Goal: Task Accomplishment & Management: Manage account settings

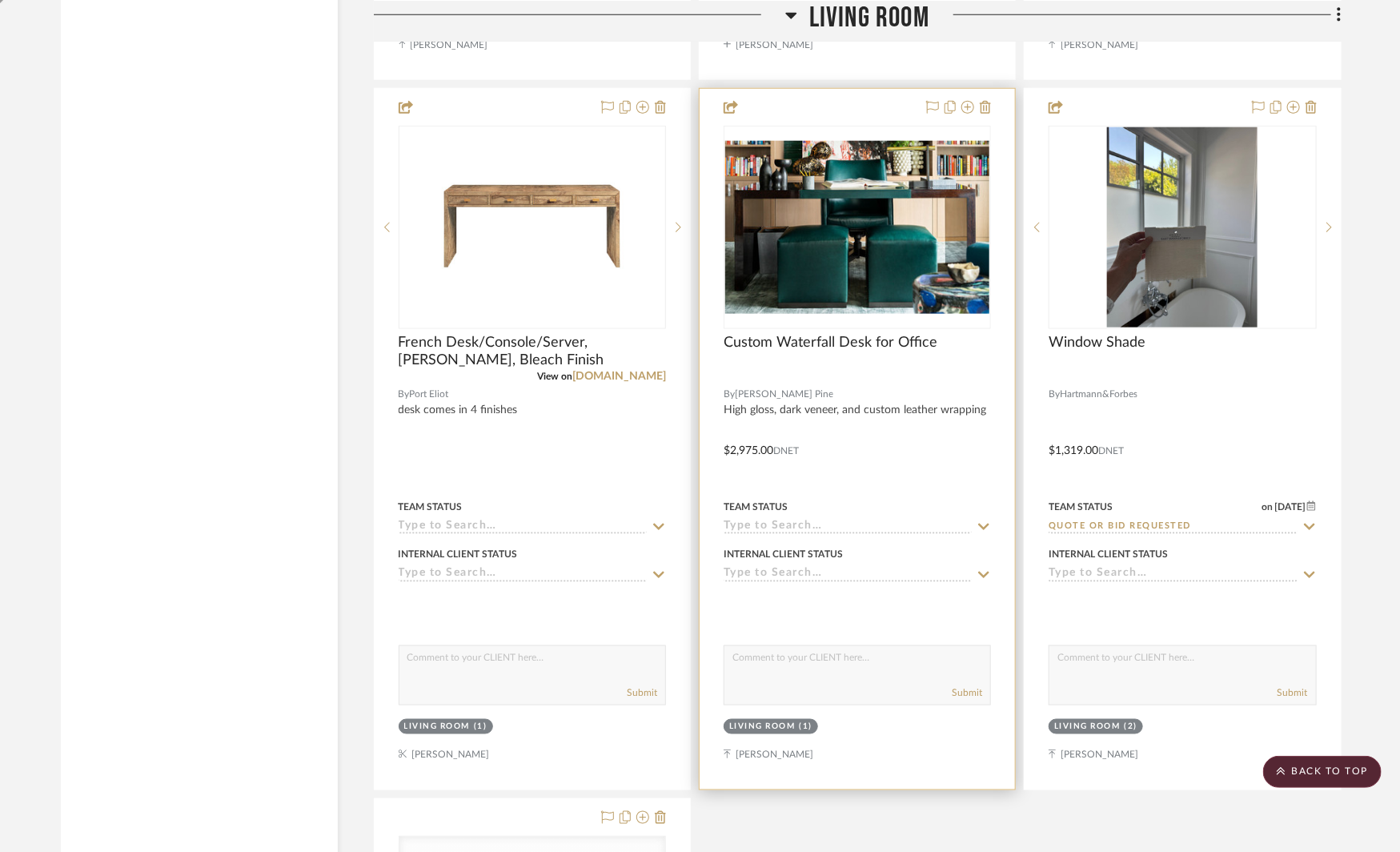
scroll to position [4007, 0]
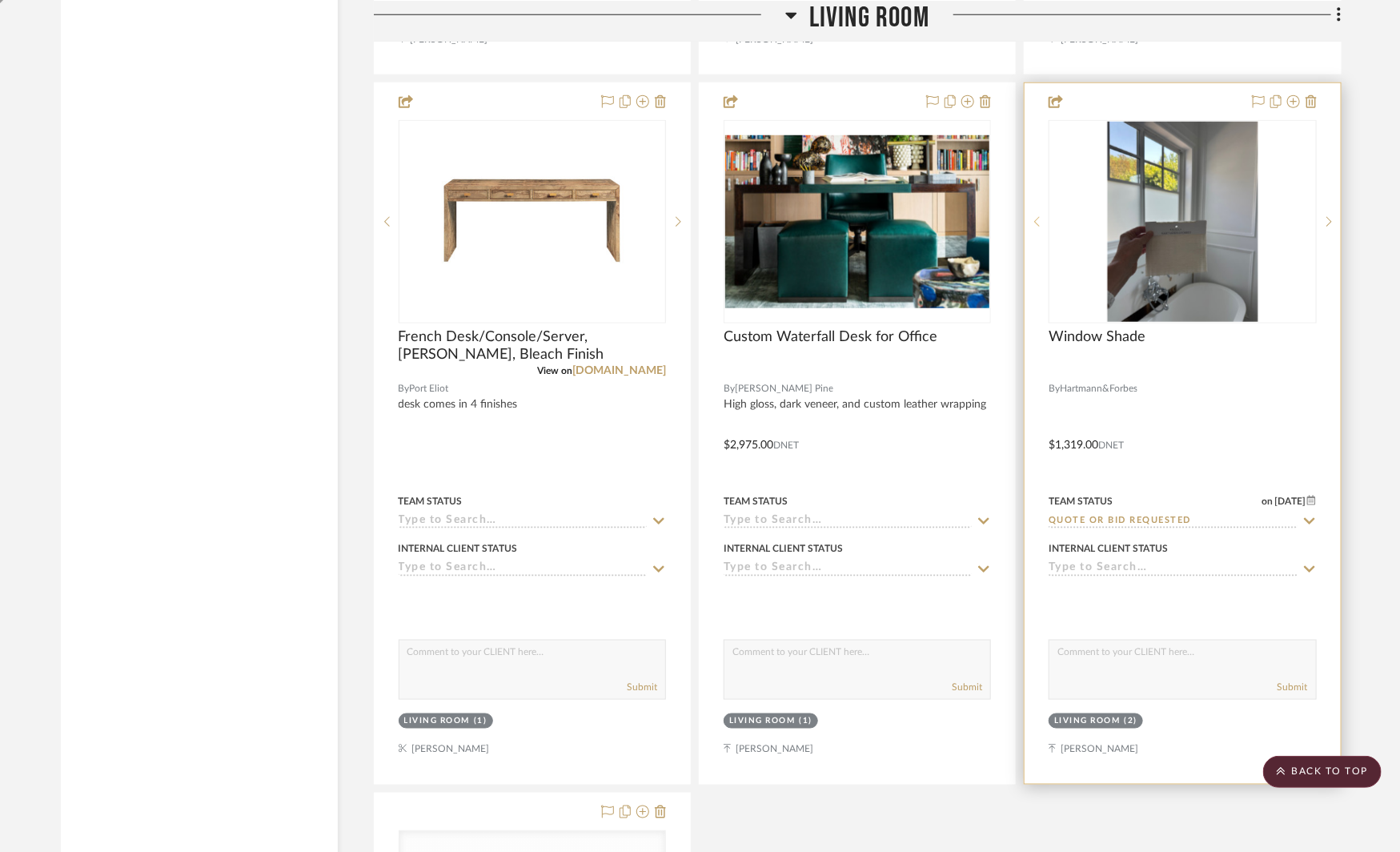
click at [1044, 216] on sr-prev-btn at bounding box center [1037, 221] width 24 height 11
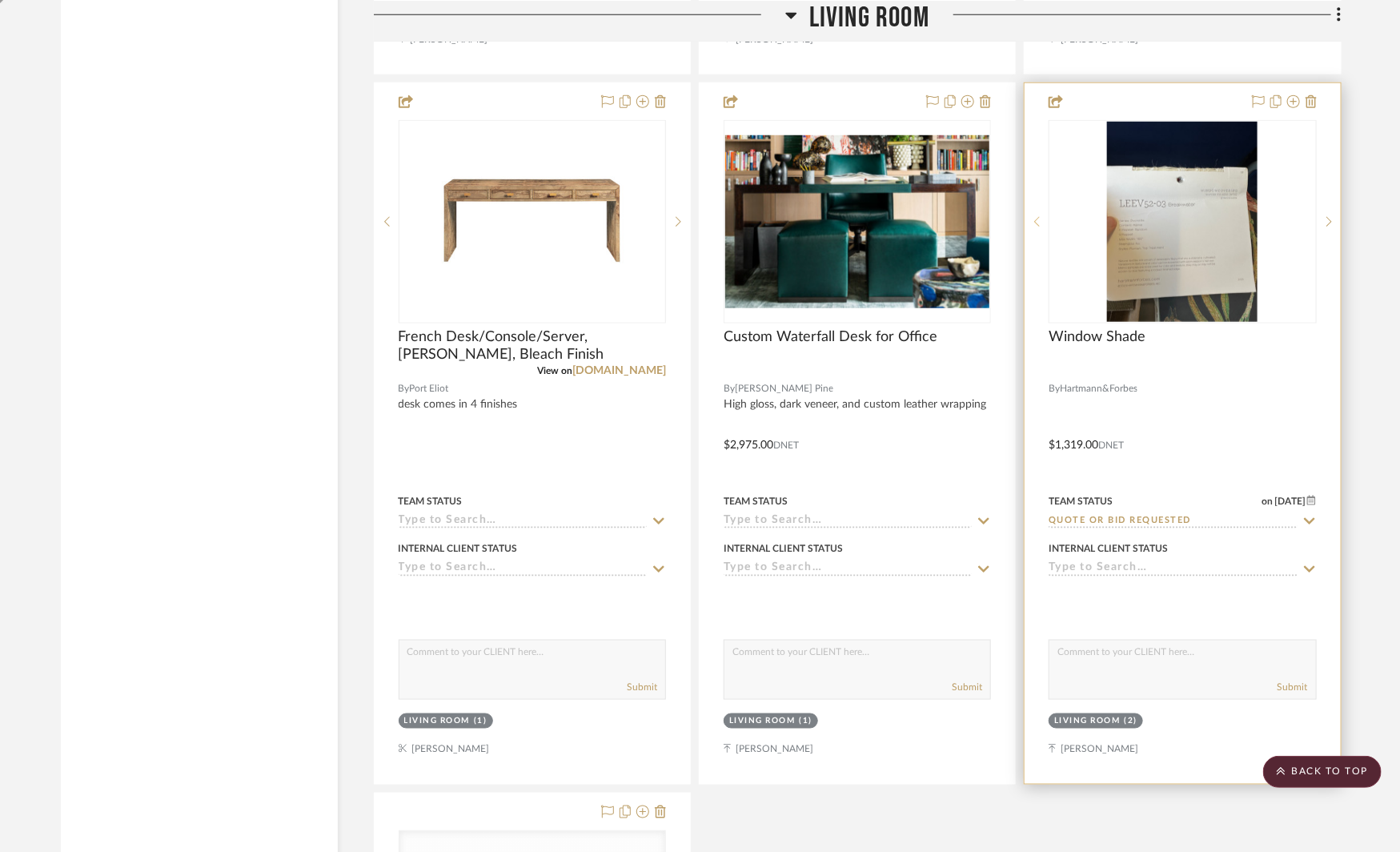
click at [1044, 216] on sr-prev-btn at bounding box center [1037, 221] width 24 height 11
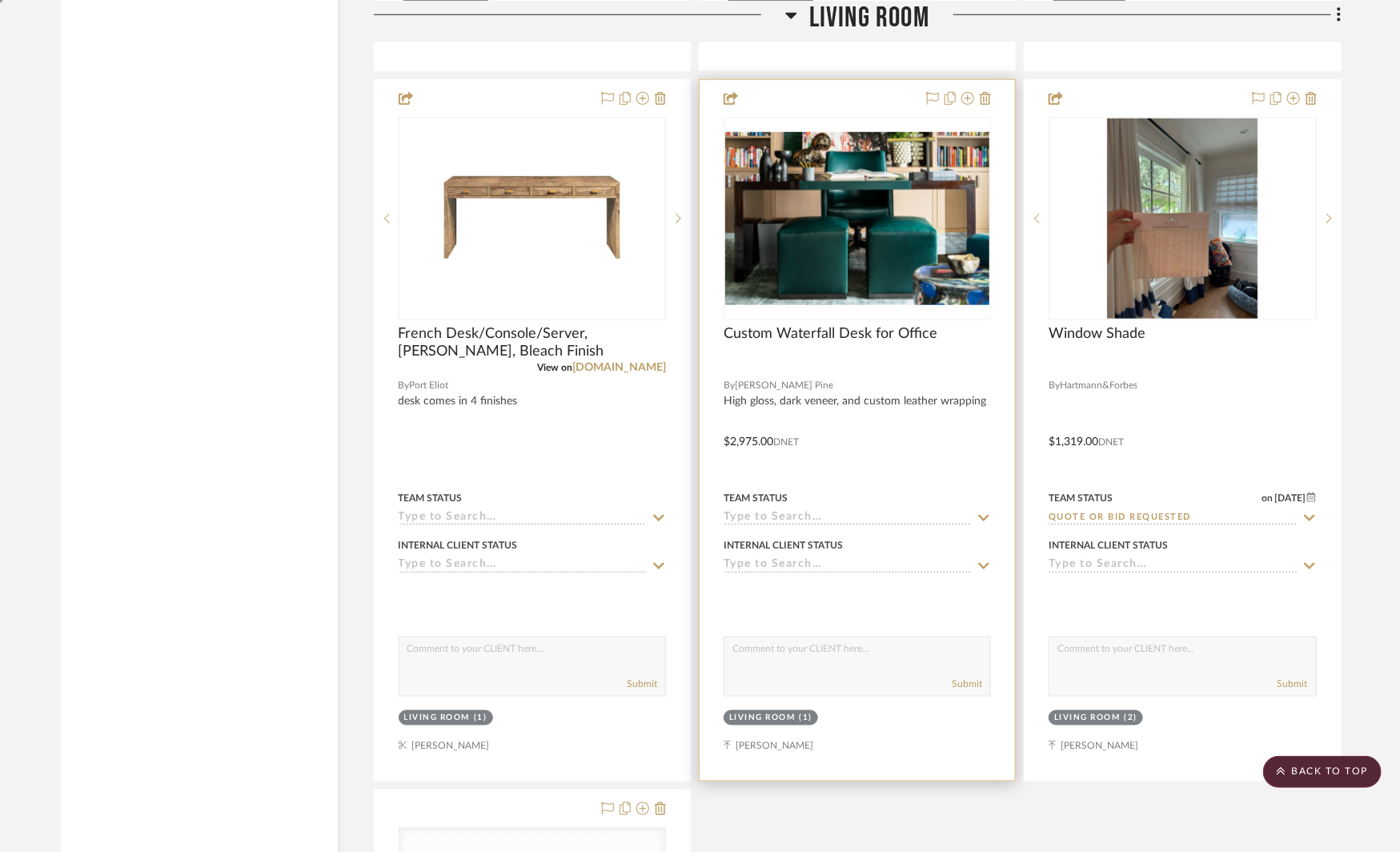
scroll to position [4002, 0]
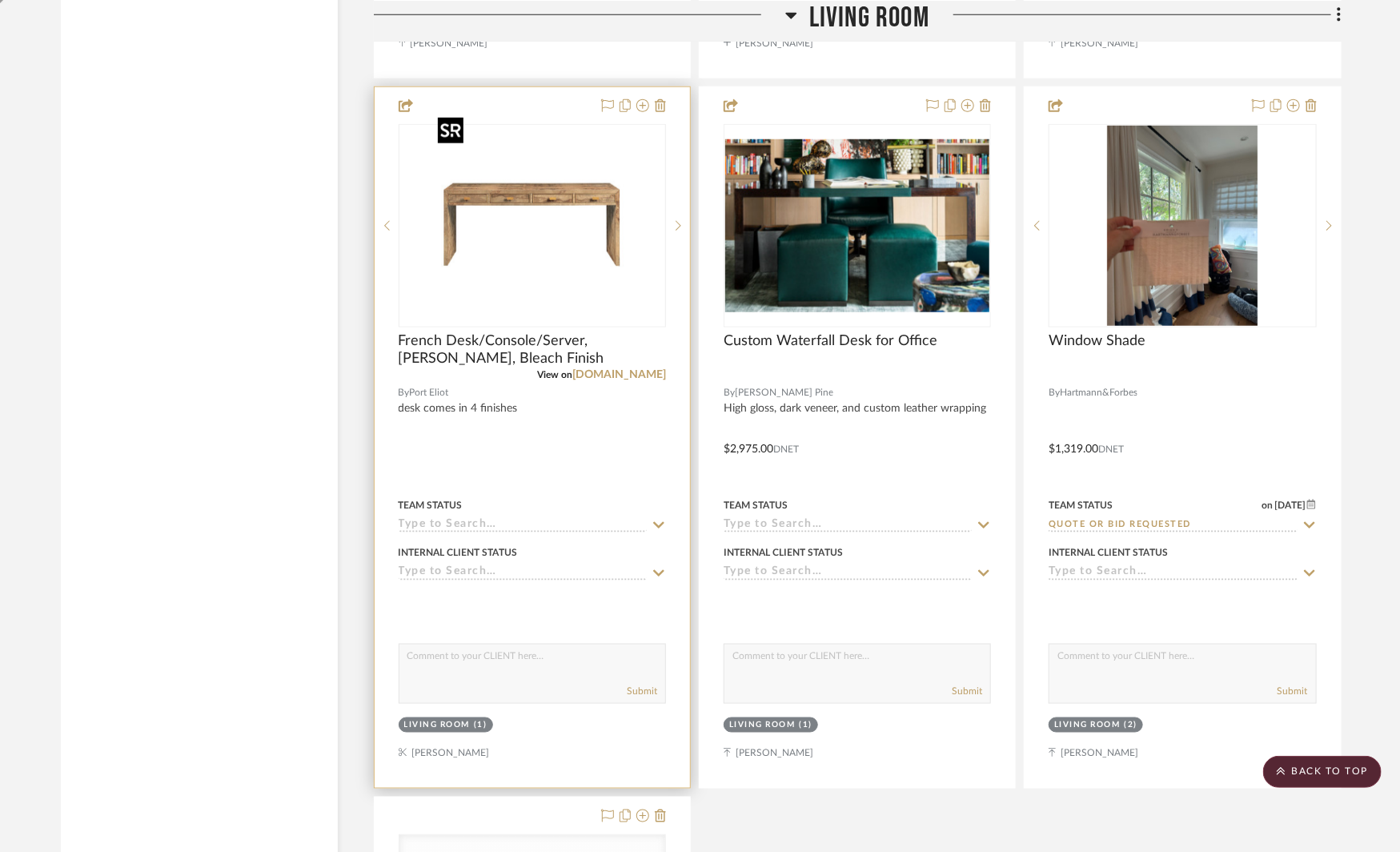
click at [0, 0] on img at bounding box center [0, 0] width 0 height 0
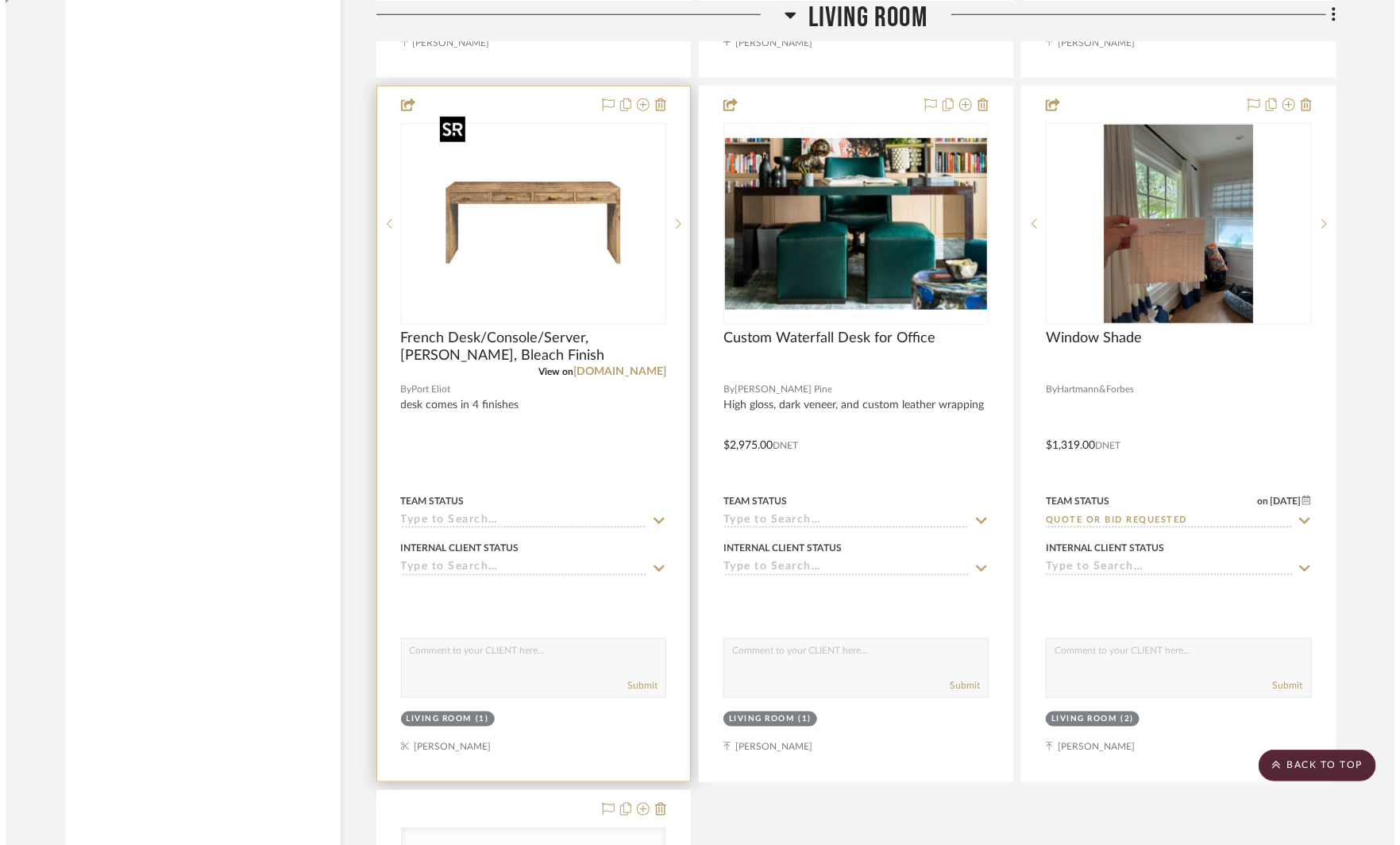
scroll to position [0, 0]
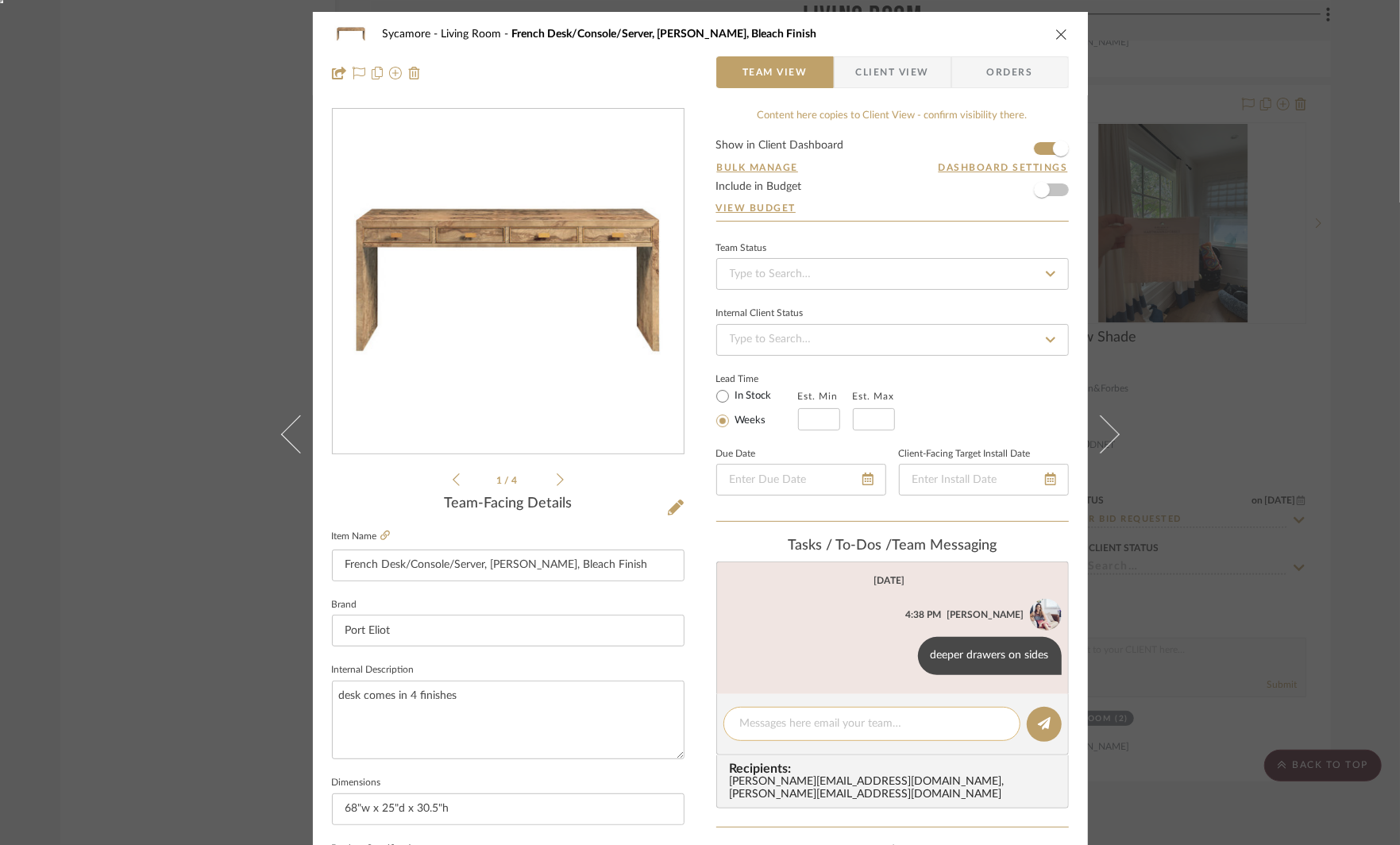
click at [793, 724] on textarea at bounding box center [872, 724] width 264 height 17
type textarea "needs more storage on sides."
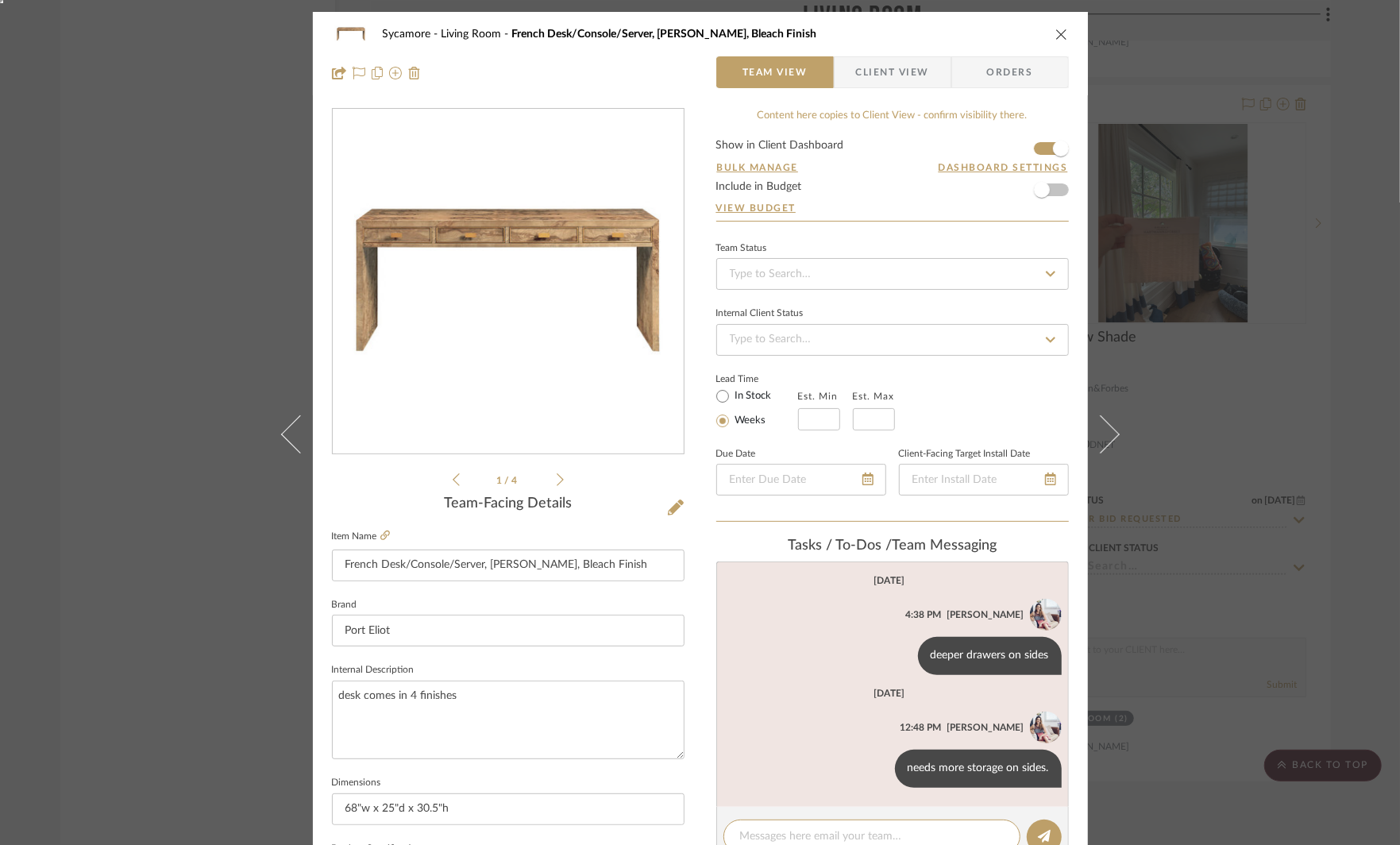
click at [1262, 364] on div "Sycamore Living Room French Desk/Console/Server, Ash Burl, Bleach Finish Team V…" at bounding box center [700, 422] width 1400 height 845
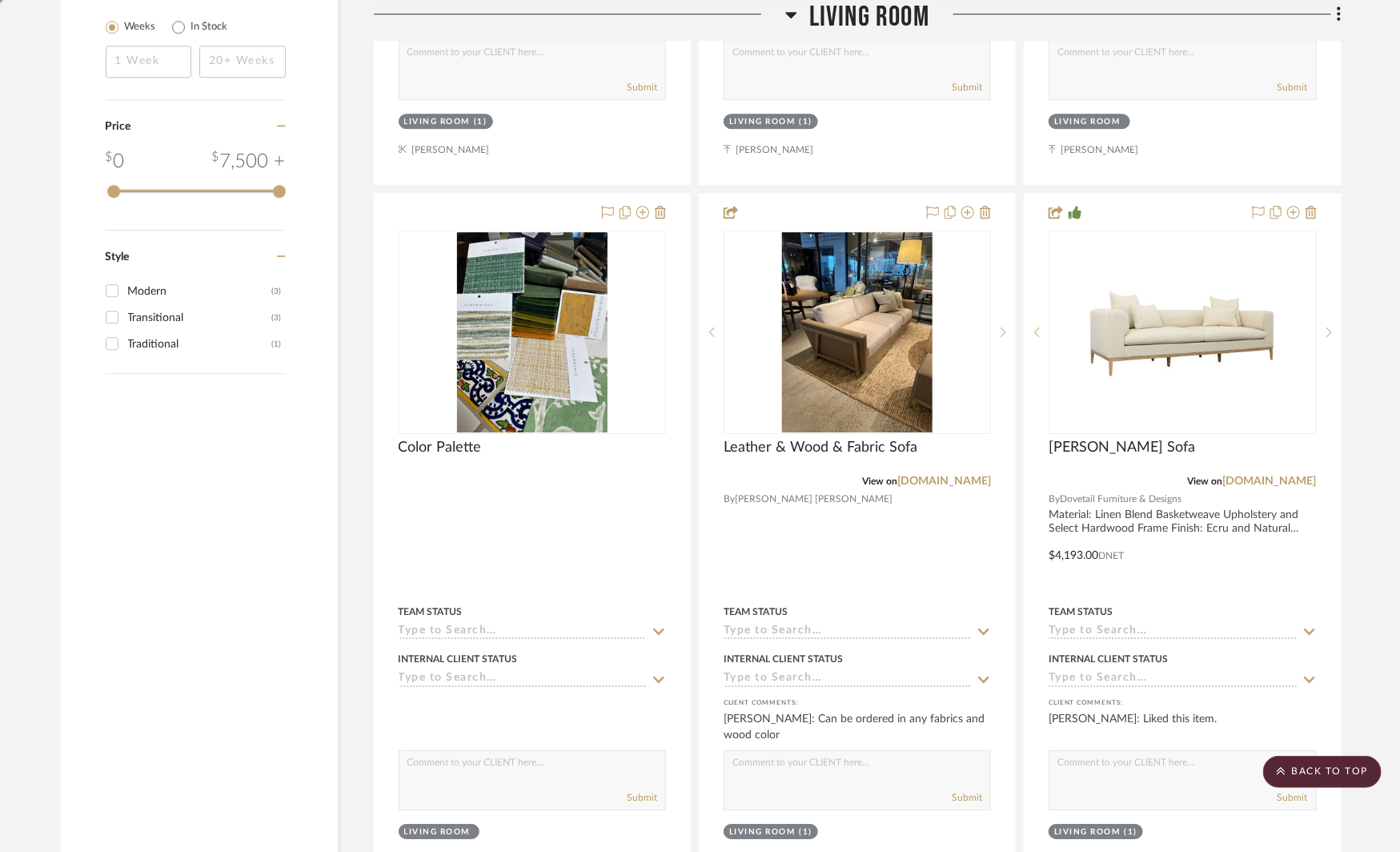
scroll to position [2475, 0]
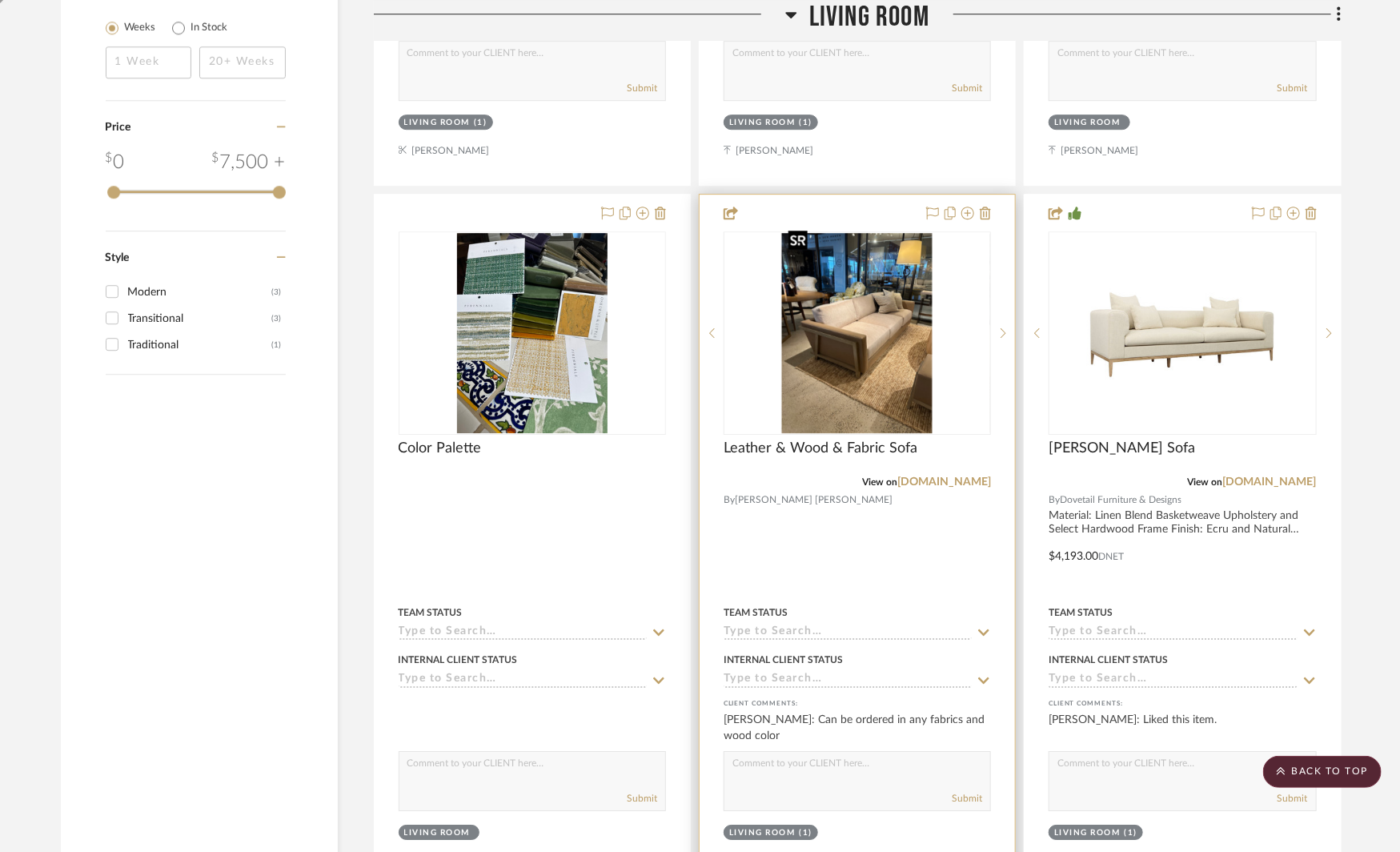
click at [0, 0] on img at bounding box center [0, 0] width 0 height 0
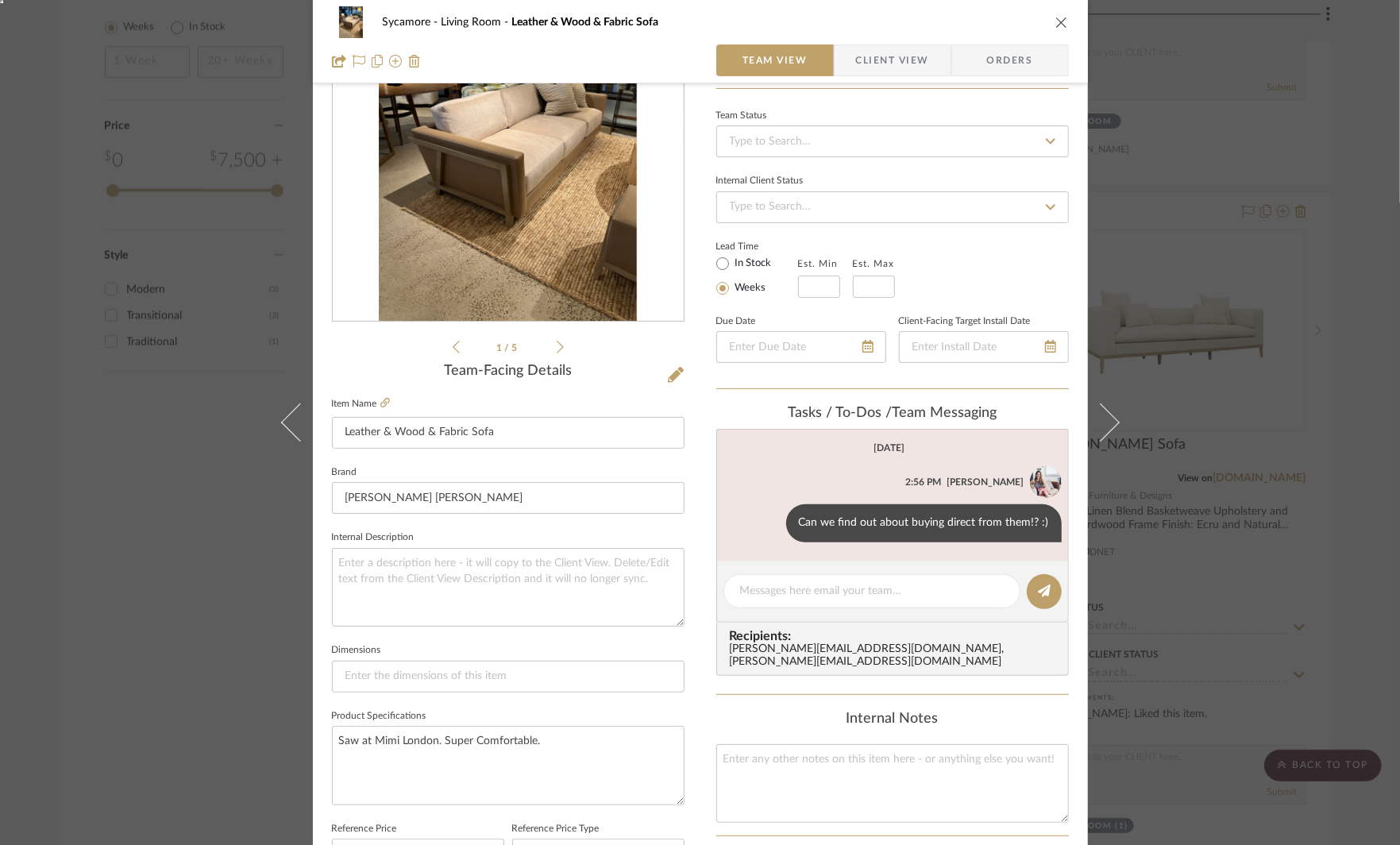
scroll to position [0, 0]
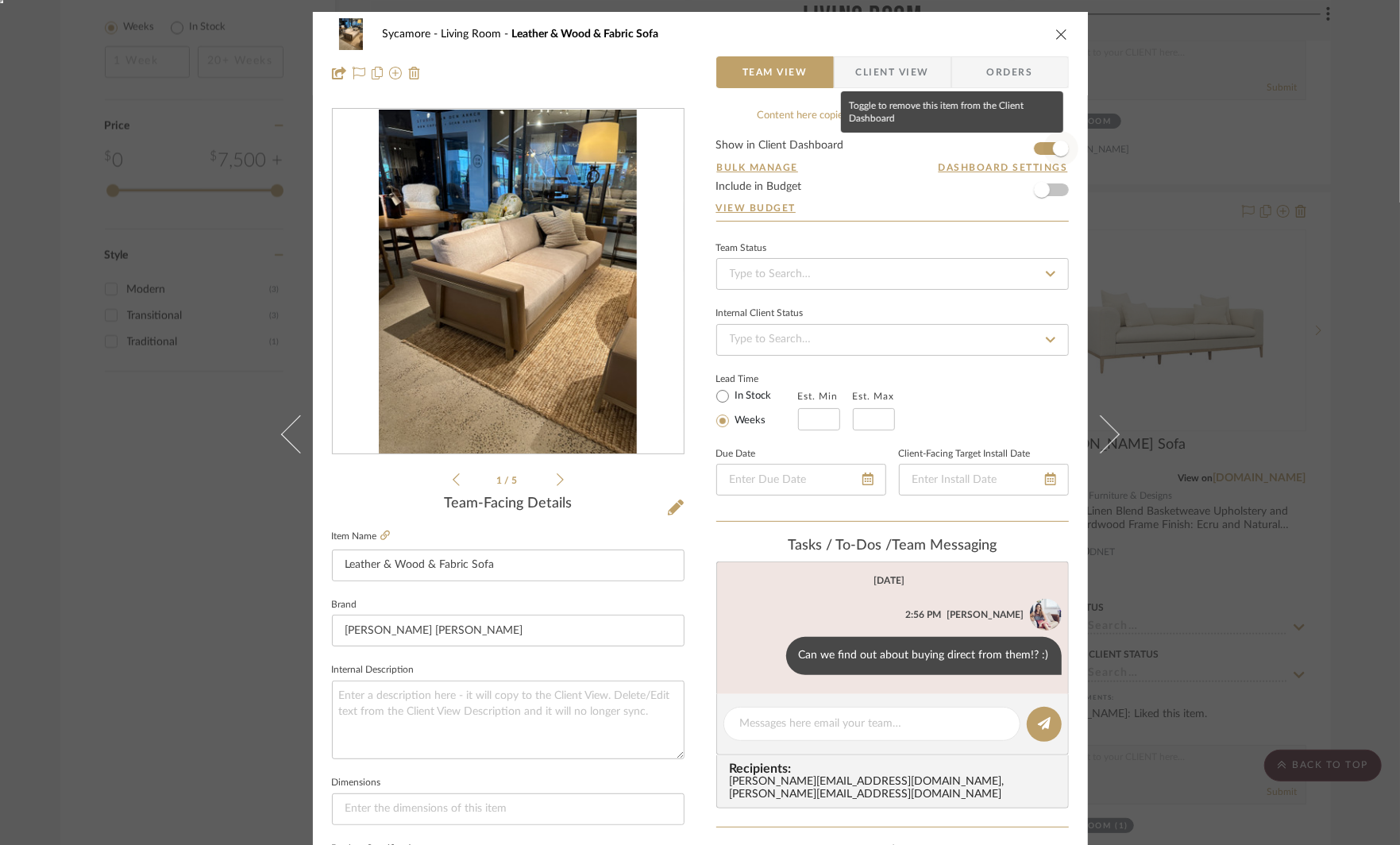
click at [1053, 152] on span "button" at bounding box center [1061, 148] width 16 height 16
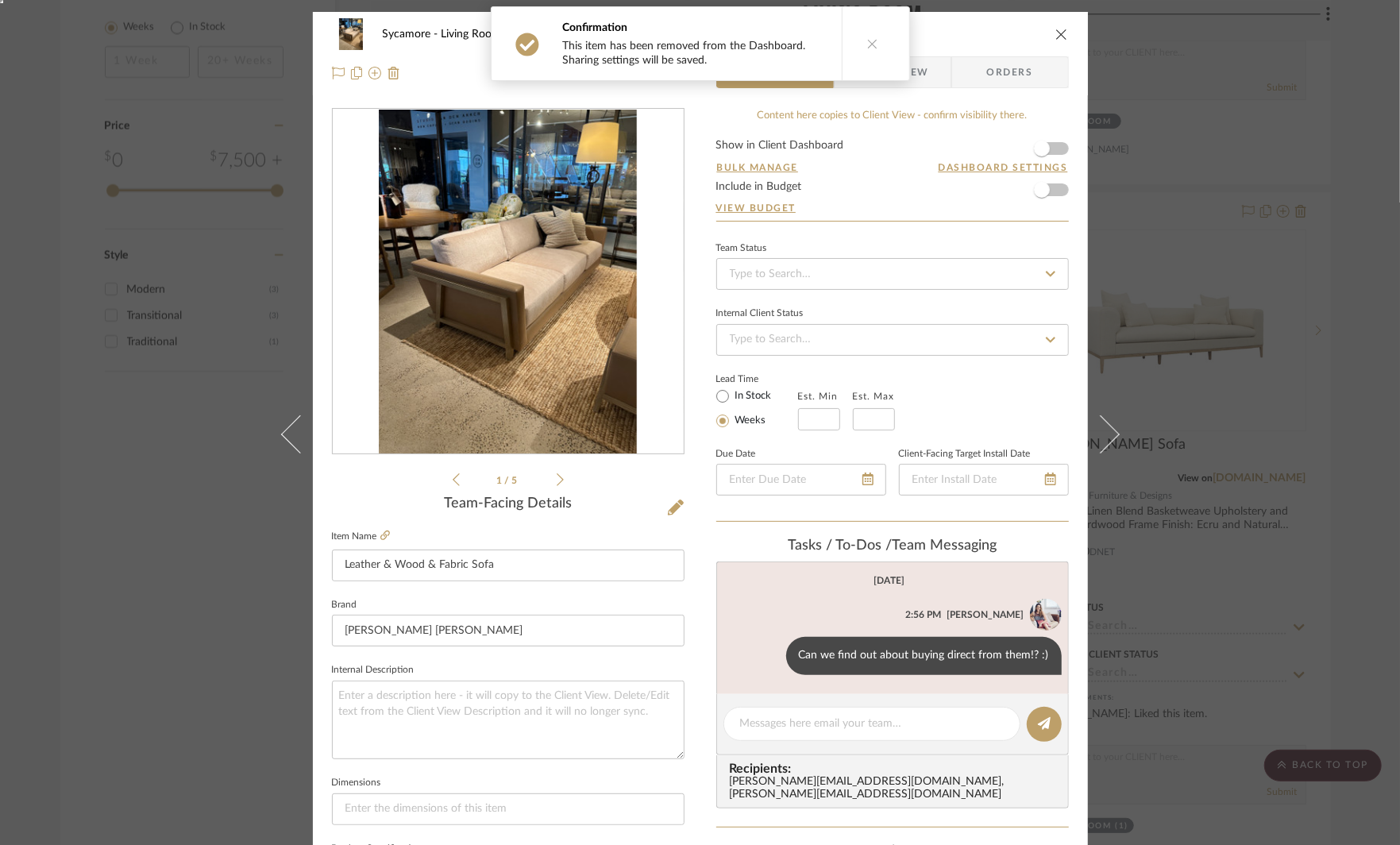
click at [1055, 33] on icon "close" at bounding box center [1062, 34] width 13 height 13
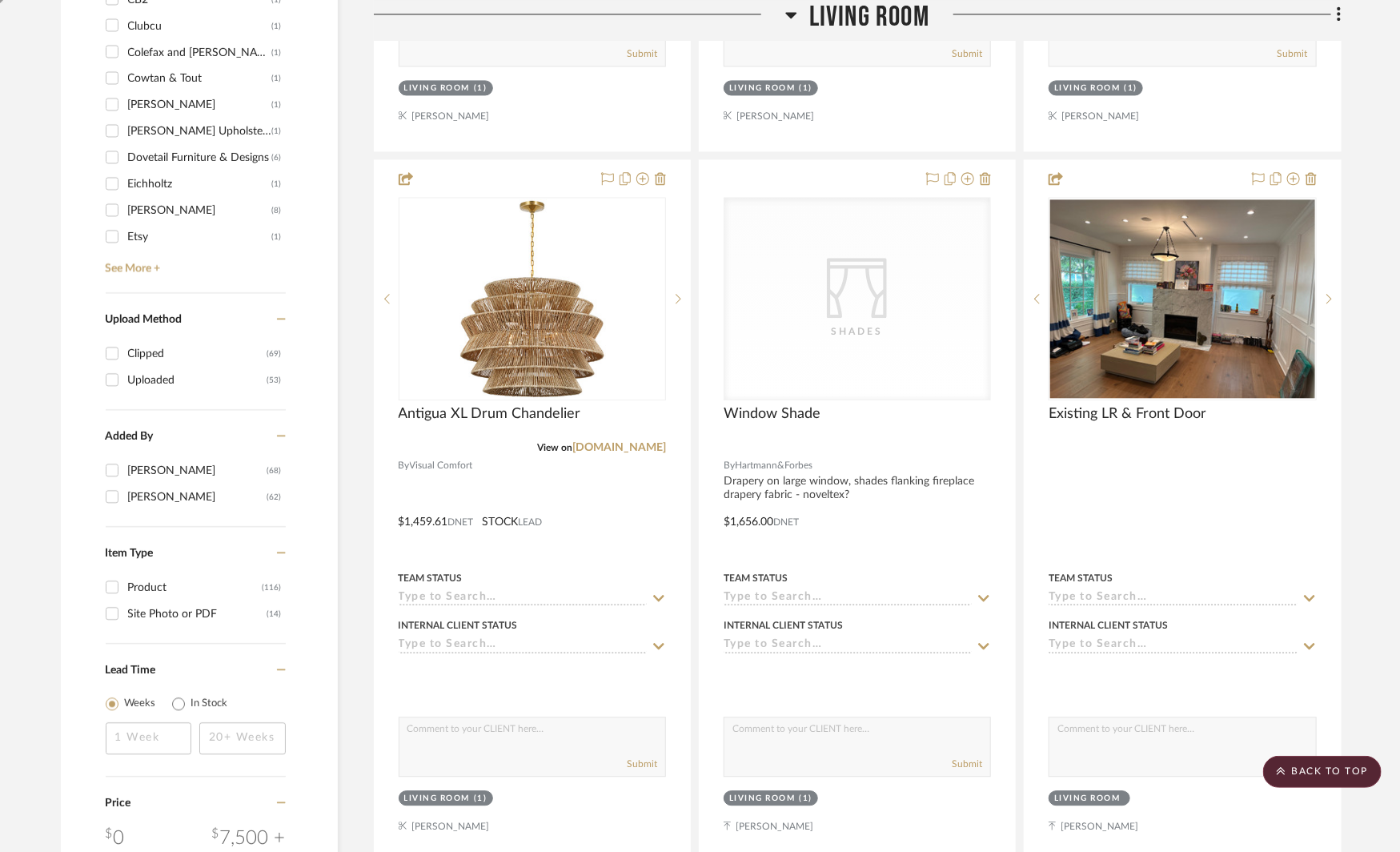
scroll to position [1797, 0]
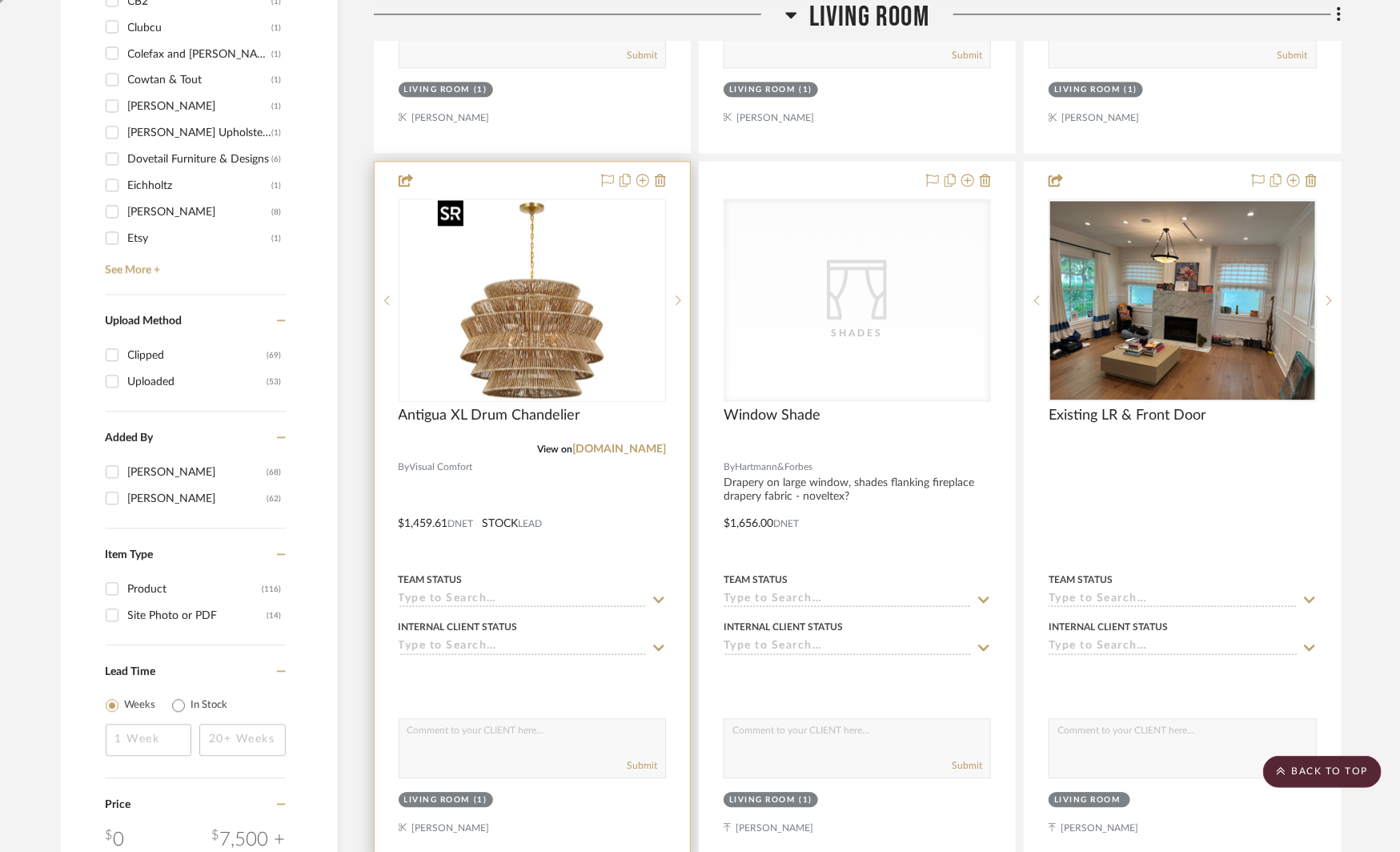
click at [0, 0] on img at bounding box center [0, 0] width 0 height 0
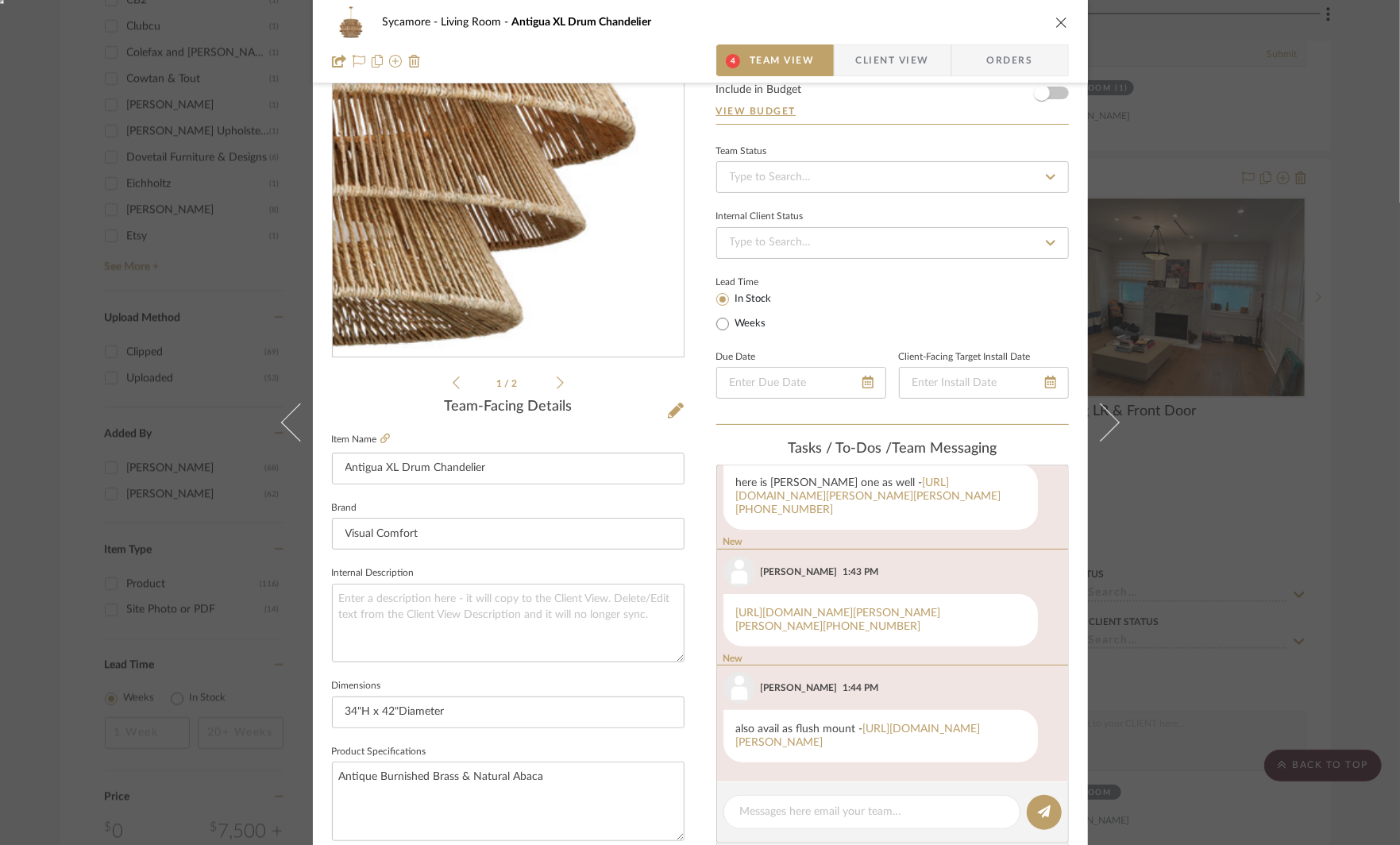
scroll to position [107, 0]
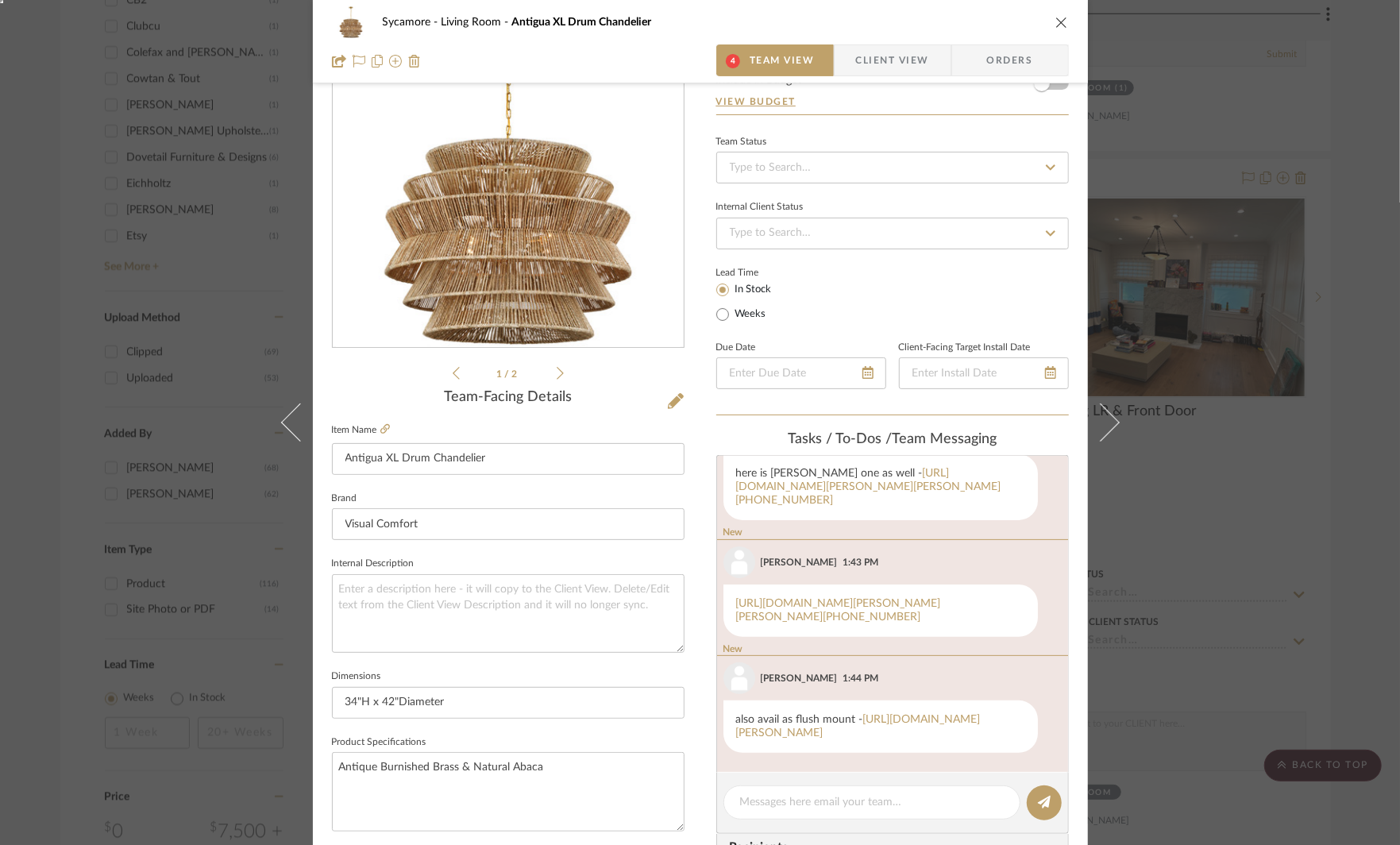
click at [1206, 530] on div "Sycamore Living Room Antigua XL Drum Chandelier 4 Team View Client View Orders …" at bounding box center [700, 422] width 1400 height 845
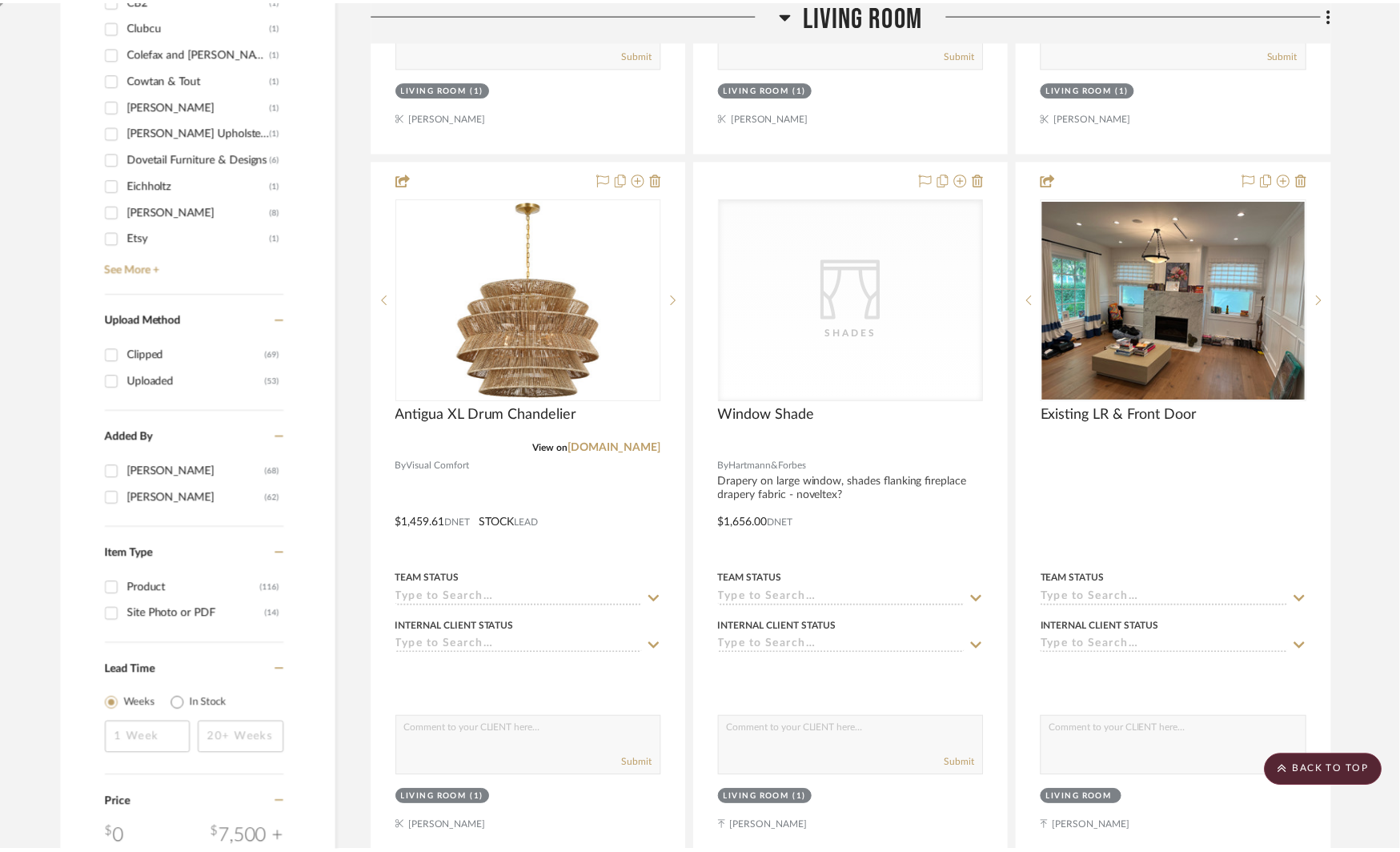
scroll to position [1797, 0]
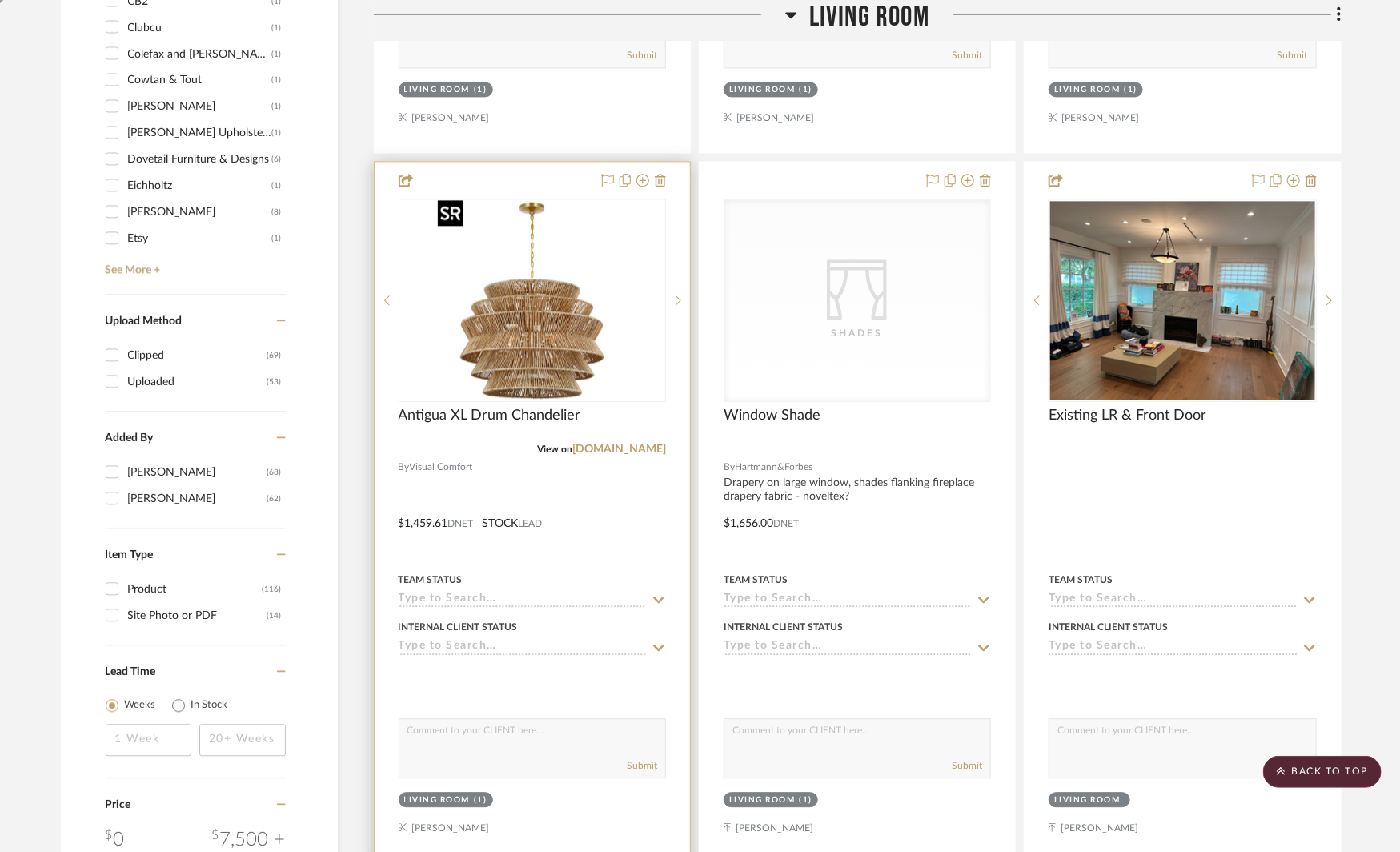
click at [570, 305] on img "0" at bounding box center [532, 300] width 200 height 200
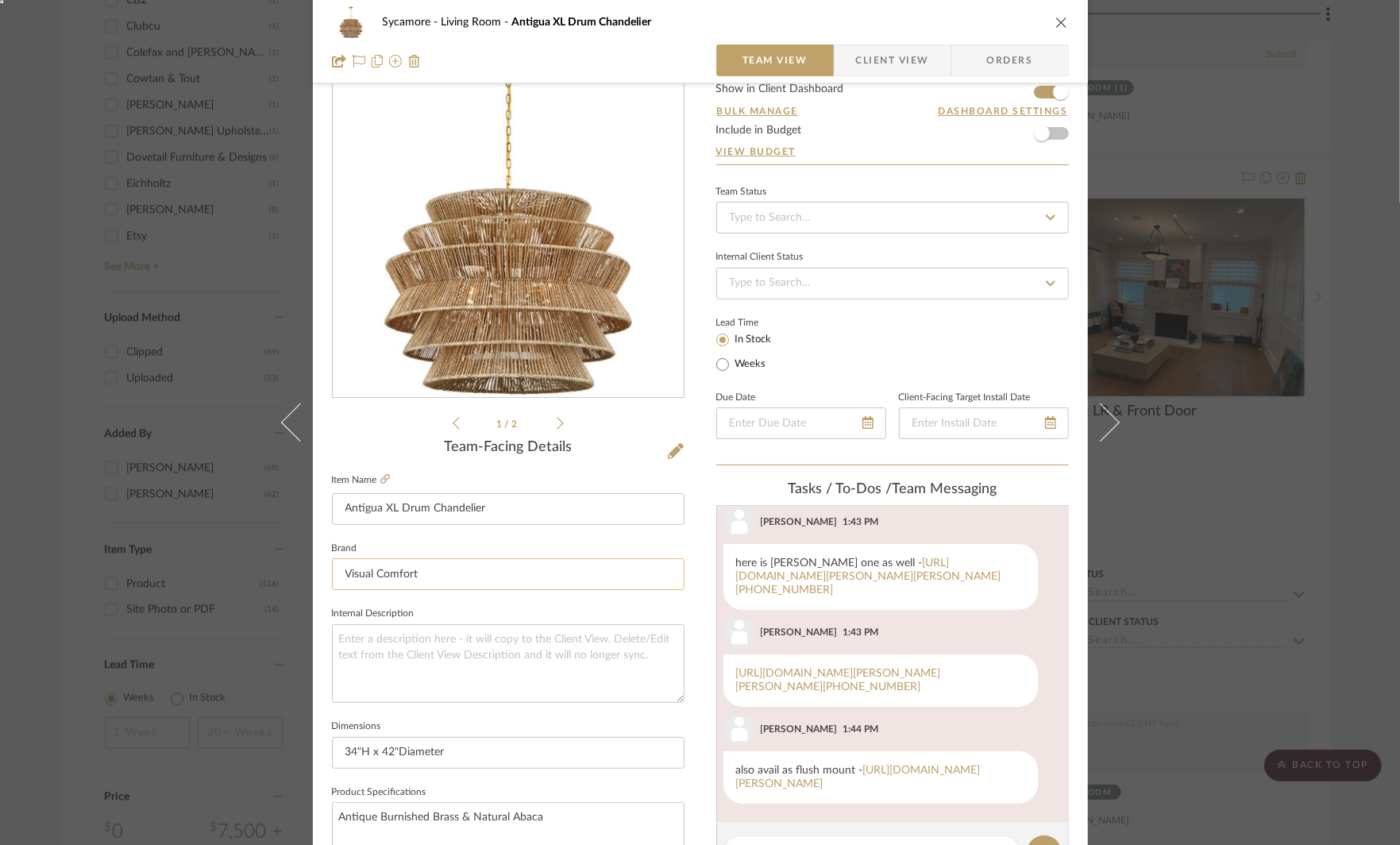
scroll to position [57, 0]
click at [381, 479] on icon at bounding box center [385, 478] width 9 height 9
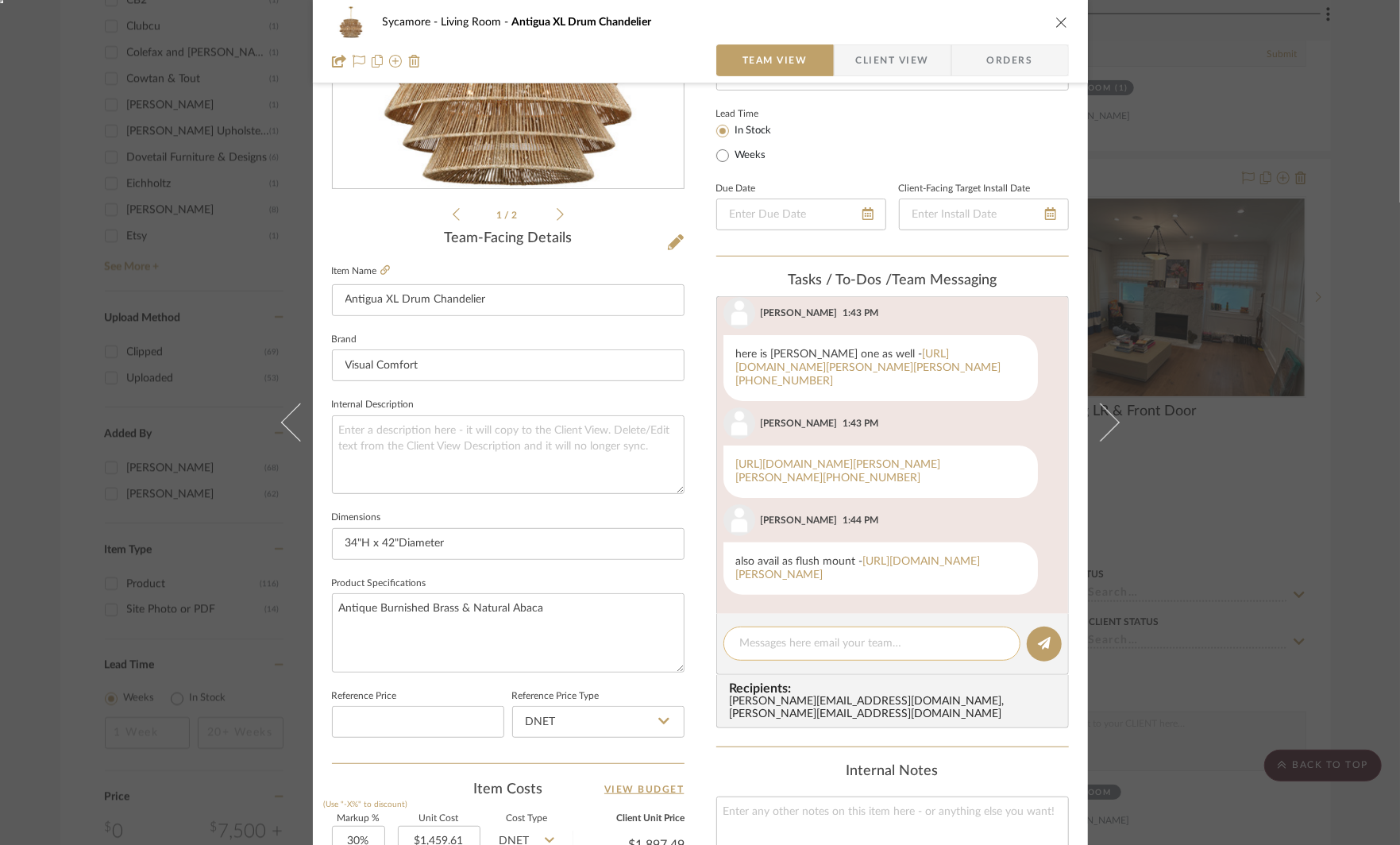
scroll to position [361, 0]
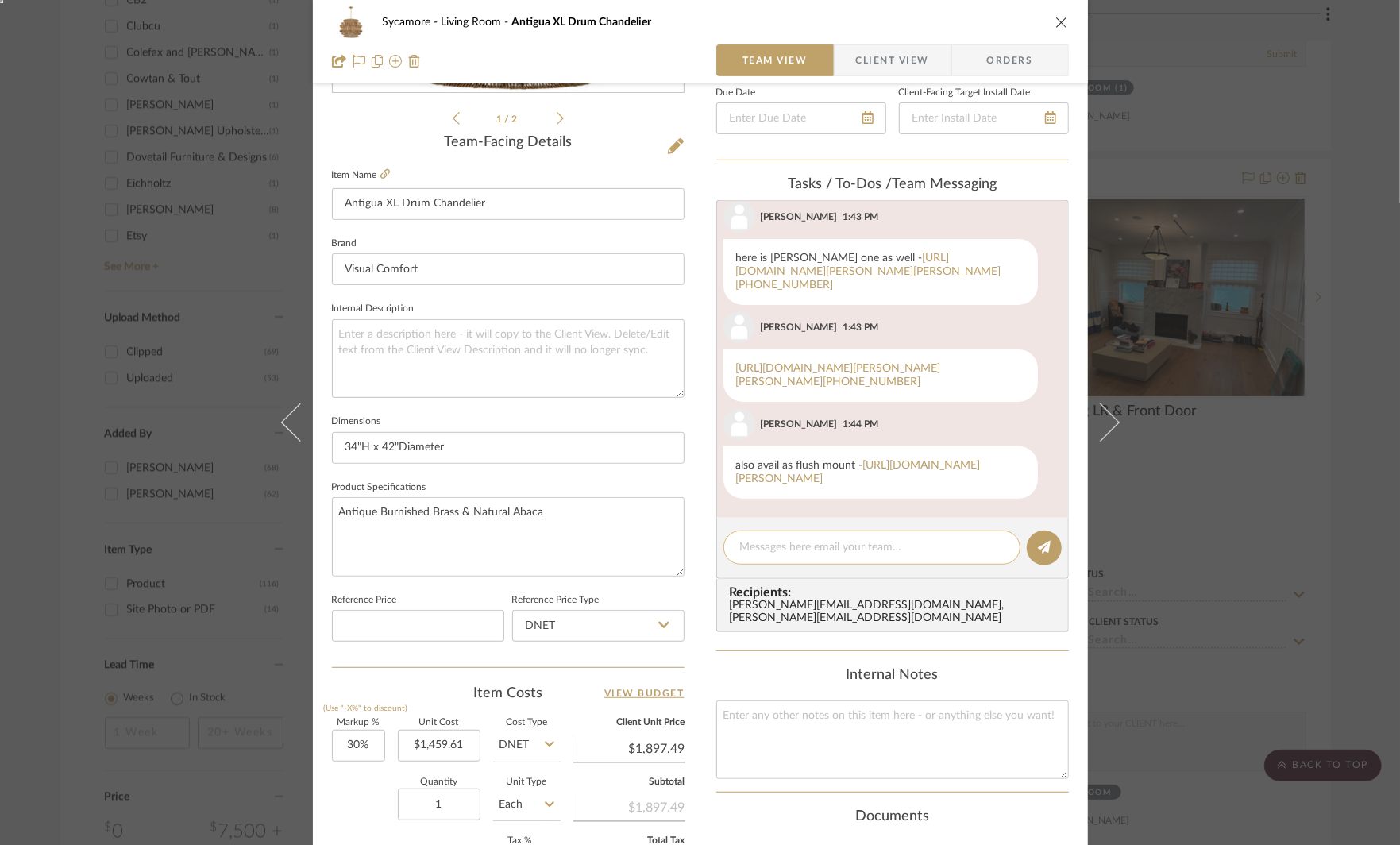
click at [753, 554] on div at bounding box center [872, 548] width 297 height 34
click at [757, 542] on textarea at bounding box center [872, 548] width 264 height 17
type textarea "medium size"
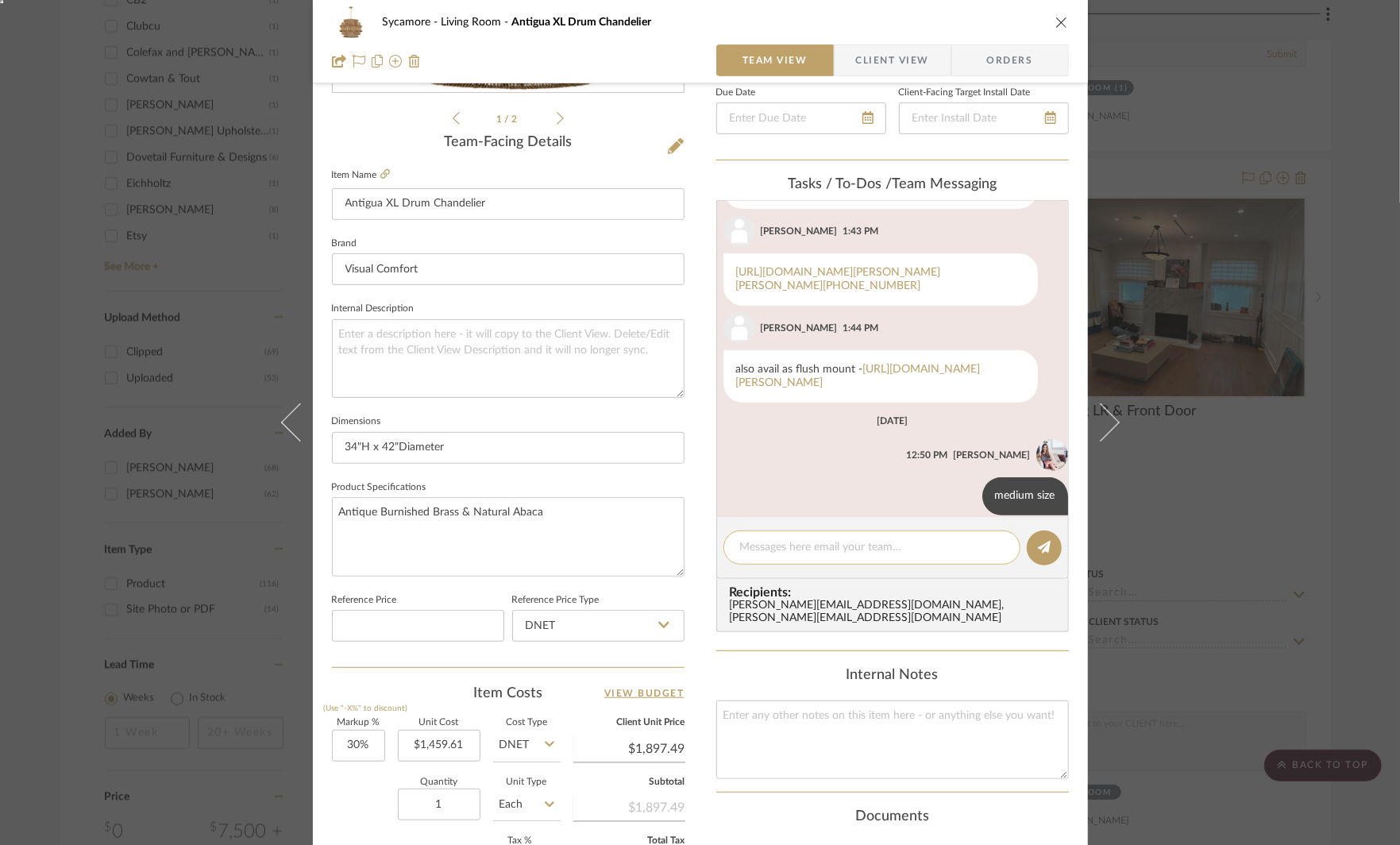
scroll to position [435, 0]
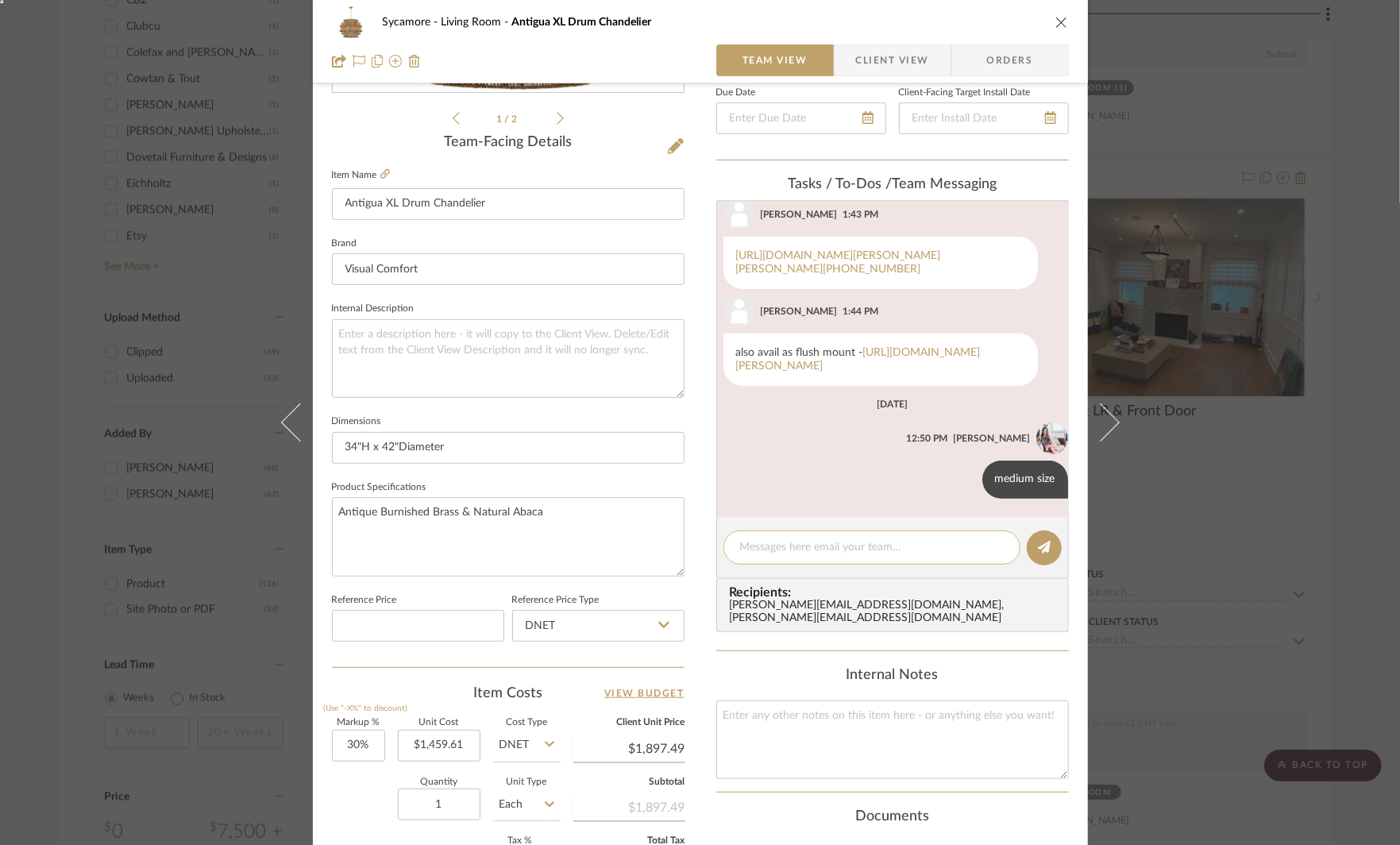
paste textarea "https://www.visualcomfort.com/antigua-medium-drum-chandelier-chc5016/"
type textarea "https://www.visualcomfort.com/antigua-medium-drum-chandelier-chc5016/"
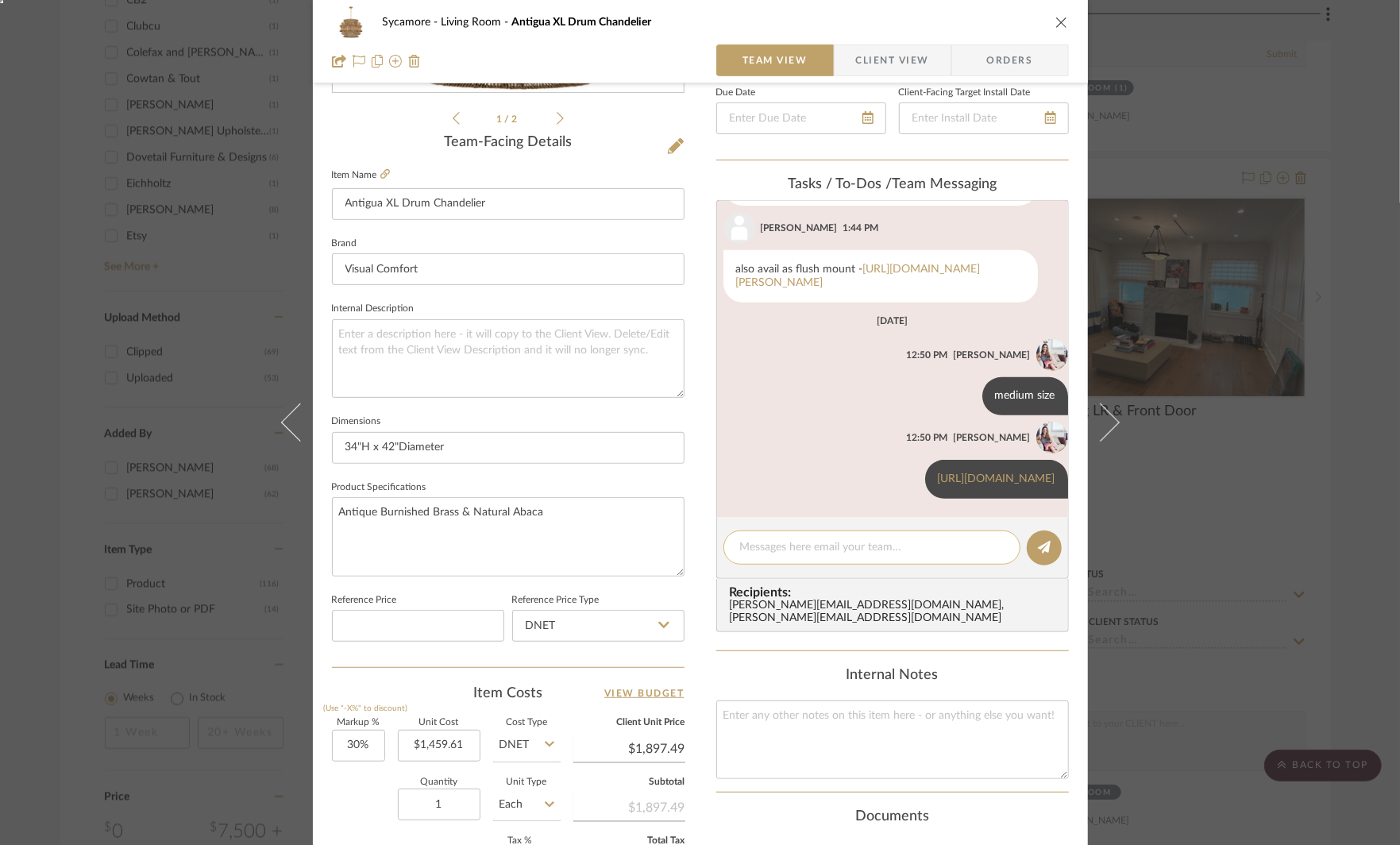
scroll to position [531, 0]
click at [1215, 522] on div "Sycamore Living Room Antigua XL Drum Chandelier Team View Client View Orders 1 …" at bounding box center [700, 422] width 1400 height 845
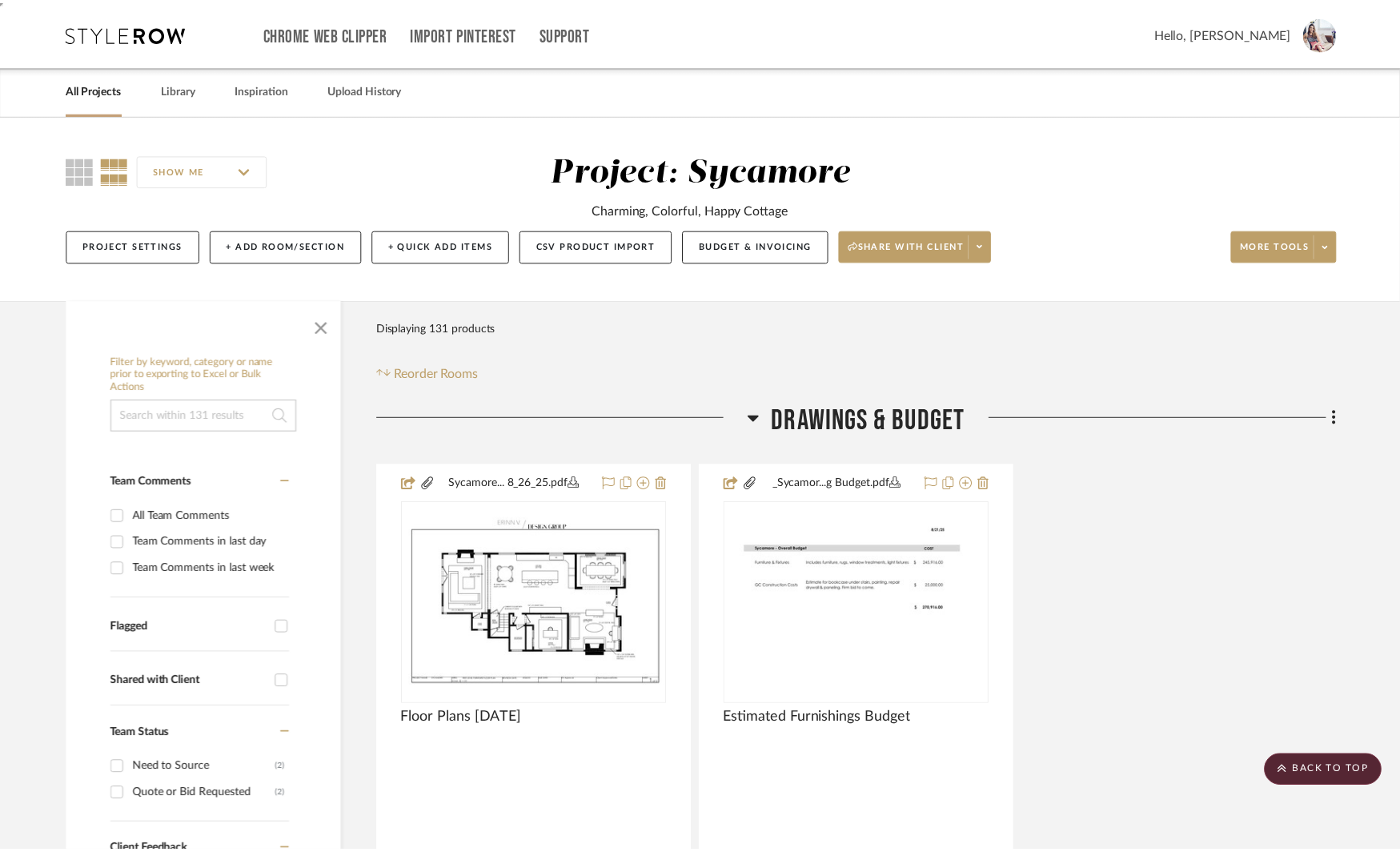
scroll to position [1797, 0]
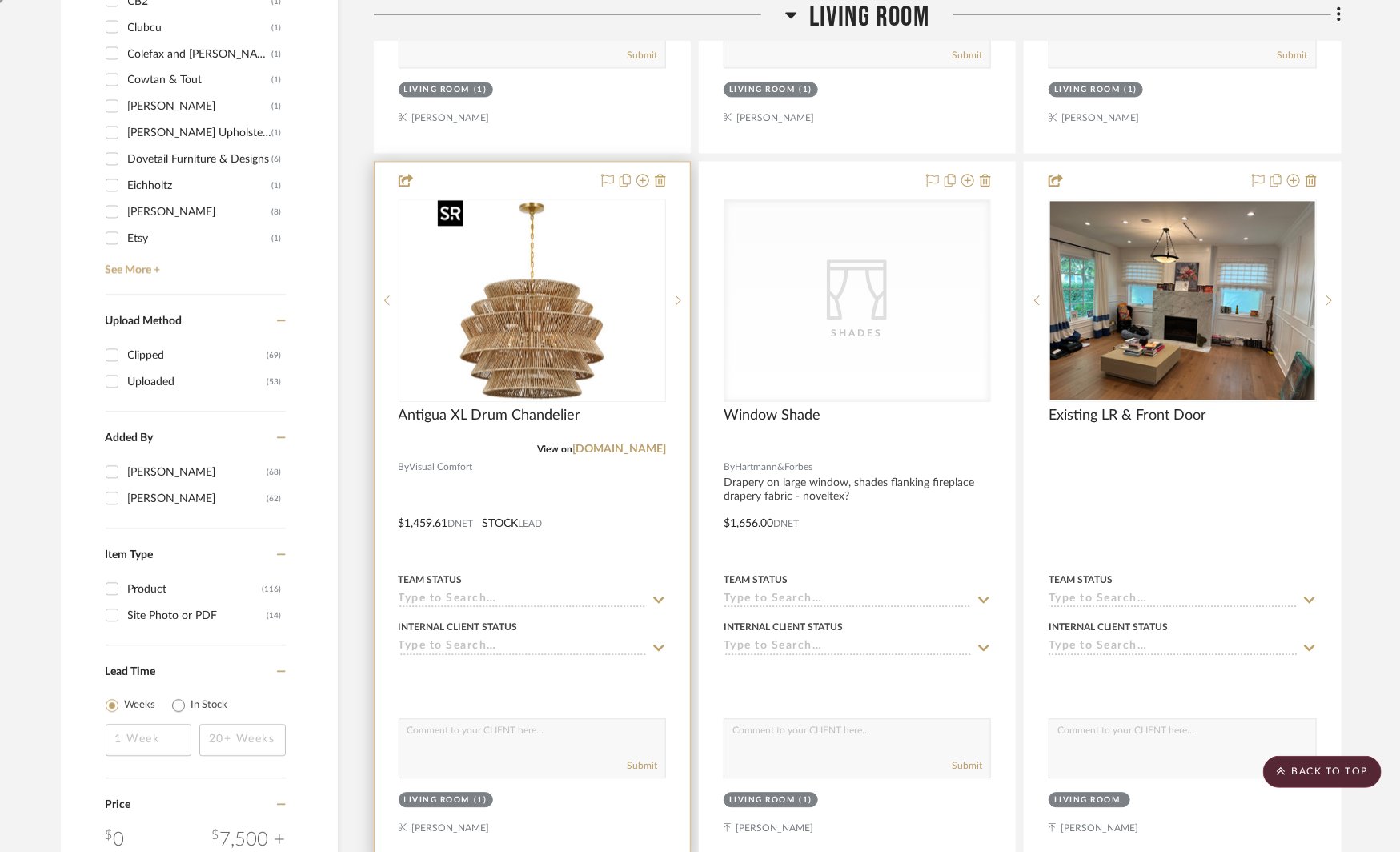
click at [514, 350] on img "0" at bounding box center [532, 300] width 200 height 200
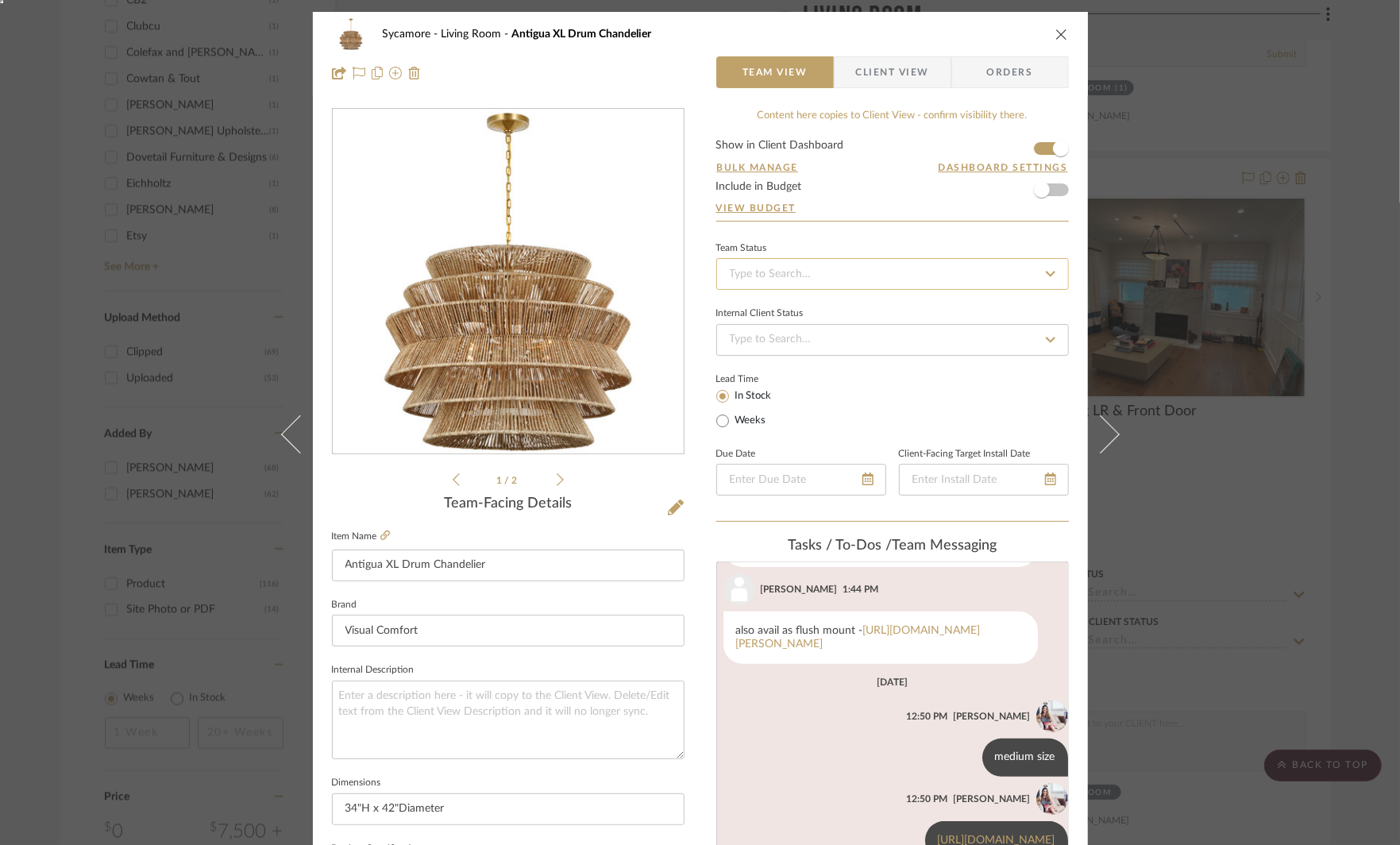
scroll to position [531, 0]
click at [1053, 149] on span "button" at bounding box center [1061, 148] width 16 height 16
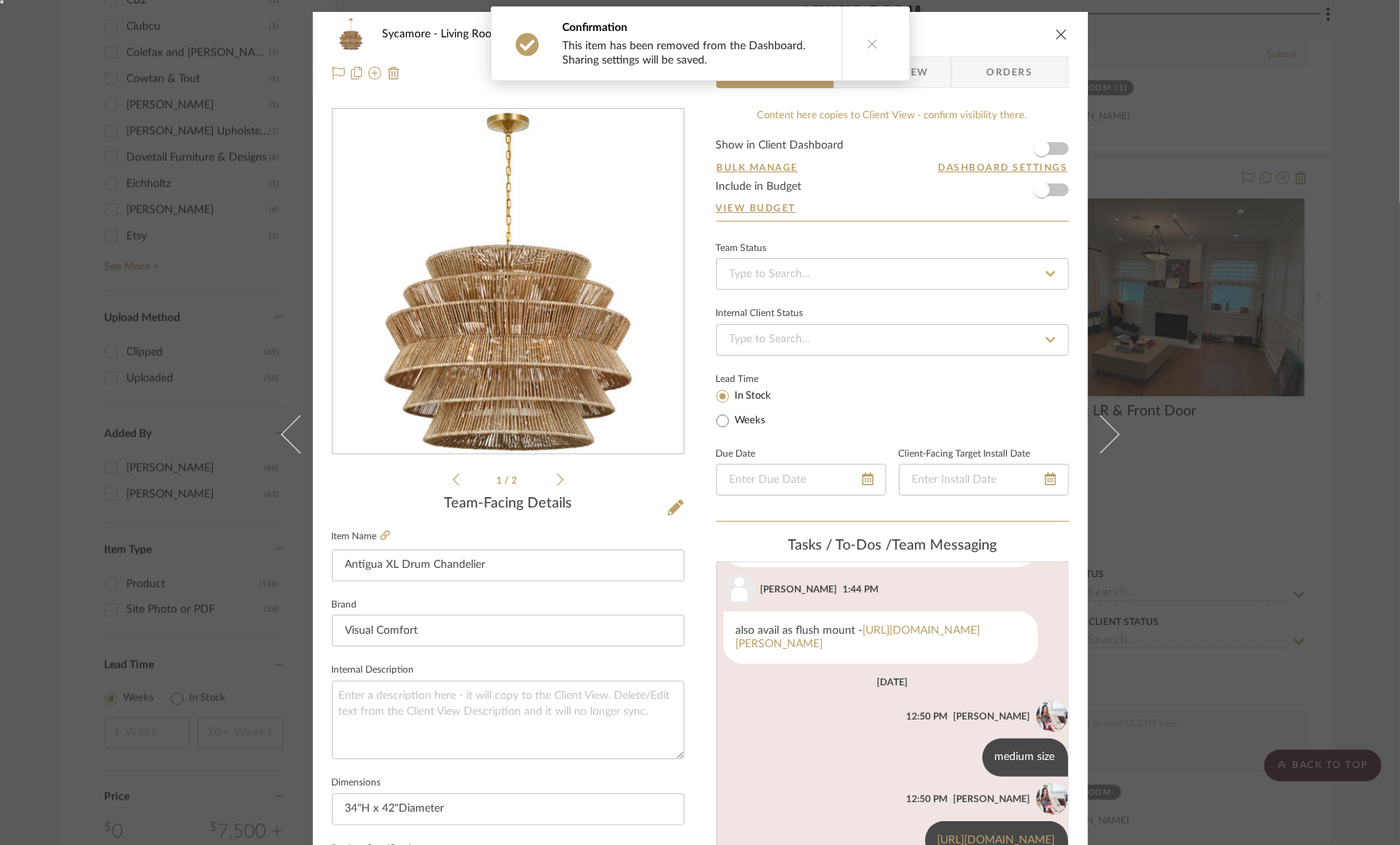
click at [1239, 128] on div "Sycamore Living Room Antigua XL Drum Chandelier Team View Client View Orders 1 …" at bounding box center [700, 422] width 1400 height 845
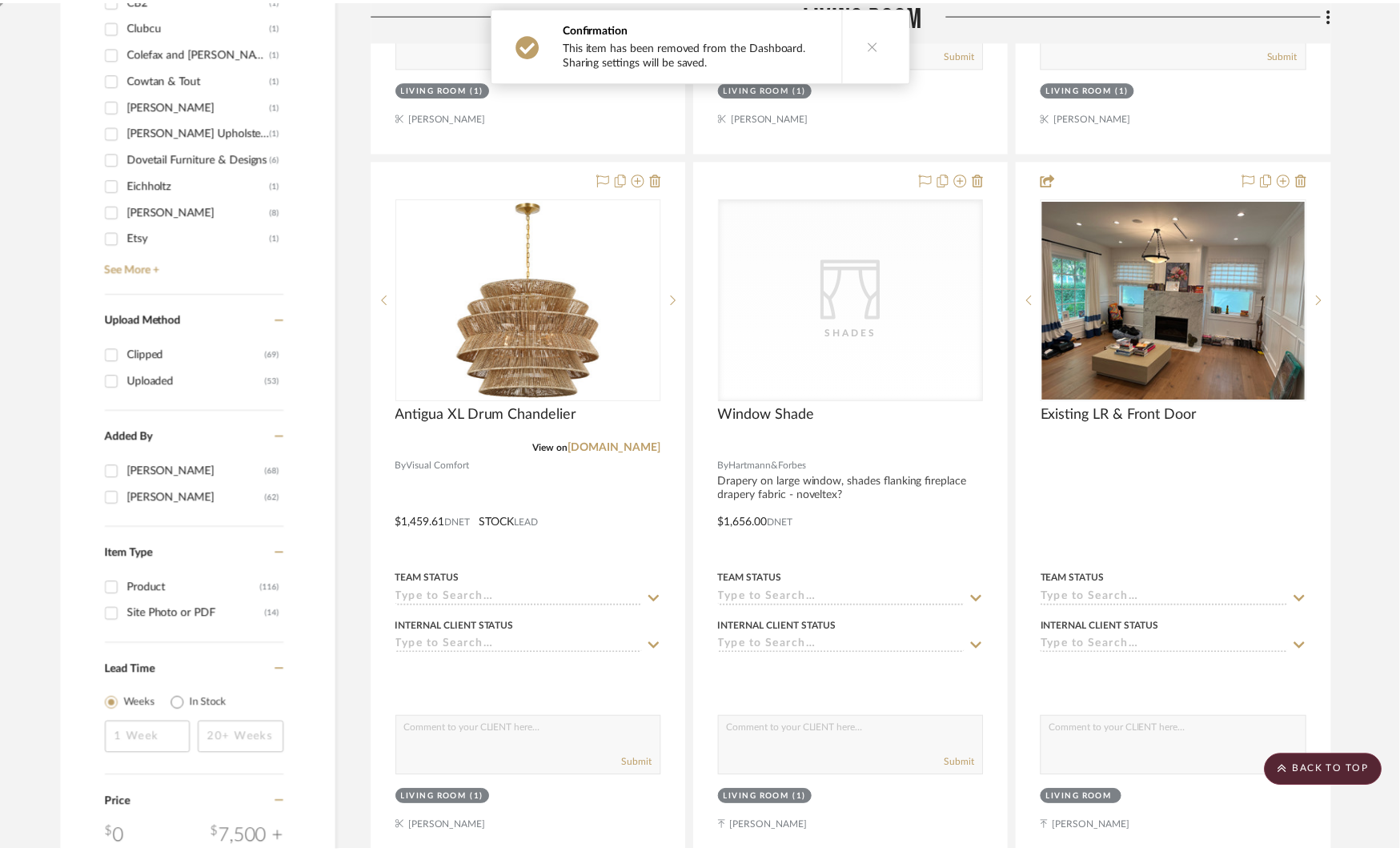
scroll to position [1797, 0]
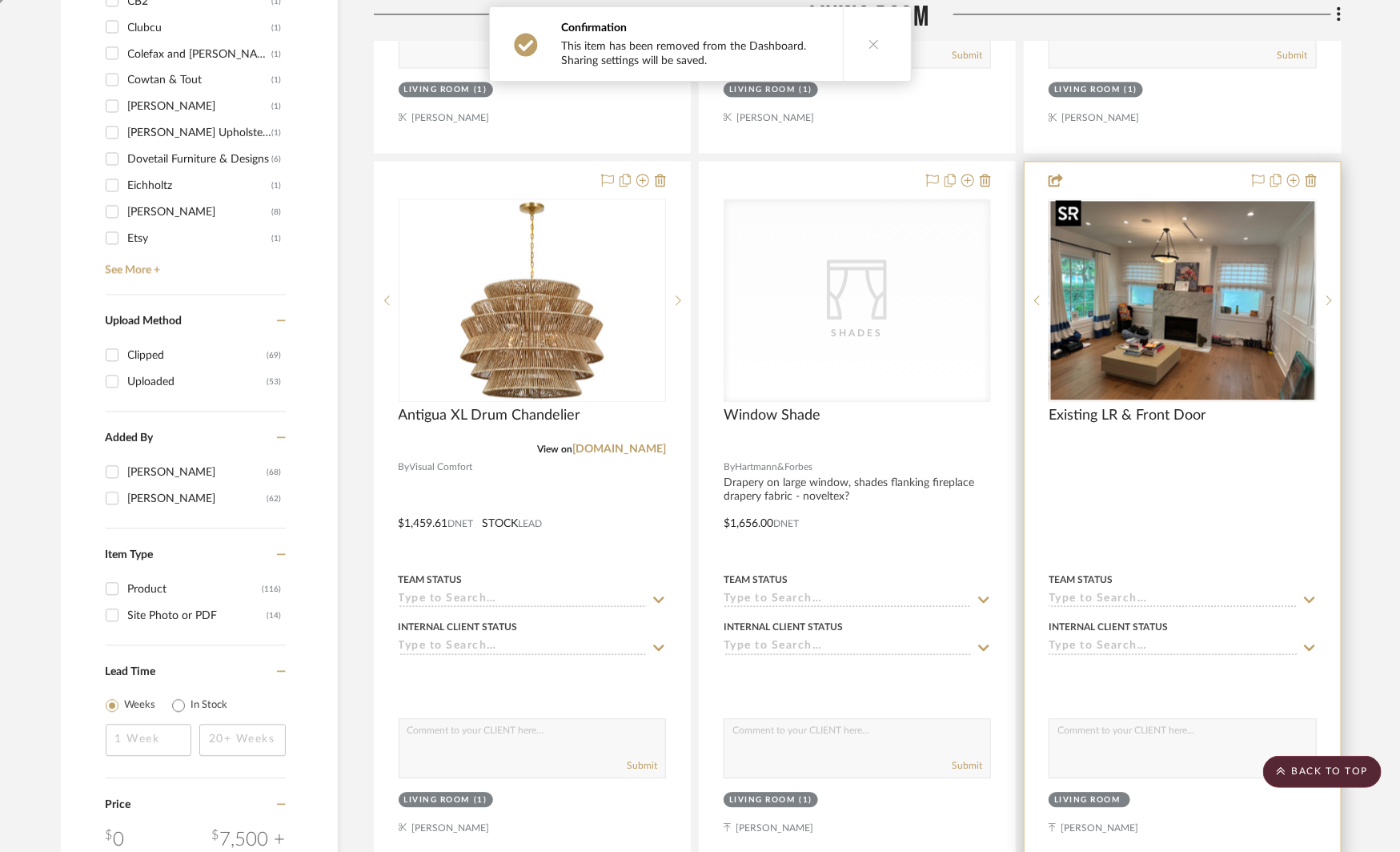
click at [1165, 298] on img "0" at bounding box center [1182, 300] width 264 height 199
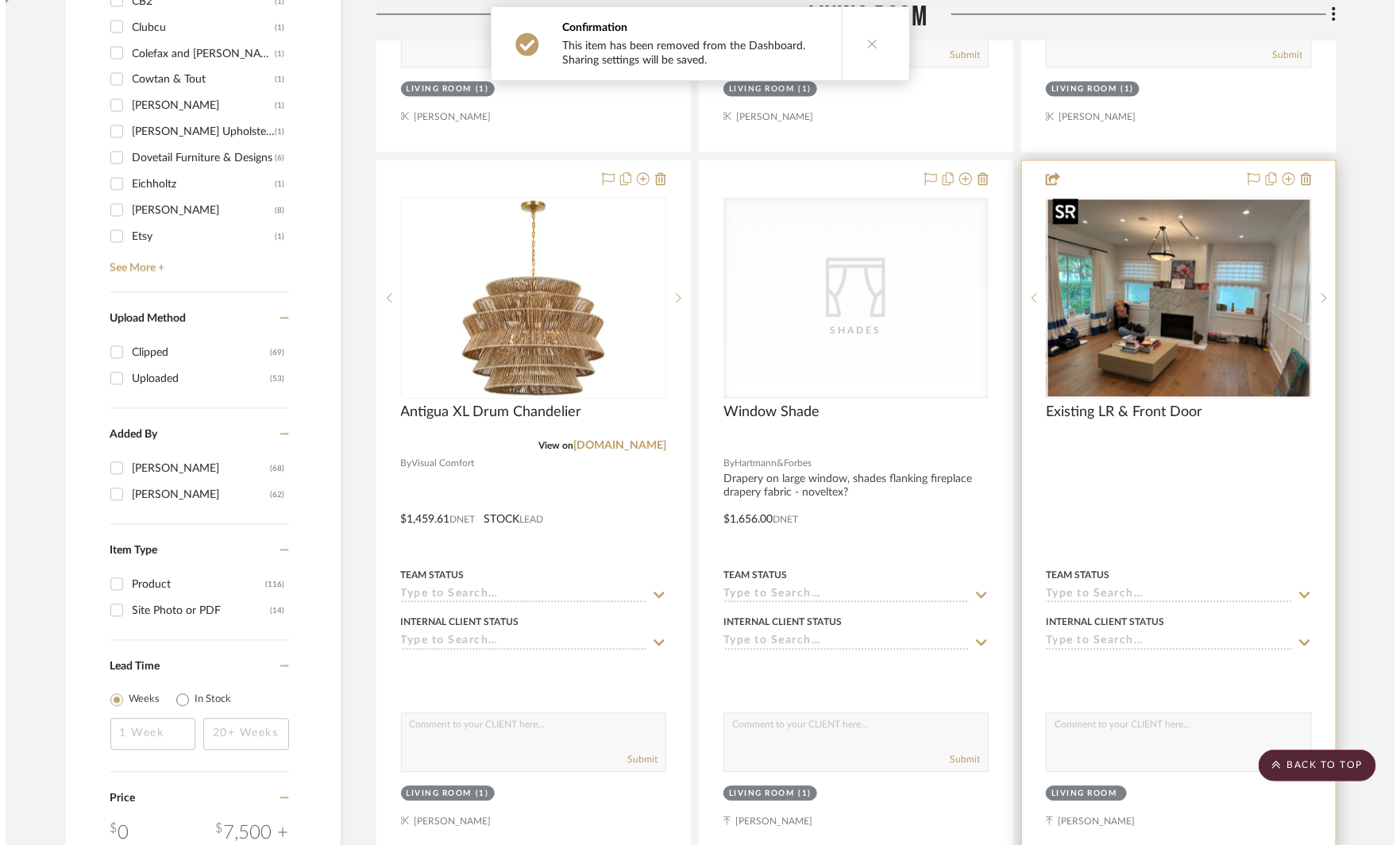
scroll to position [0, 0]
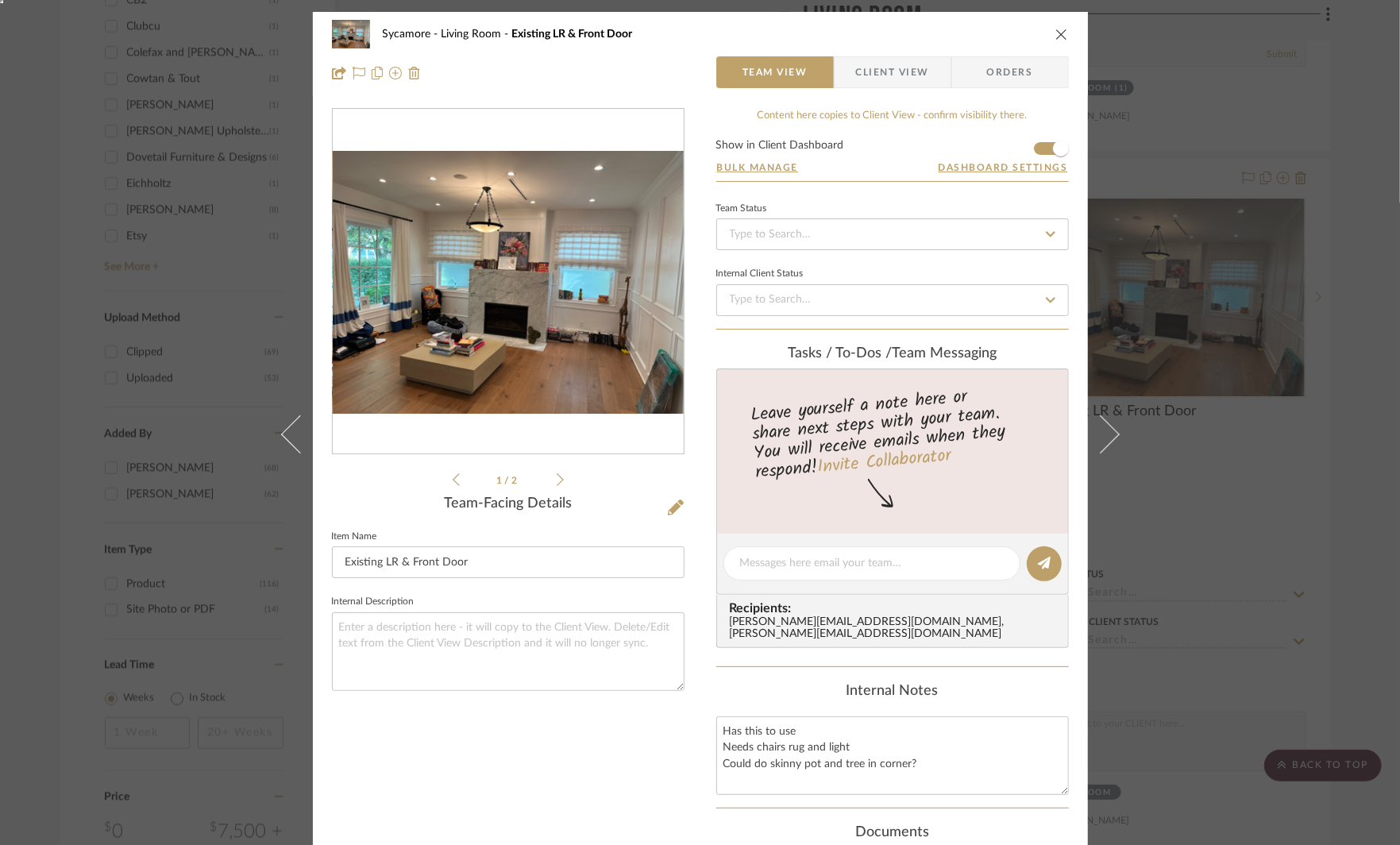
click at [770, 323] on div "Team Status Internal Client Status" at bounding box center [892, 263] width 353 height 132
click at [764, 570] on div at bounding box center [872, 563] width 297 height 34
click at [752, 563] on textarea at bounding box center [872, 563] width 264 height 17
type textarea "LR light to be used in master bed"
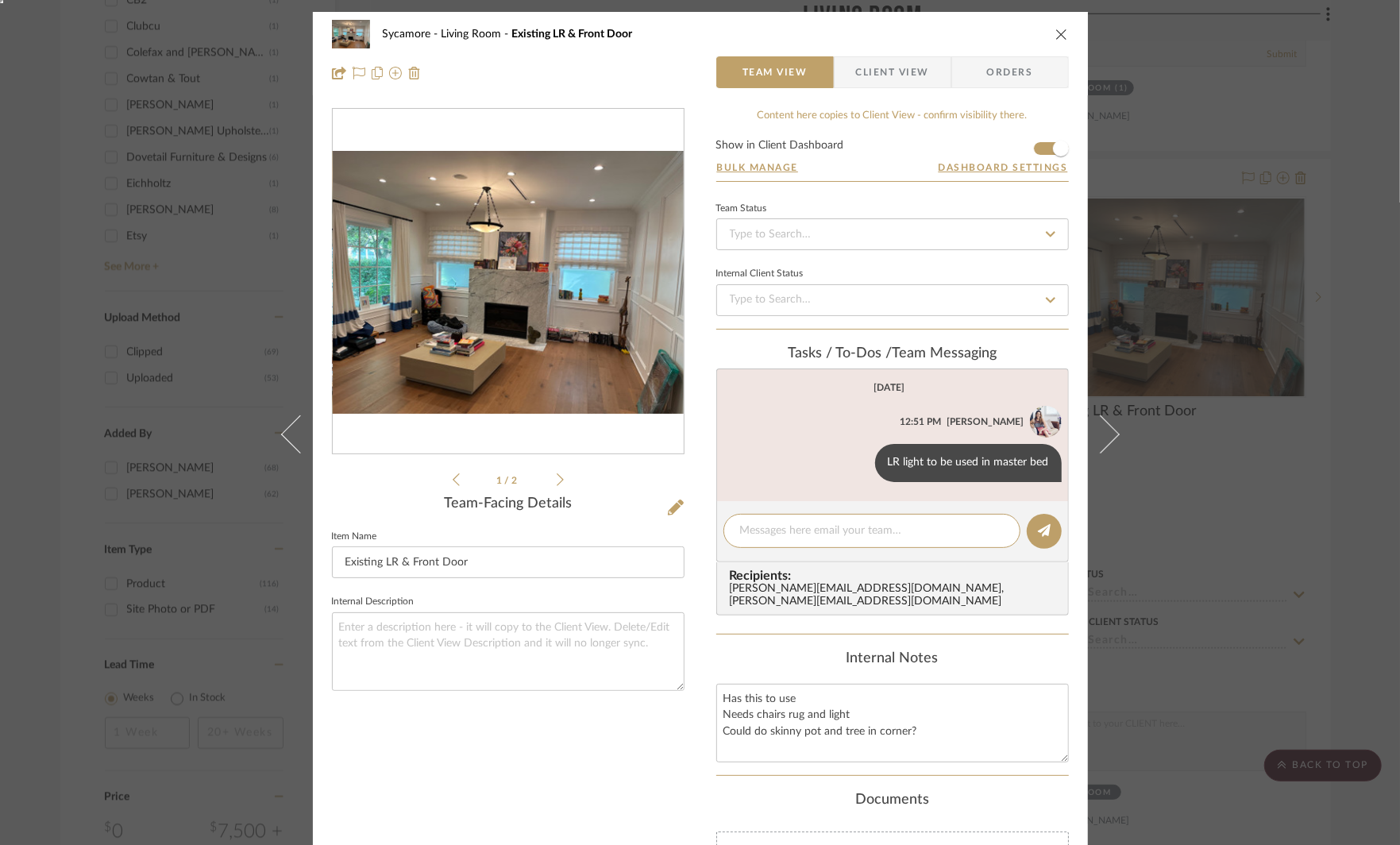
click at [1239, 509] on div "Sycamore Living Room Existing LR & Front Door Team View Client View Orders 1 / …" at bounding box center [700, 422] width 1400 height 845
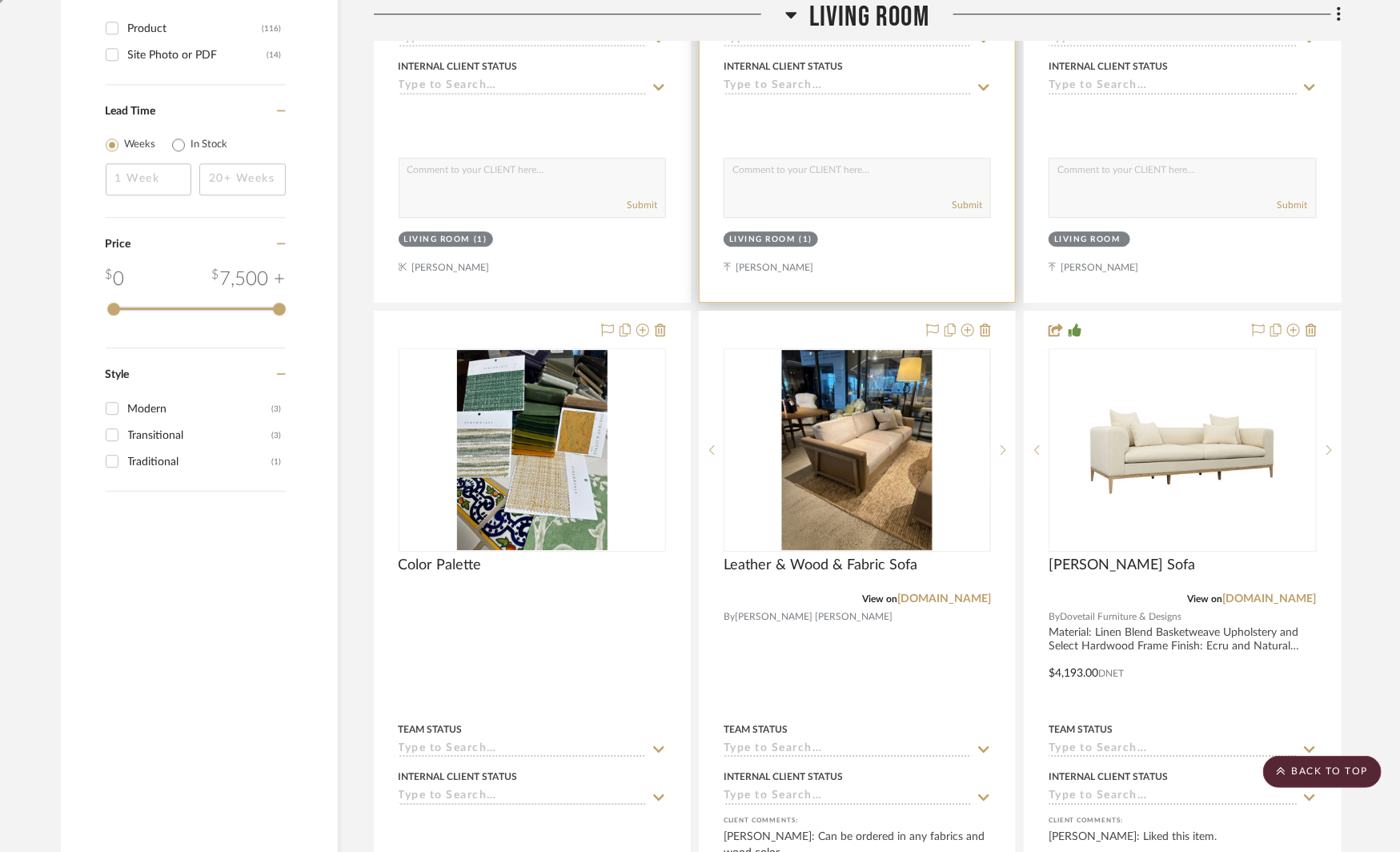
scroll to position [2359, 0]
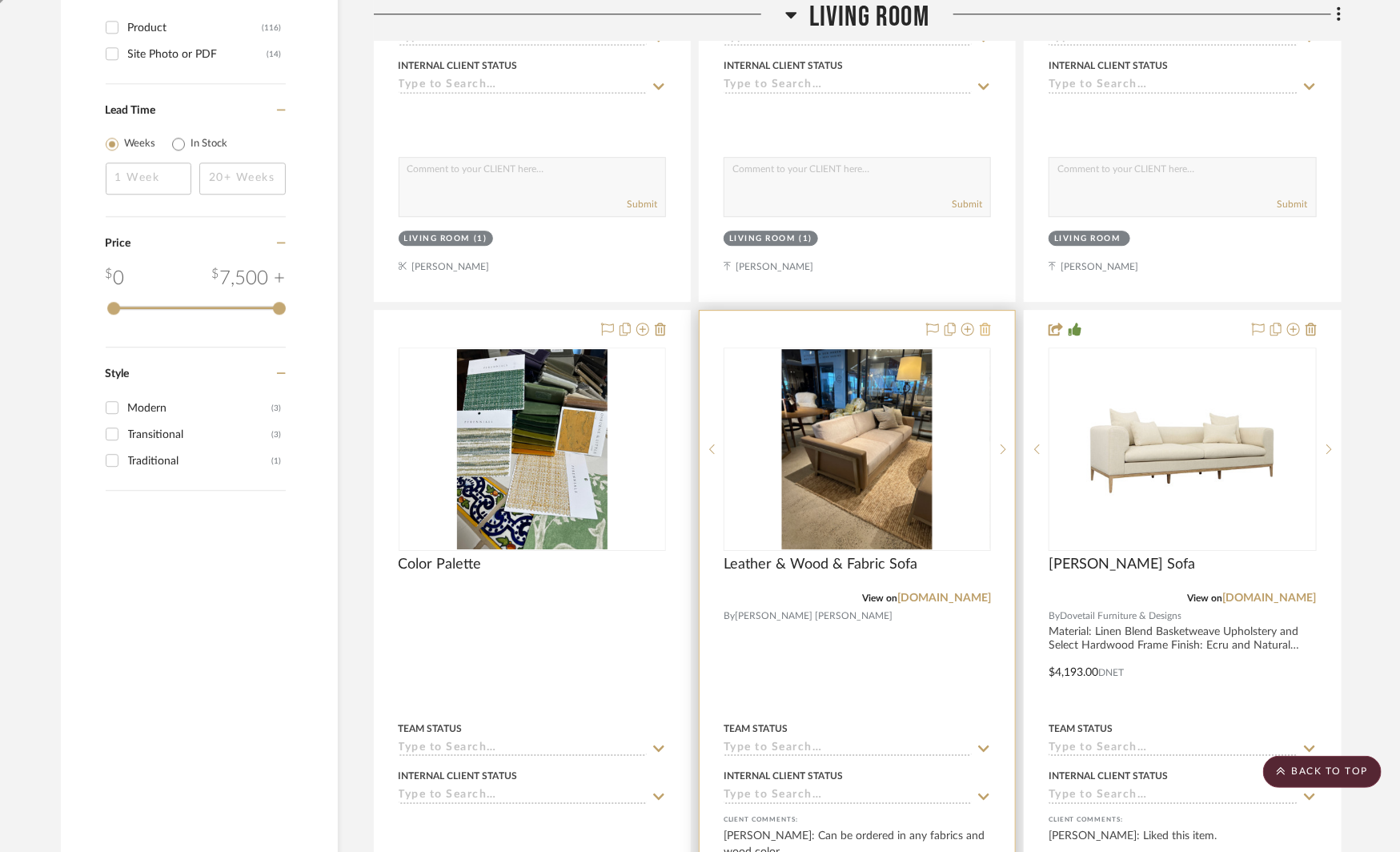
click at [987, 322] on icon at bounding box center [985, 329] width 11 height 13
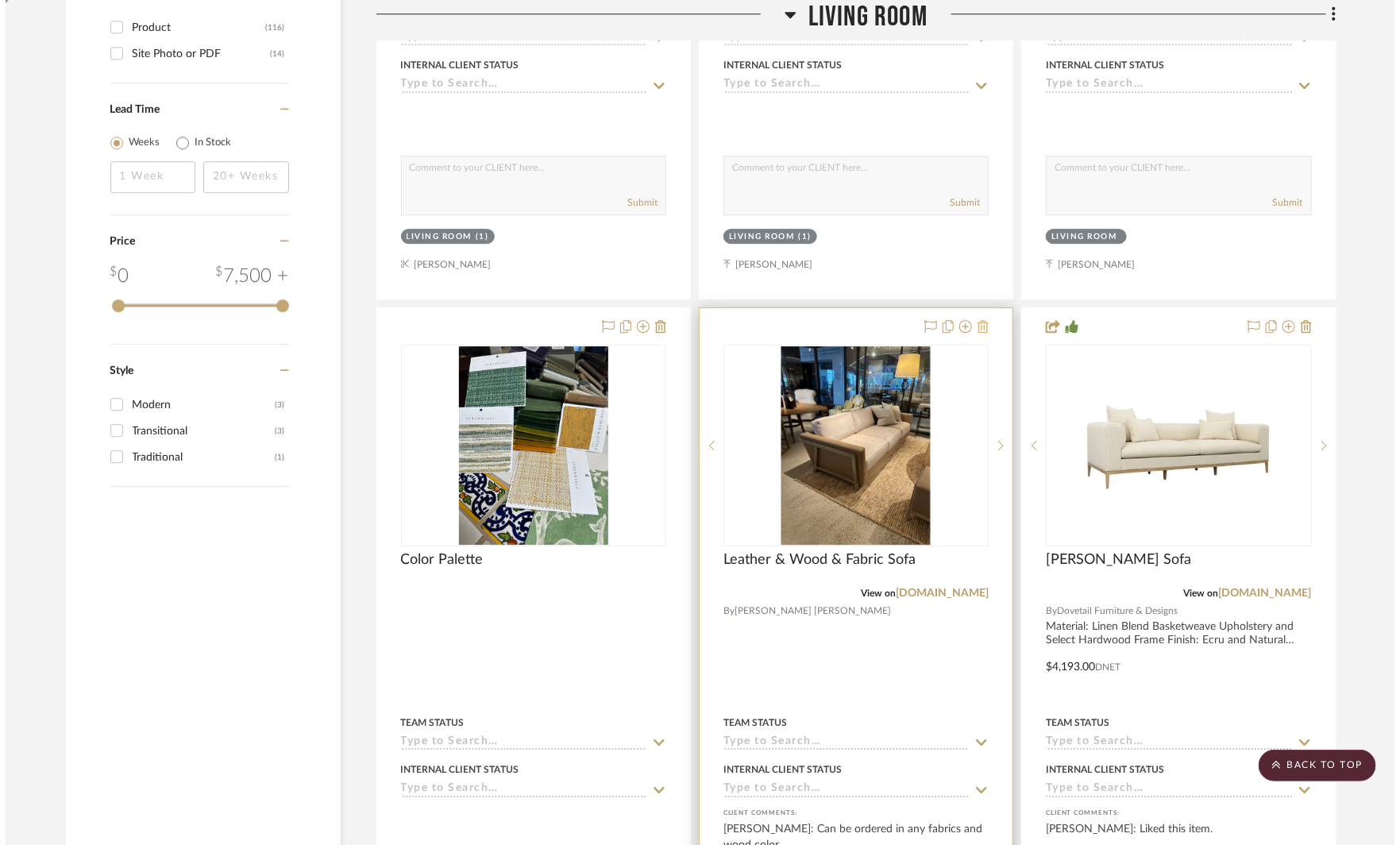
scroll to position [0, 0]
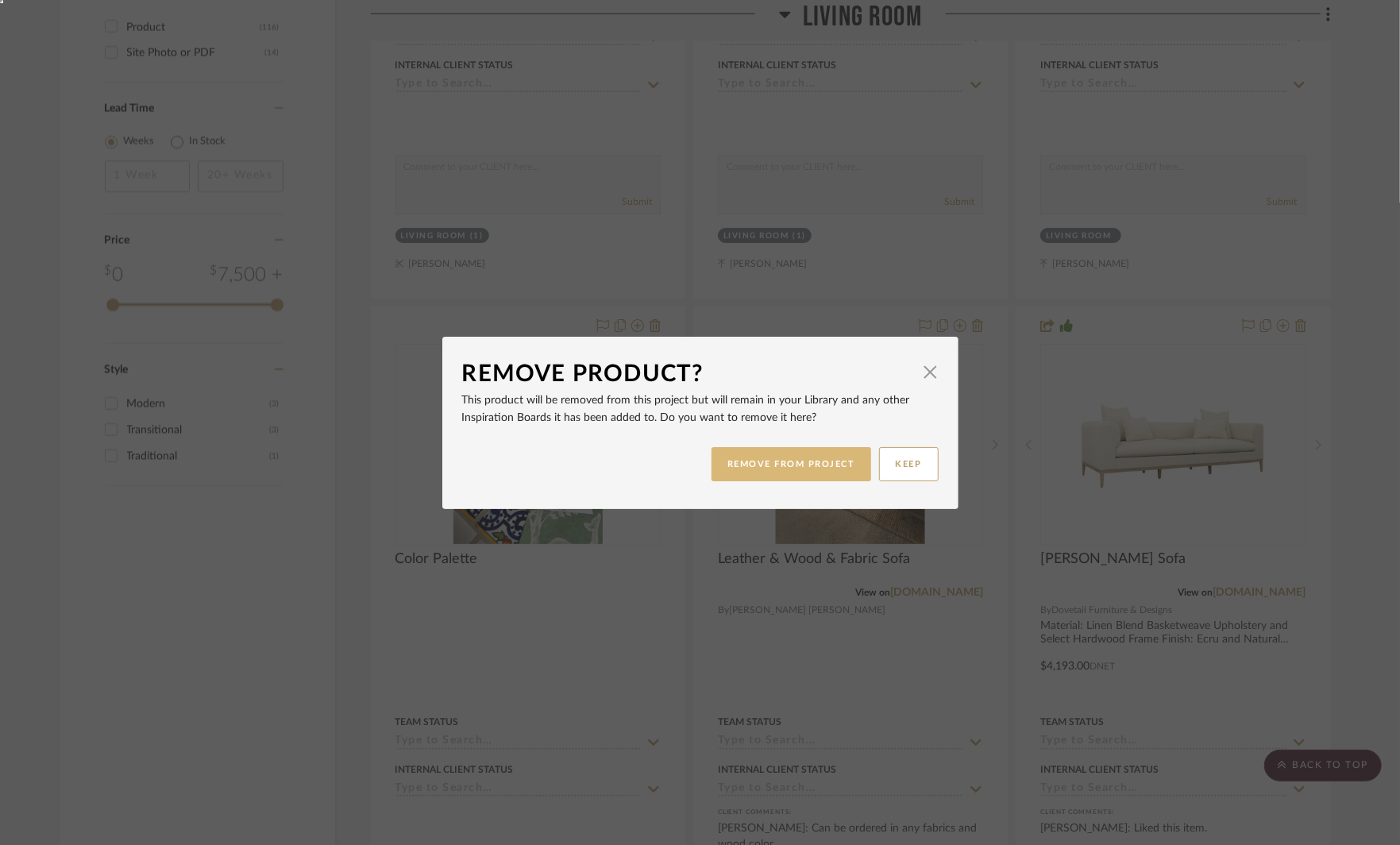
click at [821, 460] on button "REMOVE FROM PROJECT" at bounding box center [791, 464] width 159 height 34
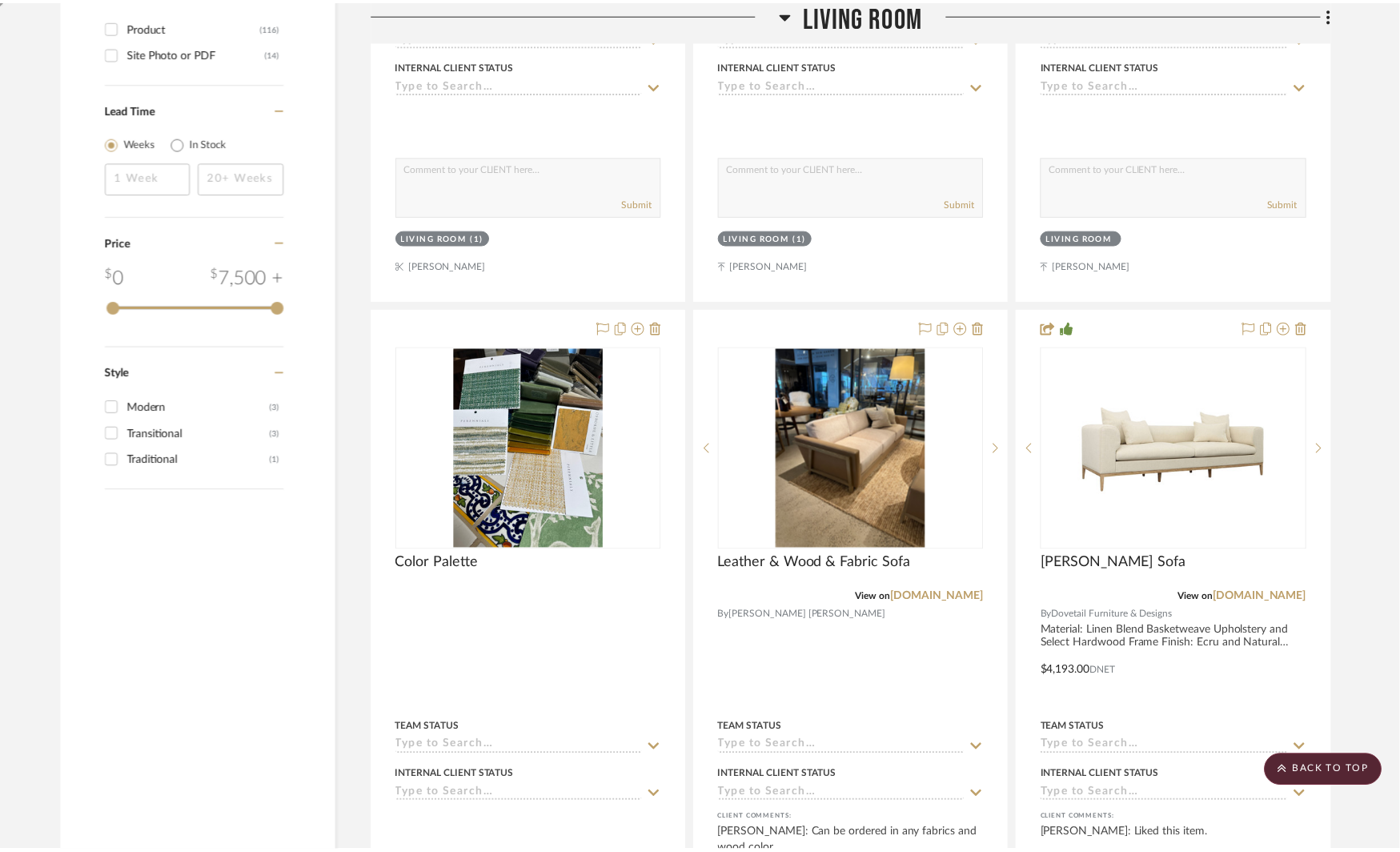
scroll to position [2359, 0]
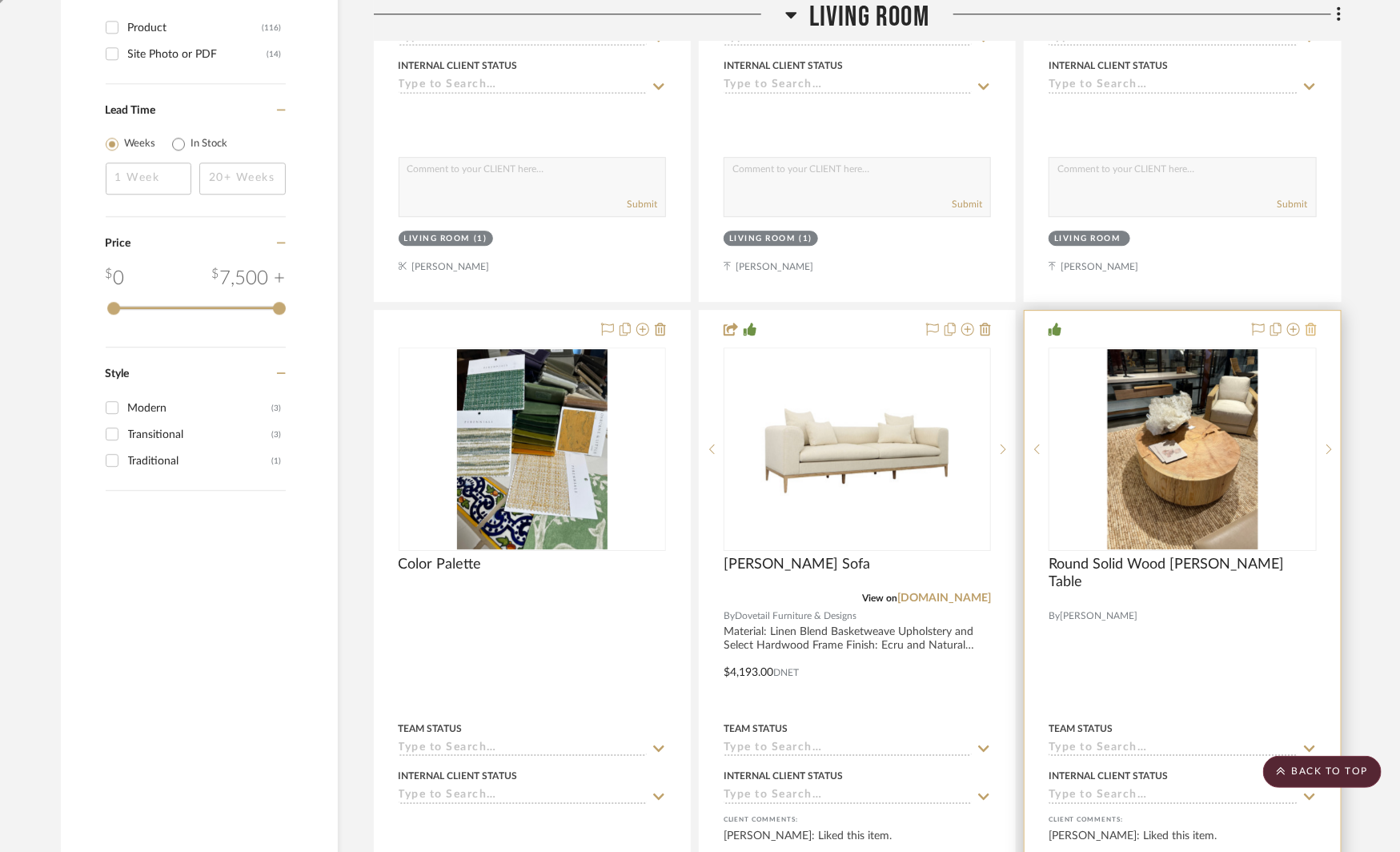
click at [1310, 322] on icon at bounding box center [1311, 329] width 11 height 13
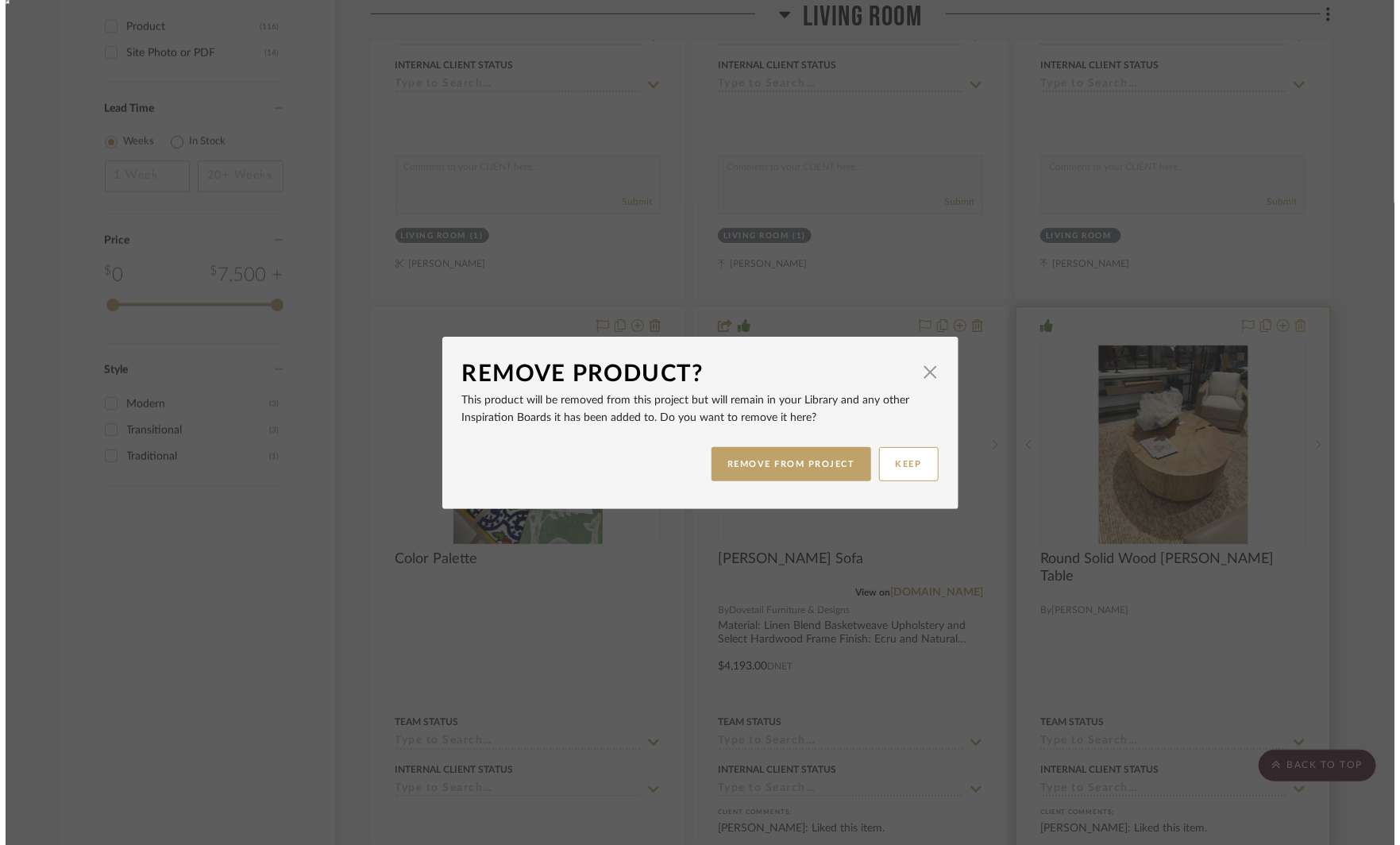
scroll to position [0, 0]
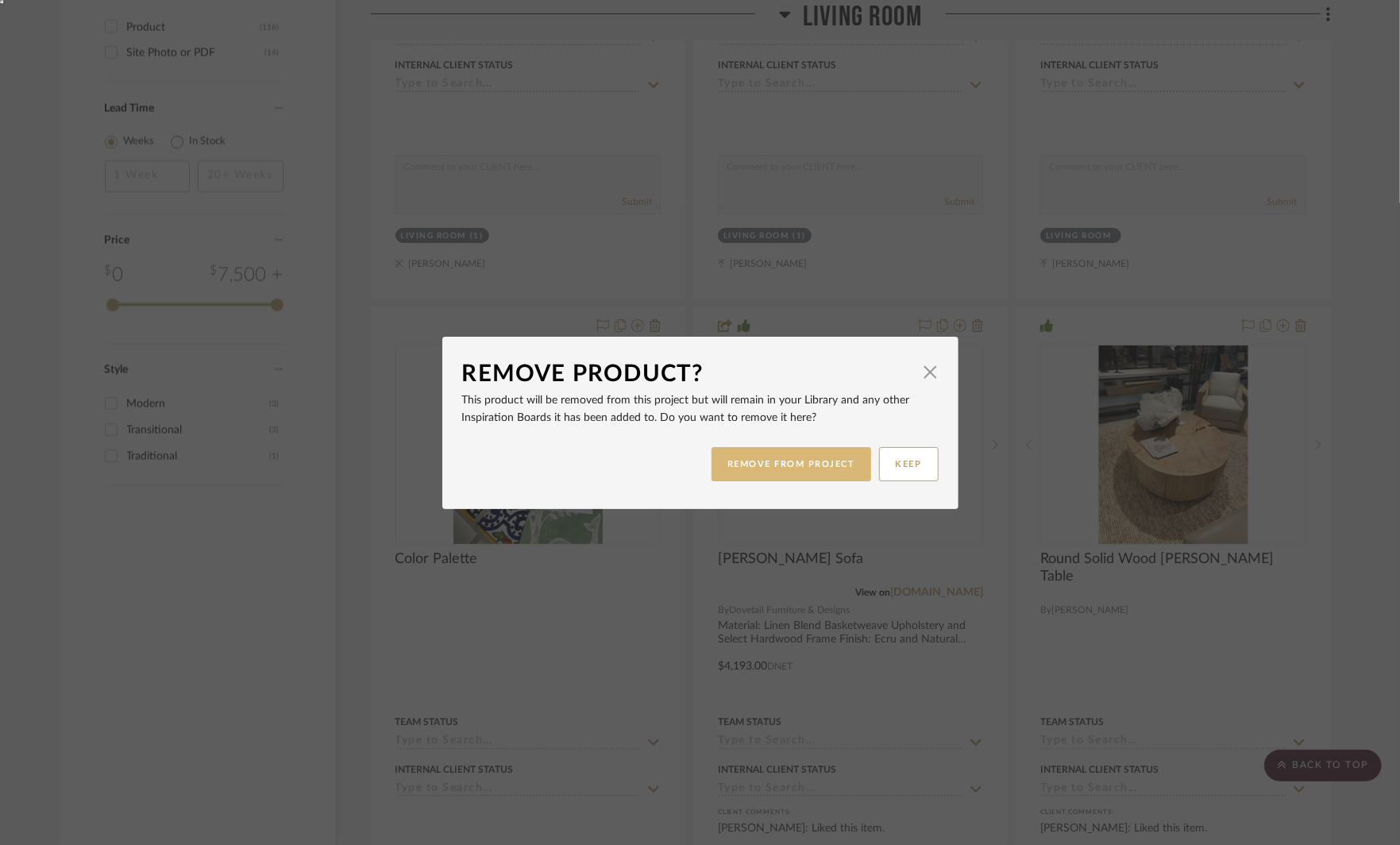
click at [800, 457] on button "REMOVE FROM PROJECT" at bounding box center [791, 464] width 159 height 34
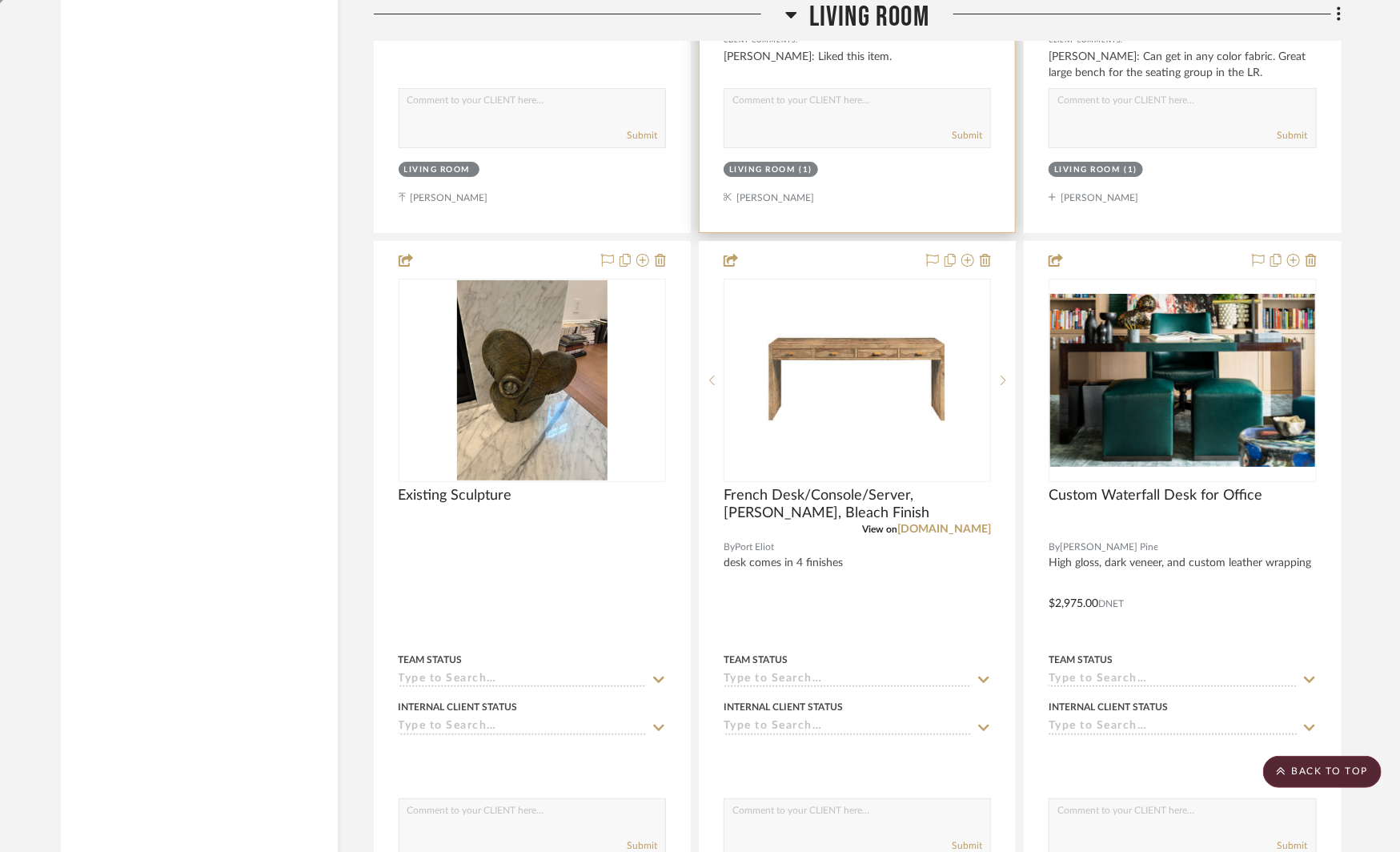
scroll to position [3099, 0]
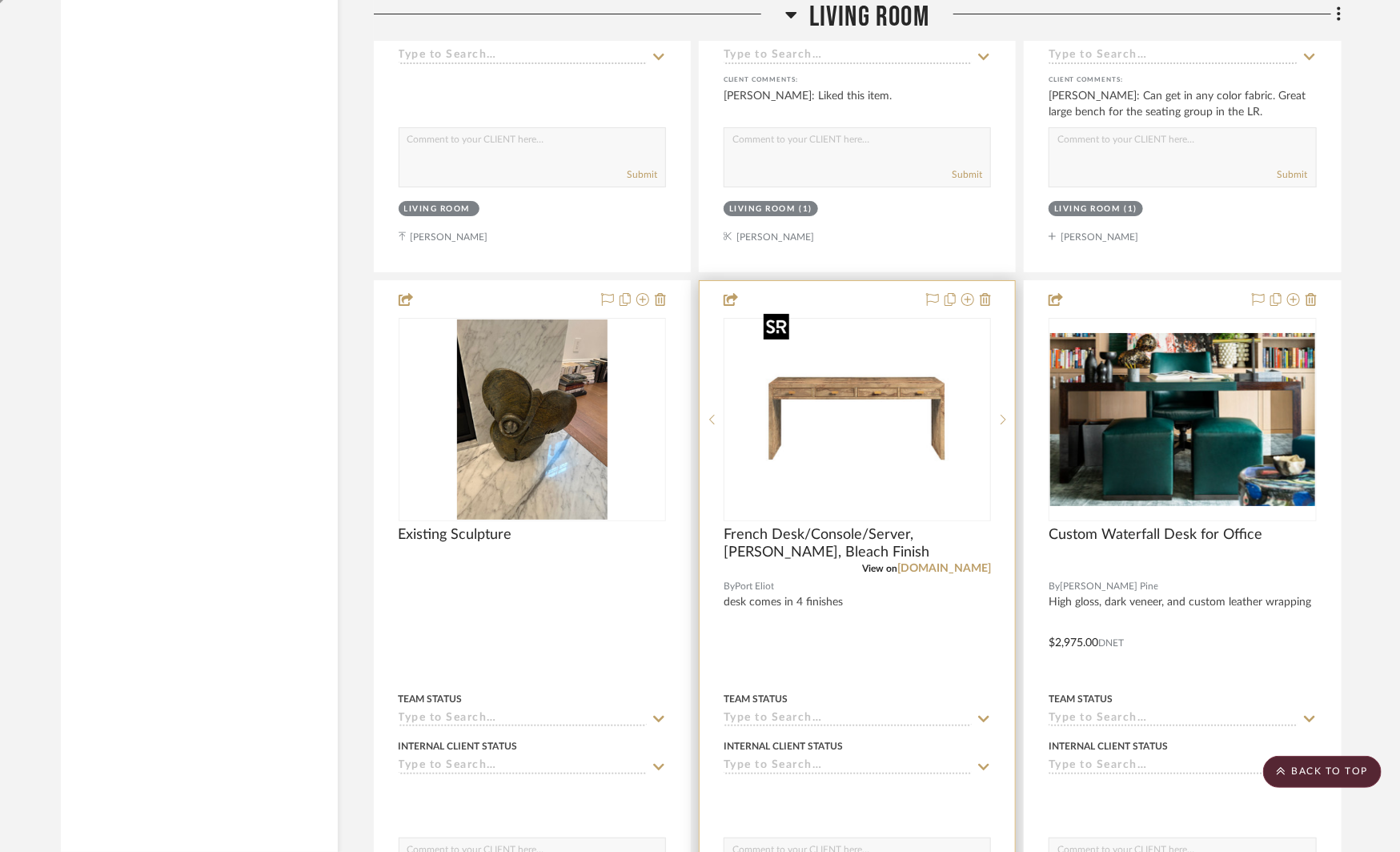
click at [881, 382] on img "0" at bounding box center [857, 419] width 200 height 200
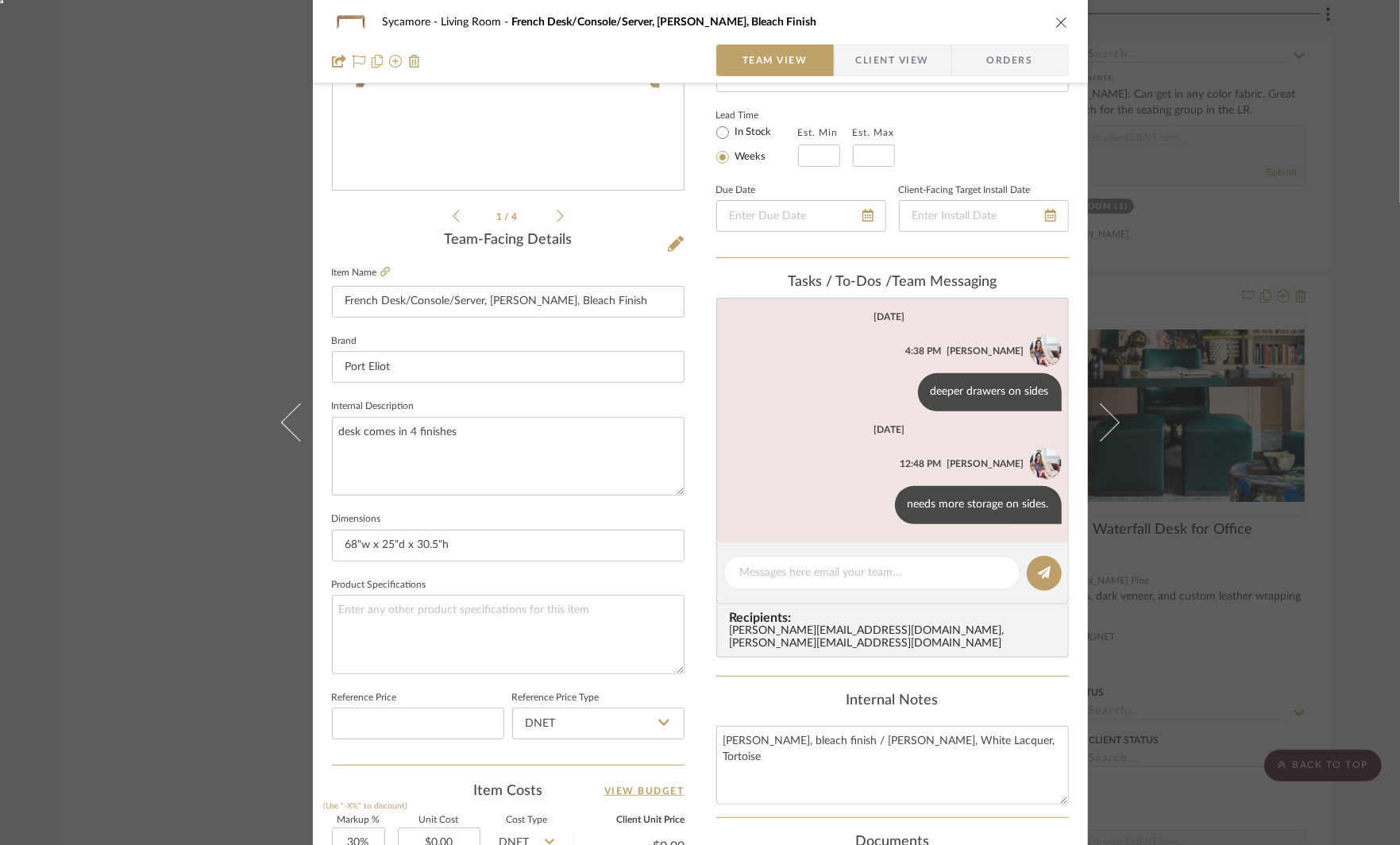
scroll to position [275, 0]
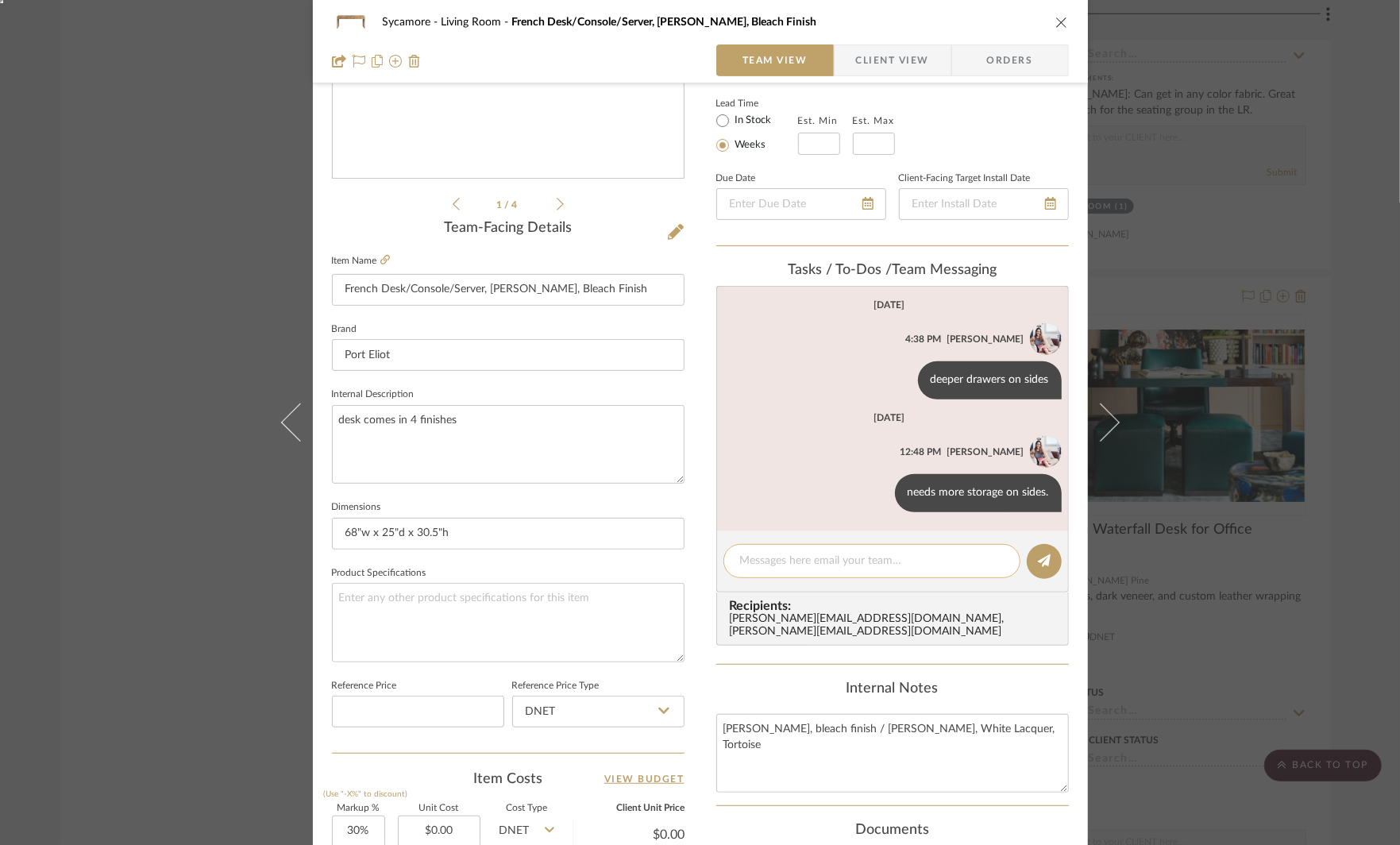
click at [764, 559] on textarea at bounding box center [872, 561] width 264 height 17
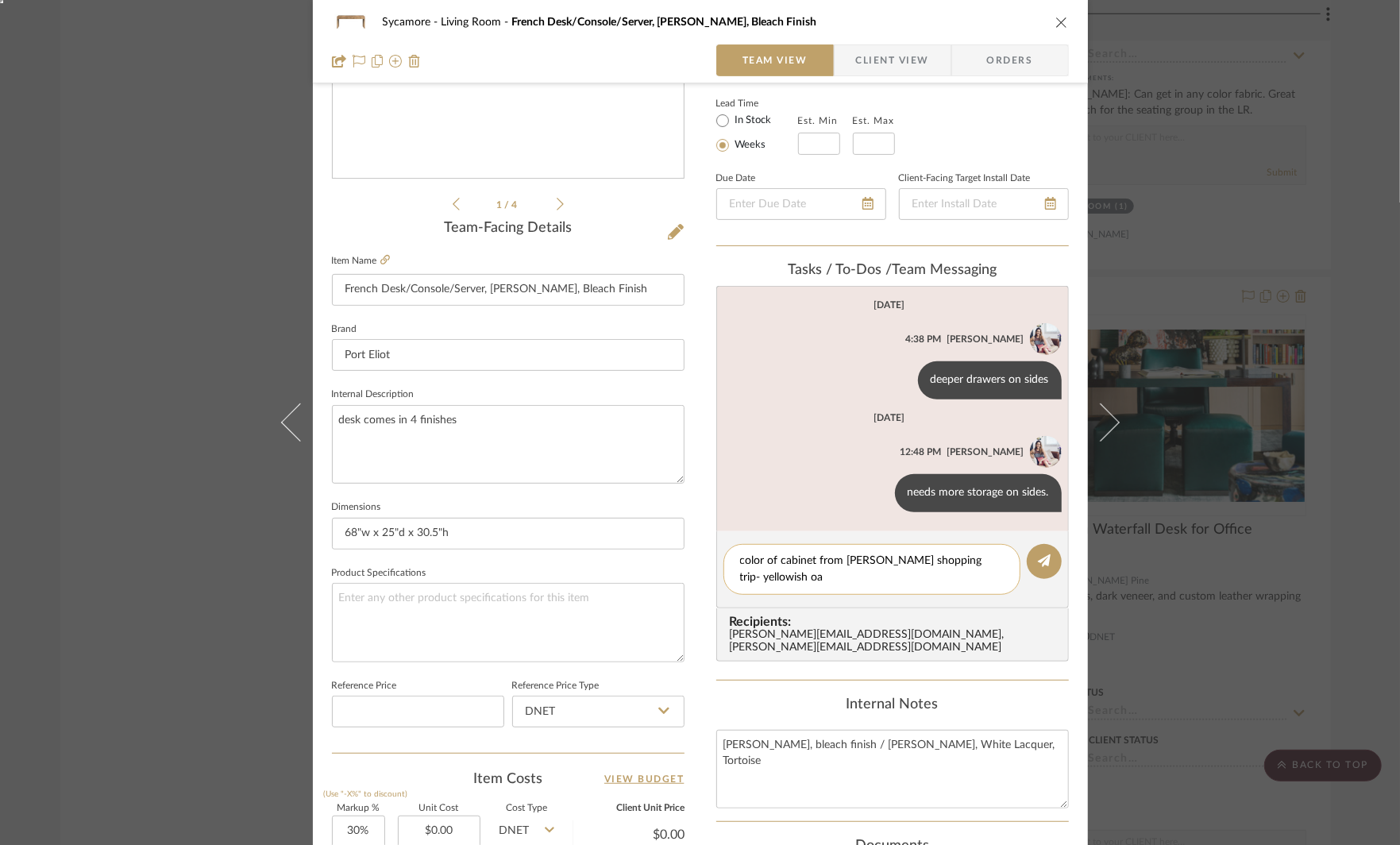
type textarea "color of cabinet from David Sutherland shopping trip- yellowish oak"
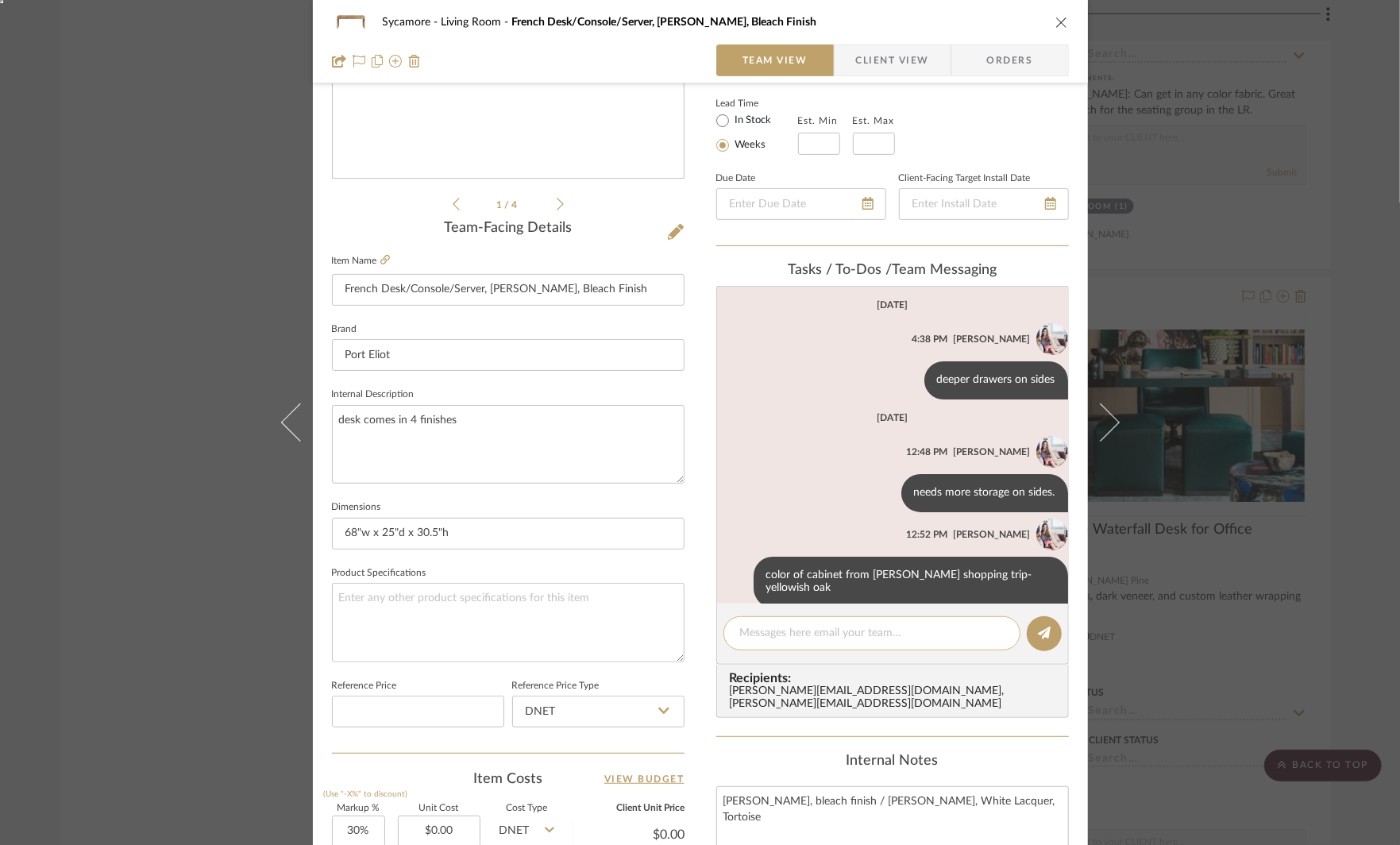
scroll to position [23, 0]
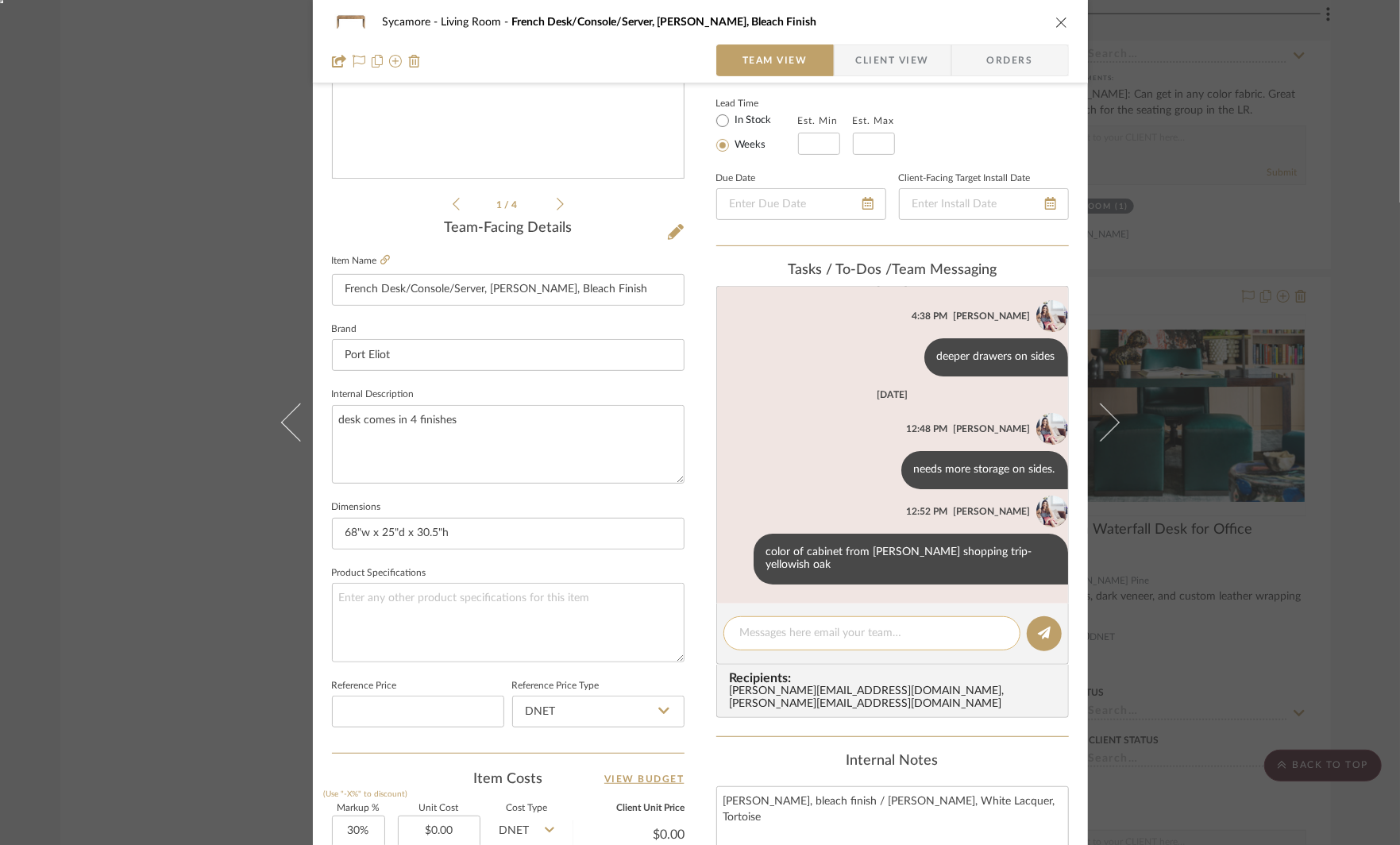
click at [812, 625] on textarea at bounding box center [872, 634] width 264 height 17
type textarea "emailed you pics of "butter oak""
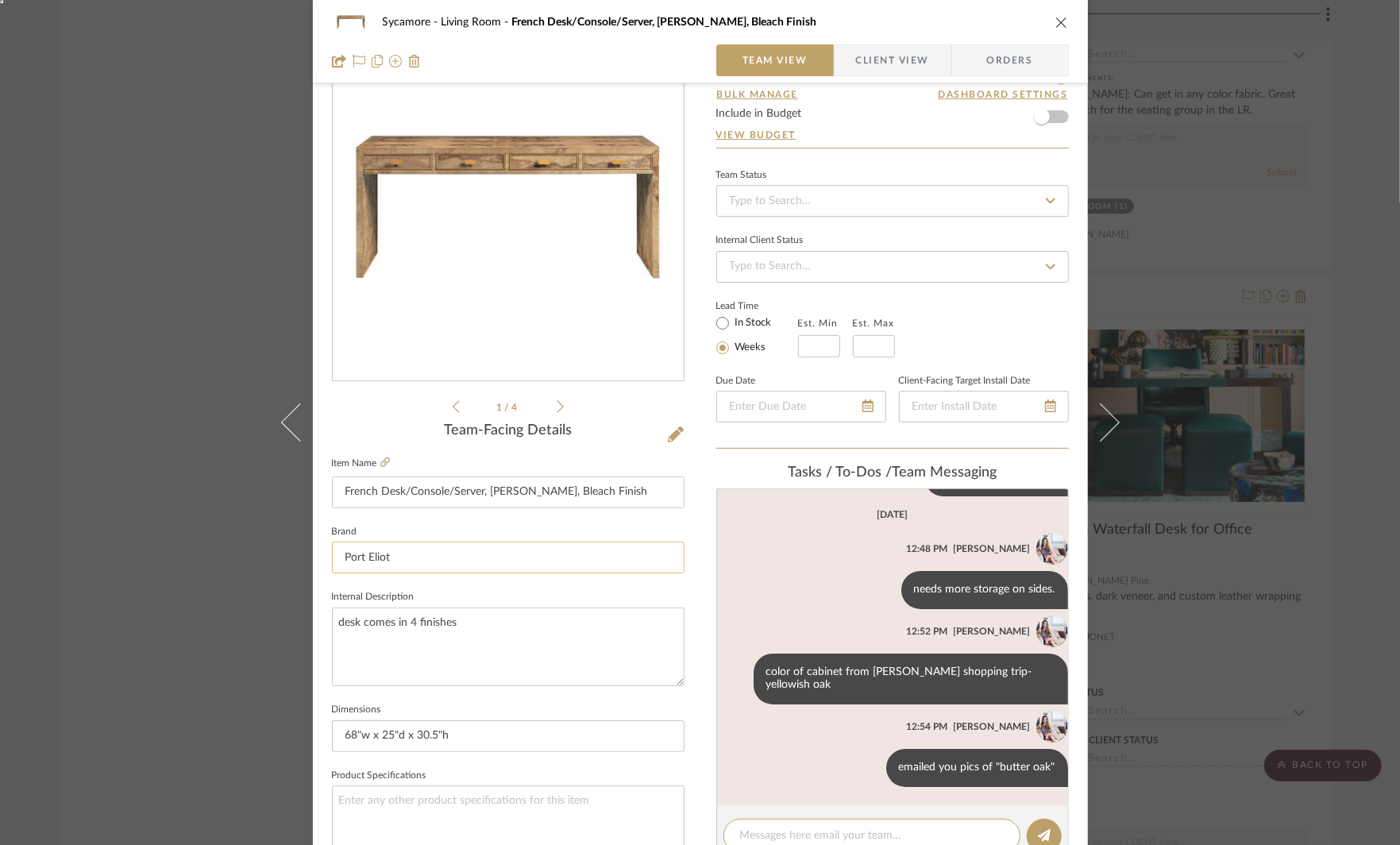
scroll to position [71, 0]
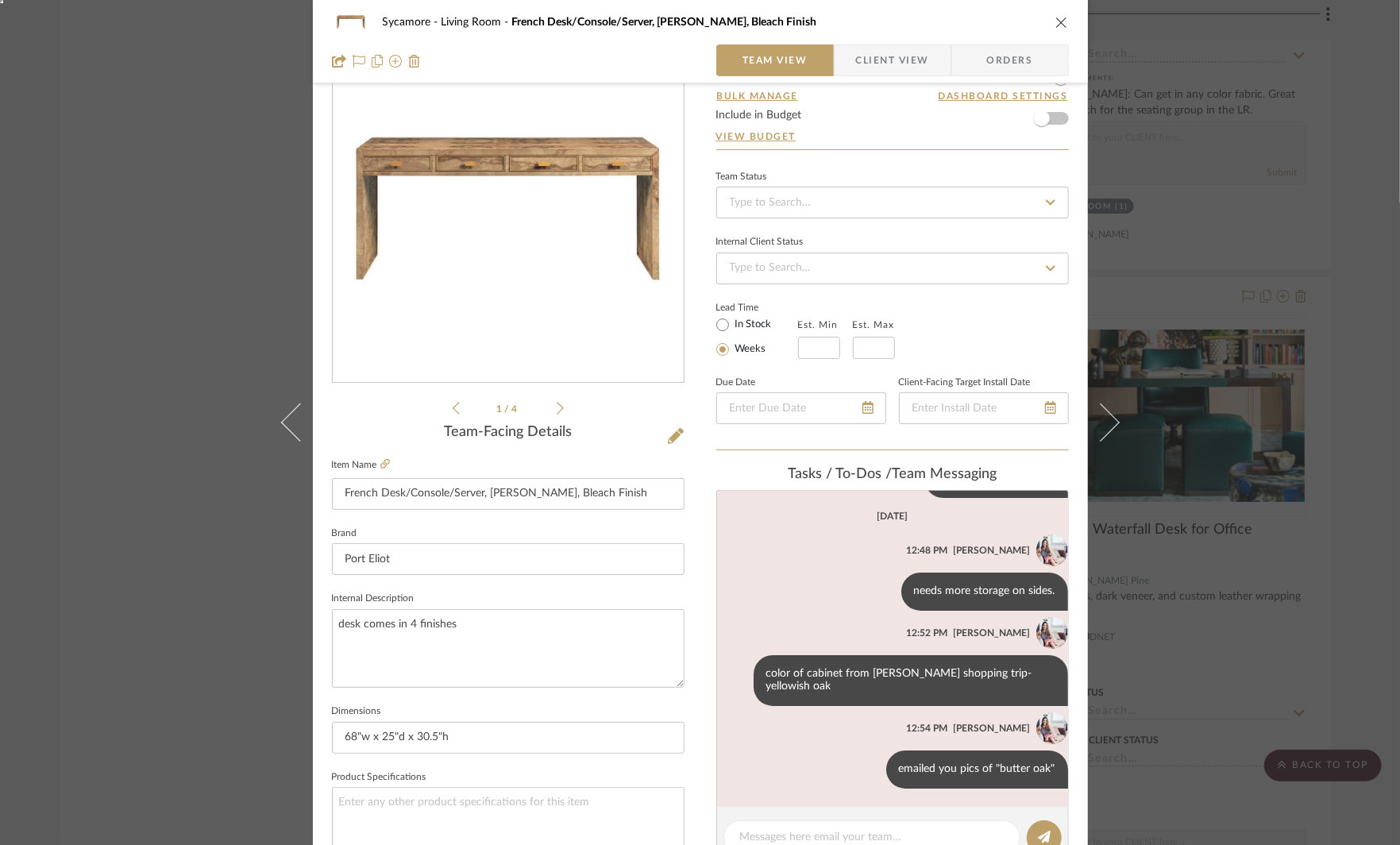
click at [561, 406] on div "1 / 4" at bounding box center [508, 226] width 353 height 381
click at [557, 407] on icon at bounding box center [561, 408] width 7 height 14
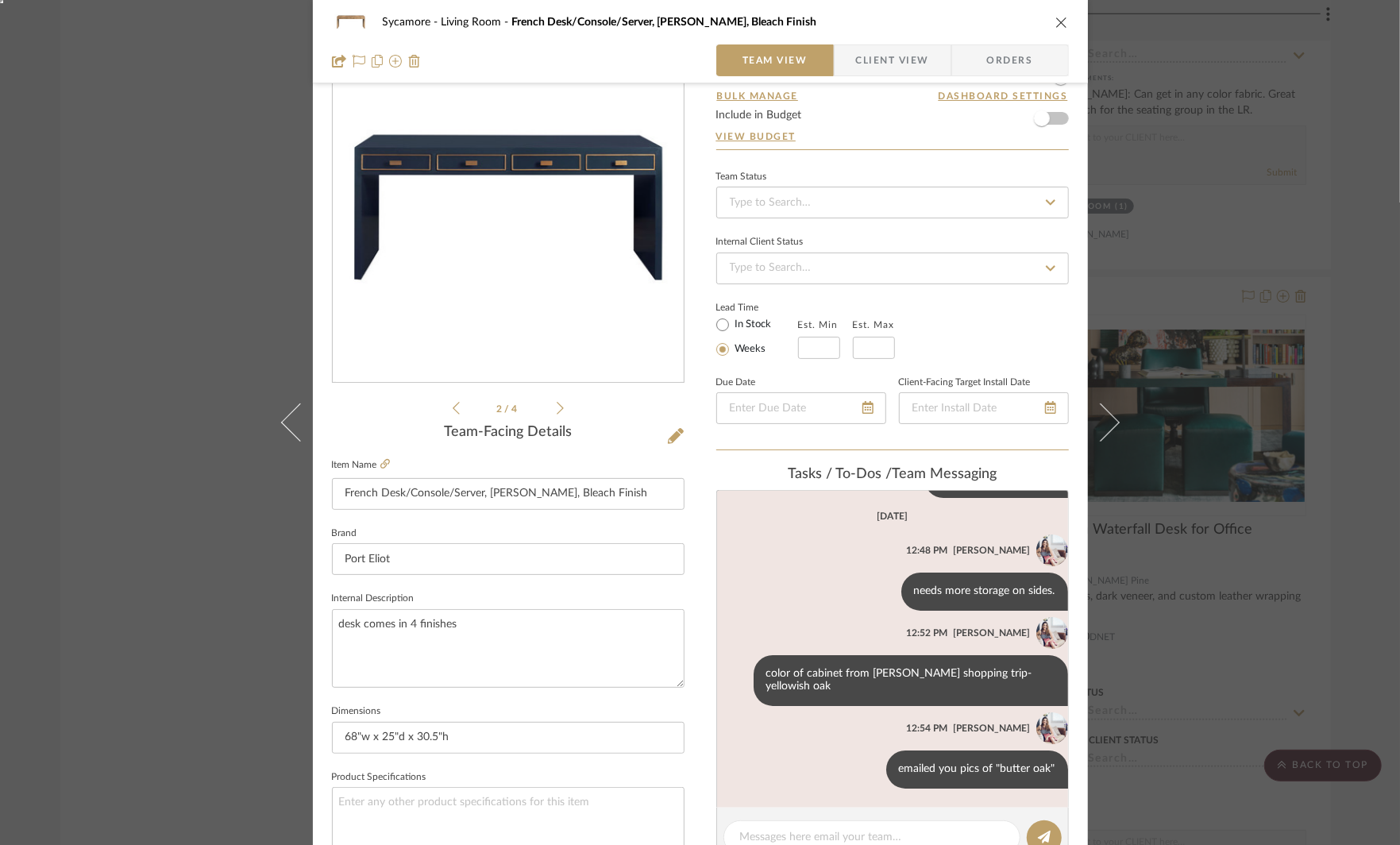
click at [557, 407] on icon at bounding box center [561, 408] width 7 height 14
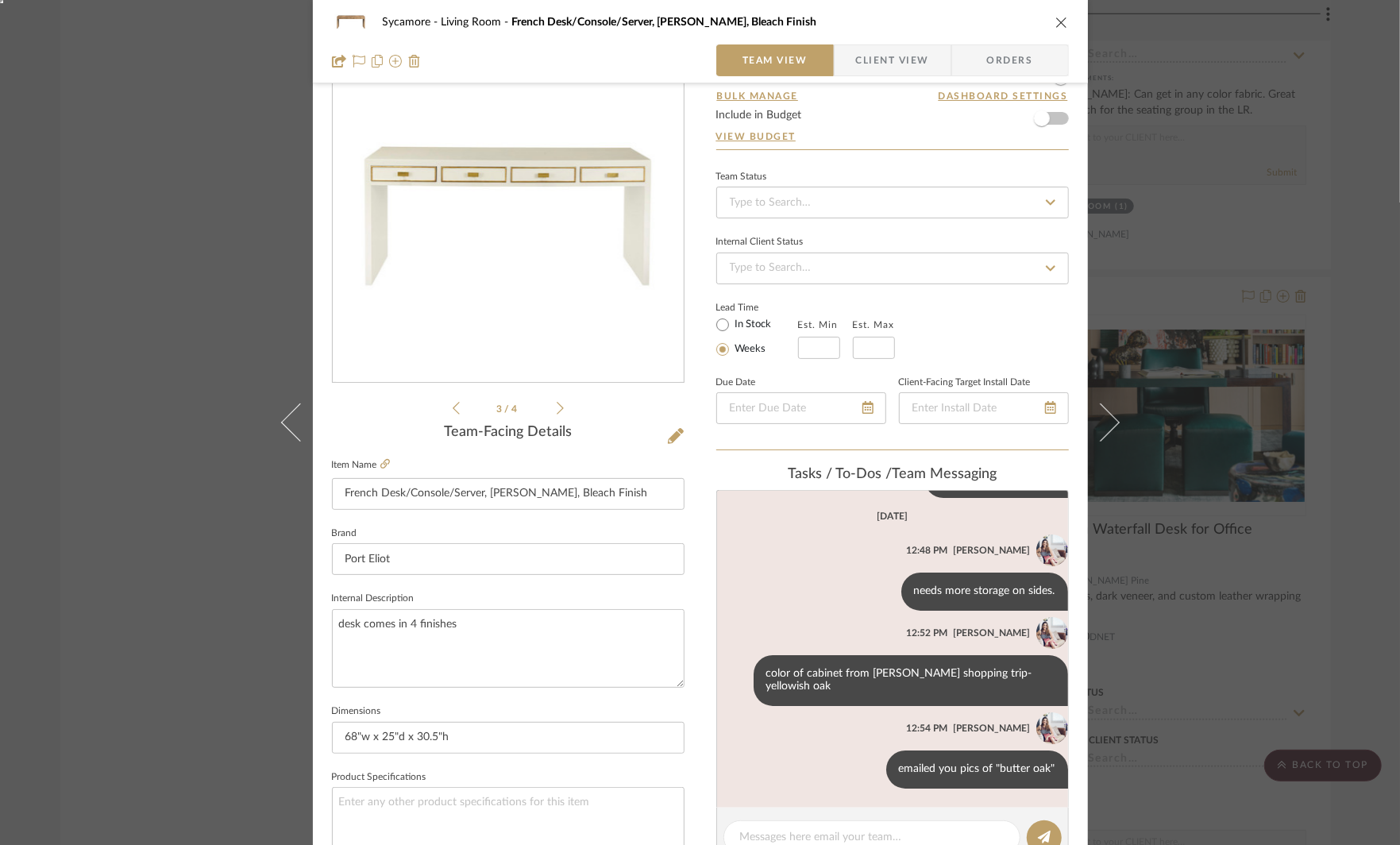
click at [872, 71] on span "Client View" at bounding box center [892, 60] width 73 height 32
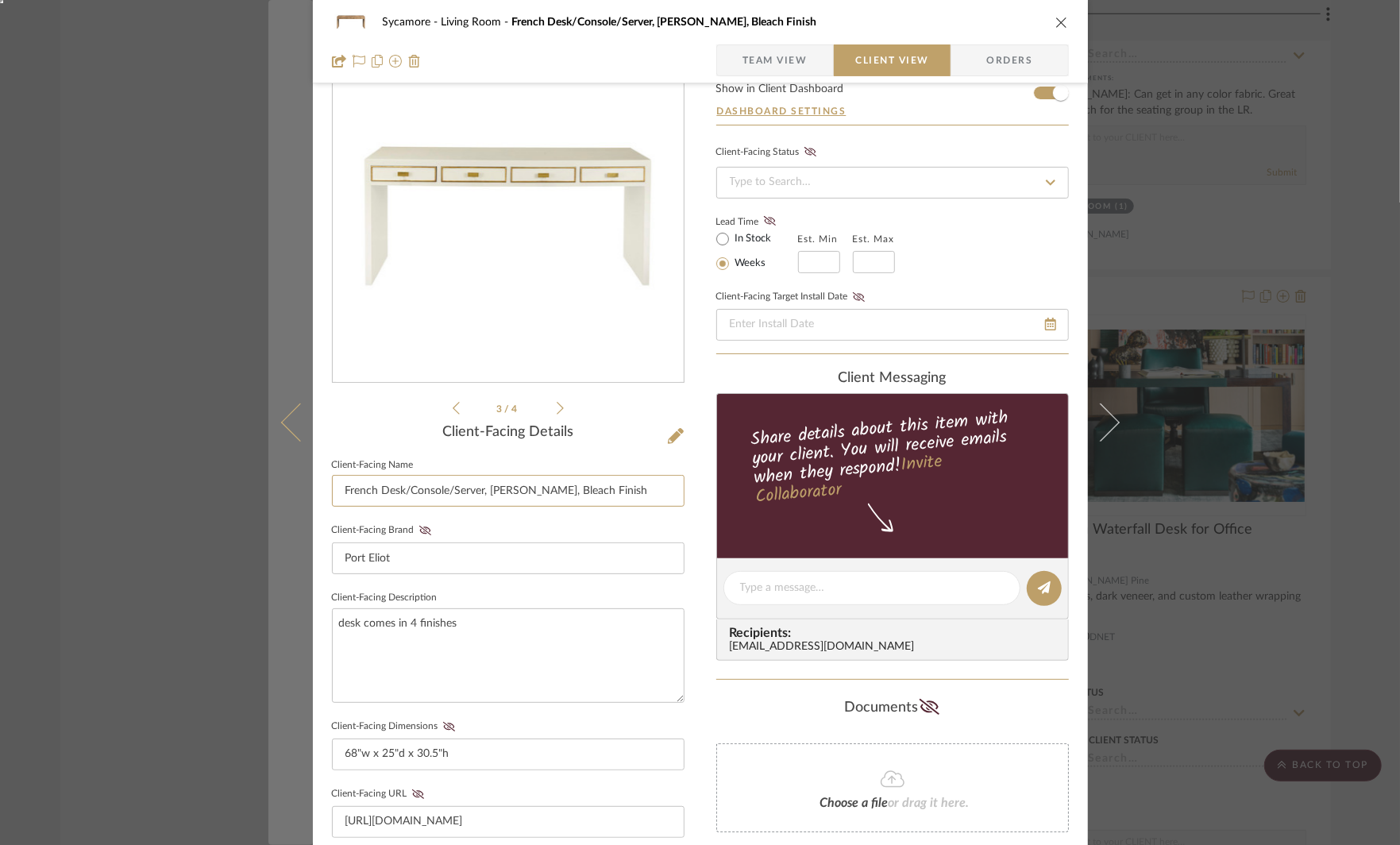
drag, startPoint x: 377, startPoint y: 492, endPoint x: 272, endPoint y: 474, distance: 106.5
click at [285, 477] on mat-dialog-content "Sycamore Living Room French Desk/Console/Server, Ash Burl, Bleach Finish Team V…" at bounding box center [700, 601] width 864 height 1322
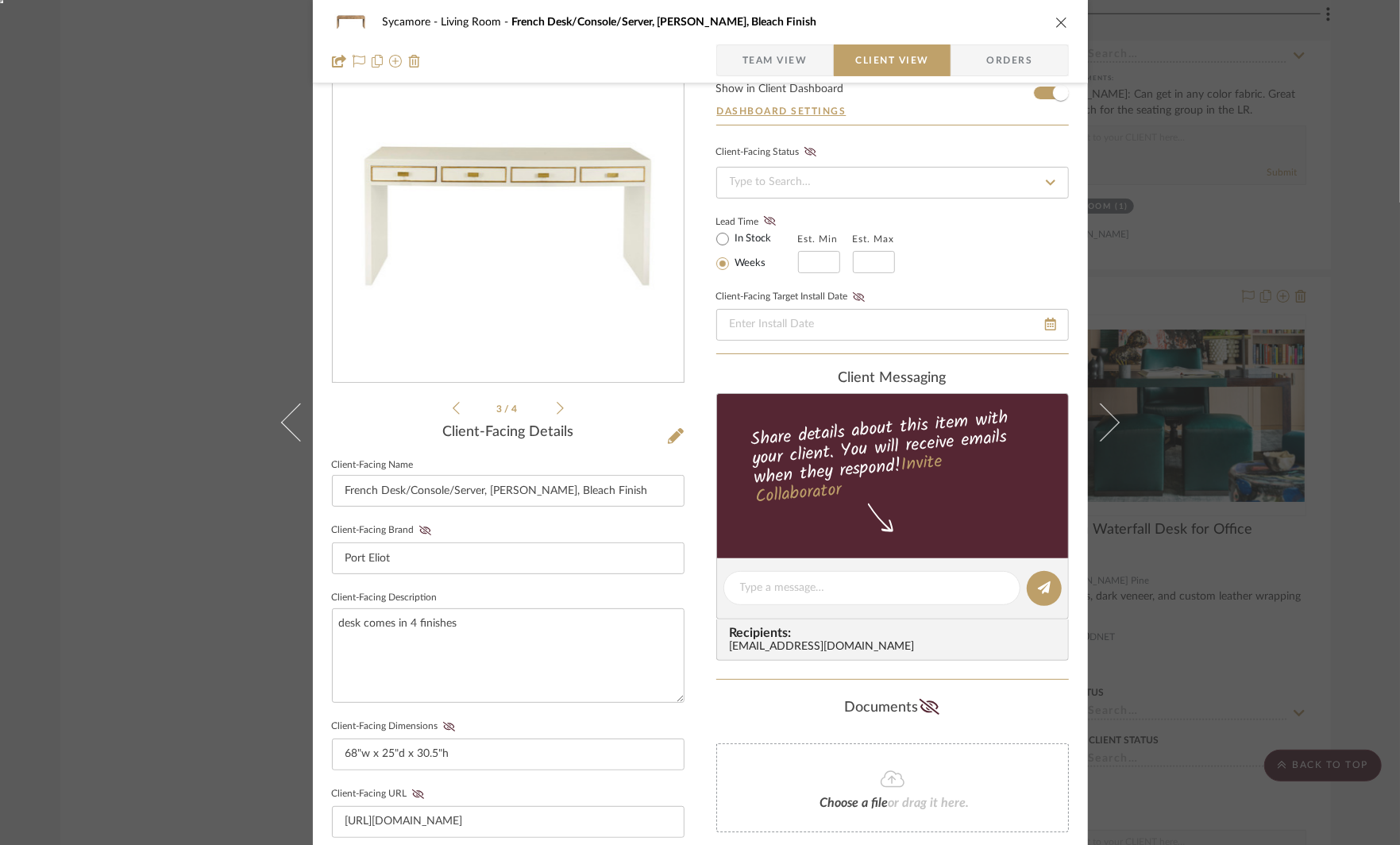
click at [1282, 620] on div "Sycamore Living Room French Desk/Console/Server, Ash Burl, Bleach Finish Team V…" at bounding box center [700, 422] width 1400 height 845
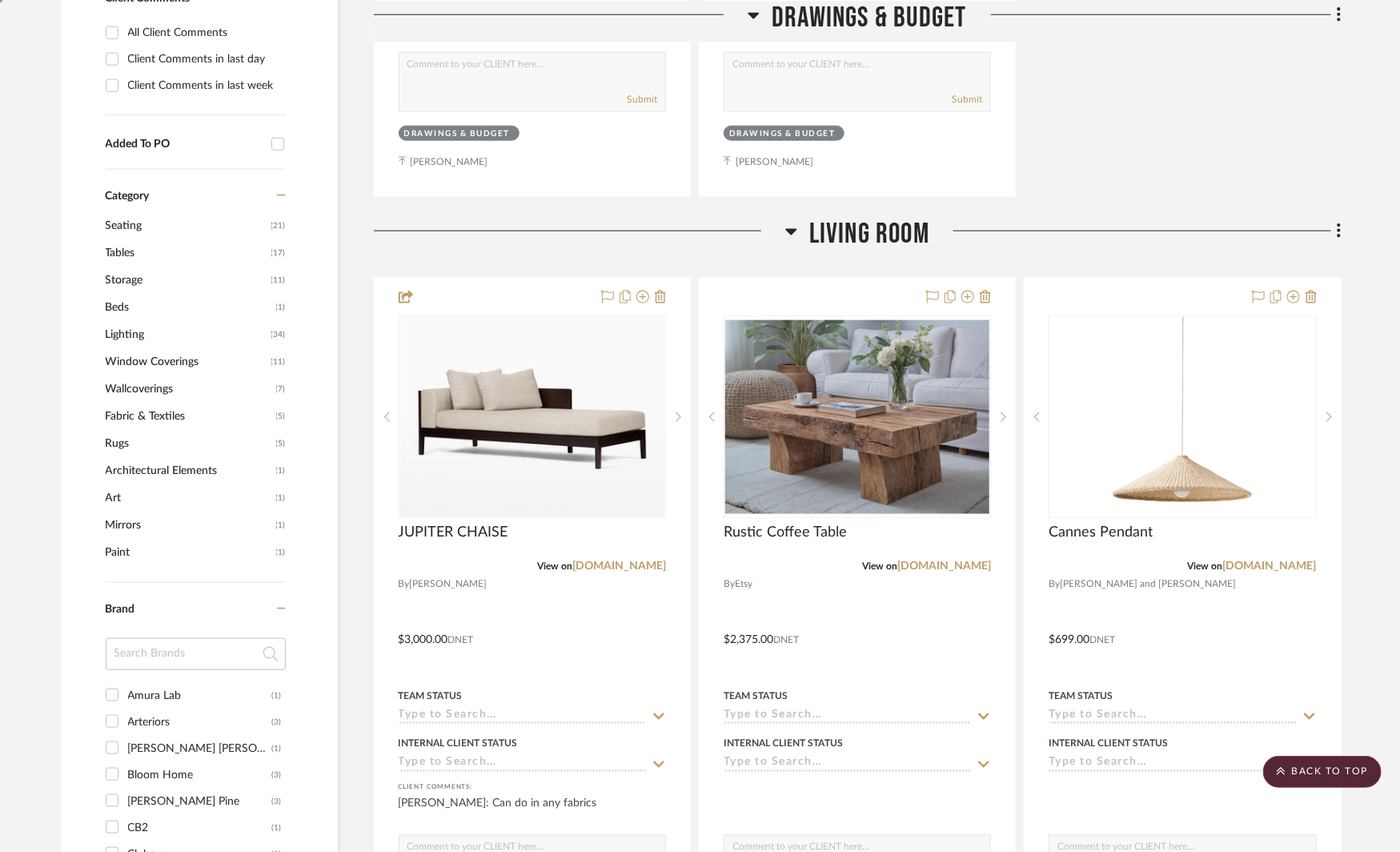
scroll to position [958, 0]
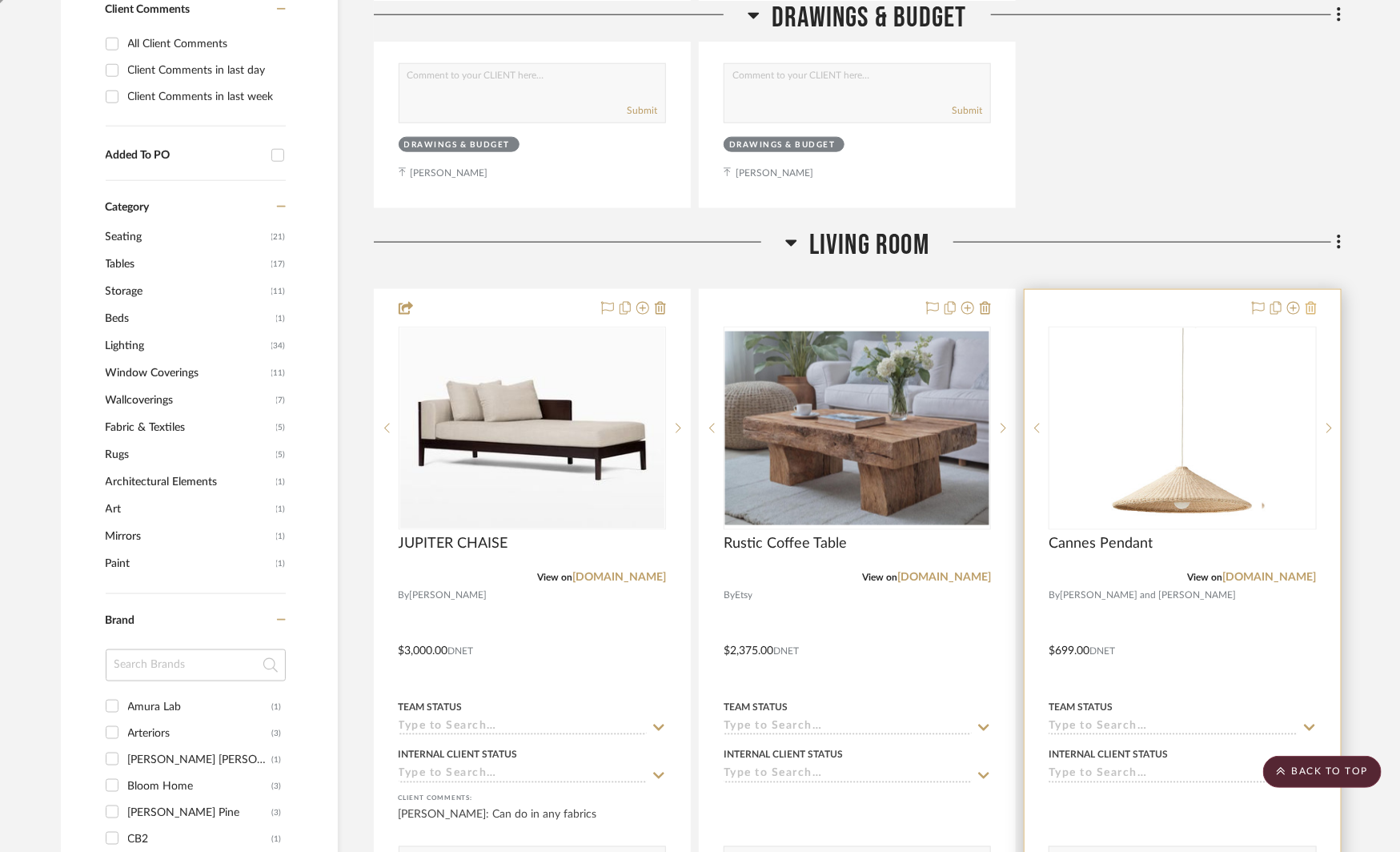
click at [1310, 303] on icon at bounding box center [1311, 308] width 11 height 13
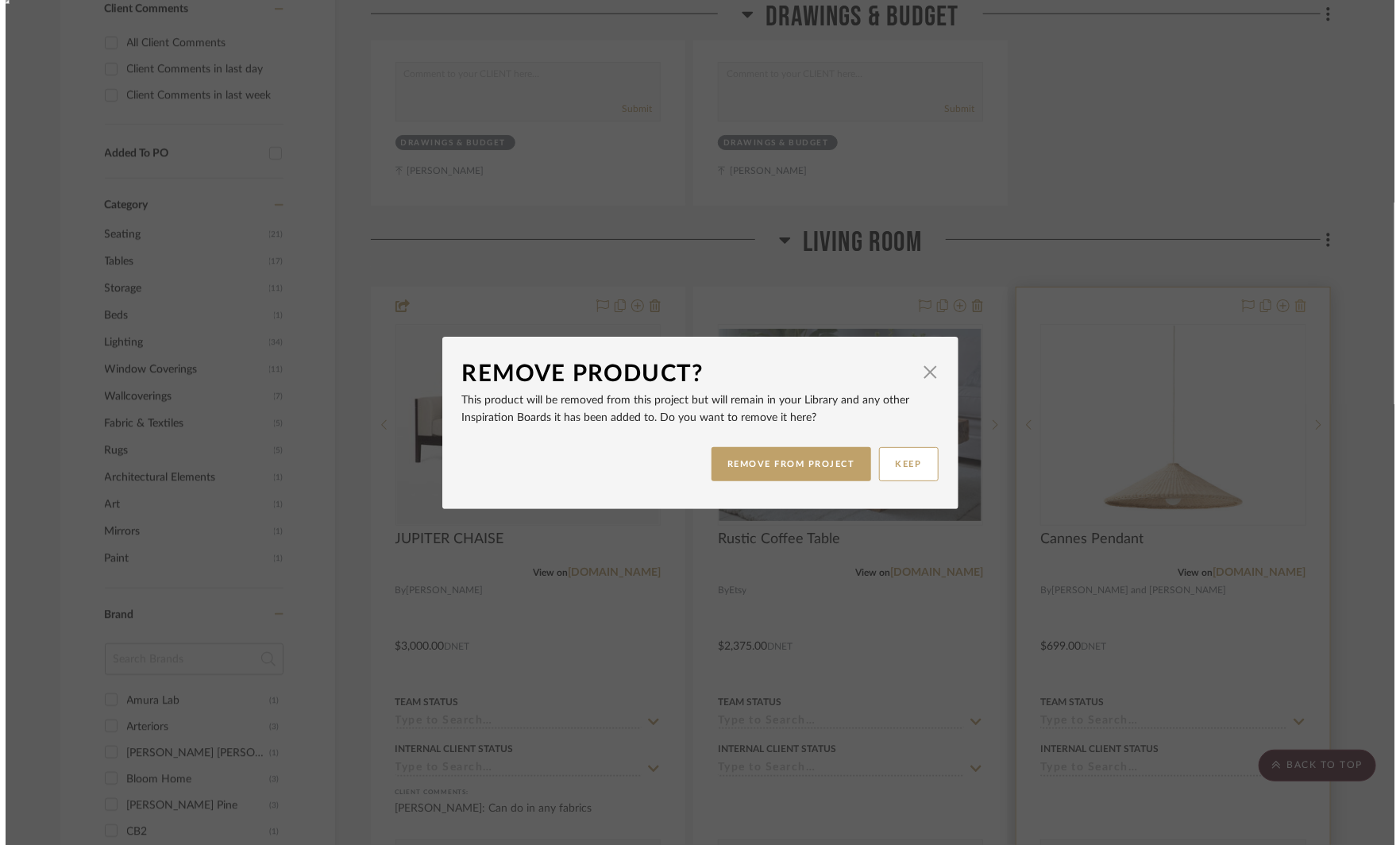
scroll to position [0, 0]
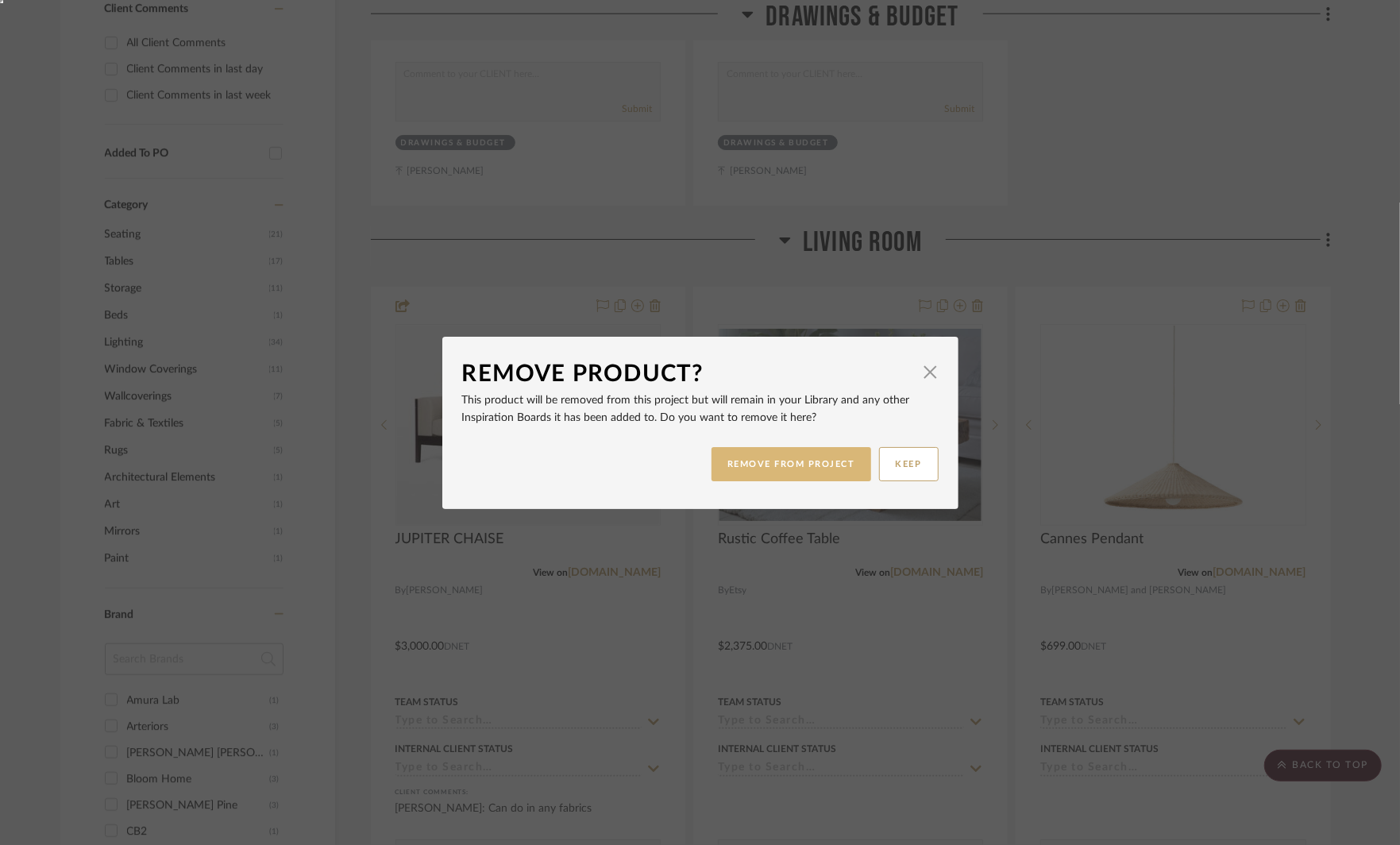
click at [816, 448] on button "REMOVE FROM PROJECT" at bounding box center [791, 464] width 159 height 34
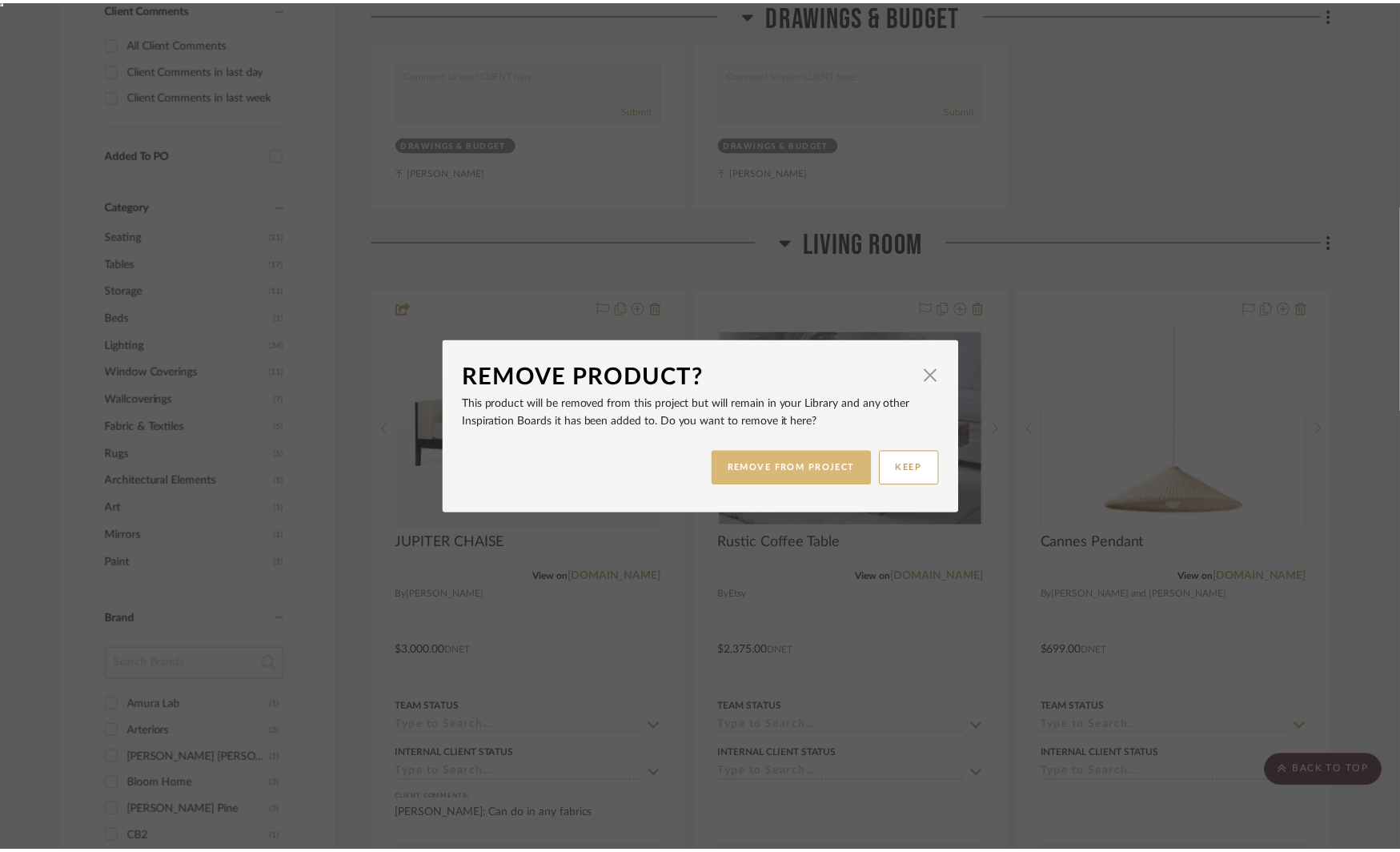
scroll to position [958, 0]
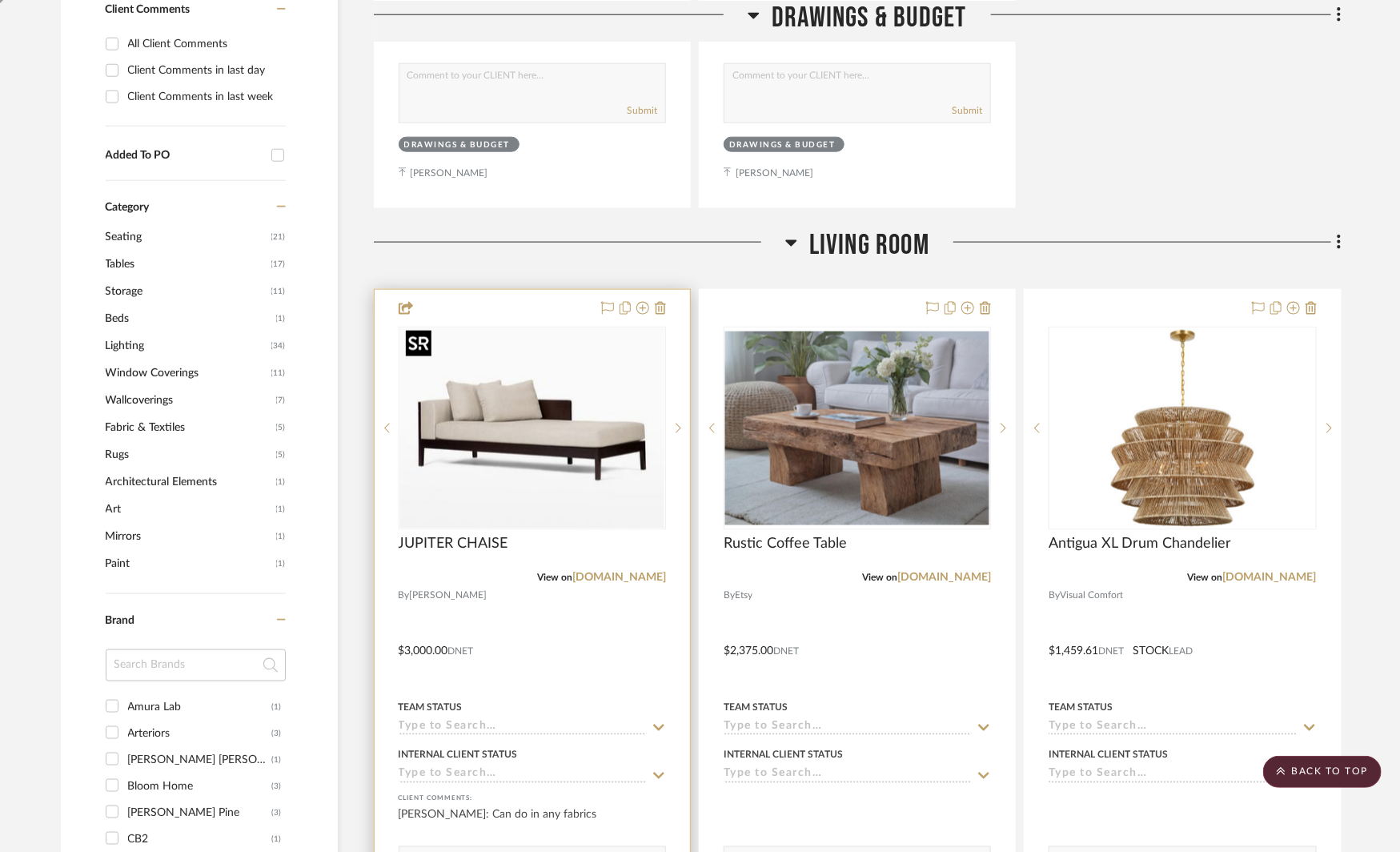
click at [530, 445] on img "0" at bounding box center [532, 428] width 264 height 200
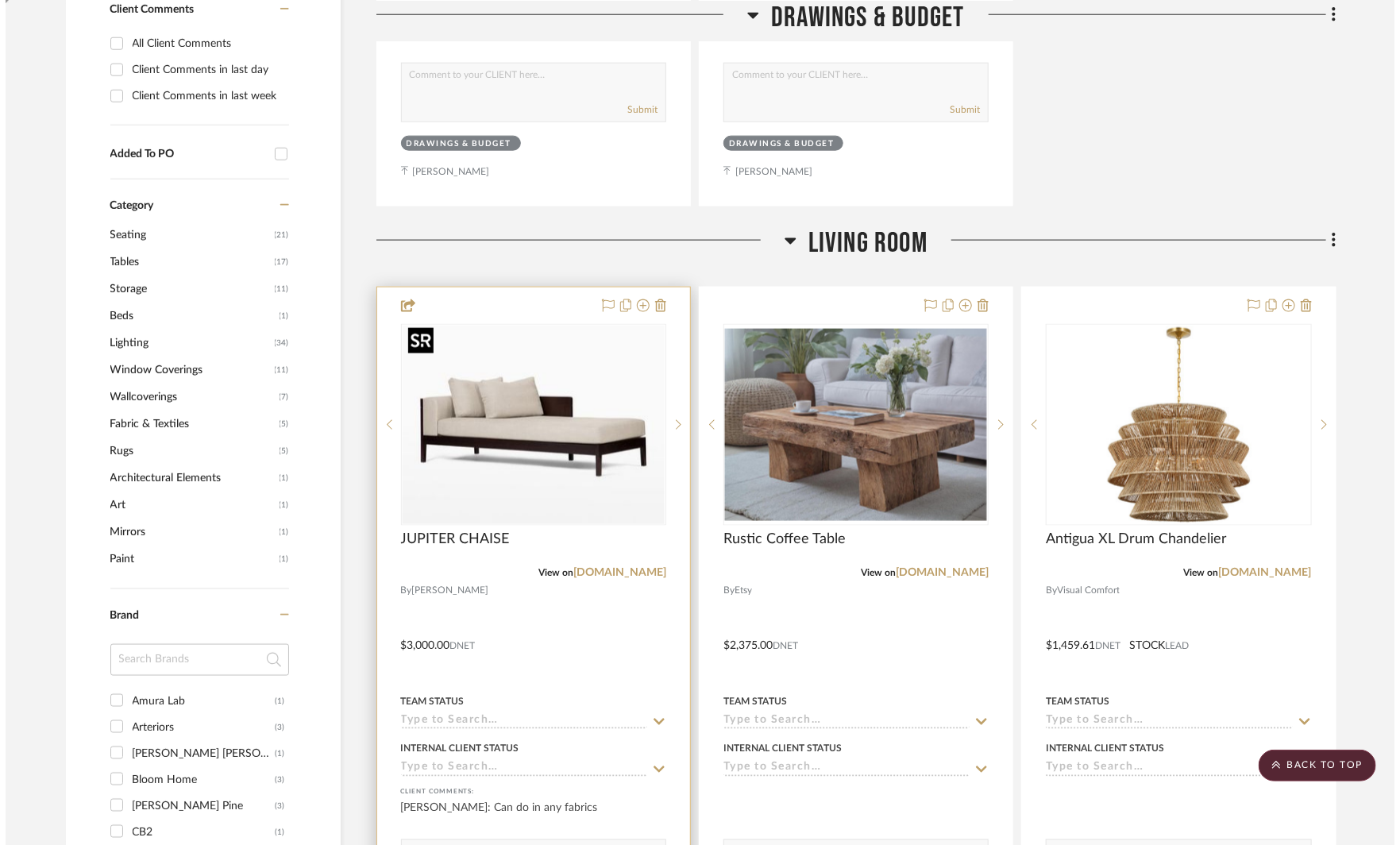
scroll to position [0, 0]
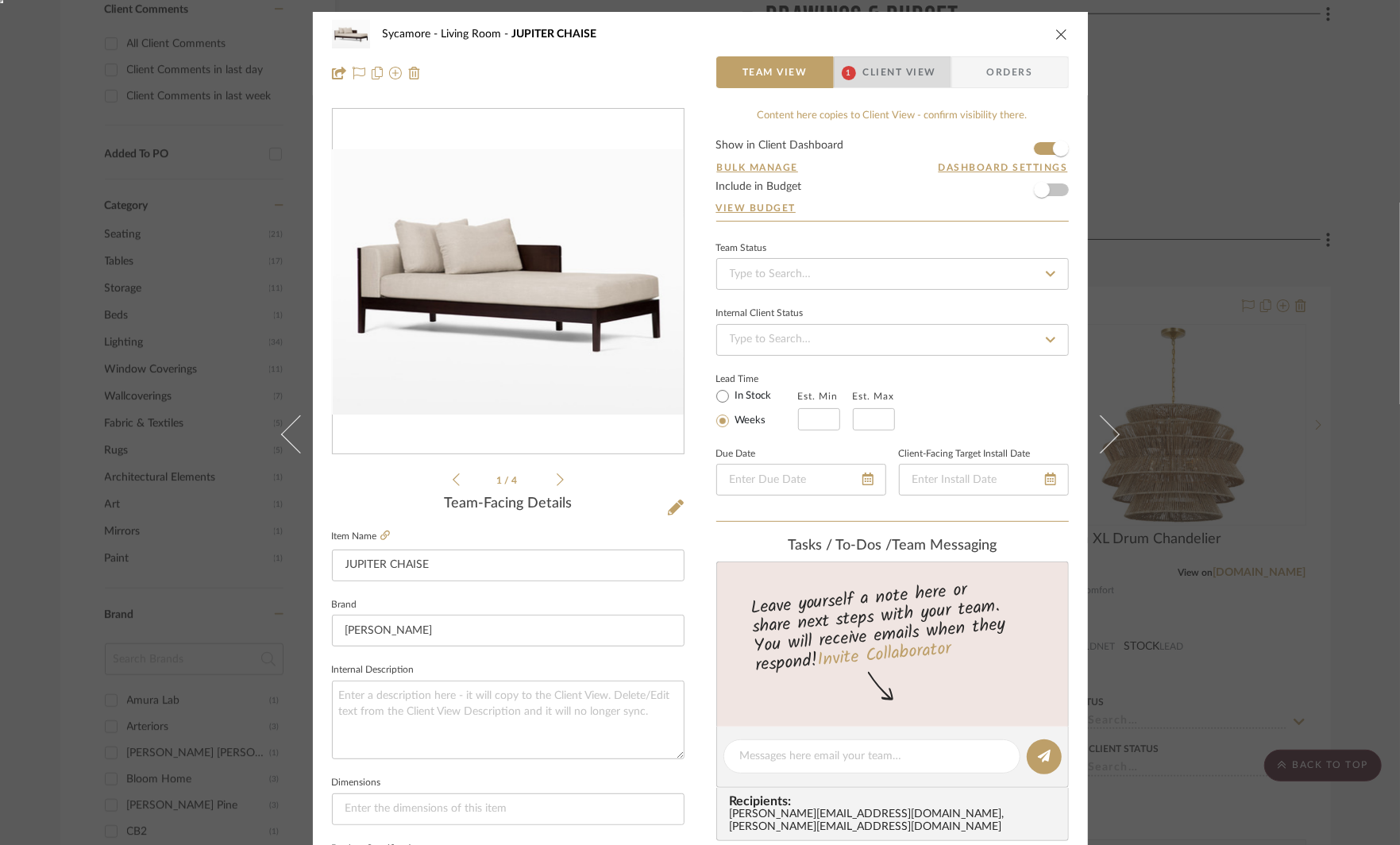
click at [891, 71] on span "Client View" at bounding box center [900, 72] width 73 height 32
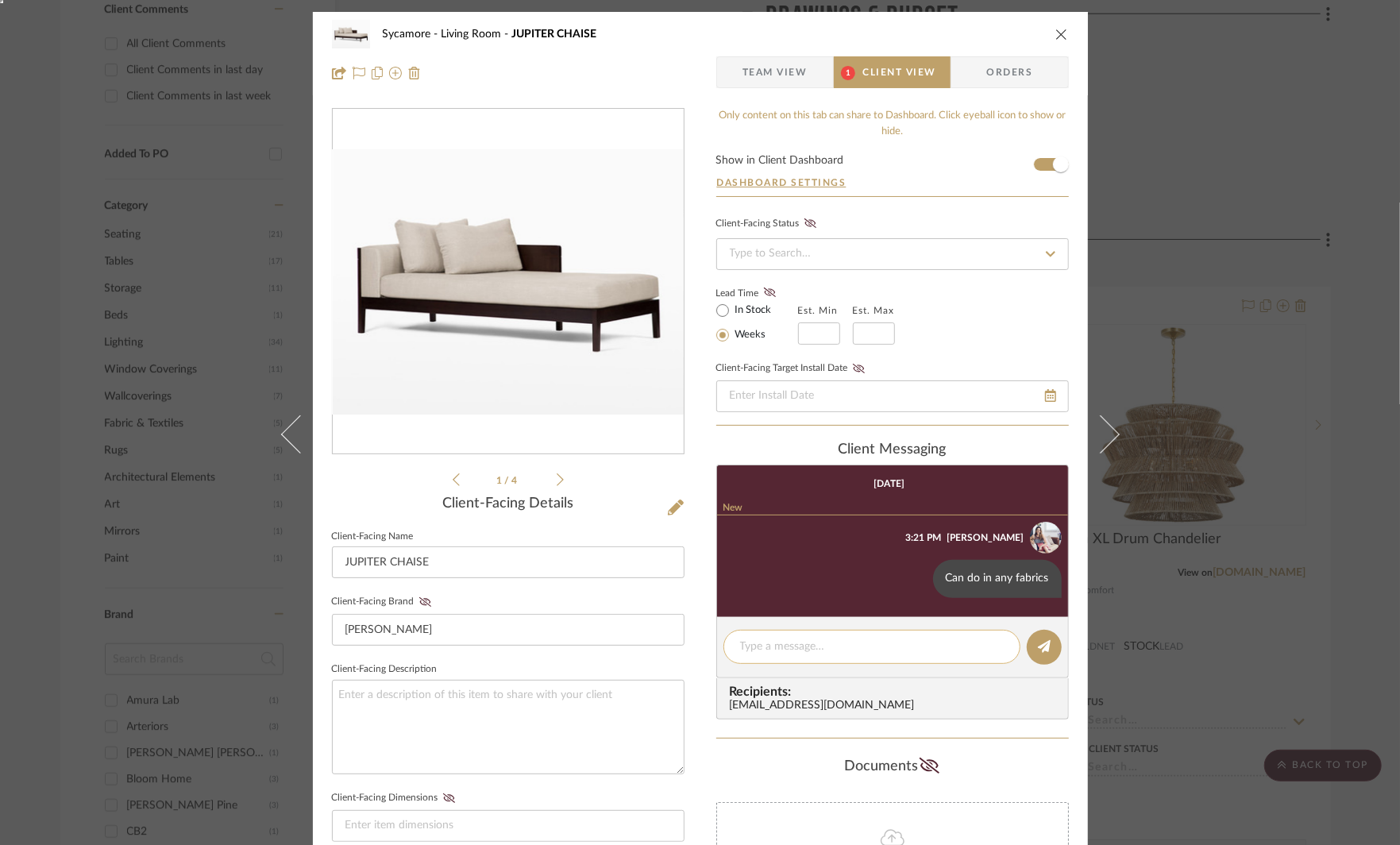
click at [793, 646] on textarea at bounding box center [872, 647] width 264 height 17
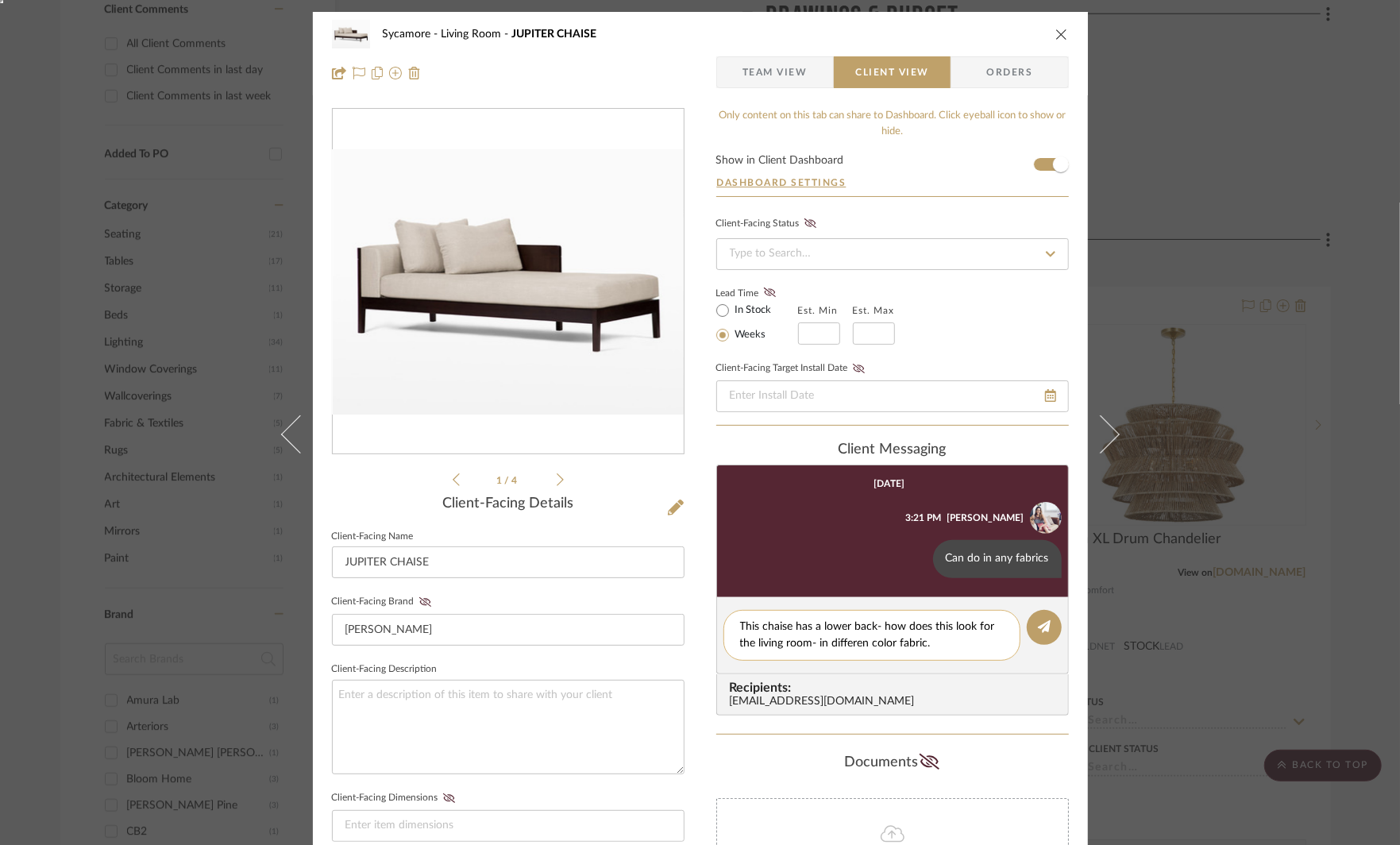
click at [864, 647] on textarea "This chaise has a lower back- how does this look for the living room- in differ…" at bounding box center [872, 636] width 264 height 33
click at [731, 629] on div "This chaise has a lower back- how does this look for the living room- in differ…" at bounding box center [872, 635] width 297 height 51
click at [740, 622] on textarea "This chaise has a lower back- how does this look for the living room- in differ…" at bounding box center [872, 636] width 264 height 33
type textarea "Hi [PERSON_NAME]- This chaise has a lower back- how does this look for the livi…"
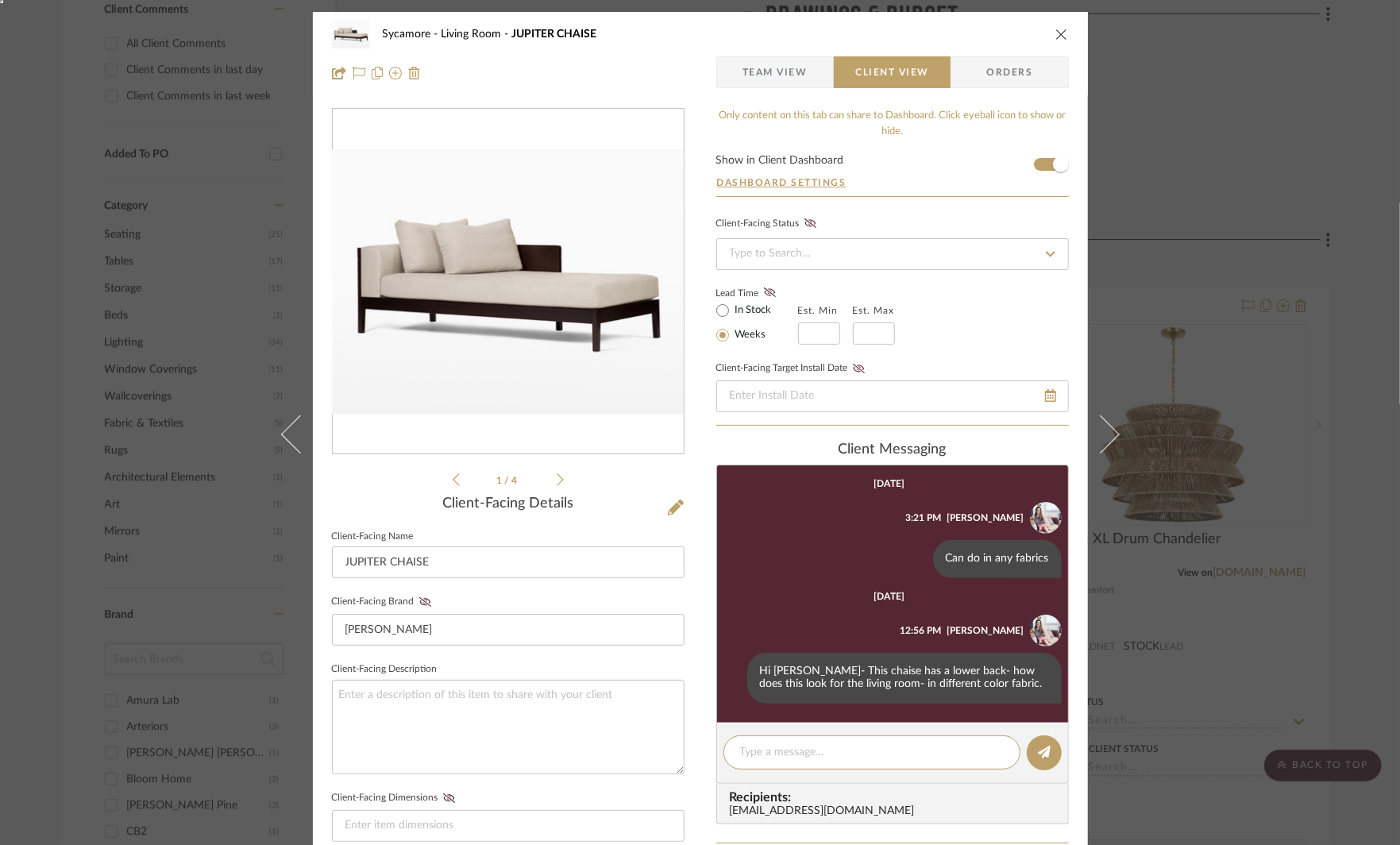
click at [1265, 306] on div "Sycamore Living Room JUPITER CHAISE Team View Client View Orders 1 / 4 Client-F…" at bounding box center [700, 422] width 1400 height 845
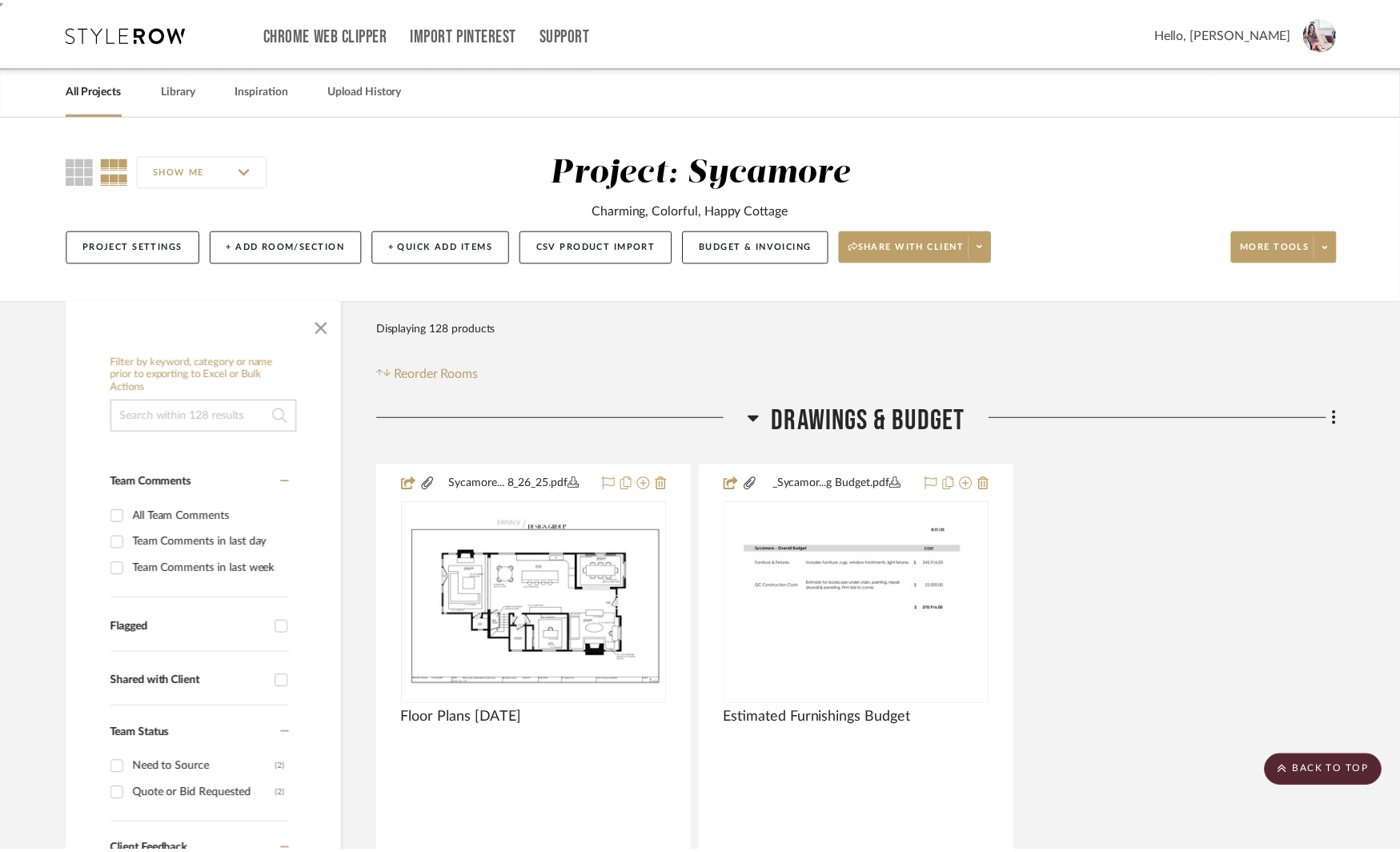
scroll to position [958, 0]
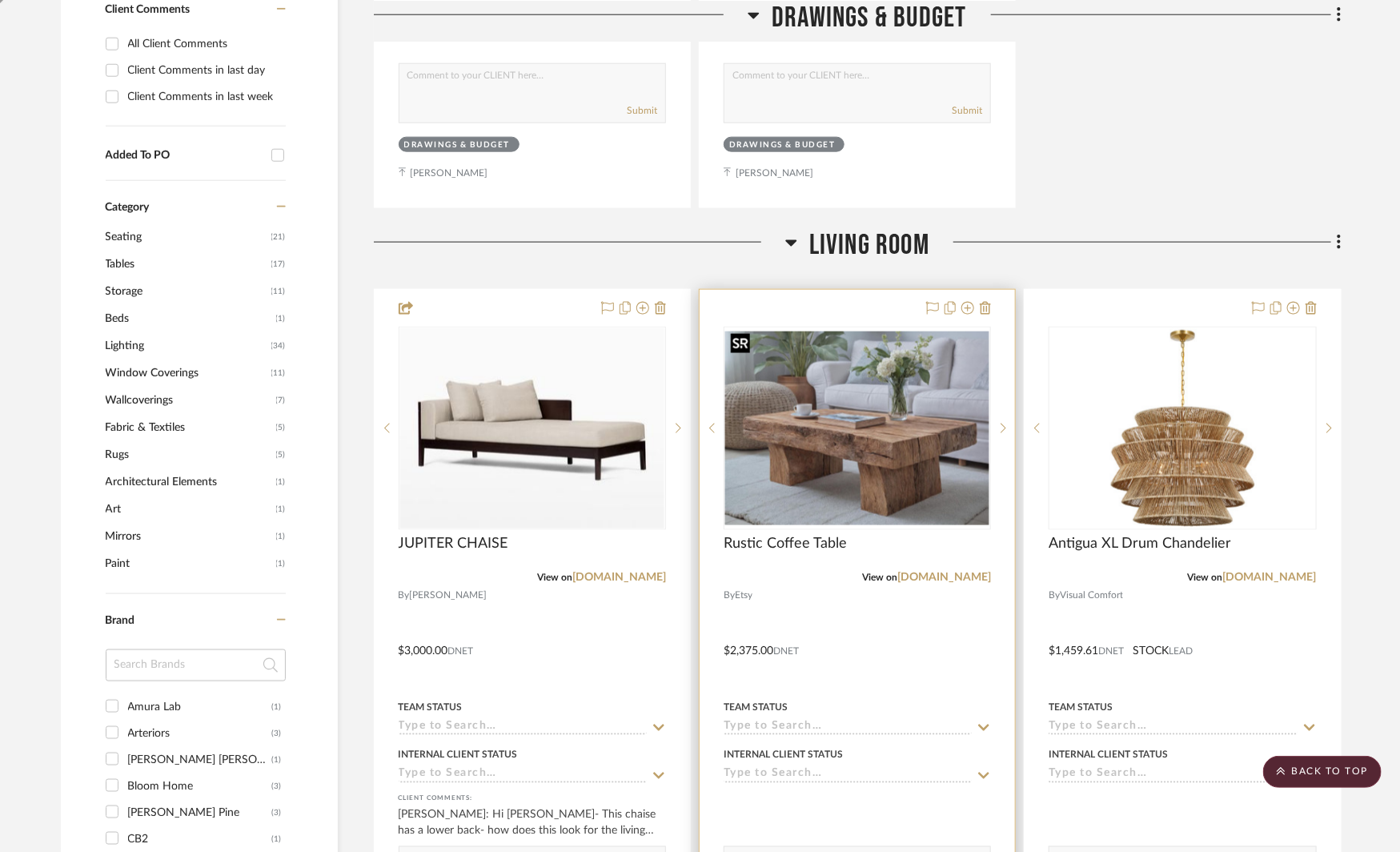
click at [951, 405] on img "0" at bounding box center [857, 429] width 264 height 194
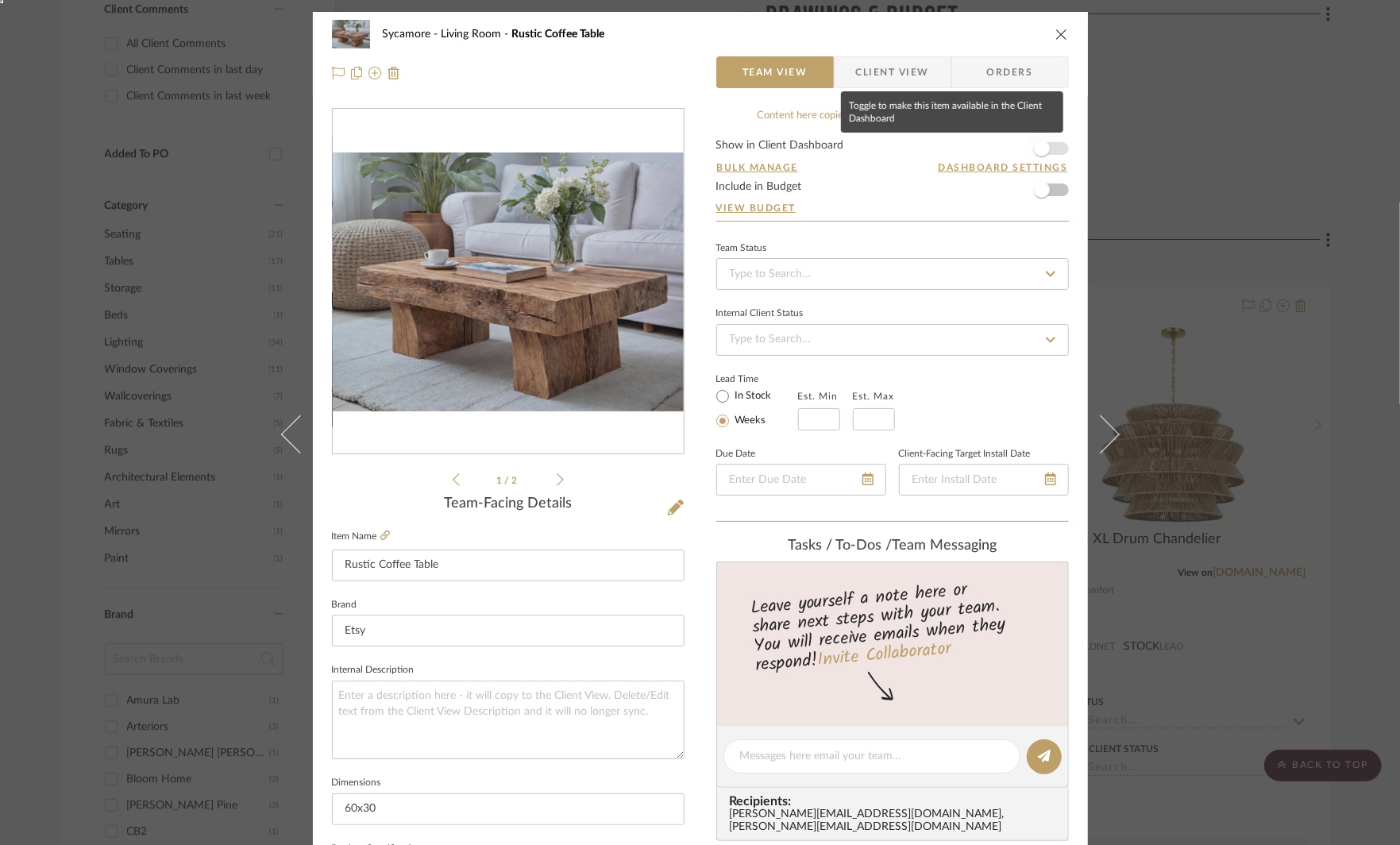
click at [1041, 147] on span "button" at bounding box center [1041, 148] width 16 height 16
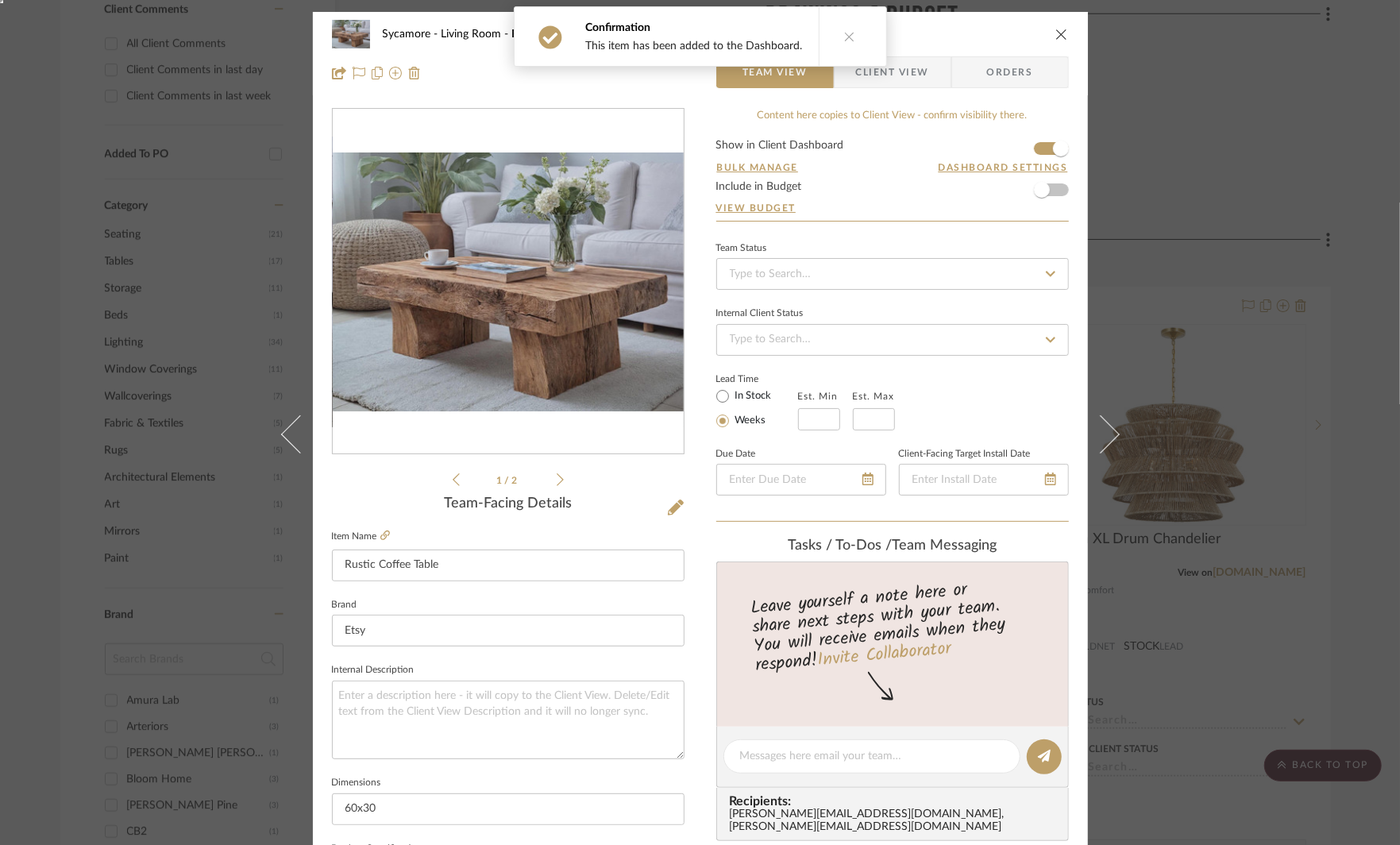
click at [888, 75] on span "Client View" at bounding box center [892, 72] width 73 height 32
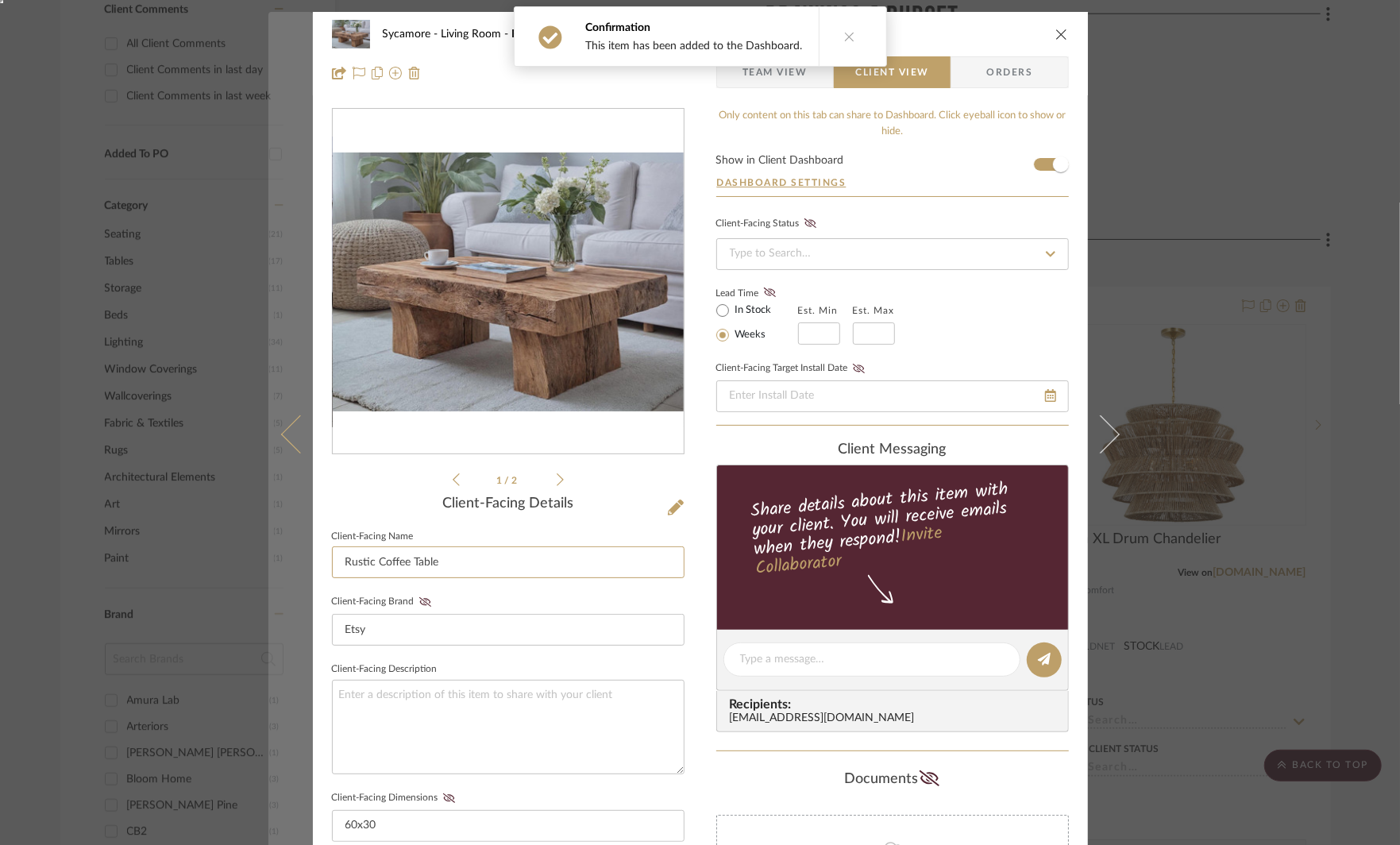
drag, startPoint x: 374, startPoint y: 561, endPoint x: 291, endPoint y: 562, distance: 83.0
click at [292, 562] on mat-dialog-content "Sycamore Living Room Rustic Coffee Table Team View Client View Orders 1 / 2 Cli…" at bounding box center [700, 673] width 864 height 1322
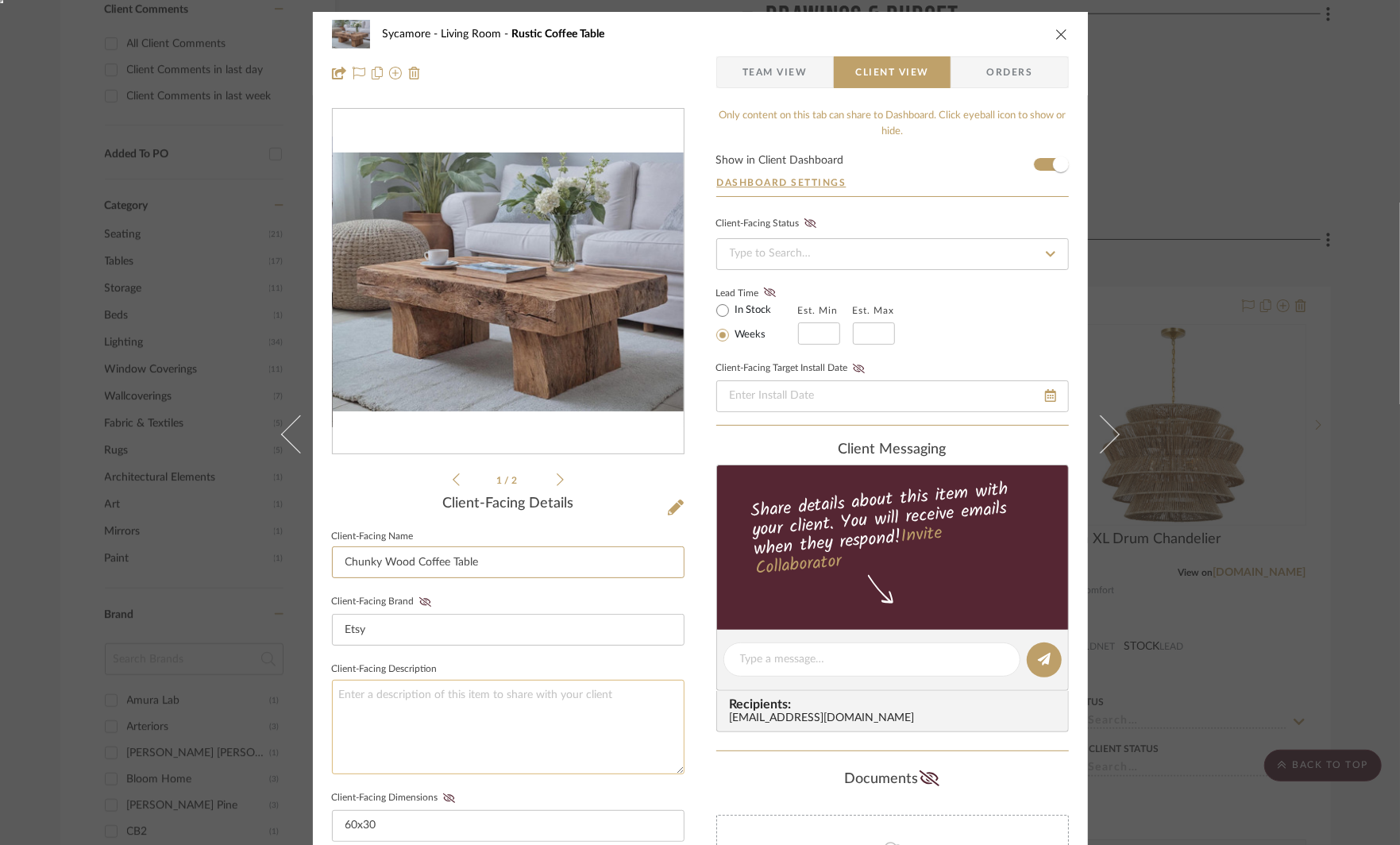
type input "Chunky Wood Coffee Table"
click at [590, 732] on textarea at bounding box center [508, 727] width 353 height 95
click at [1282, 225] on div "Sycamore Living Room Rustic Coffee Table Team View Client View Orders 1 / 2 Cli…" at bounding box center [700, 422] width 1400 height 845
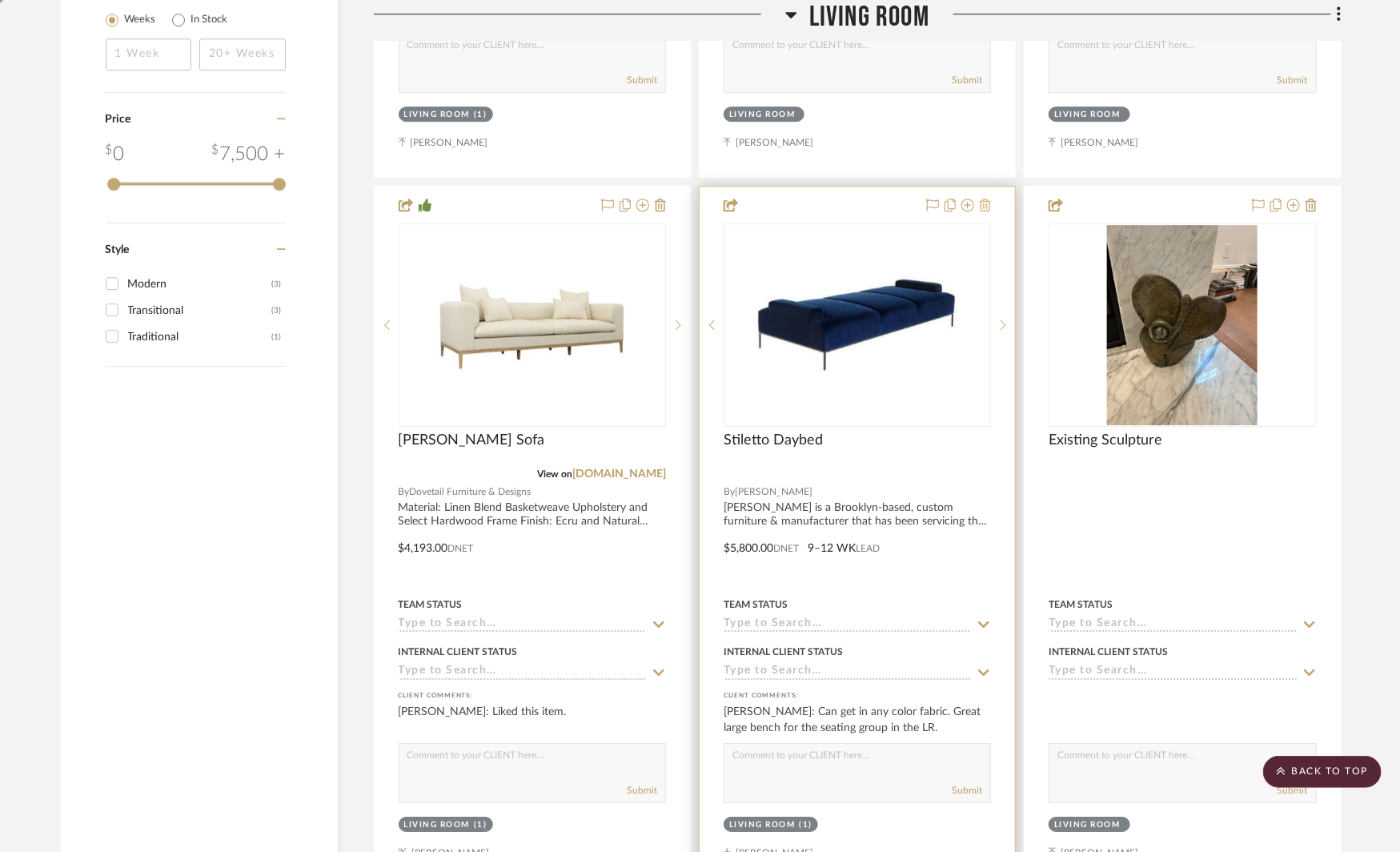
scroll to position [1916, 0]
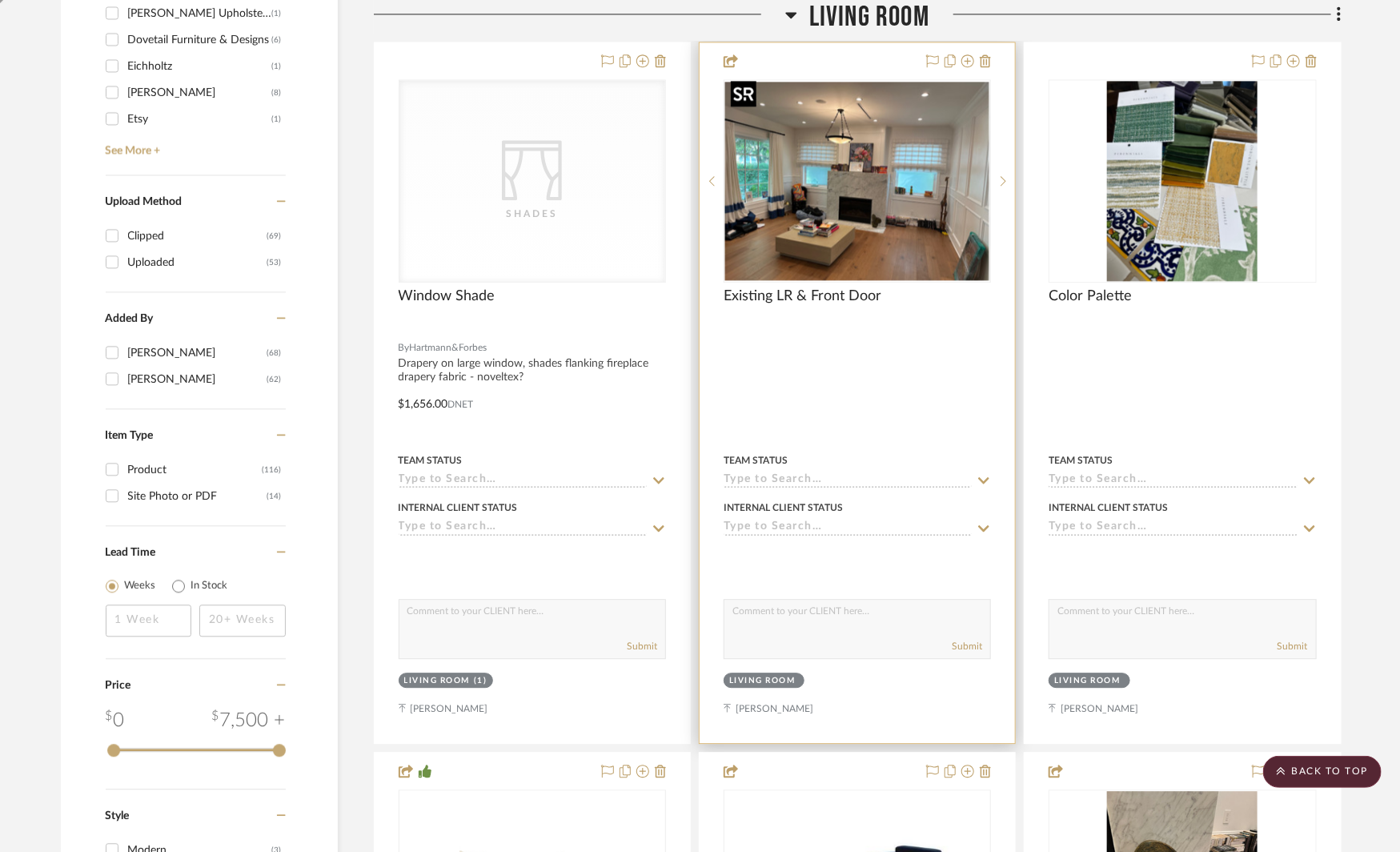
click at [875, 189] on img "0" at bounding box center [857, 180] width 264 height 199
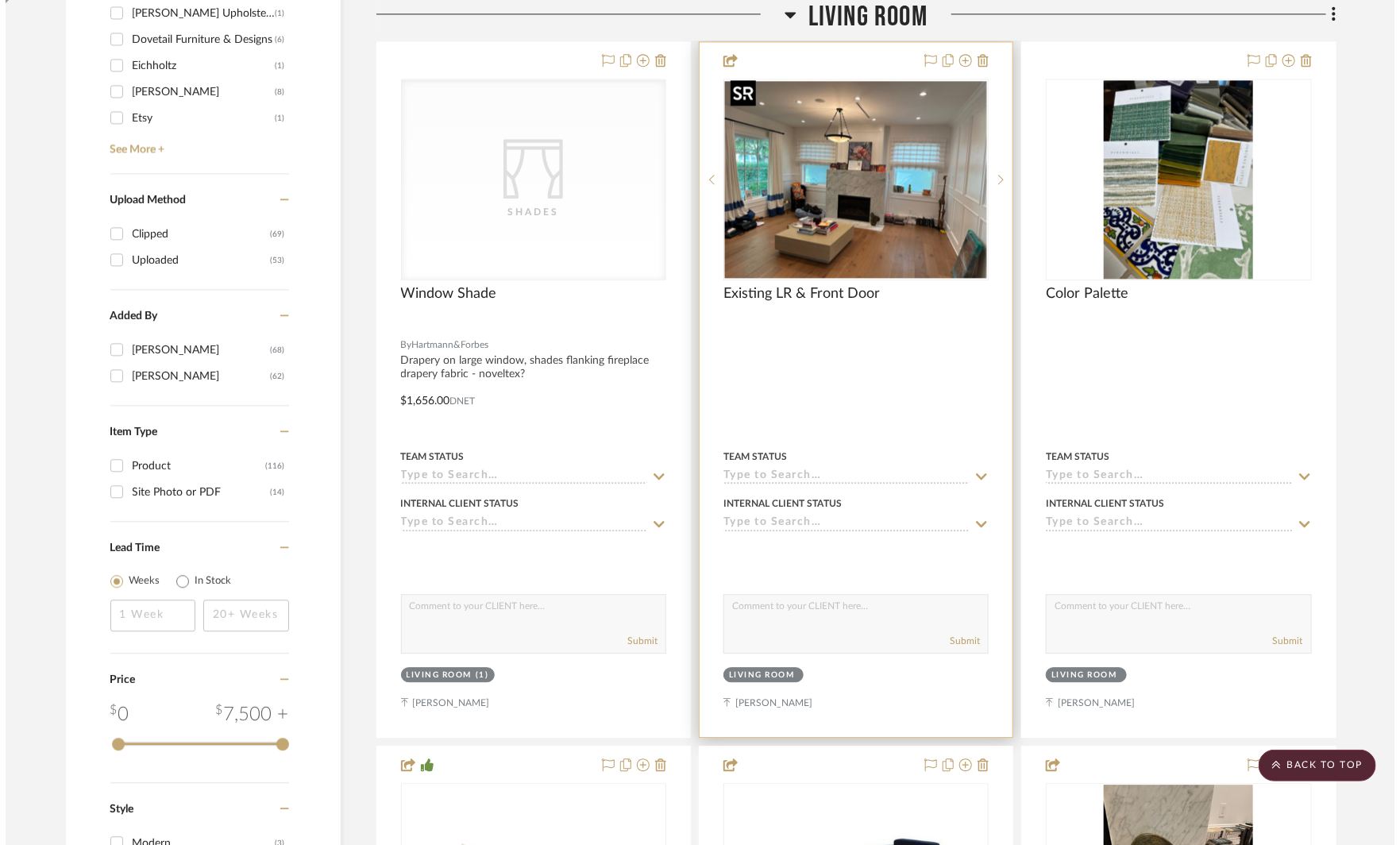
scroll to position [0, 0]
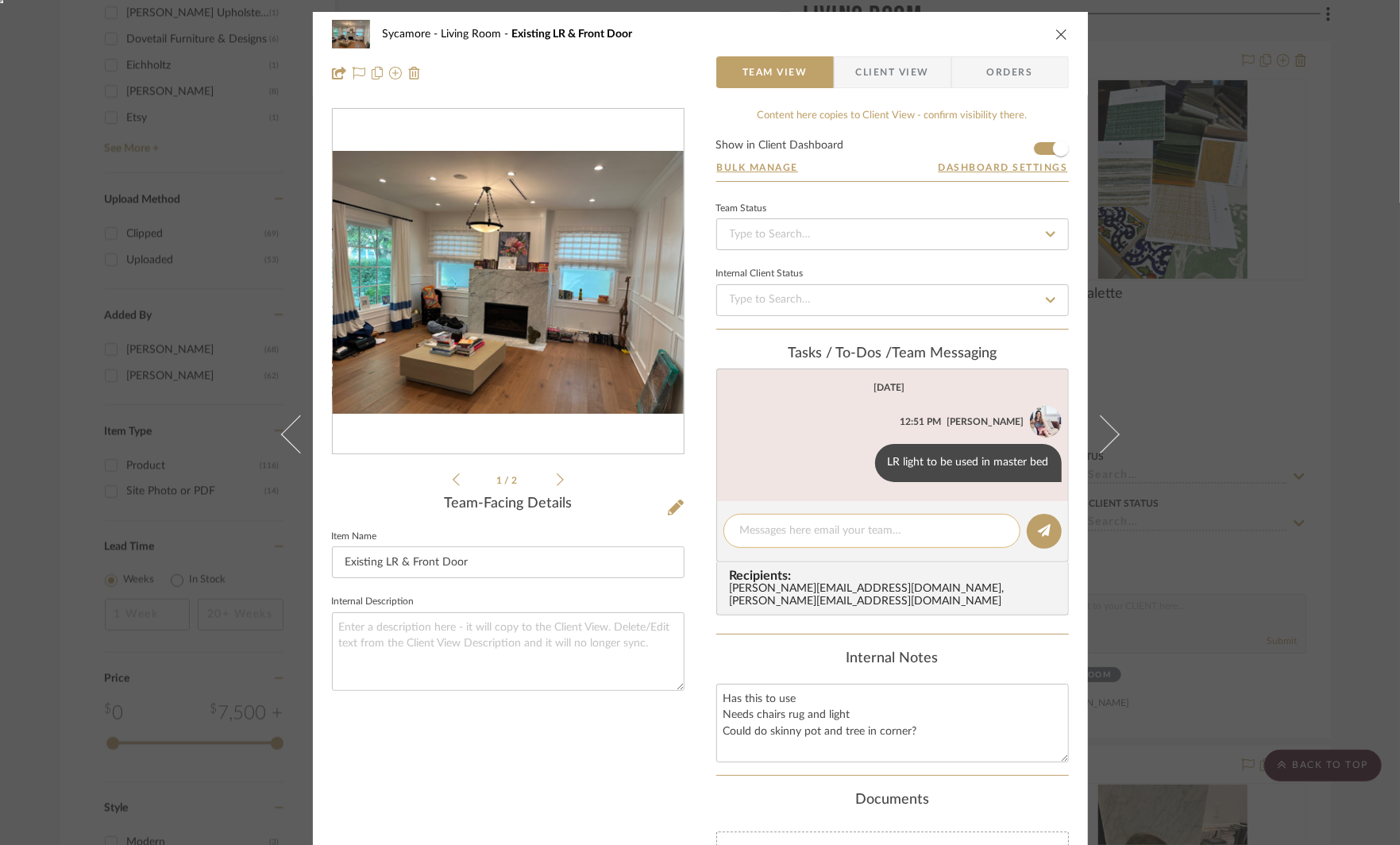
click at [772, 534] on textarea at bounding box center [872, 531] width 264 height 17
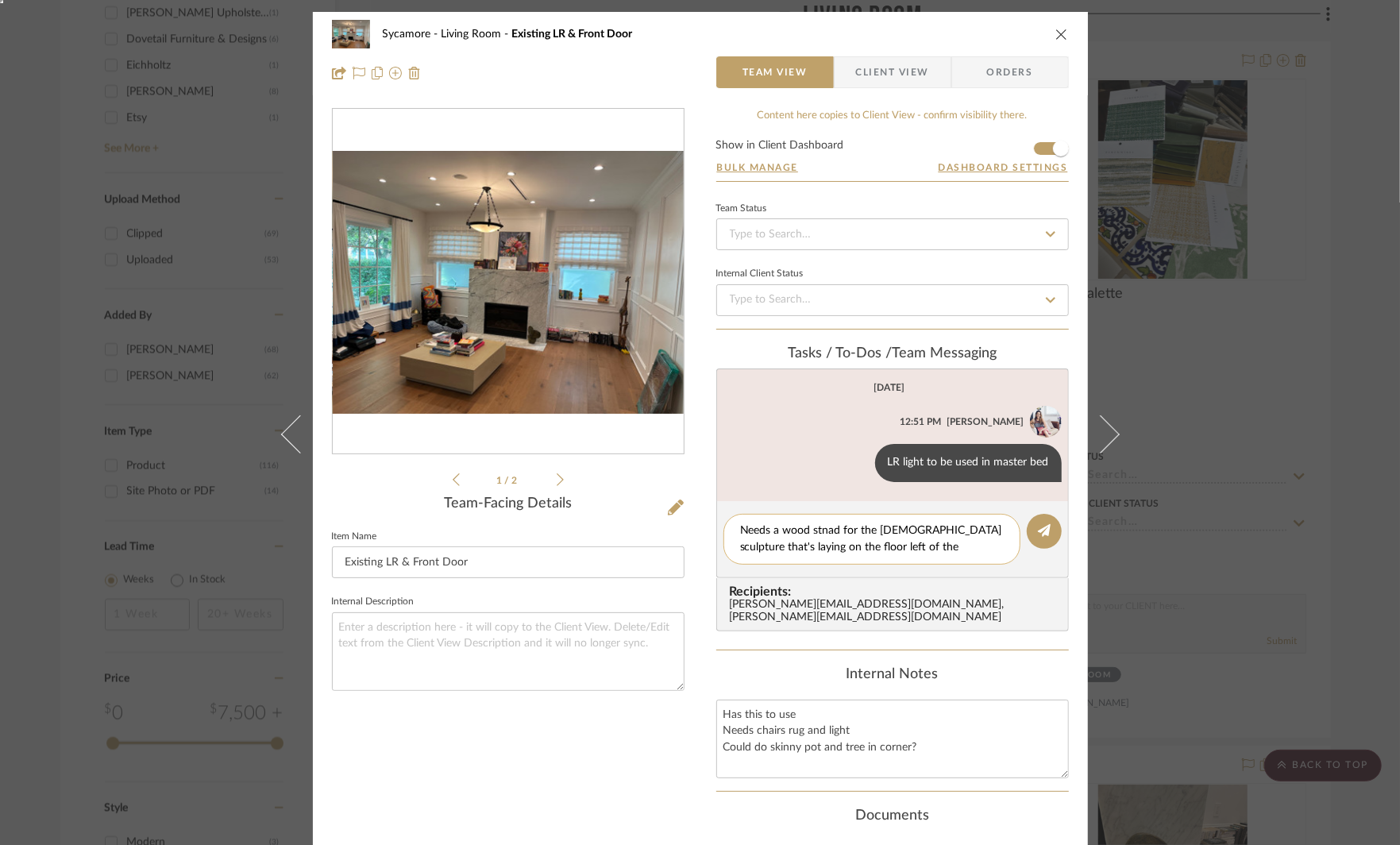
click at [821, 531] on textarea "Needs a wood stnad for the lady sculpture that's laying on the floor left of th…" at bounding box center [872, 539] width 264 height 33
type textarea "Needs a wood stand for the lady sculpture that's laying on the floor left of th…"
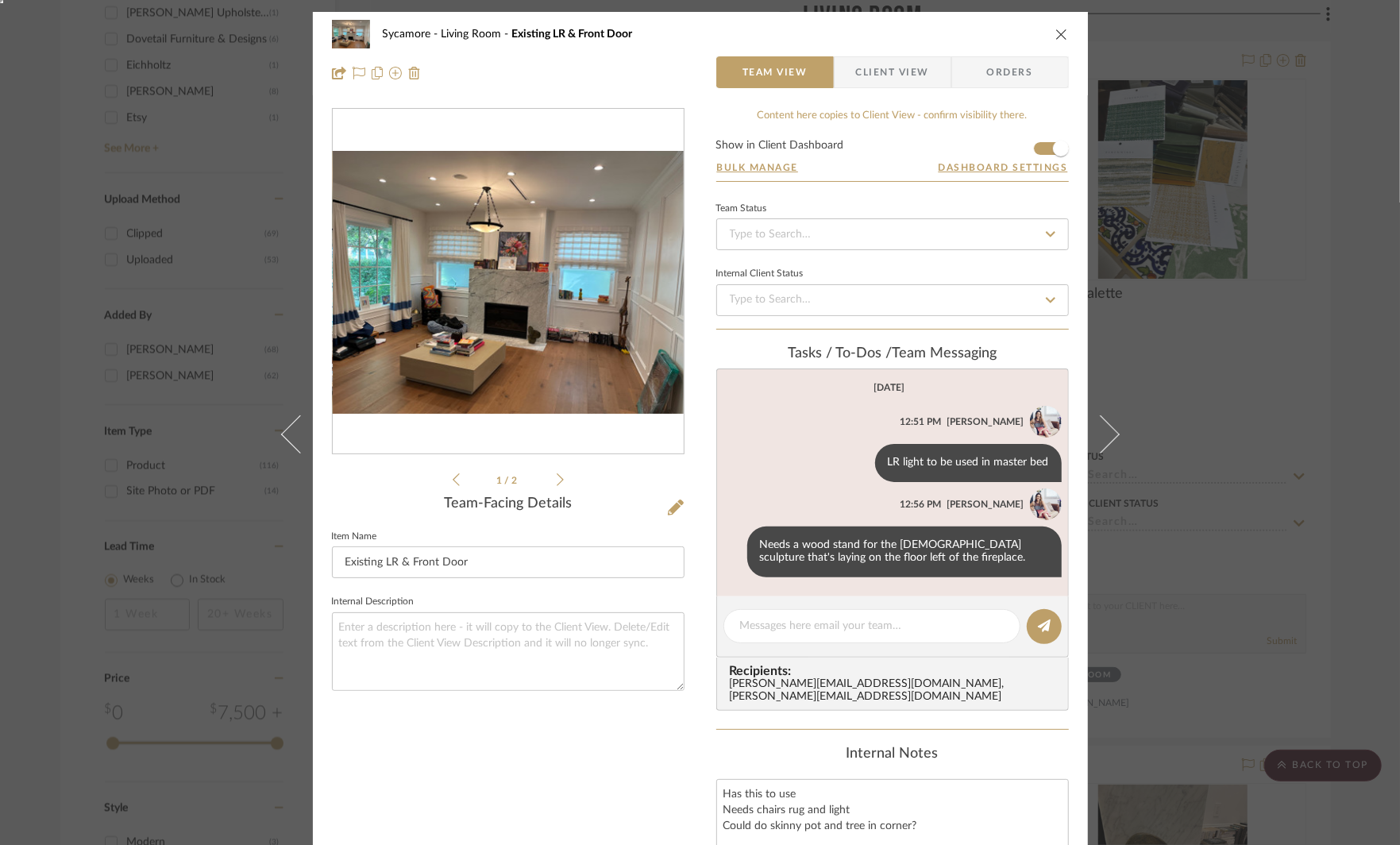
click at [1201, 483] on div "Sycamore Living Room Existing LR & Front Door Team View Client View Orders 1 / …" at bounding box center [700, 422] width 1400 height 845
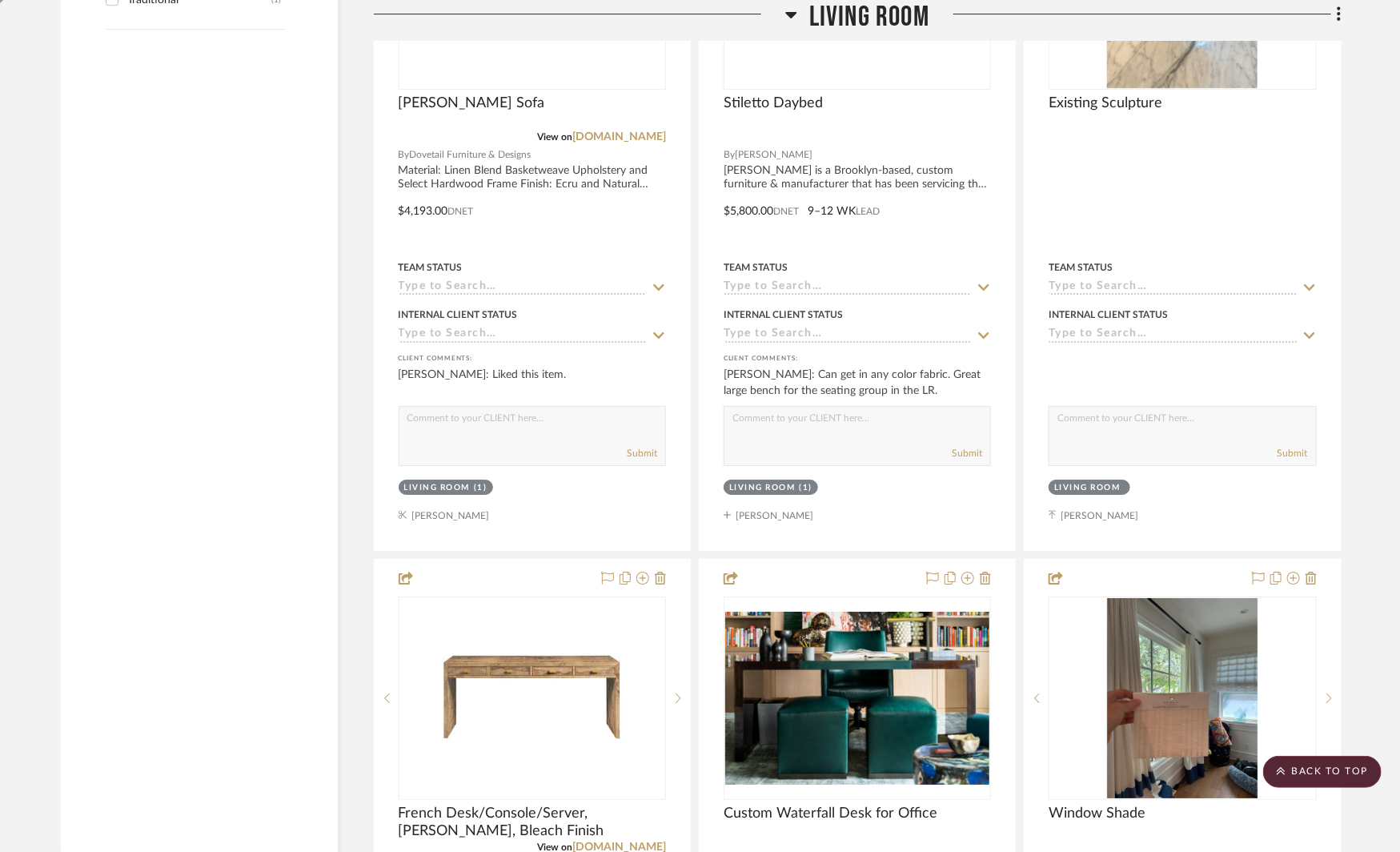
scroll to position [2691, 0]
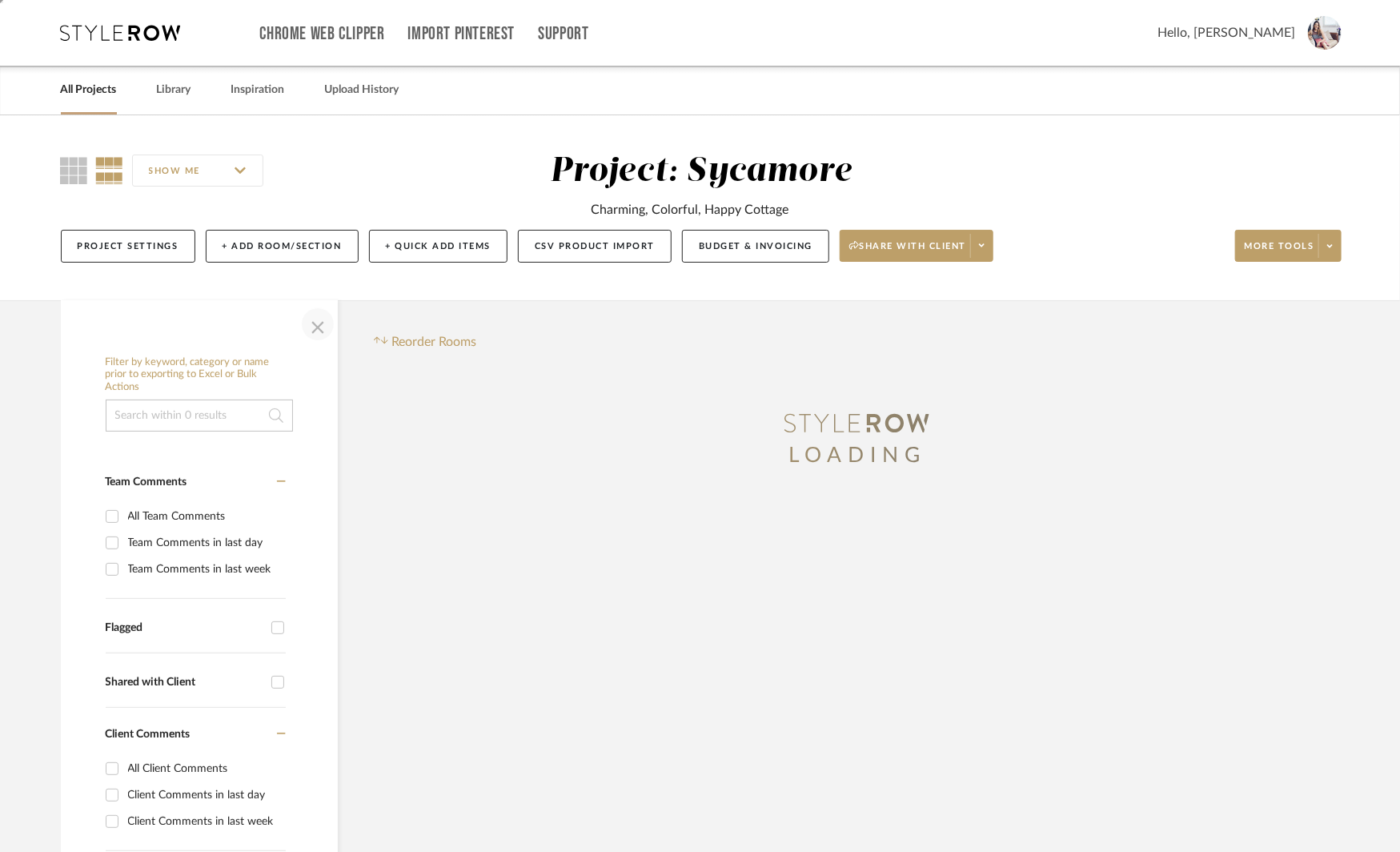
click at [311, 317] on span "button" at bounding box center [318, 324] width 38 height 38
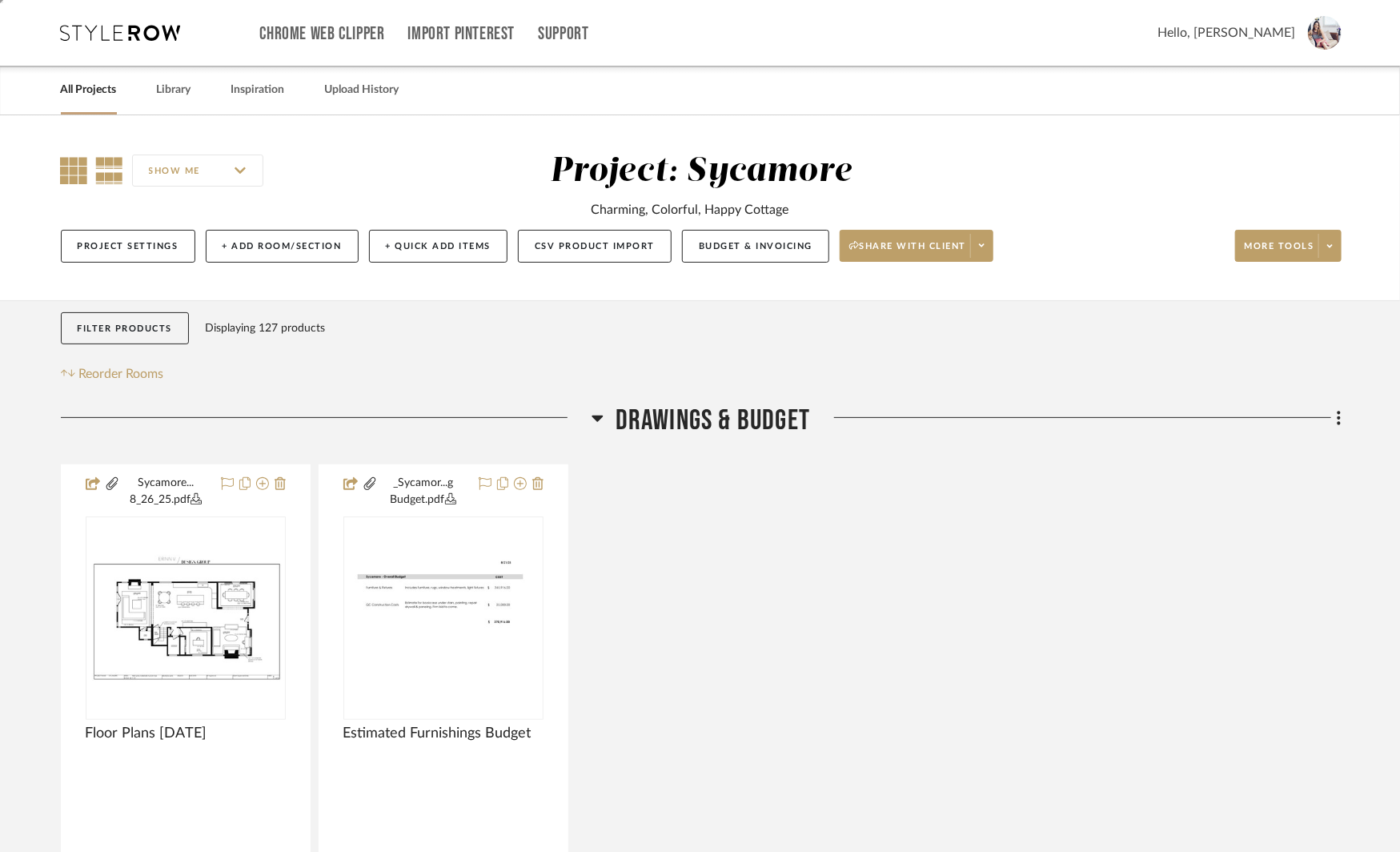
click at [65, 173] on icon at bounding box center [74, 170] width 27 height 27
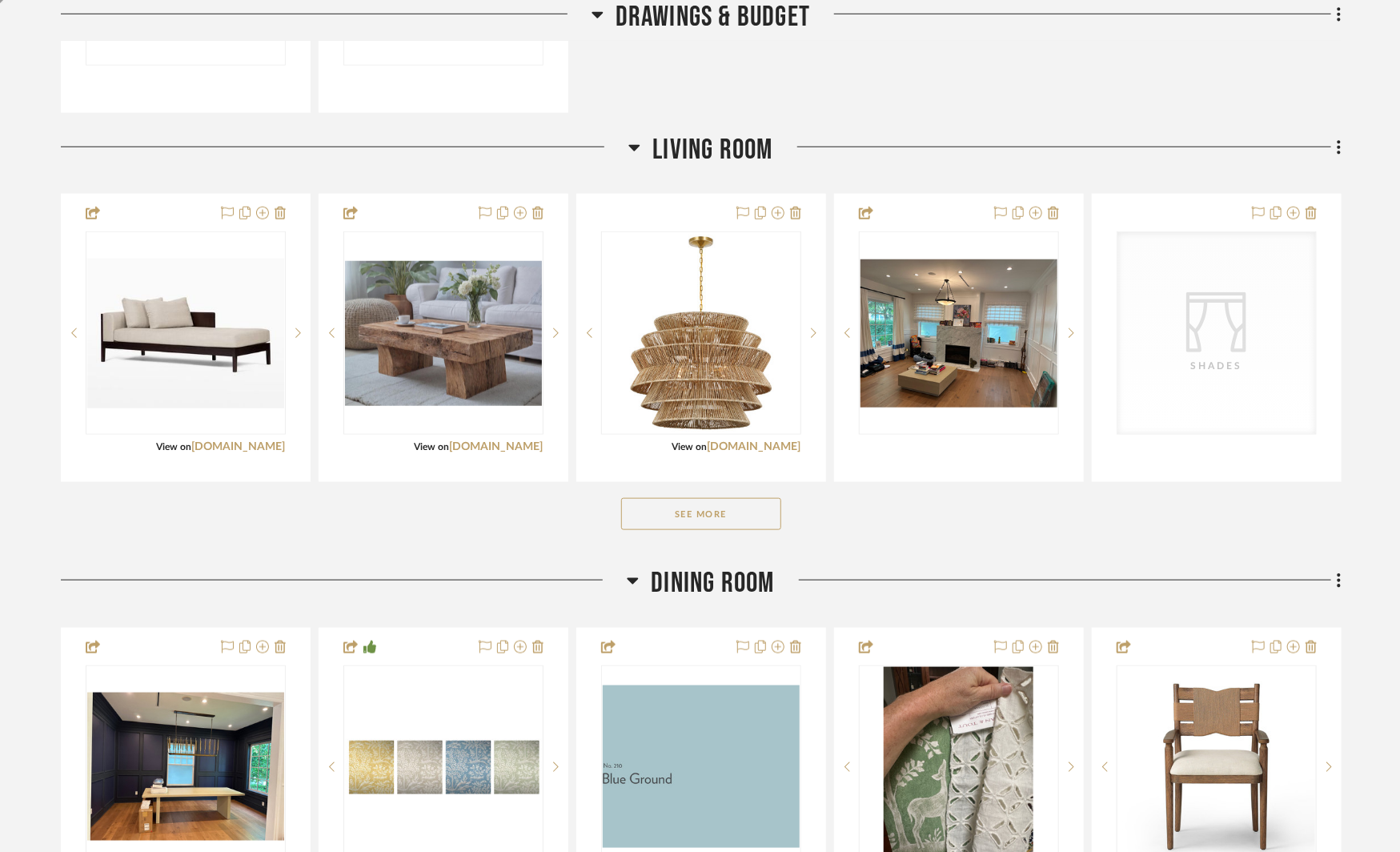
scroll to position [683, 0]
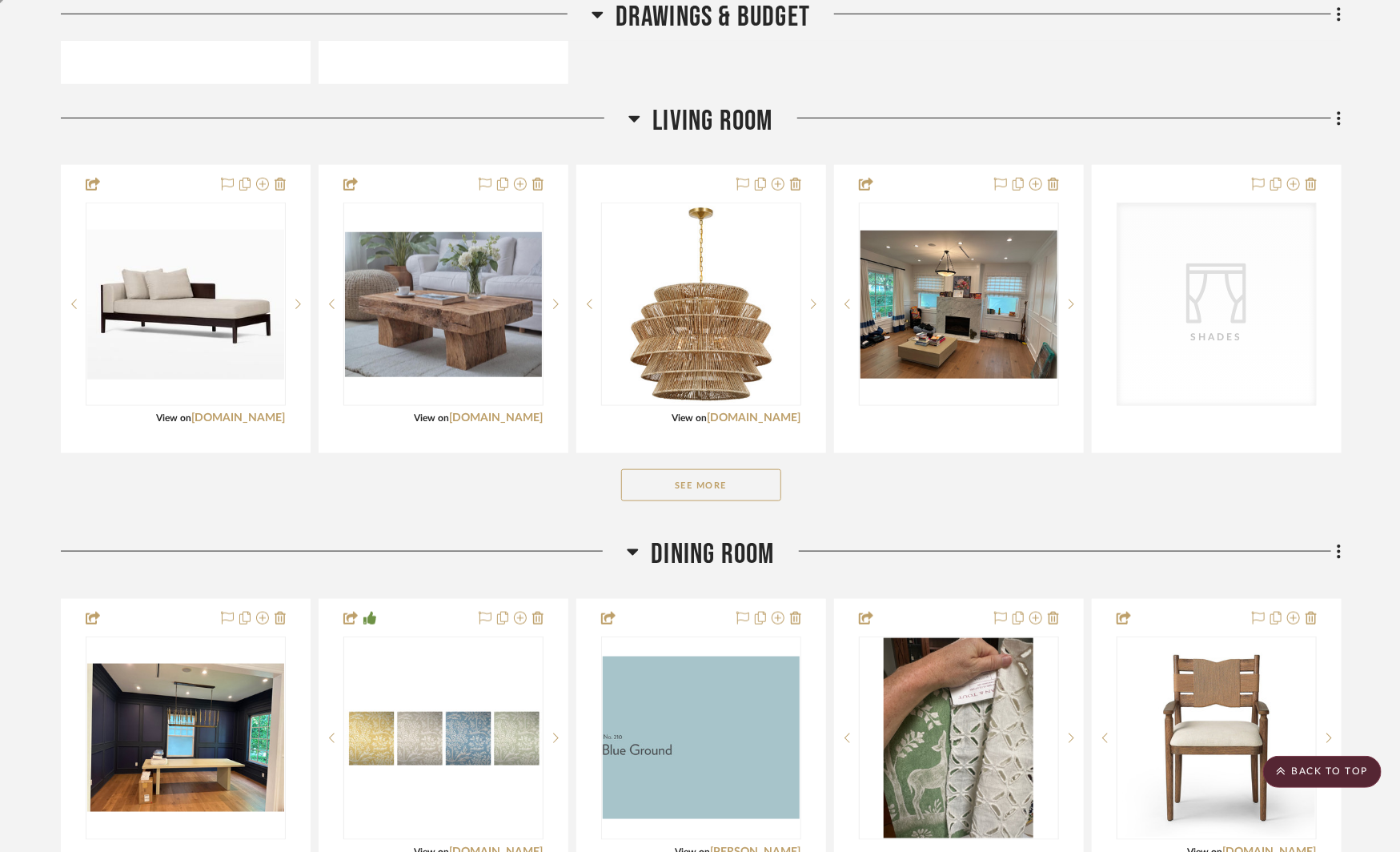
click at [709, 487] on button "See More" at bounding box center [700, 485] width 160 height 32
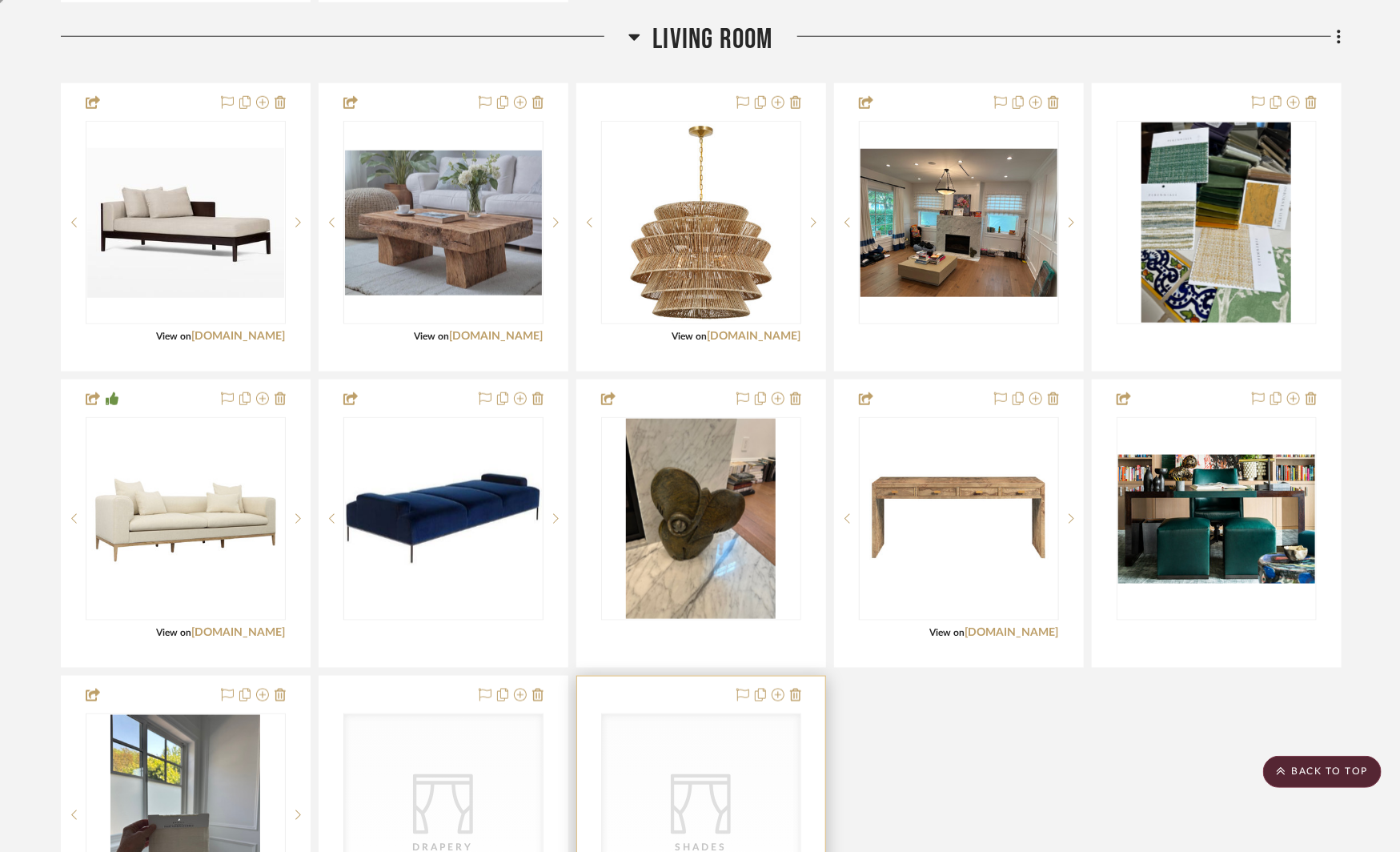
scroll to position [708, 0]
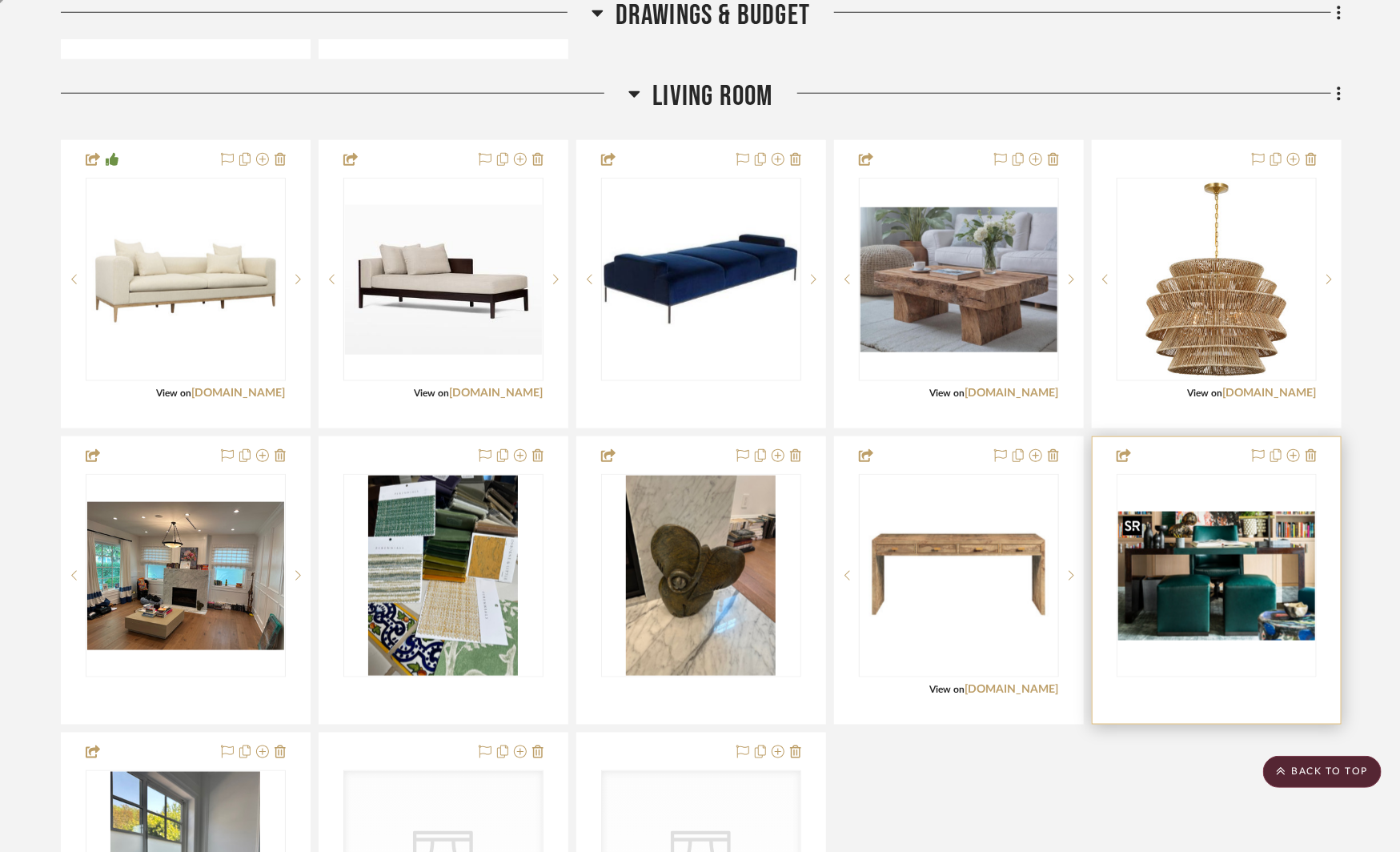
click at [1233, 548] on img "0" at bounding box center [1217, 576] width 197 height 129
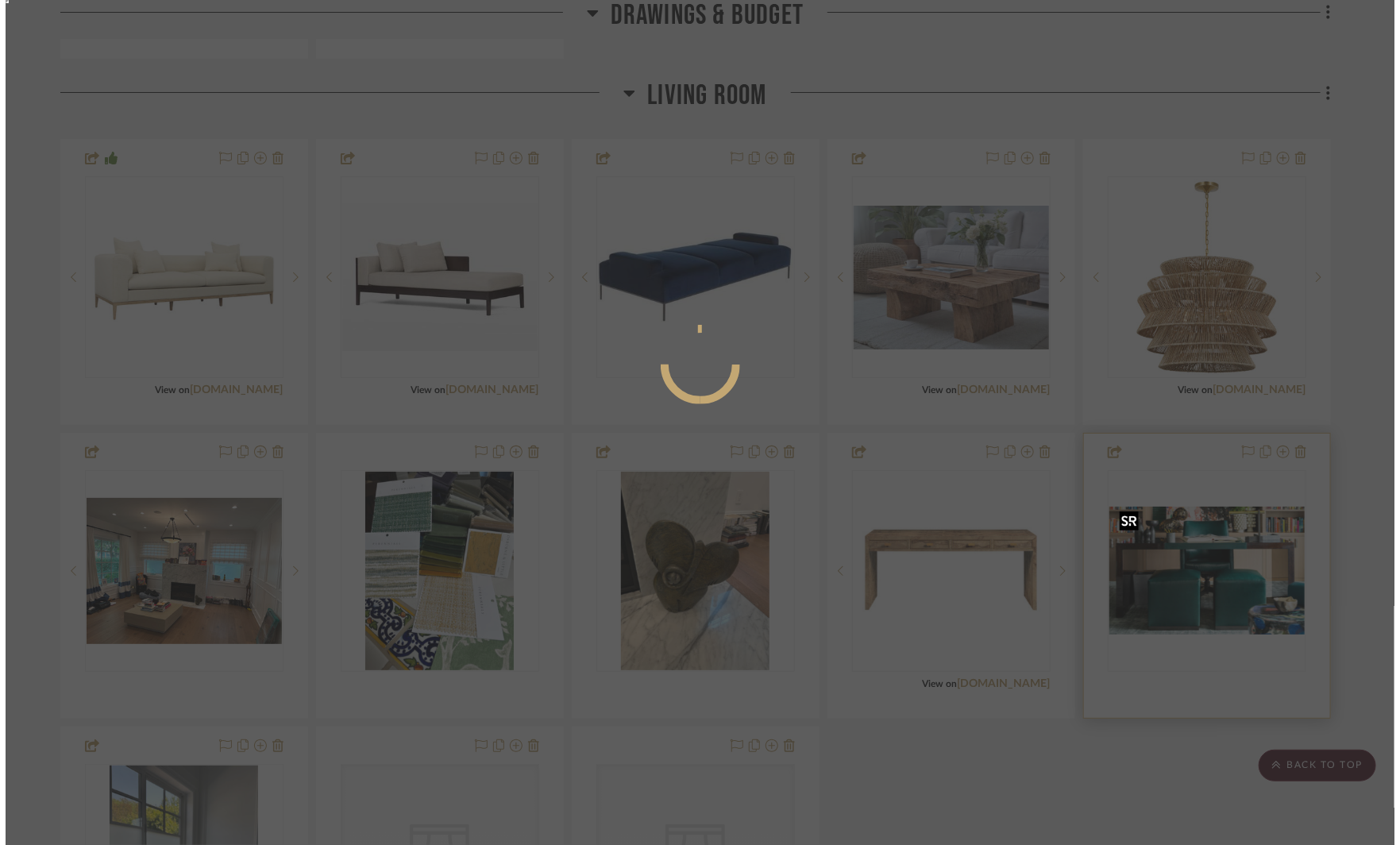
scroll to position [0, 0]
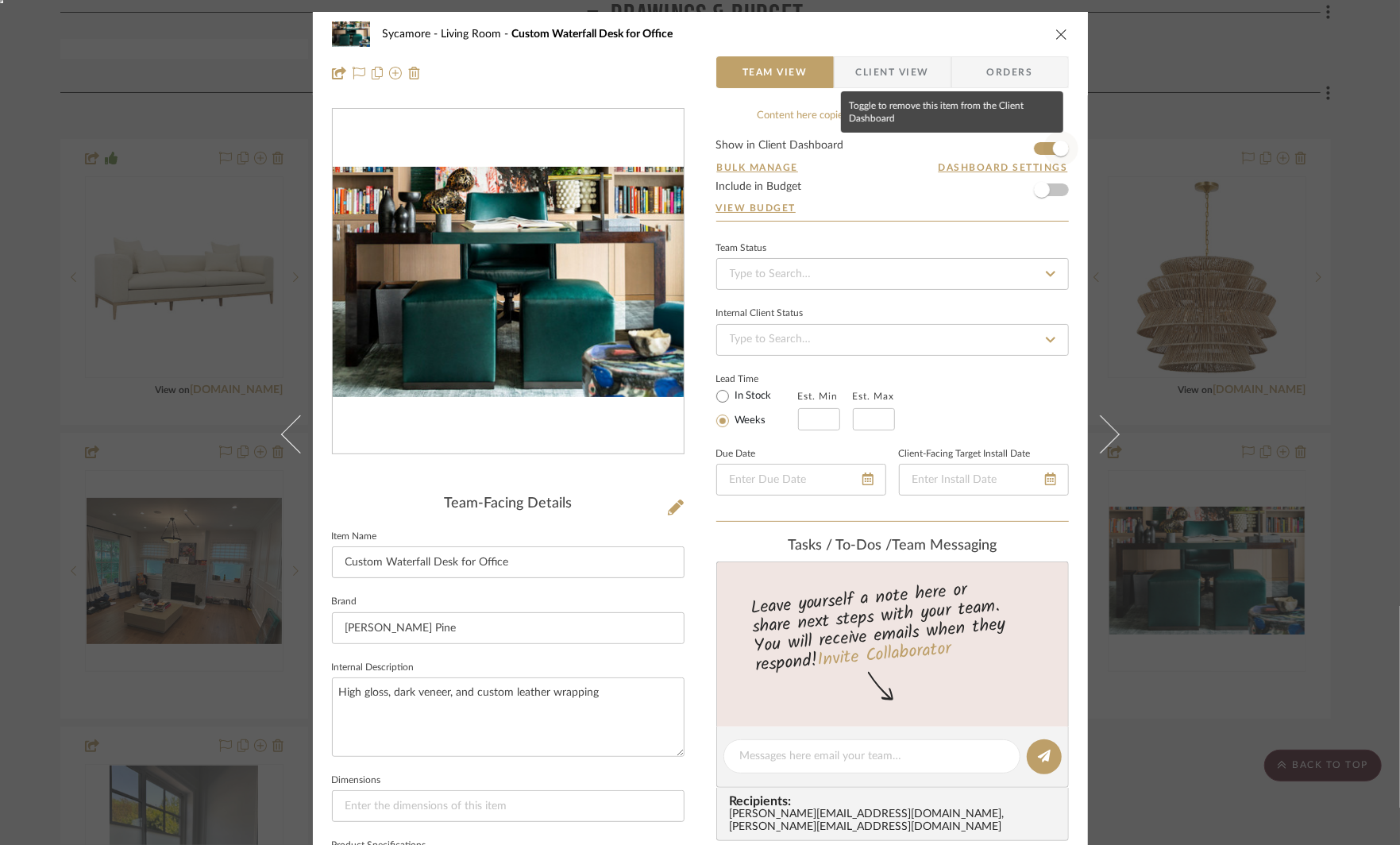
click at [1043, 148] on span "button" at bounding box center [1061, 148] width 35 height 35
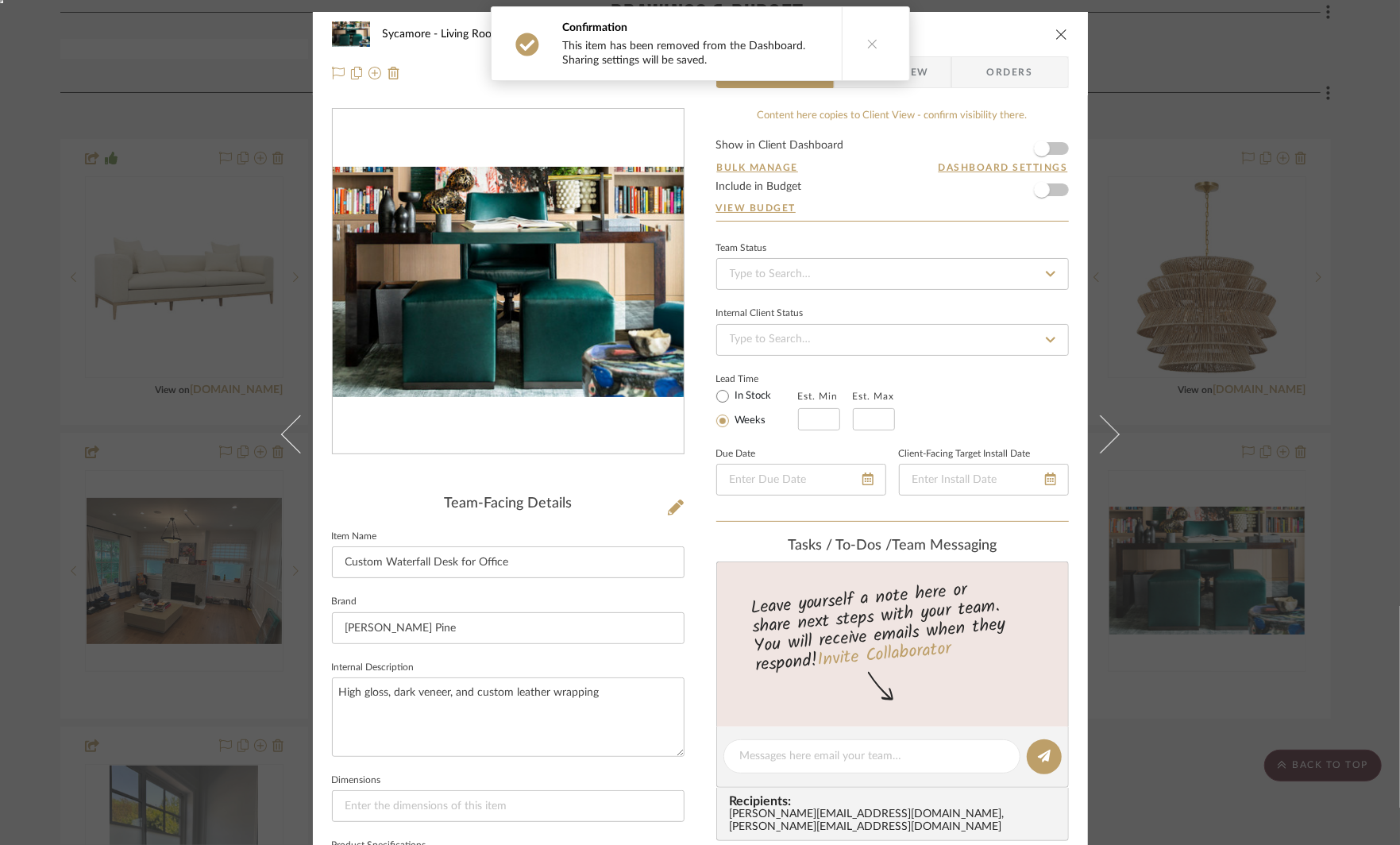
click at [1058, 31] on icon "close" at bounding box center [1062, 34] width 13 height 13
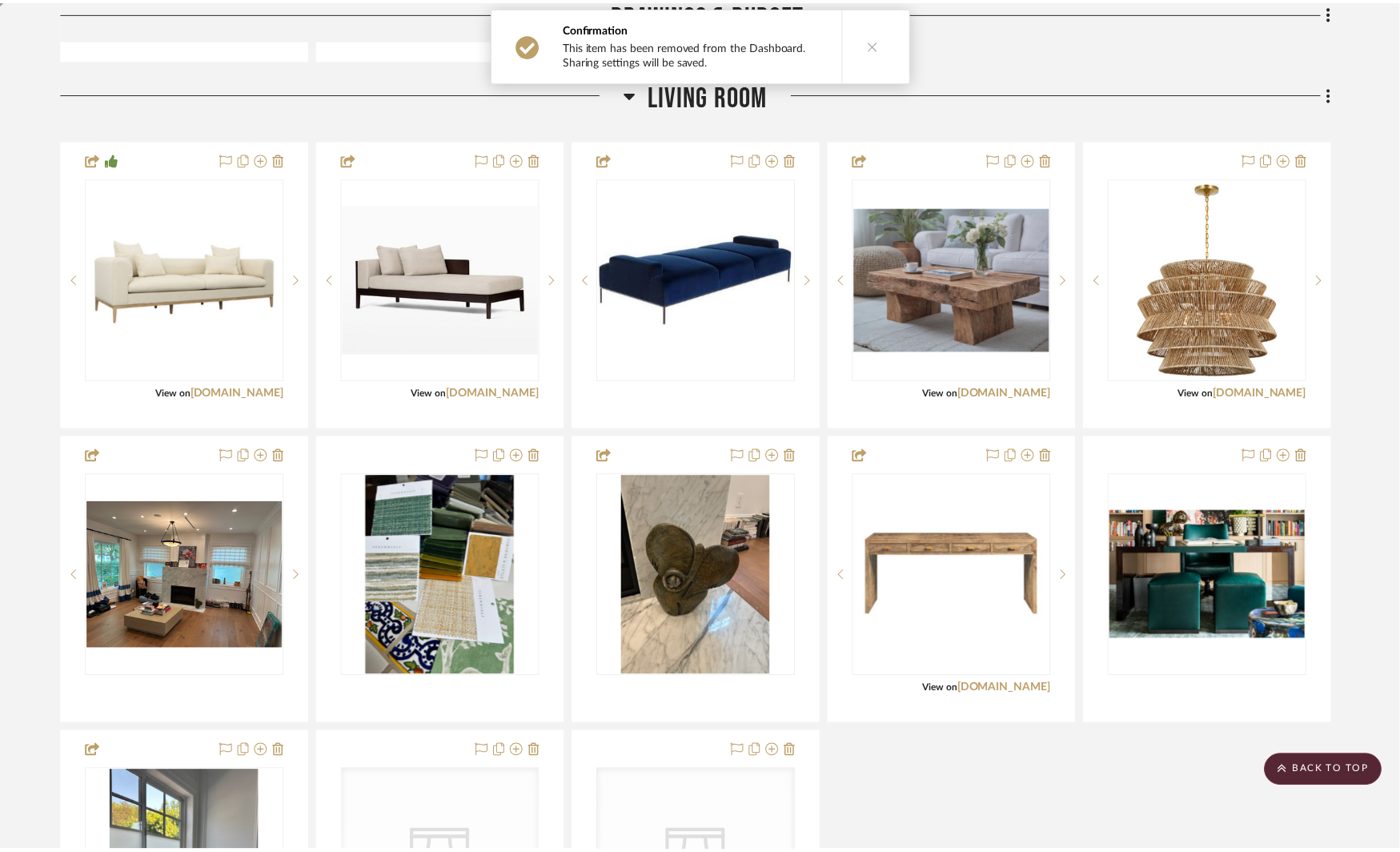
scroll to position [708, 0]
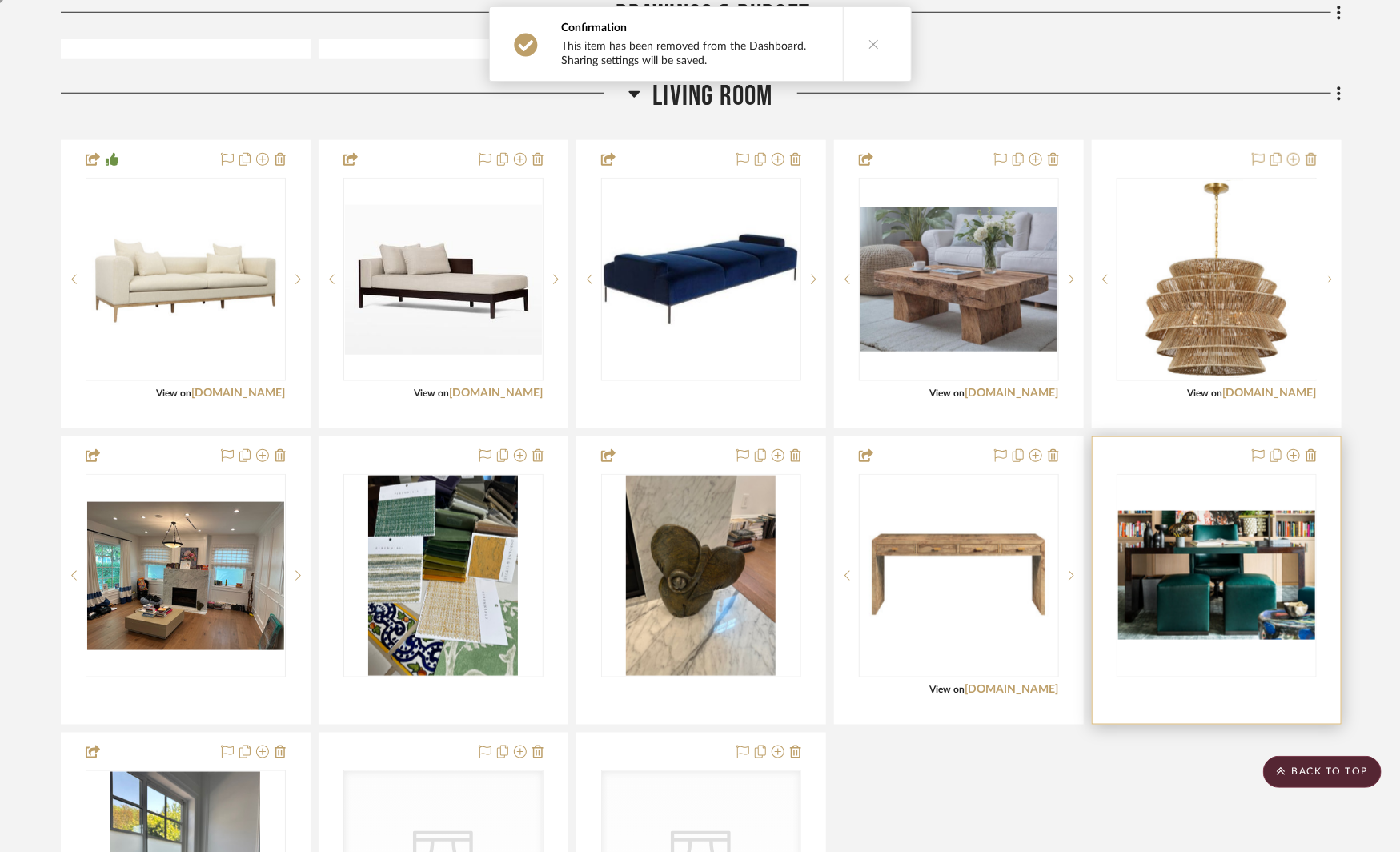
click at [1320, 456] on div at bounding box center [1217, 580] width 248 height 287
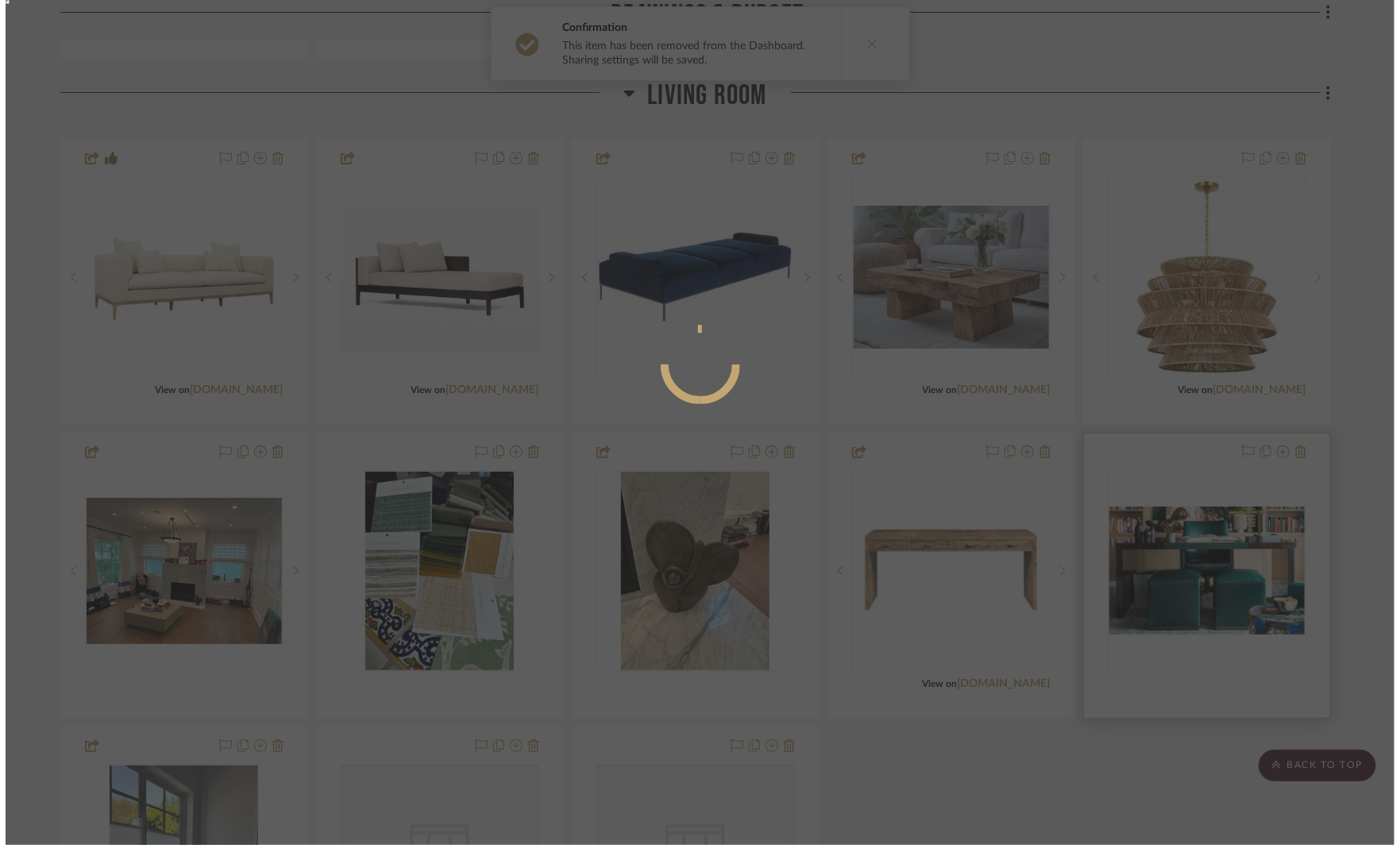
scroll to position [0, 0]
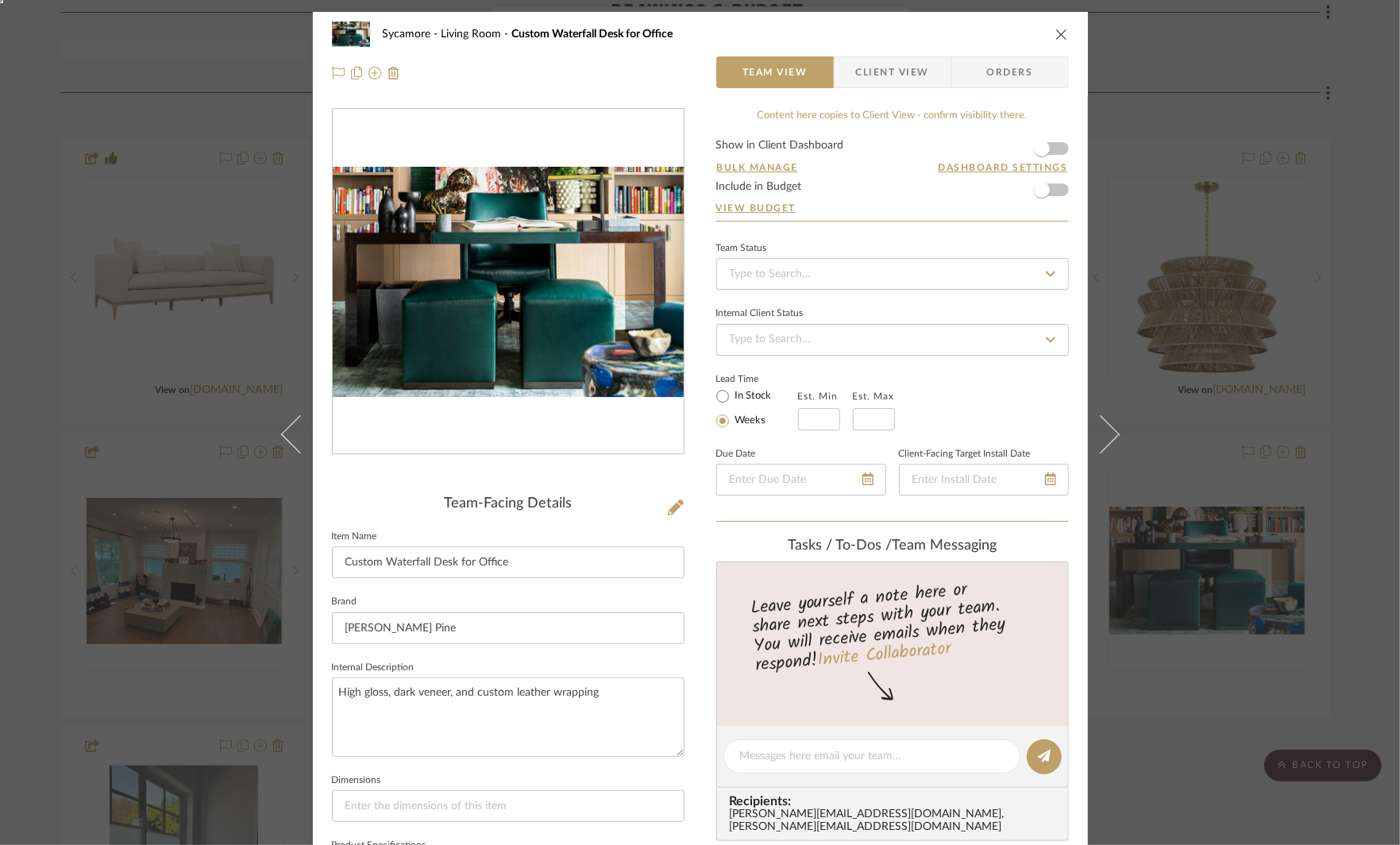
click at [1060, 27] on div "Sycamore Living Room Custom Waterfall Desk for Office" at bounding box center [700, 34] width 737 height 32
click at [1055, 32] on icon "close" at bounding box center [1062, 34] width 13 height 13
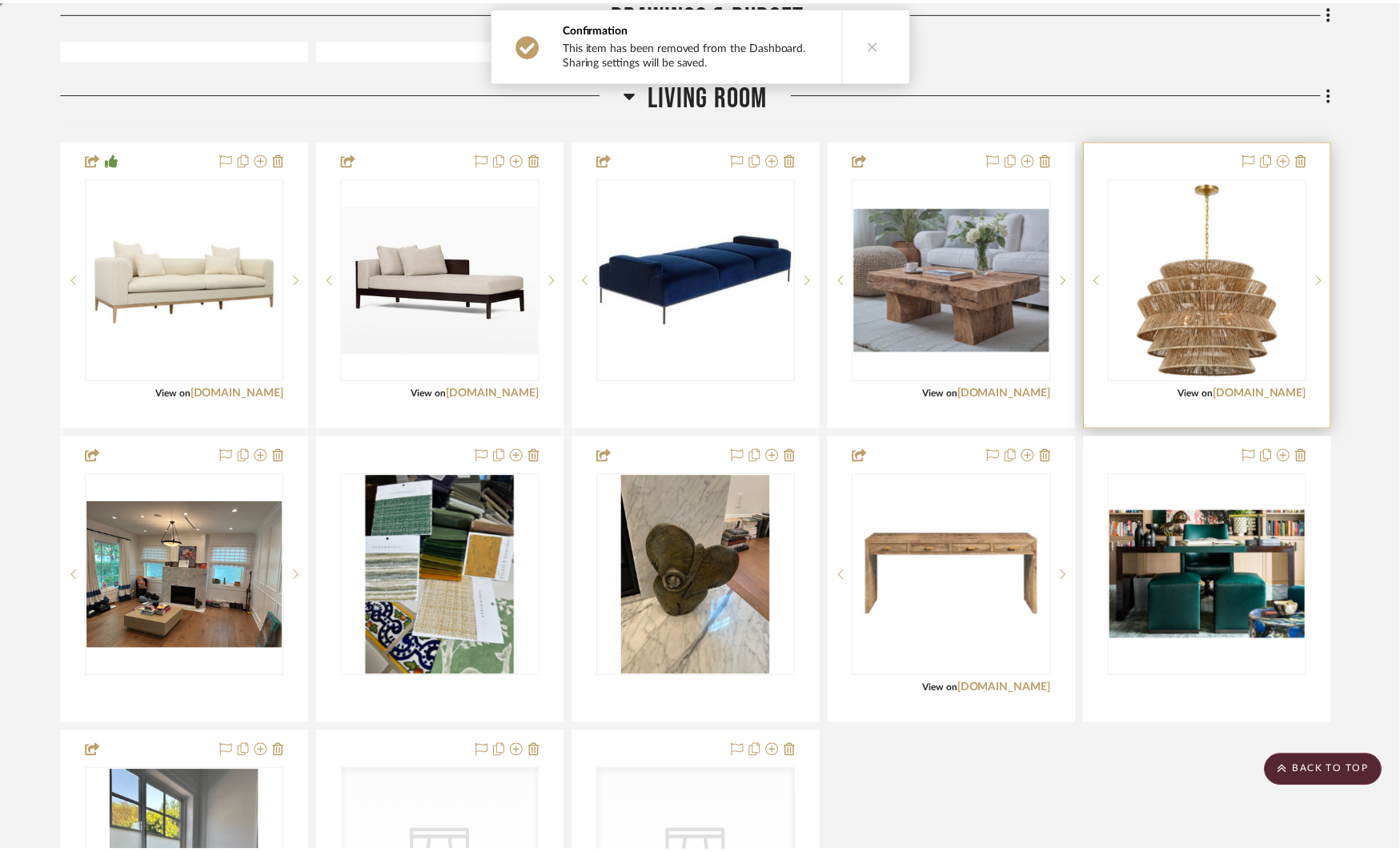
scroll to position [708, 0]
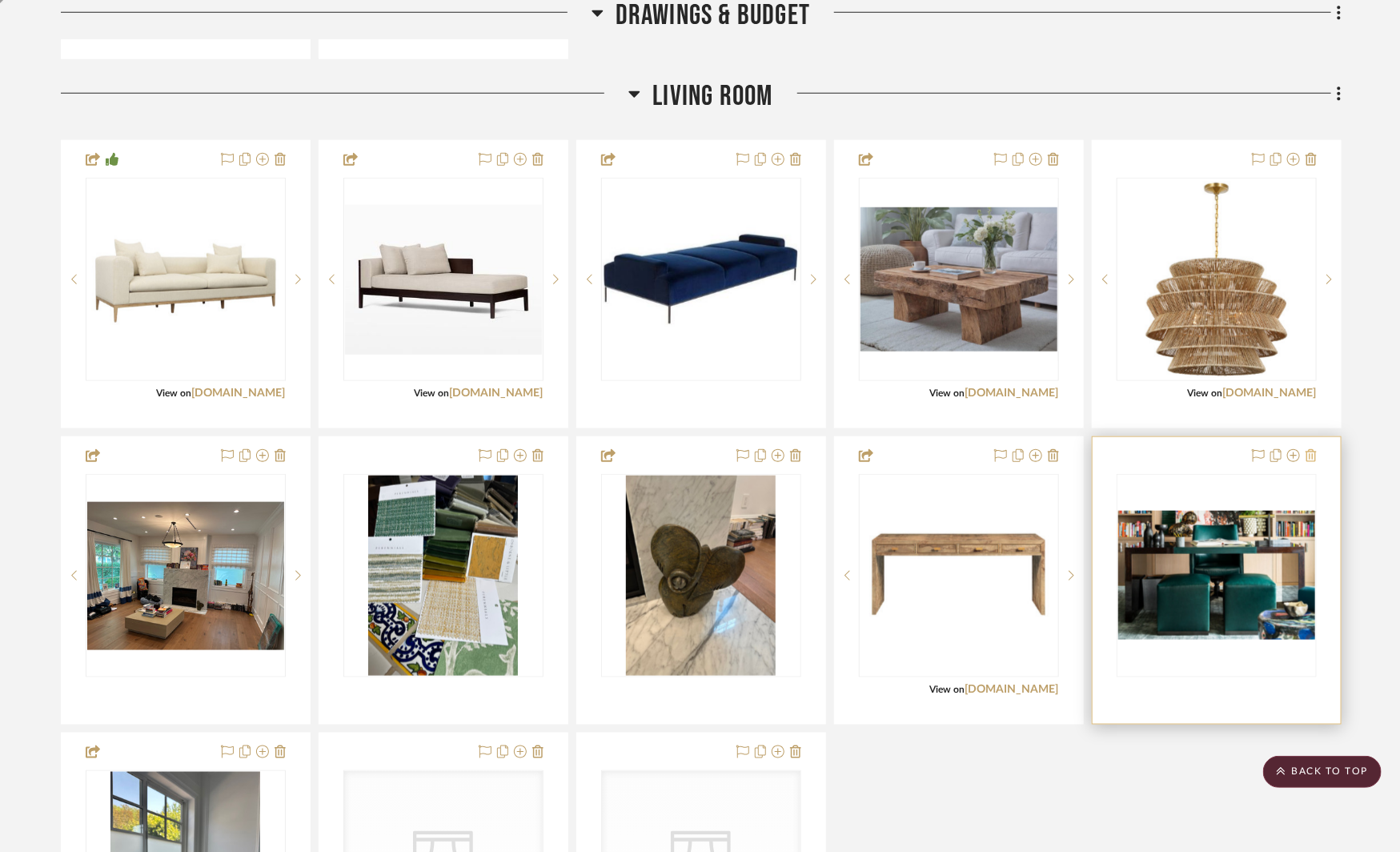
click at [1308, 456] on icon at bounding box center [1311, 456] width 11 height 13
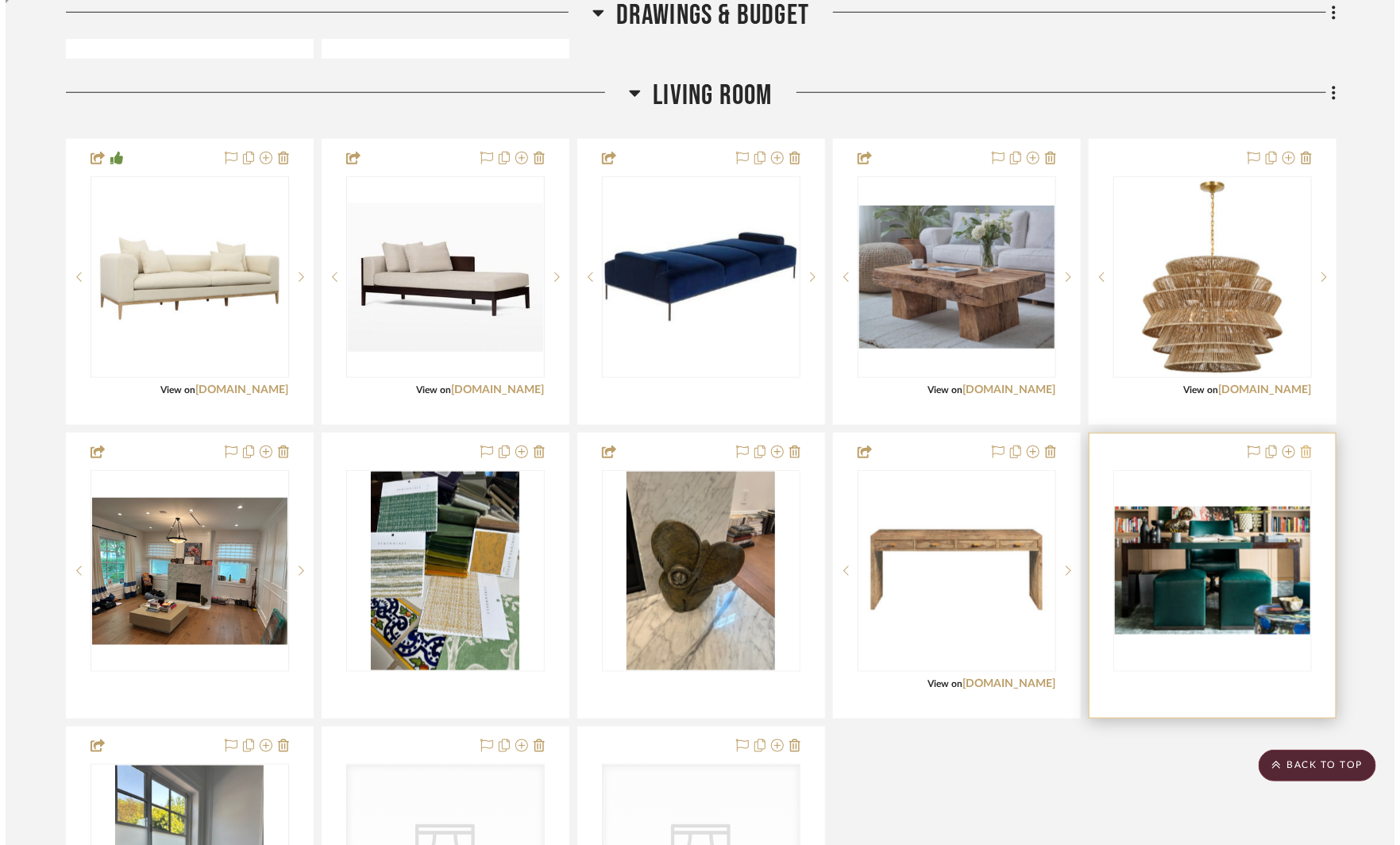
scroll to position [0, 0]
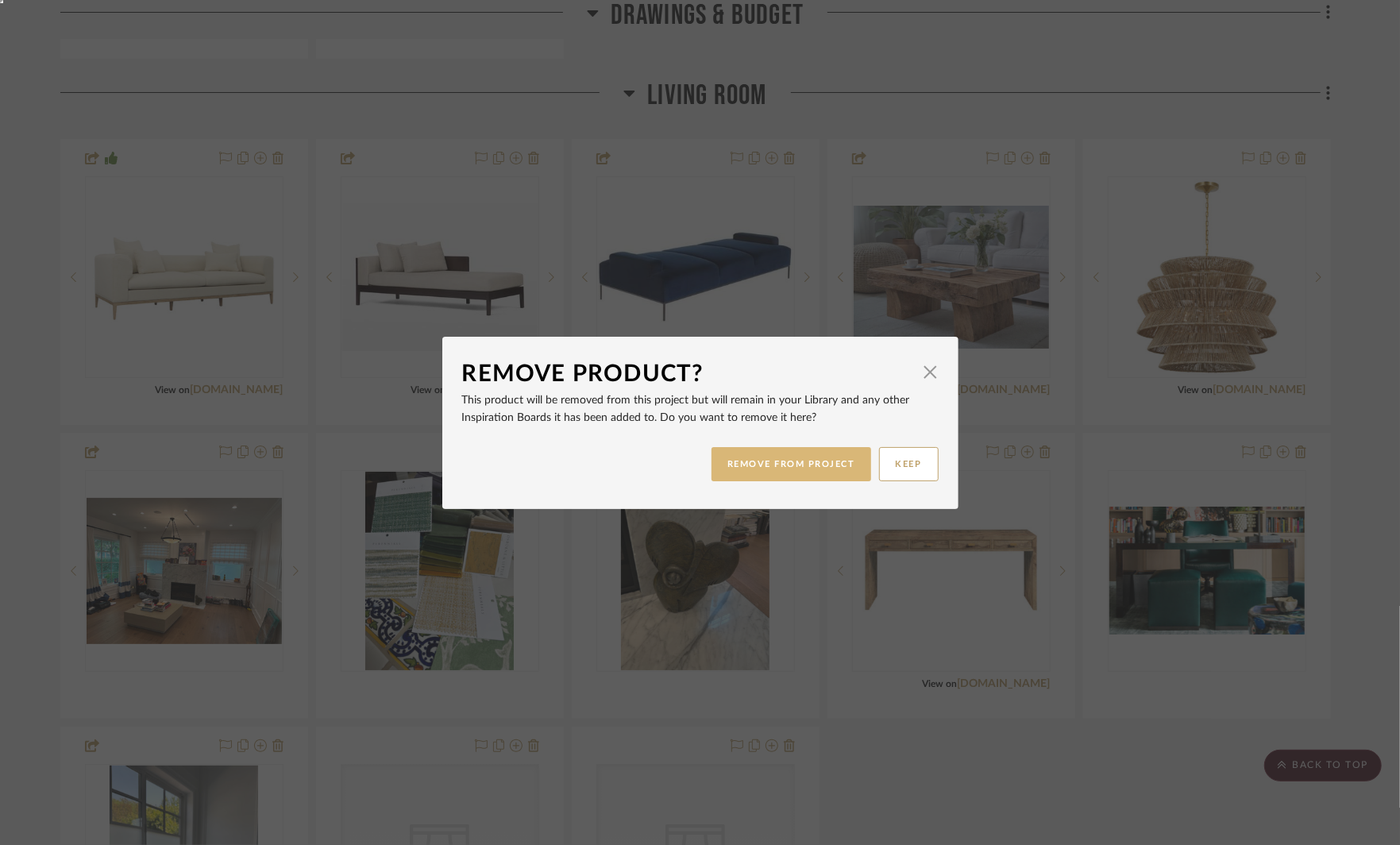
click at [825, 459] on button "REMOVE FROM PROJECT" at bounding box center [791, 464] width 159 height 34
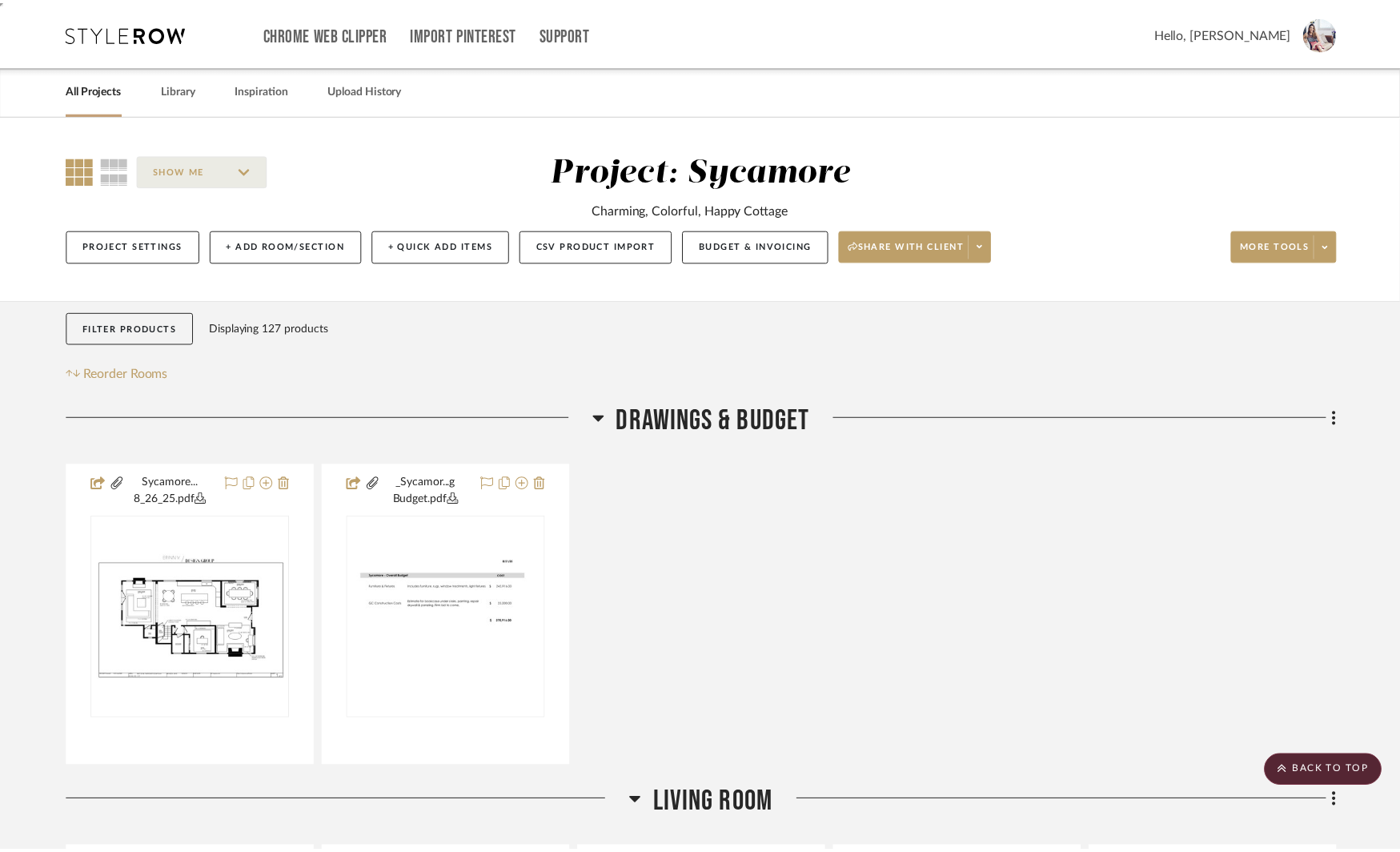
scroll to position [708, 0]
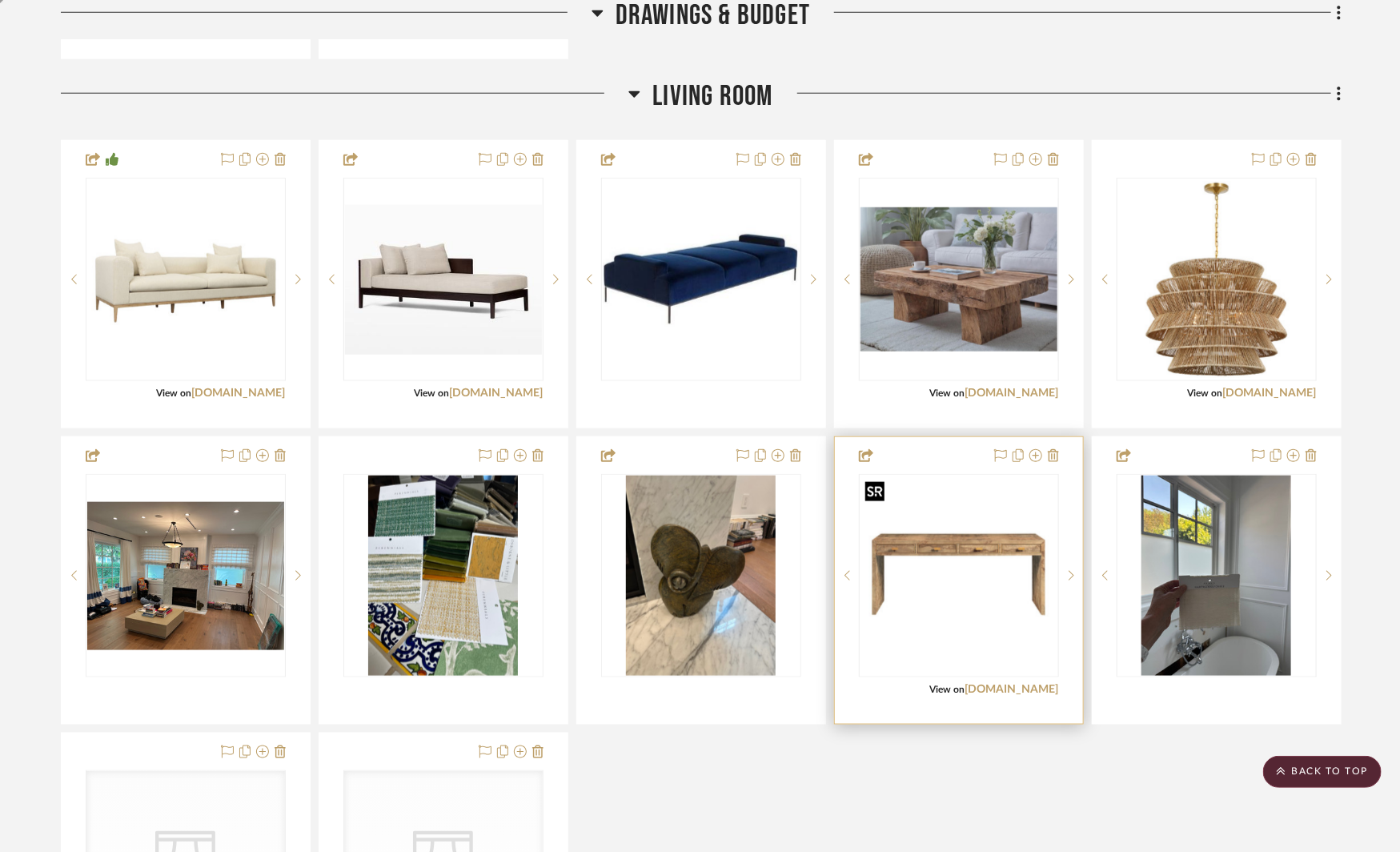
click at [962, 546] on img "0" at bounding box center [959, 575] width 197 height 197
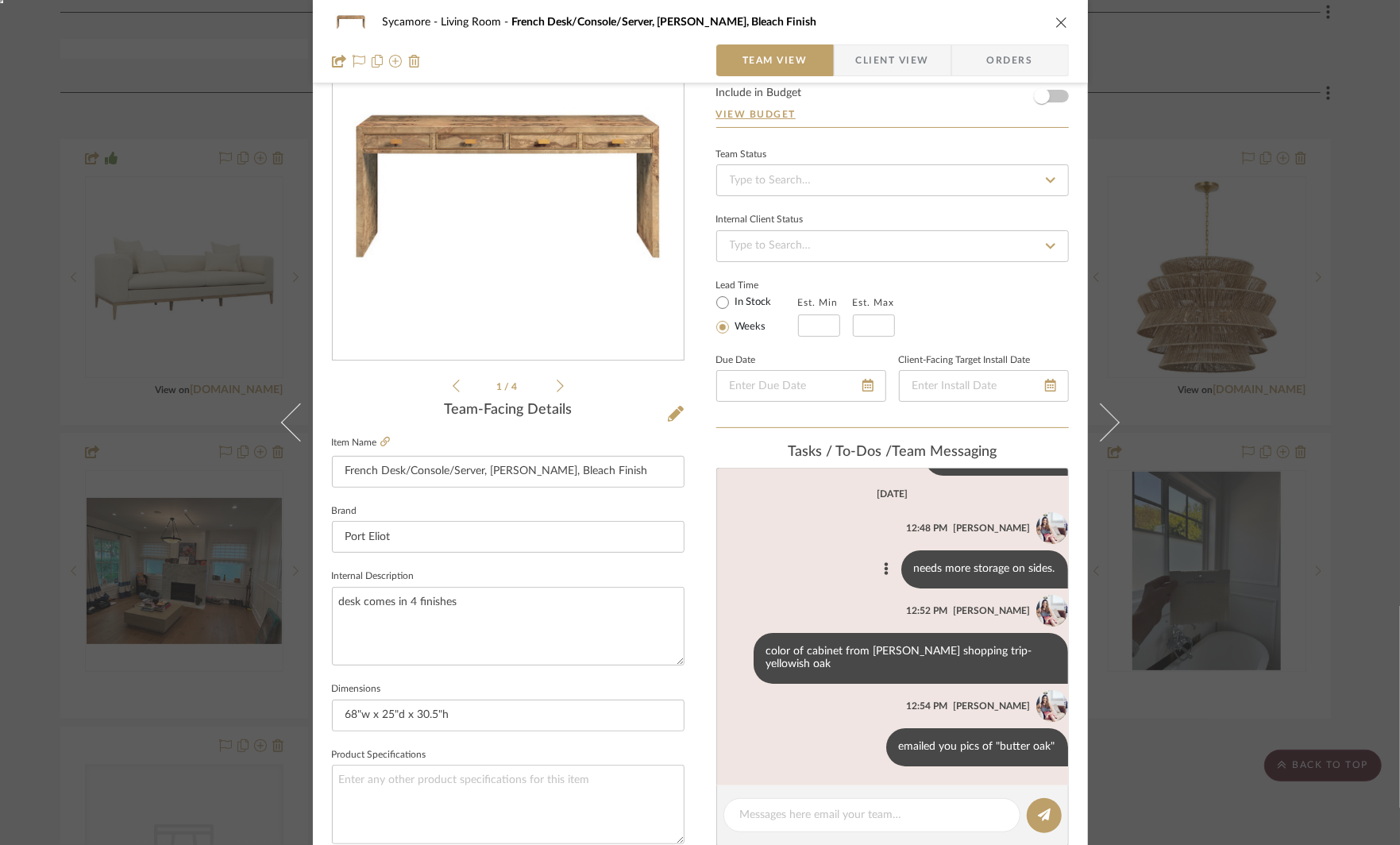
scroll to position [107, 0]
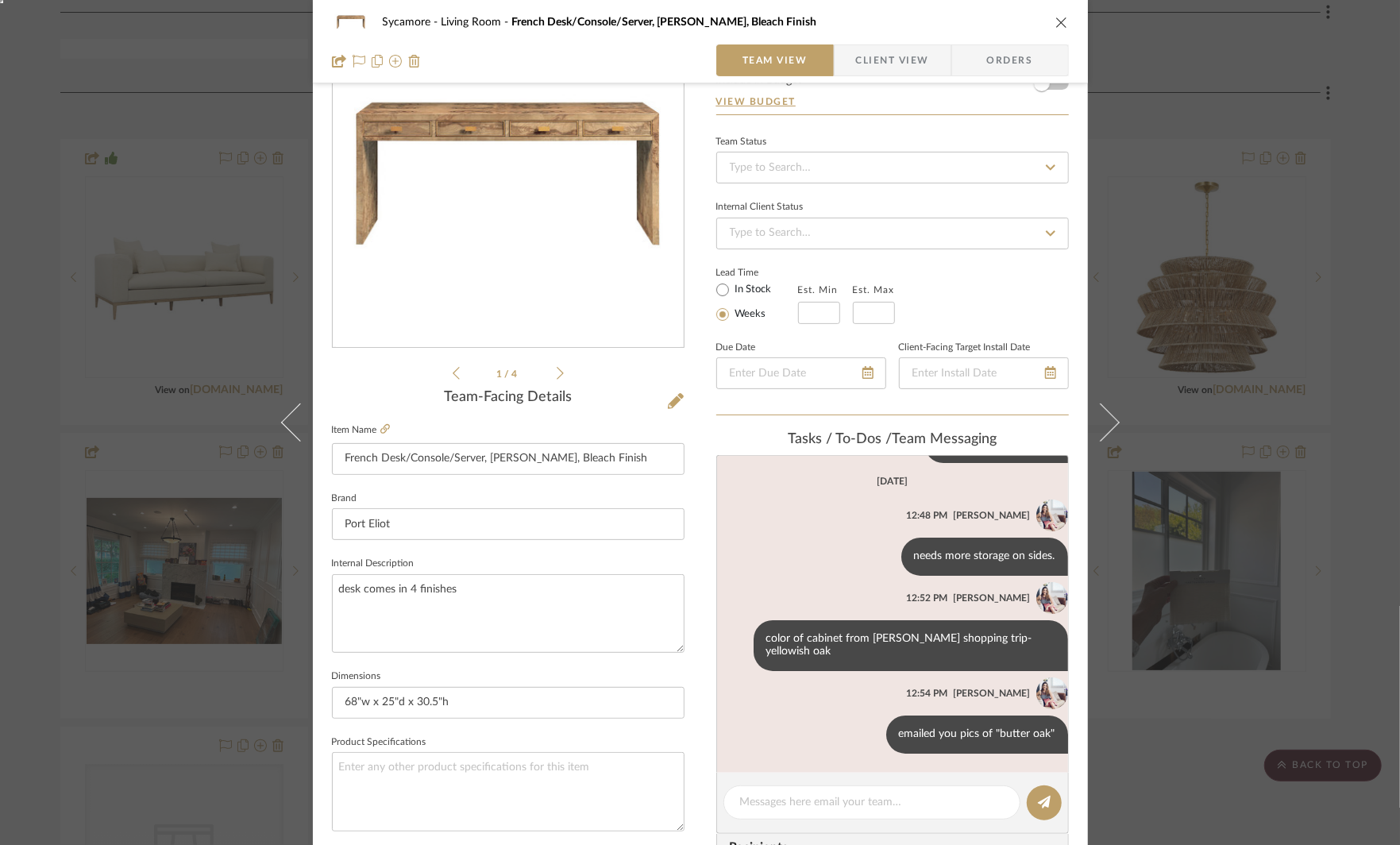
click at [1218, 737] on div "Sycamore Living Room French Desk/Console/Server, Ash Burl, Bleach Finish Team V…" at bounding box center [700, 422] width 1400 height 845
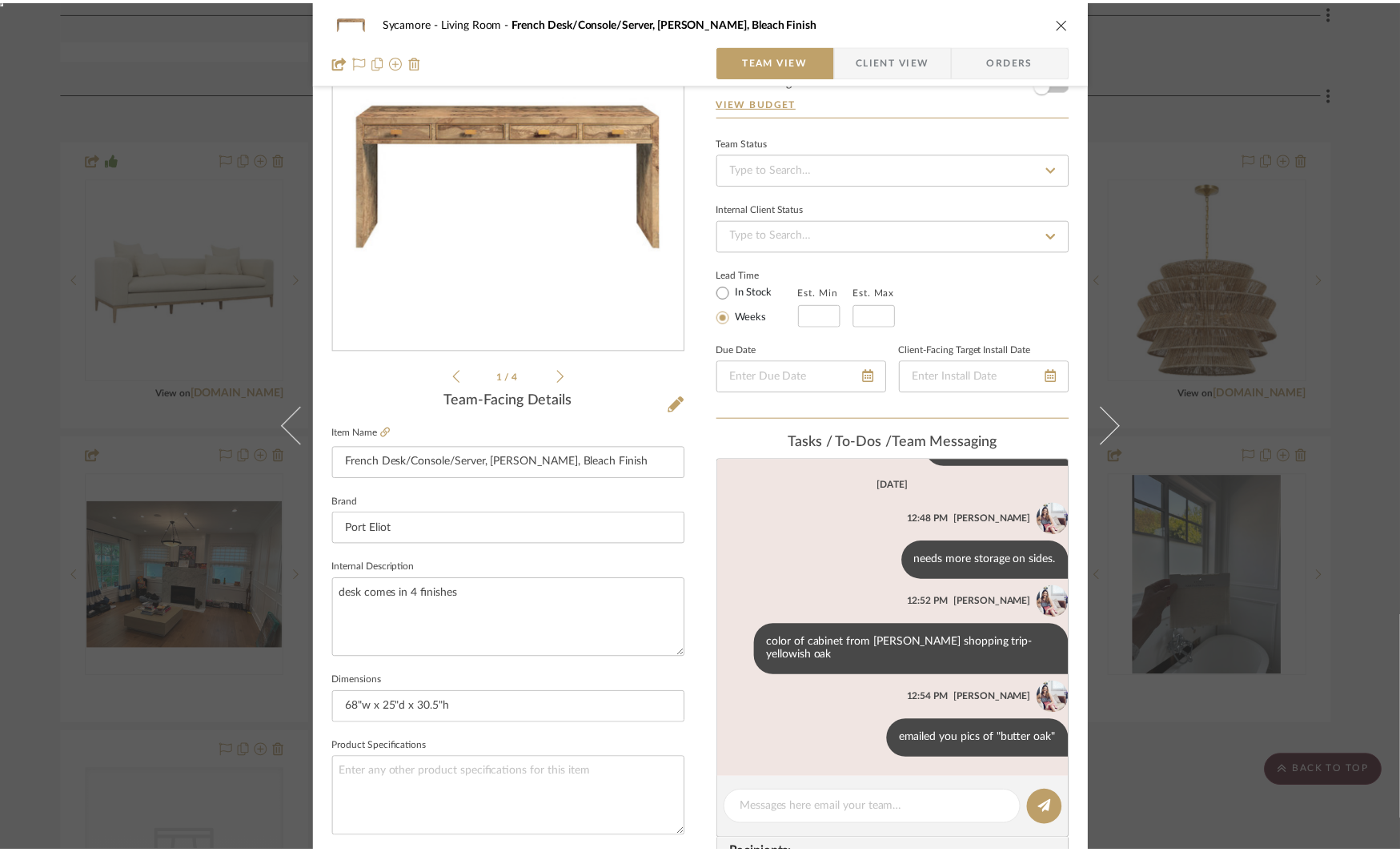
scroll to position [708, 0]
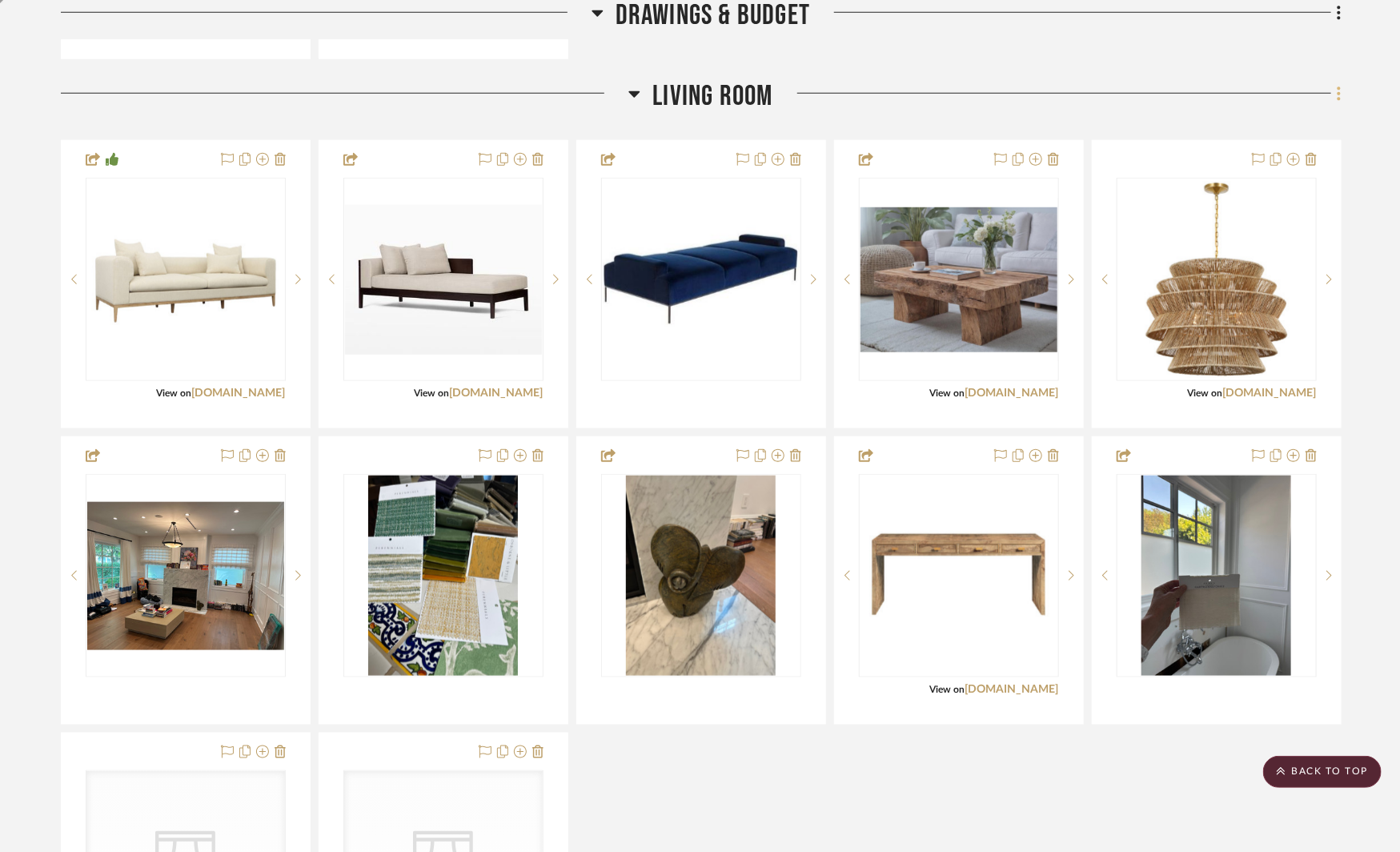
click at [1339, 96] on icon at bounding box center [1339, 93] width 5 height 18
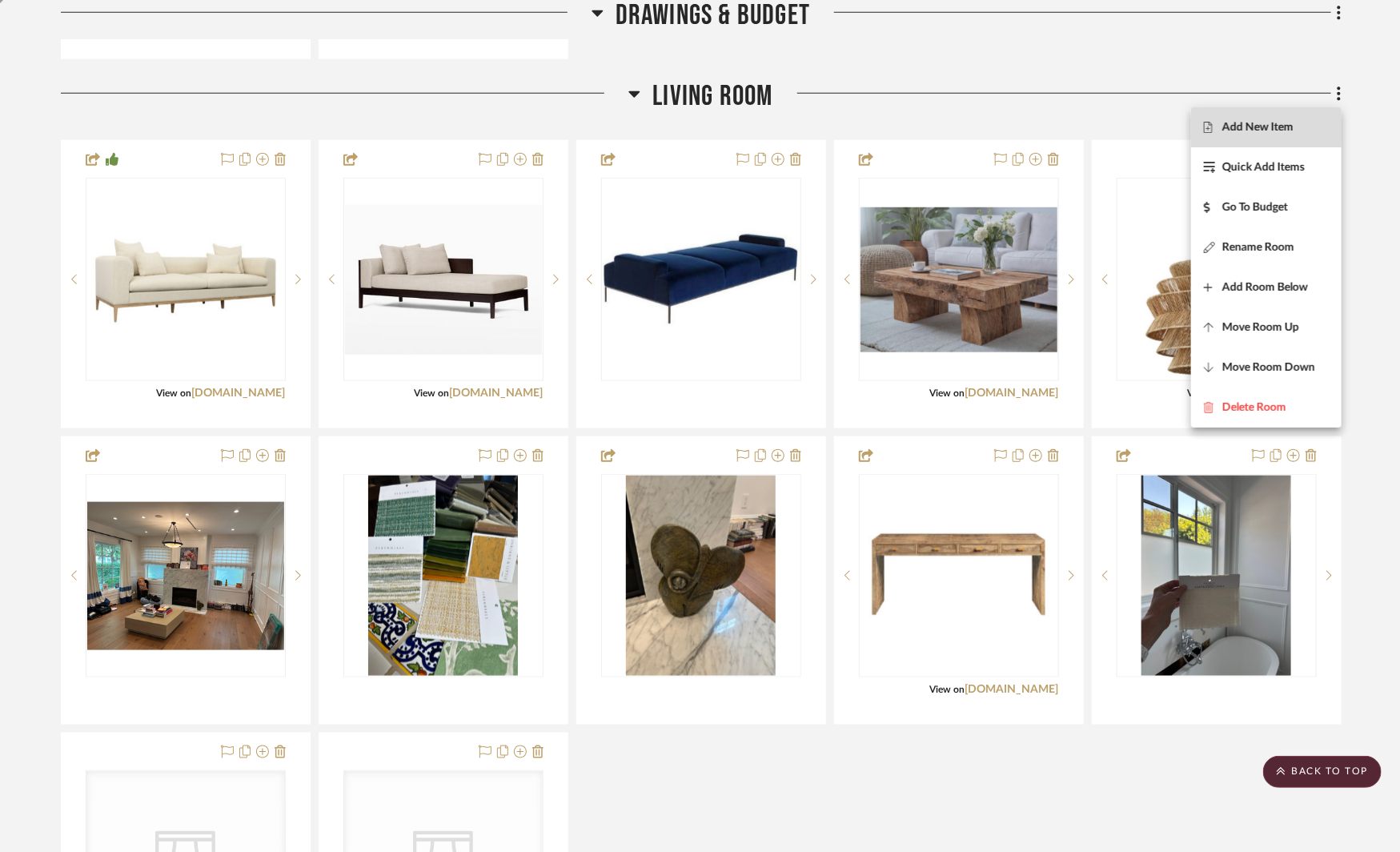
click at [1273, 126] on span "Add New Item" at bounding box center [1258, 127] width 71 height 14
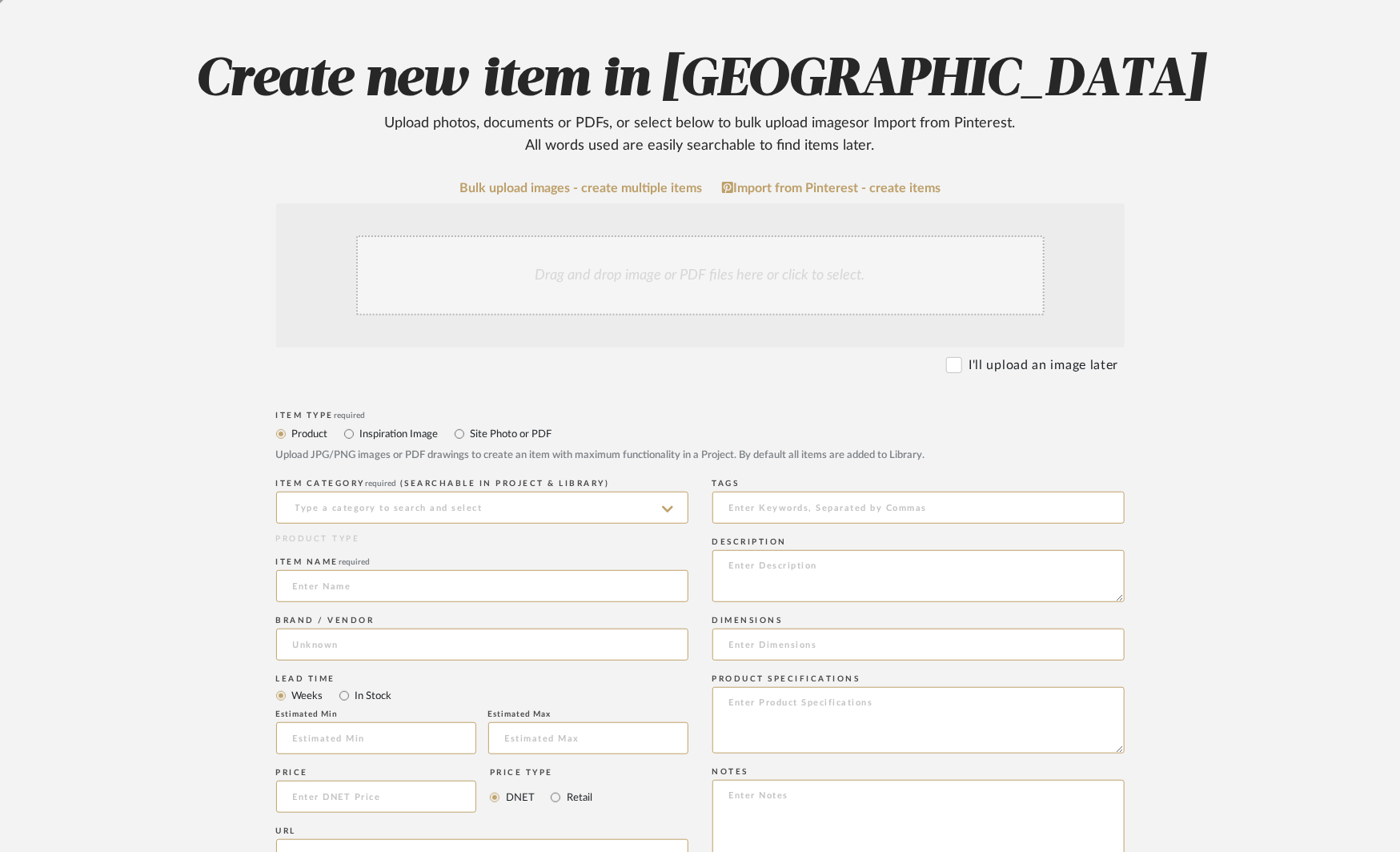
scroll to position [149, 0]
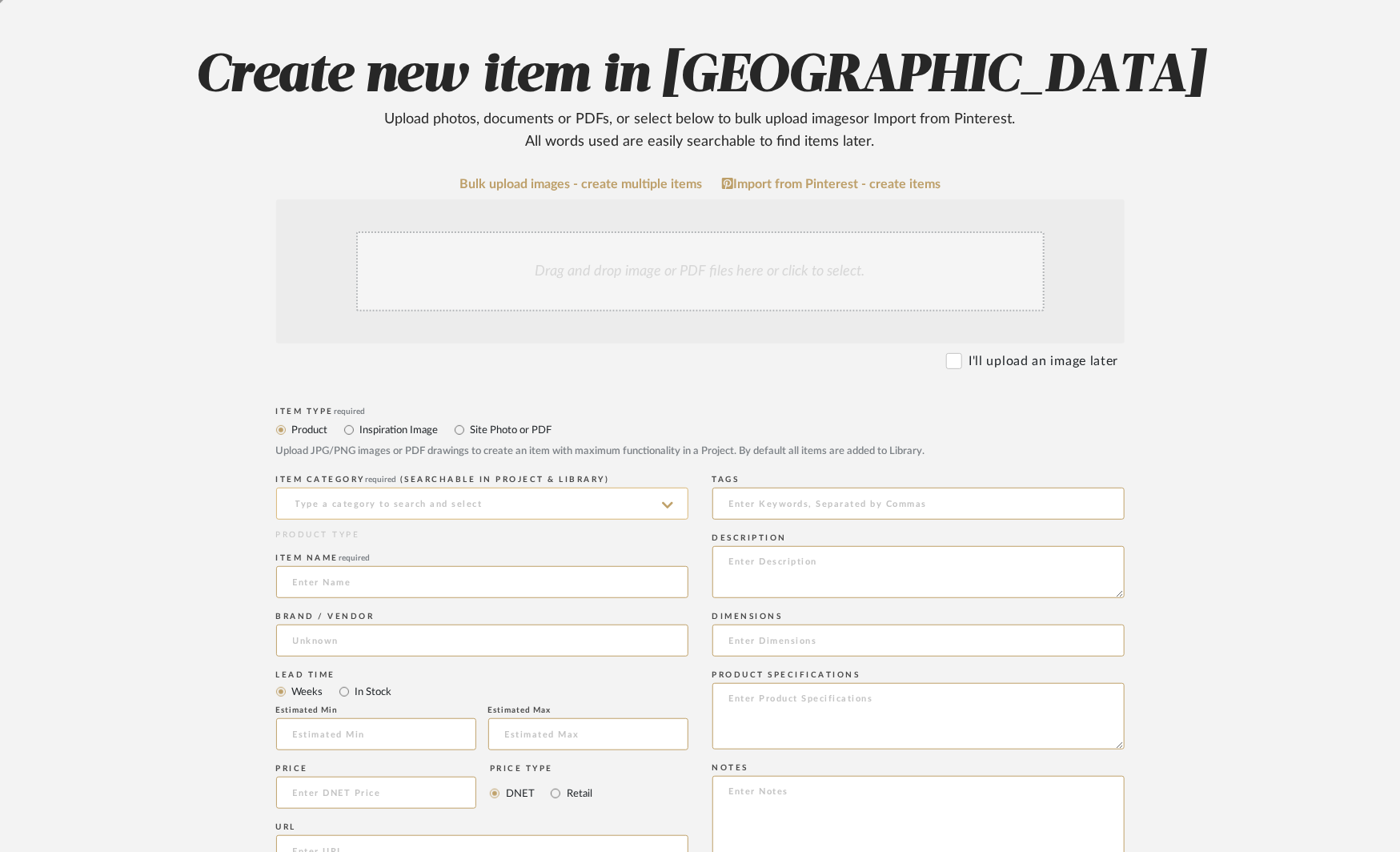
click at [344, 502] on input at bounding box center [482, 504] width 412 height 32
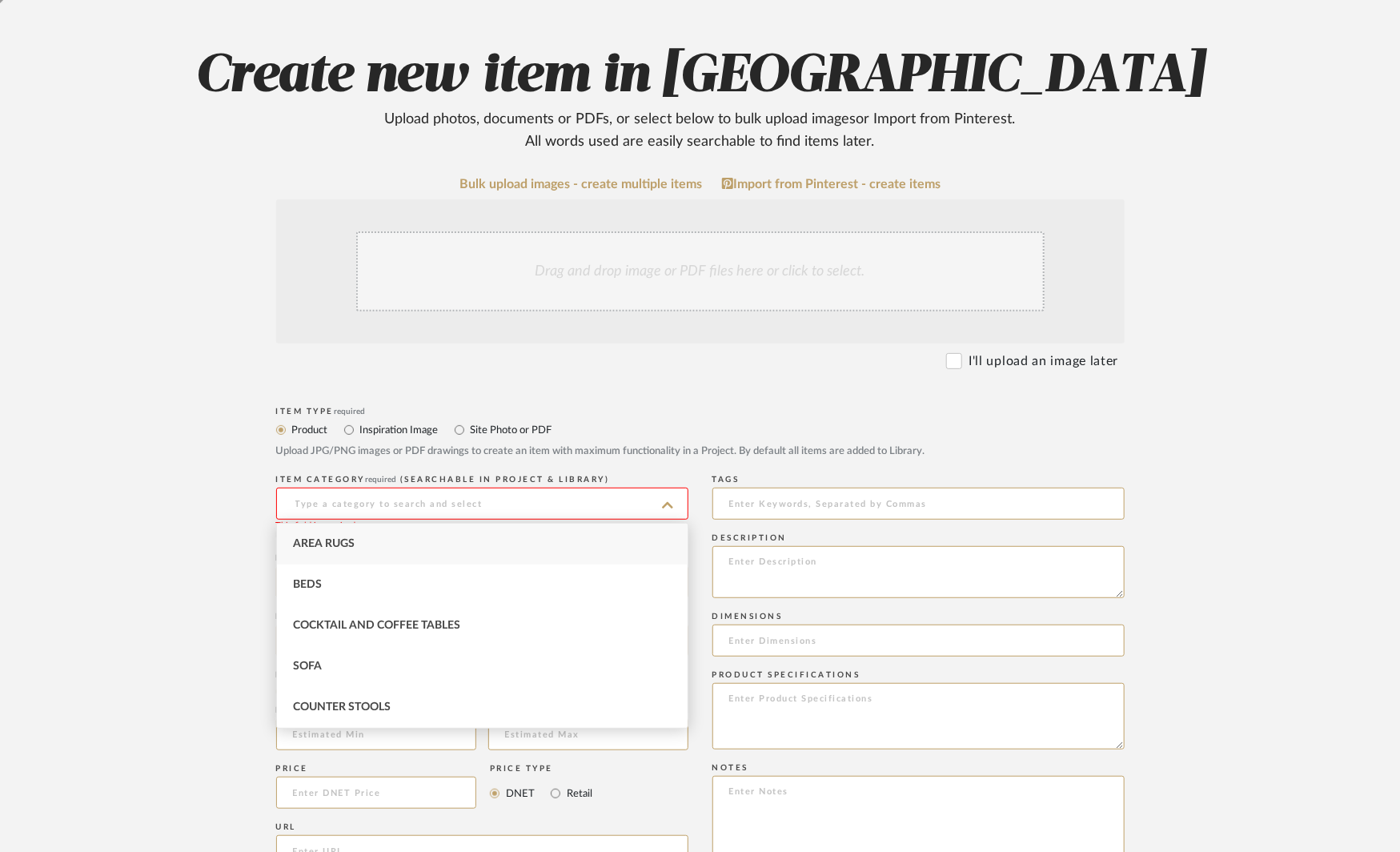
click at [962, 358] on div "I'll upload an image later" at bounding box center [1032, 361] width 172 height 20
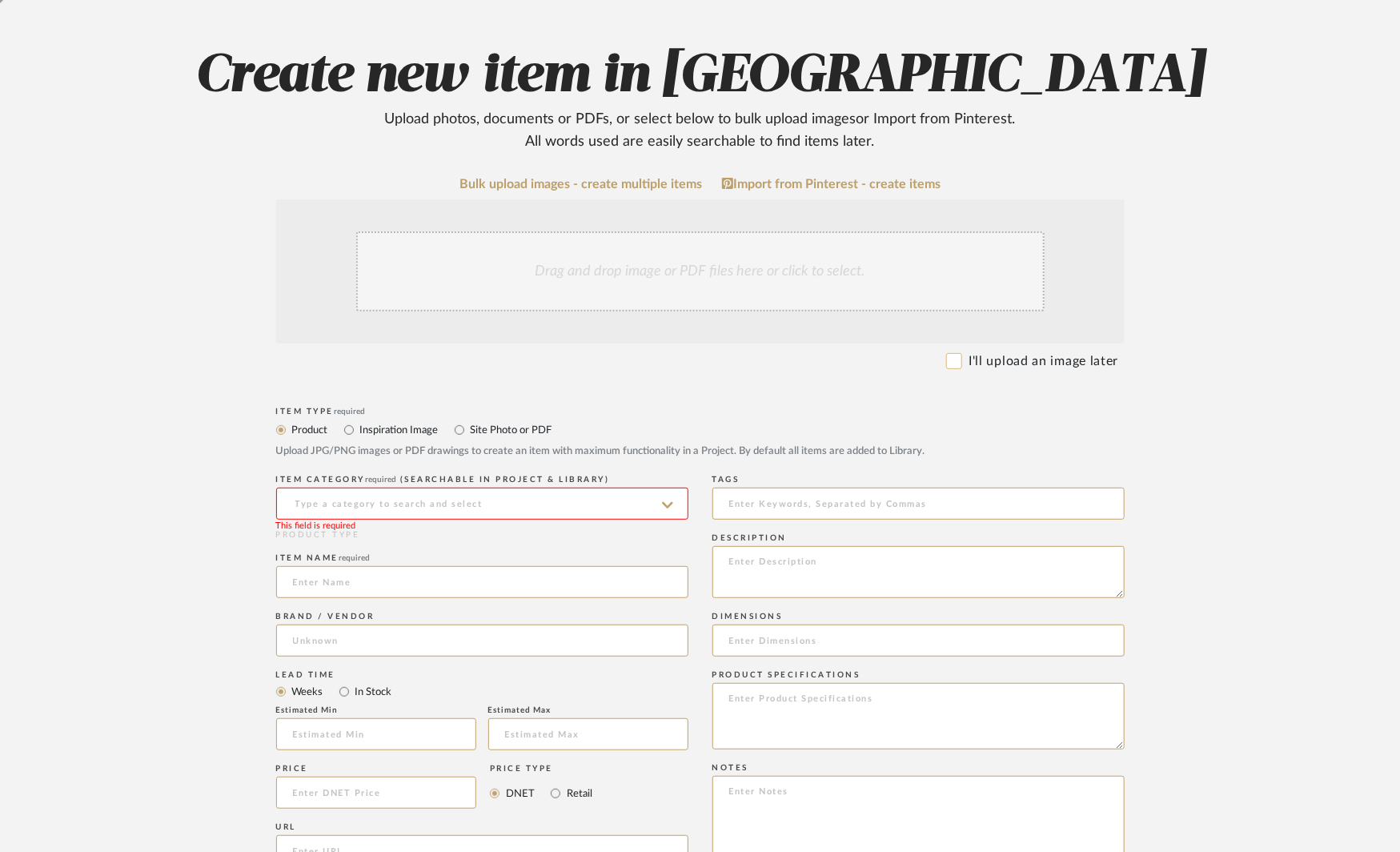
click at [955, 361] on input "I'll upload an image later" at bounding box center [954, 361] width 16 height 16
checkbox input "true"
click at [389, 498] on input at bounding box center [482, 504] width 412 height 32
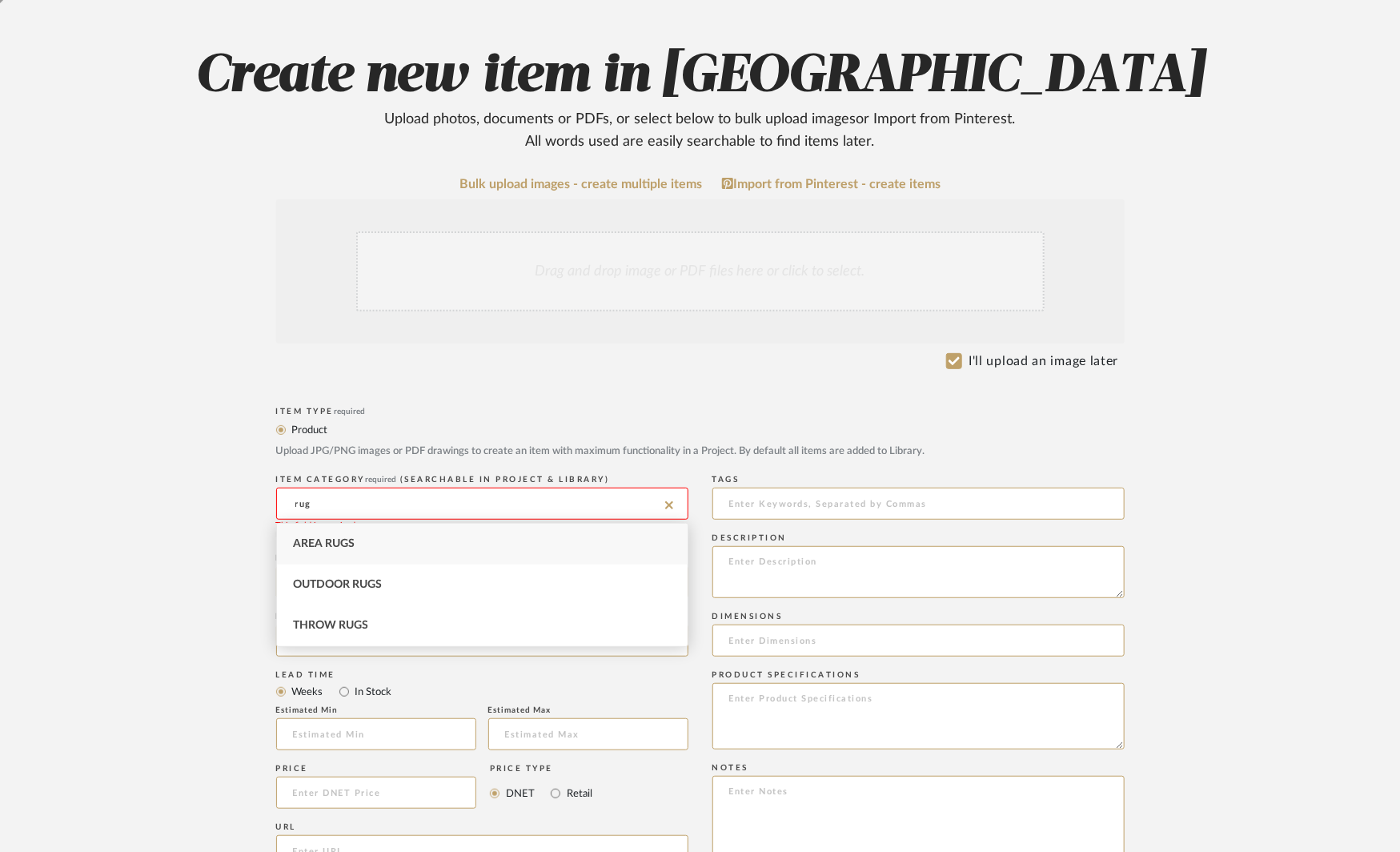
click at [363, 541] on div "Area Rugs" at bounding box center [483, 545] width 411 height 41
type input "Area Rugs"
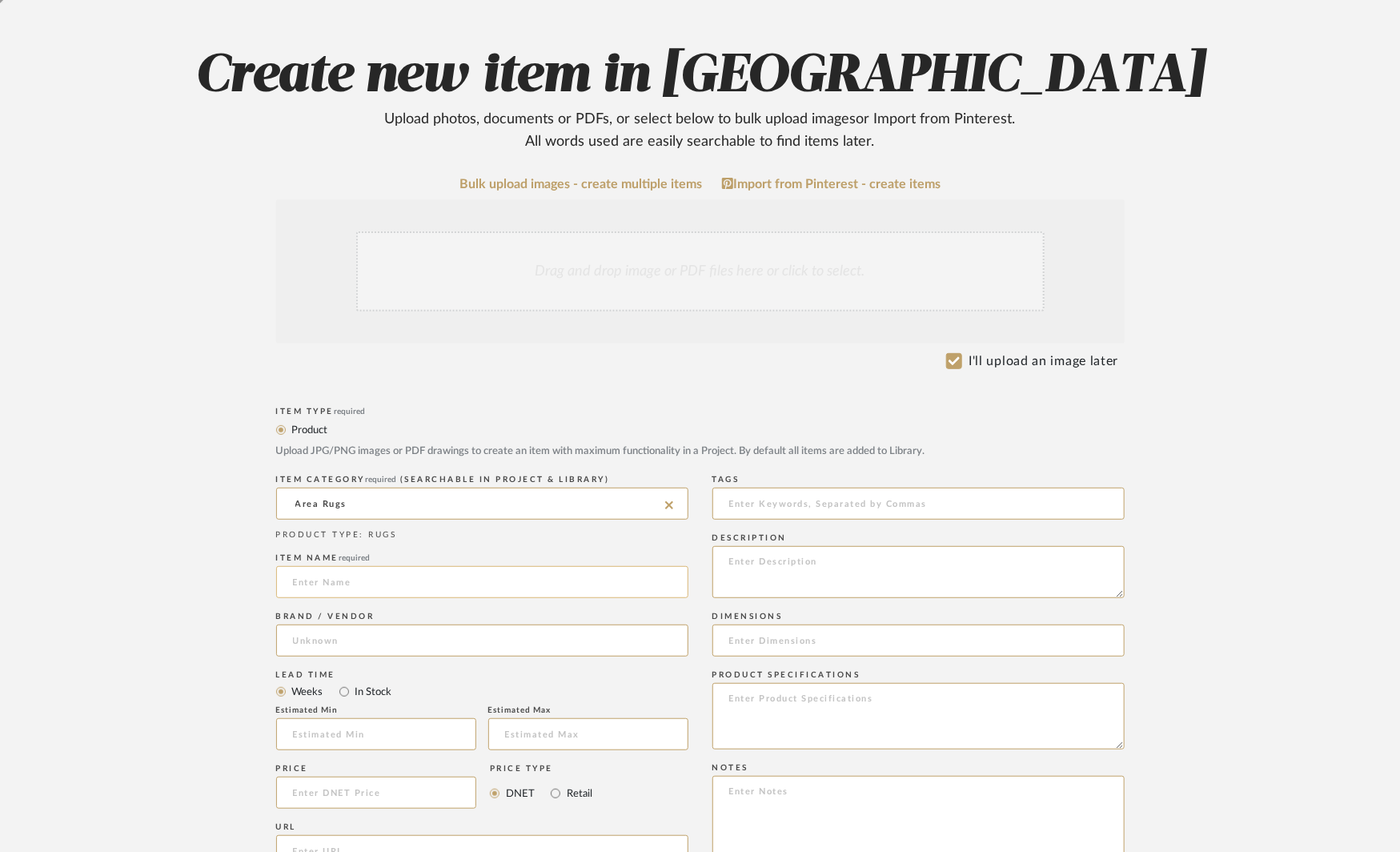
click at [339, 580] on input at bounding box center [482, 582] width 412 height 32
type input "Custom sisal- need to select warm light color."
click at [333, 637] on input at bounding box center [482, 641] width 412 height 32
click at [319, 683] on span "Melrose Carpet" at bounding box center [346, 682] width 79 height 14
type input "Melrose Carpet"
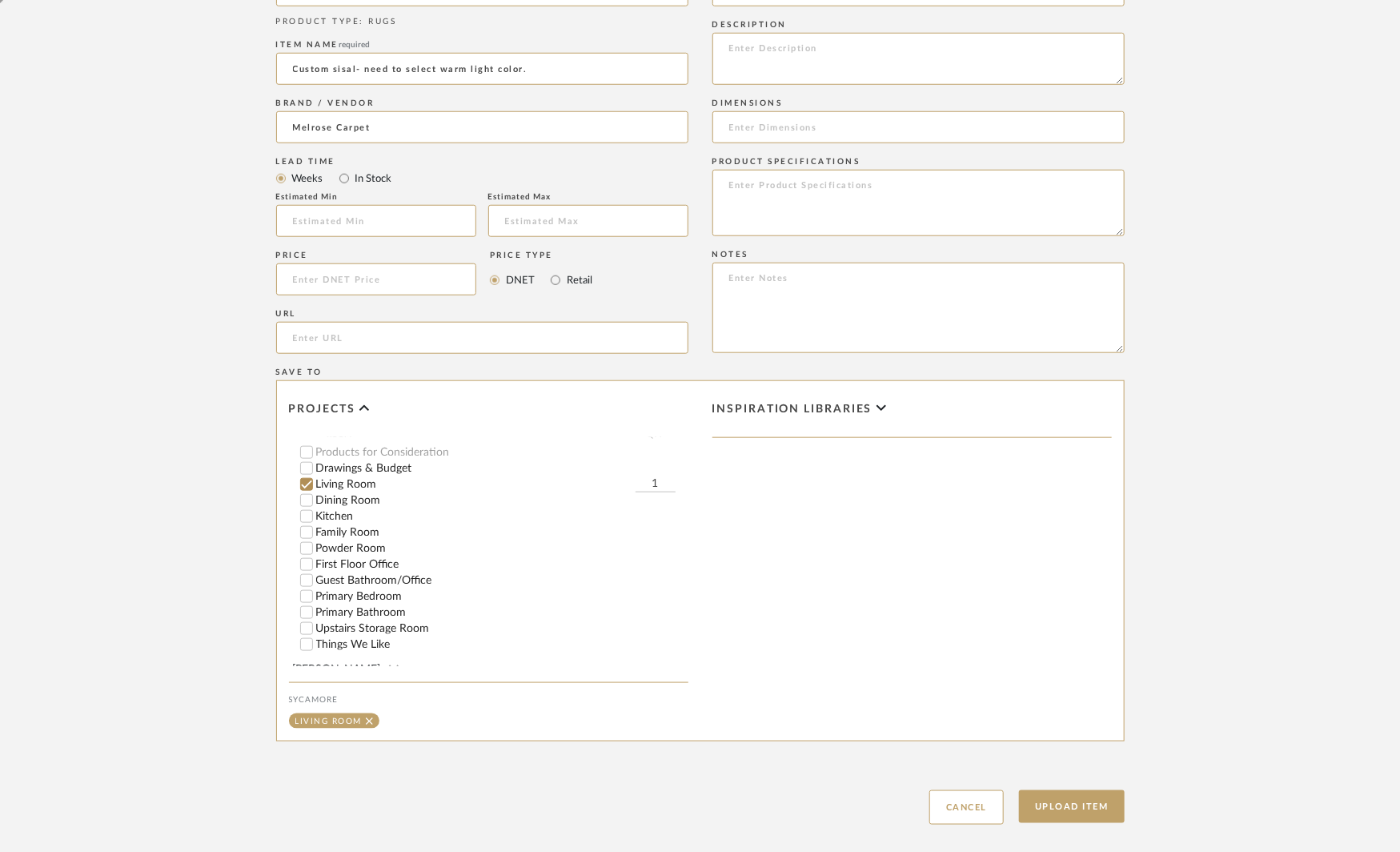
scroll to position [748, 0]
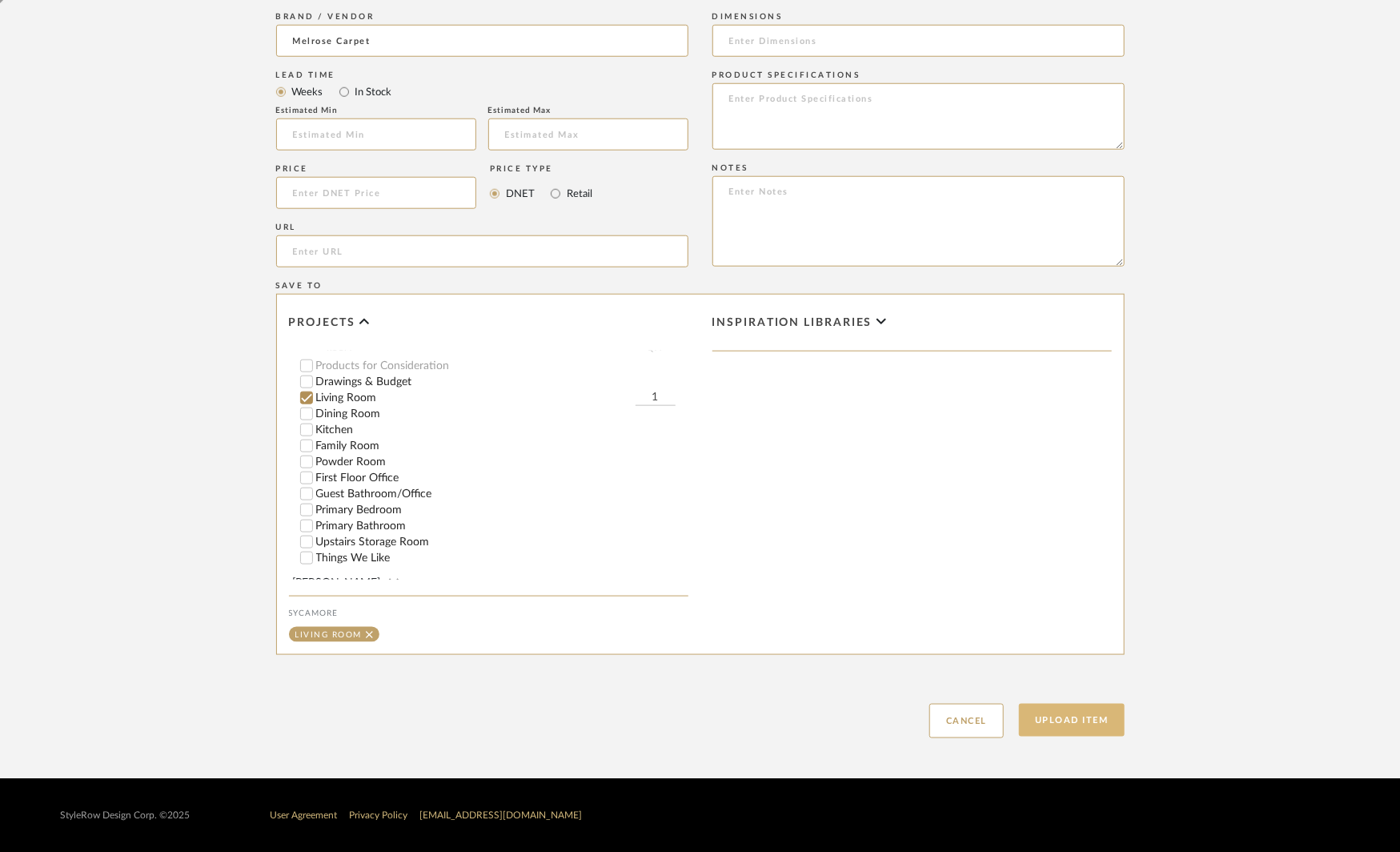
click at [1053, 718] on button "Upload Item" at bounding box center [1071, 719] width 106 height 33
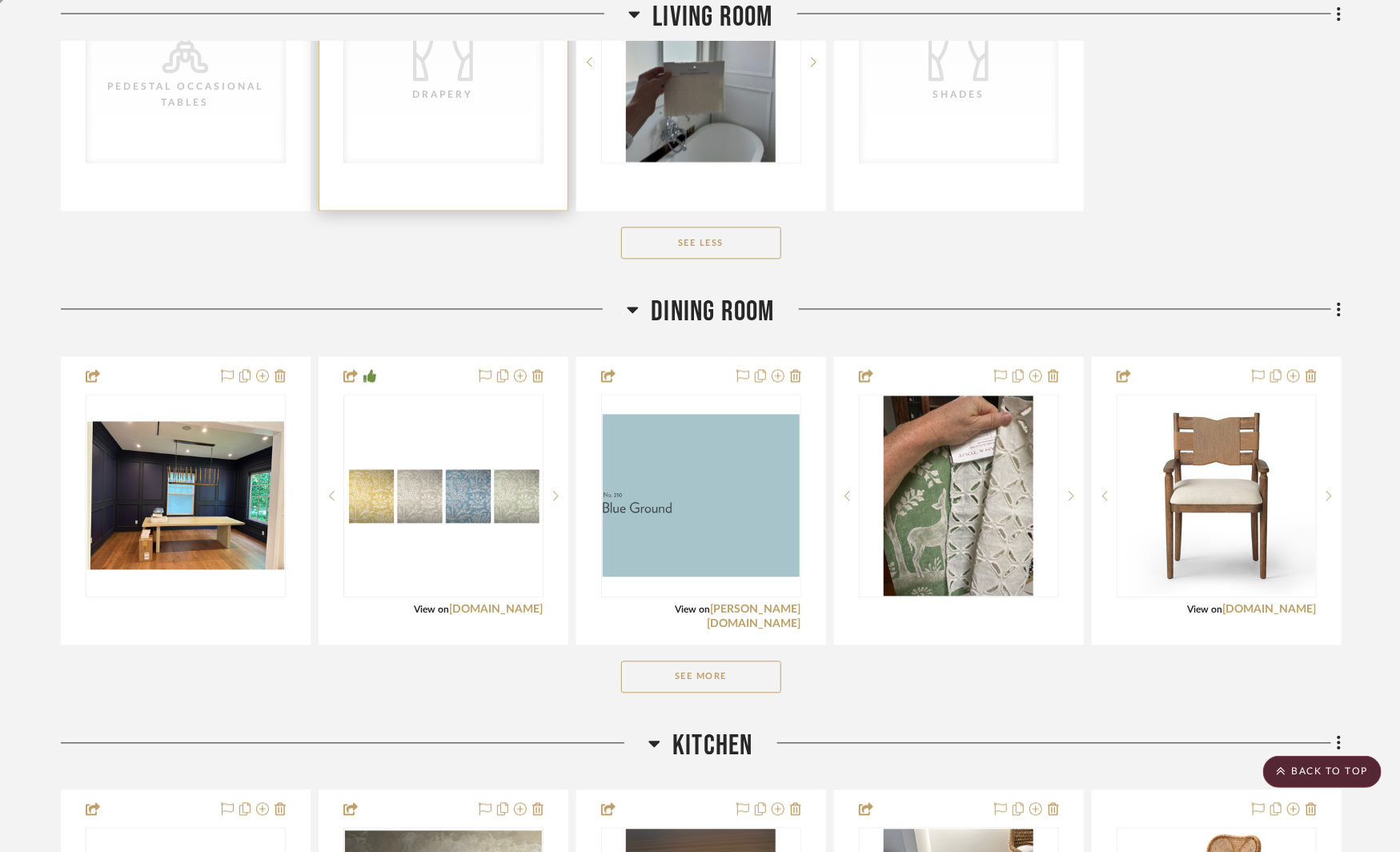
scroll to position [1519, 0]
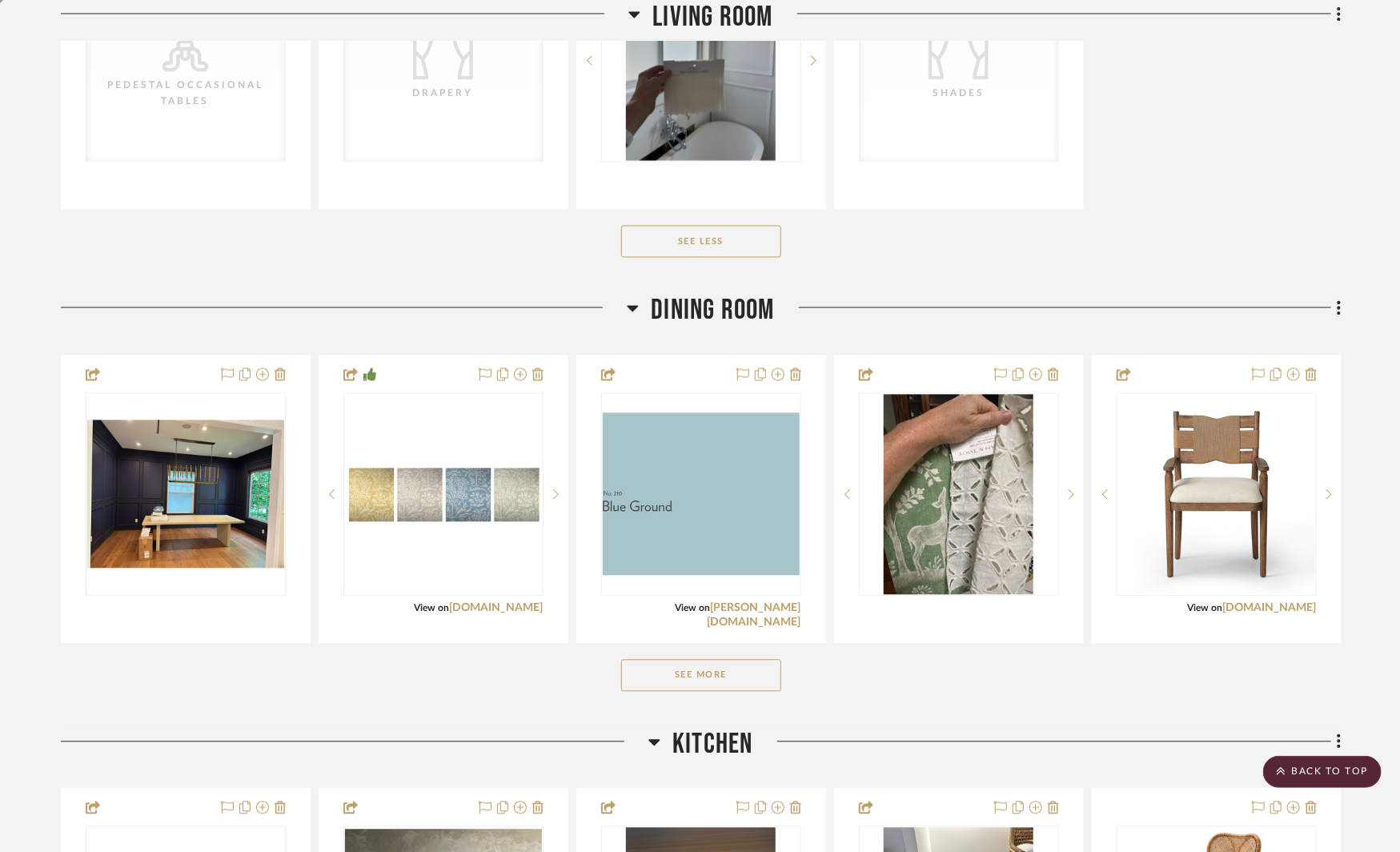
click at [742, 680] on button "See More" at bounding box center [700, 675] width 160 height 32
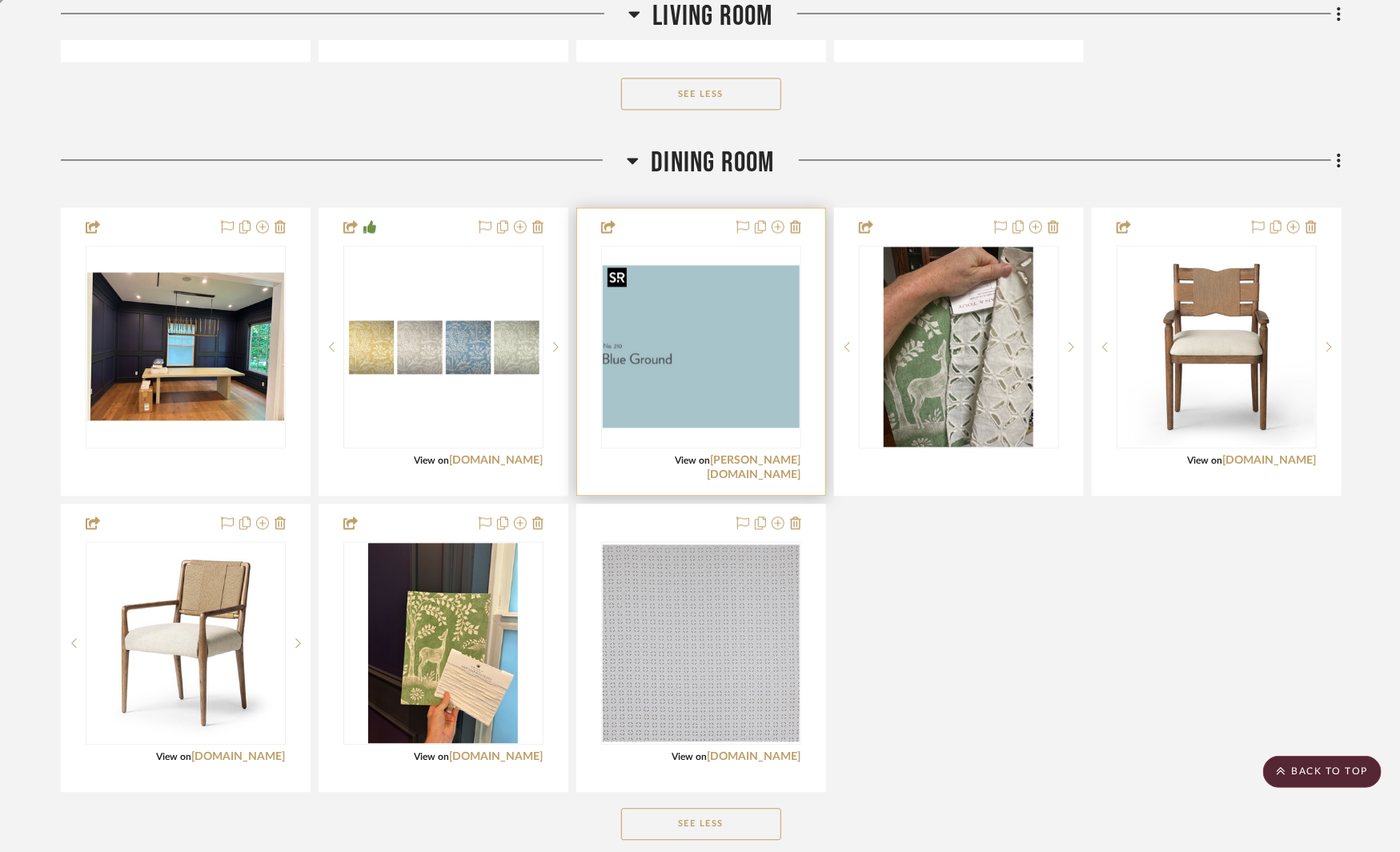
scroll to position [1672, 0]
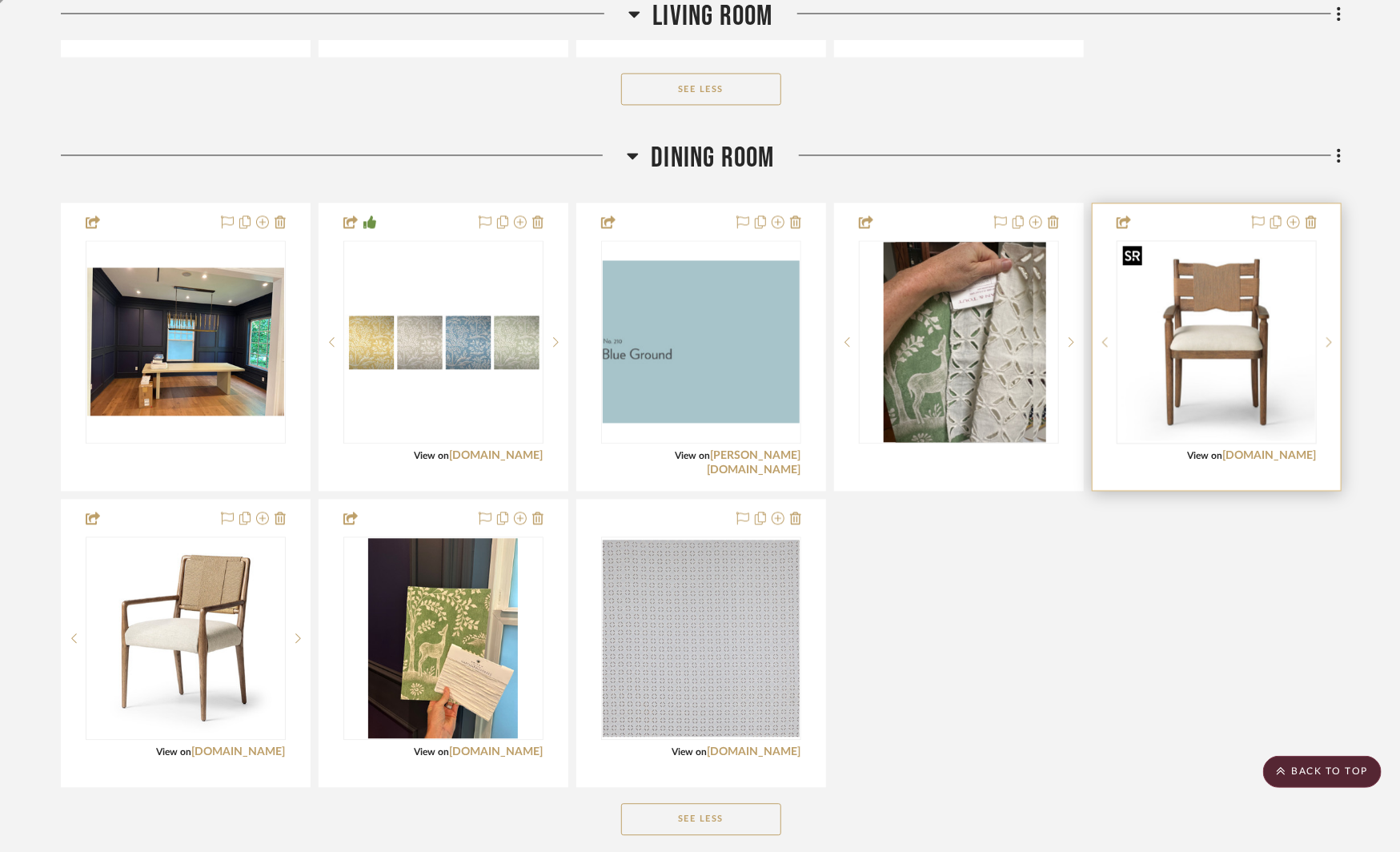
click at [0, 0] on img at bounding box center [0, 0] width 0 height 0
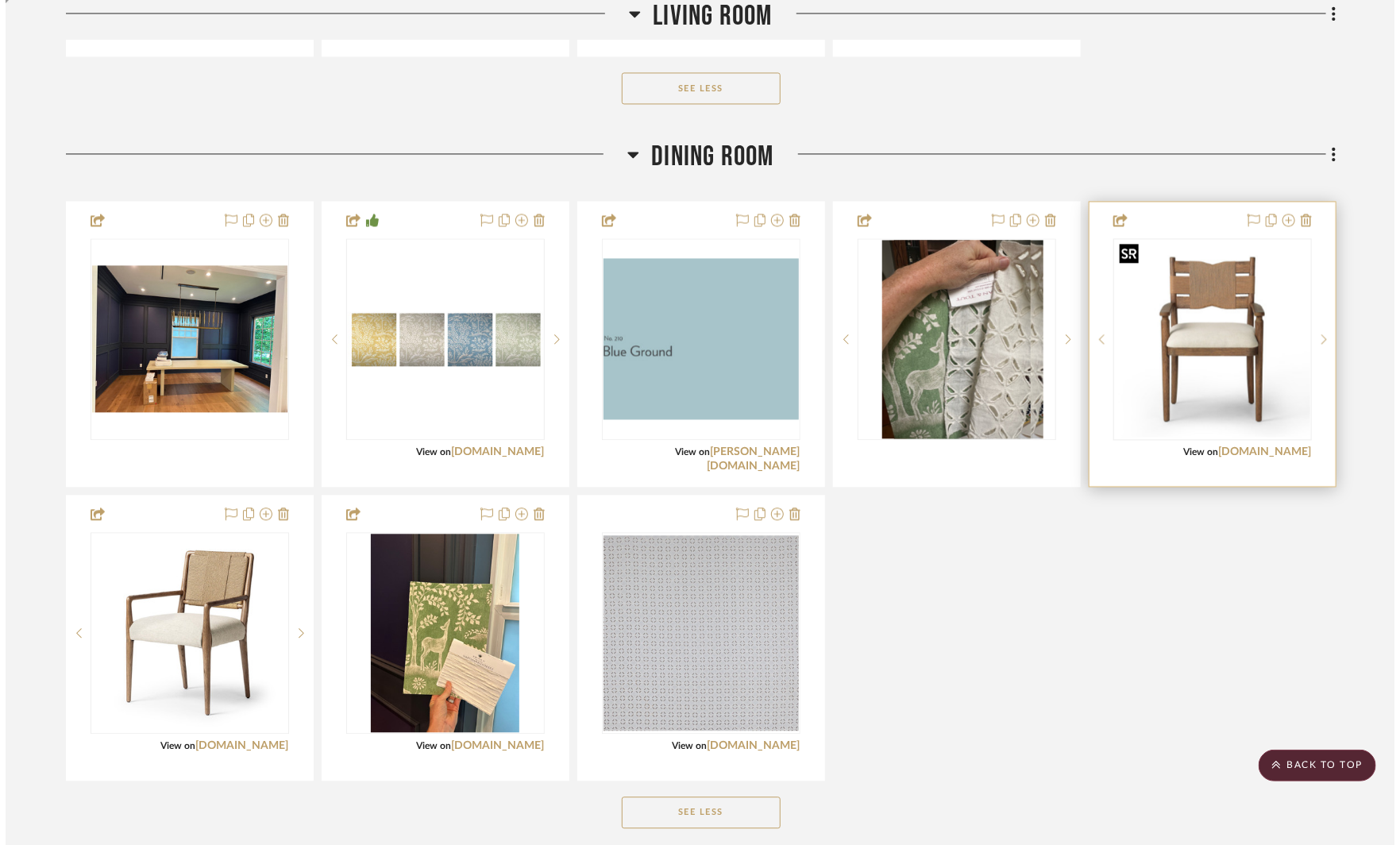
scroll to position [0, 0]
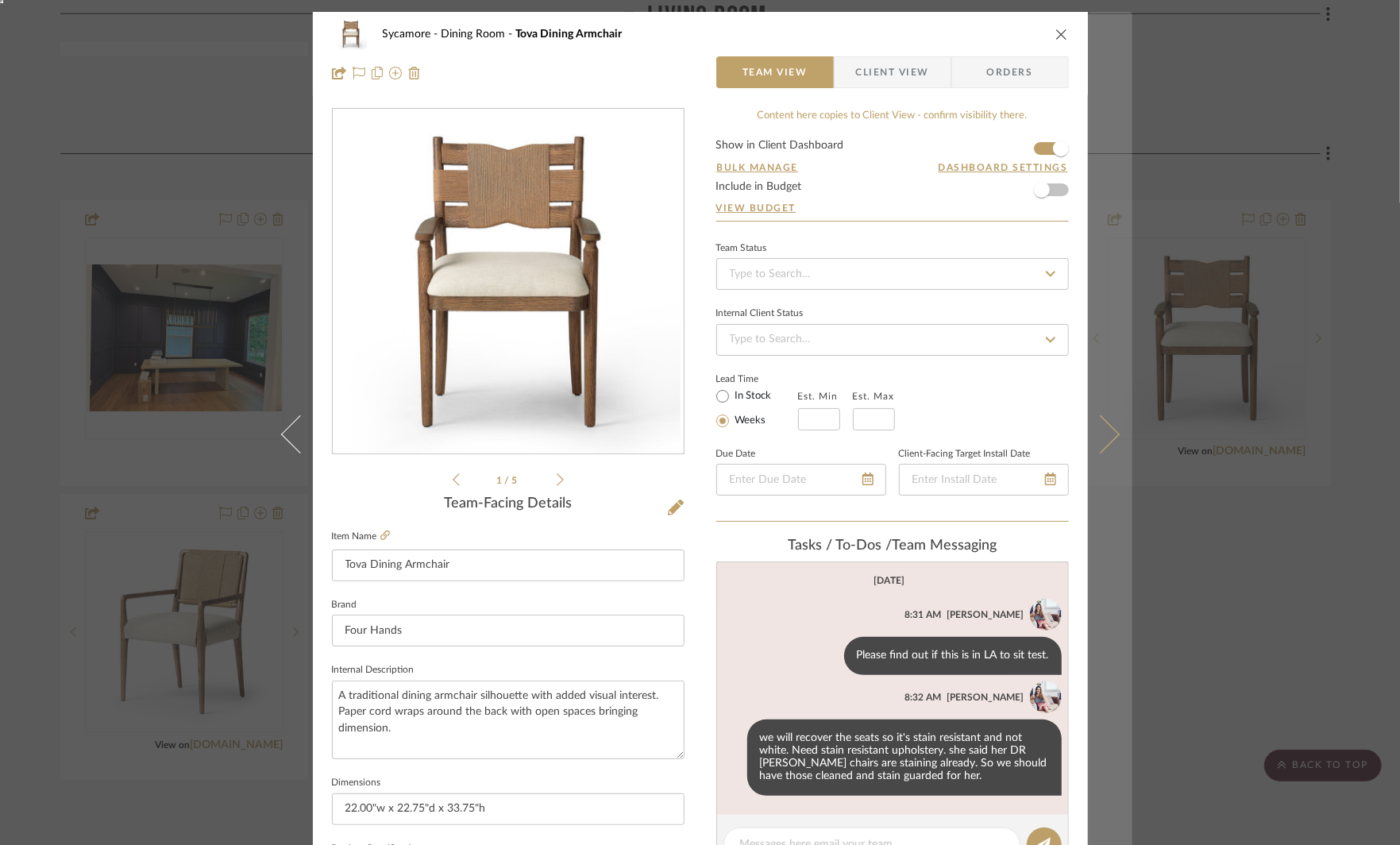
click at [1106, 433] on icon at bounding box center [1100, 434] width 38 height 38
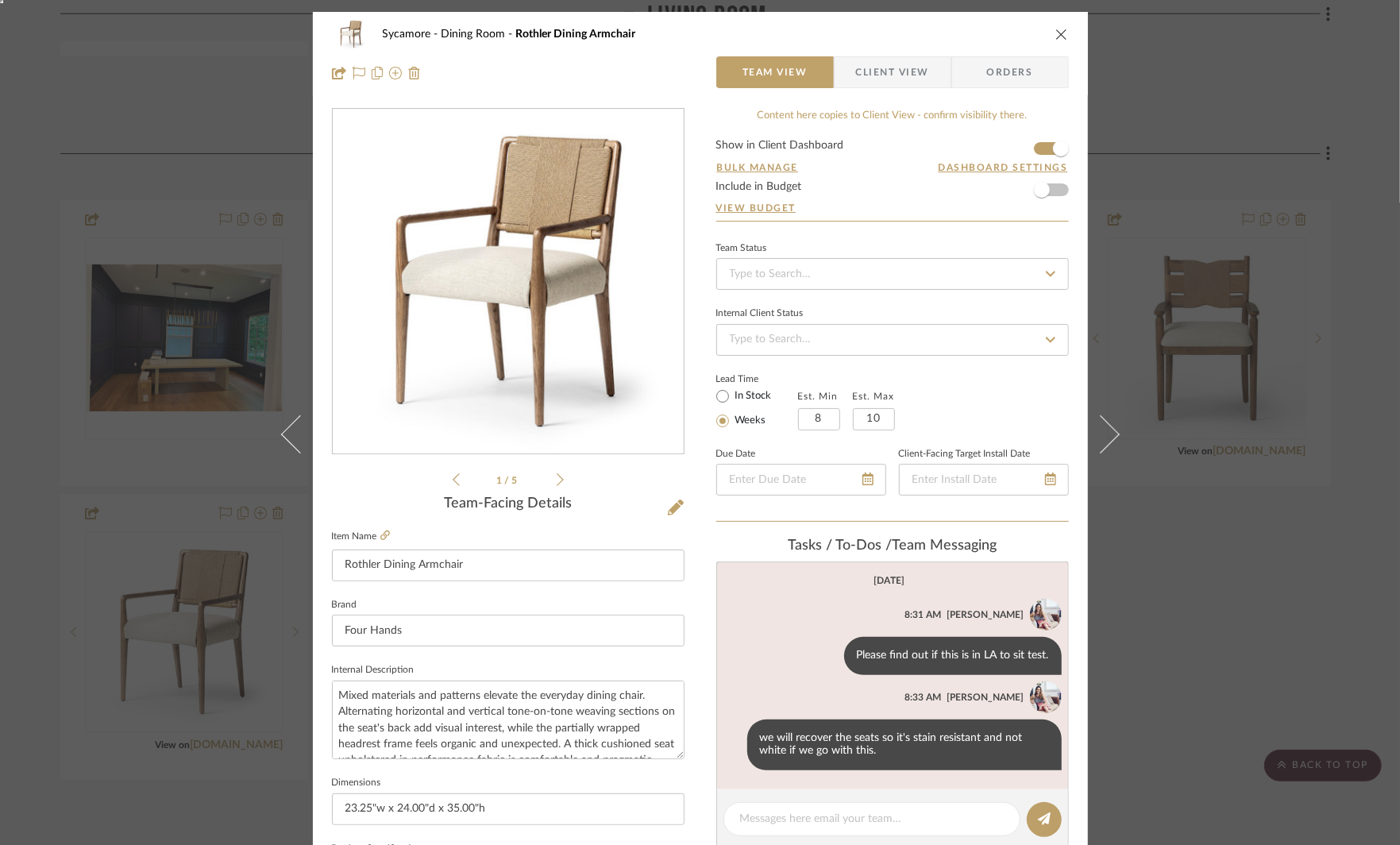
click at [876, 74] on span "Client View" at bounding box center [892, 72] width 73 height 32
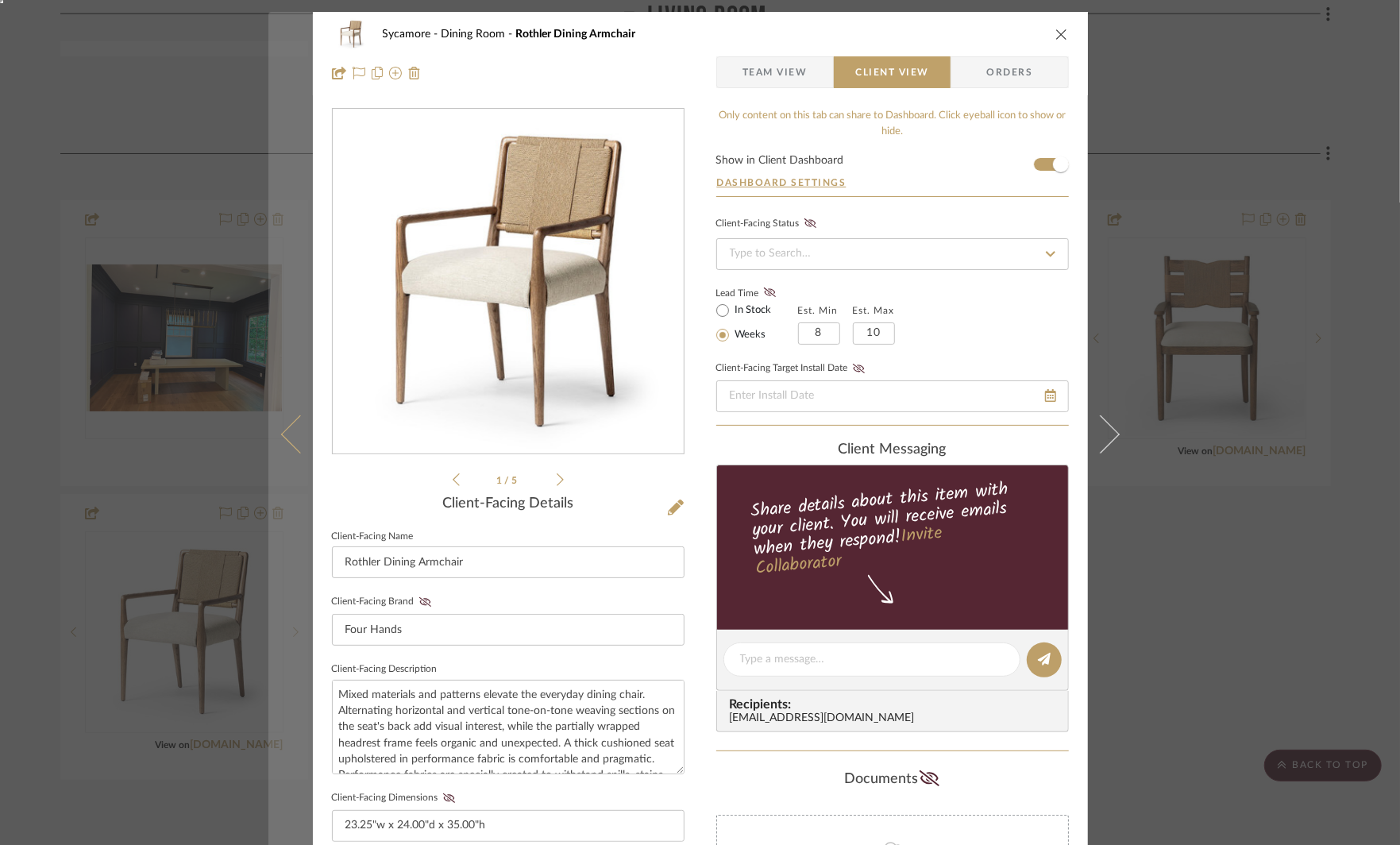
click at [286, 439] on icon at bounding box center [299, 434] width 38 height 38
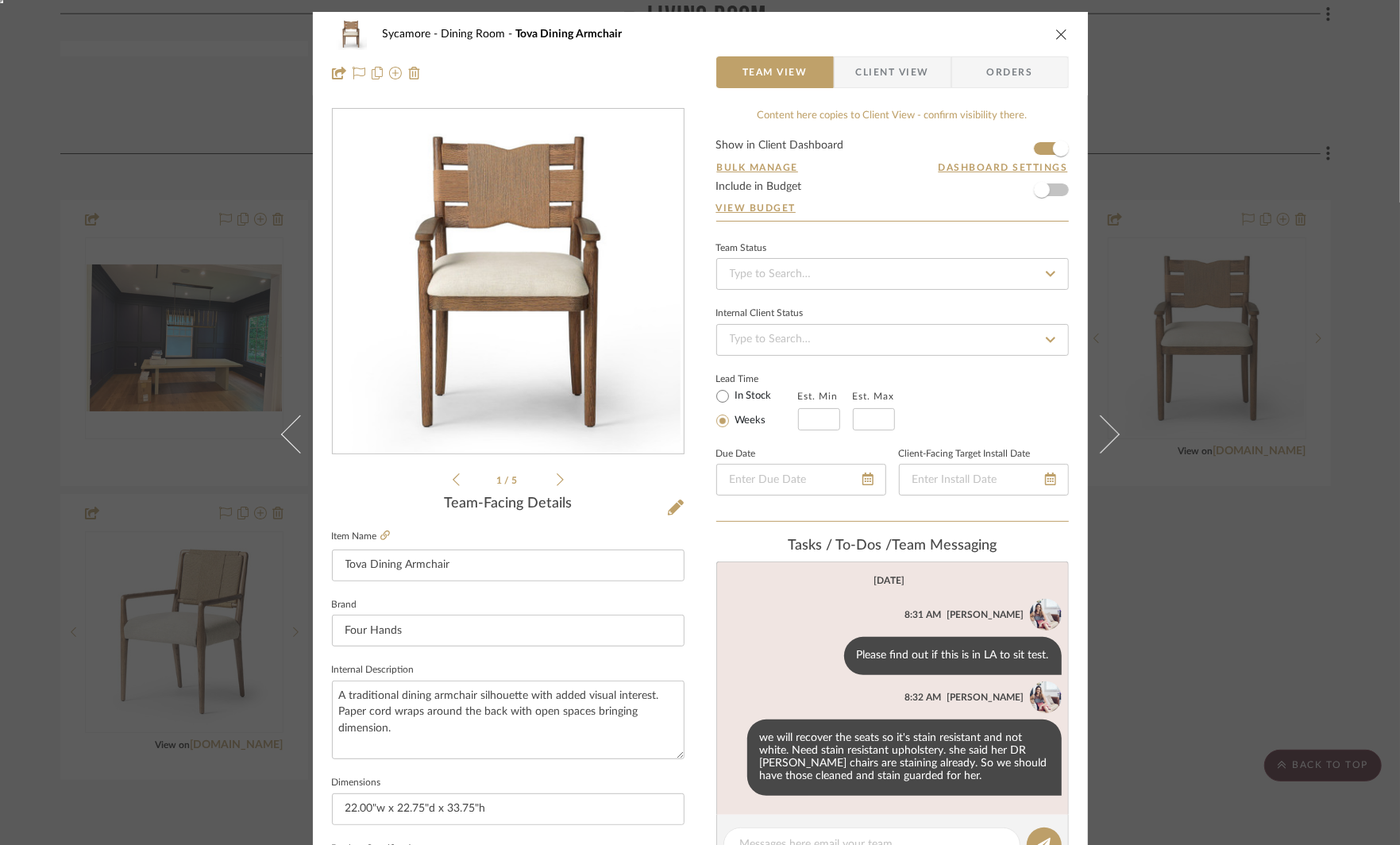
click at [867, 77] on span "Client View" at bounding box center [892, 72] width 73 height 32
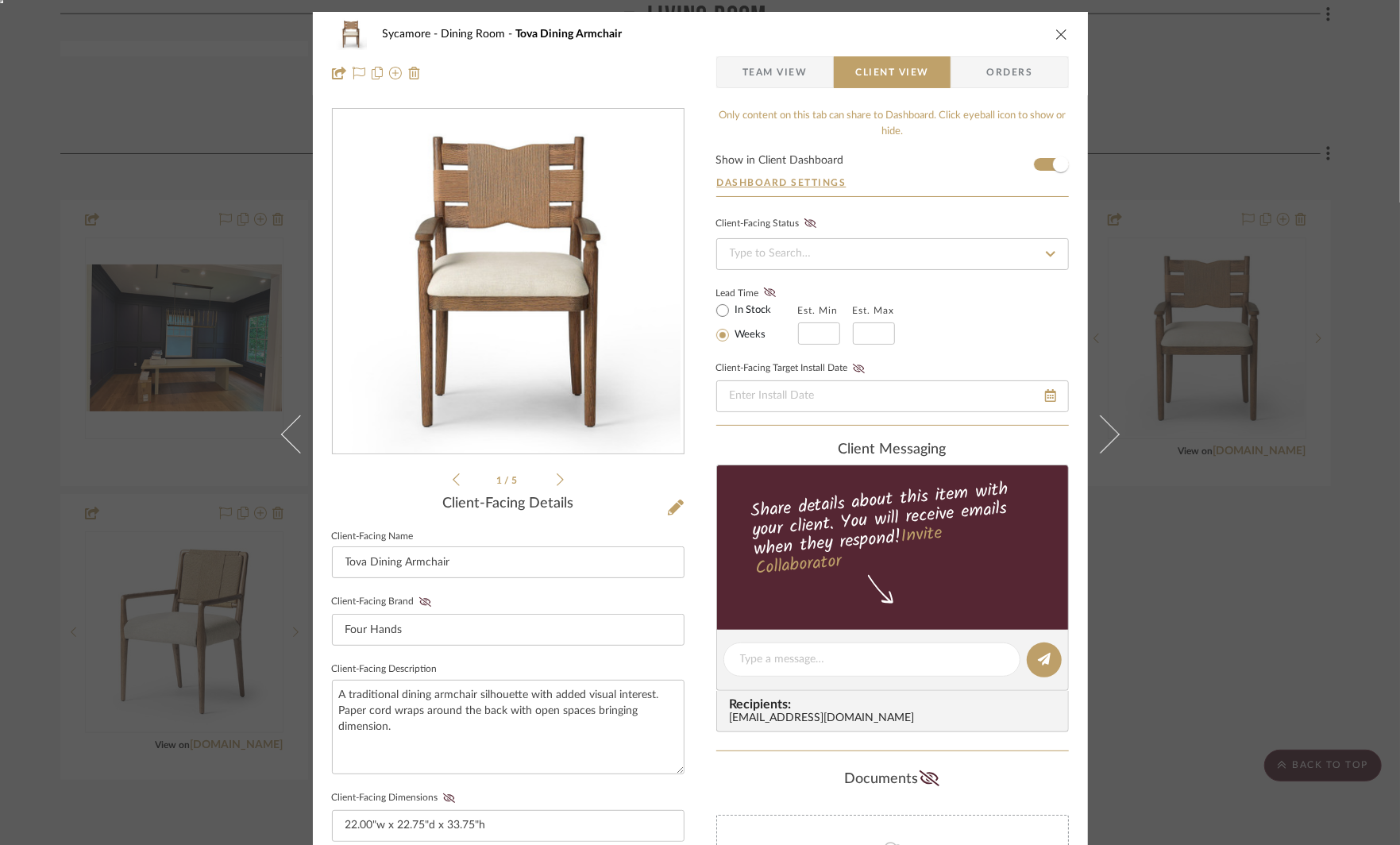
click at [1232, 147] on div "Sycamore Dining Room Tova Dining Armchair Team View Client View Orders 1 / 5 Cl…" at bounding box center [700, 422] width 1400 height 845
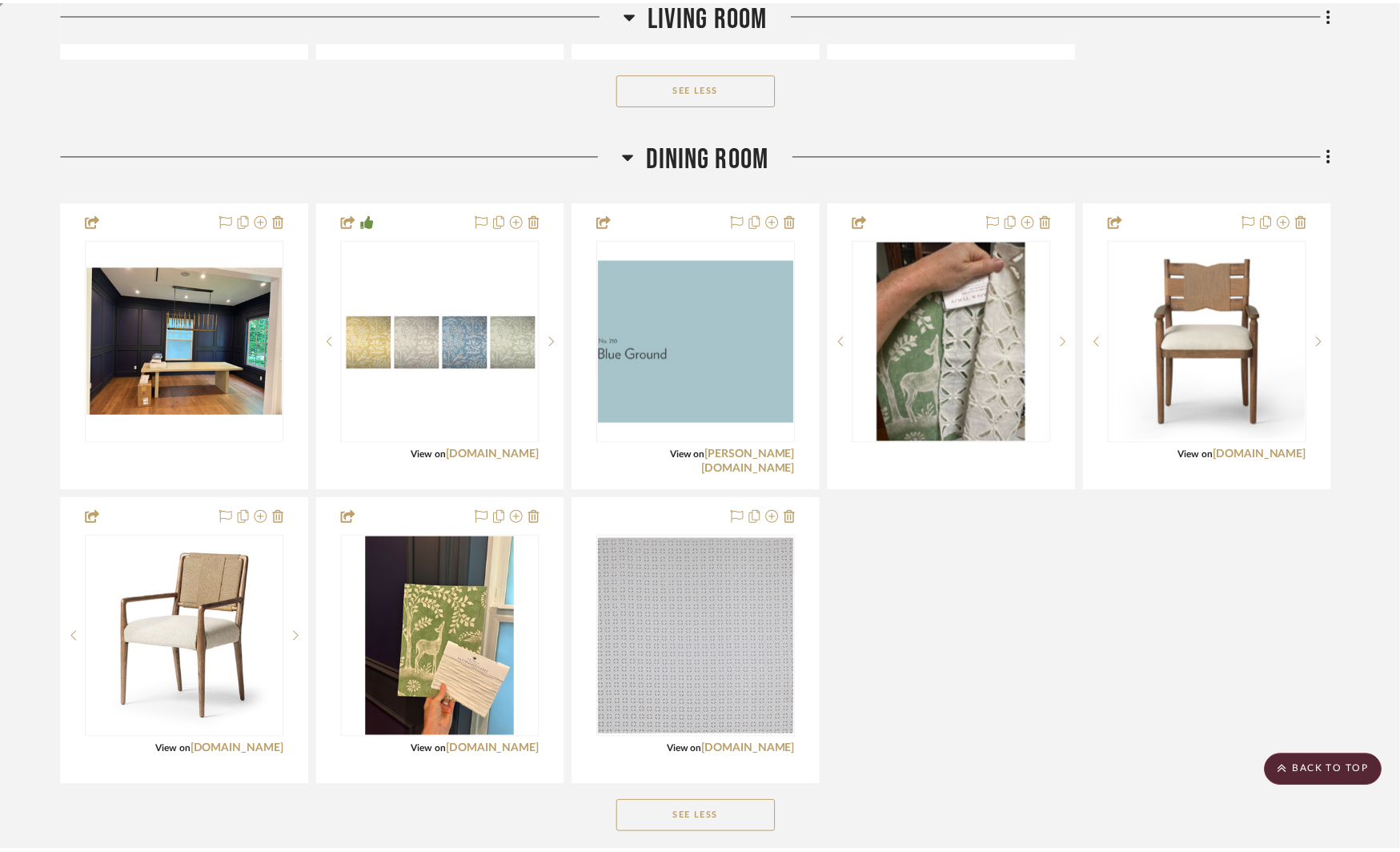
scroll to position [1672, 0]
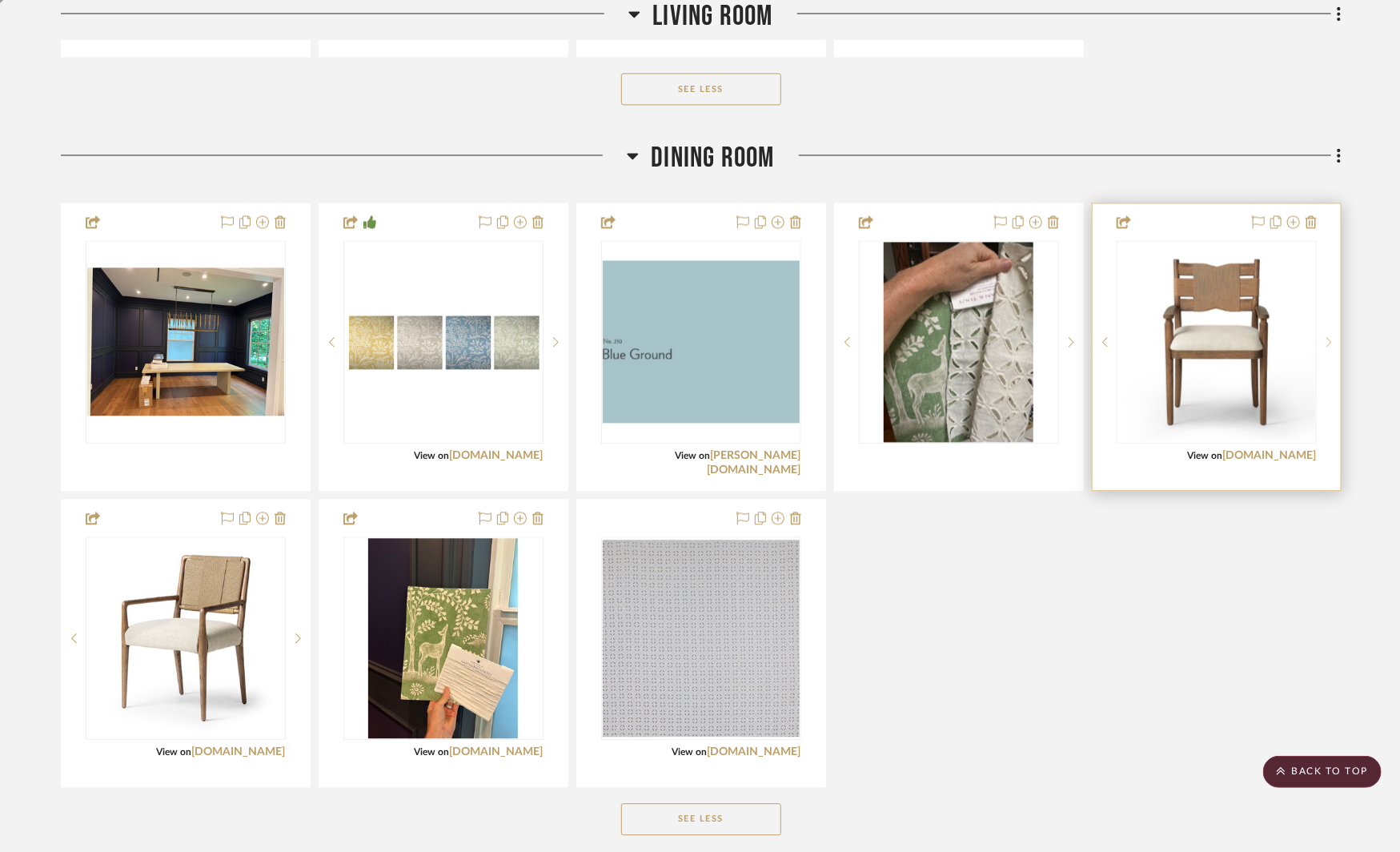
click at [1326, 337] on sr-next-btn at bounding box center [1329, 342] width 24 height 11
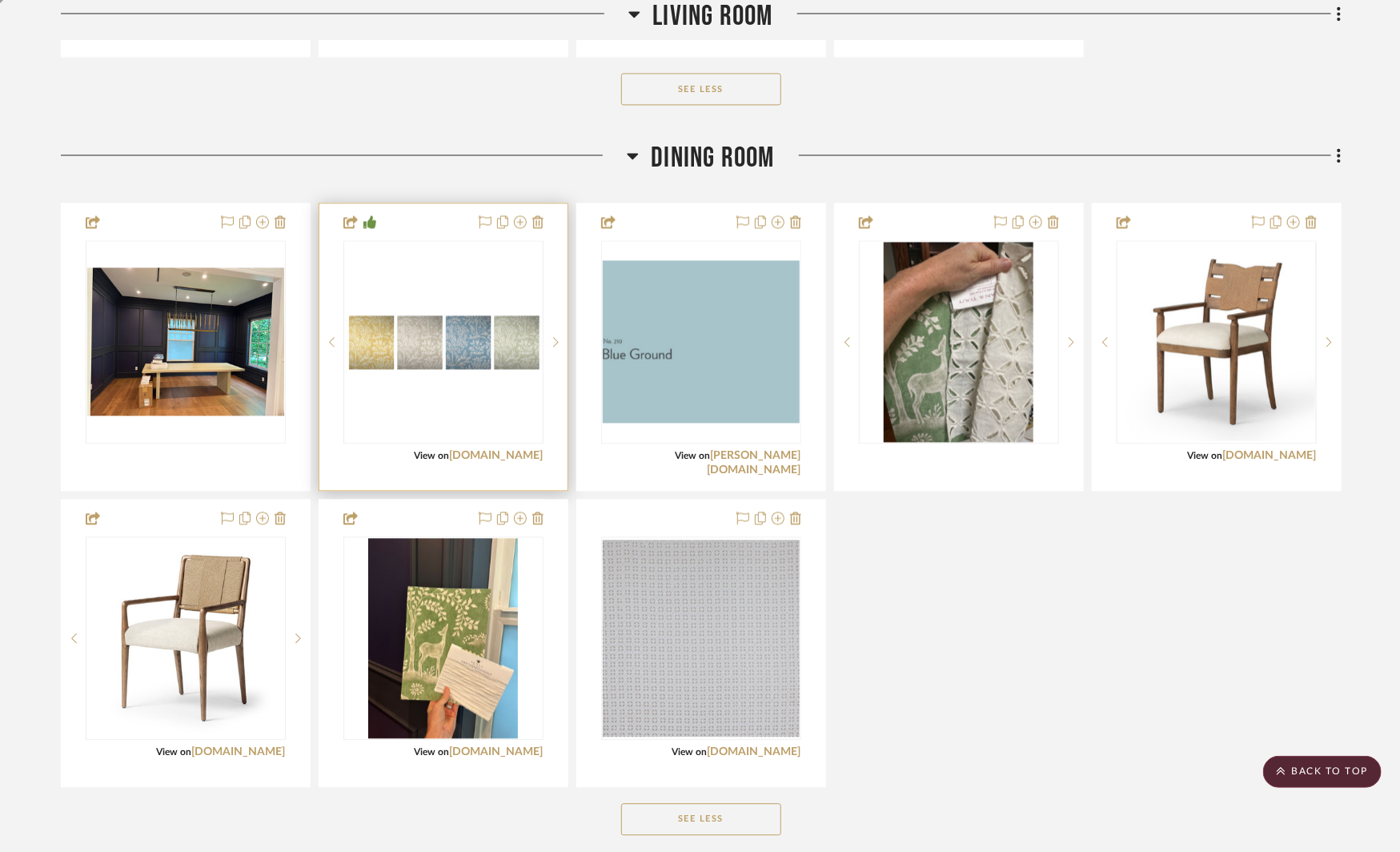
click at [470, 339] on img "0" at bounding box center [443, 341] width 197 height 54
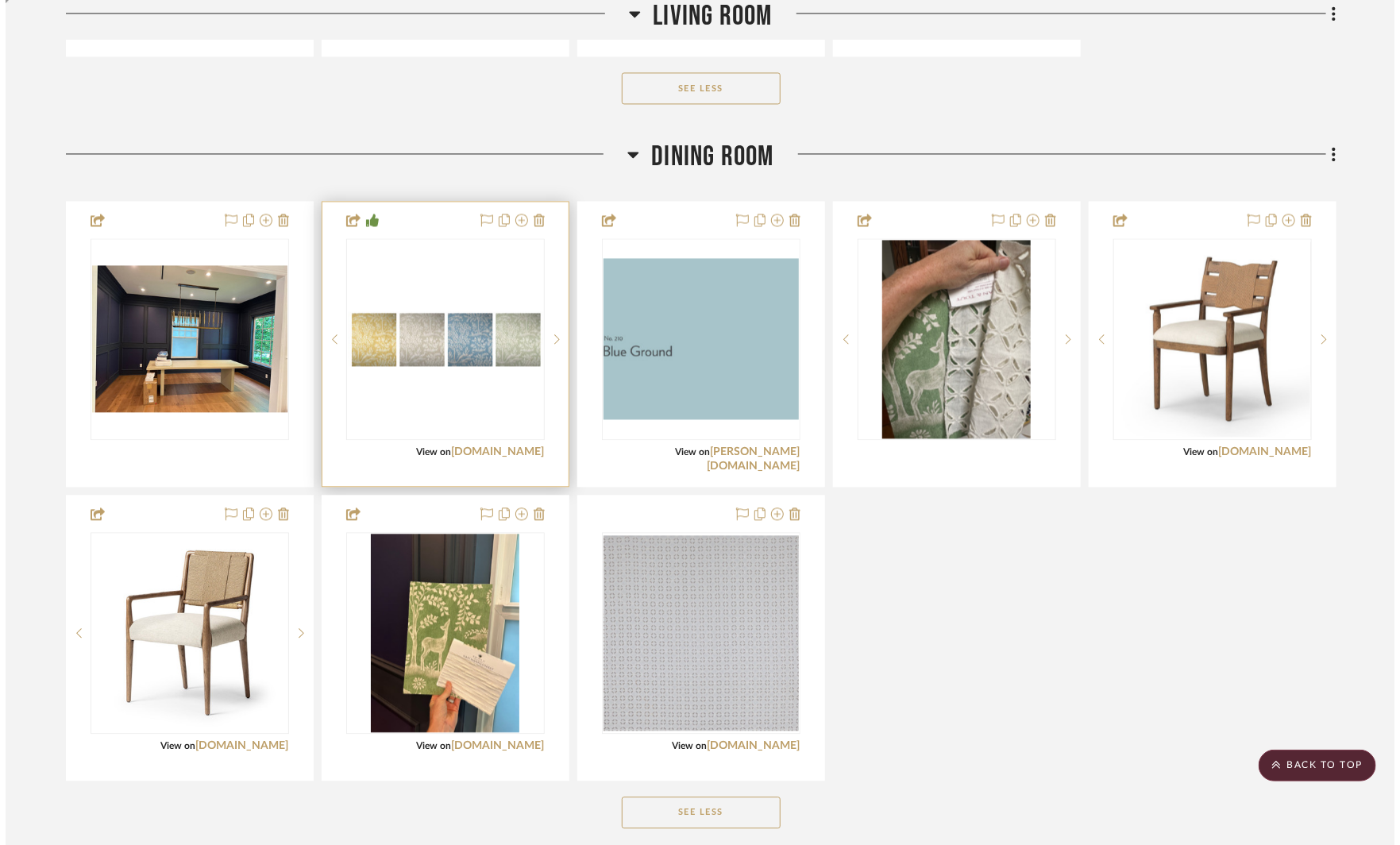
scroll to position [0, 0]
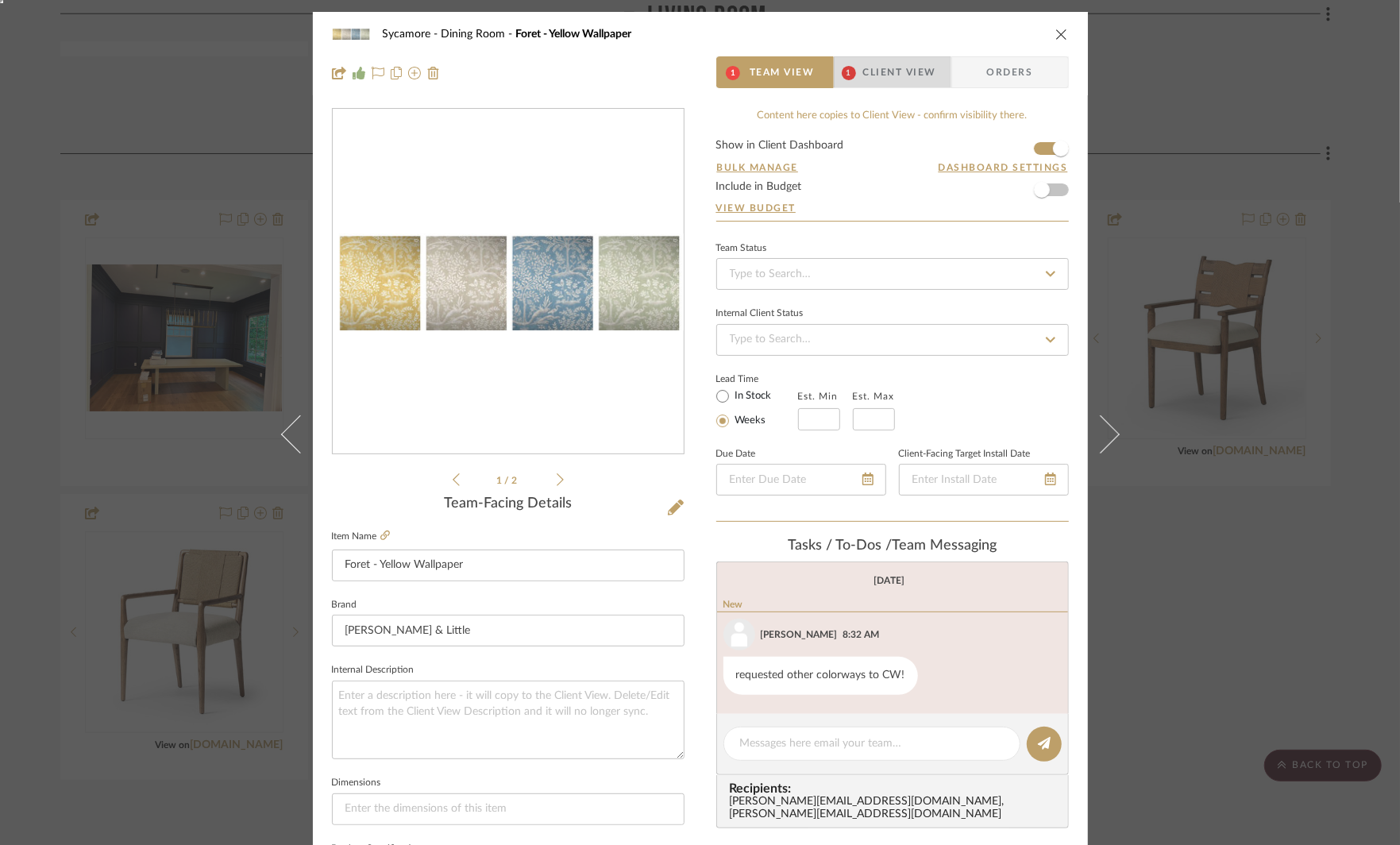
click at [871, 69] on span "Client View" at bounding box center [900, 72] width 73 height 32
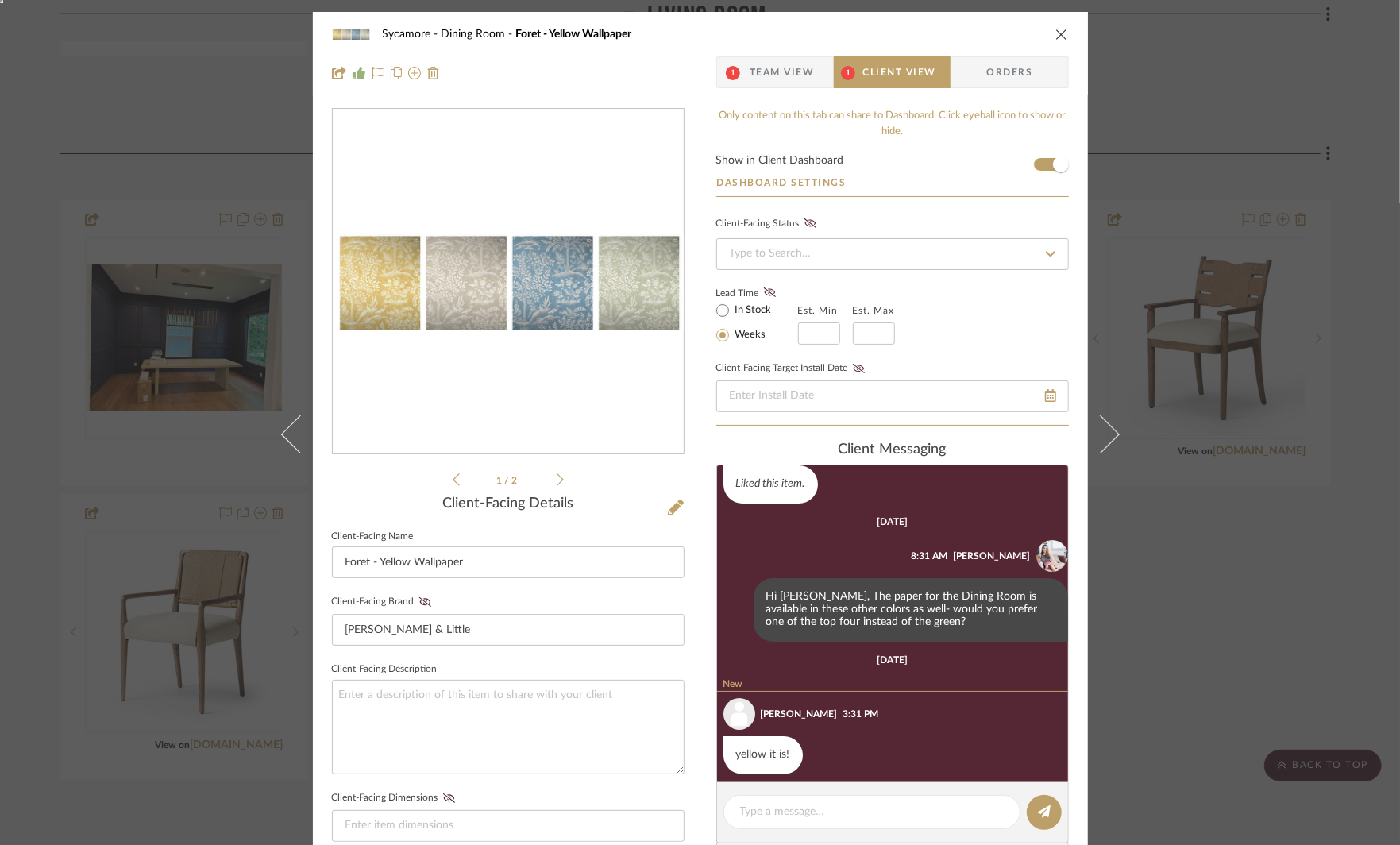
scroll to position [86, 0]
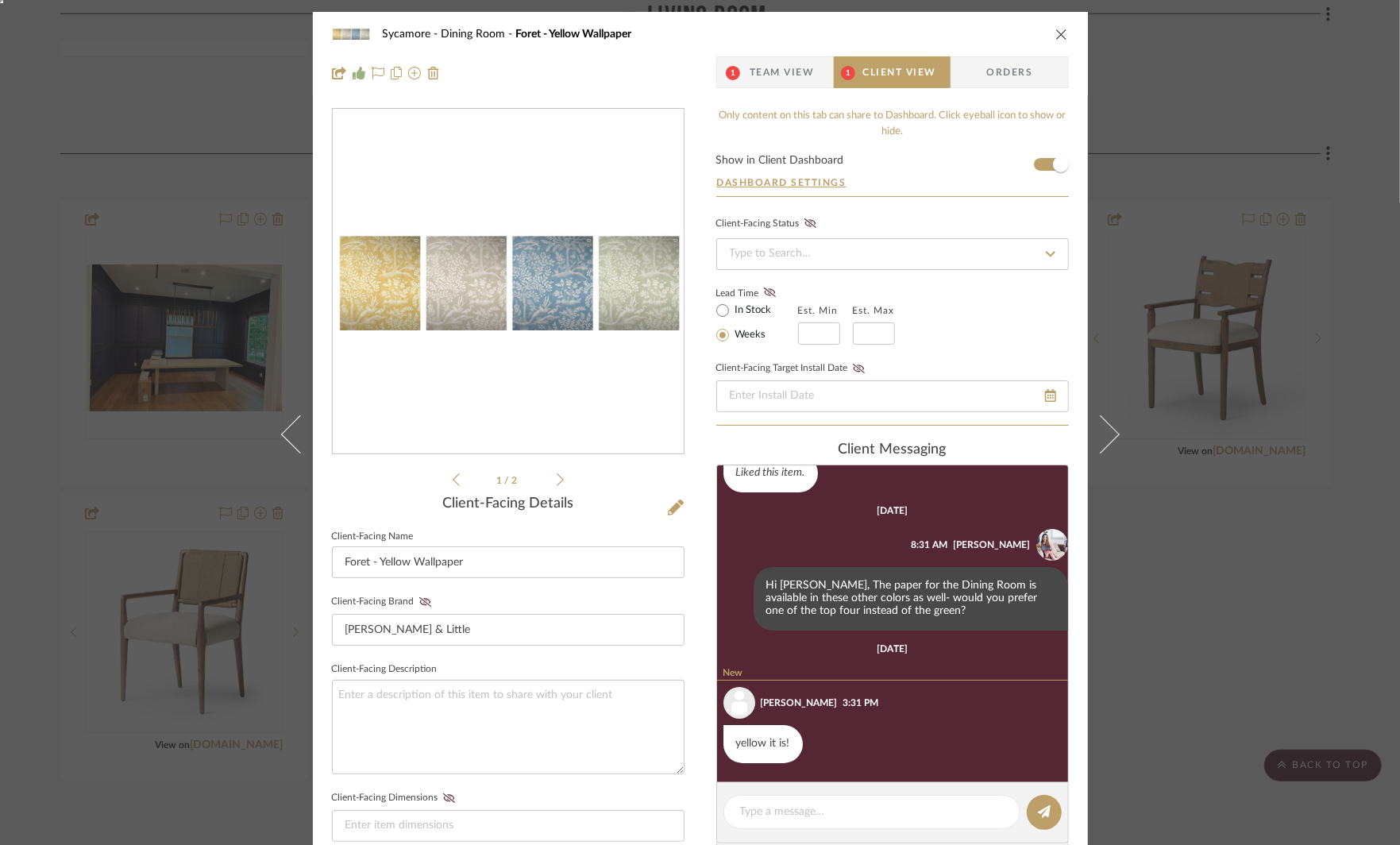
click at [772, 78] on span "Team View" at bounding box center [782, 72] width 65 height 32
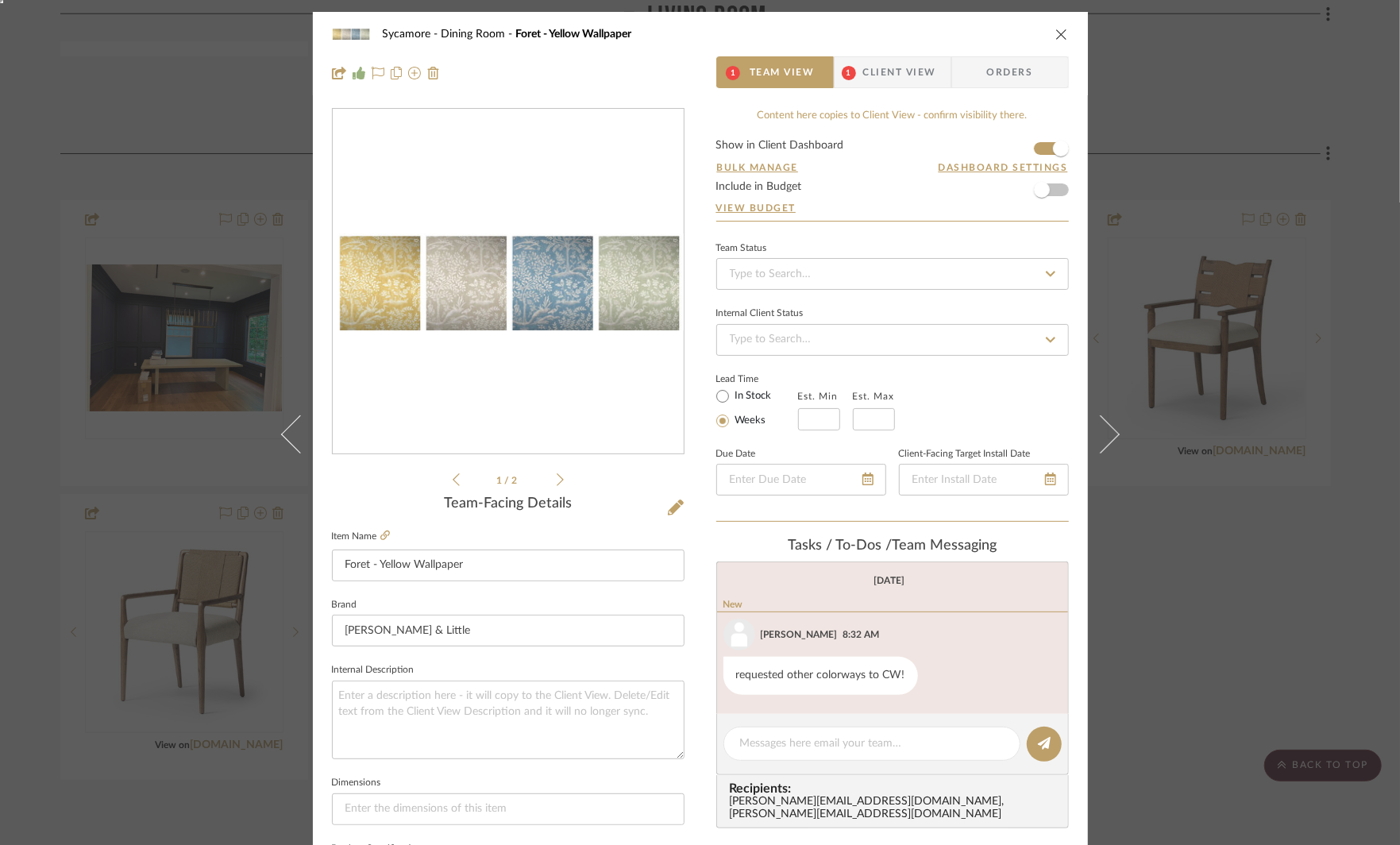
click at [1195, 620] on div "Sycamore Dining Room Foret - Yellow Wallpaper 1 Team View 1 Client View Orders …" at bounding box center [700, 422] width 1400 height 845
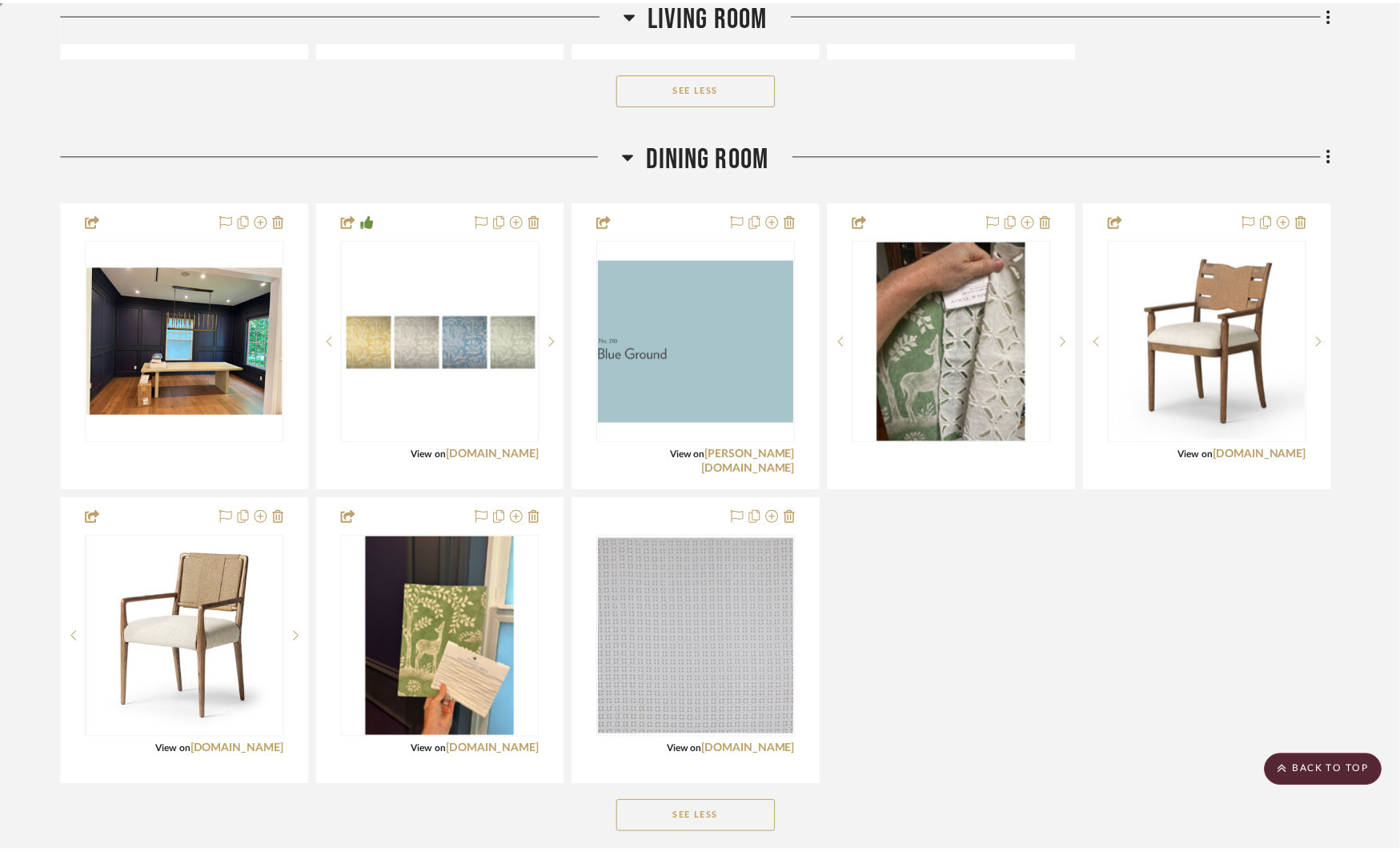
scroll to position [1672, 0]
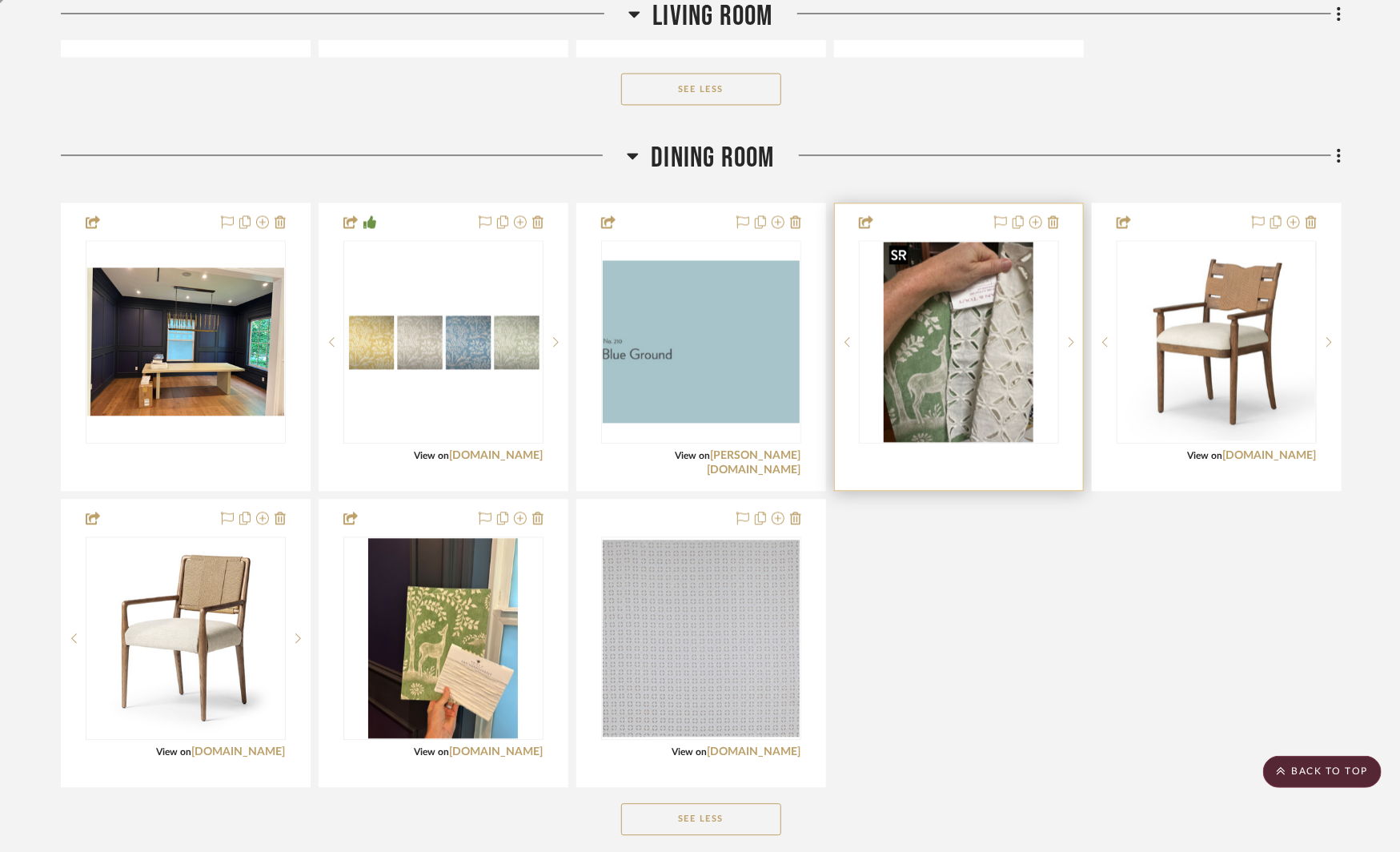
click at [962, 309] on img "0" at bounding box center [958, 342] width 150 height 200
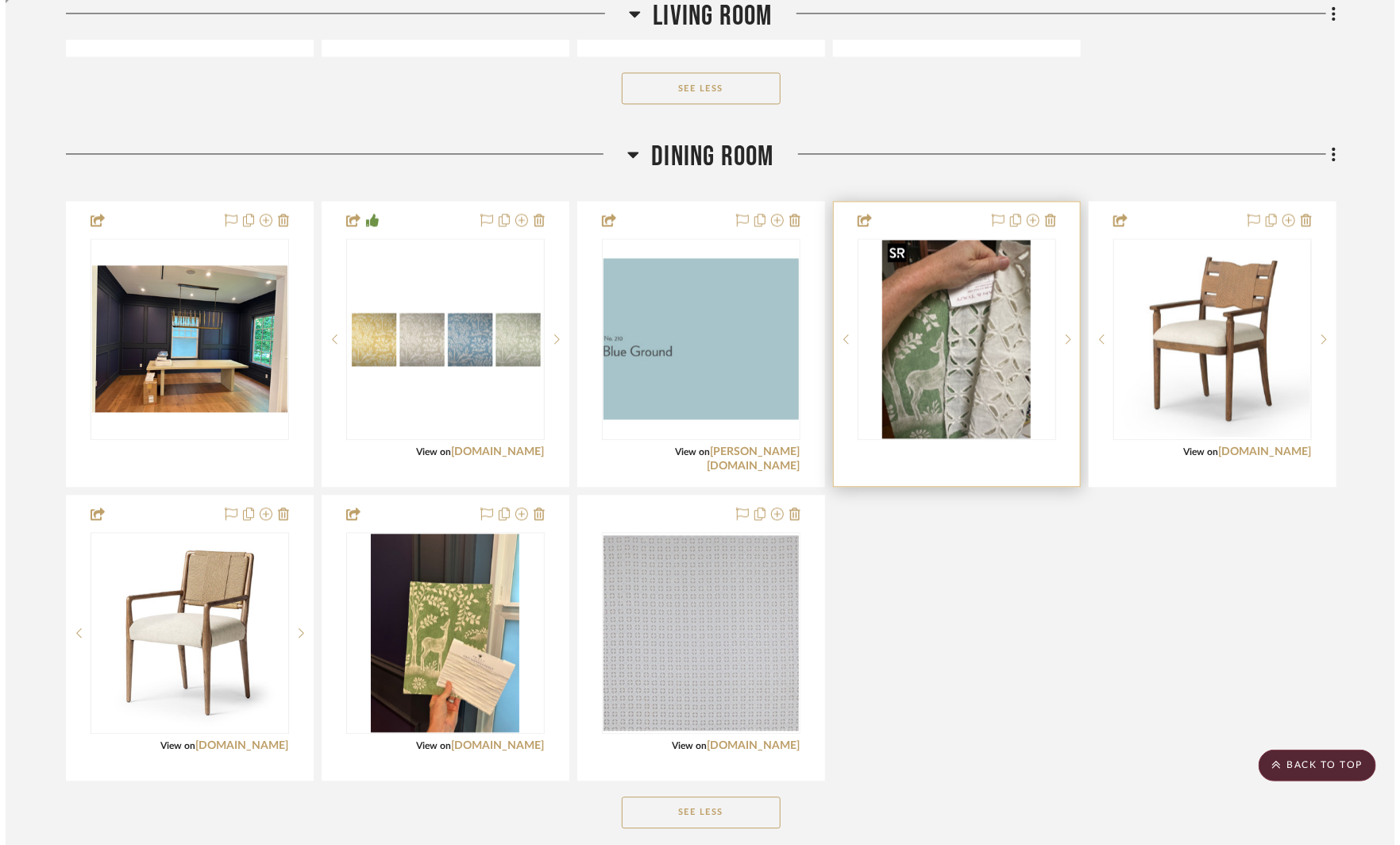
scroll to position [0, 0]
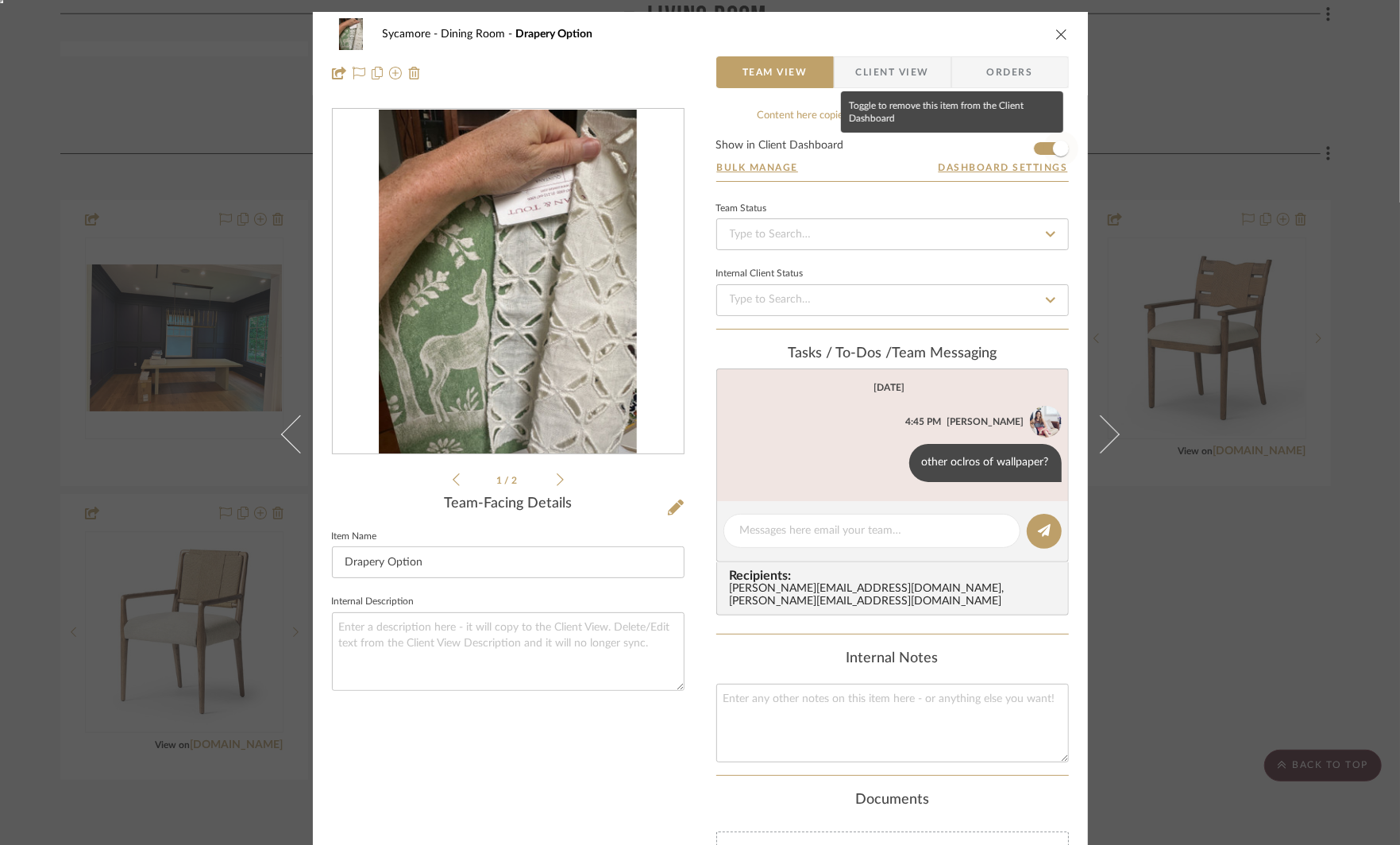
click at [1053, 147] on span "button" at bounding box center [1061, 148] width 16 height 16
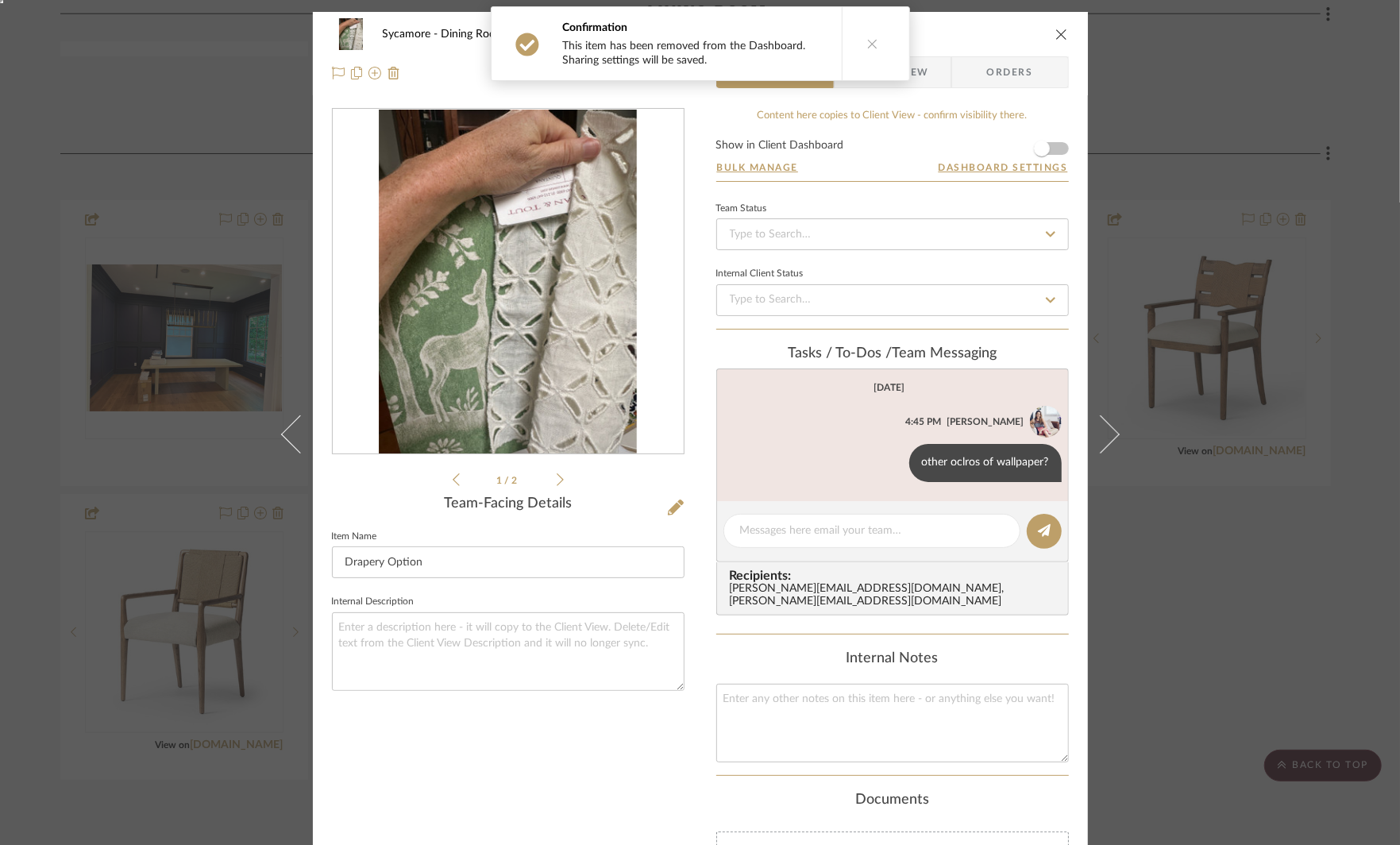
click at [1230, 75] on div "Sycamore Dining Room Drapery Option Team View Client View Orders 1 / 2 Team-Fac…" at bounding box center [700, 422] width 1400 height 845
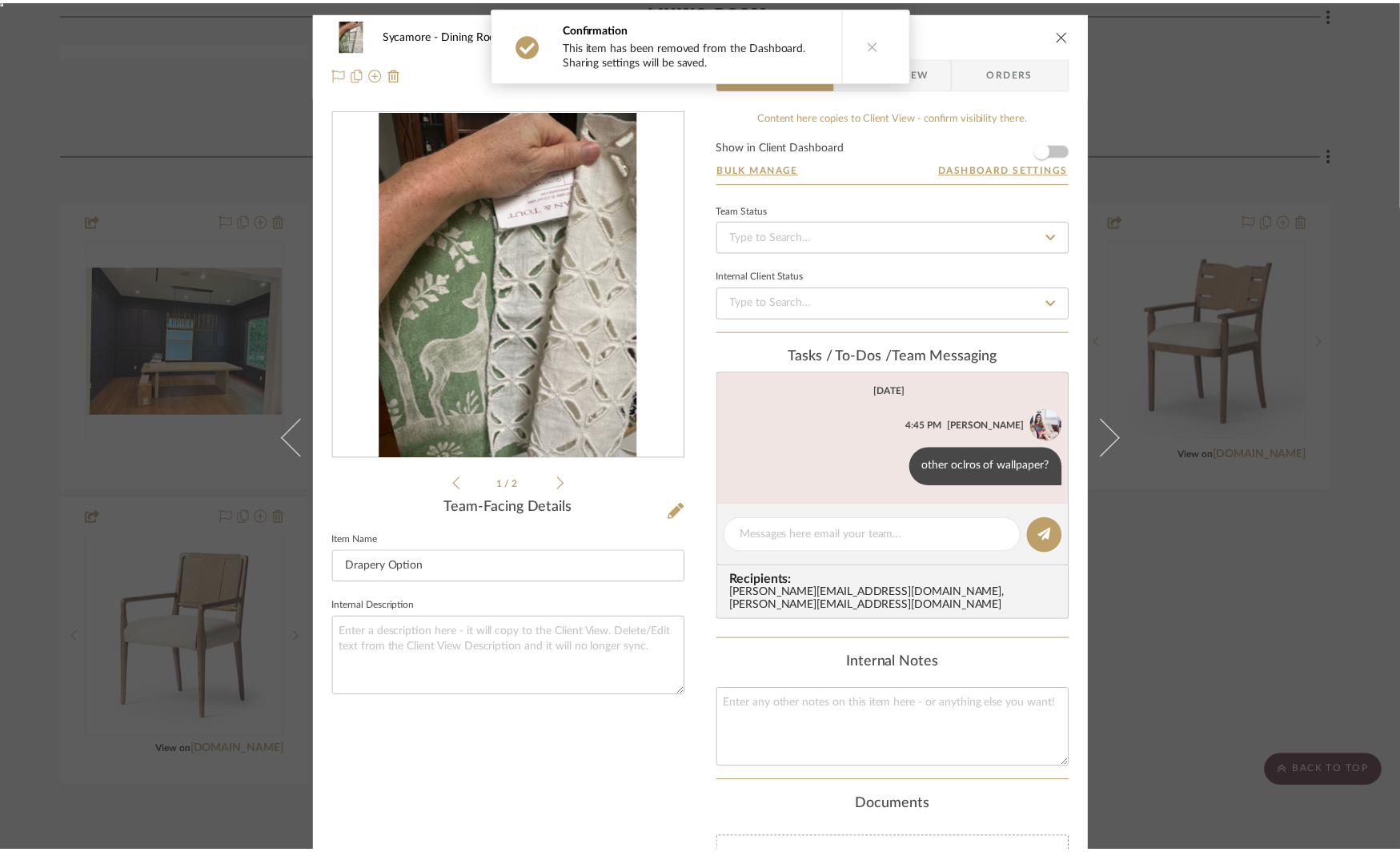
scroll to position [1672, 0]
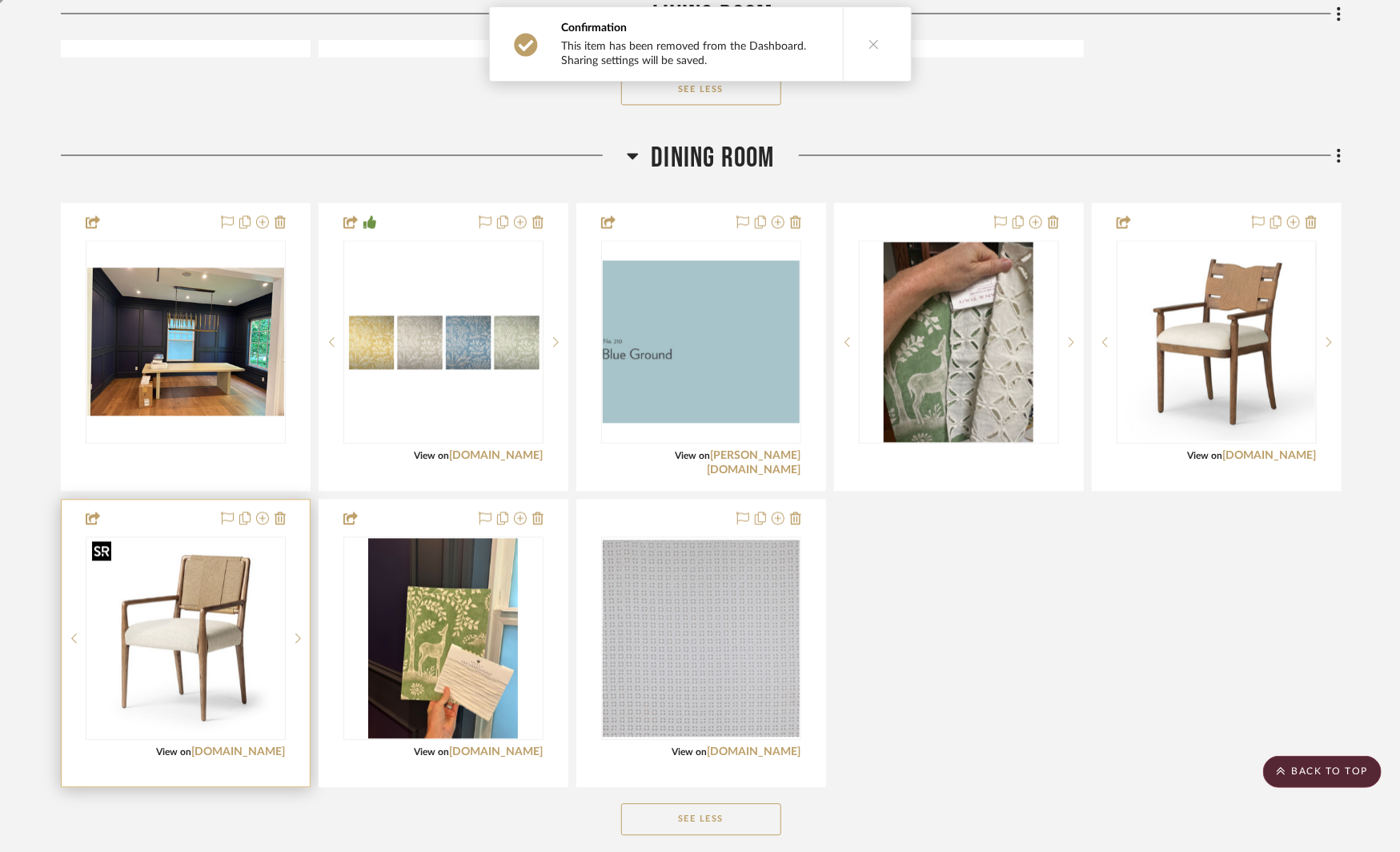
click at [0, 0] on img at bounding box center [0, 0] width 0 height 0
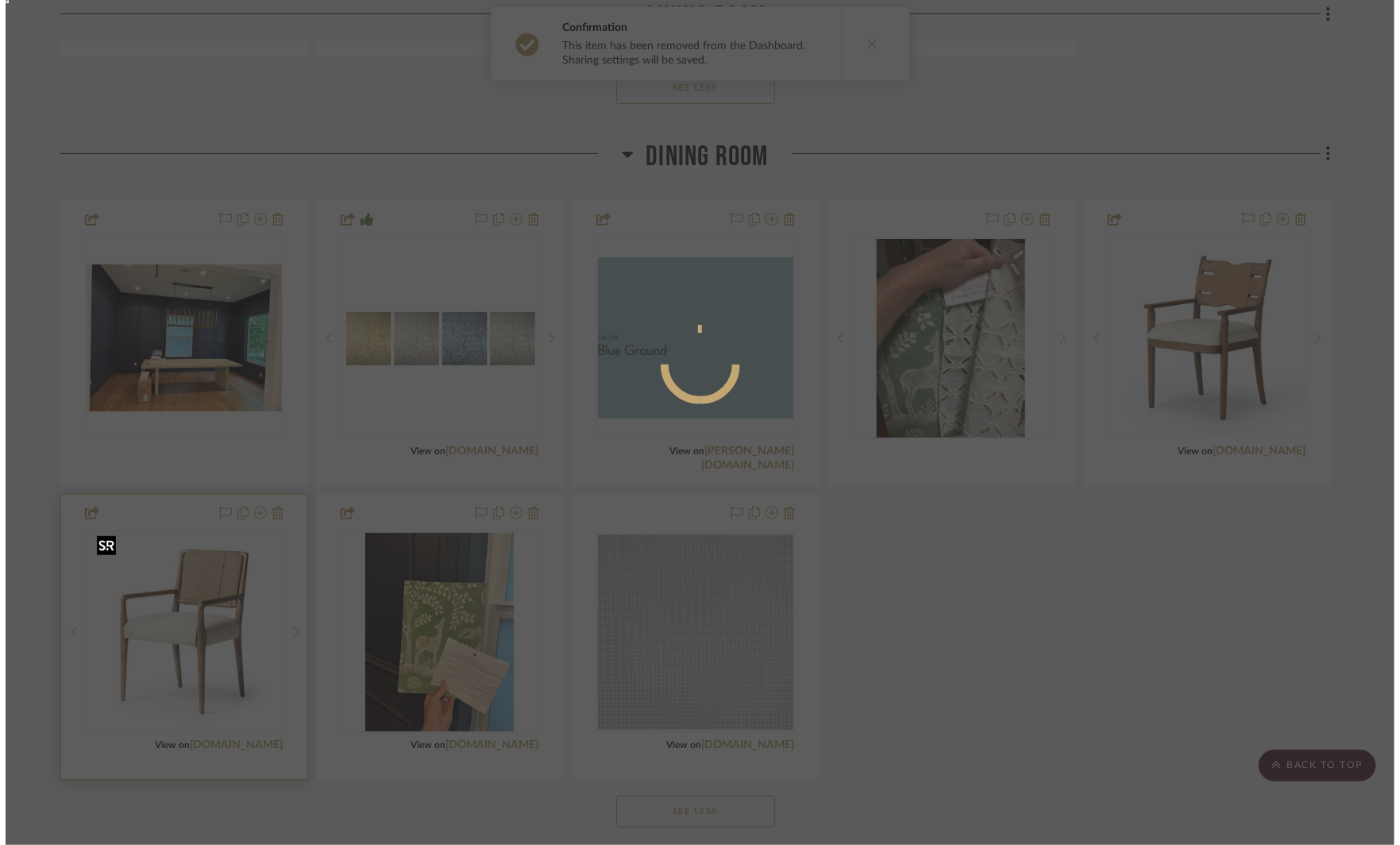
scroll to position [0, 0]
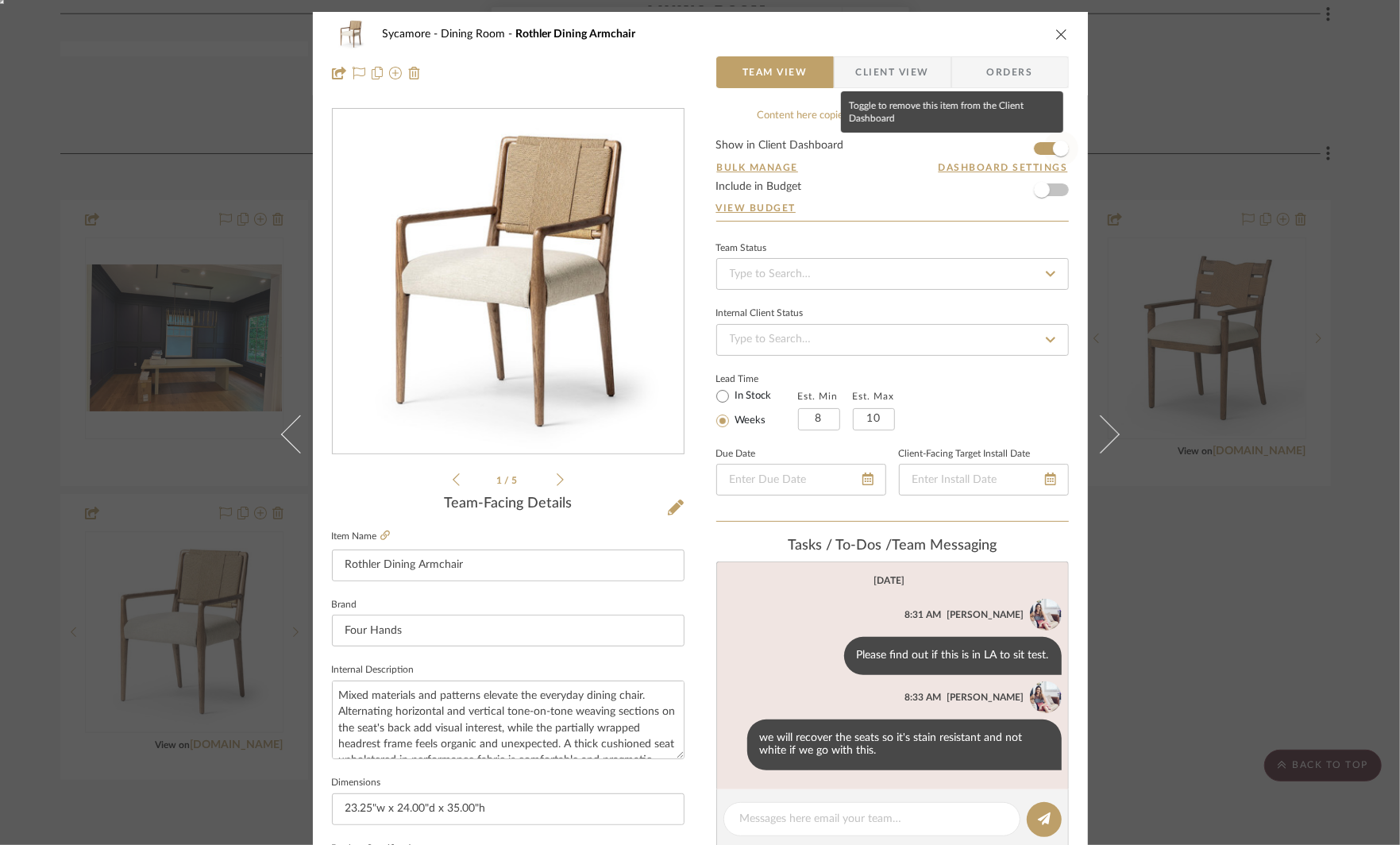
click at [1044, 145] on span "button" at bounding box center [1061, 148] width 35 height 35
click at [1248, 129] on div "Sycamore Dining Room Rothler Dining Armchair Team View Client View Orders 1 / 5…" at bounding box center [700, 422] width 1400 height 845
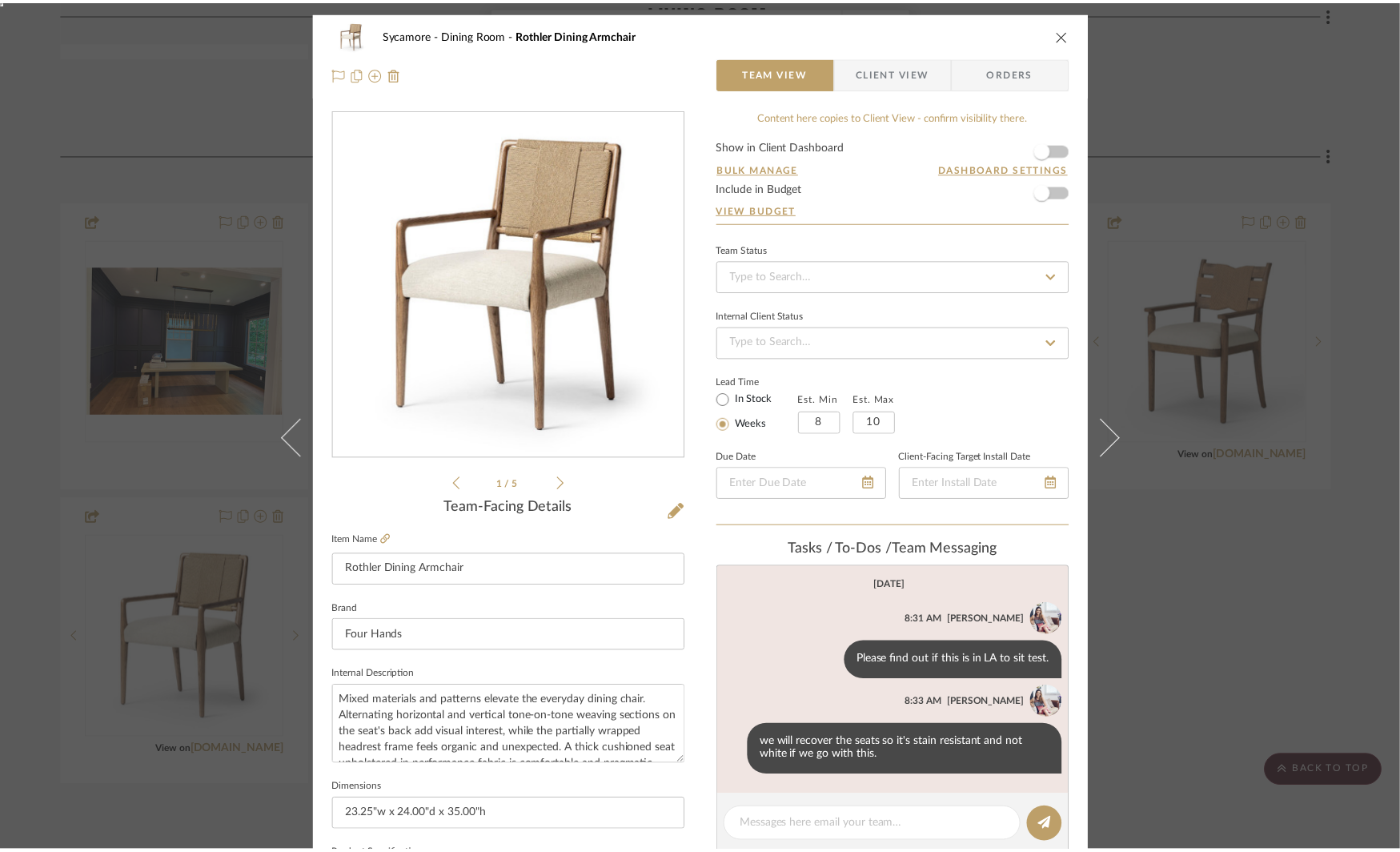
scroll to position [1672, 0]
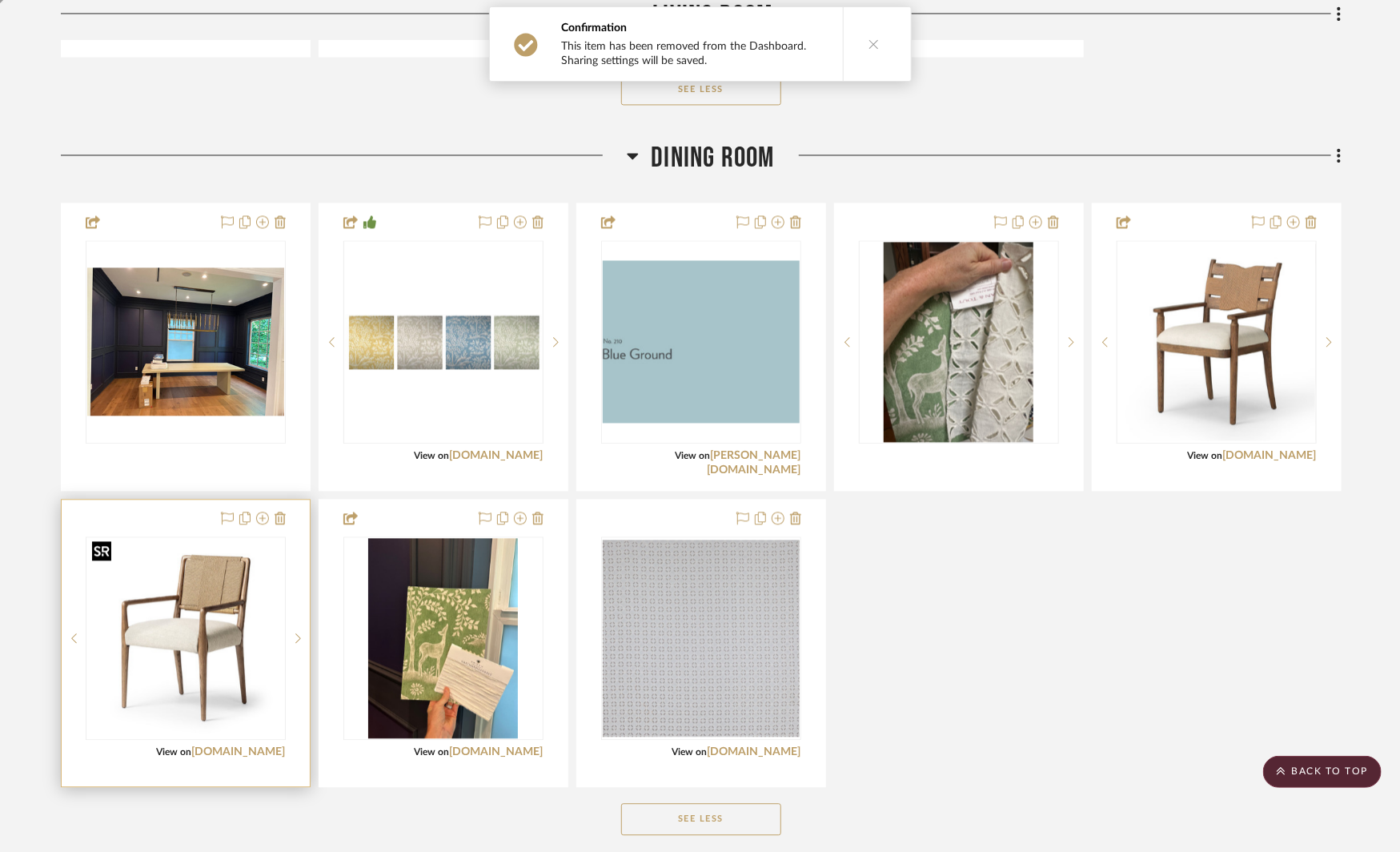
click at [201, 613] on img "0" at bounding box center [185, 638] width 197 height 197
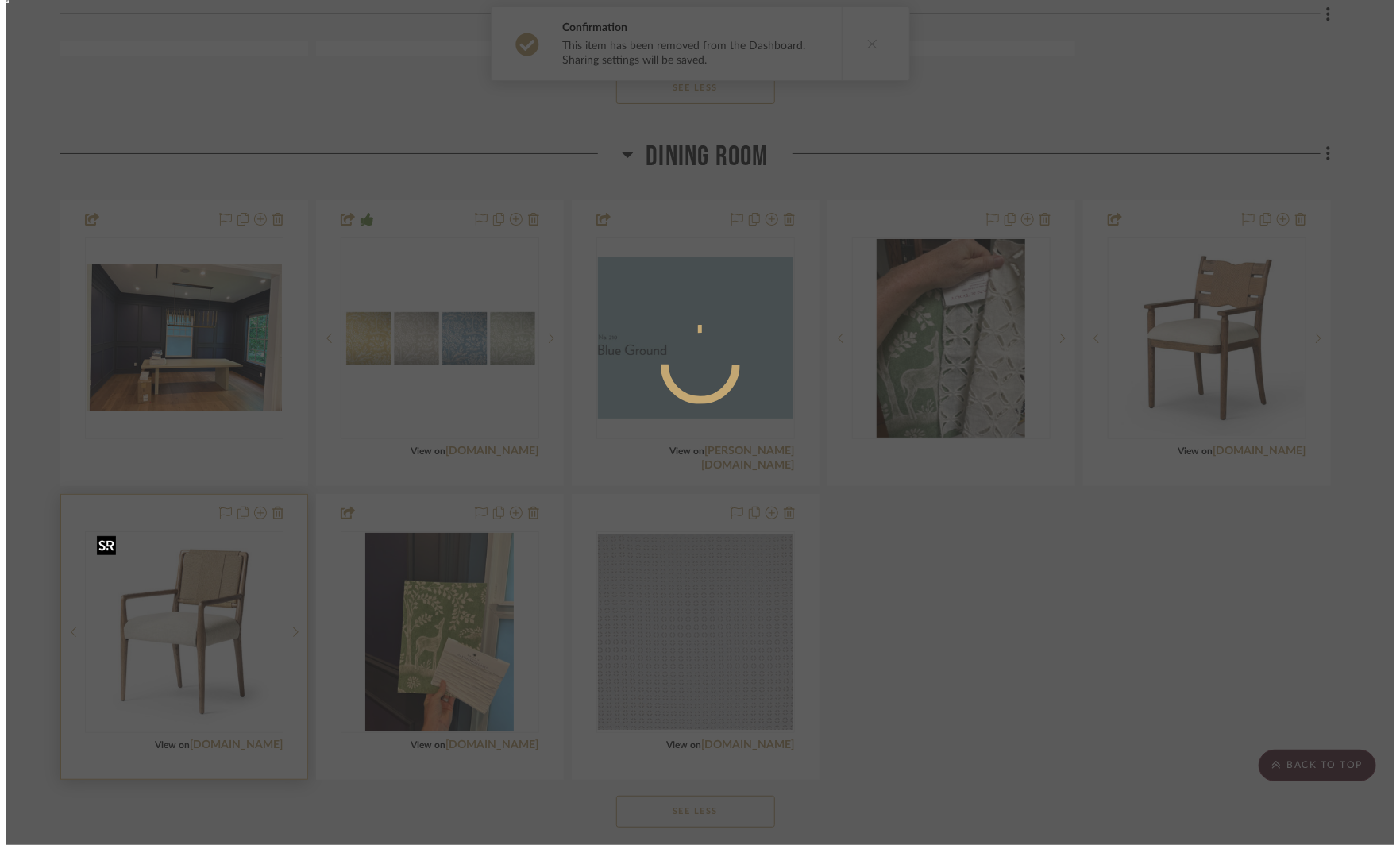
scroll to position [0, 0]
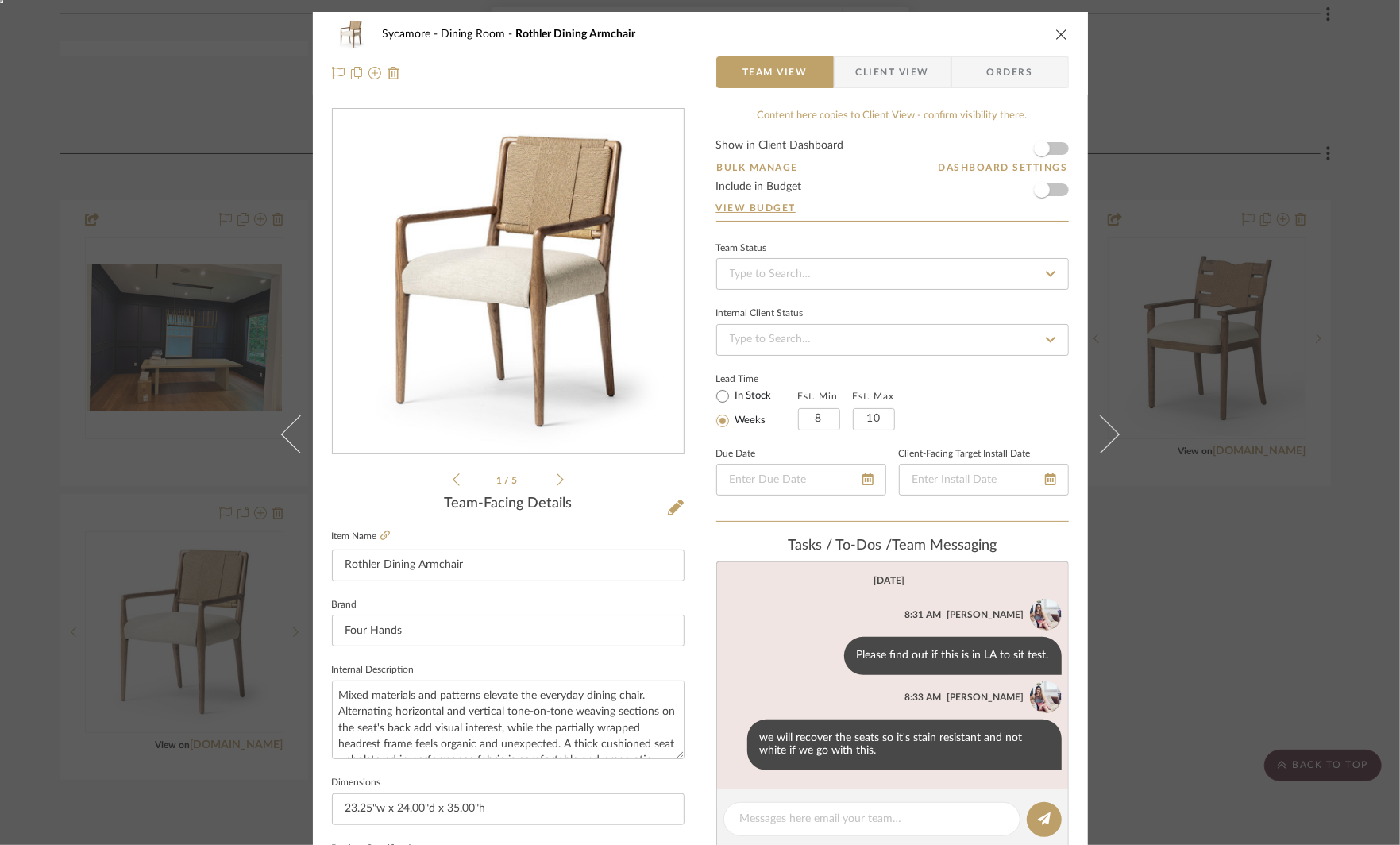
click at [1057, 35] on icon "close" at bounding box center [1062, 34] width 13 height 13
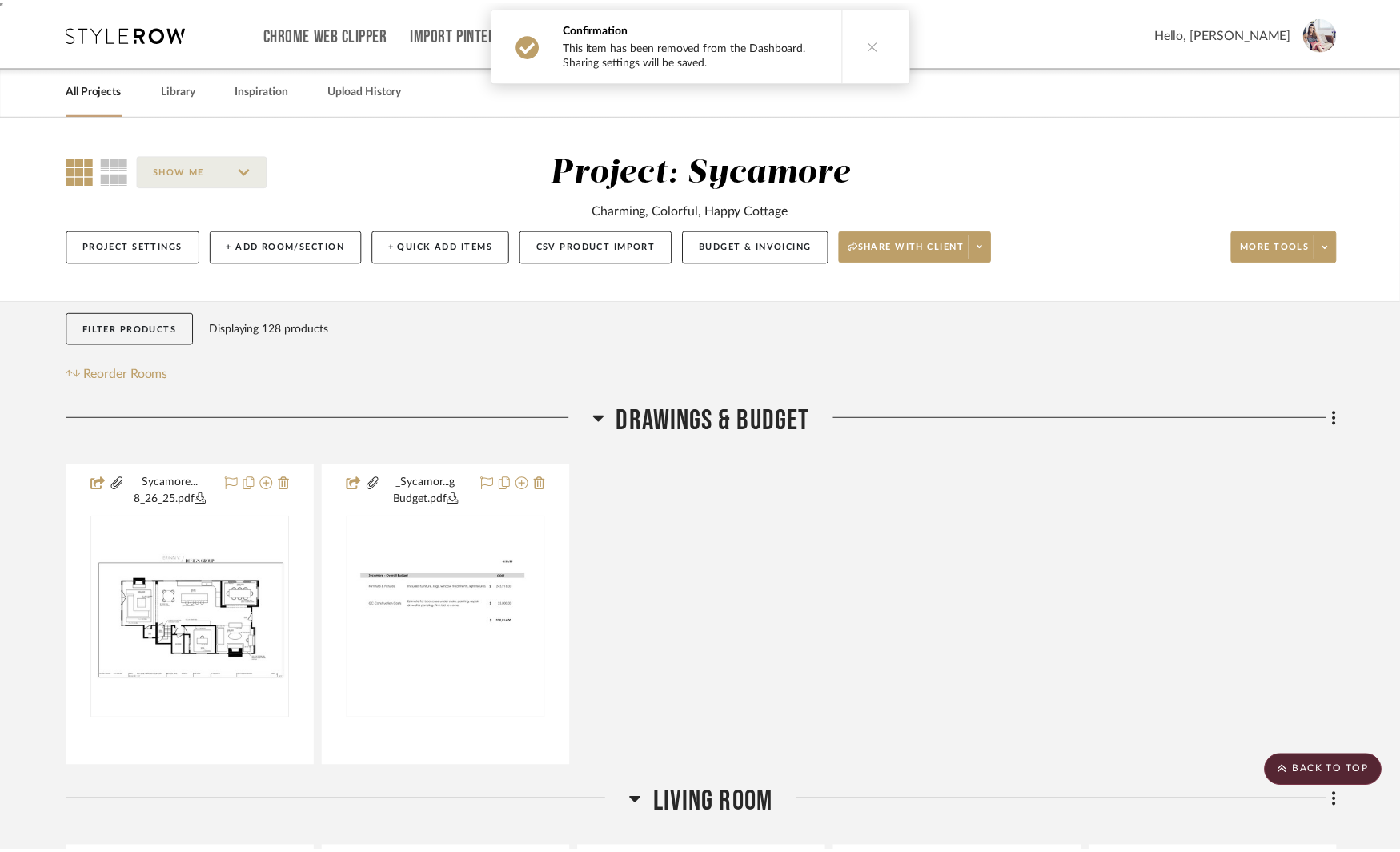
scroll to position [1672, 0]
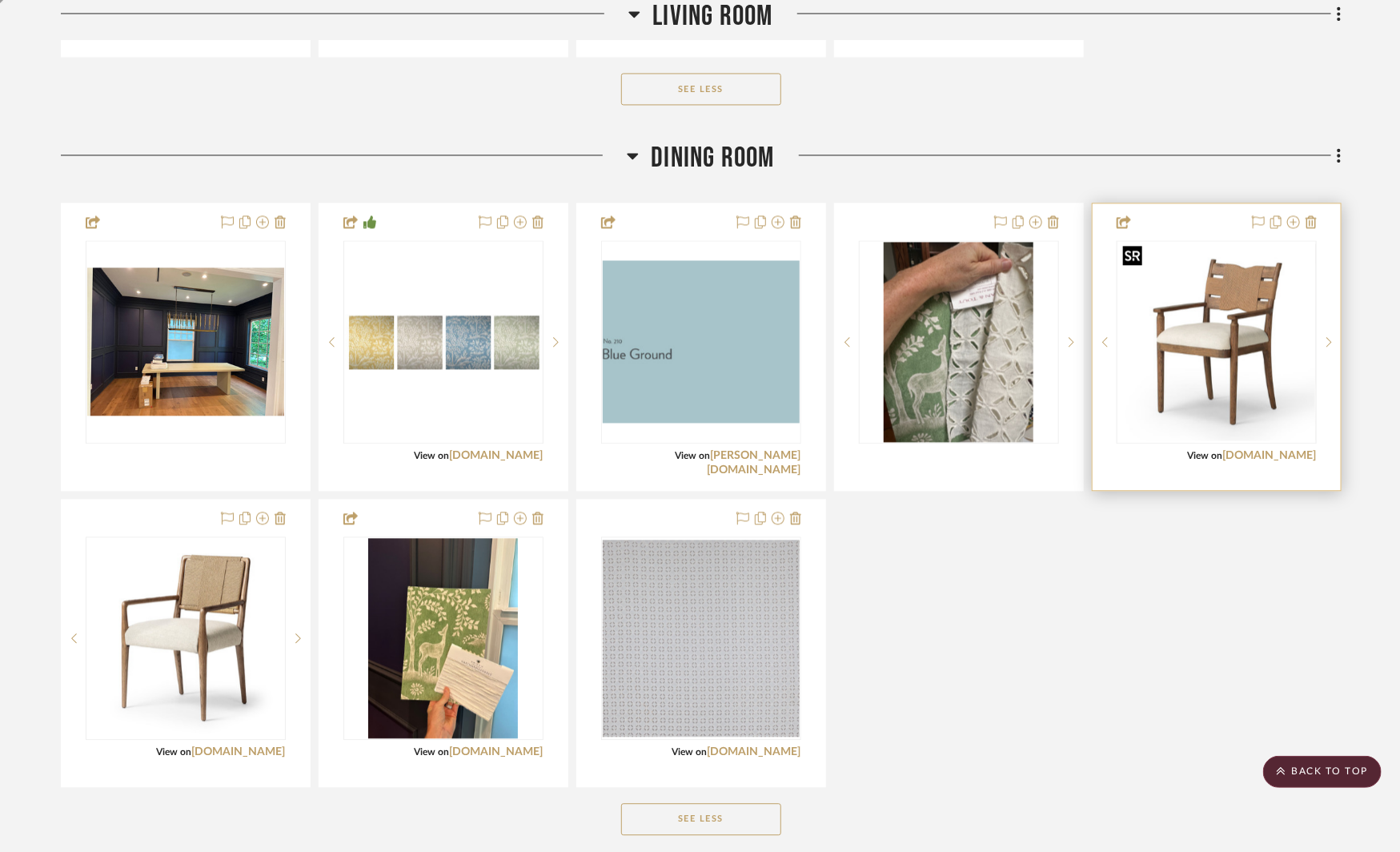
click at [1219, 319] on img "2" at bounding box center [1217, 342] width 197 height 197
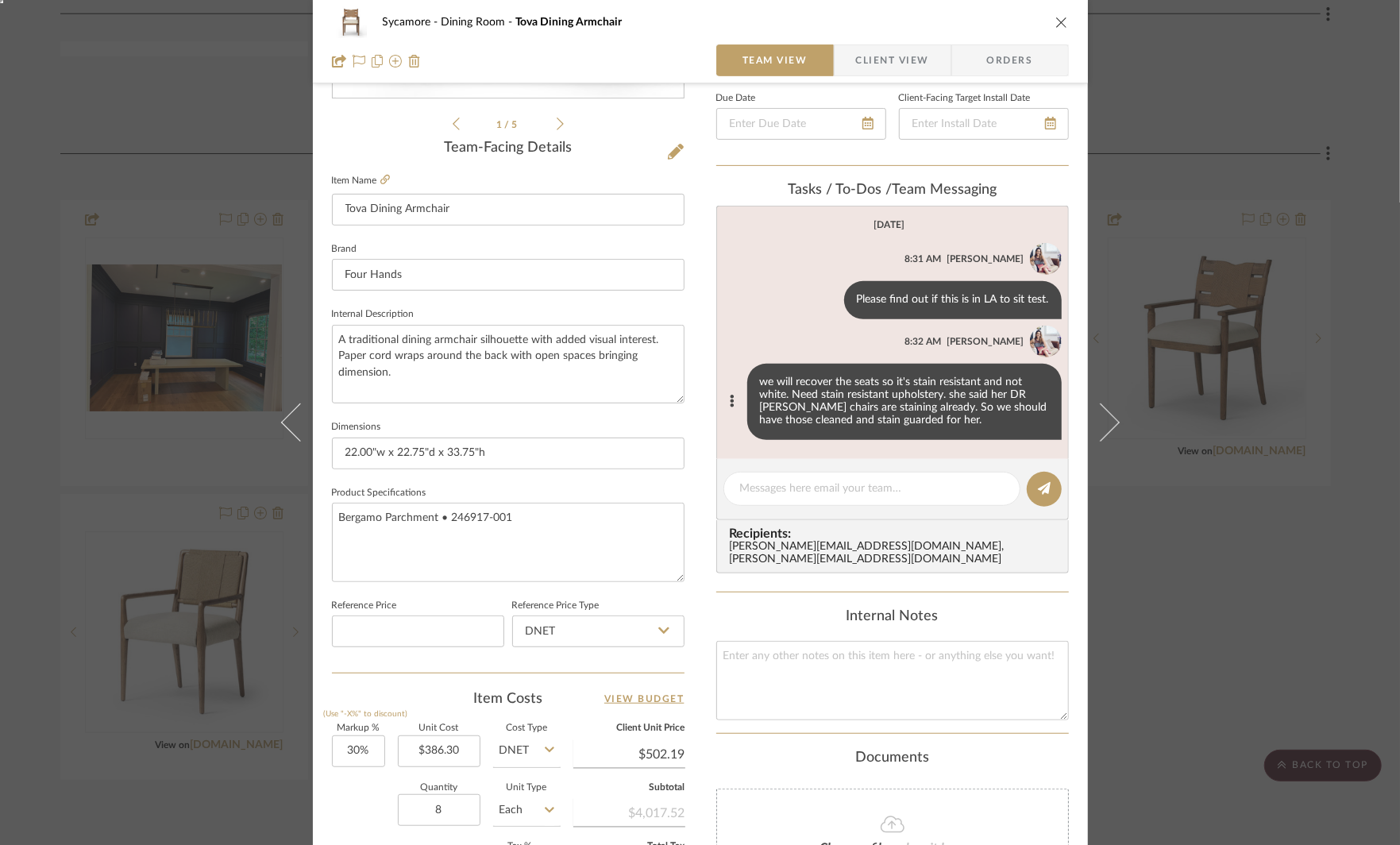
scroll to position [359, 0]
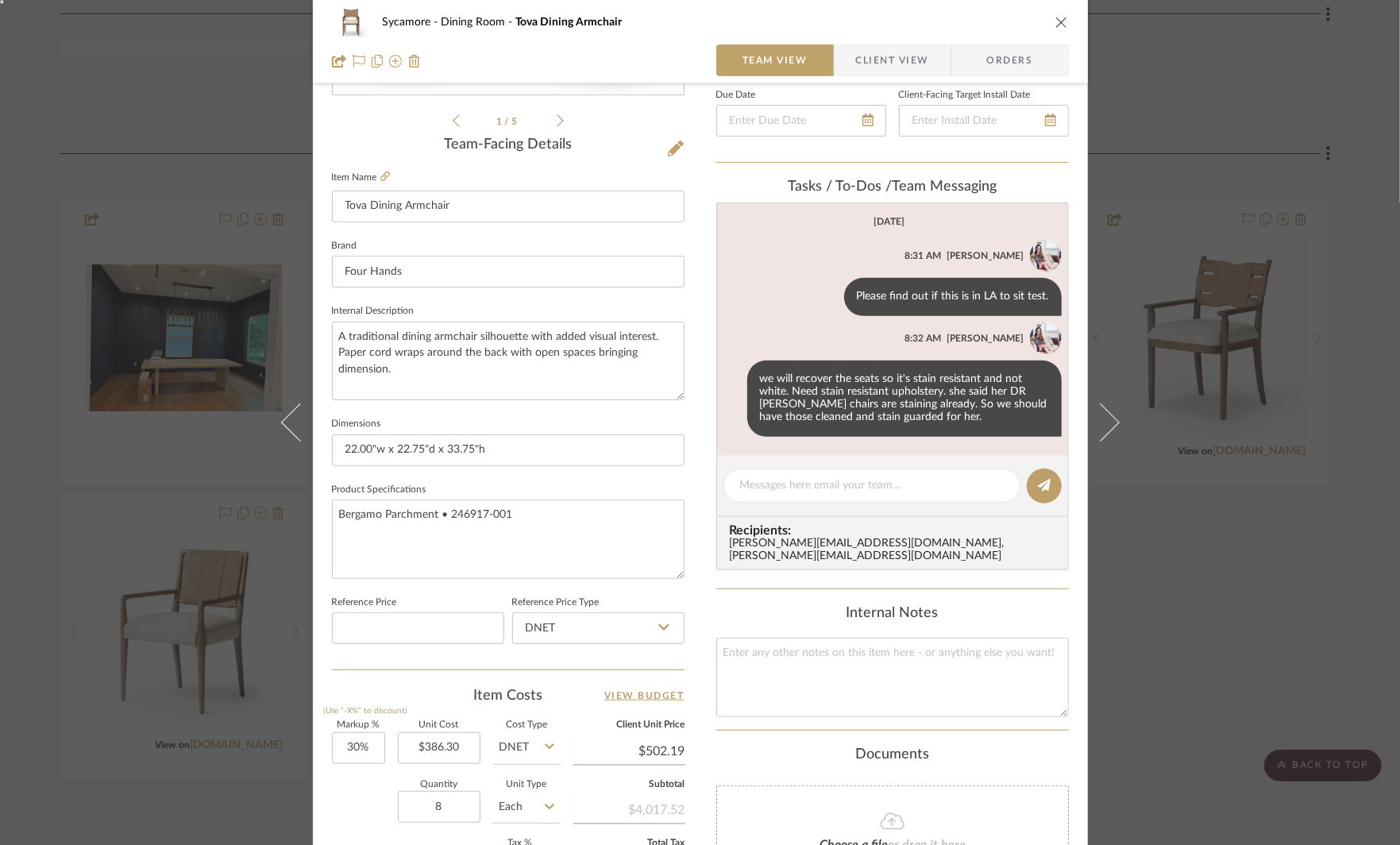
click at [892, 77] on div "Sycamore Dining Room Tova Dining Armchair Team View Client View Orders" at bounding box center [700, 42] width 776 height 83
click at [886, 67] on span "Client View" at bounding box center [892, 60] width 73 height 32
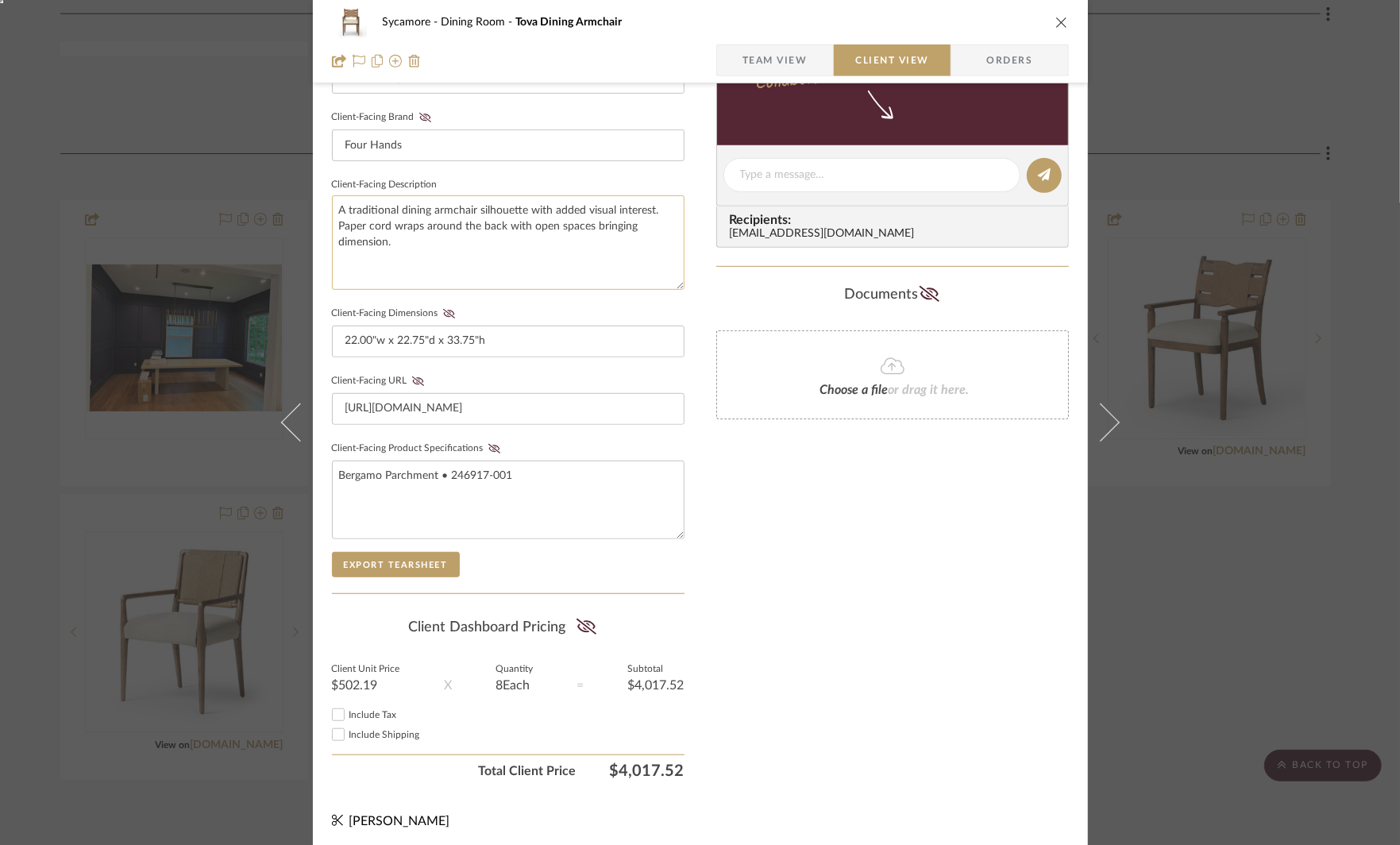
scroll to position [482, 0]
click at [746, 68] on span "Team View" at bounding box center [775, 60] width 65 height 32
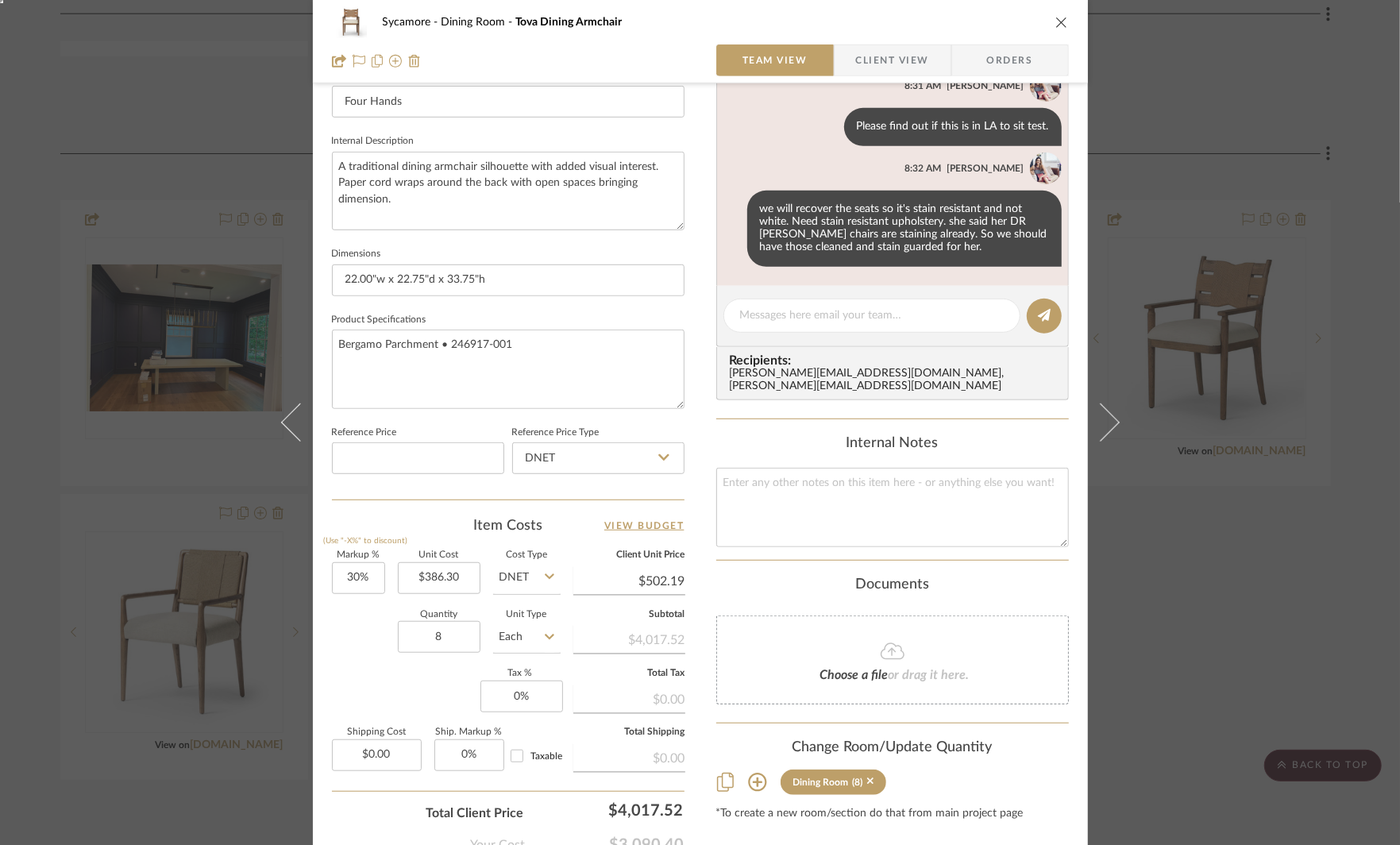
scroll to position [575, 0]
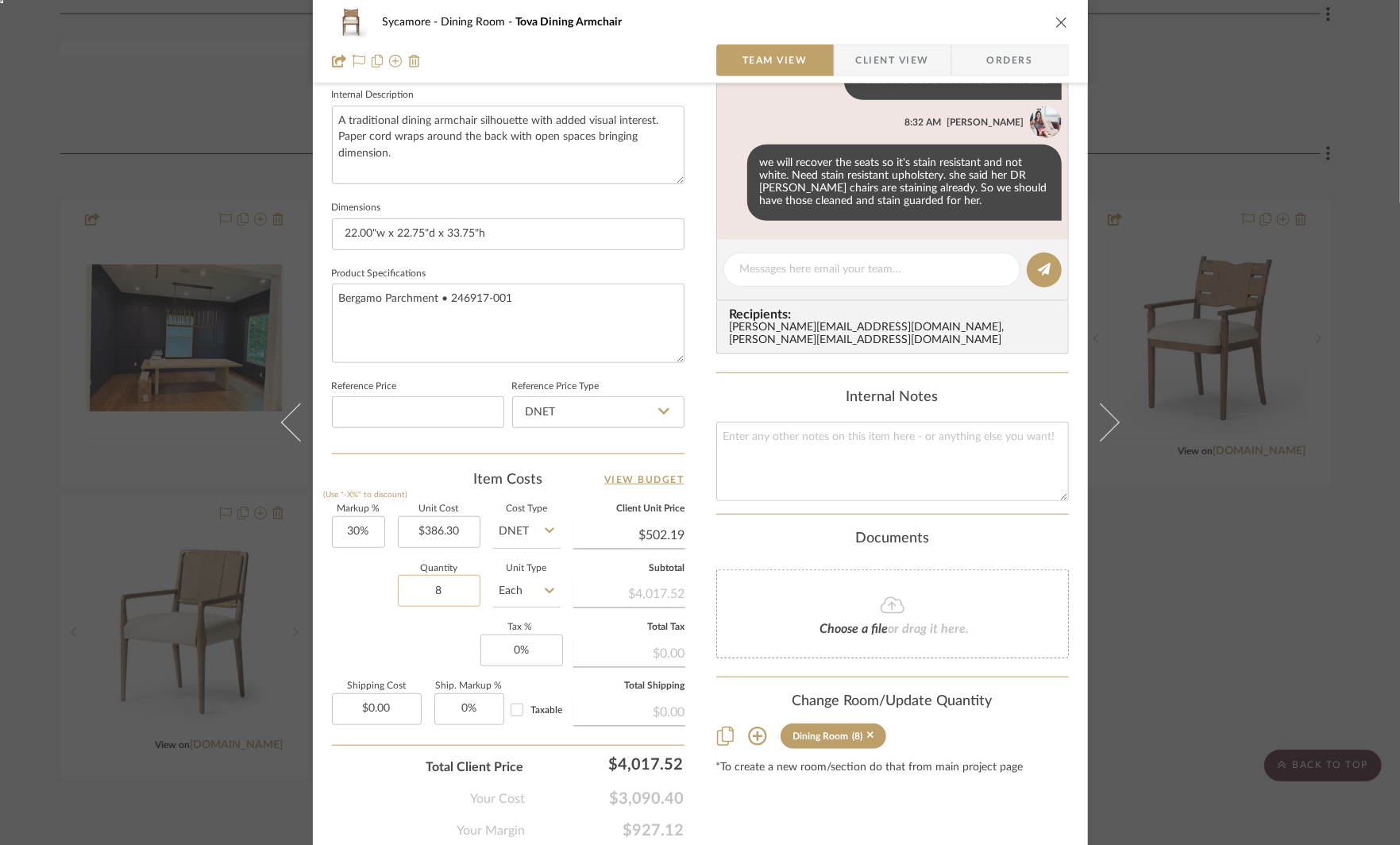
drag, startPoint x: 445, startPoint y: 591, endPoint x: 398, endPoint y: 591, distance: 47.0
click at [402, 591] on input "8" at bounding box center [438, 591] width 82 height 32
drag, startPoint x: 425, startPoint y: 591, endPoint x: 508, endPoint y: 588, distance: 83.1
click at [502, 590] on div "Quantity 8 Unit Type Each" at bounding box center [446, 592] width 229 height 57
type input "6"
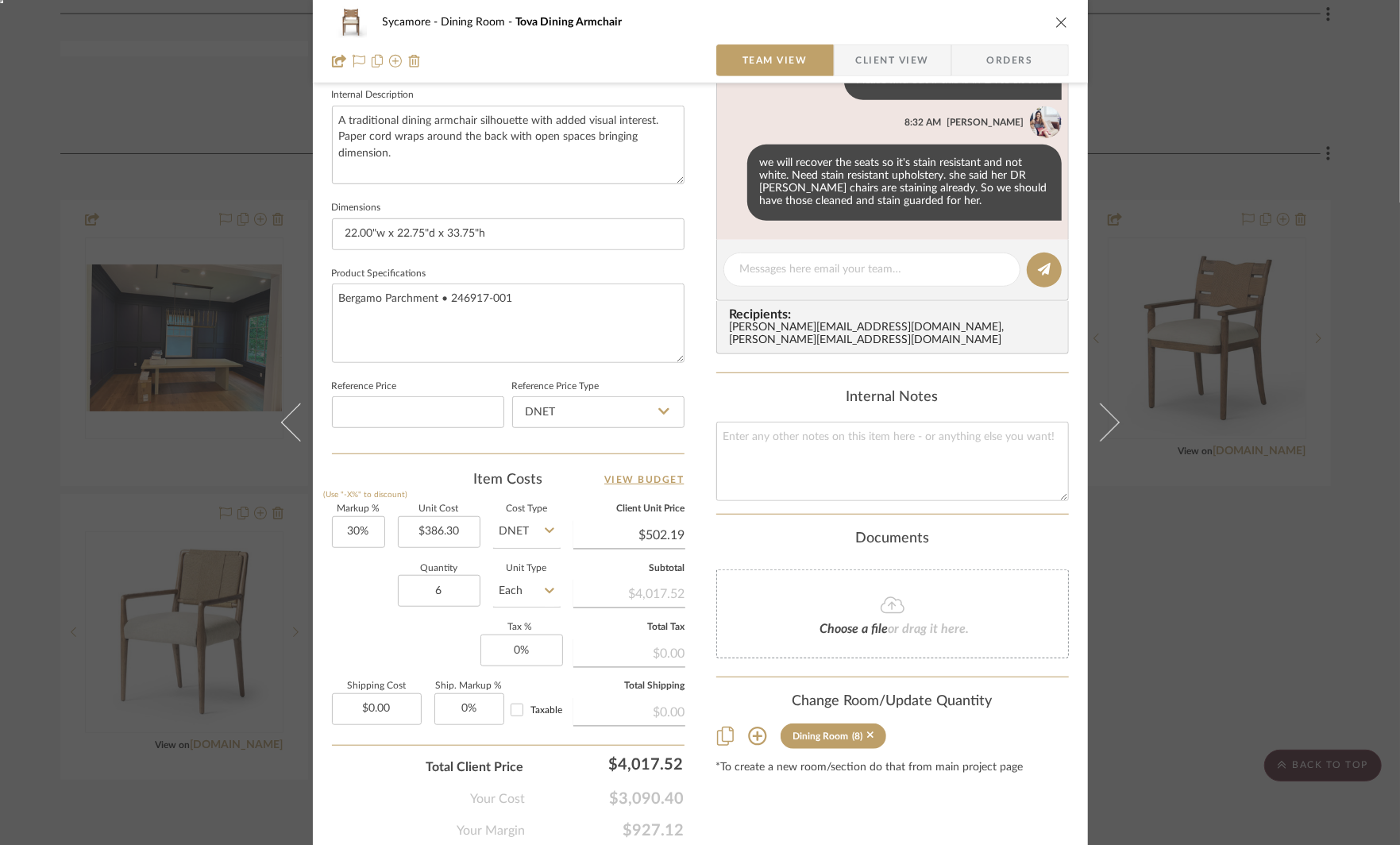
click at [371, 632] on div "Markup % (Use "-X%" to discount) 30% Unit Cost $386.30 Cost Type DNET Client Un…" at bounding box center [508, 621] width 353 height 232
click at [921, 63] on span "Client View" at bounding box center [892, 60] width 73 height 32
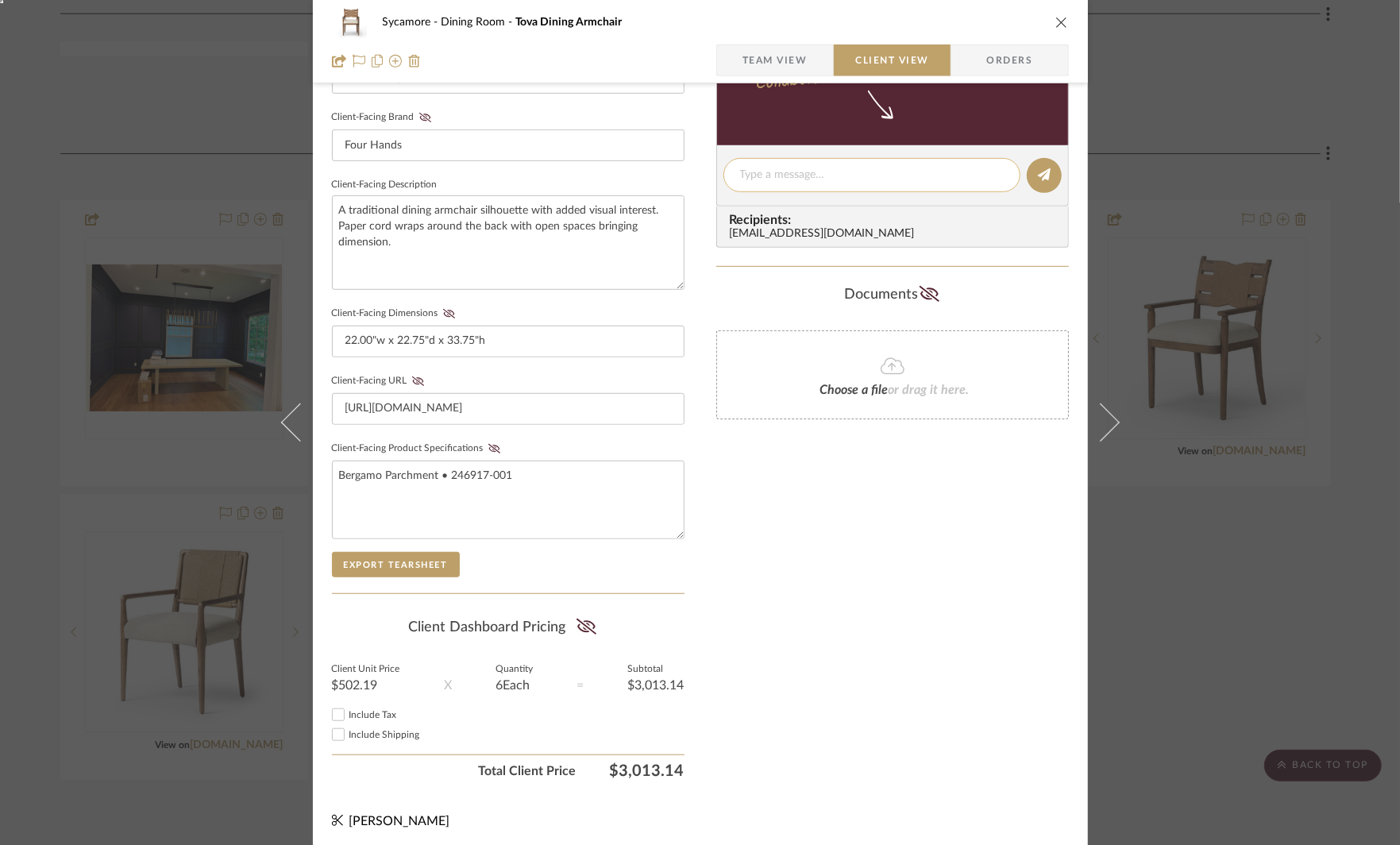
click at [763, 181] on textarea at bounding box center [872, 175] width 264 height 17
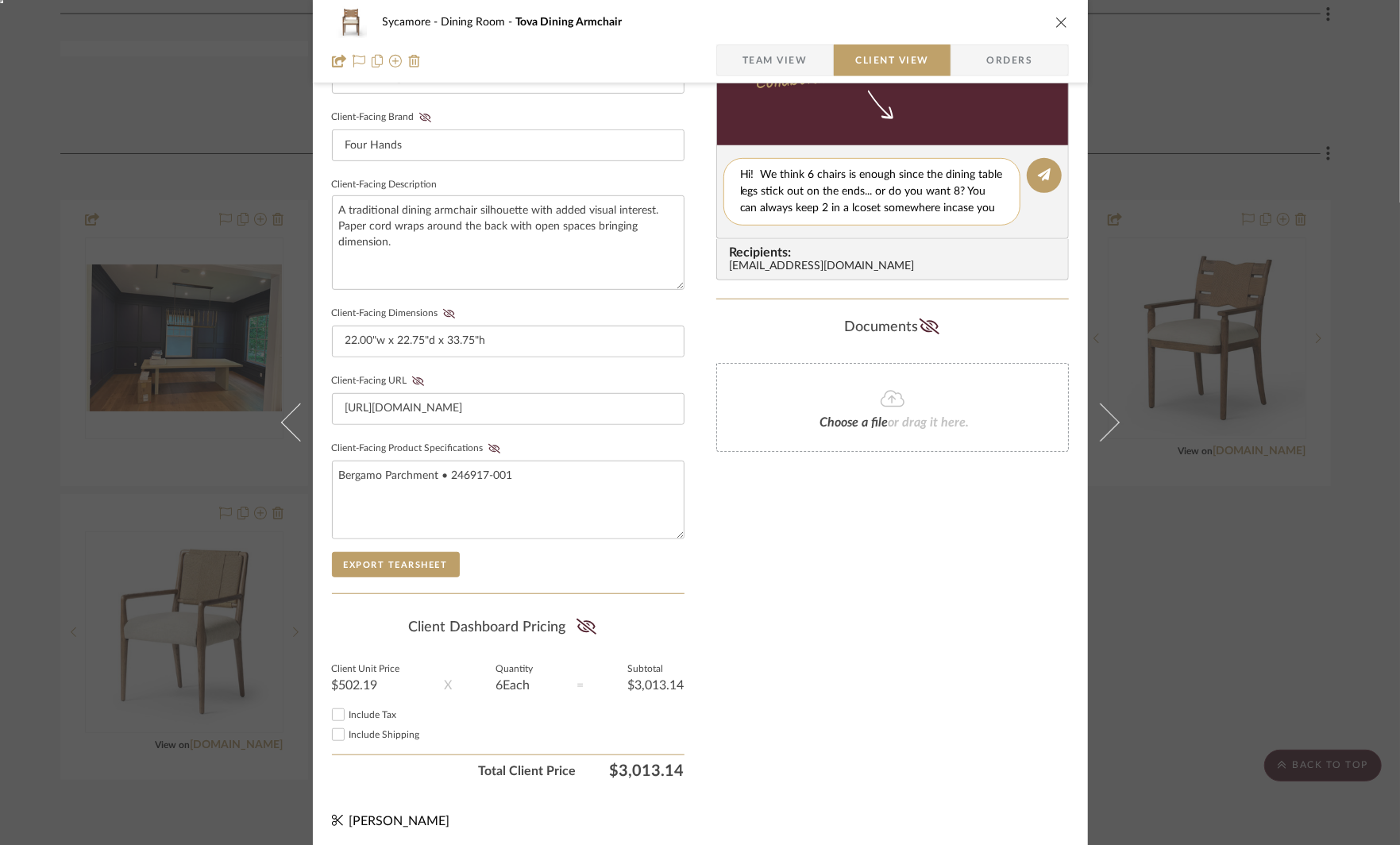
scroll to position [0, 0]
click at [843, 210] on textarea "Hi! We think 6 chairs is enough since the dining table legs stick out on the en…" at bounding box center [872, 200] width 264 height 67
type textarea "Hi! We think 6 chairs is enough since the dining table legs stick out on the en…"
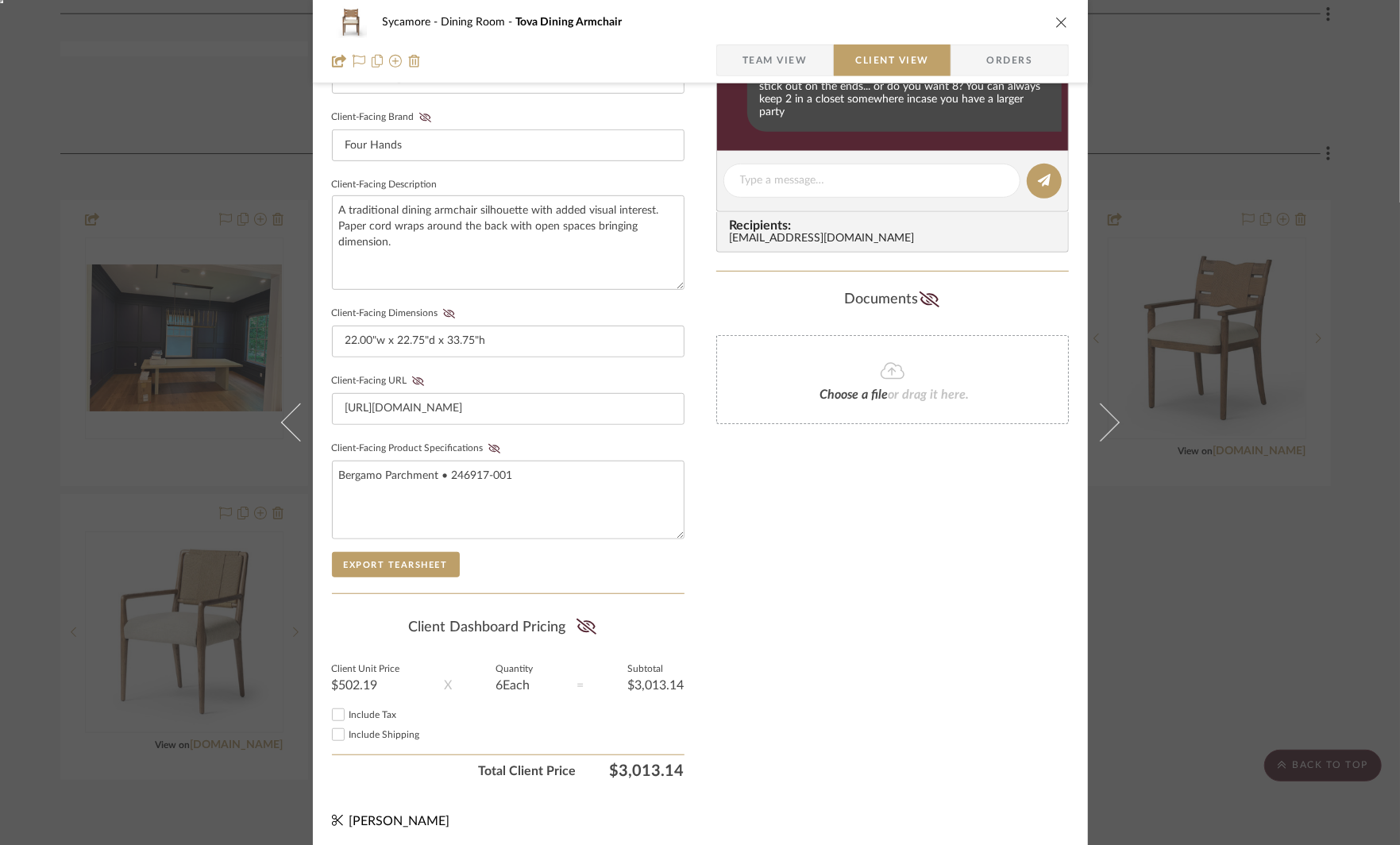
click at [1229, 190] on div "Sycamore Dining Room Tova Dining Armchair Team View Client View Orders 1 / 5 Cl…" at bounding box center [700, 422] width 1400 height 845
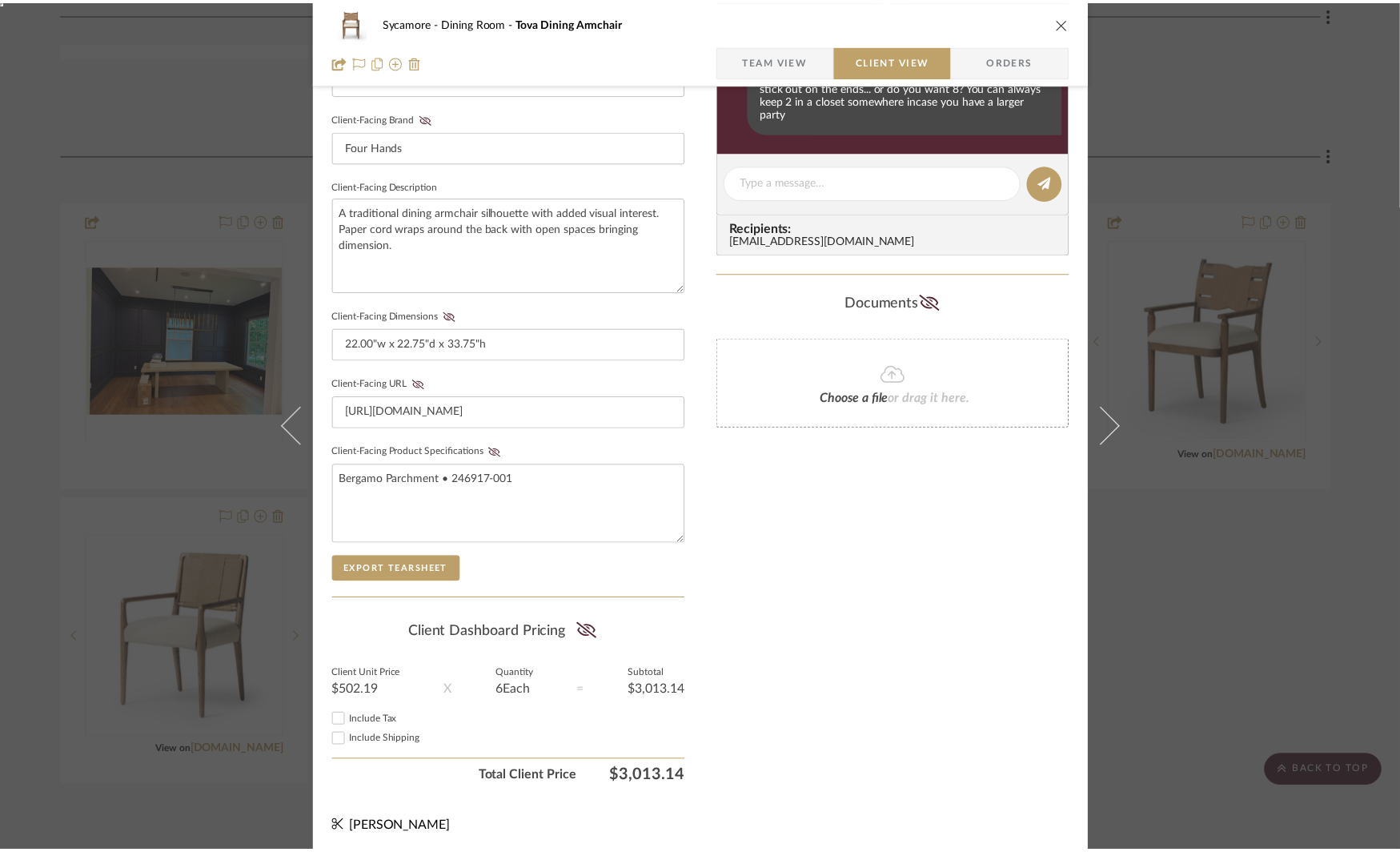
scroll to position [1672, 0]
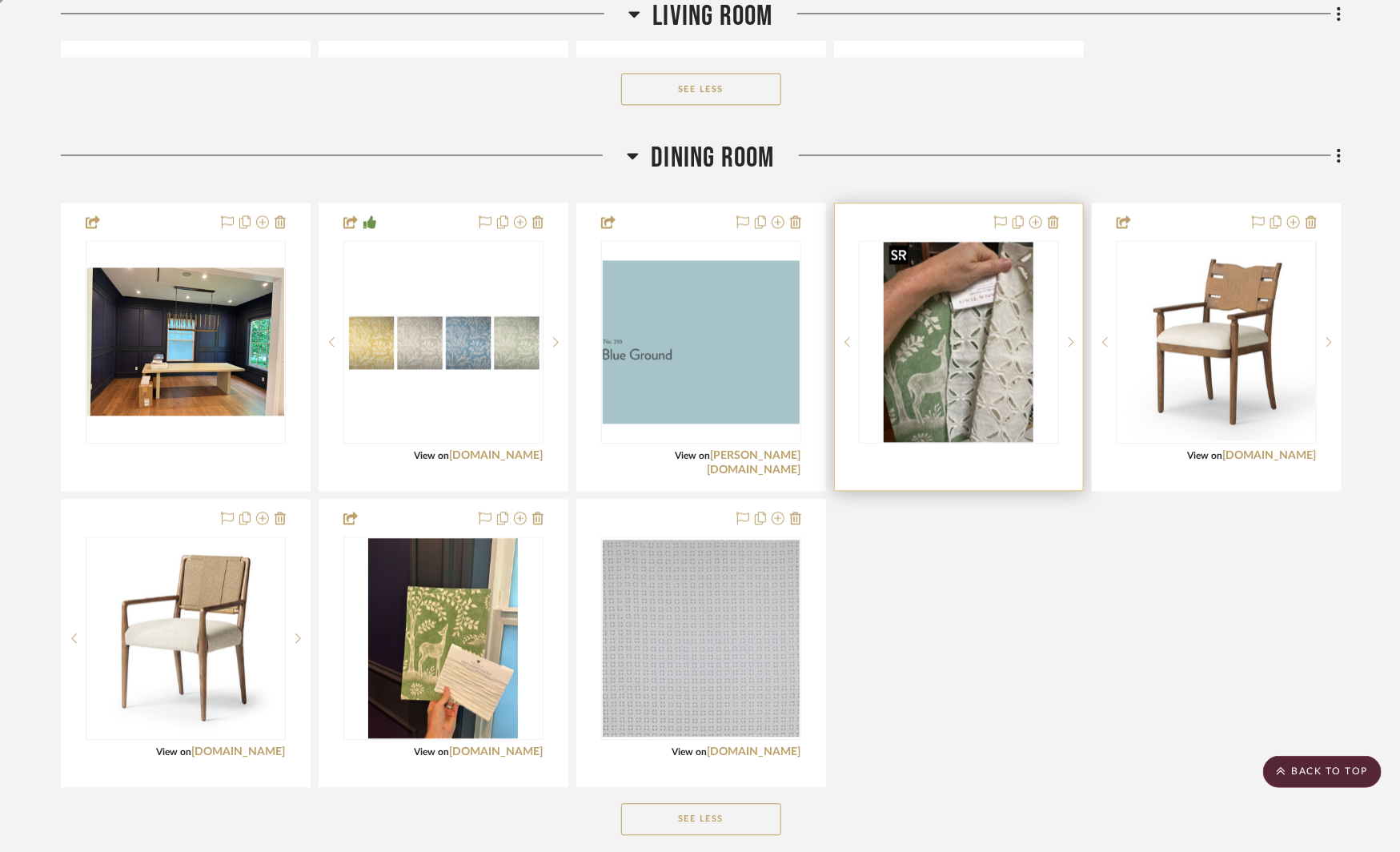
click at [976, 355] on img "0" at bounding box center [958, 342] width 150 height 200
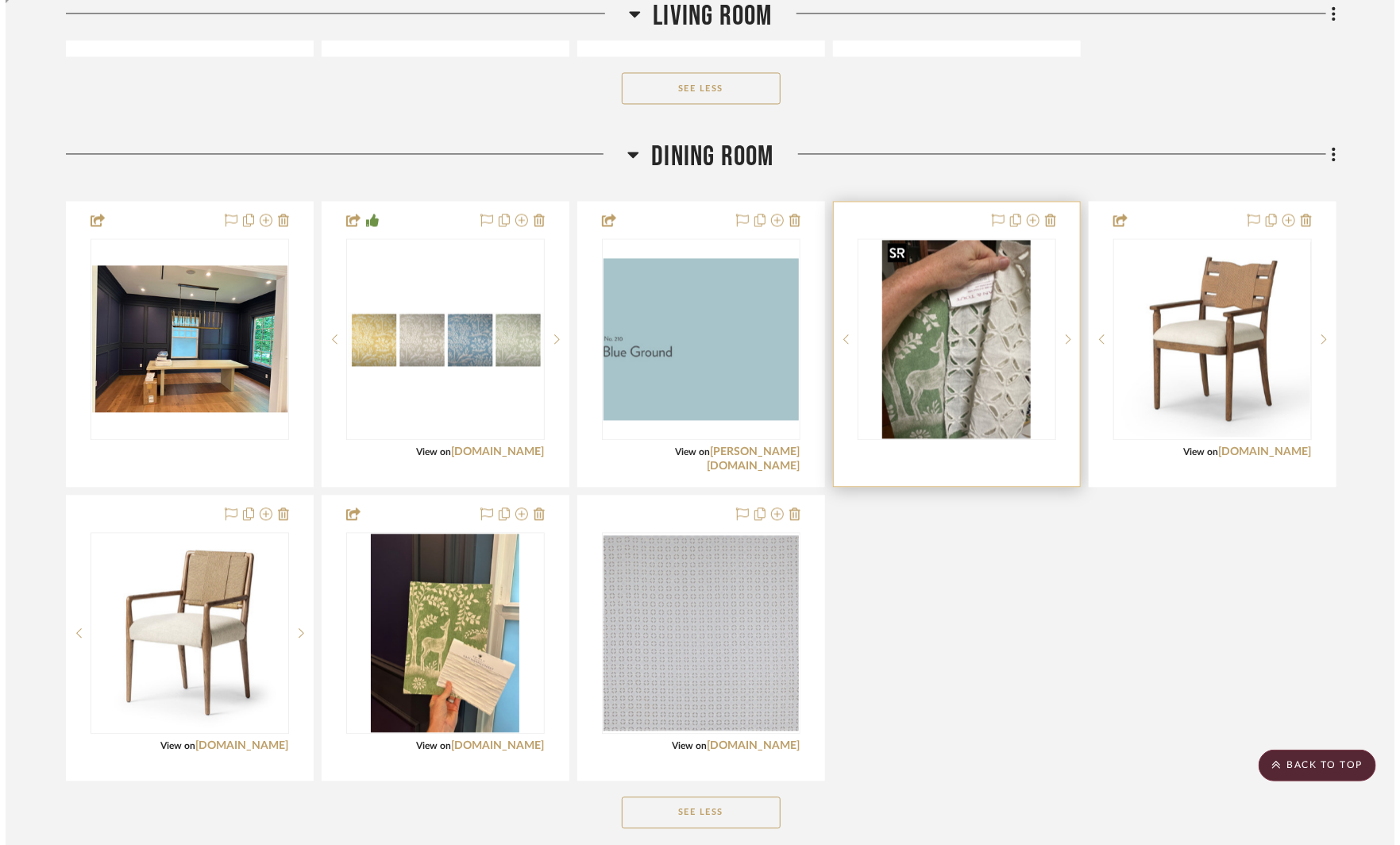
scroll to position [0, 0]
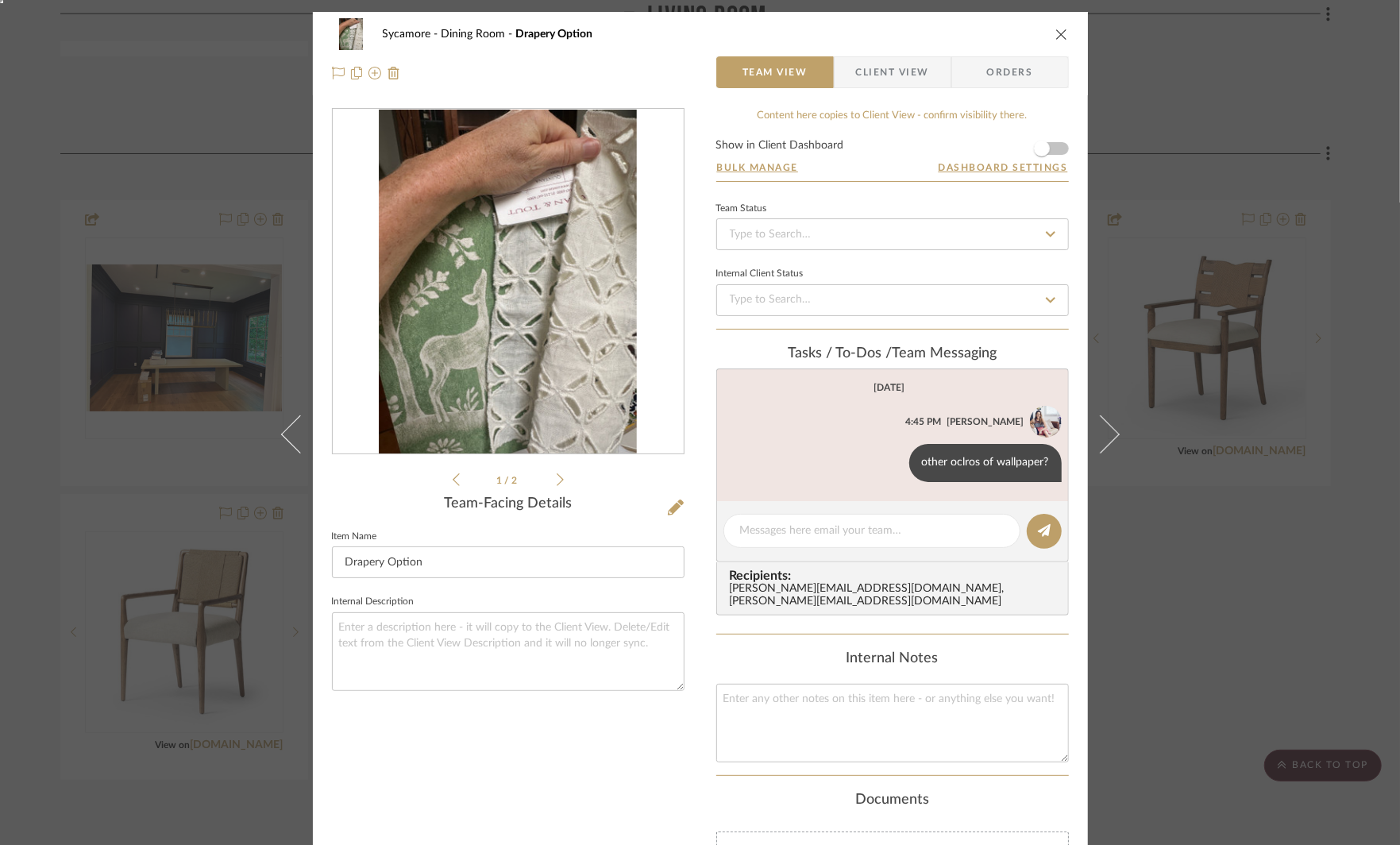
click at [1055, 31] on icon "close" at bounding box center [1062, 34] width 13 height 13
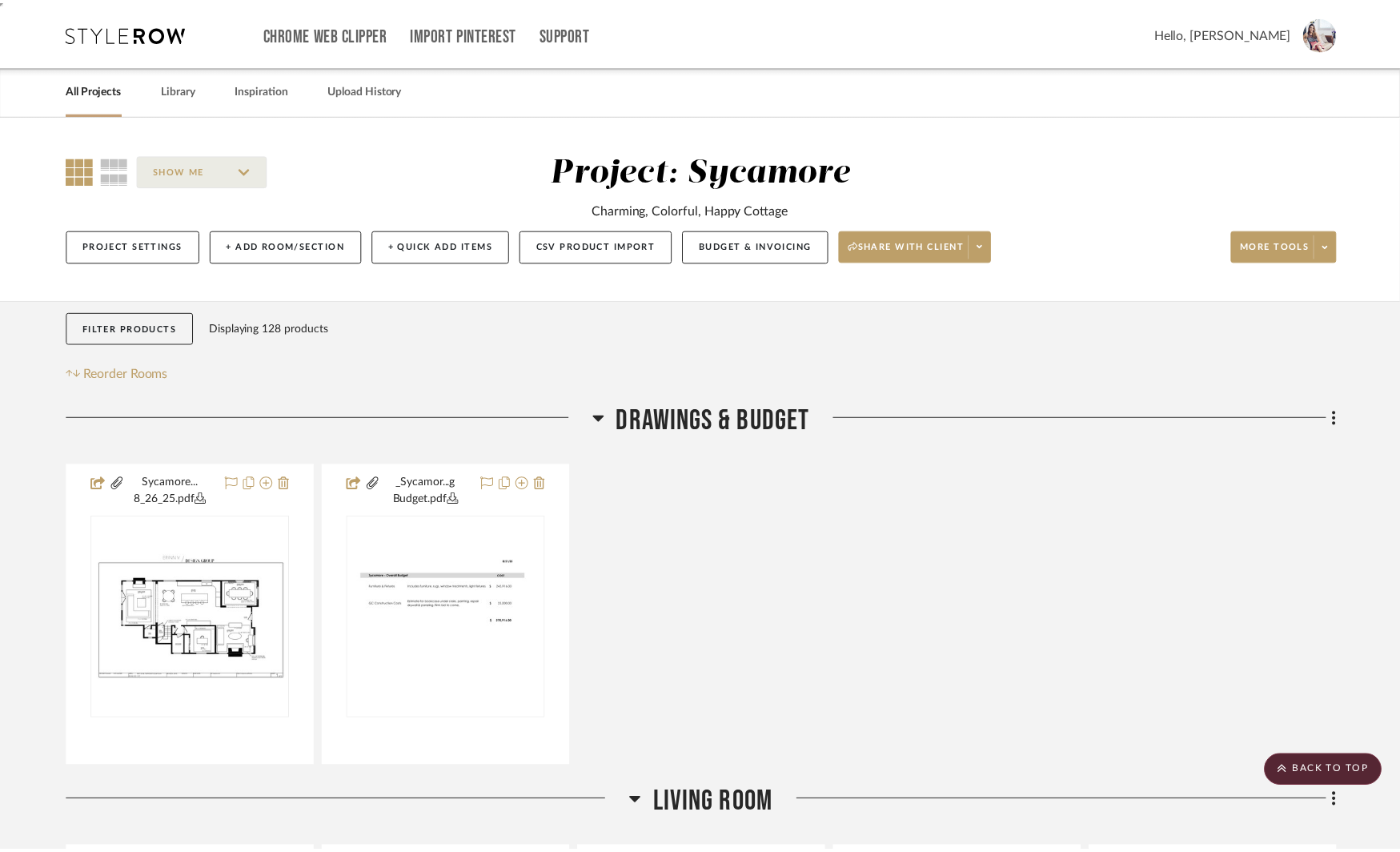
scroll to position [1672, 0]
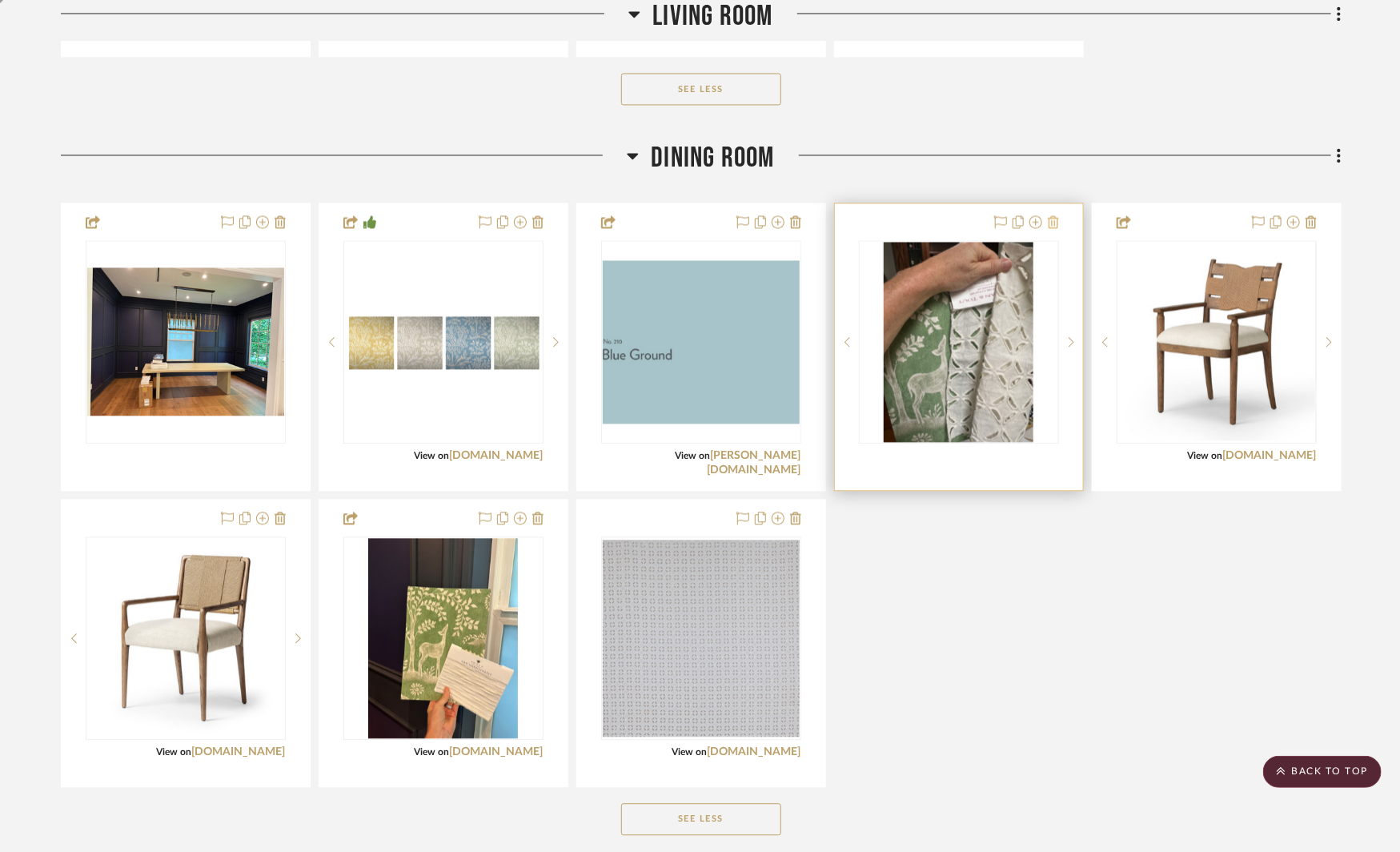
click at [1054, 216] on icon at bounding box center [1054, 222] width 11 height 13
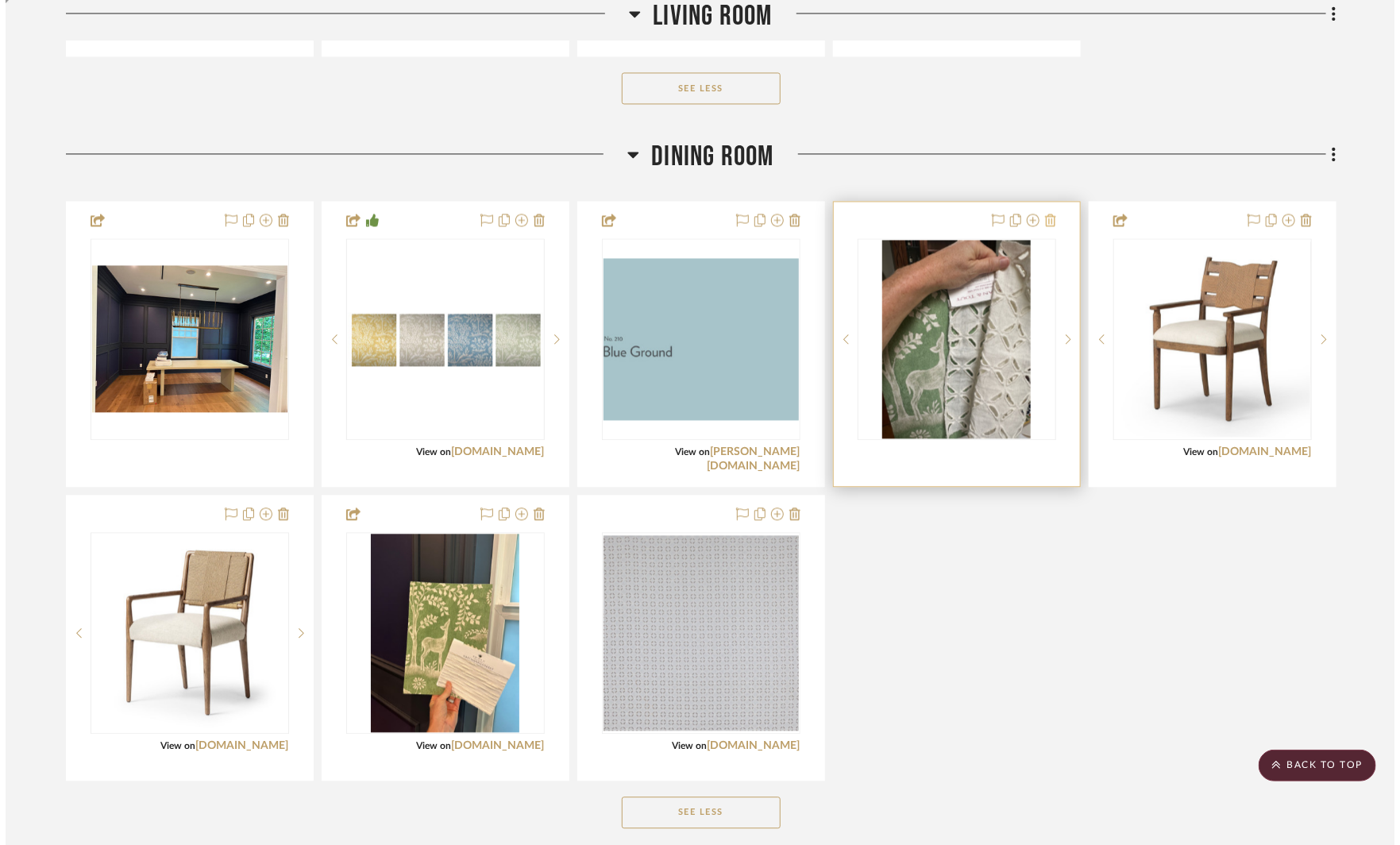
scroll to position [0, 0]
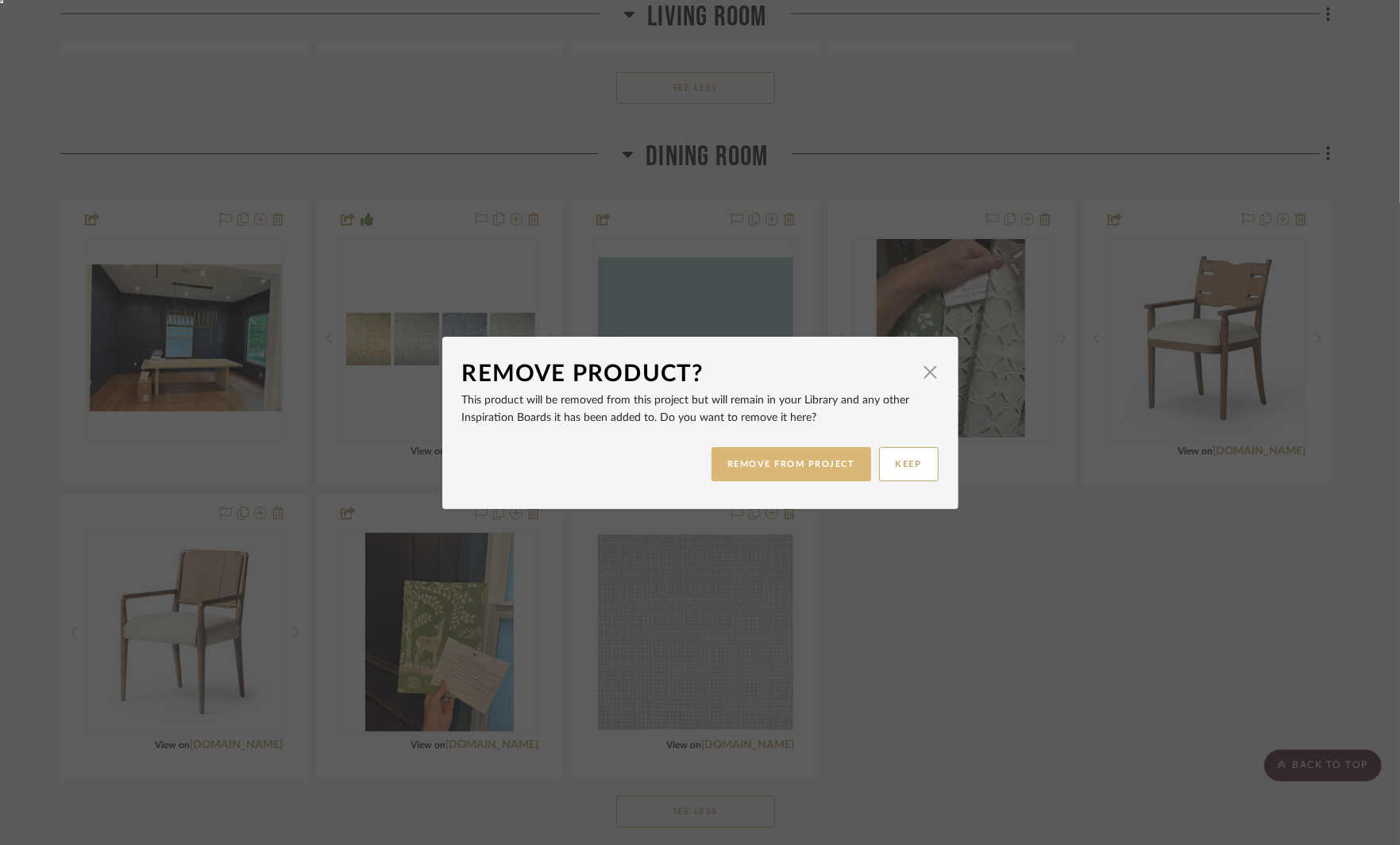
click at [802, 465] on button "REMOVE FROM PROJECT" at bounding box center [791, 464] width 159 height 34
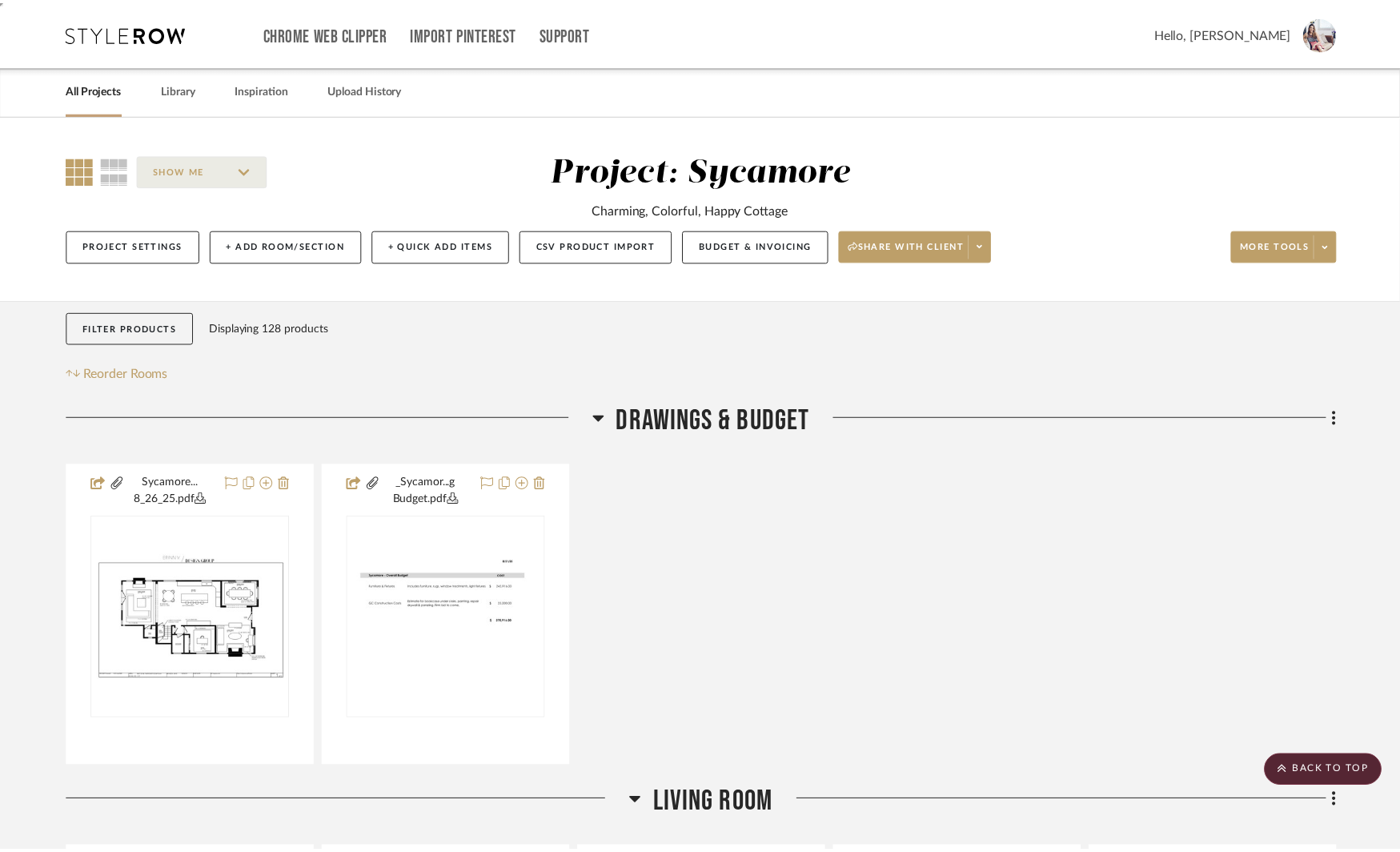
scroll to position [1672, 0]
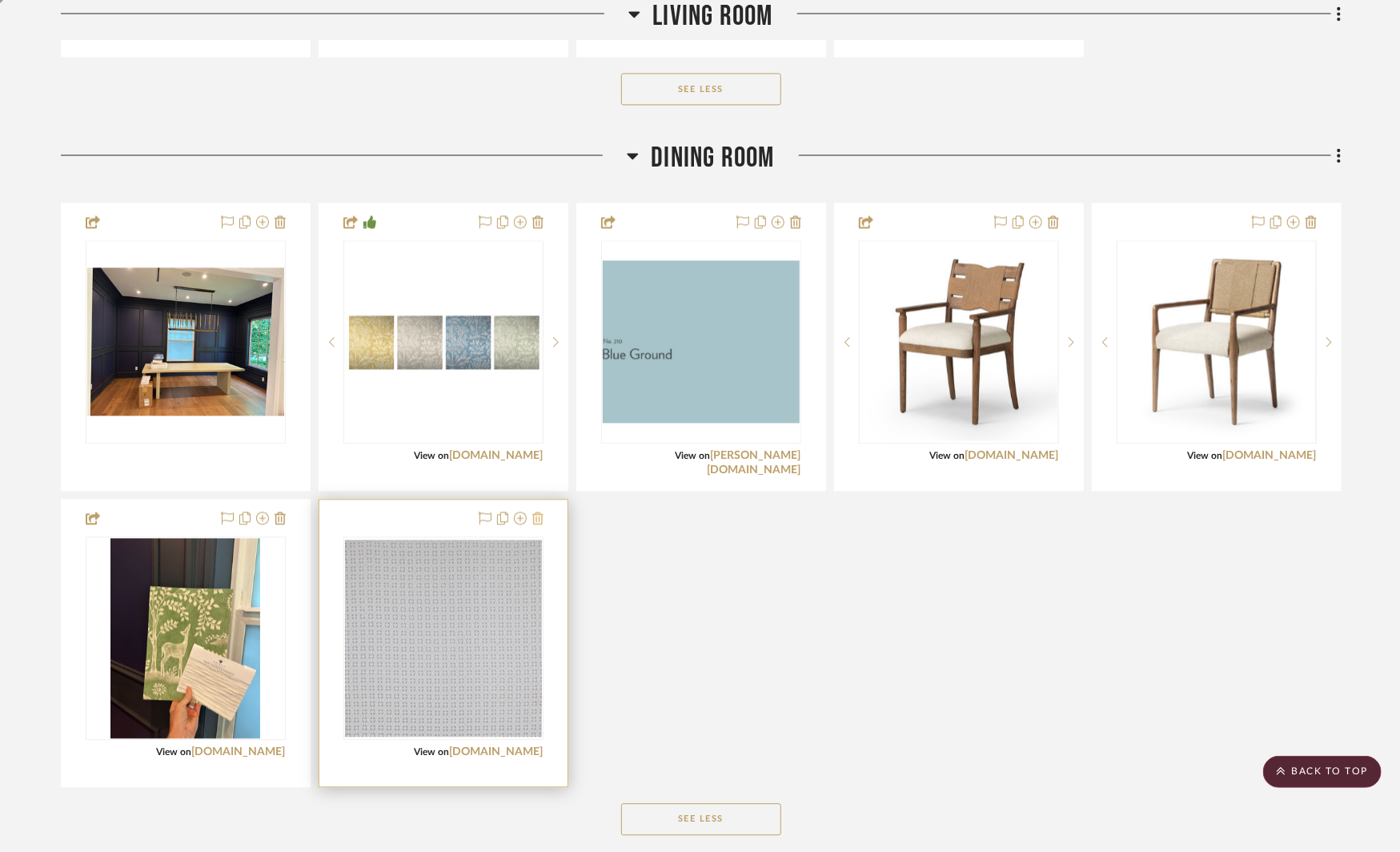
click at [540, 512] on icon at bounding box center [538, 518] width 11 height 13
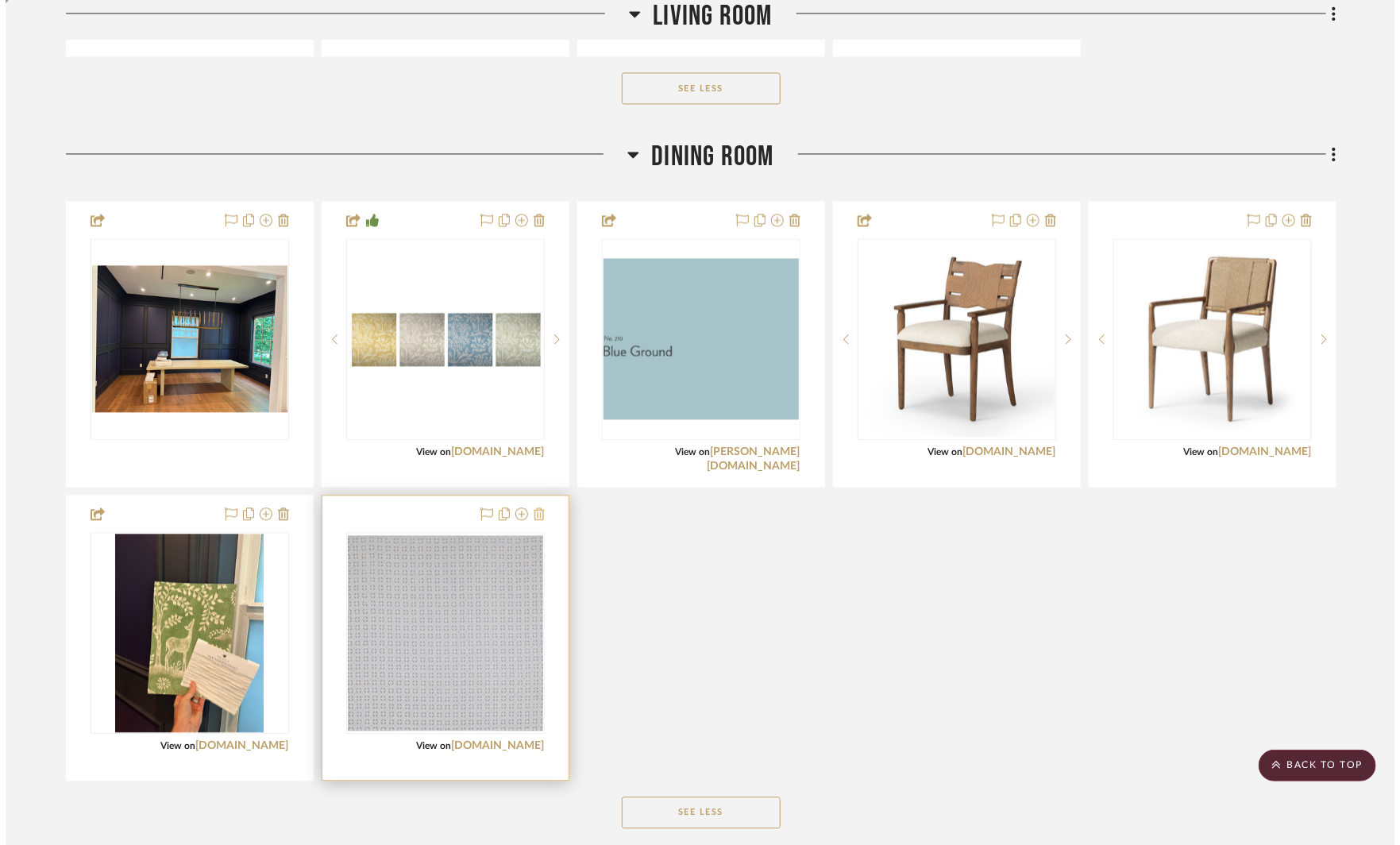
scroll to position [0, 0]
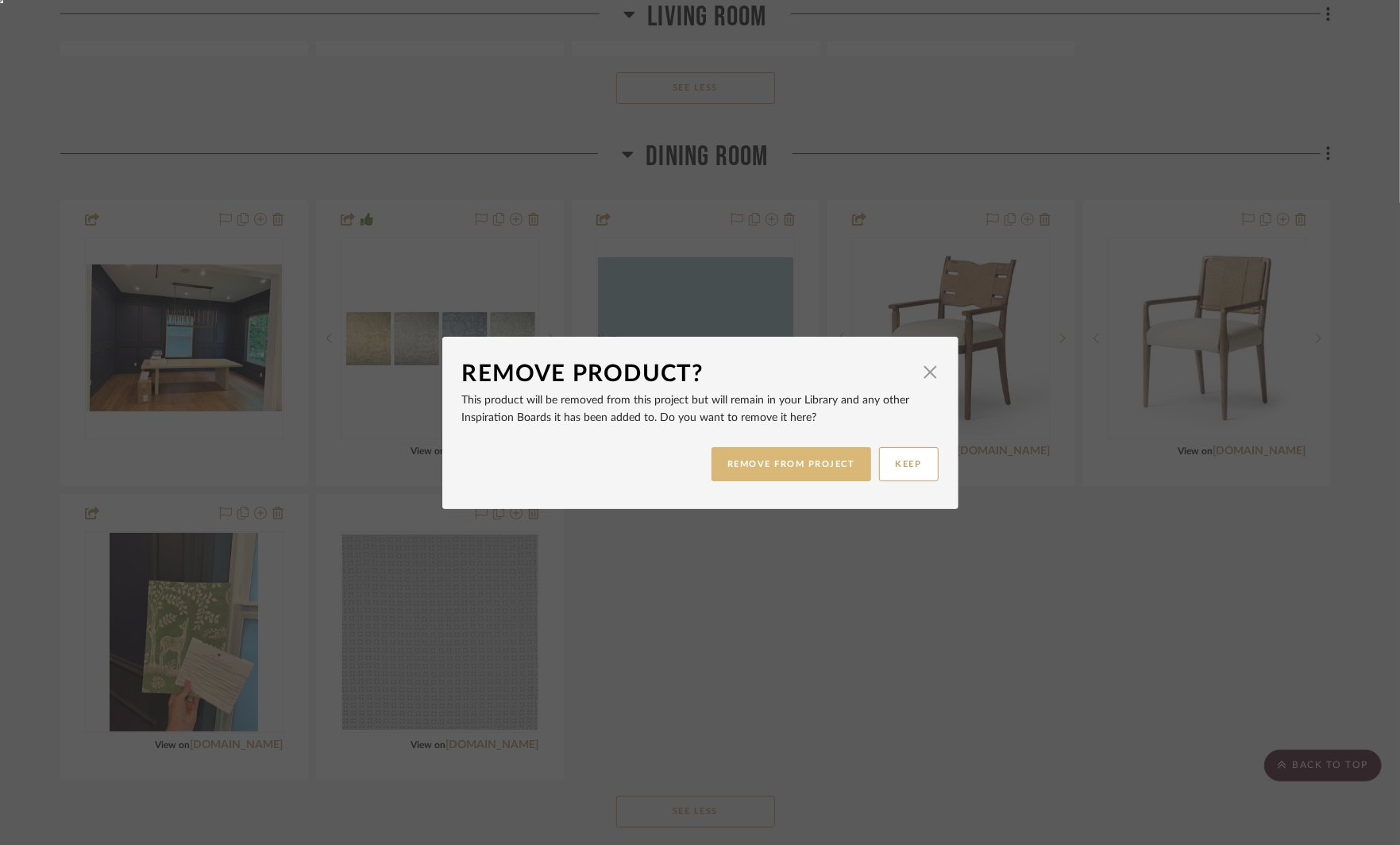
click at [756, 465] on button "REMOVE FROM PROJECT" at bounding box center [791, 464] width 159 height 34
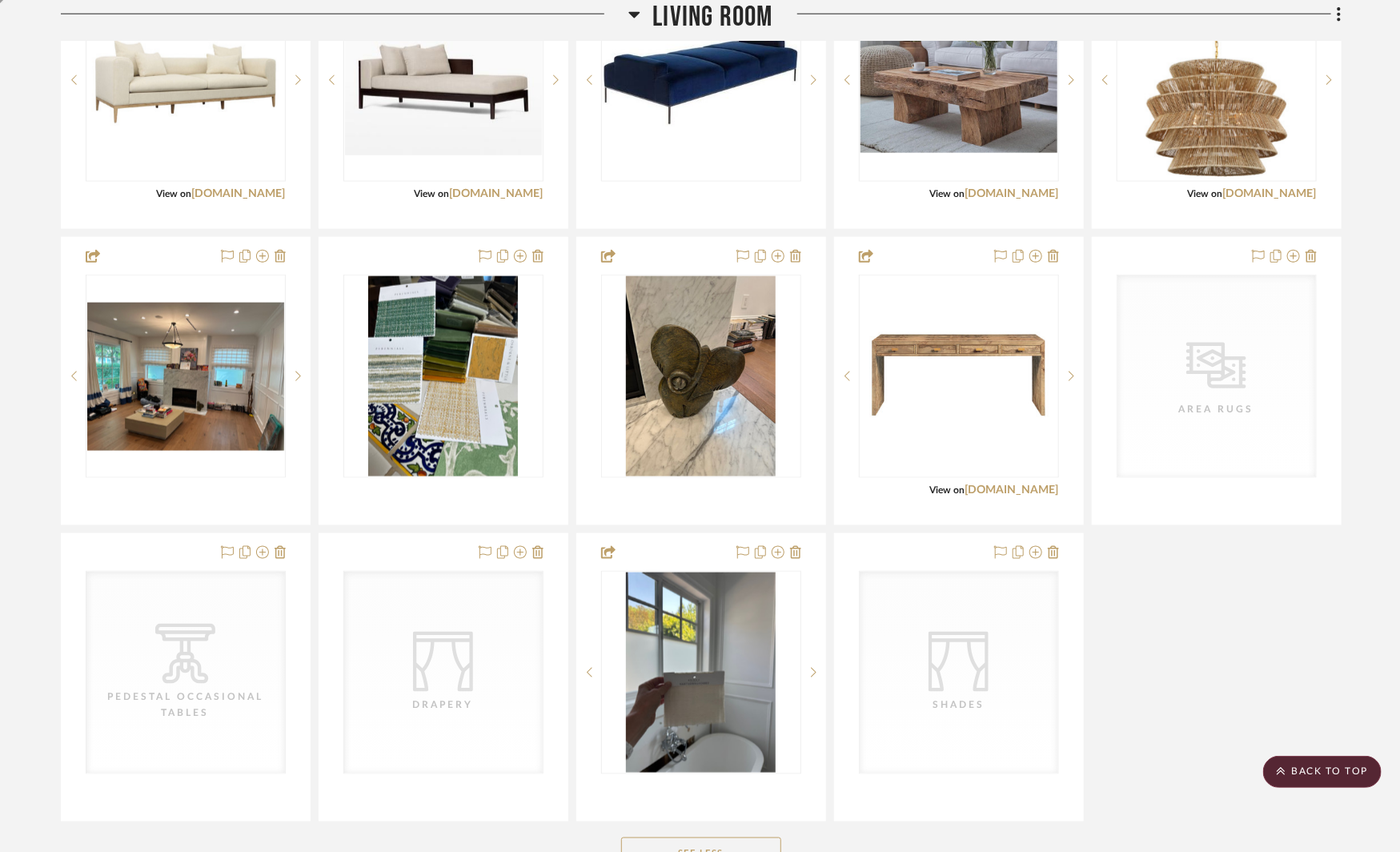
scroll to position [906, 0]
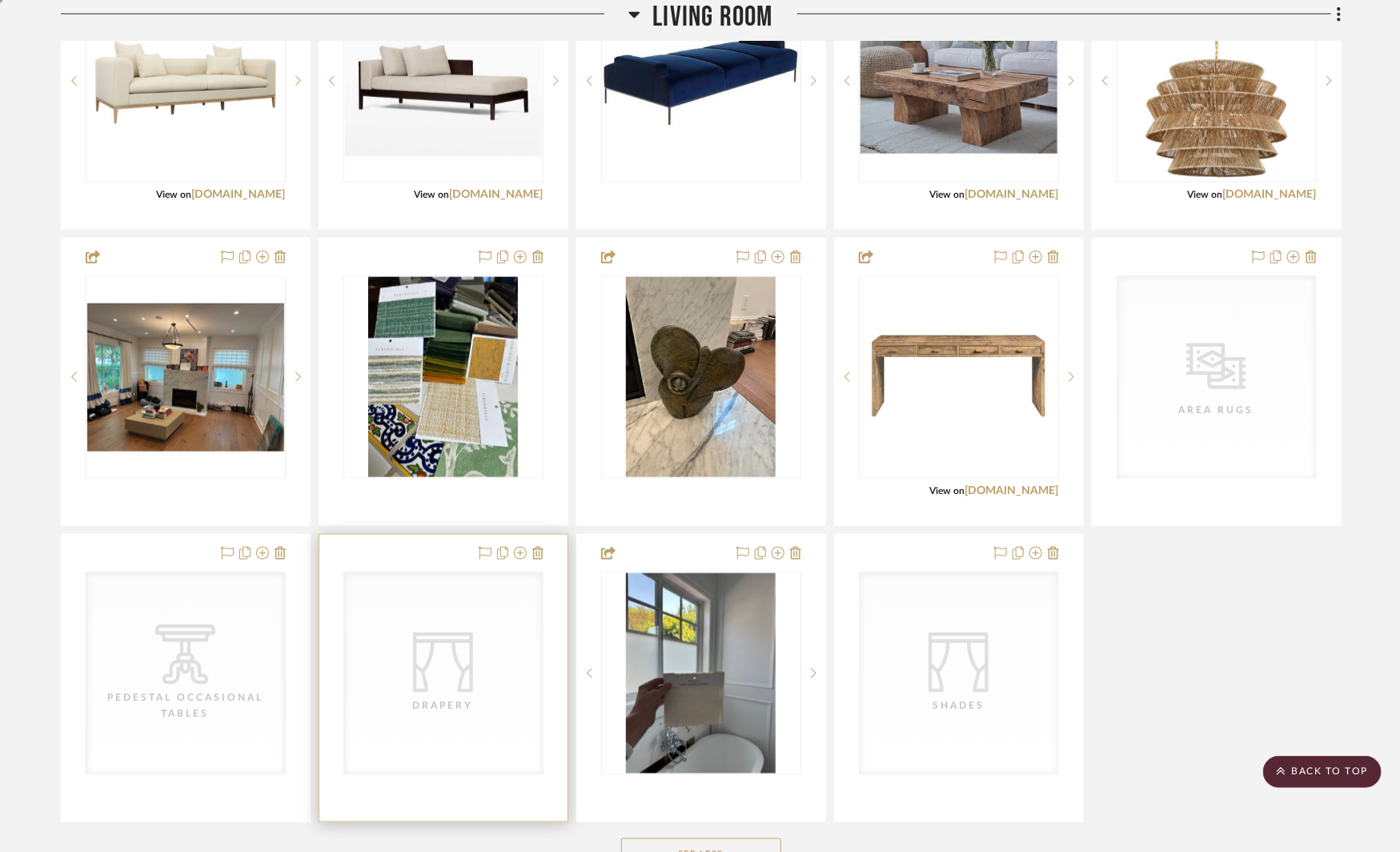
click at [466, 601] on div "CategoryIconFabrics Created with Sketch. Drapery" at bounding box center [444, 674] width 199 height 202
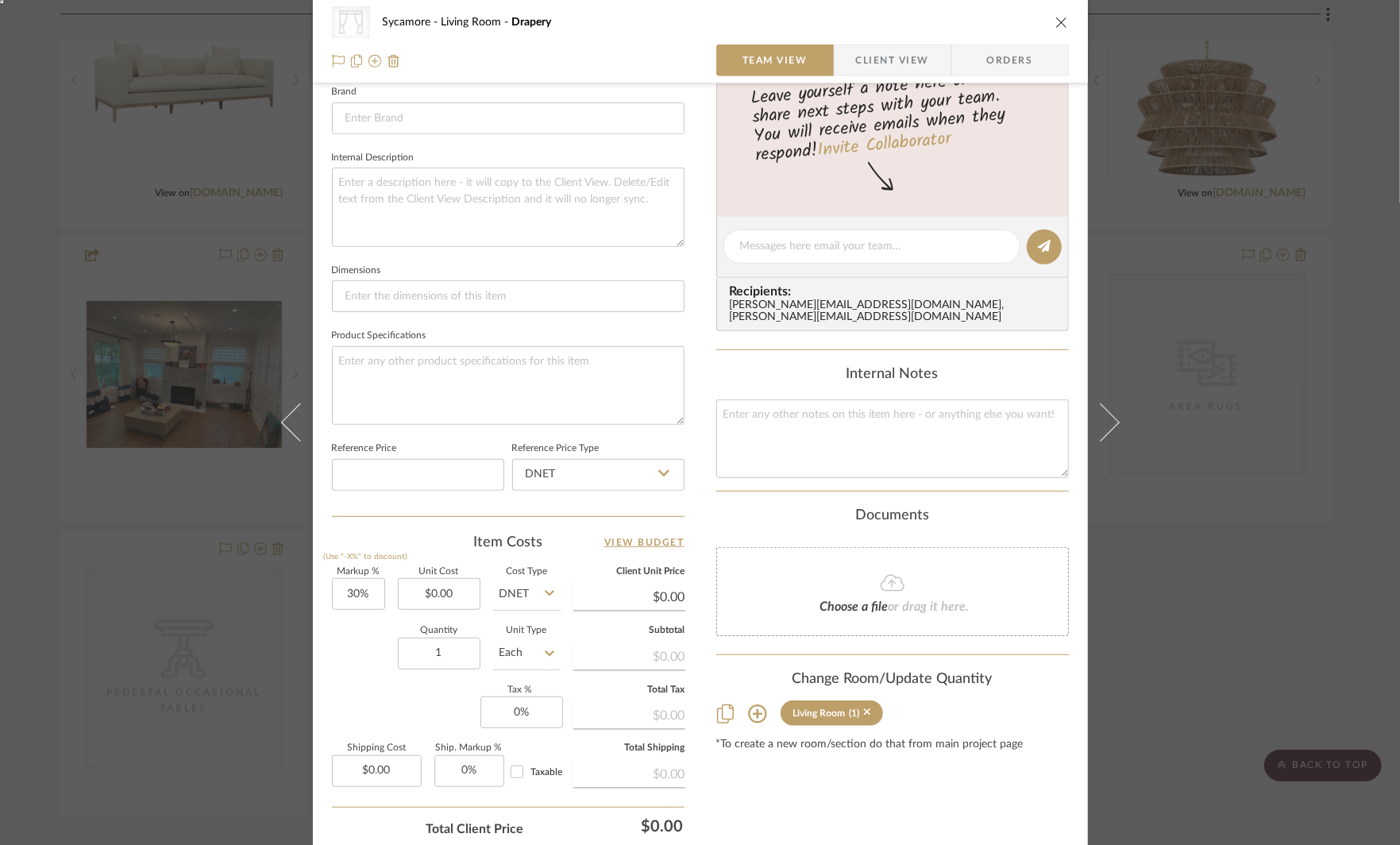
scroll to position [627, 0]
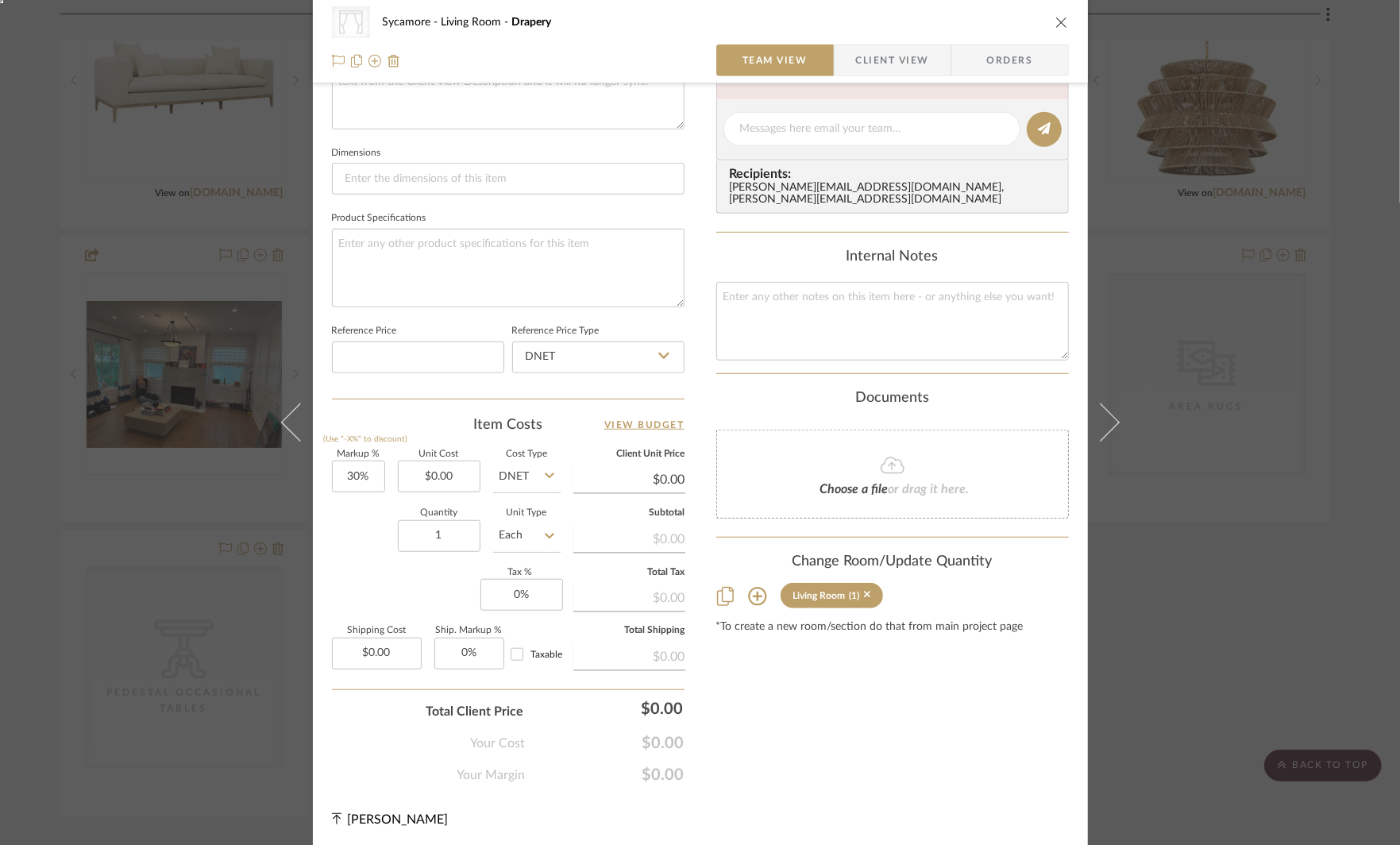
click at [753, 586] on icon at bounding box center [757, 596] width 19 height 19
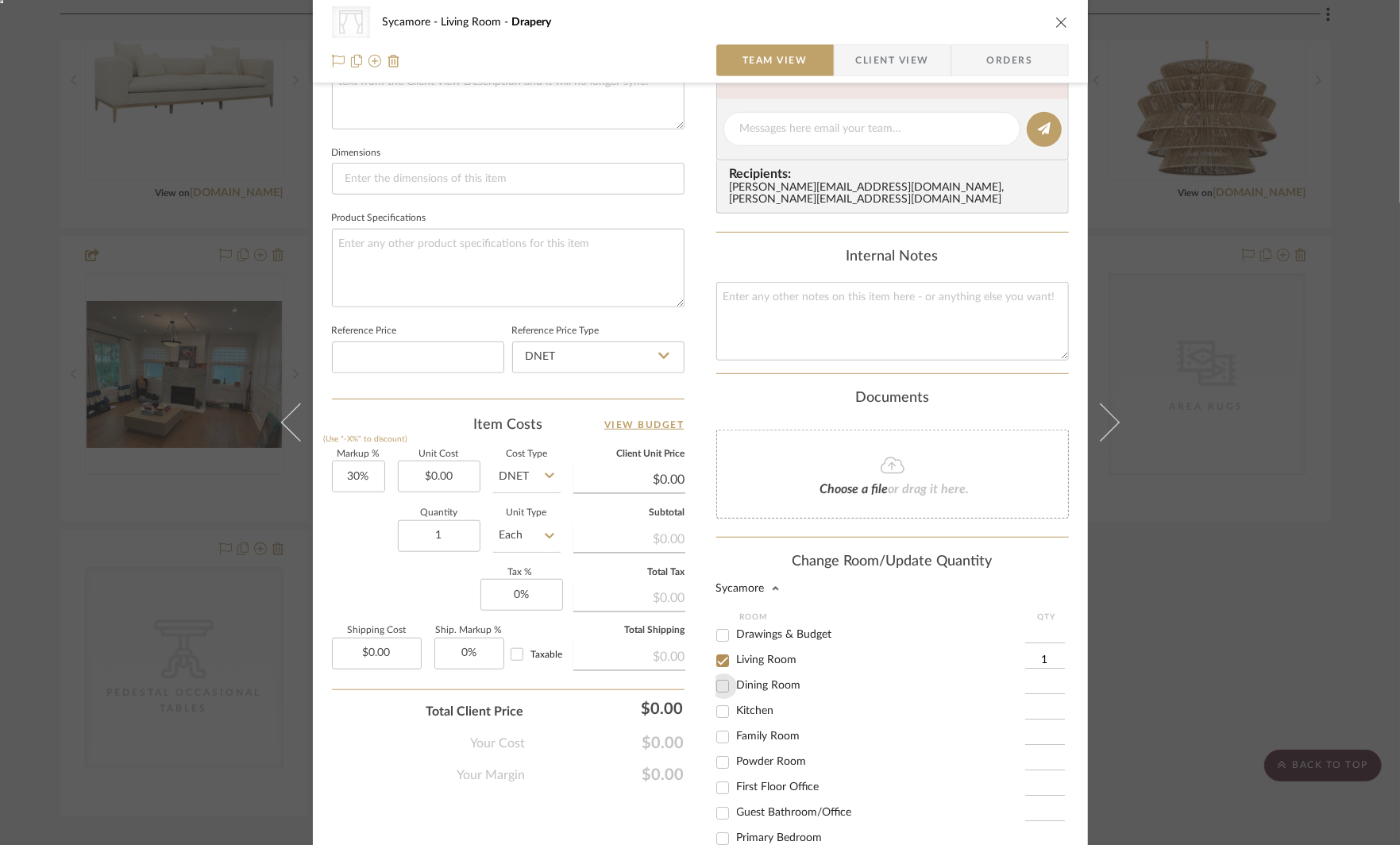
click at [722, 674] on input "Dining Room" at bounding box center [722, 686] width 25 height 25
checkbox input "true"
type input "1"
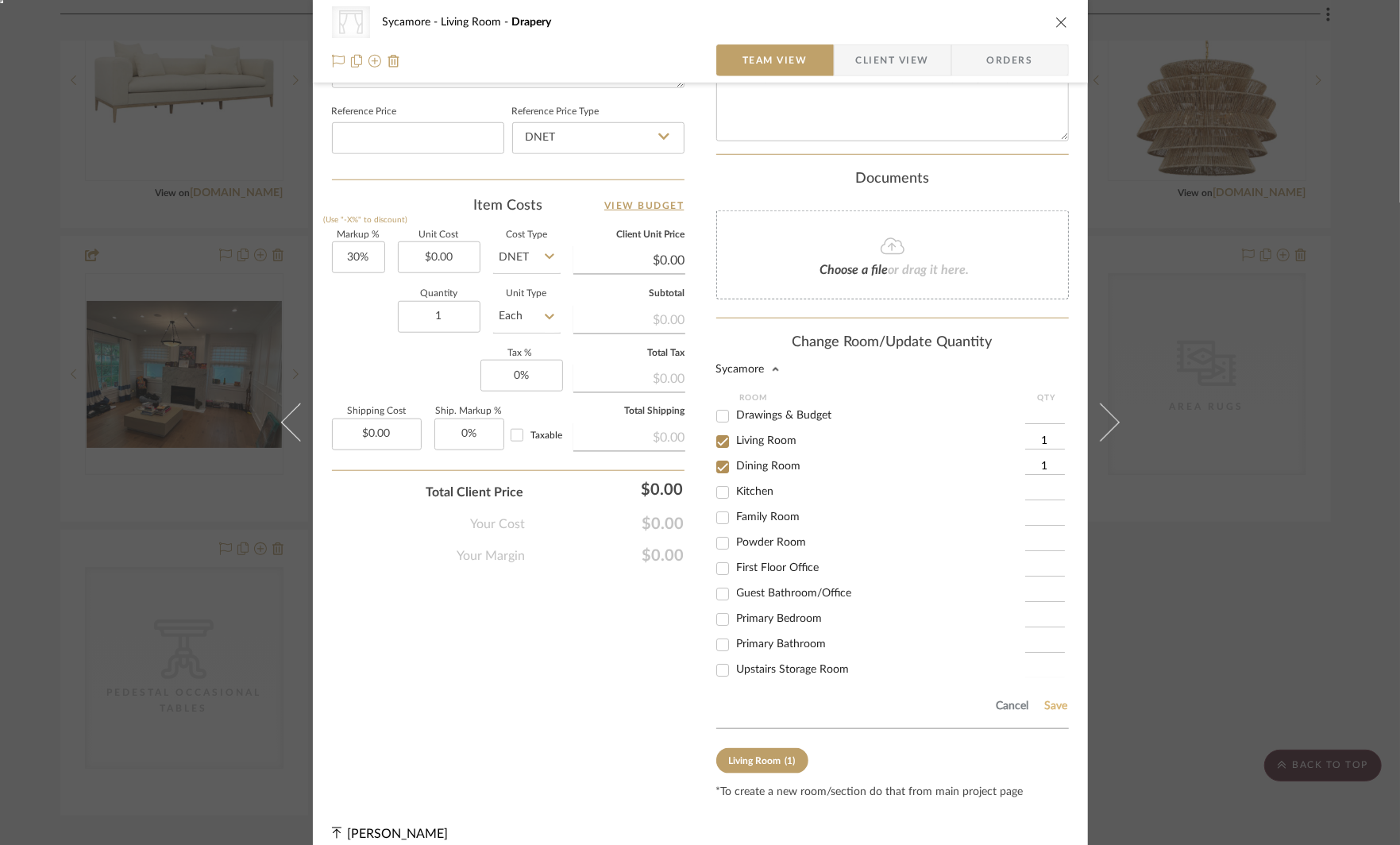
click at [1054, 700] on button "Save" at bounding box center [1056, 706] width 25 height 13
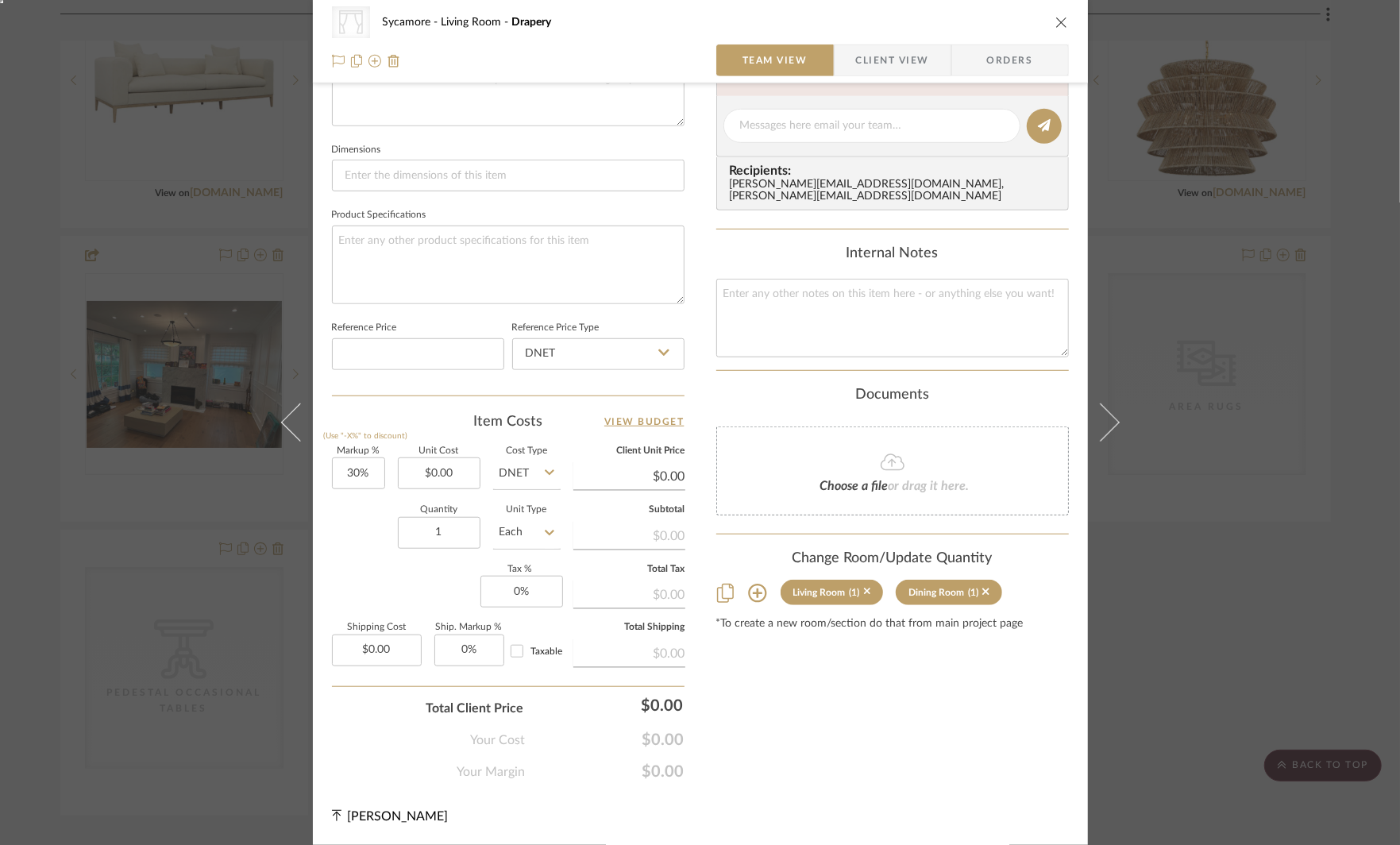
scroll to position [627, 0]
click at [1204, 501] on div "CategoryIconFabrics Created with Sketch. Drapery Sycamore Living Room Drapery T…" at bounding box center [700, 422] width 1400 height 845
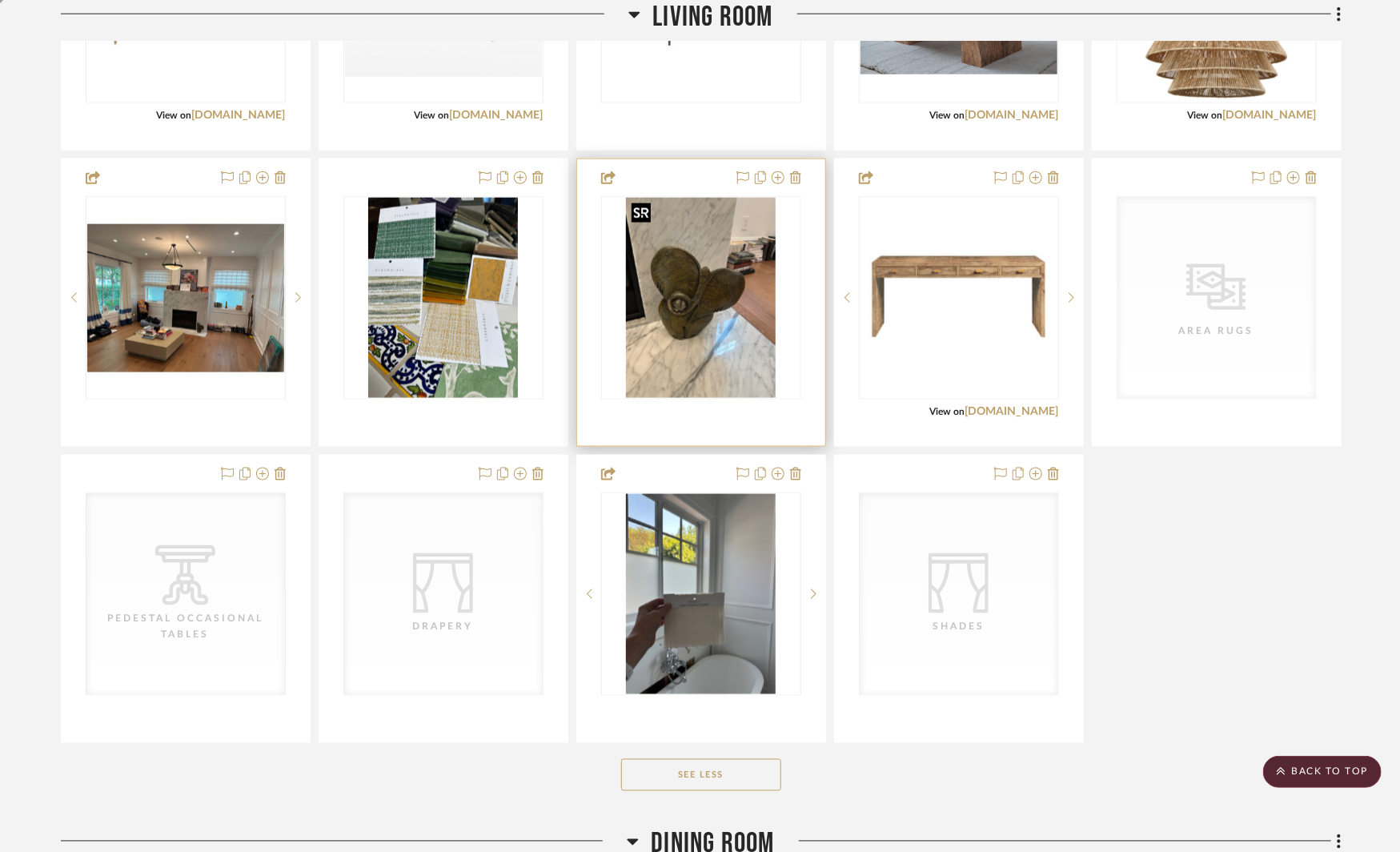
scroll to position [983, 0]
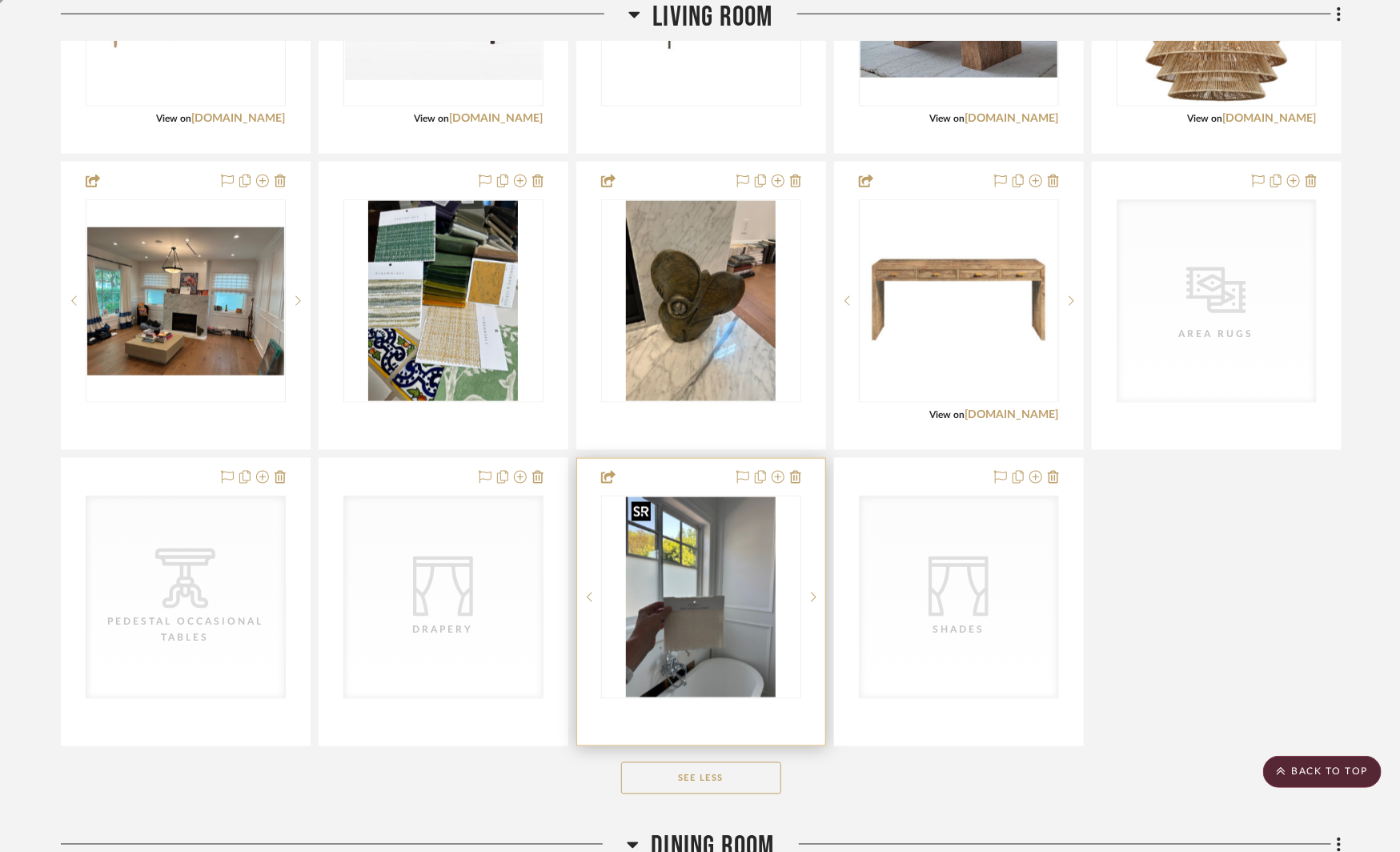
click at [730, 621] on img "0" at bounding box center [700, 597] width 150 height 200
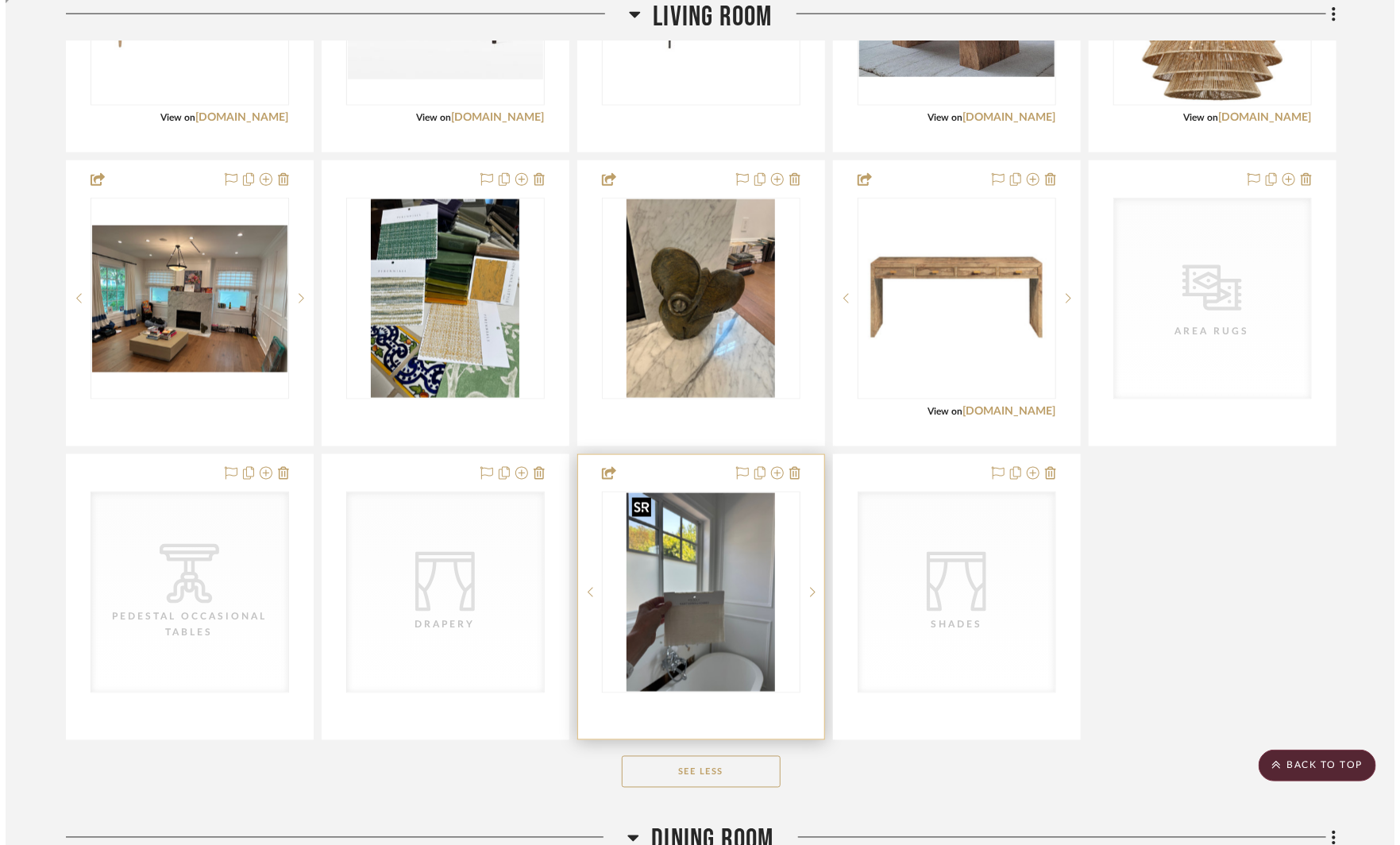
scroll to position [0, 0]
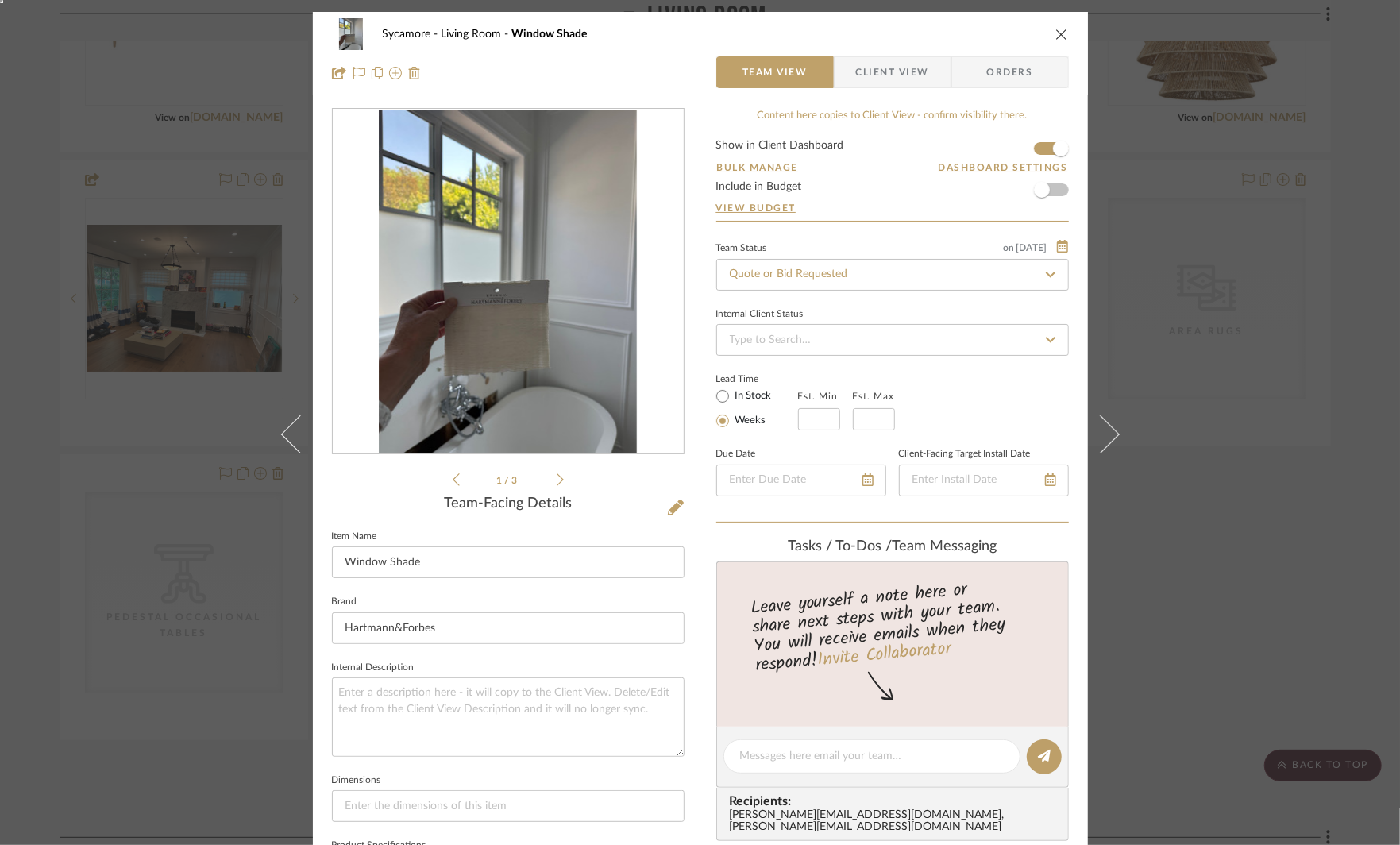
click at [1205, 658] on div "Sycamore Living Room Window Shade Team View Client View Orders 1 / 3 Team-Facin…" at bounding box center [700, 422] width 1400 height 845
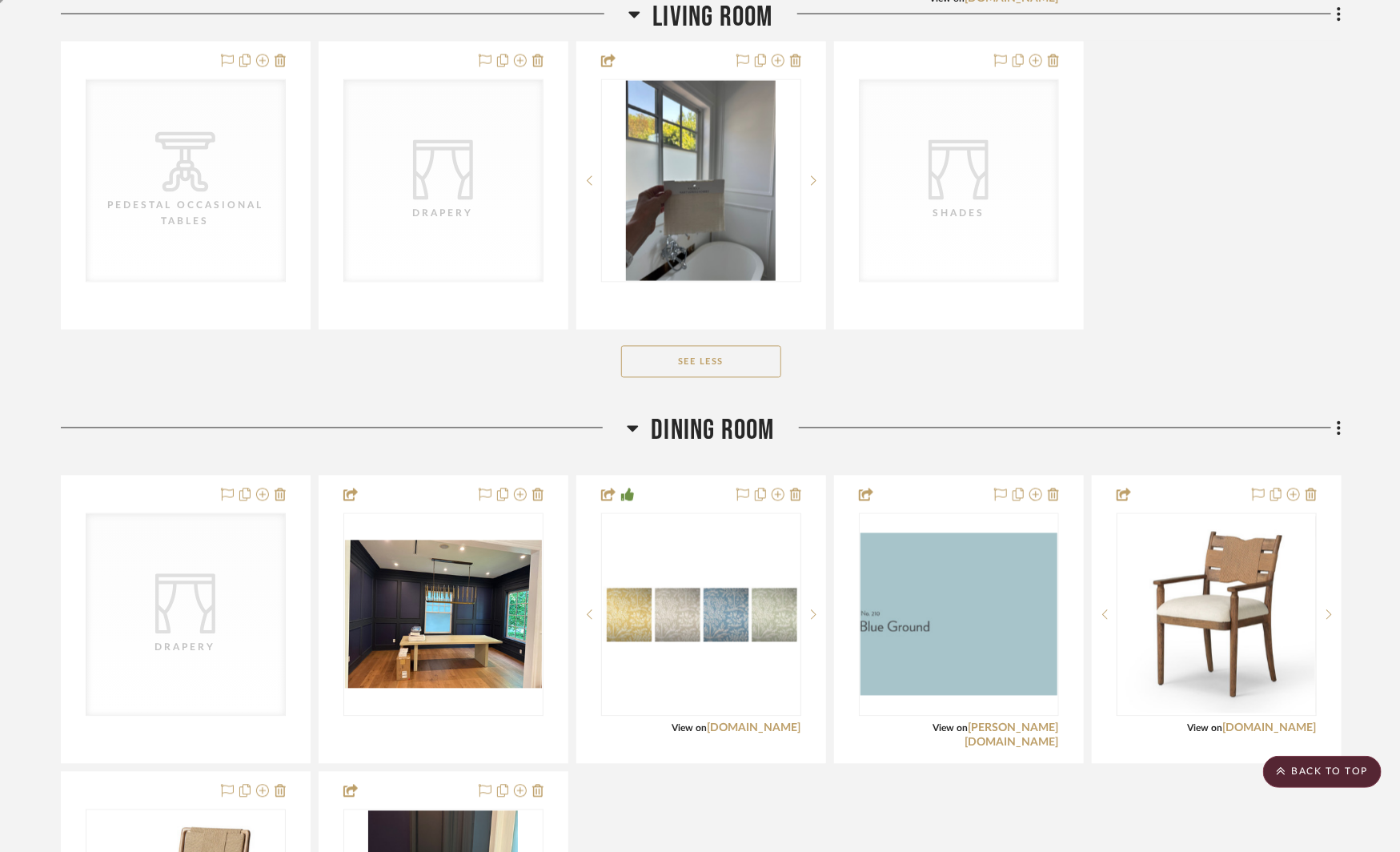
scroll to position [1758, 0]
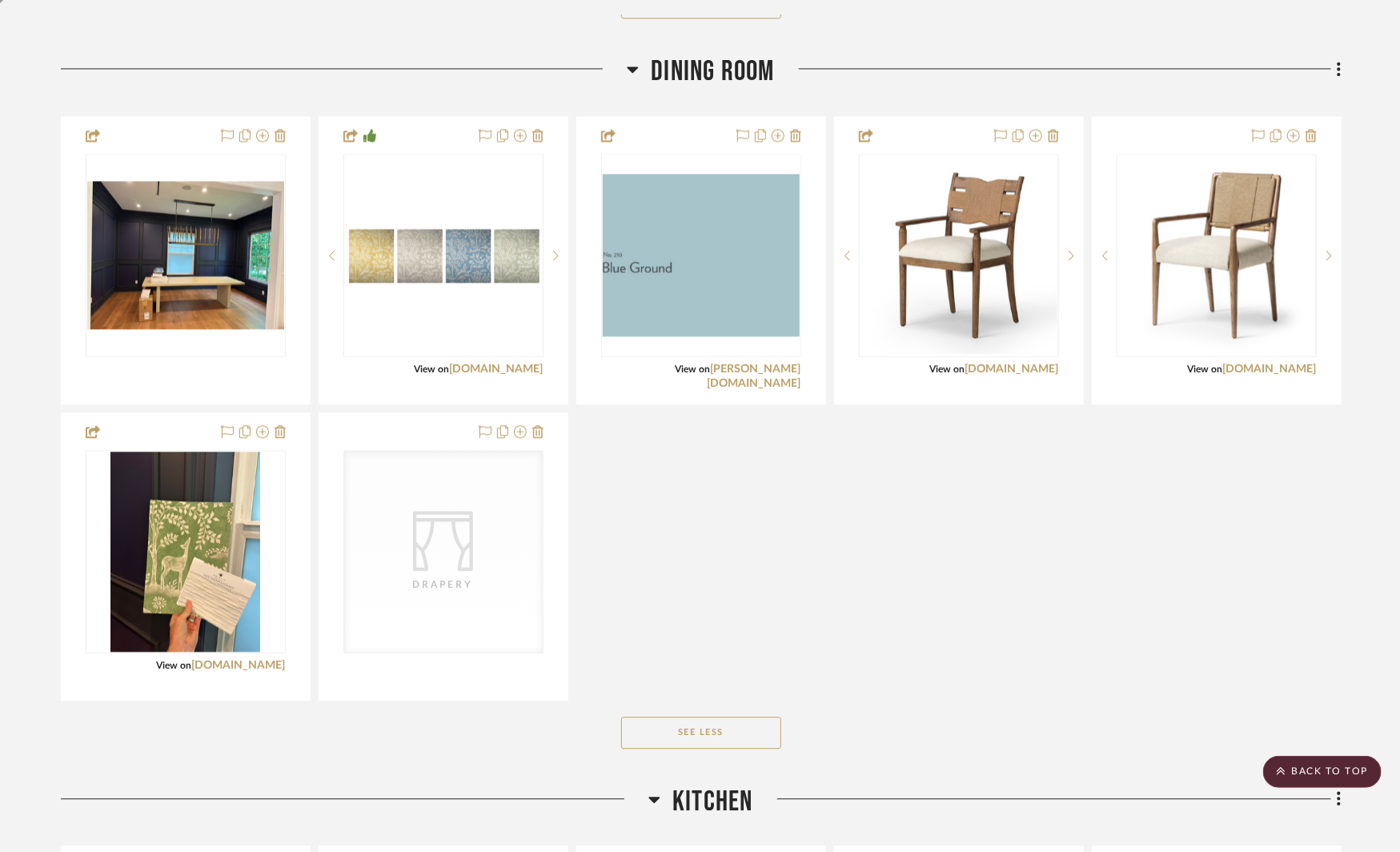
click at [524, 548] on div "CategoryIconFabrics Created with Sketch. Drapery" at bounding box center [444, 552] width 199 height 202
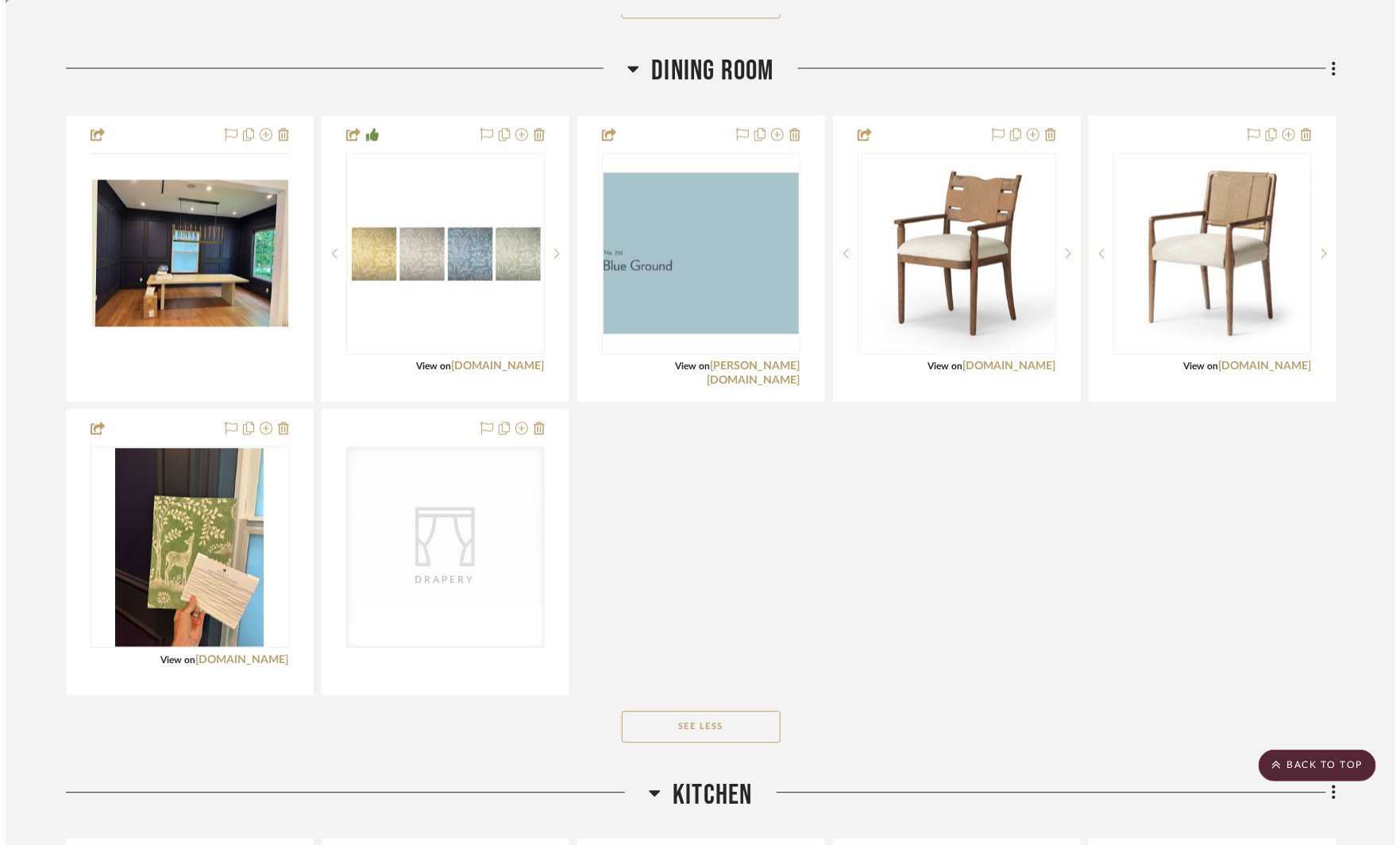
scroll to position [0, 0]
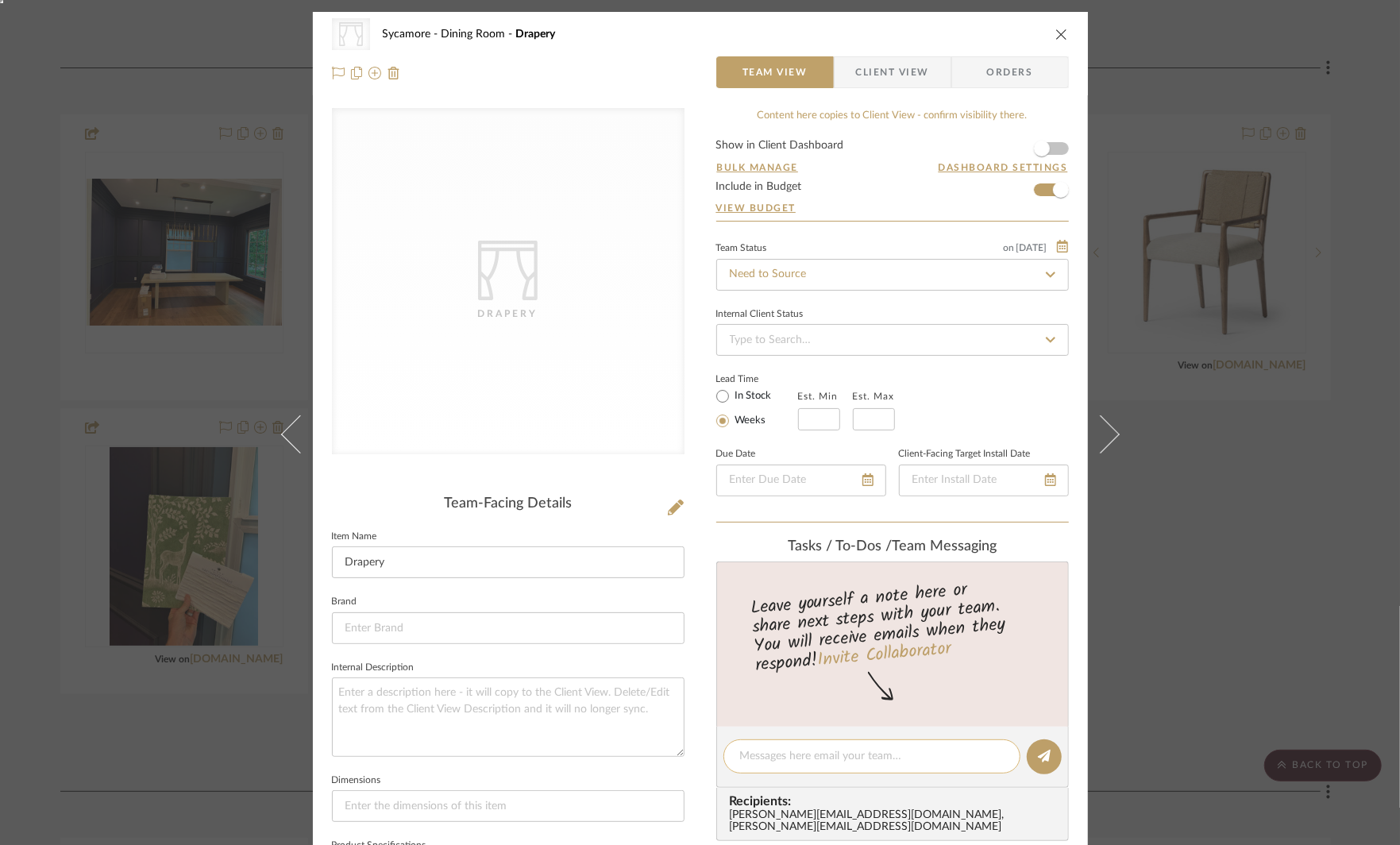
click at [750, 749] on textarea at bounding box center [872, 756] width 264 height 17
type textarea "match LR & DR sheer inexpensive draperyt"
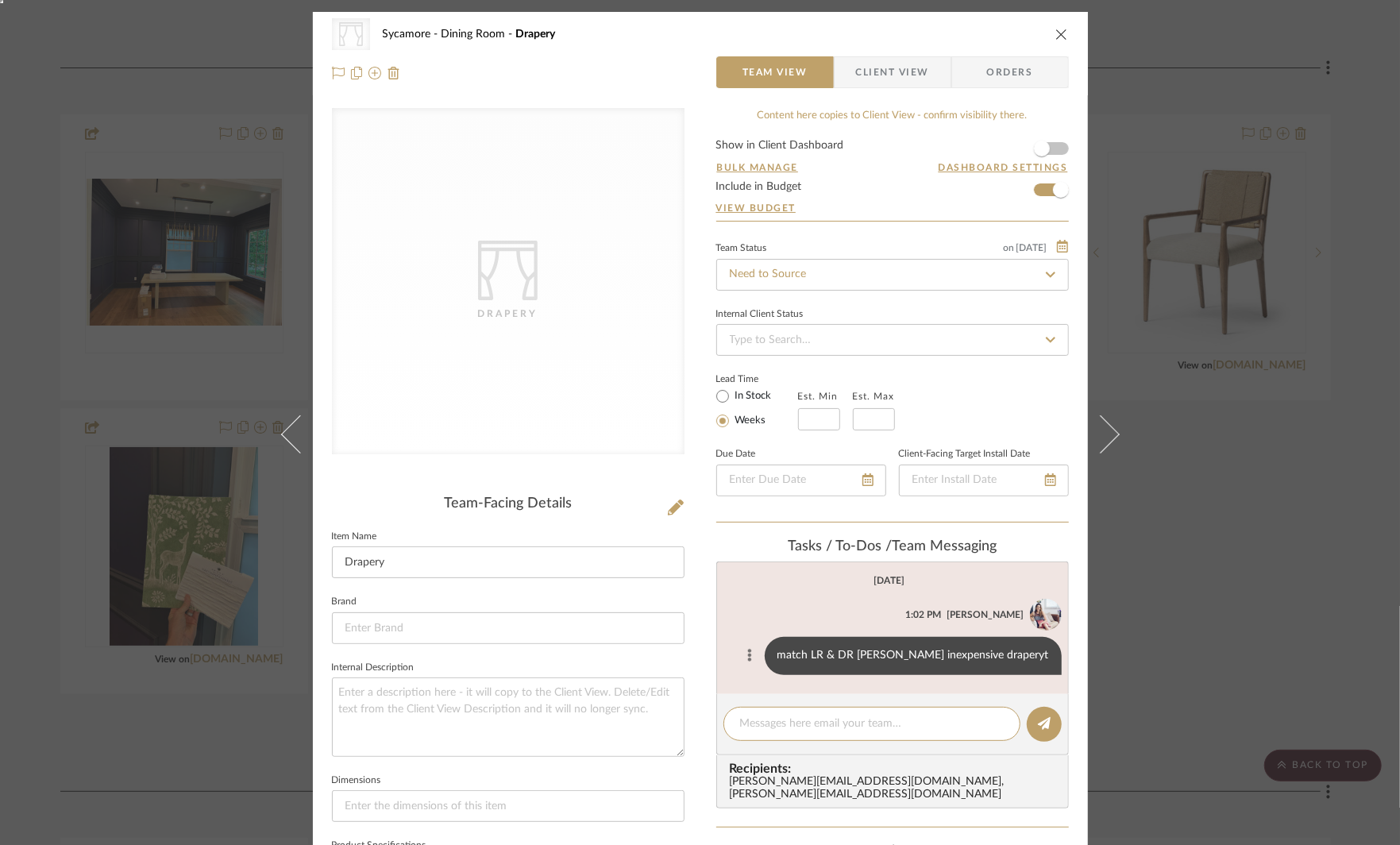
click at [752, 654] on icon at bounding box center [750, 655] width 5 height 13
click at [748, 627] on button "Edit Message" at bounding box center [742, 636] width 109 height 38
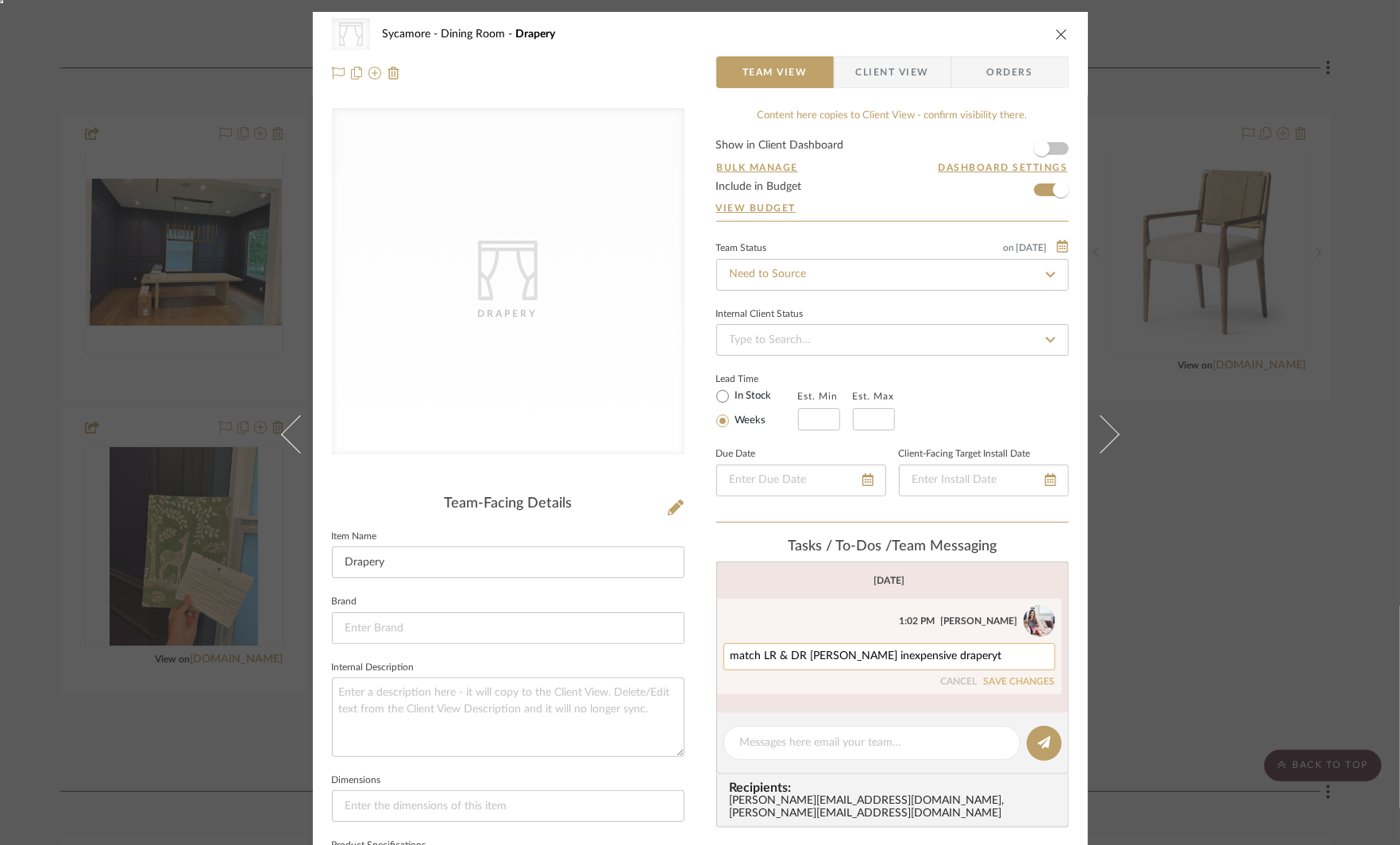
click at [949, 652] on textarea "match LR & DR sheer inexpensive draperyt" at bounding box center [889, 657] width 318 height 13
type textarea "match LR & DR sheer inexpensive drapery"
click at [999, 676] on button "SAVE CHANGES" at bounding box center [1019, 682] width 71 height 11
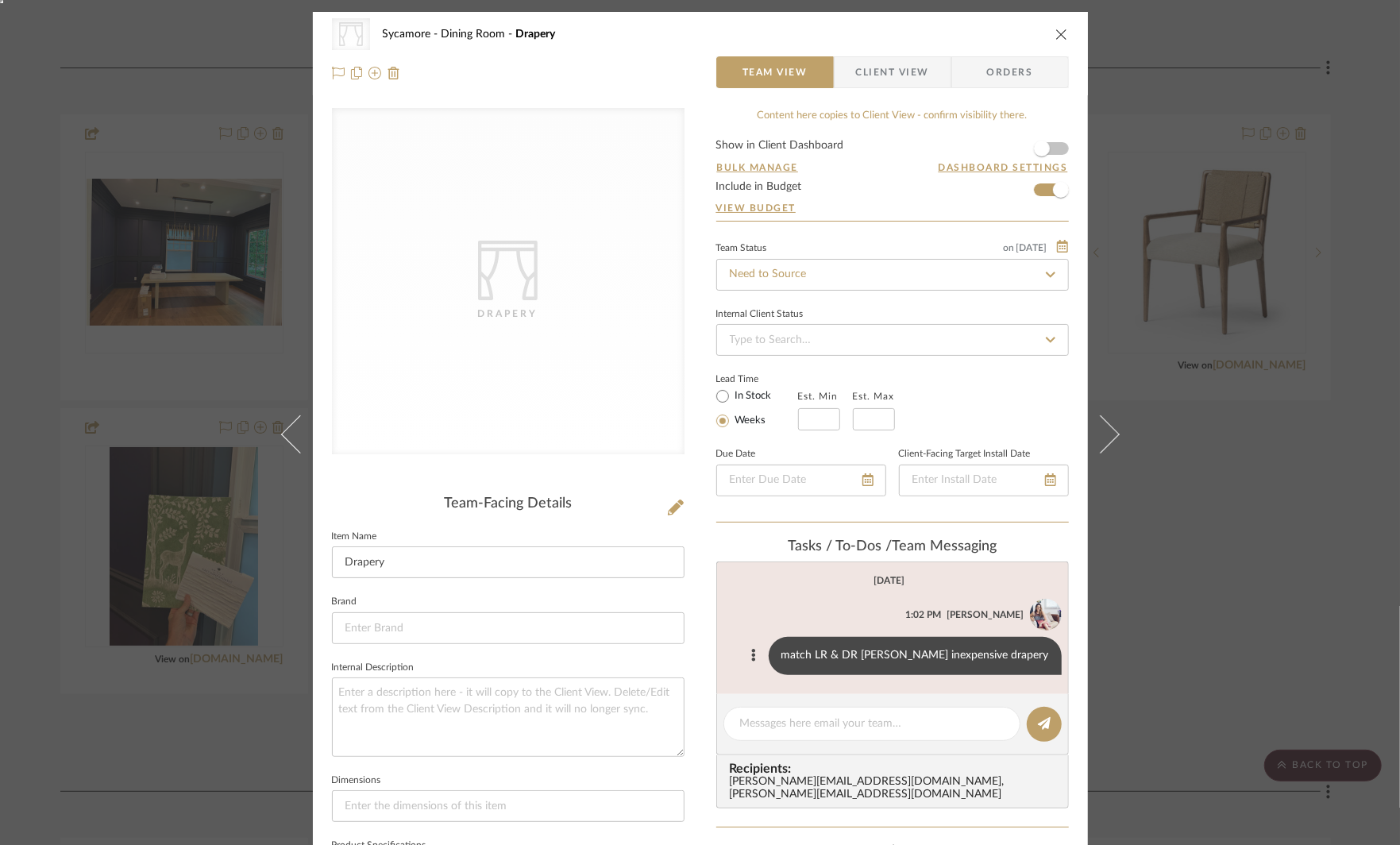
click at [1195, 671] on div "CategoryIconFabrics Created with Sketch. Drapery Sycamore Dining Room Drapery T…" at bounding box center [700, 422] width 1400 height 845
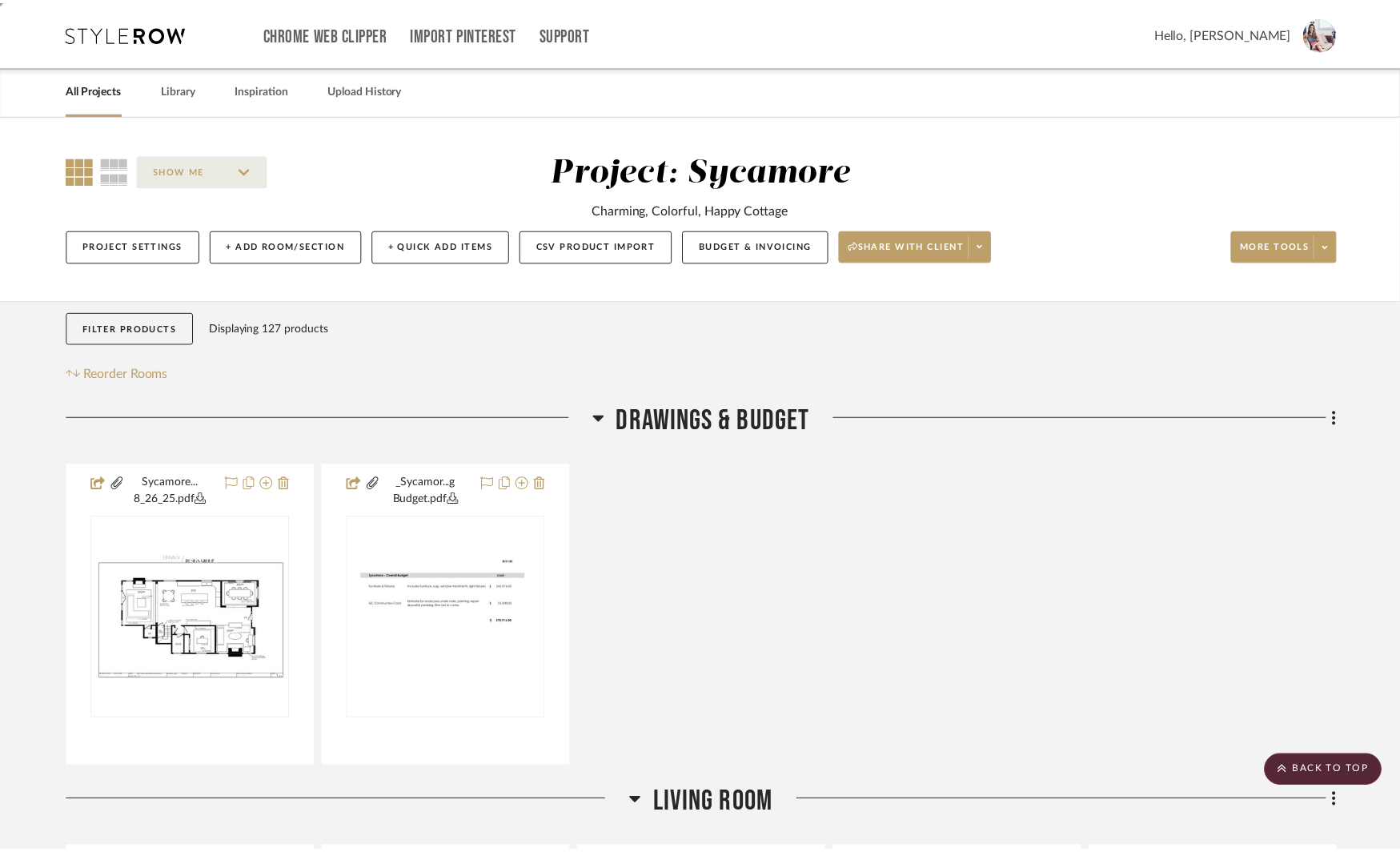
scroll to position [1758, 0]
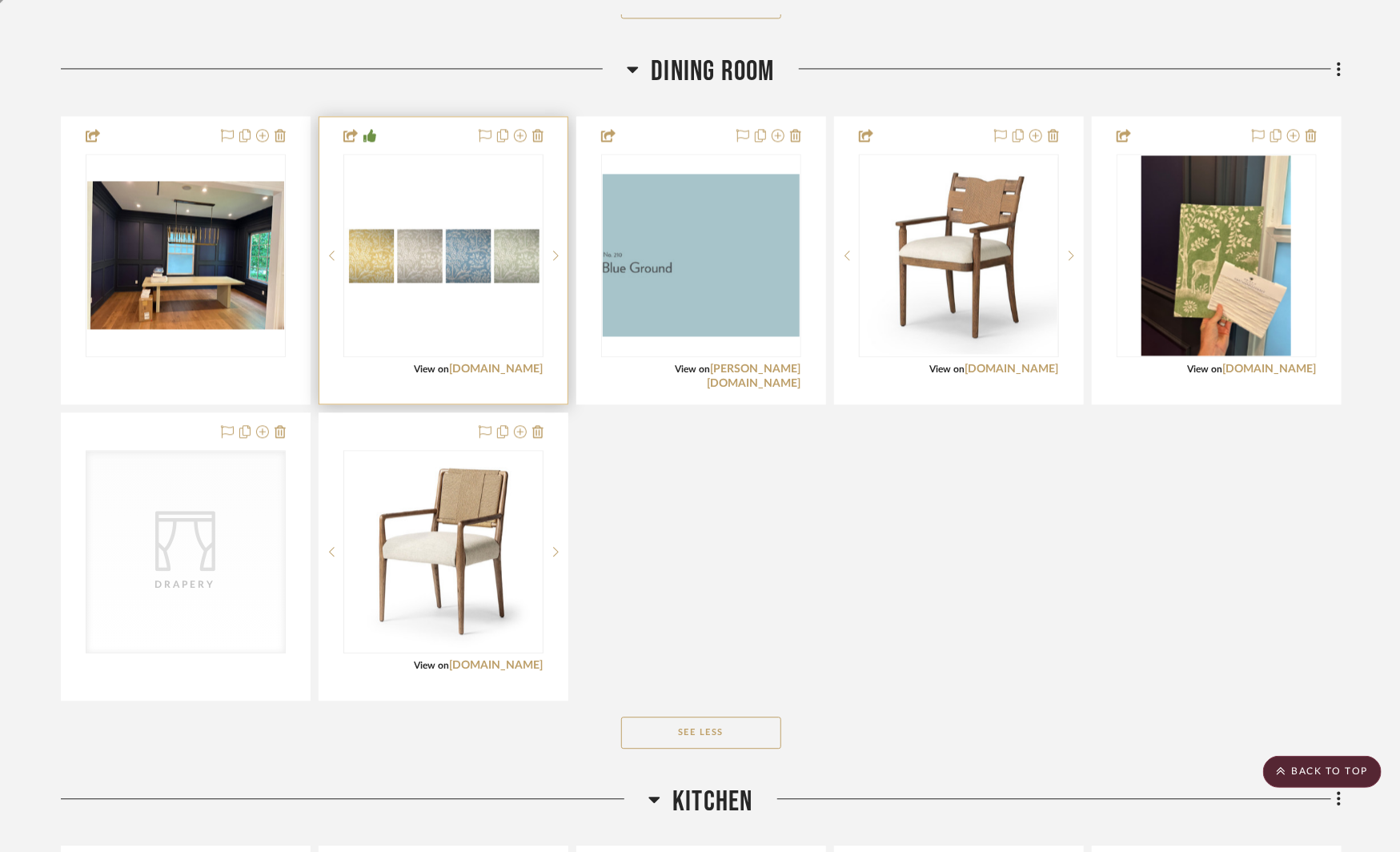
click at [504, 233] on img "0" at bounding box center [443, 254] width 197 height 54
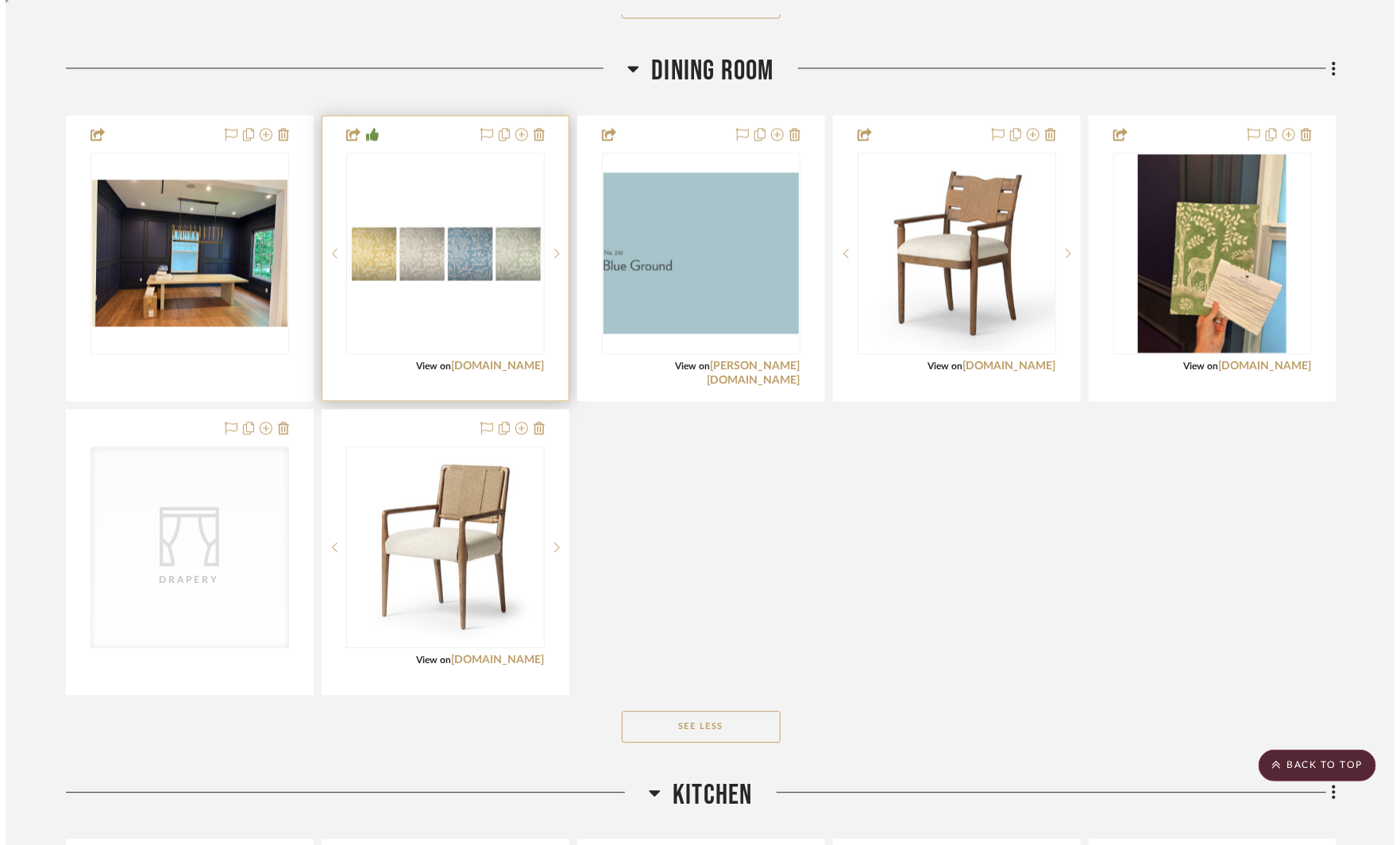
scroll to position [0, 0]
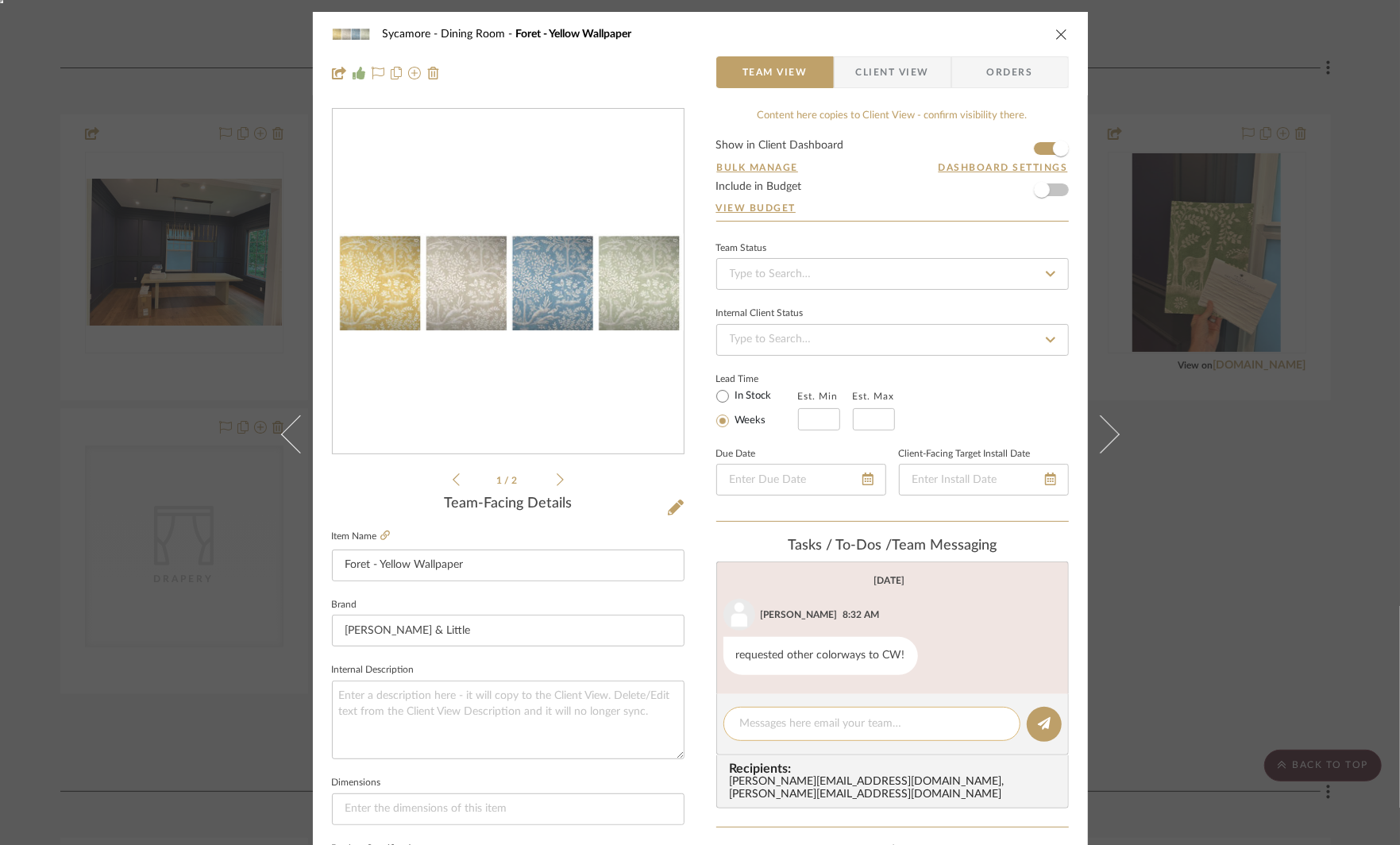
click at [764, 722] on textarea at bounding box center [872, 724] width 264 height 17
type textarea "sent you pics of yellow to add in here"
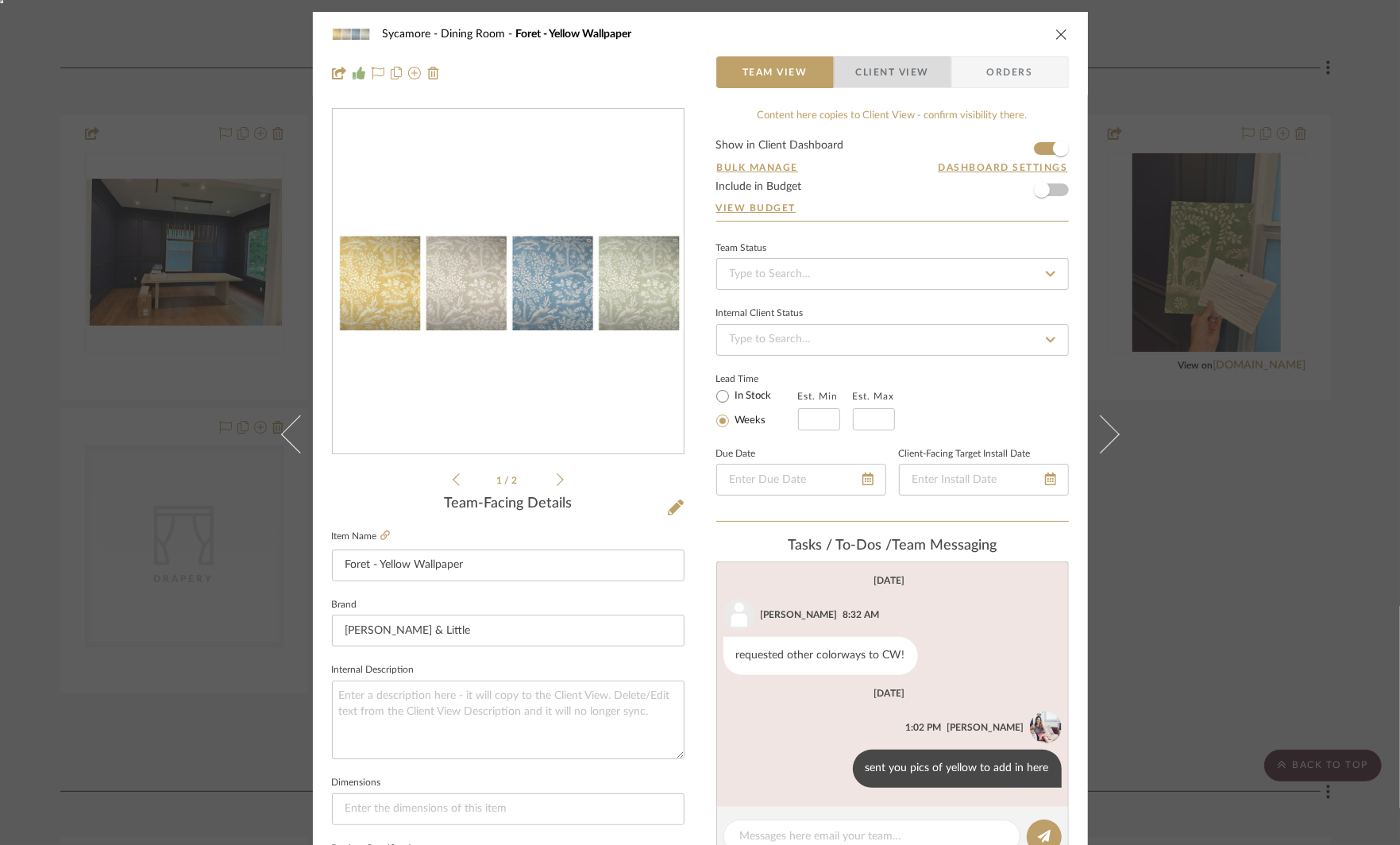
click at [877, 86] on span "Client View" at bounding box center [892, 72] width 73 height 32
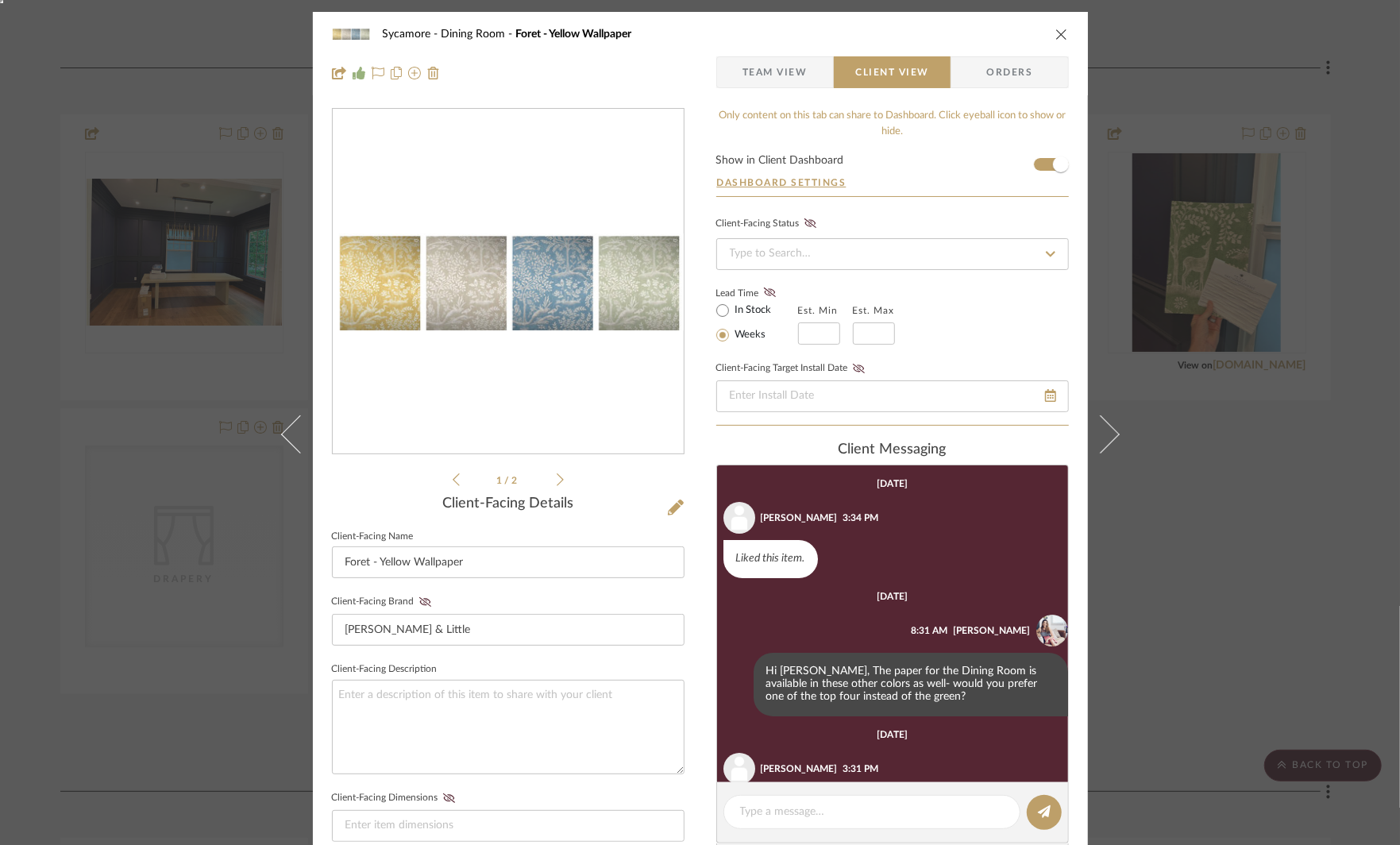
scroll to position [66, 0]
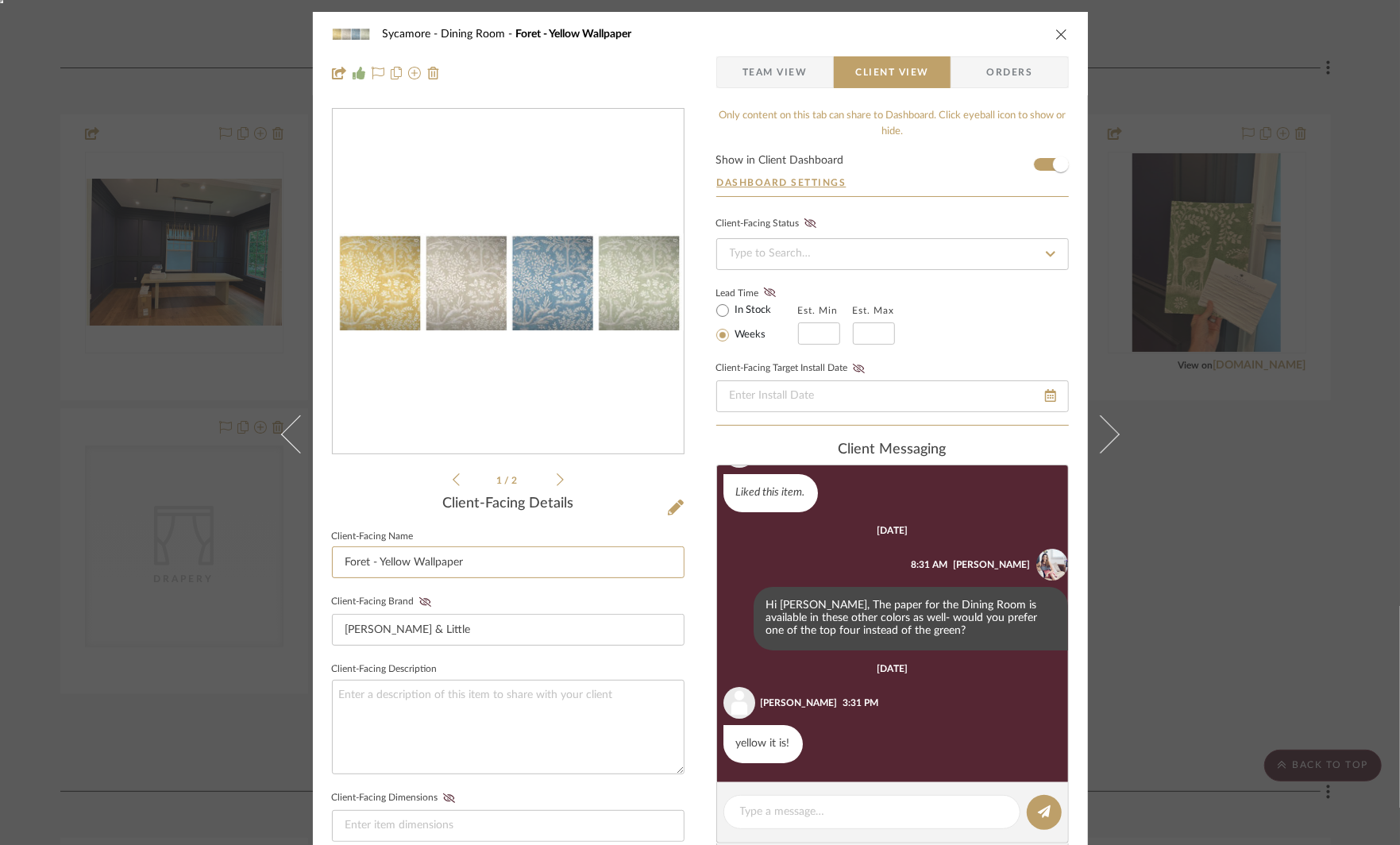
drag, startPoint x: 376, startPoint y: 564, endPoint x: 253, endPoint y: 564, distance: 123.0
click at [254, 564] on div "Sycamore Dining Room Foret - Yellow Wallpaper Team View Client View Orders 1 / …" at bounding box center [700, 422] width 1400 height 845
click at [375, 564] on input "Yellow Wallpaper" at bounding box center [508, 562] width 353 height 32
type input "Yellow Forest Wallpaper"
click at [542, 753] on textarea at bounding box center [508, 727] width 353 height 95
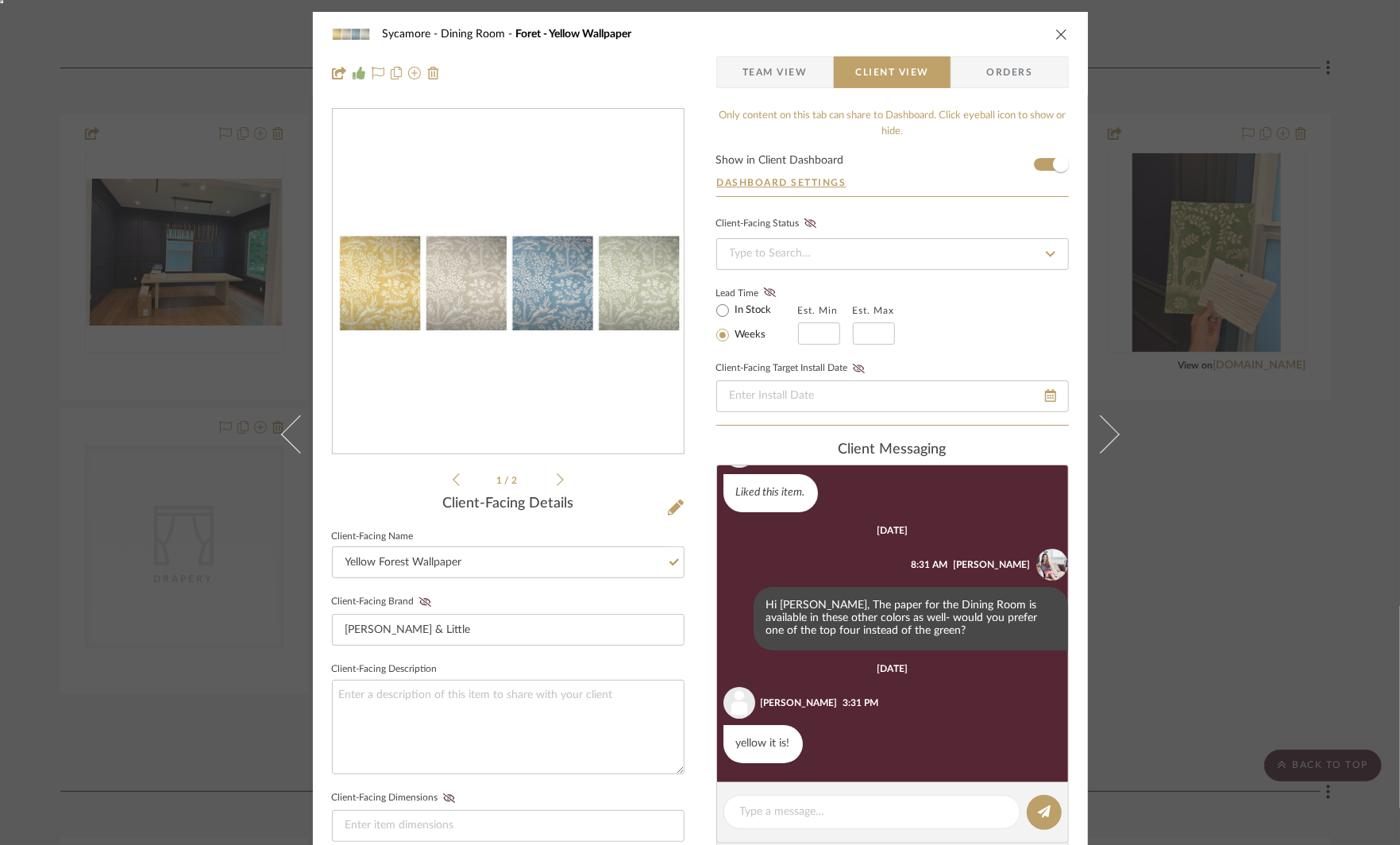
click at [1177, 525] on div "Sycamore Dining Room Foret - Yellow Wallpaper Team View Client View Orders 1 / …" at bounding box center [700, 422] width 1400 height 845
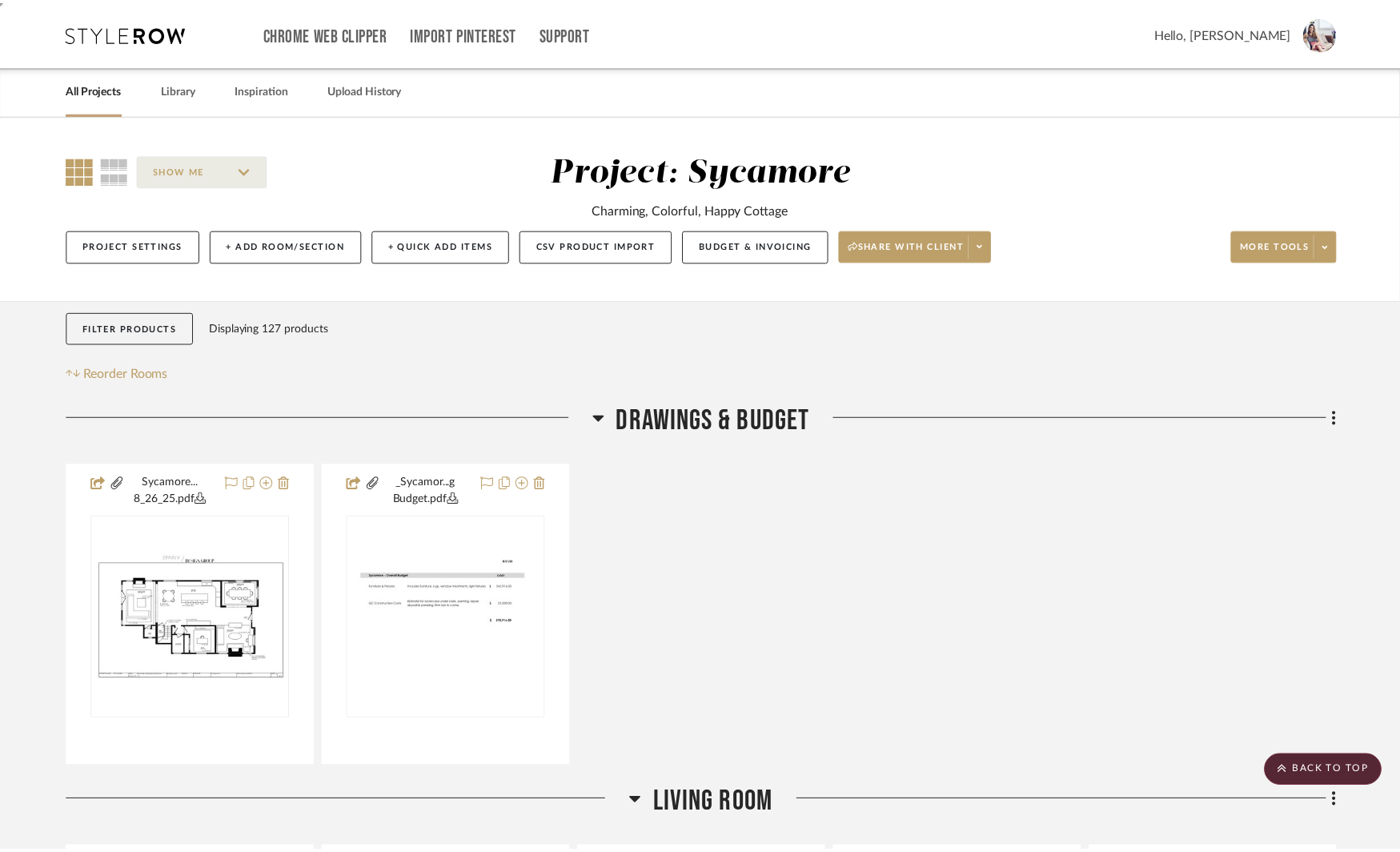
scroll to position [1758, 0]
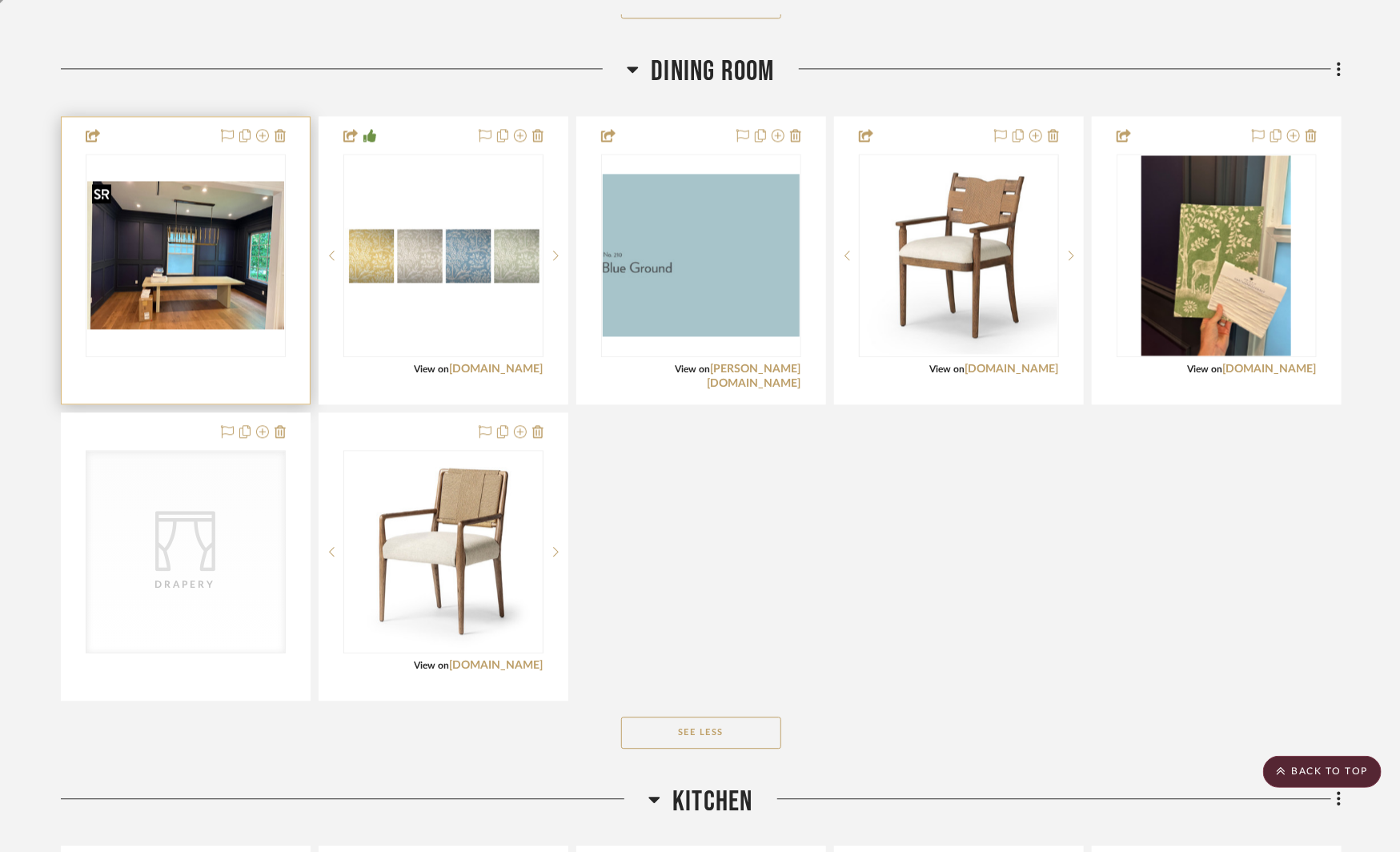
click at [228, 282] on img "0" at bounding box center [185, 255] width 197 height 149
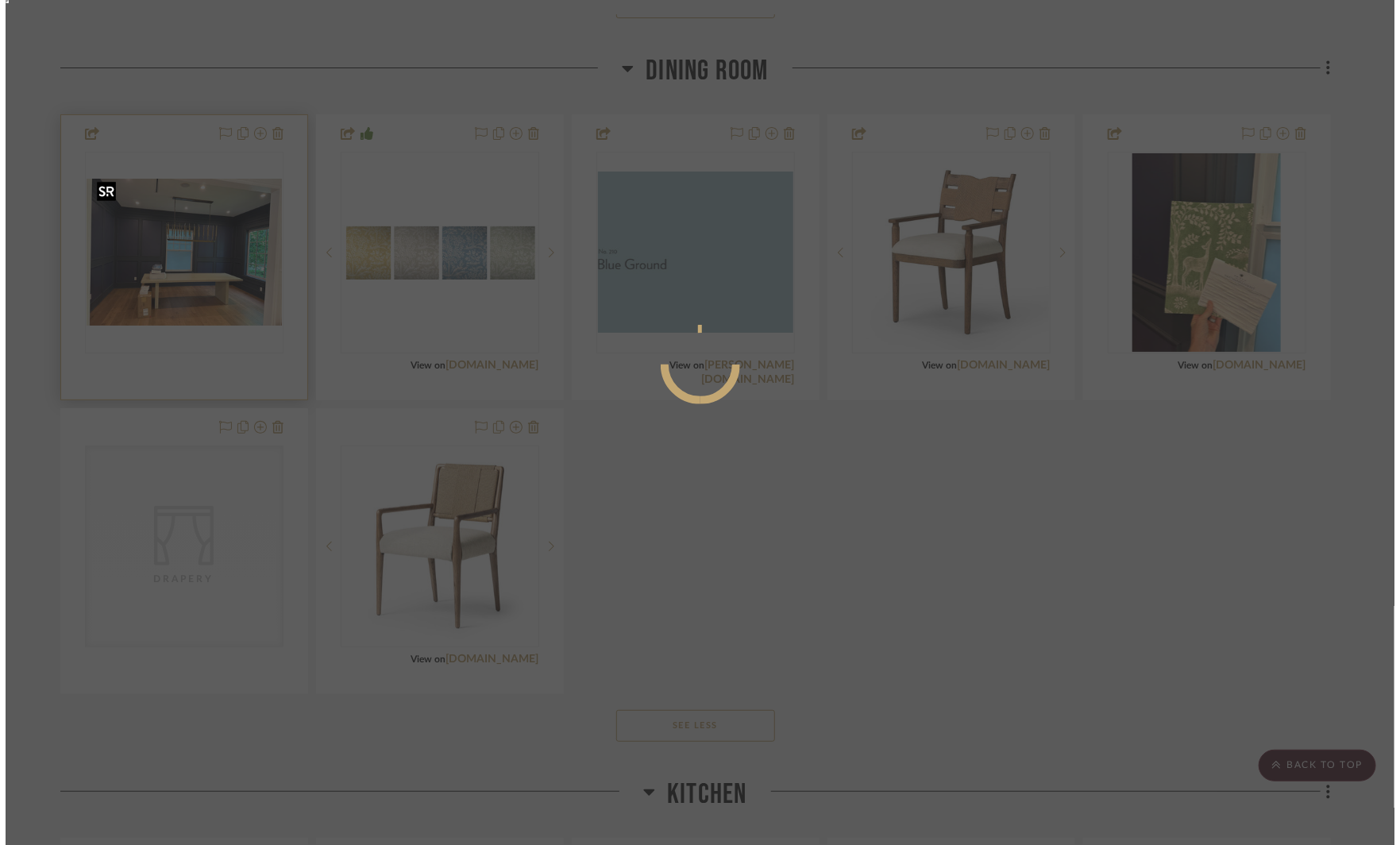
scroll to position [0, 0]
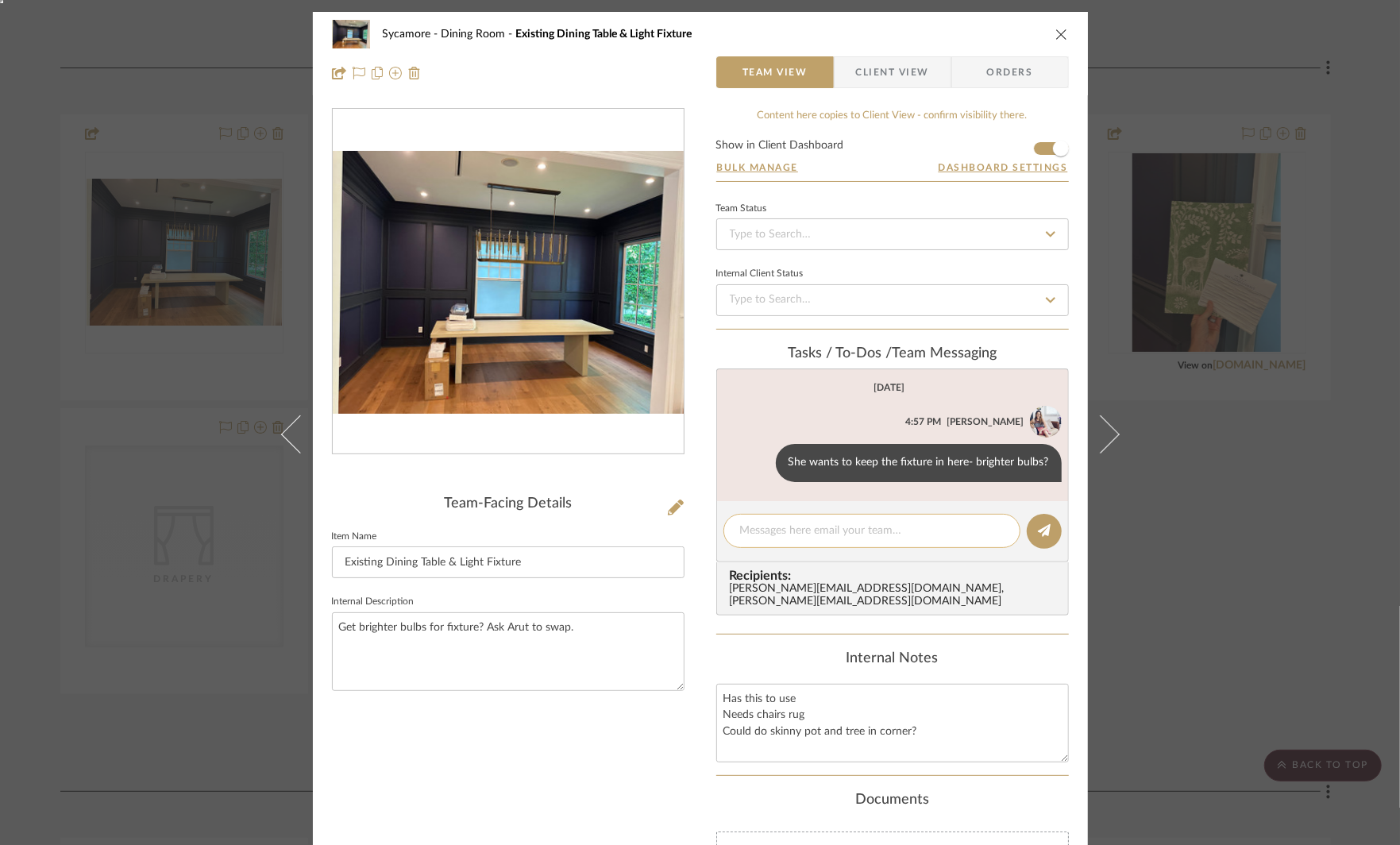
click at [808, 531] on textarea at bounding box center [872, 531] width 264 height 17
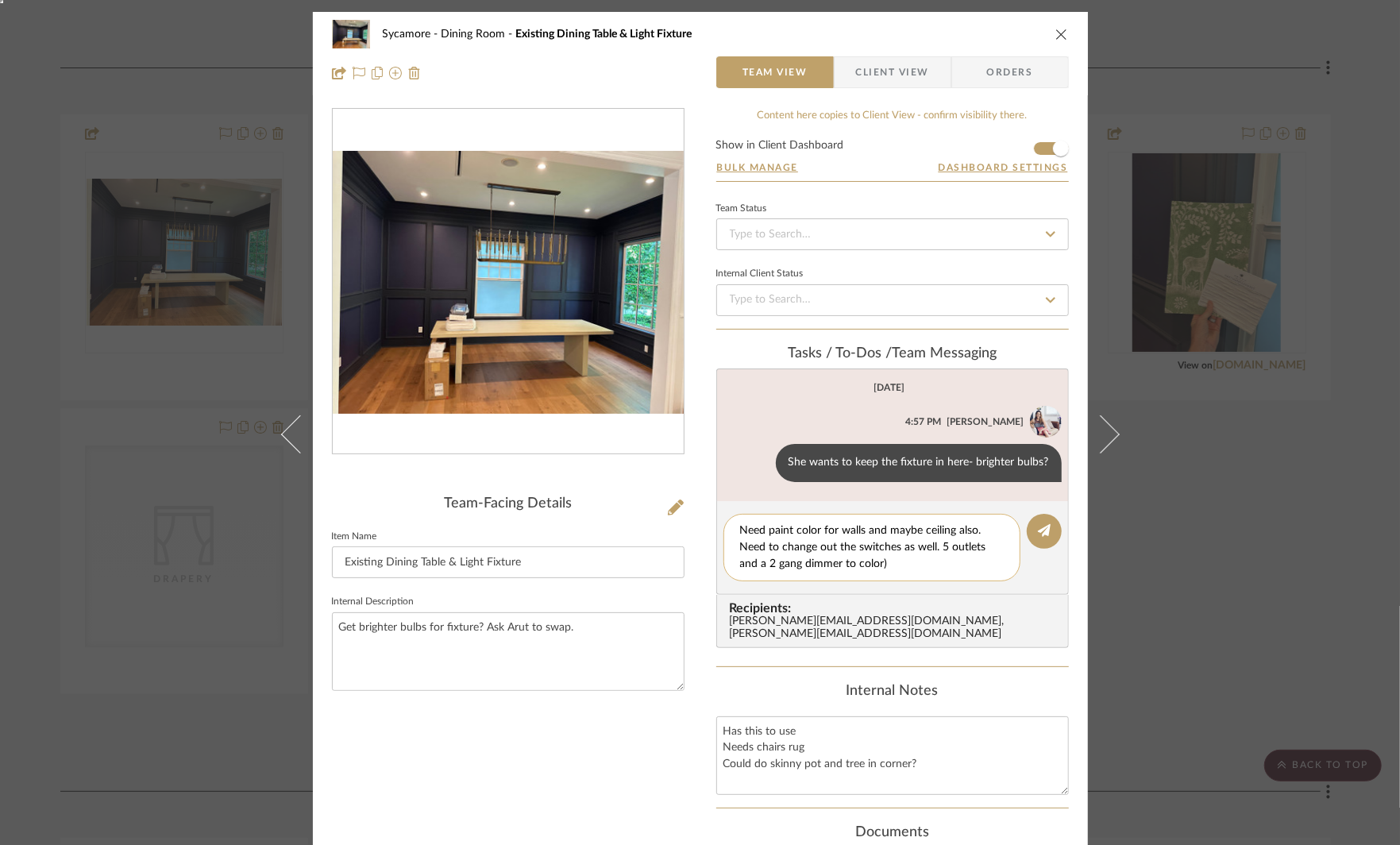
type textarea "Need paint color for walls and maybe ceiling also. Need to change out the switc…"
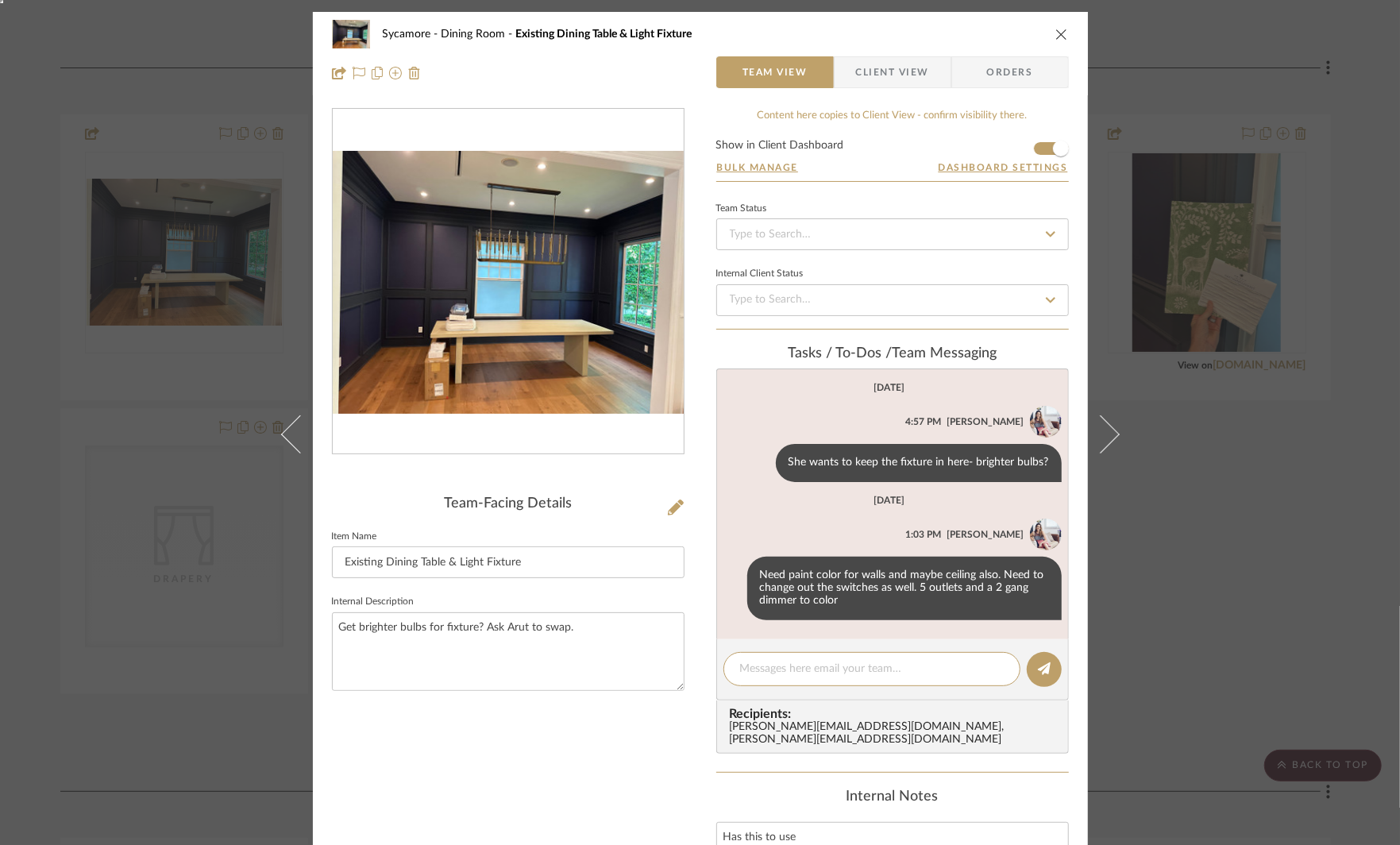
click at [1244, 536] on div "Sycamore Dining Room Existing Dining Table & Light Fixture Team View Client Vie…" at bounding box center [700, 422] width 1400 height 845
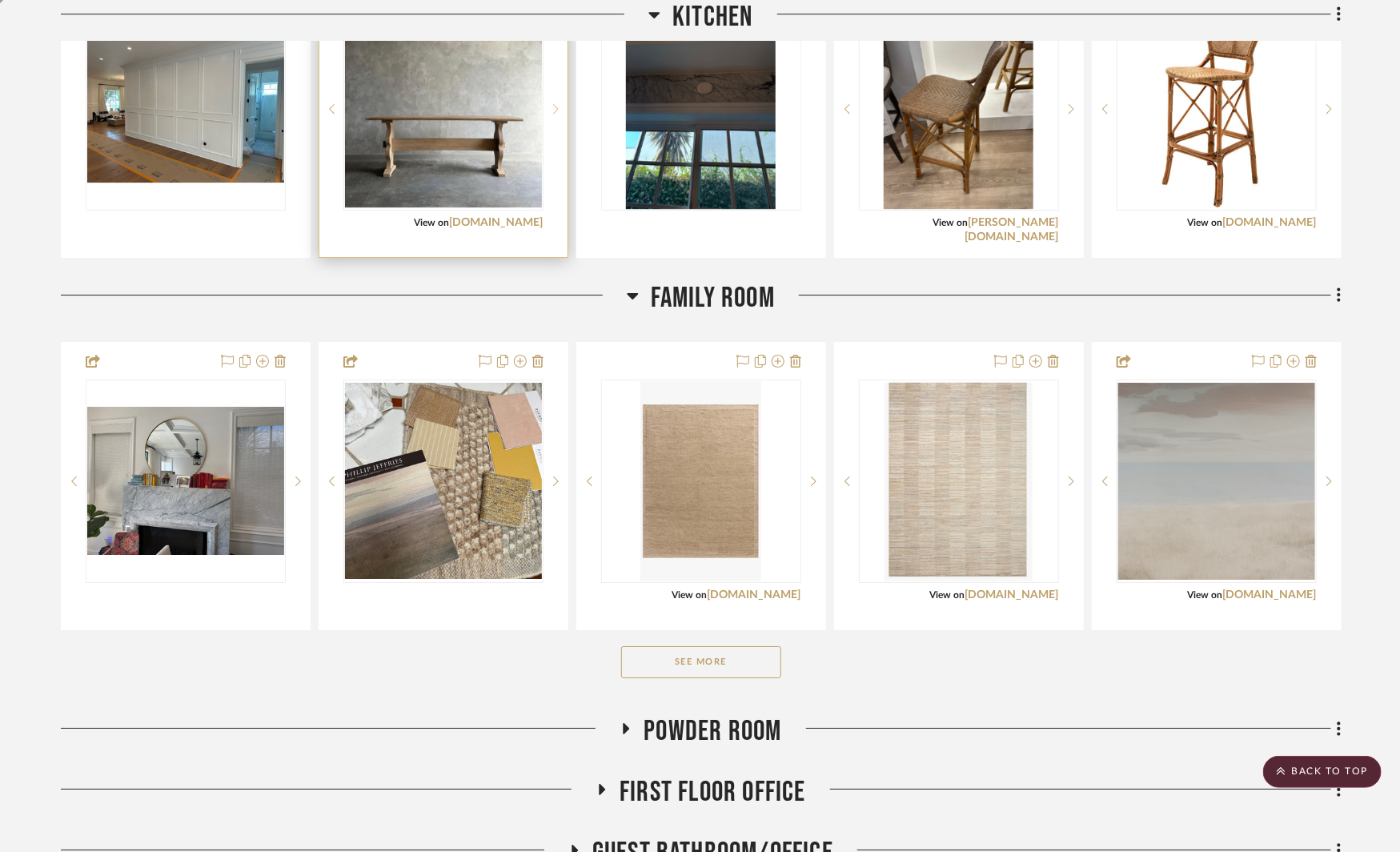
scroll to position [2637, 0]
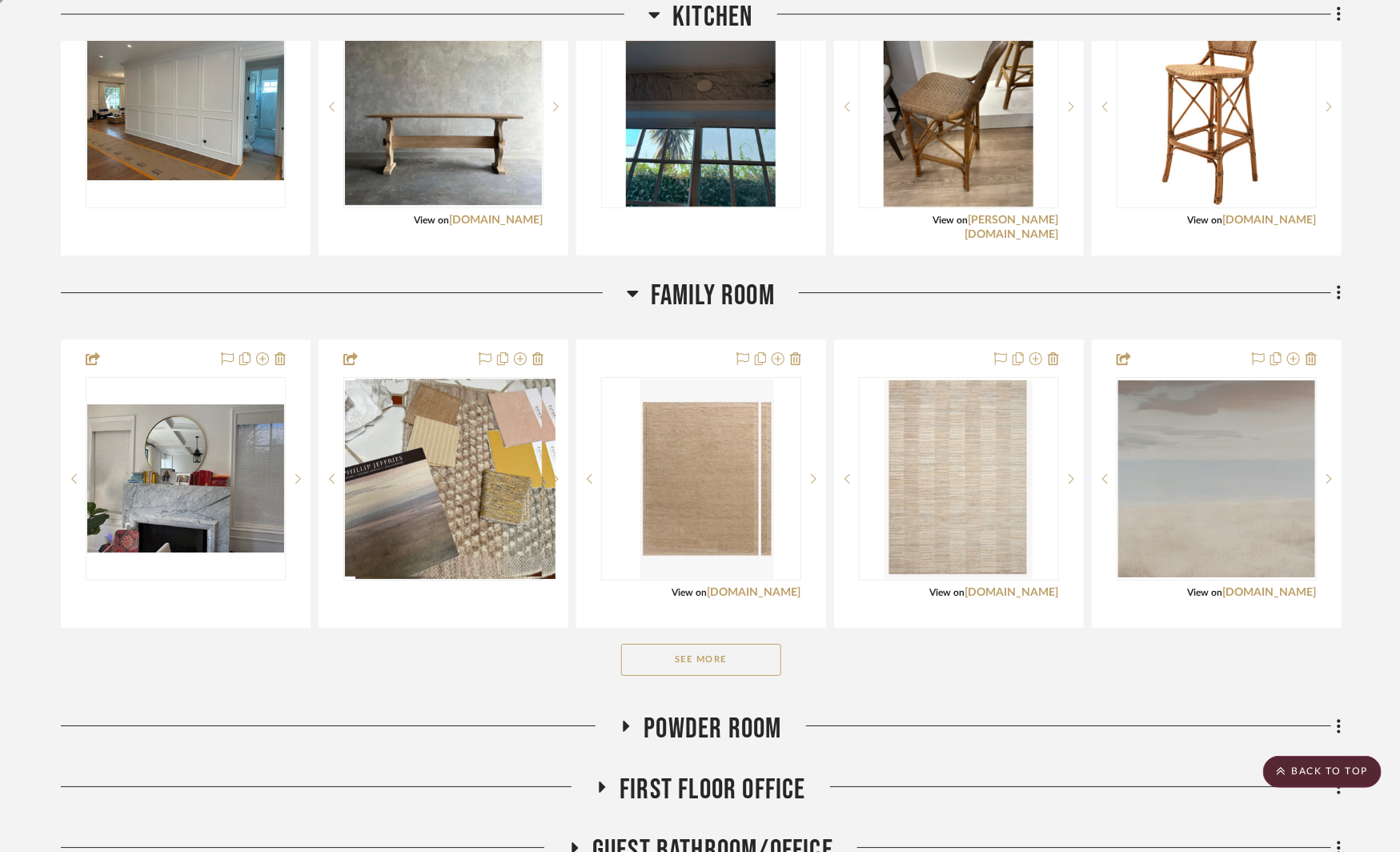
click at [714, 653] on button "See More" at bounding box center [700, 660] width 160 height 32
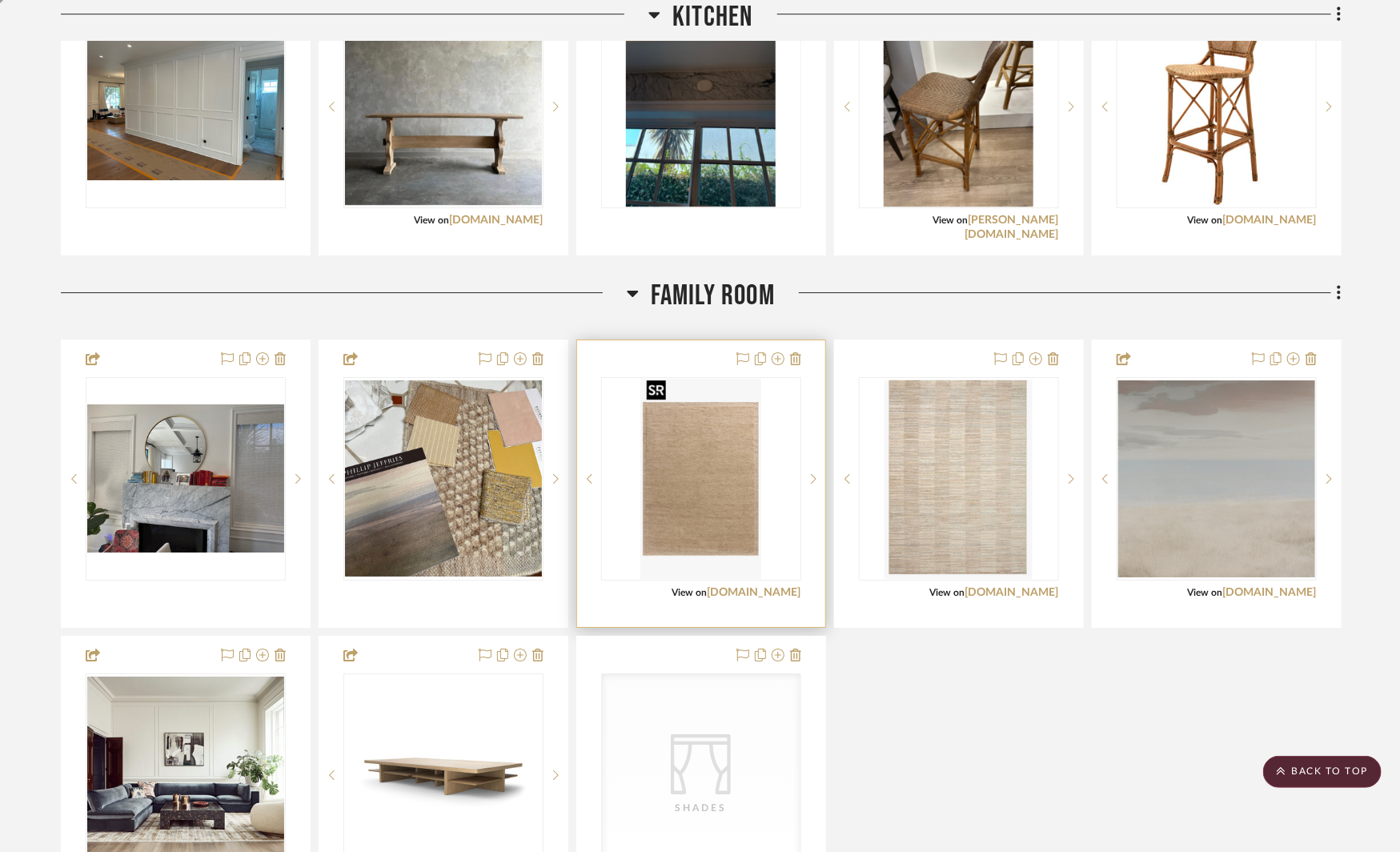
click at [741, 484] on img "0" at bounding box center [700, 478] width 120 height 200
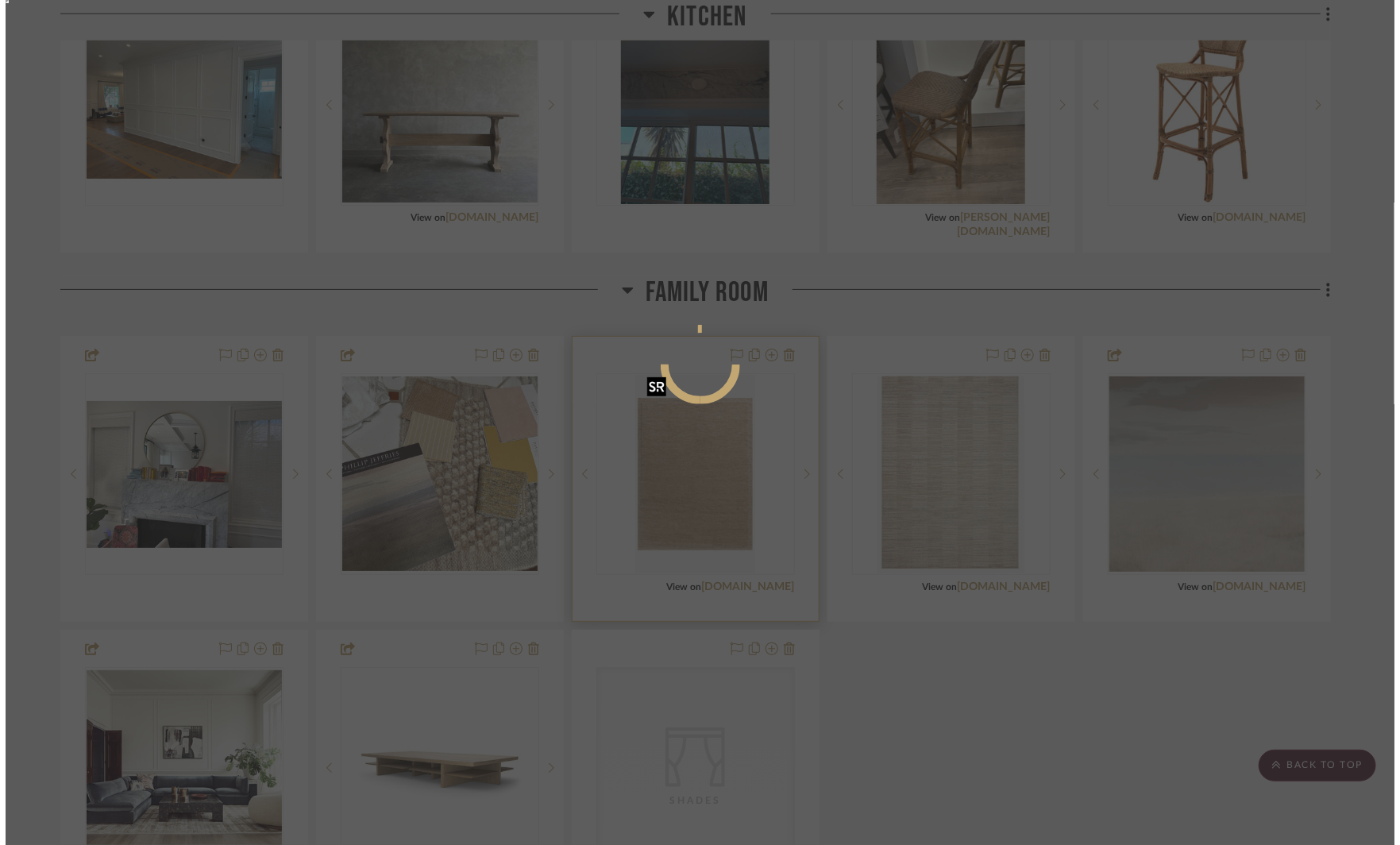
scroll to position [0, 0]
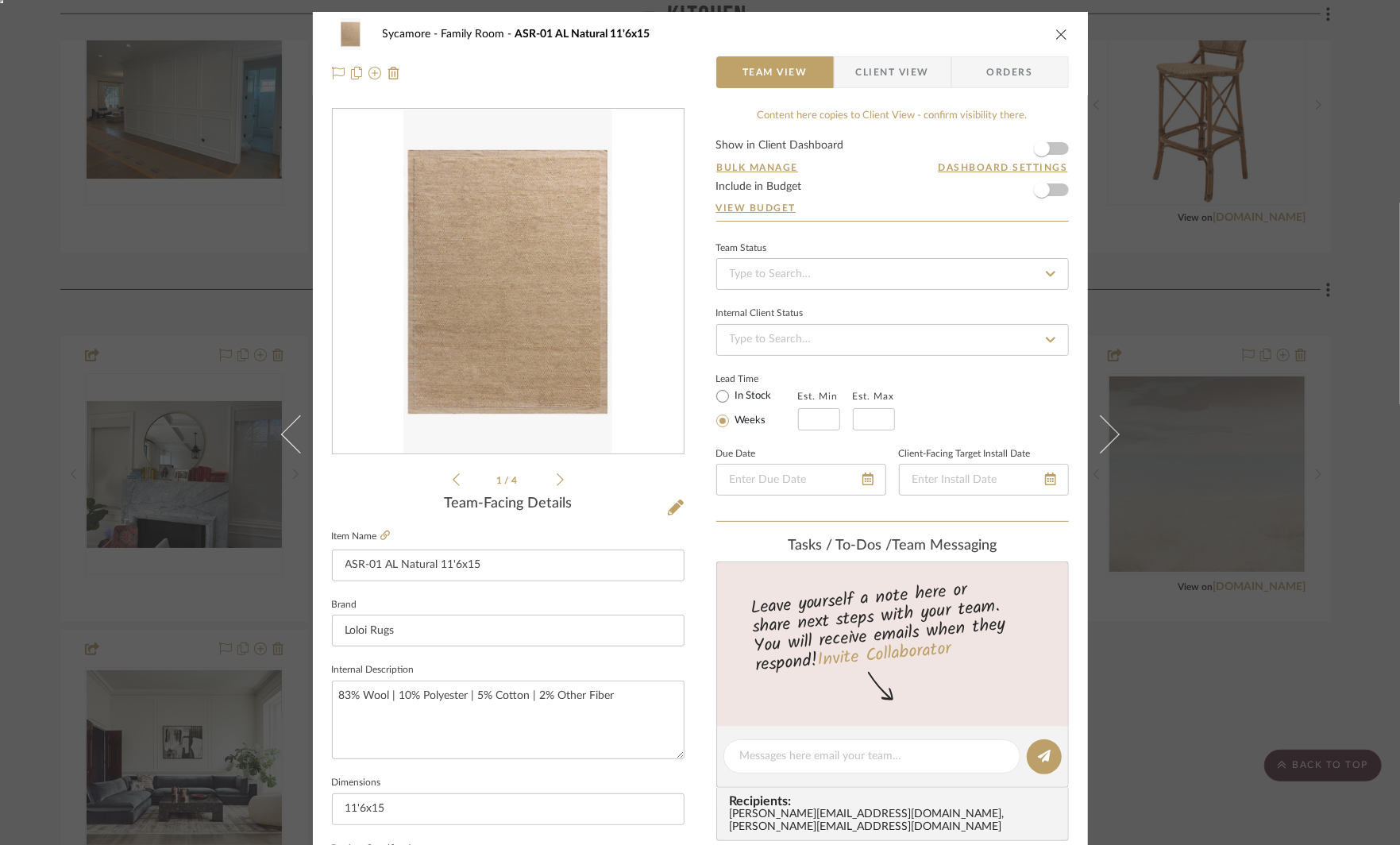
drag, startPoint x: 292, startPoint y: 463, endPoint x: 414, endPoint y: 470, distance: 122.2
click at [414, 470] on div "1 / 4" at bounding box center [508, 298] width 353 height 381
click at [218, 297] on div "Sycamore Family Room ASR-01 AL Natural 11'6x15 Team View Client View Orders 1 /…" at bounding box center [700, 422] width 1400 height 845
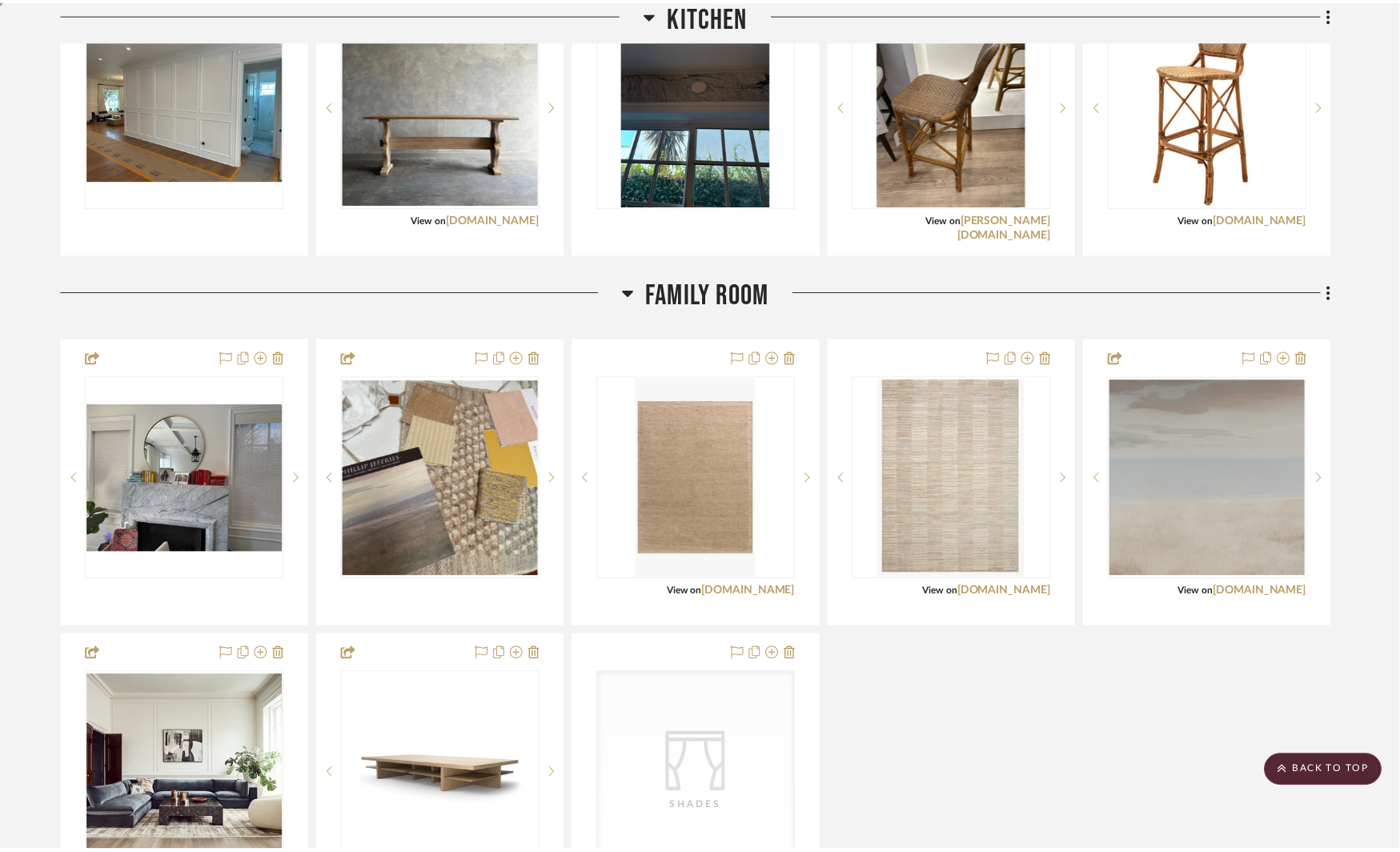
scroll to position [2637, 0]
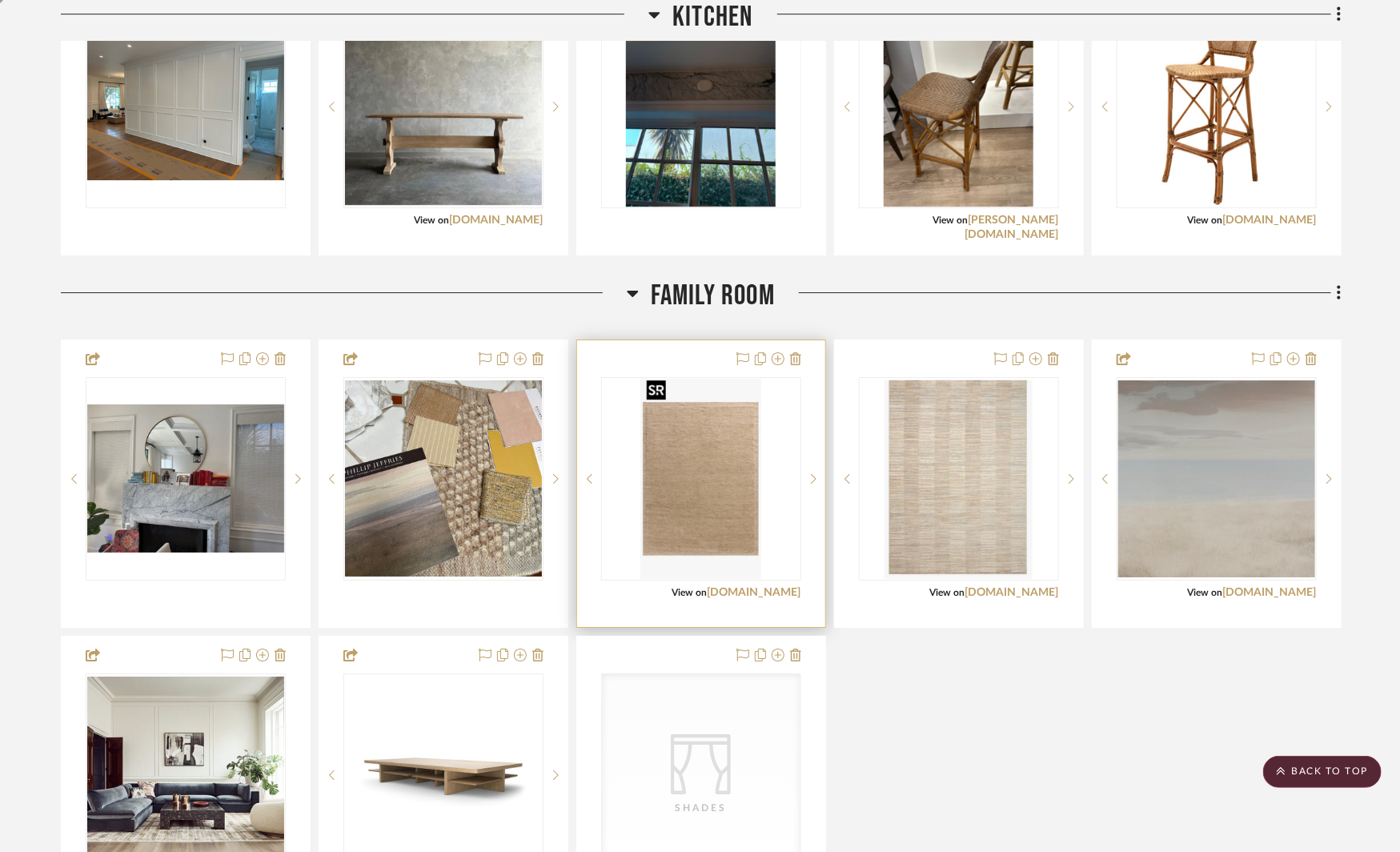
click at [734, 479] on img "0" at bounding box center [700, 478] width 120 height 200
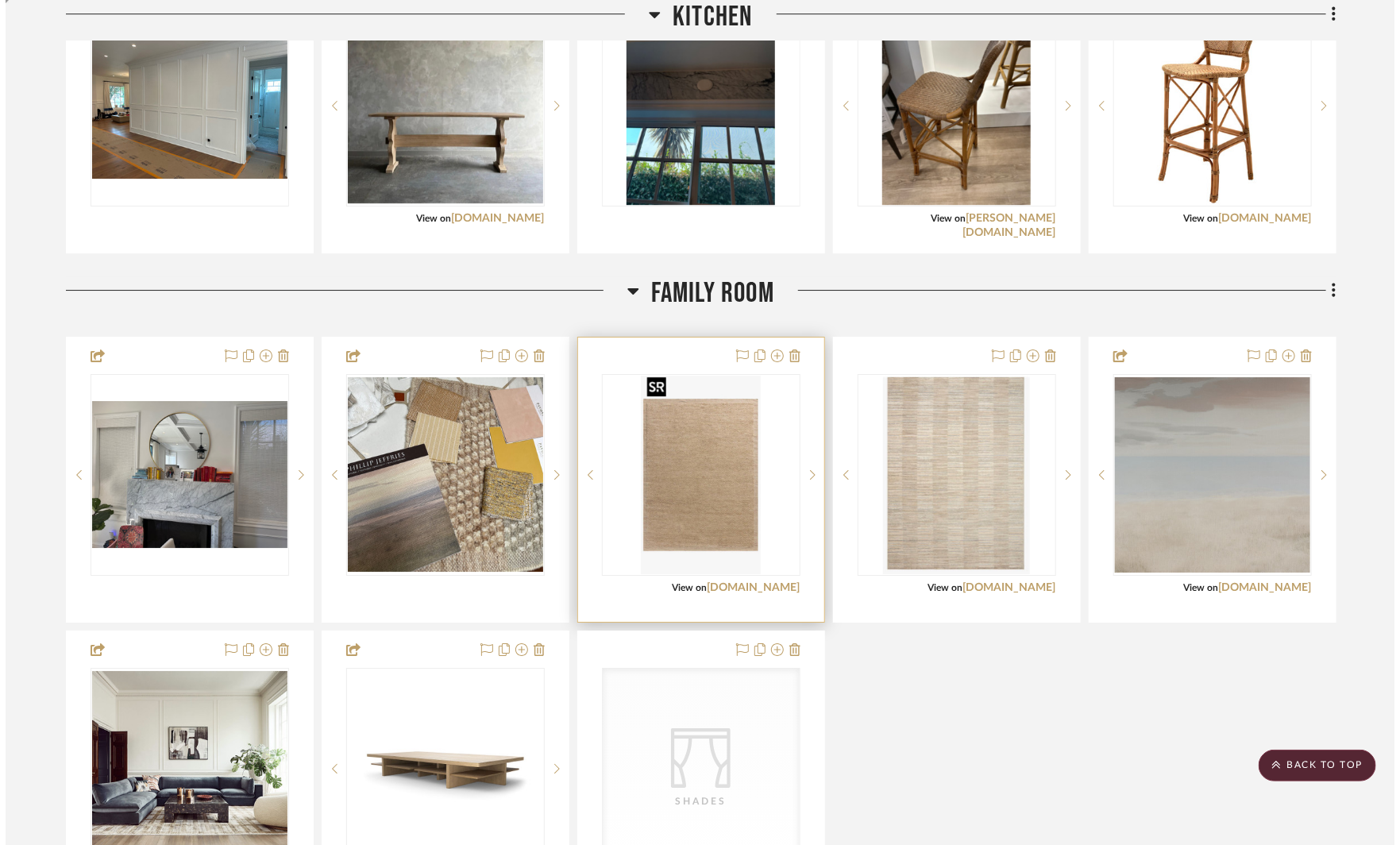
scroll to position [0, 0]
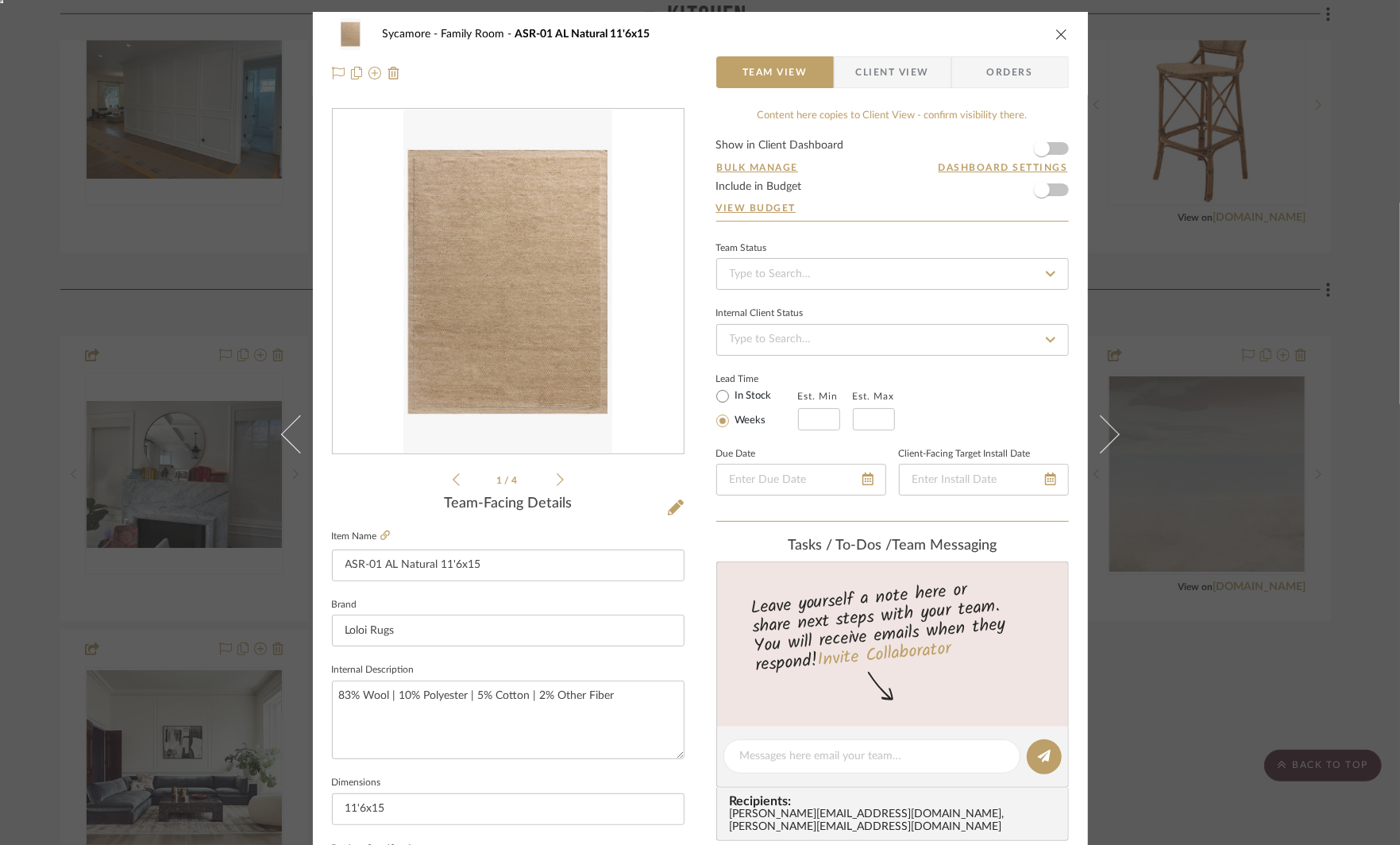
click at [558, 483] on icon at bounding box center [561, 479] width 7 height 14
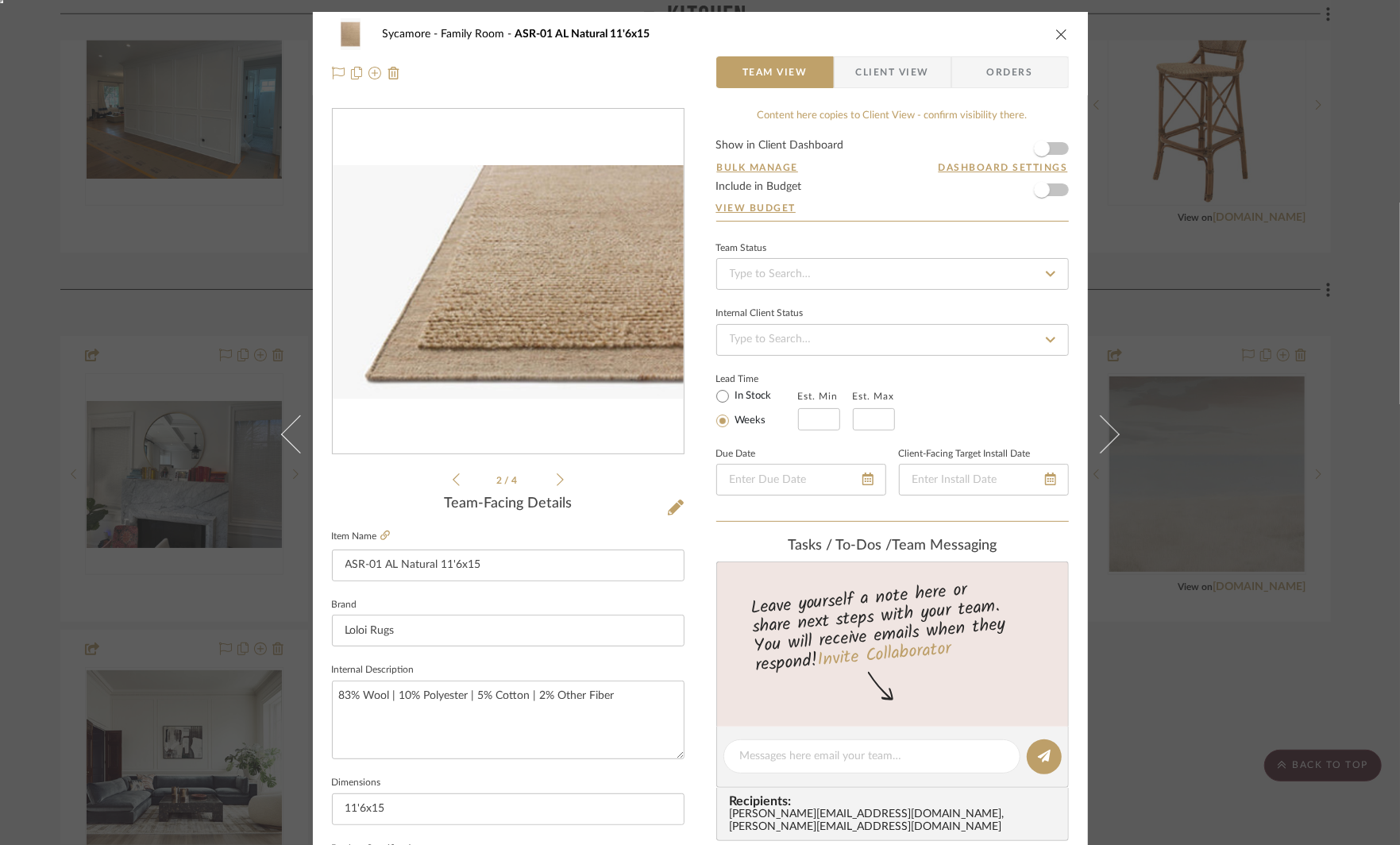
click at [557, 481] on icon at bounding box center [561, 479] width 7 height 14
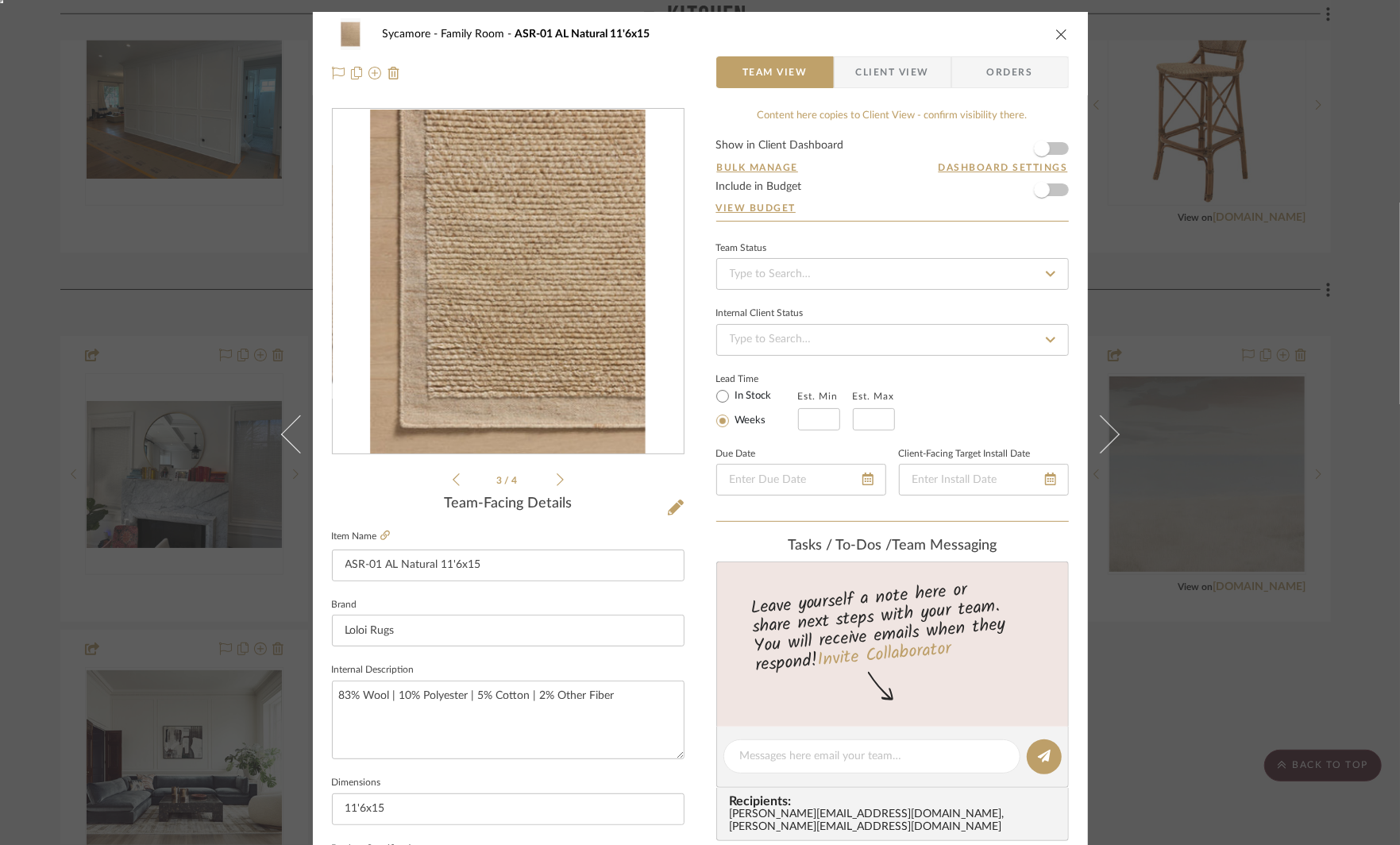
click at [1055, 28] on icon "close" at bounding box center [1062, 34] width 13 height 13
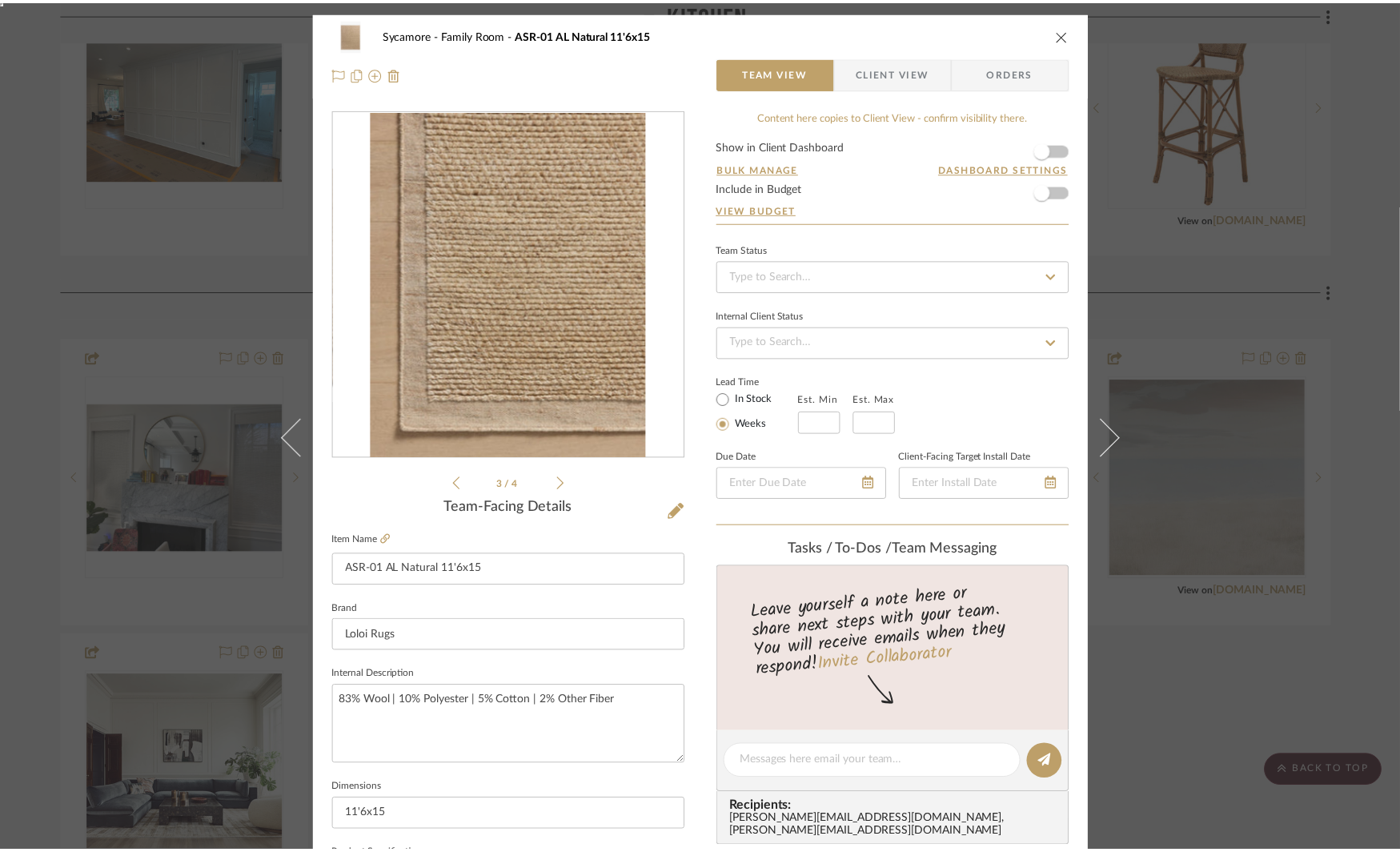
scroll to position [2637, 0]
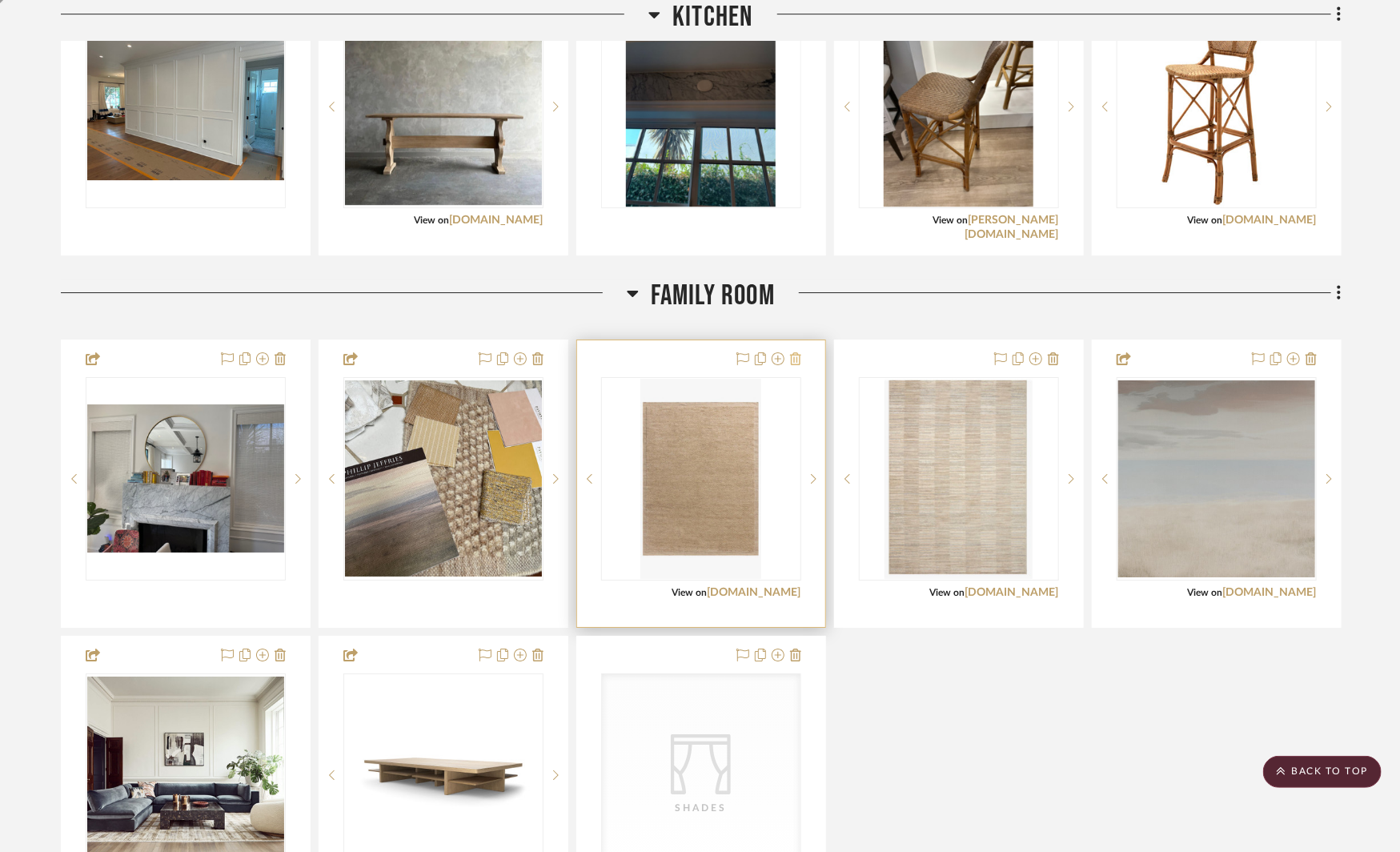
click at [795, 352] on icon at bounding box center [796, 359] width 11 height 13
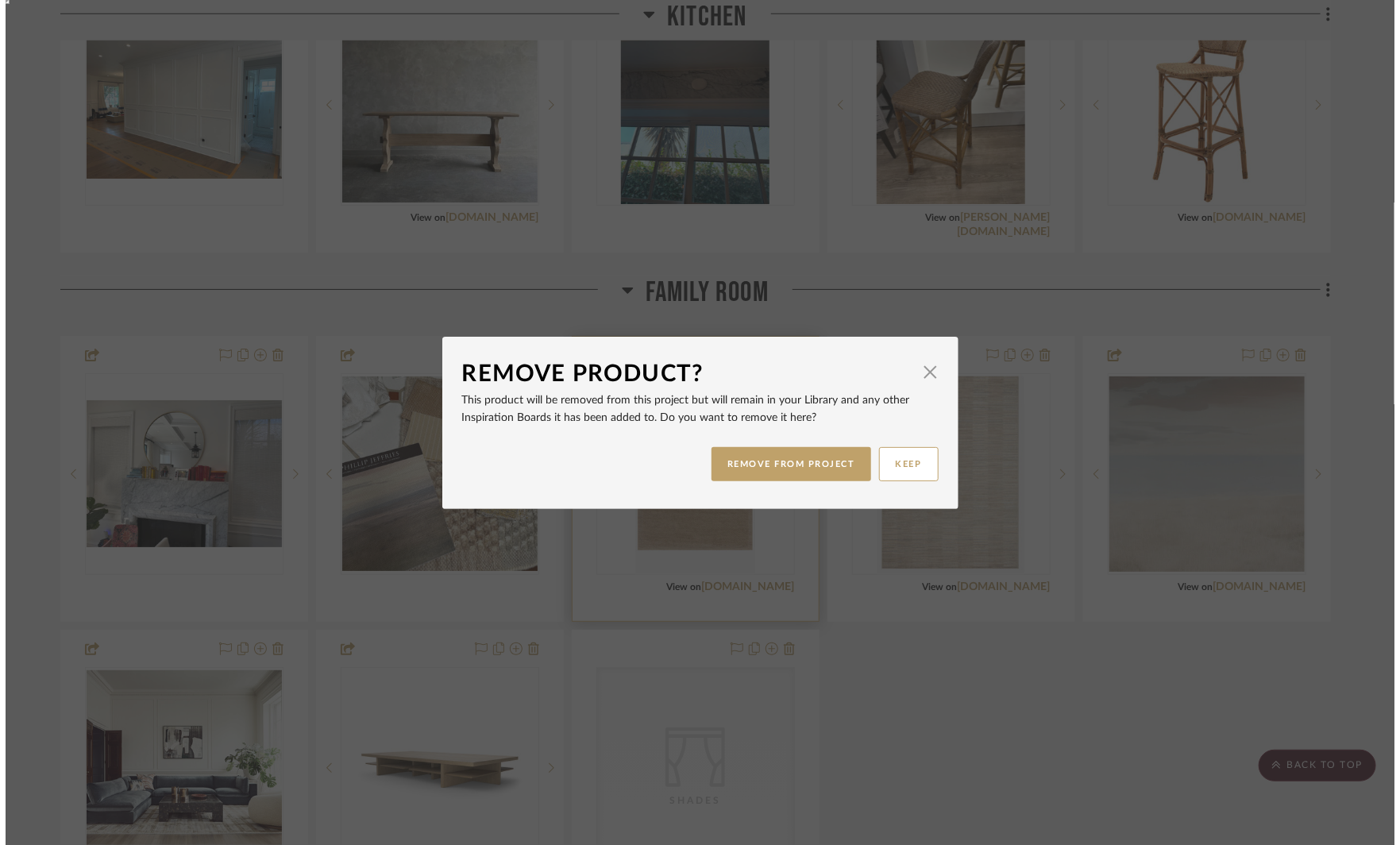
scroll to position [0, 0]
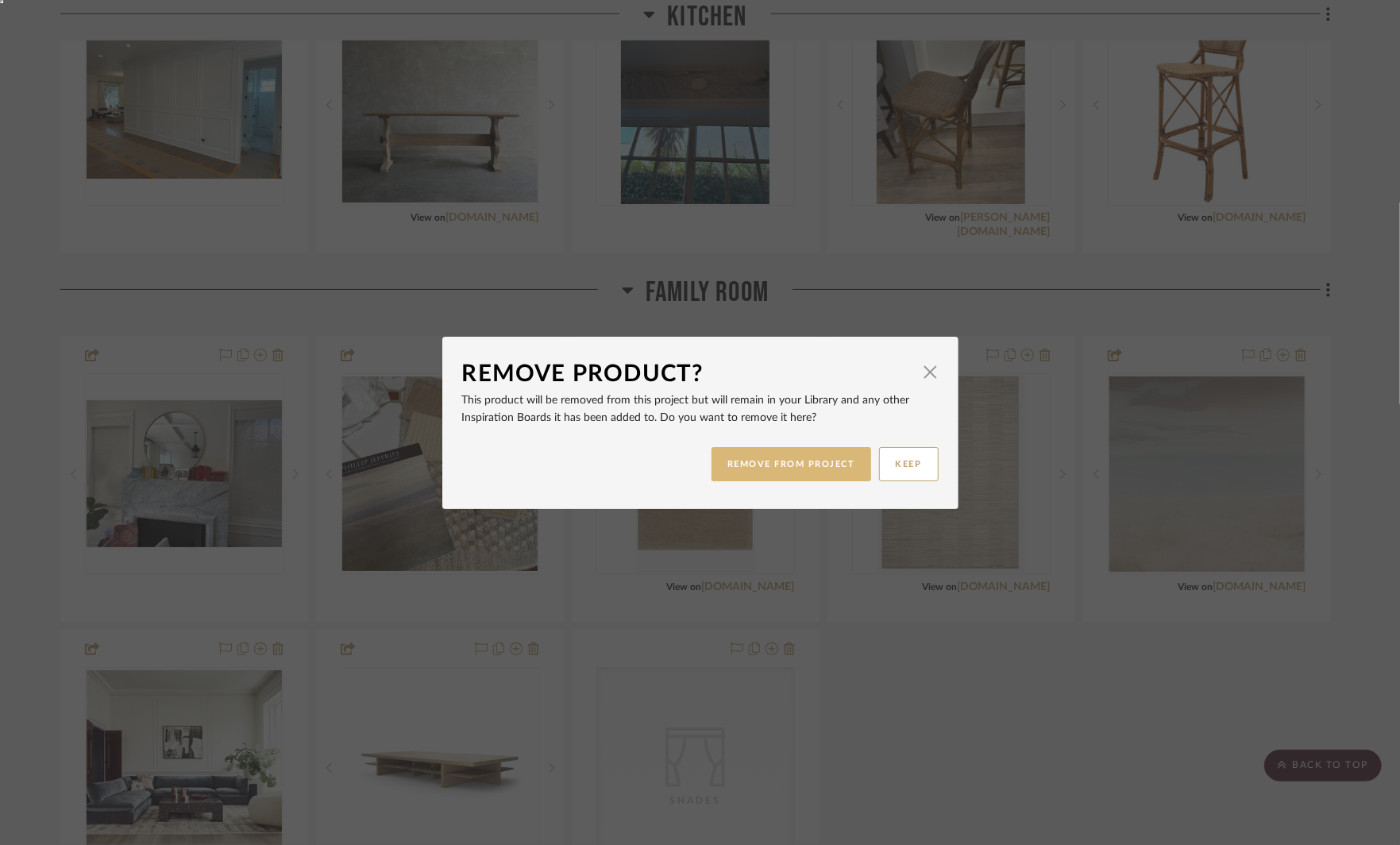
click at [767, 469] on button "REMOVE FROM PROJECT" at bounding box center [791, 464] width 159 height 34
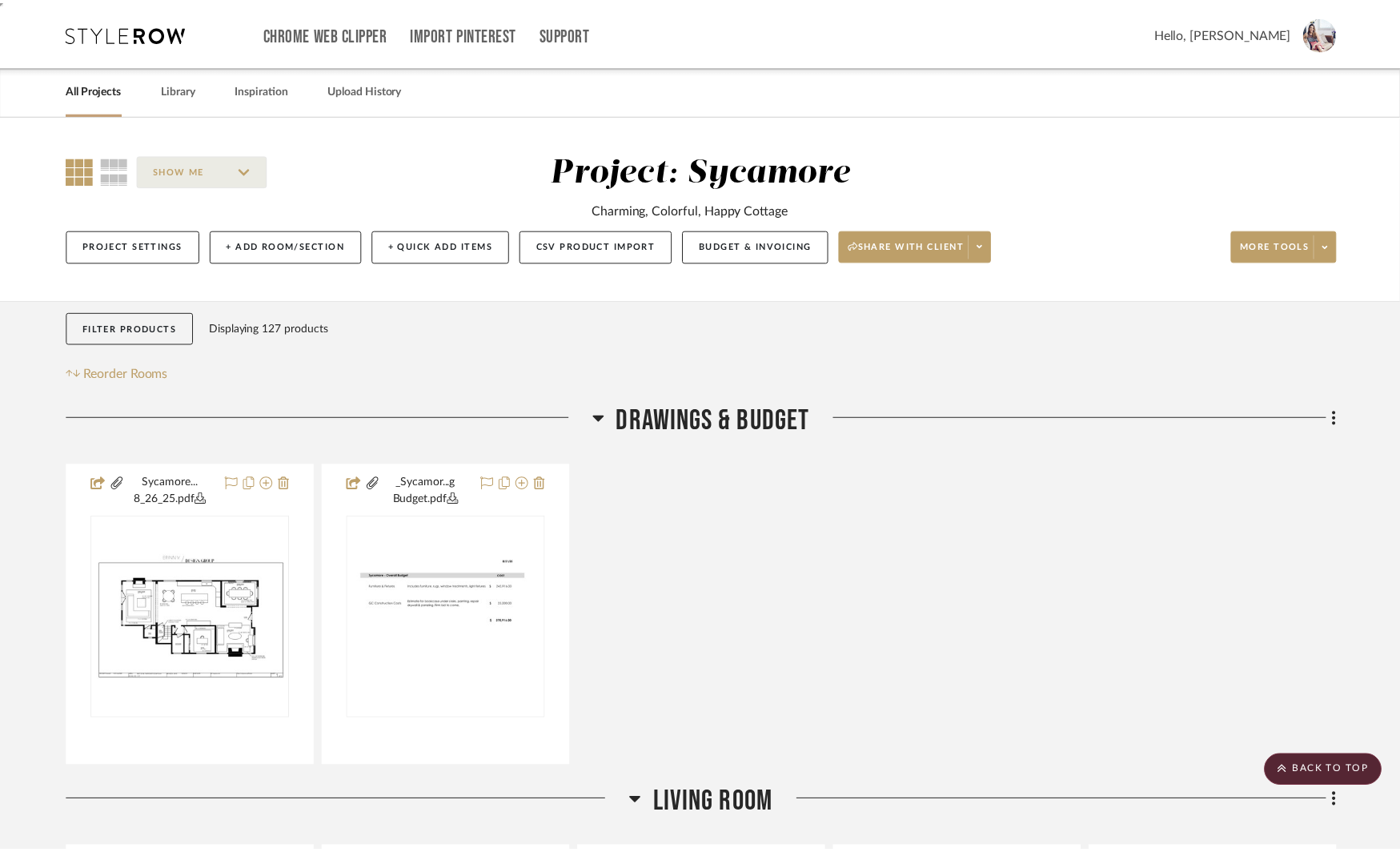
scroll to position [2637, 0]
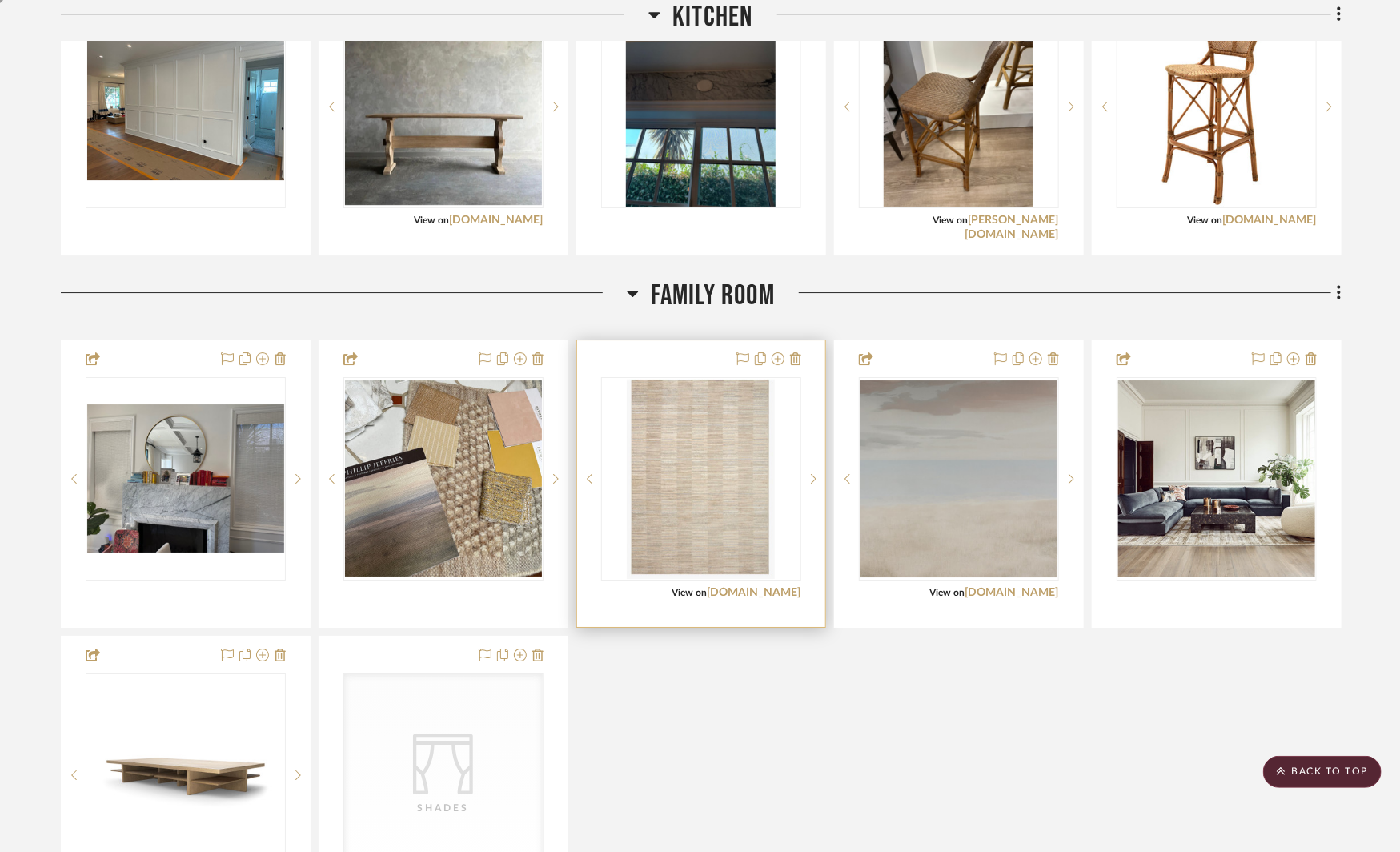
click at [782, 468] on div "0" at bounding box center [701, 479] width 199 height 202
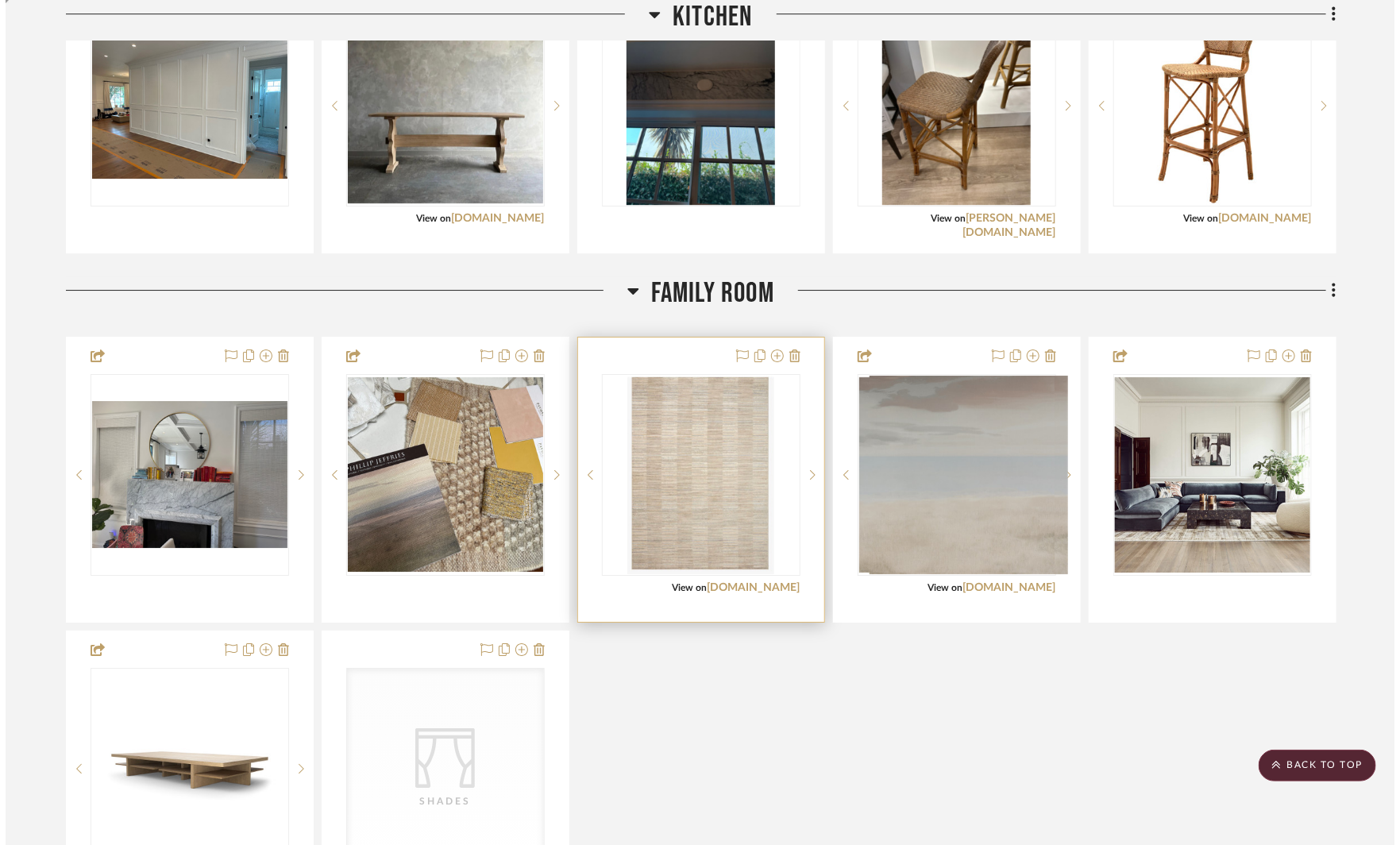
scroll to position [0, 0]
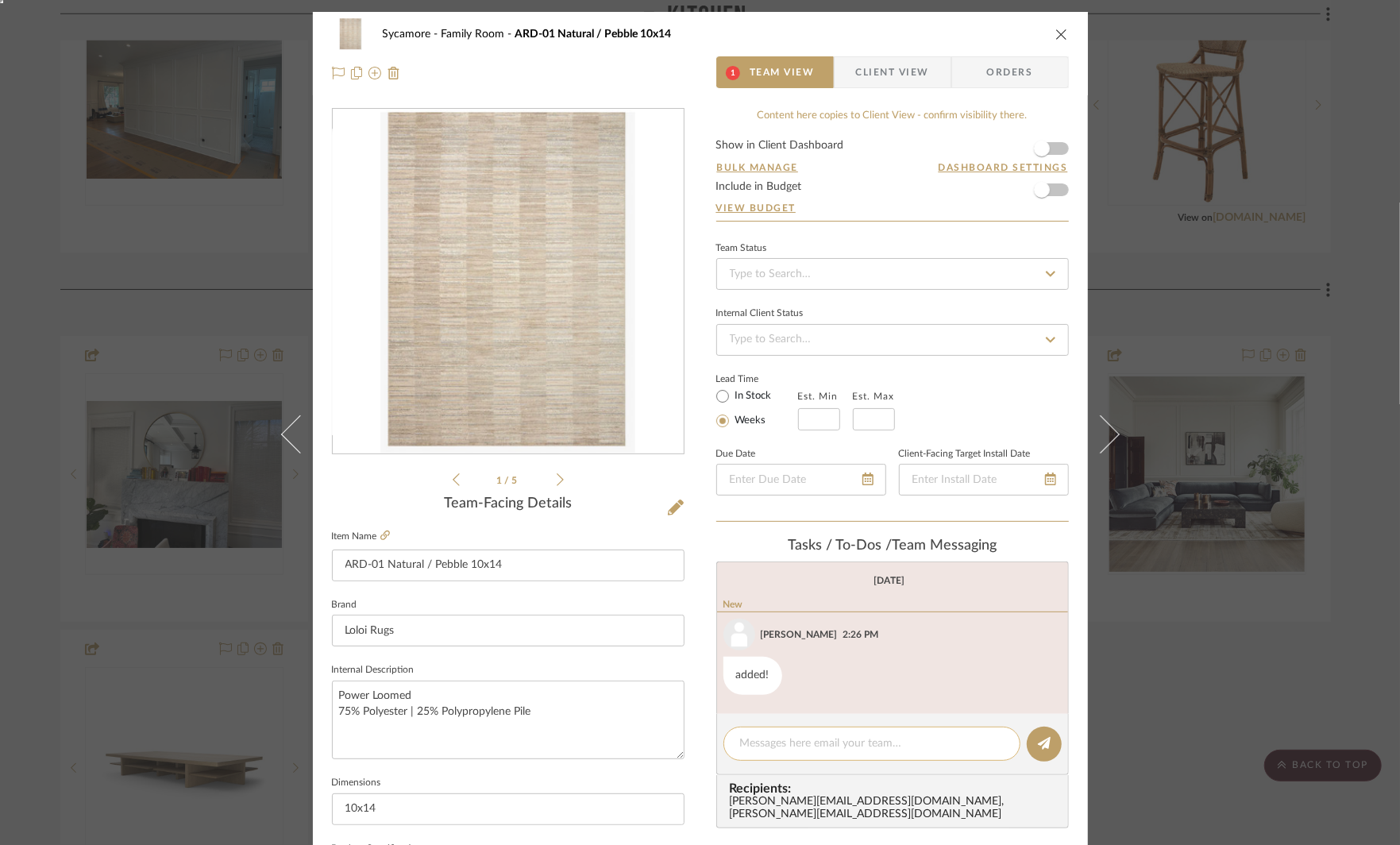
click at [793, 738] on textarea at bounding box center [872, 744] width 264 height 17
type textarea "liked this one"
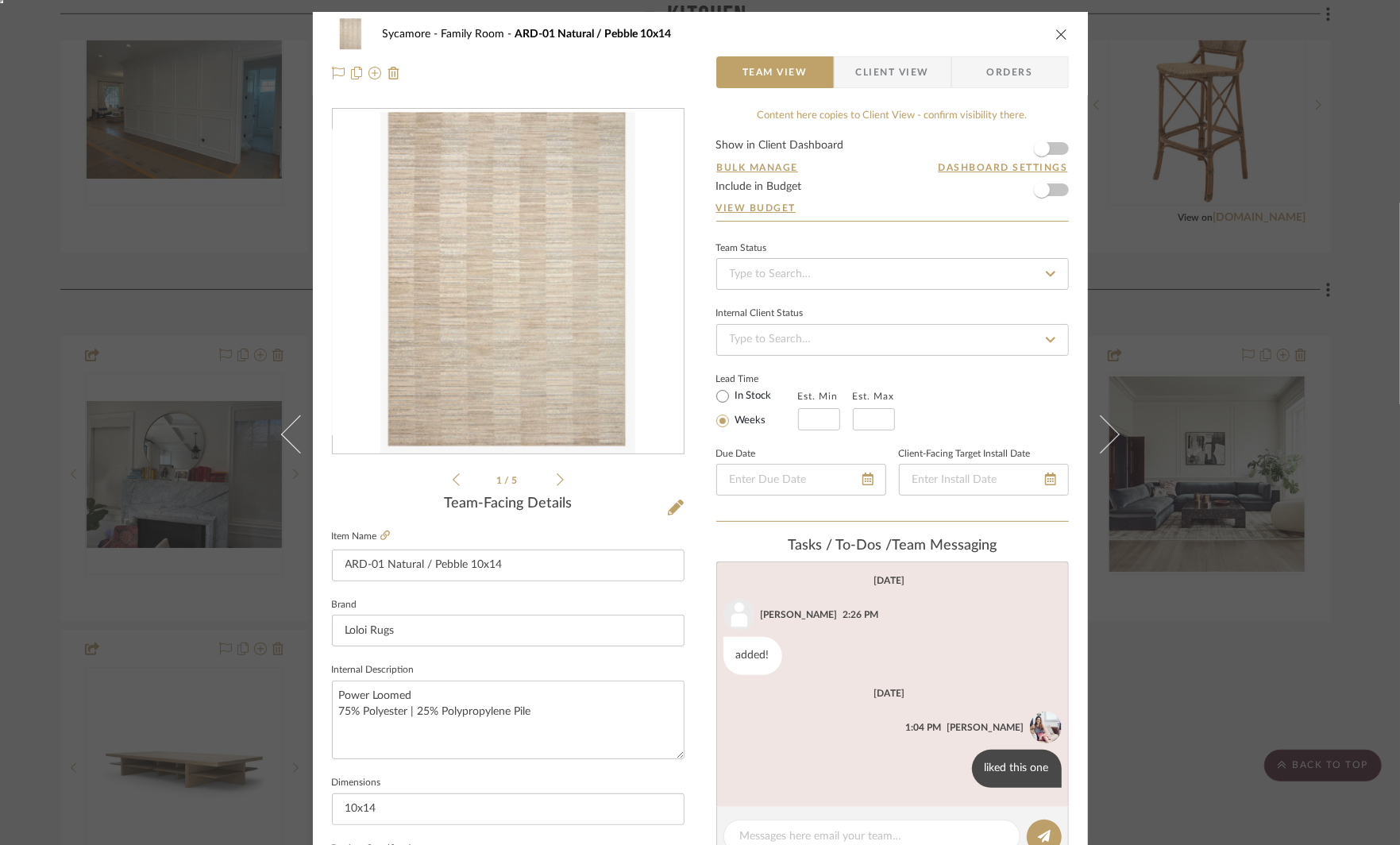
click at [557, 478] on icon at bounding box center [561, 479] width 7 height 14
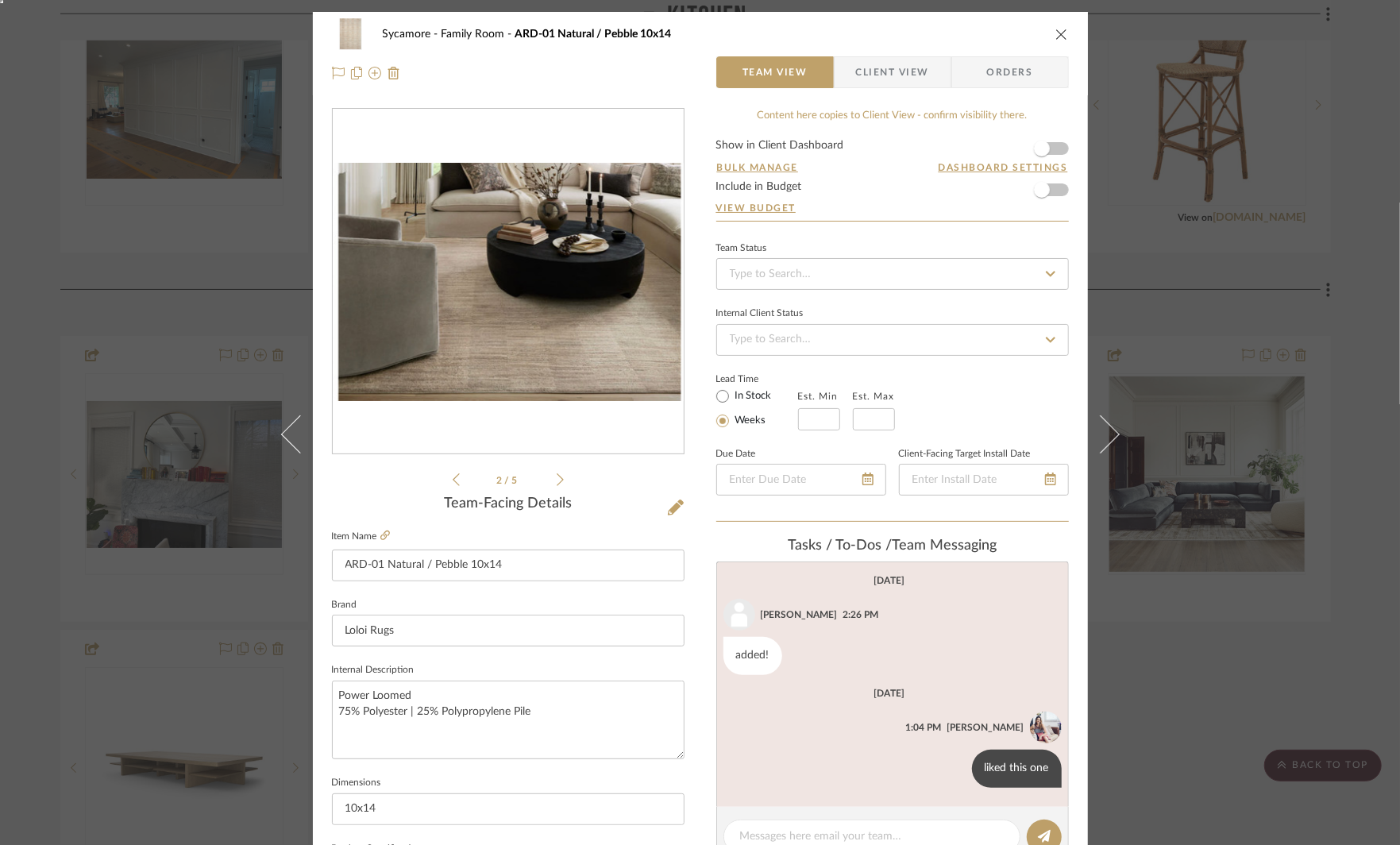
click at [557, 478] on icon at bounding box center [561, 479] width 7 height 14
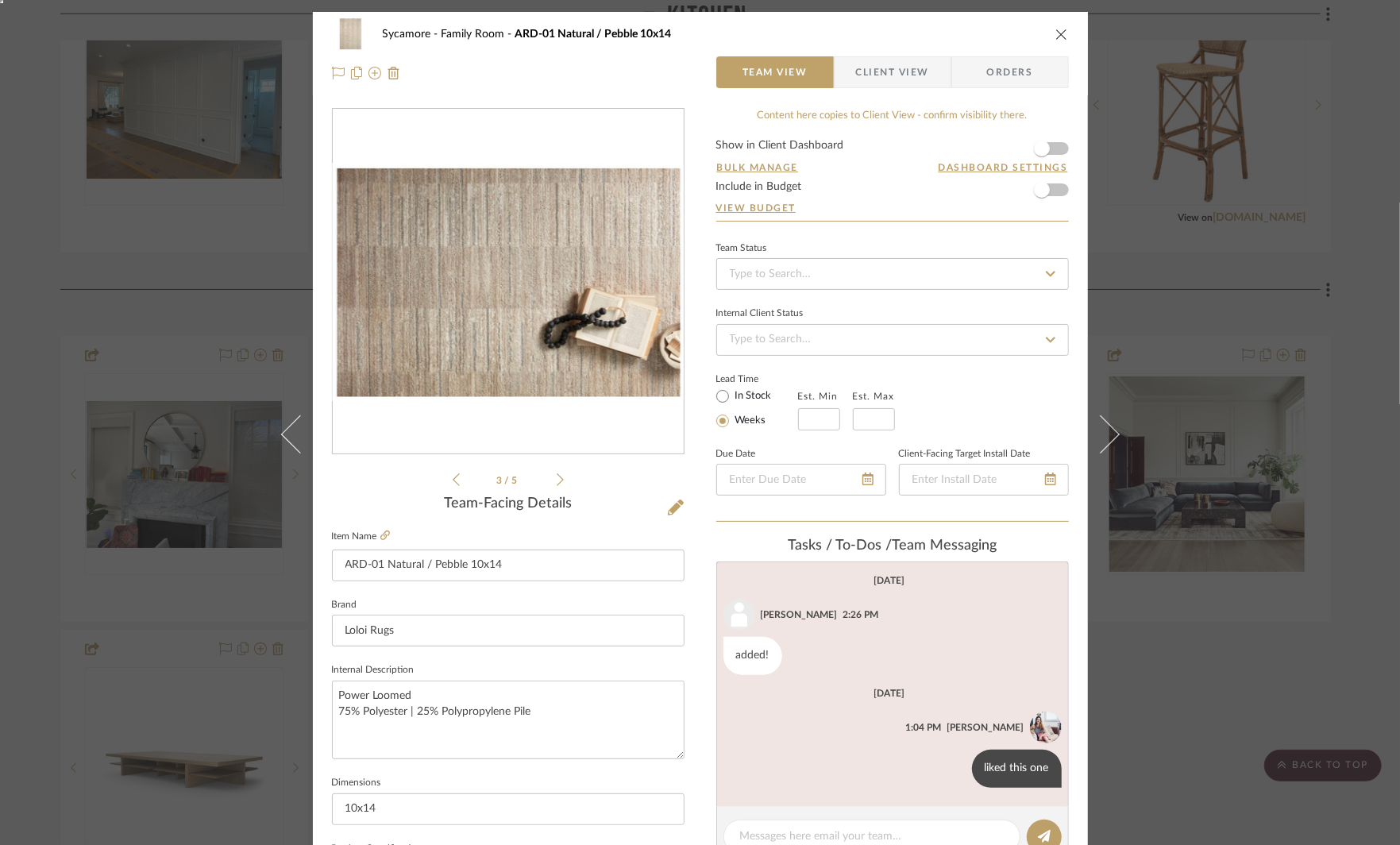
click at [557, 478] on icon at bounding box center [561, 479] width 7 height 14
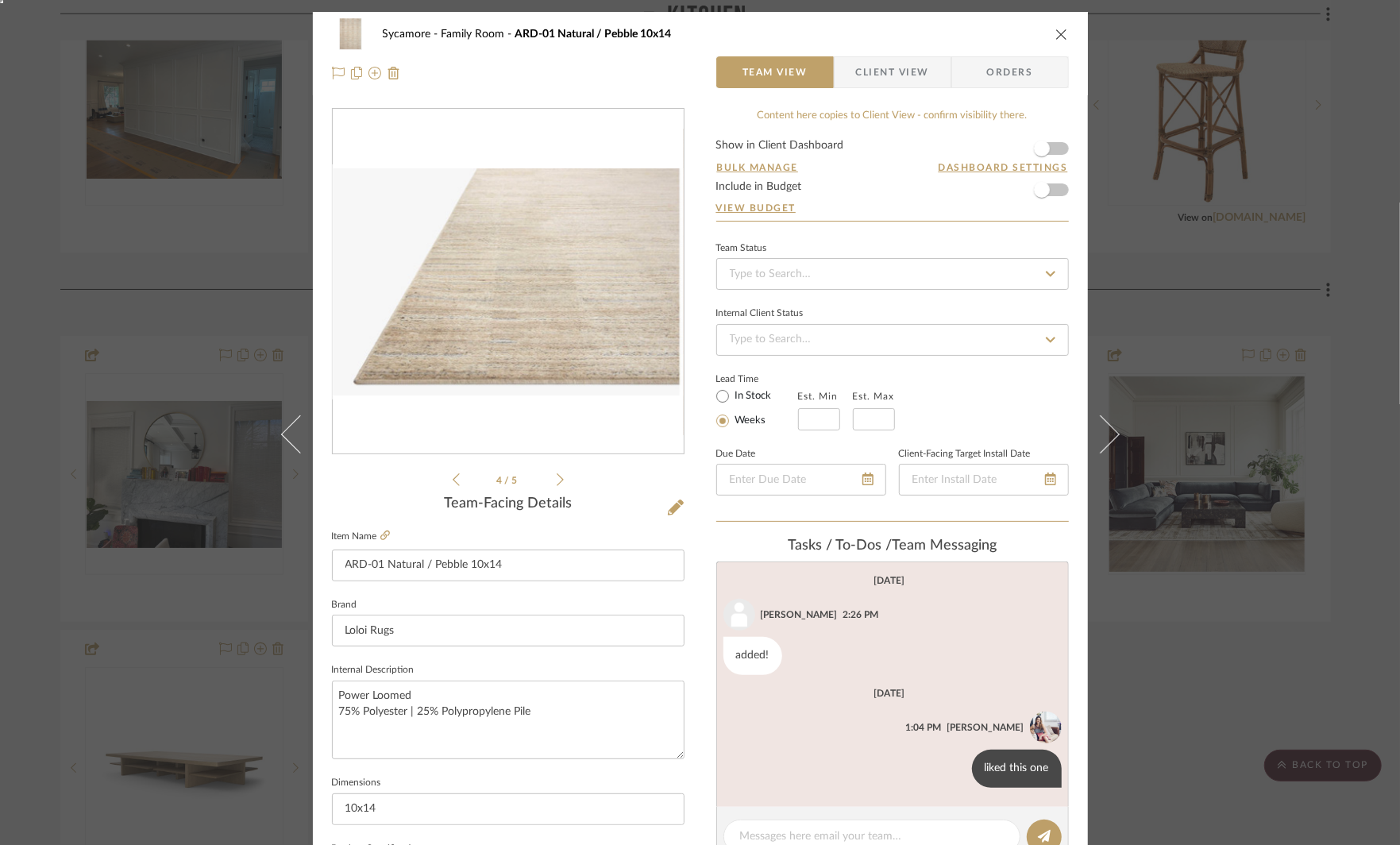
click at [557, 478] on icon at bounding box center [561, 479] width 7 height 14
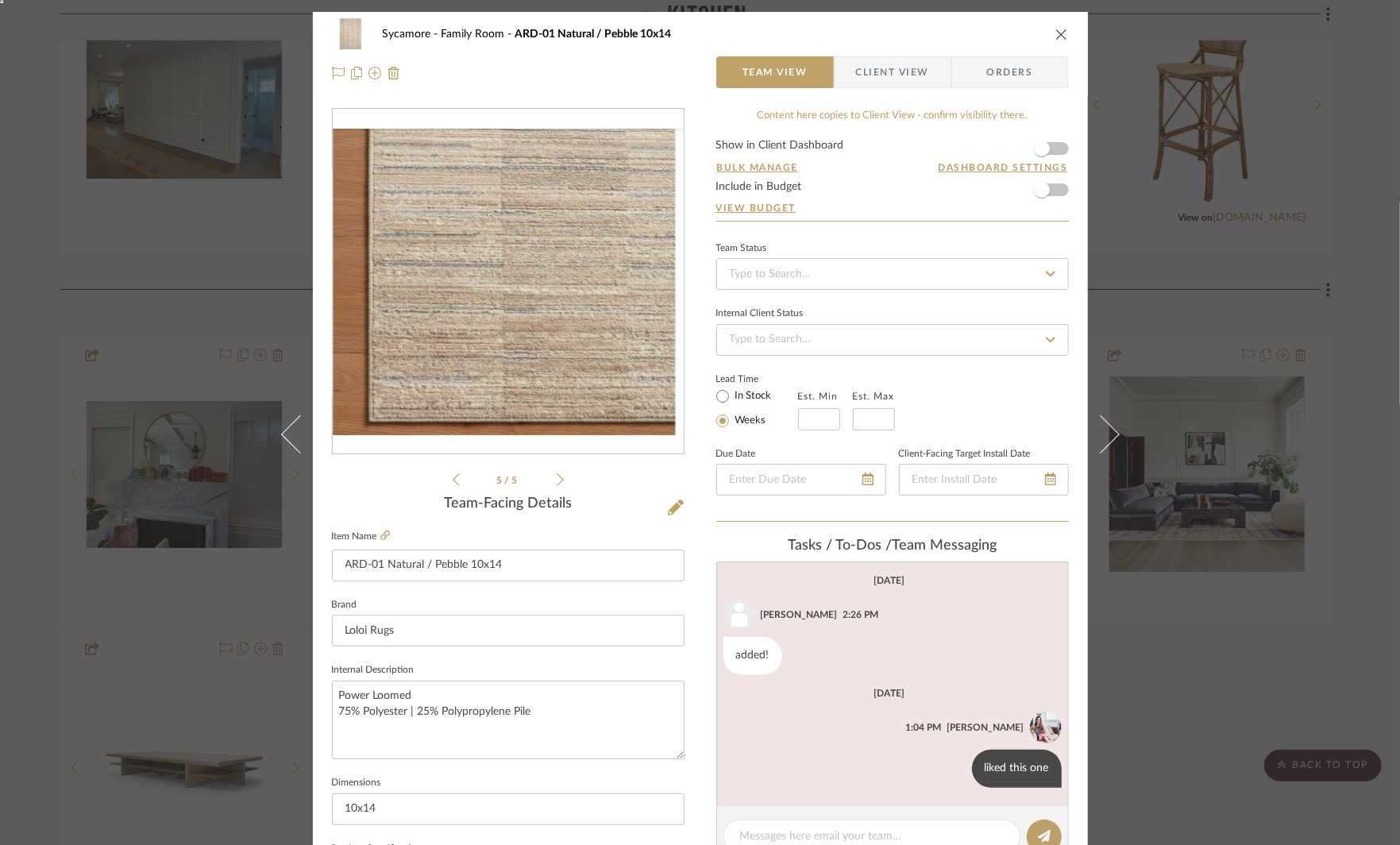
click at [874, 66] on span "Client View" at bounding box center [892, 72] width 73 height 32
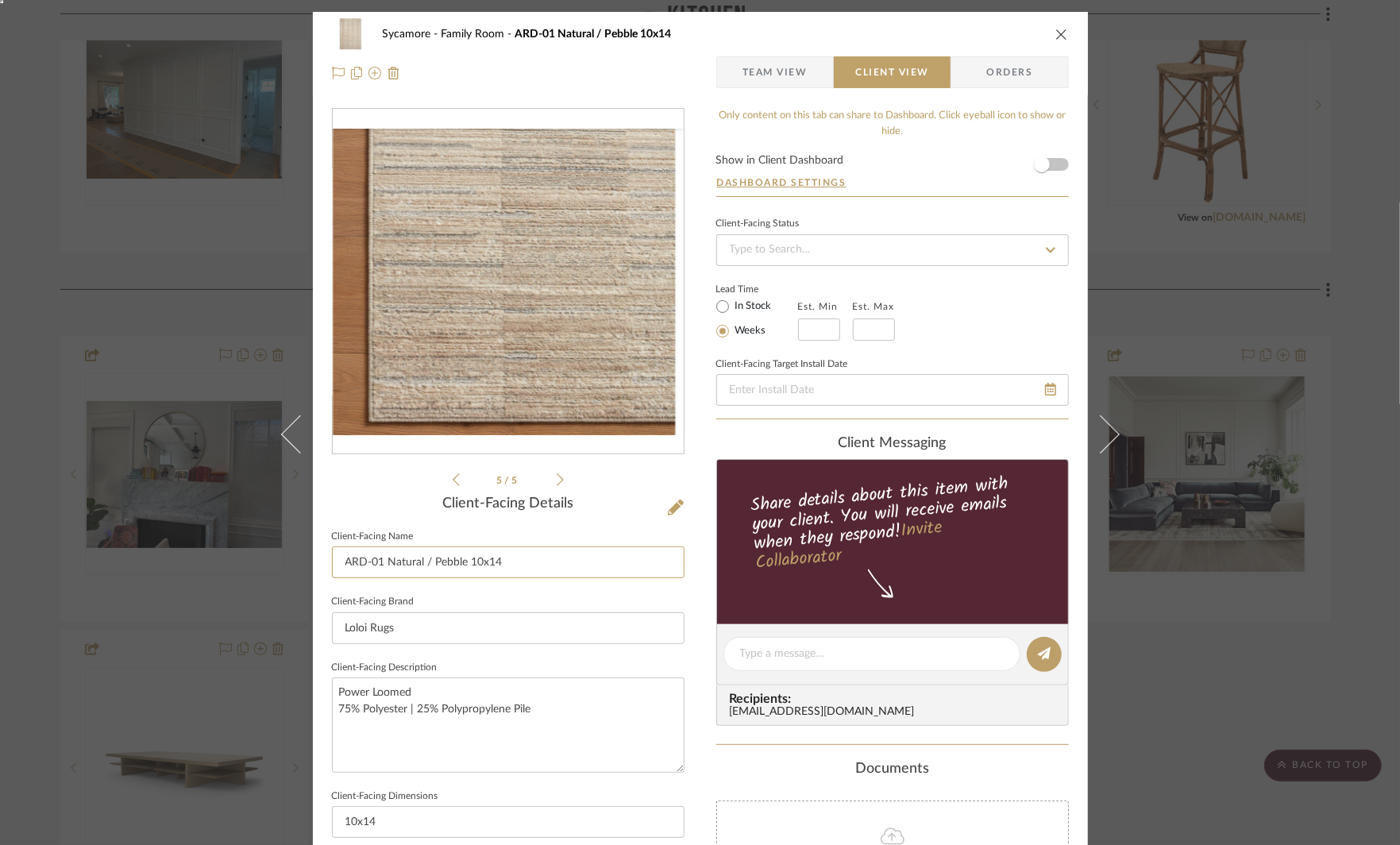
drag, startPoint x: 382, startPoint y: 564, endPoint x: 251, endPoint y: 564, distance: 131.0
click at [251, 564] on div "Sycamore Family Room ARD-01 Natural / Pebble 10x14 Team View Client View Orders…" at bounding box center [700, 422] width 1400 height 845
click at [420, 565] on input "Arden Natural / Pebble 10x14" at bounding box center [508, 562] width 353 height 32
click at [453, 559] on input "Arden Natural Rug Pebble 10x14" at bounding box center [508, 562] width 353 height 32
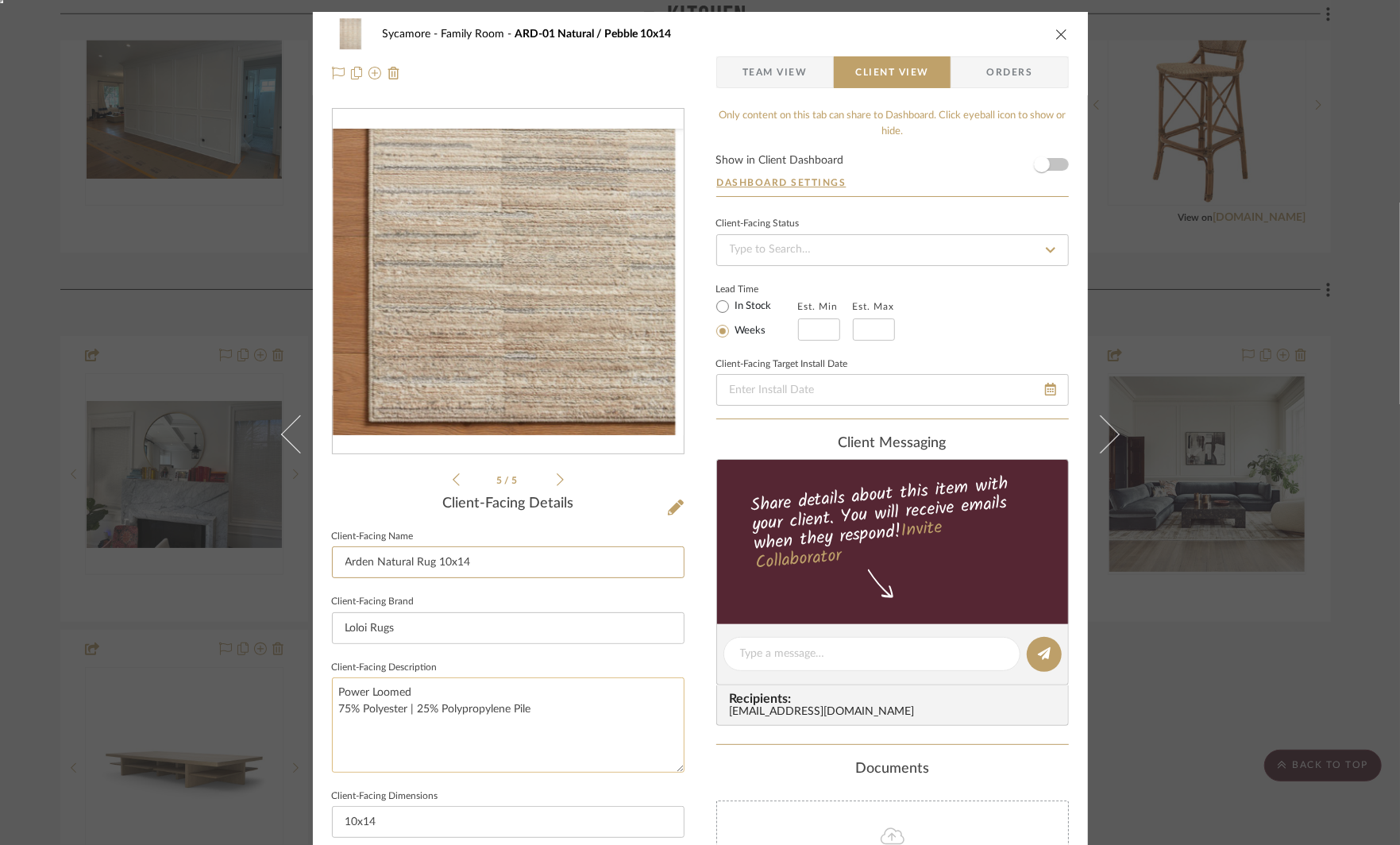
type input "Arden Natural Rug 10x14"
click at [612, 709] on textarea "Power Loomed 75% Polyester | 25% Polypropylene Pile" at bounding box center [508, 725] width 353 height 95
click at [1244, 302] on div "Sycamore Family Room ARD-01 Natural / Pebble 10x14 Team View Client View Orders…" at bounding box center [700, 422] width 1400 height 845
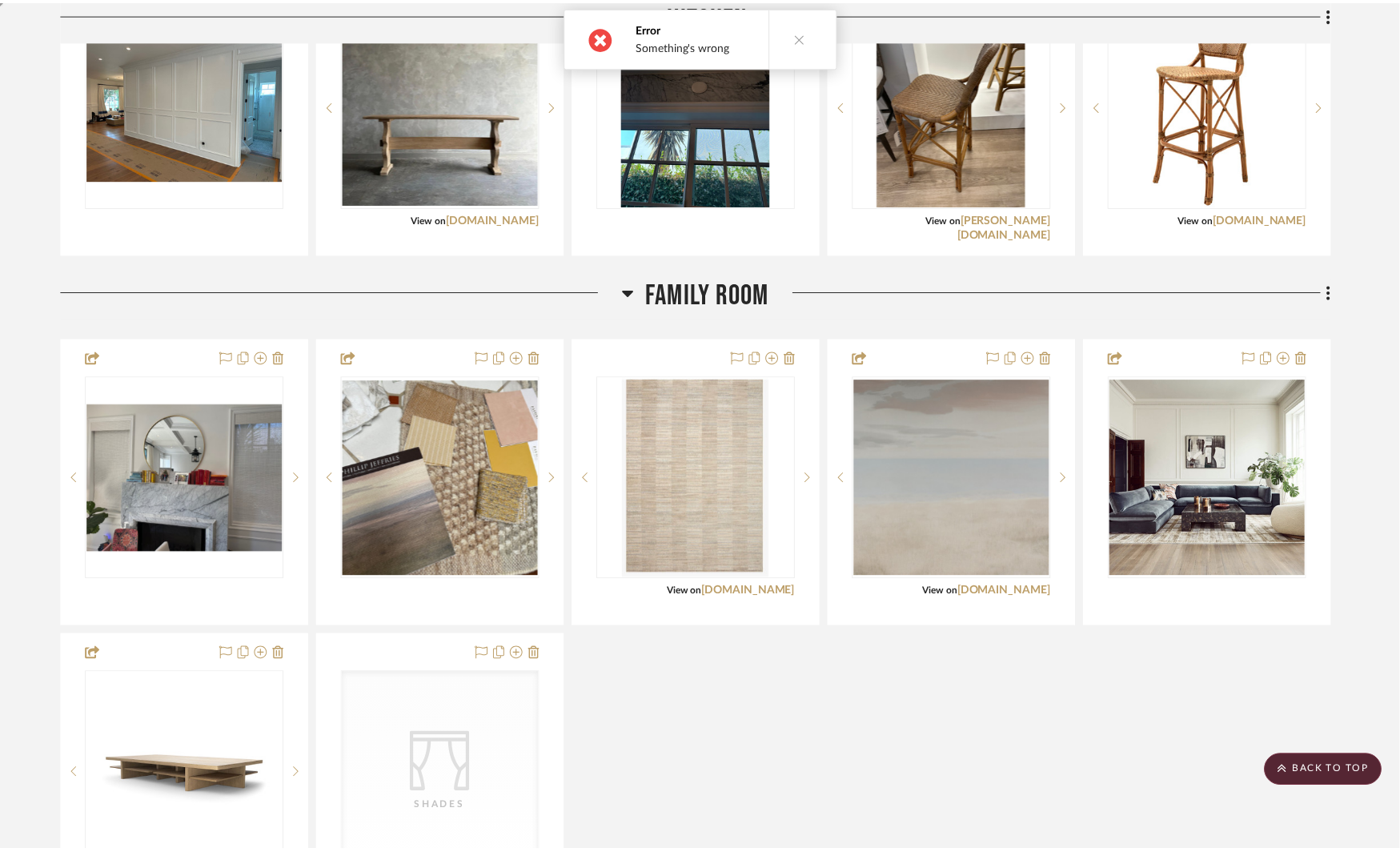
scroll to position [2637, 0]
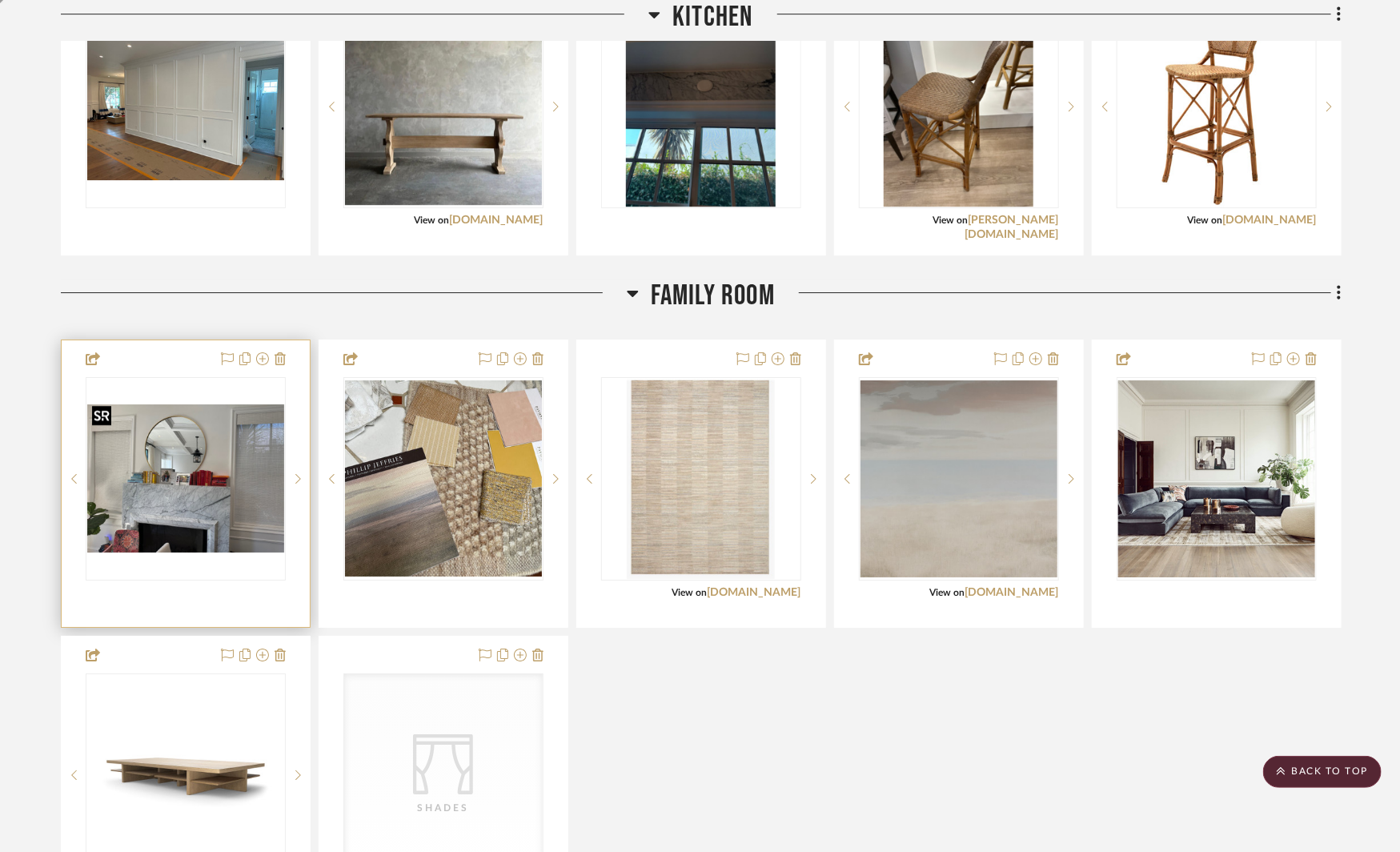
click at [236, 459] on img "0" at bounding box center [185, 478] width 197 height 149
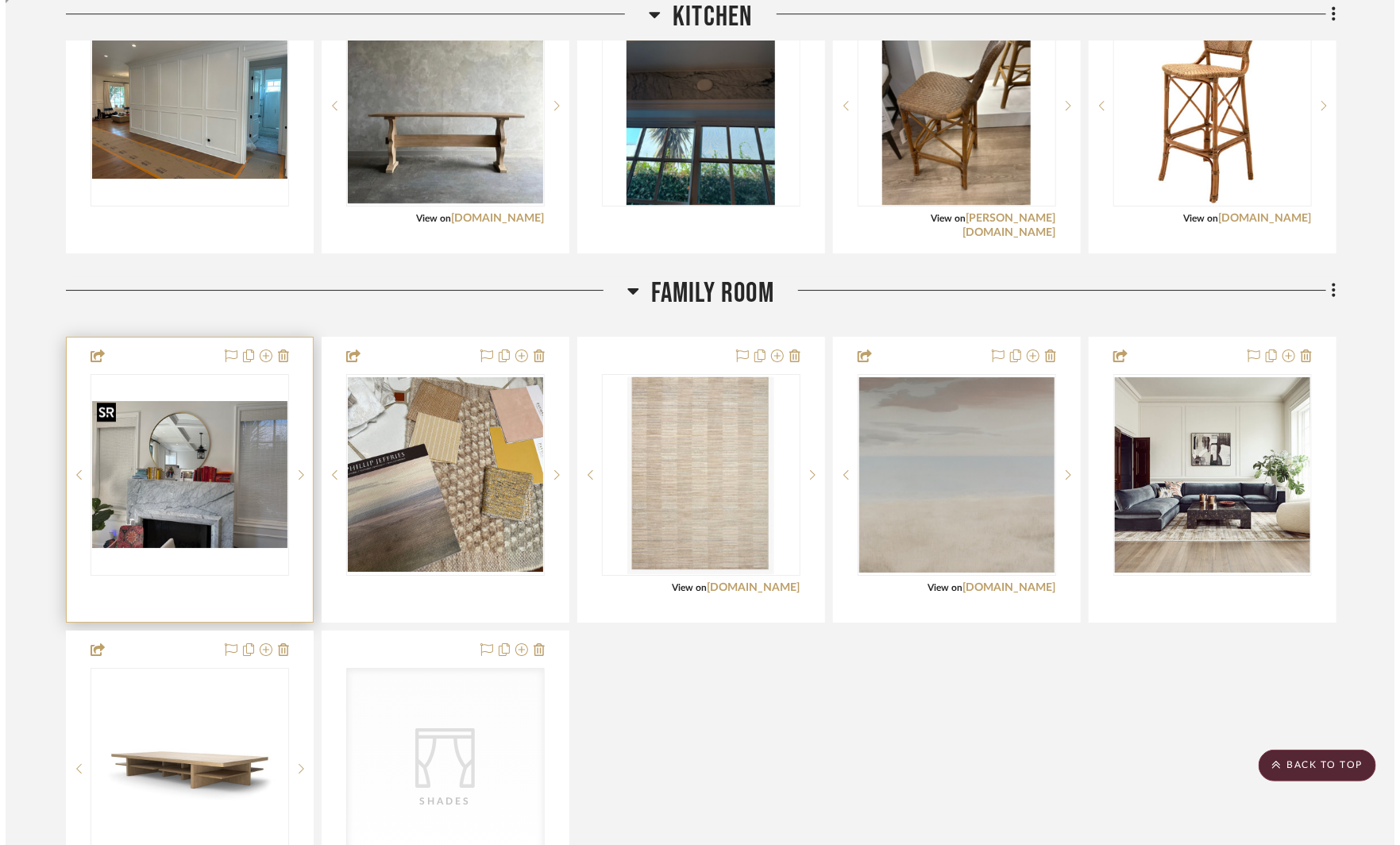
scroll to position [0, 0]
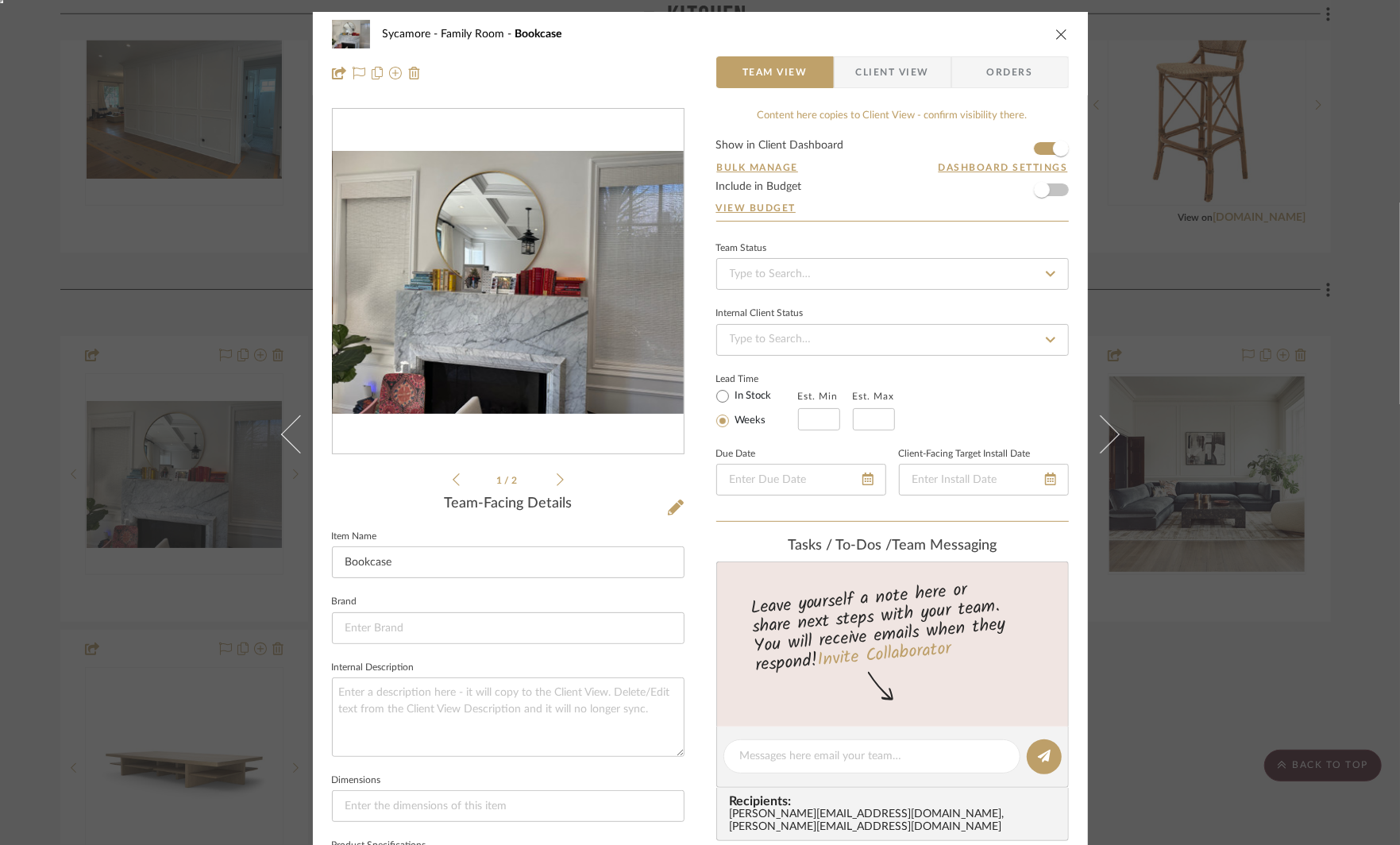
click at [1232, 664] on div "Sycamore Family Room Bookcase Team View Client View Orders 1 / 2 Team-Facing De…" at bounding box center [700, 422] width 1400 height 845
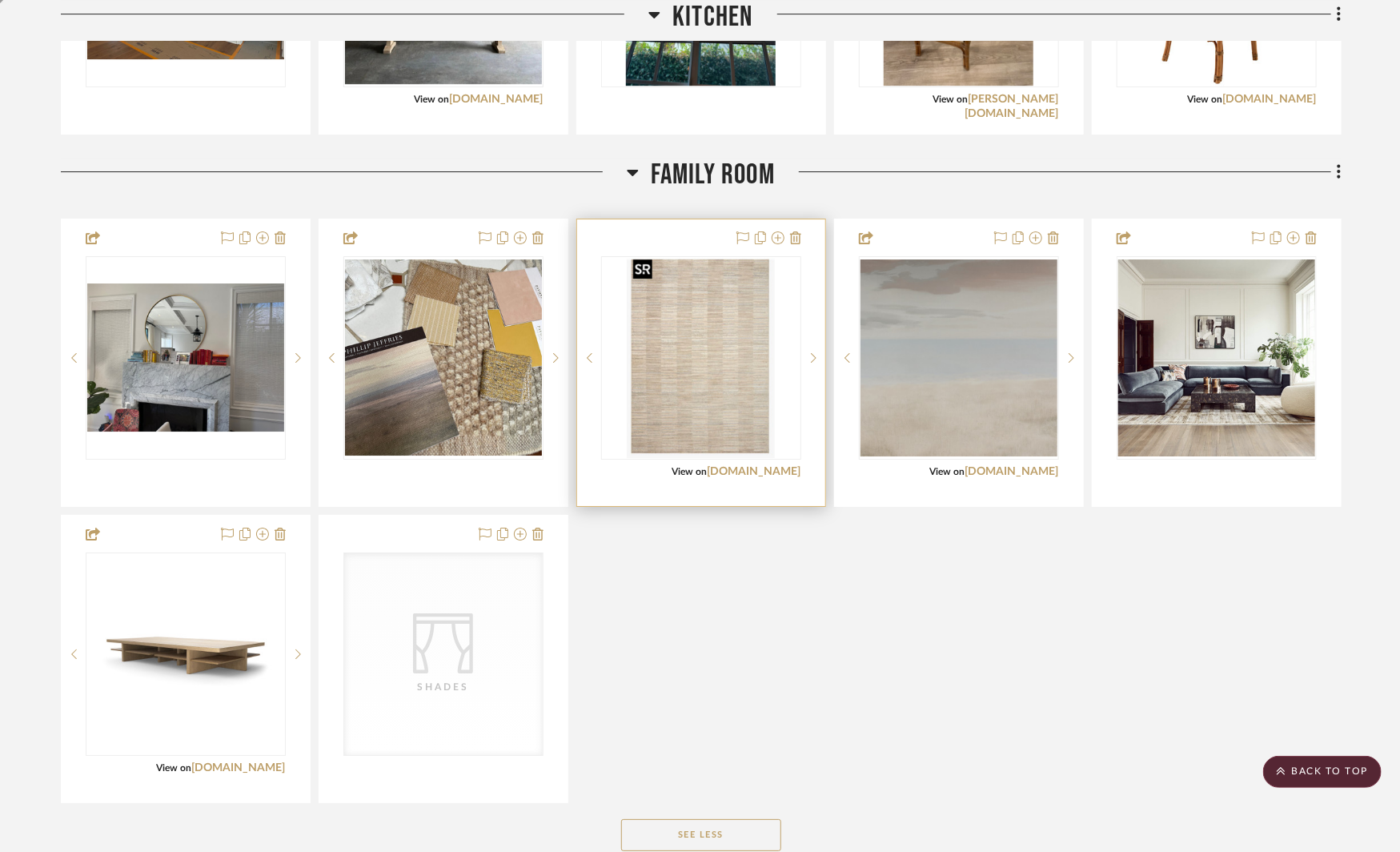
scroll to position [2755, 0]
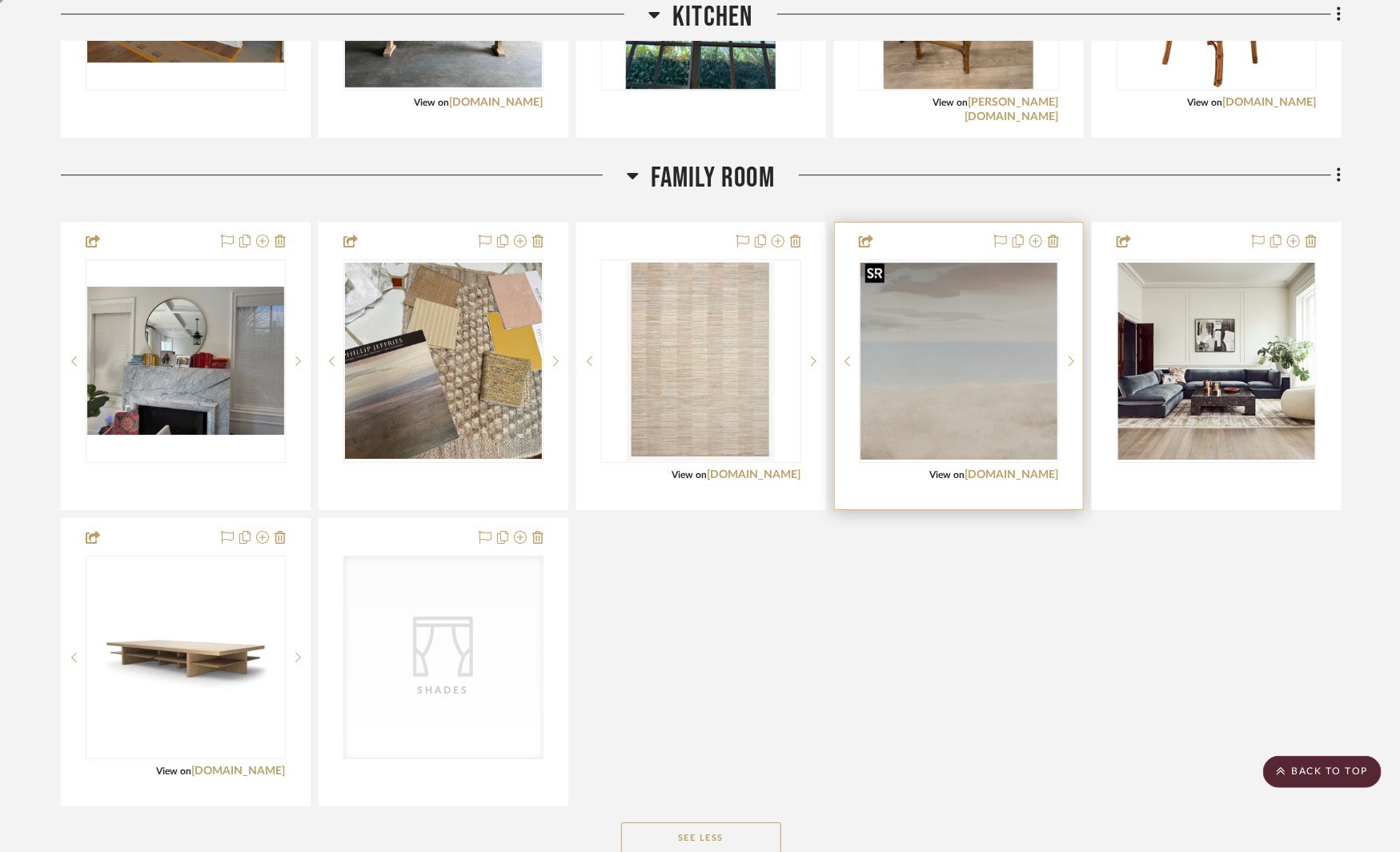
click at [998, 384] on img "0" at bounding box center [959, 361] width 197 height 197
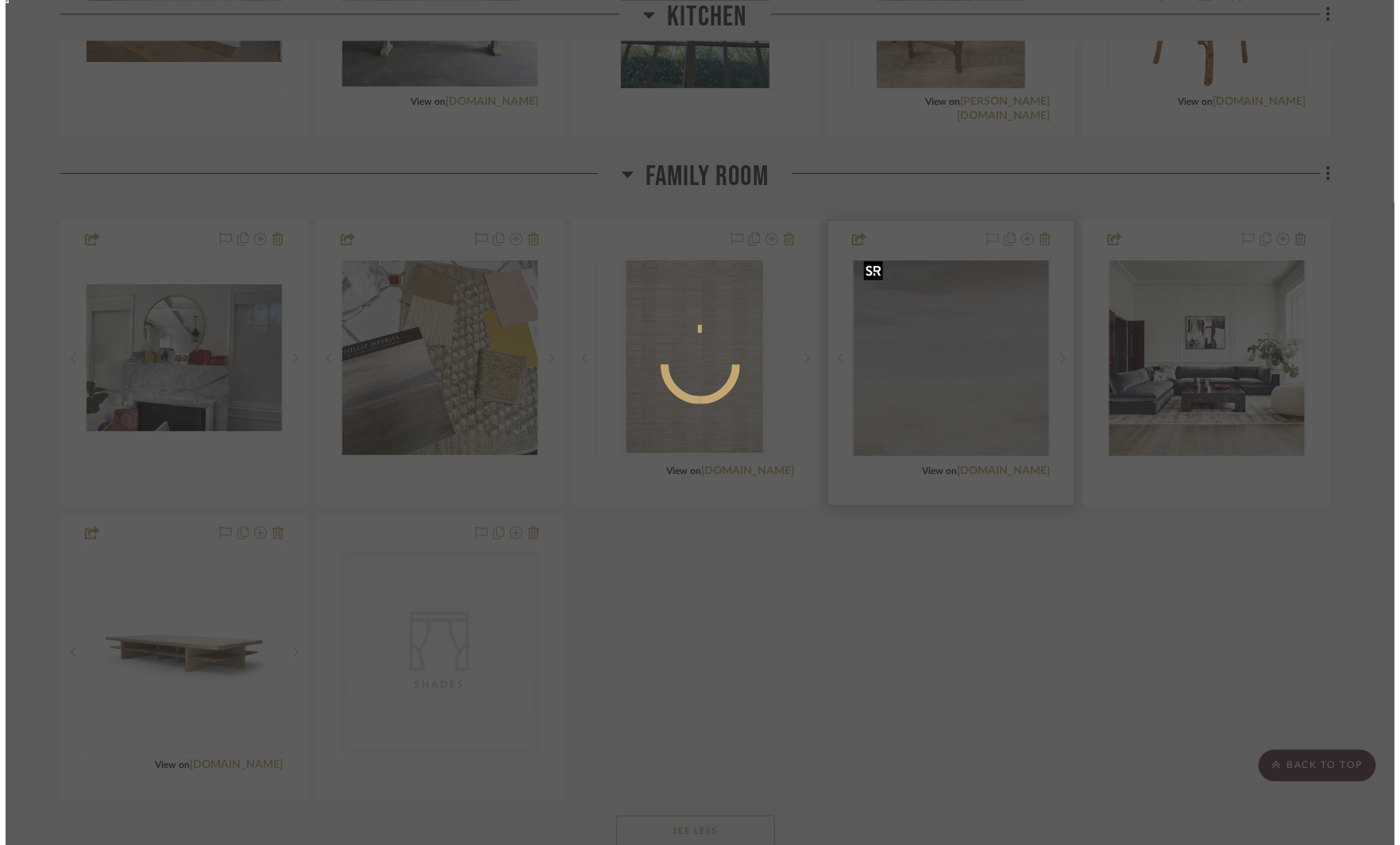
scroll to position [0, 0]
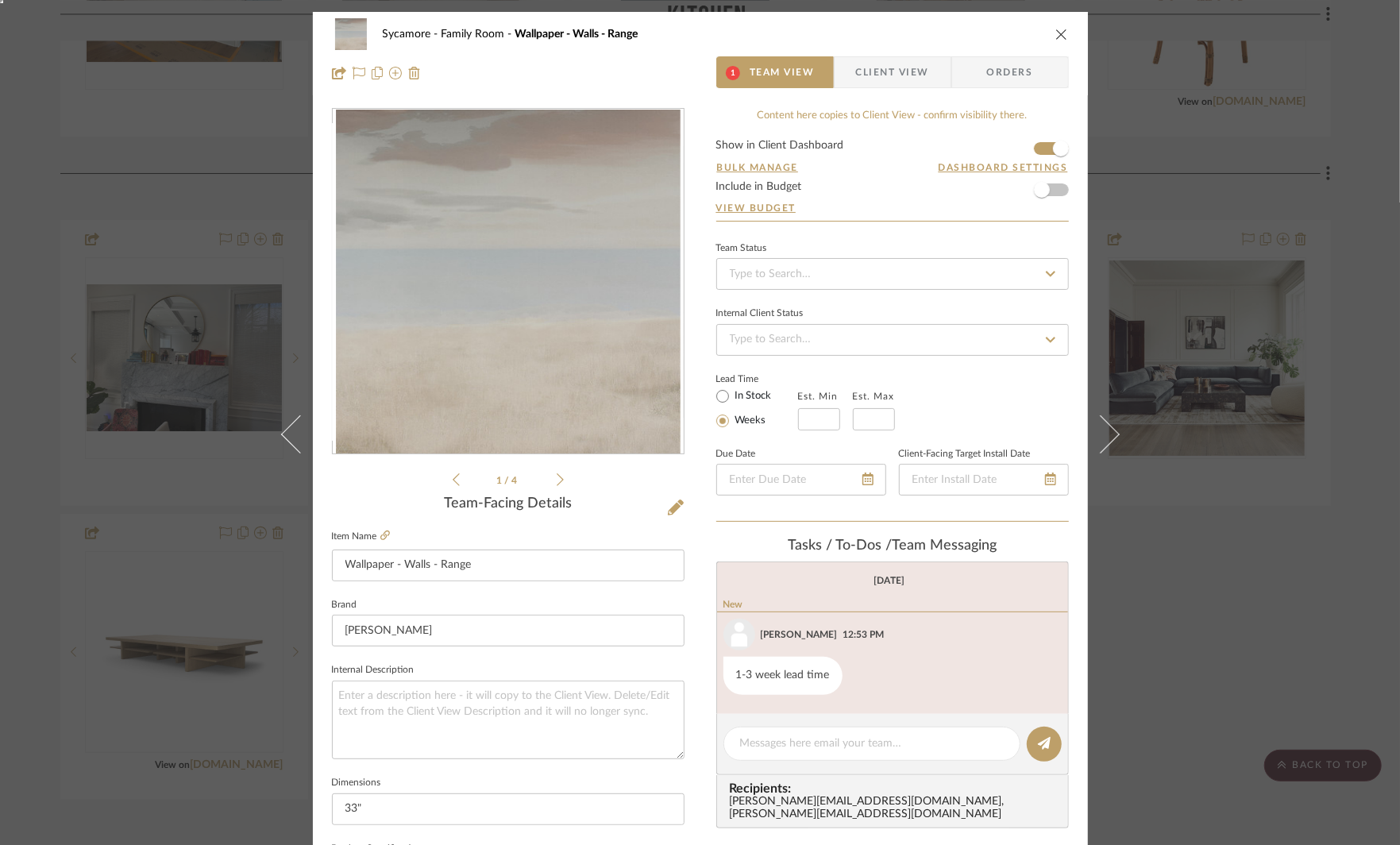
click at [557, 473] on icon at bounding box center [561, 479] width 7 height 14
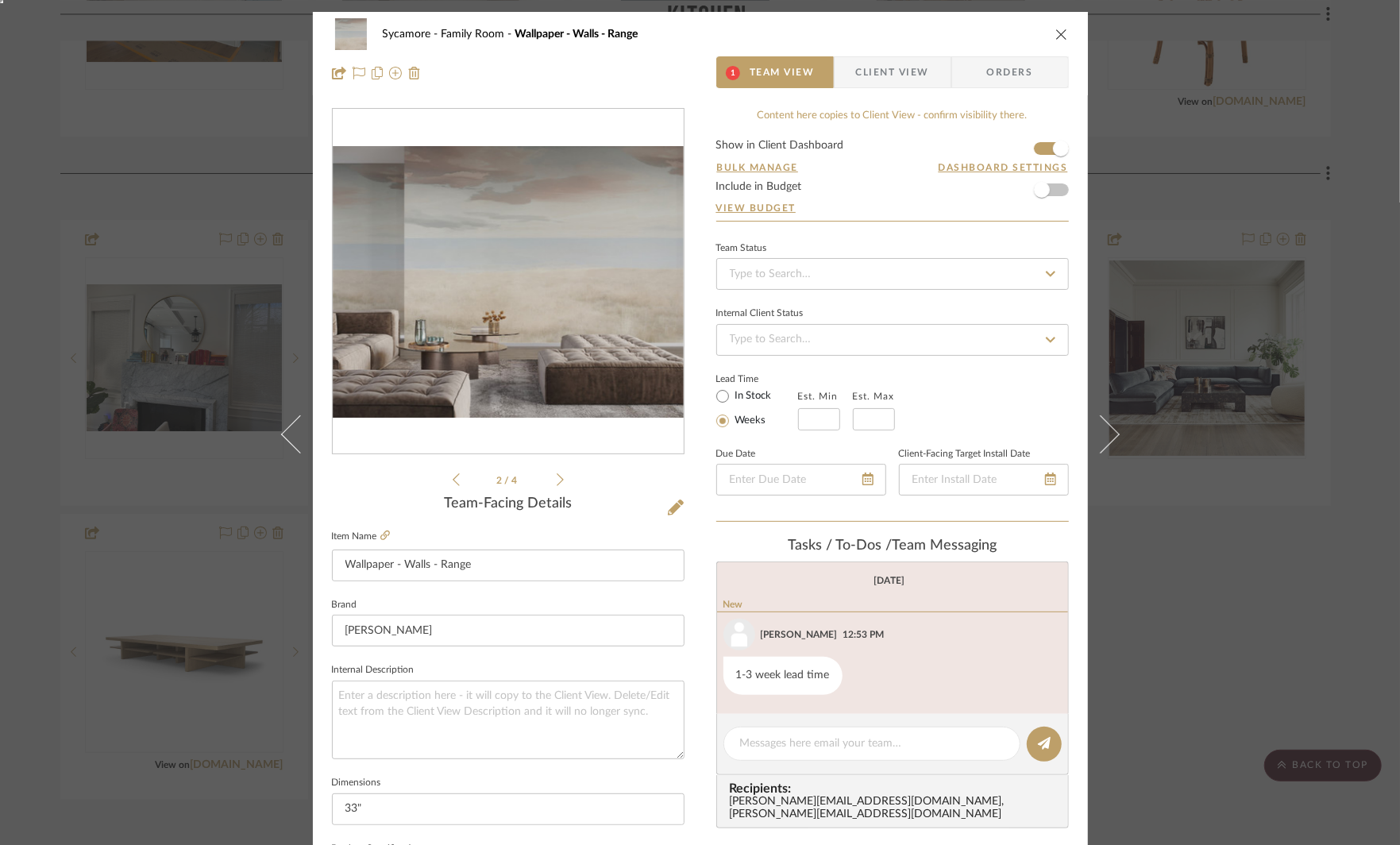
click at [557, 473] on icon at bounding box center [561, 479] width 7 height 14
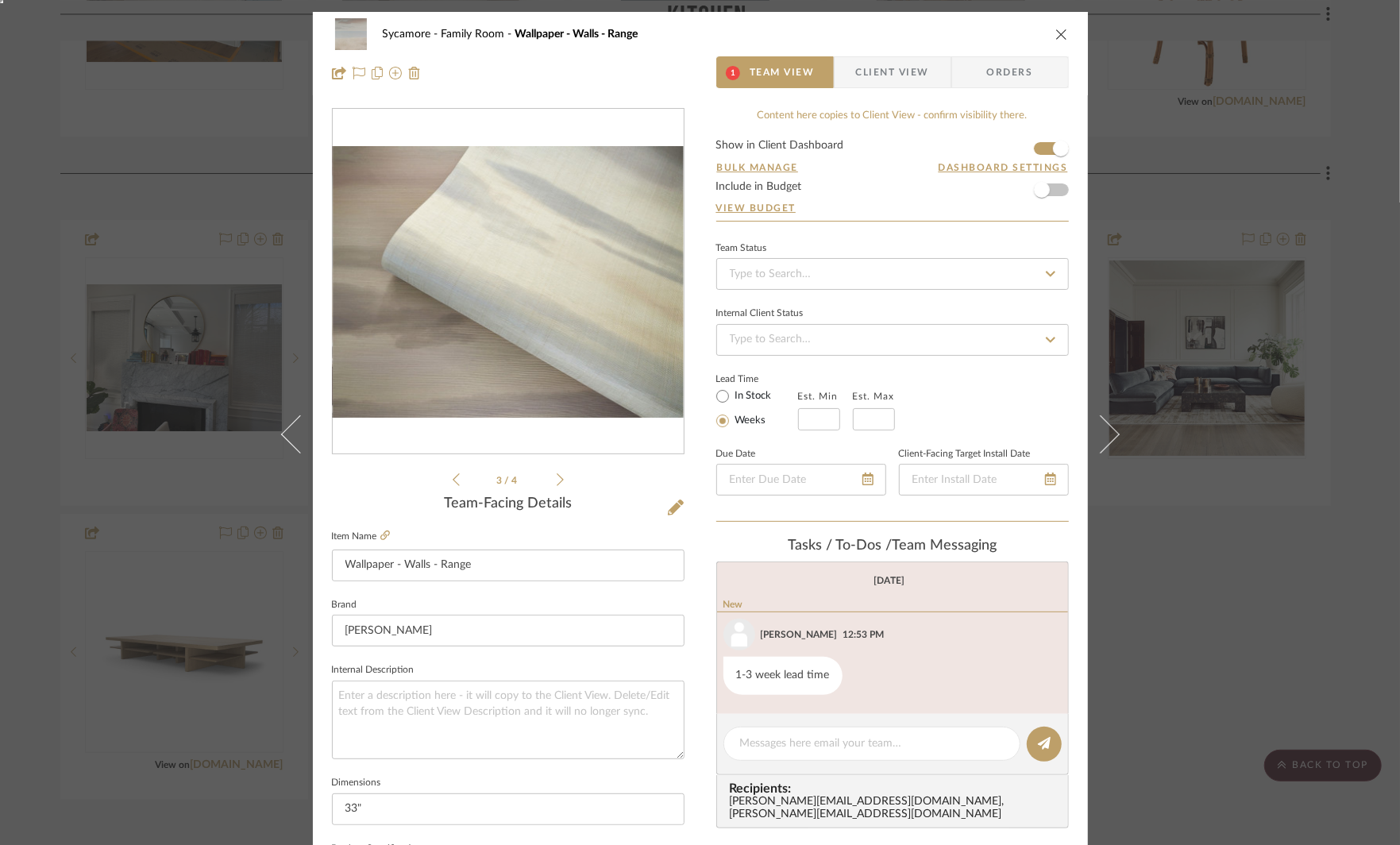
click at [557, 473] on icon at bounding box center [561, 479] width 7 height 14
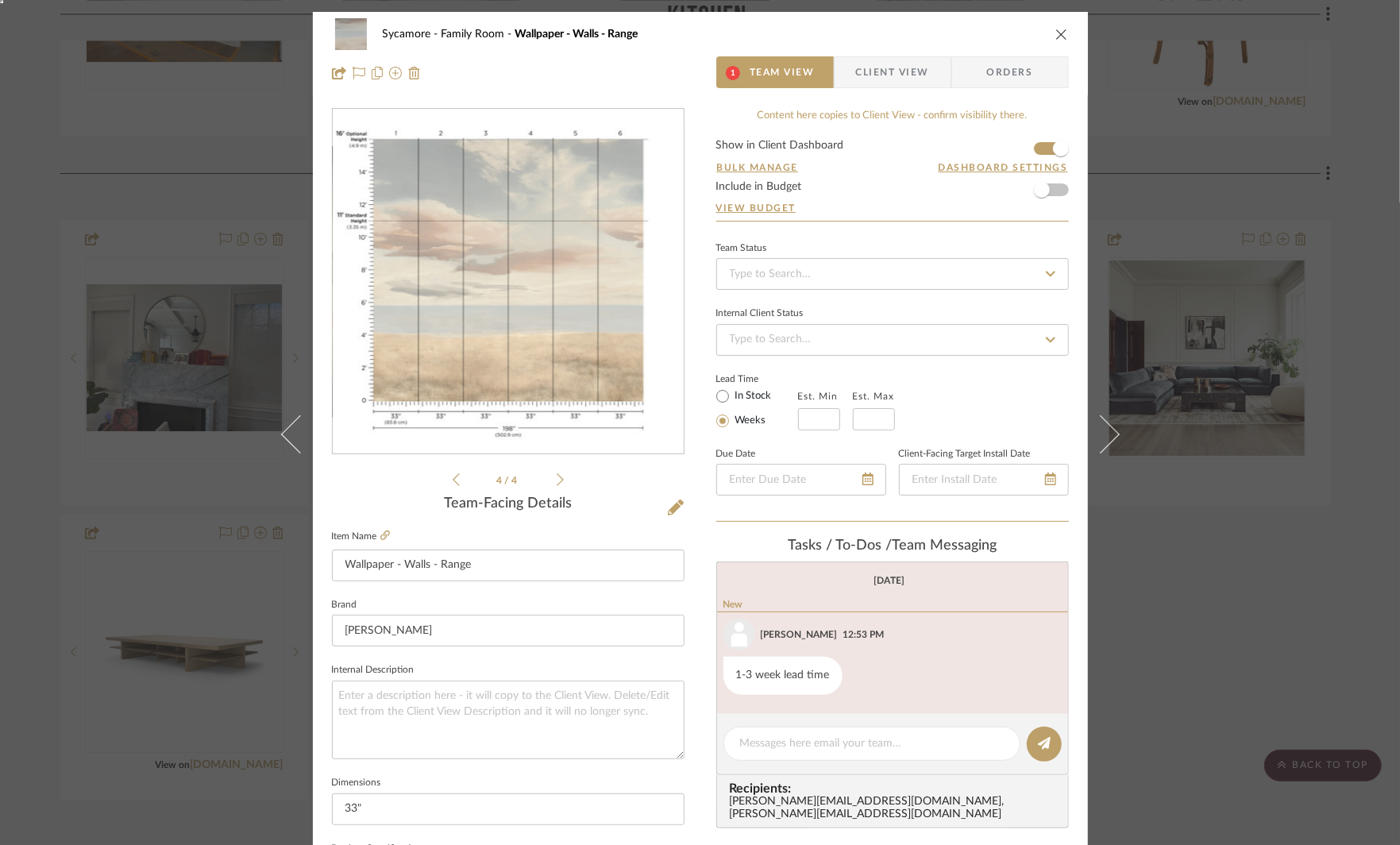
click at [865, 66] on span "Client View" at bounding box center [892, 72] width 73 height 32
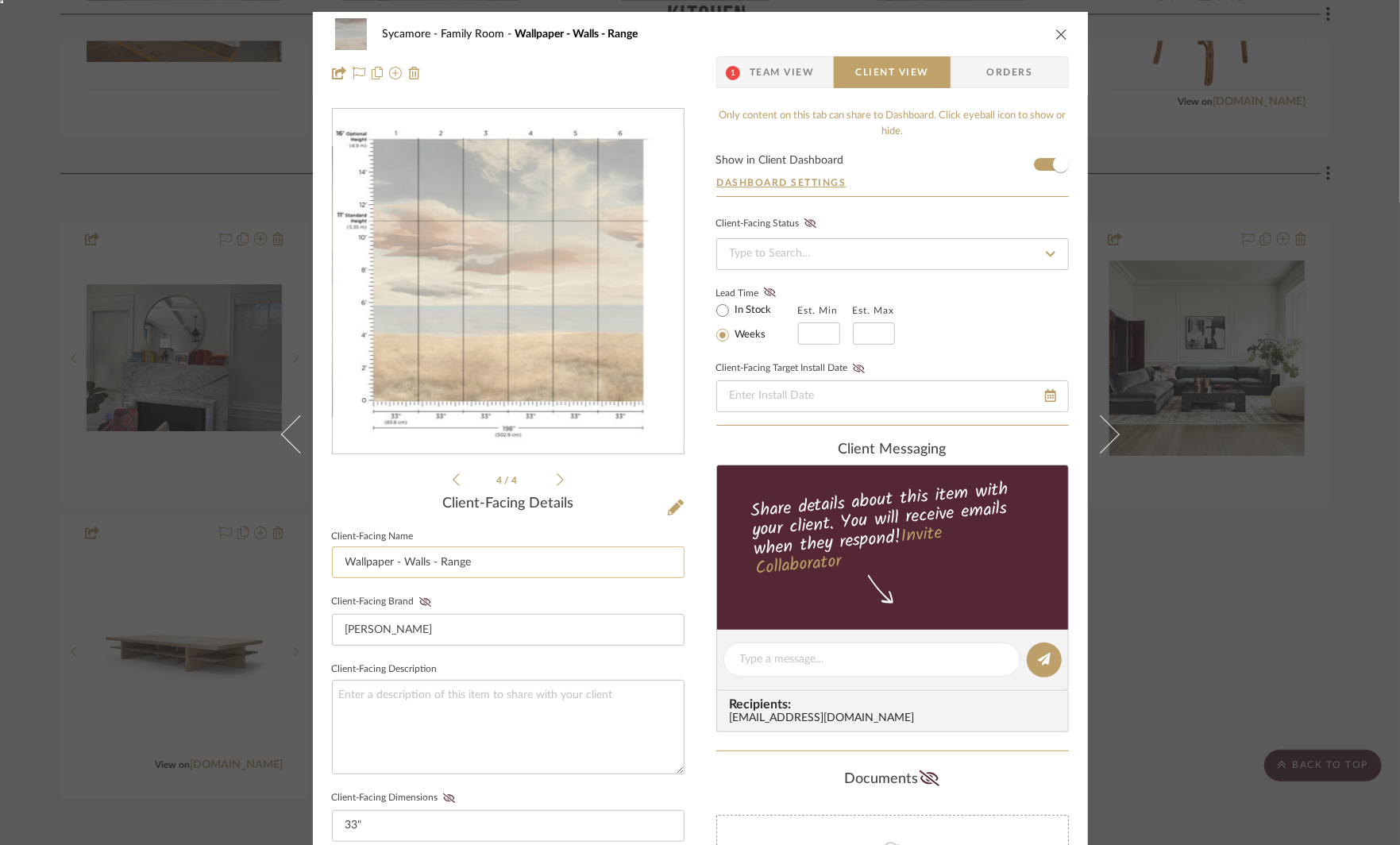
click at [450, 564] on input "Wallpaper - Walls - Range" at bounding box center [508, 562] width 353 height 32
type input "Wallpaper - Walls above molding"
click at [479, 725] on textarea at bounding box center [508, 727] width 353 height 95
click at [756, 81] on span "Team View" at bounding box center [782, 72] width 65 height 32
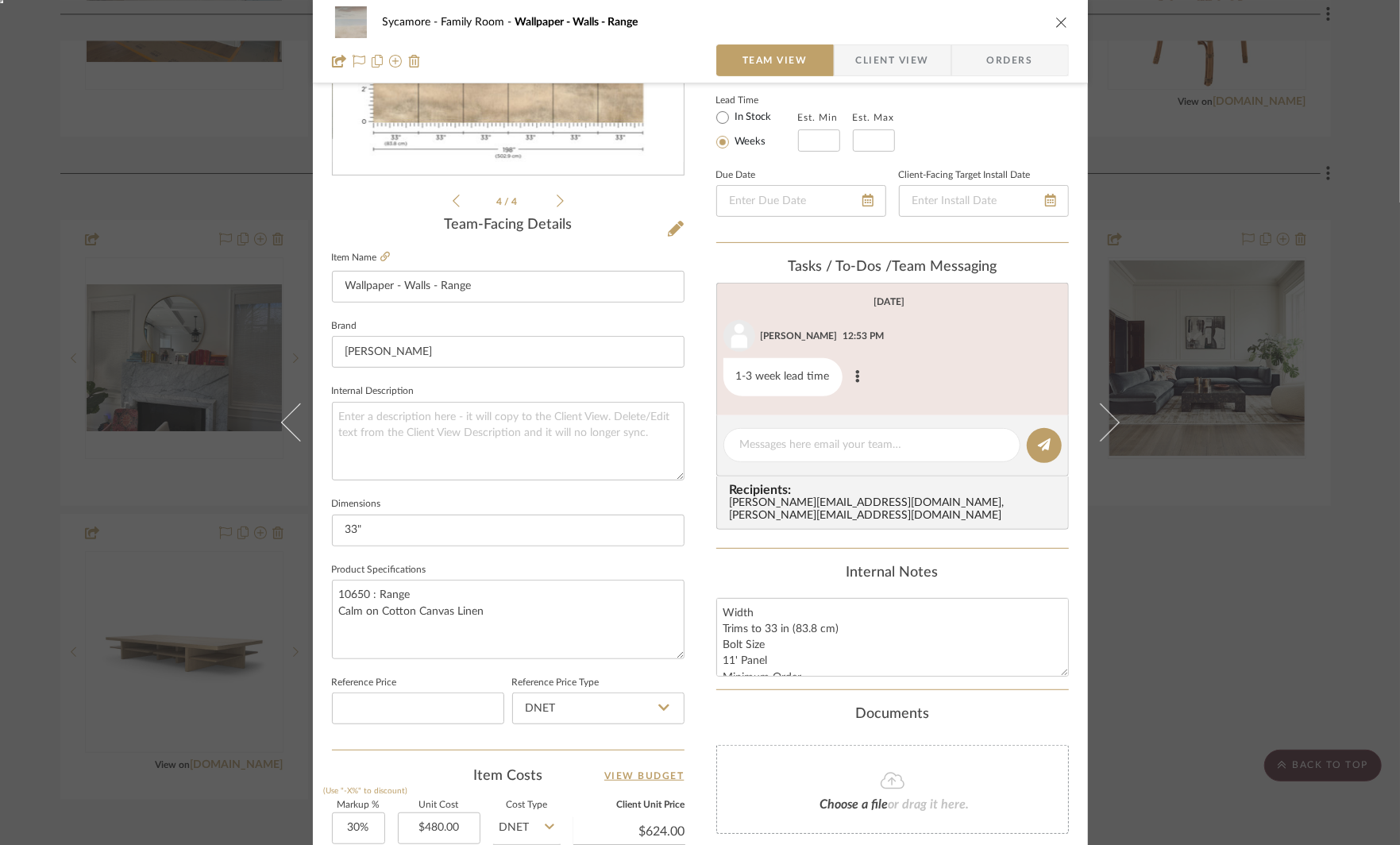
scroll to position [273, 0]
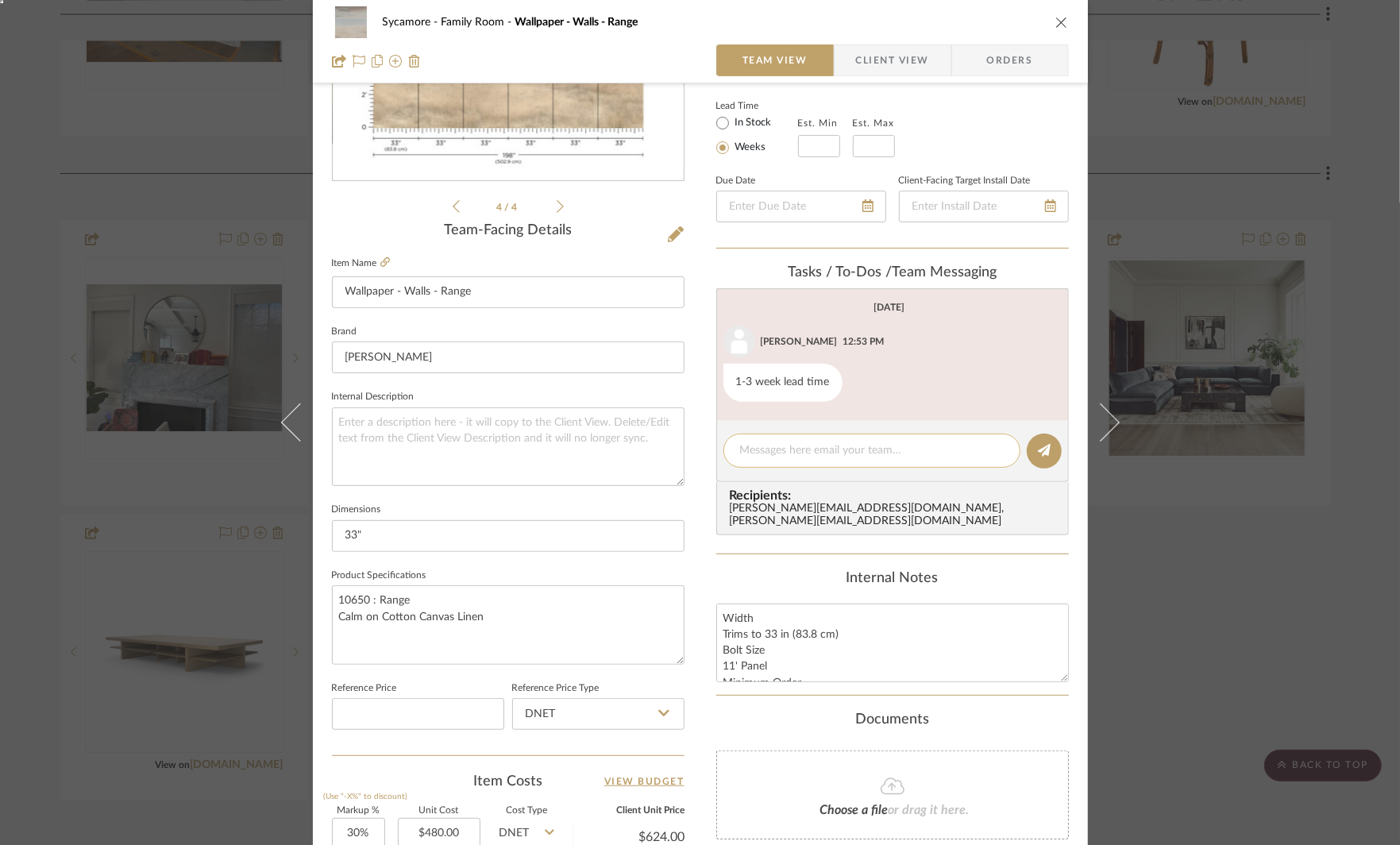
click at [789, 447] on textarea at bounding box center [872, 450] width 264 height 17
type textarea "Above wainscotting"
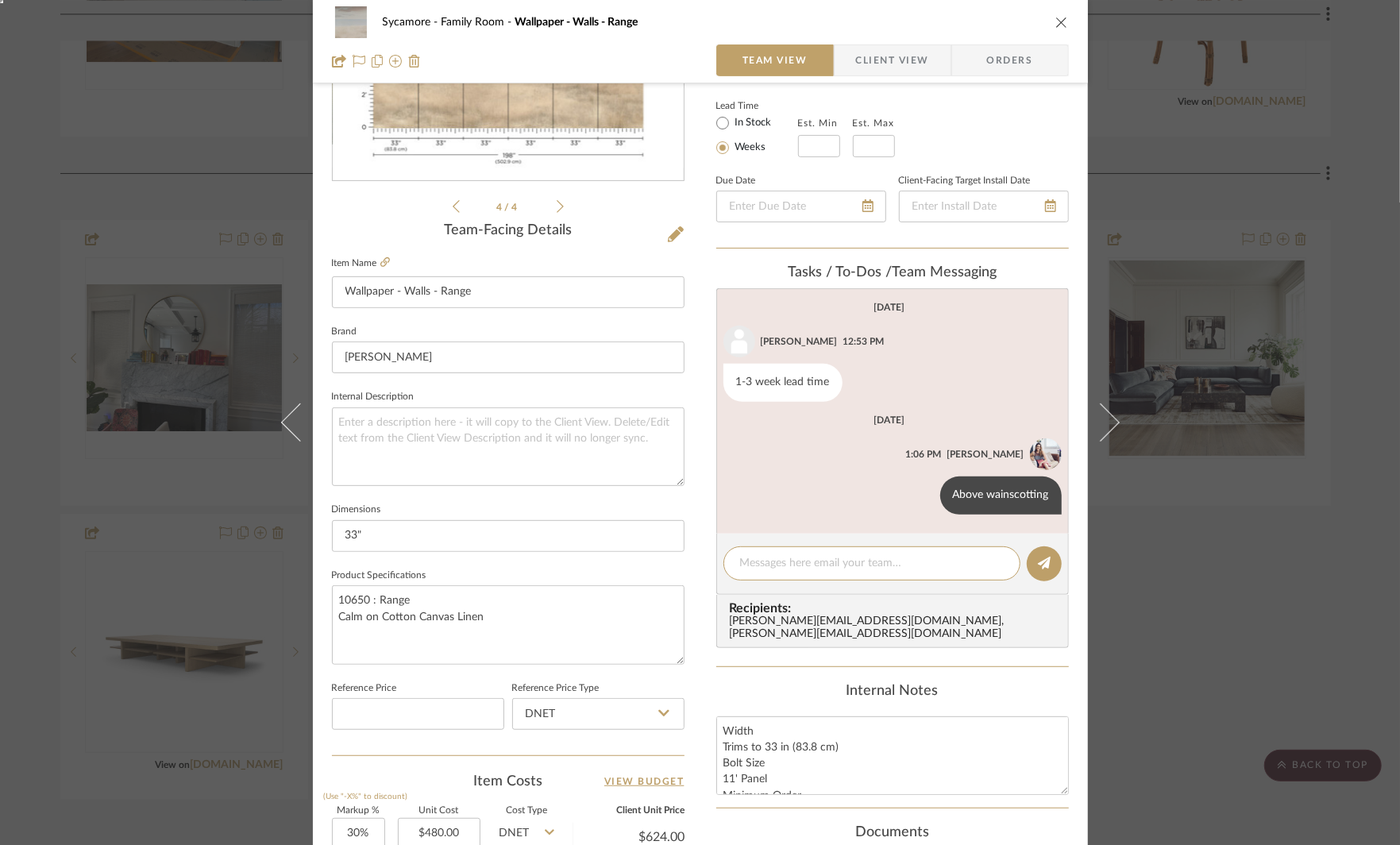
click at [1295, 505] on div "Sycamore Family Room Wallpaper - Walls - Range Team View Client View Orders 4 /…" at bounding box center [700, 422] width 1400 height 845
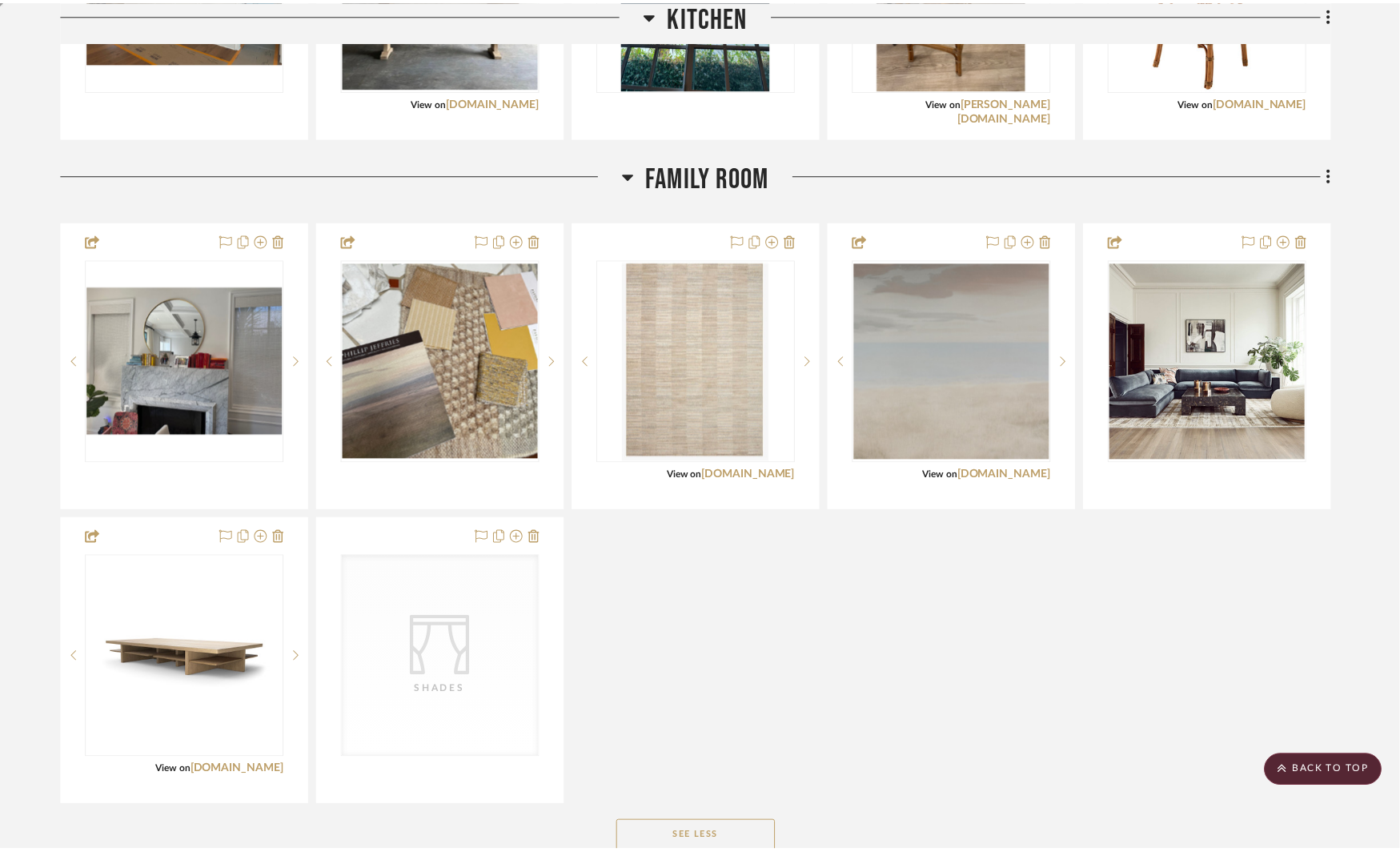
scroll to position [2755, 0]
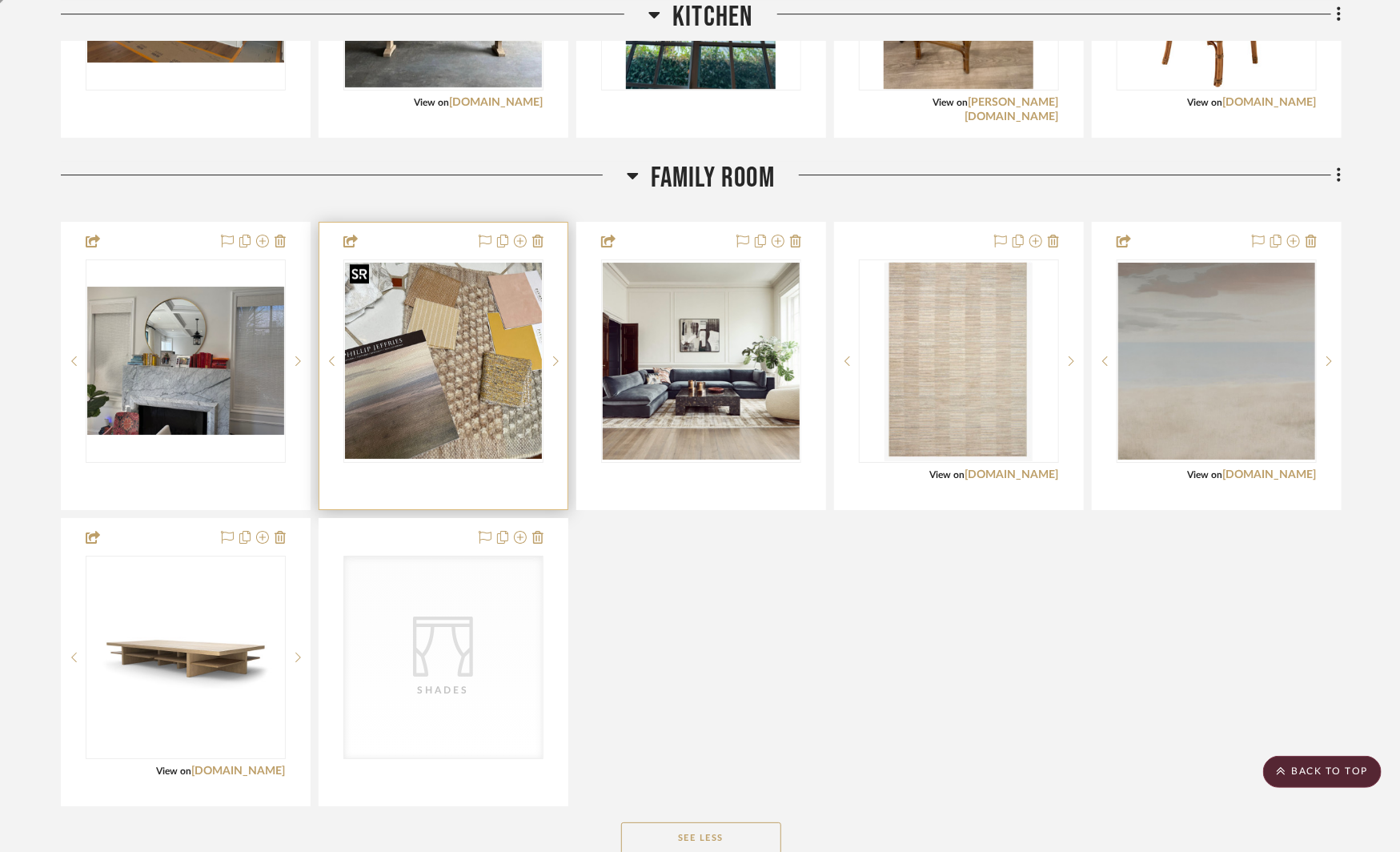
click at [375, 327] on img "0" at bounding box center [443, 361] width 197 height 196
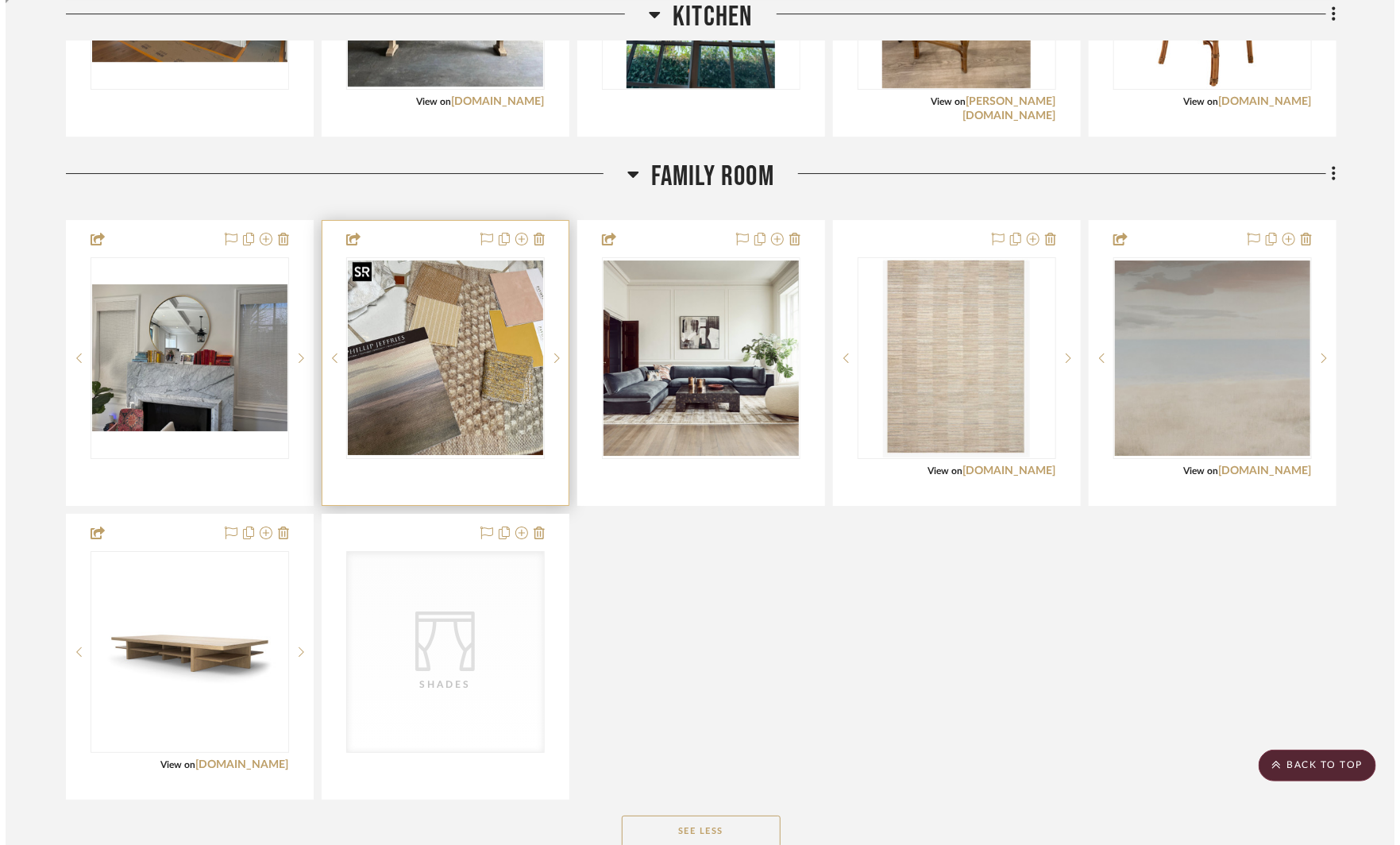
scroll to position [0, 0]
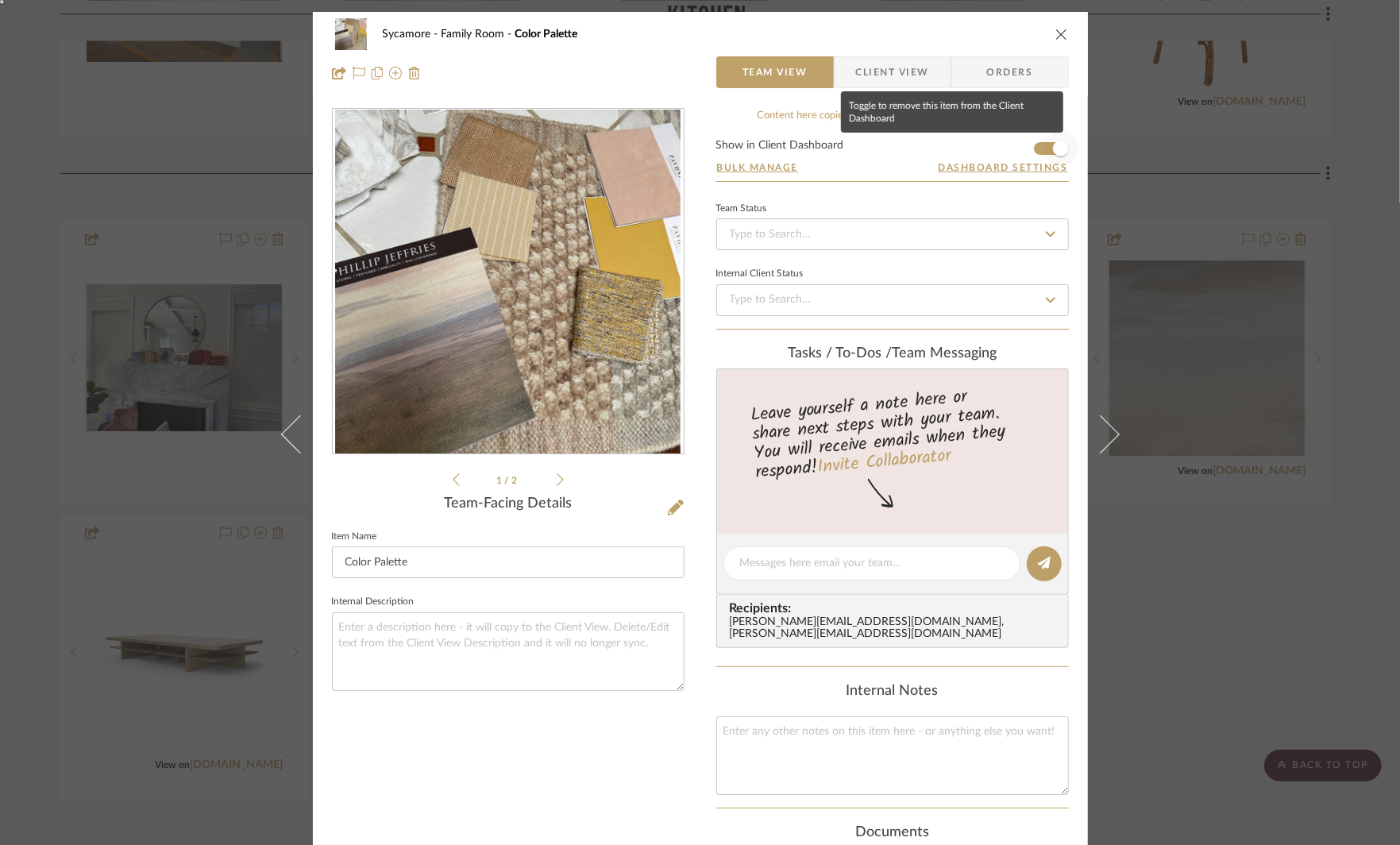
click at [1043, 154] on span "button" at bounding box center [1061, 148] width 35 height 35
click at [557, 473] on icon at bounding box center [561, 479] width 7 height 14
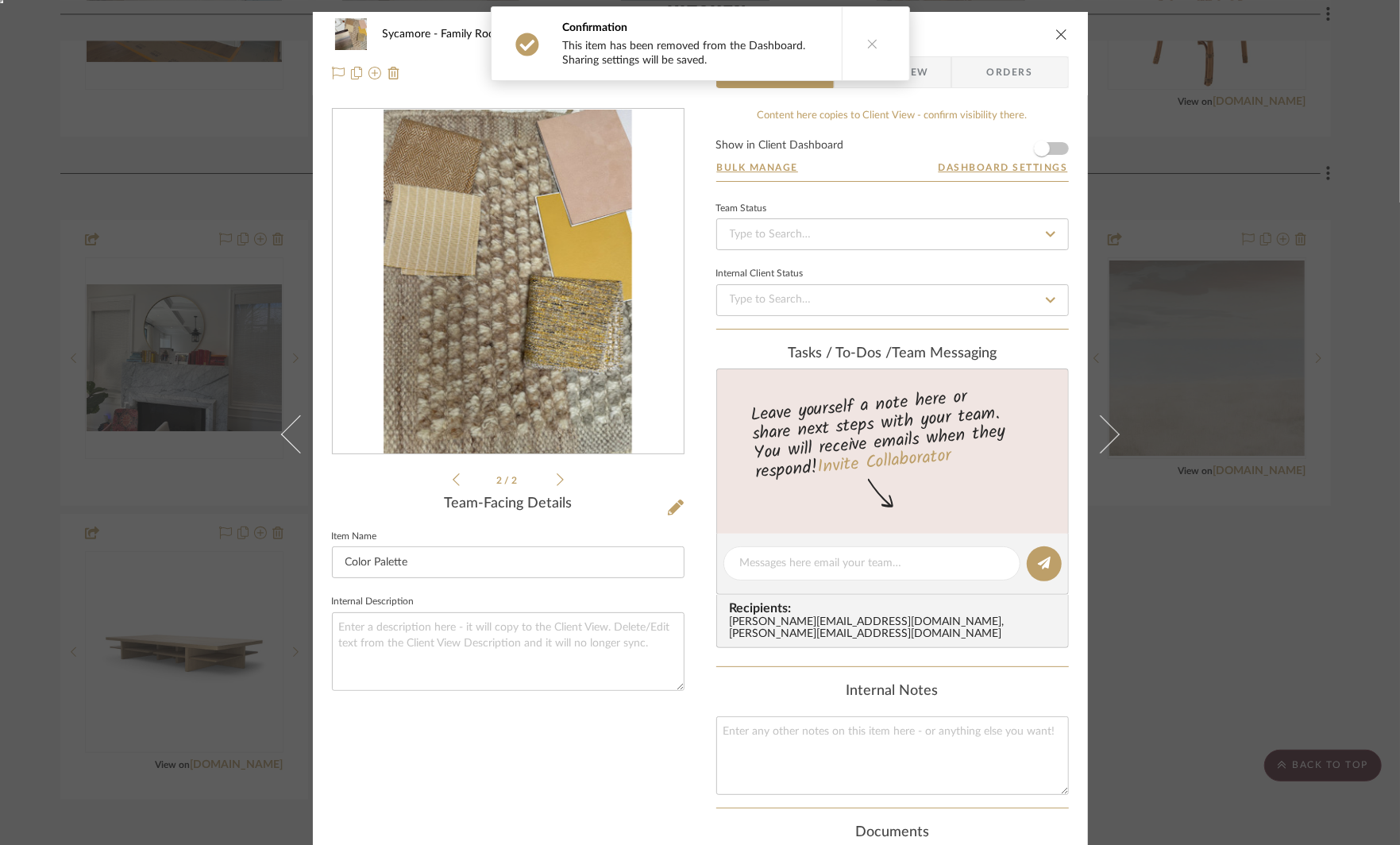
click at [1055, 37] on icon "close" at bounding box center [1062, 34] width 13 height 13
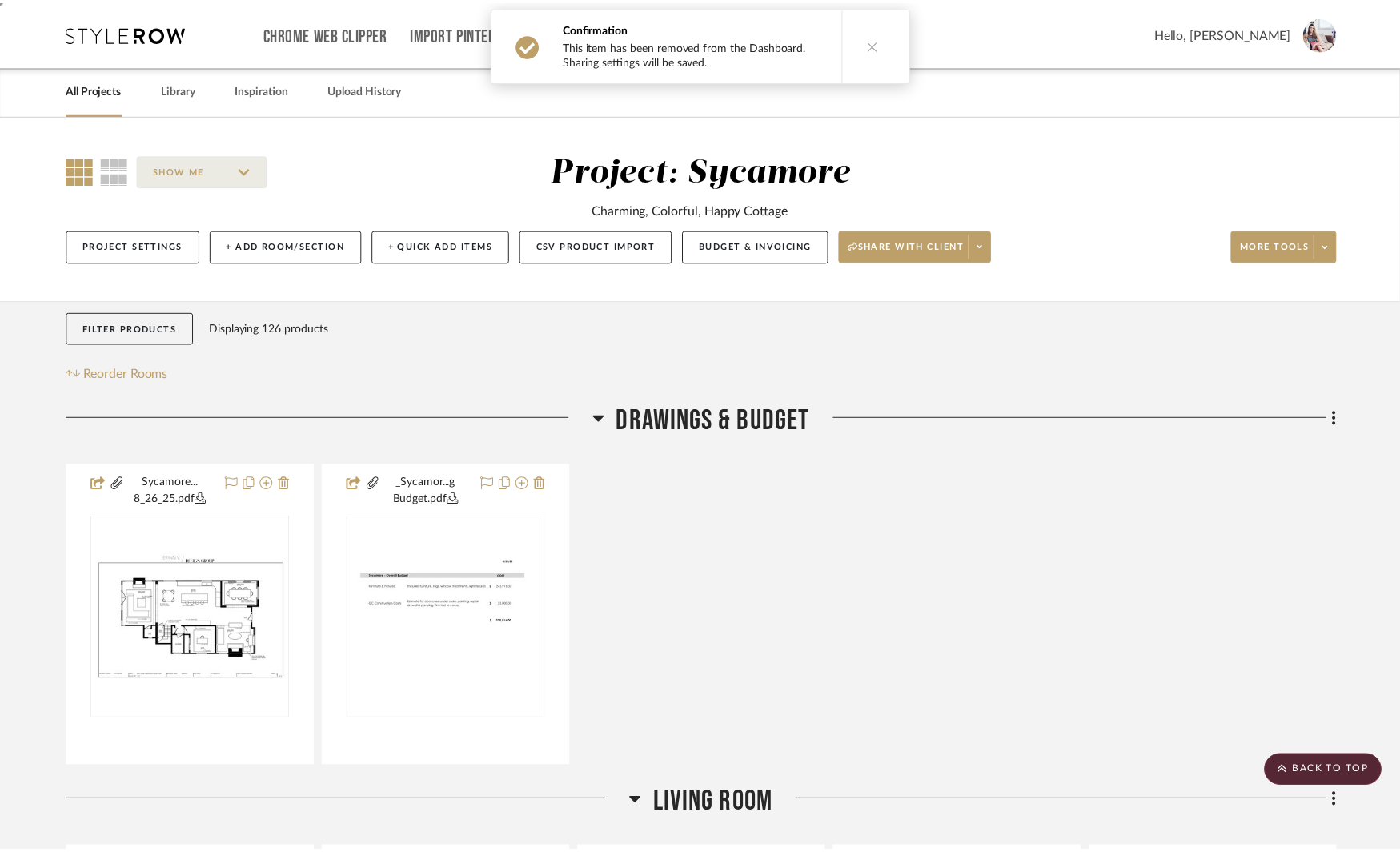
scroll to position [2755, 0]
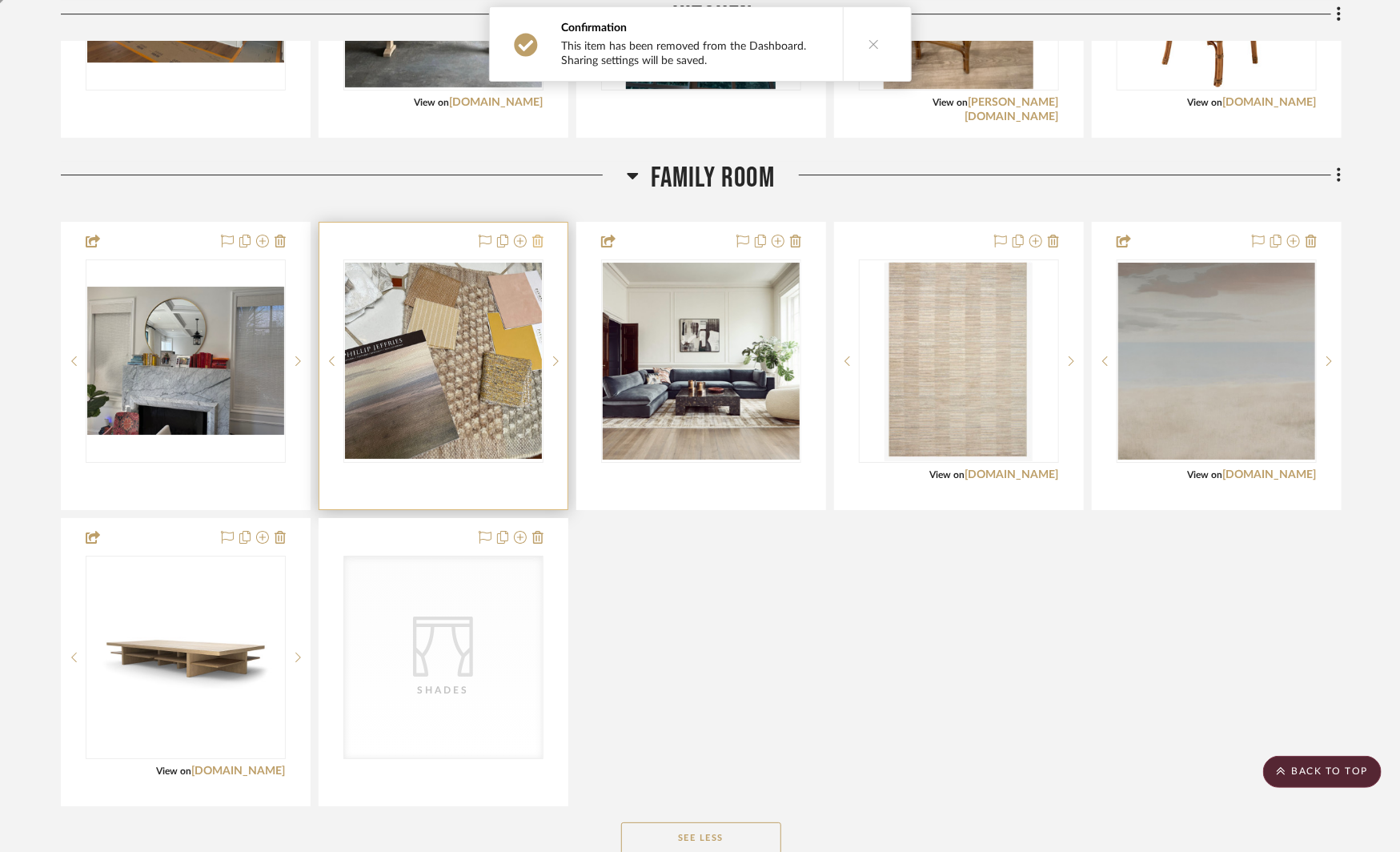
click at [536, 238] on icon at bounding box center [538, 241] width 11 height 13
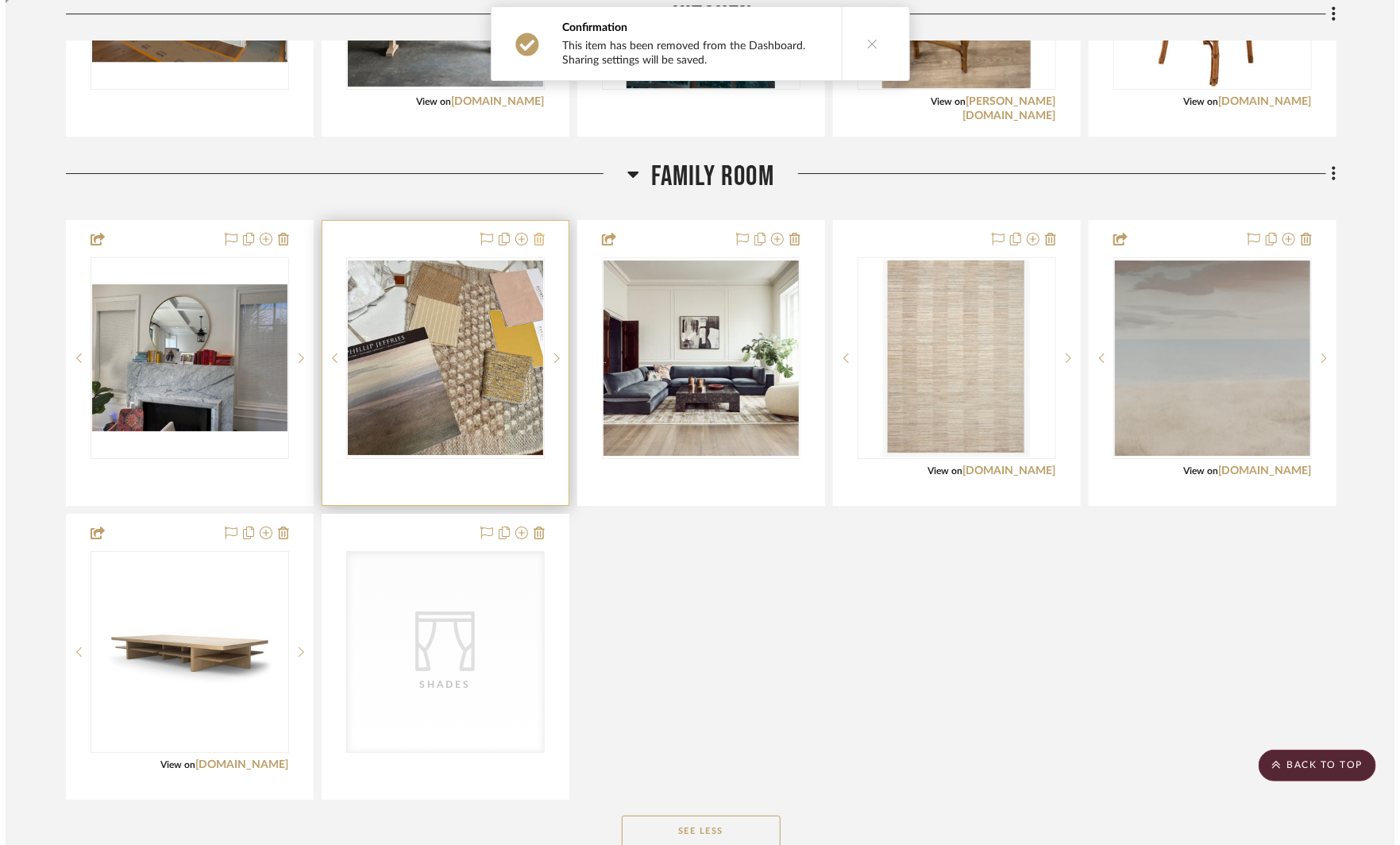
scroll to position [0, 0]
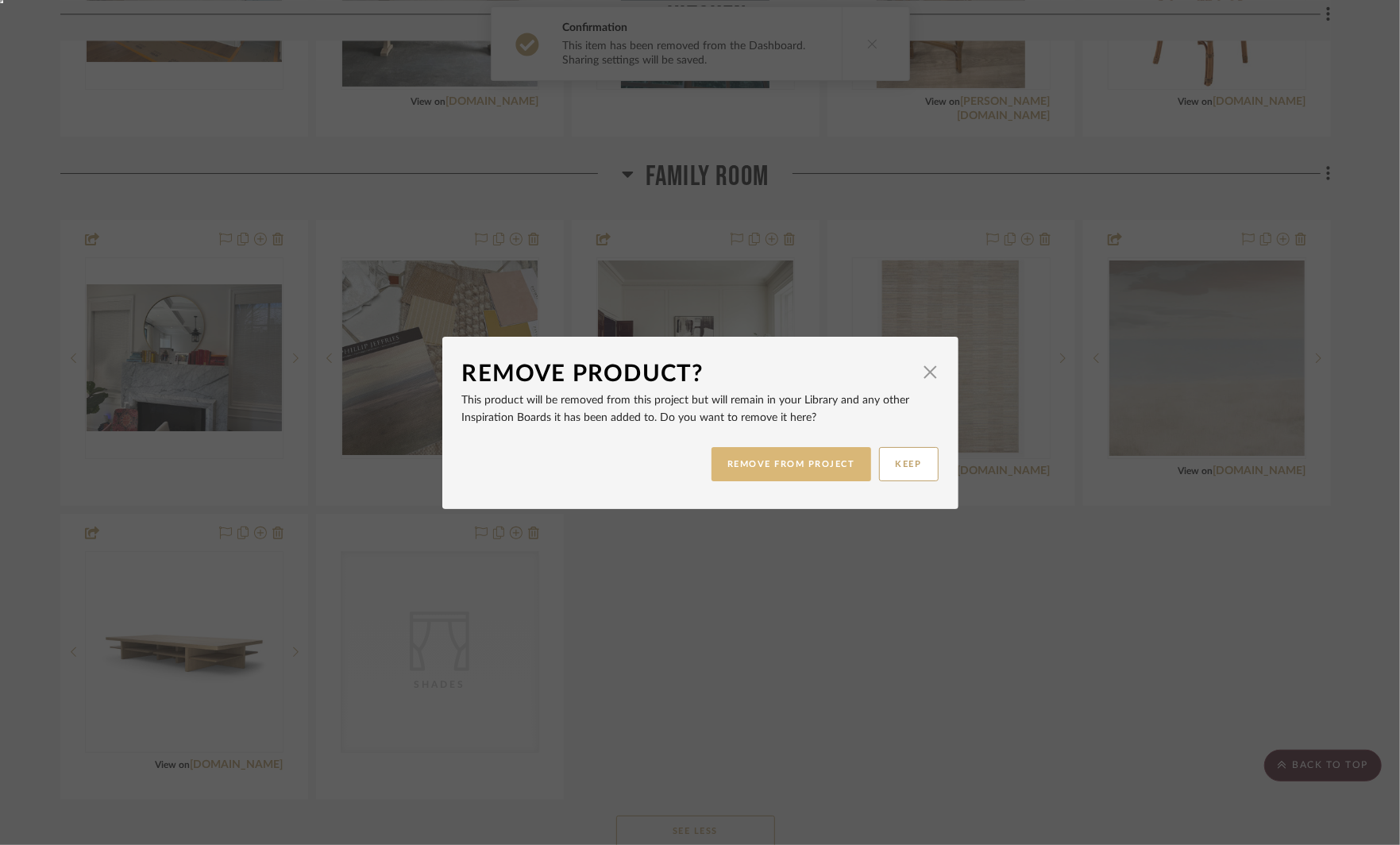
click at [764, 464] on button "REMOVE FROM PROJECT" at bounding box center [791, 464] width 159 height 34
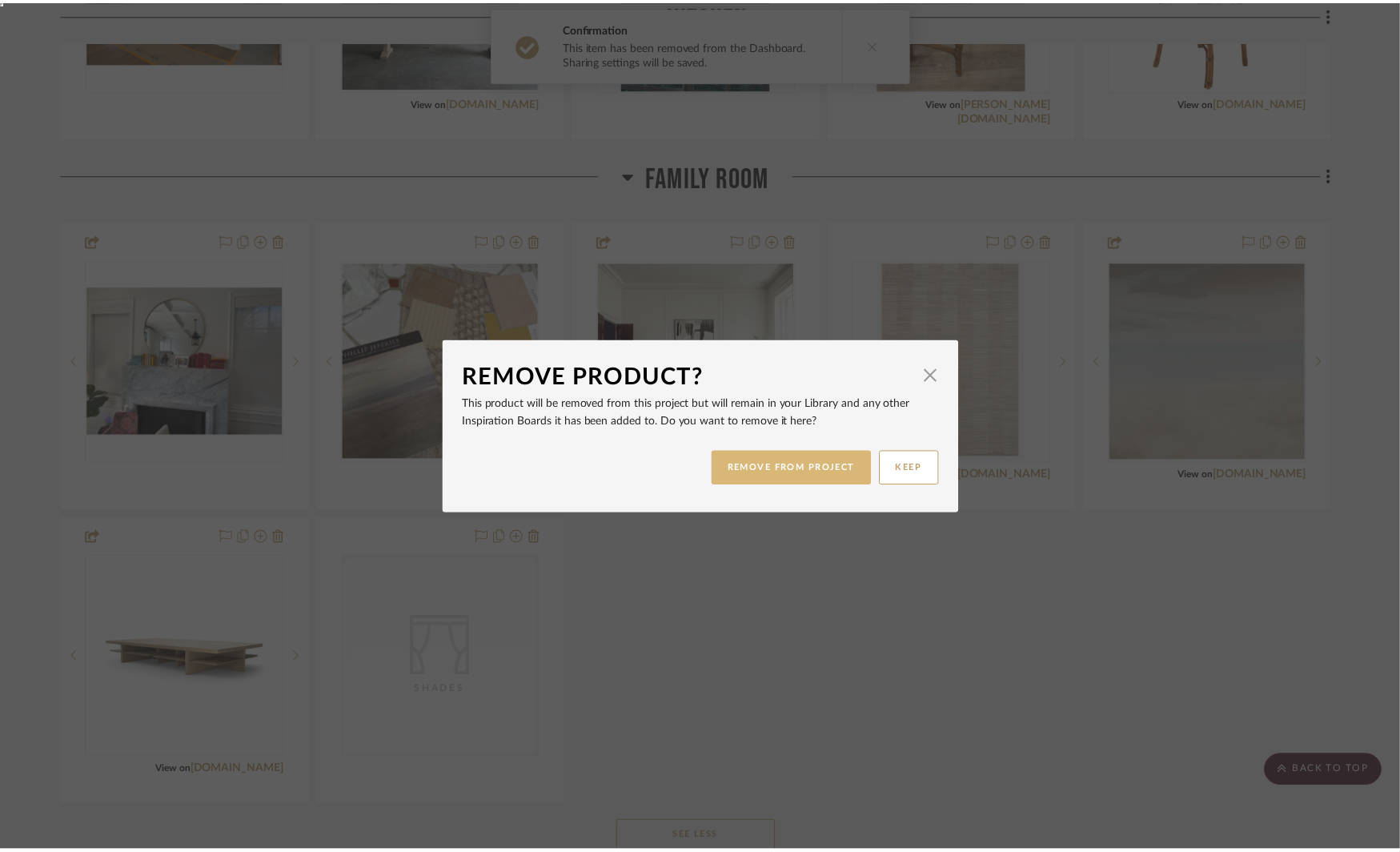
scroll to position [2755, 0]
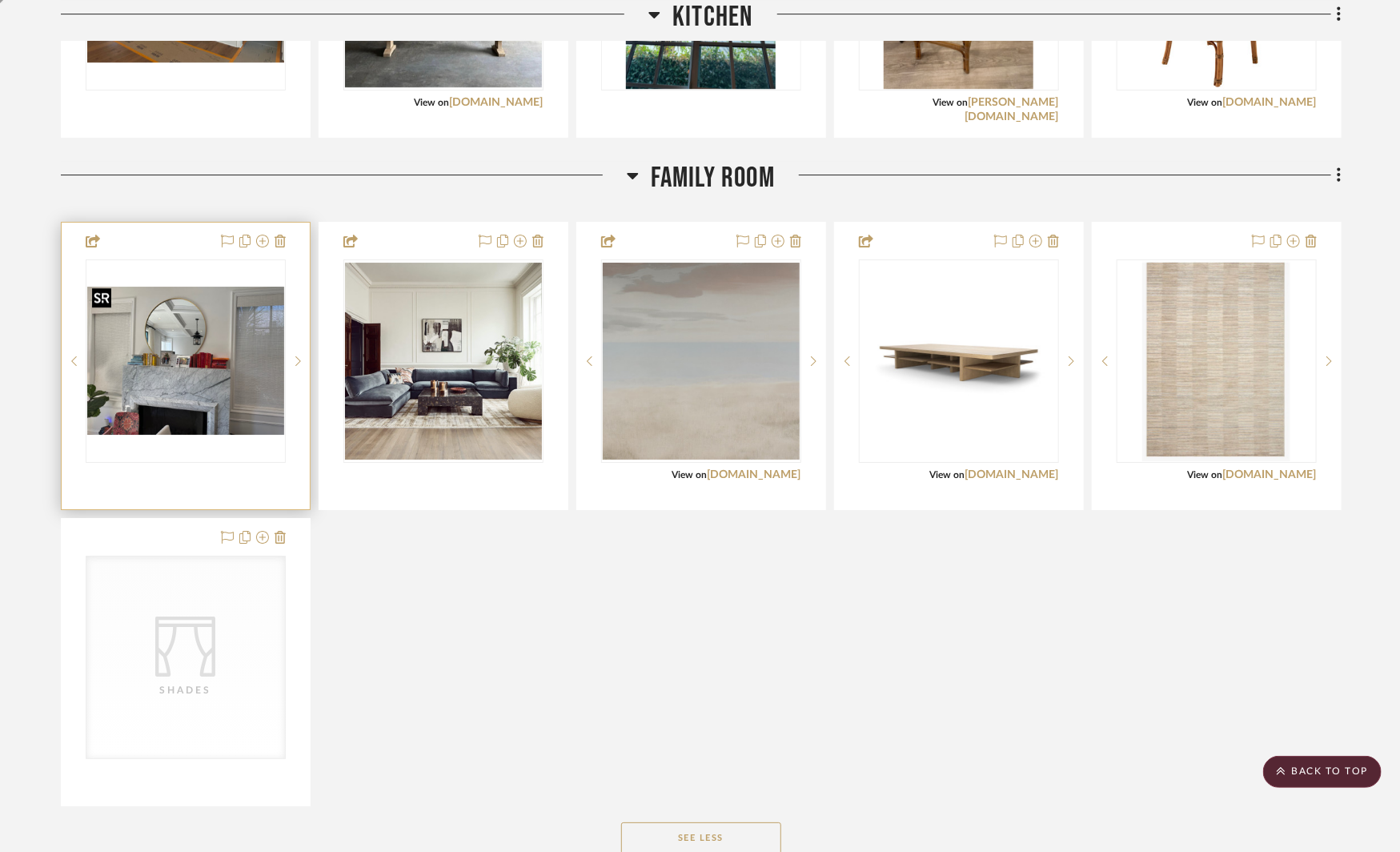
click at [181, 303] on img "0" at bounding box center [185, 361] width 197 height 149
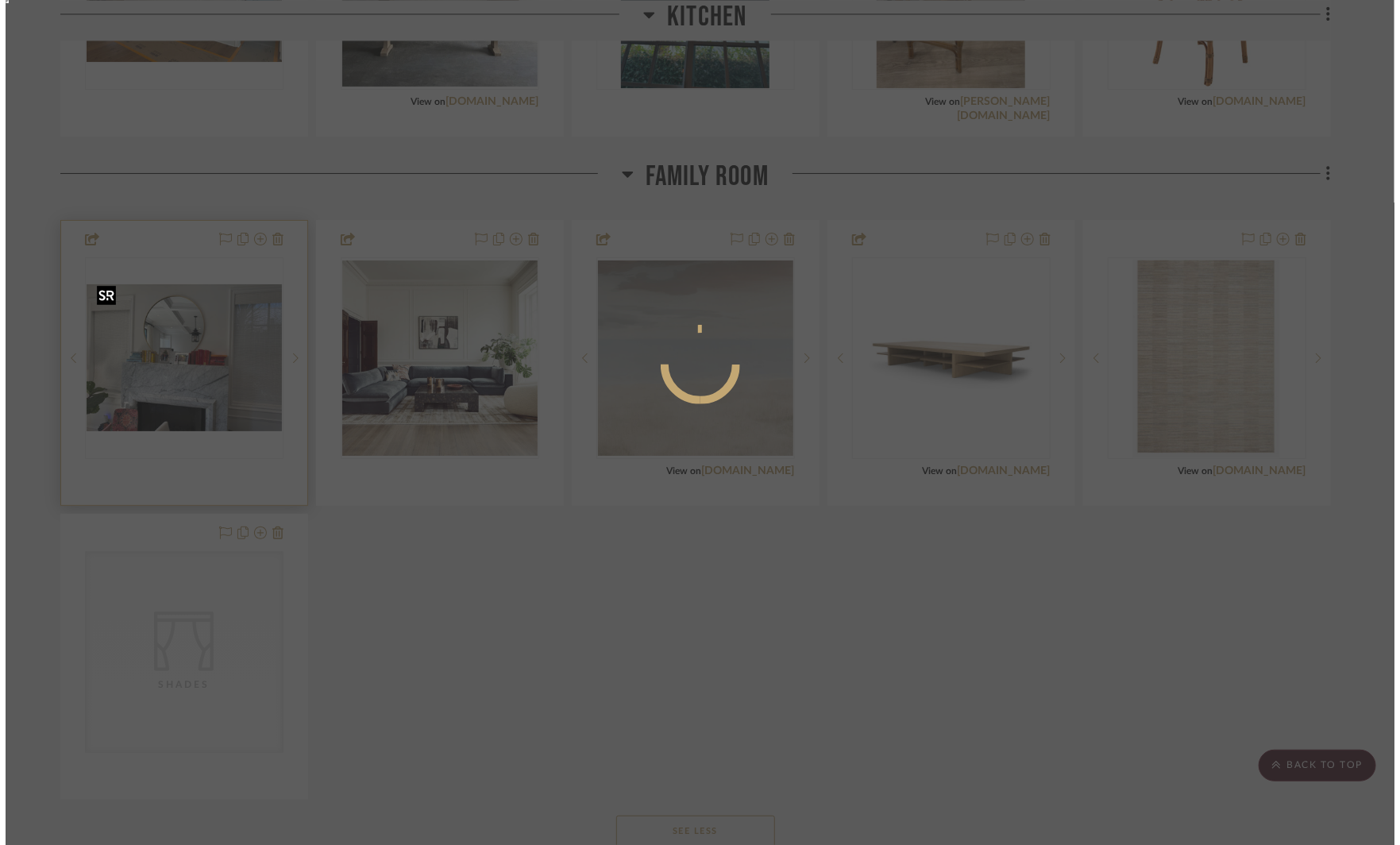
scroll to position [0, 0]
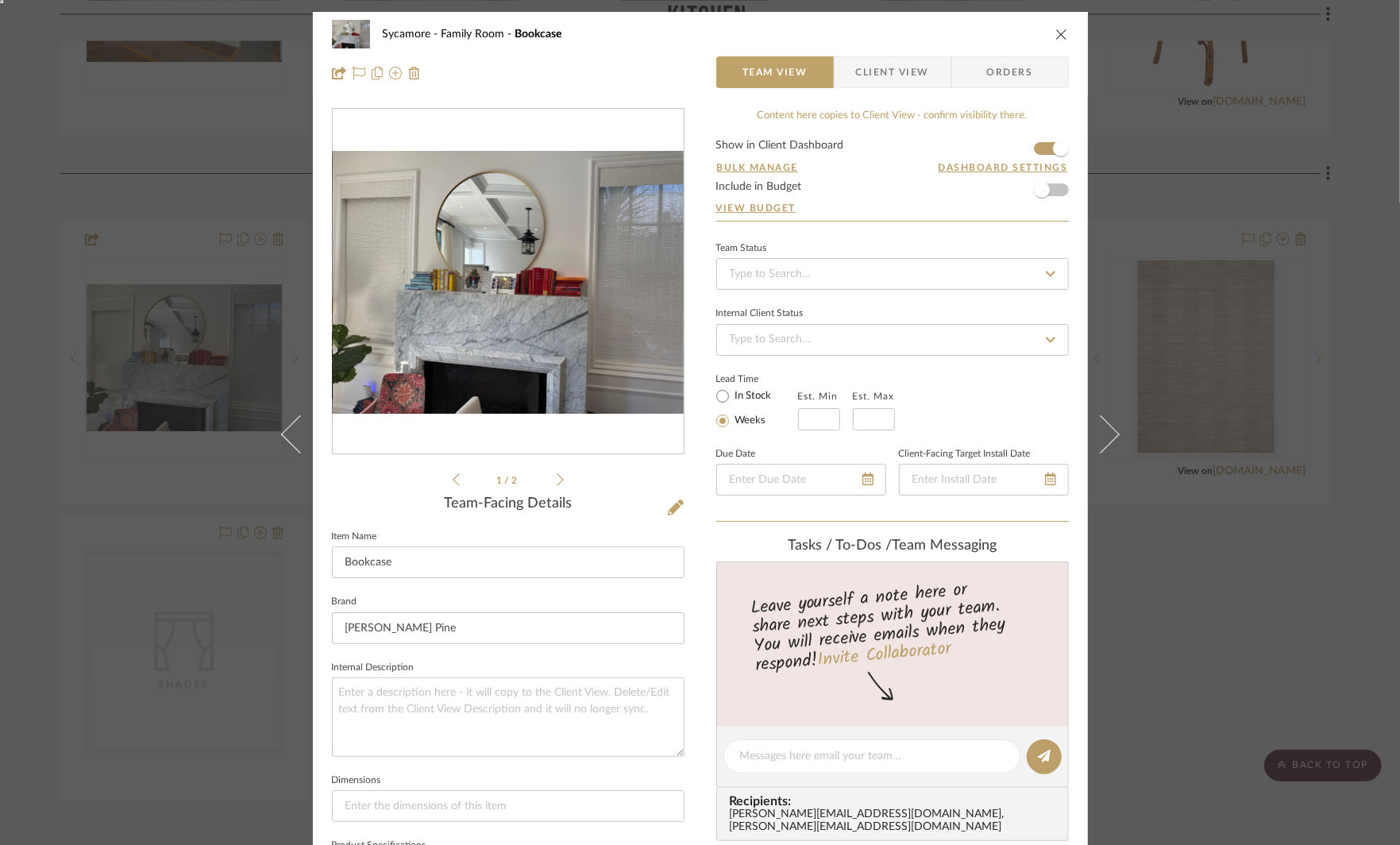
click at [214, 533] on div "Sycamore Family Room Bookcase Team View Client View Orders 1 / 2 Team-Facing De…" at bounding box center [700, 422] width 1400 height 845
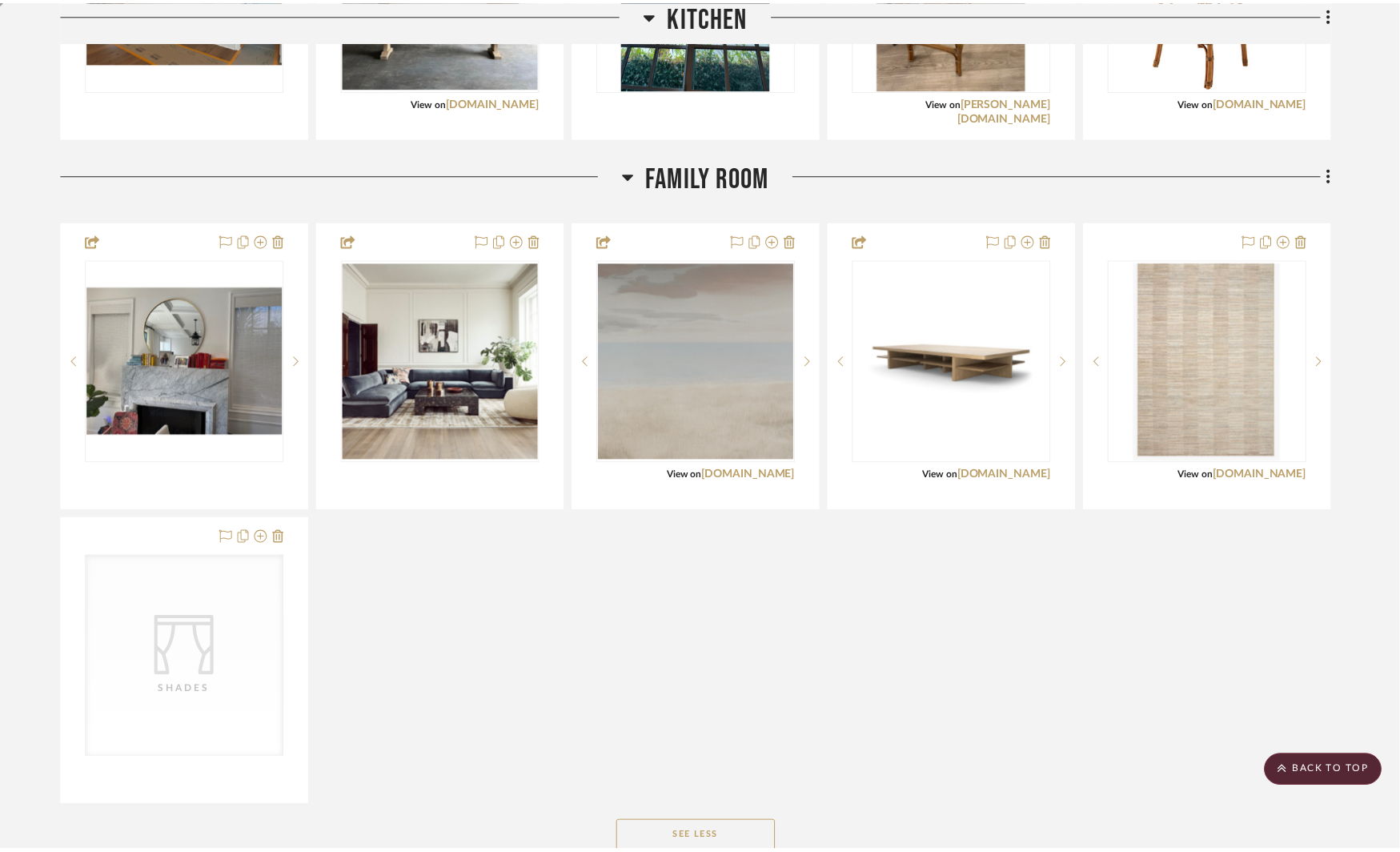
scroll to position [2755, 0]
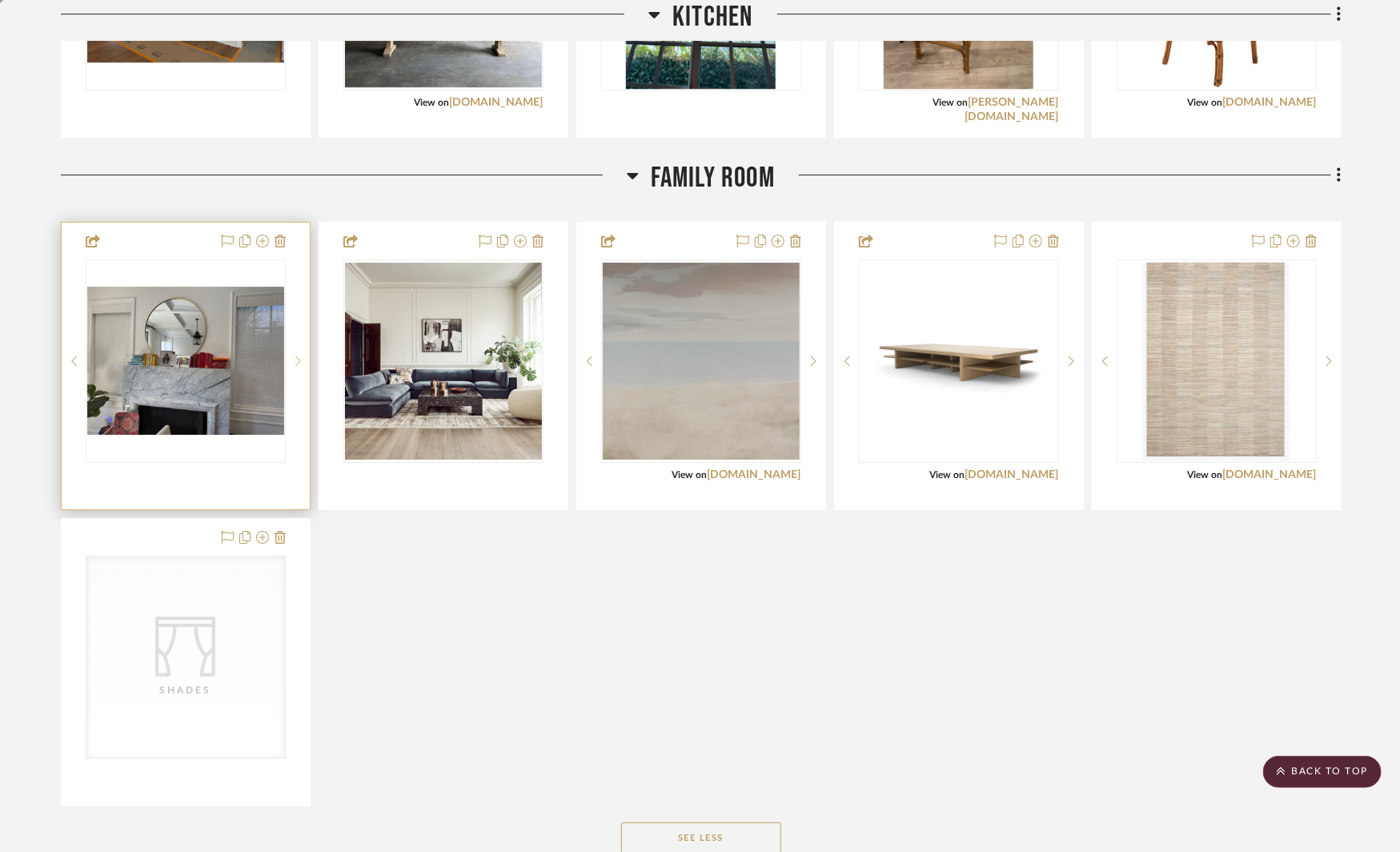
click at [298, 356] on icon at bounding box center [298, 362] width 6 height 11
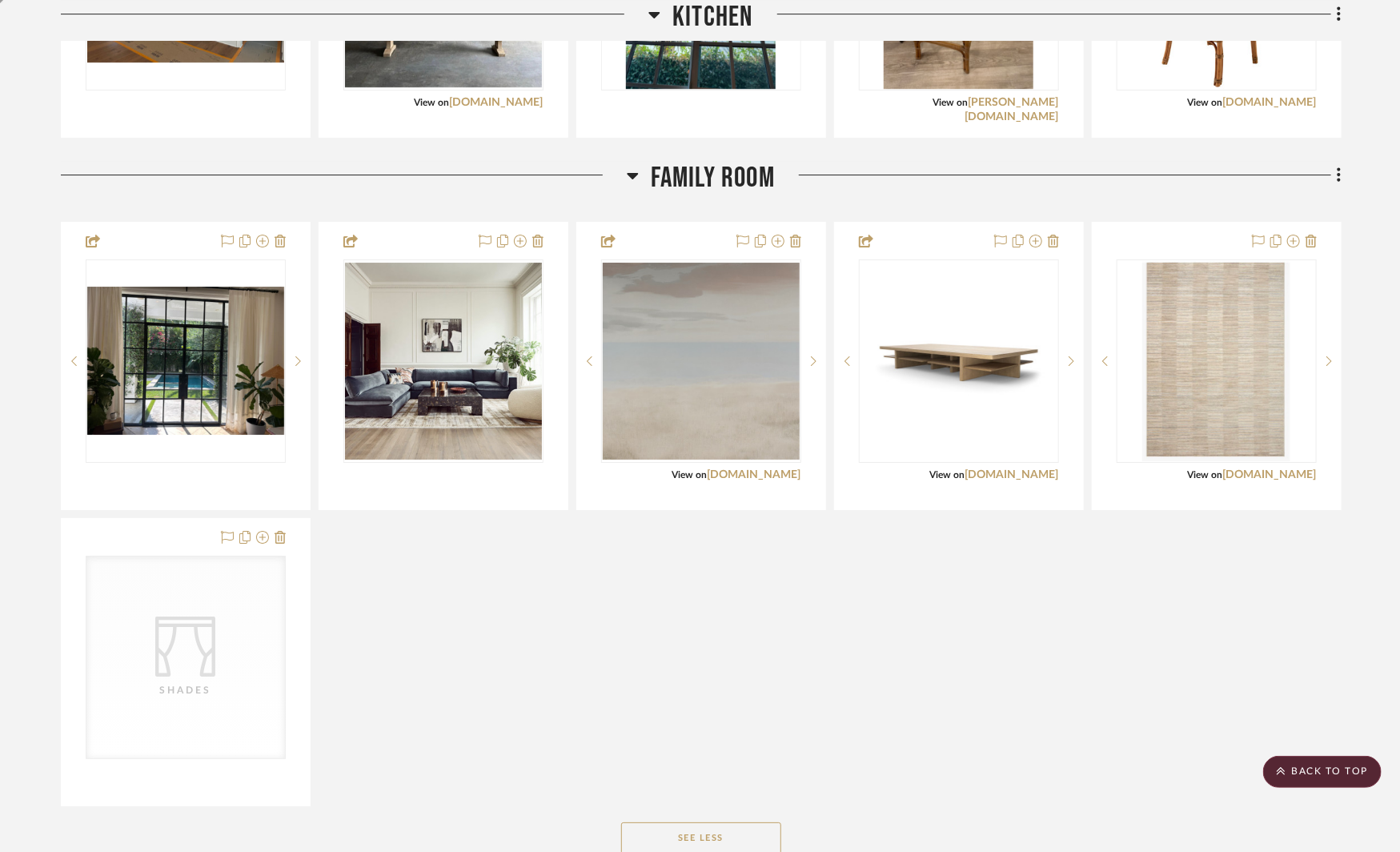
click at [473, 641] on div "Bookcase By Unknown Team Status Internal Client Status client Comments: Submit …" at bounding box center [701, 514] width 1281 height 585
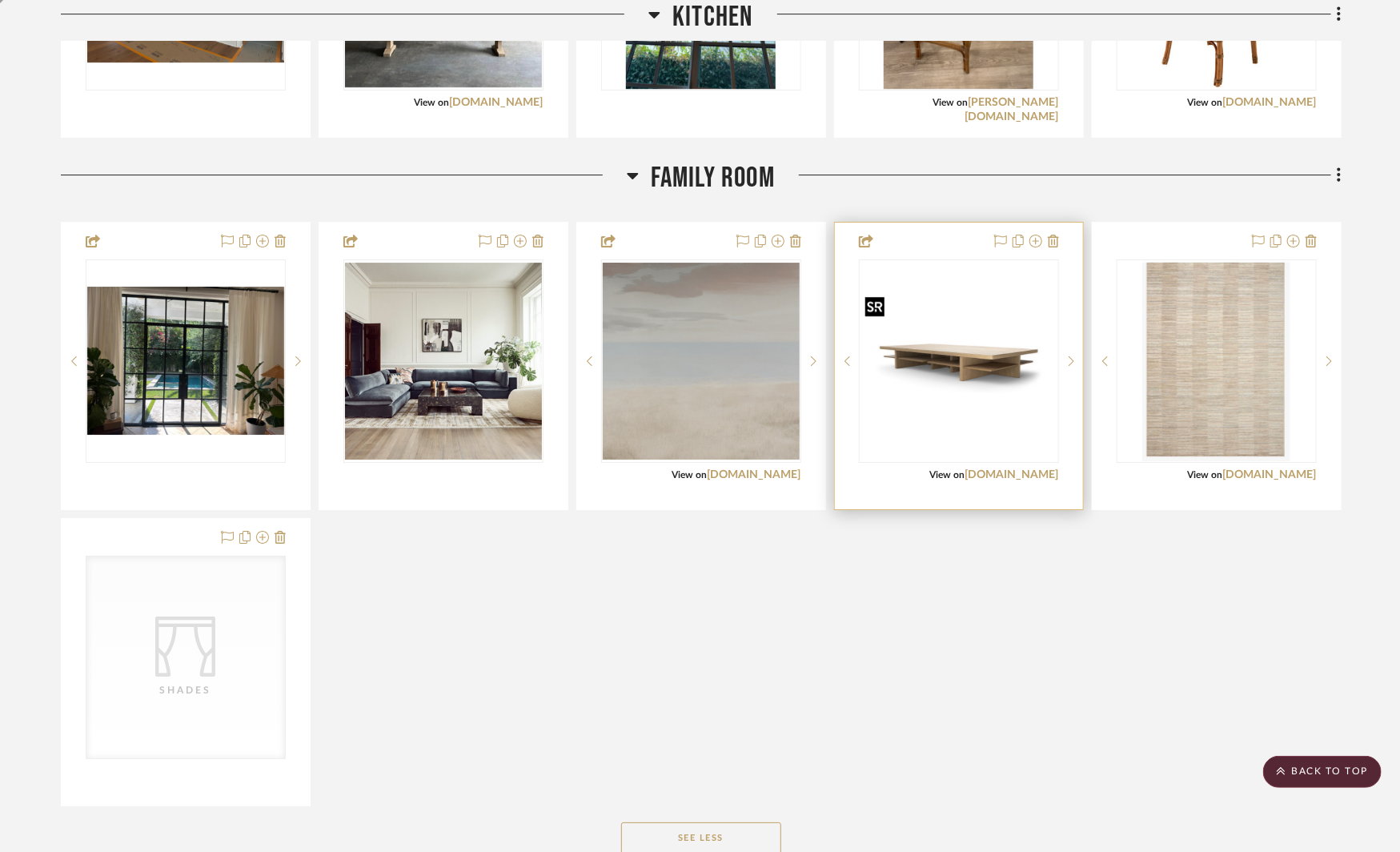
click at [971, 350] on img "0" at bounding box center [959, 361] width 197 height 132
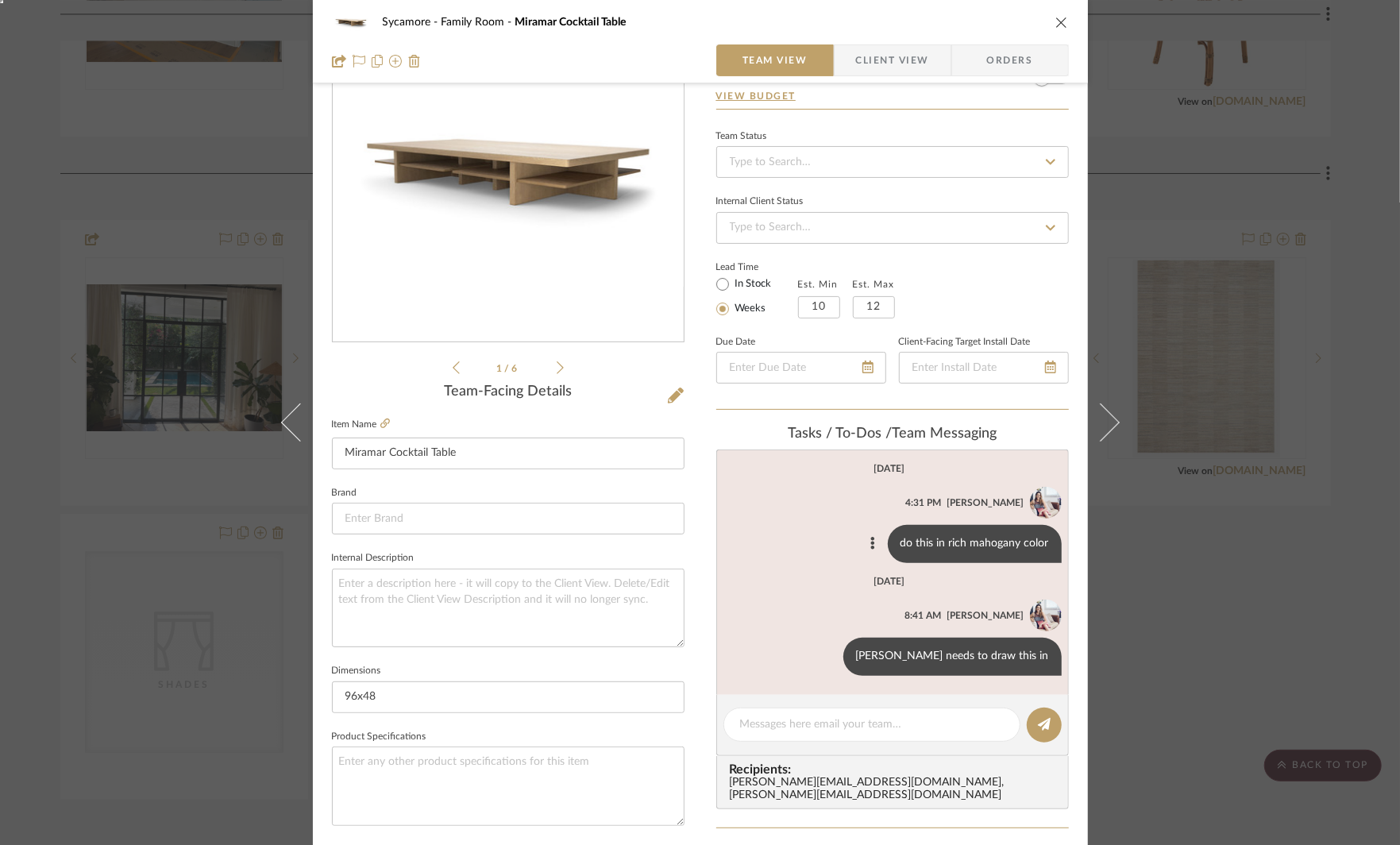
scroll to position [154, 0]
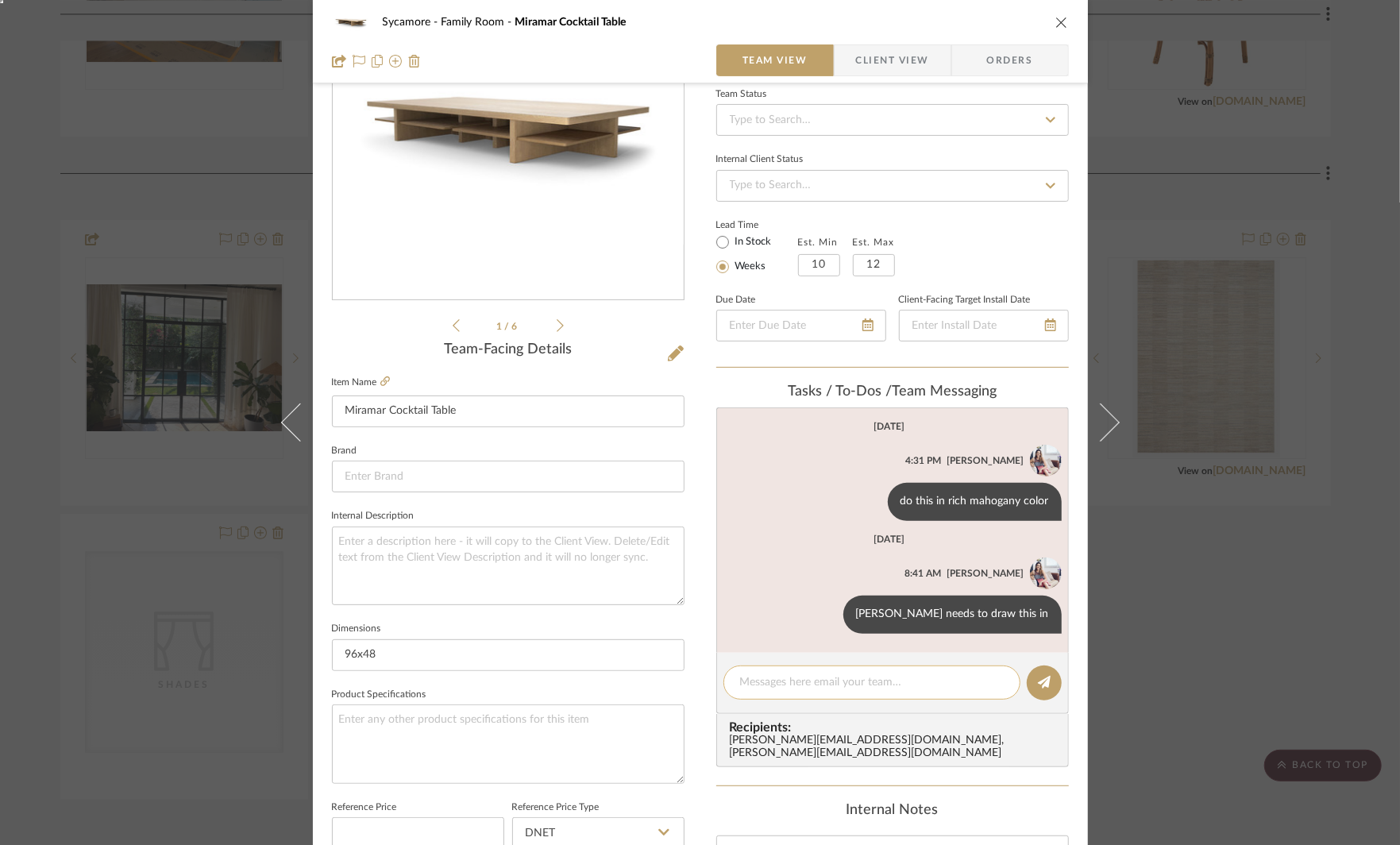
click at [795, 687] on textarea at bounding box center [872, 683] width 264 height 17
type textarea "d"
click at [1253, 608] on div "Sycamore Family Room Miramar Cocktail Table Team View Client View Orders 1 / 6 …" at bounding box center [700, 422] width 1400 height 845
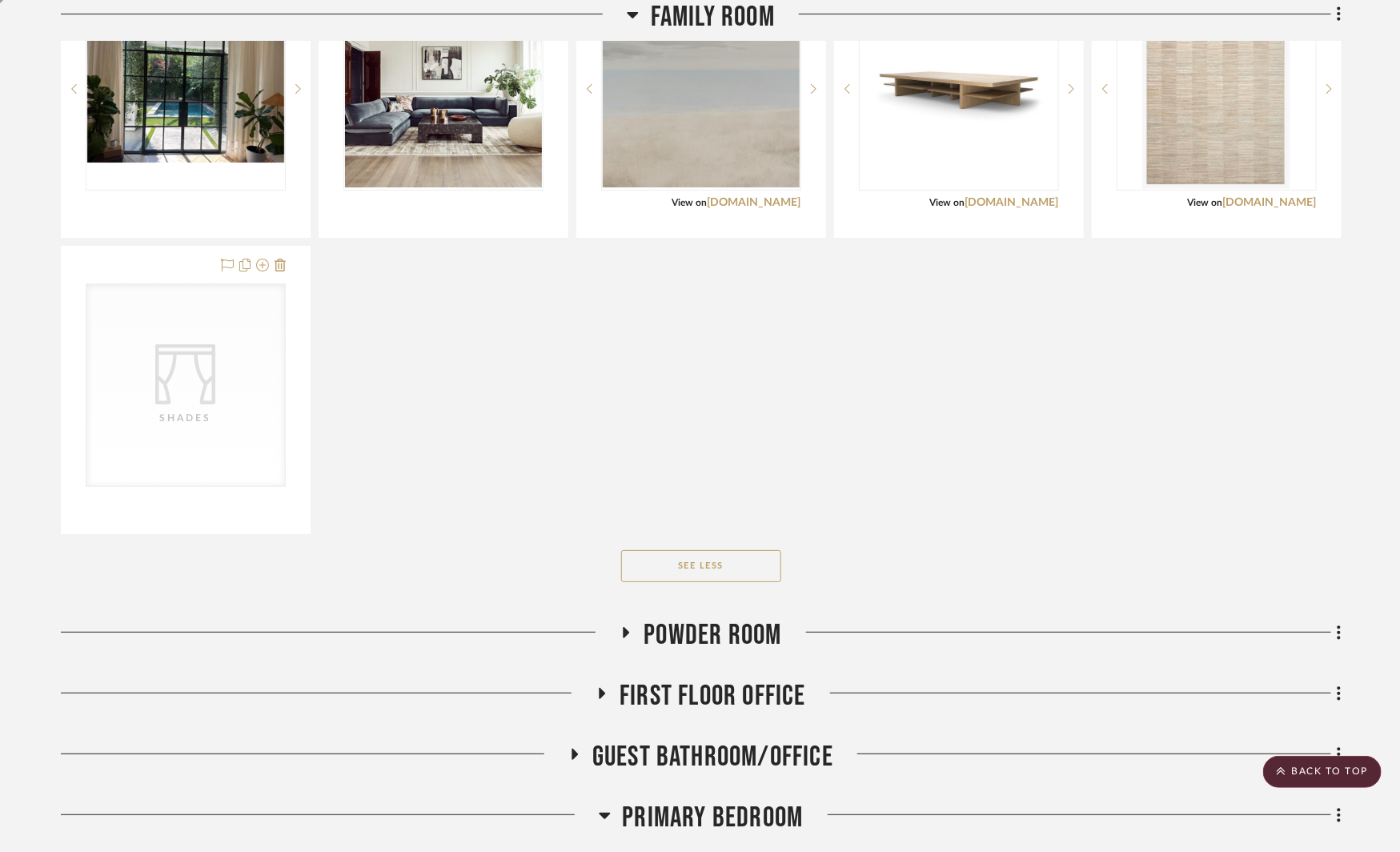
scroll to position [3032, 0]
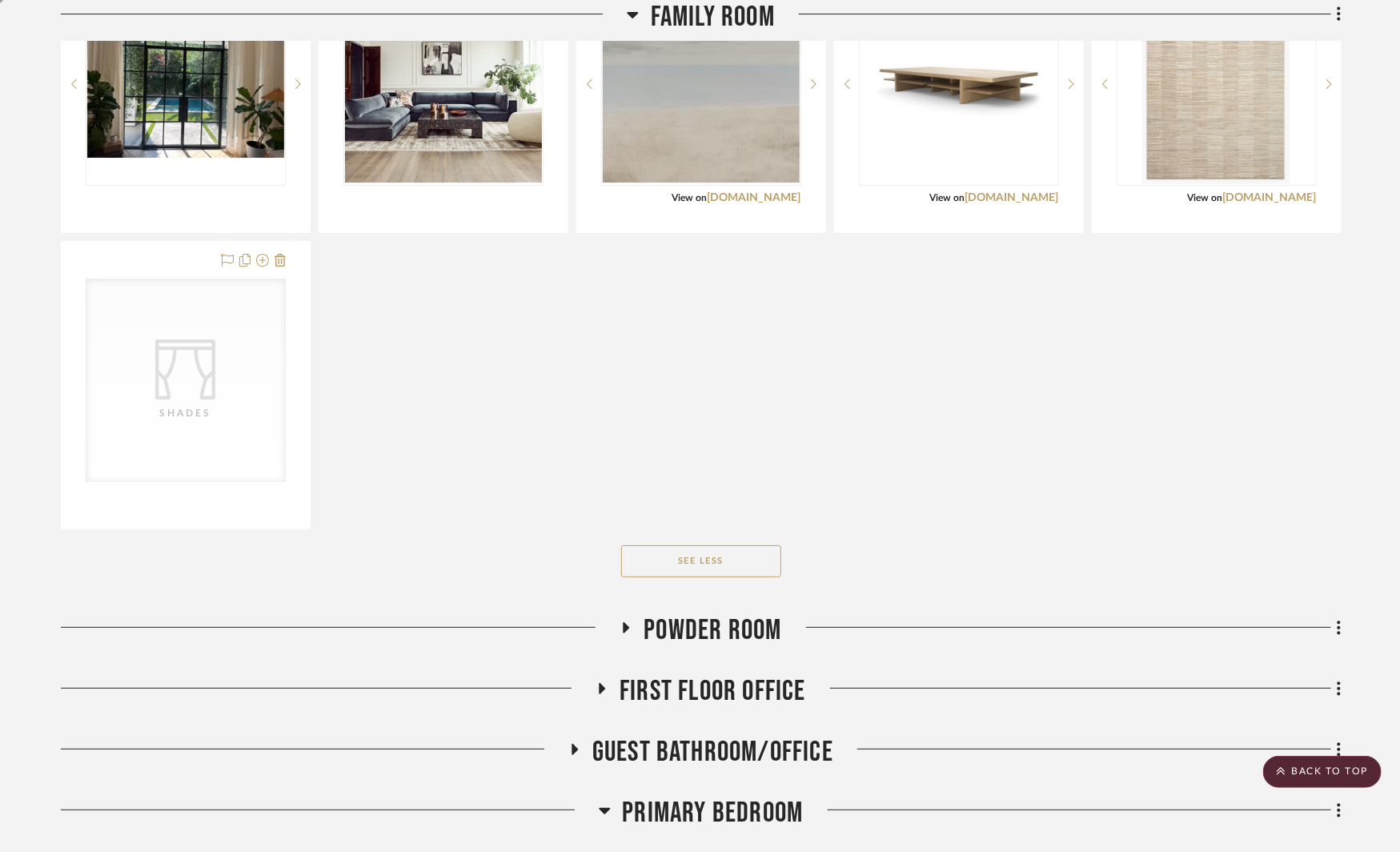
click at [626, 622] on icon at bounding box center [627, 628] width 7 height 11
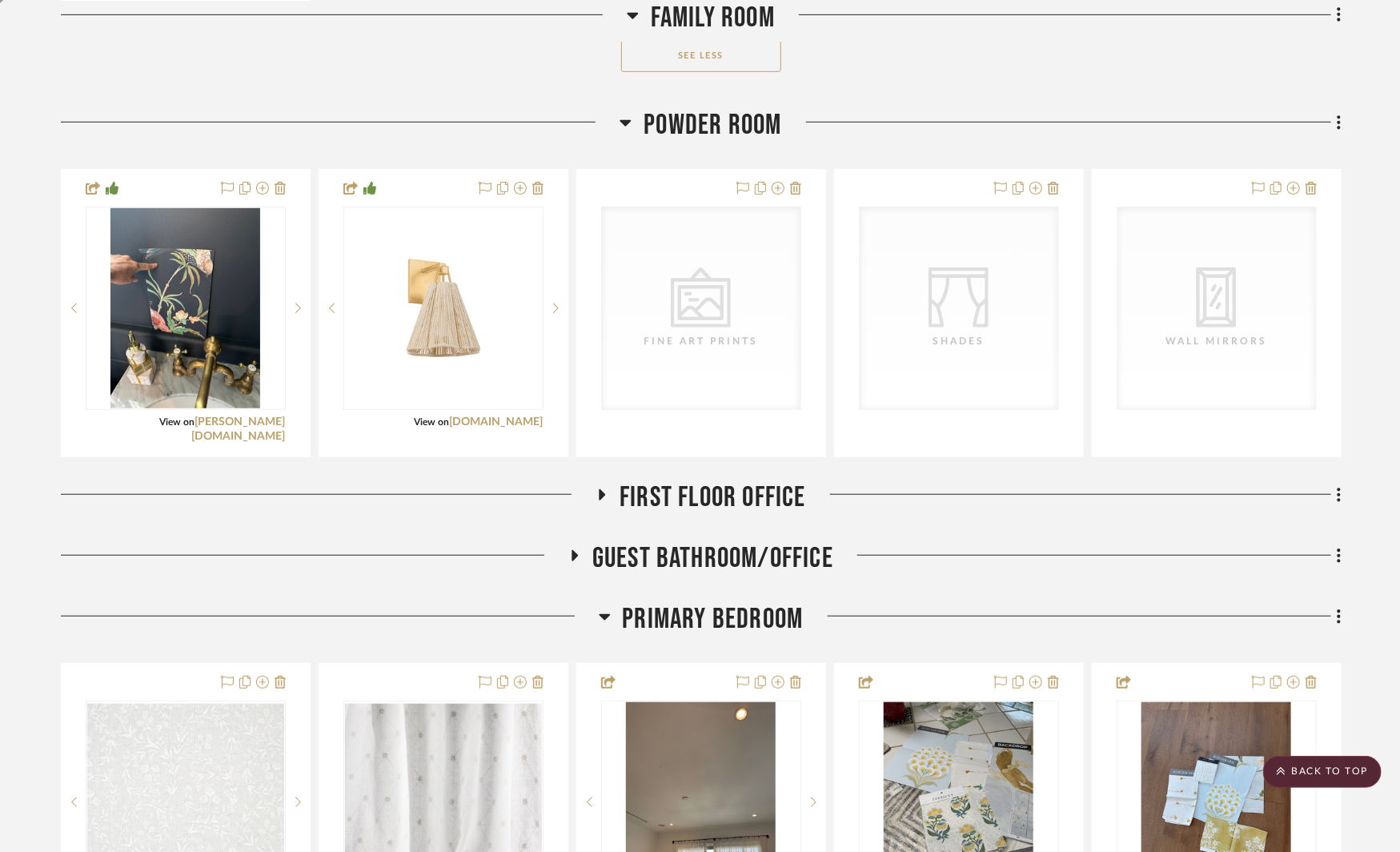
scroll to position [3578, 0]
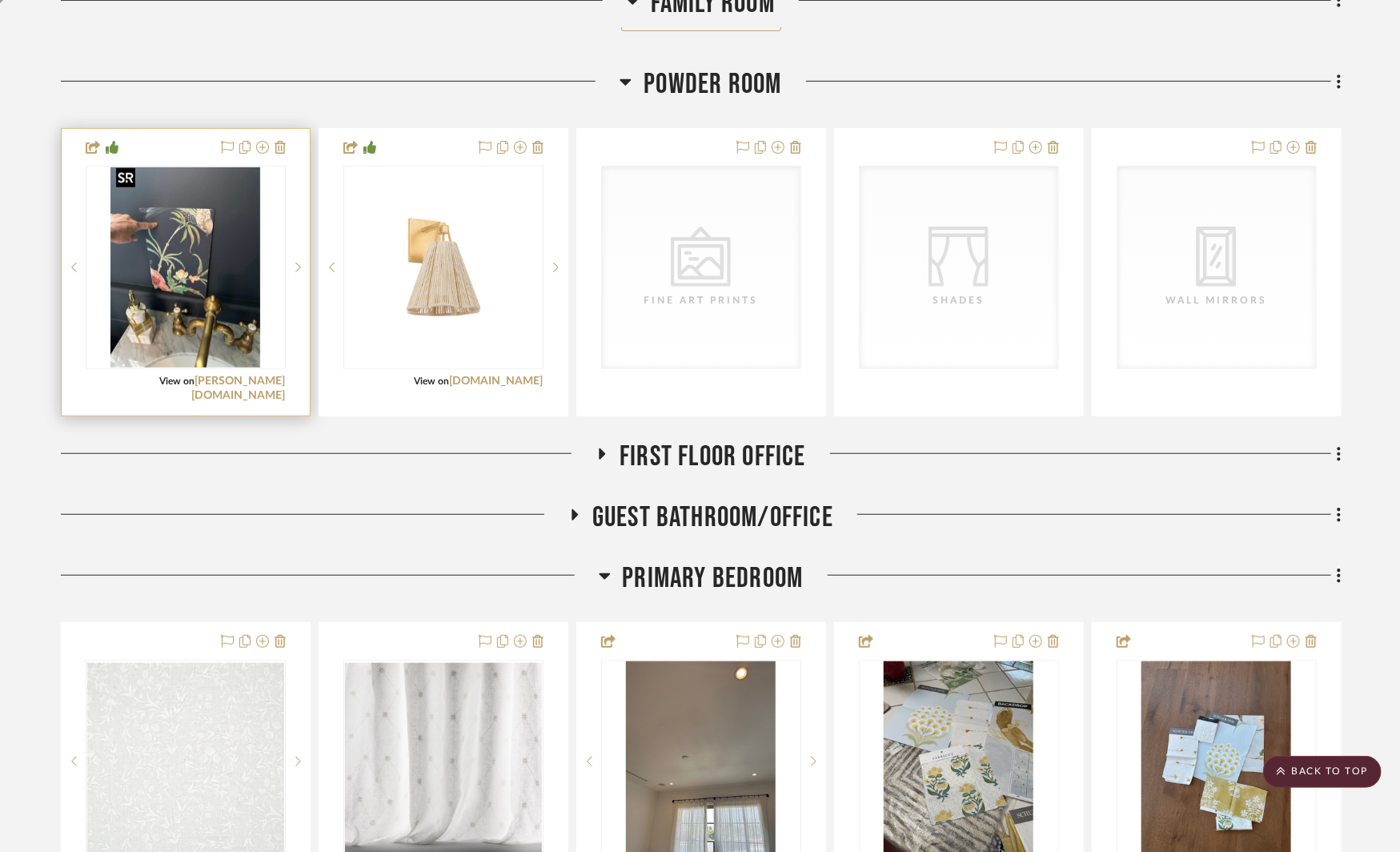
click at [0, 0] on img at bounding box center [0, 0] width 0 height 0
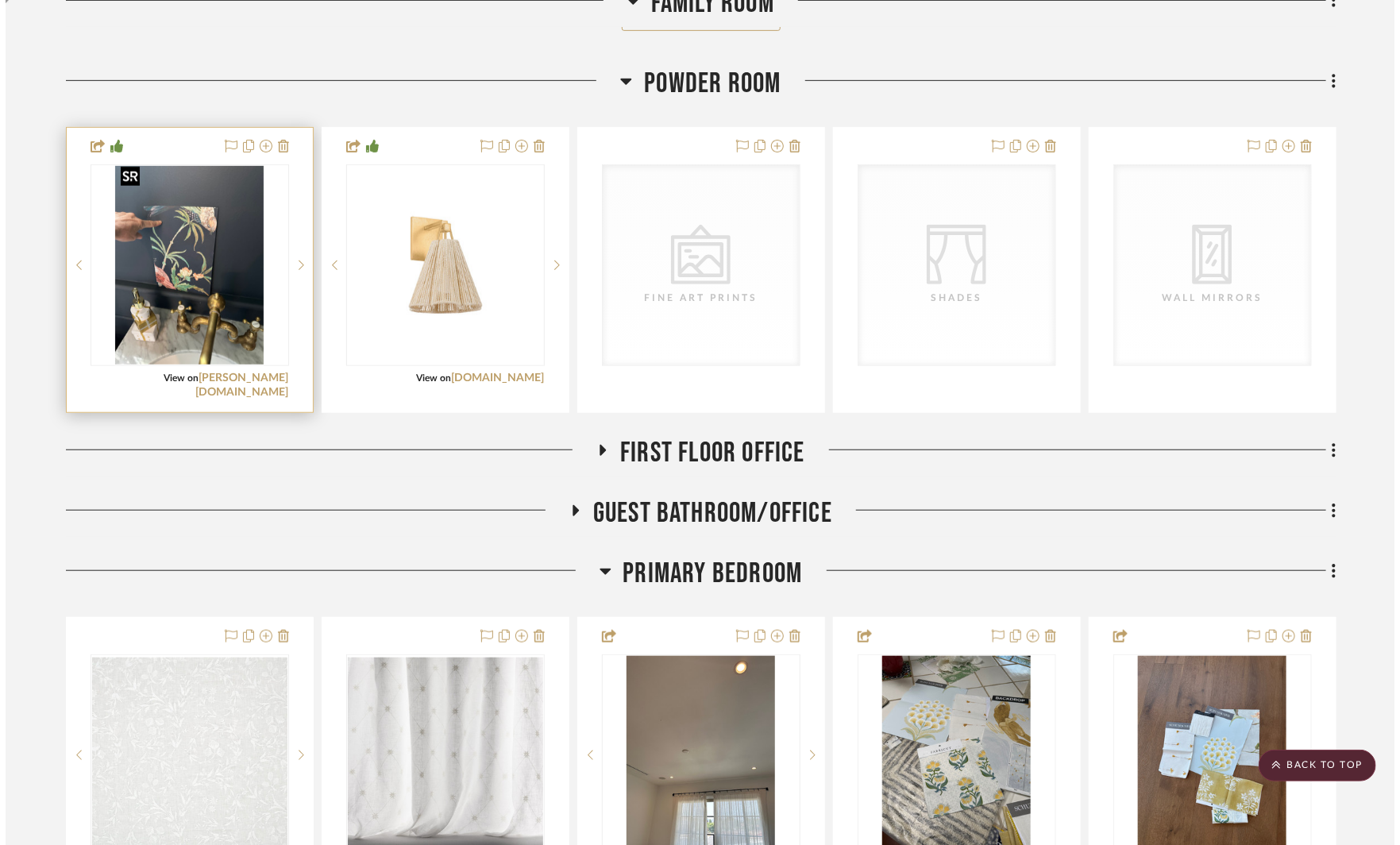
scroll to position [0, 0]
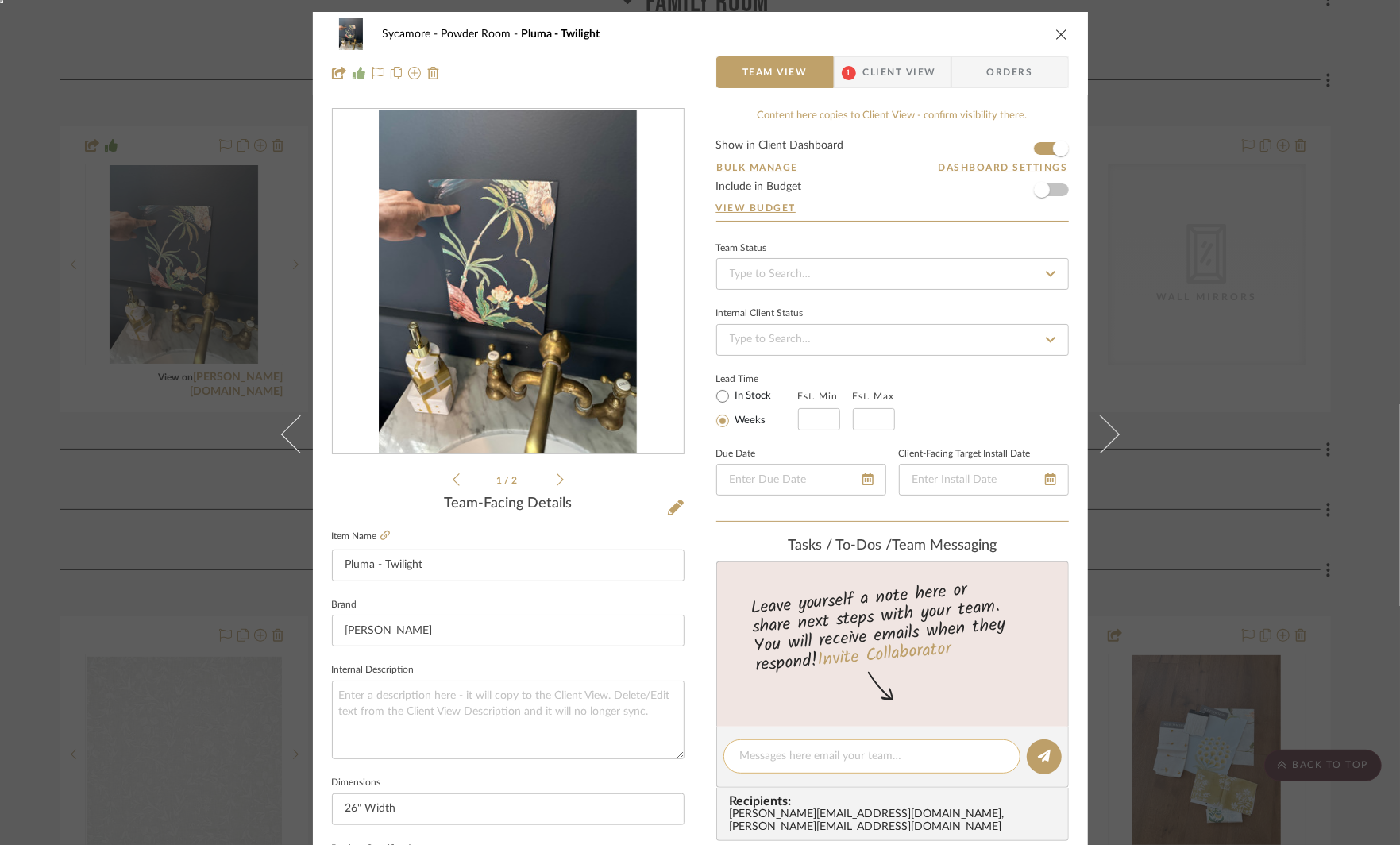
click at [773, 756] on textarea at bounding box center [872, 756] width 264 height 17
type textarea "change to light color i emailed"
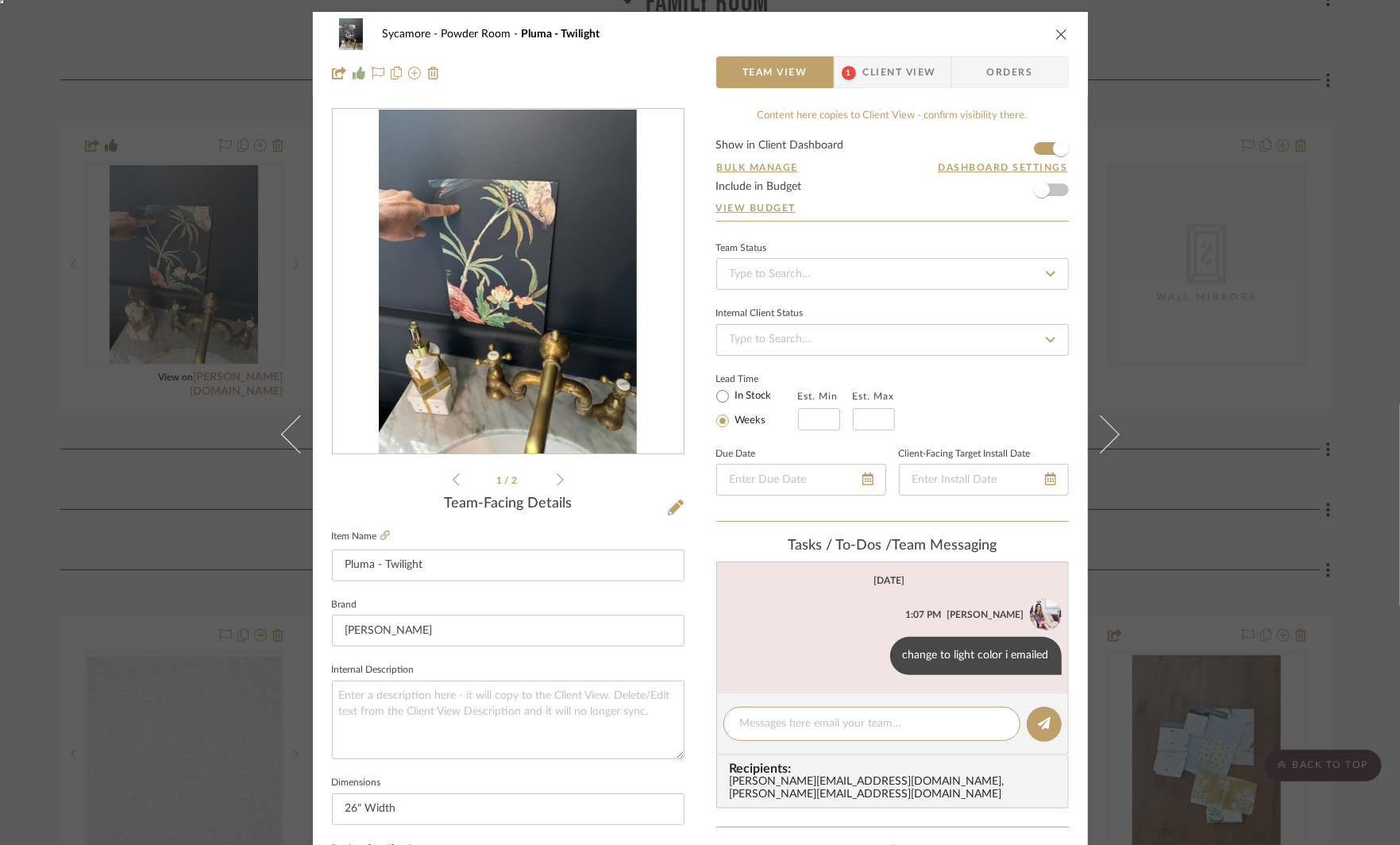
click at [1216, 499] on div "Sycamore Powder Room Pluma - Twilight Team View 1 Client View Orders 1 / 2 Team…" at bounding box center [700, 422] width 1400 height 845
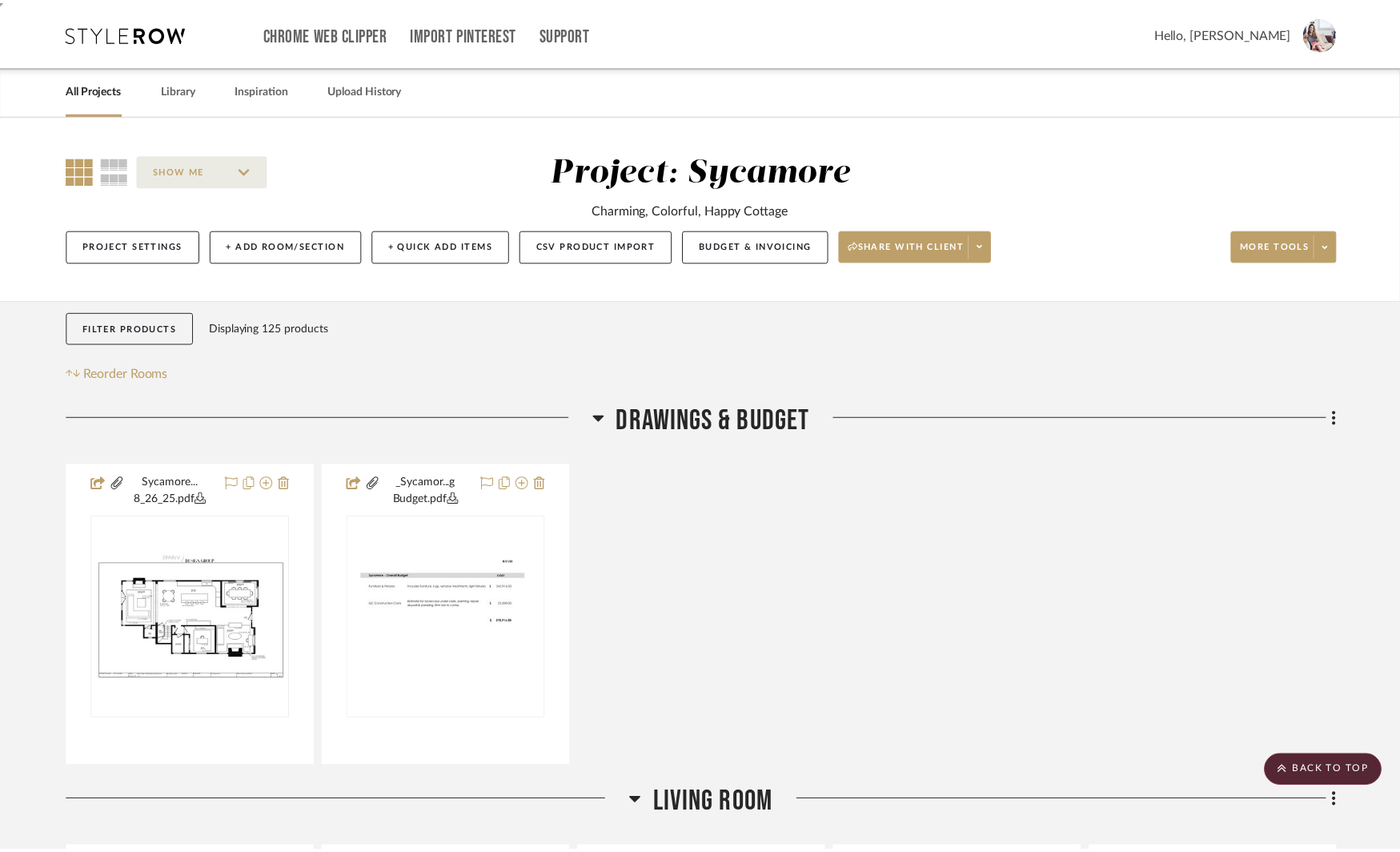
scroll to position [3578, 0]
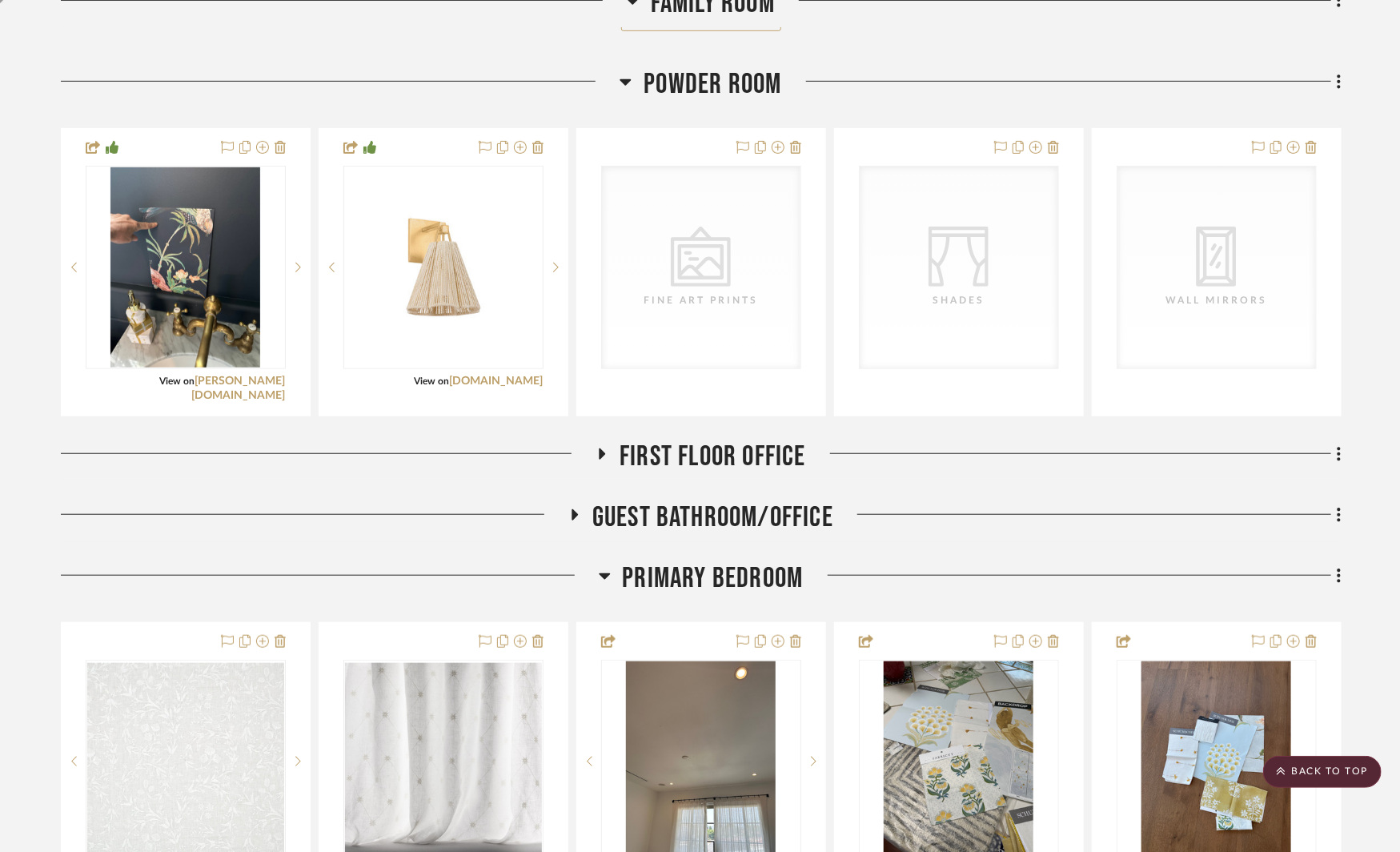
click at [604, 447] on icon at bounding box center [601, 453] width 20 height 12
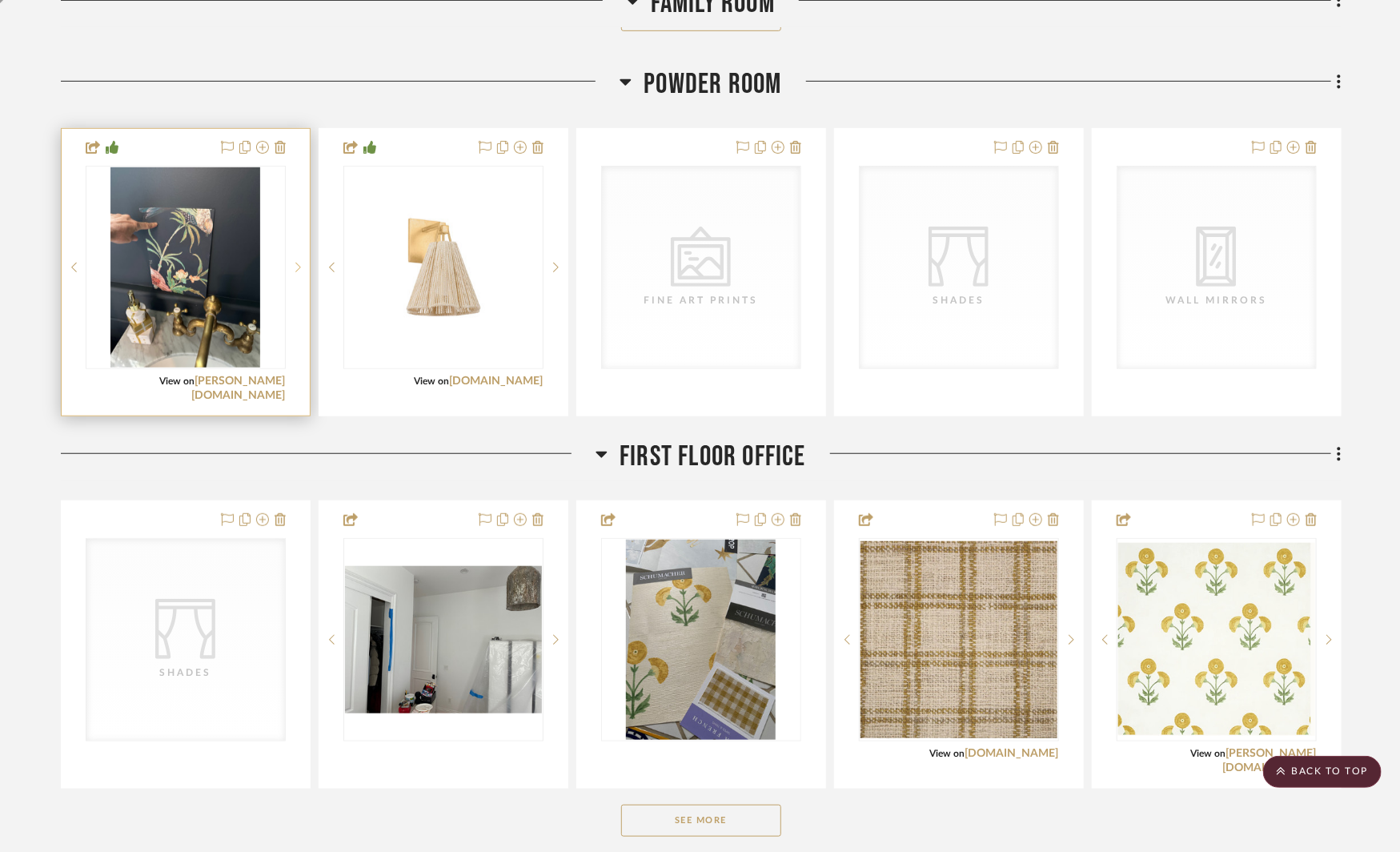
click at [296, 262] on icon at bounding box center [298, 267] width 6 height 11
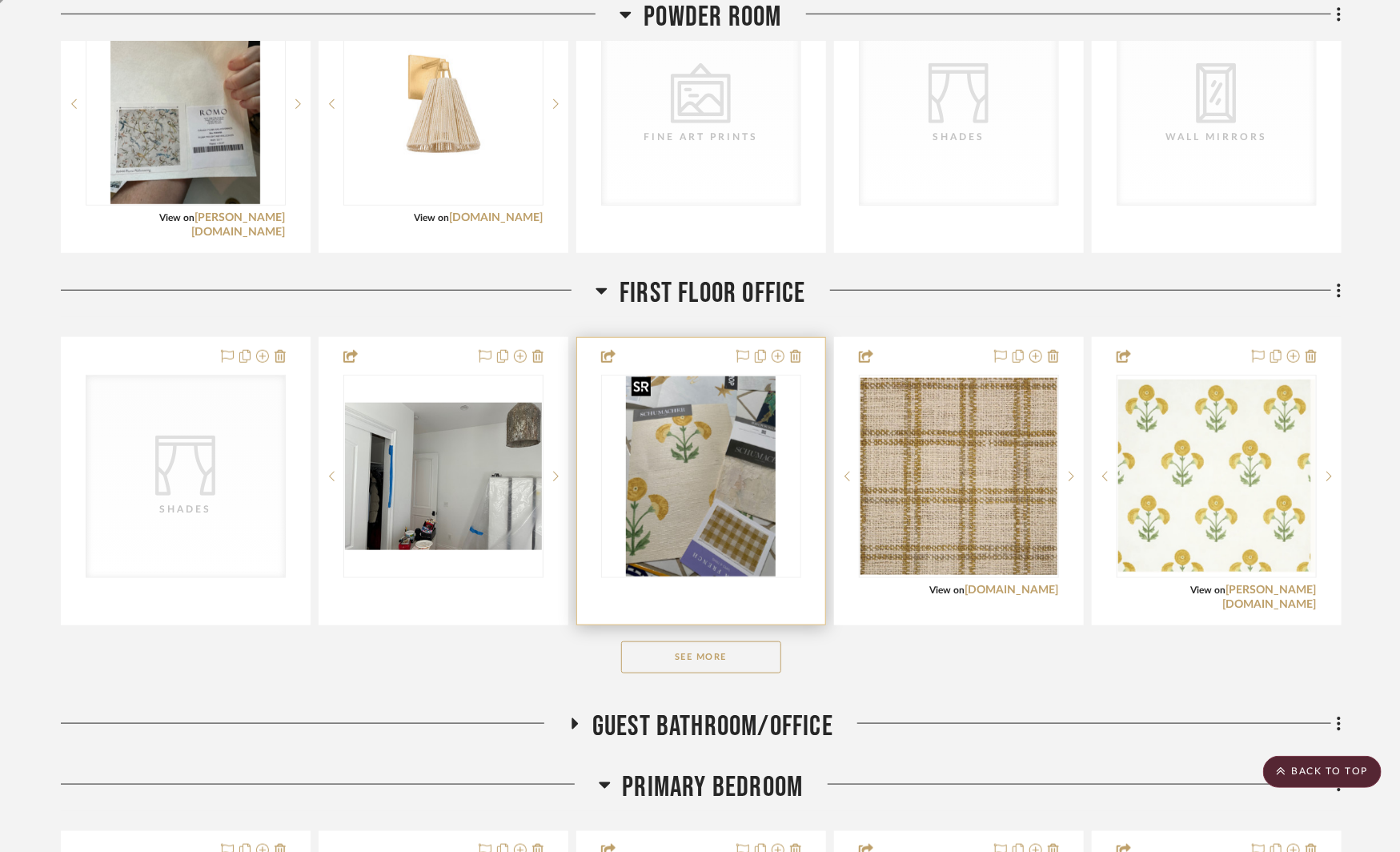
scroll to position [3748, 0]
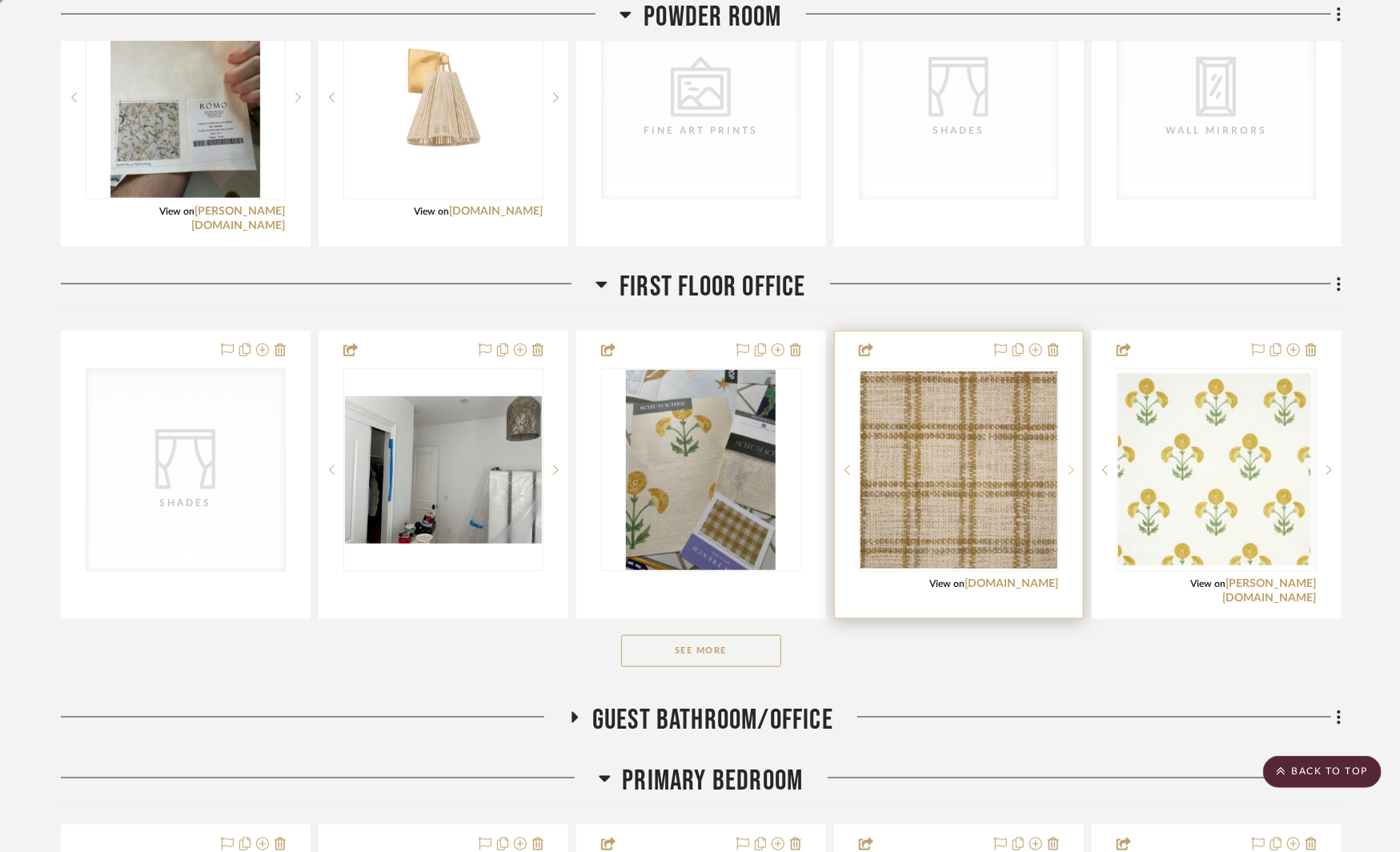
click at [1074, 471] on div at bounding box center [1071, 470] width 24 height 204
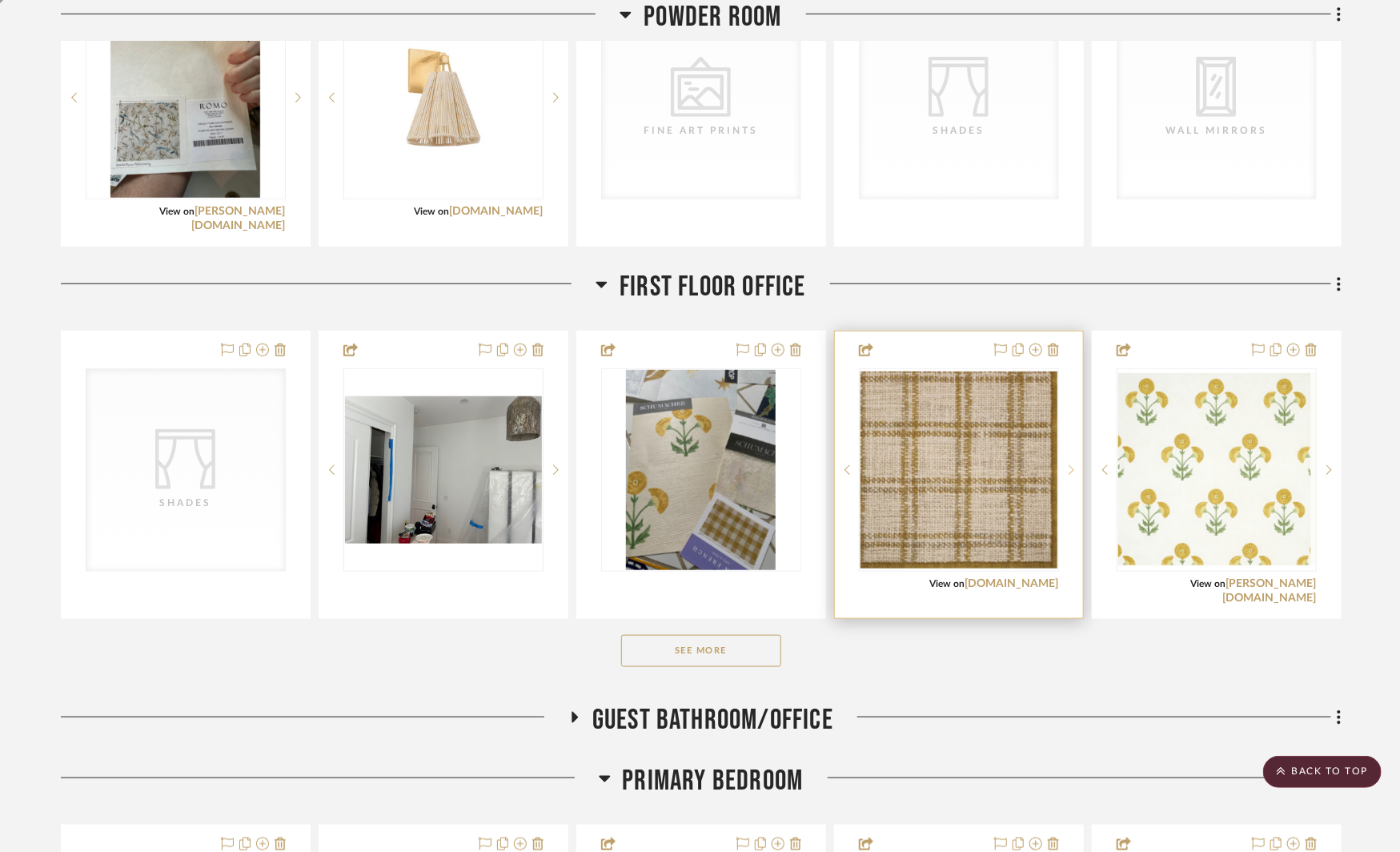
click at [1074, 471] on div at bounding box center [1071, 470] width 24 height 204
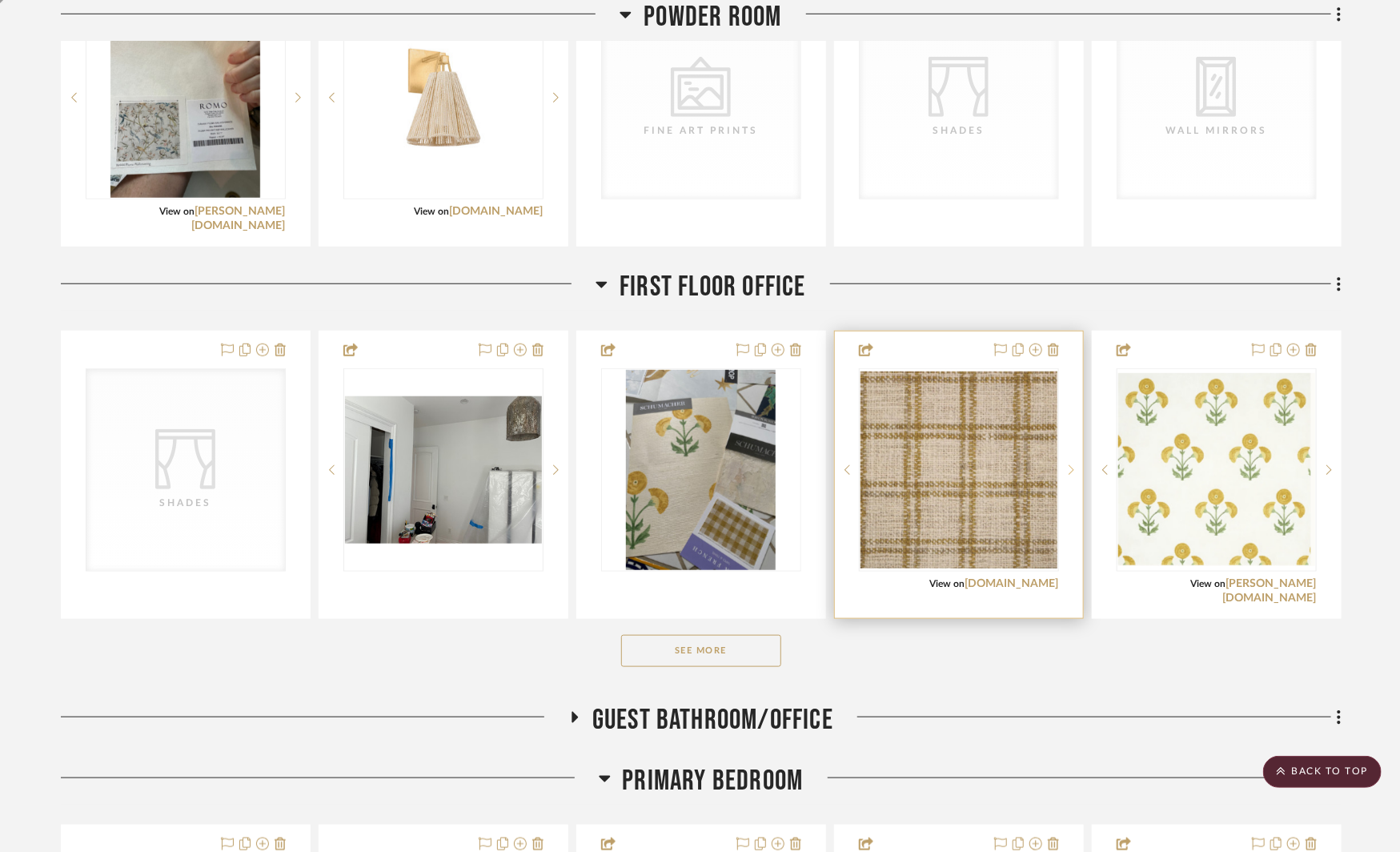
click at [1073, 469] on div at bounding box center [1071, 470] width 24 height 204
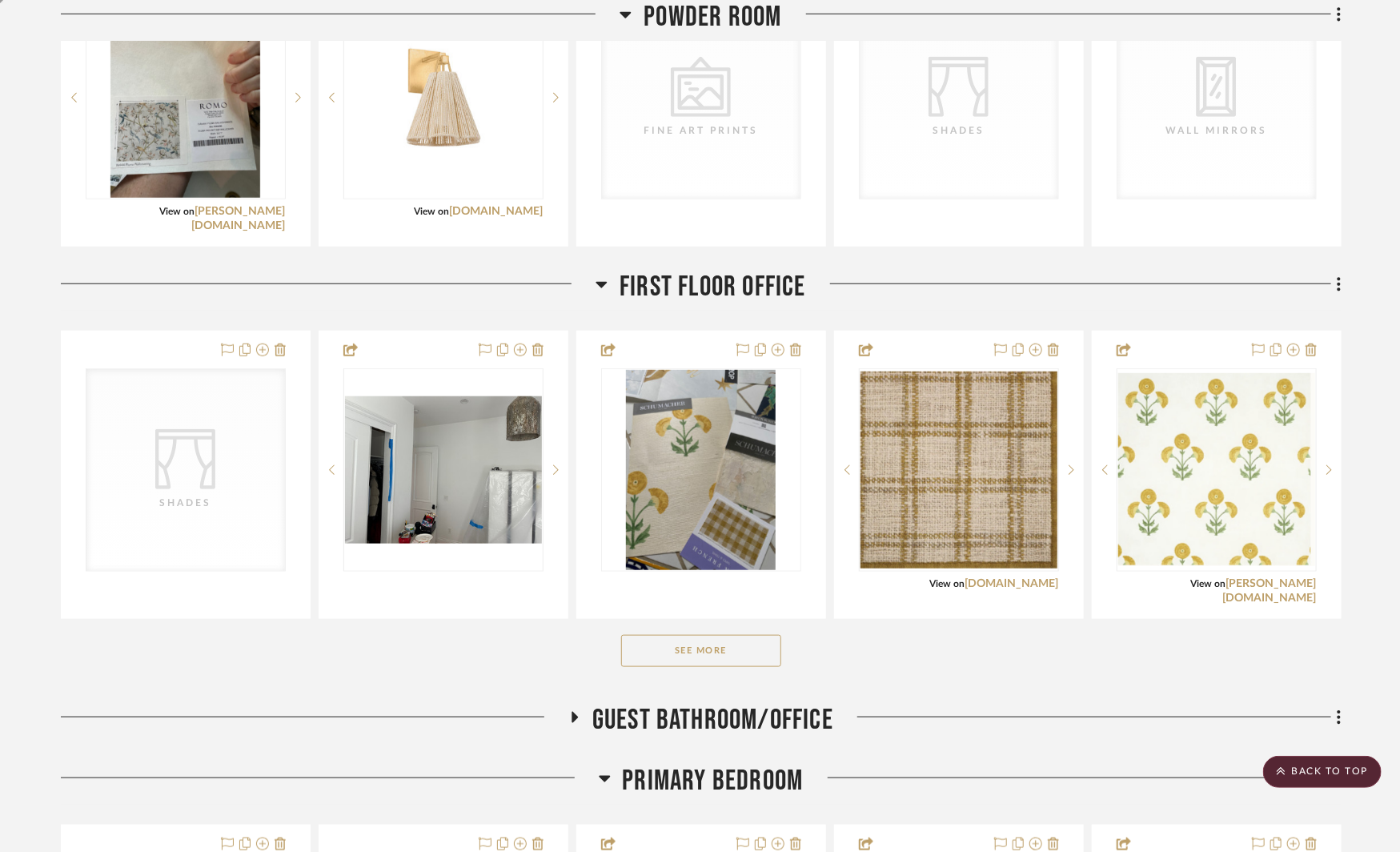
click at [685, 645] on button "See More" at bounding box center [700, 651] width 160 height 32
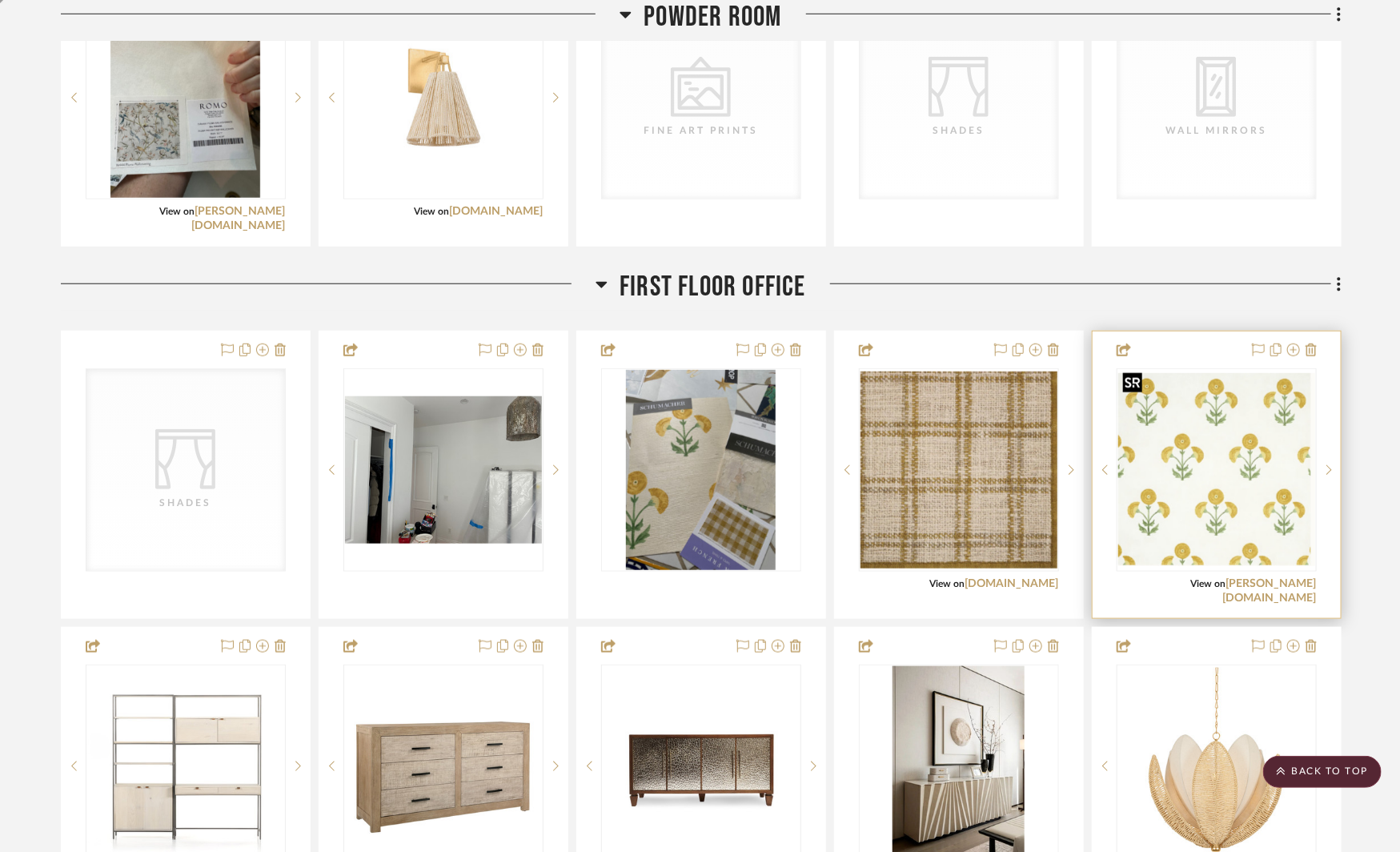
click at [1141, 492] on img "0" at bounding box center [1217, 469] width 197 height 193
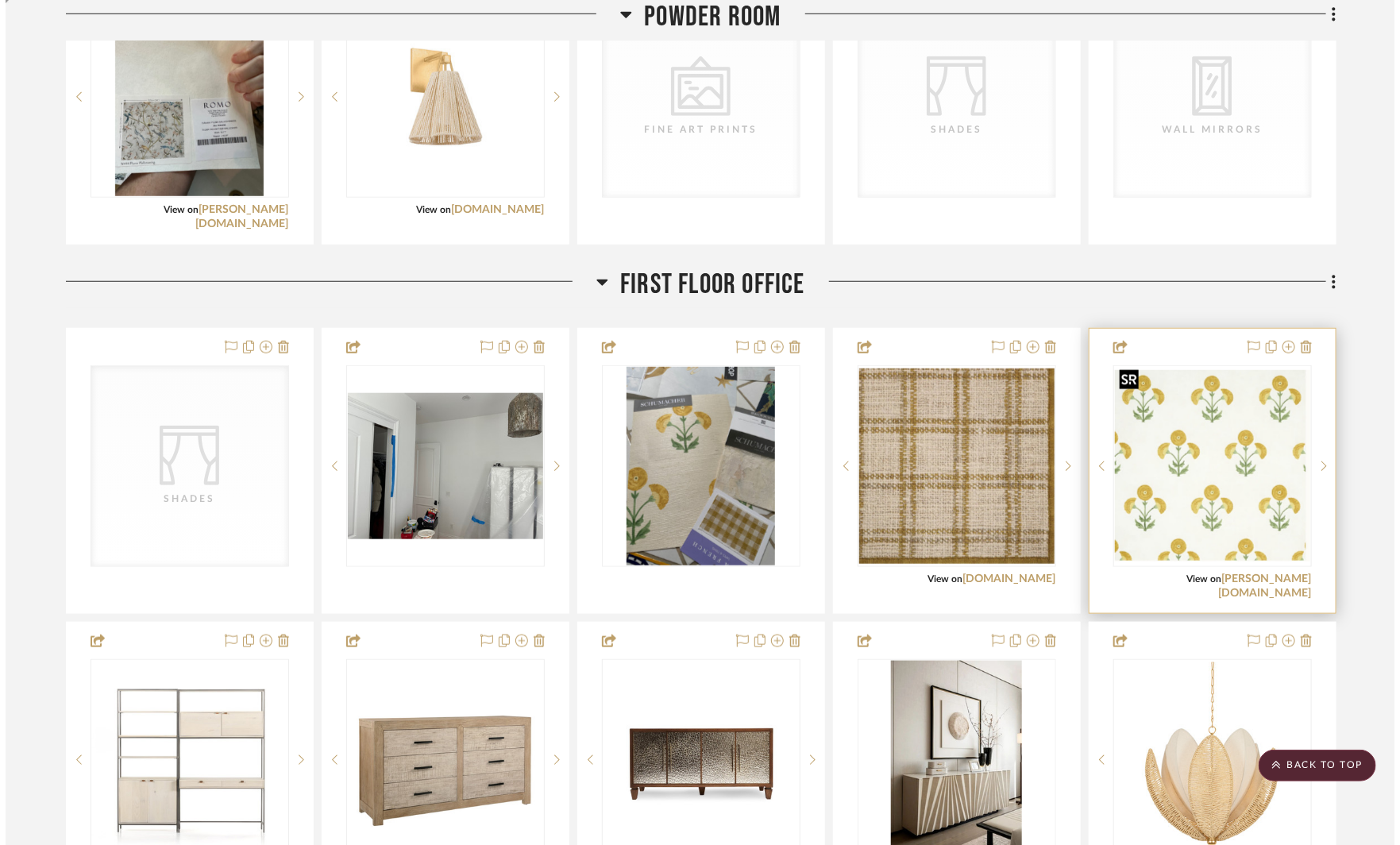
scroll to position [0, 0]
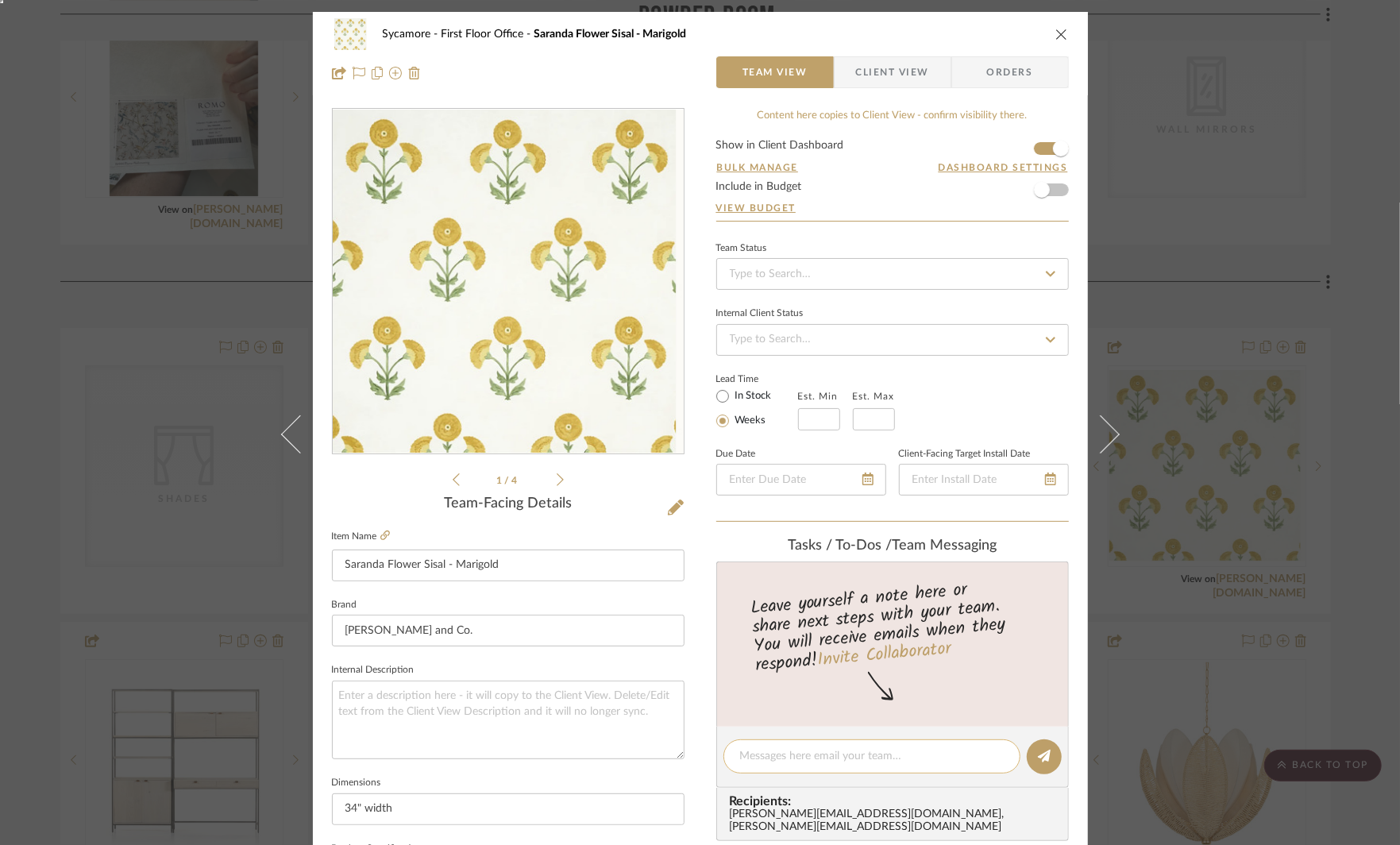
click at [759, 754] on textarea at bounding box center [872, 756] width 264 height 17
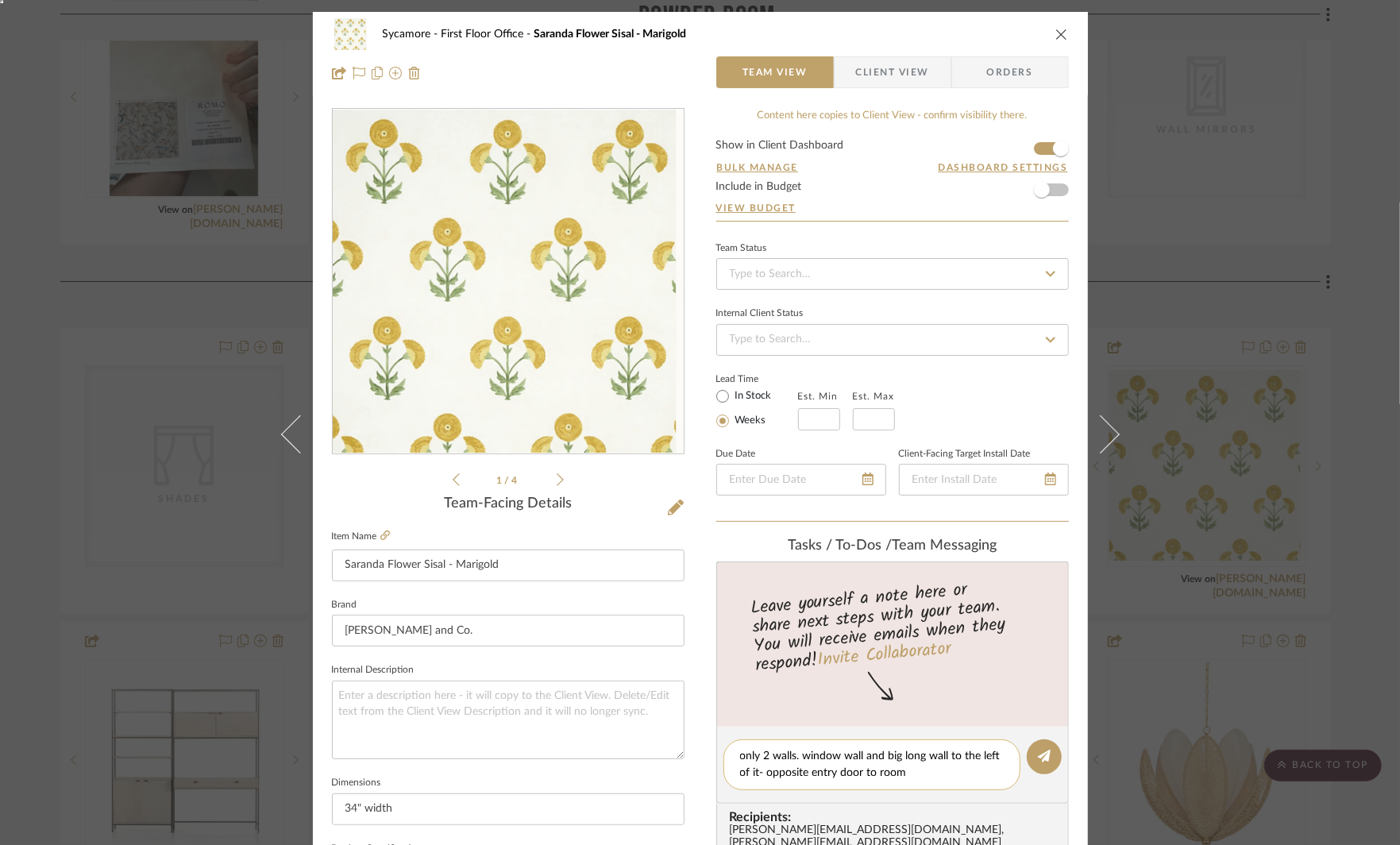
type textarea "only 2 walls. window wall and big long wall to the left of it- opposite entry d…"
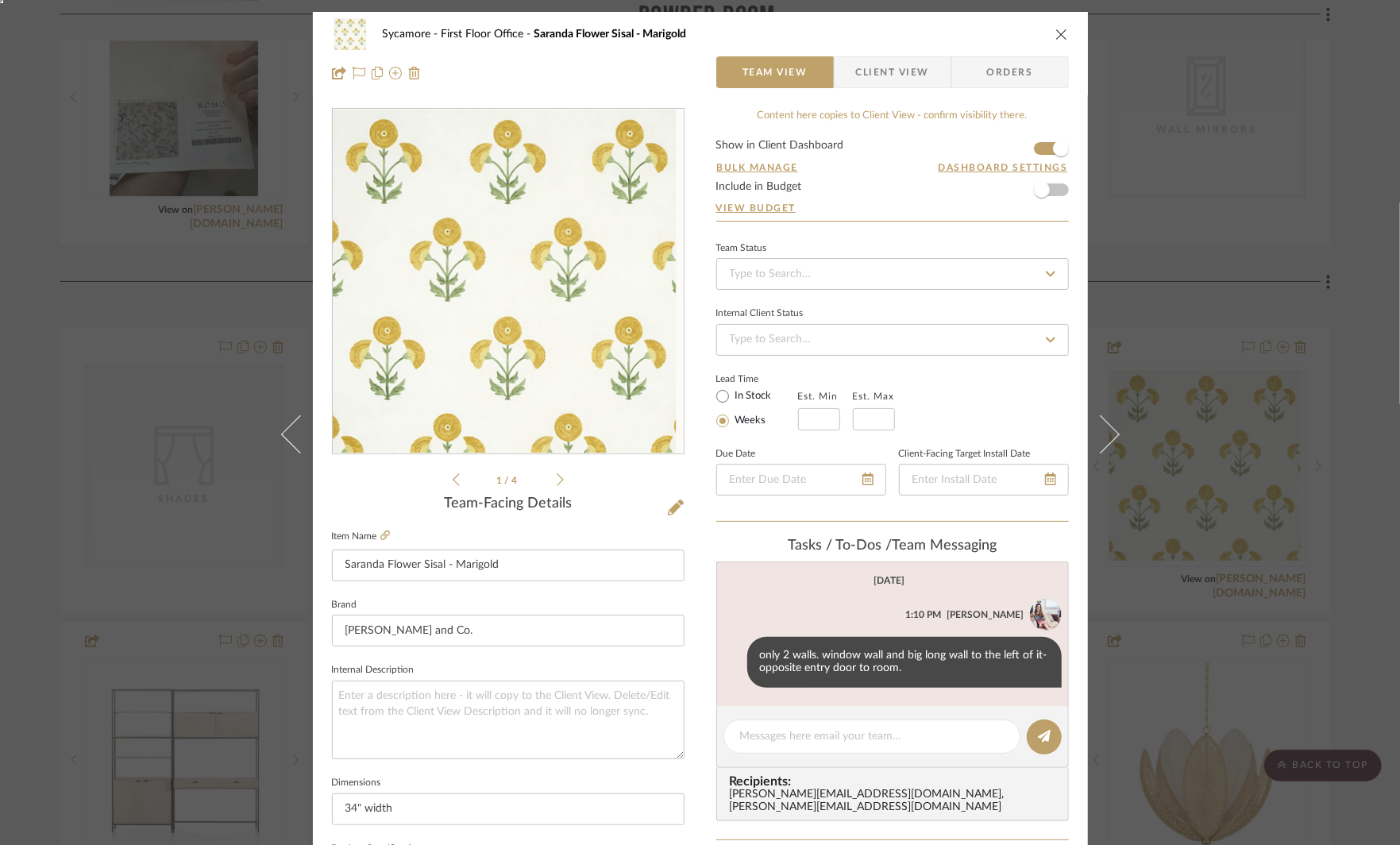
click at [1188, 309] on div "Sycamore First Floor Office Saranda Flower Sisal - Marigold Team View Client Vi…" at bounding box center [700, 422] width 1400 height 845
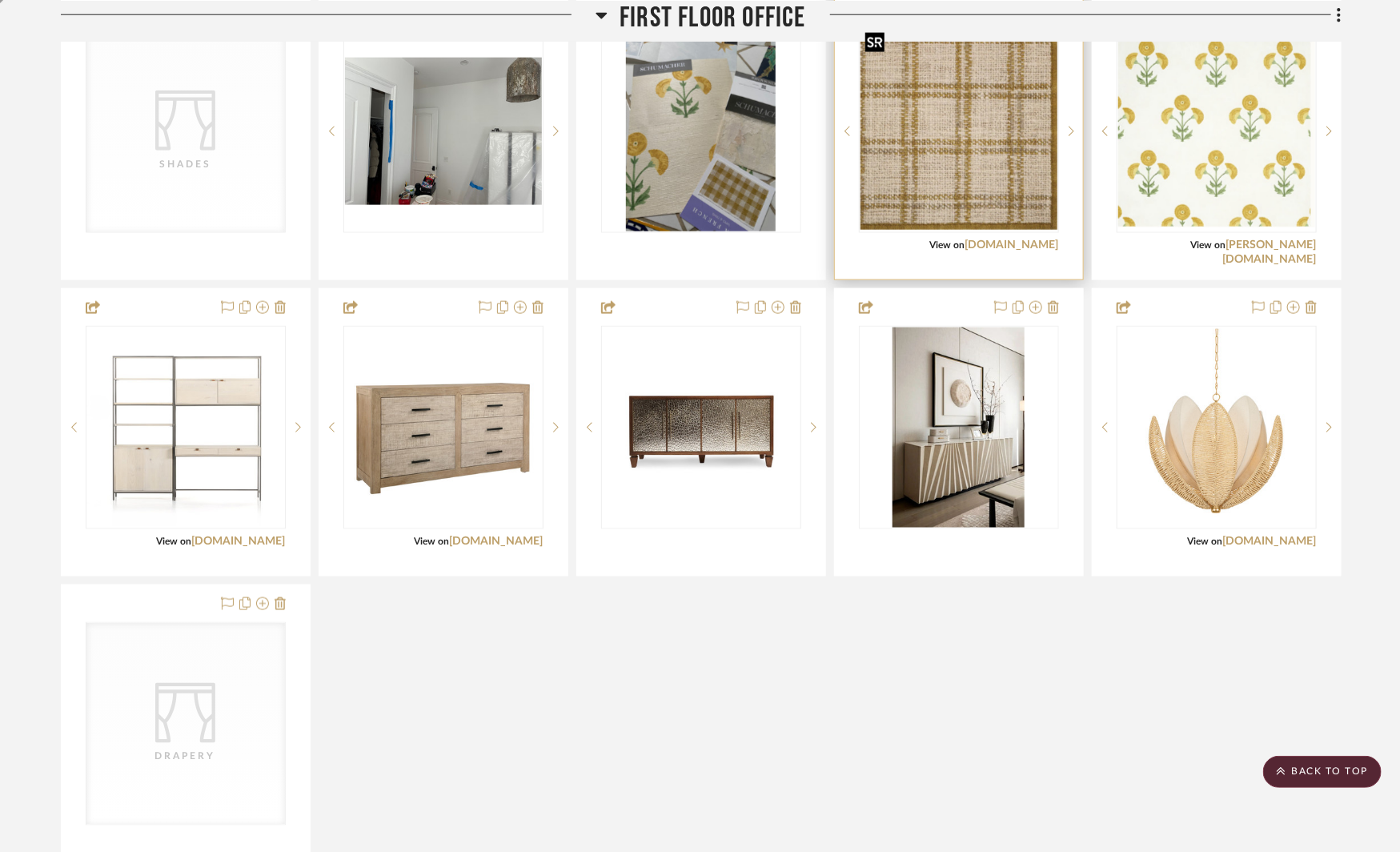
scroll to position [4102, 0]
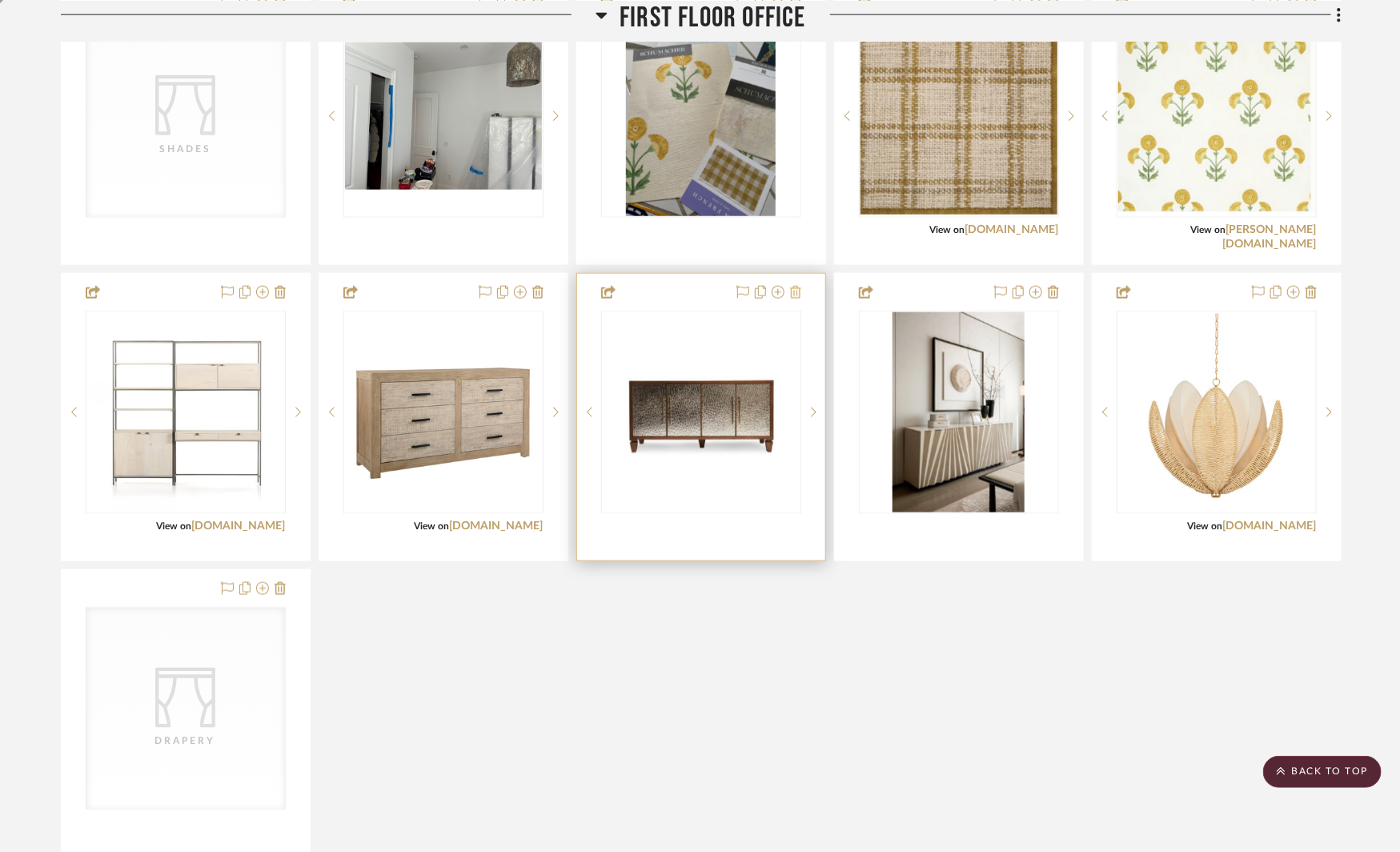
click at [799, 286] on icon at bounding box center [796, 292] width 11 height 13
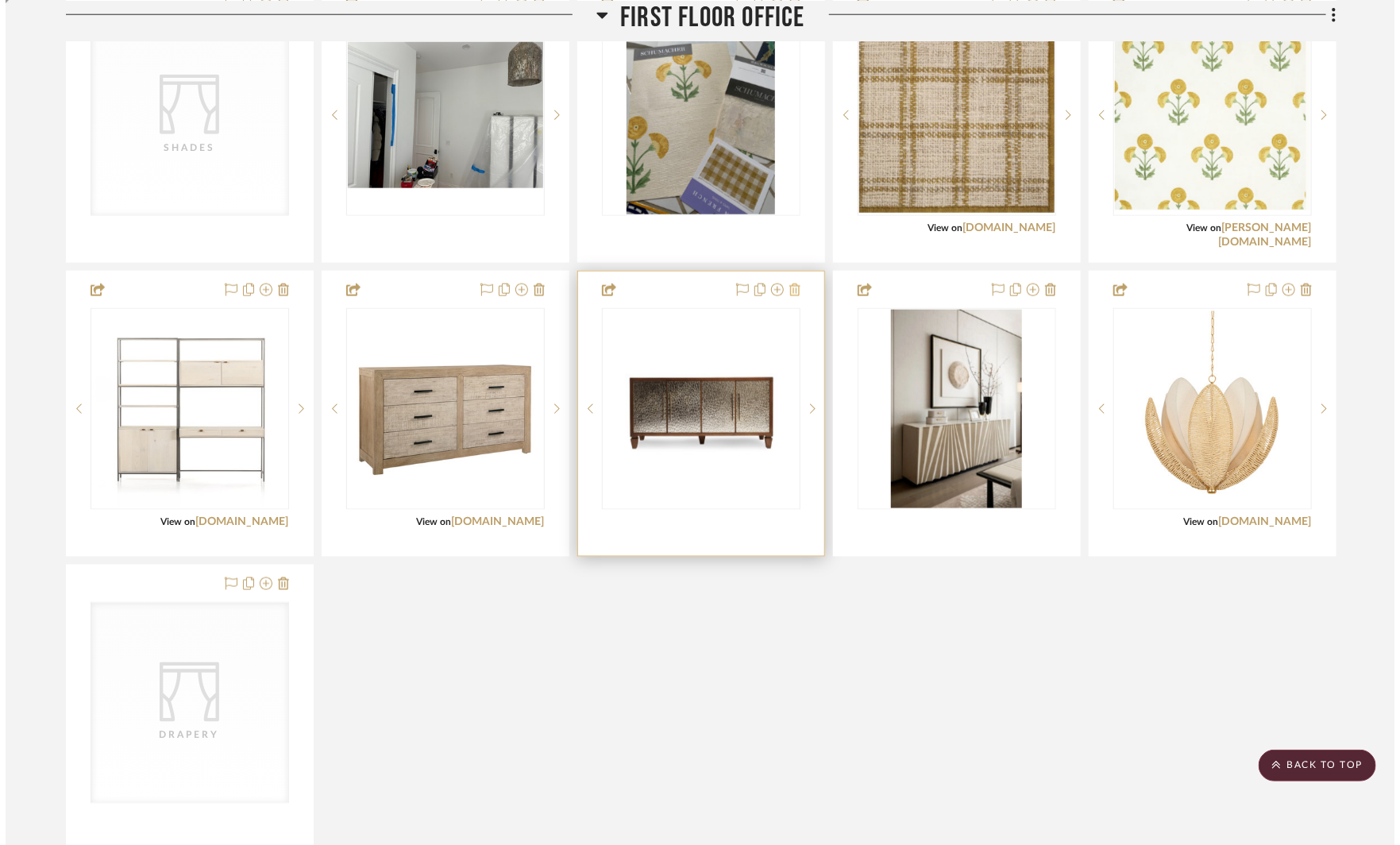
scroll to position [0, 0]
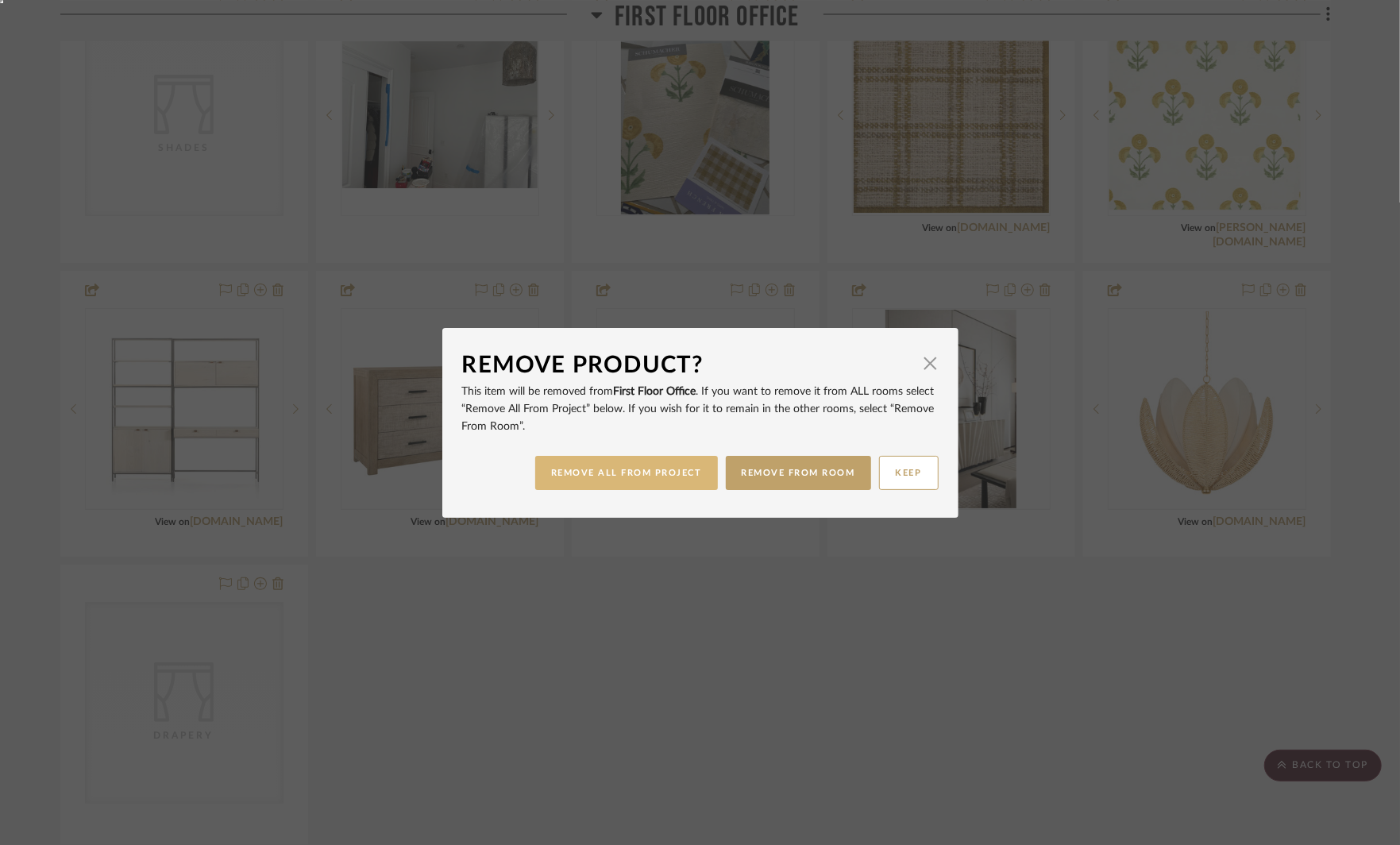
click at [668, 480] on button "REMOVE ALL FROM PROJECT" at bounding box center [626, 473] width 183 height 34
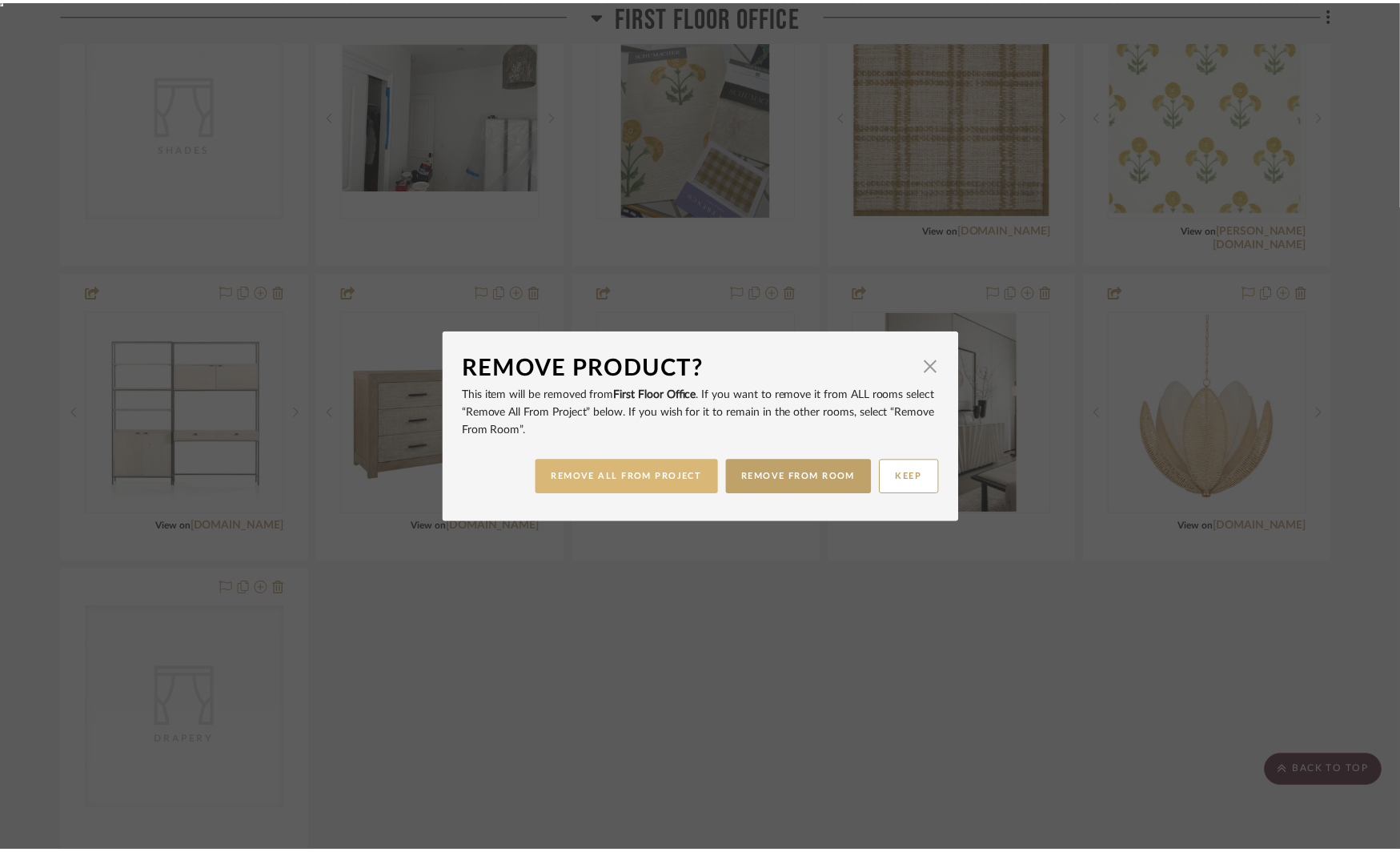
scroll to position [4102, 0]
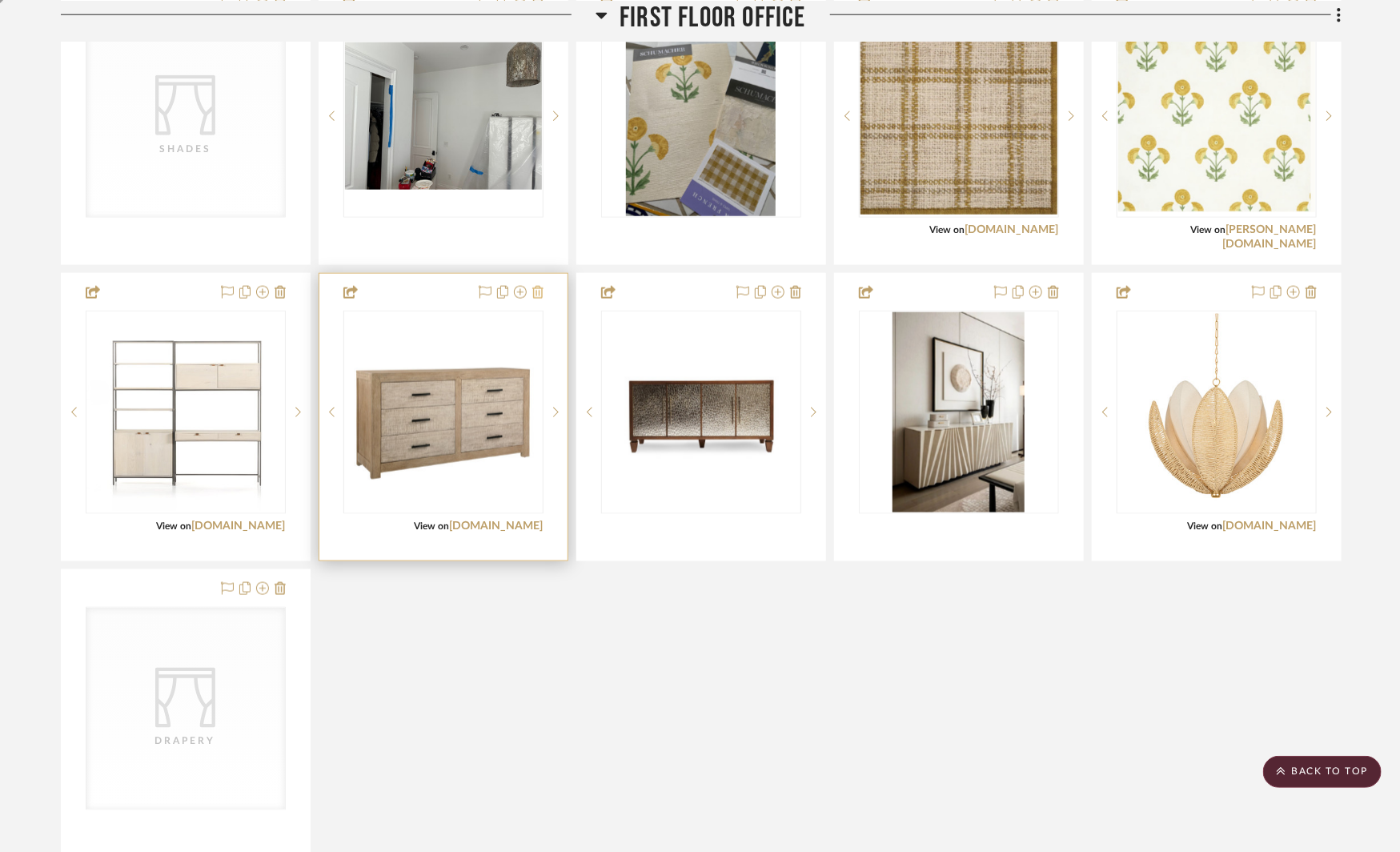
click at [538, 288] on icon at bounding box center [538, 292] width 11 height 13
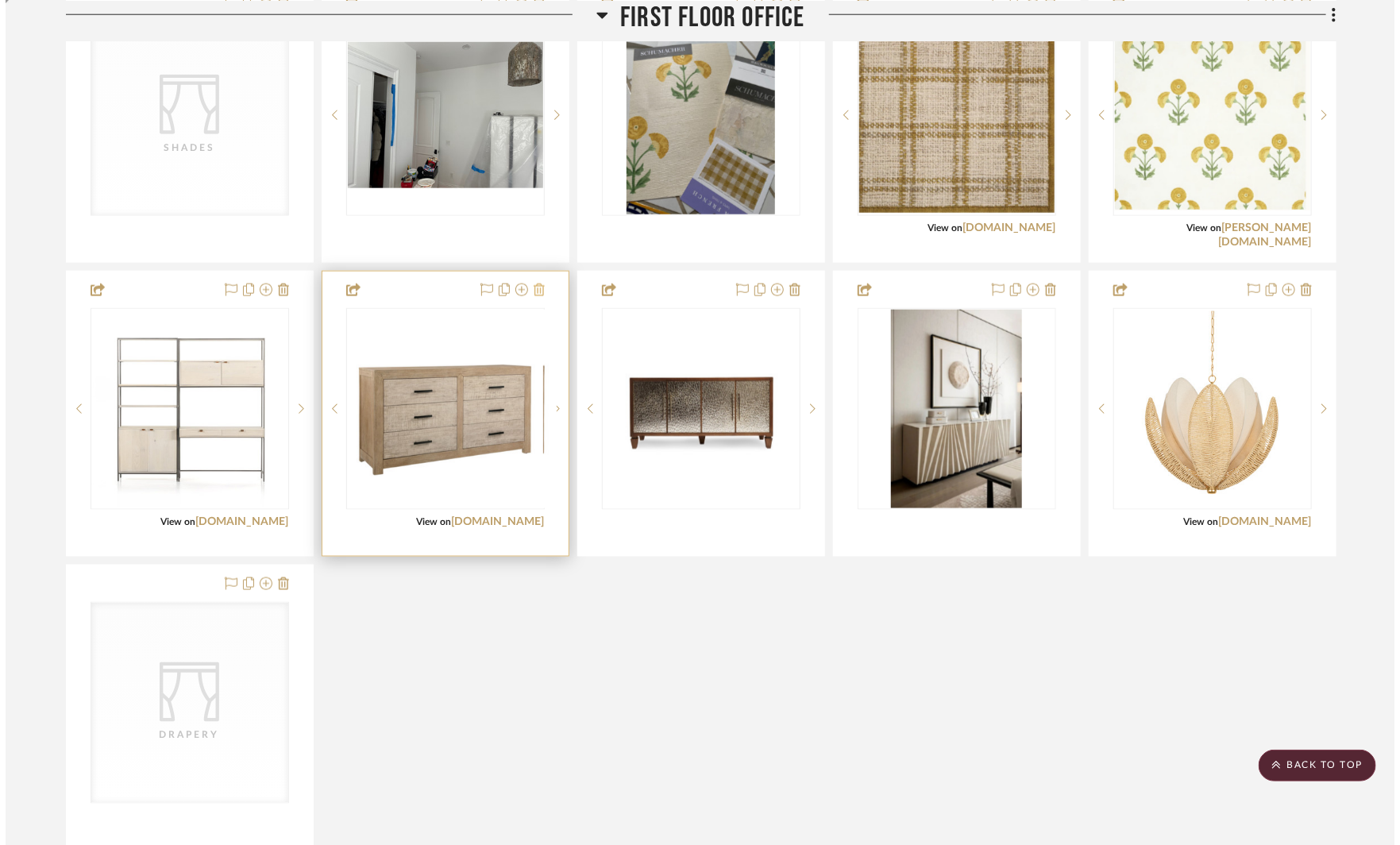
scroll to position [0, 0]
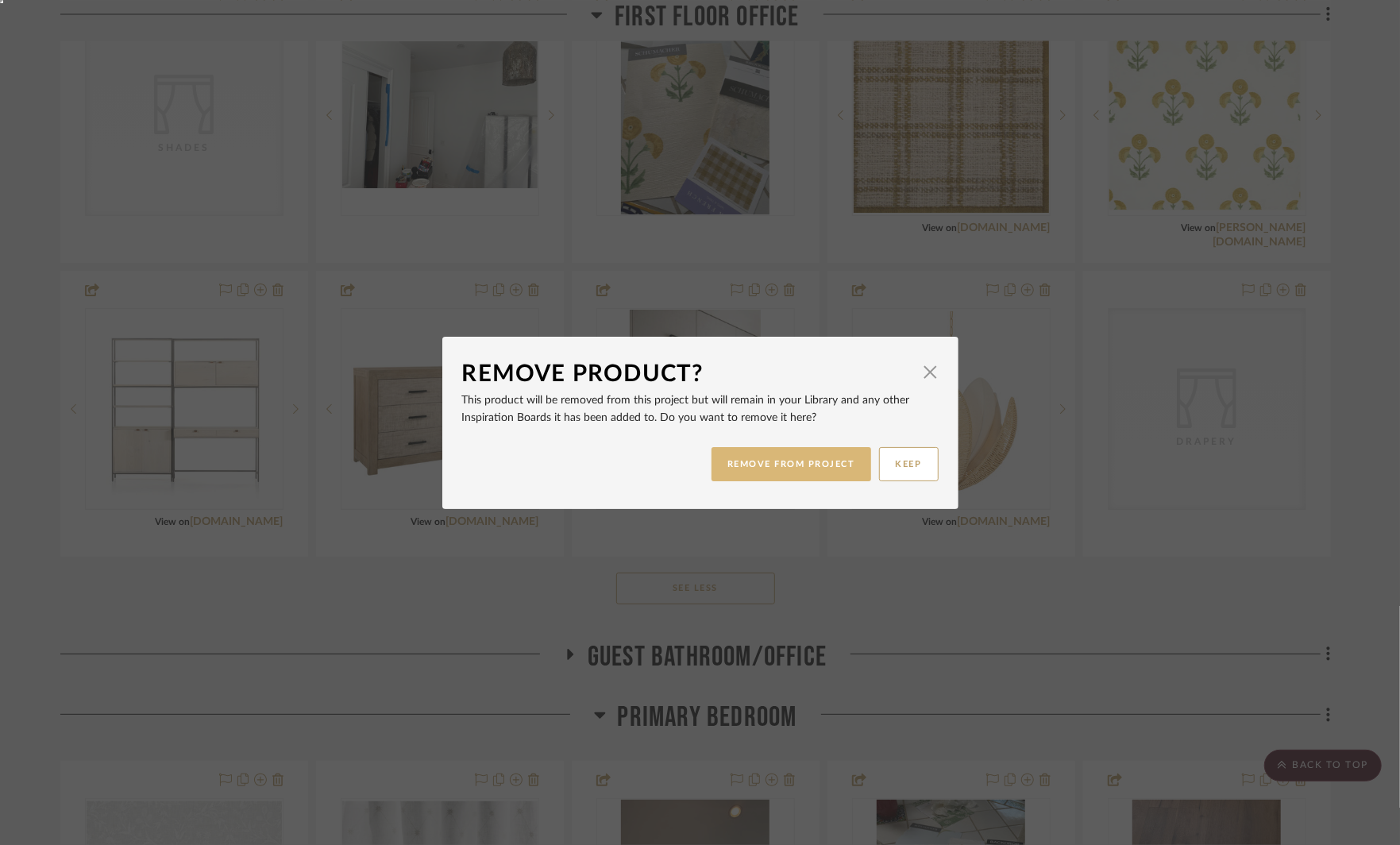
click at [783, 465] on button "REMOVE FROM PROJECT" at bounding box center [791, 464] width 159 height 34
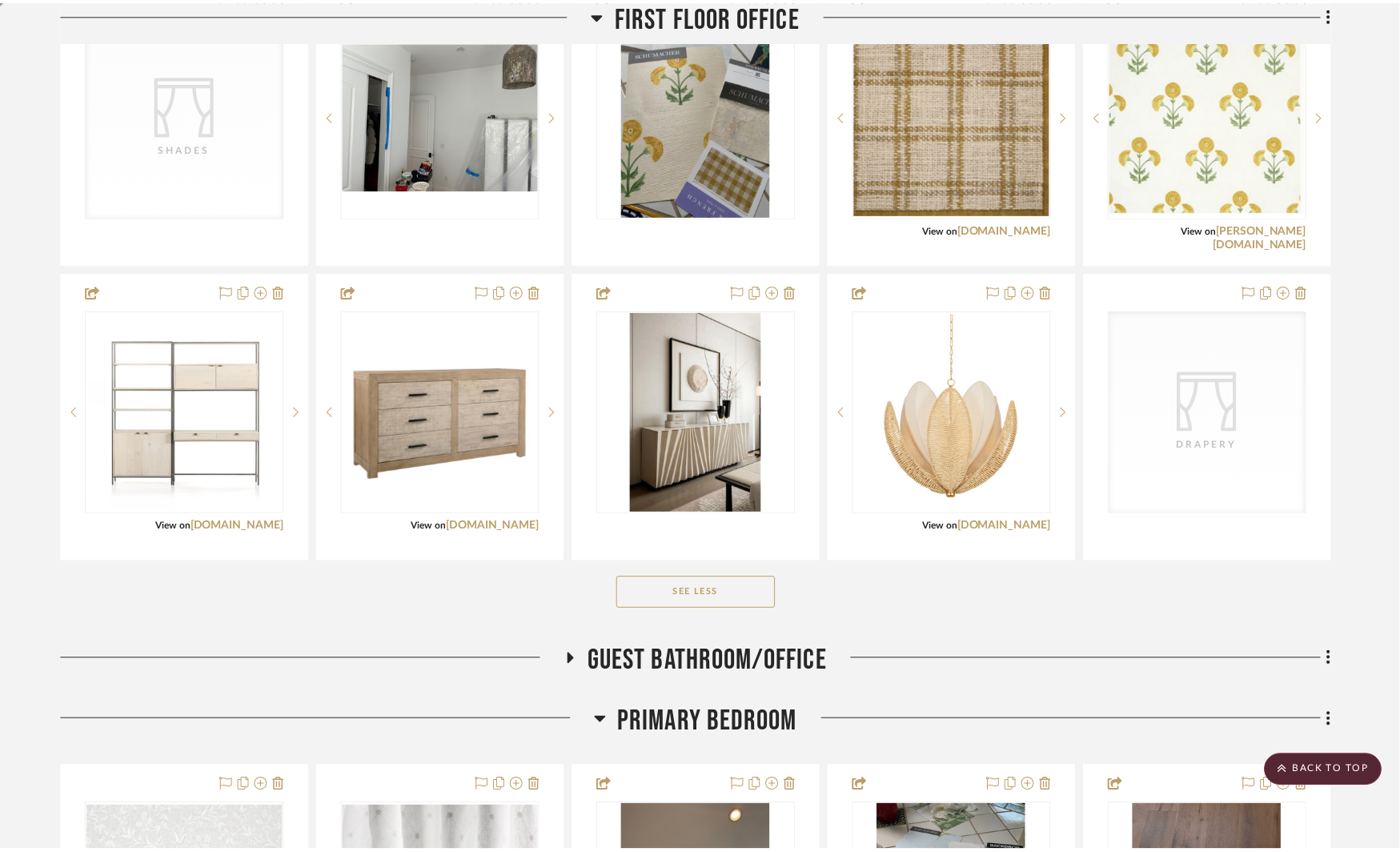
scroll to position [4102, 0]
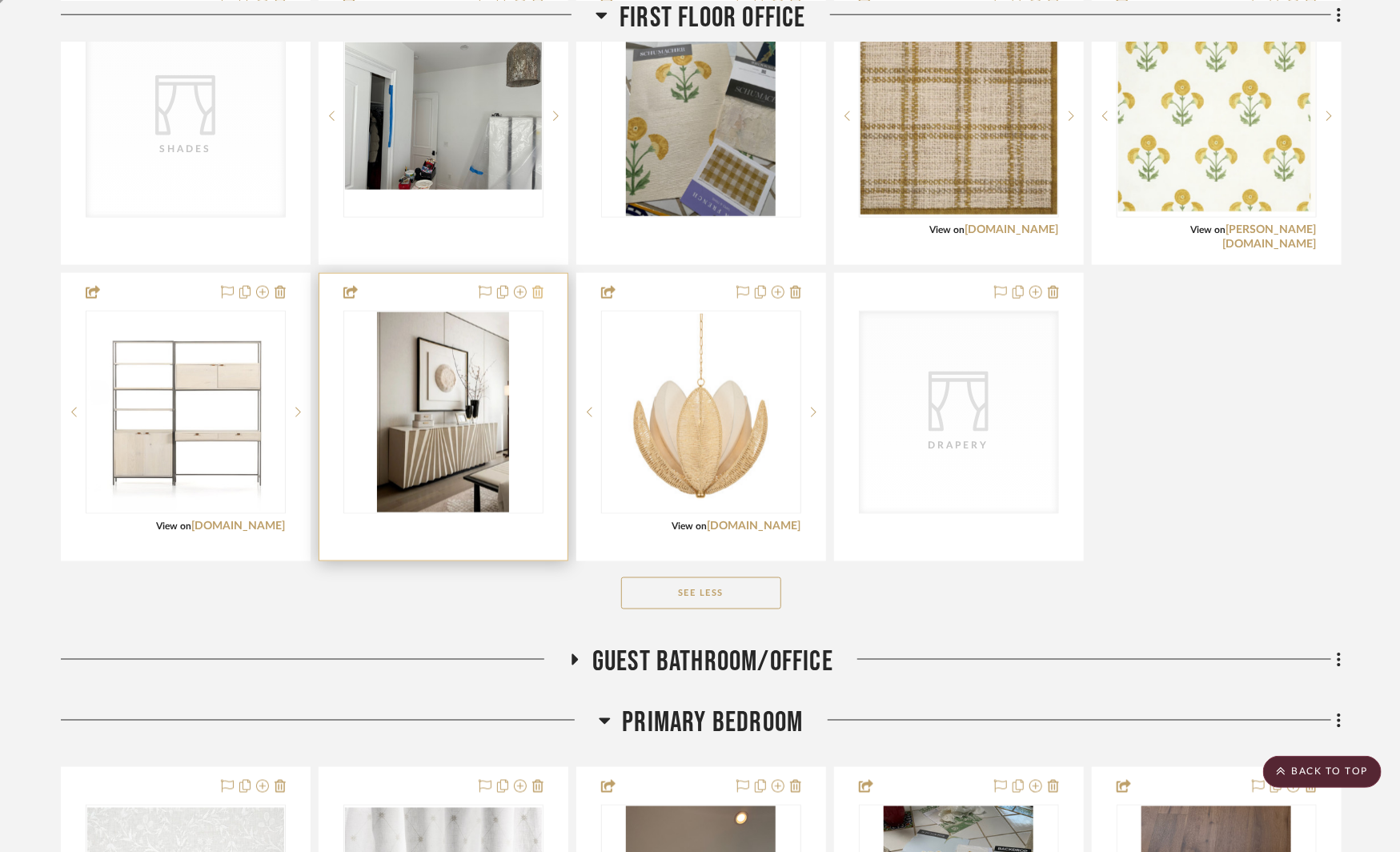
click at [535, 287] on icon at bounding box center [538, 292] width 11 height 13
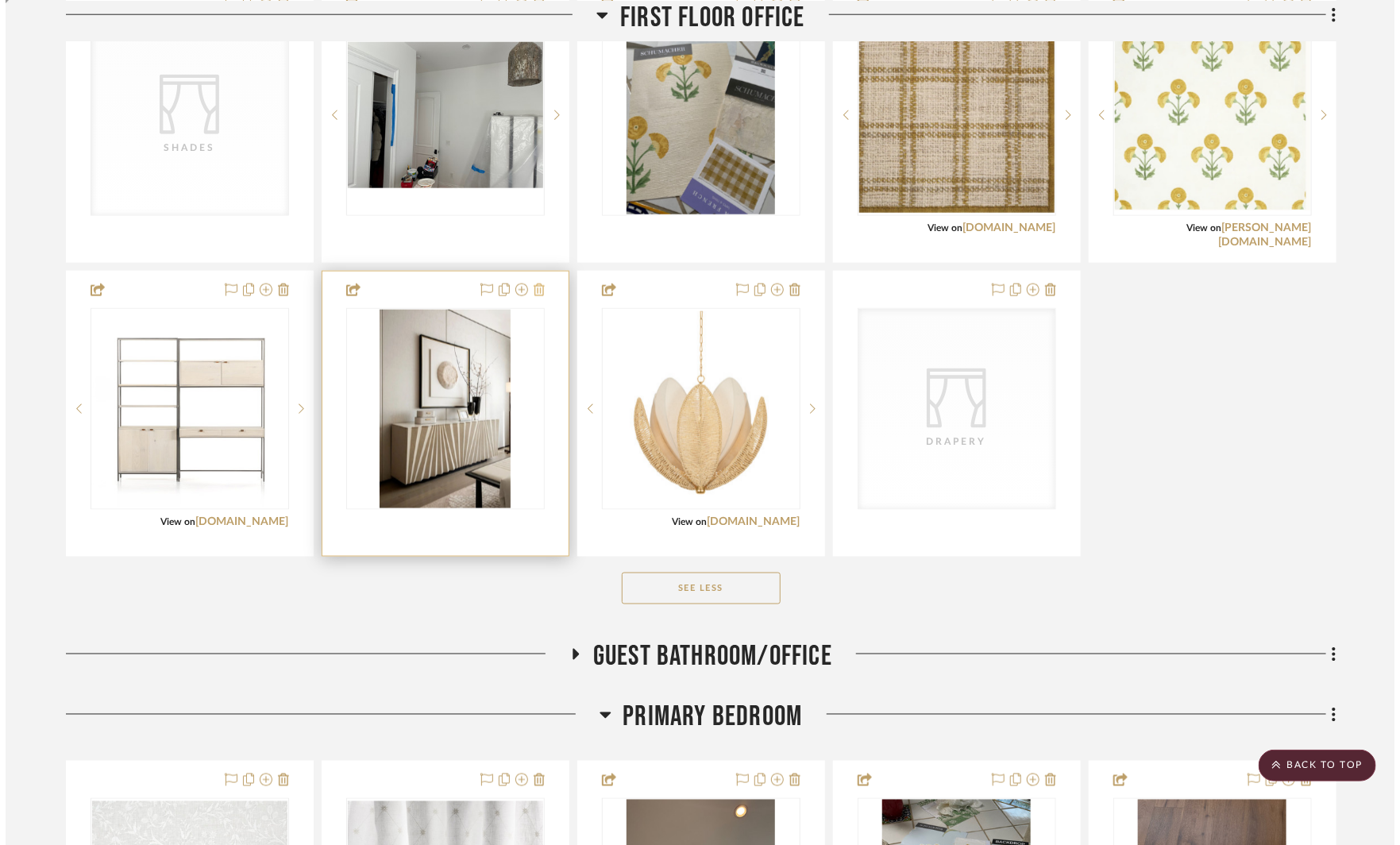
scroll to position [0, 0]
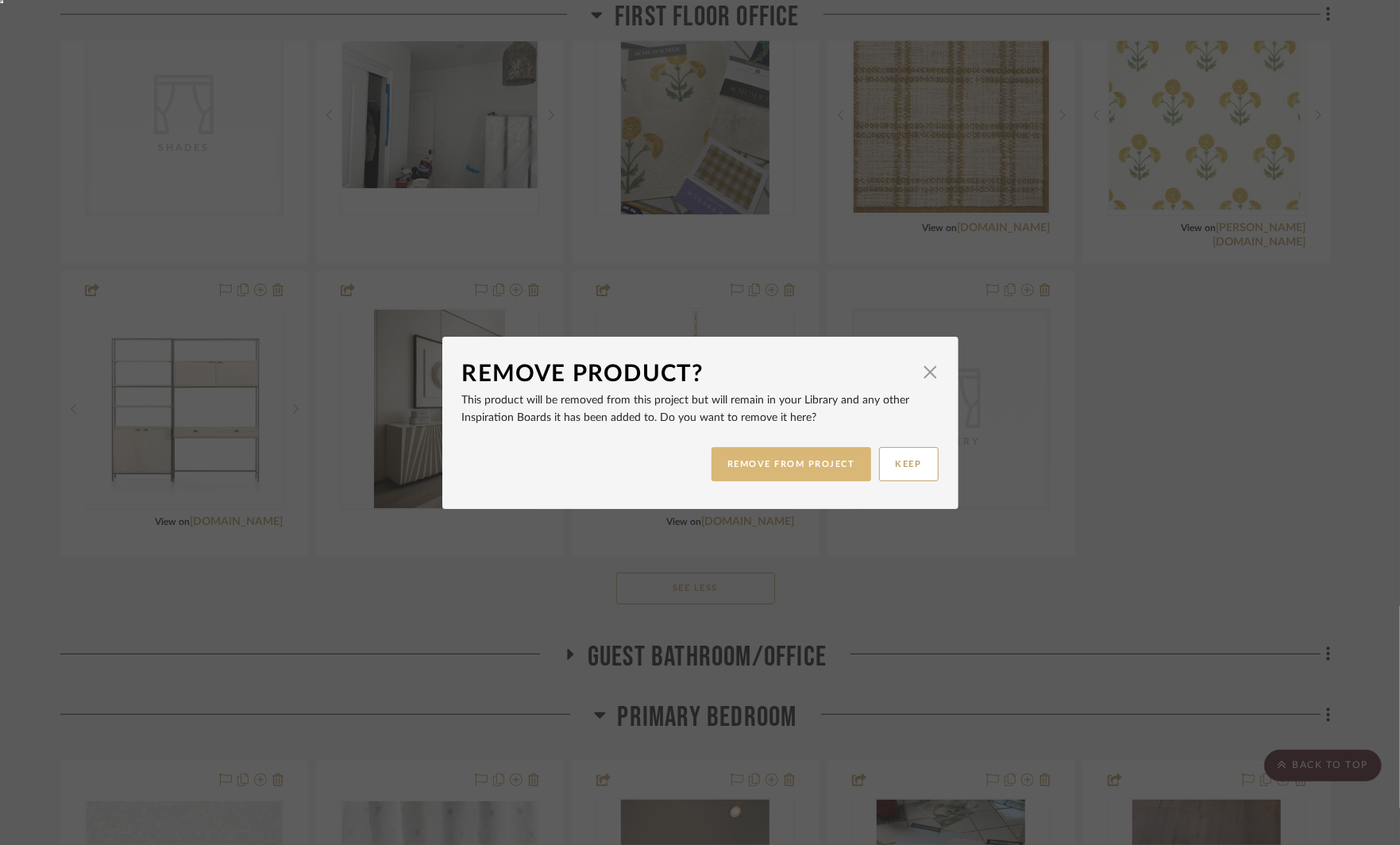
click at [785, 474] on button "REMOVE FROM PROJECT" at bounding box center [791, 464] width 159 height 34
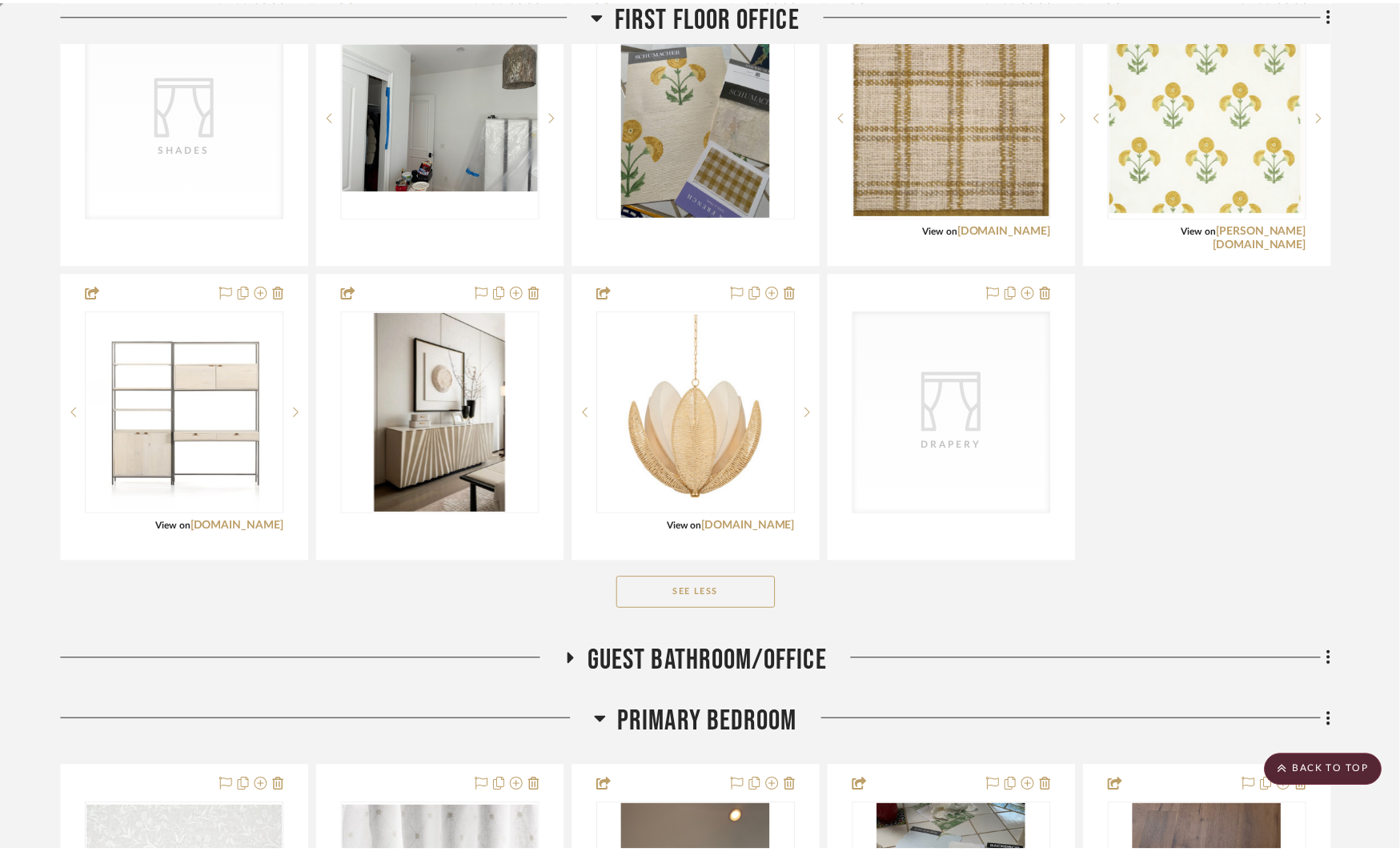
scroll to position [4102, 0]
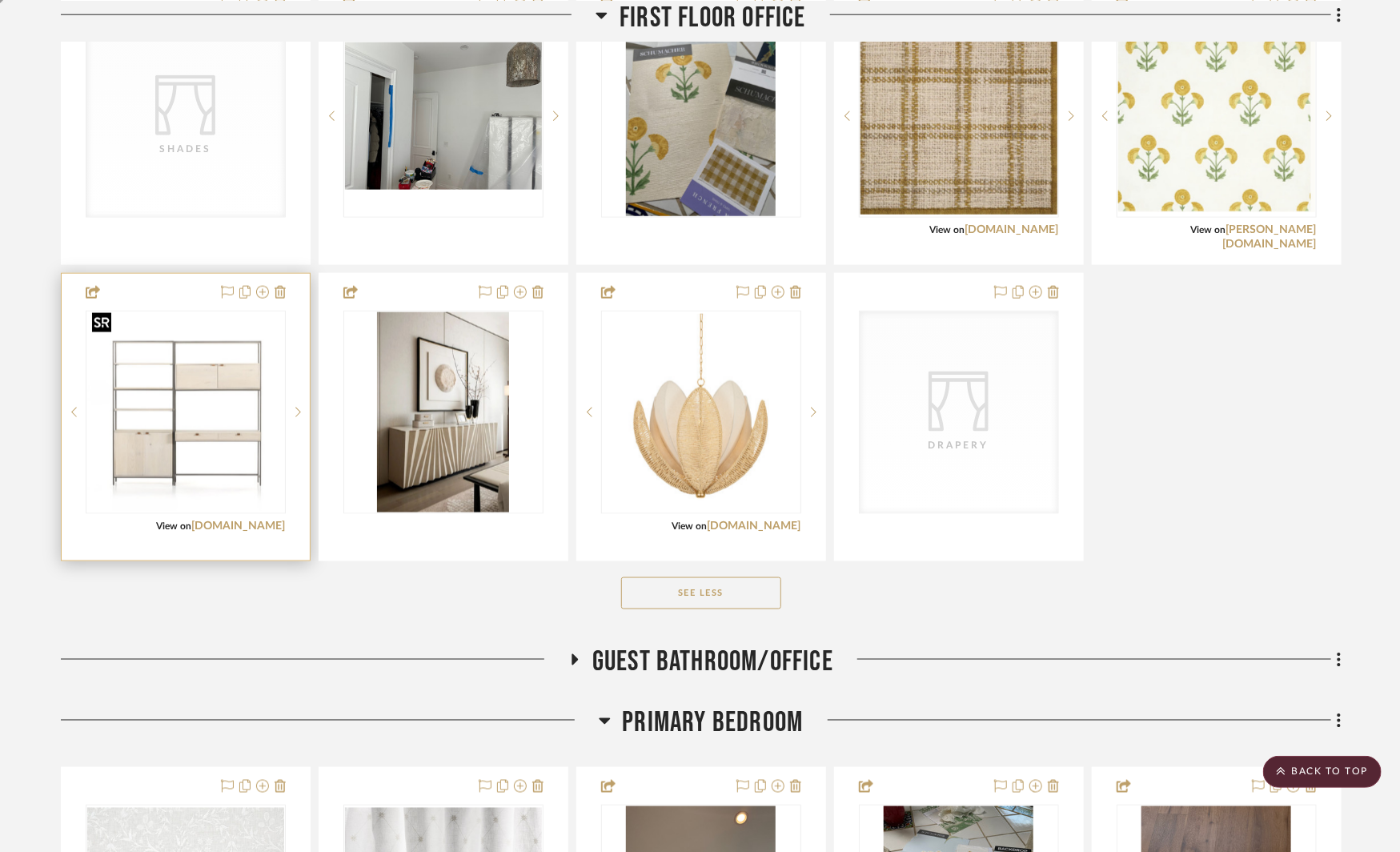
click at [214, 389] on img "0" at bounding box center [185, 412] width 197 height 197
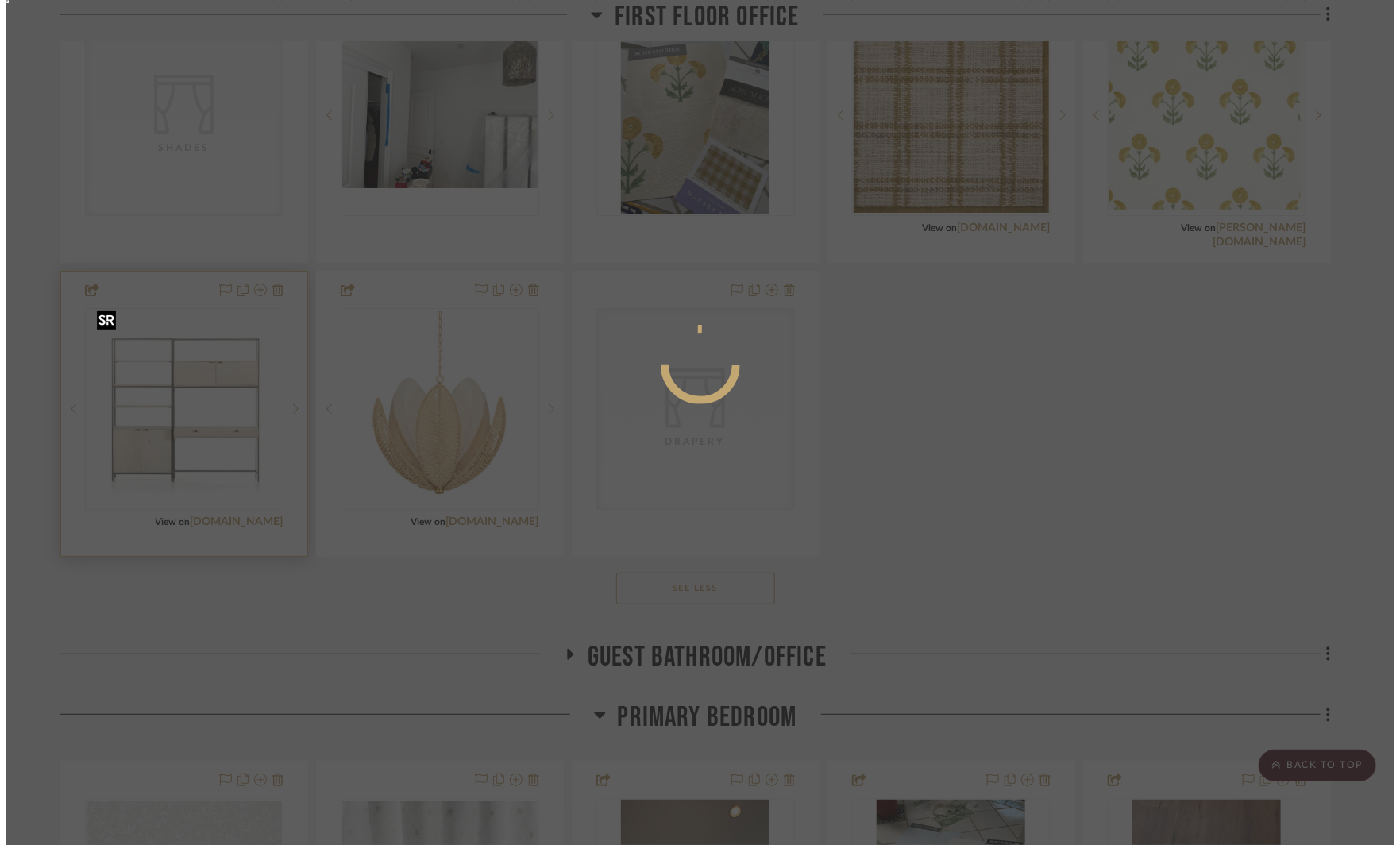
scroll to position [0, 0]
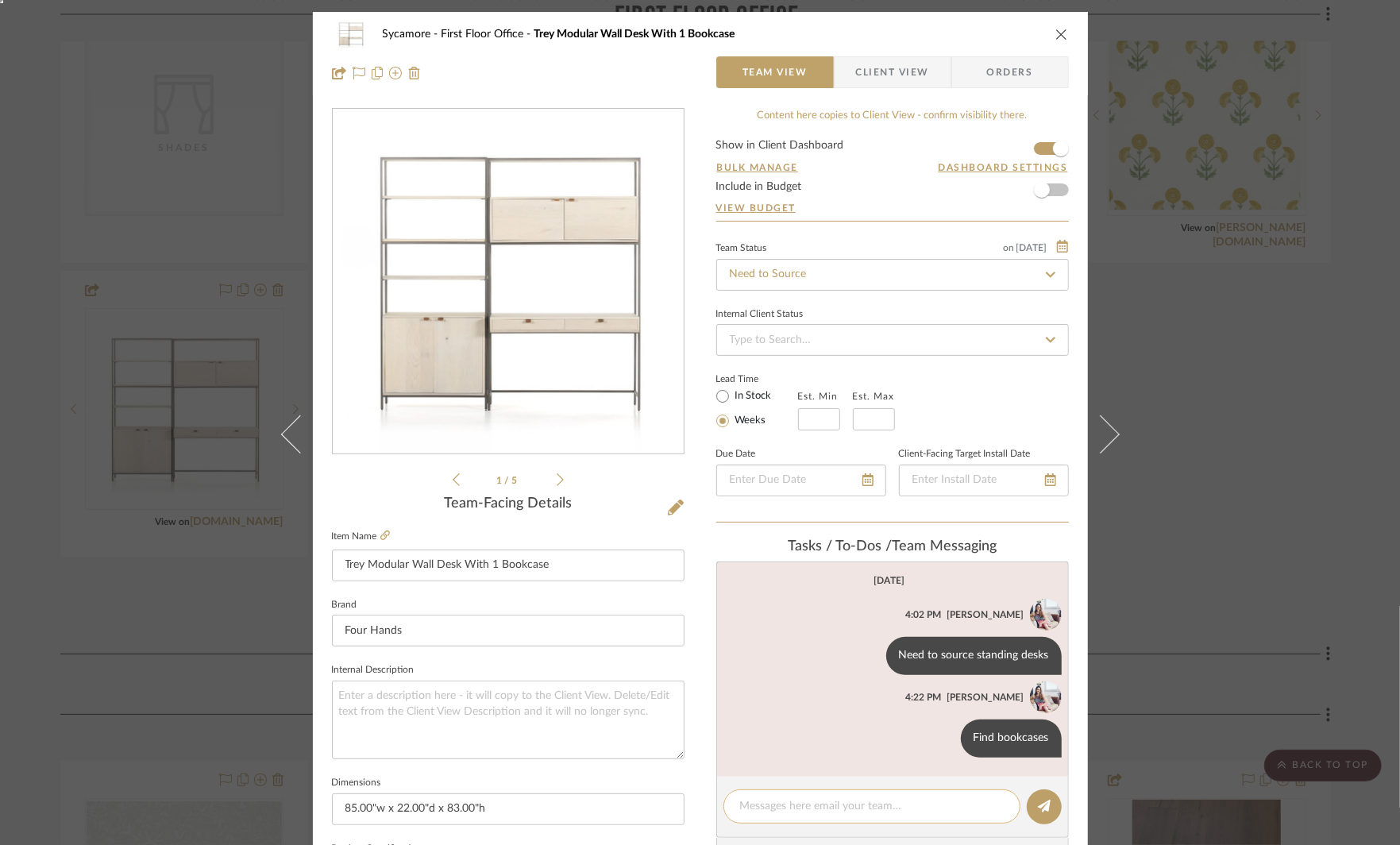
click at [787, 804] on textarea at bounding box center [872, 807] width 264 height 17
type textarea "find simple pre made"
click at [1280, 470] on div "Sycamore First Floor Office Trey Modular Wall Desk With 1 Bookcase Team View Cl…" at bounding box center [700, 422] width 1400 height 845
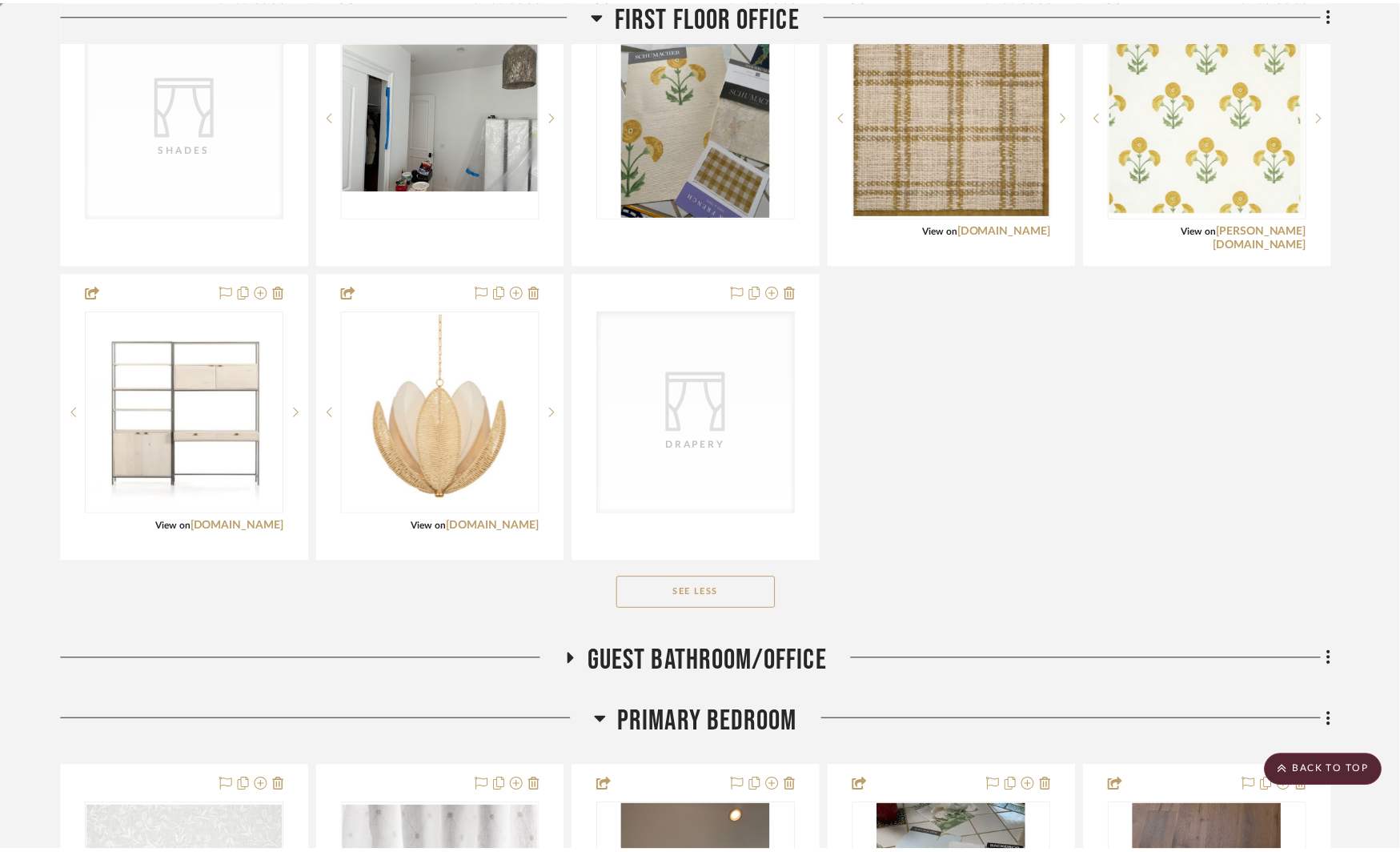
scroll to position [4102, 0]
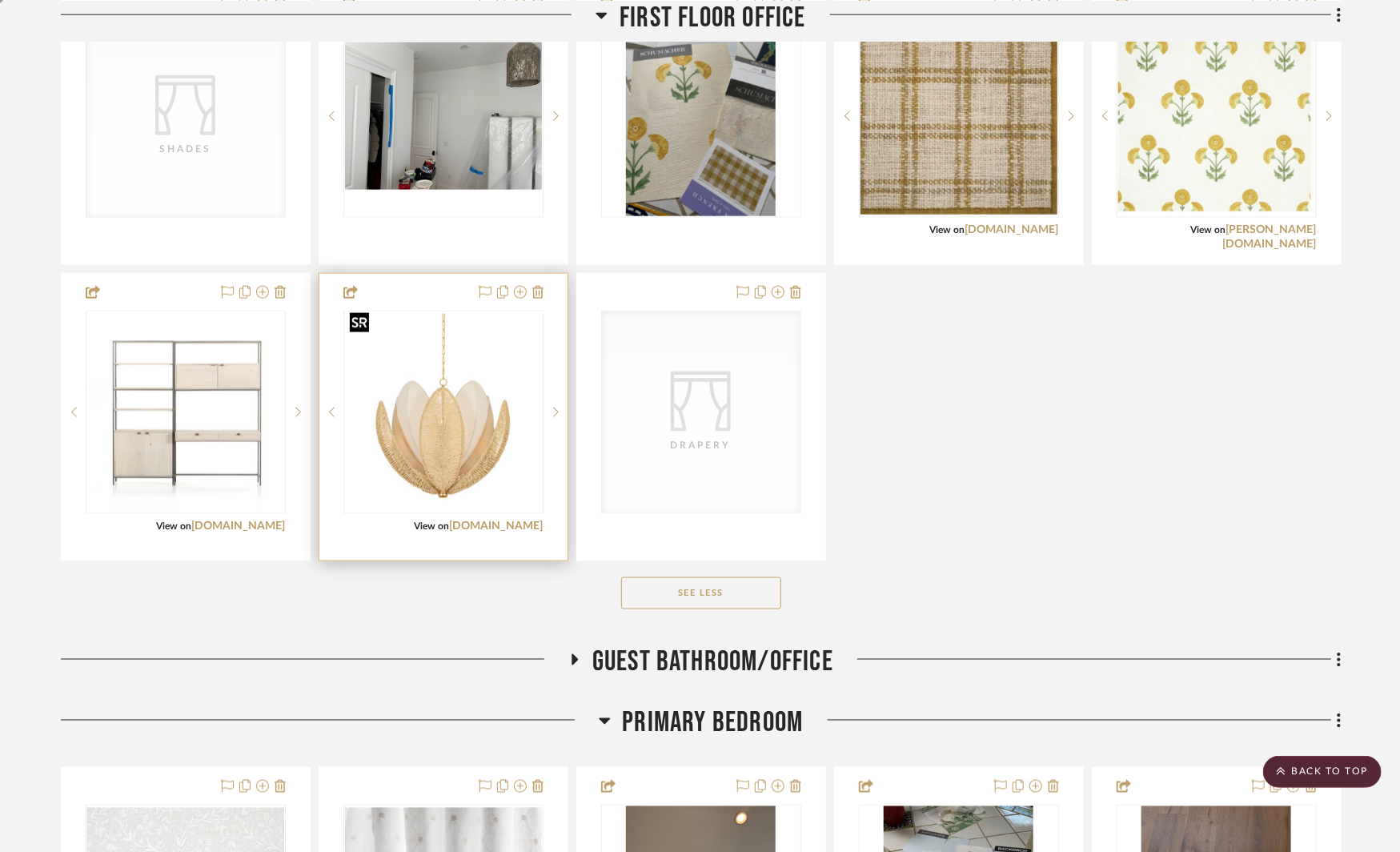
click at [471, 417] on img "0" at bounding box center [443, 412] width 197 height 197
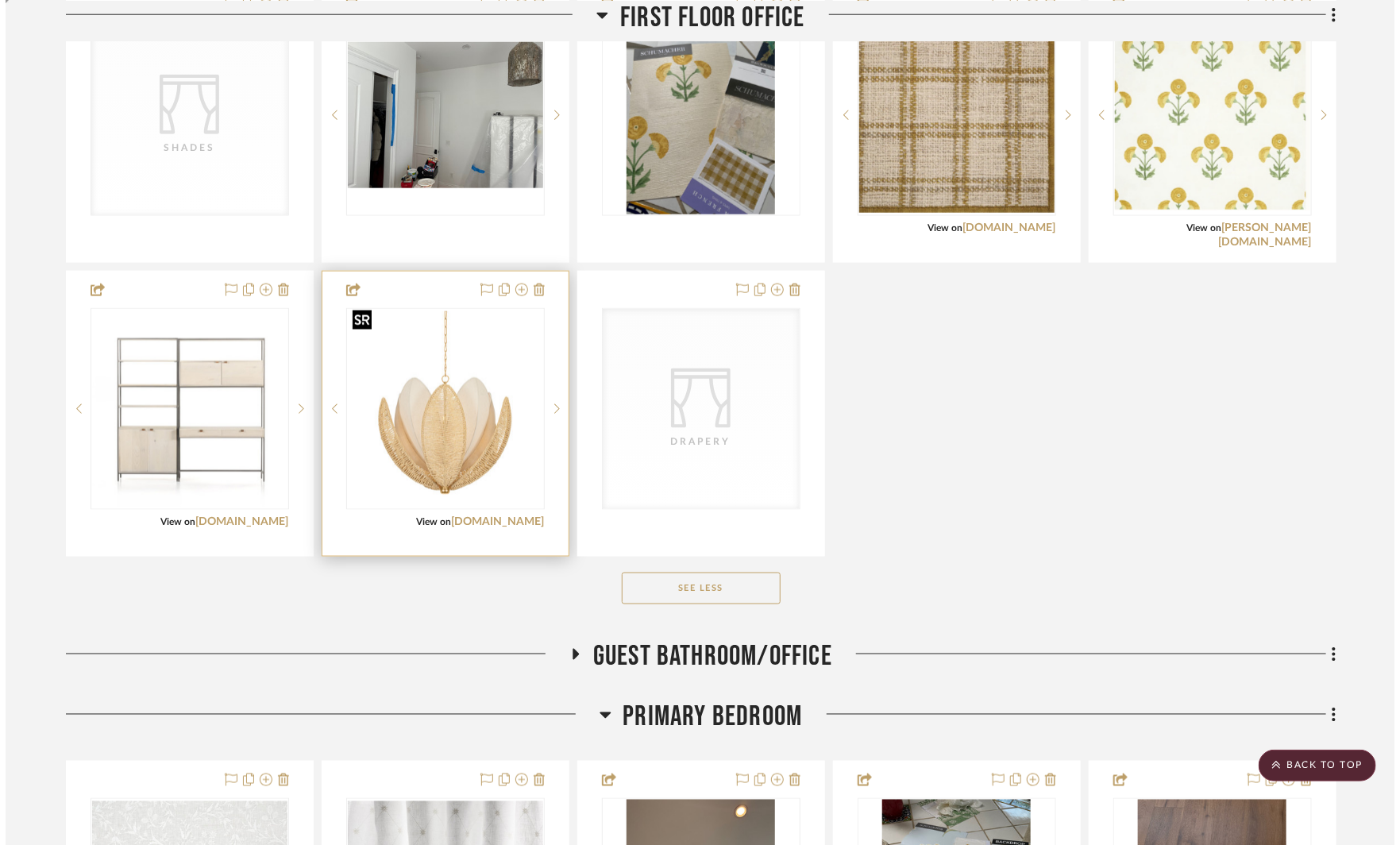
scroll to position [0, 0]
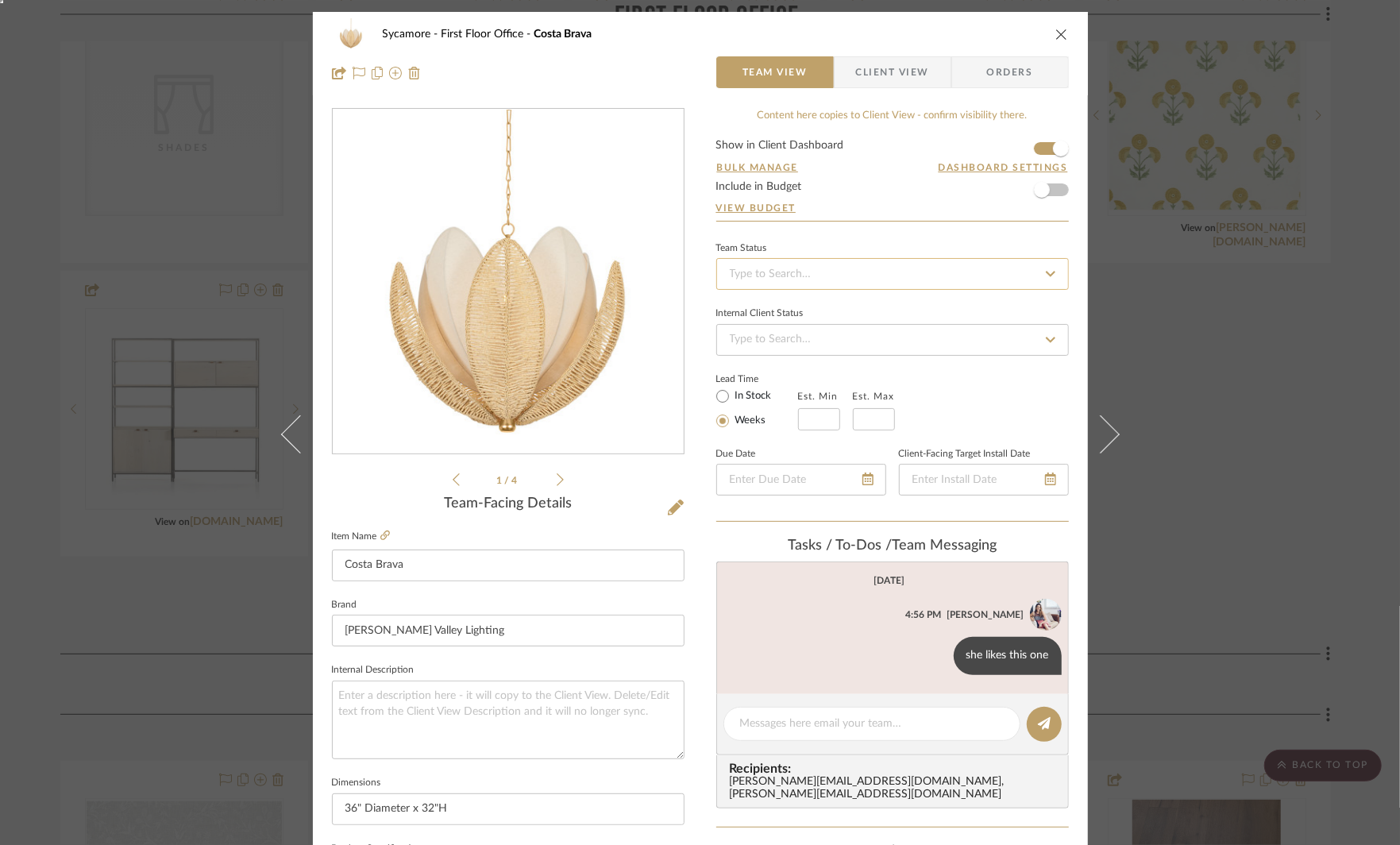
click at [755, 264] on input at bounding box center [892, 274] width 353 height 32
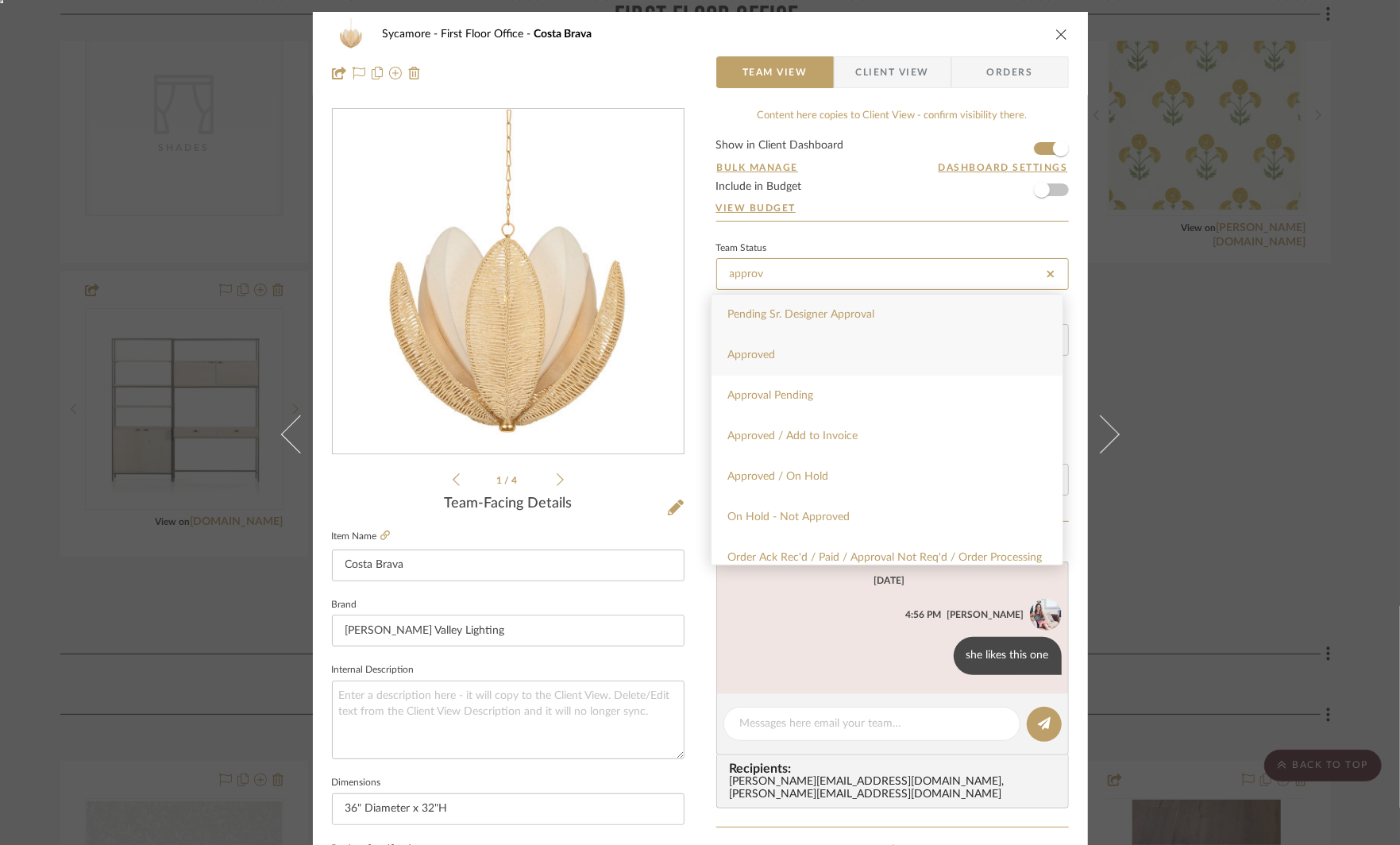
type input "approv"
click at [759, 345] on div "Approved" at bounding box center [887, 356] width 351 height 41
type input "[DATE]"
type input "Approved"
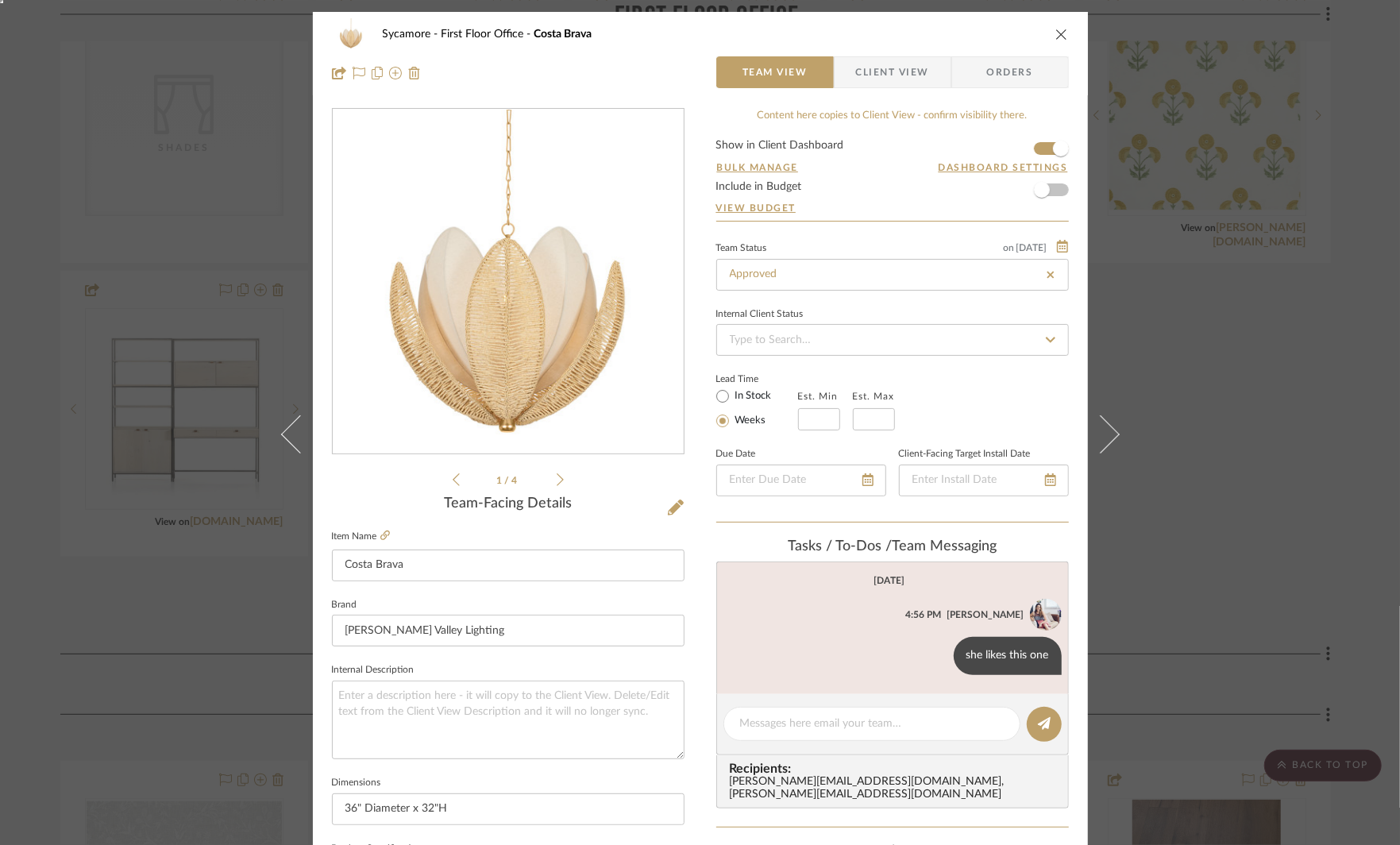
click at [1163, 345] on div "Sycamore First Floor Office Costa Brava Team View Client View Orders 1 / 4 Team…" at bounding box center [700, 422] width 1400 height 845
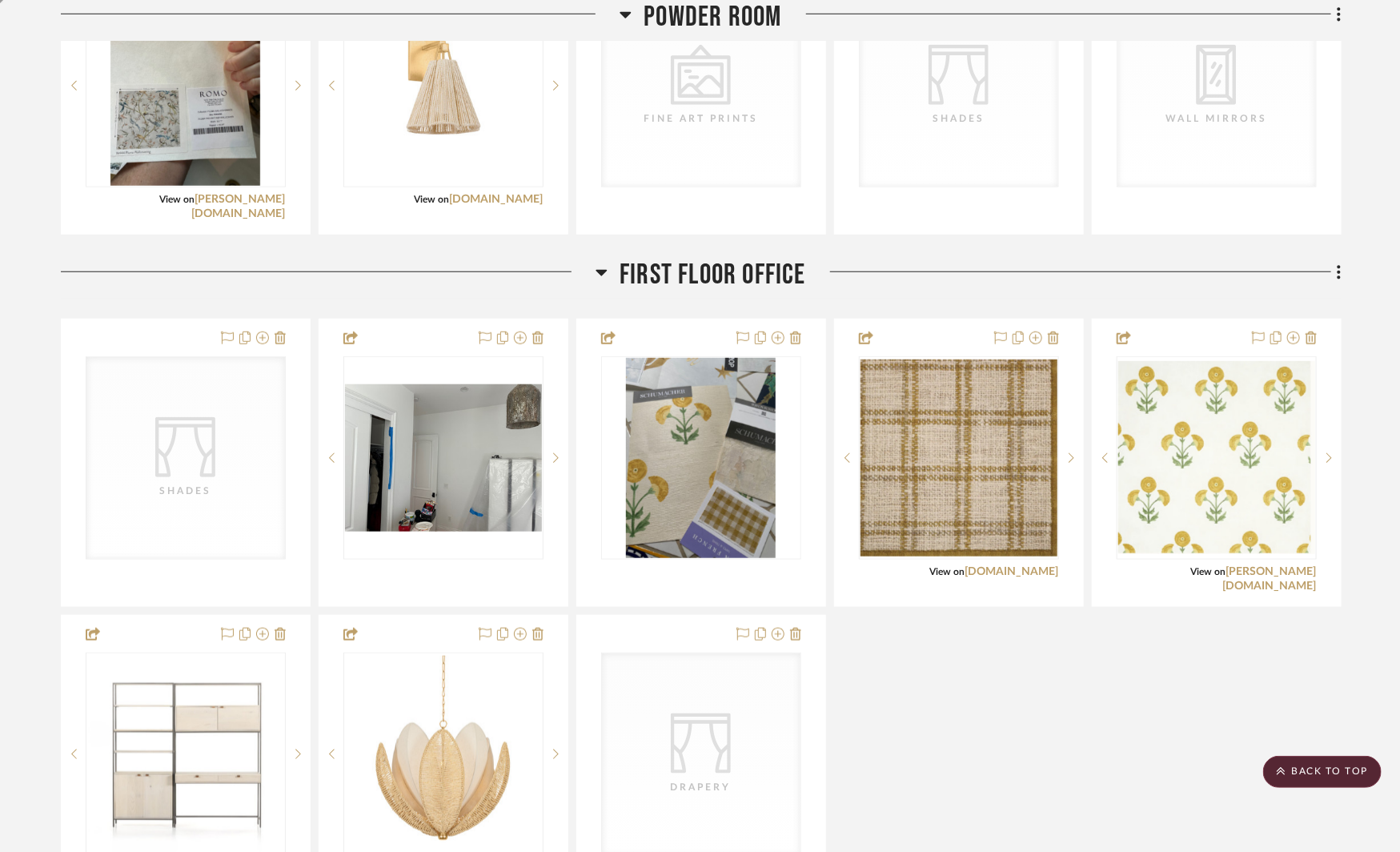
scroll to position [3844, 0]
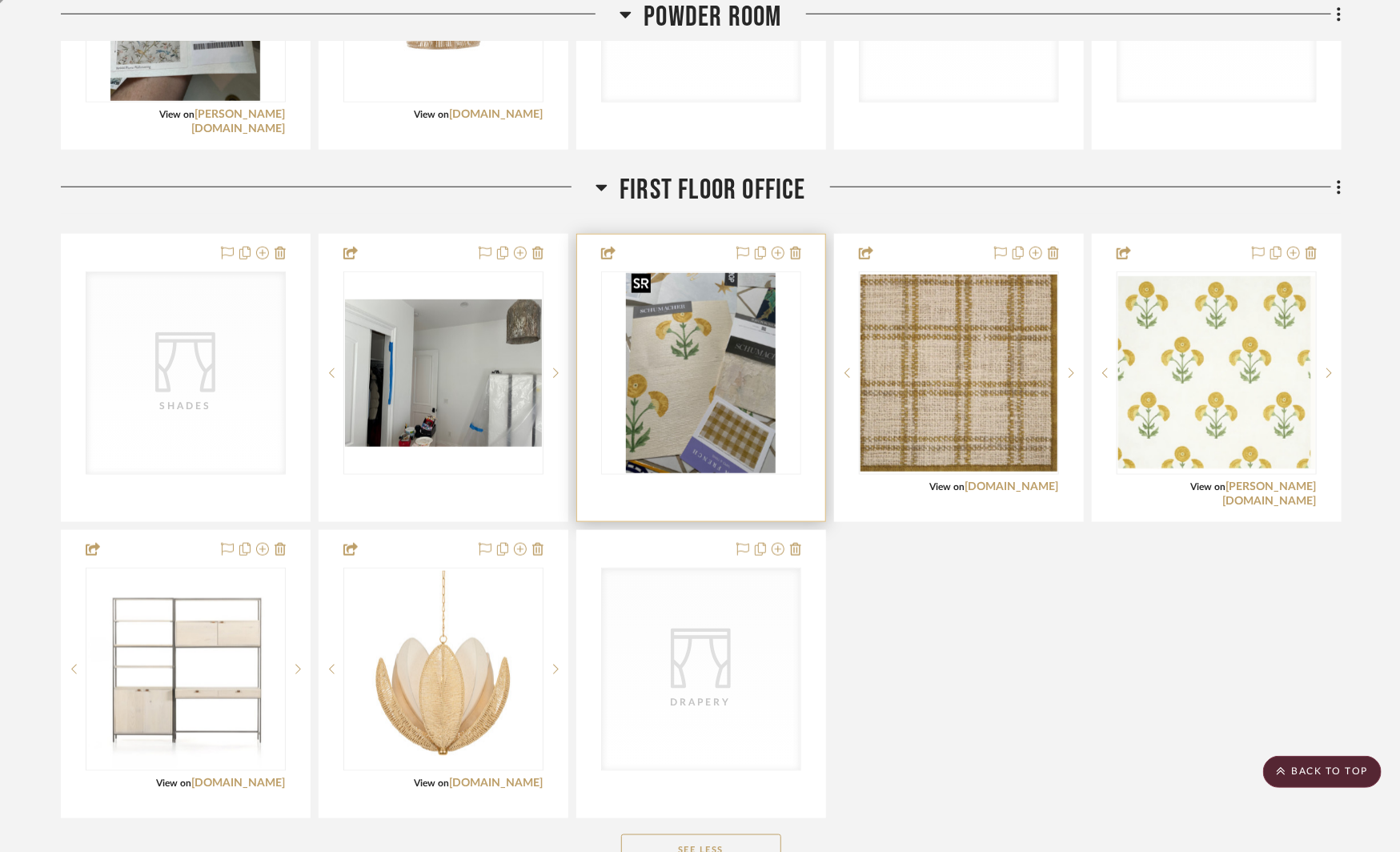
click at [748, 370] on img "0" at bounding box center [700, 373] width 150 height 200
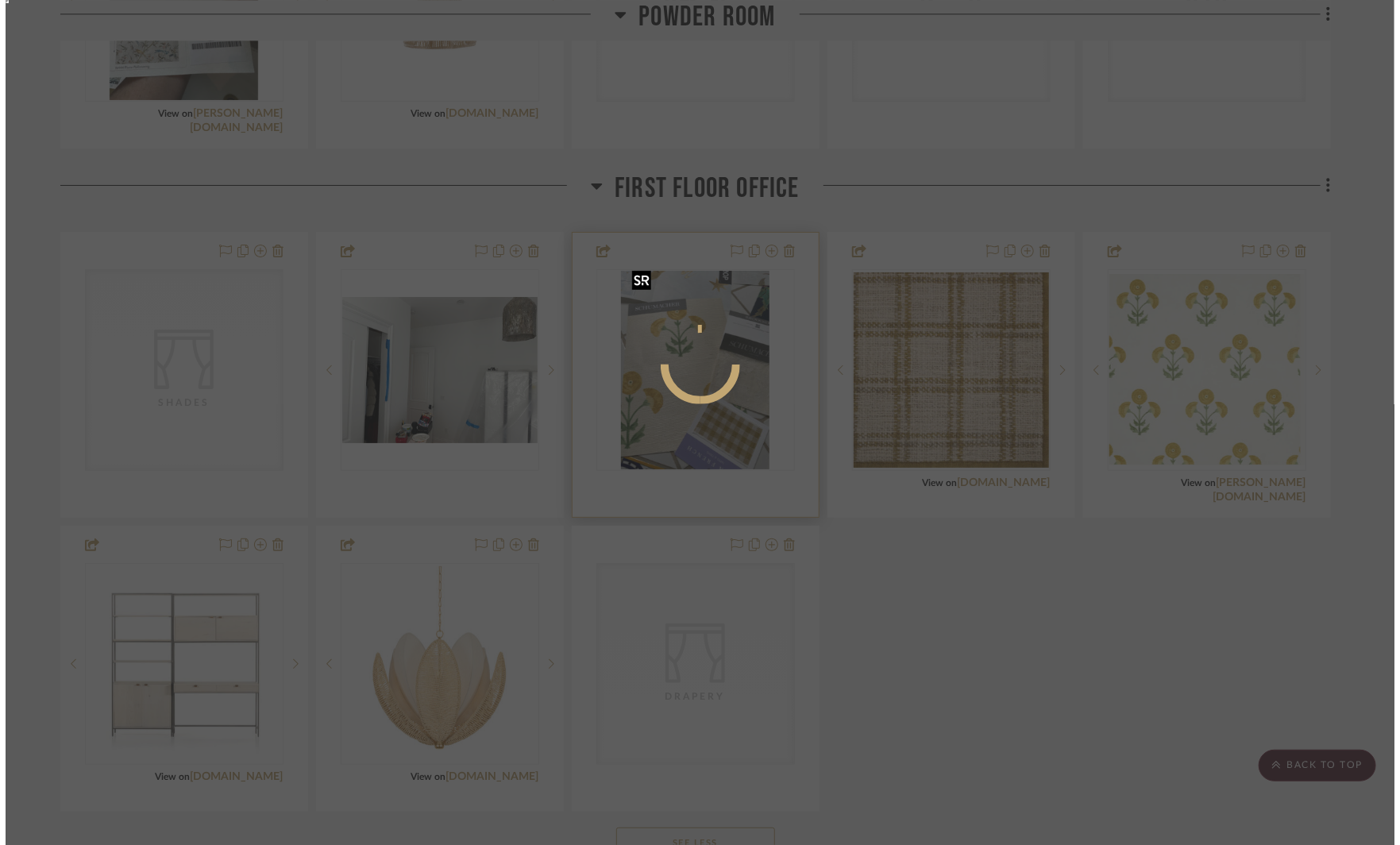
scroll to position [0, 0]
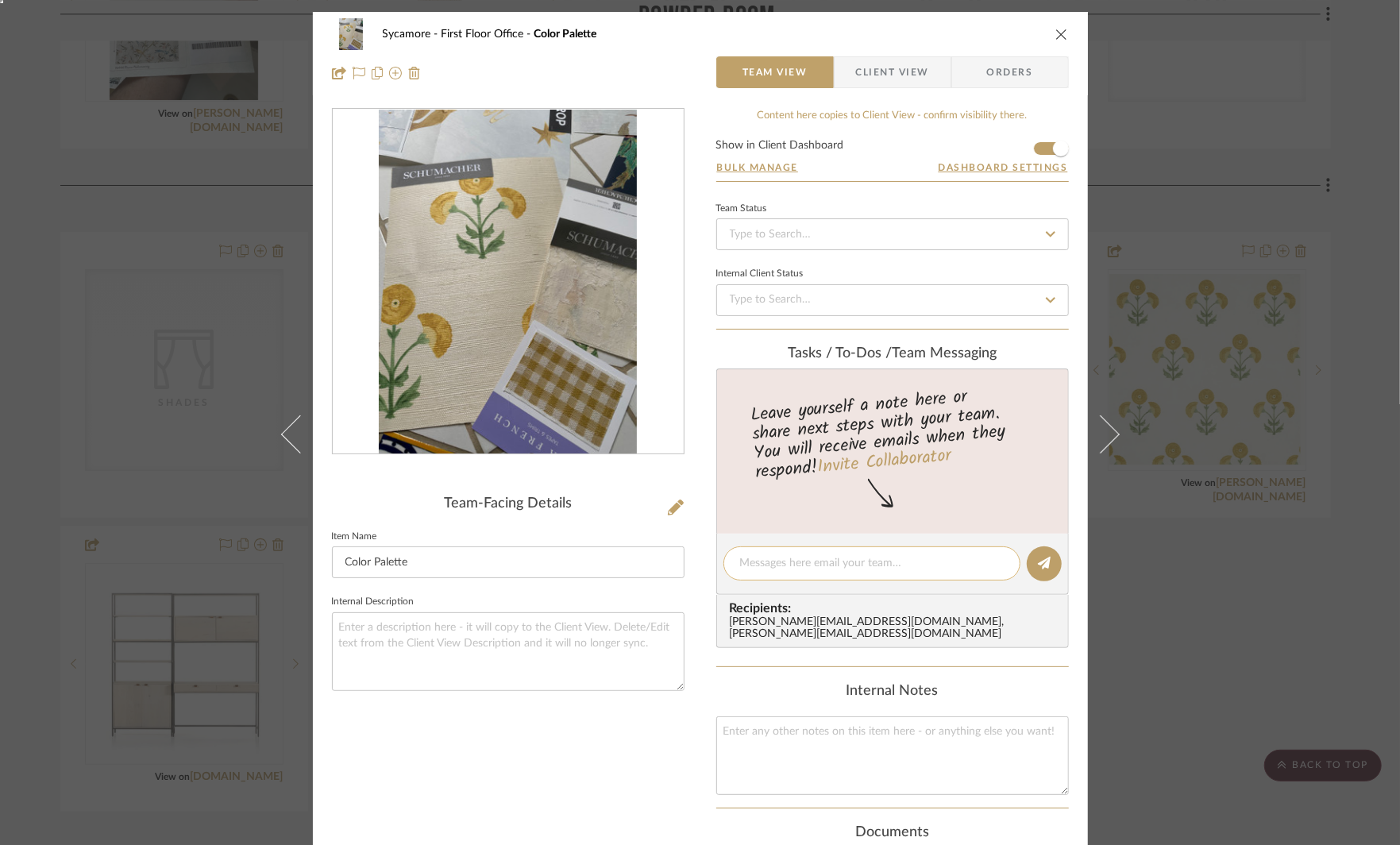
click at [765, 561] on textarea at bounding box center [872, 563] width 264 height 17
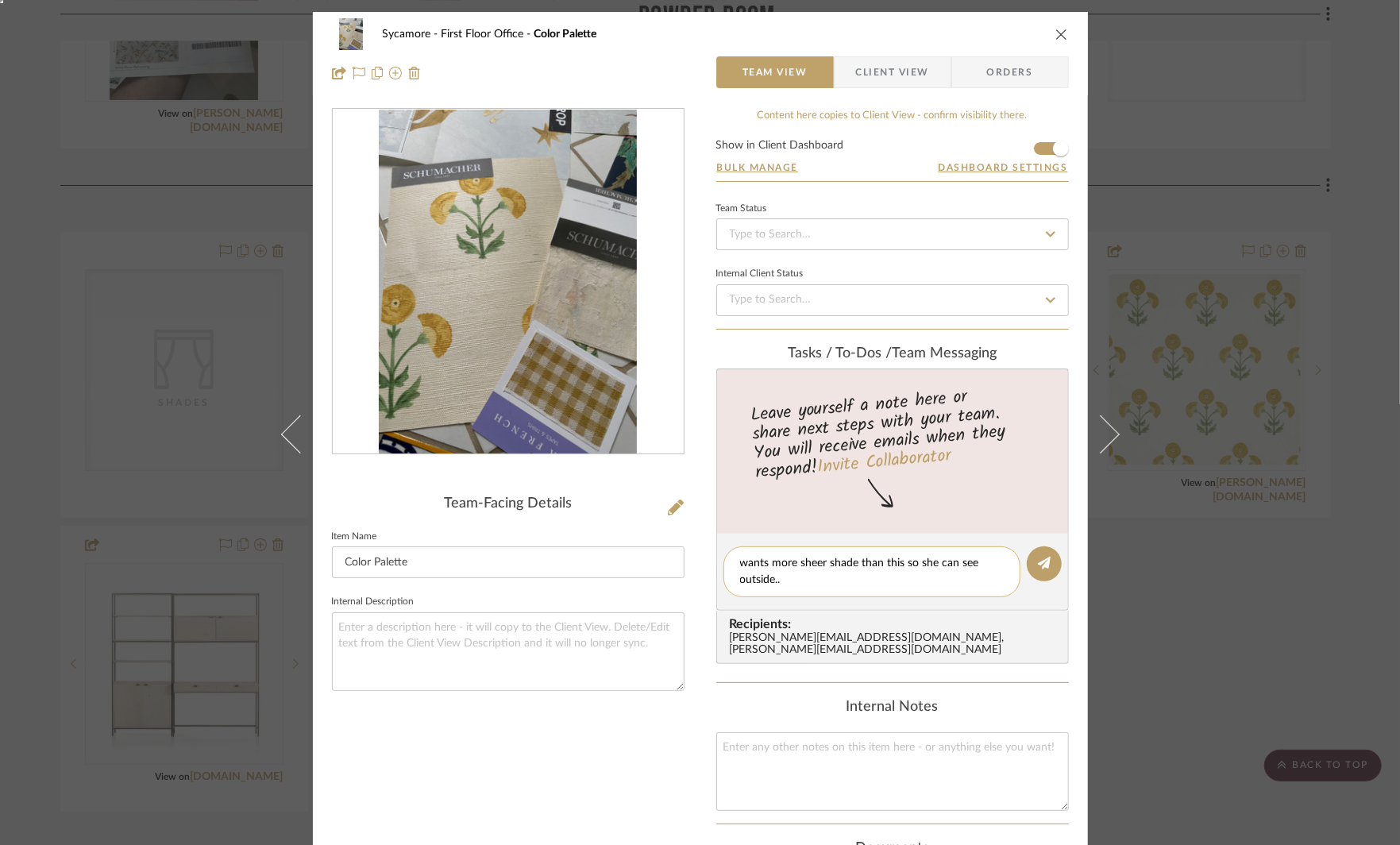
type textarea "wants more sheer shade than this so she can see outside..."
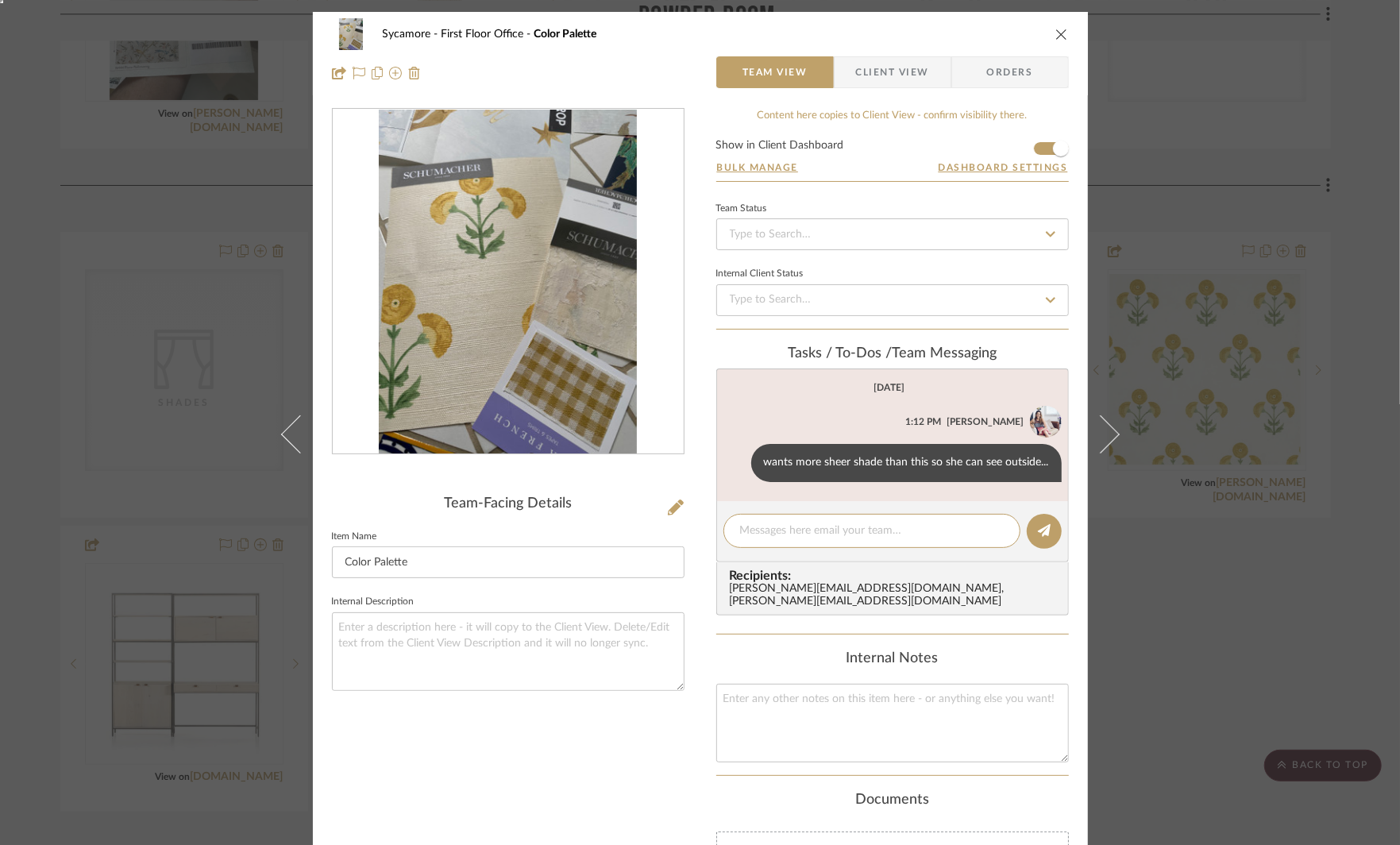
click at [1277, 586] on div "Sycamore First Floor Office Color Palette Team View Client View Orders Team-Fac…" at bounding box center [700, 422] width 1400 height 845
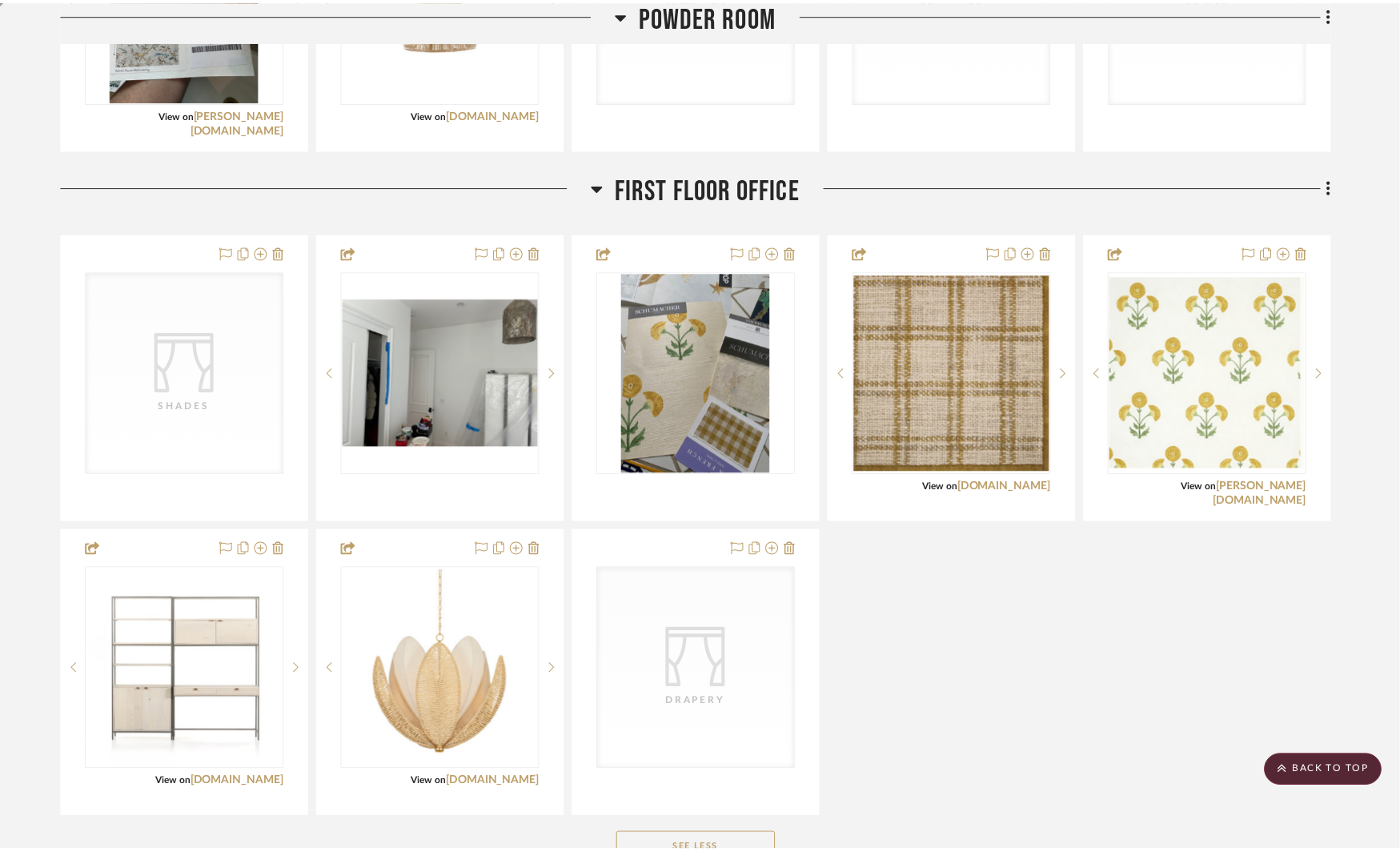
scroll to position [3844, 0]
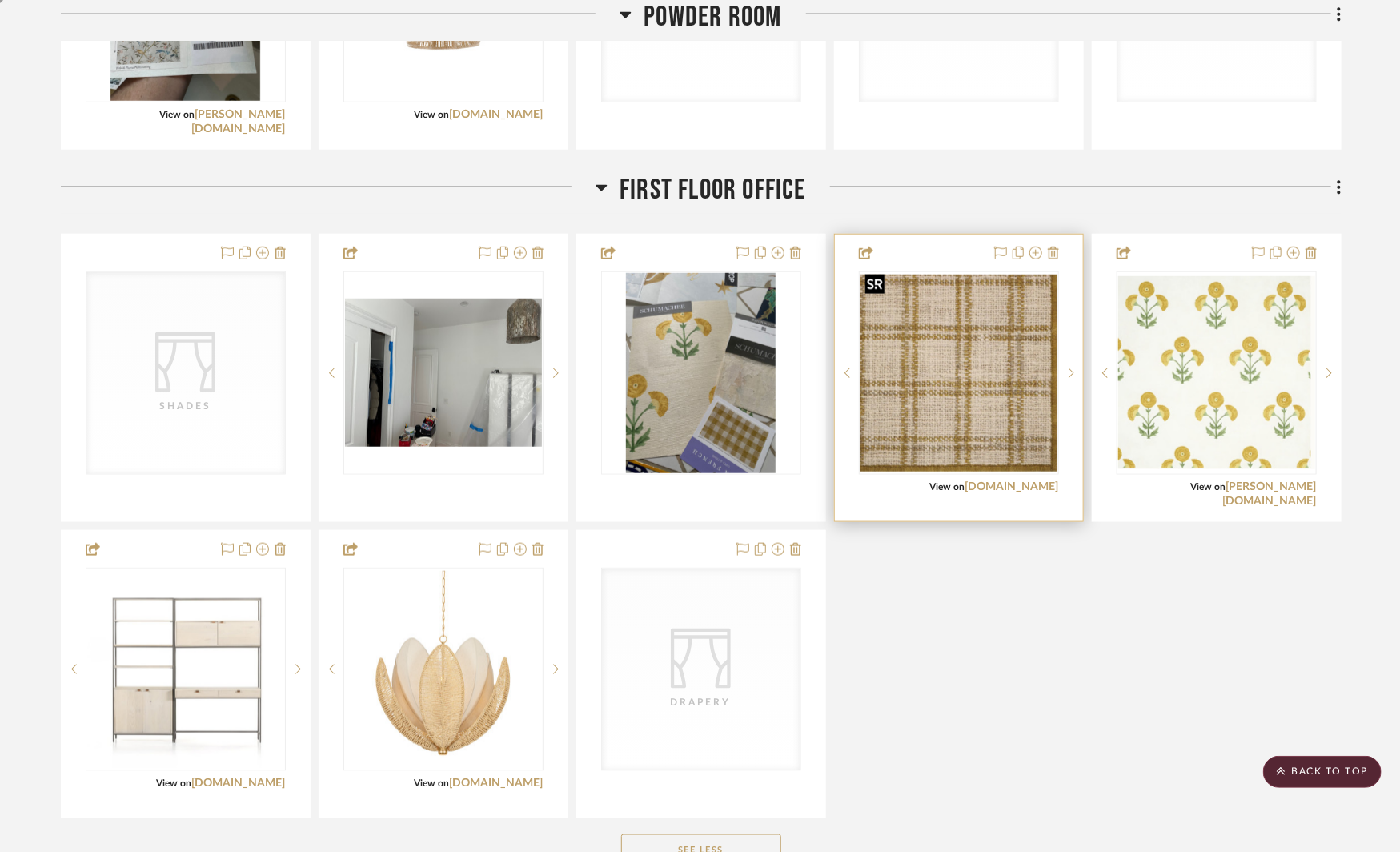
click at [900, 347] on img "1" at bounding box center [959, 373] width 197 height 197
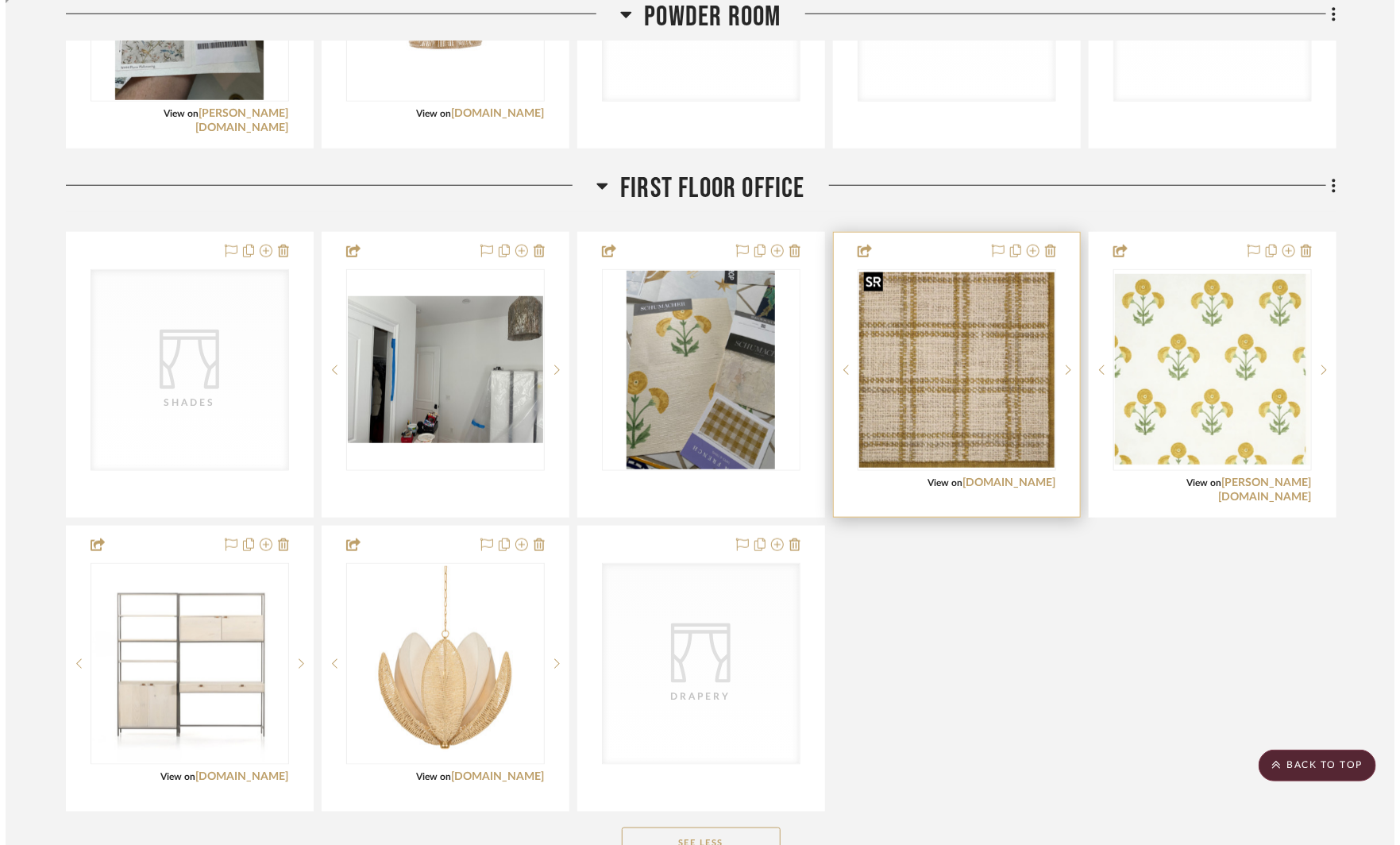
scroll to position [0, 0]
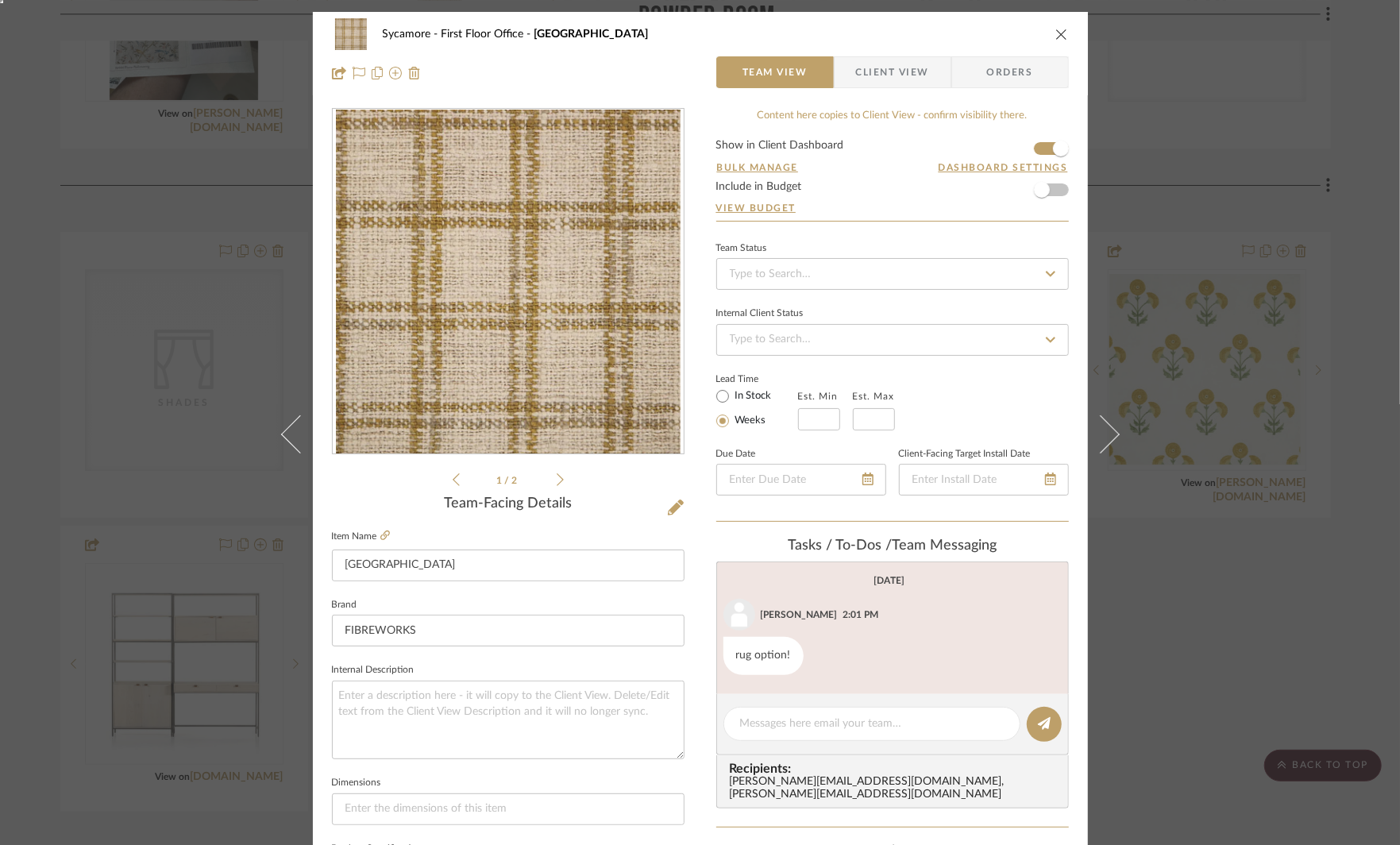
click at [560, 475] on div "1 / 2" at bounding box center [508, 298] width 353 height 381
click at [557, 479] on icon at bounding box center [561, 479] width 7 height 14
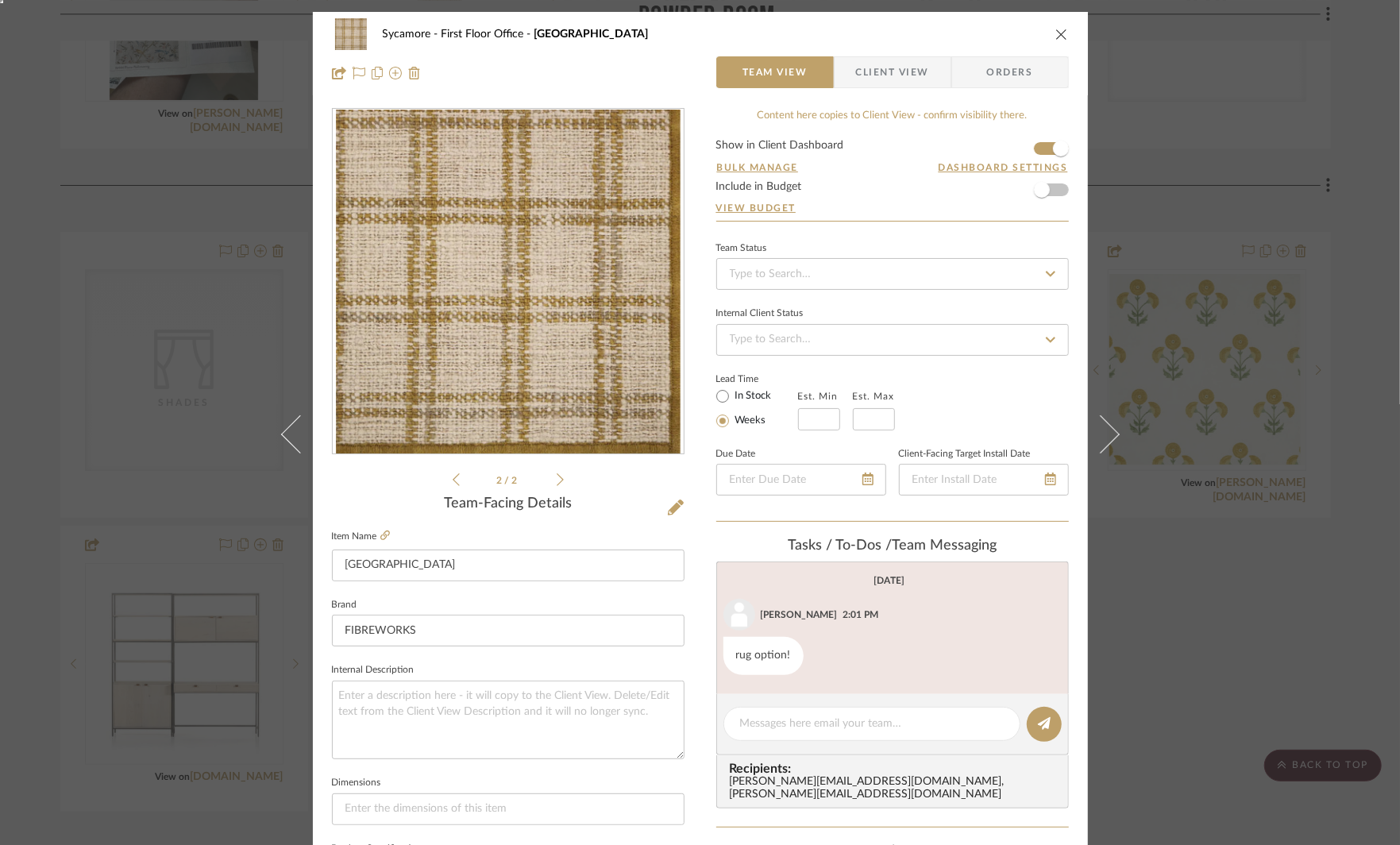
scroll to position [82, 0]
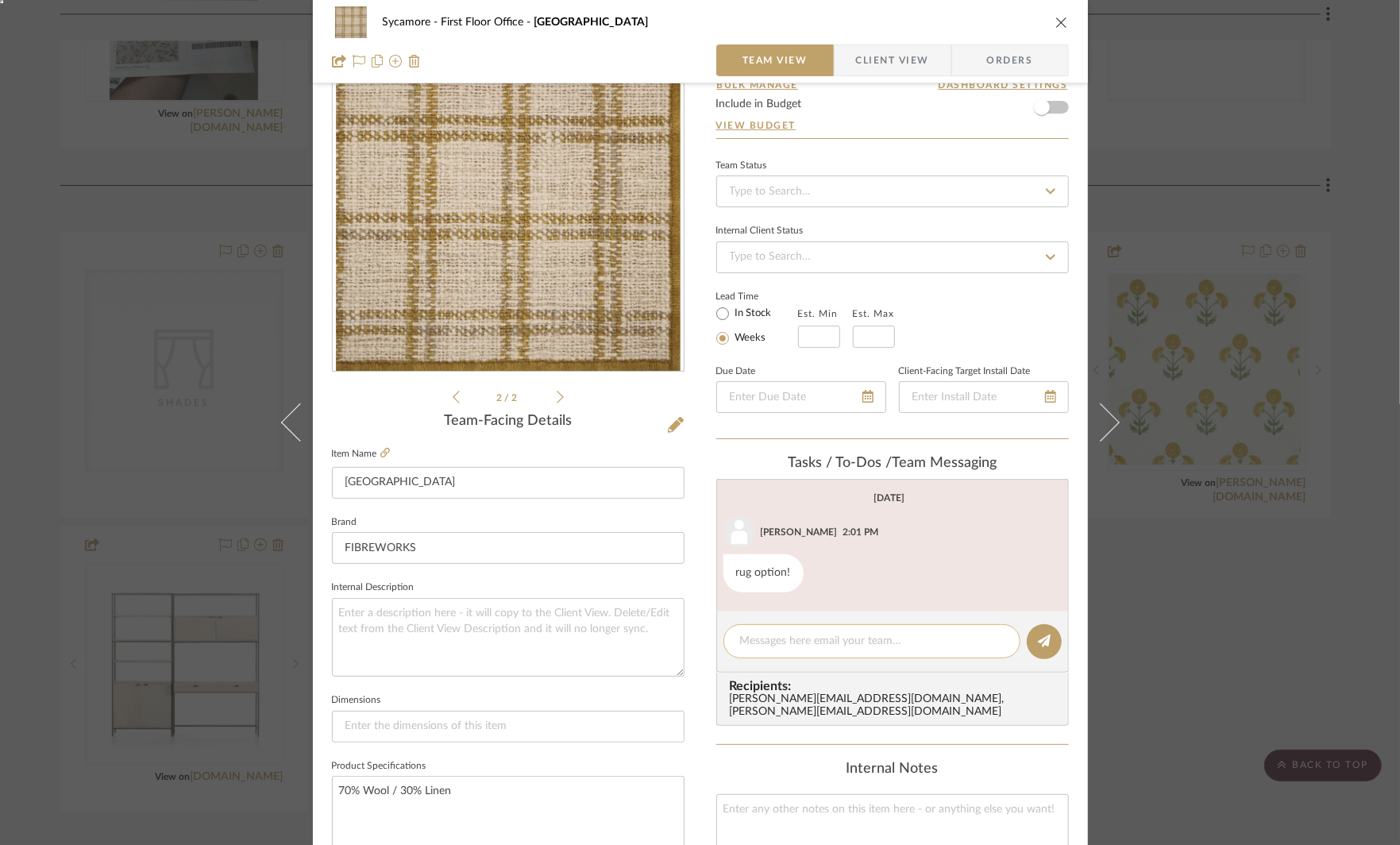
click at [781, 635] on textarea at bounding box center [872, 641] width 264 height 17
click at [1179, 614] on div "Sycamore First Floor Office Cambridge Square Team View Client View Orders 2 / 2…" at bounding box center [700, 422] width 1400 height 845
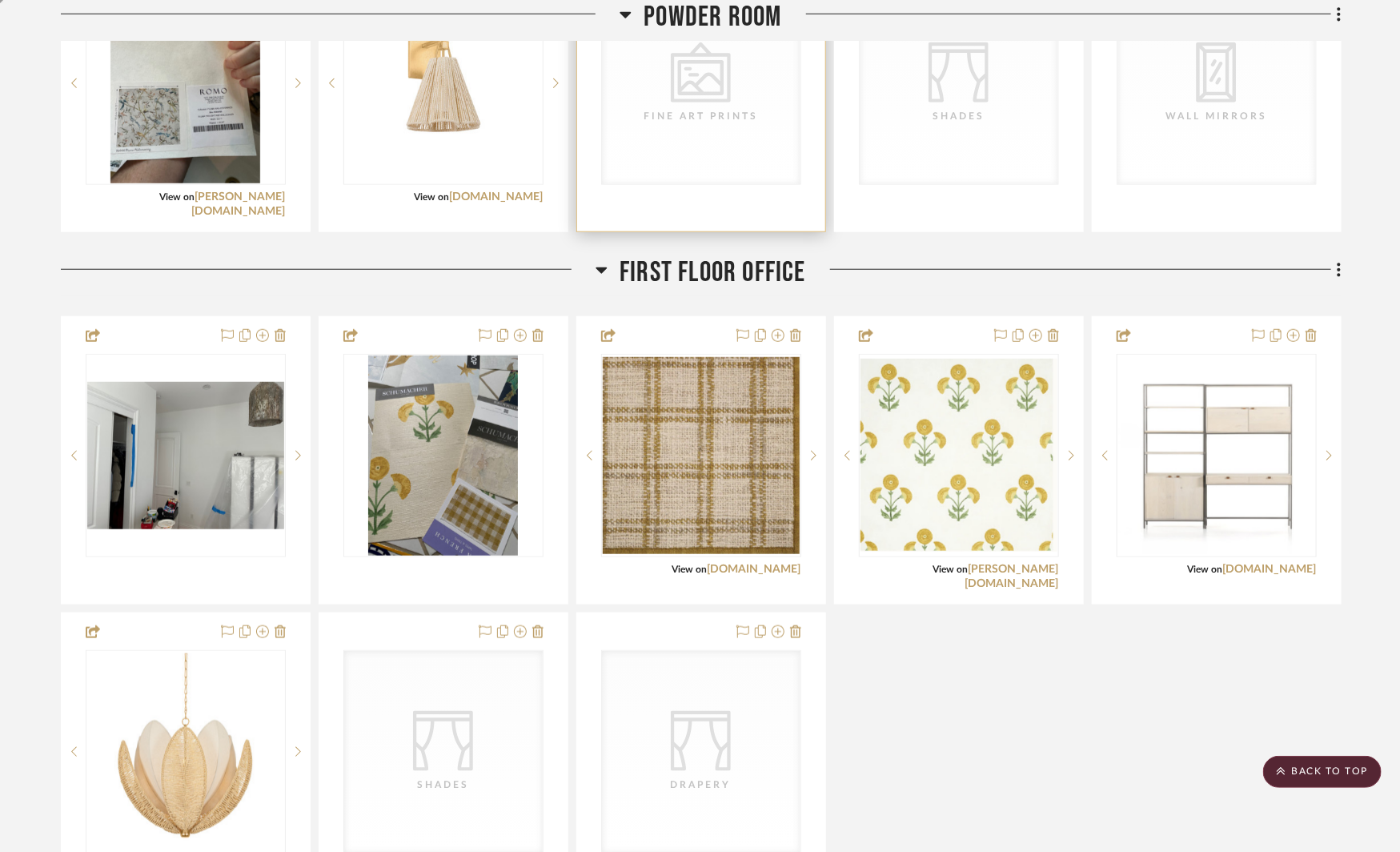
scroll to position [3764, 0]
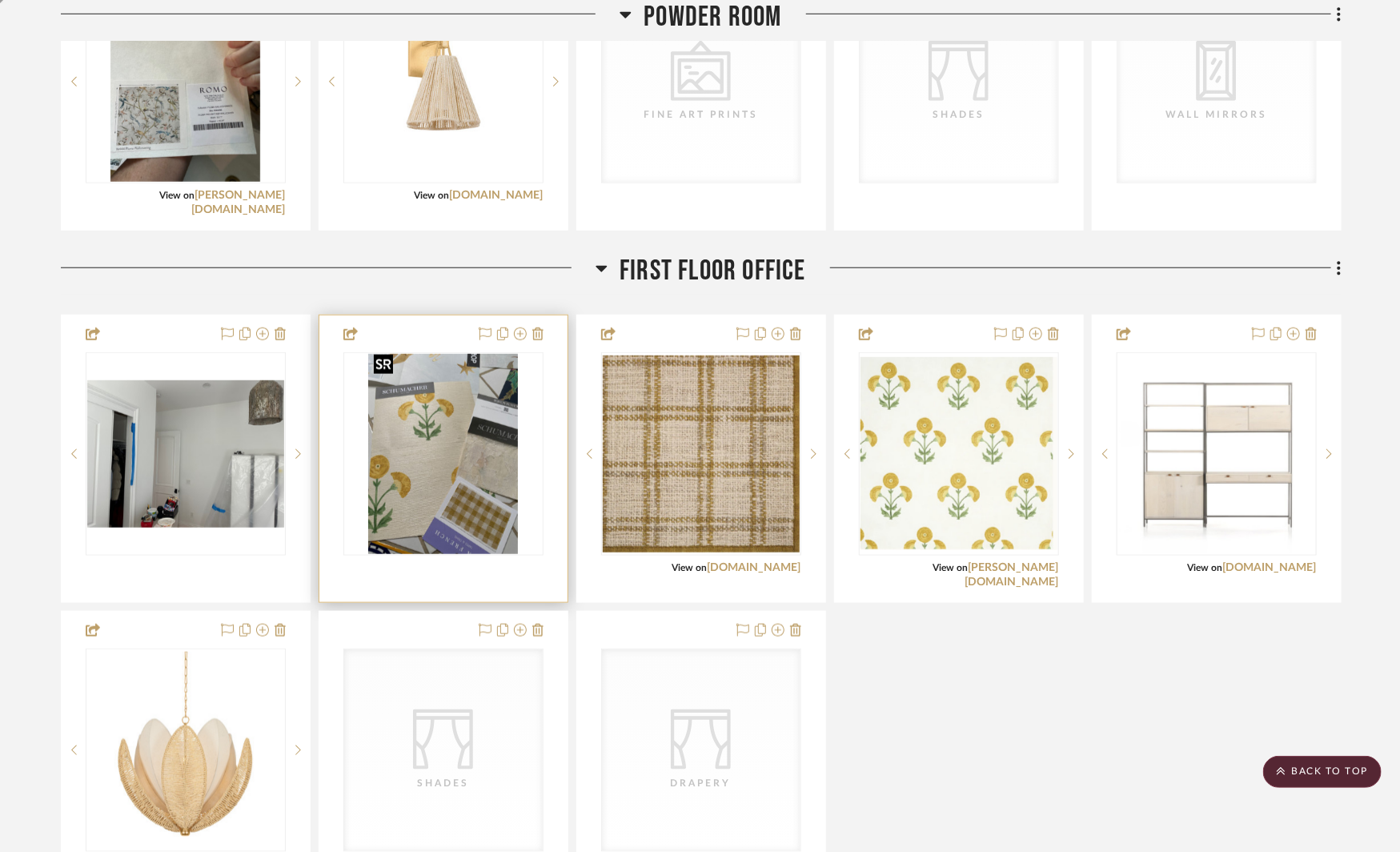
click at [502, 479] on img "0" at bounding box center [443, 454] width 150 height 200
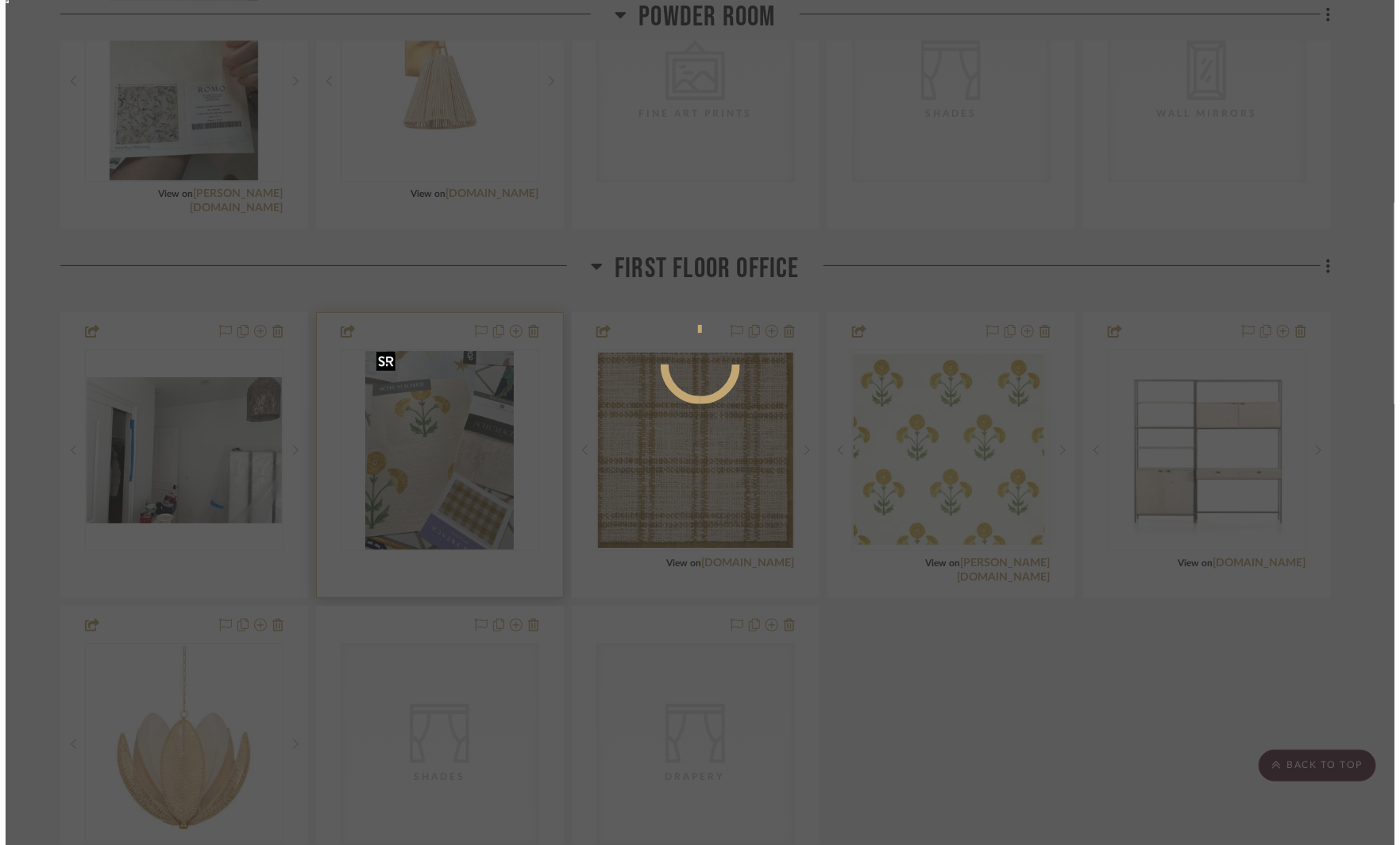
scroll to position [0, 0]
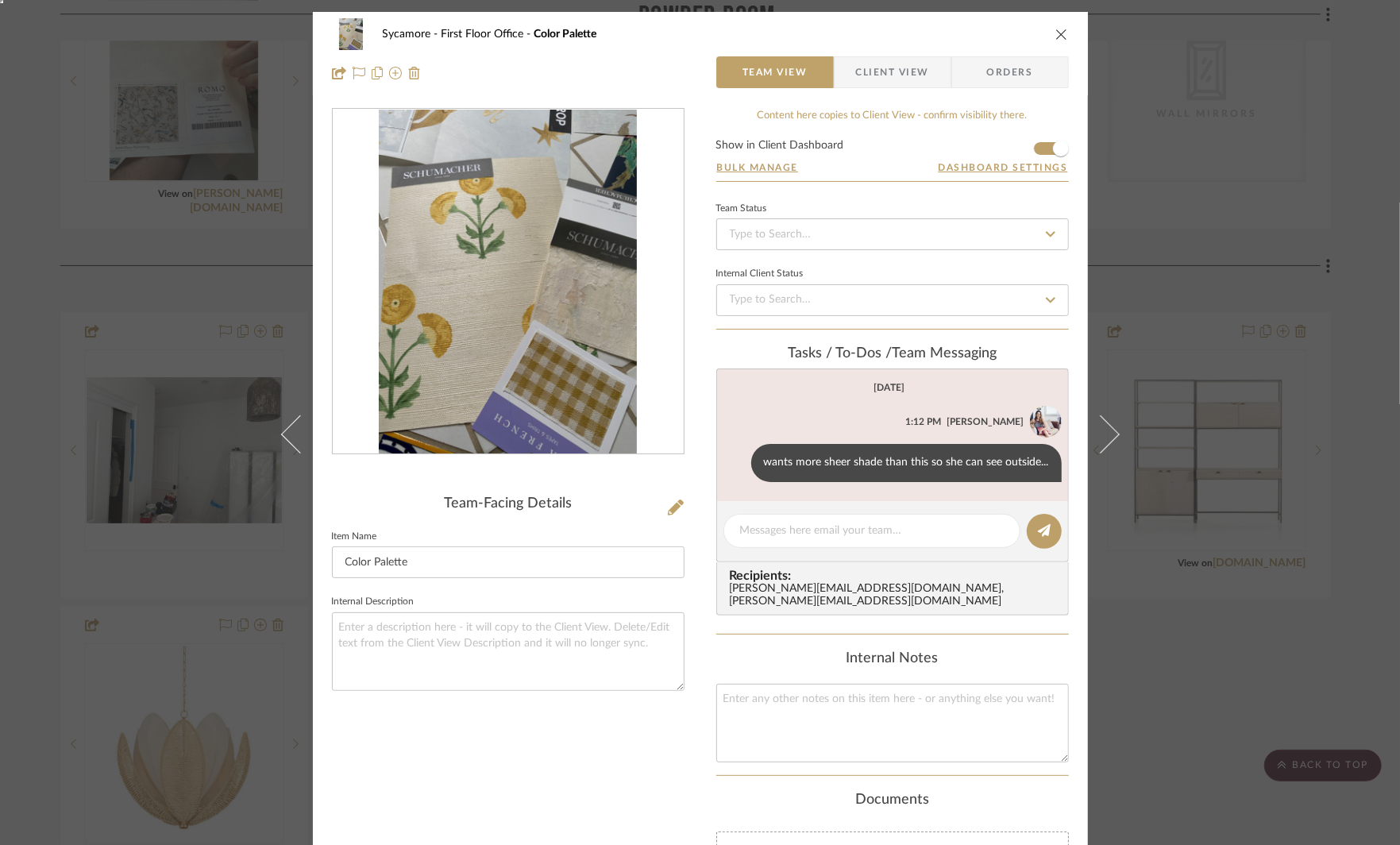
click at [1222, 246] on div "Sycamore First Floor Office Color Palette Team View Client View Orders Team-Fac…" at bounding box center [700, 422] width 1400 height 845
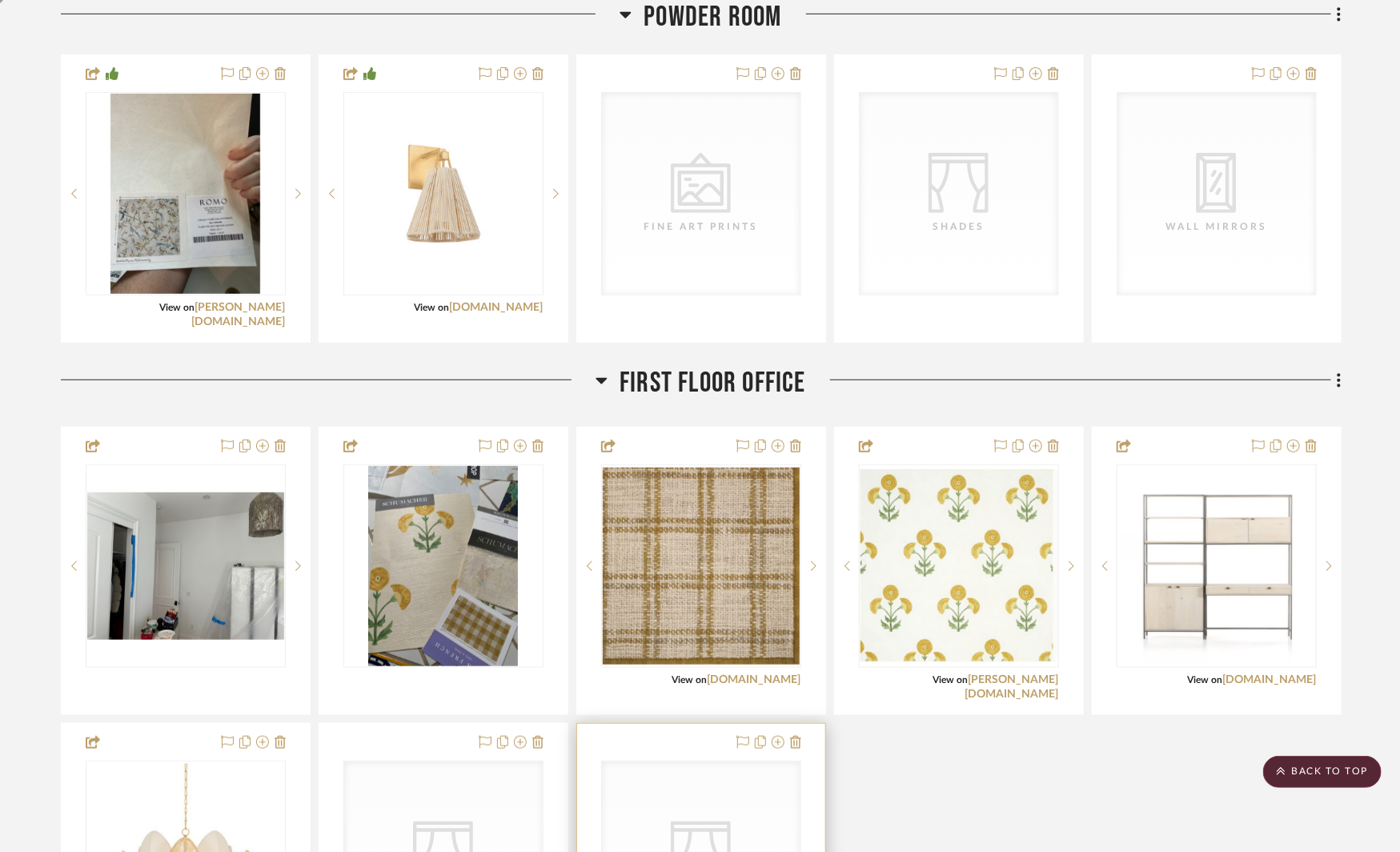
scroll to position [3646, 0]
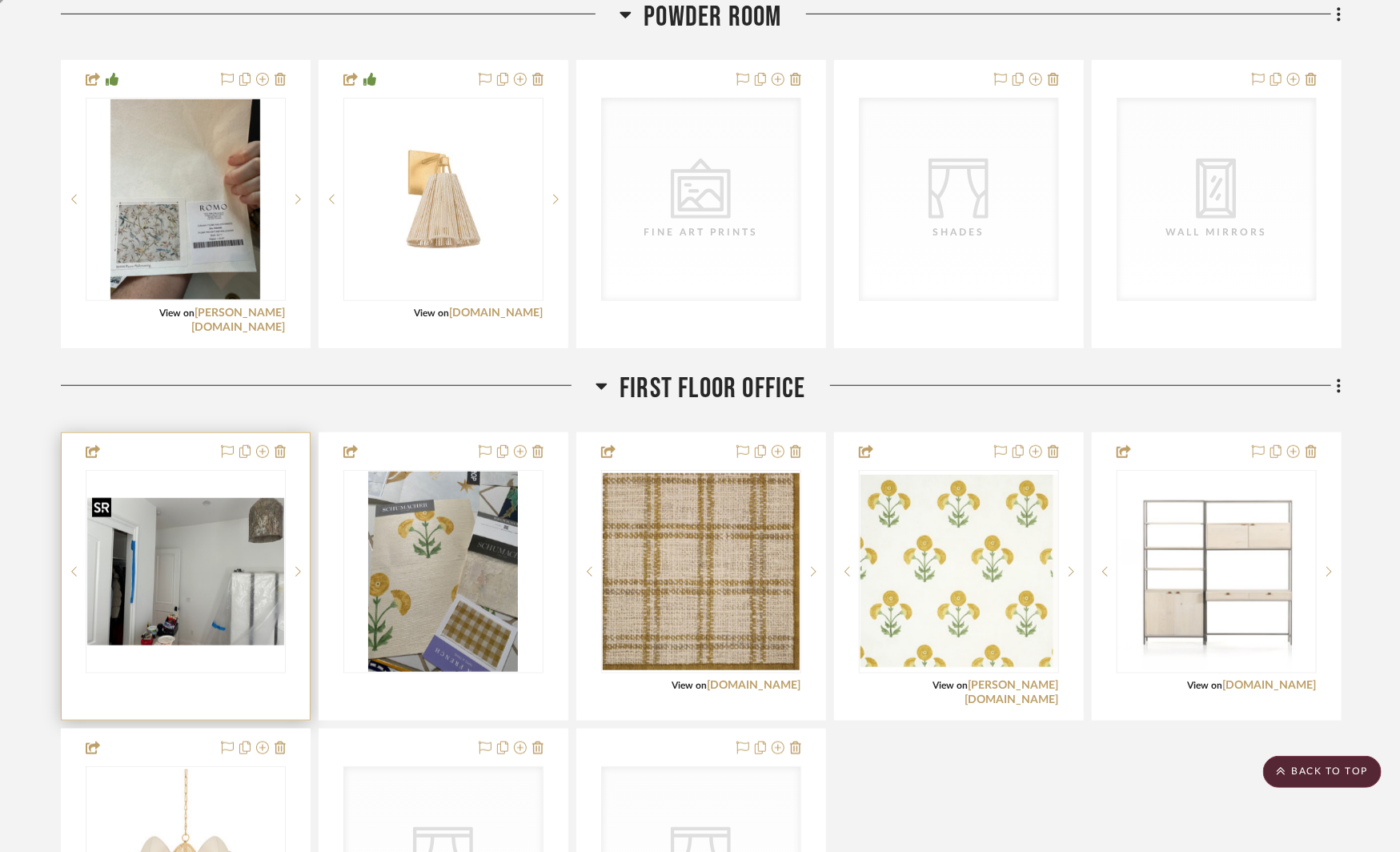
click at [191, 597] on img "0" at bounding box center [185, 572] width 197 height 149
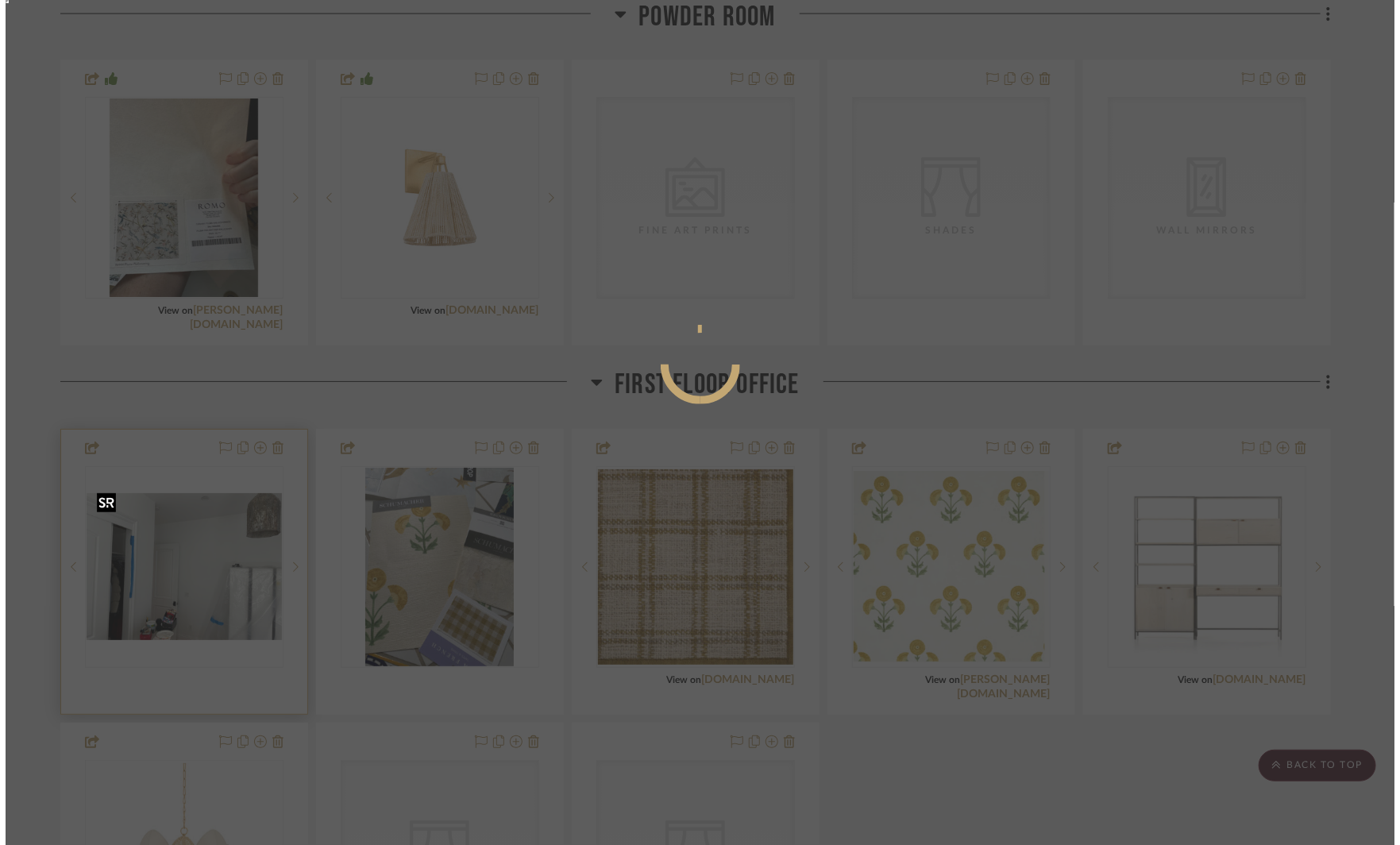
scroll to position [0, 0]
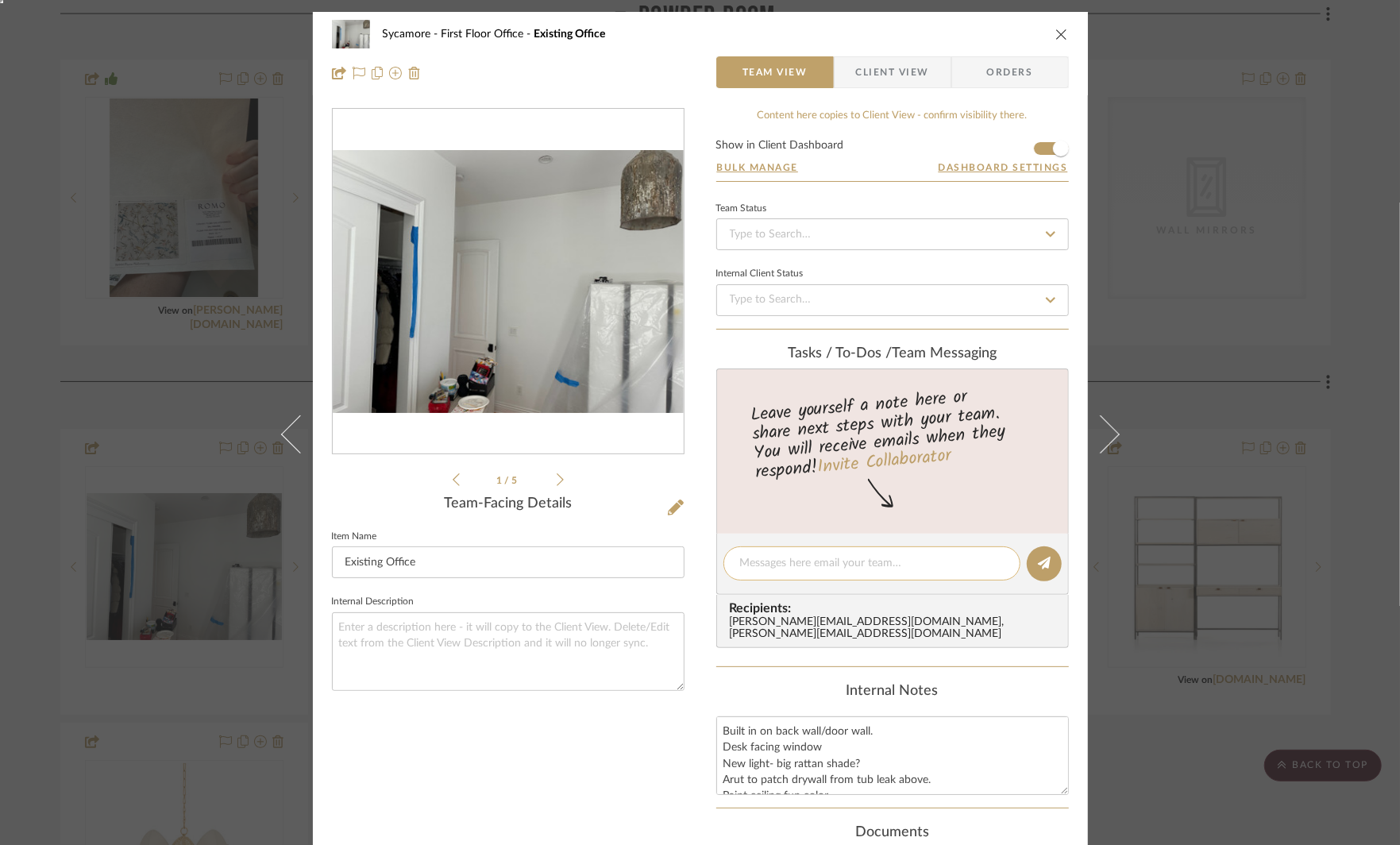
click at [750, 556] on textarea at bounding box center [872, 563] width 264 height 17
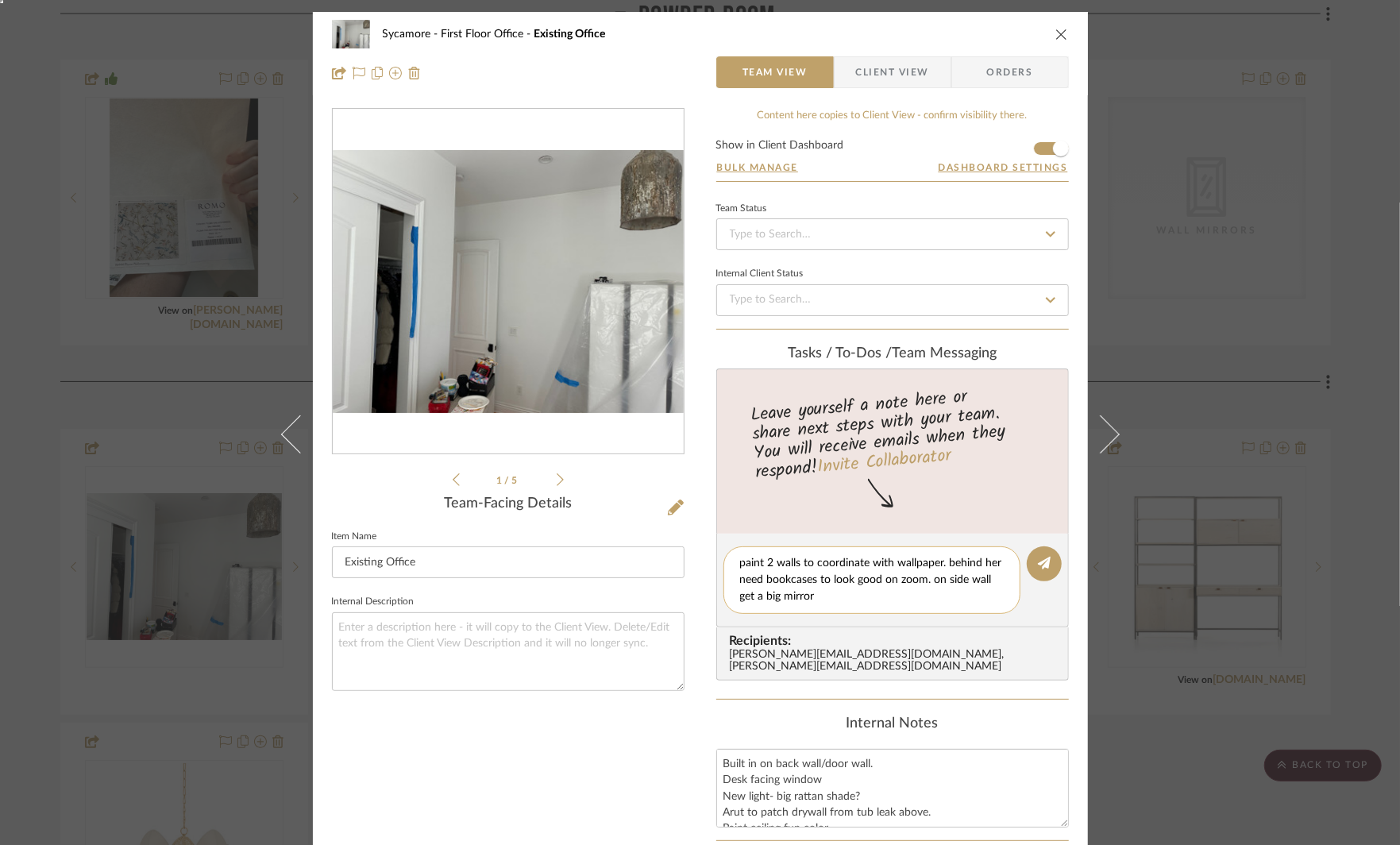
type textarea "paint 2 walls to coordinate with wallpaper. behind her need bookcases to look g…"
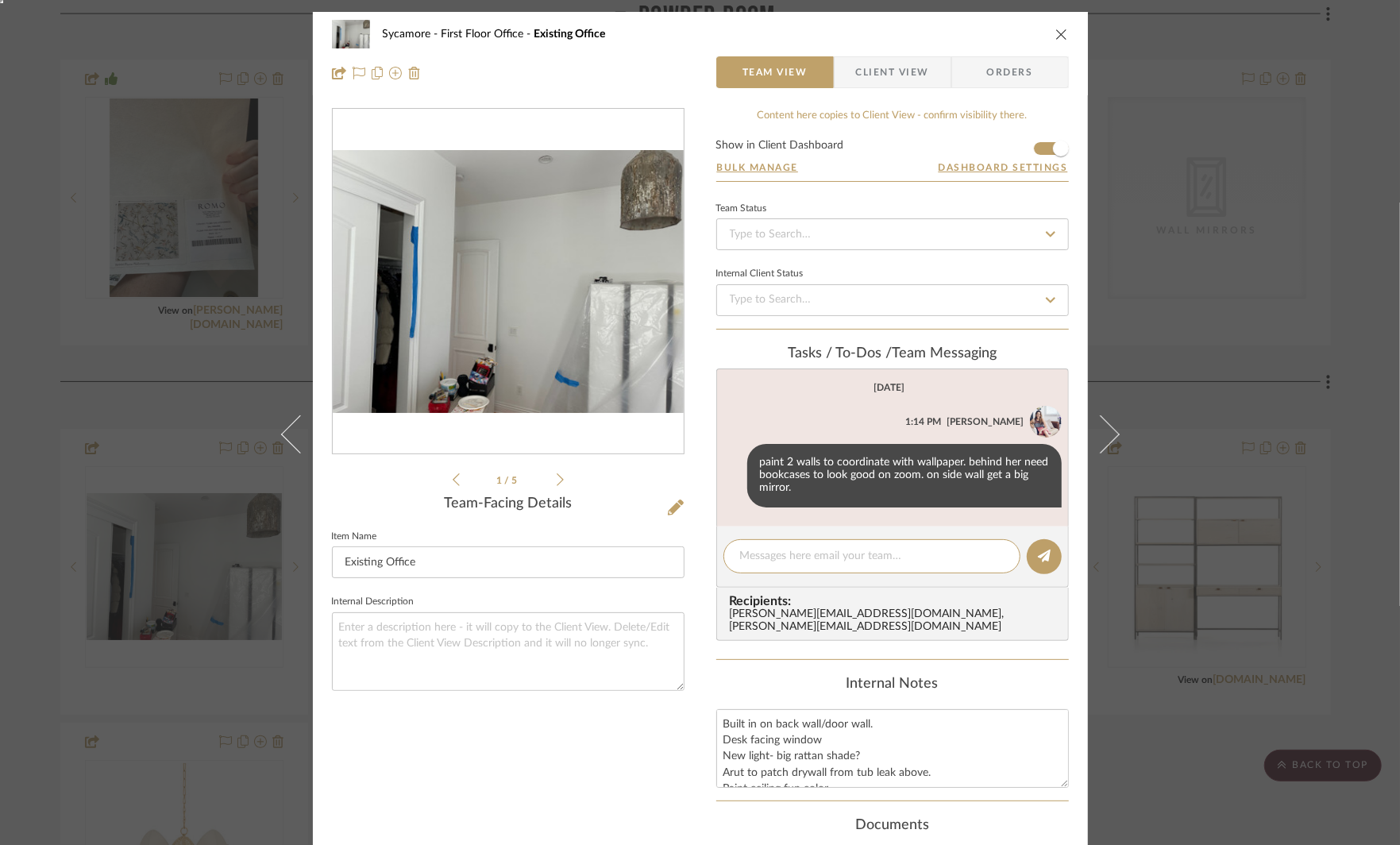
click at [1193, 347] on div "Sycamore First Floor Office Existing Office Team View Client View Orders 1 / 5 …" at bounding box center [700, 422] width 1400 height 845
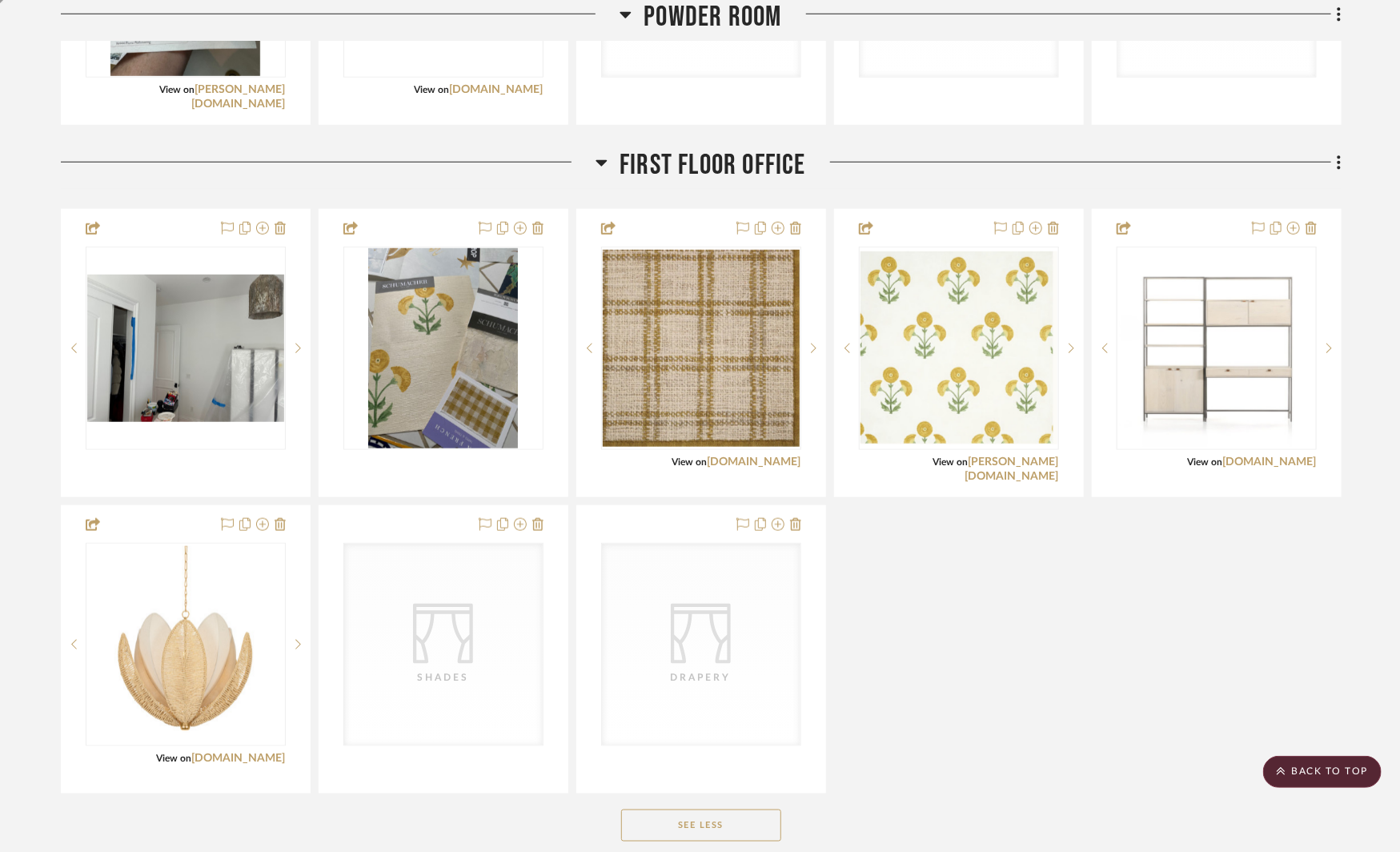
scroll to position [3873, 0]
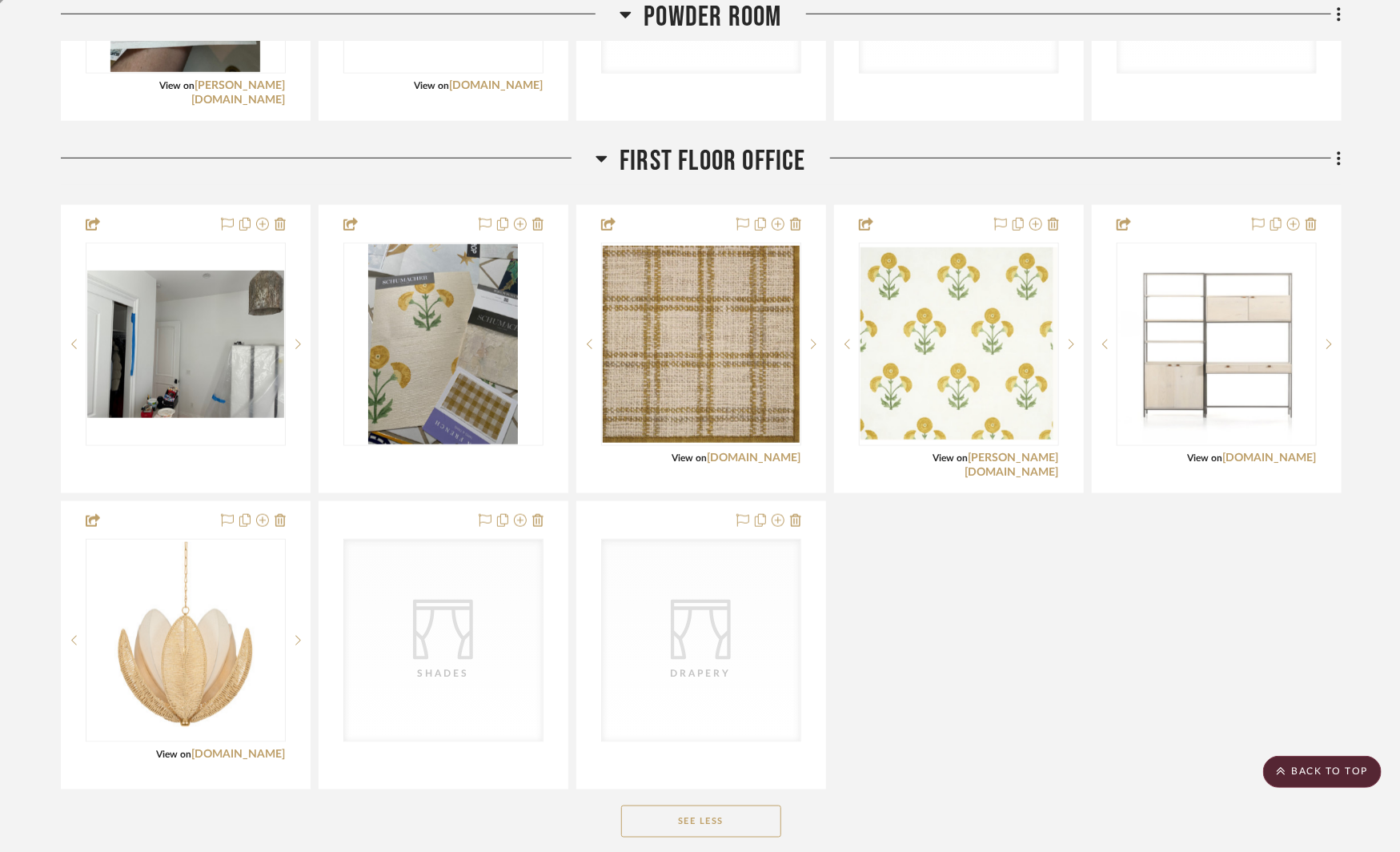
click at [601, 150] on icon at bounding box center [601, 158] width 12 height 20
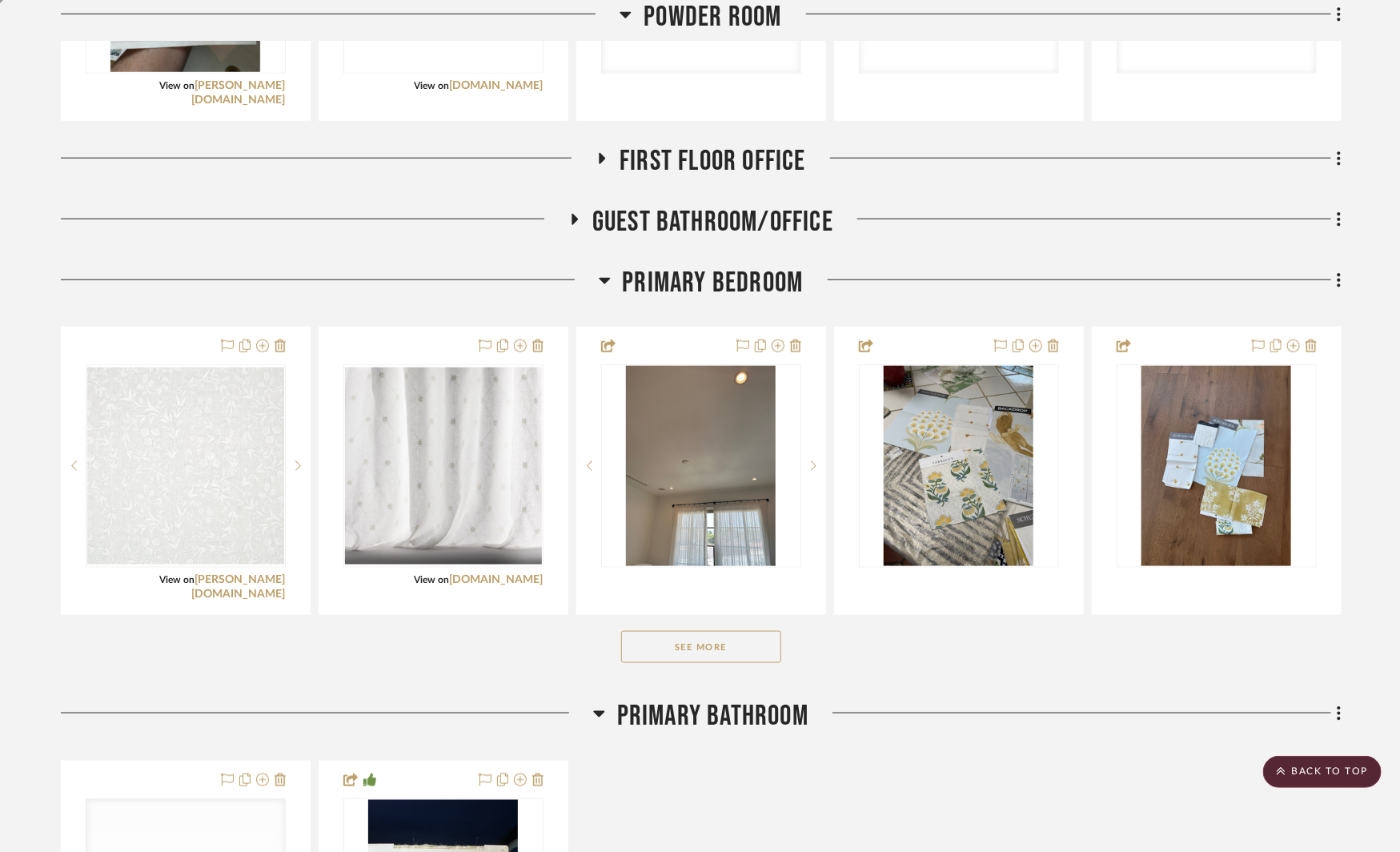
click at [572, 214] on icon at bounding box center [574, 220] width 7 height 11
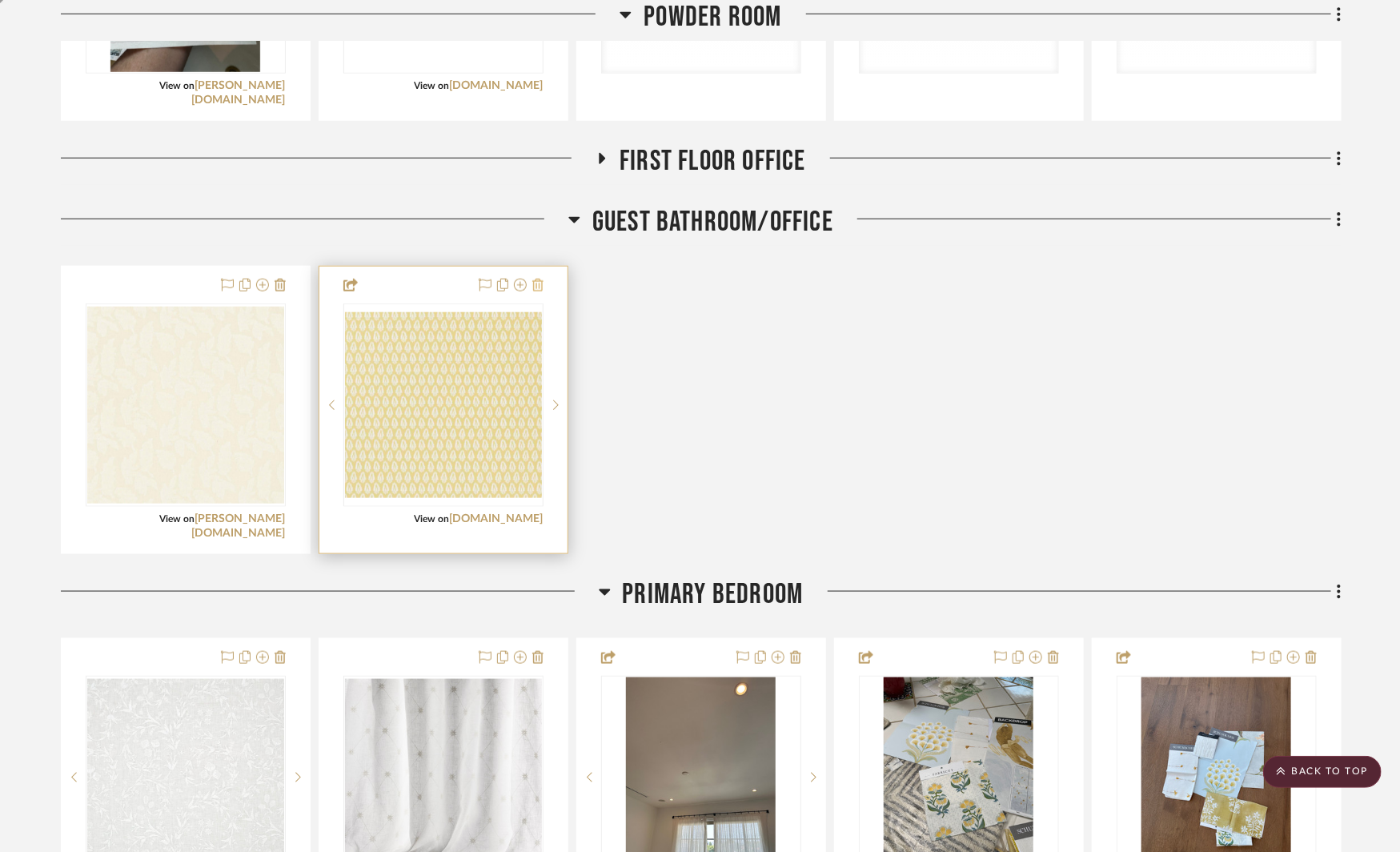
click at [539, 285] on icon at bounding box center [538, 285] width 11 height 13
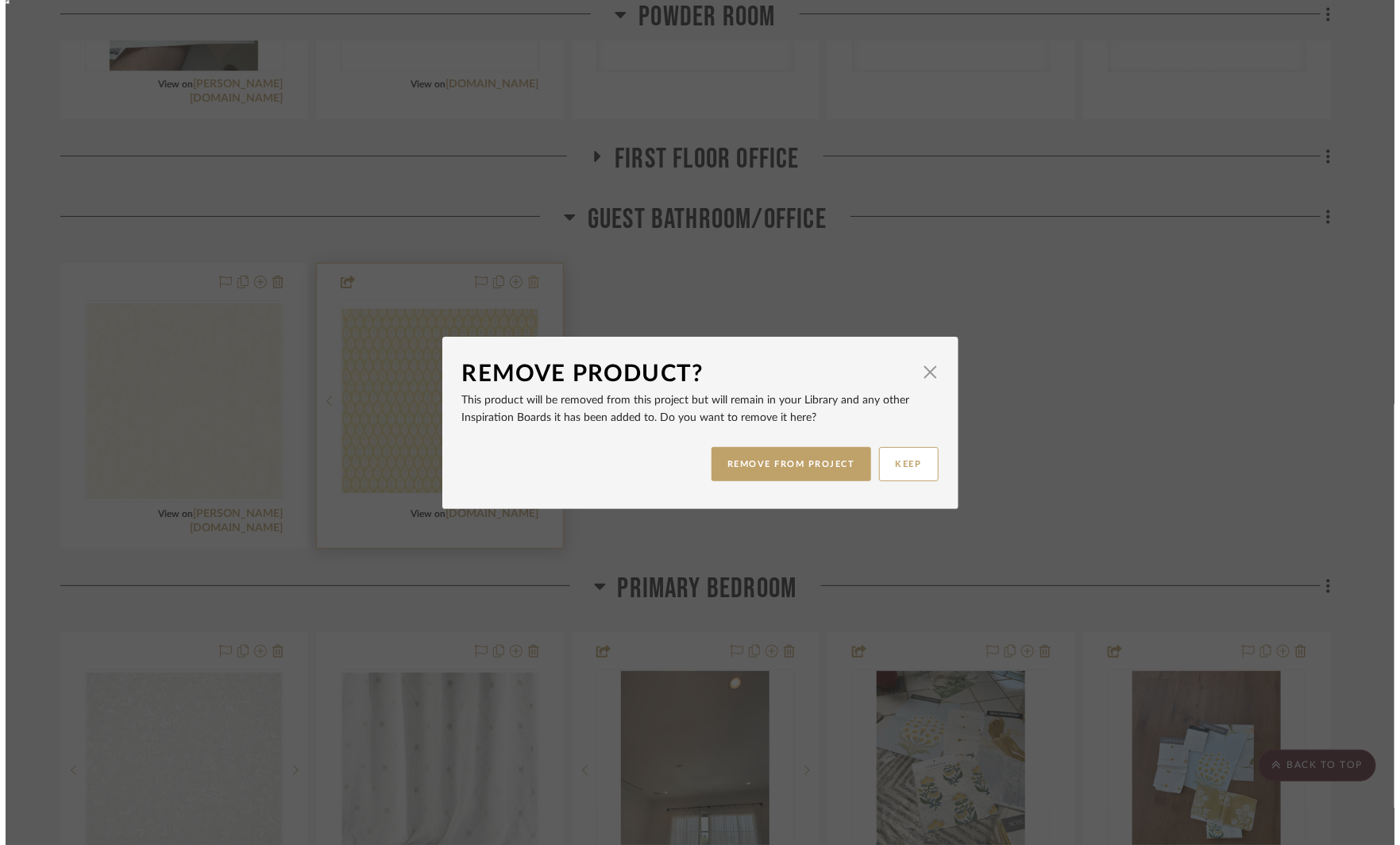
scroll to position [0, 0]
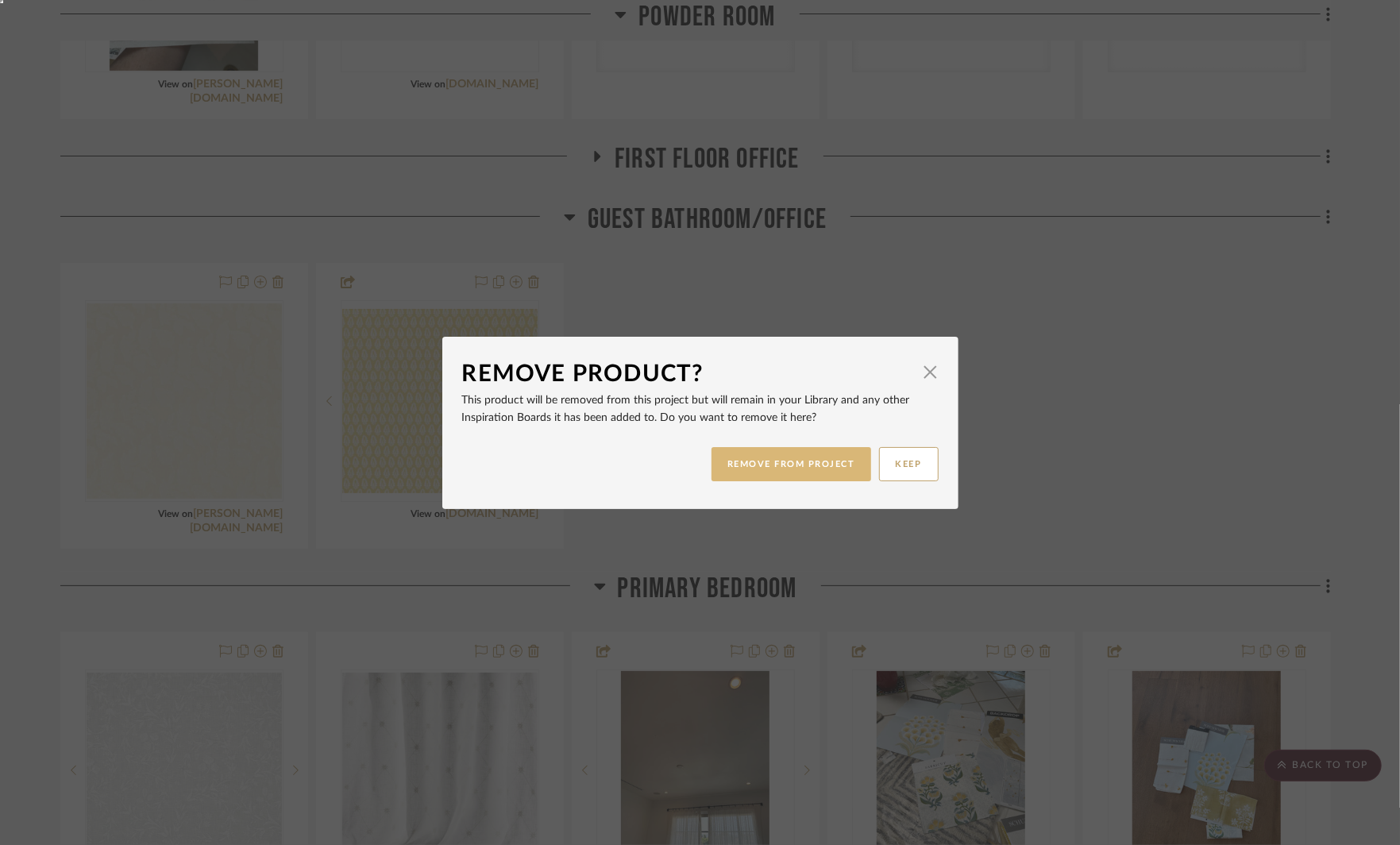
click at [766, 460] on button "REMOVE FROM PROJECT" at bounding box center [791, 464] width 159 height 34
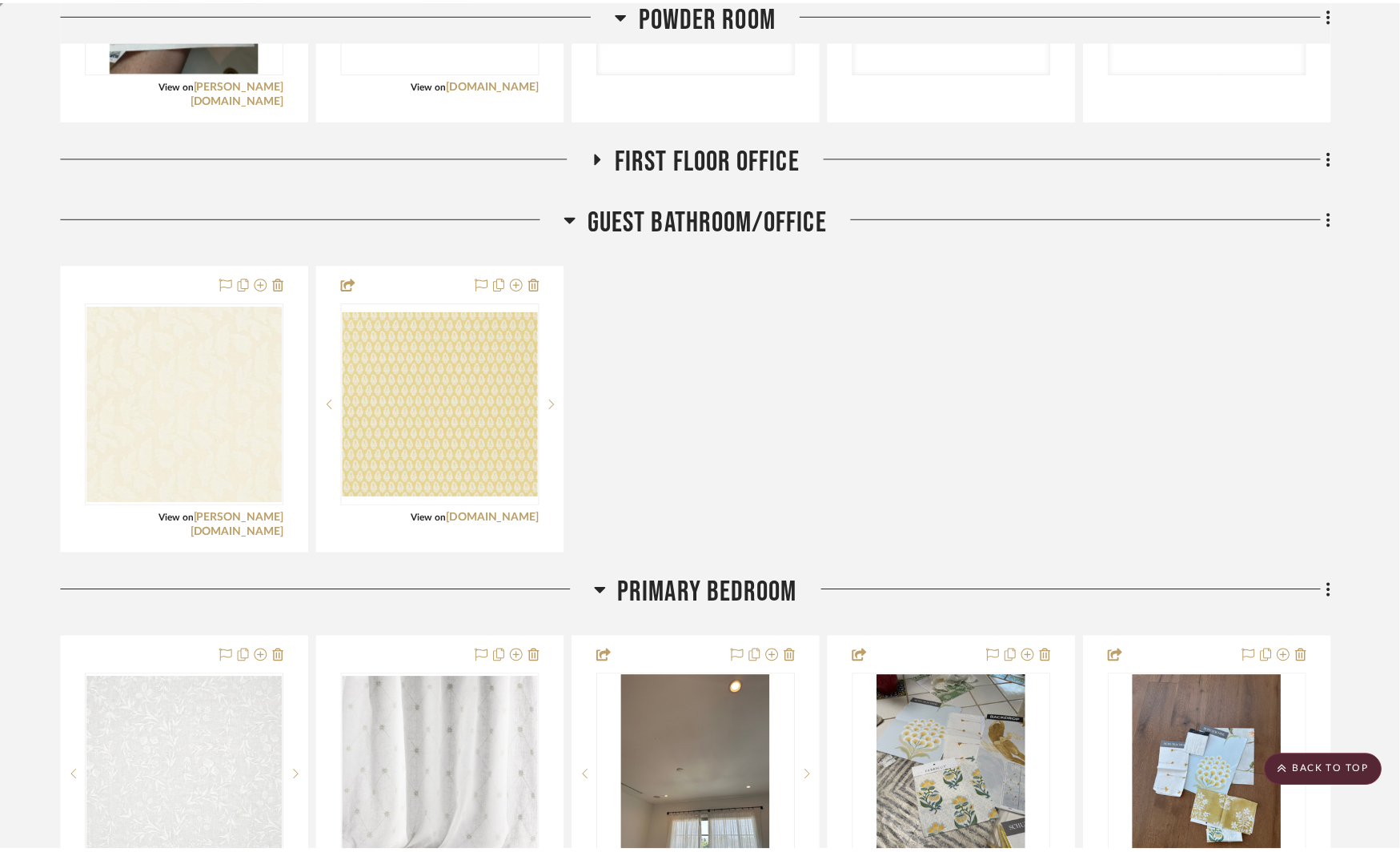
scroll to position [3873, 0]
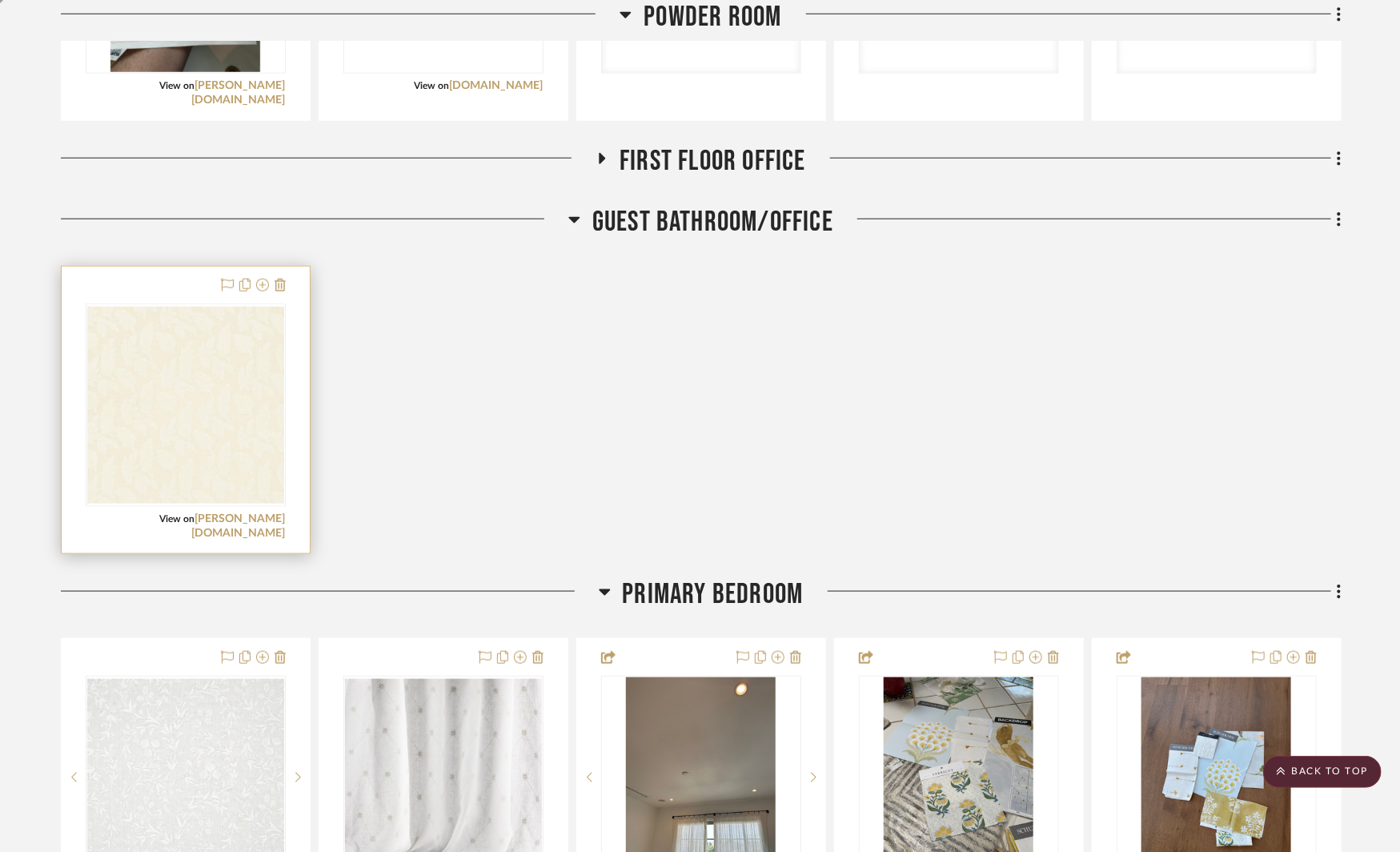
click at [291, 286] on div at bounding box center [186, 409] width 248 height 287
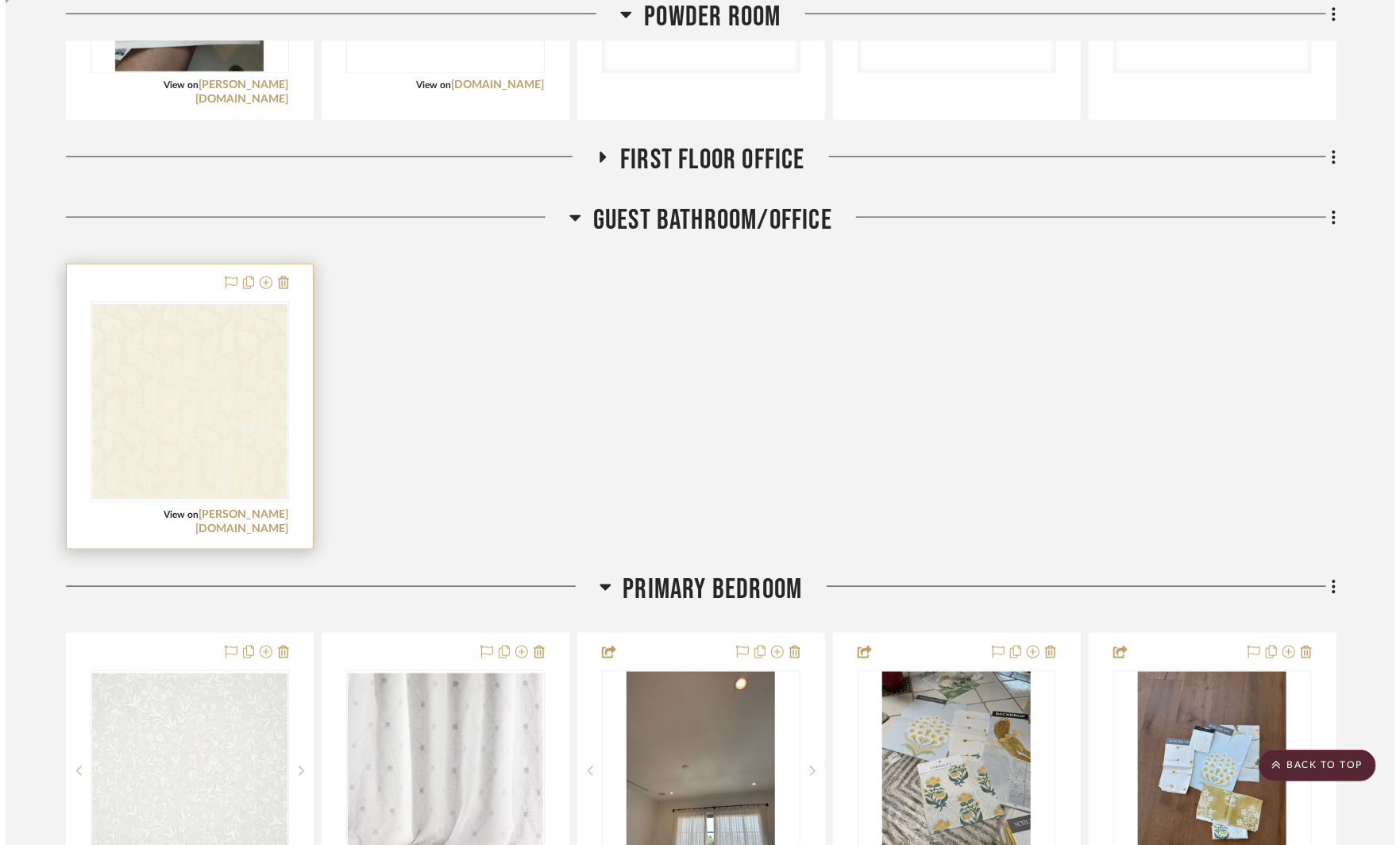
scroll to position [0, 0]
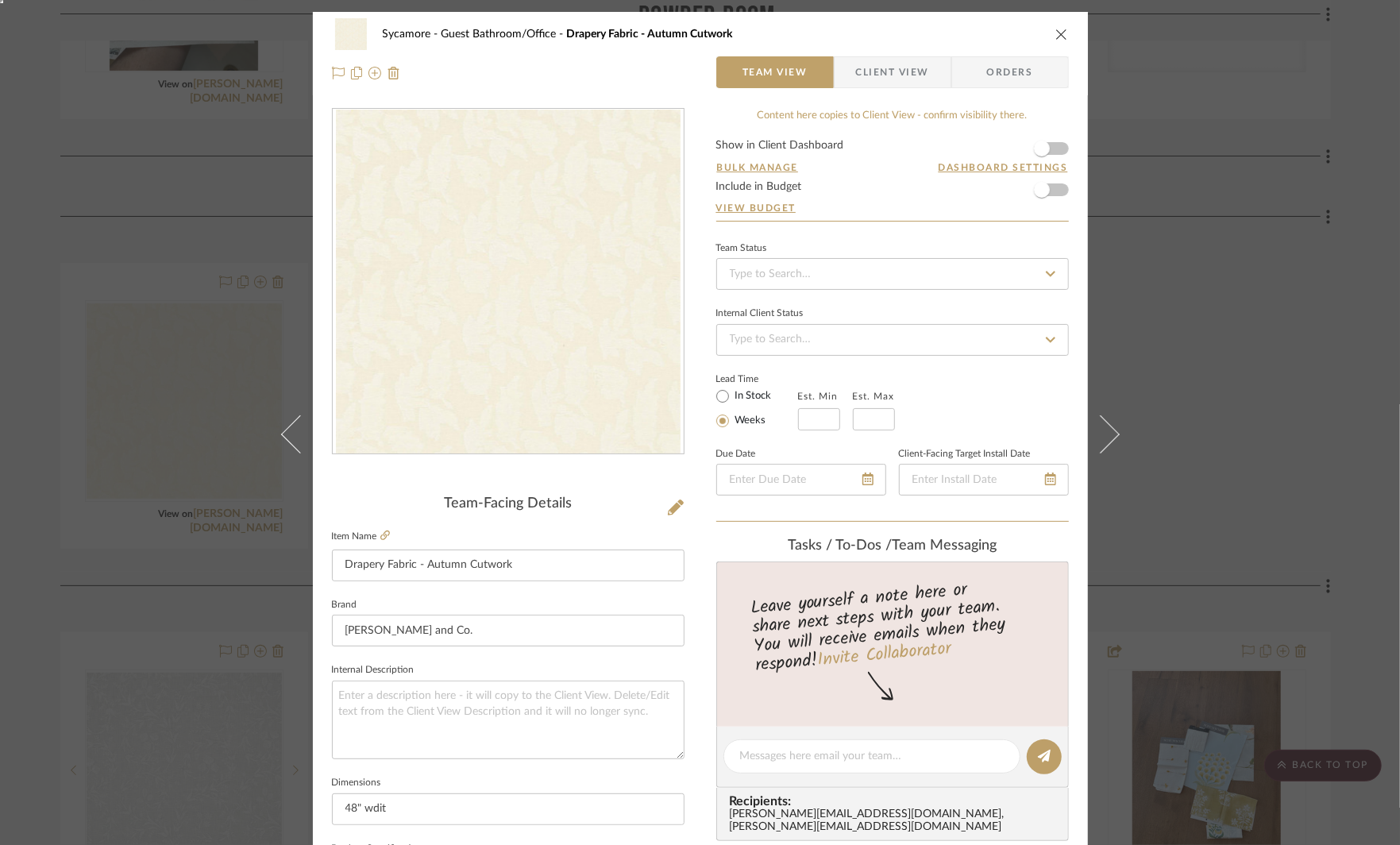
click at [1055, 33] on icon "close" at bounding box center [1062, 34] width 13 height 13
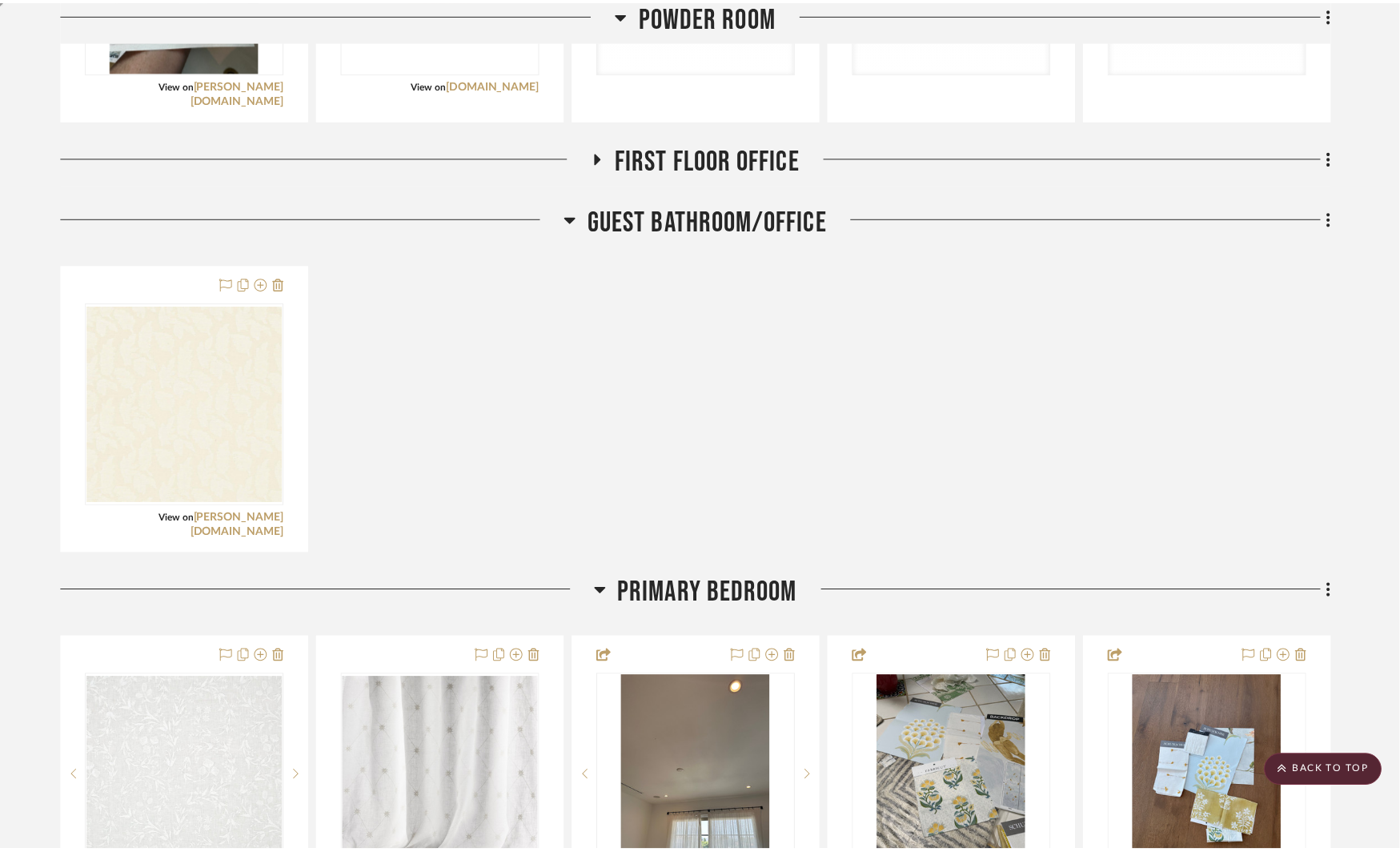
scroll to position [3873, 0]
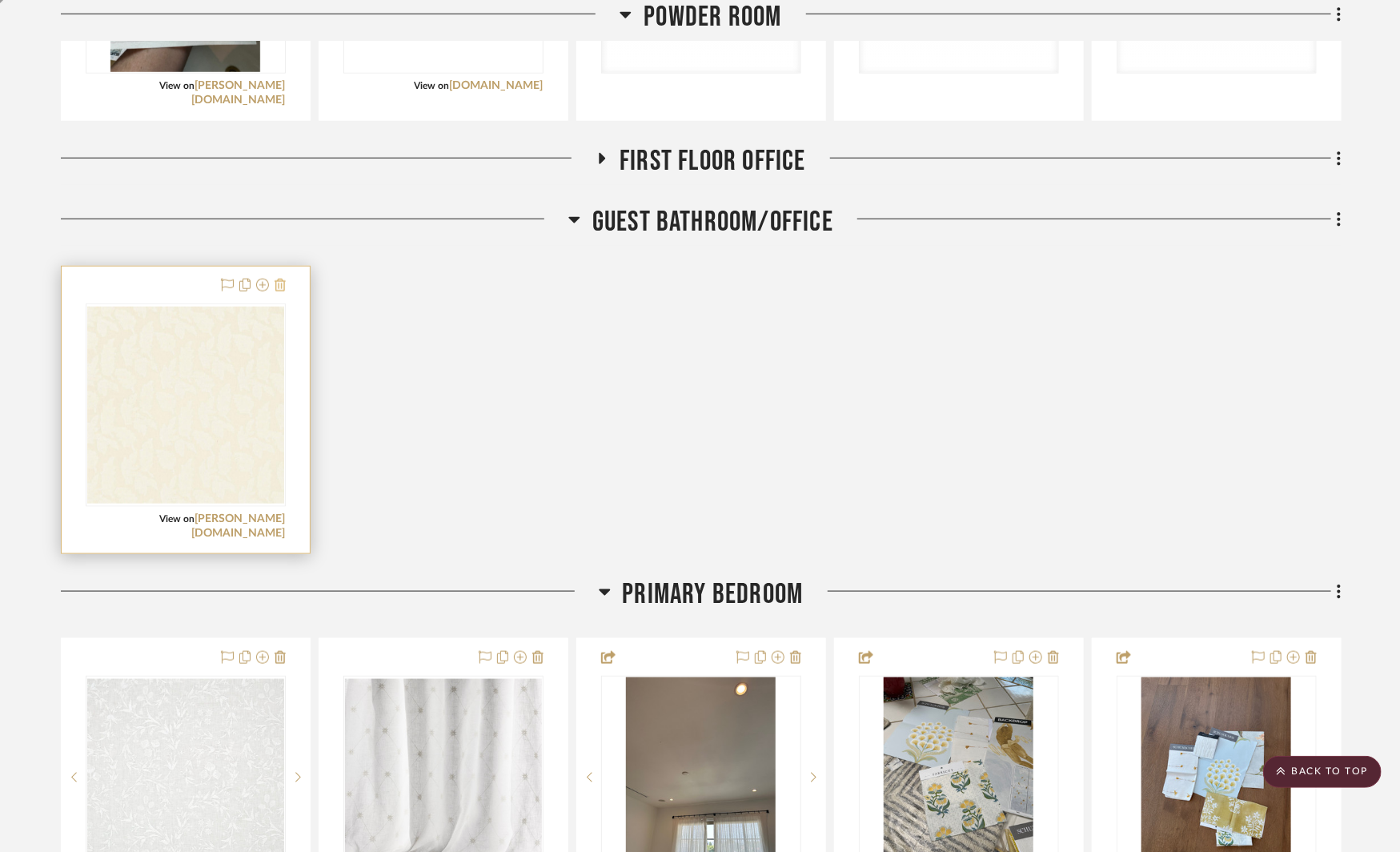
click at [281, 282] on icon at bounding box center [280, 285] width 11 height 13
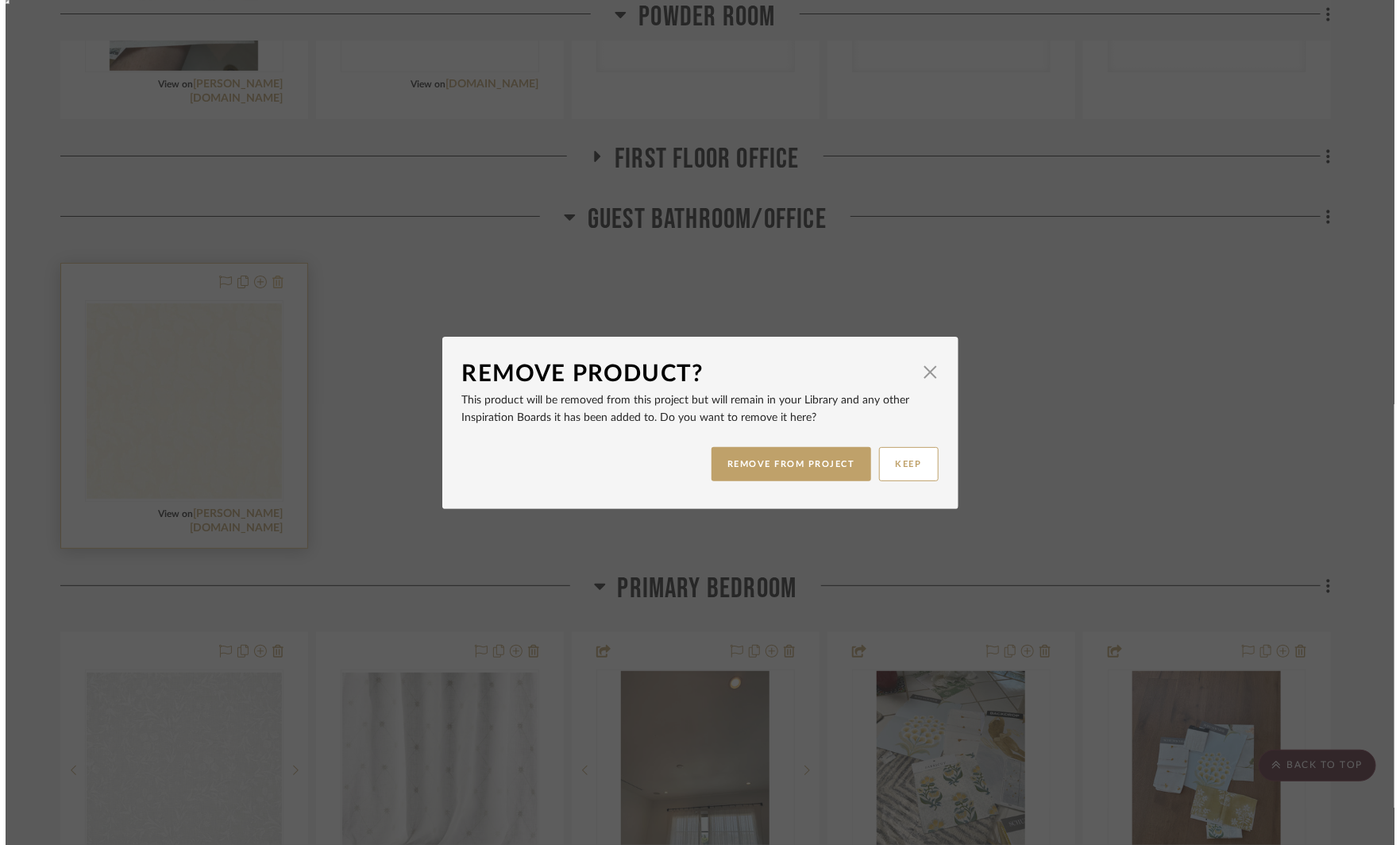
scroll to position [0, 0]
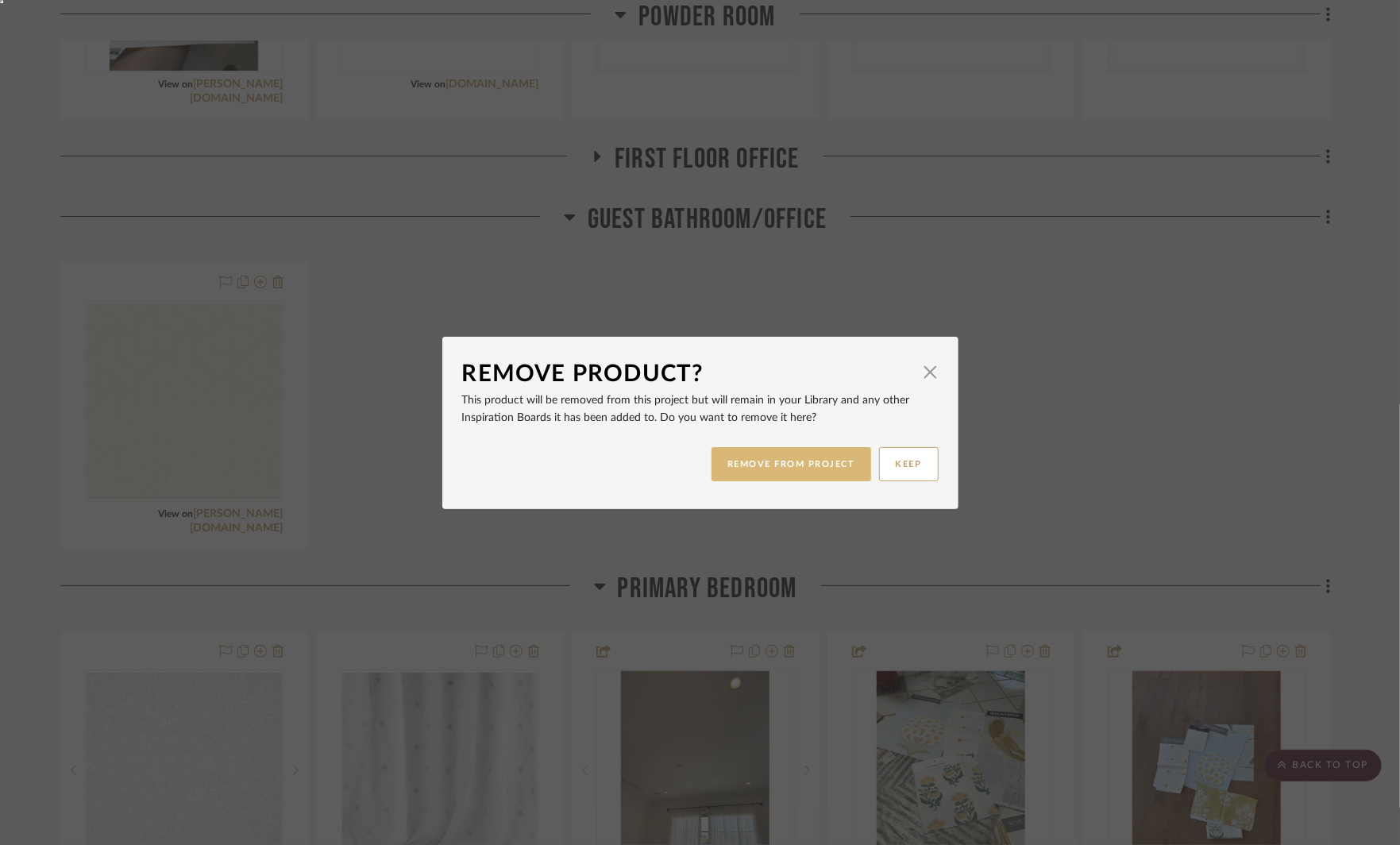
click at [786, 460] on button "REMOVE FROM PROJECT" at bounding box center [791, 464] width 159 height 34
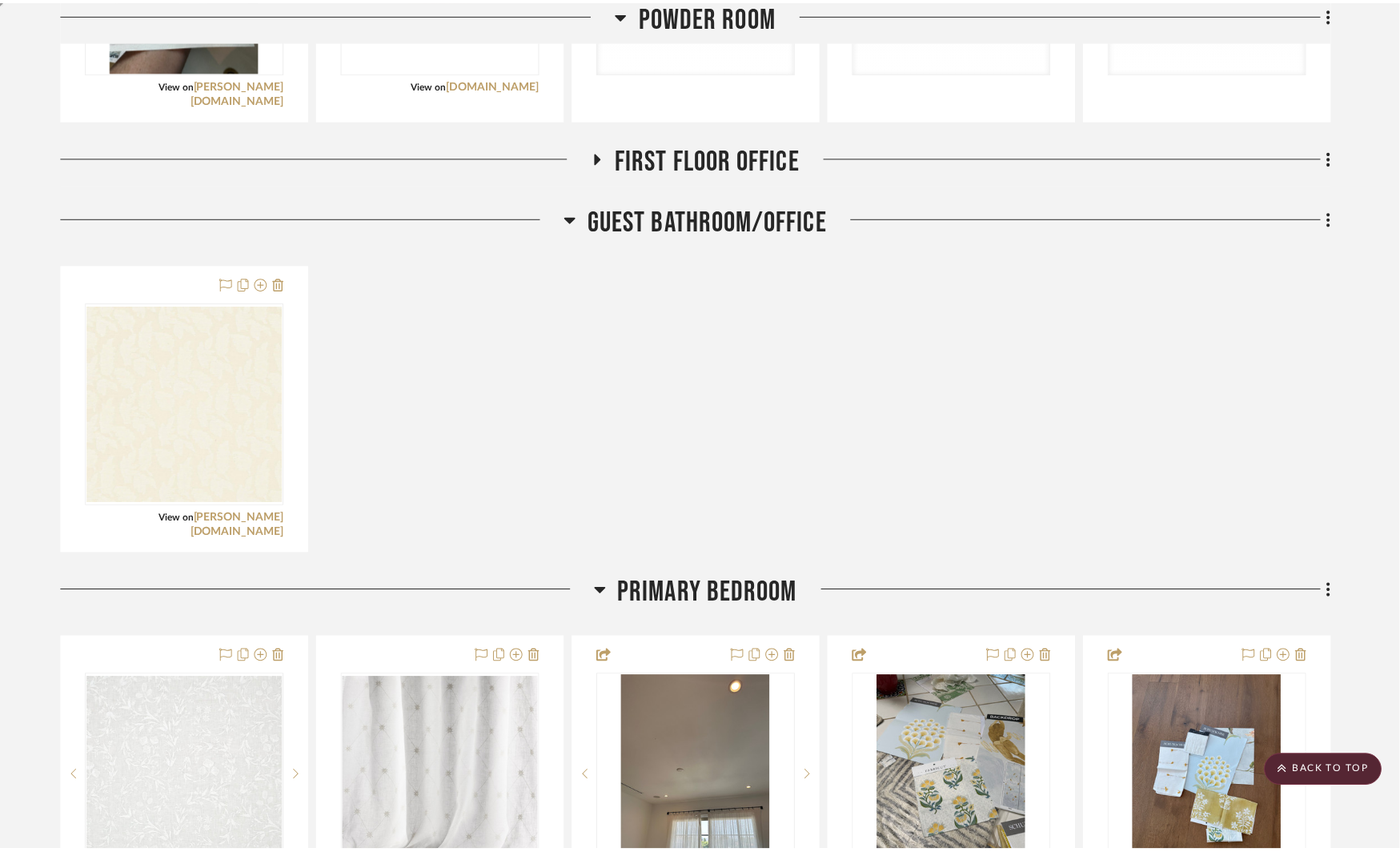
scroll to position [3873, 0]
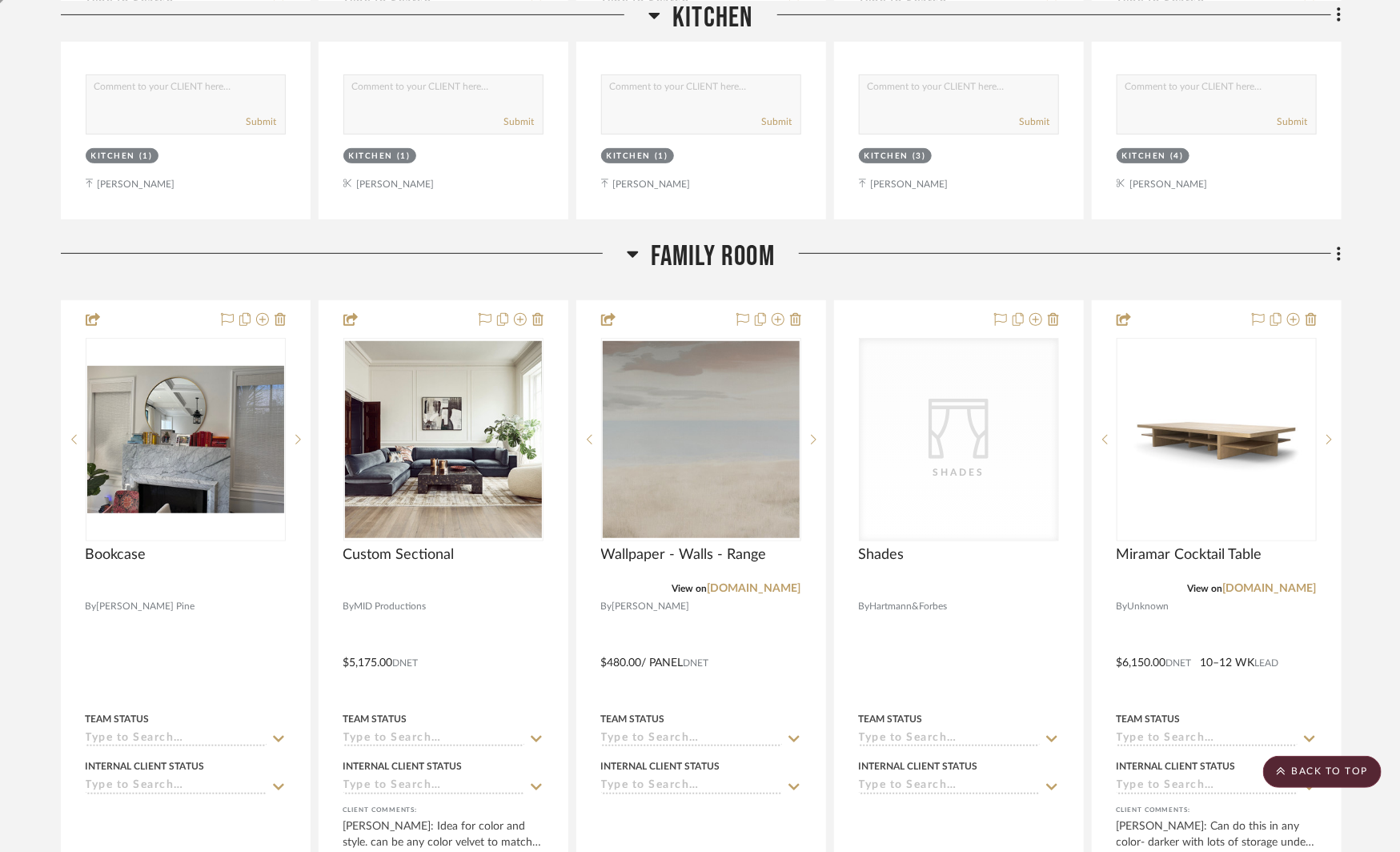
scroll to position [3242, 0]
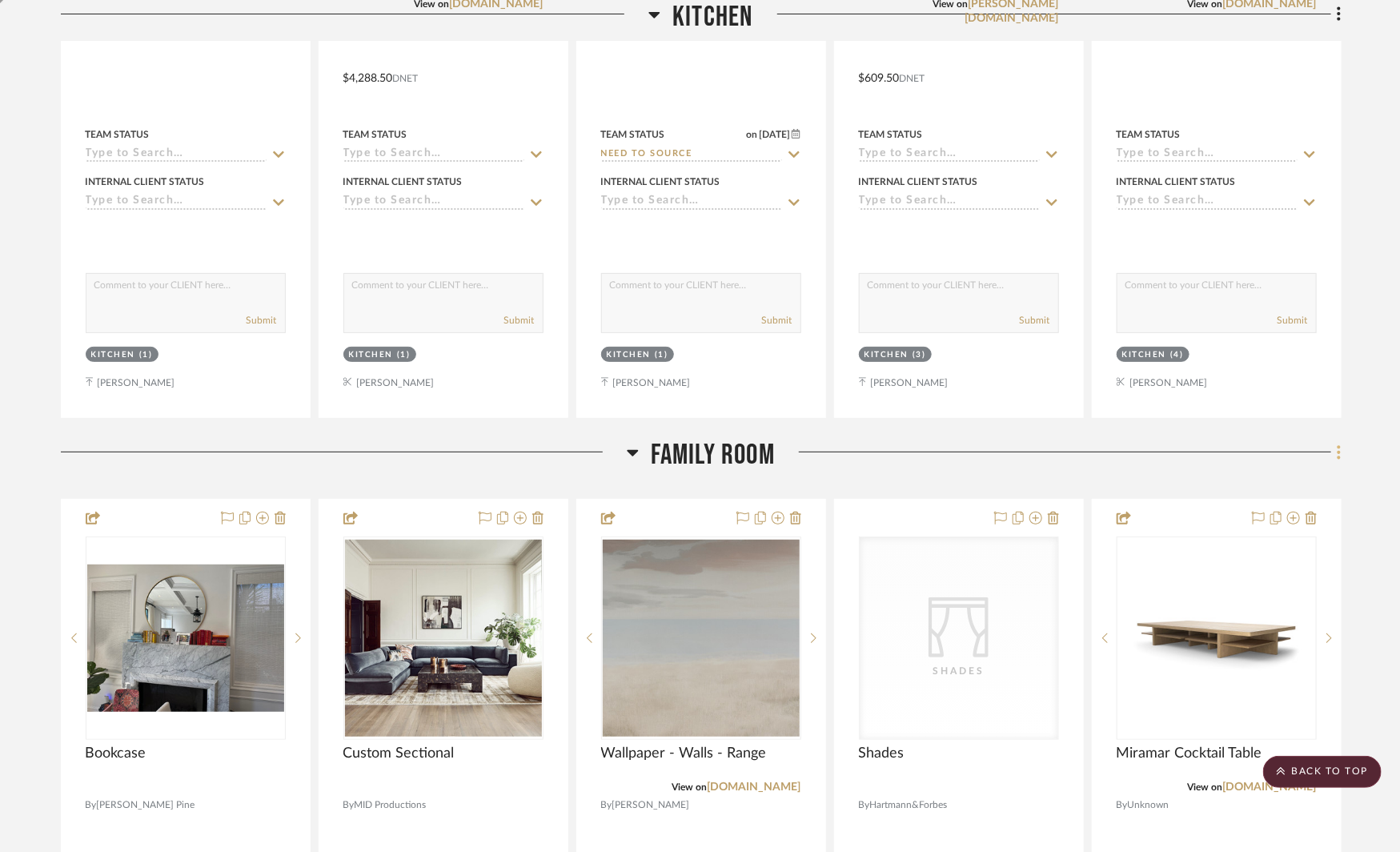
click at [1334, 441] on fa-icon at bounding box center [1336, 453] width 10 height 26
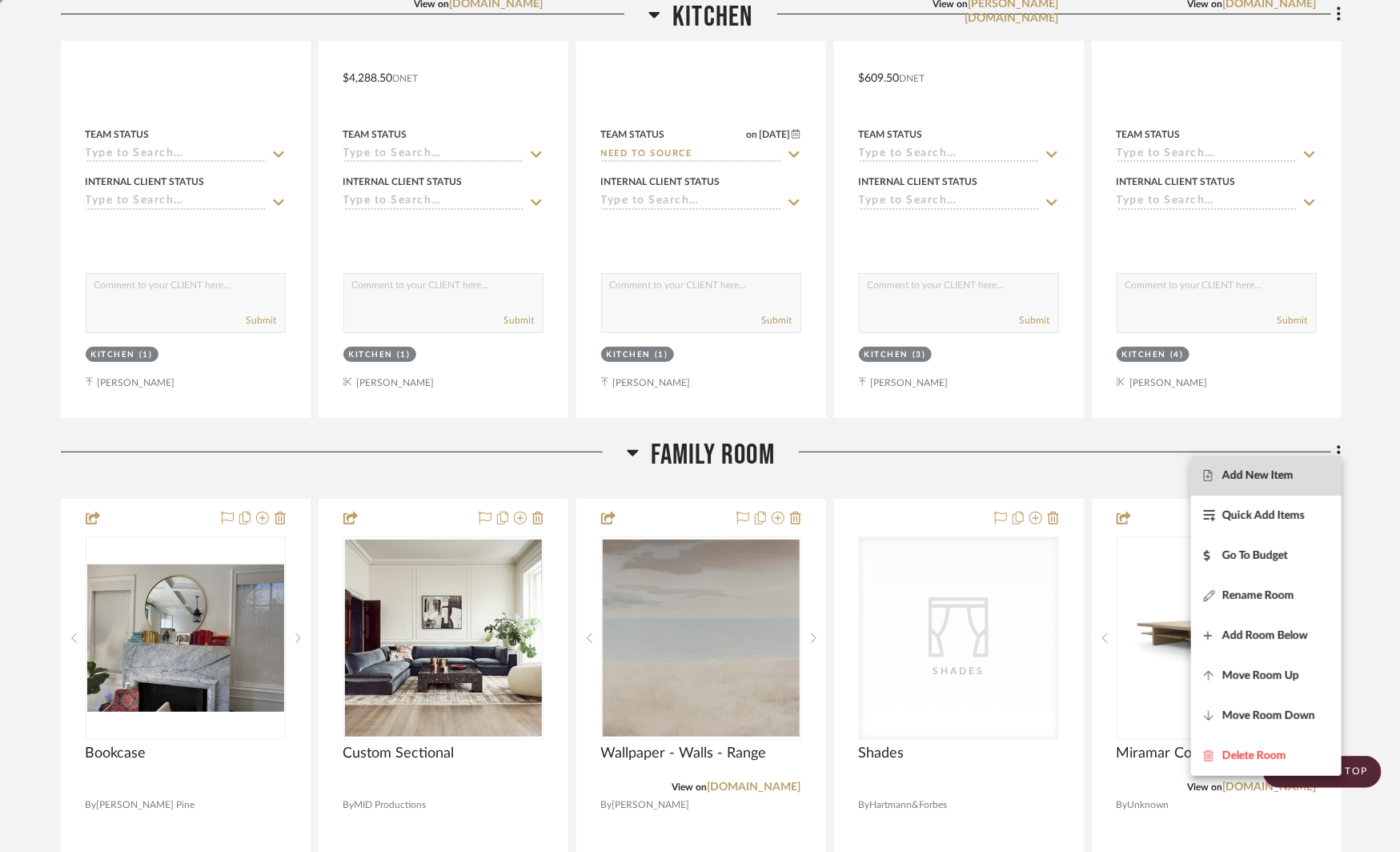
click at [1265, 474] on span "Add New Item" at bounding box center [1258, 476] width 71 height 14
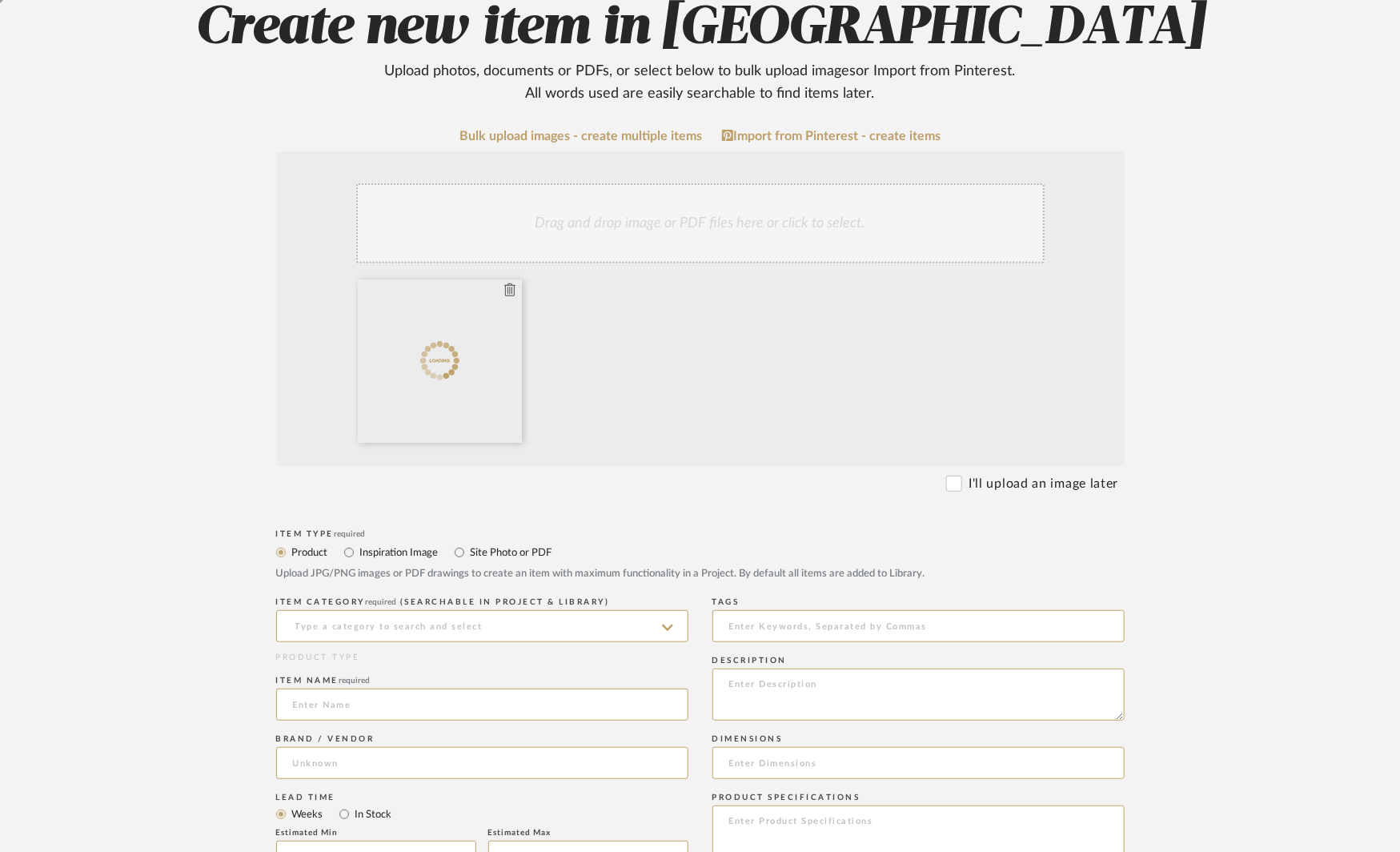
scroll to position [201, 0]
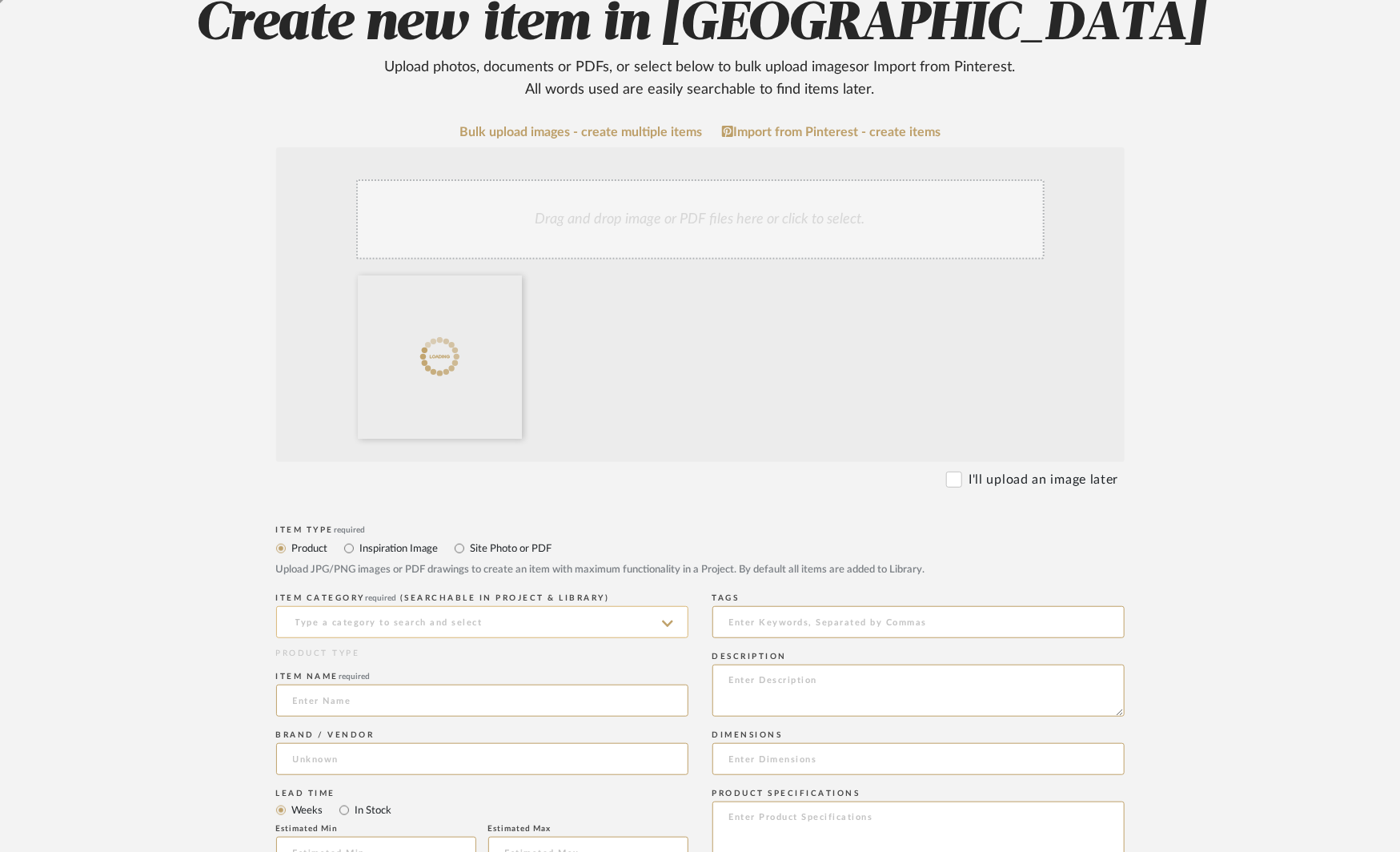
click at [378, 621] on input at bounding box center [482, 622] width 412 height 32
click at [345, 659] on span "Pendants" at bounding box center [323, 663] width 61 height 11
type input "Pendants"
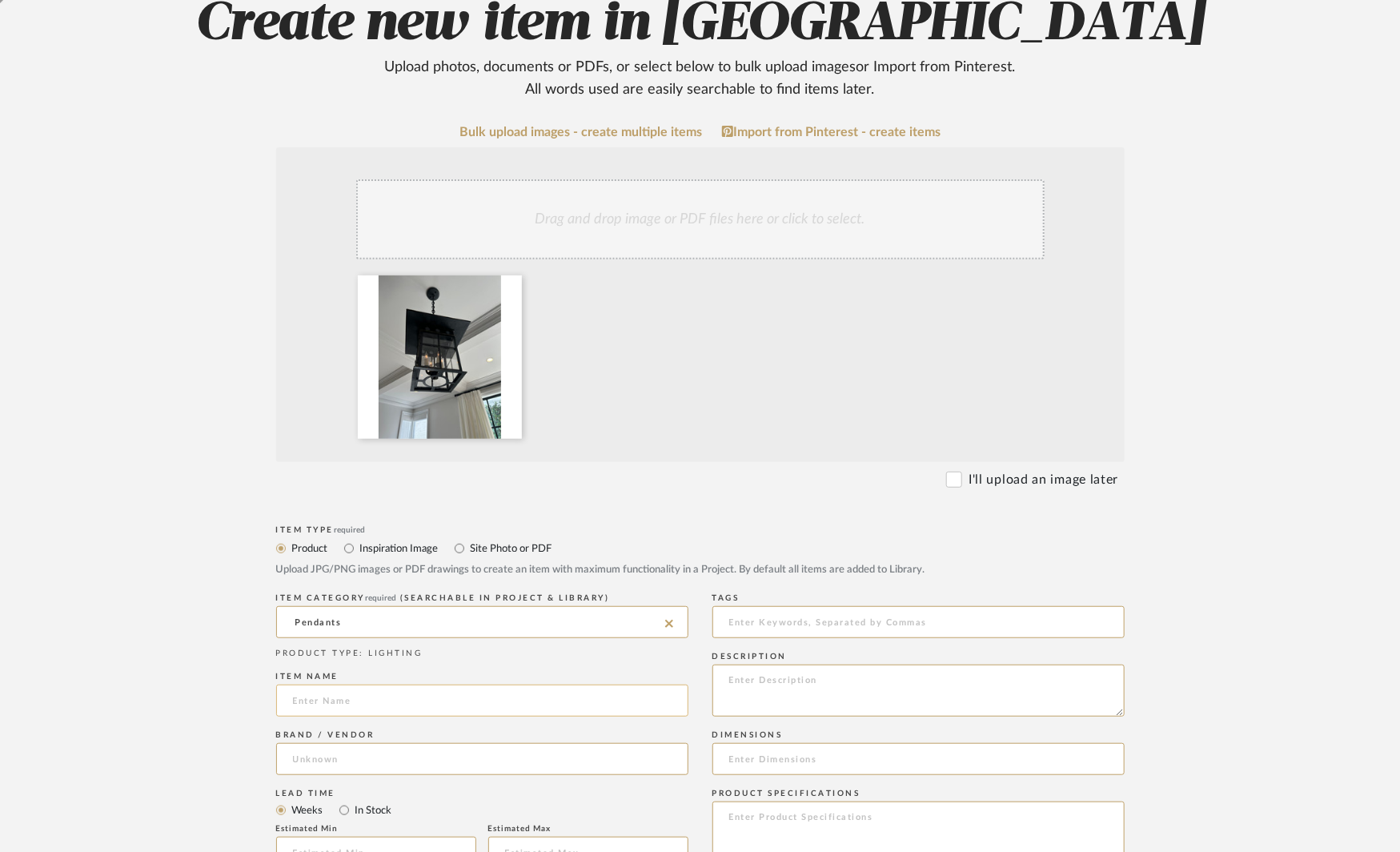
click at [320, 701] on input at bounding box center [482, 701] width 412 height 32
type input "E"
type input "C"
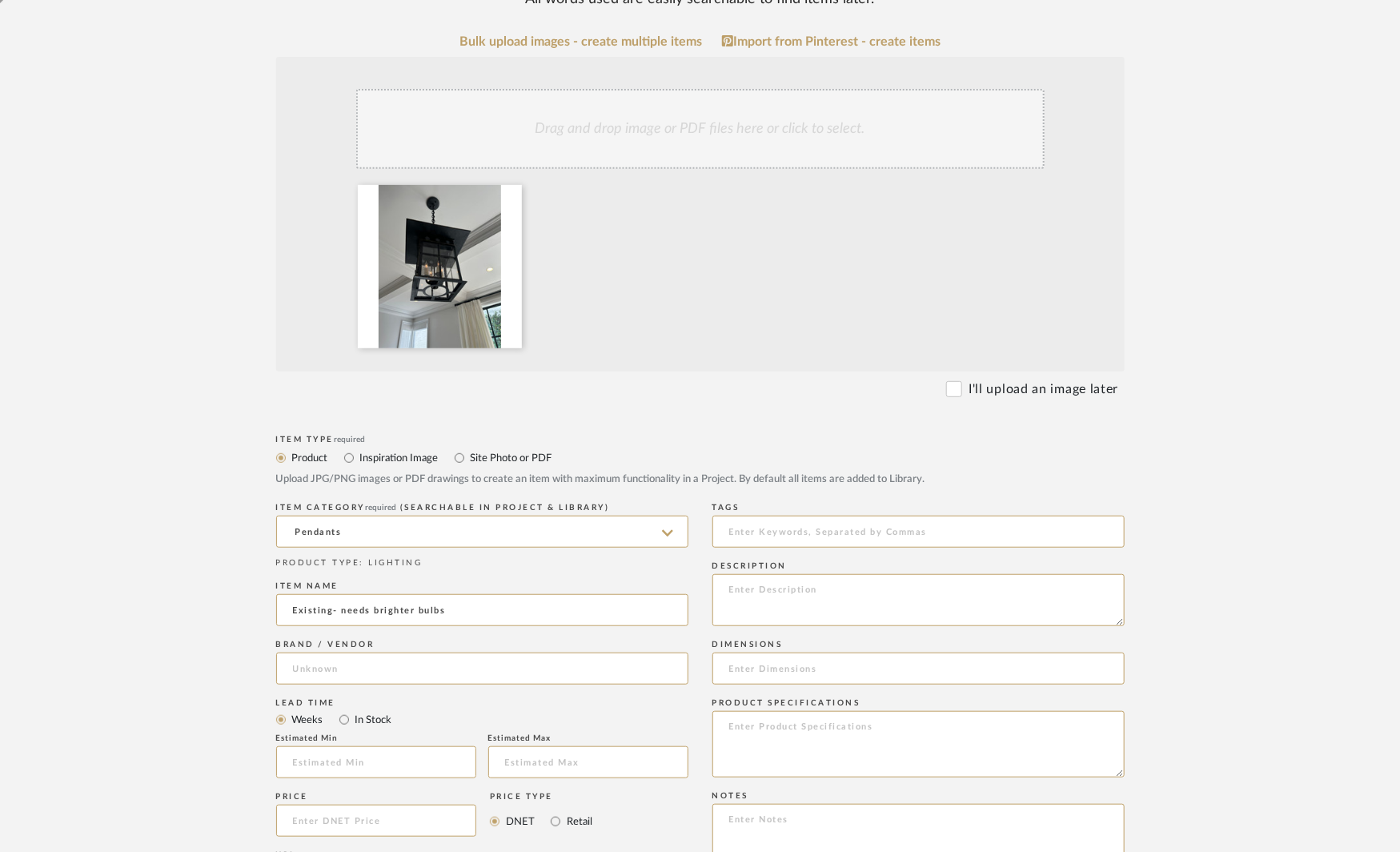
scroll to position [601, 0]
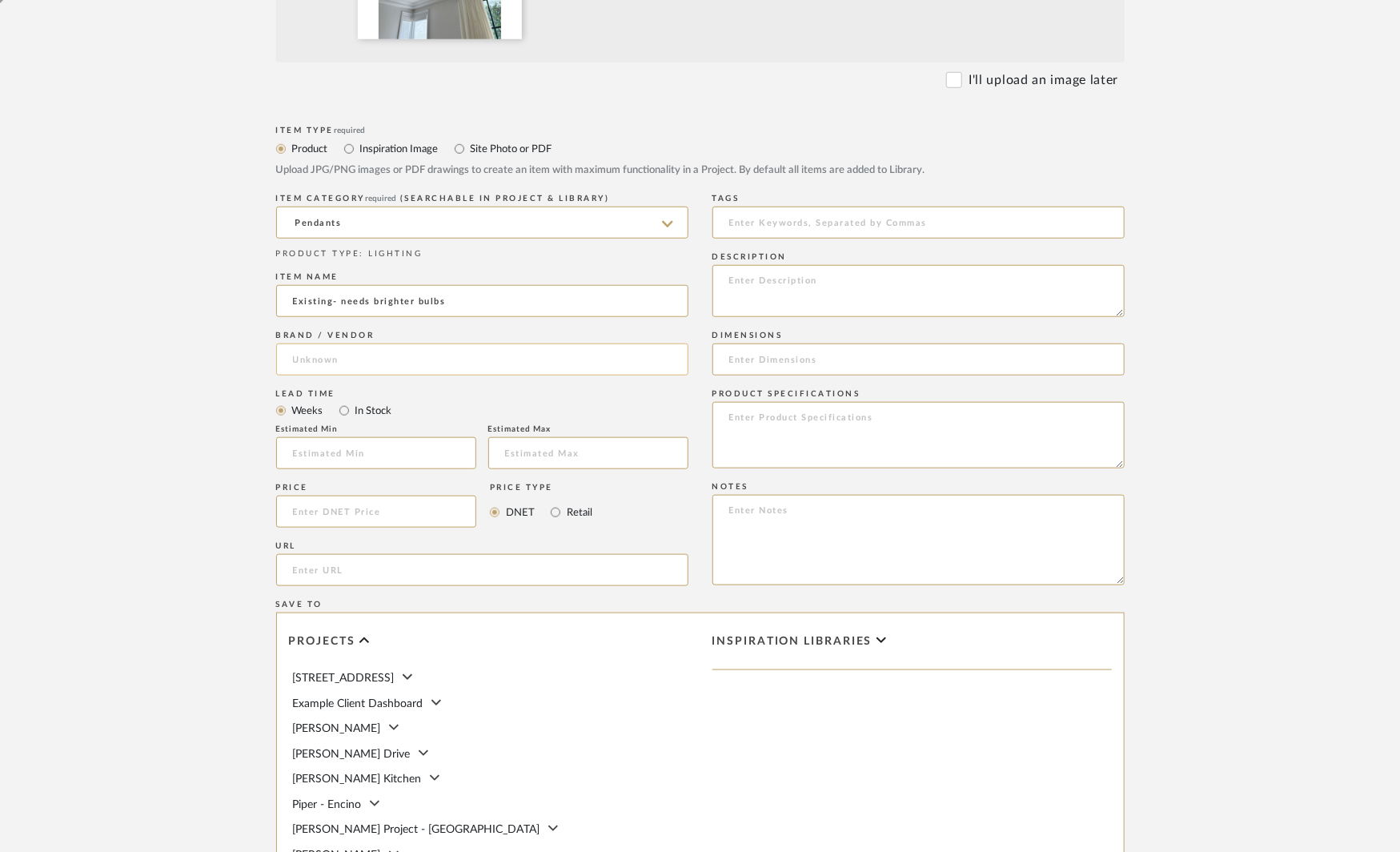
type input "Existing- needs brighter bulbs"
click at [374, 354] on input at bounding box center [482, 360] width 412 height 32
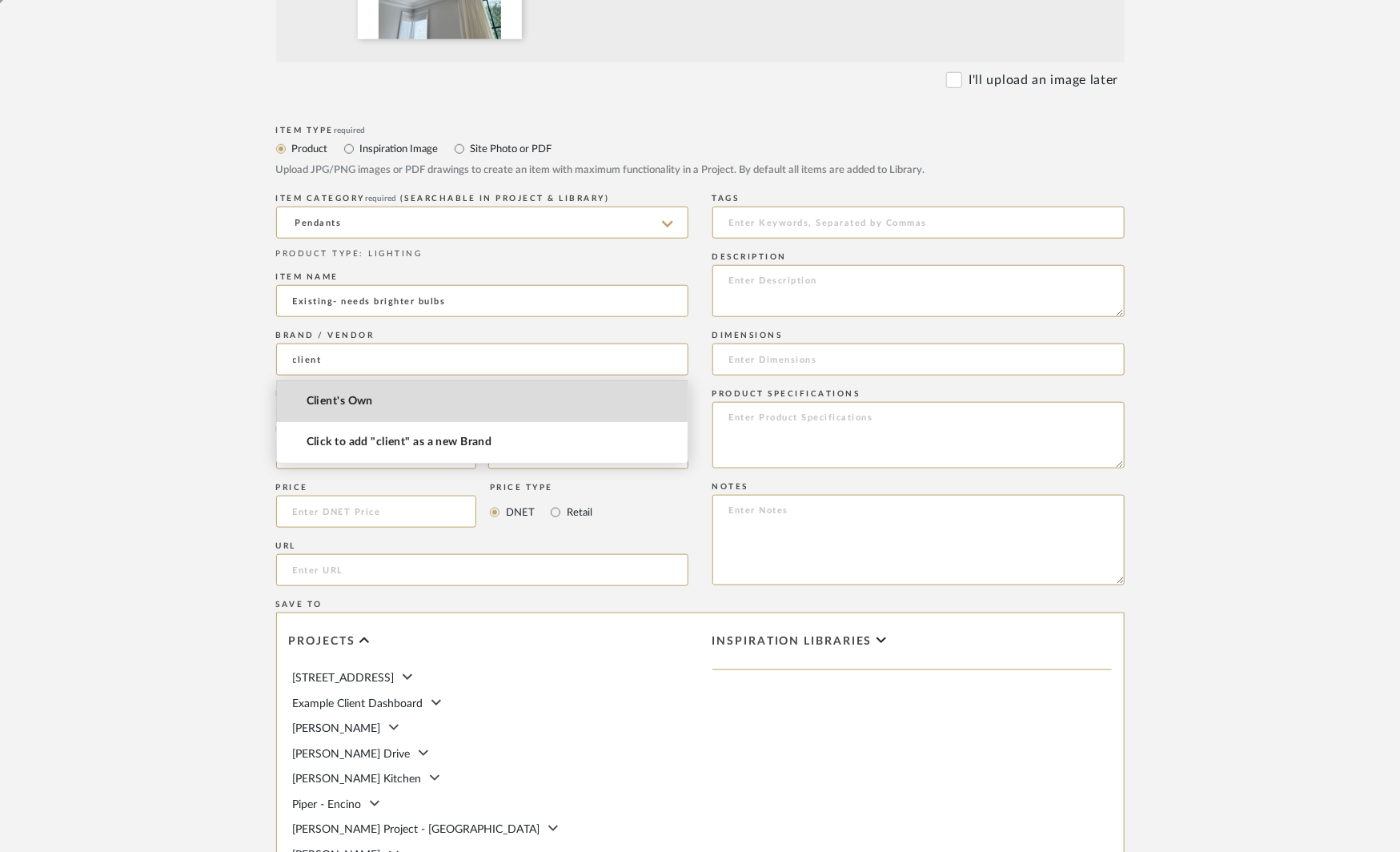
click at [338, 401] on span "Client's Own" at bounding box center [339, 402] width 66 height 14
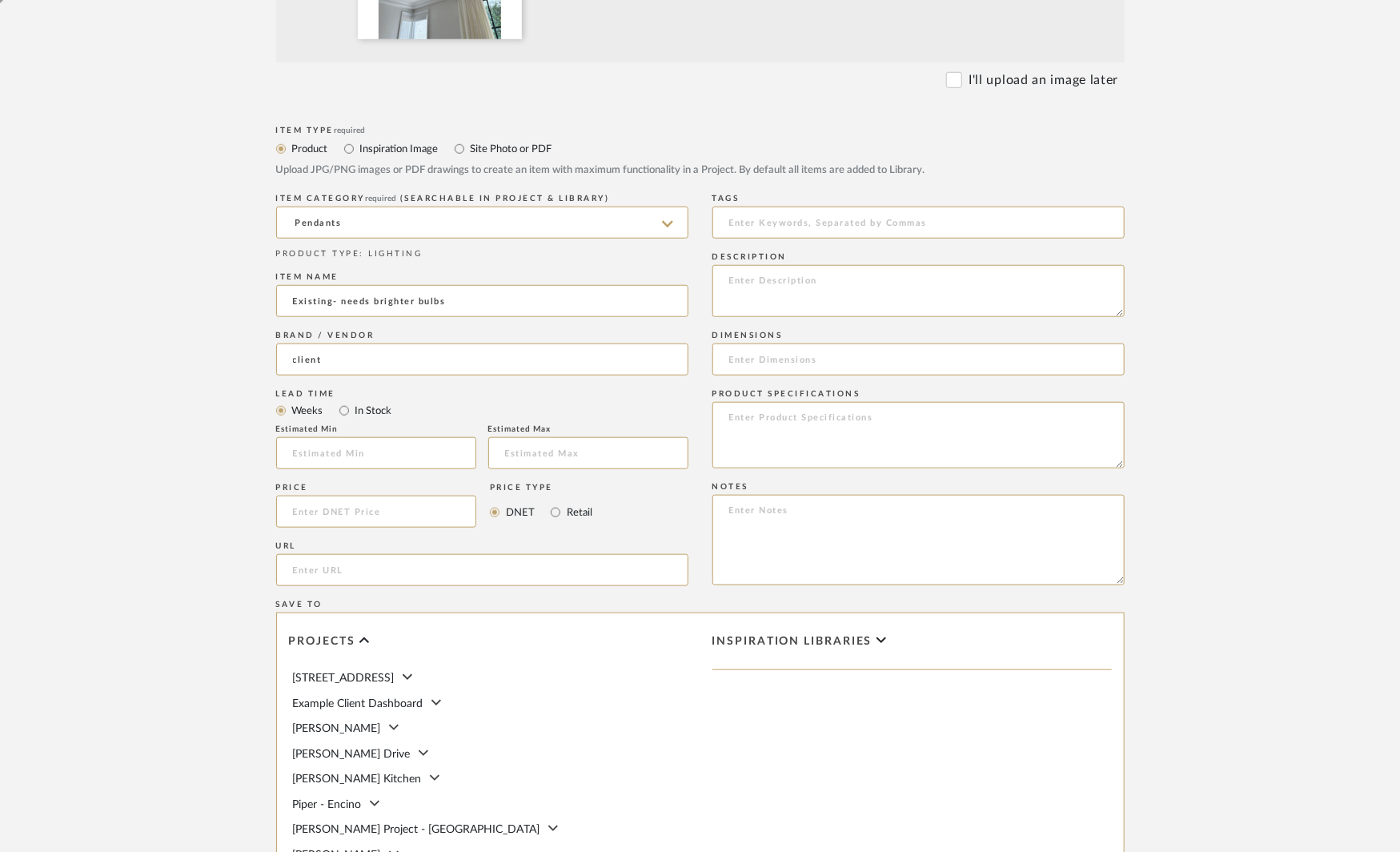
type input "Client's Own"
click at [785, 433] on textarea at bounding box center [918, 434] width 412 height 66
click at [771, 309] on textarea at bounding box center [918, 291] width 412 height 52
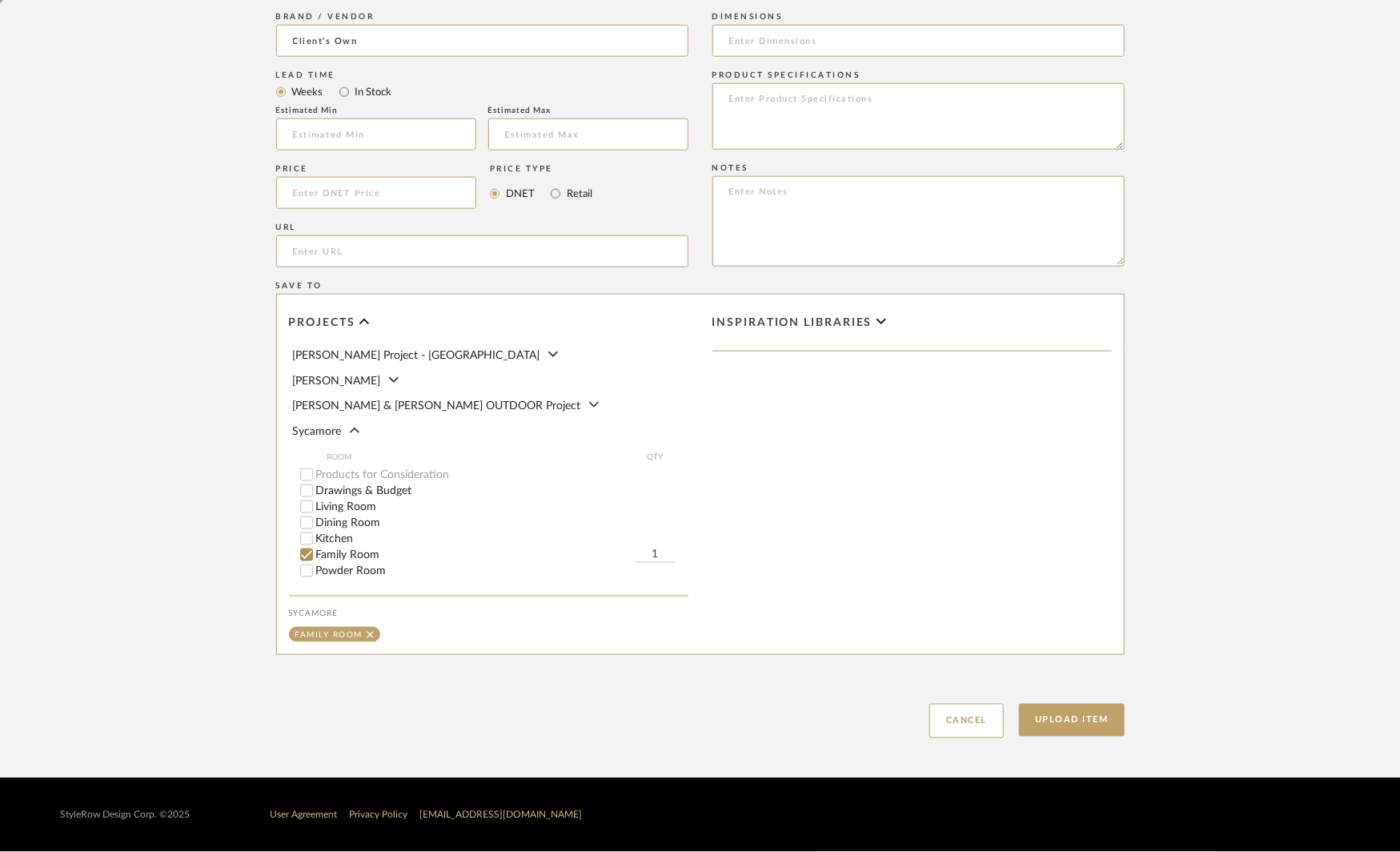
scroll to position [265, 0]
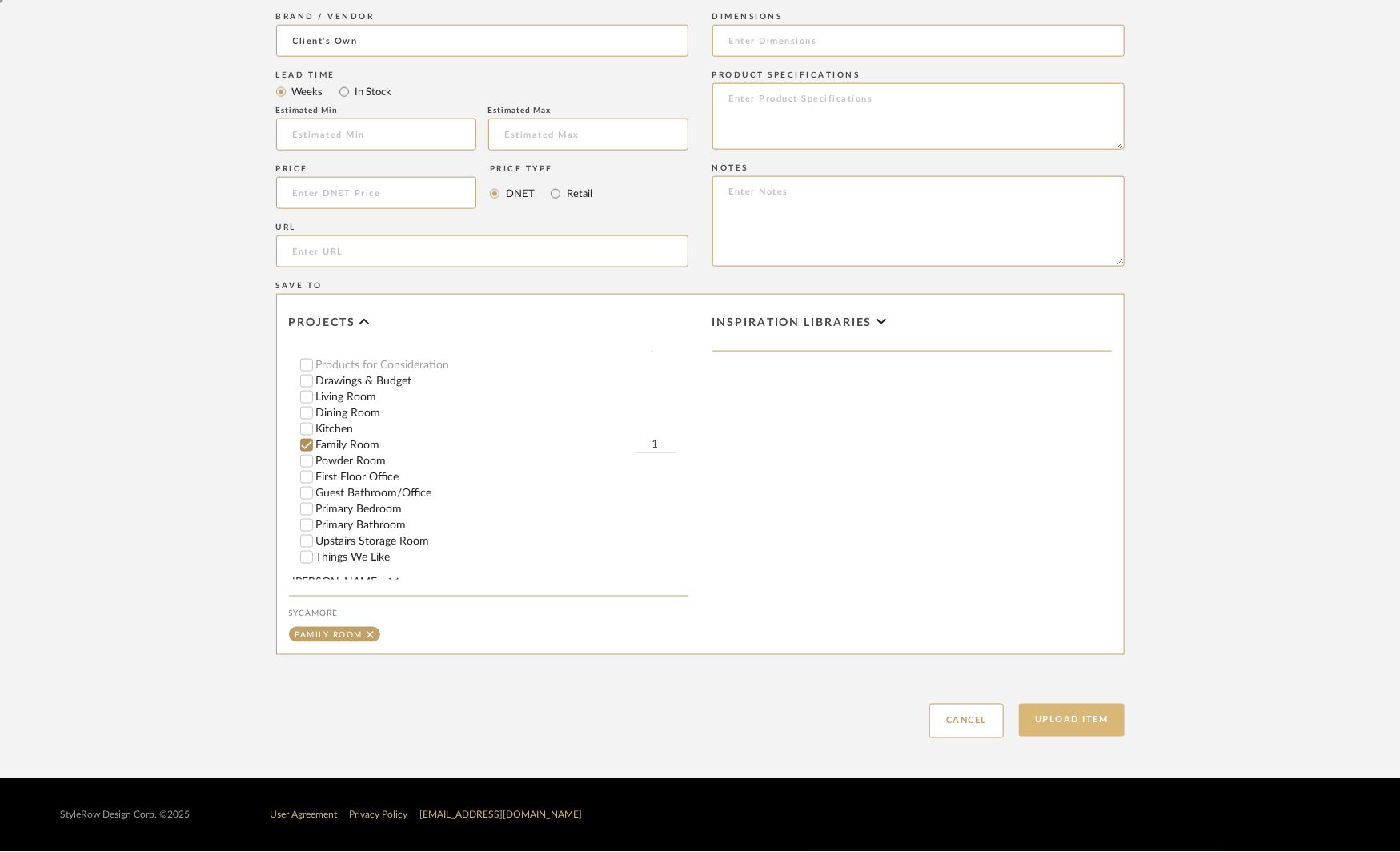
type textarea "Needs brighter bulbs in all the can lights as well- Arut to do."
click at [1068, 720] on button "Upload Item" at bounding box center [1071, 719] width 106 height 33
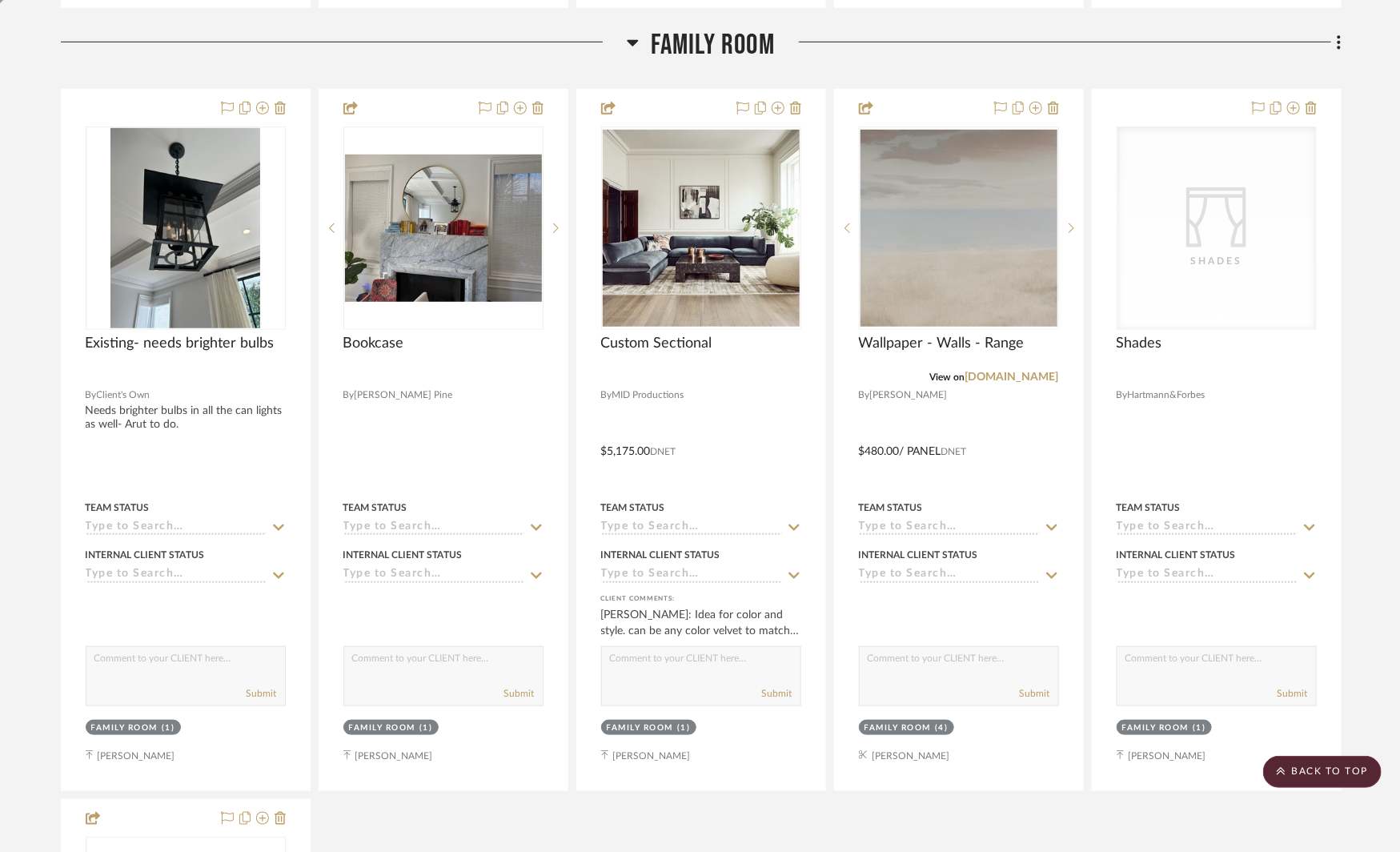
scroll to position [3668, 0]
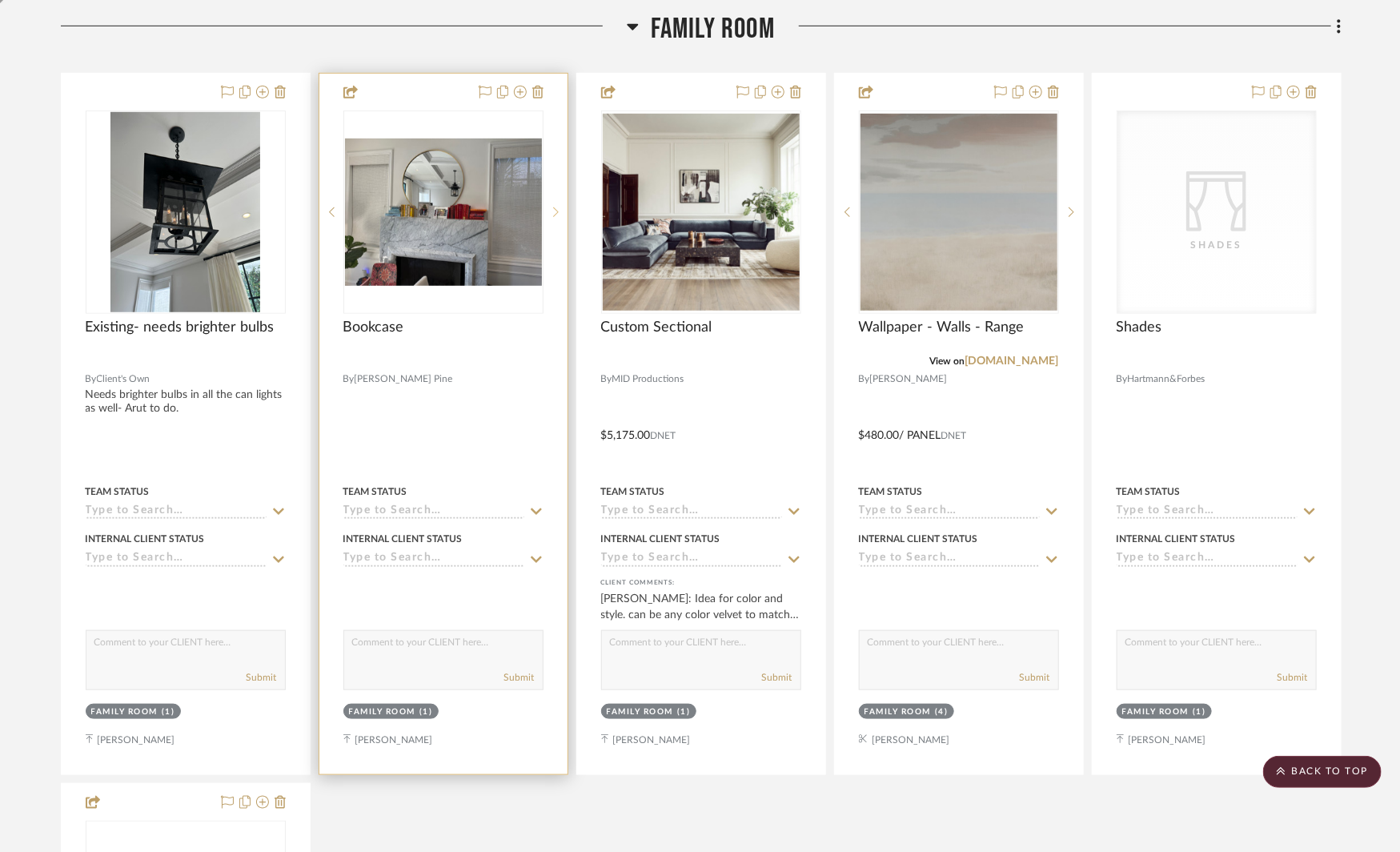
click at [550, 206] on sr-next-btn at bounding box center [556, 212] width 24 height 11
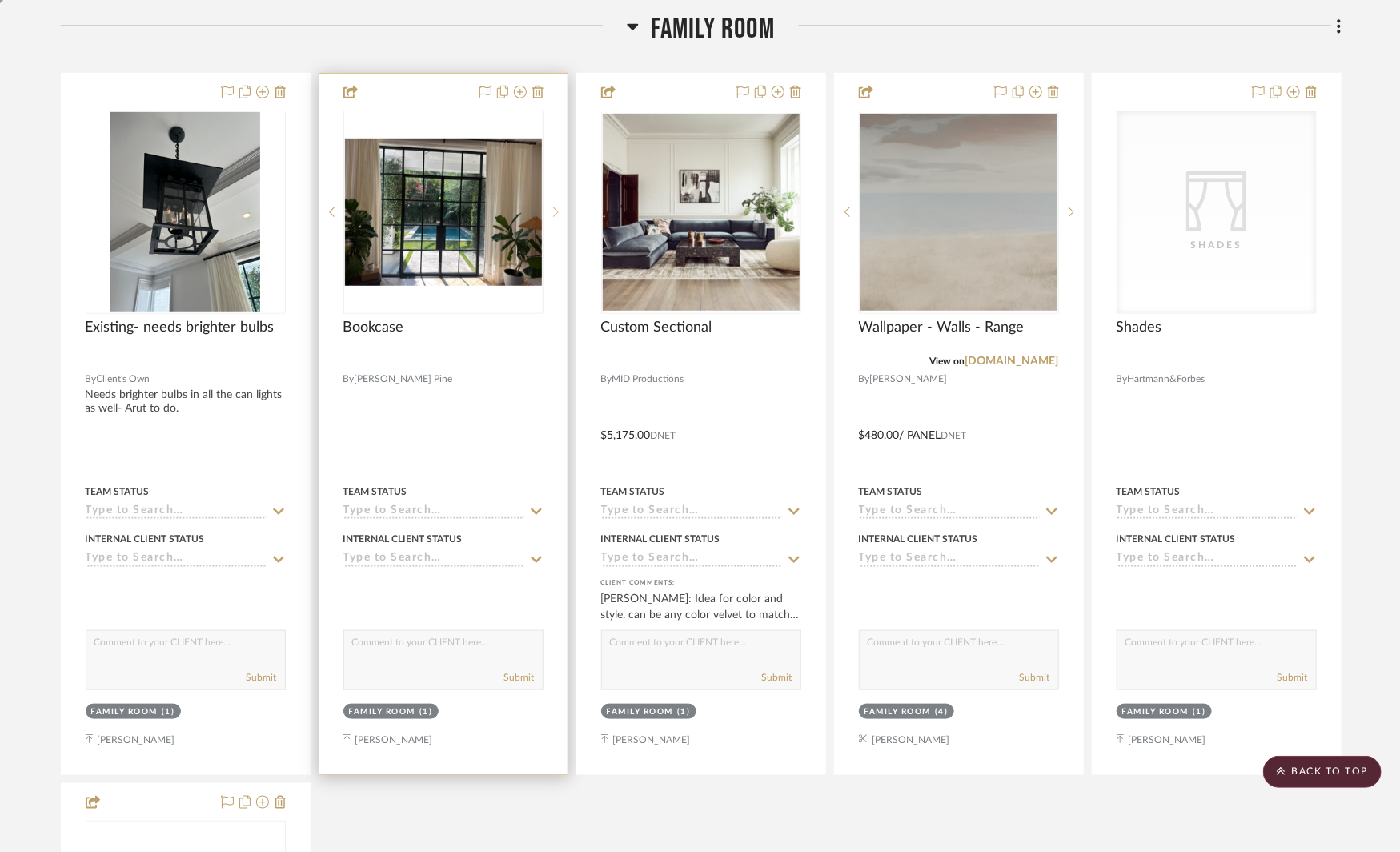
click at [550, 206] on sr-next-btn at bounding box center [556, 212] width 24 height 11
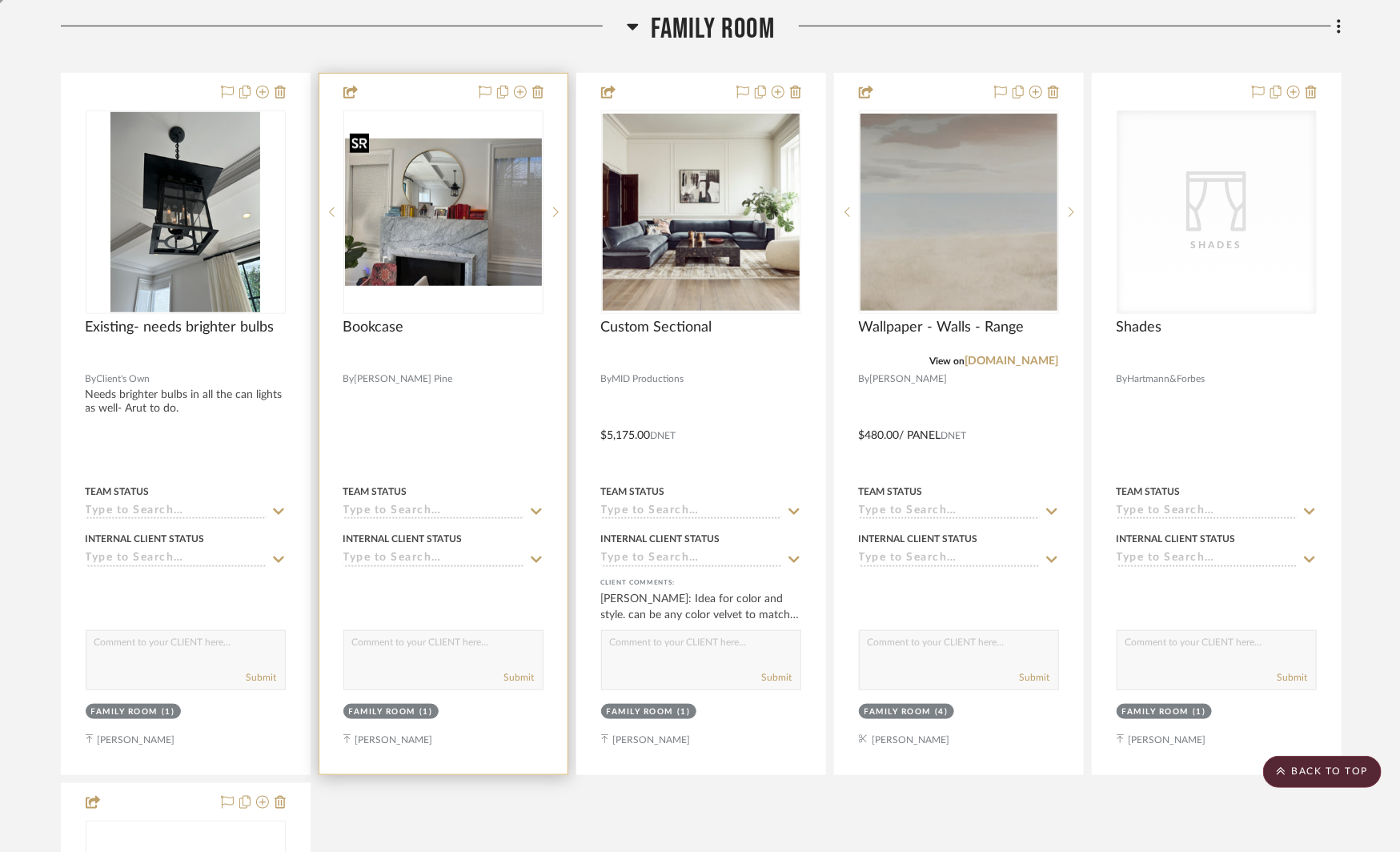
click at [499, 204] on img "0" at bounding box center [443, 212] width 197 height 149
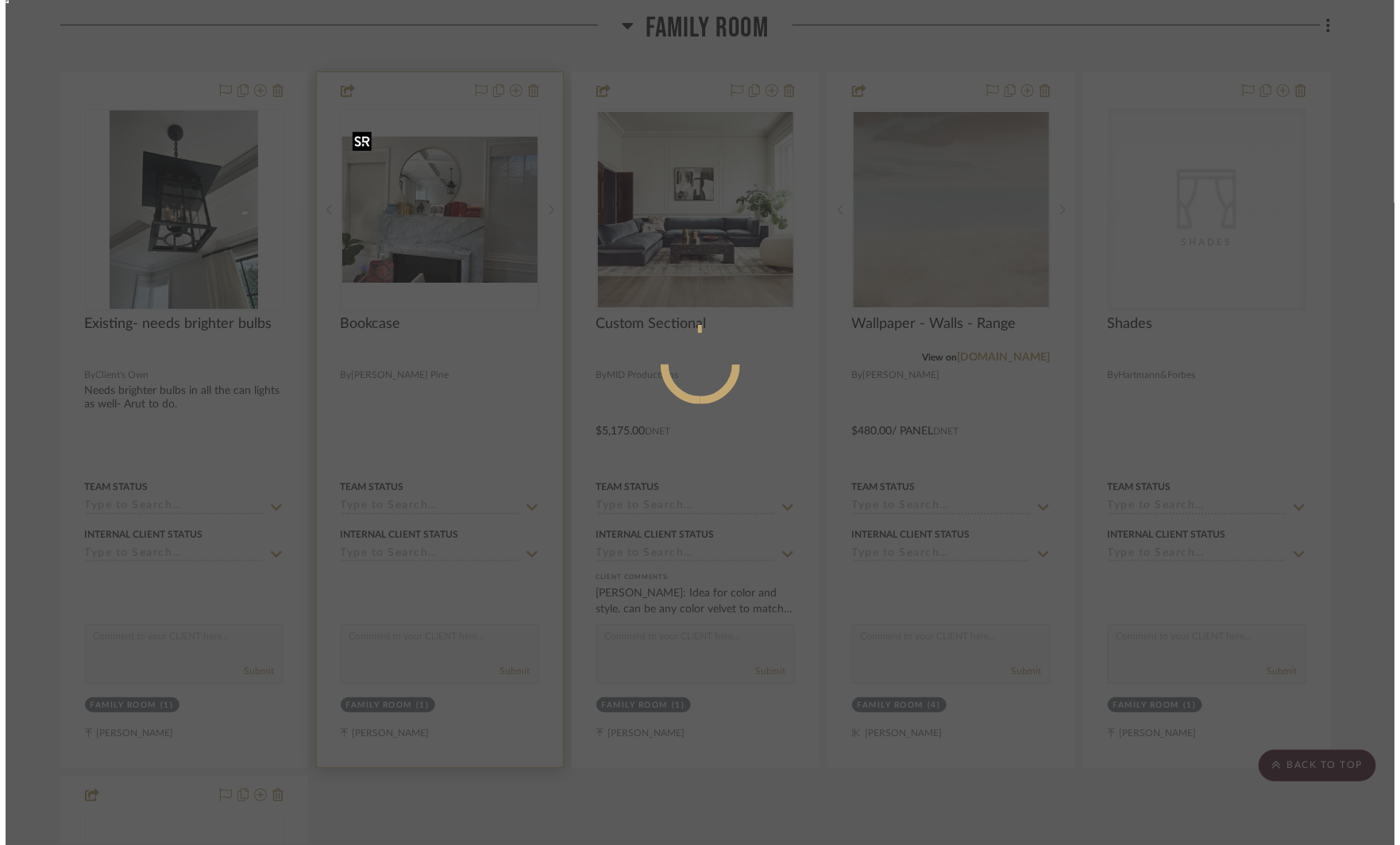
scroll to position [0, 0]
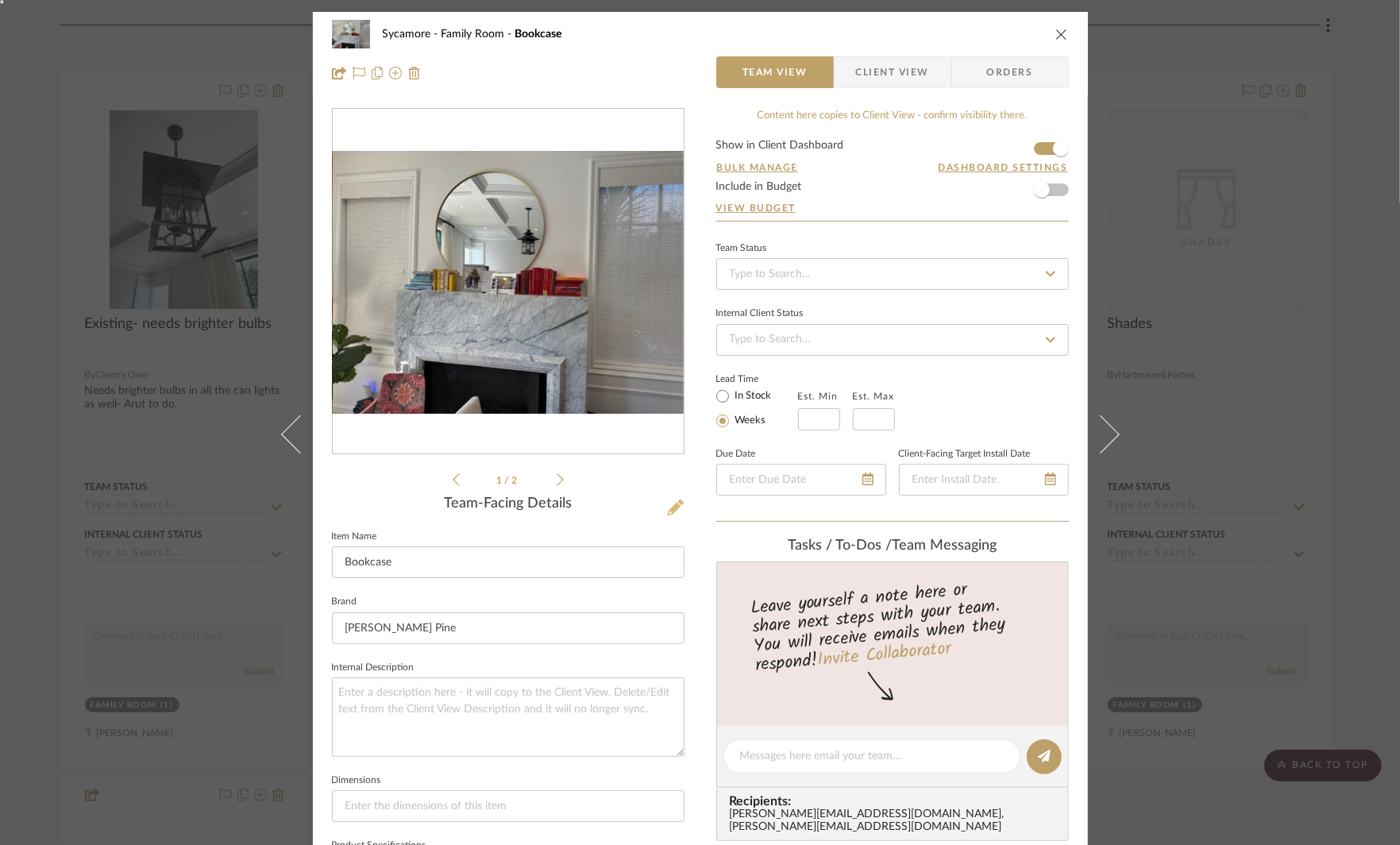
click at [672, 510] on icon at bounding box center [675, 507] width 16 height 16
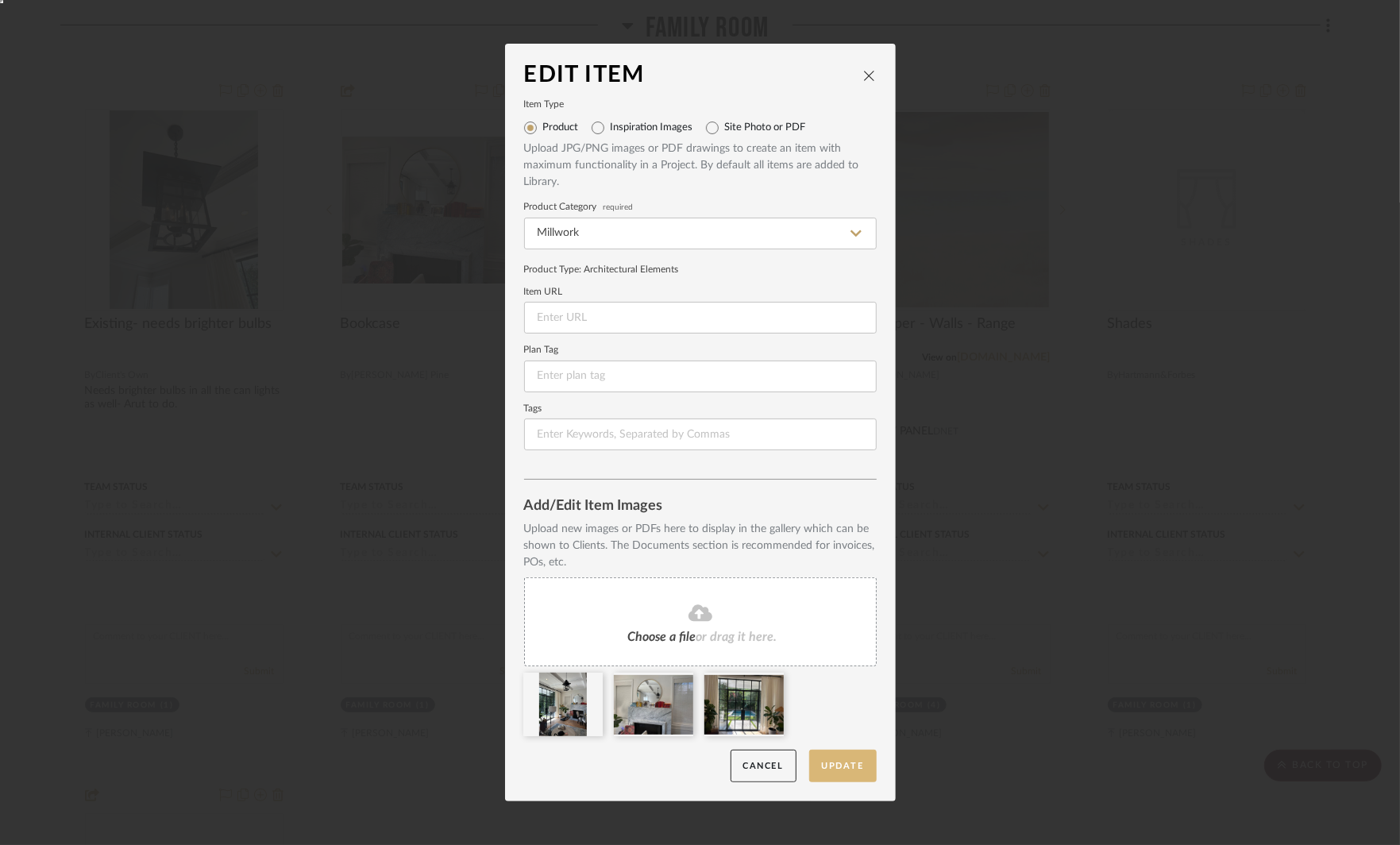
click at [834, 764] on button "Update" at bounding box center [843, 765] width 68 height 32
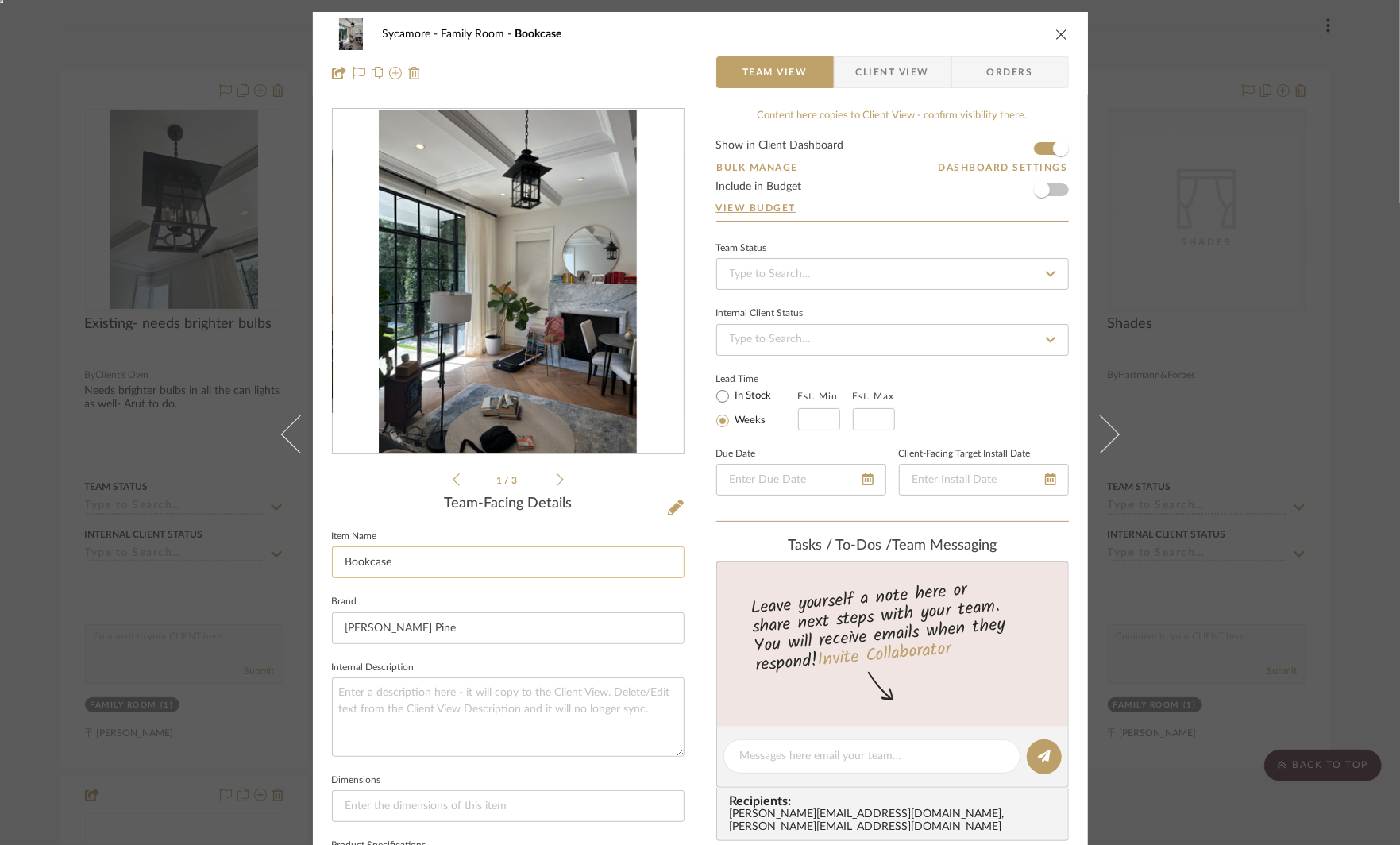
click at [422, 564] on input "Bookcase" at bounding box center [508, 562] width 353 height 32
type input "Bookcases on each side of fireplace"
click at [442, 705] on textarea at bounding box center [508, 716] width 353 height 79
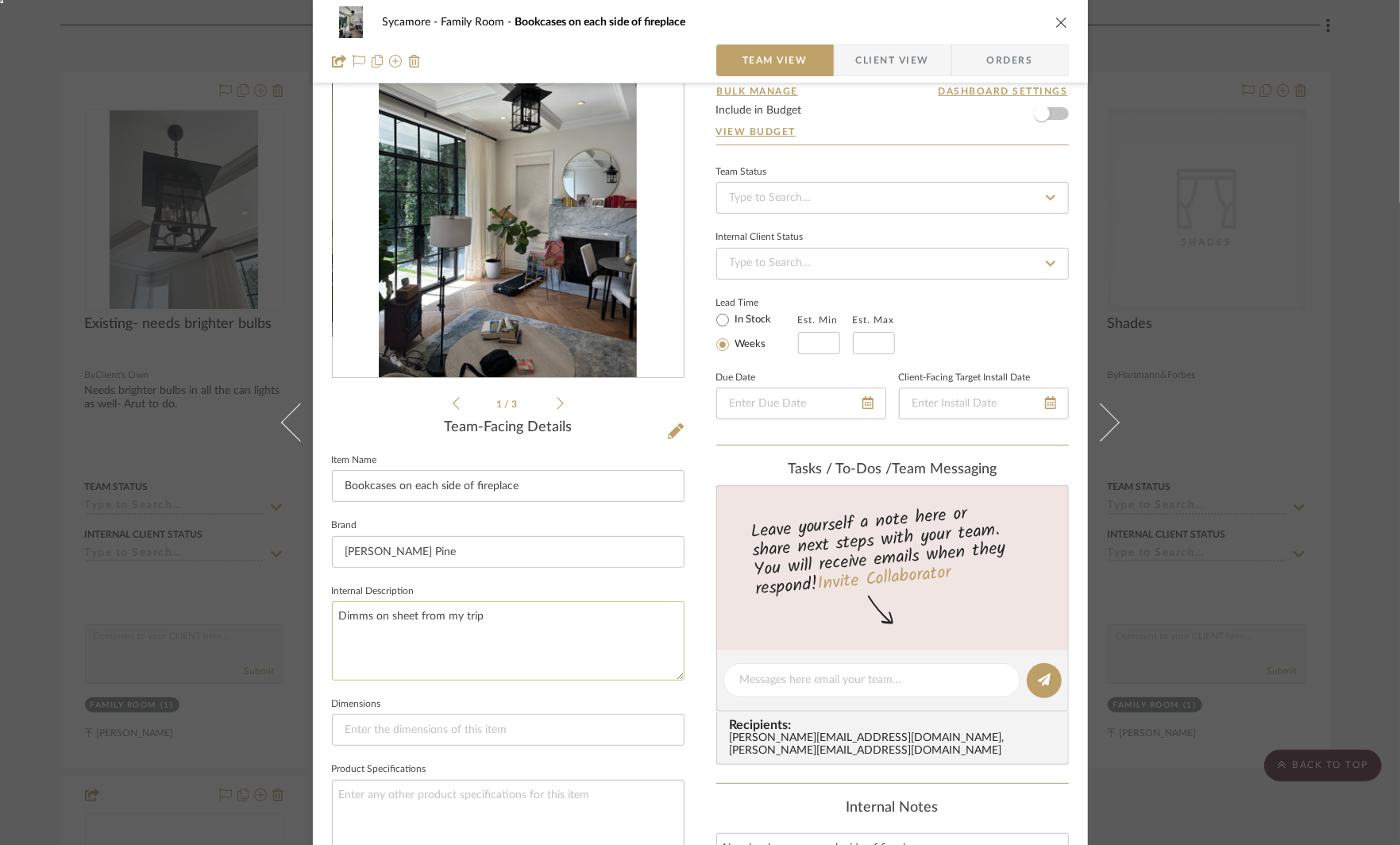
scroll to position [78, 0]
type textarea "Dimms on sheet from my trip"
click at [385, 730] on input at bounding box center [508, 728] width 353 height 32
click at [337, 727] on input "13" D" at bounding box center [508, 728] width 353 height 32
click at [423, 725] on input "45" w x 13" D" at bounding box center [508, 728] width 353 height 32
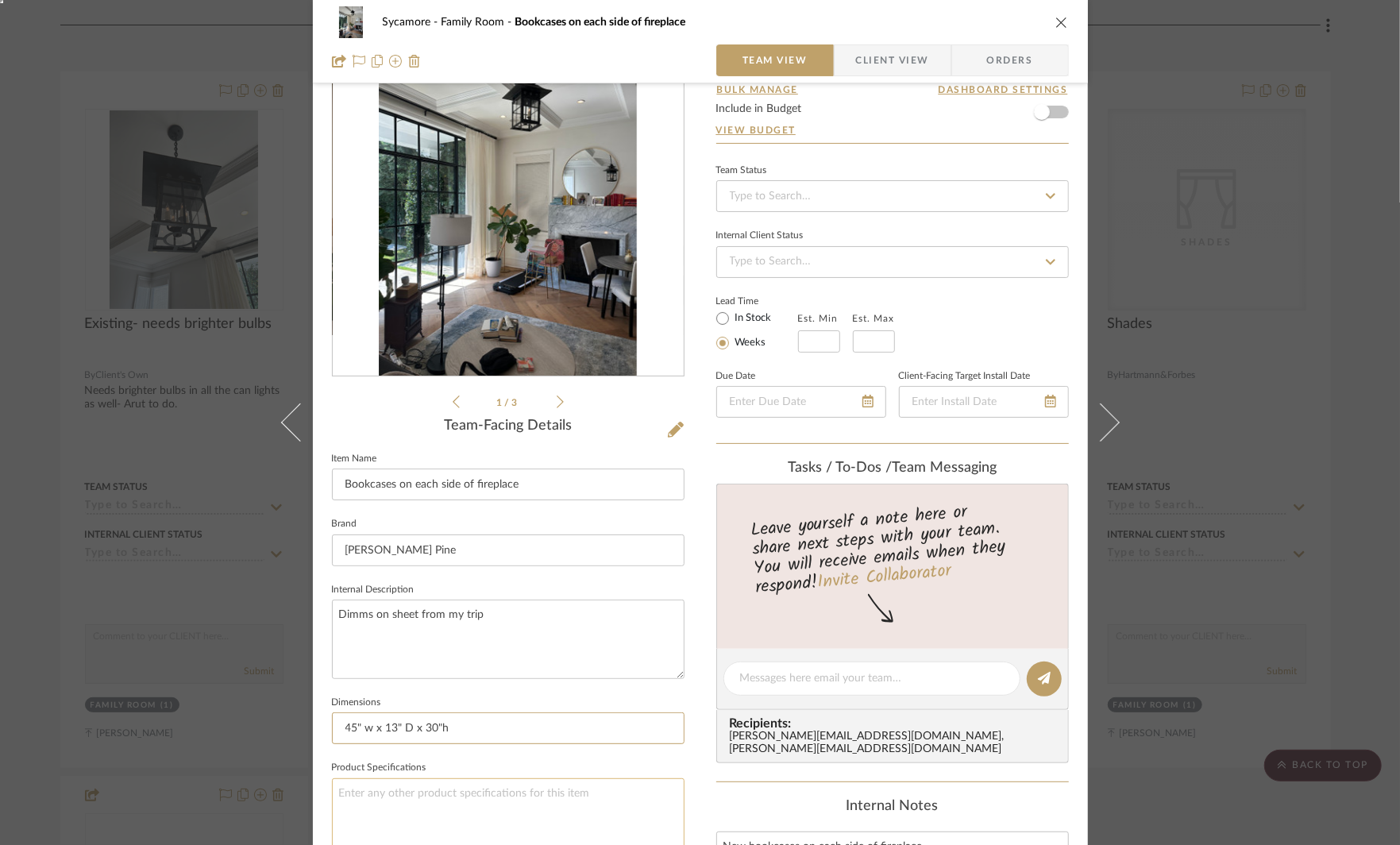
type input "45" w x 13" D x 30"h"
click at [514, 824] on textarea at bounding box center [508, 817] width 353 height 79
click at [876, 67] on span "Client View" at bounding box center [892, 60] width 73 height 32
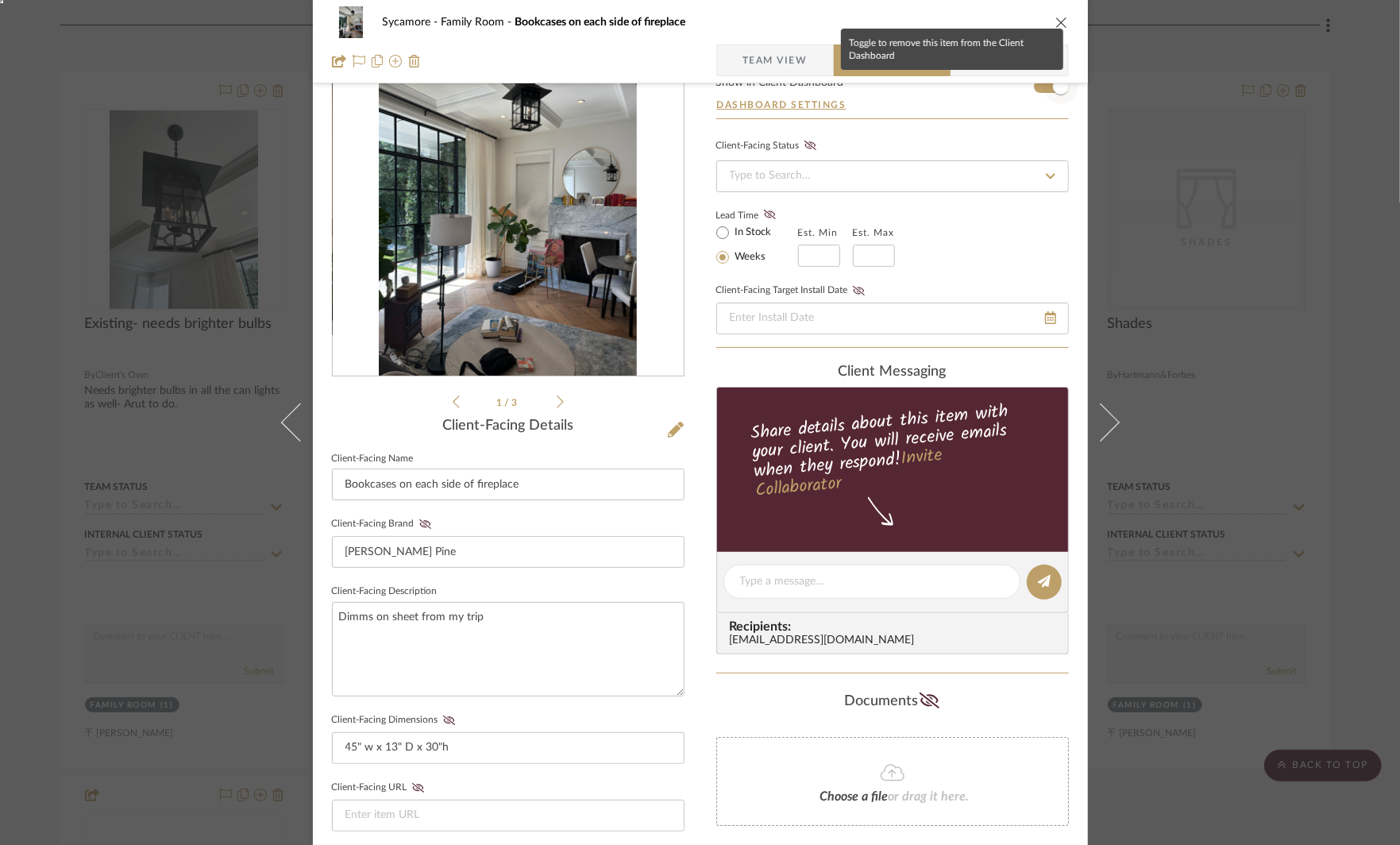
click at [1046, 92] on span "button" at bounding box center [1061, 87] width 35 height 35
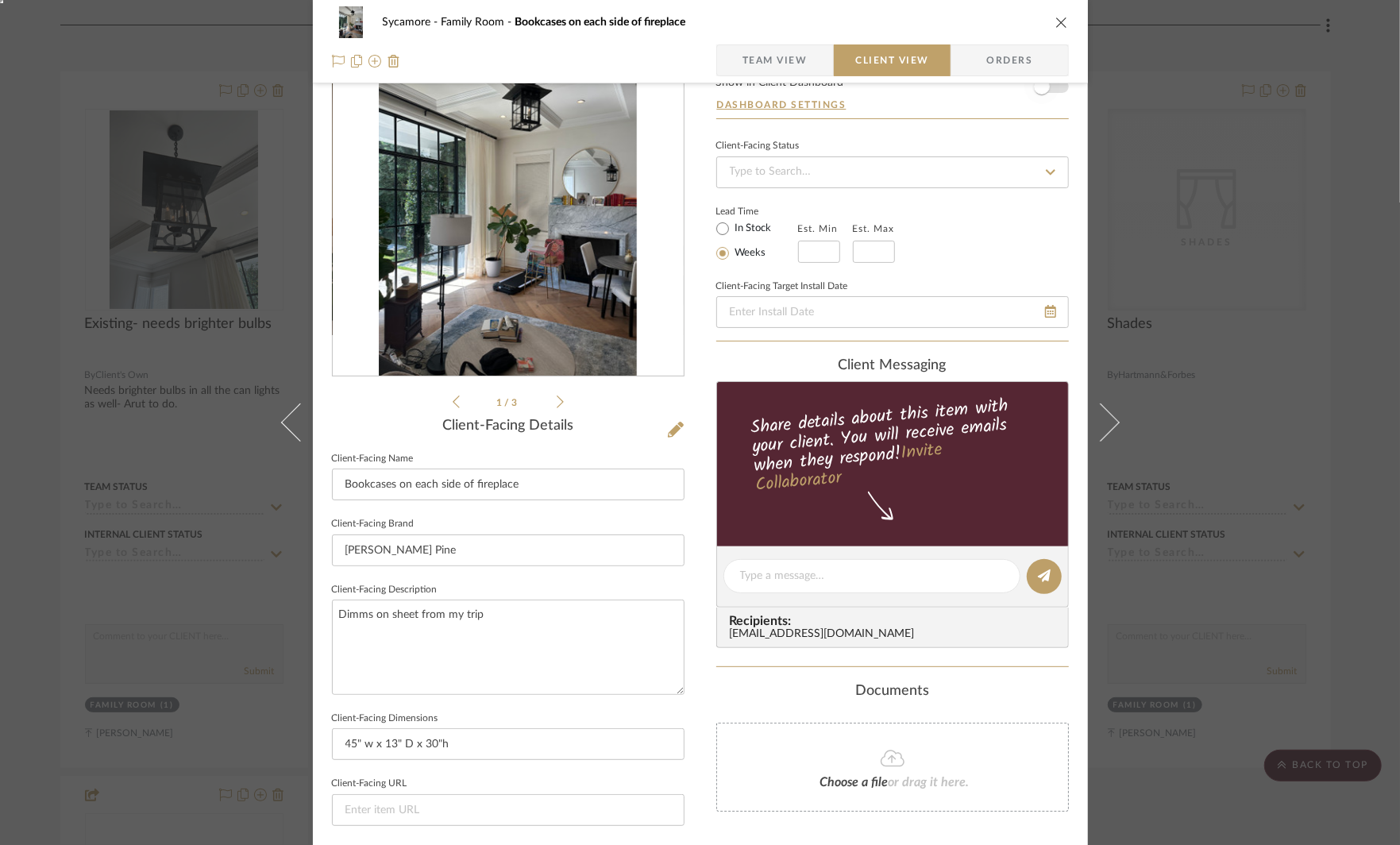
click at [1046, 92] on span "button" at bounding box center [1042, 87] width 35 height 35
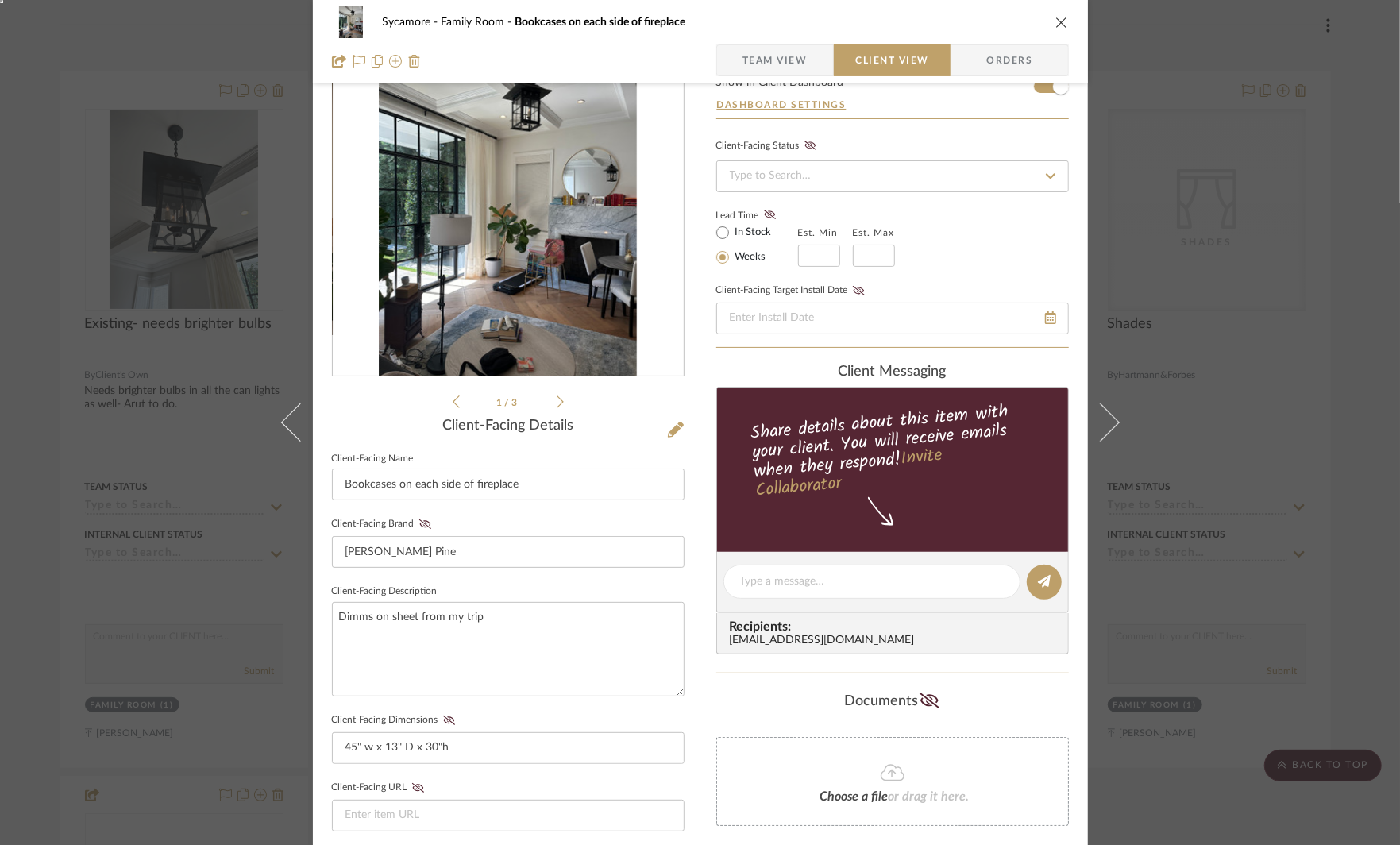
click at [1054, 87] on form "Show in Client Dashboard Dashboard Settings" at bounding box center [892, 97] width 353 height 42
click at [1302, 282] on div "Sycamore Family Room Bookcases on each side of fireplace Team View Client View …" at bounding box center [700, 422] width 1400 height 845
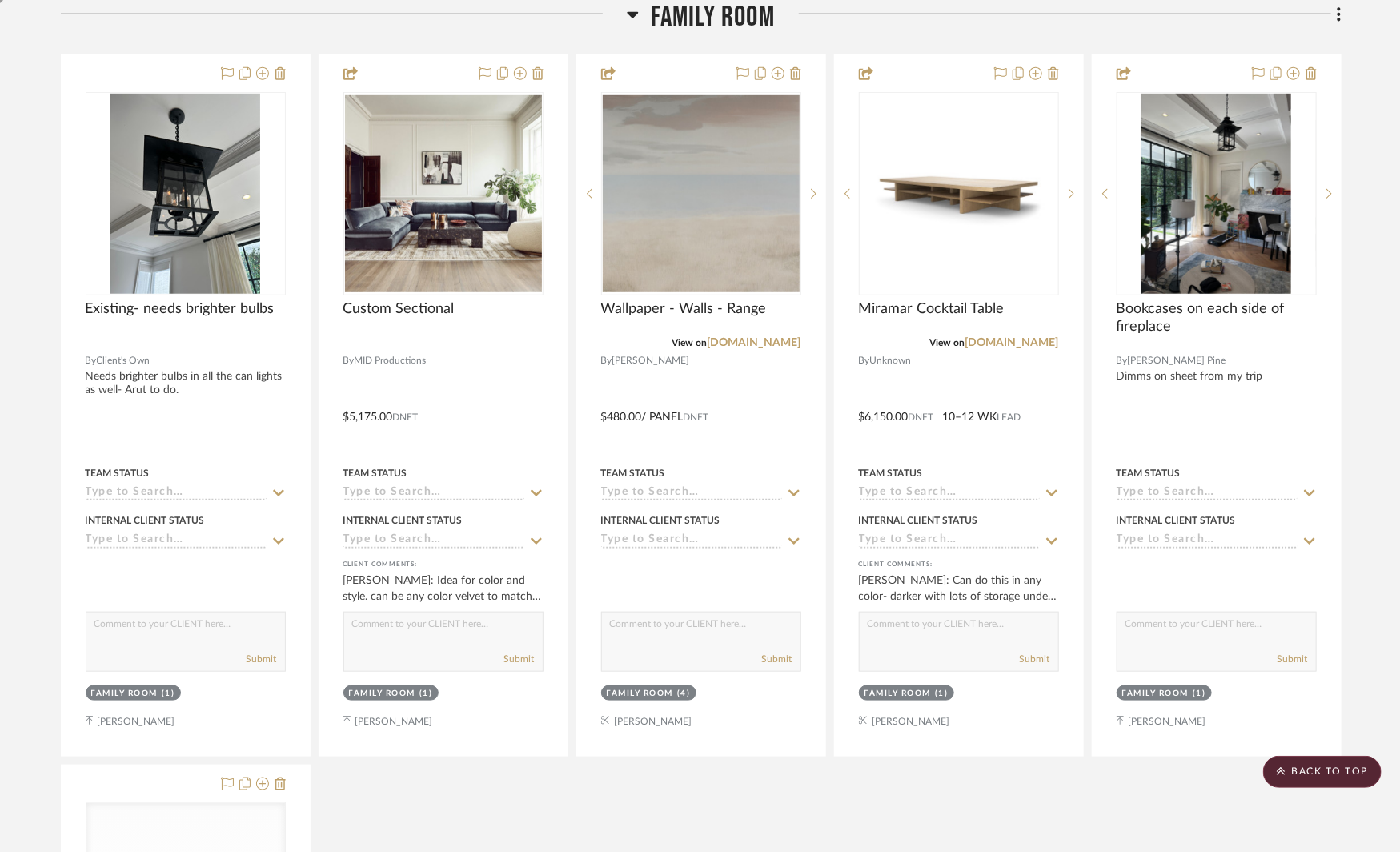
scroll to position [3682, 0]
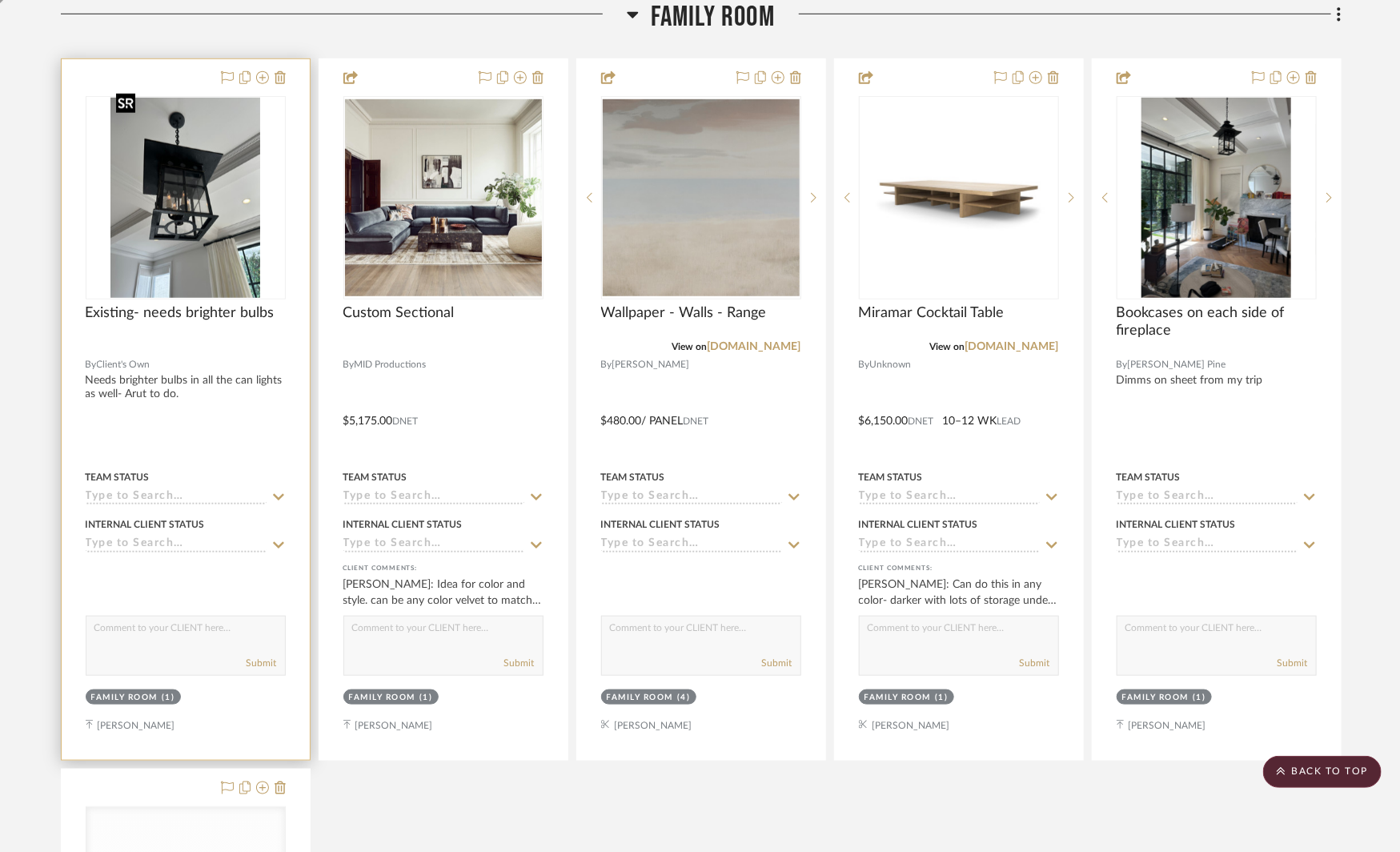
click at [169, 192] on img "0" at bounding box center [185, 198] width 150 height 200
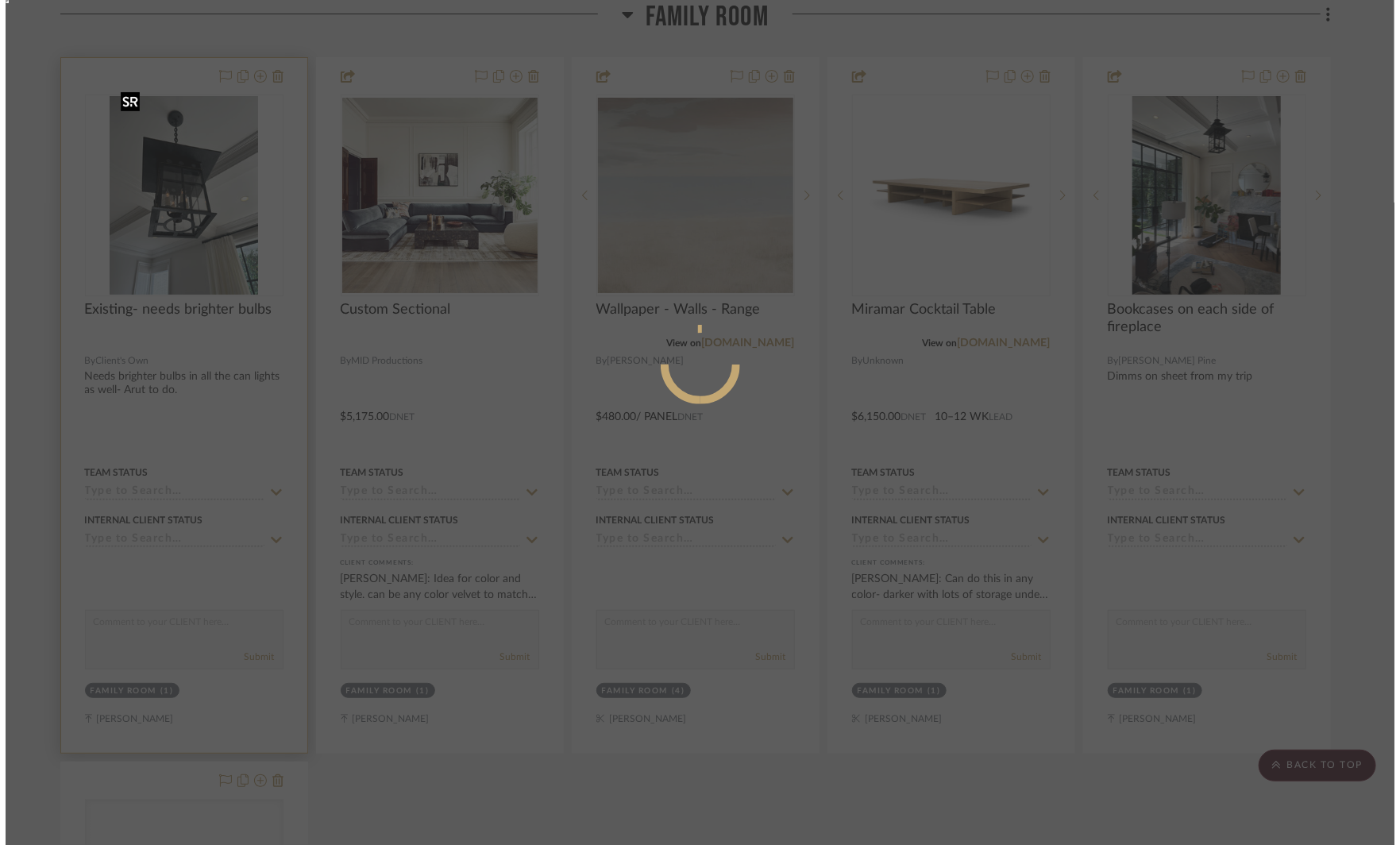
scroll to position [0, 0]
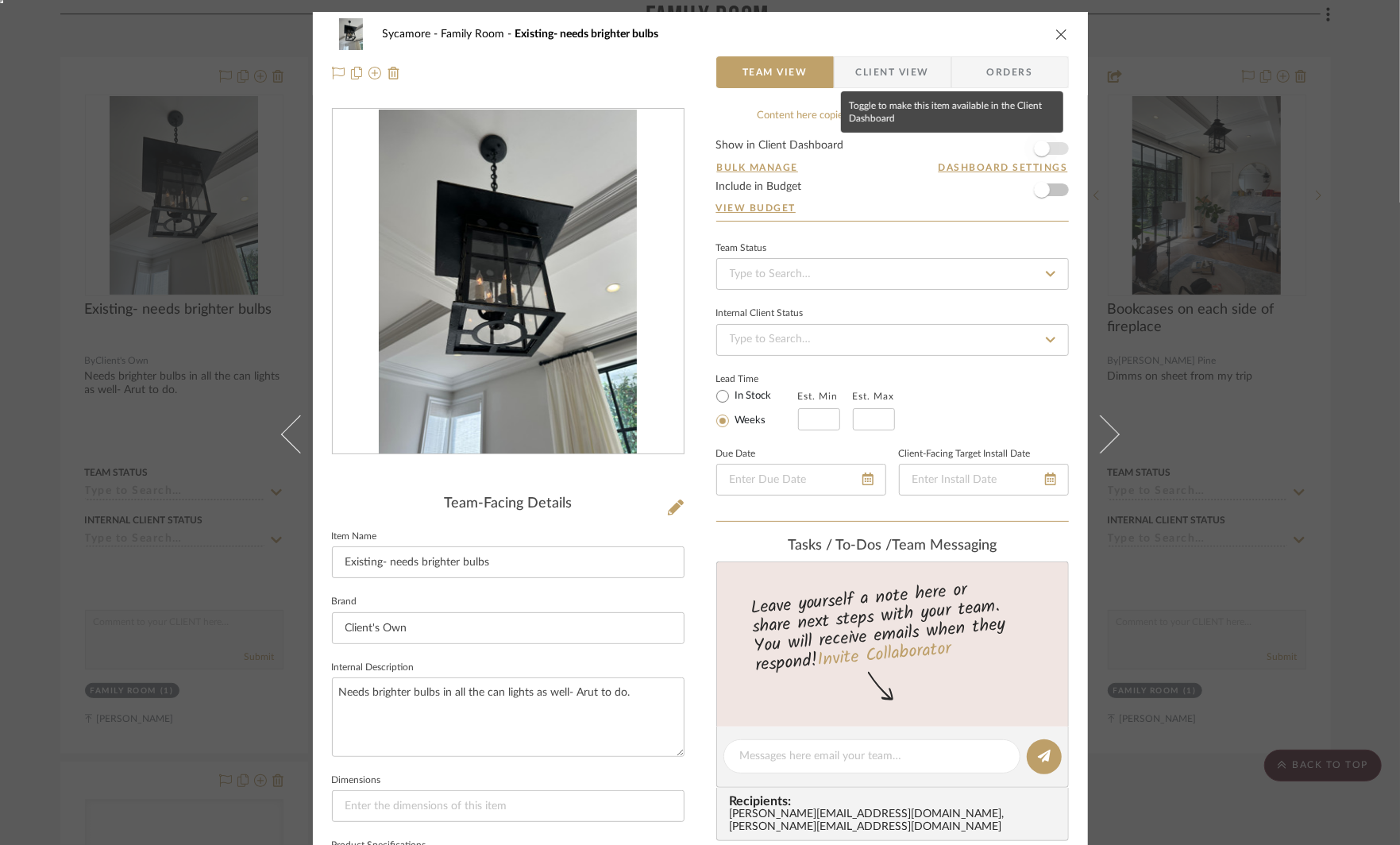
click at [1043, 149] on span "button" at bounding box center [1042, 148] width 35 height 35
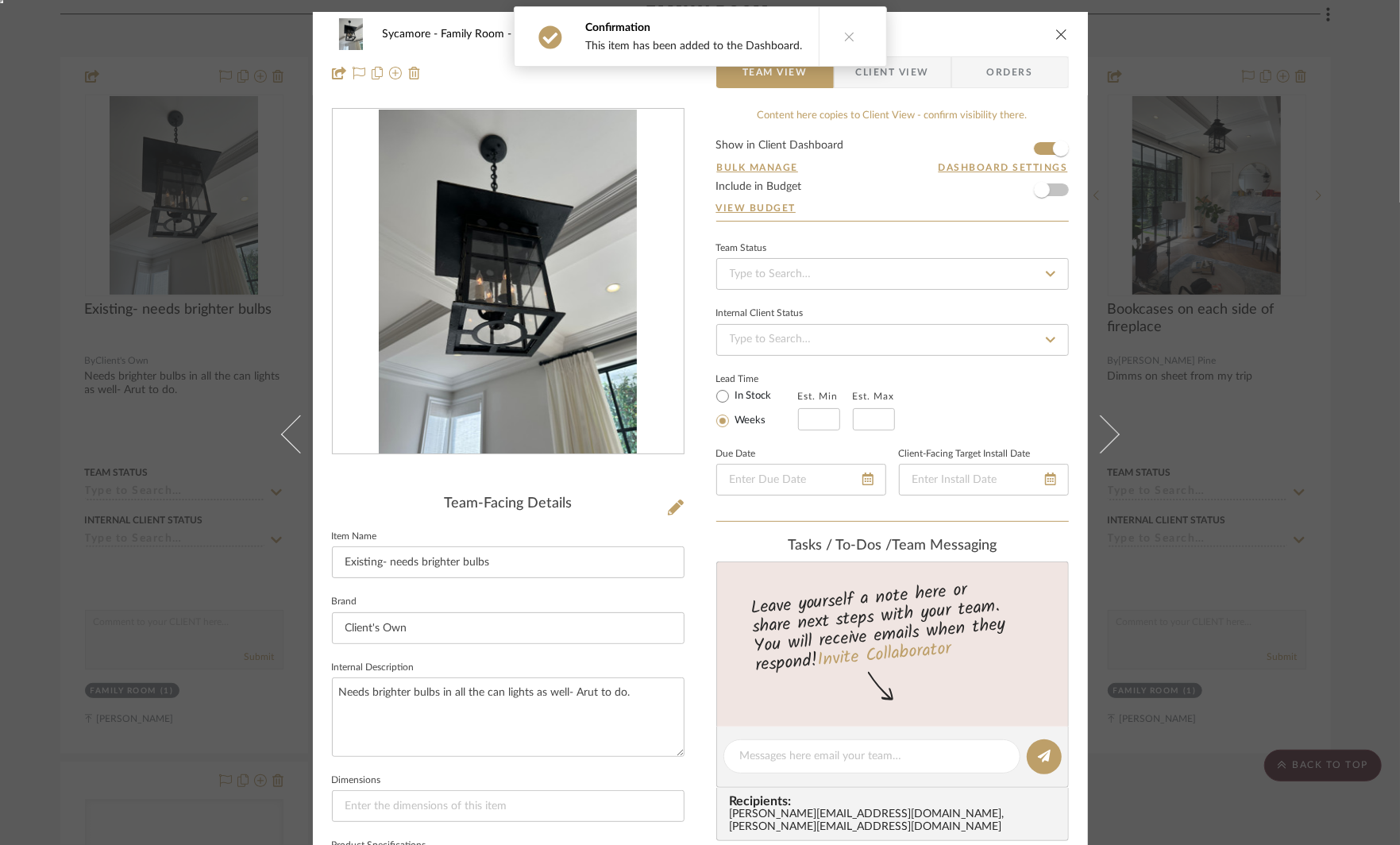
click at [1183, 31] on div "Sycamore Family Room Existing- needs brighter bulbs Team View Client View Order…" at bounding box center [700, 422] width 1400 height 845
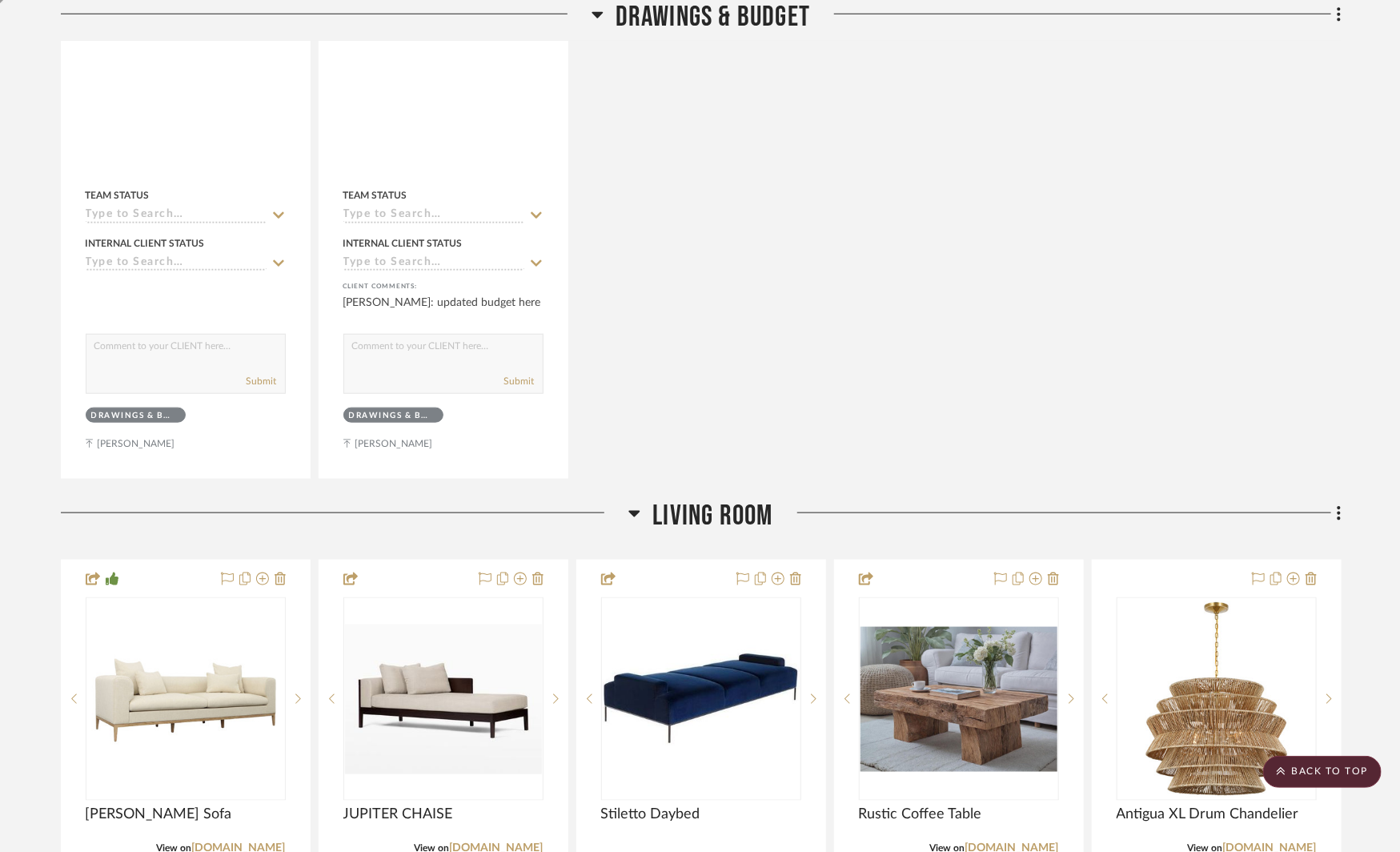
scroll to position [570, 0]
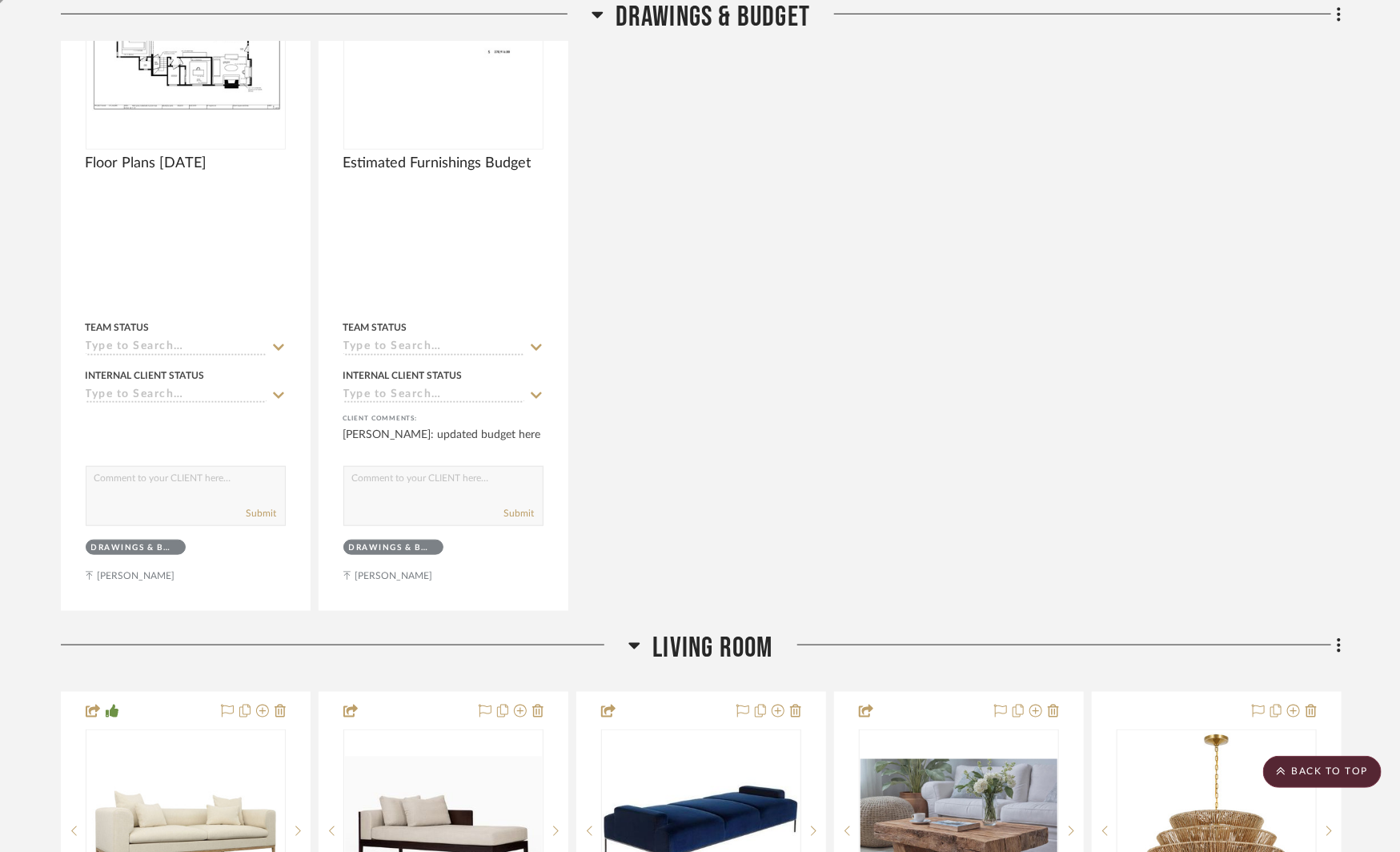
click at [600, 14] on icon at bounding box center [597, 15] width 11 height 7
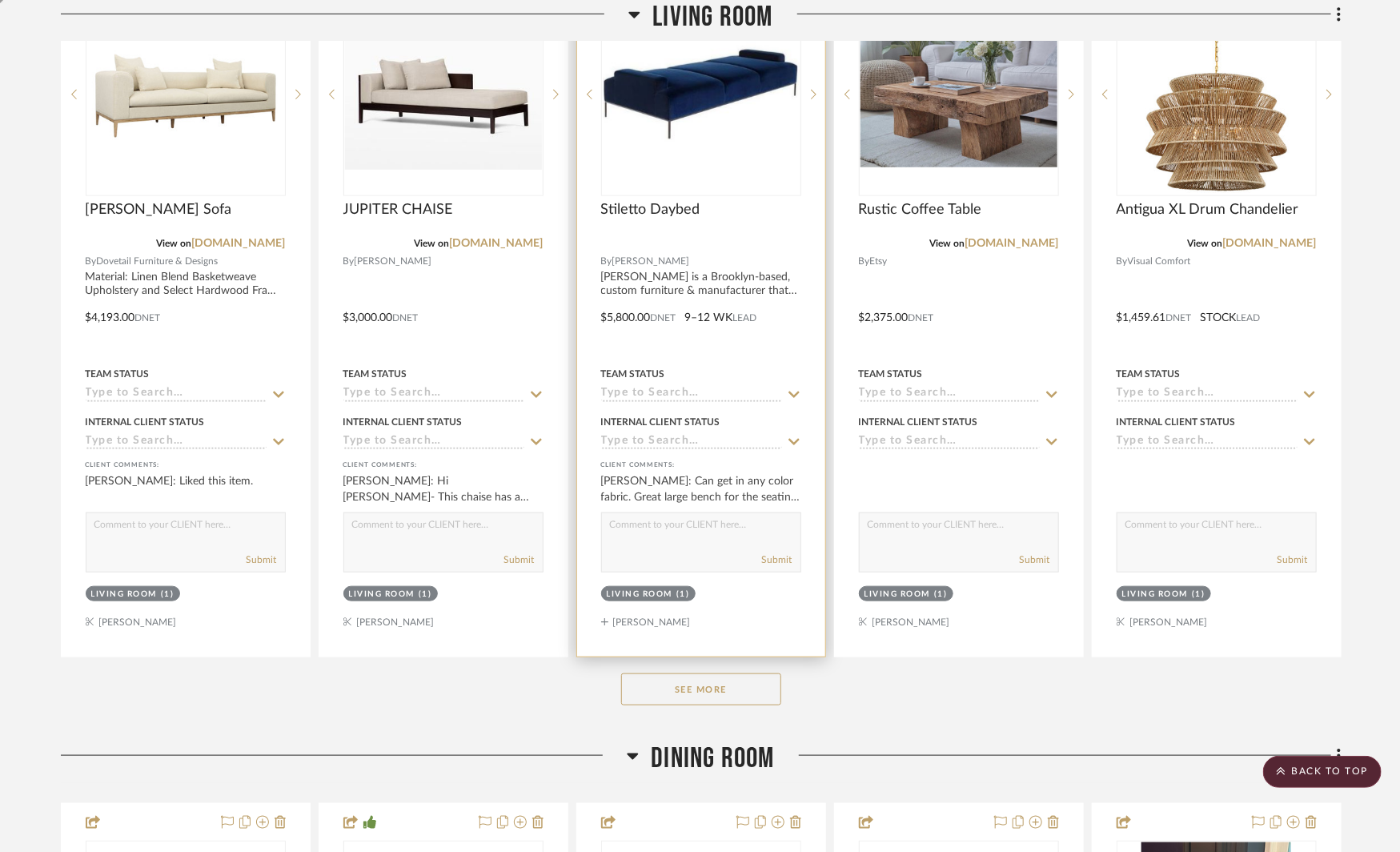
scroll to position [587, 0]
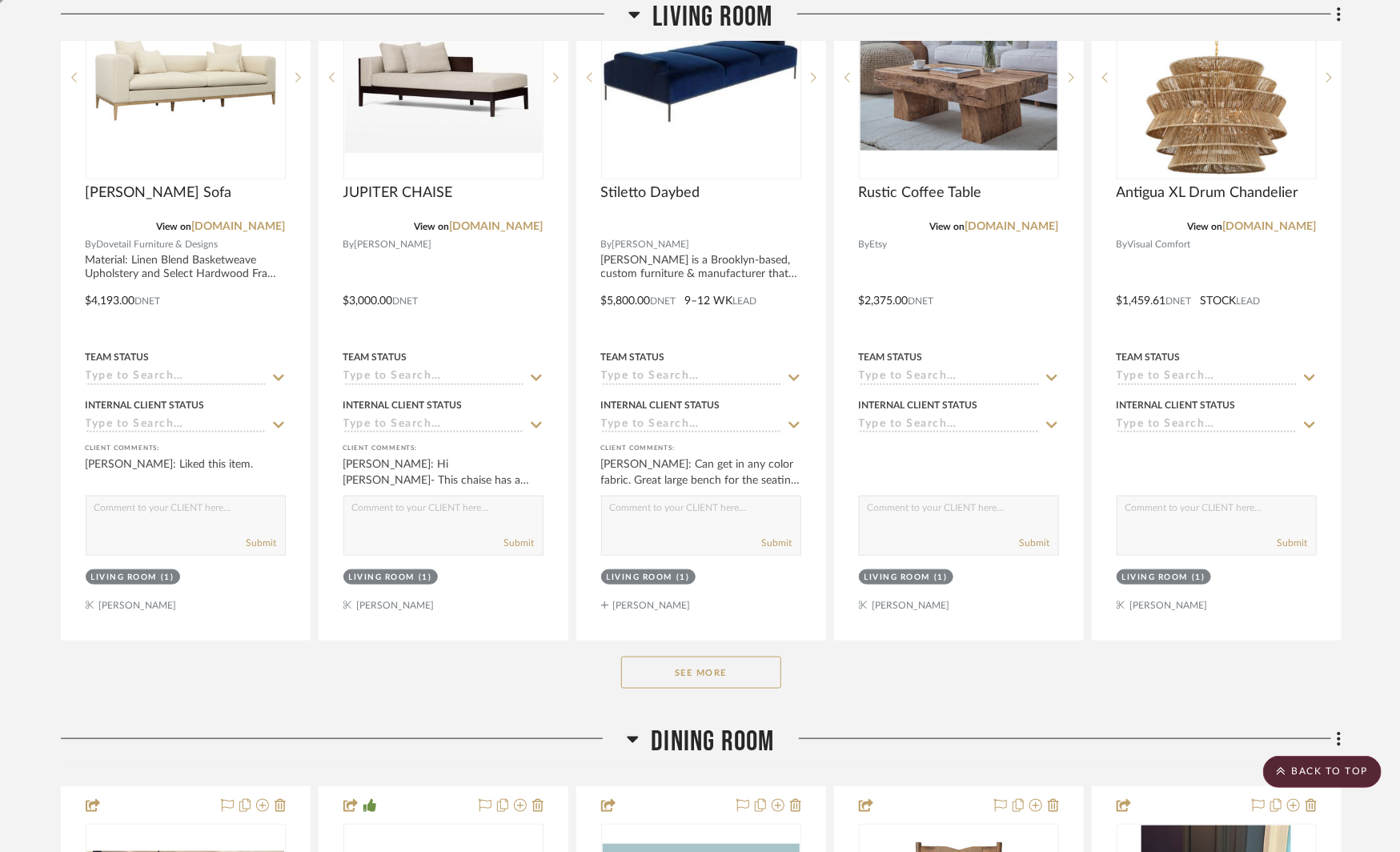
click at [681, 675] on button "See More" at bounding box center [700, 673] width 160 height 32
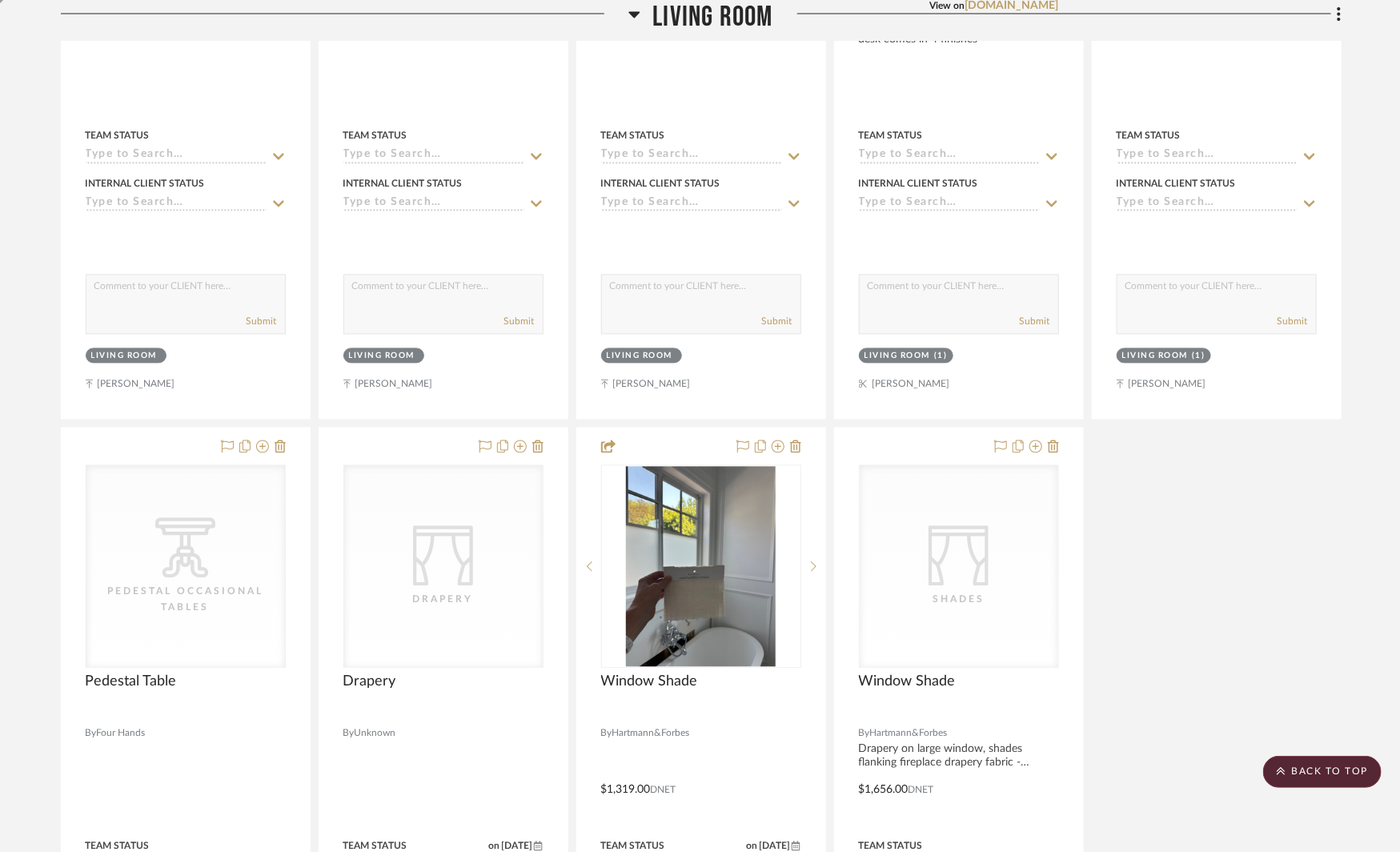
scroll to position [1520, 0]
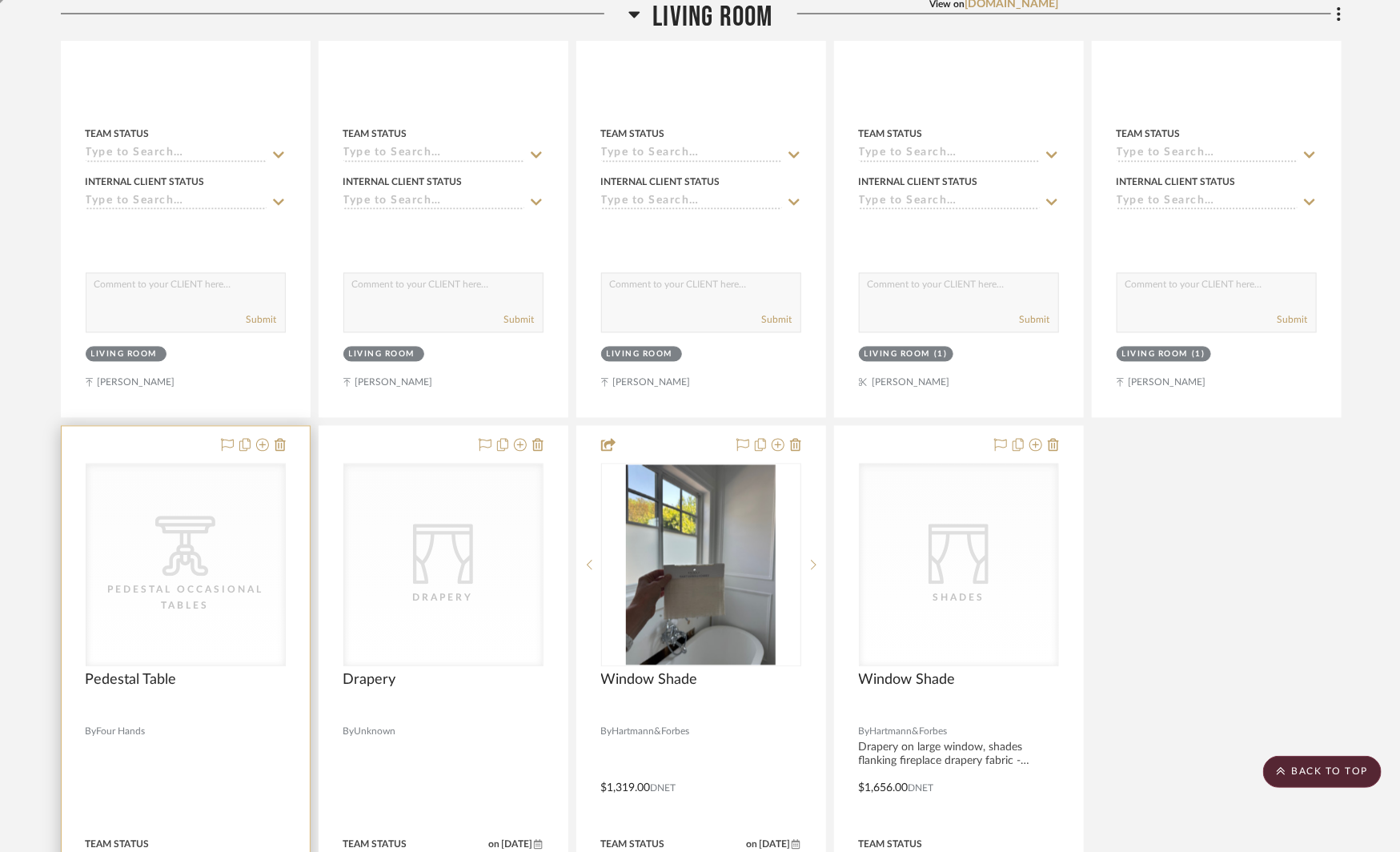
click at [205, 557] on icon "CategoryIconTables Created with Sketch." at bounding box center [185, 547] width 60 height 60
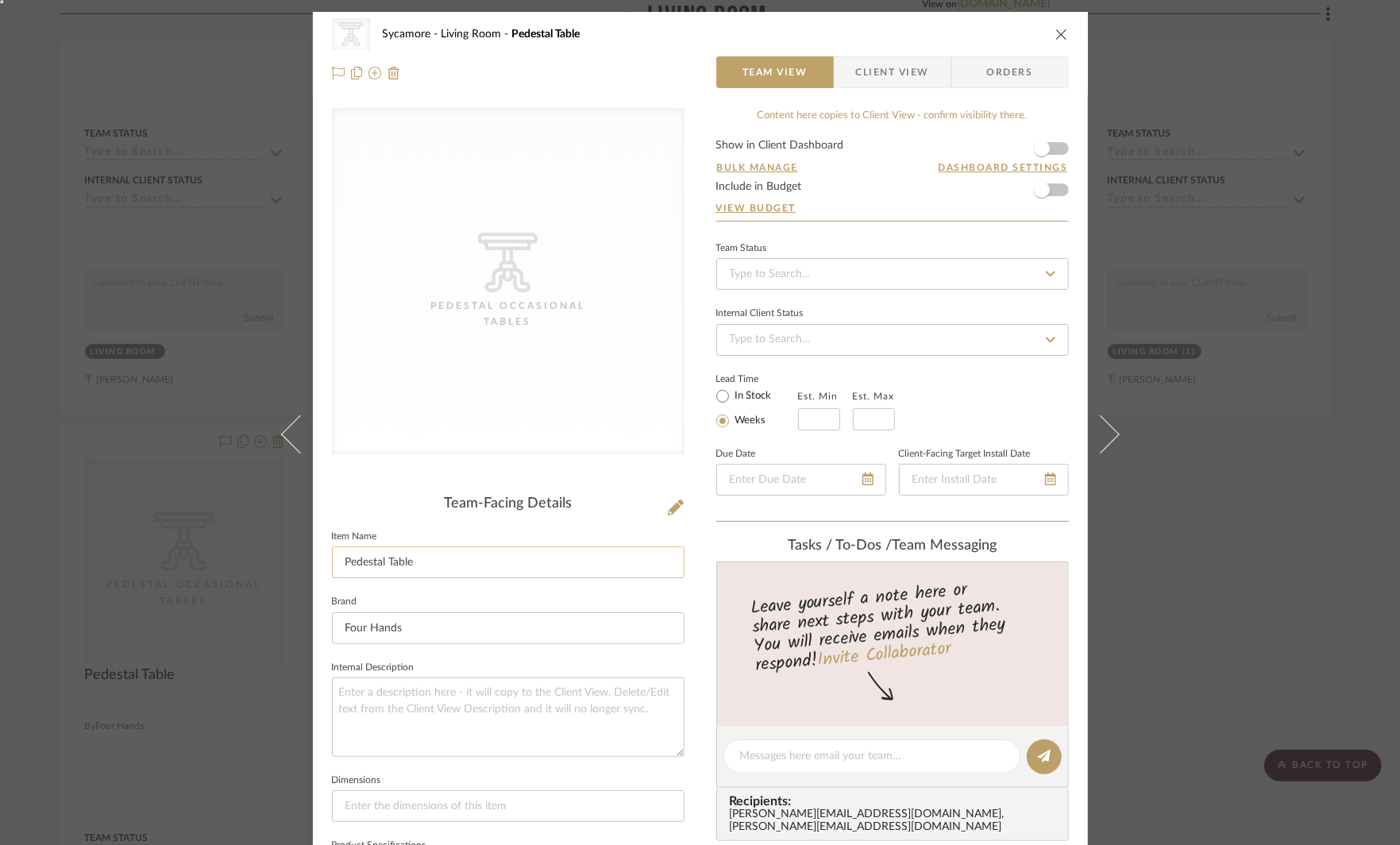
click at [442, 558] on input "Pedestal Table" at bounding box center [508, 562] width 353 height 32
click at [361, 564] on input "Pedestal Table" at bounding box center [508, 562] width 353 height 32
click at [502, 569] on input "Low Stool for [DEMOGRAPHIC_DATA] Sculpture Table" at bounding box center [508, 562] width 353 height 32
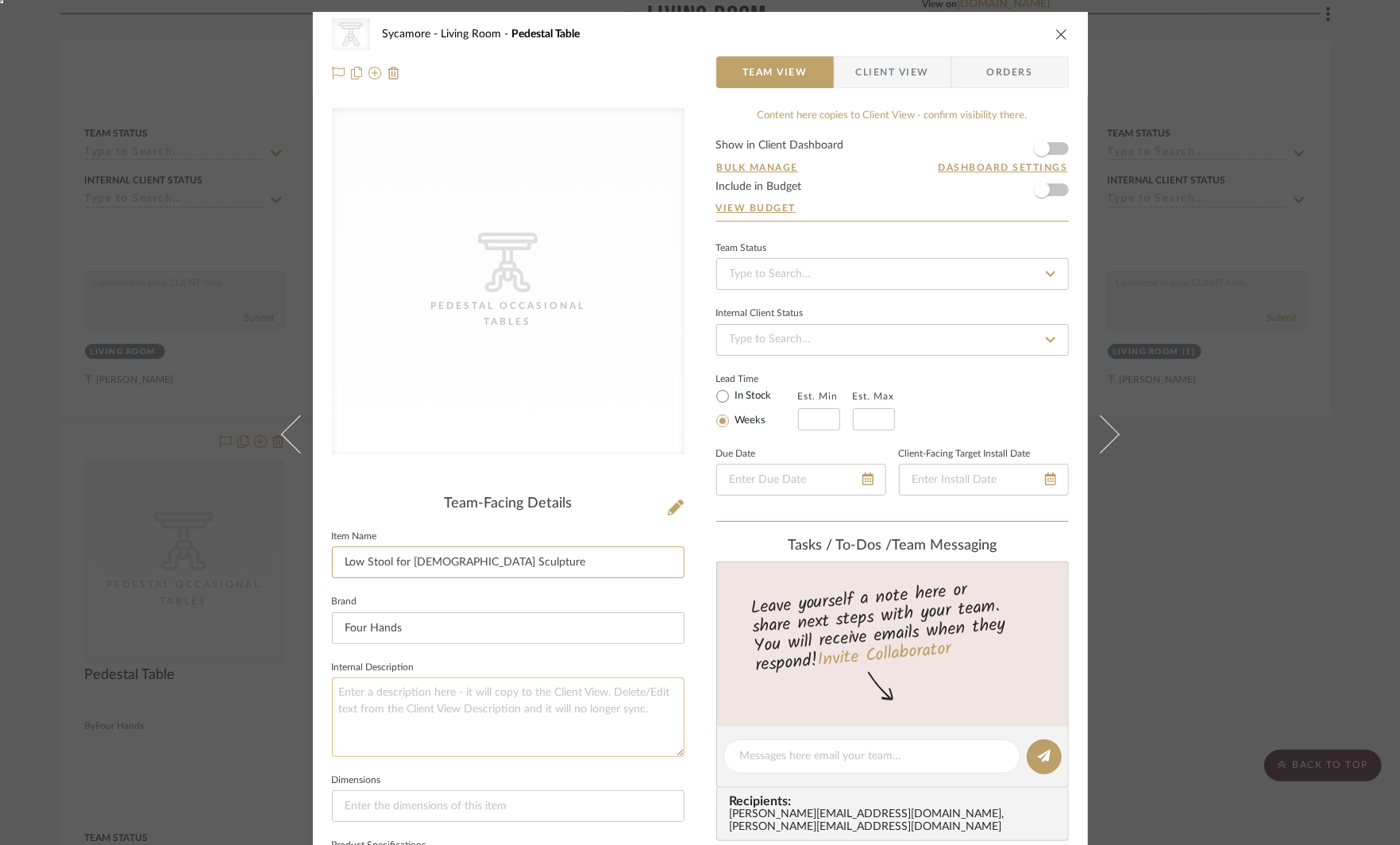
type input "Low Stool for [DEMOGRAPHIC_DATA] Sculpture"
click at [546, 705] on textarea at bounding box center [508, 716] width 353 height 79
click at [675, 501] on icon at bounding box center [675, 507] width 16 height 16
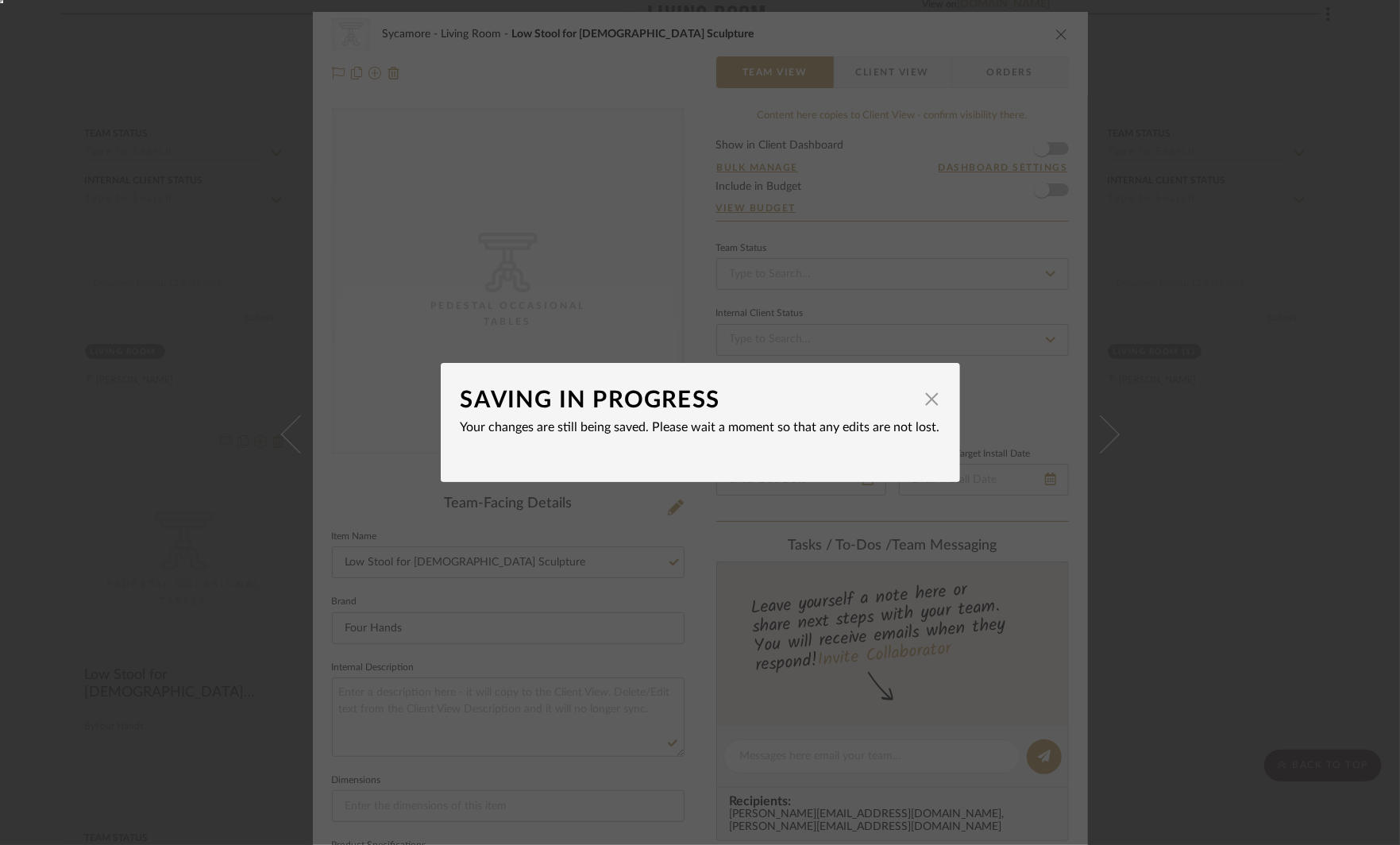
click at [1002, 481] on div "SAVING IN PROGRESS × Your changes are still being saved. Please wait a moment s…" at bounding box center [700, 422] width 1400 height 845
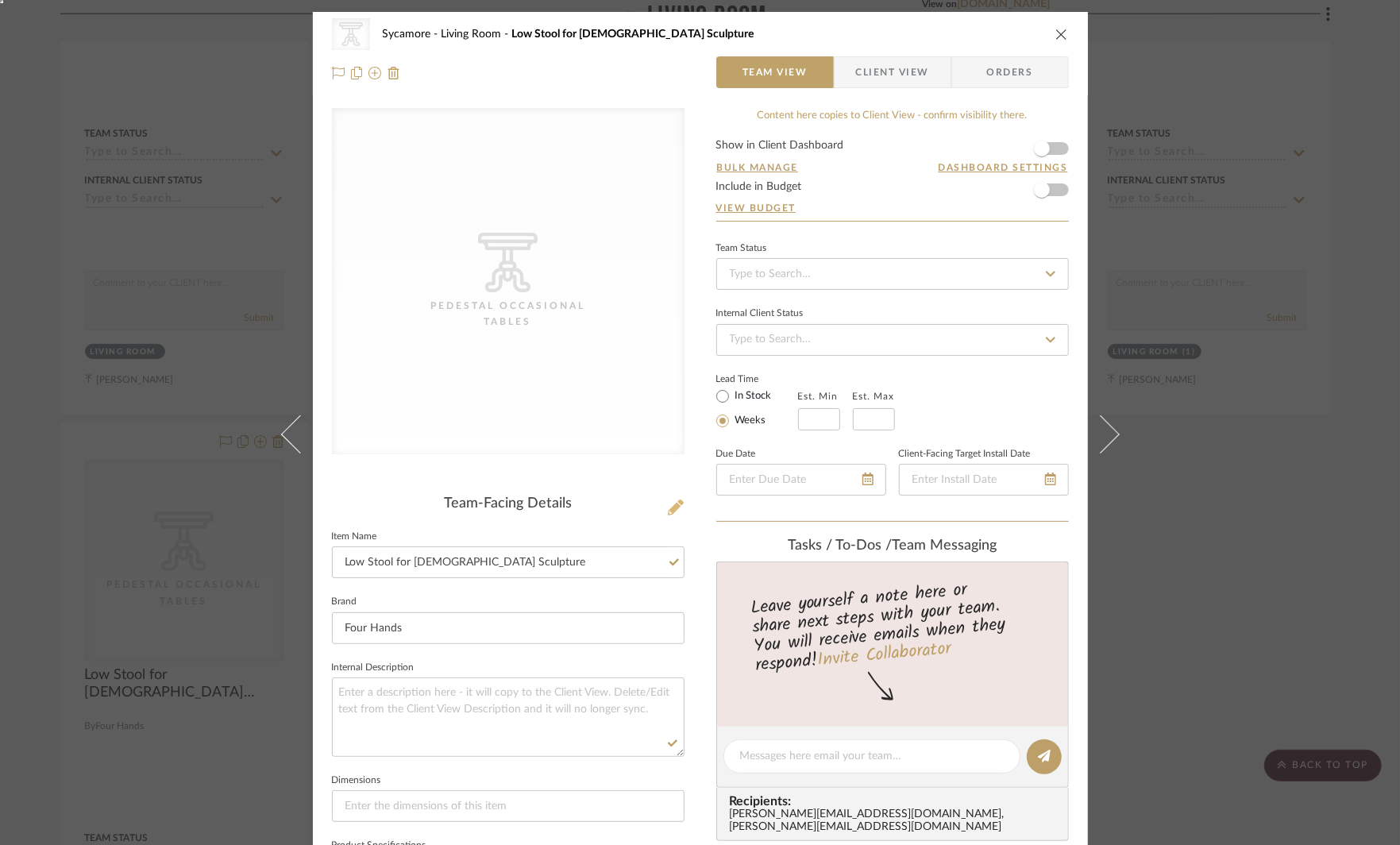
click at [676, 504] on icon at bounding box center [675, 507] width 16 height 16
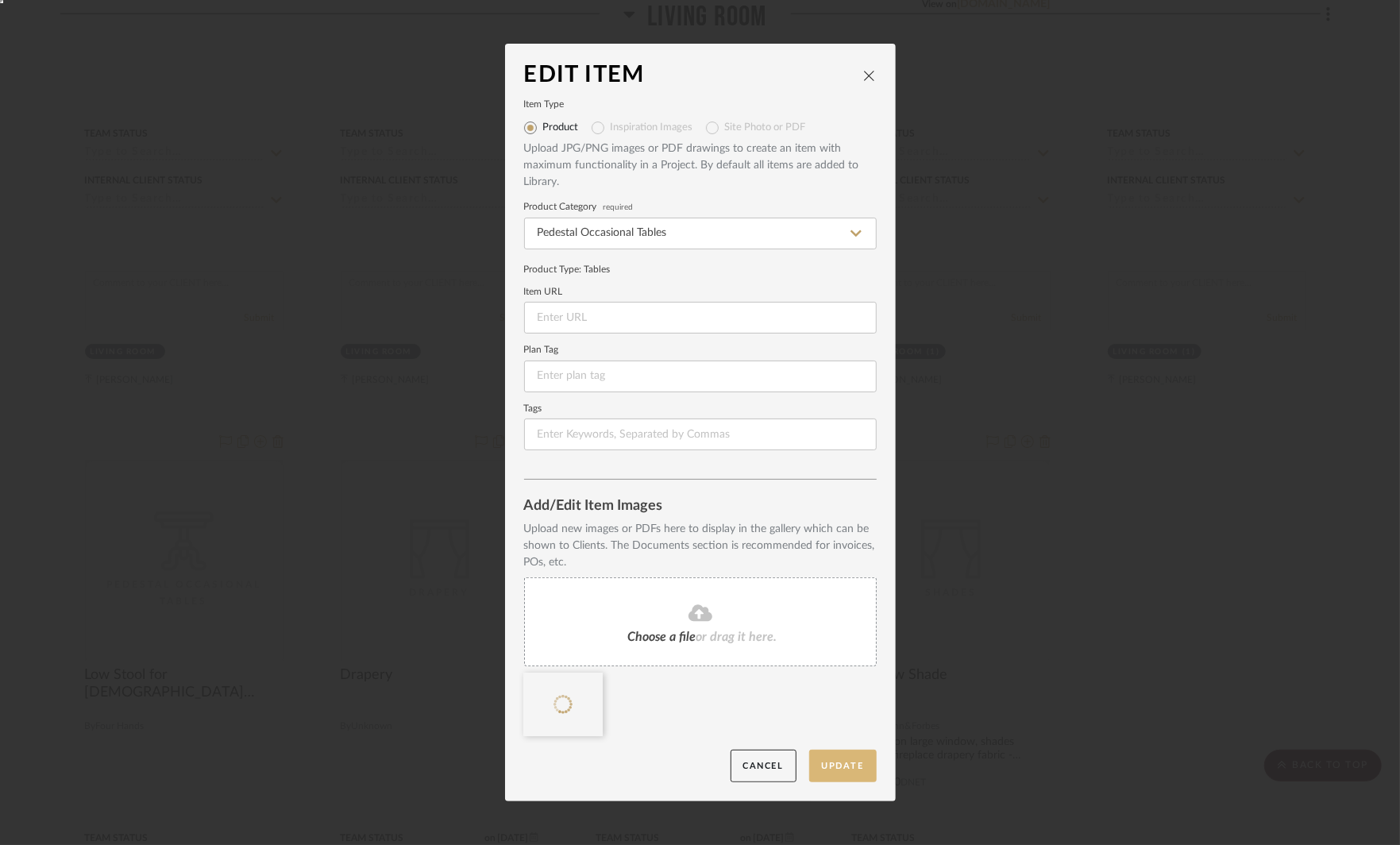
click at [831, 771] on button "Update" at bounding box center [843, 765] width 68 height 32
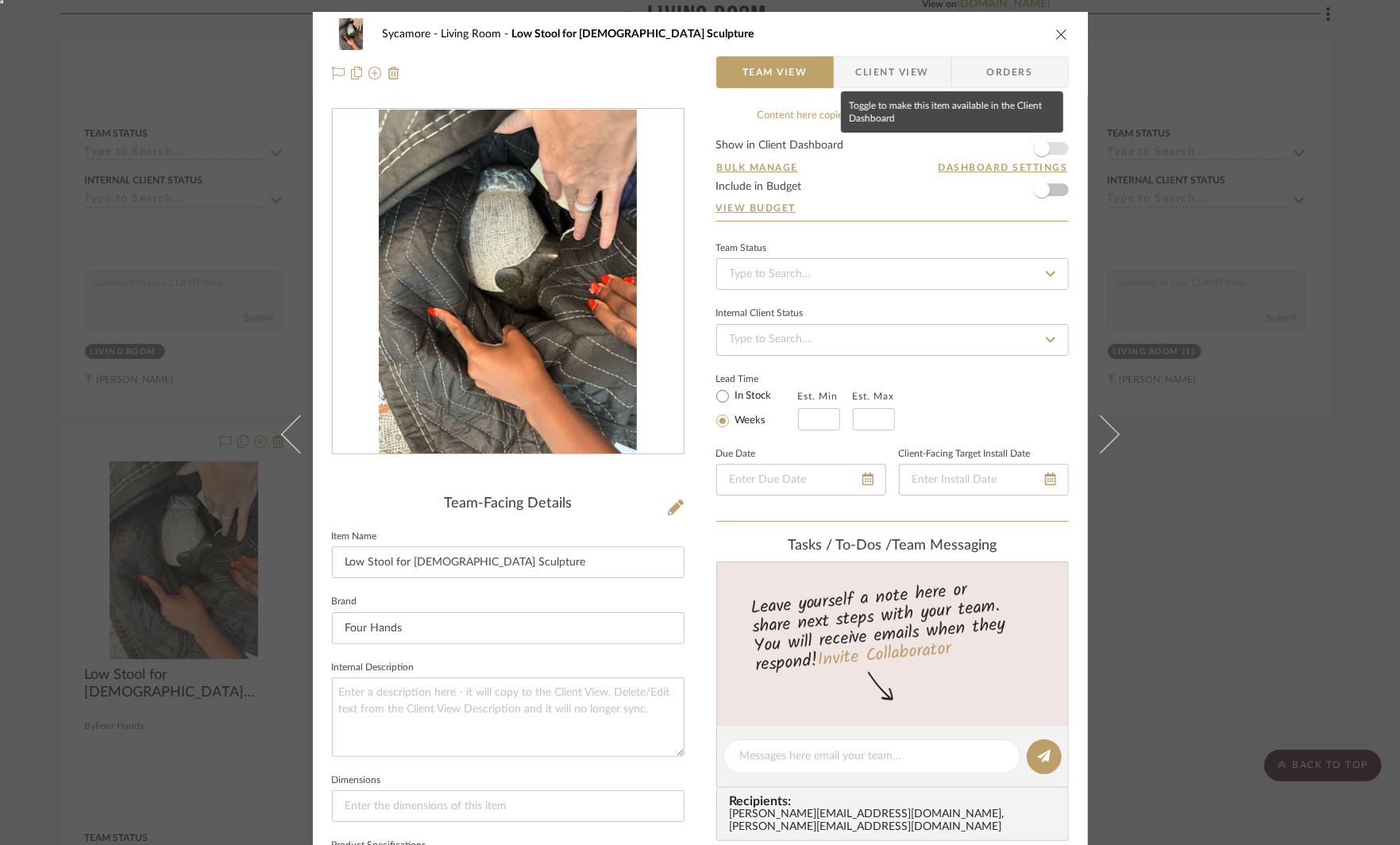
click at [1050, 152] on span "button" at bounding box center [1042, 148] width 35 height 35
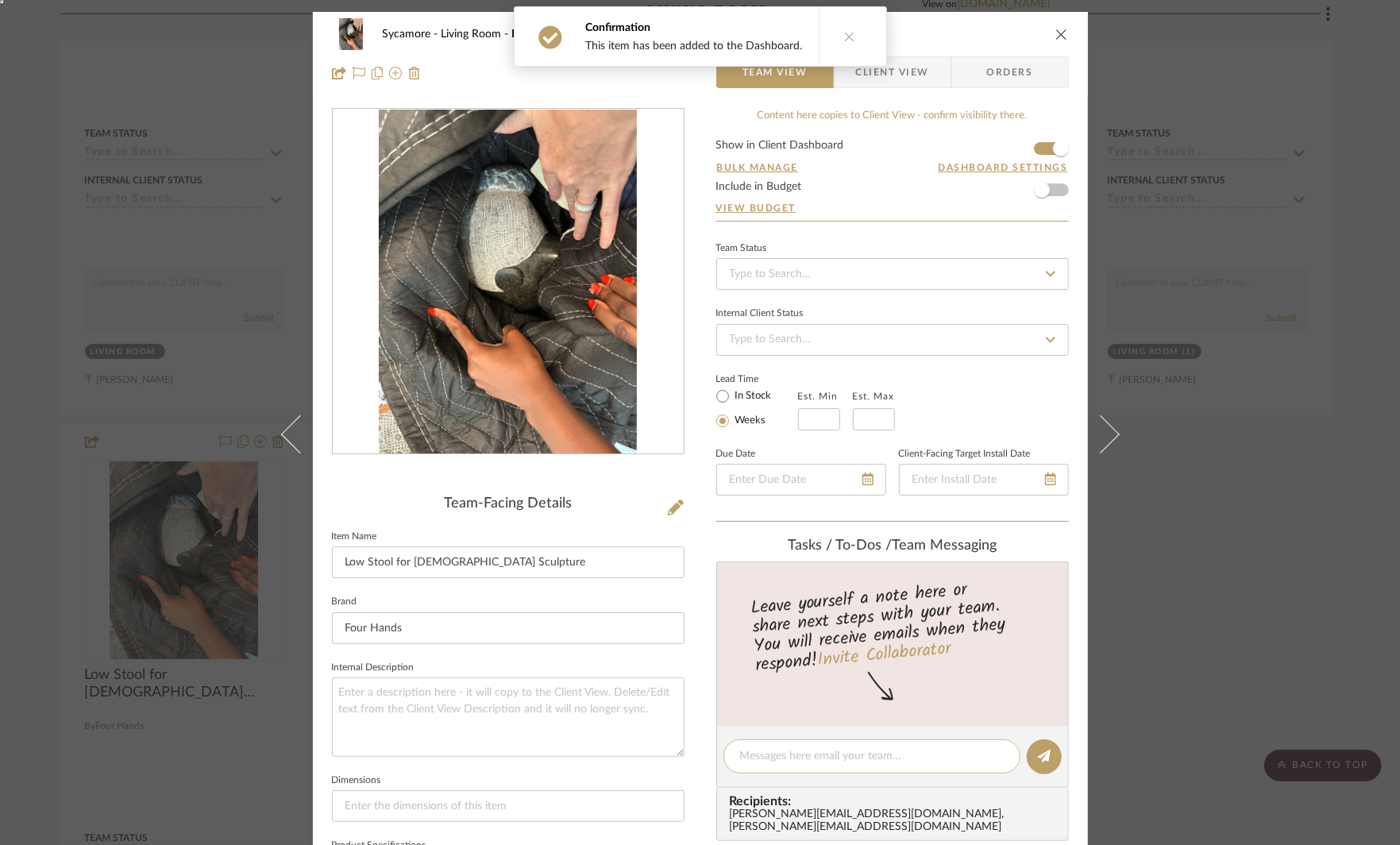
click at [761, 758] on textarea at bounding box center [872, 756] width 264 height 17
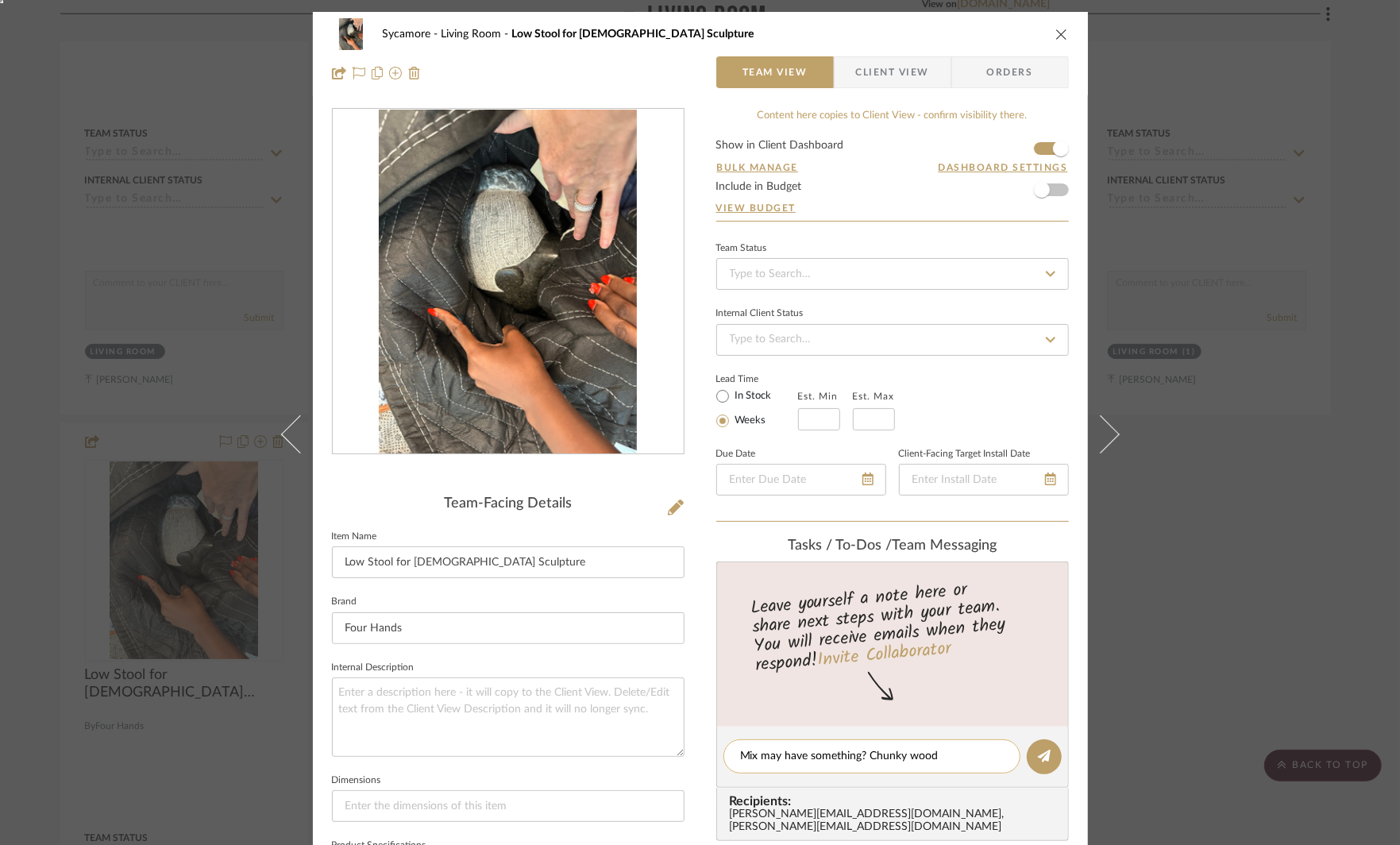
type textarea "Mix may have something? Chunky wood [PERSON_NAME]?"
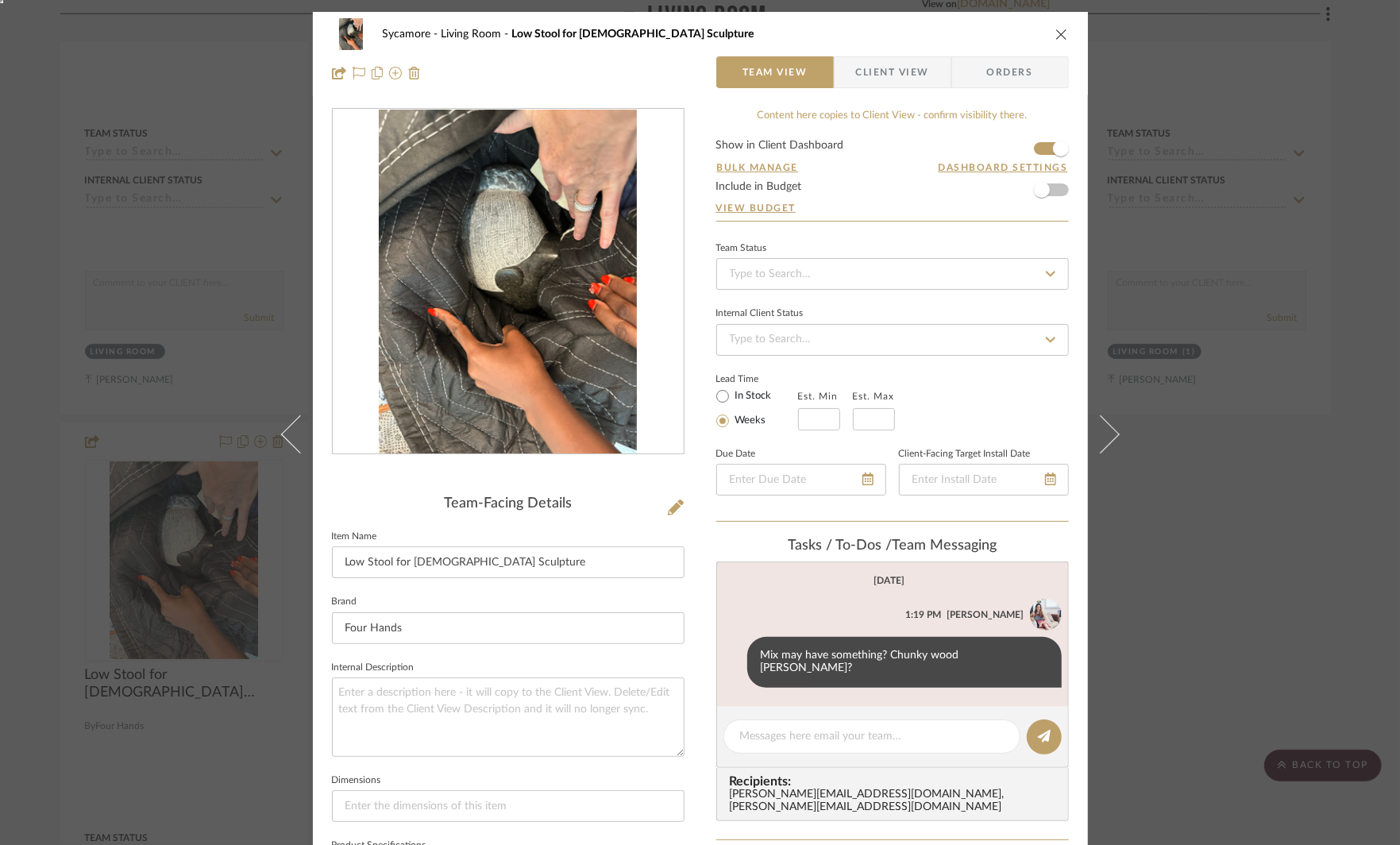
click at [1273, 576] on div "Sycamore Living Room Low Stool for [DEMOGRAPHIC_DATA] Sculpture Team View Clien…" at bounding box center [700, 422] width 1400 height 845
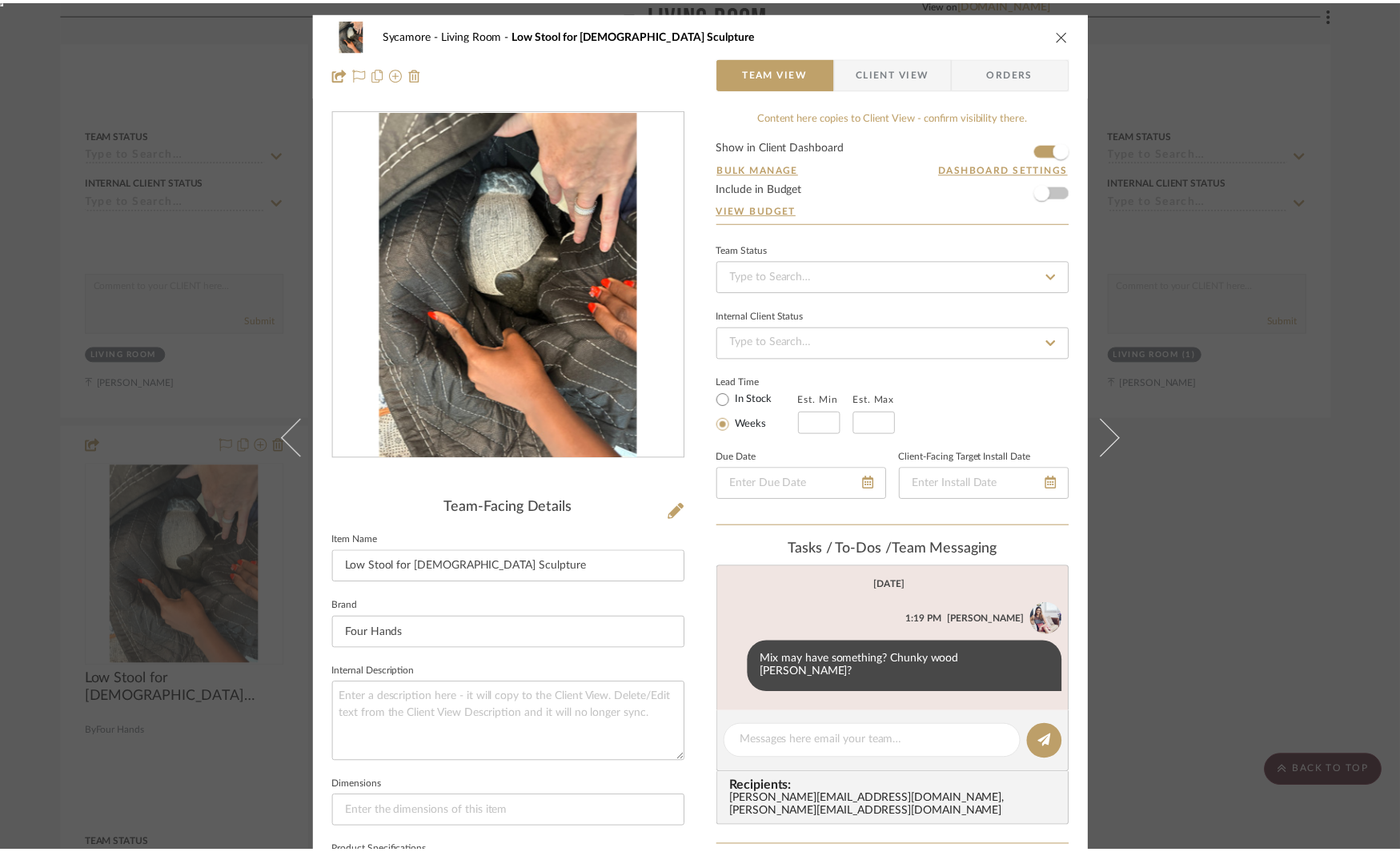
scroll to position [1520, 0]
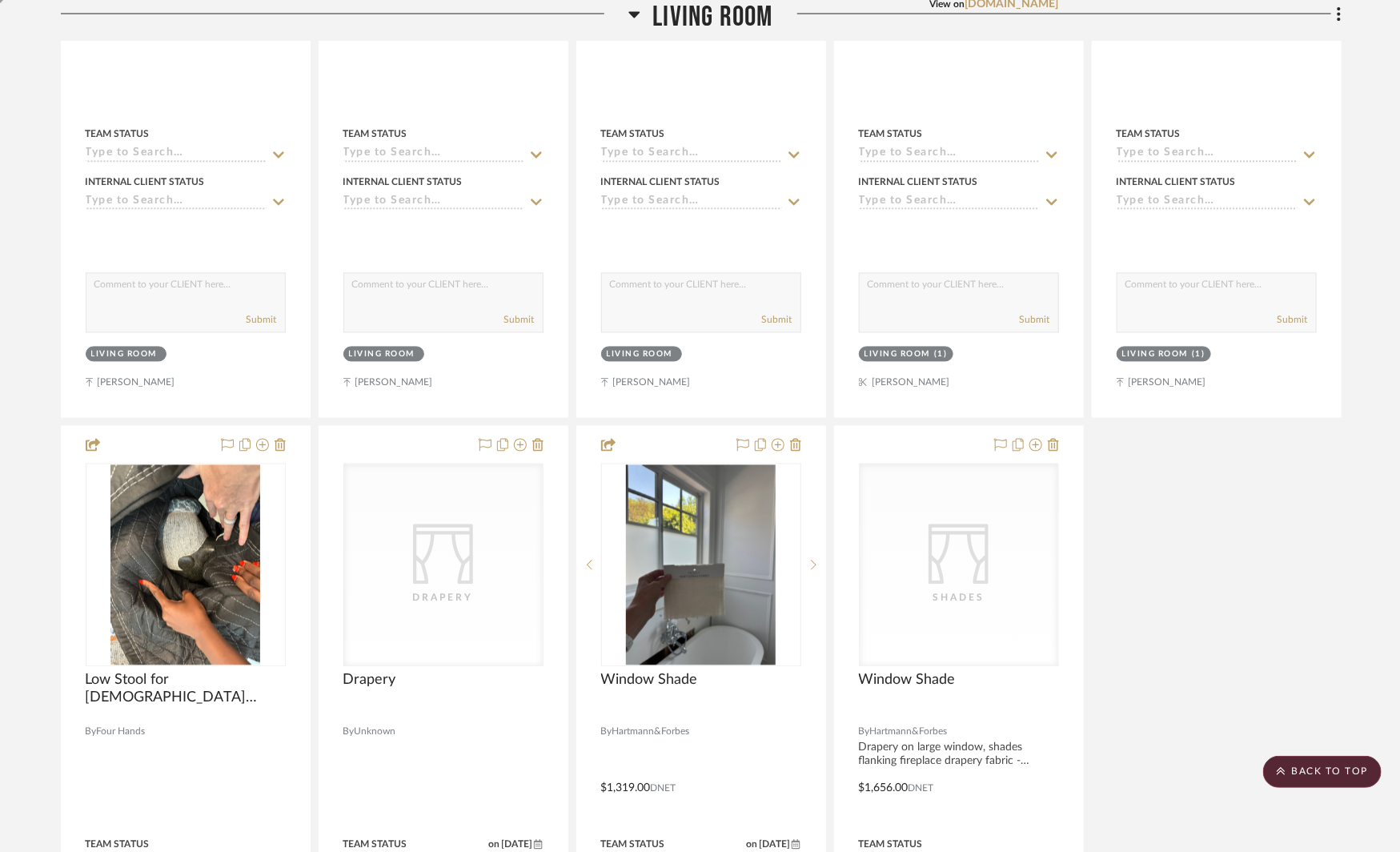
click at [1181, 552] on div "[PERSON_NAME] Sofa View on [DOMAIN_NAME] By Dovetail Furniture & Designs Materi…" at bounding box center [701, 66] width 1281 height 2123
click at [1336, 18] on fa-icon at bounding box center [1336, 16] width 10 height 26
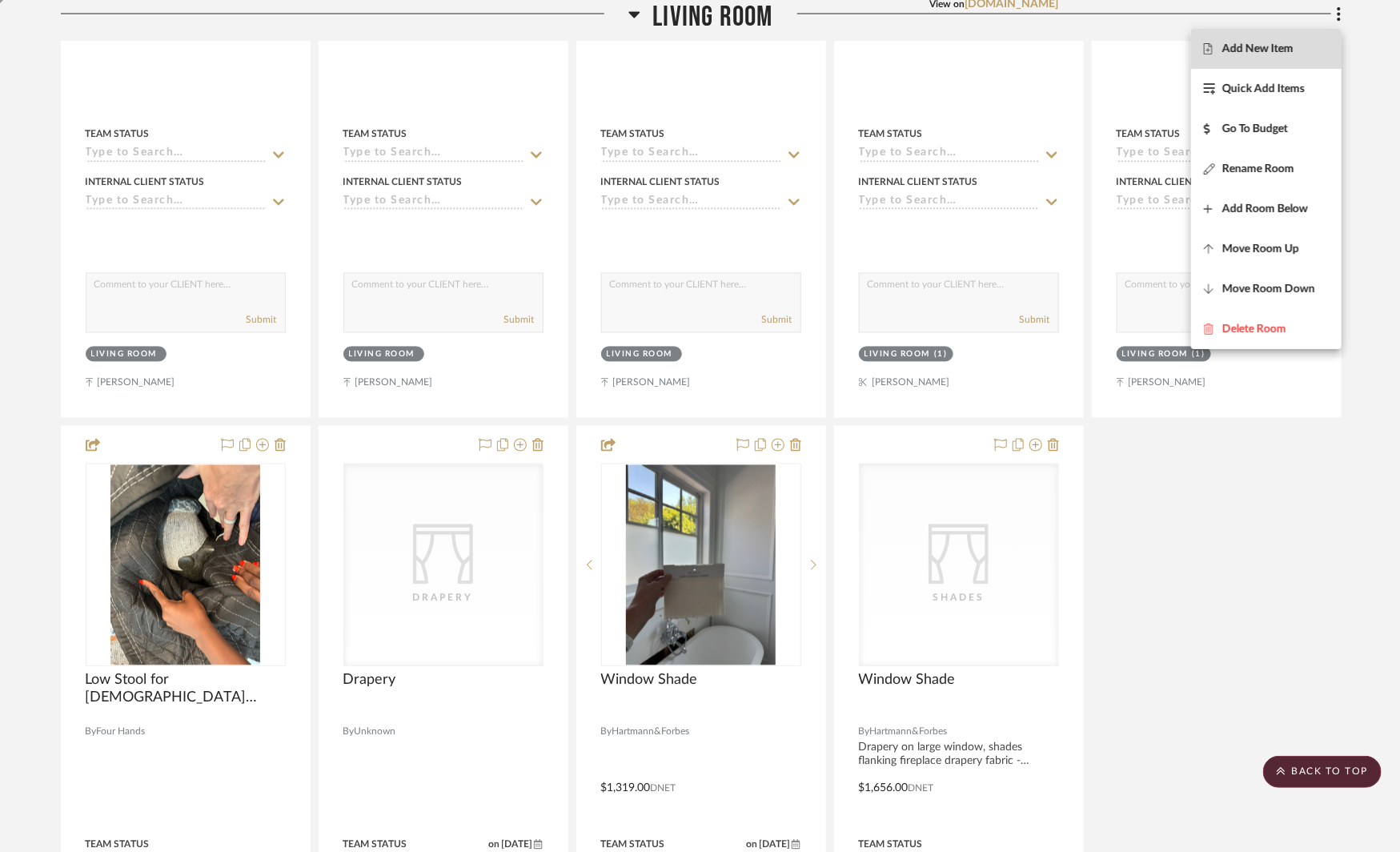
click at [1272, 48] on span "Add New Item" at bounding box center [1258, 49] width 71 height 14
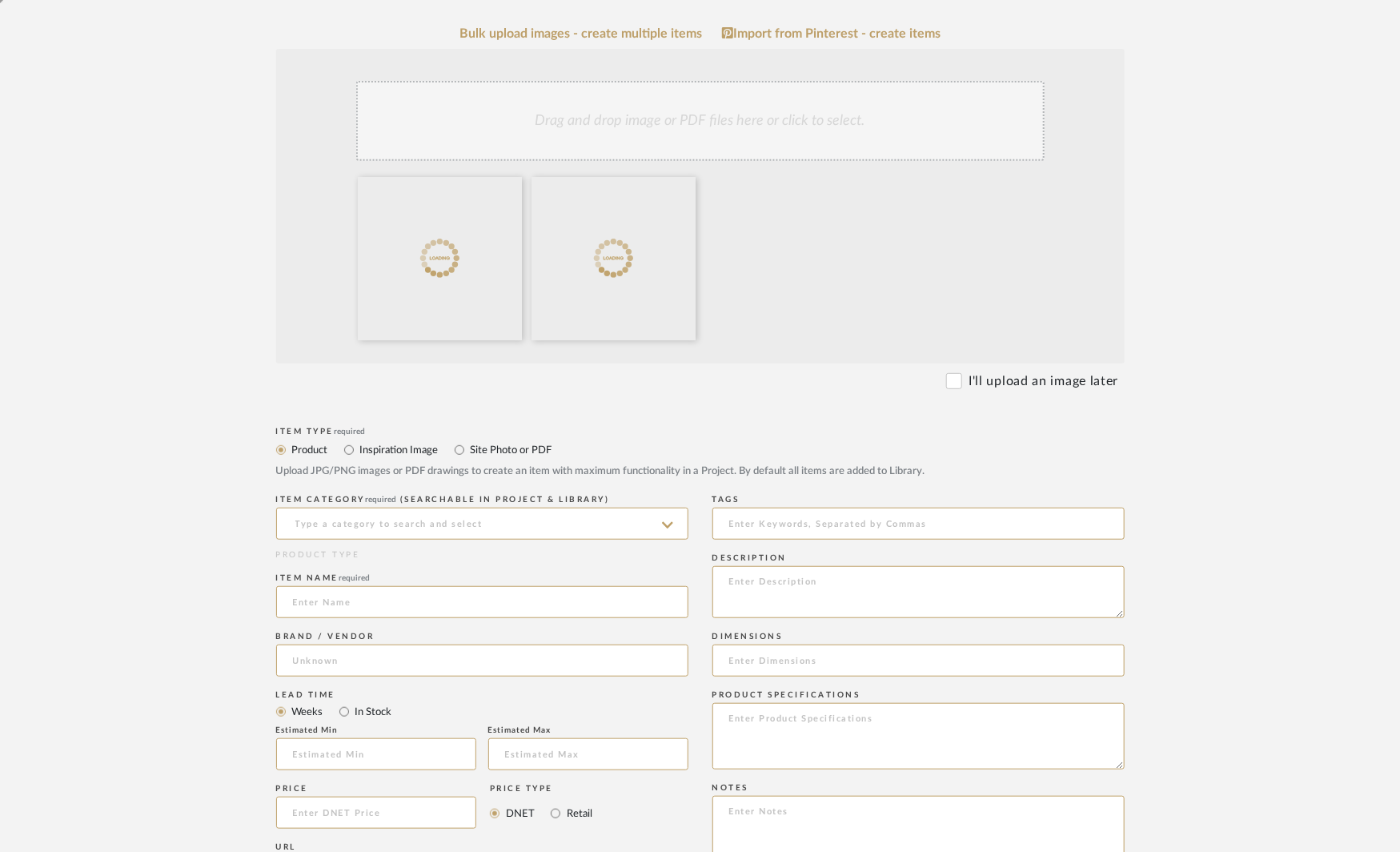
scroll to position [356, 0]
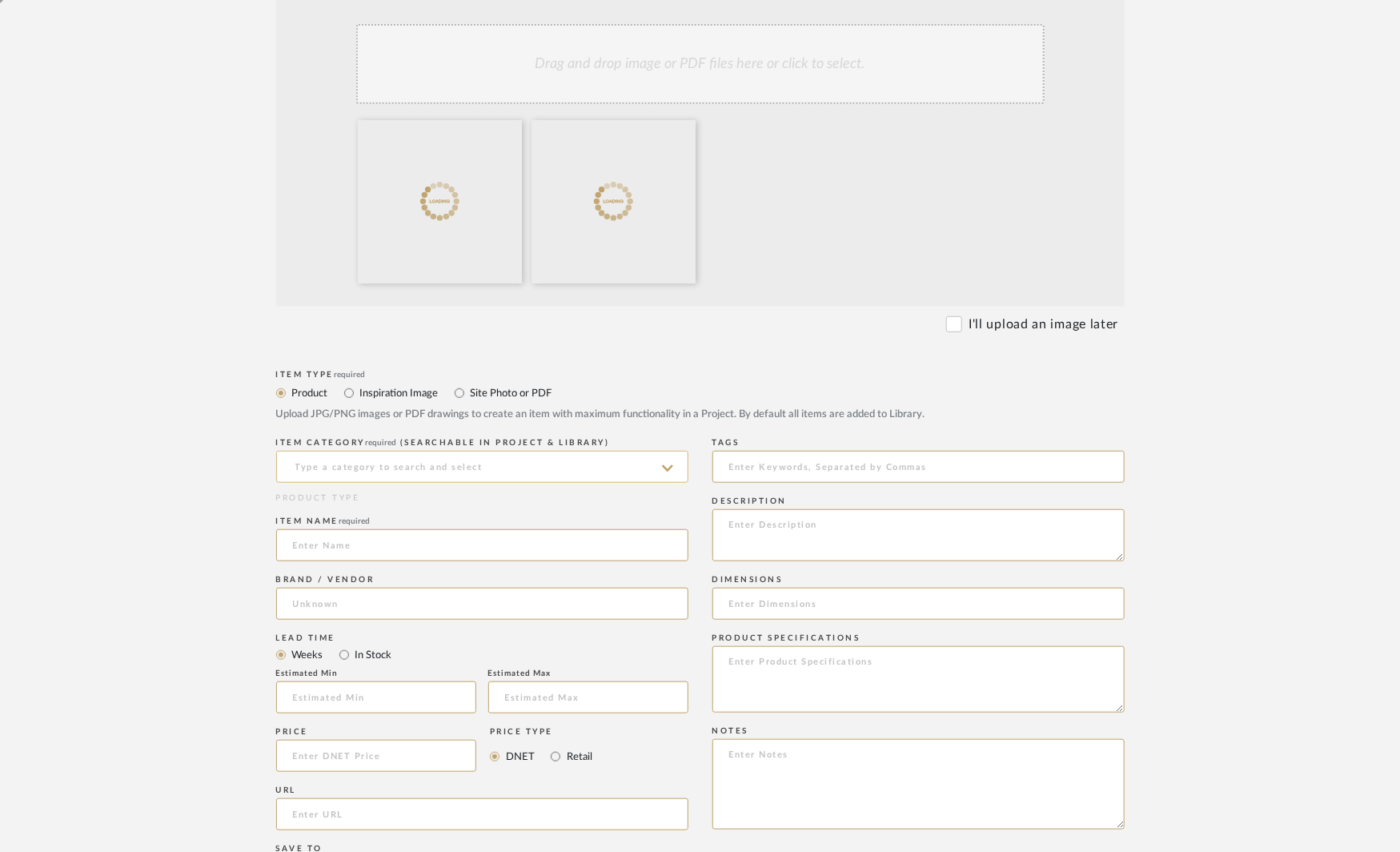
click at [376, 465] on input at bounding box center [482, 467] width 412 height 32
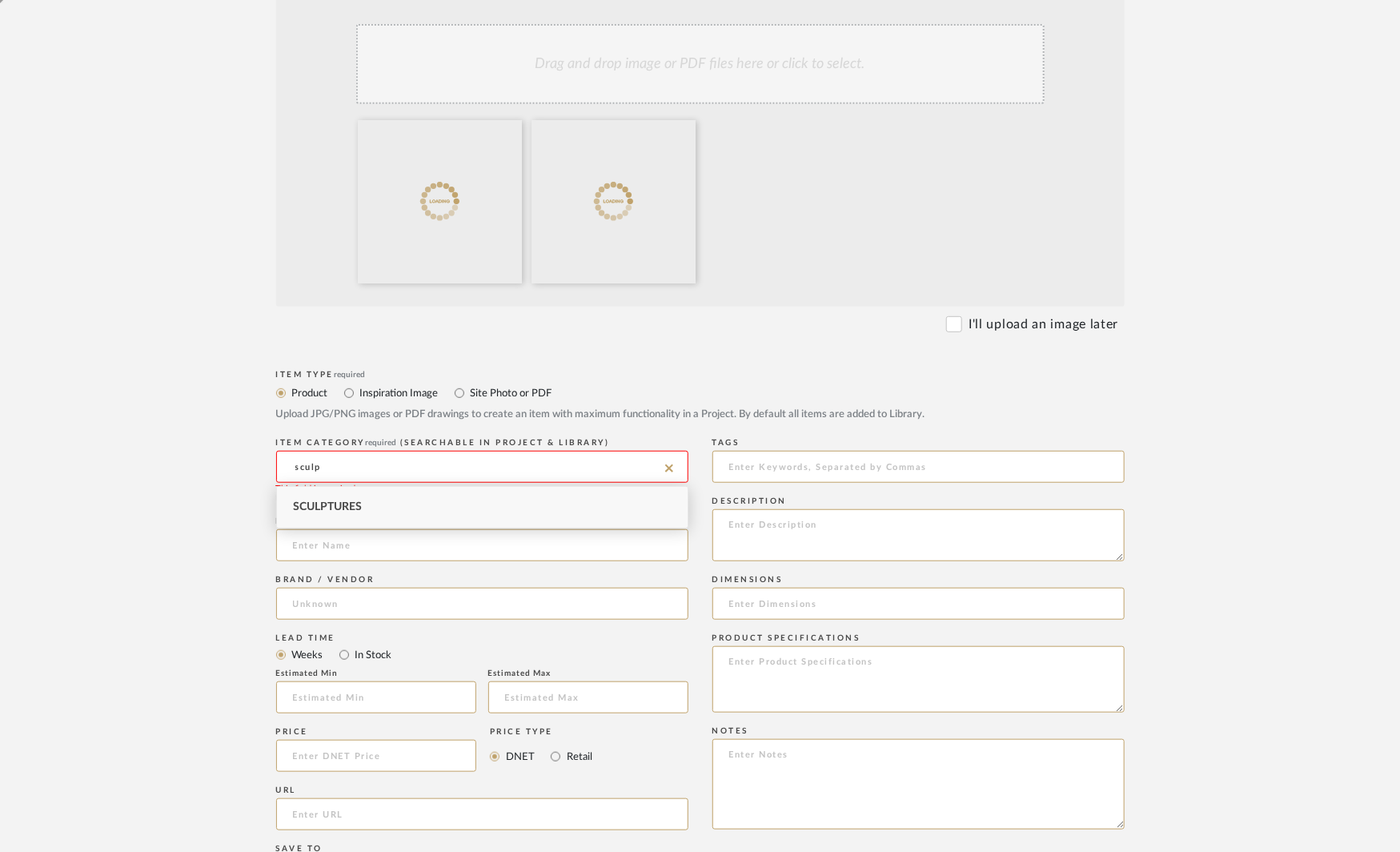
click at [313, 504] on span "Sculptures" at bounding box center [328, 507] width 69 height 11
type input "Sculptures"
click at [306, 546] on input at bounding box center [482, 546] width 412 height 32
type input "Client's own"
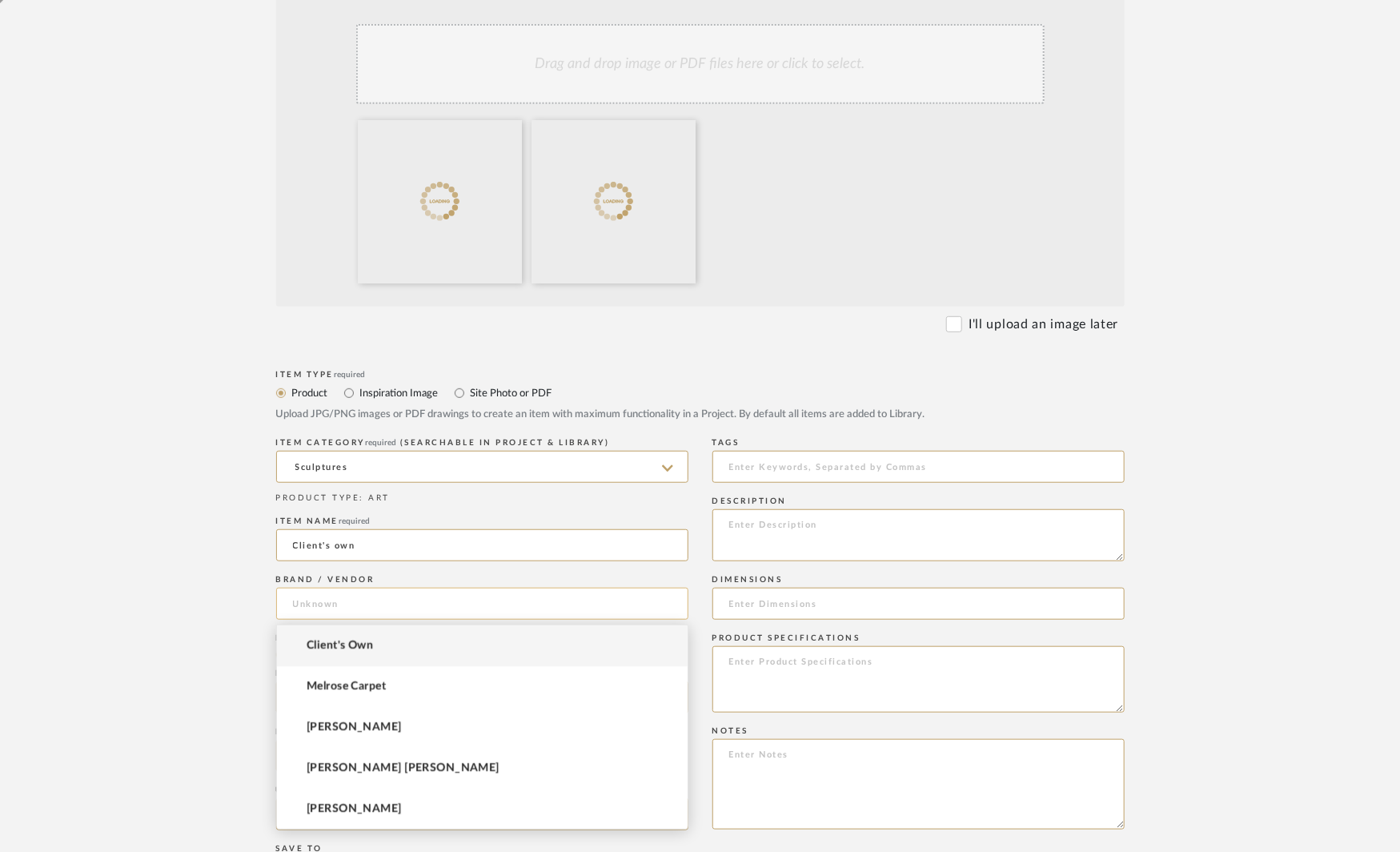
click at [356, 603] on input at bounding box center [482, 604] width 412 height 32
click at [361, 654] on mat-option "Client's Own" at bounding box center [483, 646] width 411 height 41
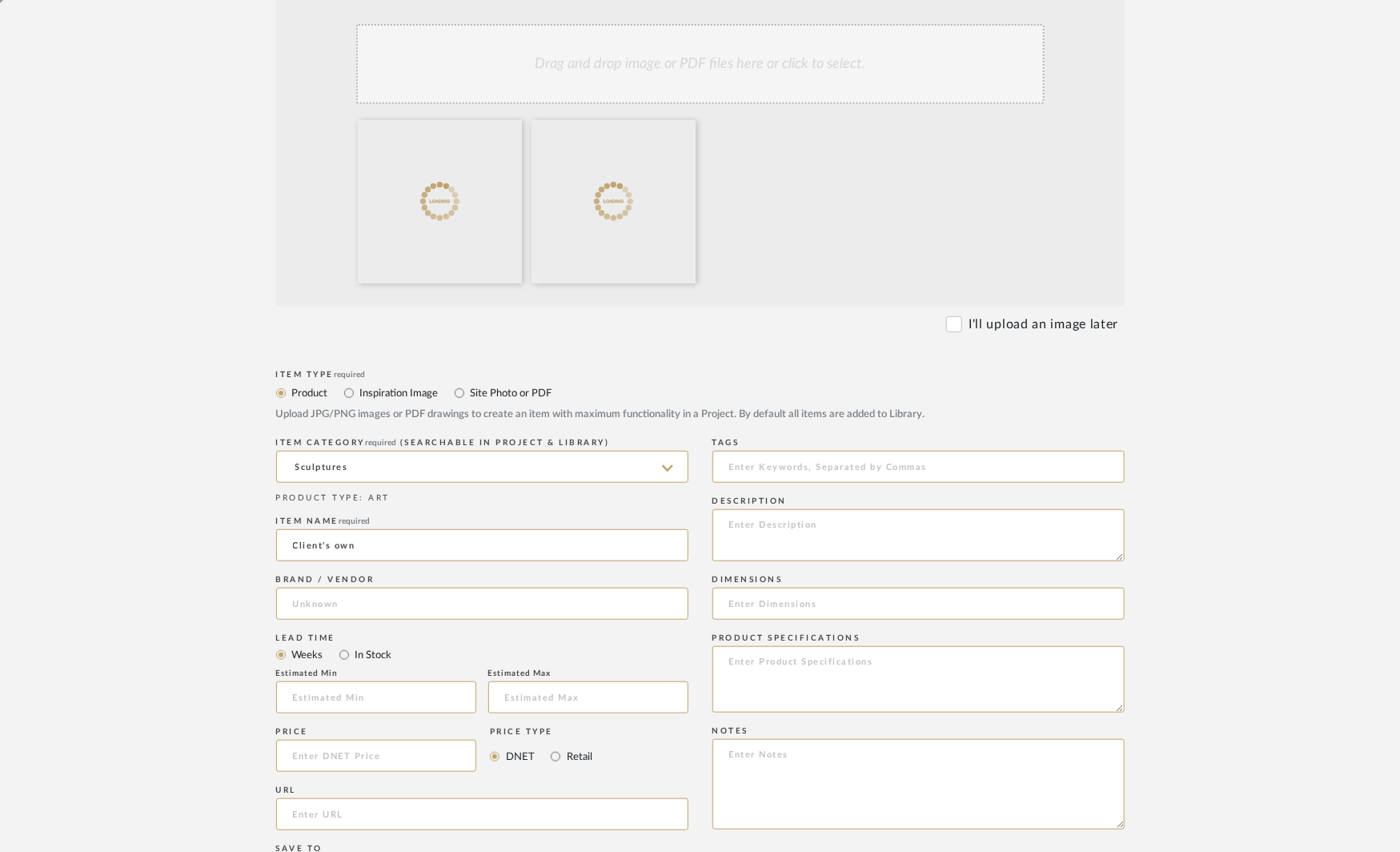
type input "Client's Own"
drag, startPoint x: 369, startPoint y: 545, endPoint x: 267, endPoint y: 541, distance: 102.1
click at [273, 543] on form "Bulk upload images - create multiple items Import from Pinterest - create items…" at bounding box center [700, 635] width 1020 height 1332
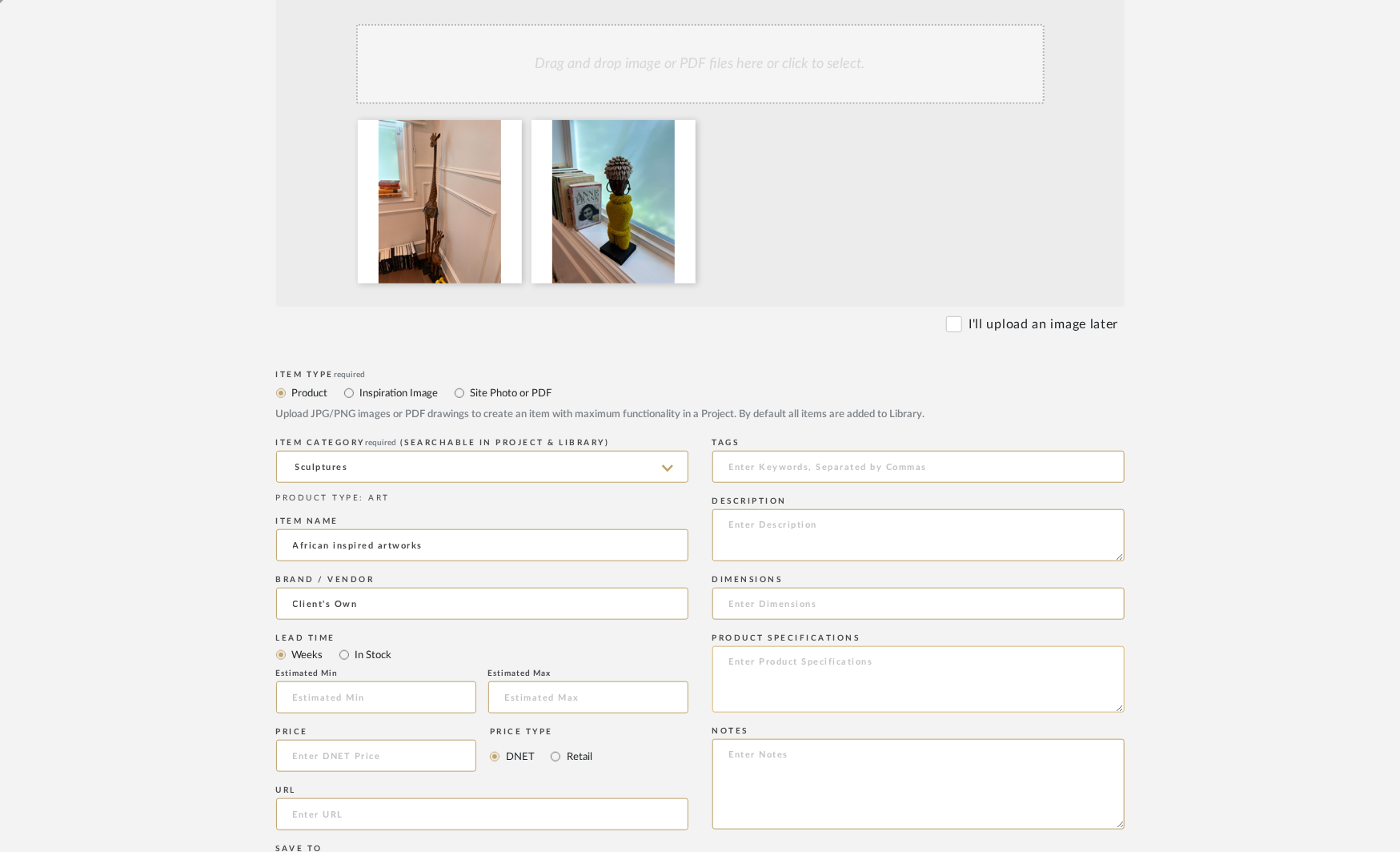
type input "African inspired artworks"
click at [950, 690] on textarea at bounding box center [918, 679] width 412 height 66
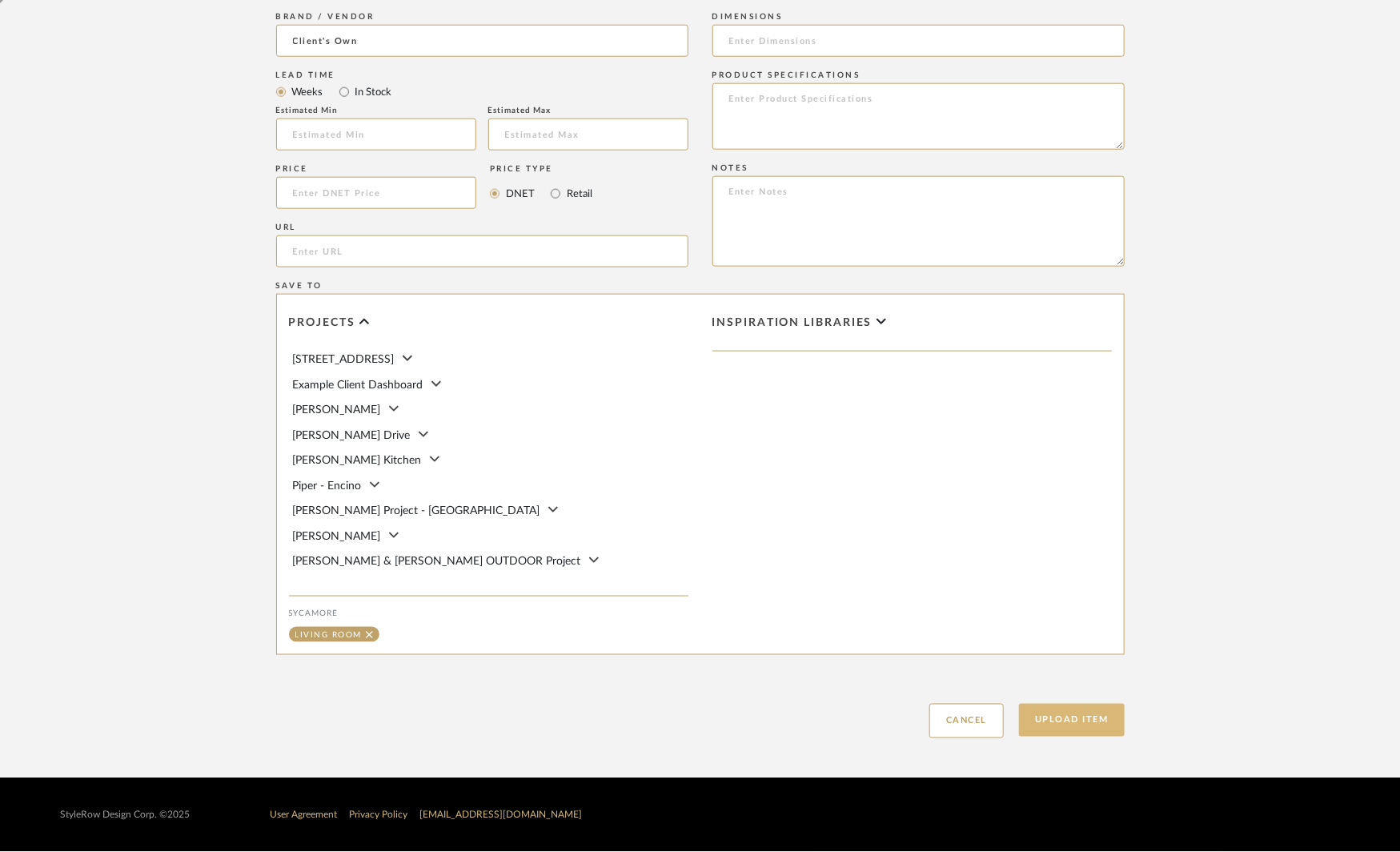
click at [1107, 720] on button "Upload Item" at bounding box center [1071, 719] width 106 height 33
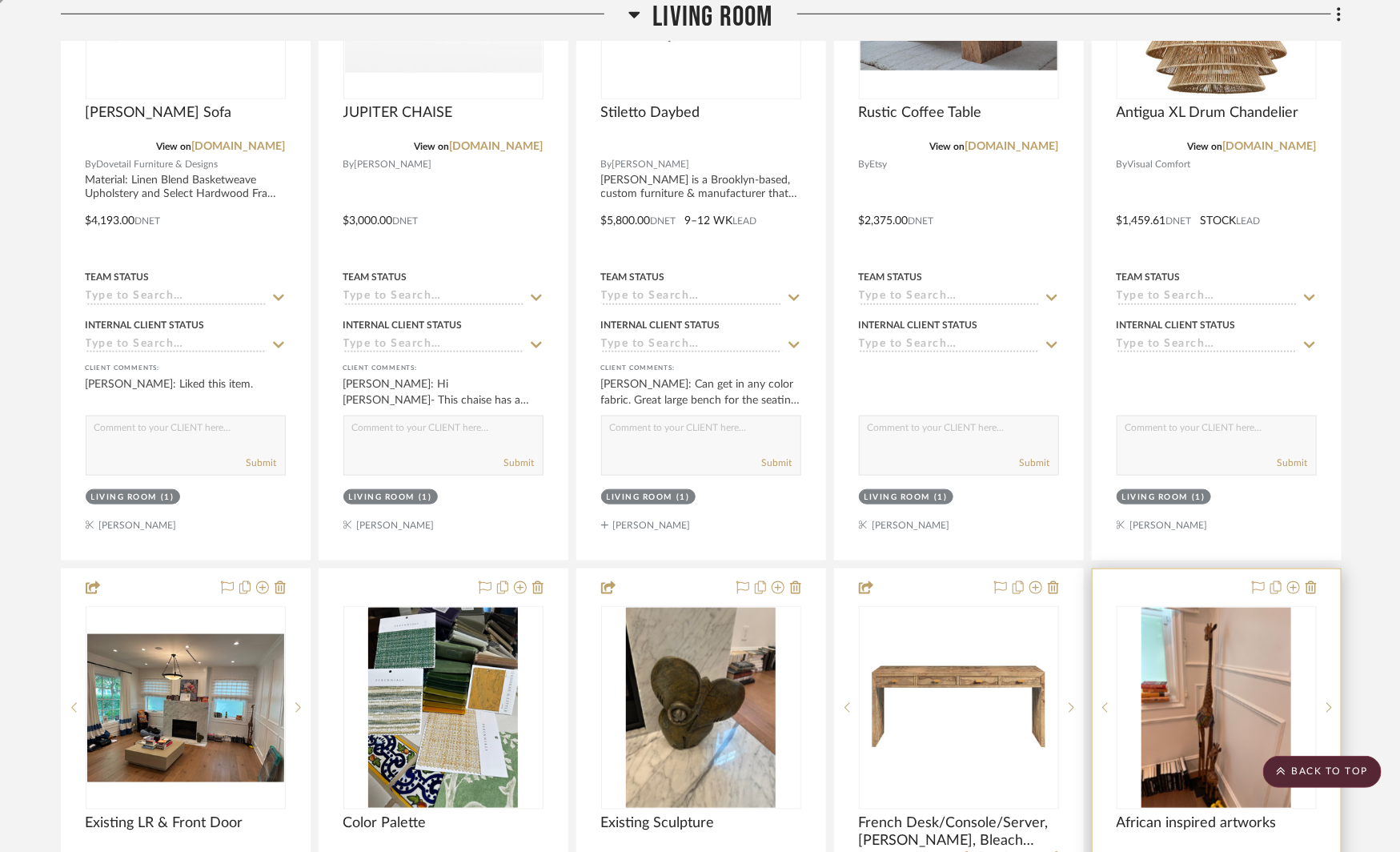
scroll to position [671, 0]
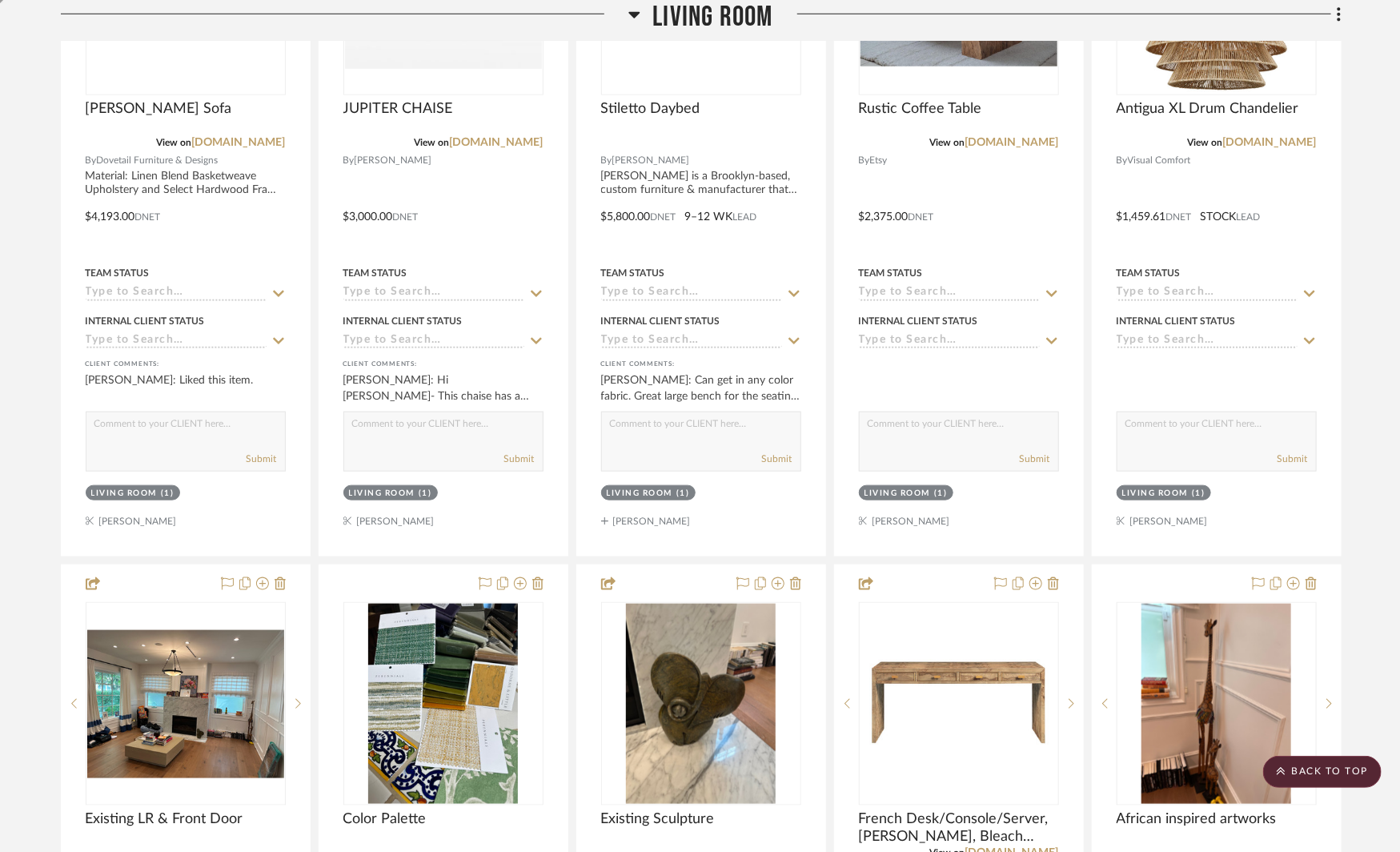
click at [636, 15] on icon at bounding box center [635, 15] width 11 height 7
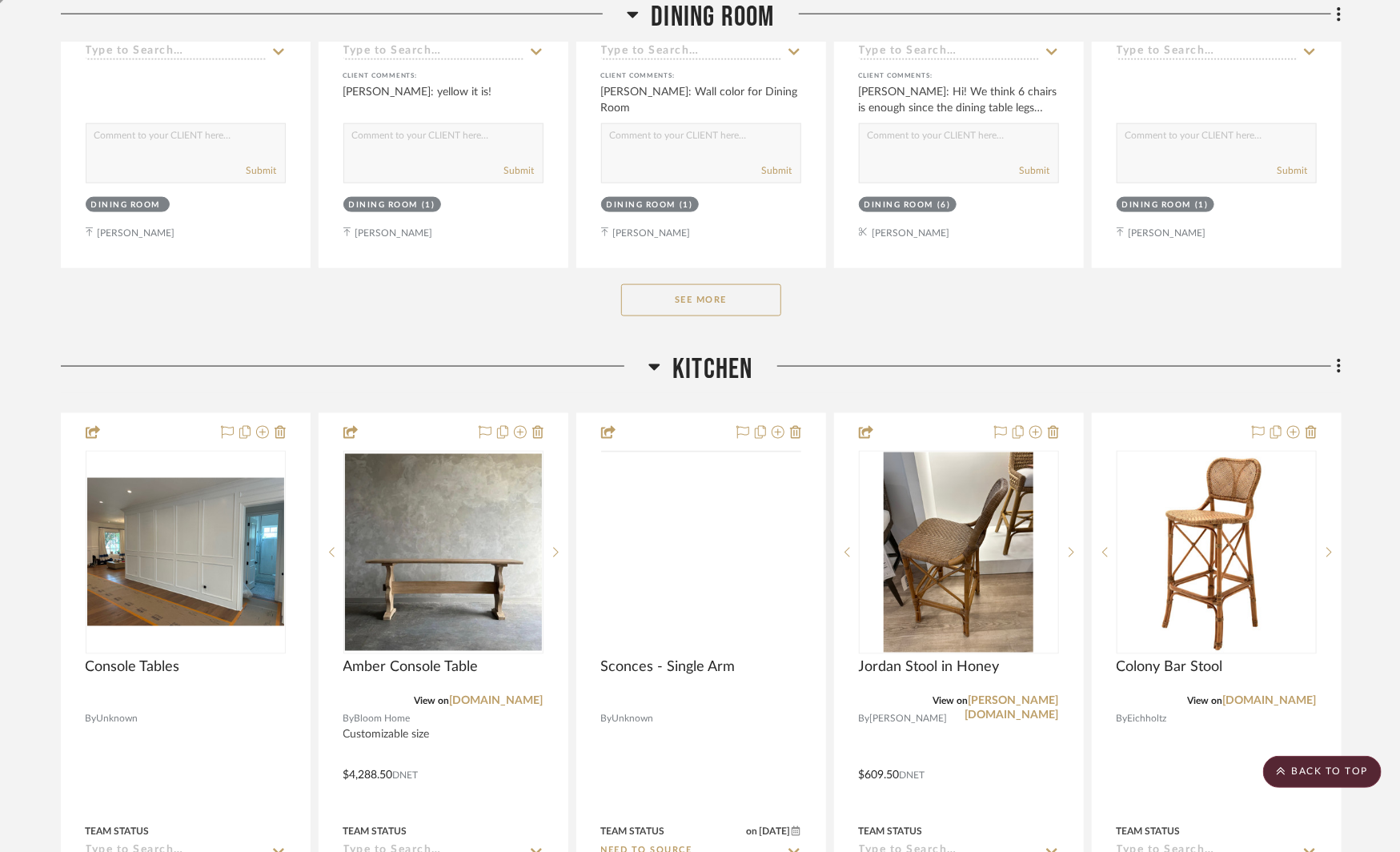
scroll to position [1022, 0]
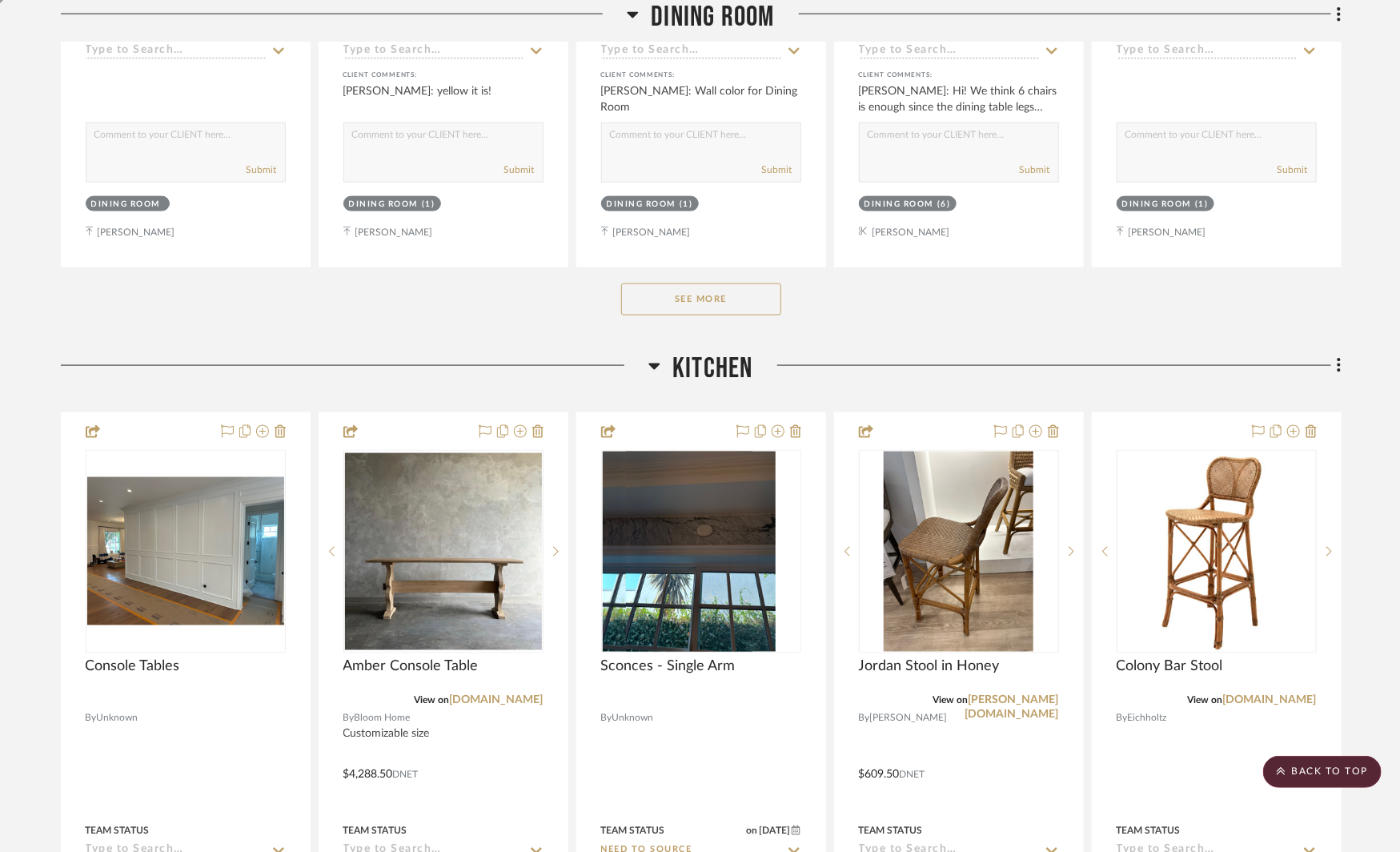
click at [652, 365] on icon at bounding box center [654, 365] width 12 height 20
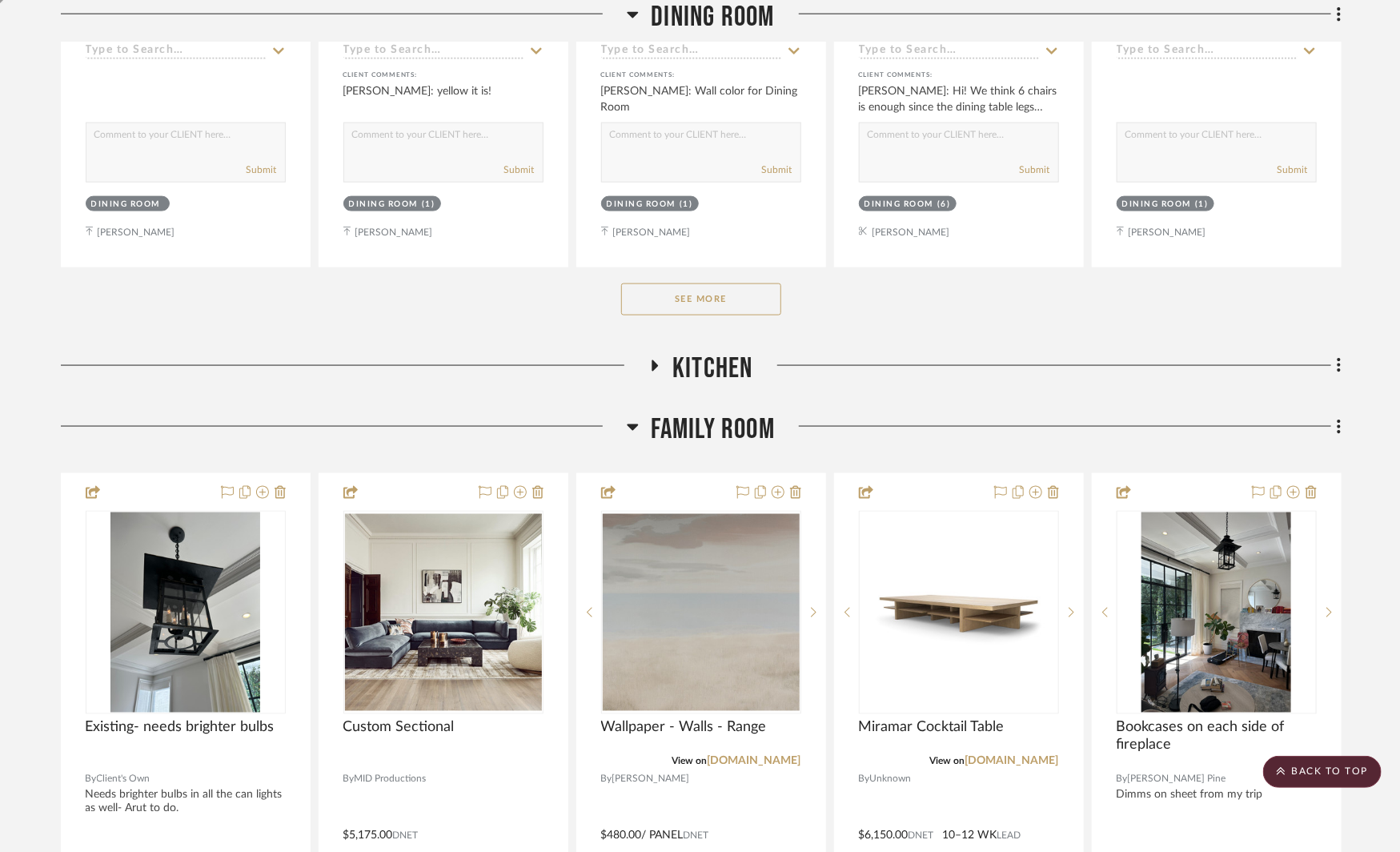
click at [652, 365] on icon at bounding box center [655, 365] width 20 height 12
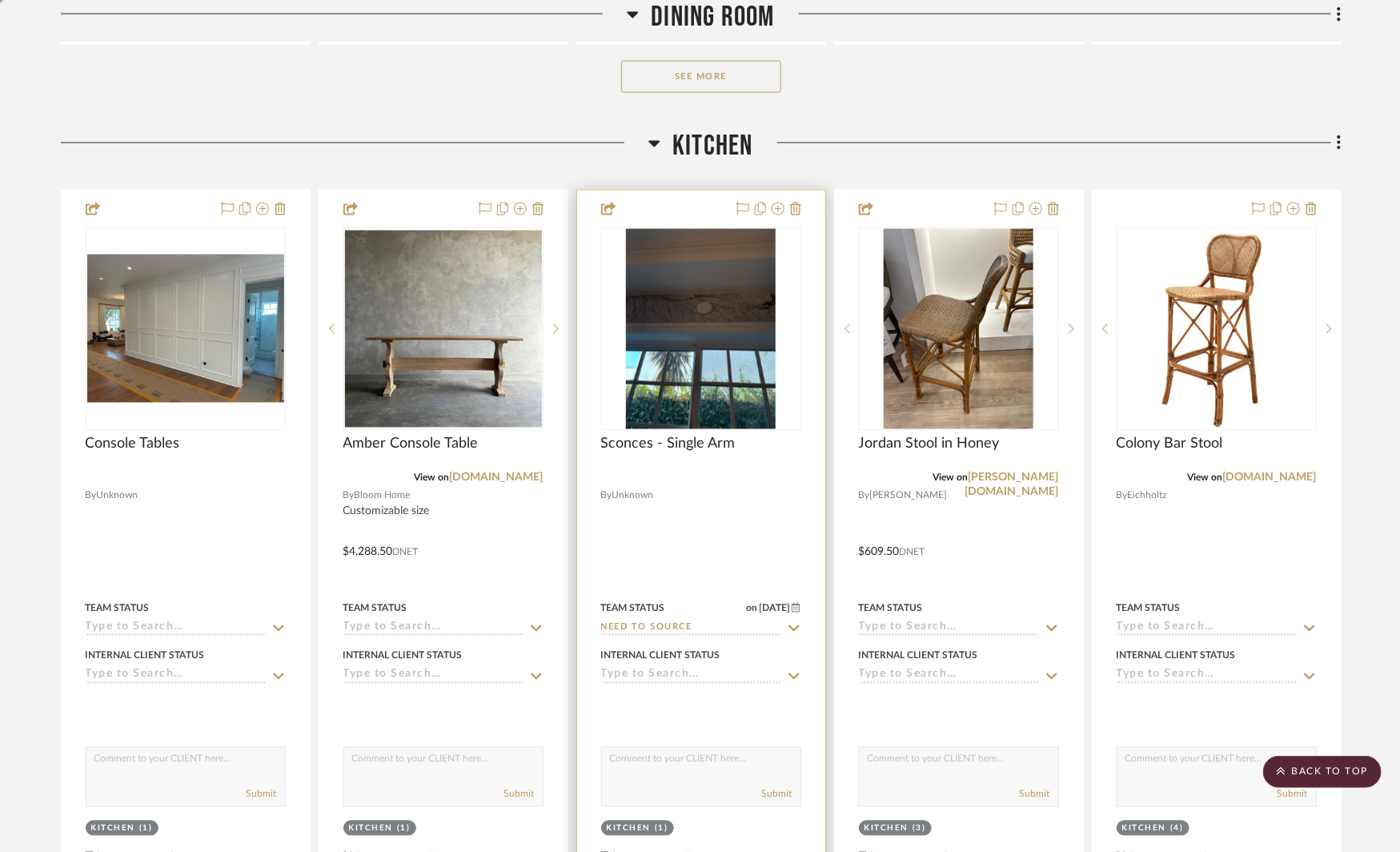
scroll to position [1240, 0]
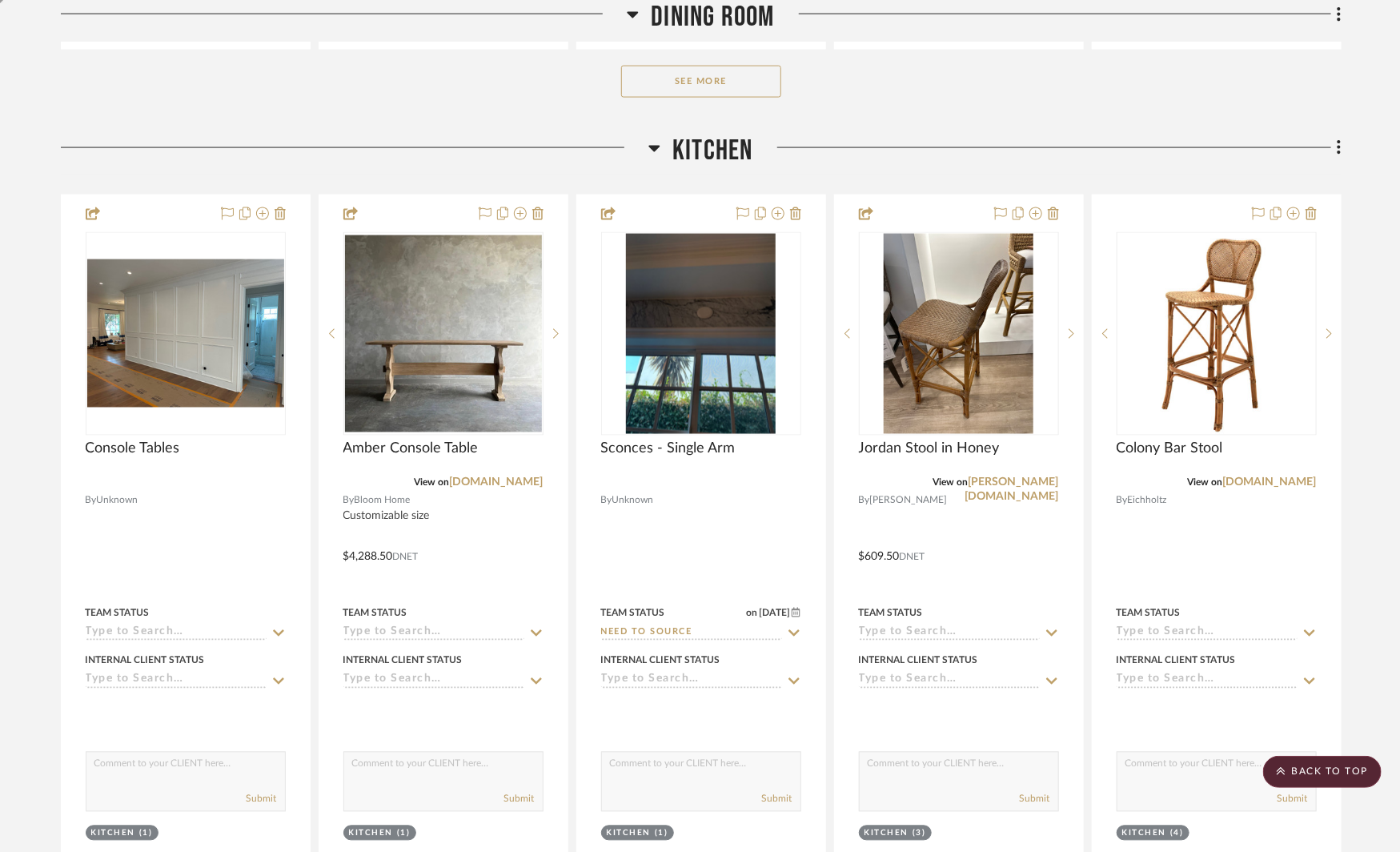
click at [654, 154] on fa-icon at bounding box center [654, 153] width 12 height 23
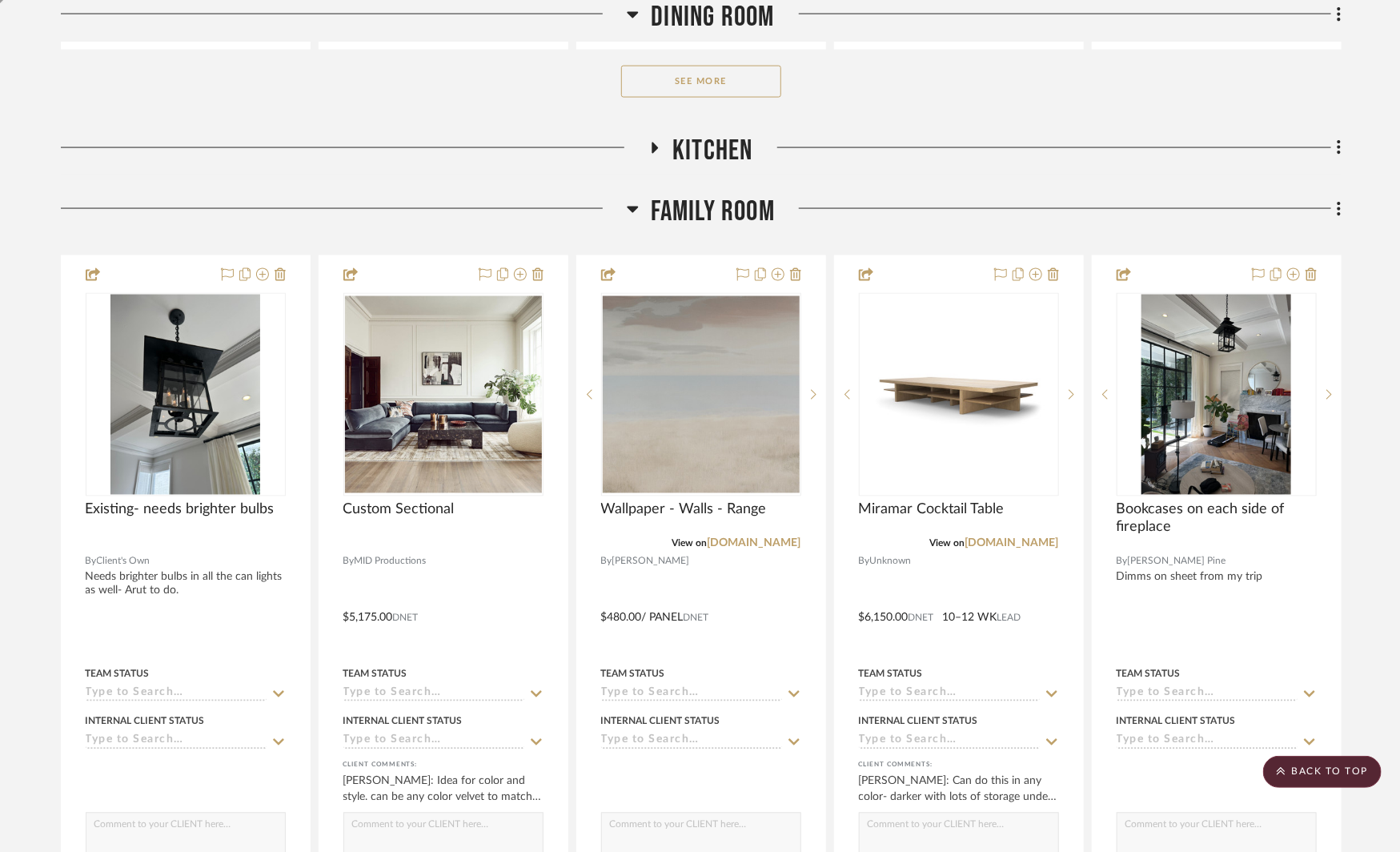
click at [628, 208] on icon at bounding box center [632, 208] width 12 height 20
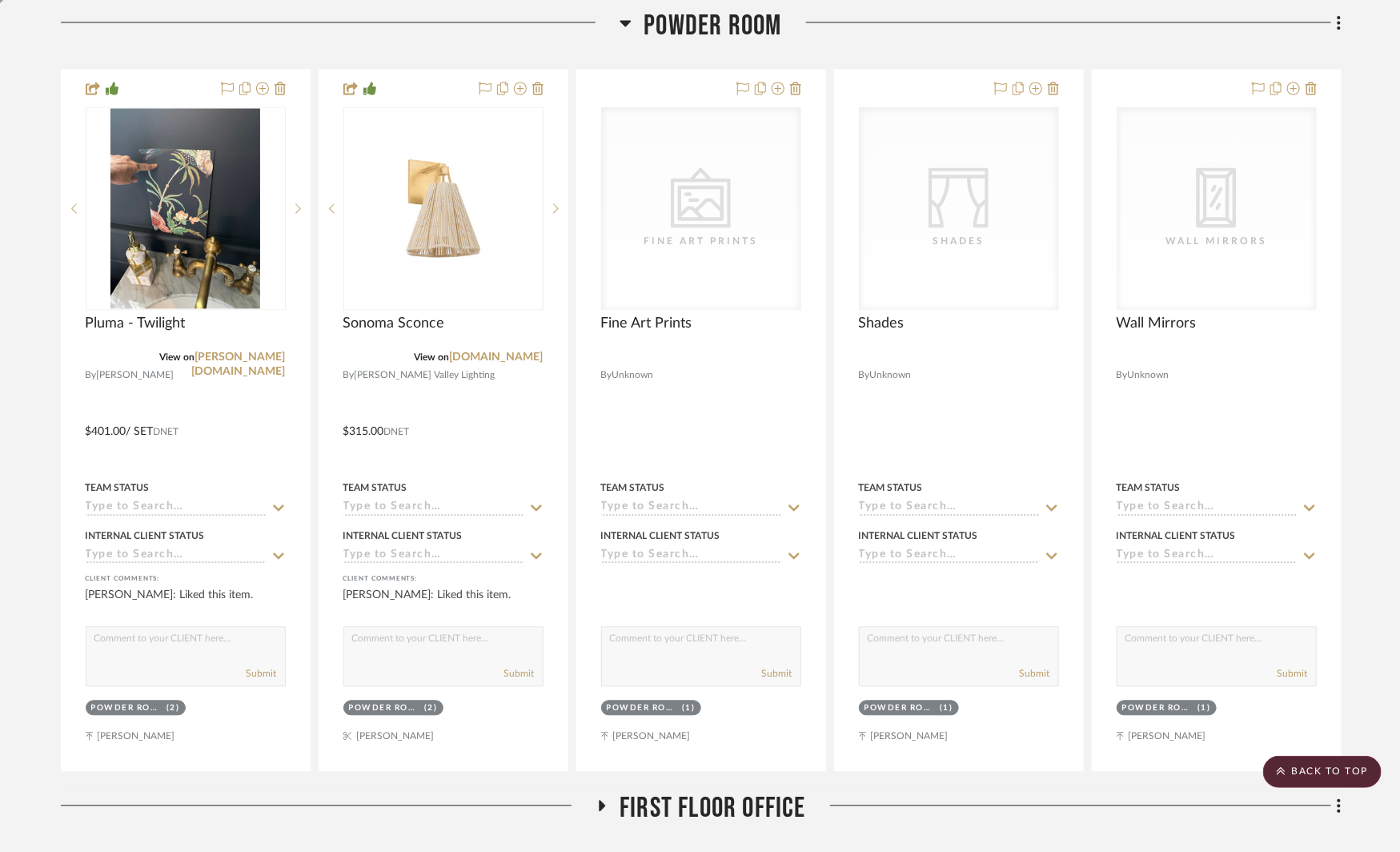
scroll to position [1482, 0]
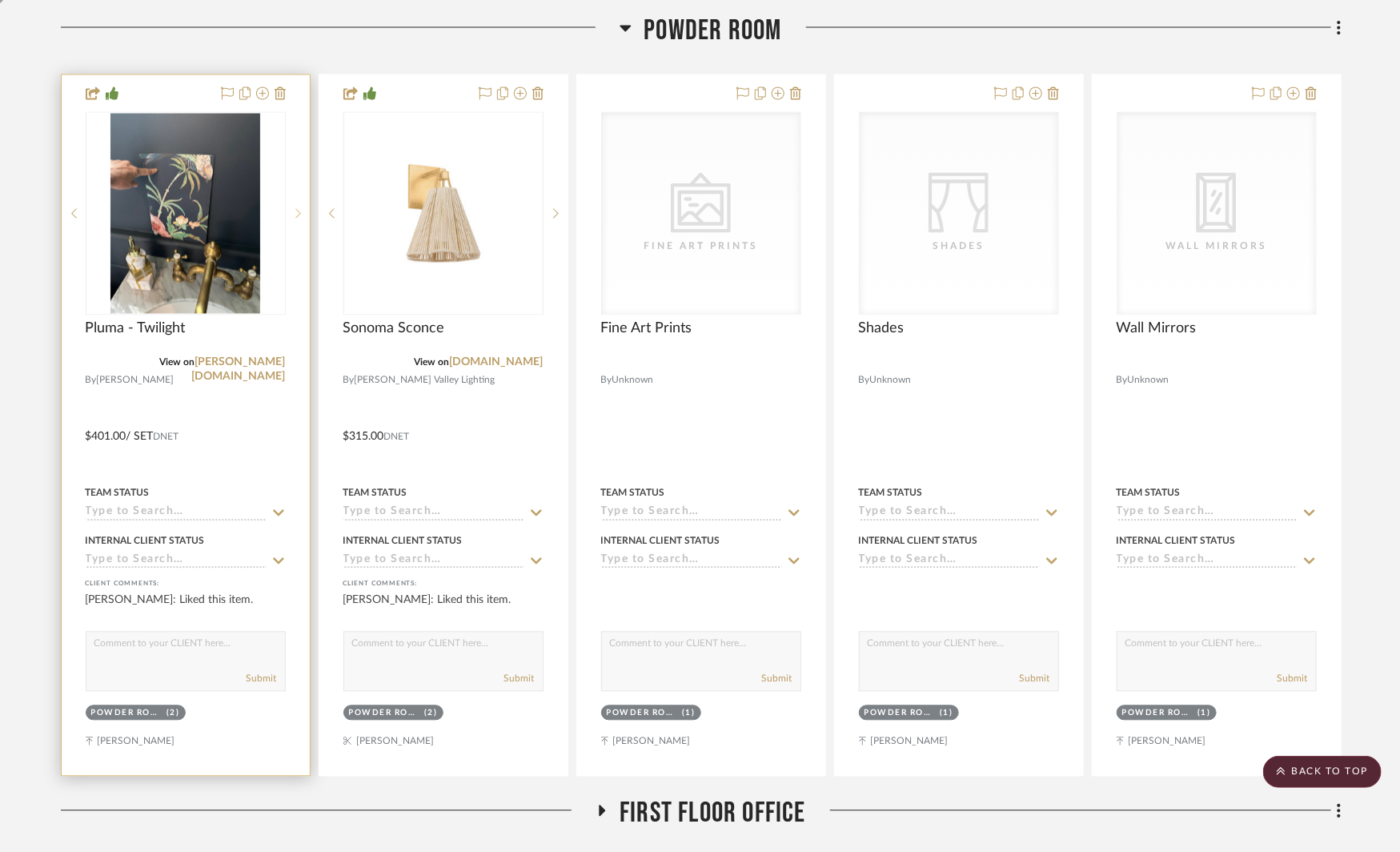
click at [297, 213] on icon at bounding box center [298, 214] width 6 height 11
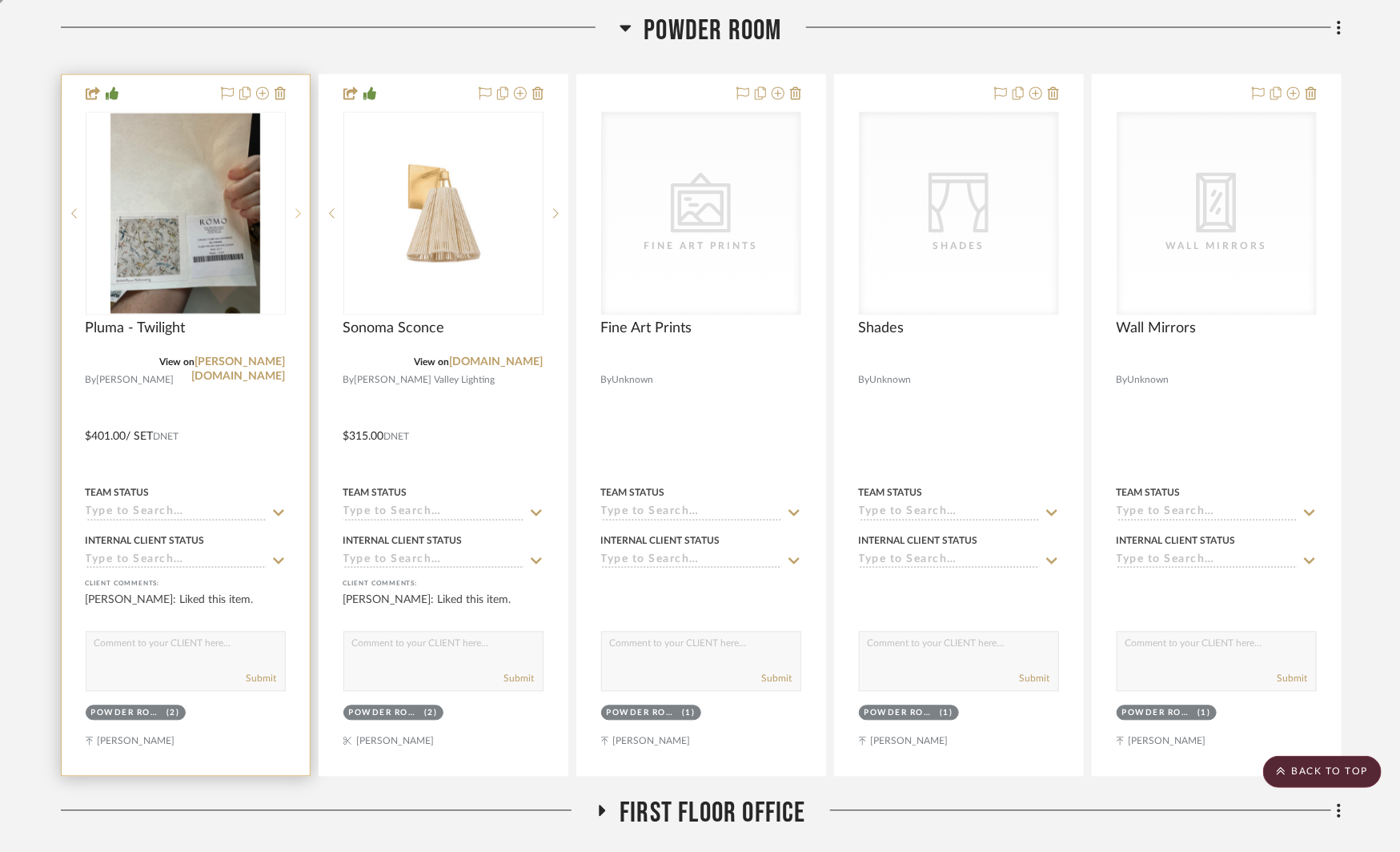
click at [297, 213] on icon at bounding box center [298, 214] width 6 height 11
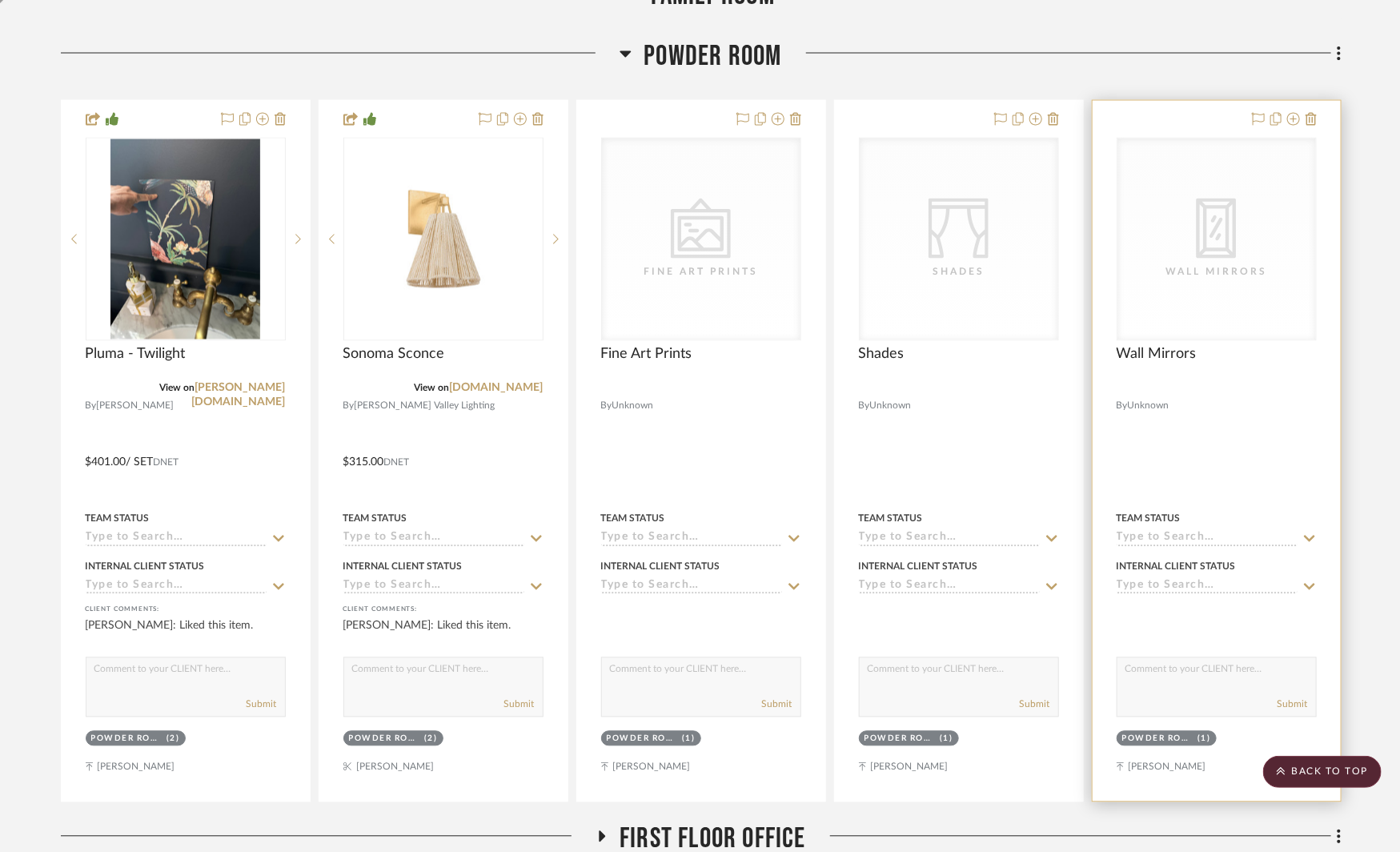
scroll to position [1454, 0]
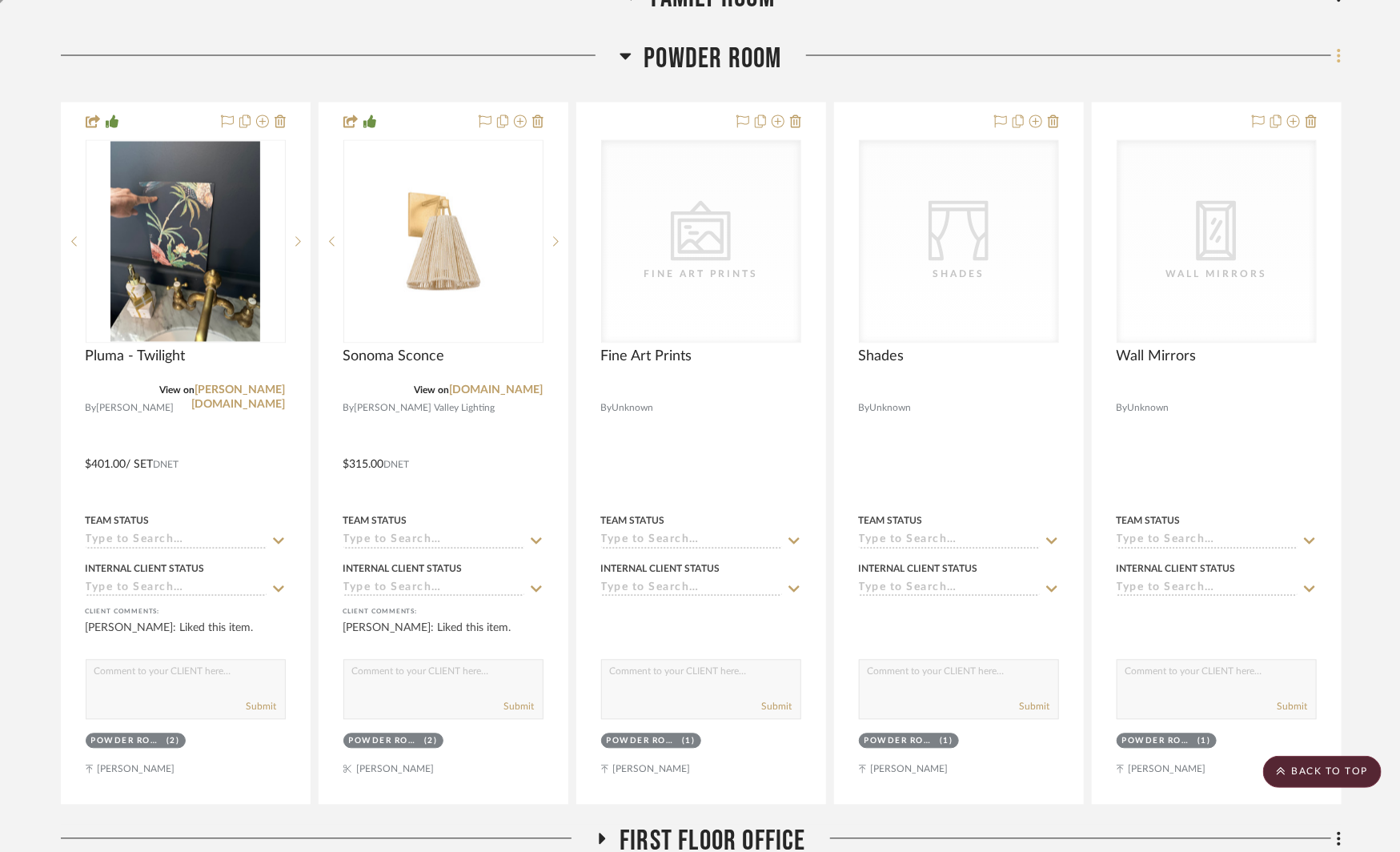
click at [1336, 56] on fa-icon at bounding box center [1336, 57] width 10 height 26
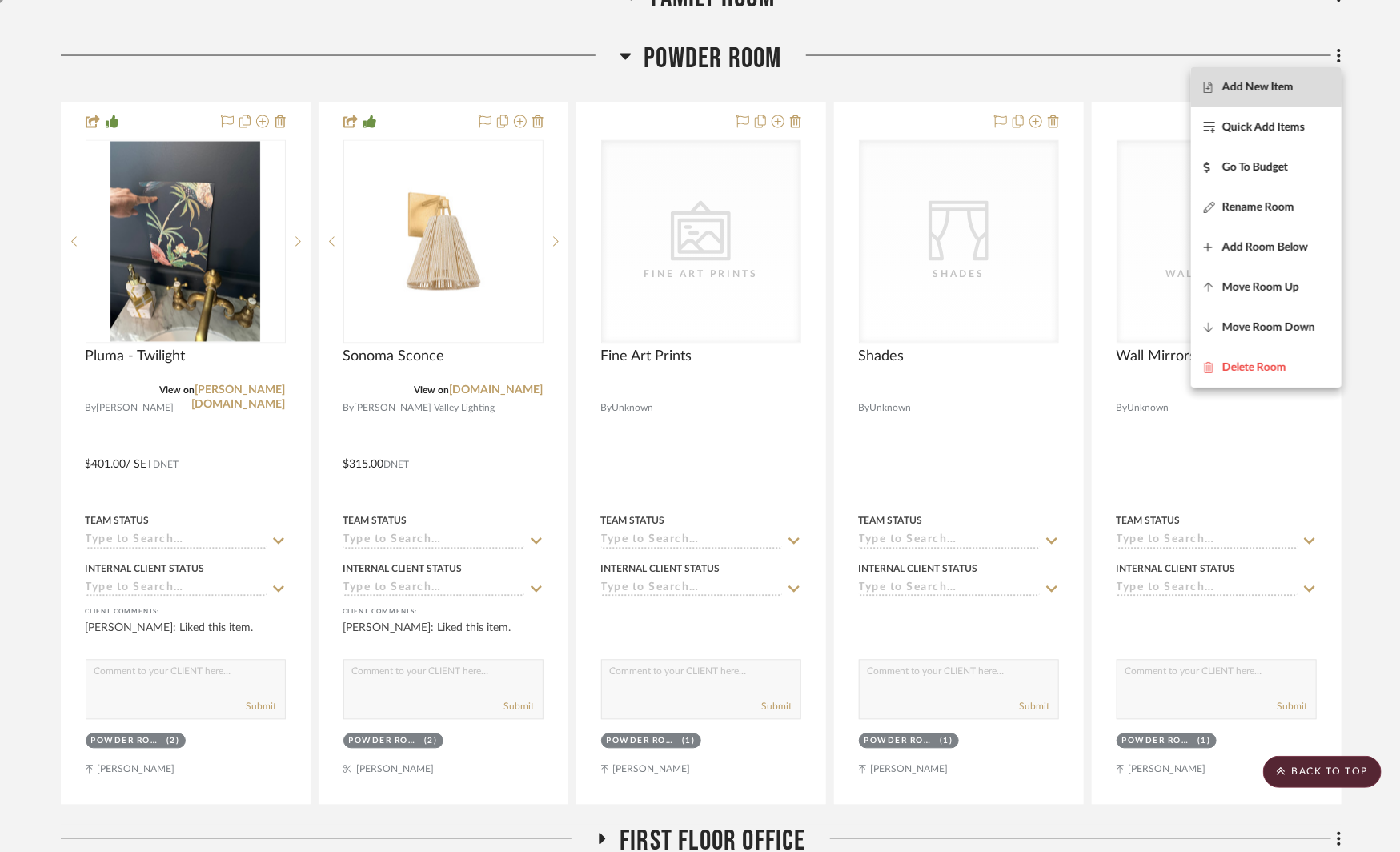
click at [1257, 87] on span "Add New Item" at bounding box center [1258, 88] width 71 height 14
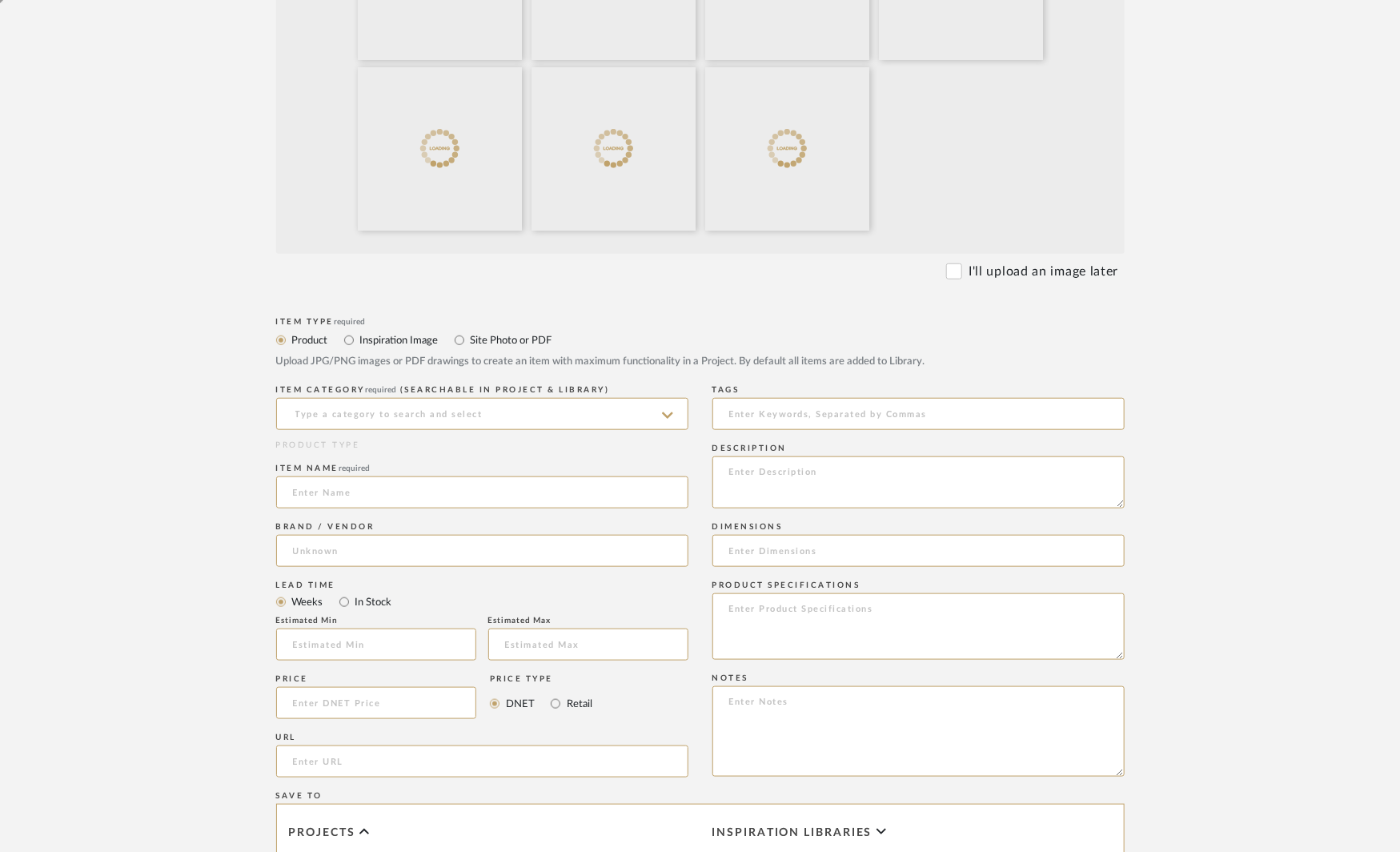
scroll to position [581, 0]
click at [336, 418] on input at bounding box center [482, 412] width 412 height 32
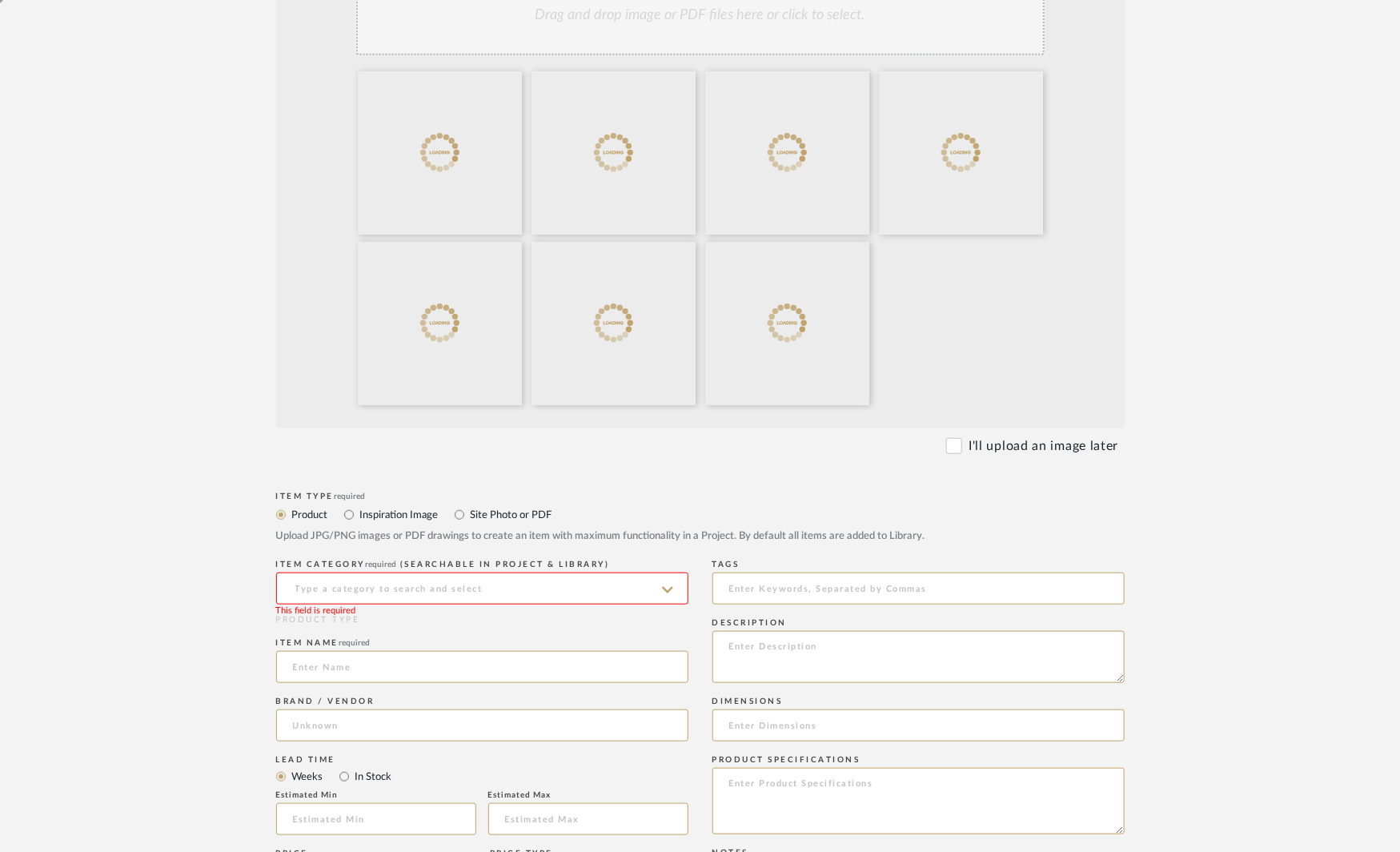
scroll to position [403, 0]
click at [478, 518] on label "Site Photo or PDF" at bounding box center [510, 517] width 83 height 18
click at [469, 518] on input "Site Photo or PDF" at bounding box center [460, 517] width 20 height 20
radio input "true"
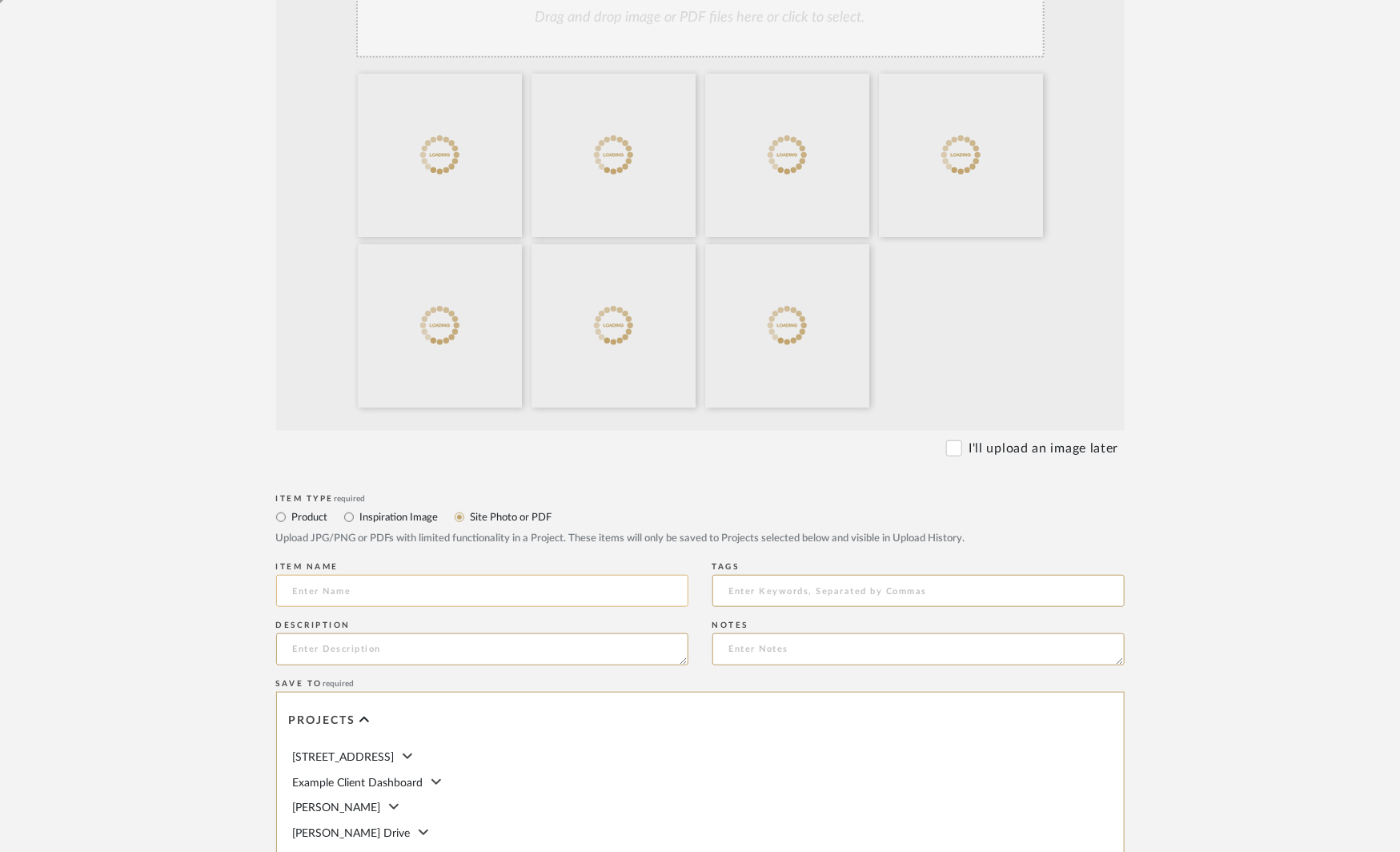
click at [319, 591] on input at bounding box center [482, 590] width 412 height 32
type input "Powder Room"
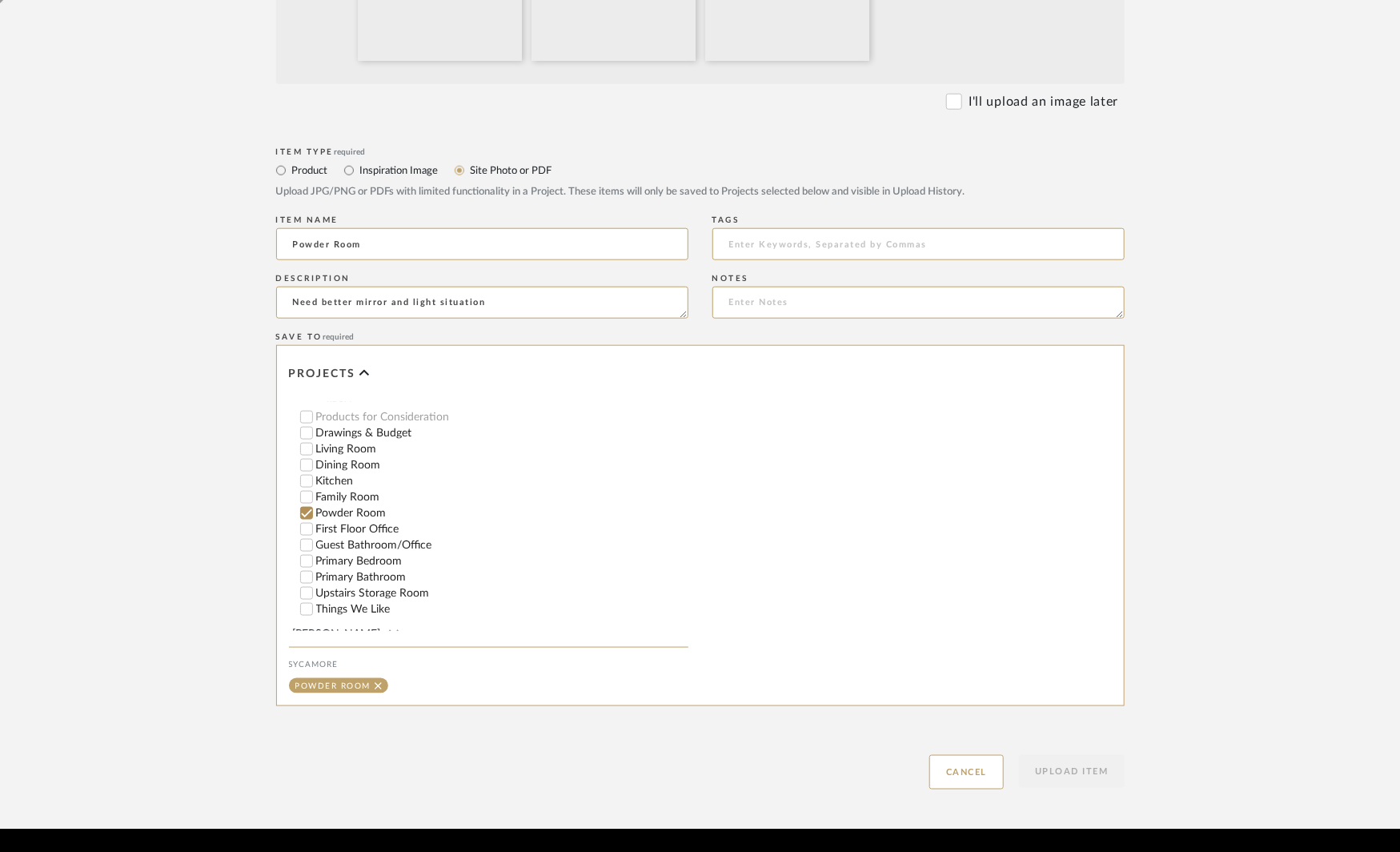
scroll to position [800, 0]
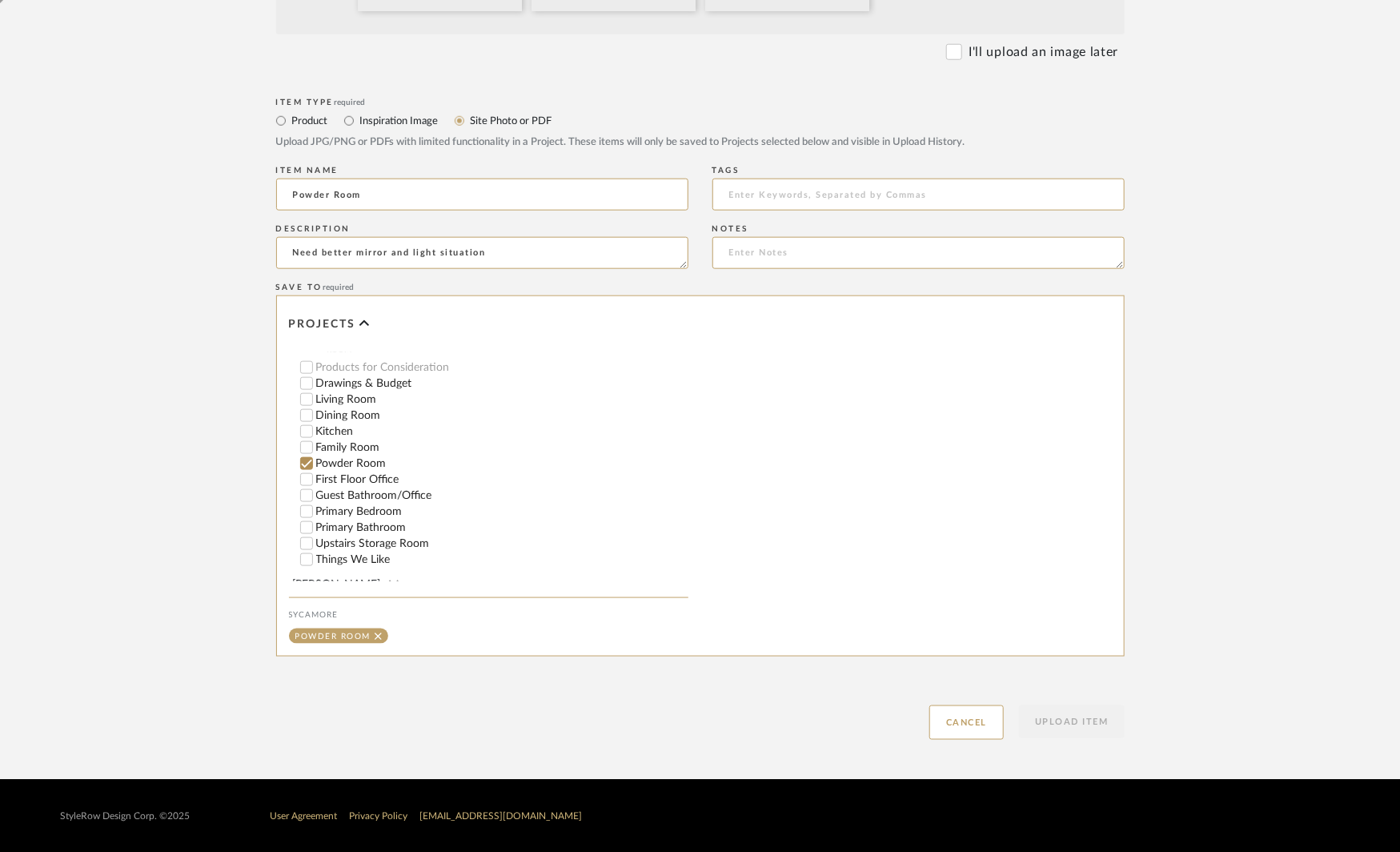
type textarea "Need better mirror and light situation"
click at [1054, 717] on button "Upload Item" at bounding box center [1071, 721] width 106 height 33
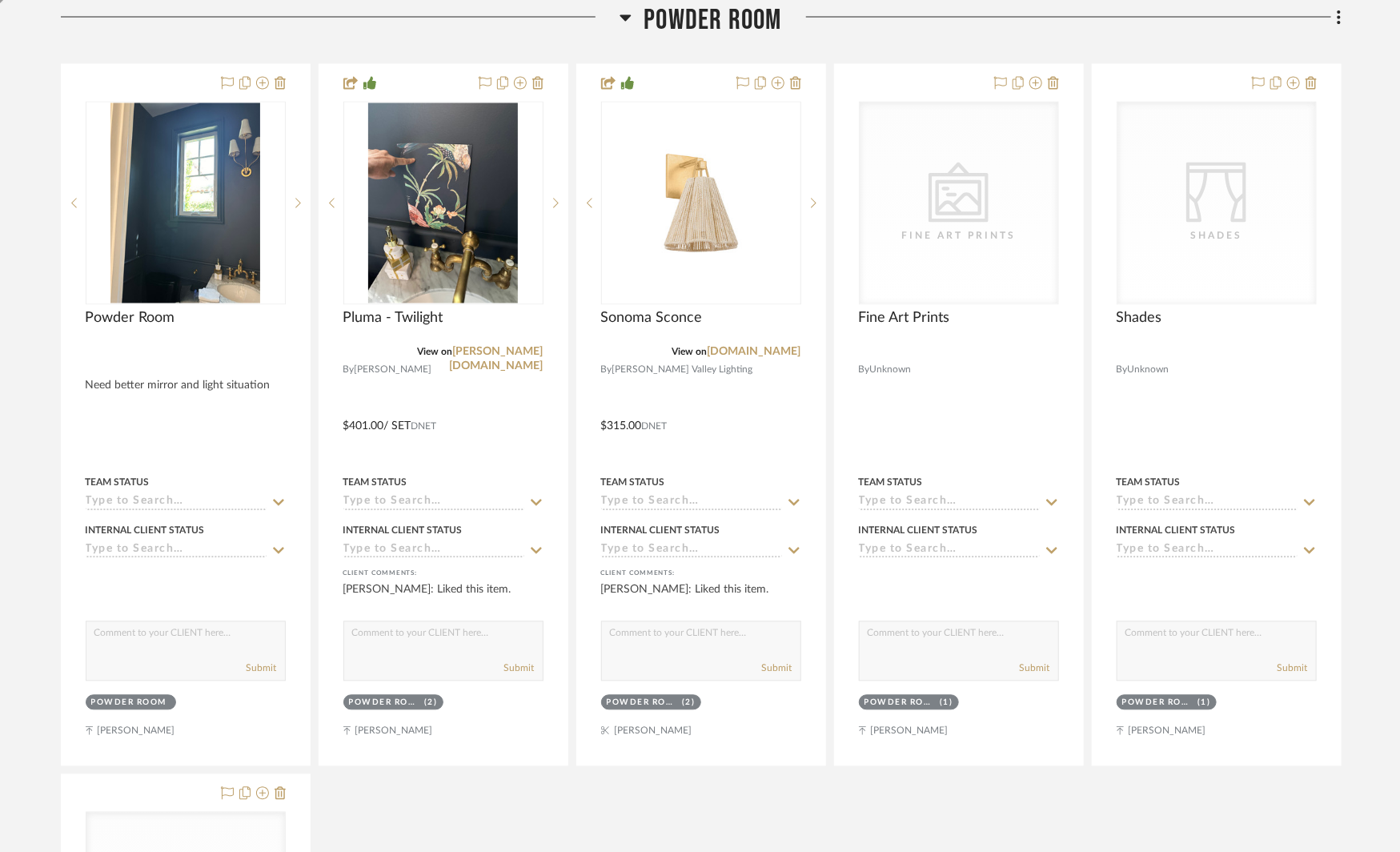
scroll to position [1492, 0]
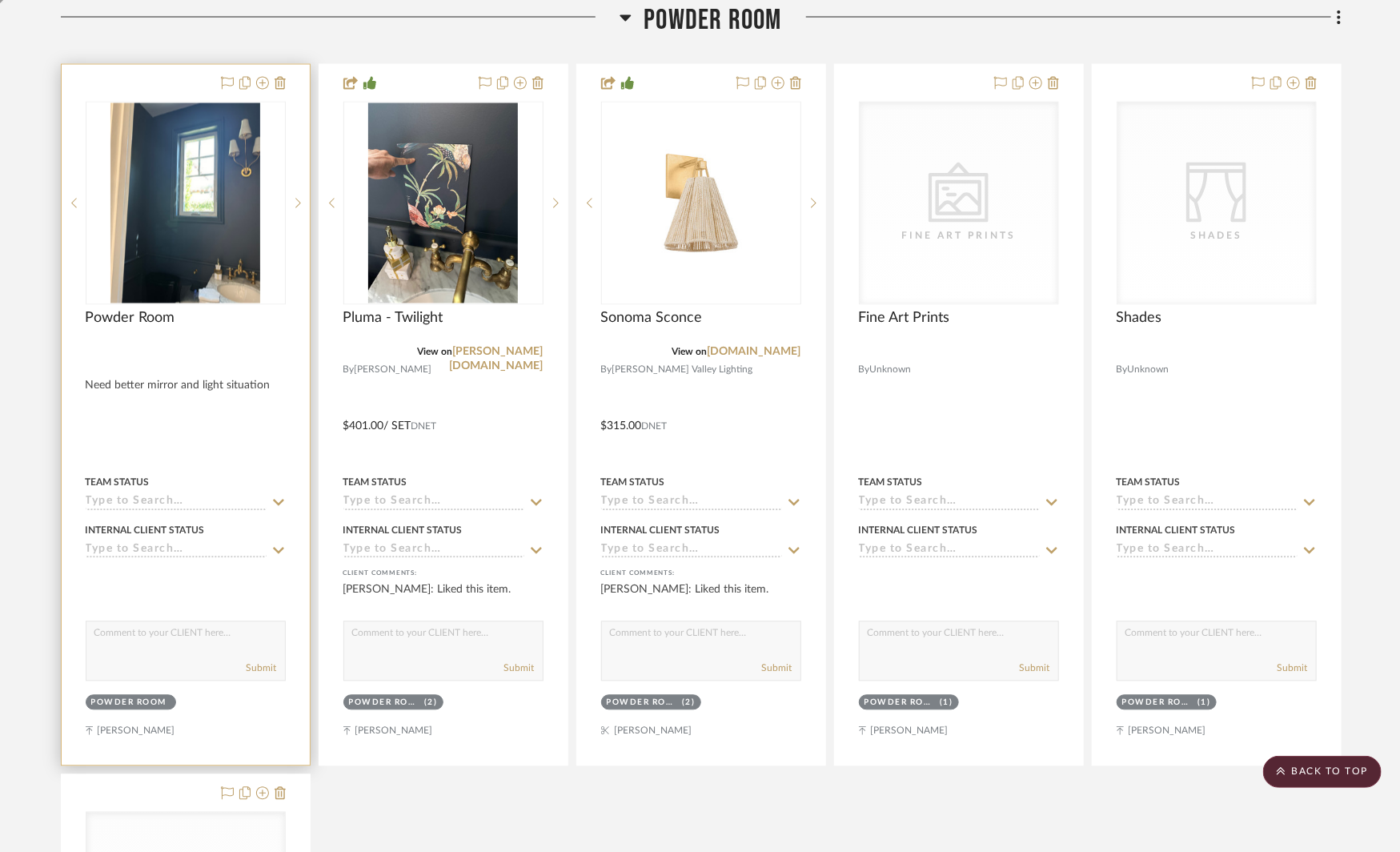
click at [265, 176] on div "0" at bounding box center [186, 204] width 199 height 202
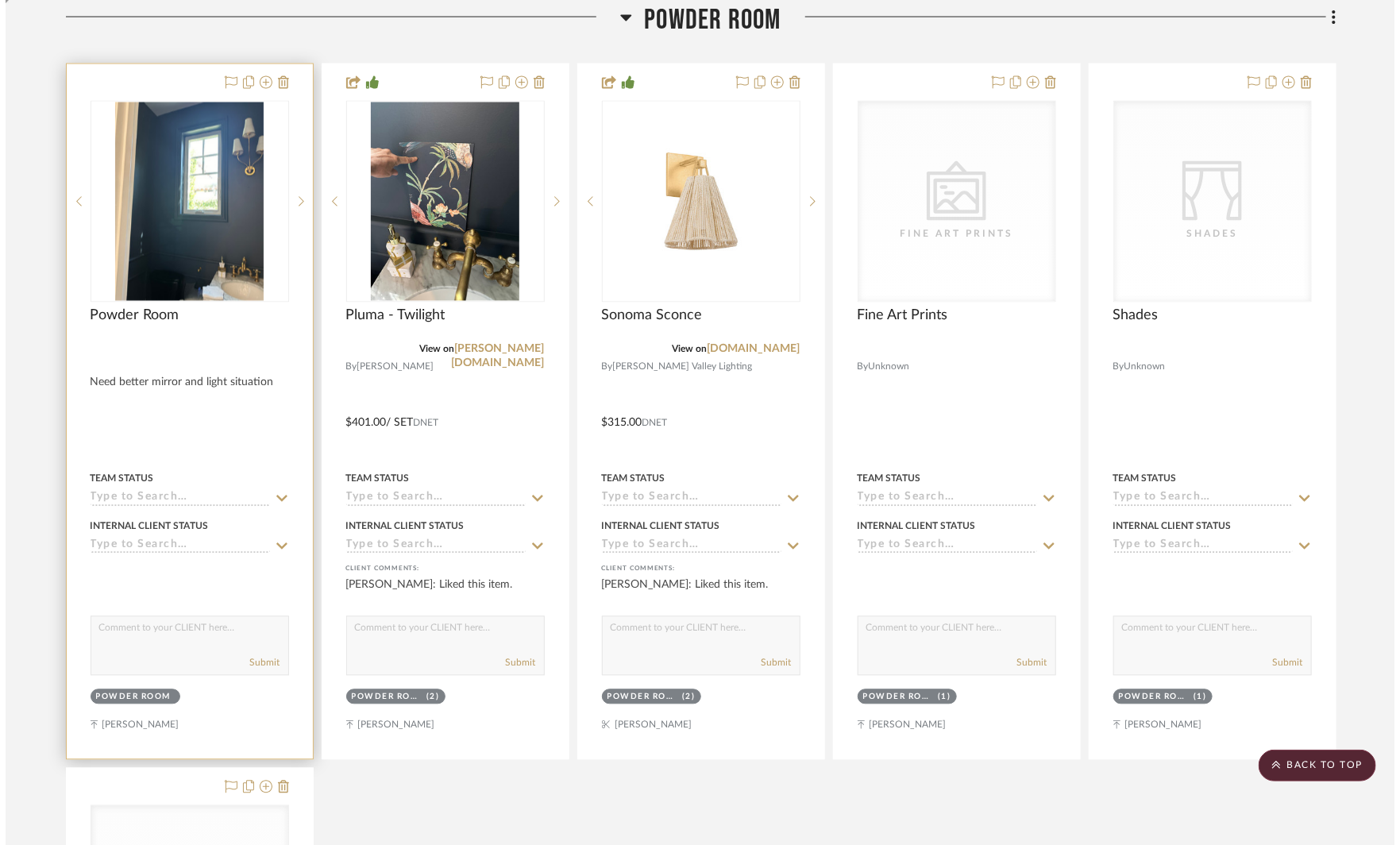
scroll to position [0, 0]
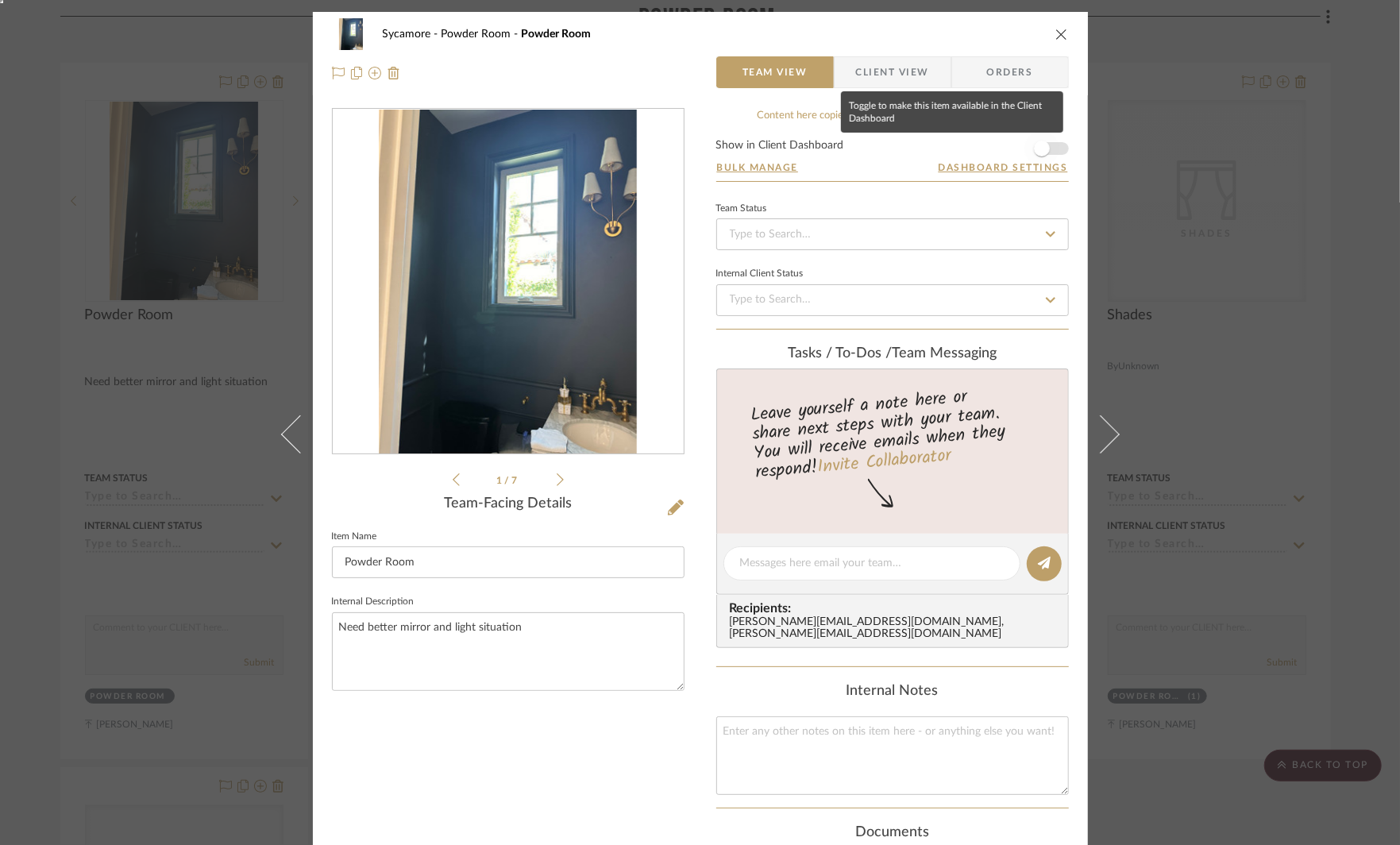
click at [1041, 143] on span "button" at bounding box center [1041, 148] width 16 height 16
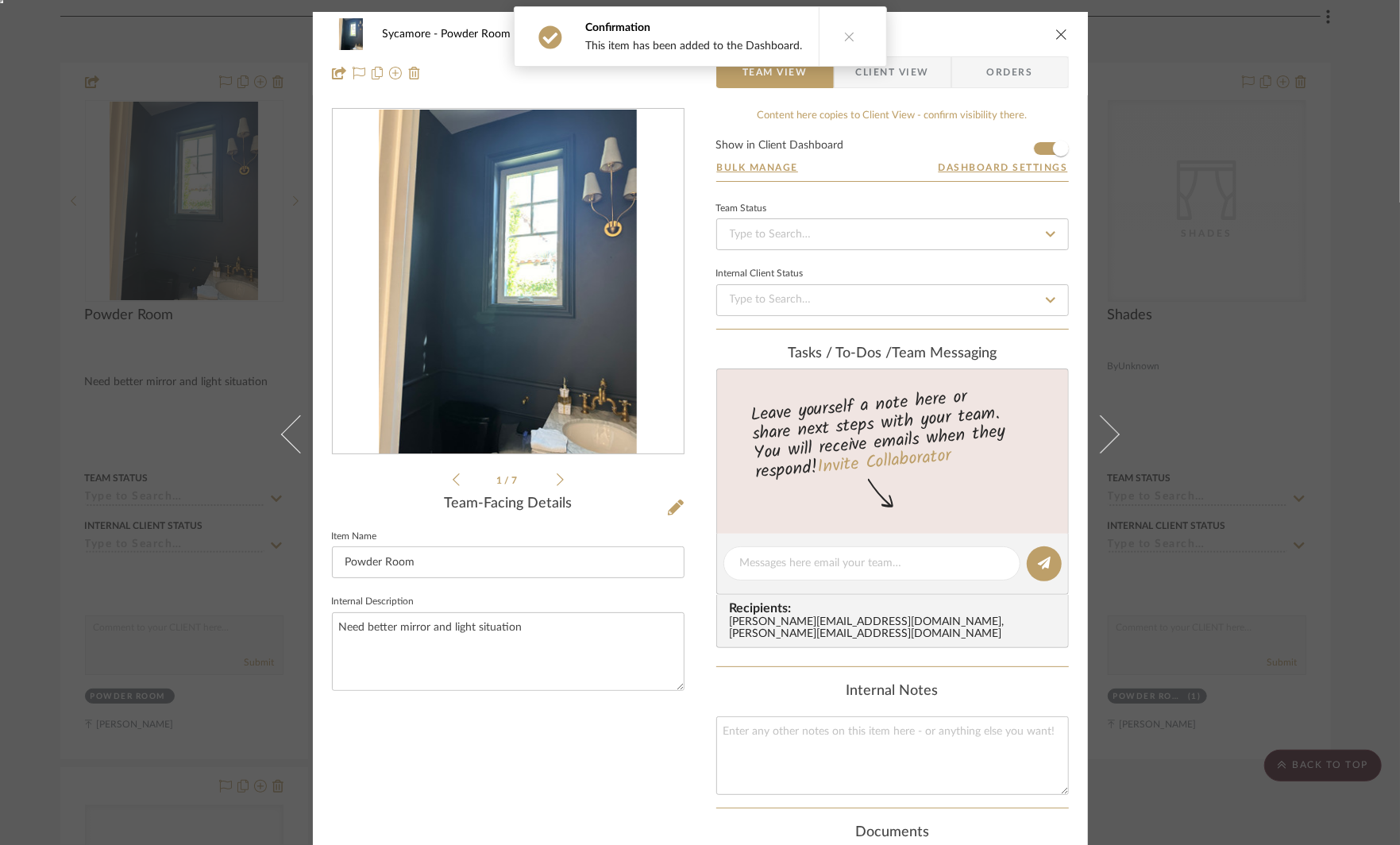
click at [583, 275] on div "0" at bounding box center [508, 282] width 351 height 345
click at [557, 477] on icon at bounding box center [561, 479] width 7 height 14
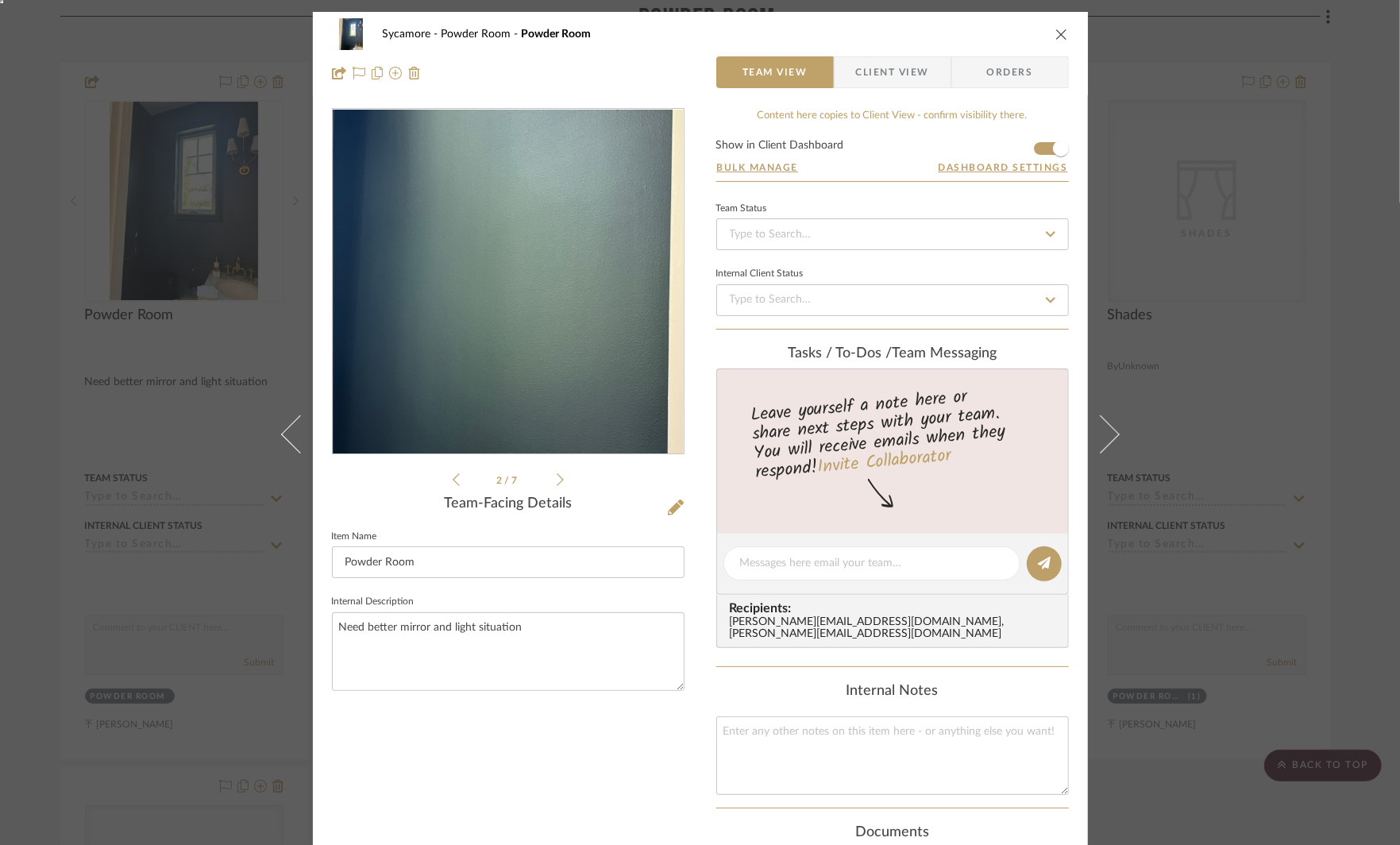
click at [525, 269] on img "1" at bounding box center [508, 282] width 259 height 345
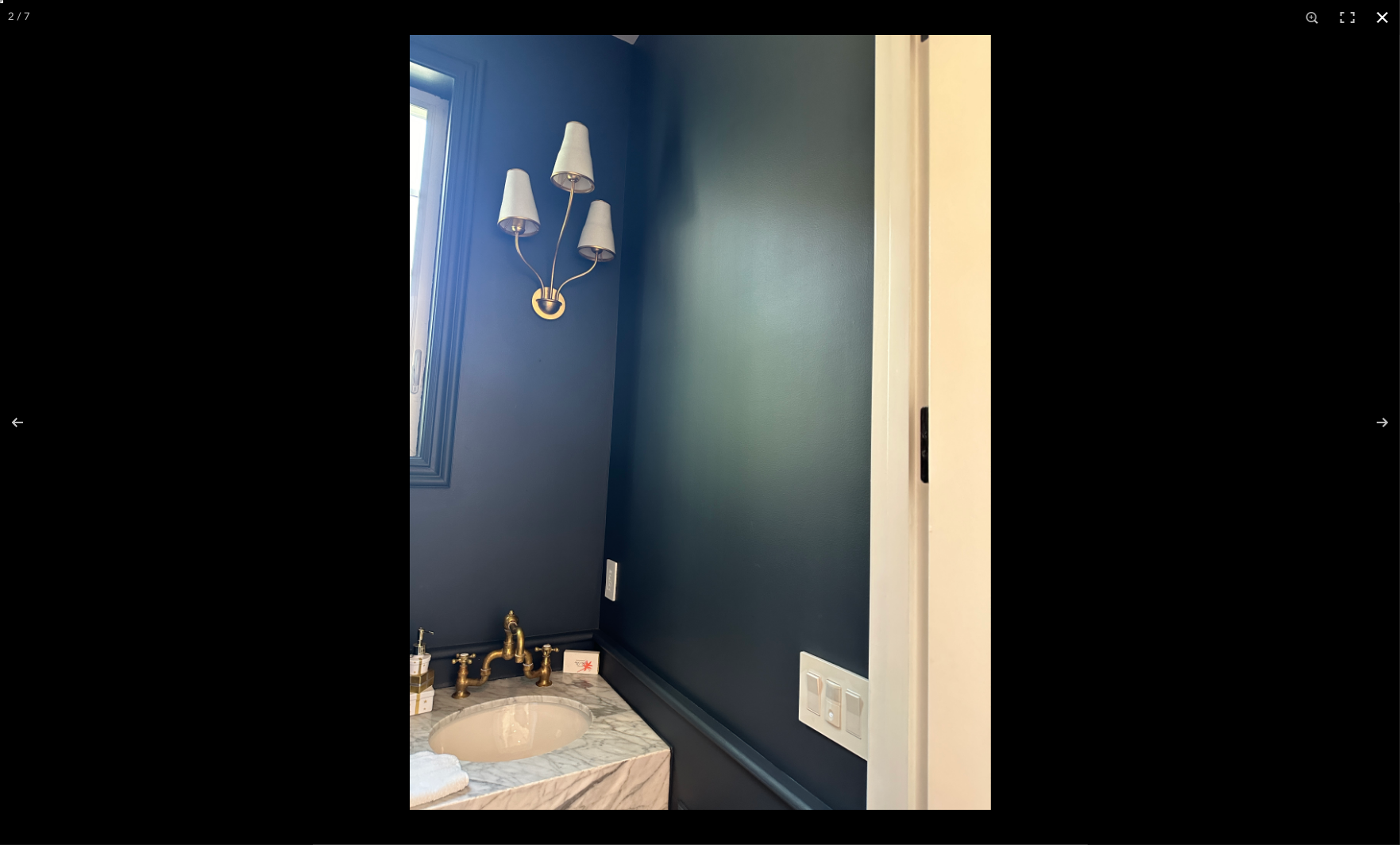
click at [284, 341] on div at bounding box center [700, 422] width 1400 height 845
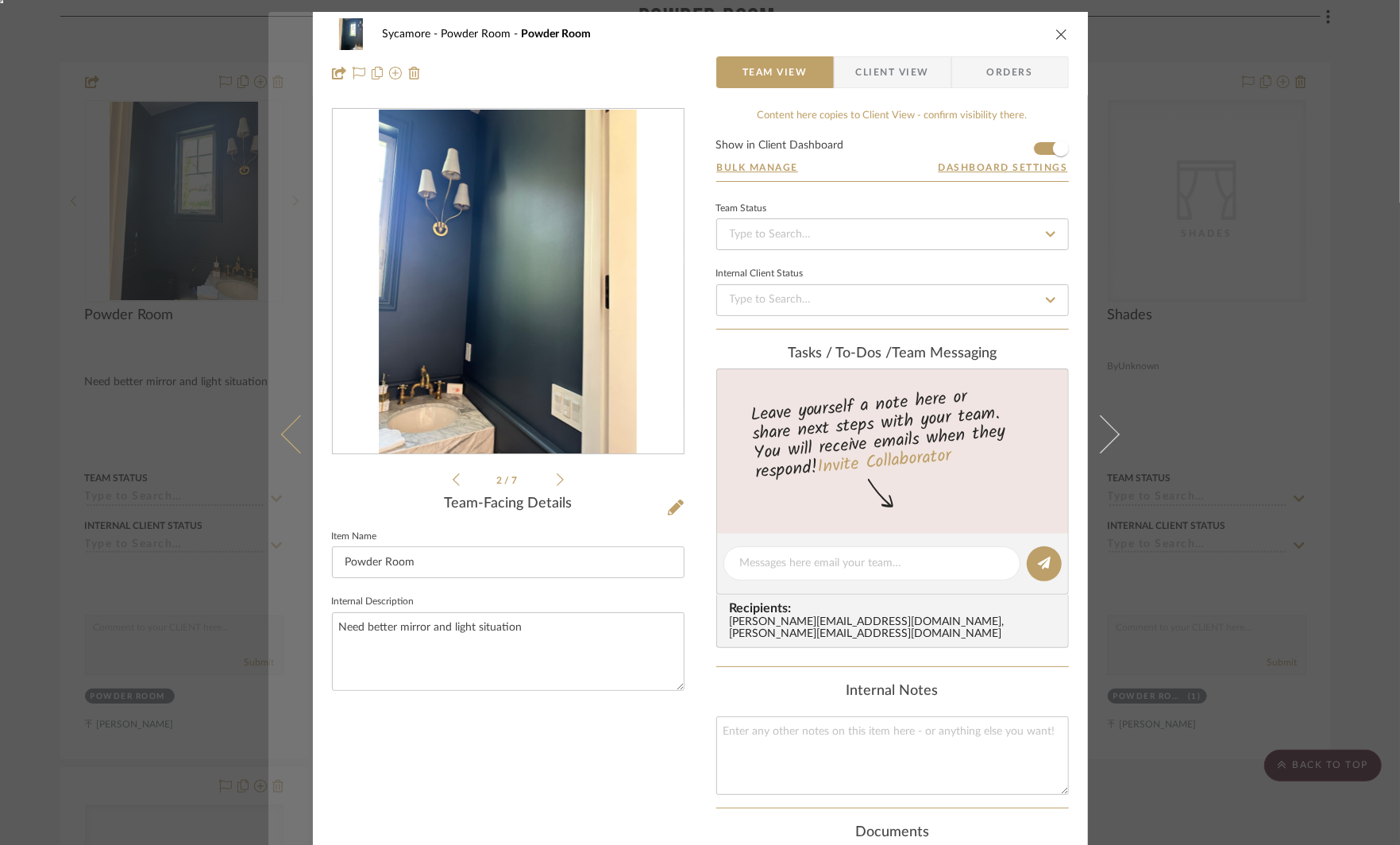
click at [294, 423] on icon at bounding box center [299, 434] width 38 height 38
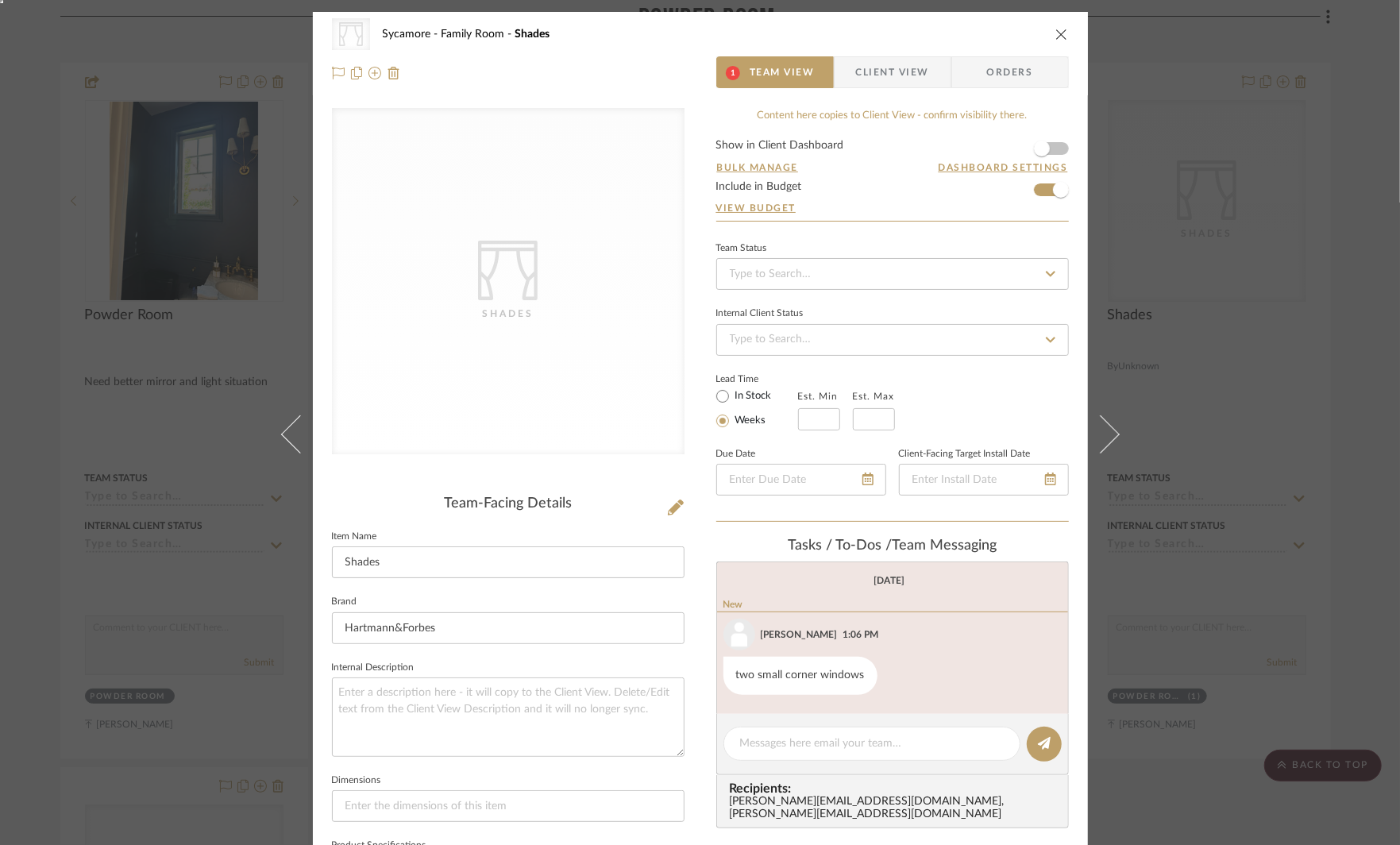
click at [1187, 315] on div "CategoryIconFabrics Created with Sketch. Shades Sycamore Family Room Shades 1 T…" at bounding box center [700, 422] width 1400 height 845
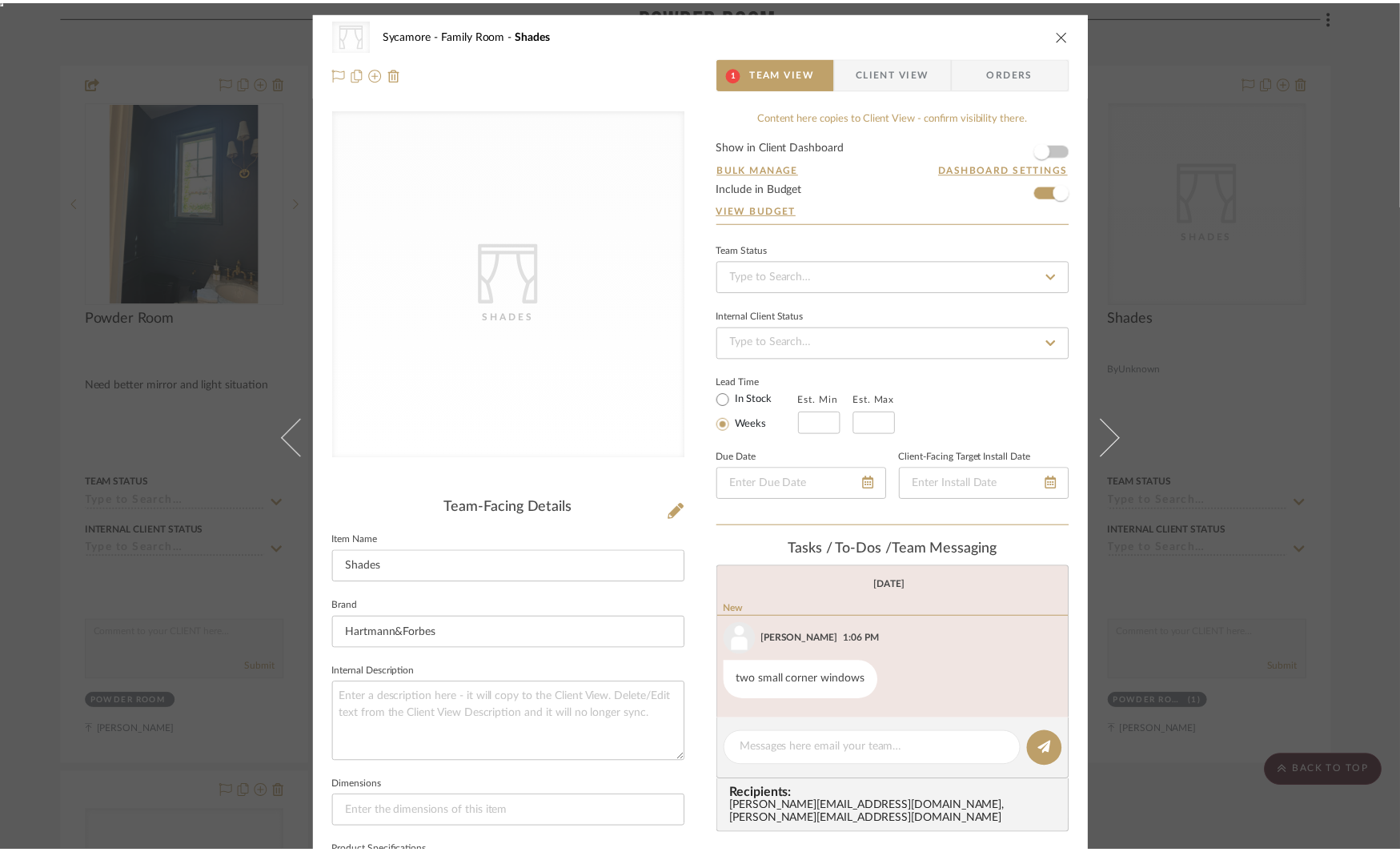
scroll to position [1492, 0]
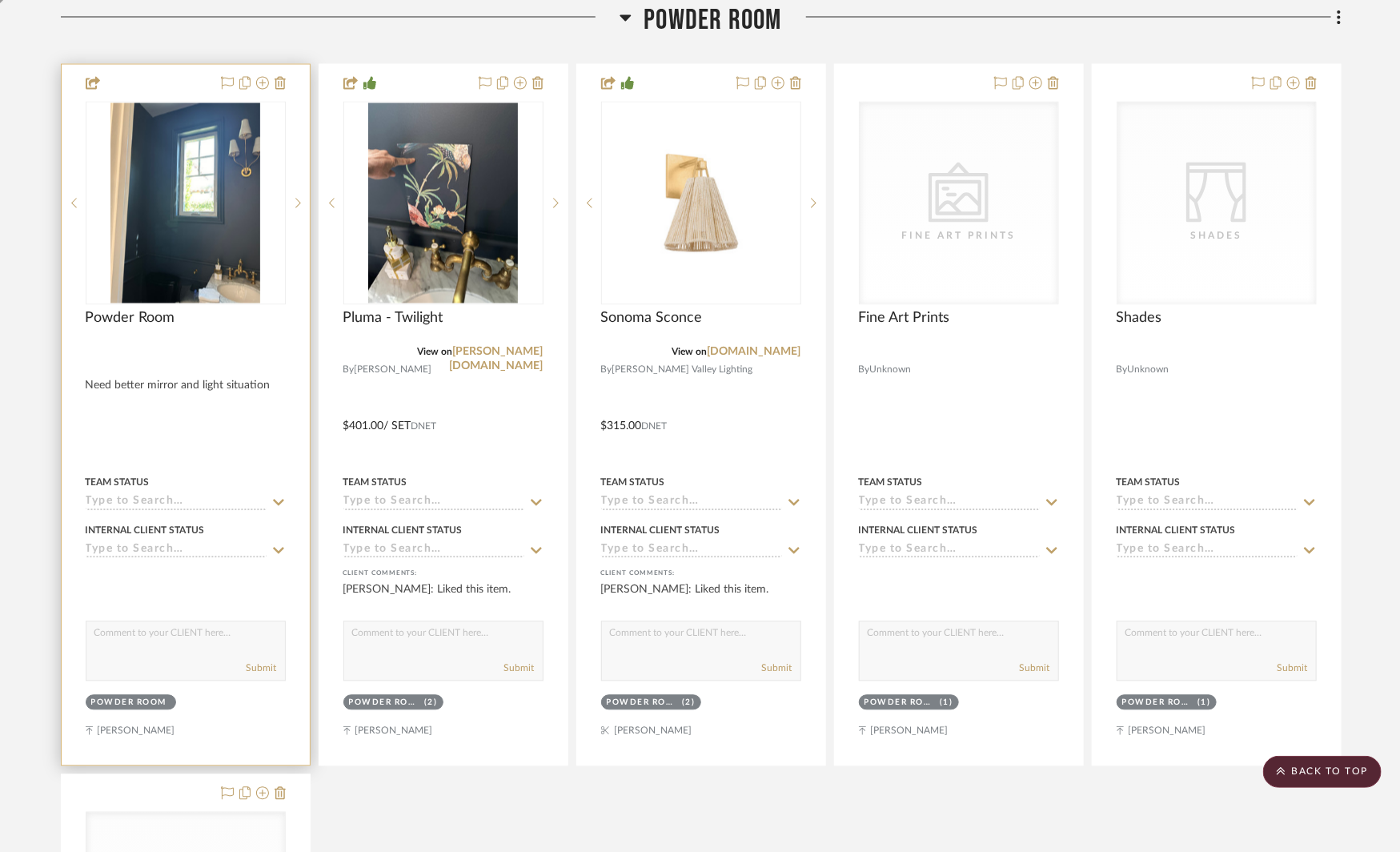
click at [280, 205] on div "0" at bounding box center [186, 204] width 199 height 202
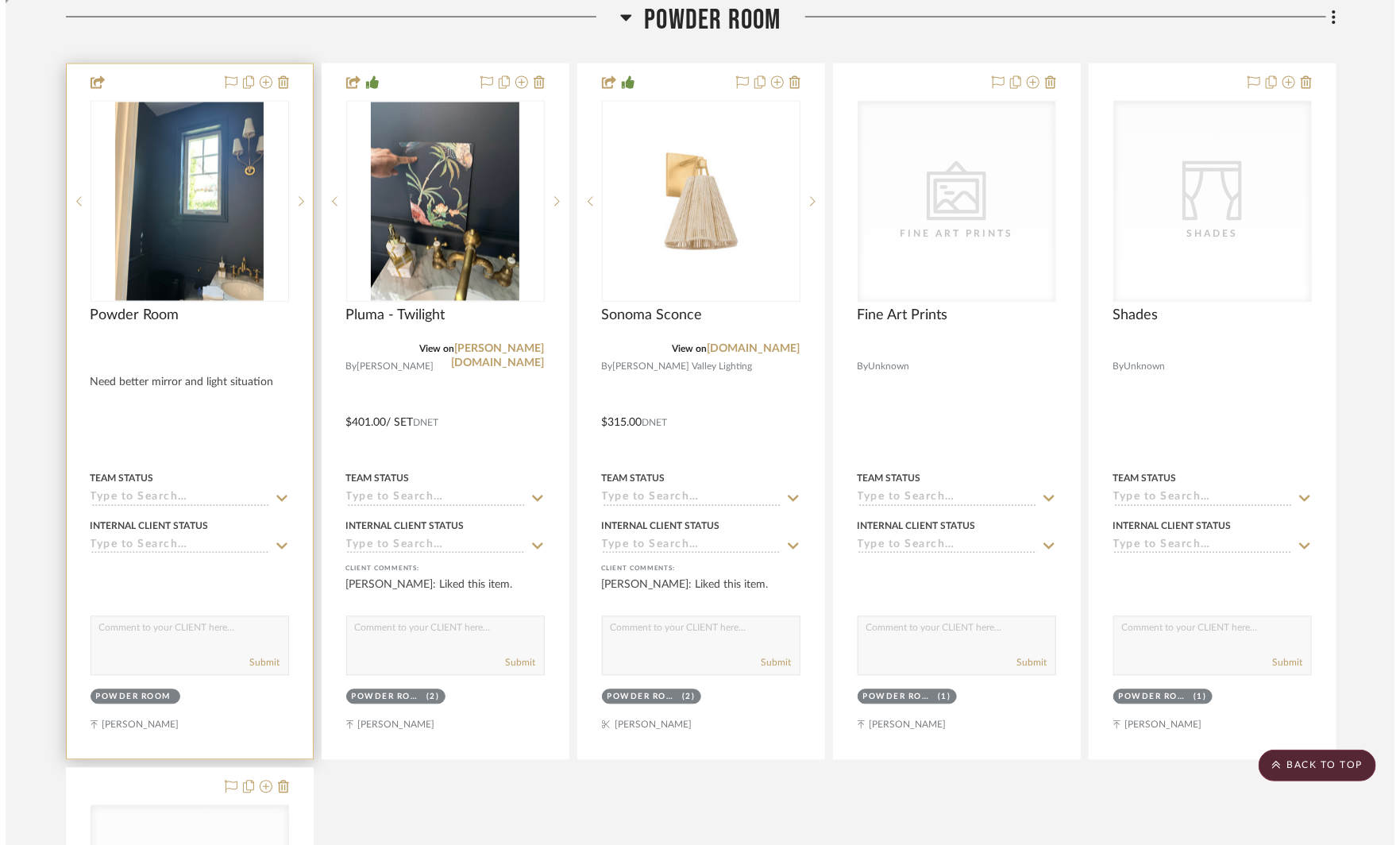
scroll to position [0, 0]
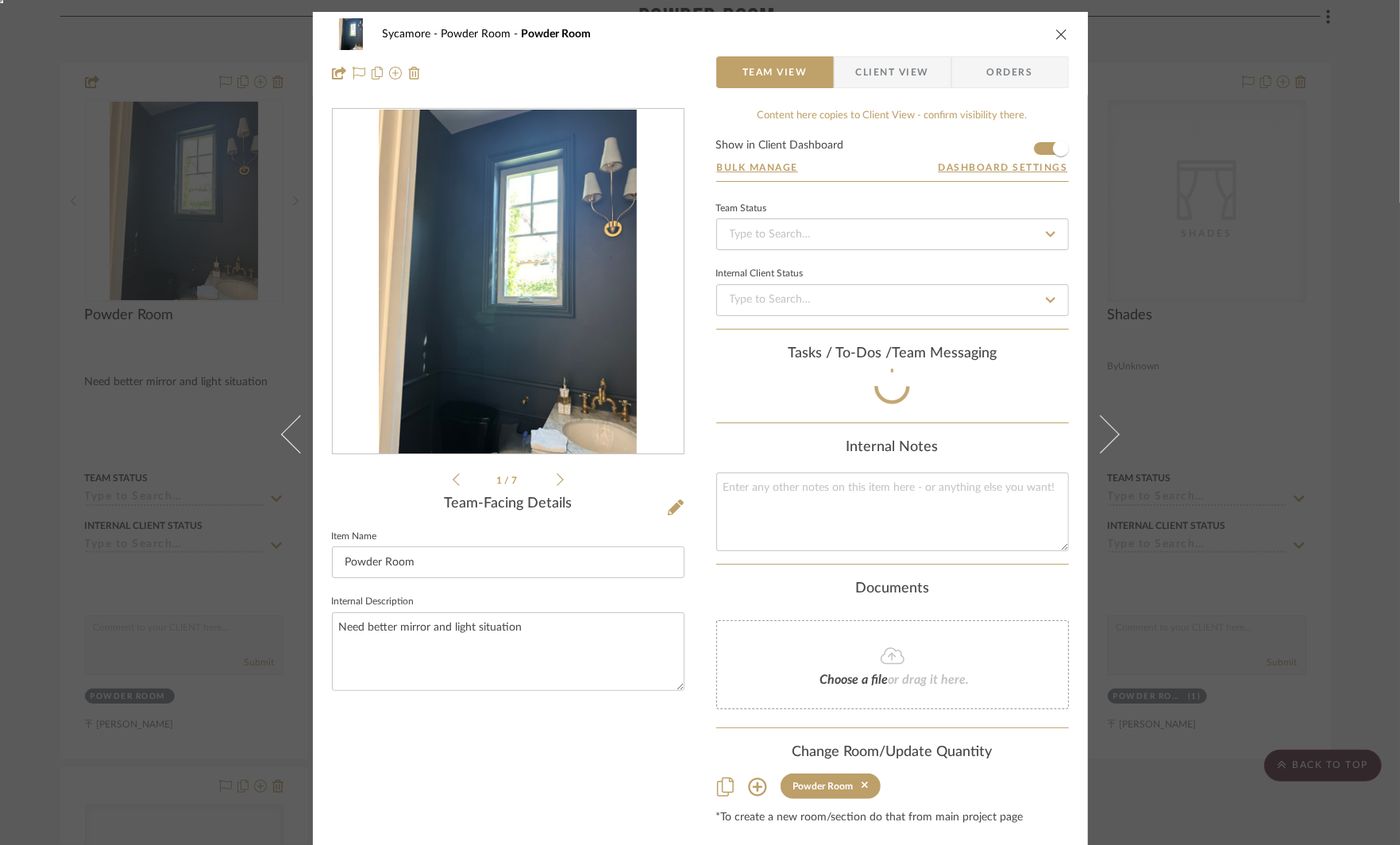
click at [201, 225] on div "Sycamore Powder Room Powder Room Team View Client View Orders 1 / 7 Team-Facing…" at bounding box center [700, 422] width 1400 height 845
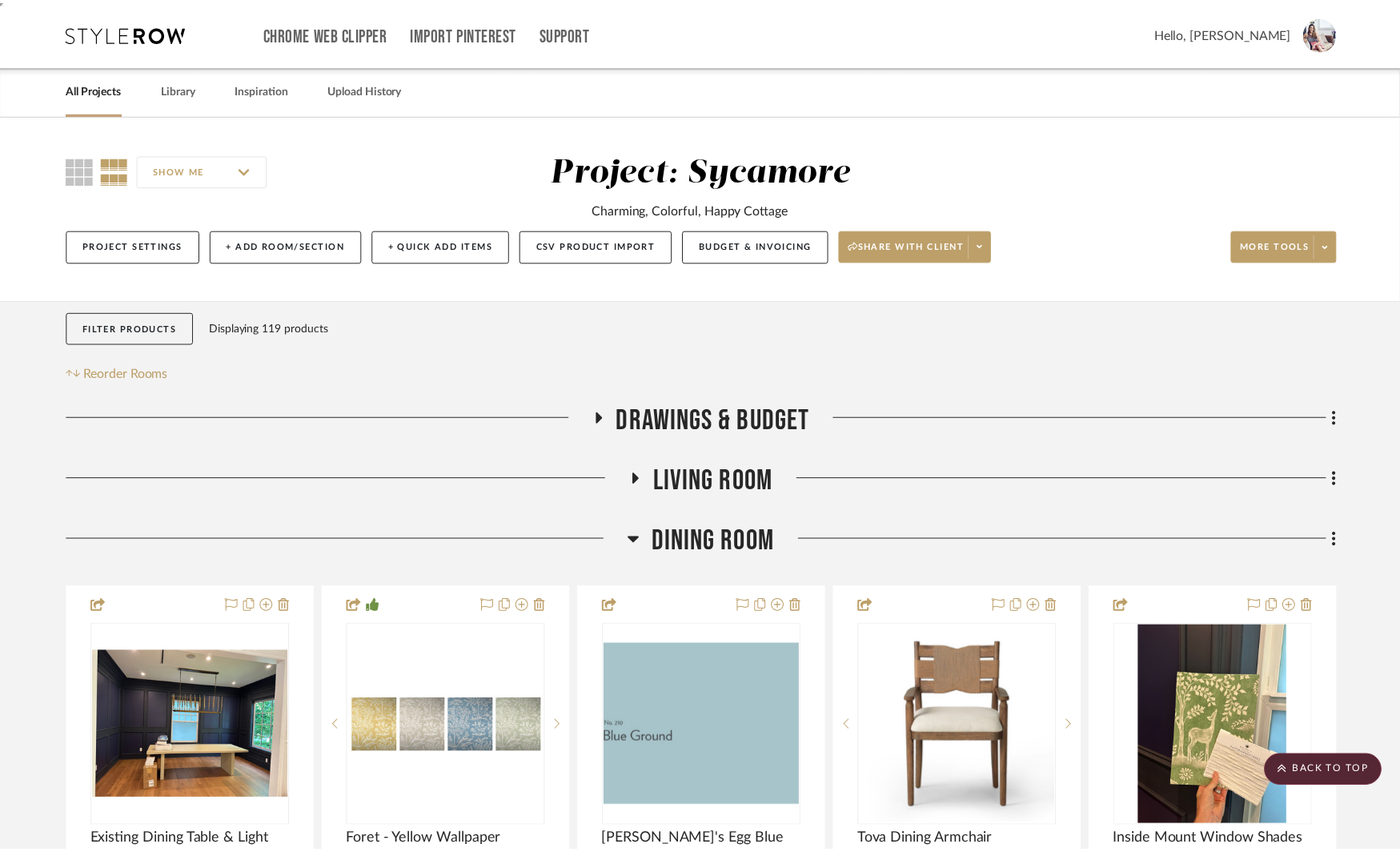
scroll to position [1492, 0]
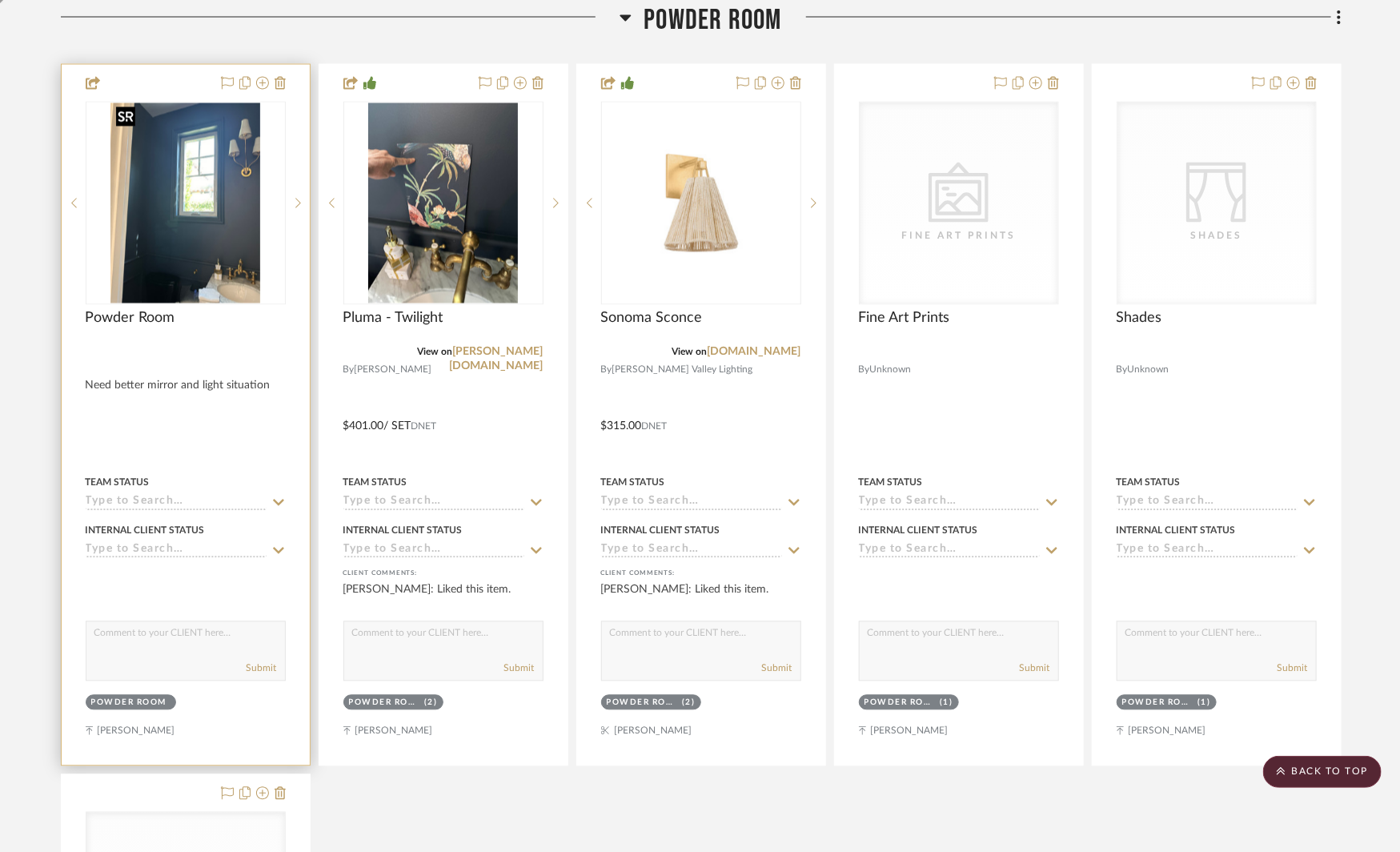
click at [200, 182] on img "0" at bounding box center [185, 204] width 150 height 200
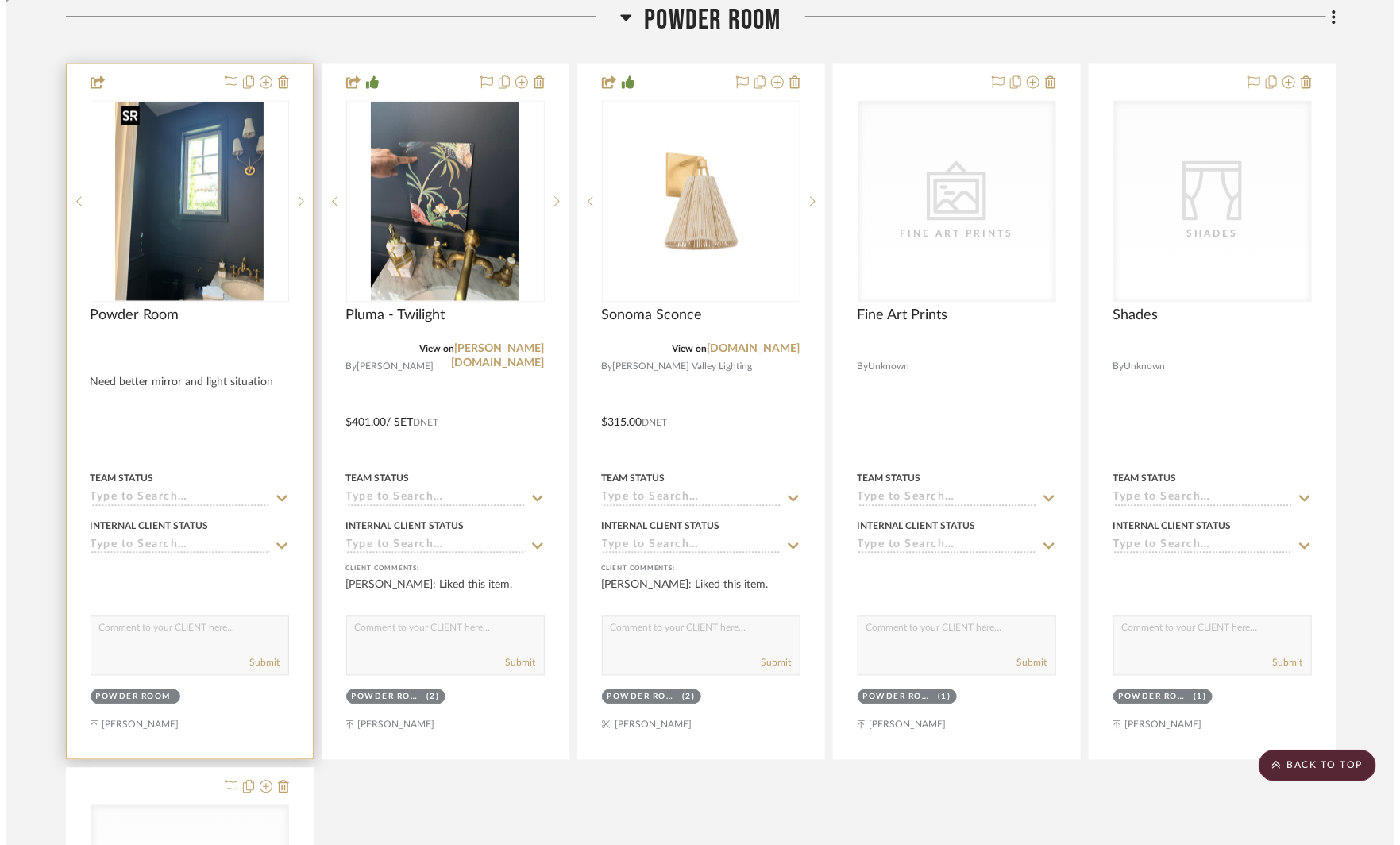
scroll to position [0, 0]
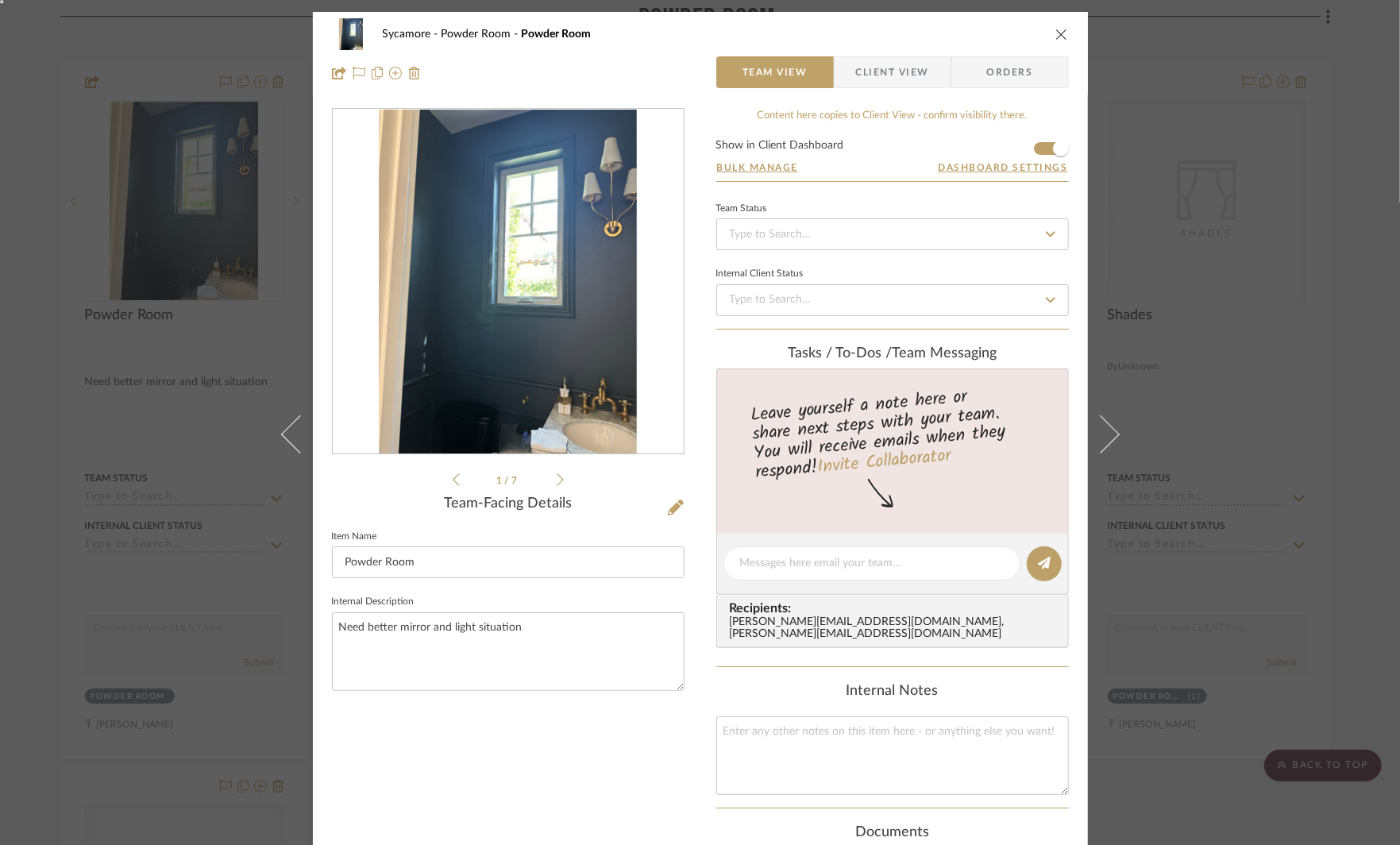
click at [1298, 236] on div "Sycamore Powder Room Powder Room Team View Client View Orders 1 / 7 Team-Facing…" at bounding box center [700, 422] width 1400 height 845
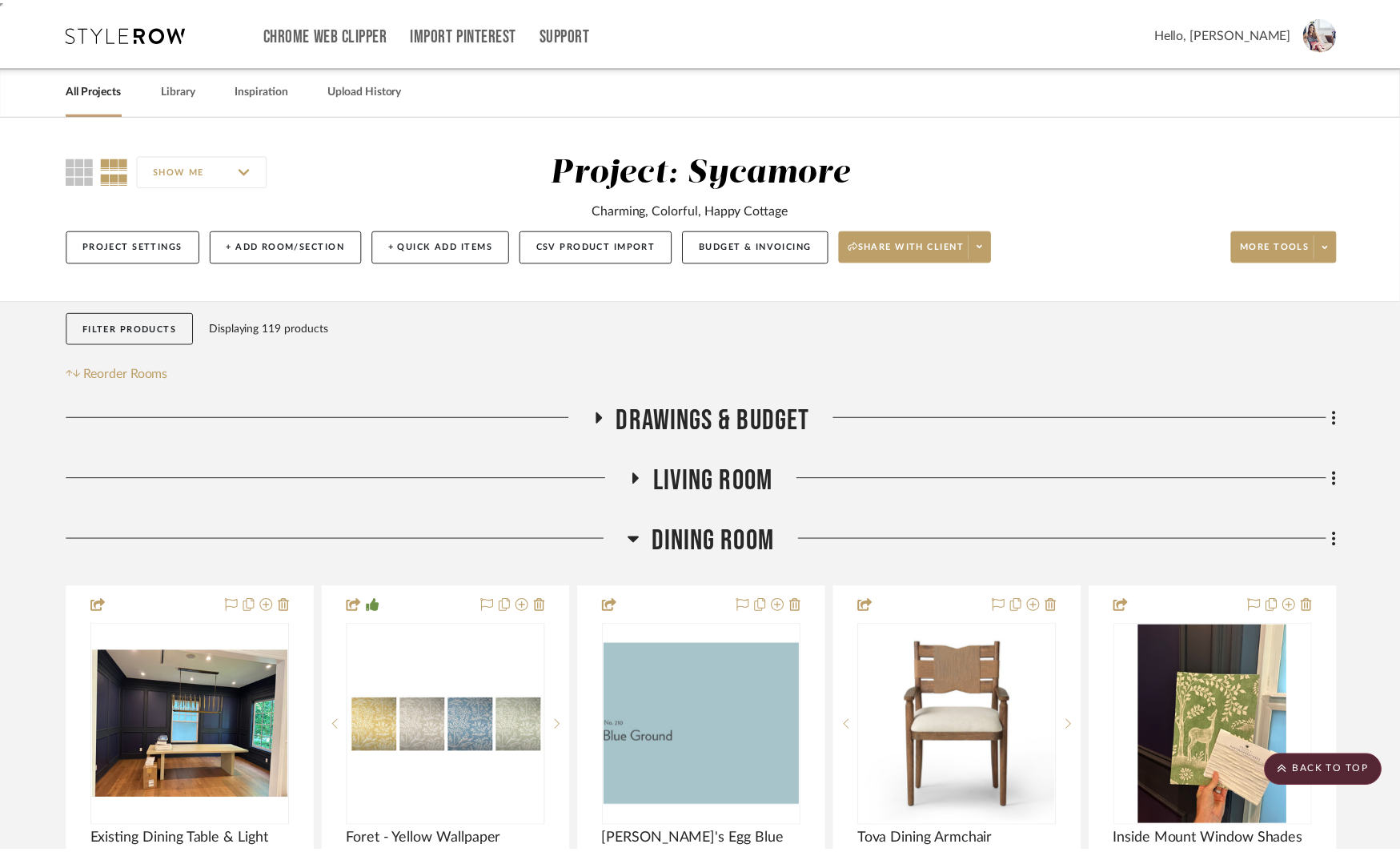
scroll to position [1492, 0]
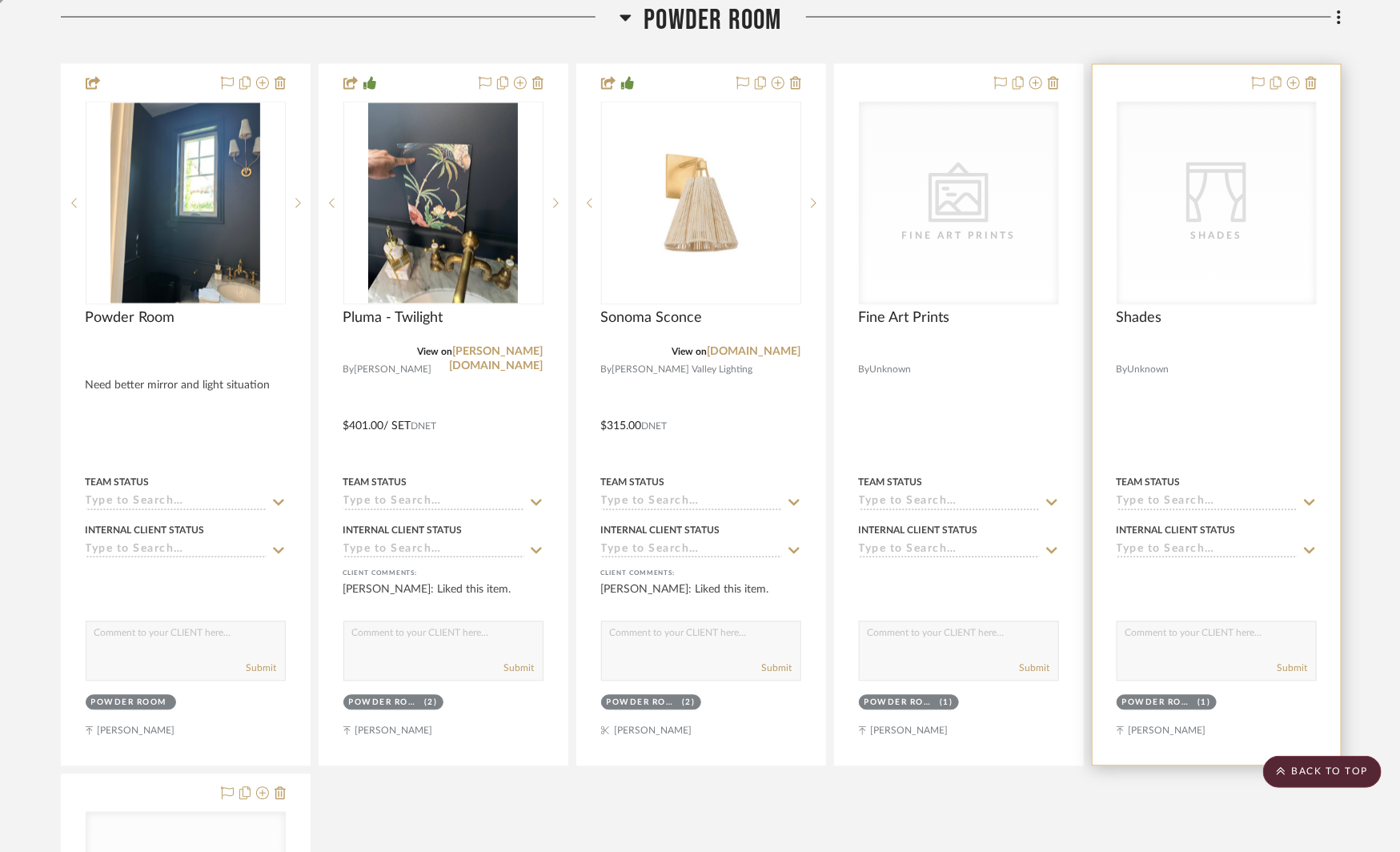
click at [1226, 189] on icon "CategoryIconFabrics Created with Sketch." at bounding box center [1216, 192] width 60 height 60
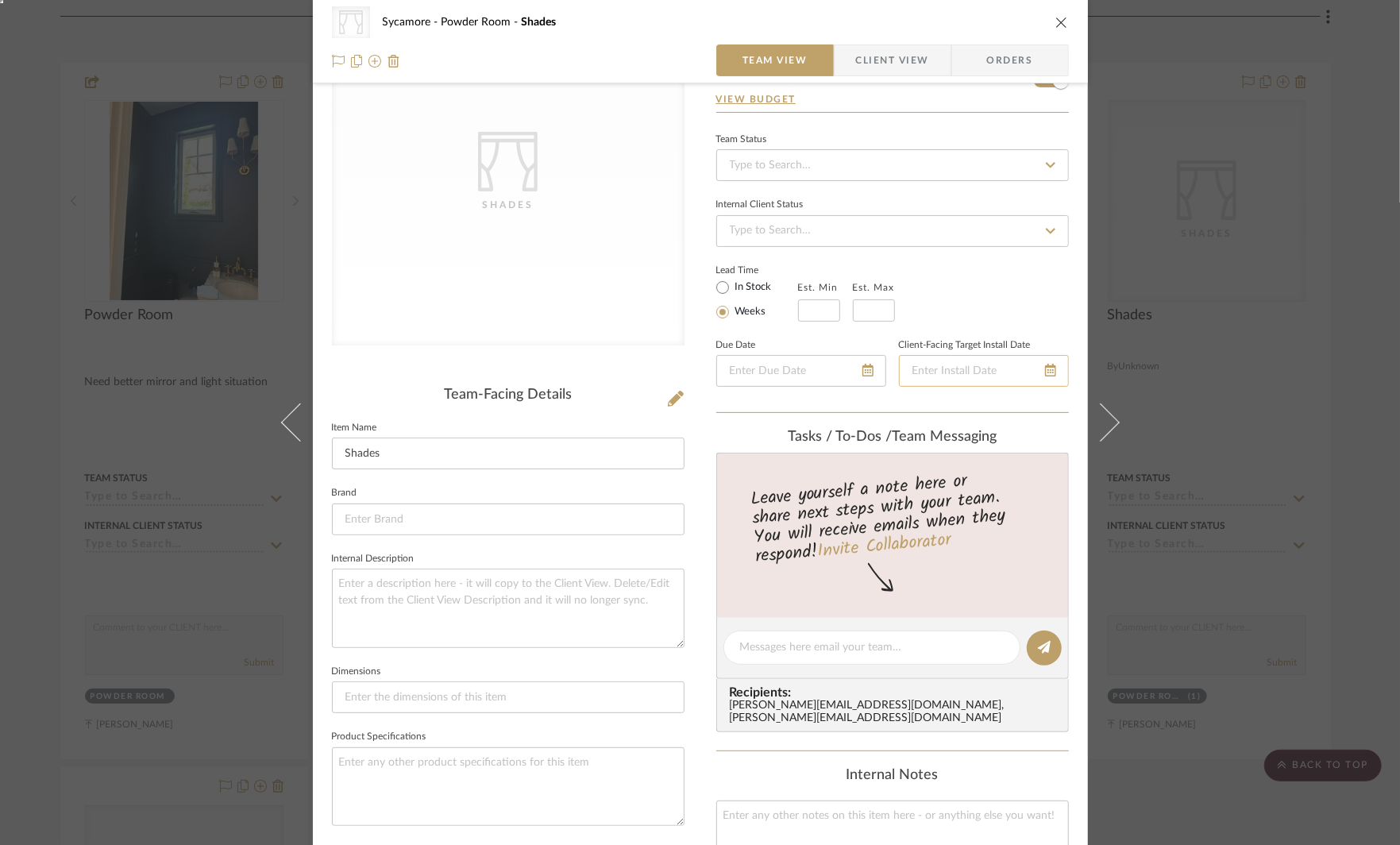
scroll to position [107, 0]
click at [776, 653] on textarea at bounding box center [872, 650] width 264 height 17
type textarea "small sheer cafe curtain"
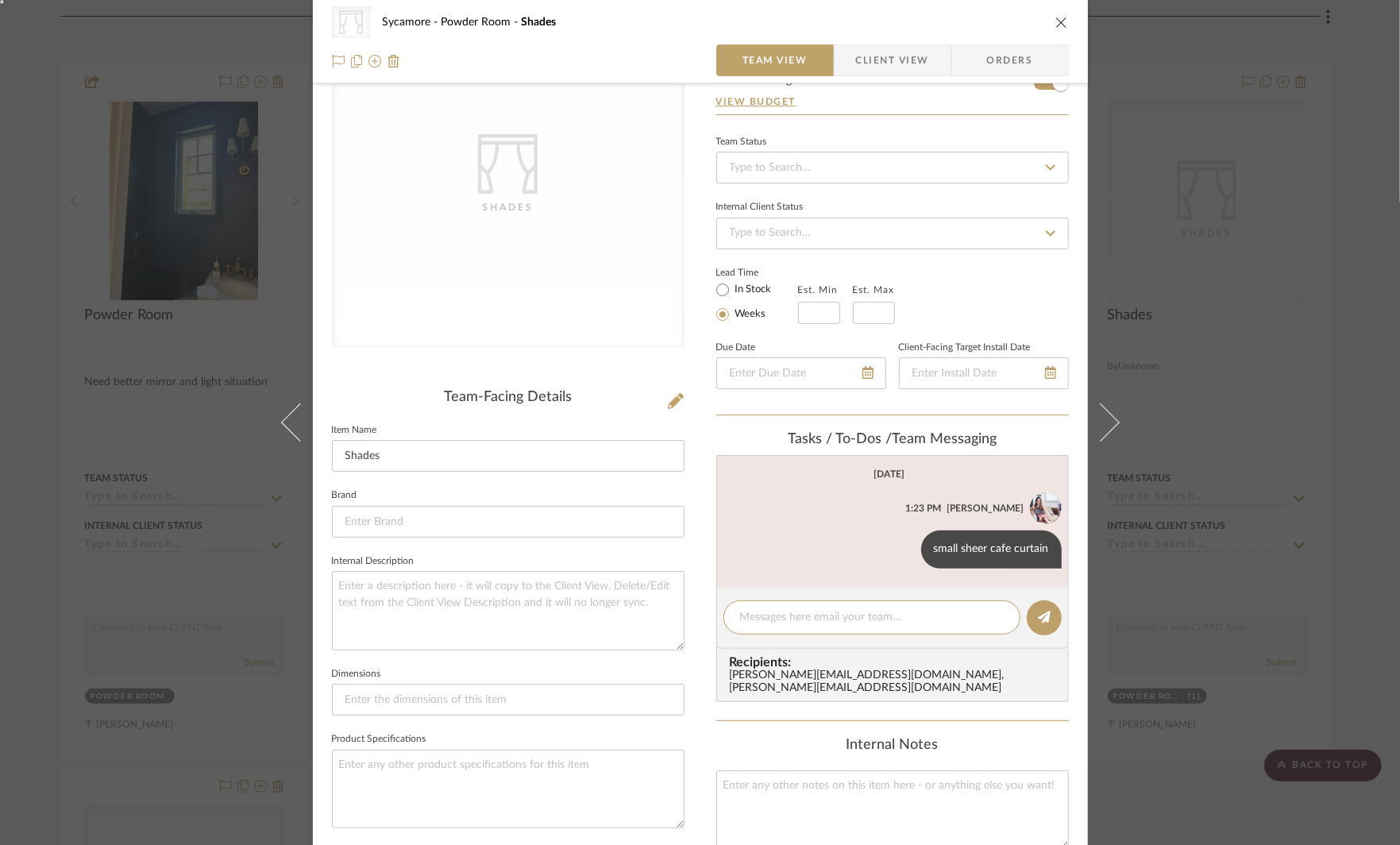
click at [1218, 492] on div "CategoryIconFabrics Created with Sketch. Shades Sycamore Powder Room Shades Tea…" at bounding box center [700, 422] width 1400 height 845
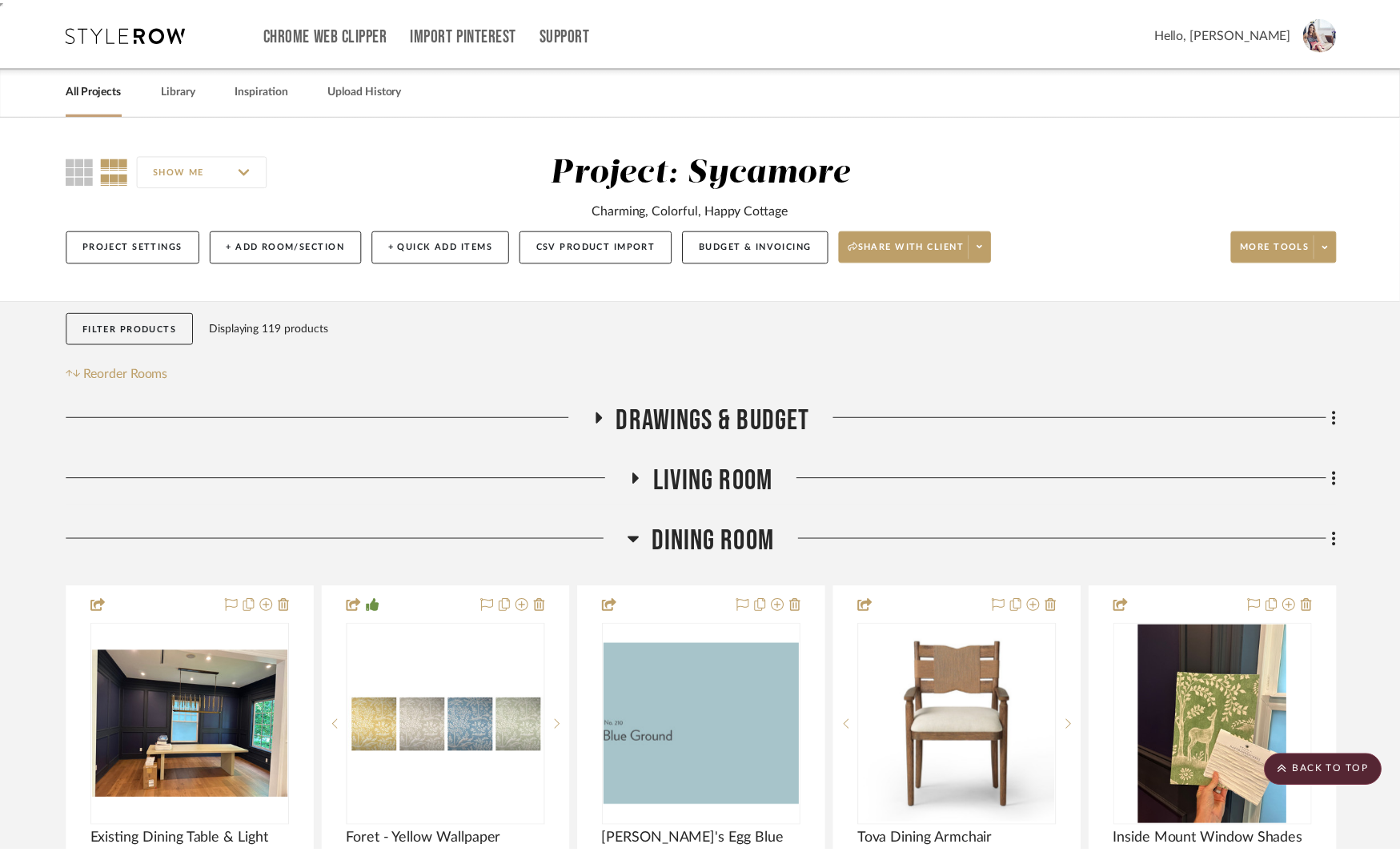
scroll to position [1492, 0]
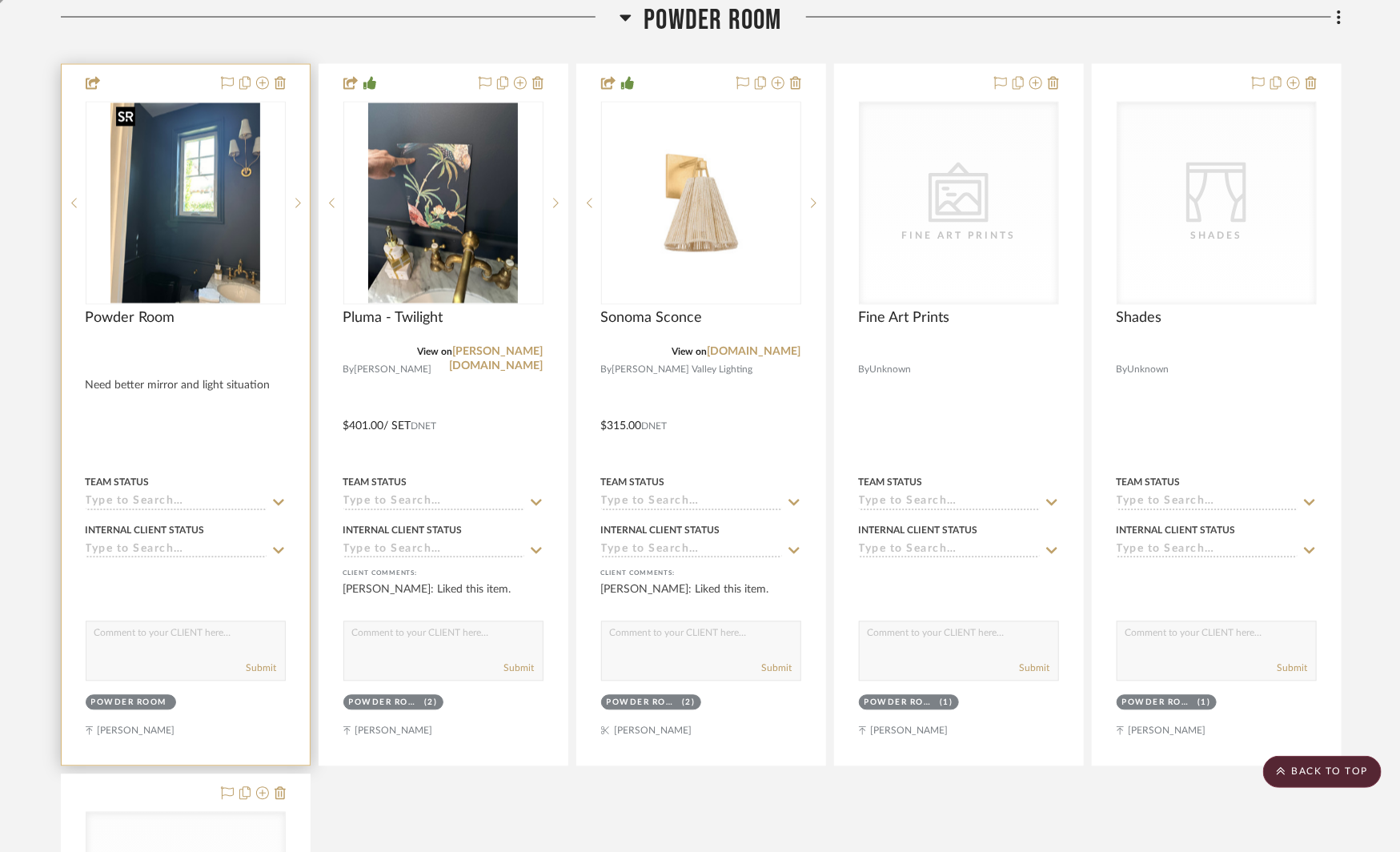
click at [240, 202] on img "0" at bounding box center [185, 204] width 150 height 200
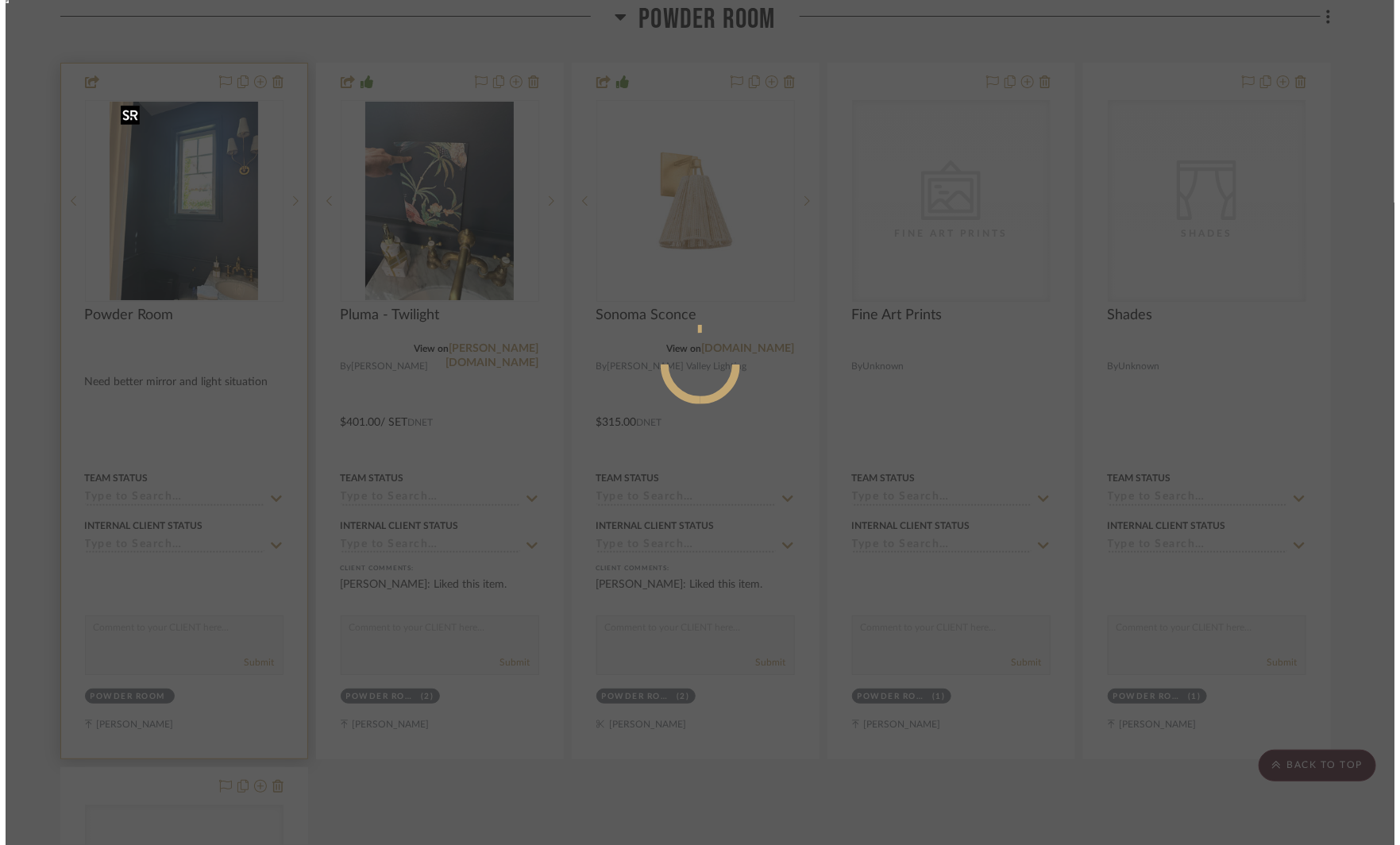
scroll to position [0, 0]
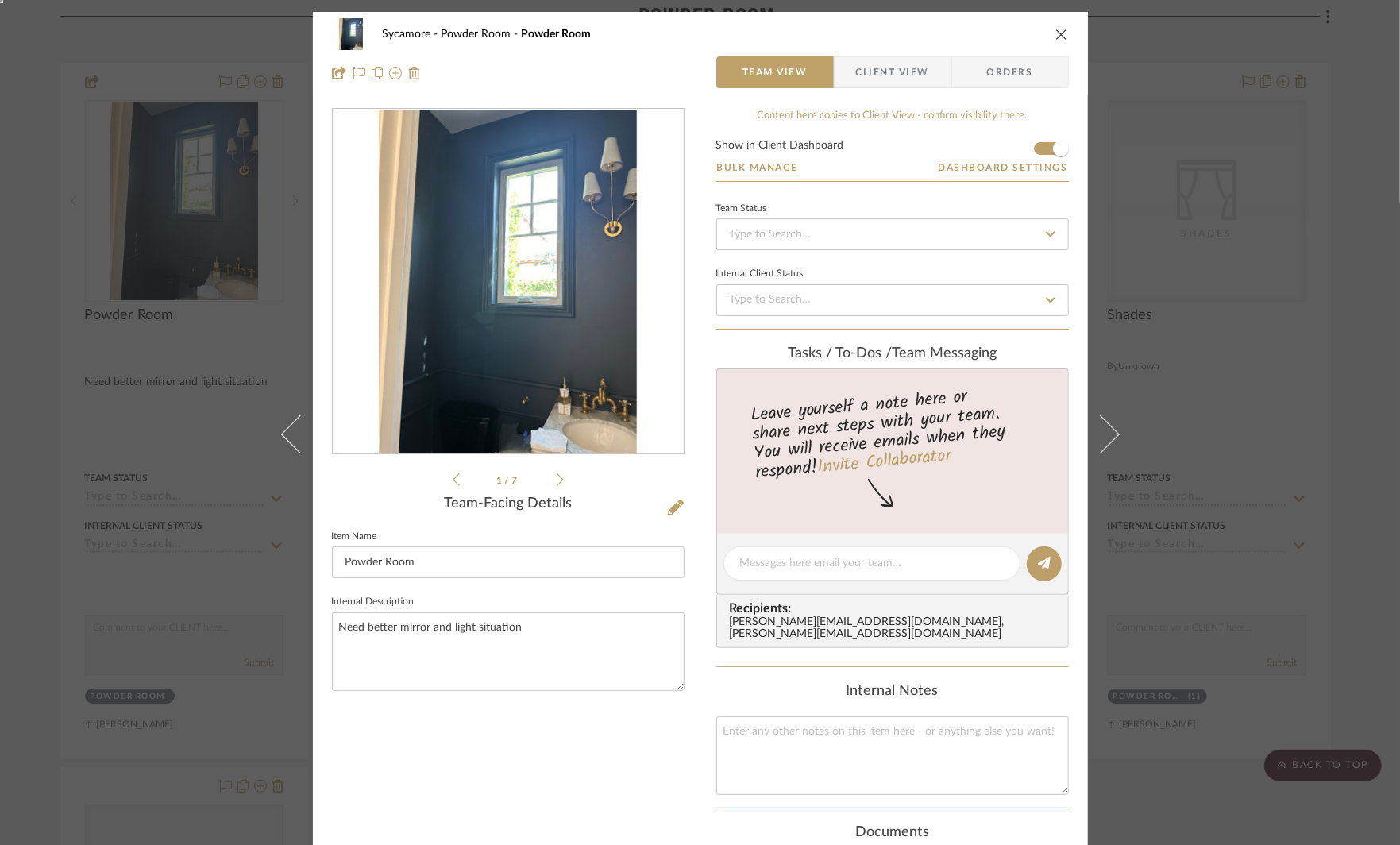
click at [252, 120] on div "Sycamore Powder Room Powder Room Team View Client View Orders 1 / 7 Team-Facing…" at bounding box center [700, 422] width 1400 height 845
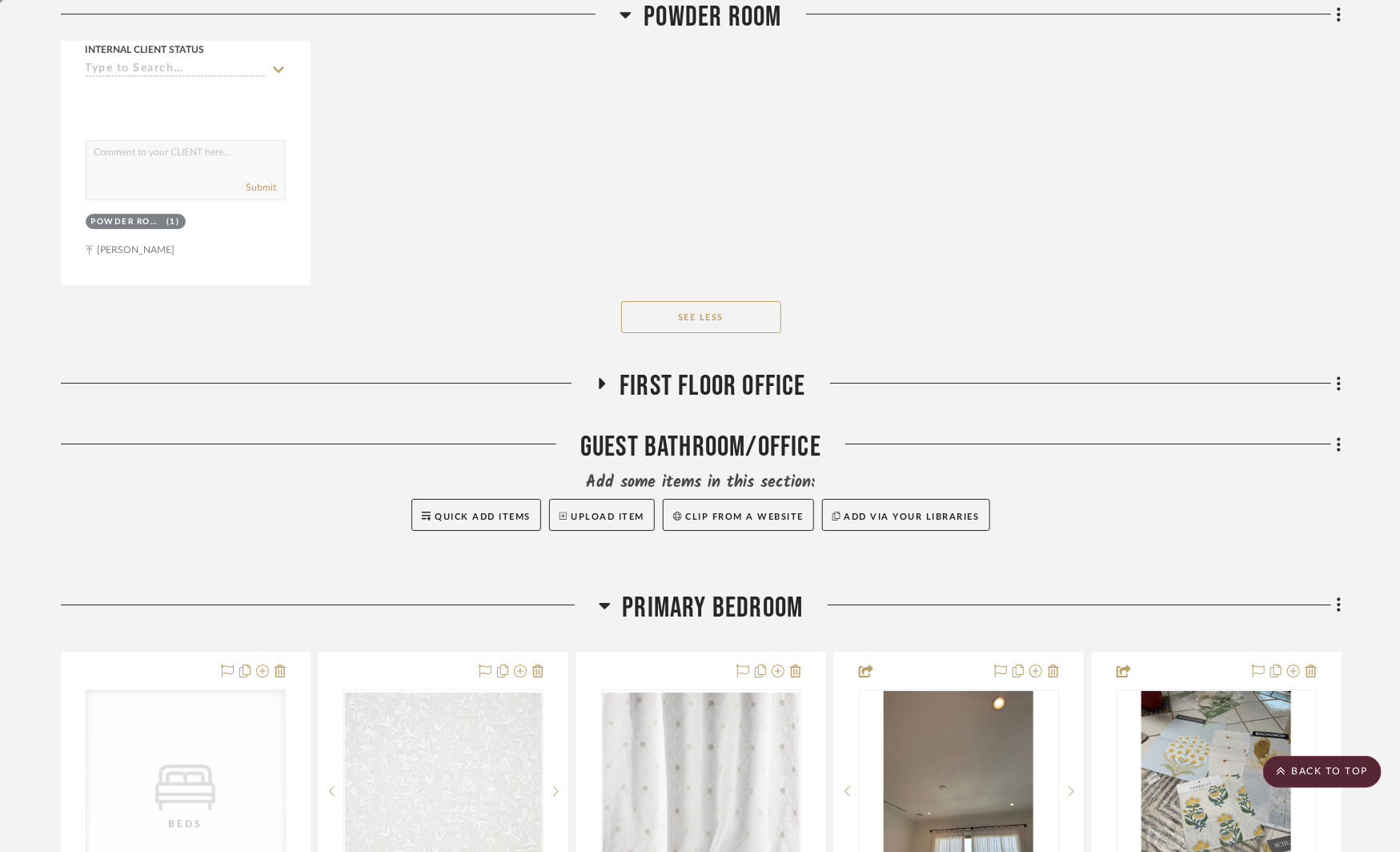
scroll to position [2707, 0]
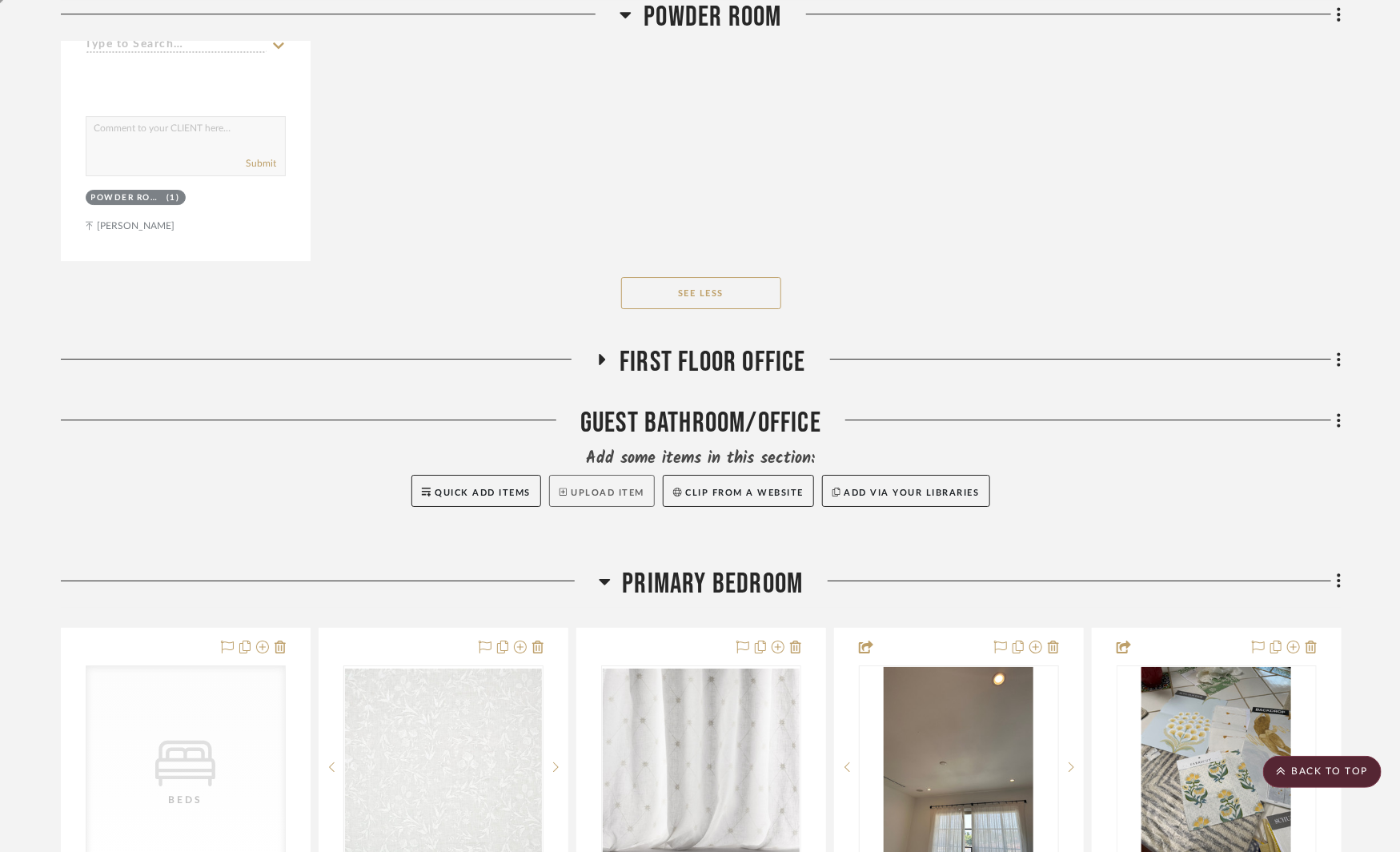
click at [618, 479] on button "Upload Item" at bounding box center [601, 490] width 106 height 32
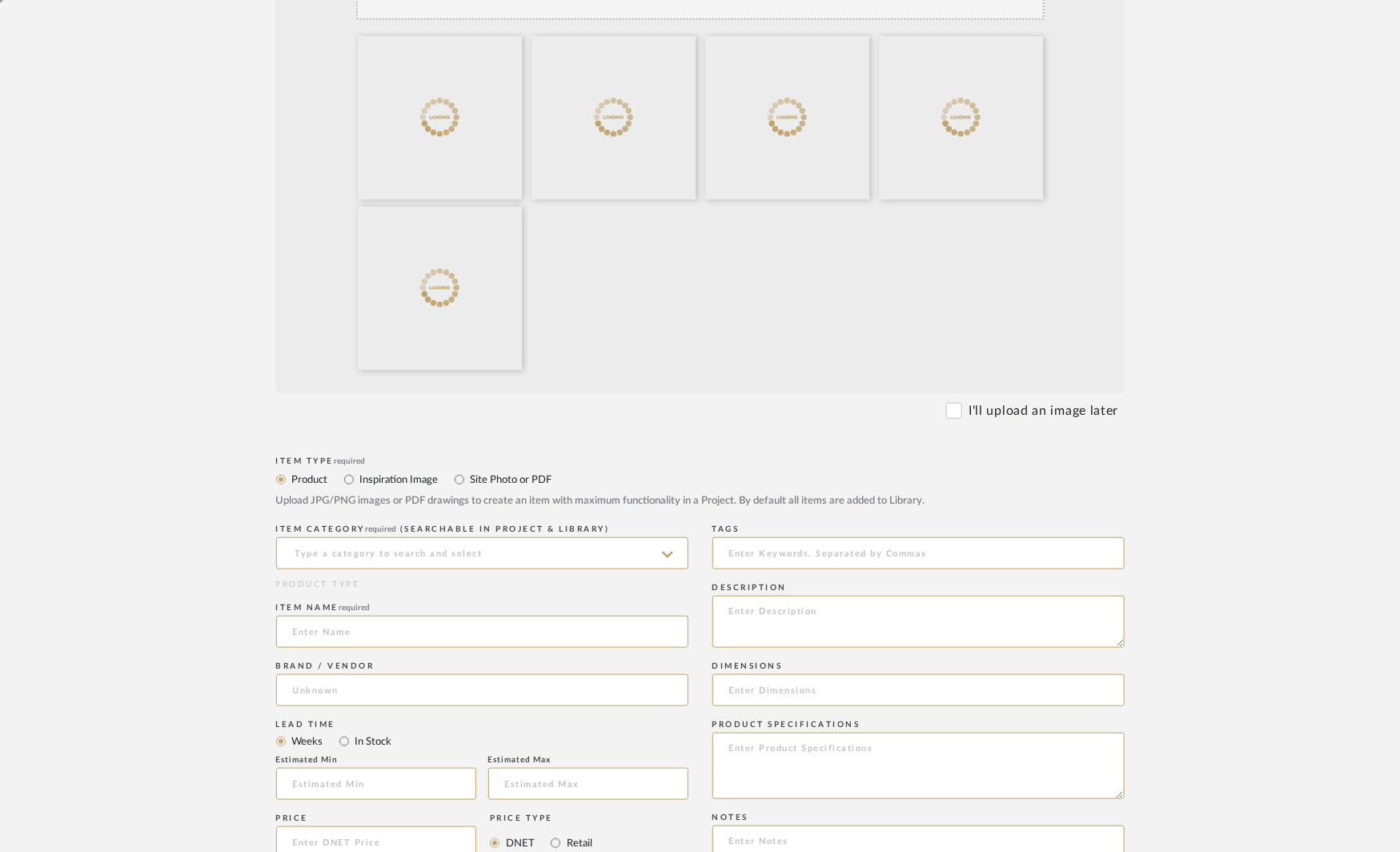
scroll to position [451, 0]
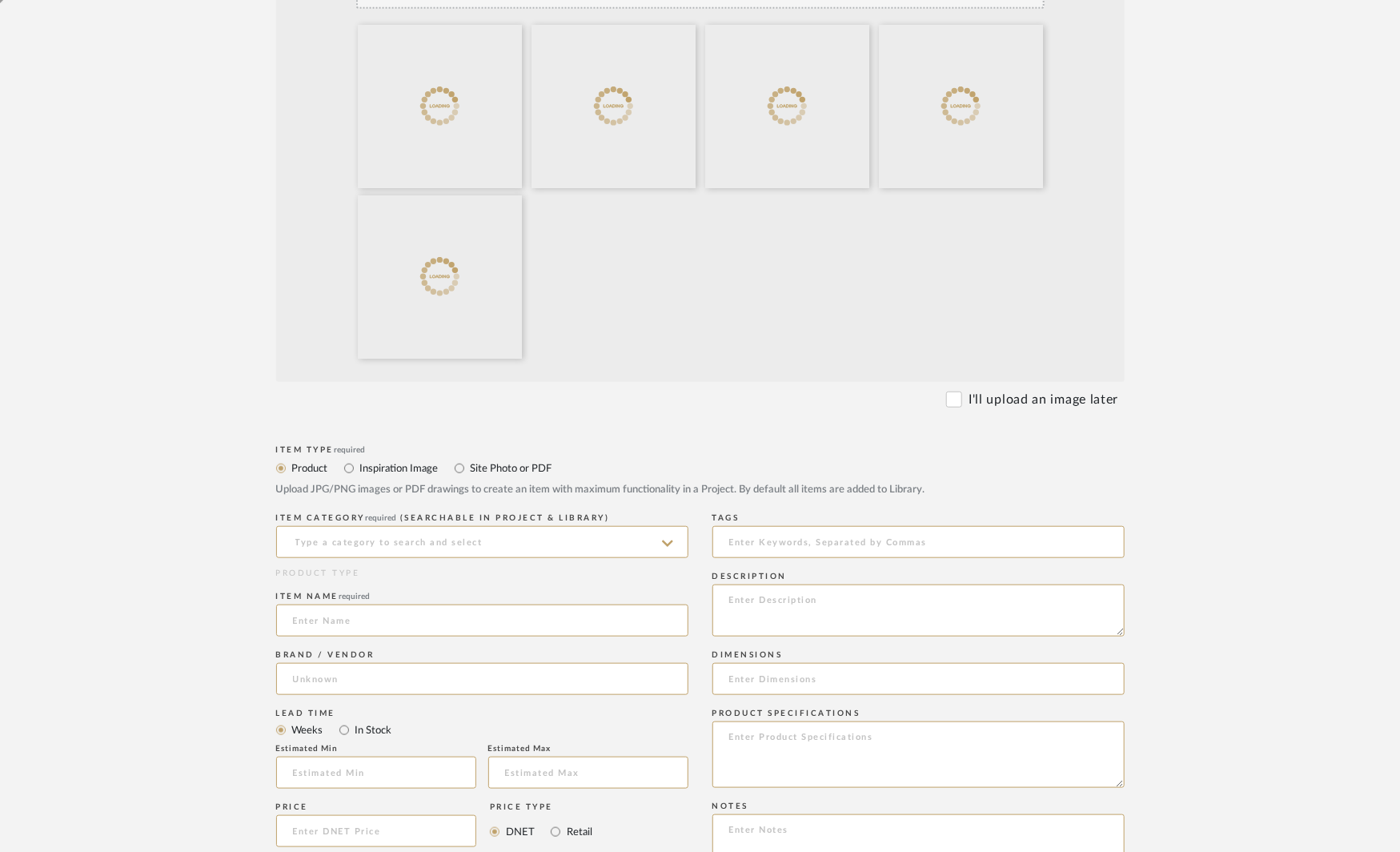
click at [499, 467] on label "Site Photo or PDF" at bounding box center [510, 468] width 83 height 18
click at [469, 467] on input "Site Photo or PDF" at bounding box center [460, 468] width 20 height 20
radio input "true"
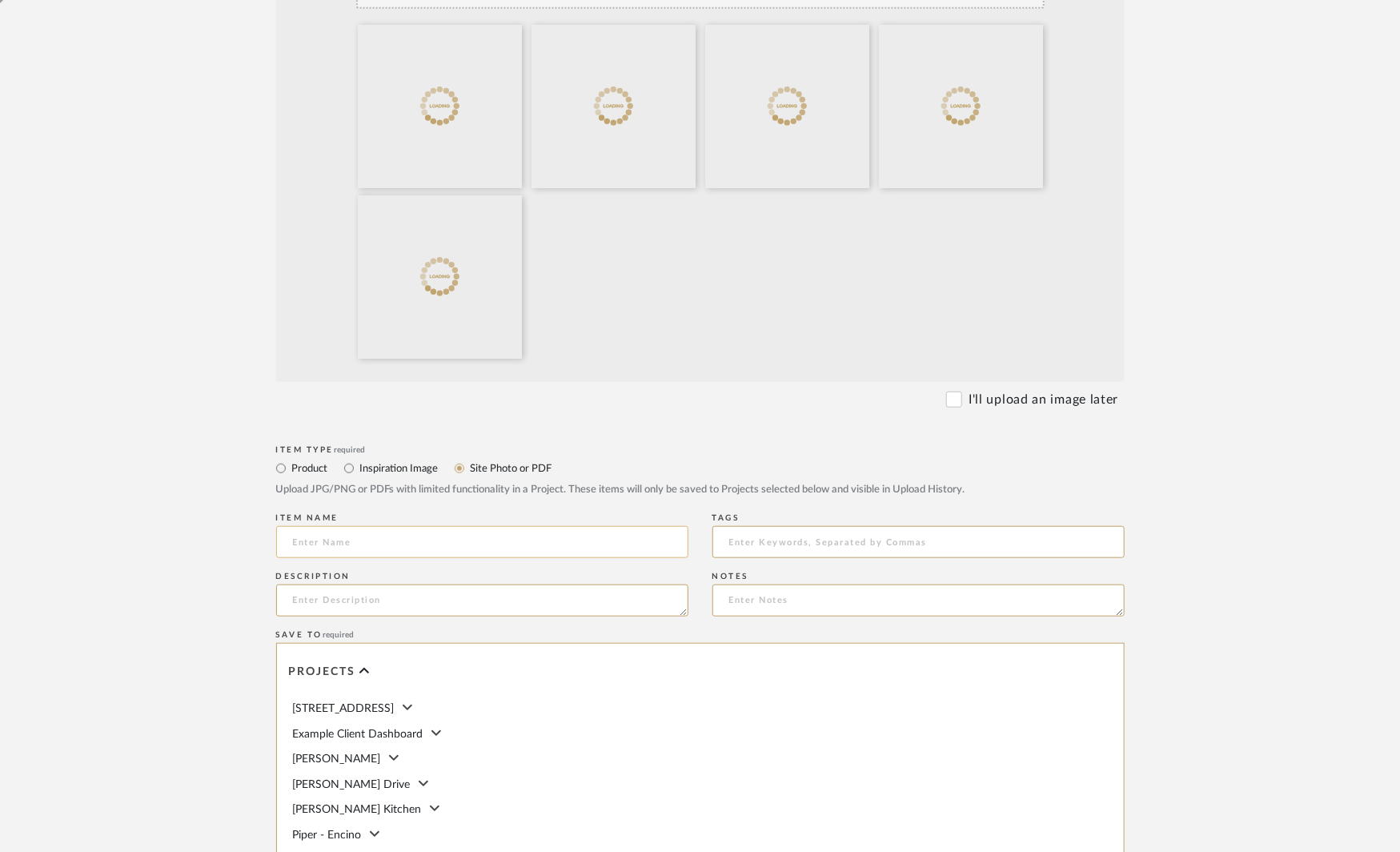
click at [356, 537] on input at bounding box center [482, 542] width 412 height 32
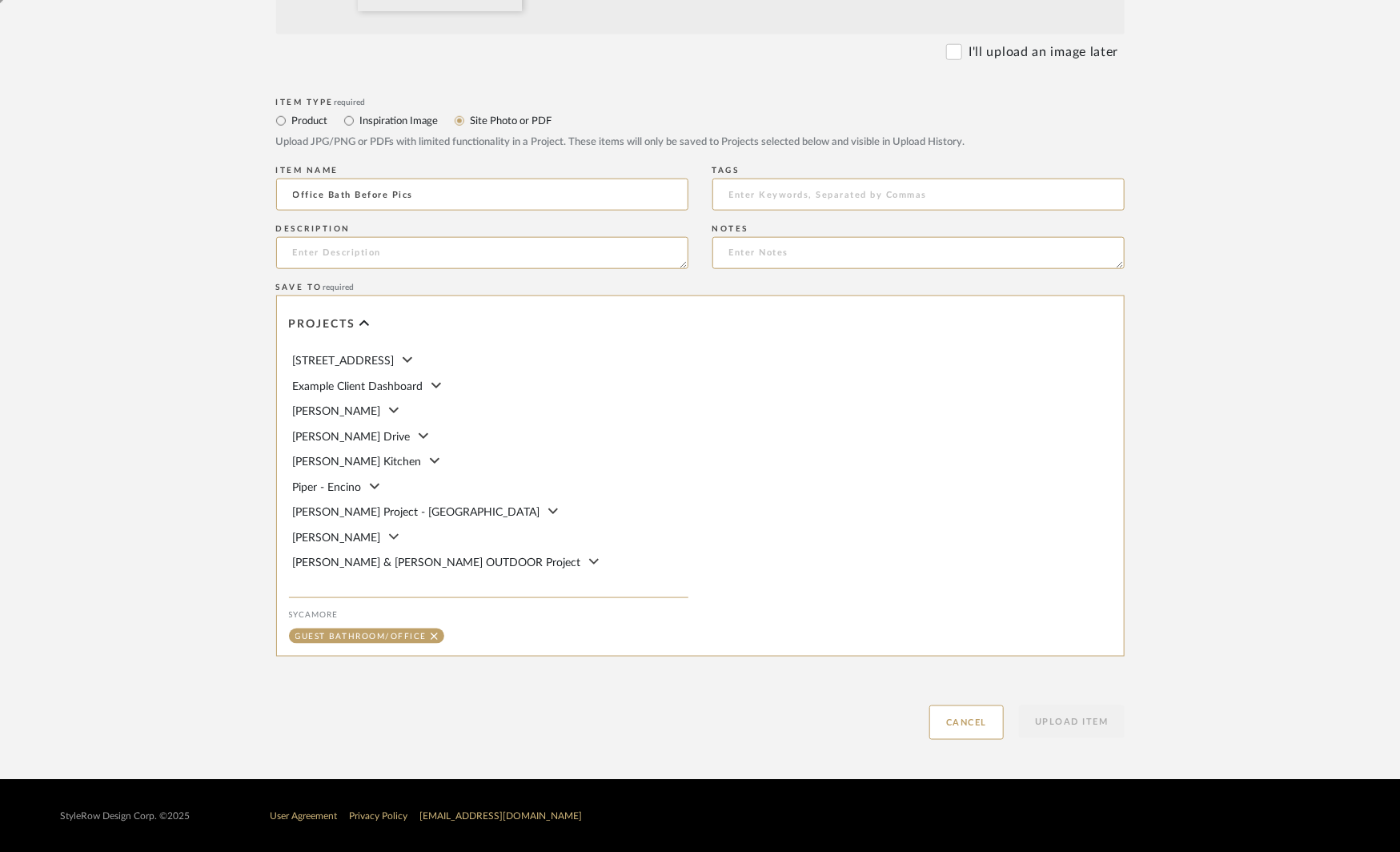
scroll to position [800, 0]
type input "Office Bath Before Pics"
click at [1042, 716] on button "Upload Item" at bounding box center [1071, 721] width 106 height 33
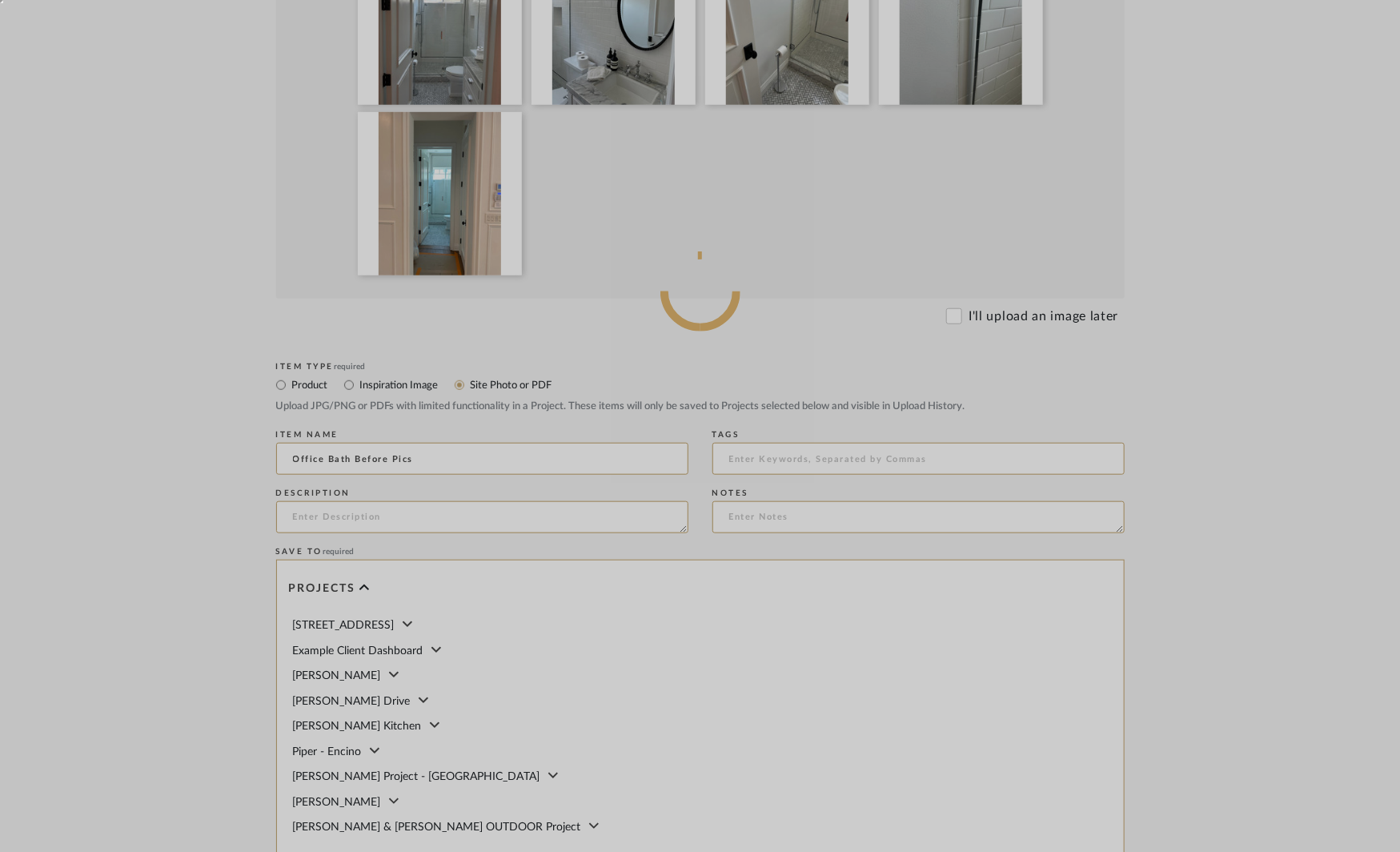
scroll to position [531, 0]
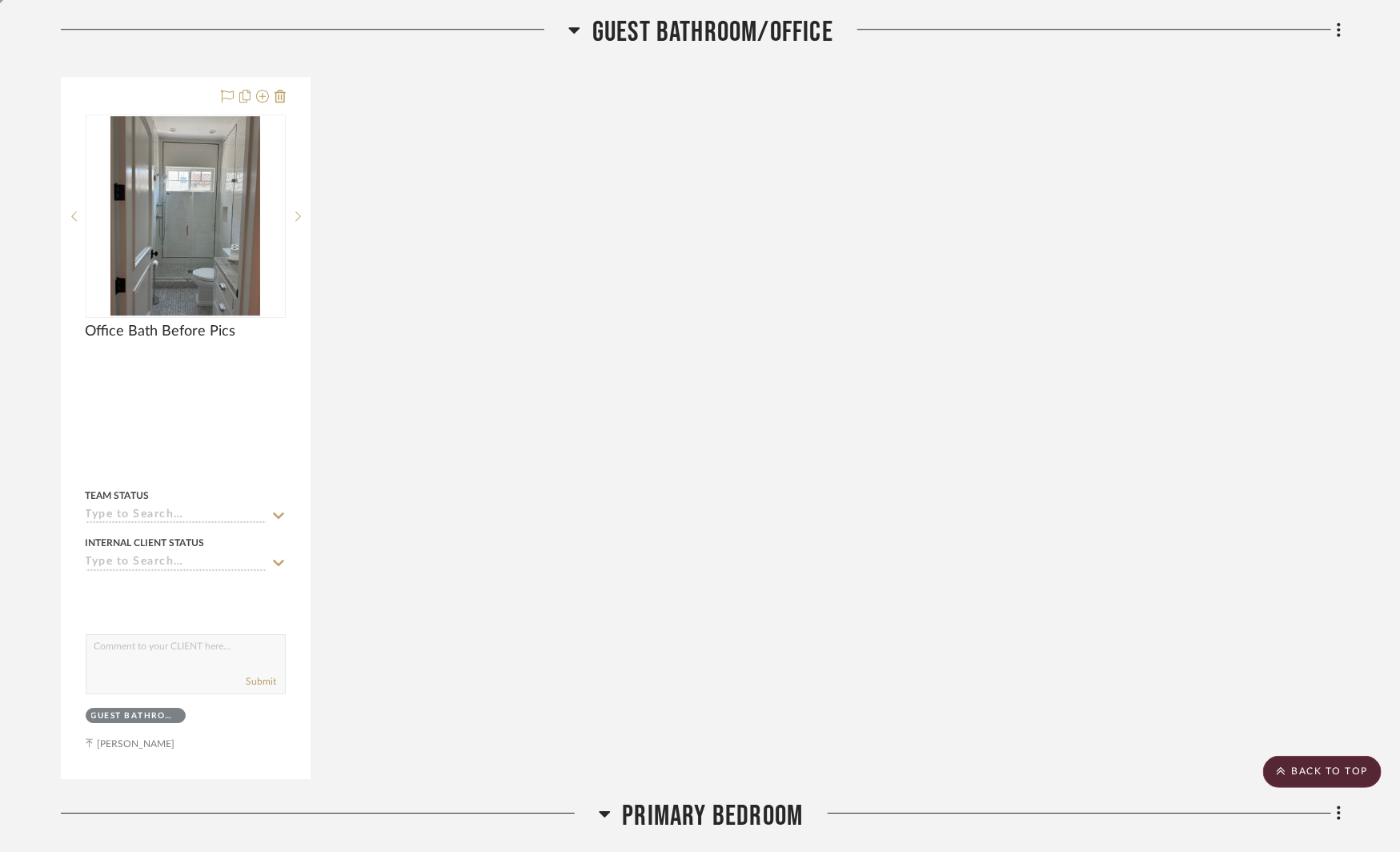
scroll to position [2398, 0]
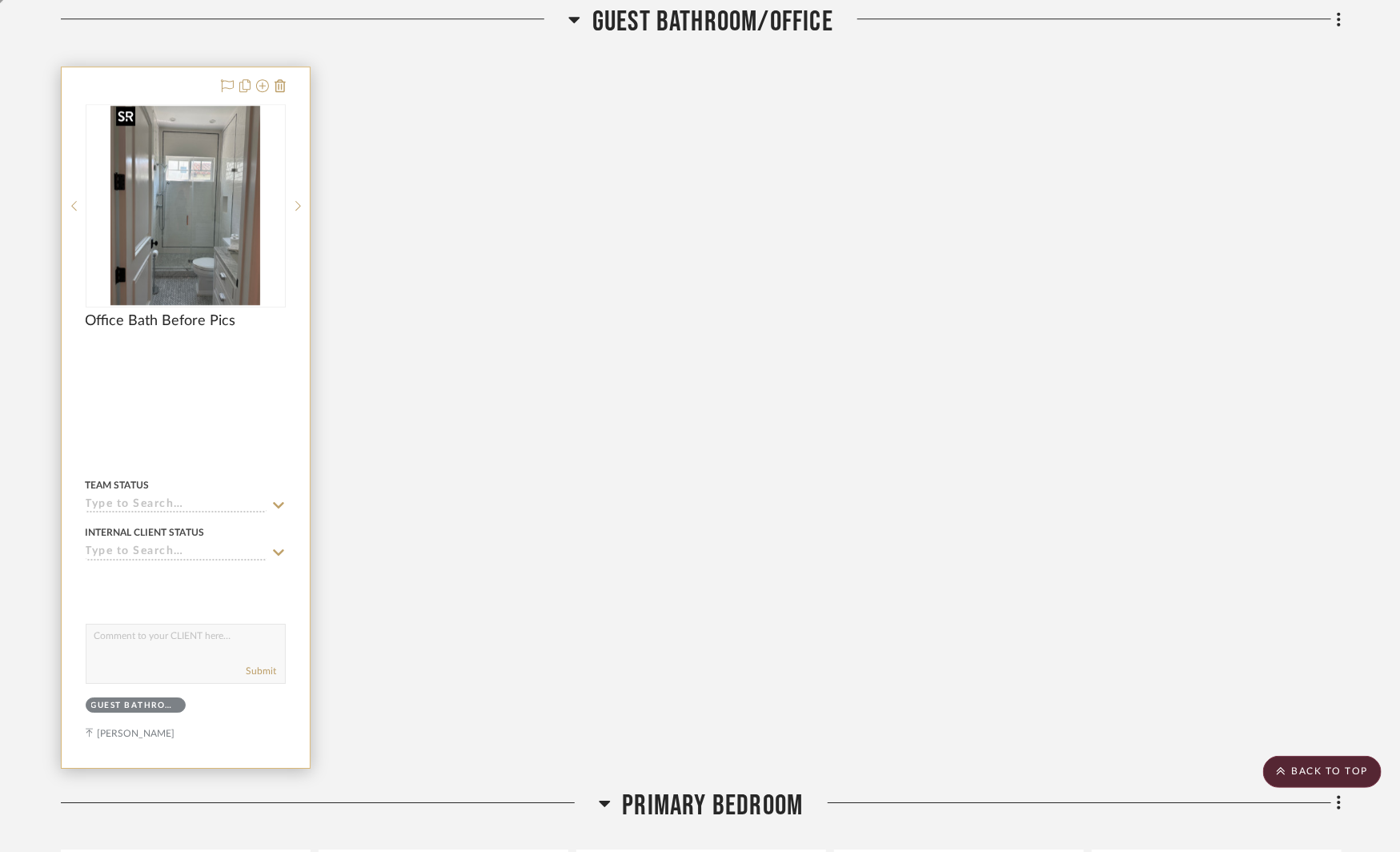
click at [198, 256] on img "0" at bounding box center [185, 206] width 150 height 200
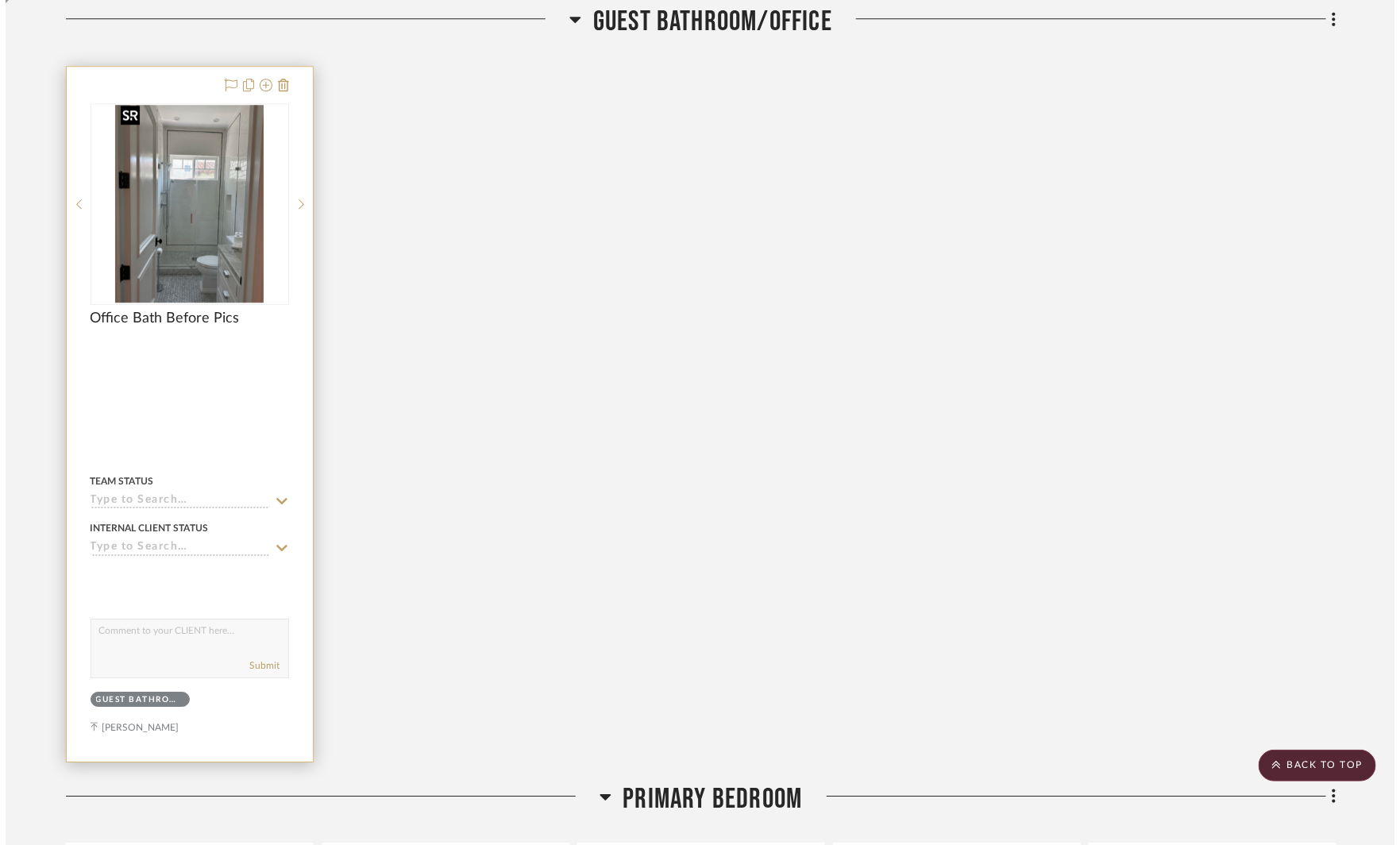
scroll to position [0, 0]
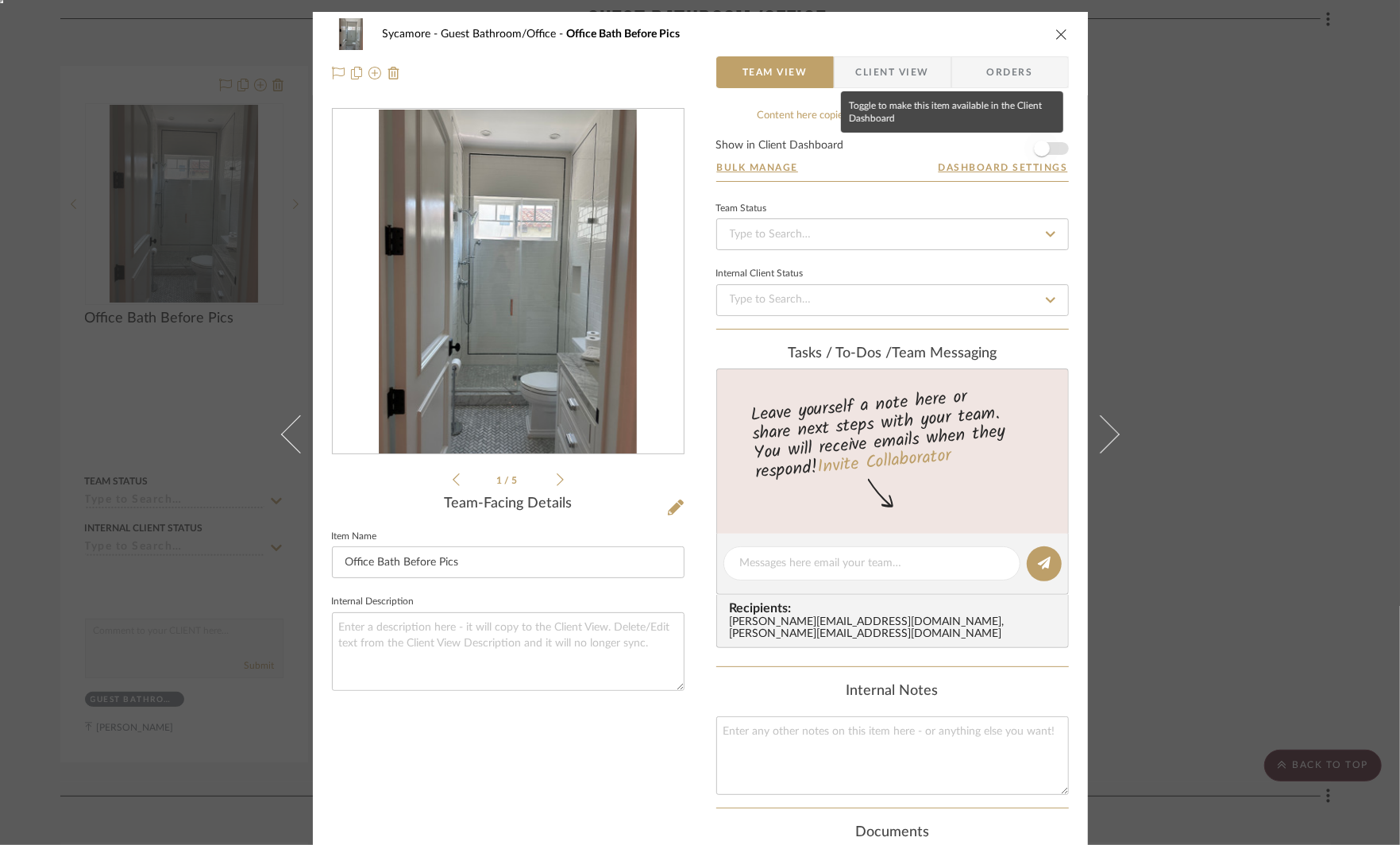
click at [1034, 148] on span "button" at bounding box center [1041, 148] width 16 height 16
click at [1171, 226] on div "Sycamore Guest Bathroom/Office Office Bath Before Pics Team View Client View Or…" at bounding box center [700, 422] width 1400 height 845
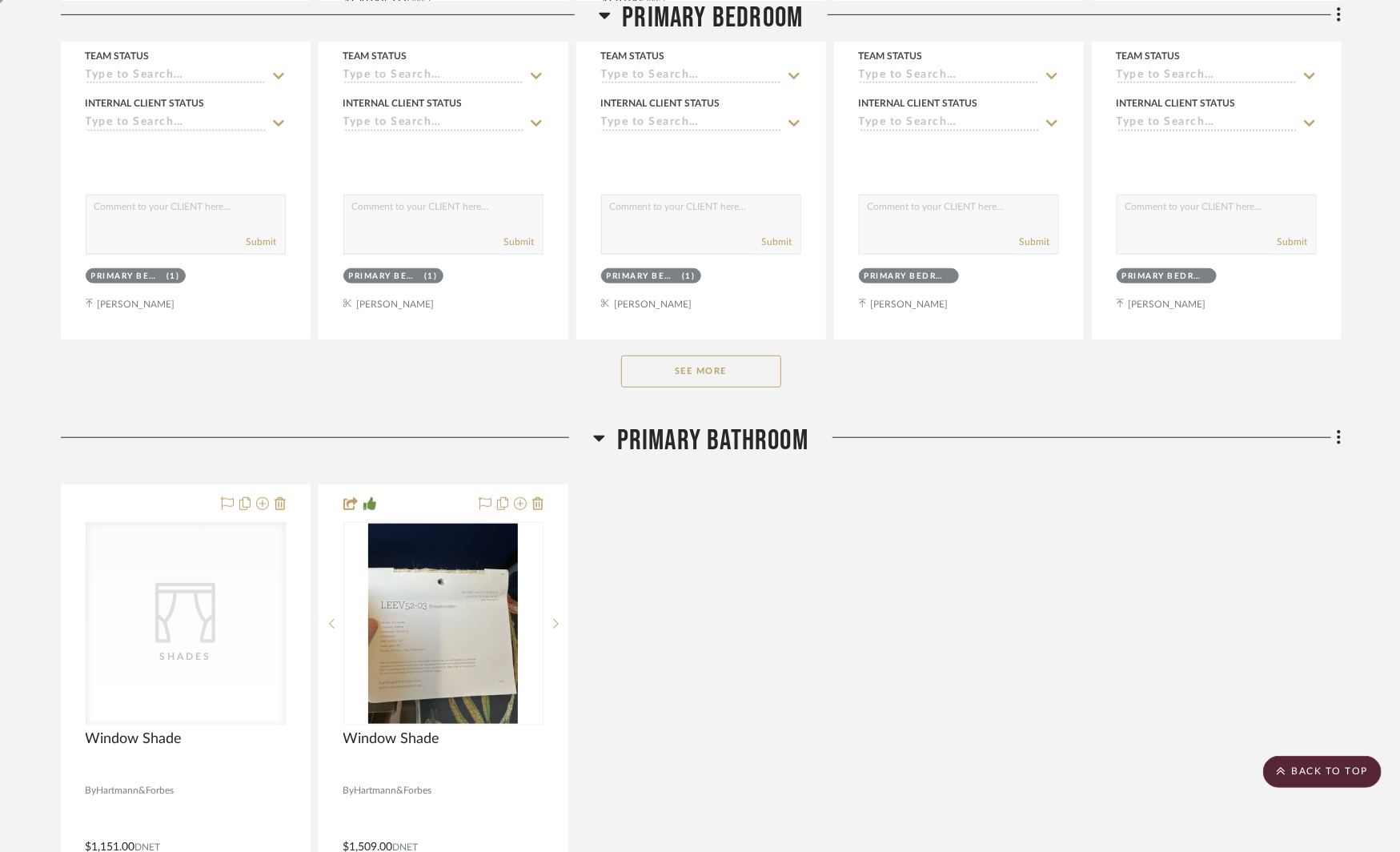
scroll to position [3620, 0]
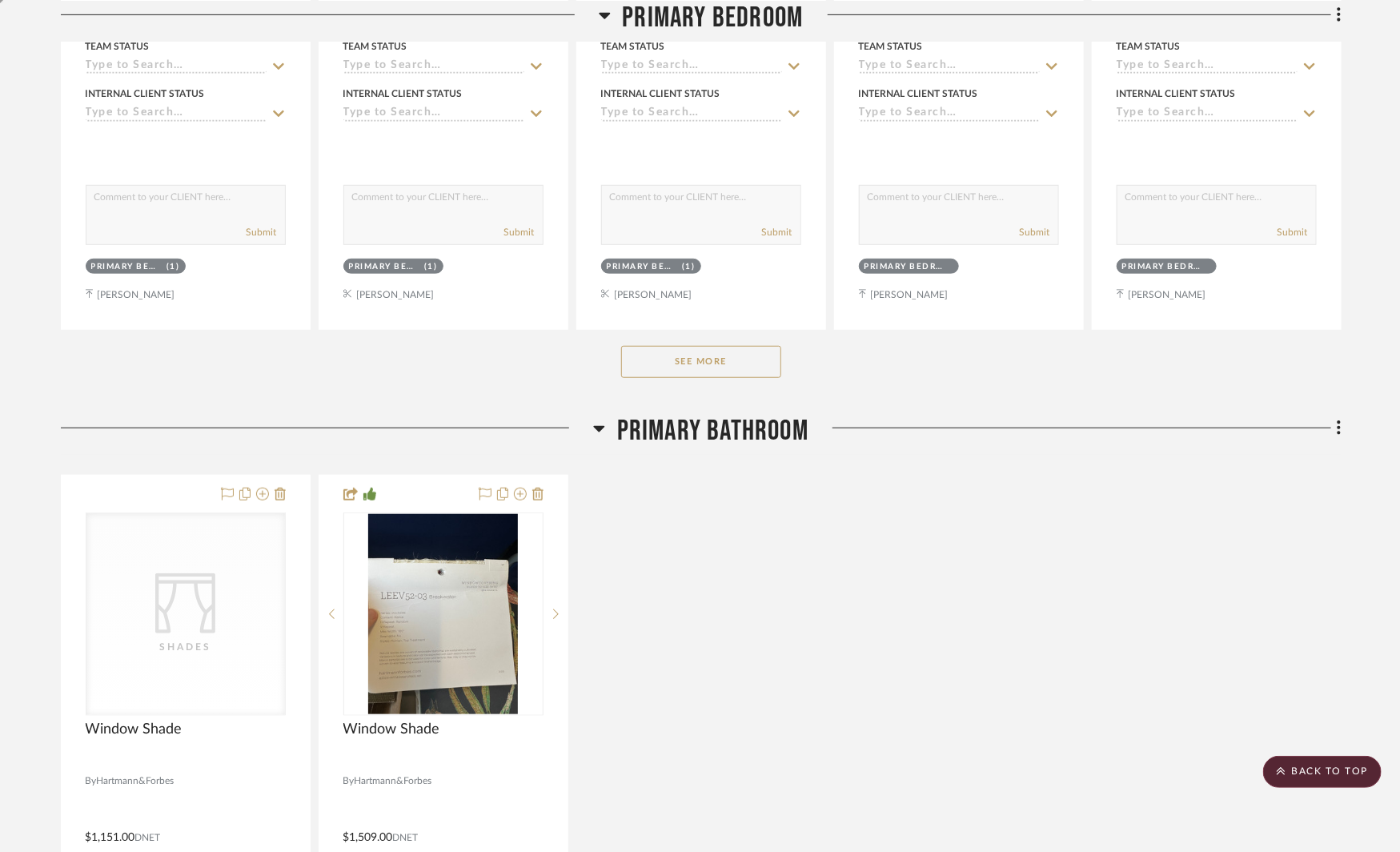
click at [691, 349] on button "See More" at bounding box center [700, 362] width 160 height 32
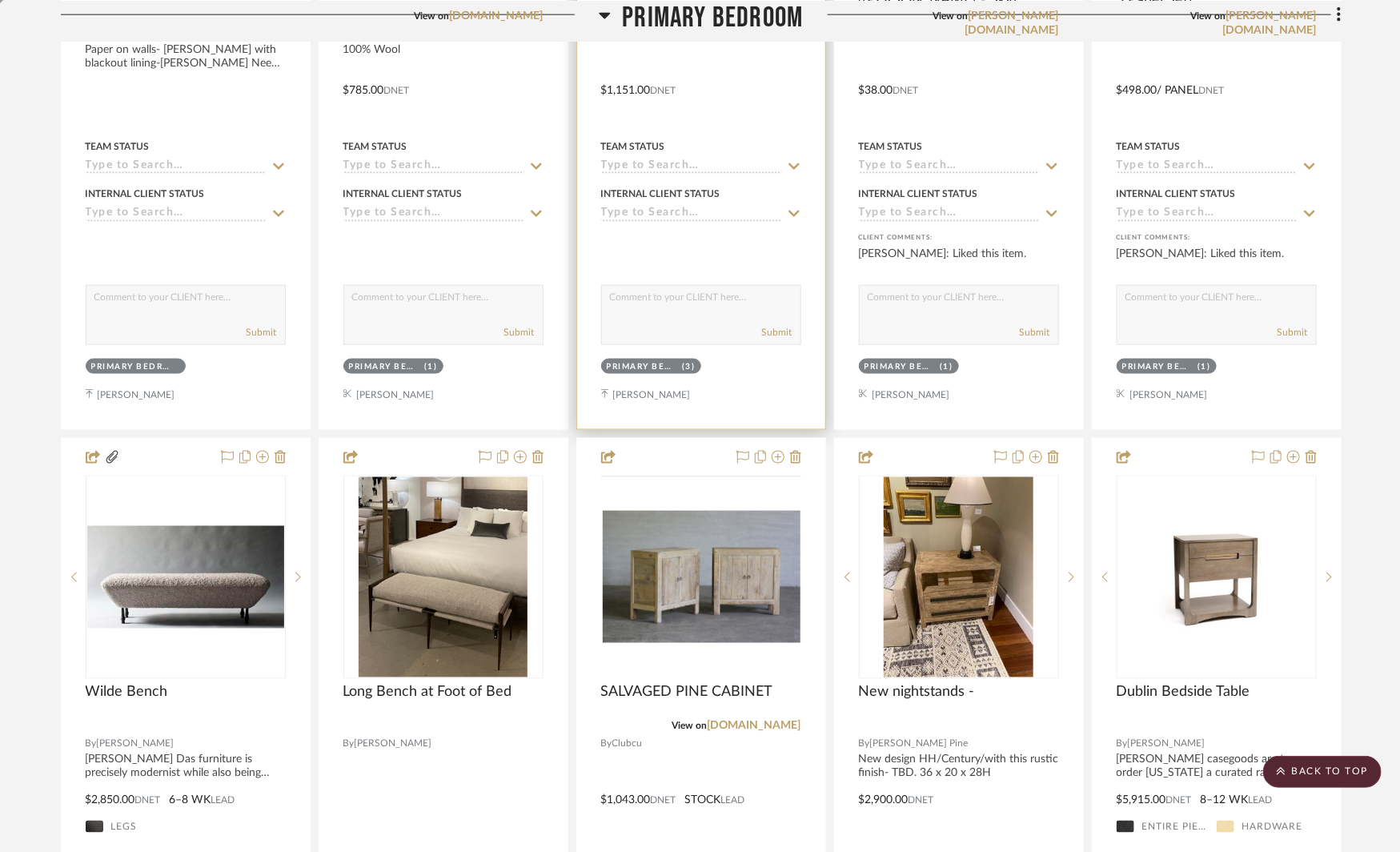
scroll to position [4393, 0]
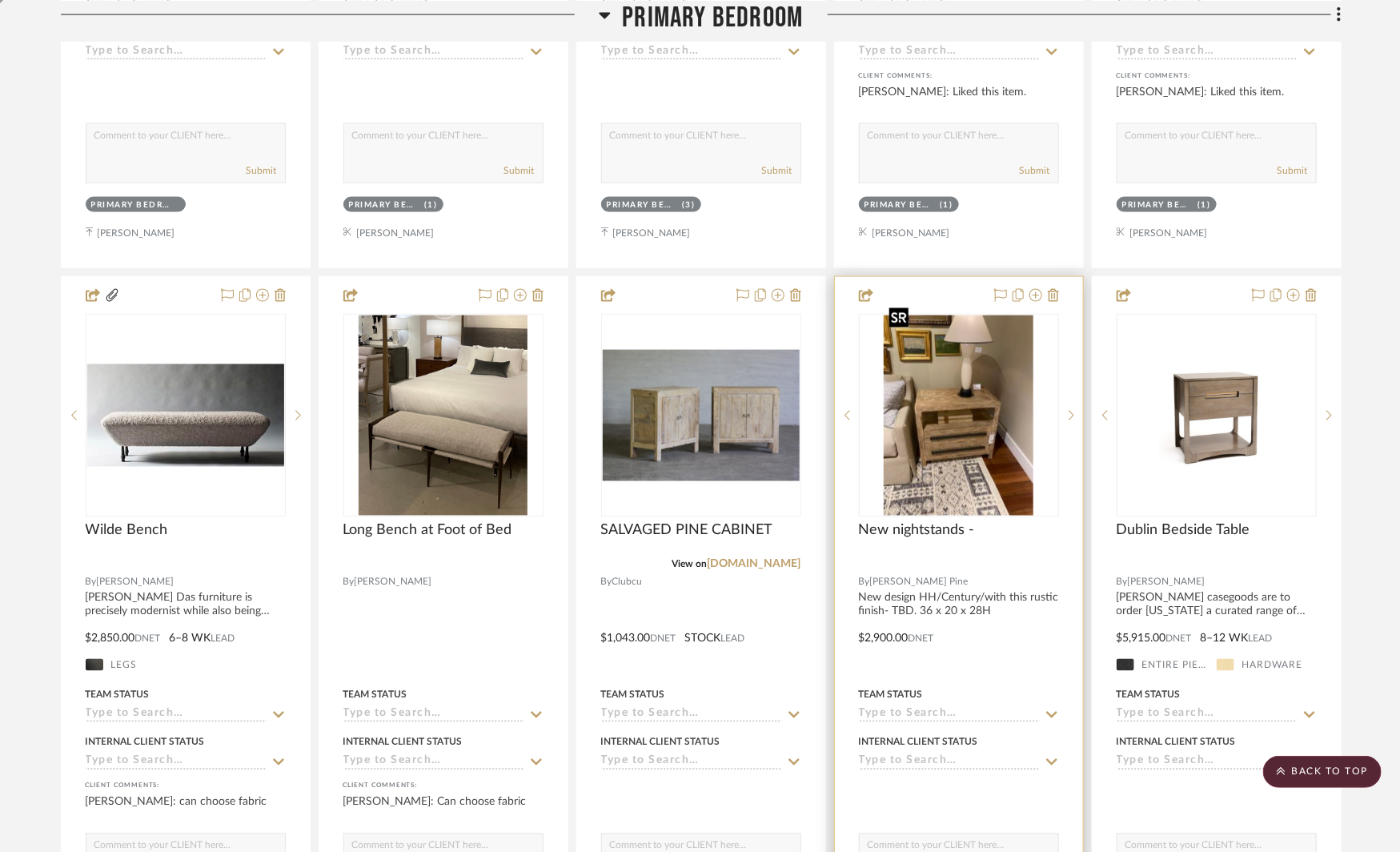
click at [956, 367] on img "0" at bounding box center [958, 416] width 150 height 200
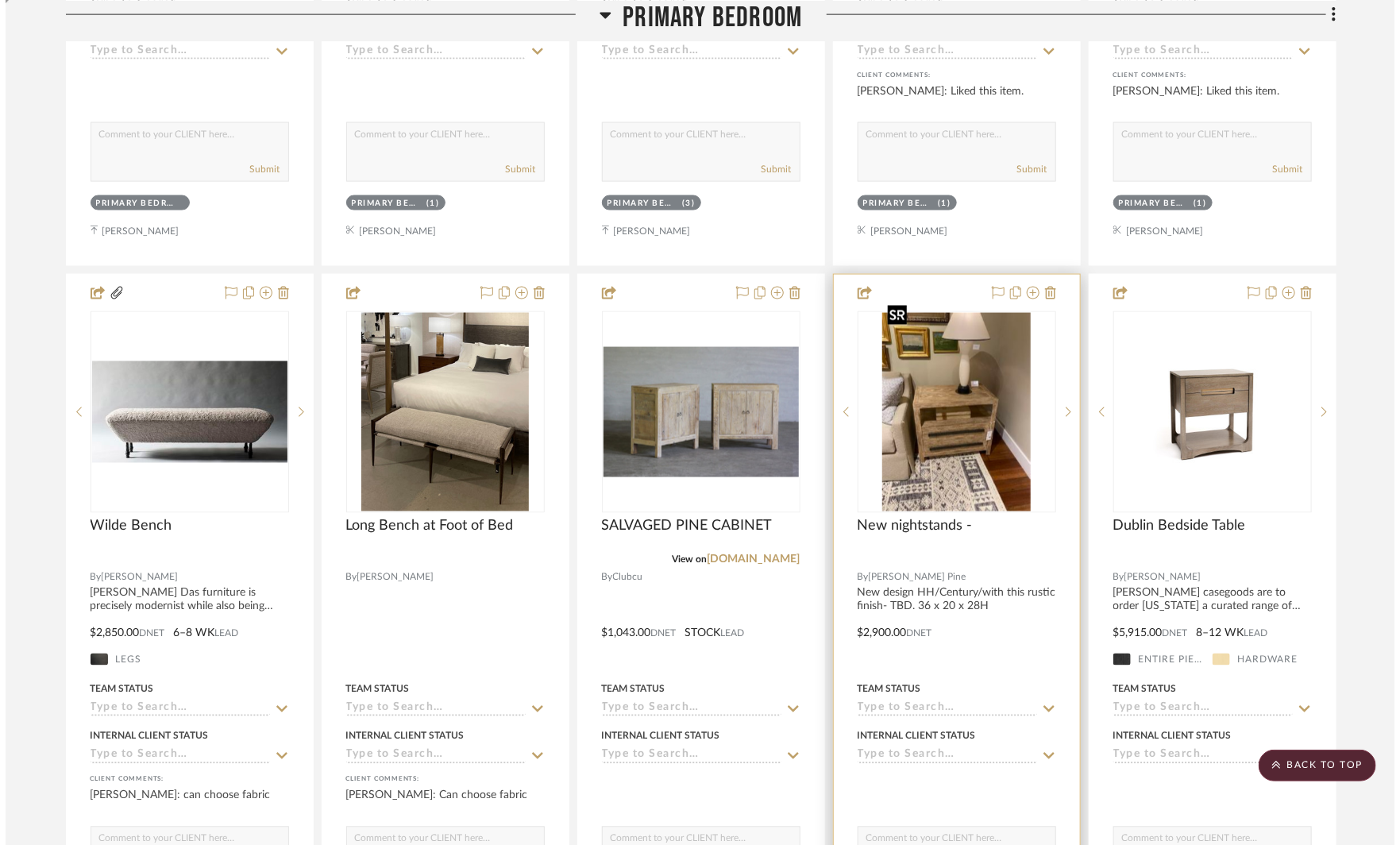
scroll to position [0, 0]
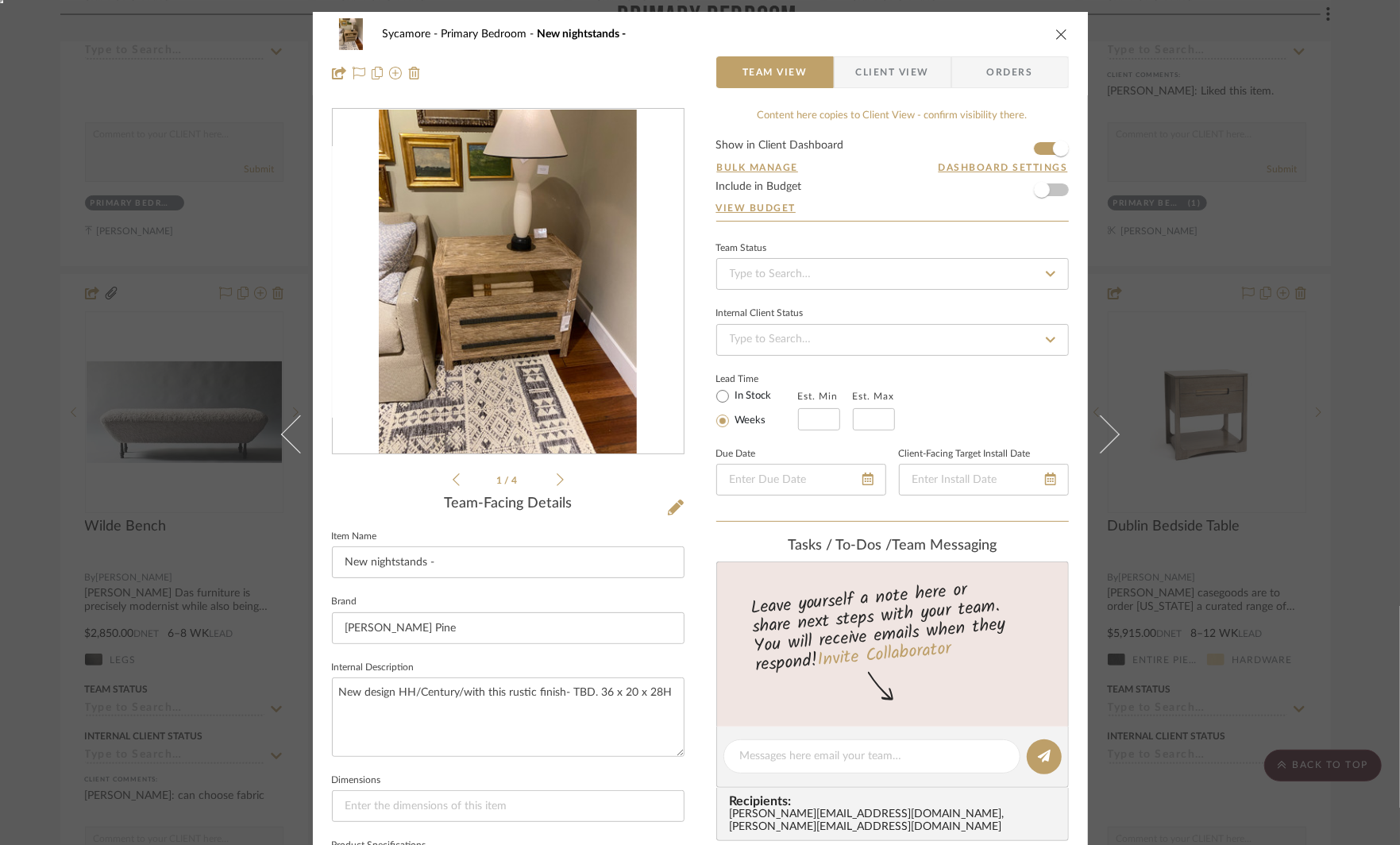
click at [1199, 271] on div "Sycamore Primary Bedroom New nightstands - Team View Client View Orders Century…" at bounding box center [700, 422] width 1400 height 845
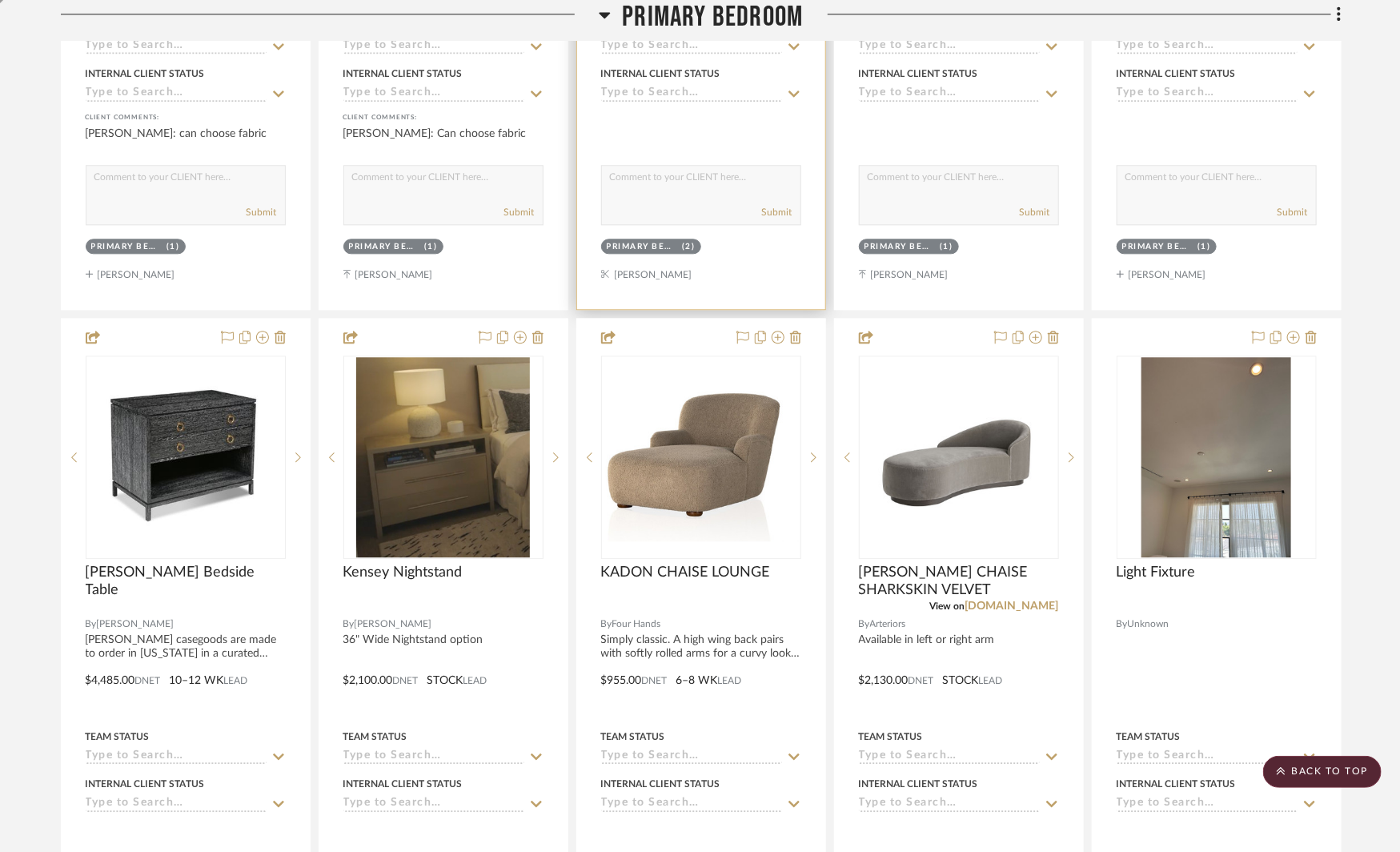
scroll to position [5070, 0]
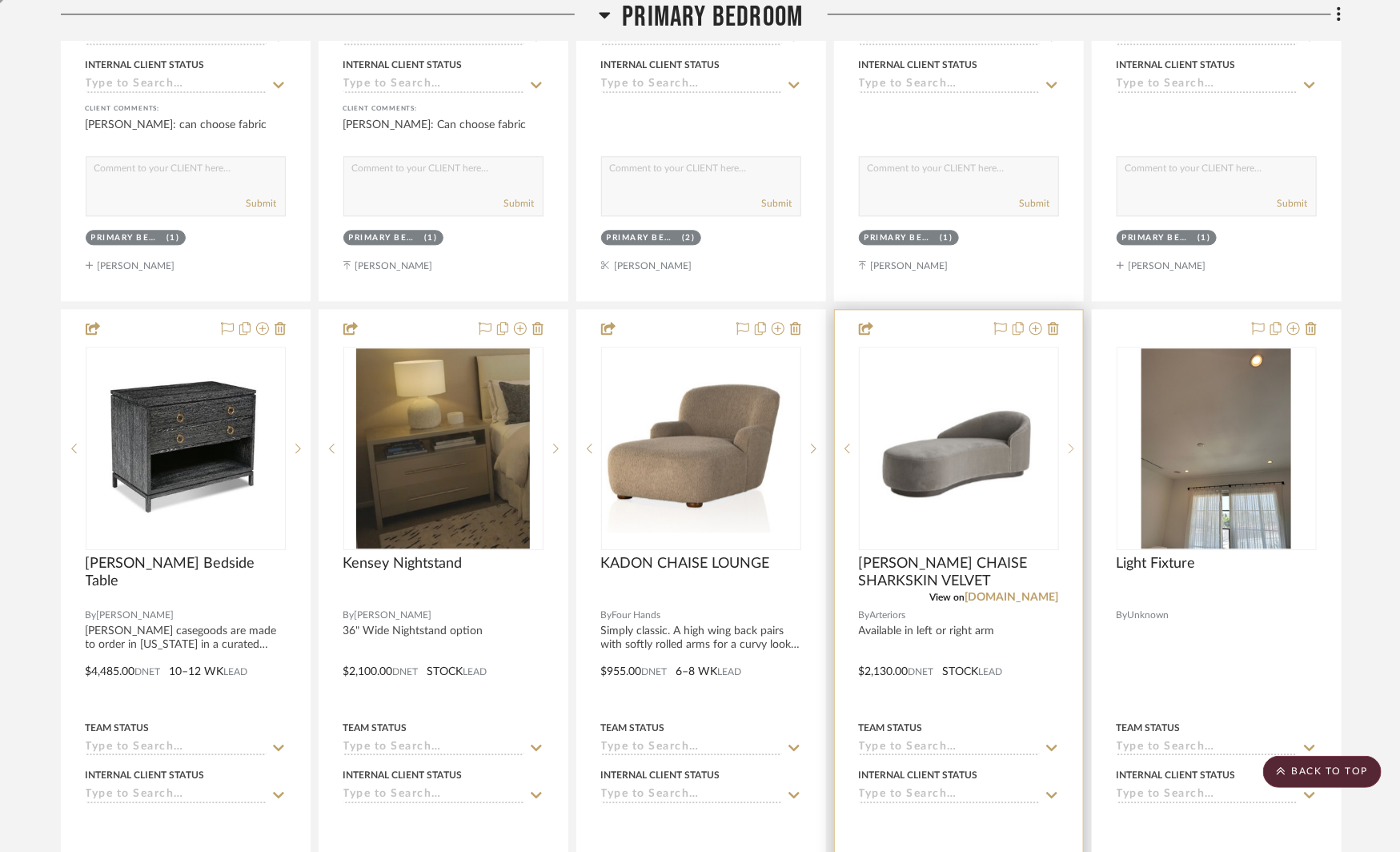
click at [1068, 443] on icon at bounding box center [1071, 448] width 6 height 11
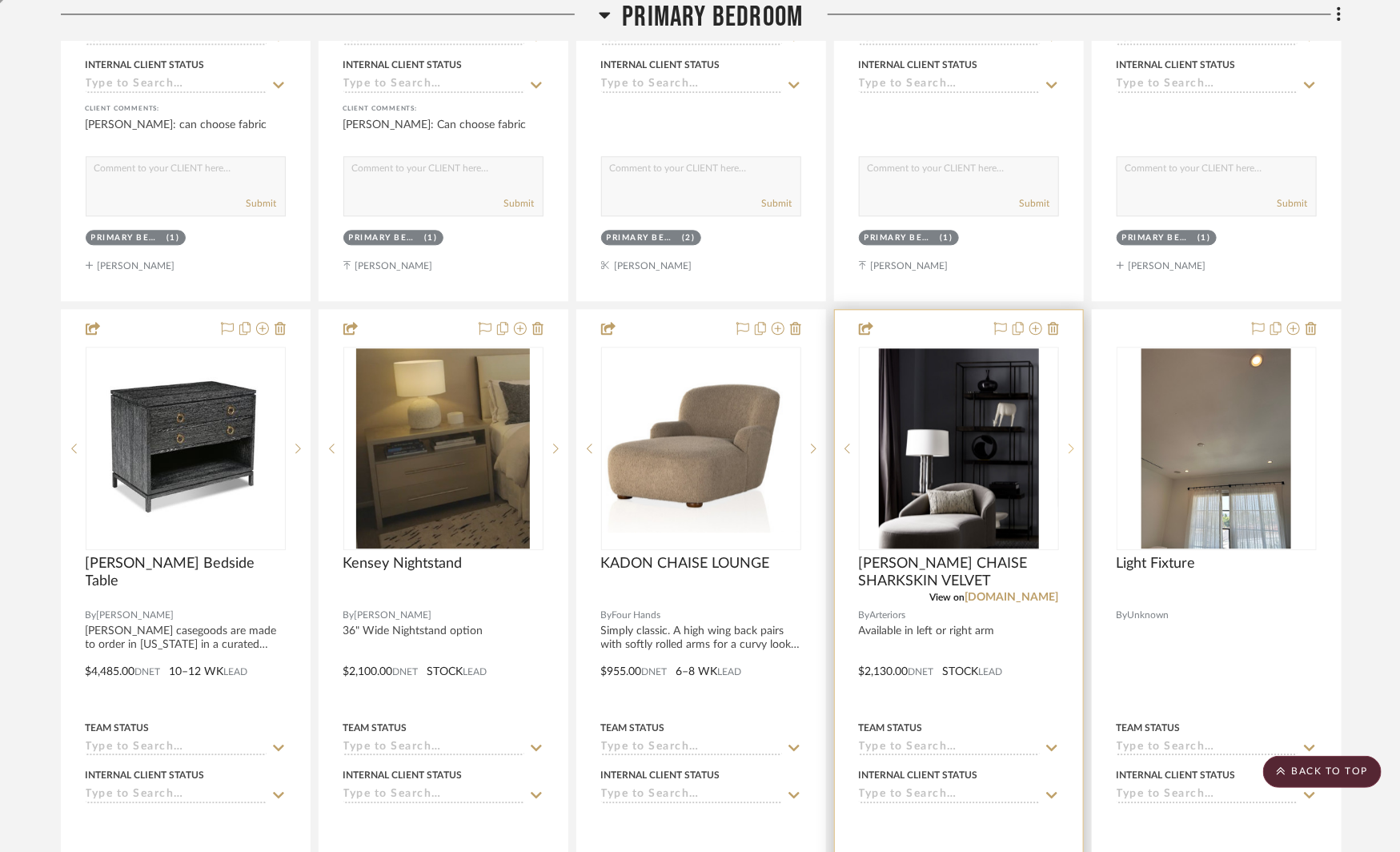
click at [1068, 443] on icon at bounding box center [1071, 448] width 6 height 11
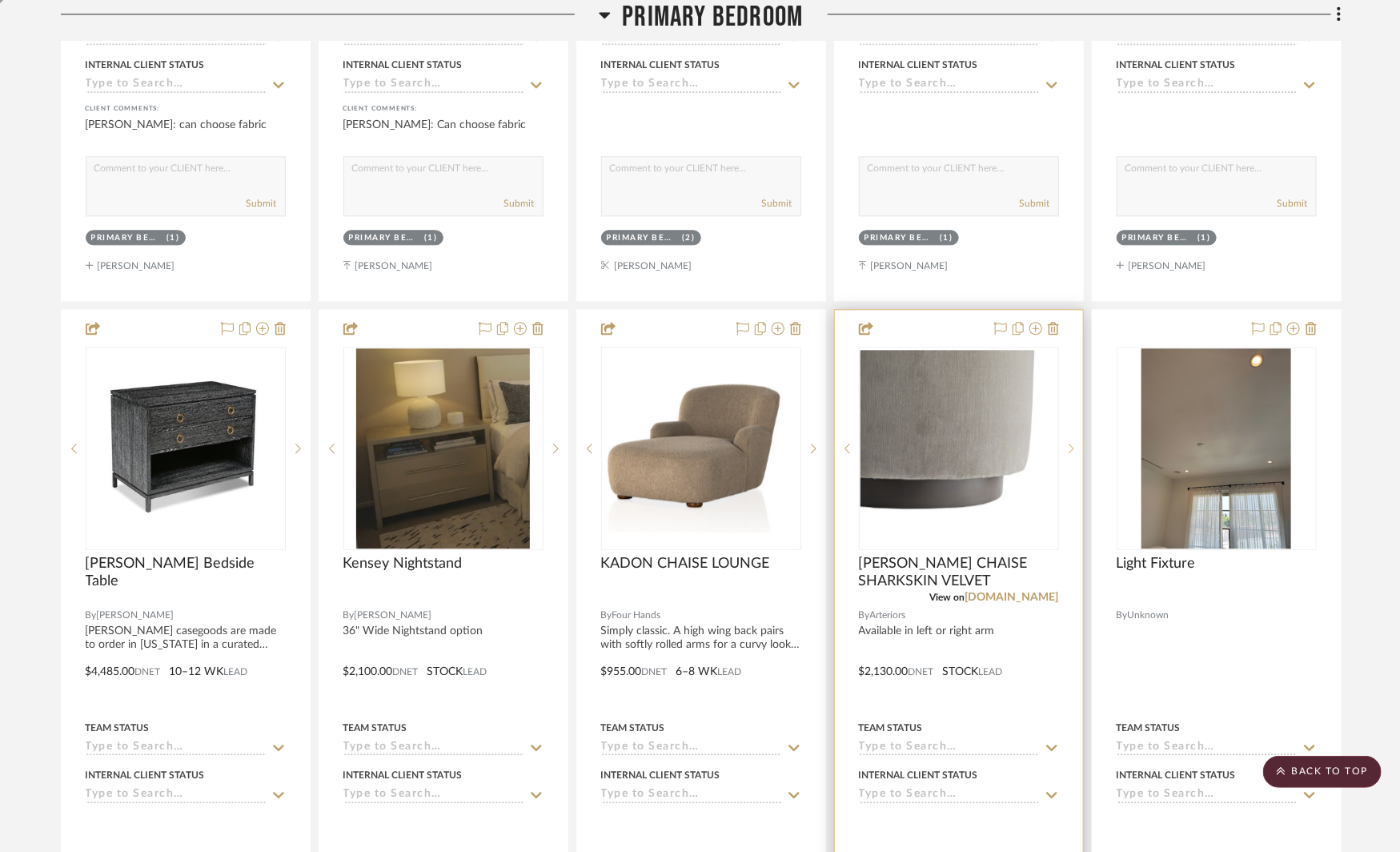
click at [1068, 443] on icon at bounding box center [1071, 448] width 6 height 11
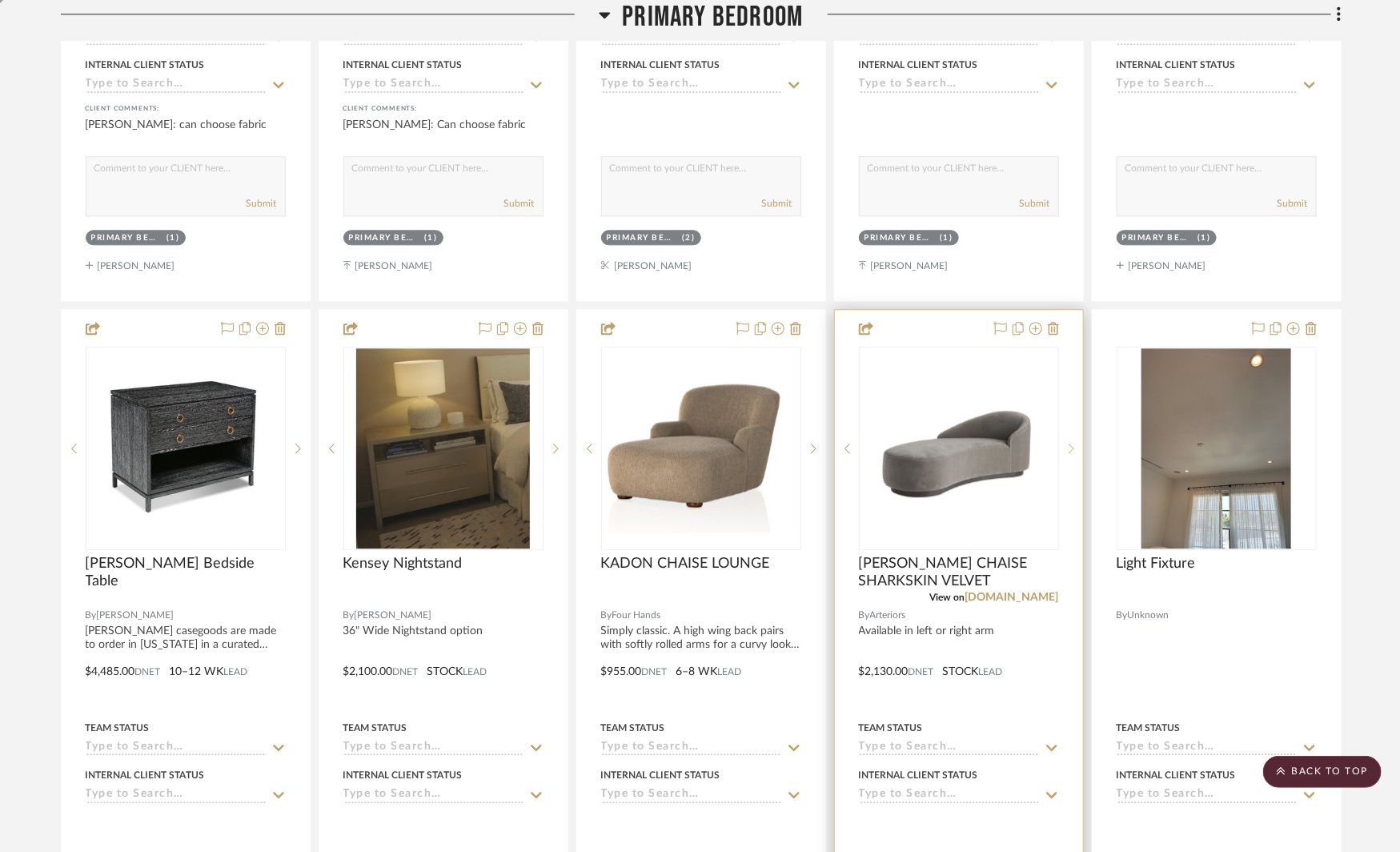
click at [1068, 443] on icon at bounding box center [1071, 448] width 6 height 11
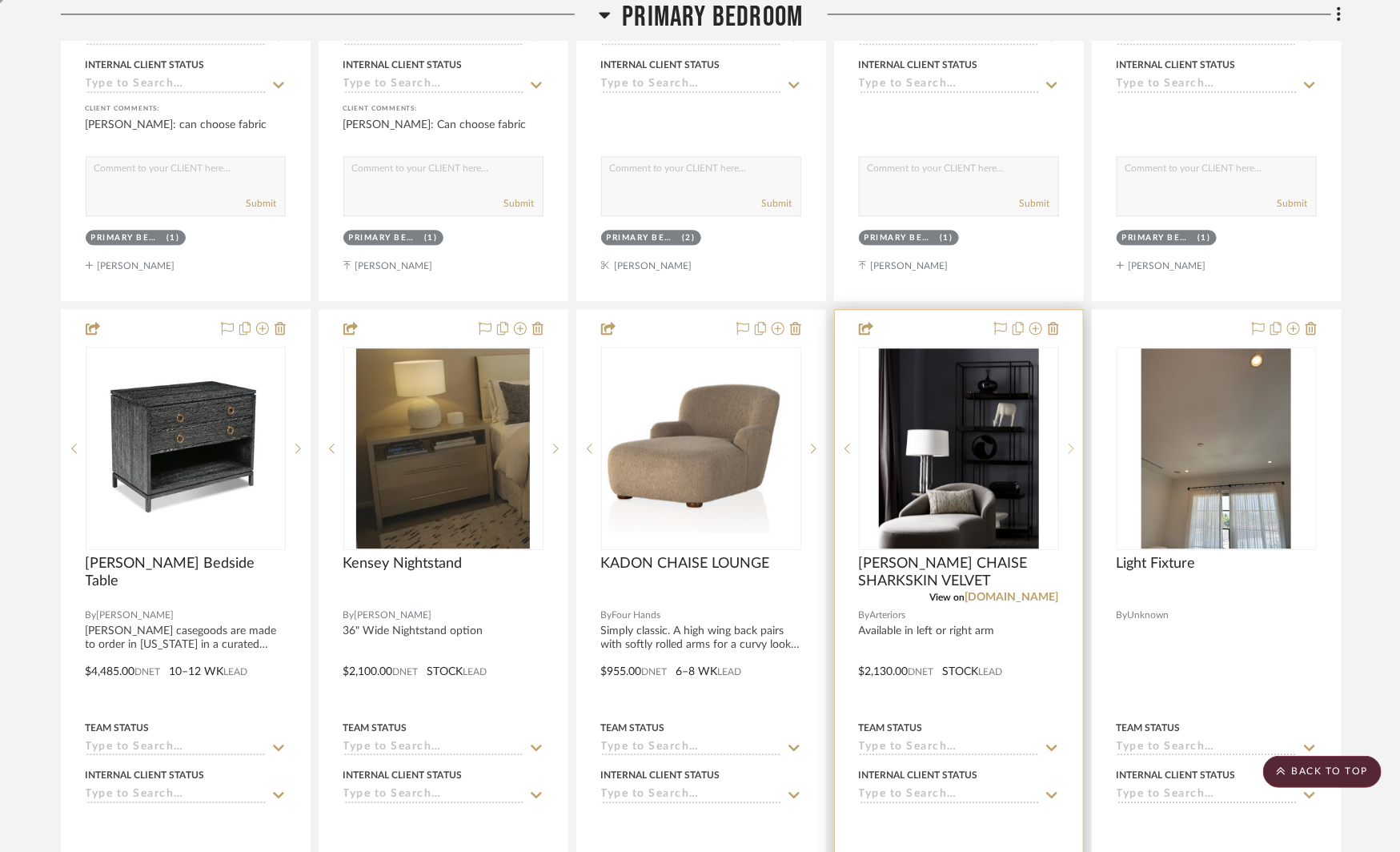
click at [1068, 443] on icon at bounding box center [1071, 448] width 6 height 11
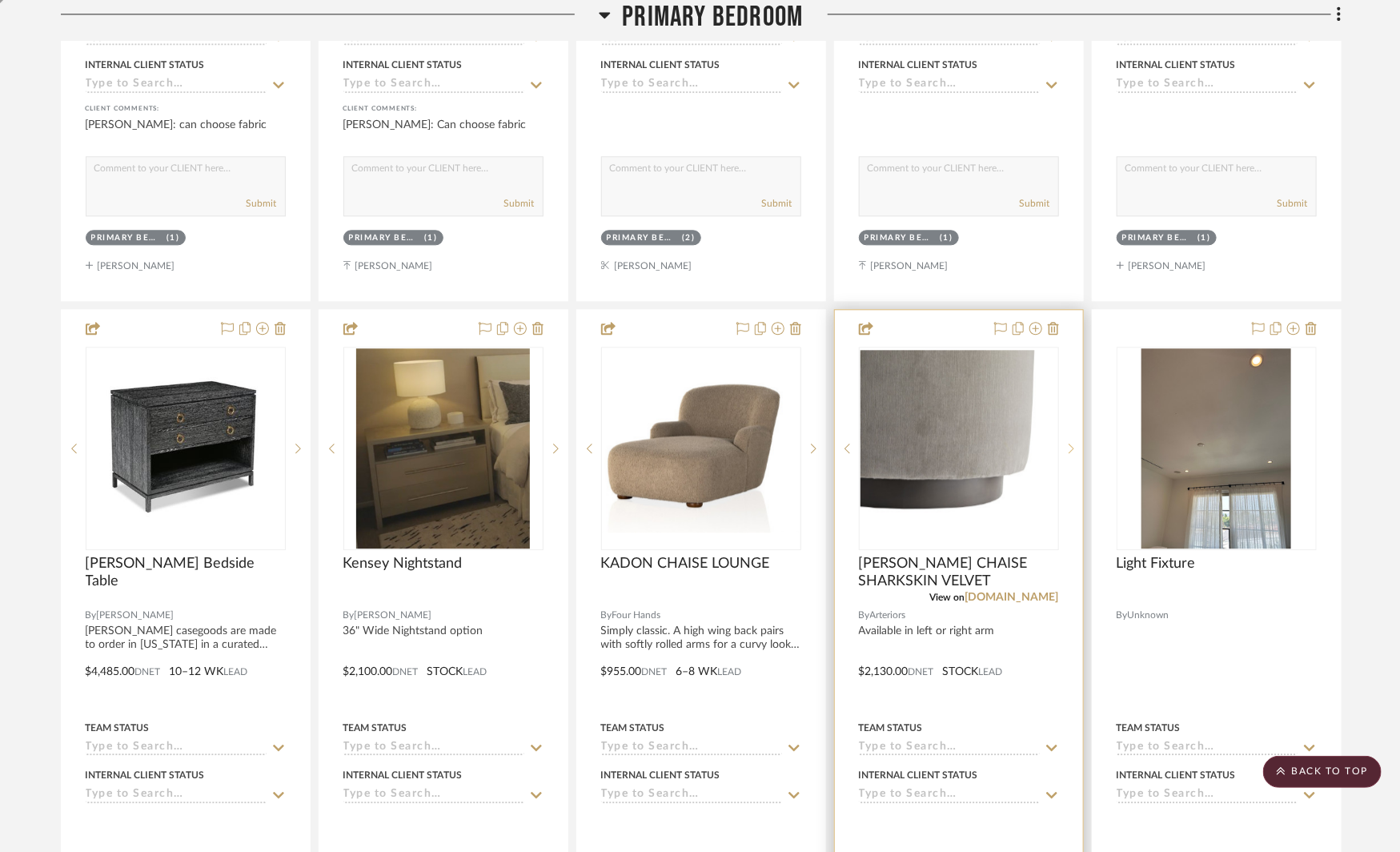
click at [1068, 443] on icon at bounding box center [1071, 448] width 6 height 11
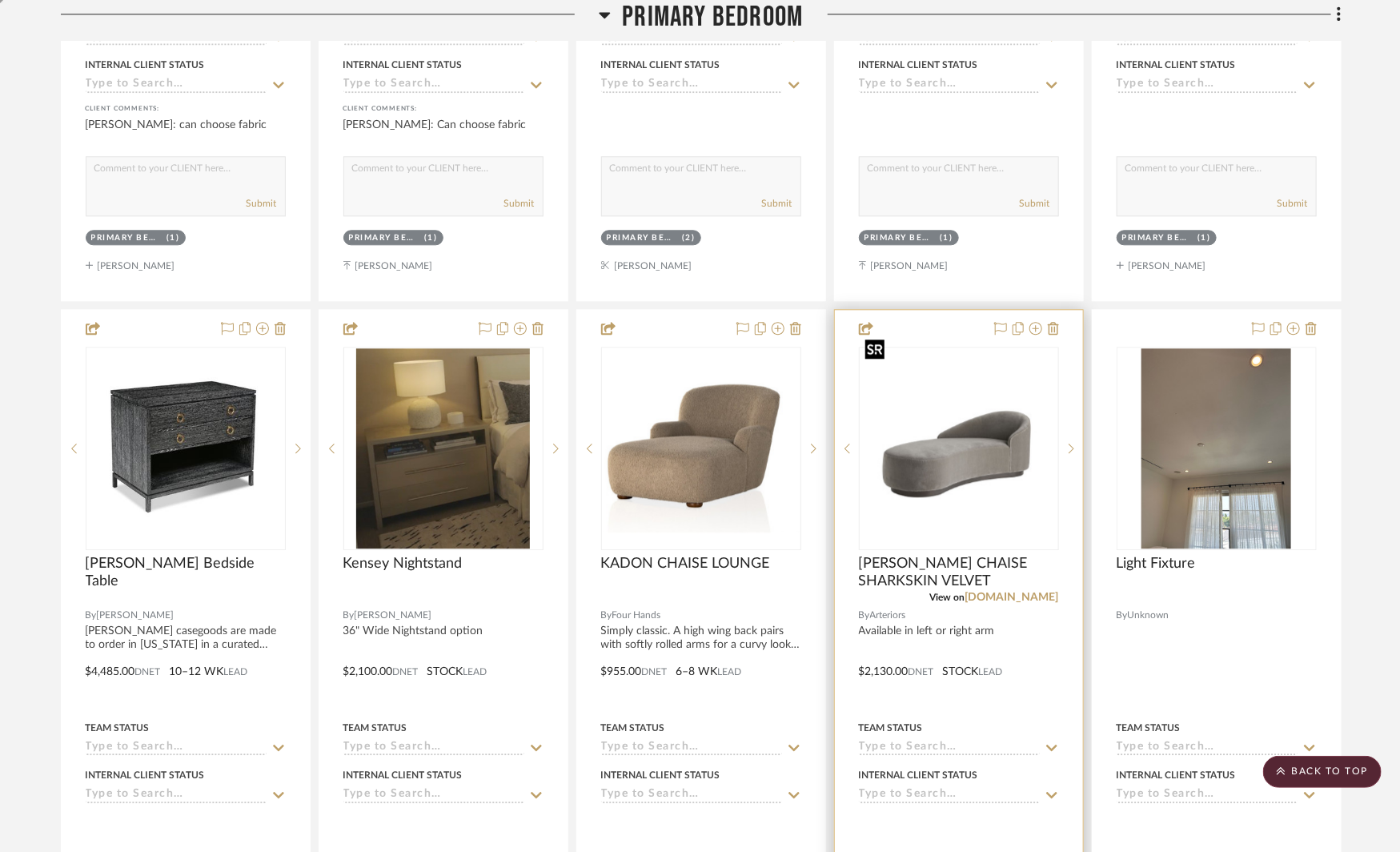
click at [979, 420] on img "0" at bounding box center [959, 448] width 197 height 197
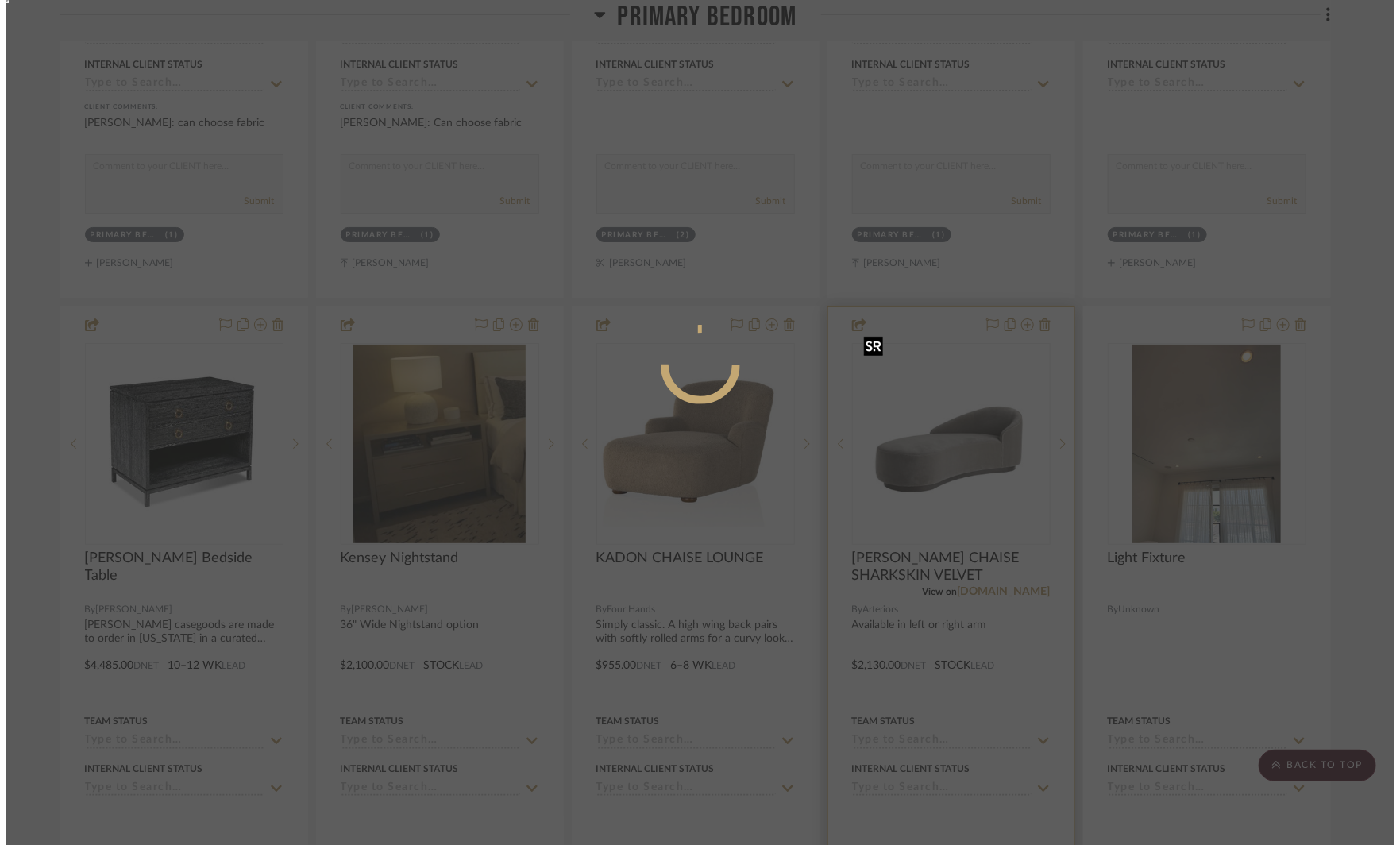
scroll to position [0, 0]
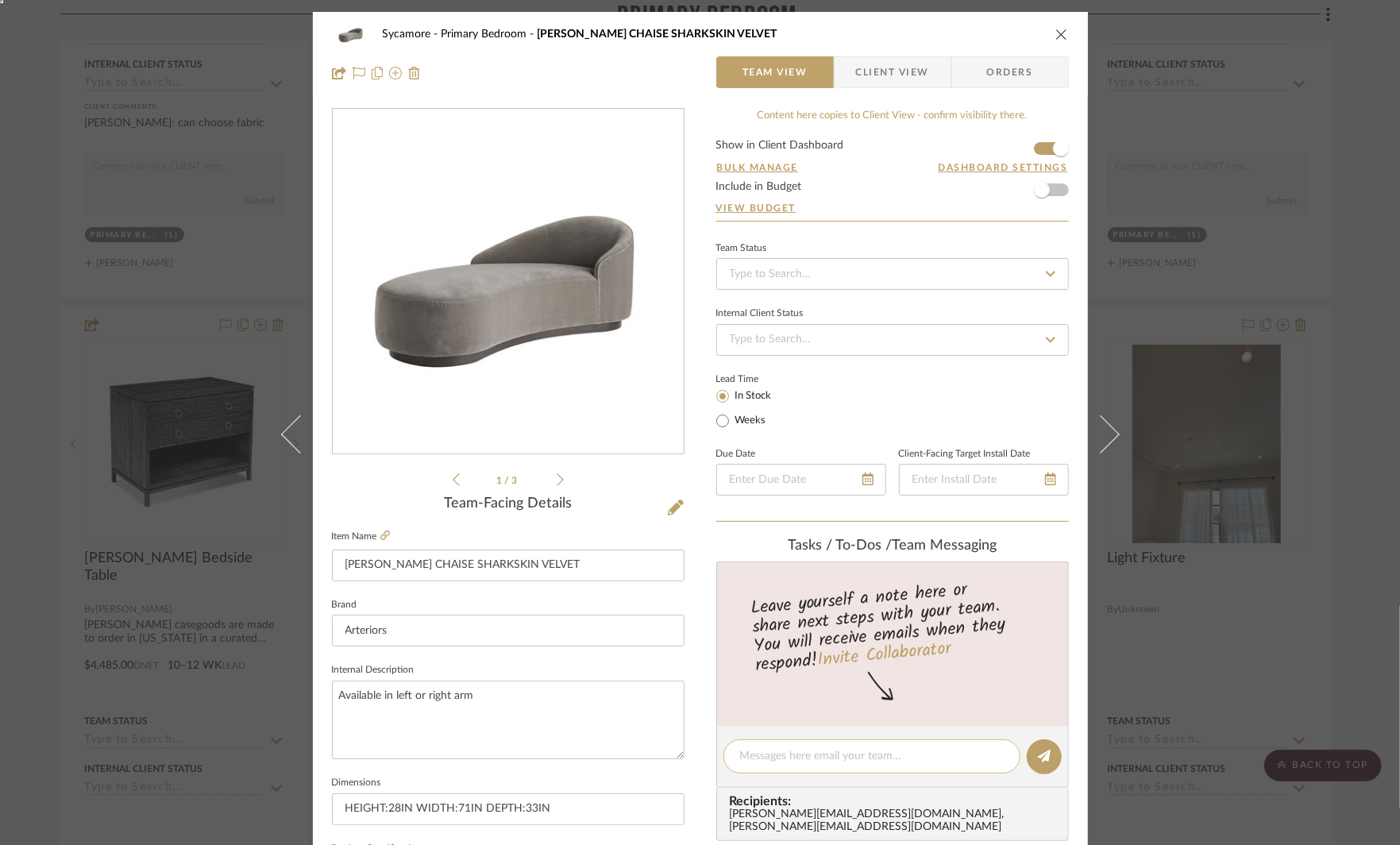
click at [766, 759] on textarea at bounding box center [872, 756] width 264 height 17
type textarea "o"
type textarea "right arm facing"
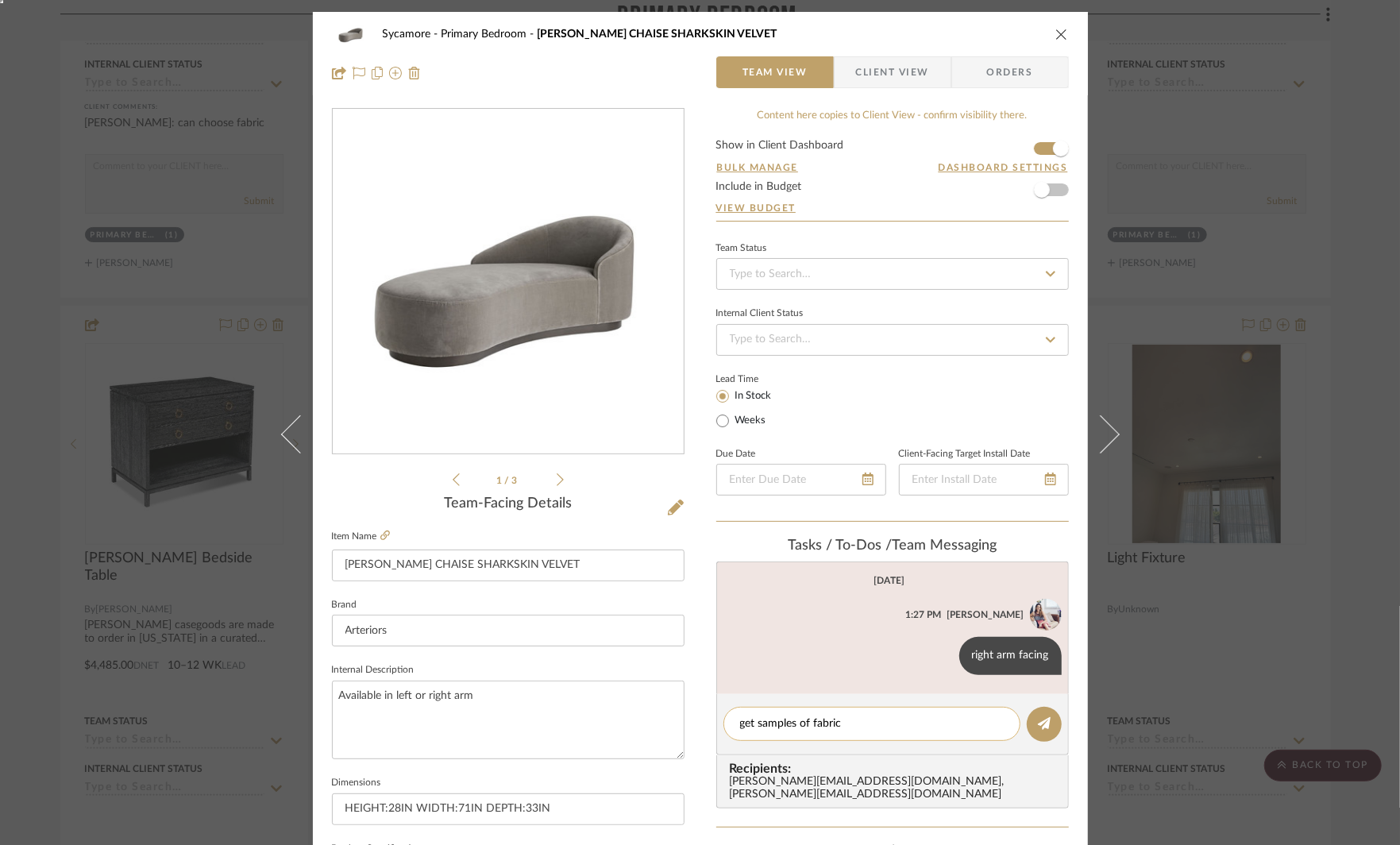
type textarea "get samples of fabrics"
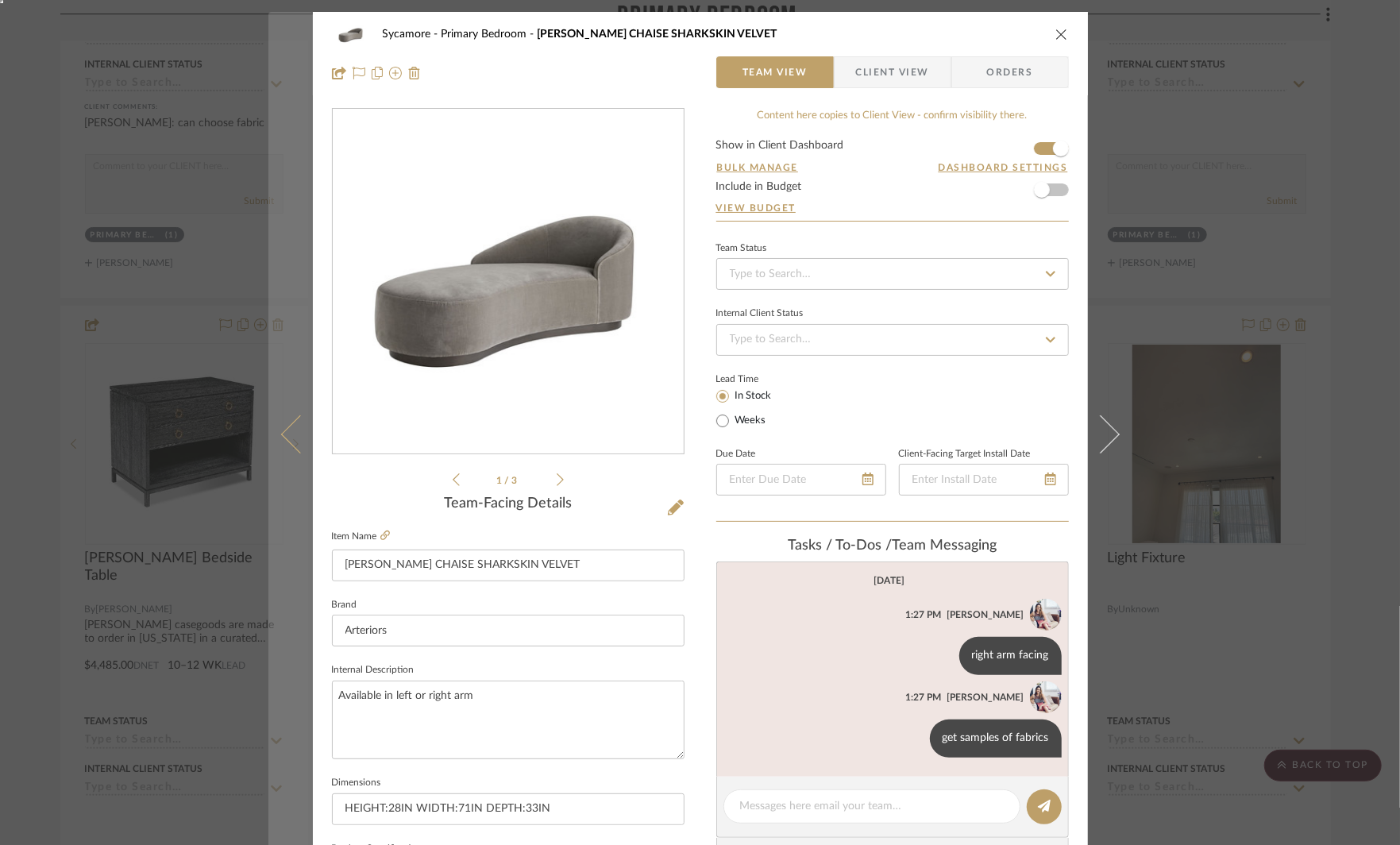
click at [292, 426] on icon at bounding box center [299, 434] width 38 height 38
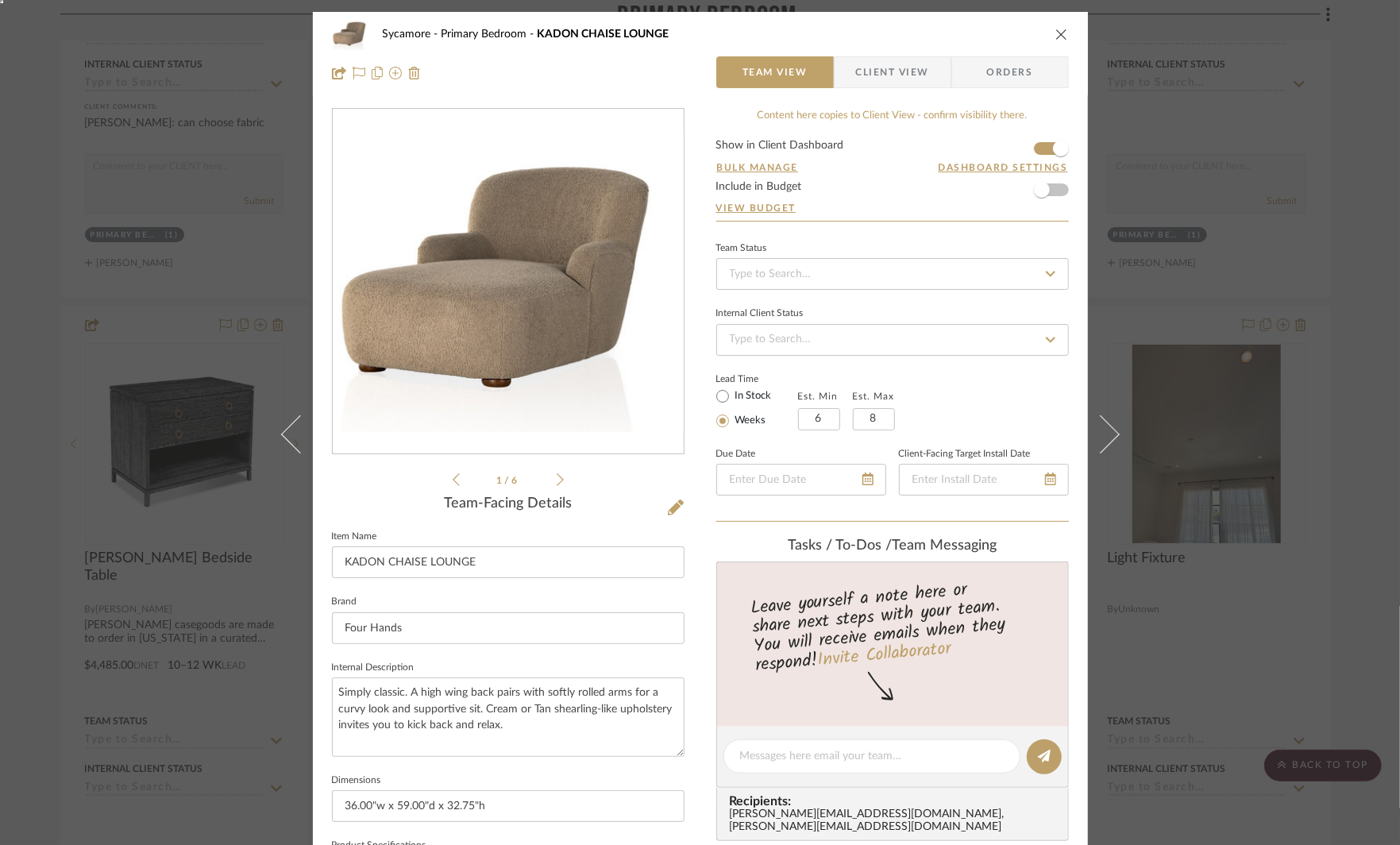
click at [557, 478] on icon at bounding box center [561, 480] width 7 height 13
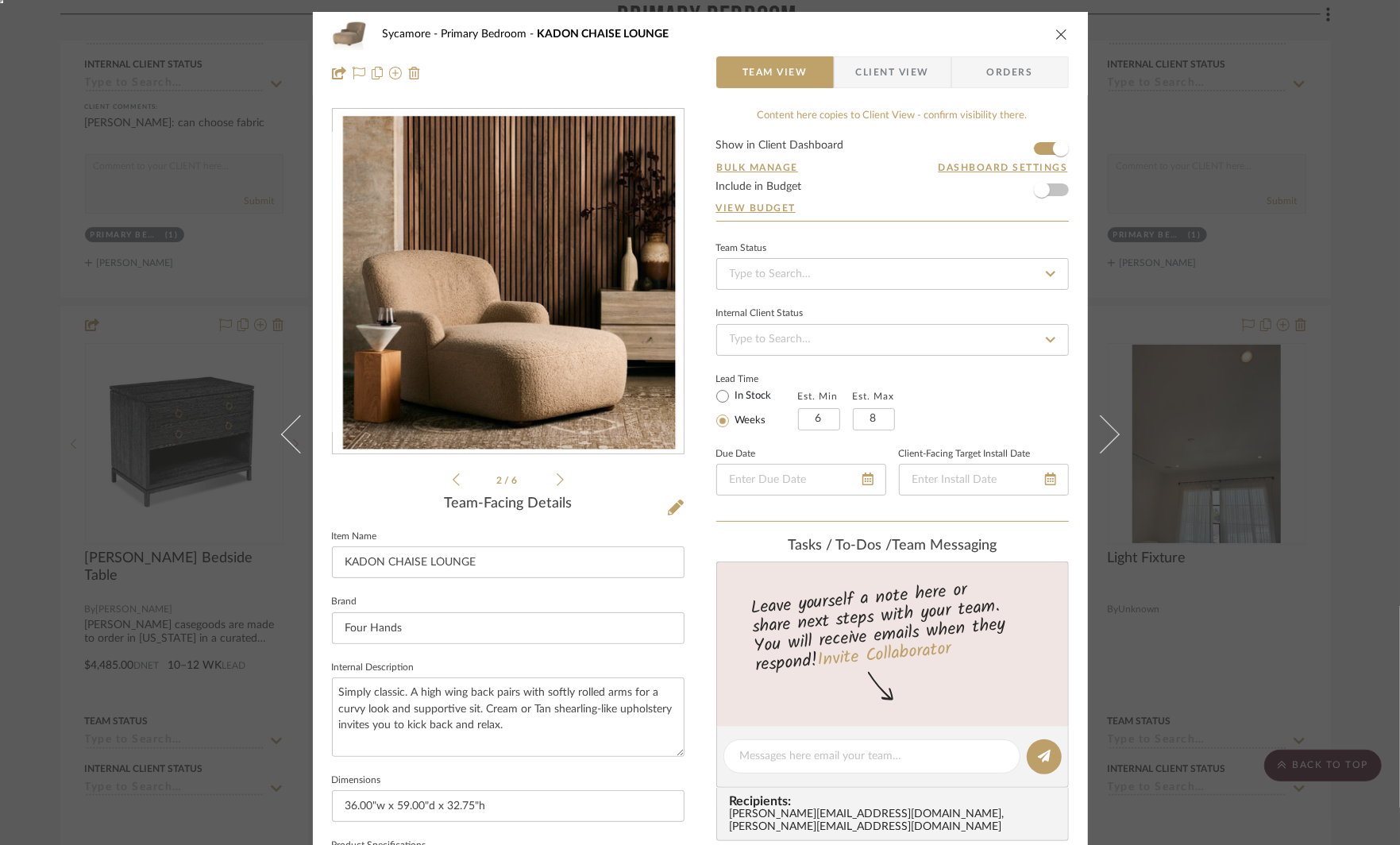
click at [557, 478] on icon at bounding box center [561, 480] width 7 height 13
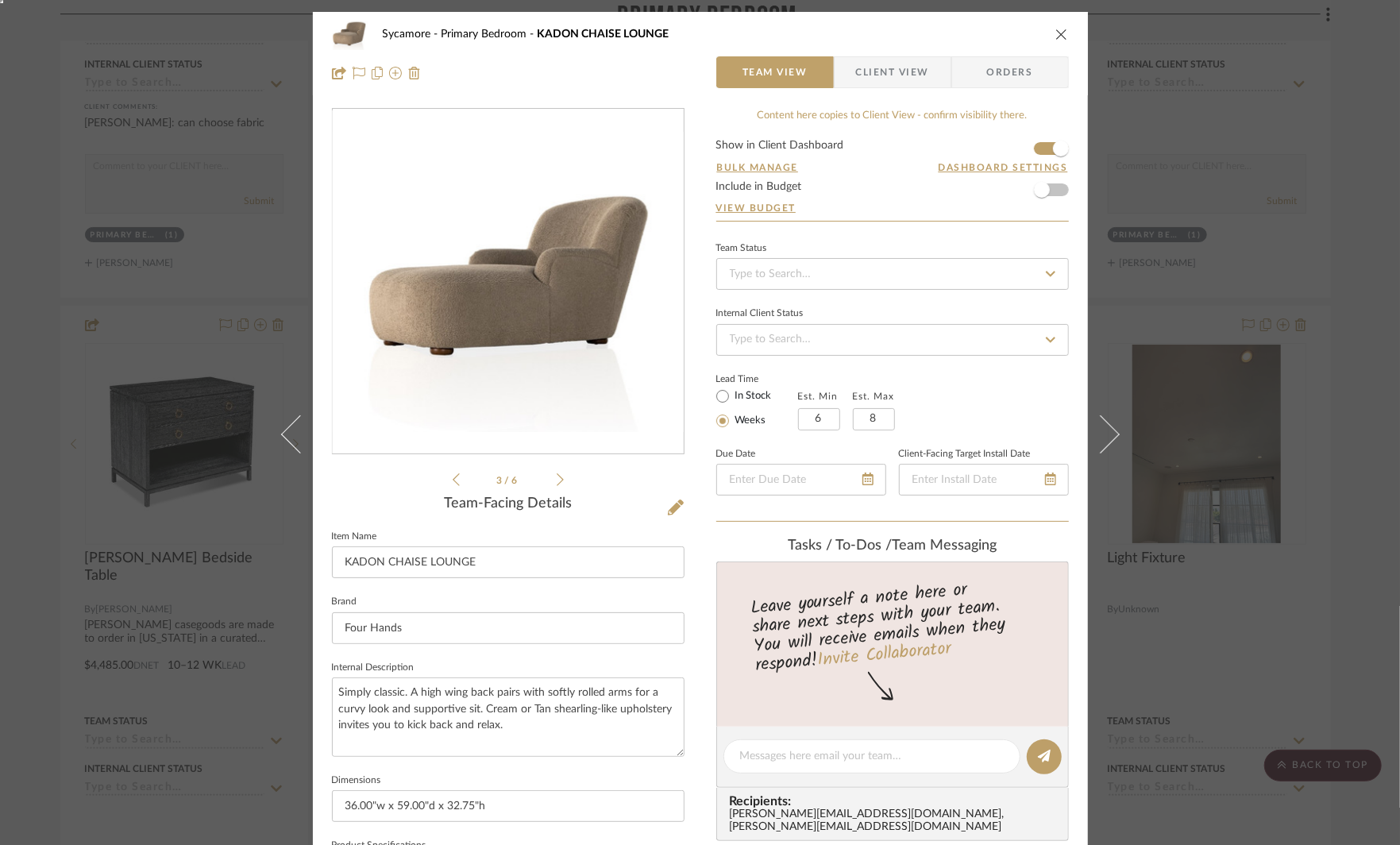
click at [557, 478] on icon at bounding box center [561, 480] width 7 height 13
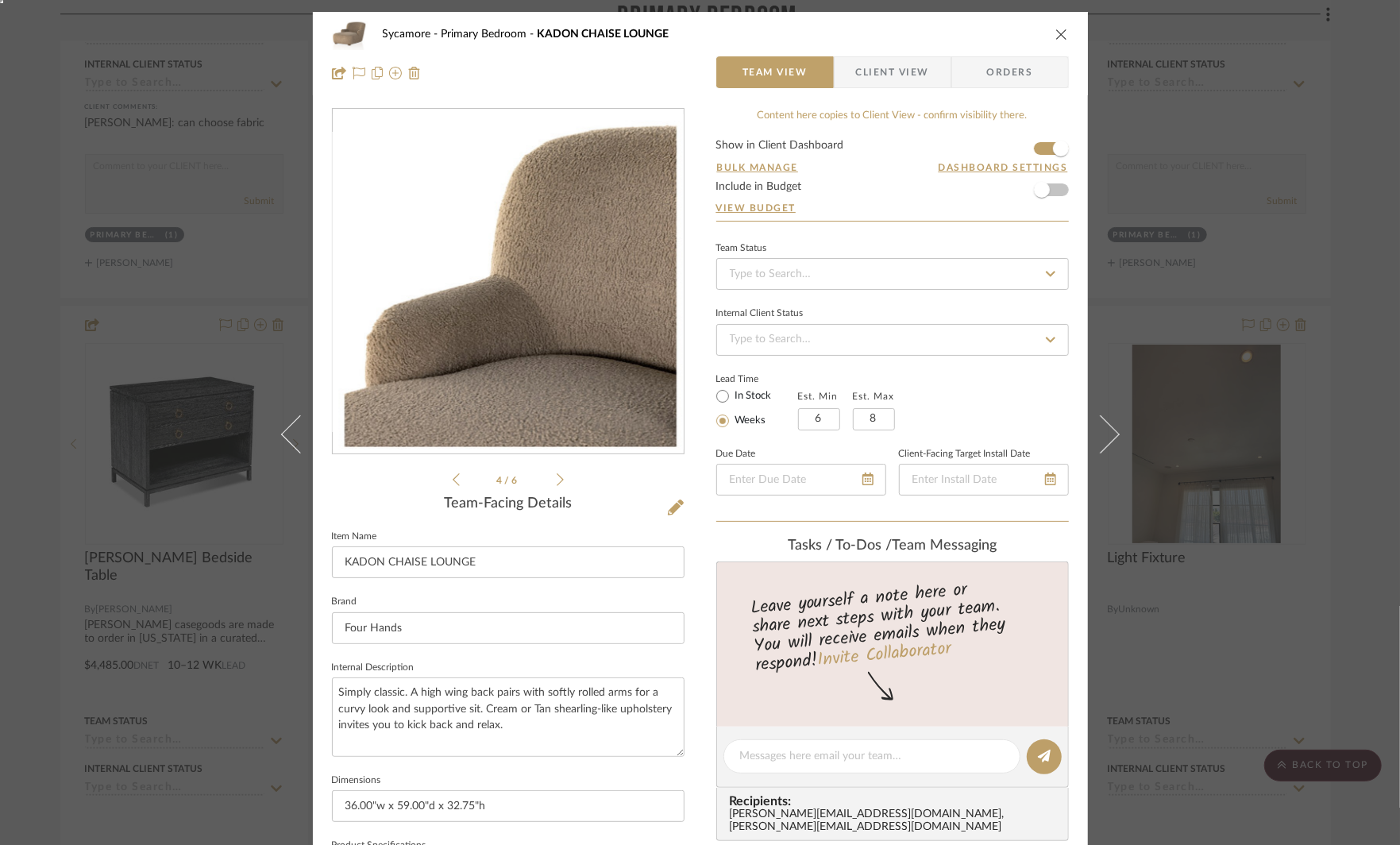
click at [557, 478] on icon at bounding box center [561, 480] width 7 height 13
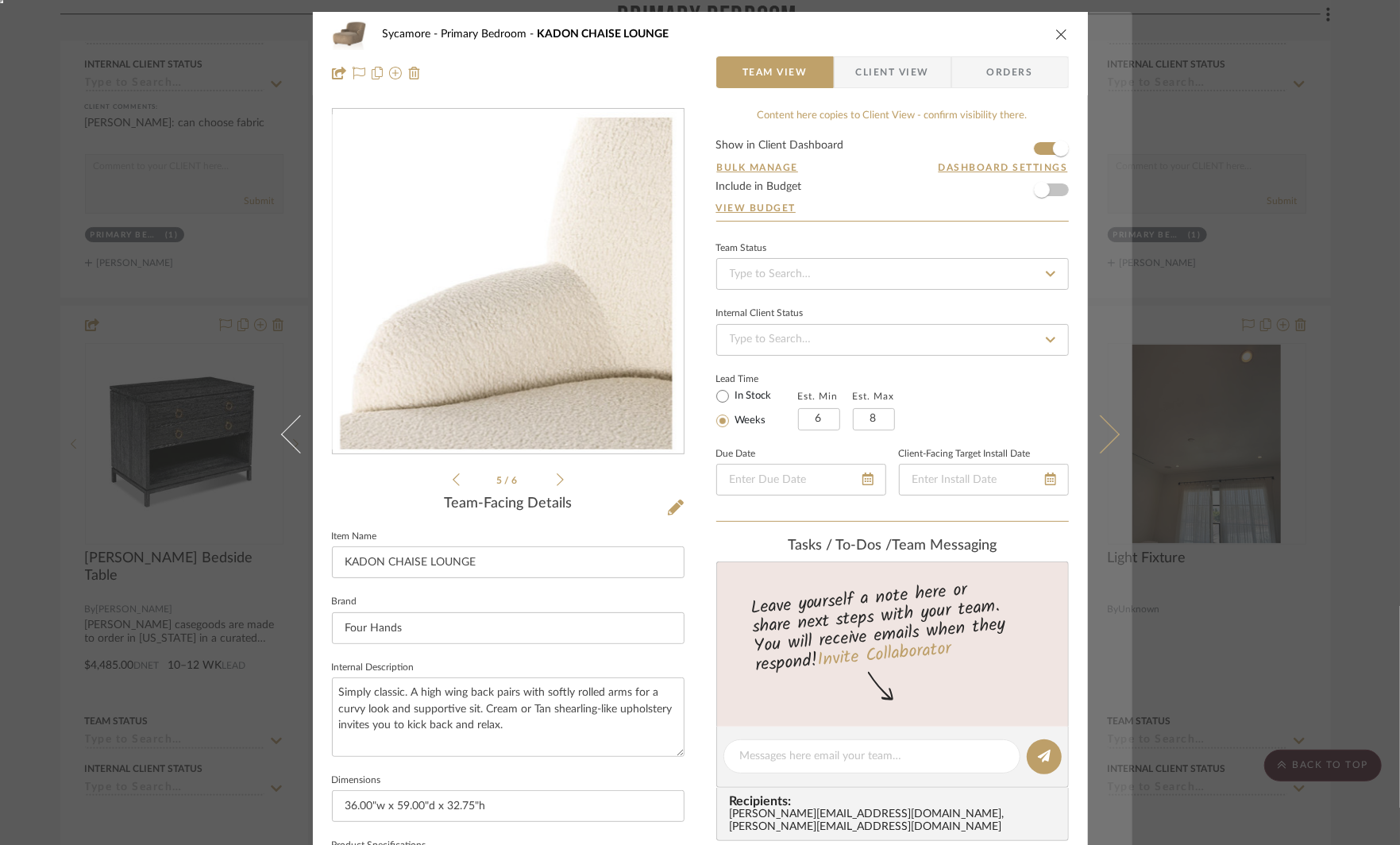
click at [1118, 315] on button at bounding box center [1110, 435] width 44 height 845
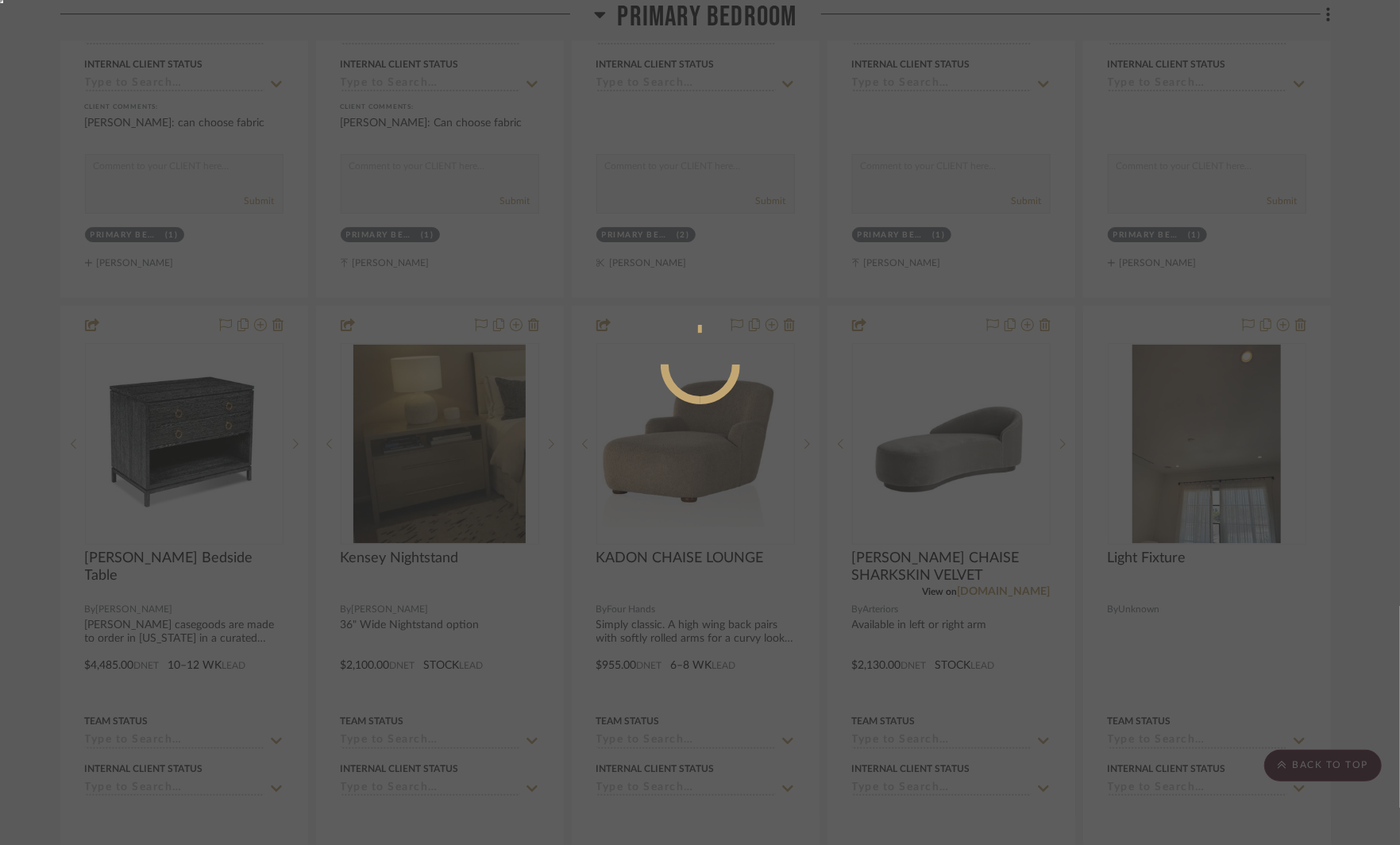
click at [1173, 300] on div at bounding box center [700, 422] width 1400 height 845
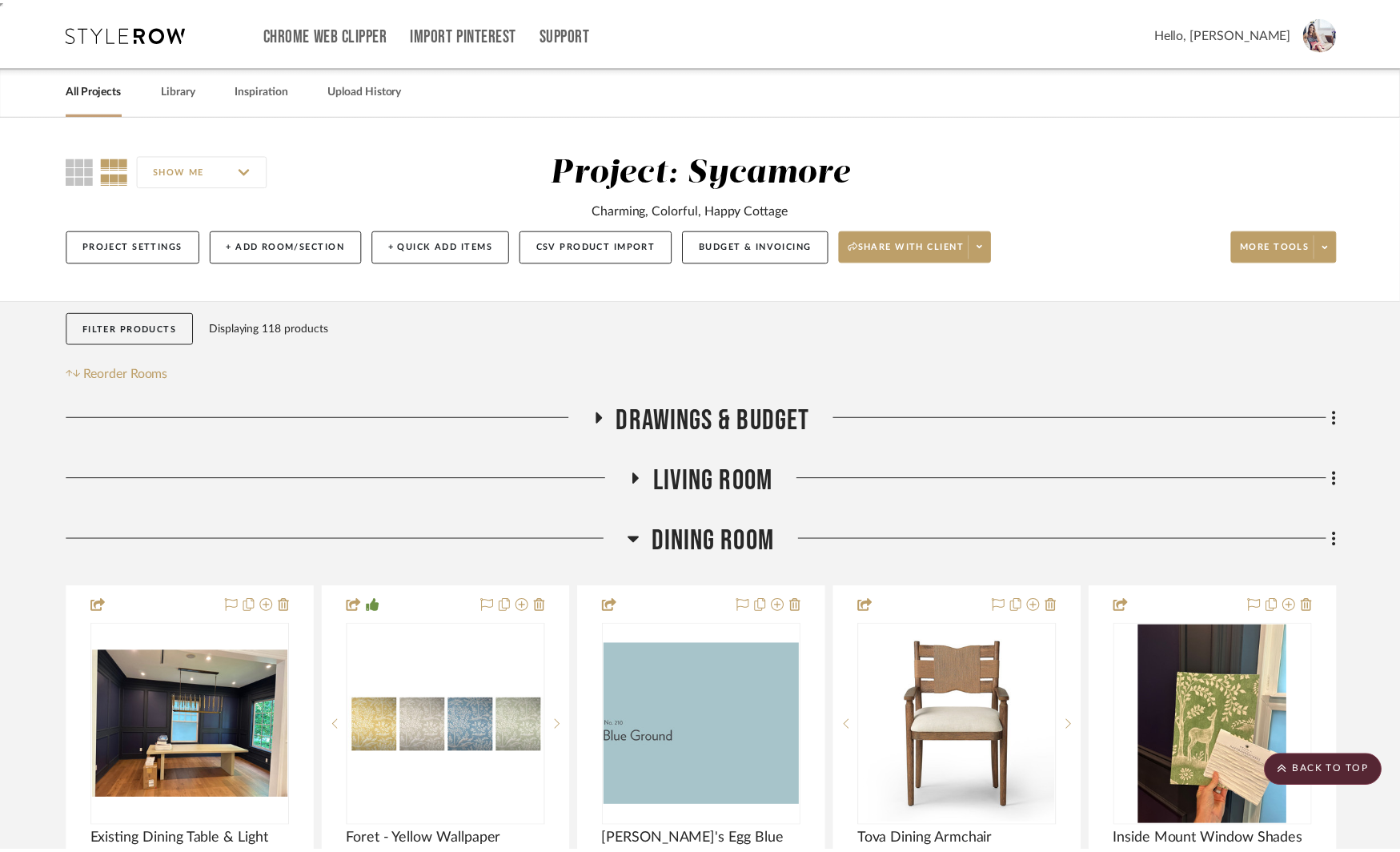
scroll to position [5070, 0]
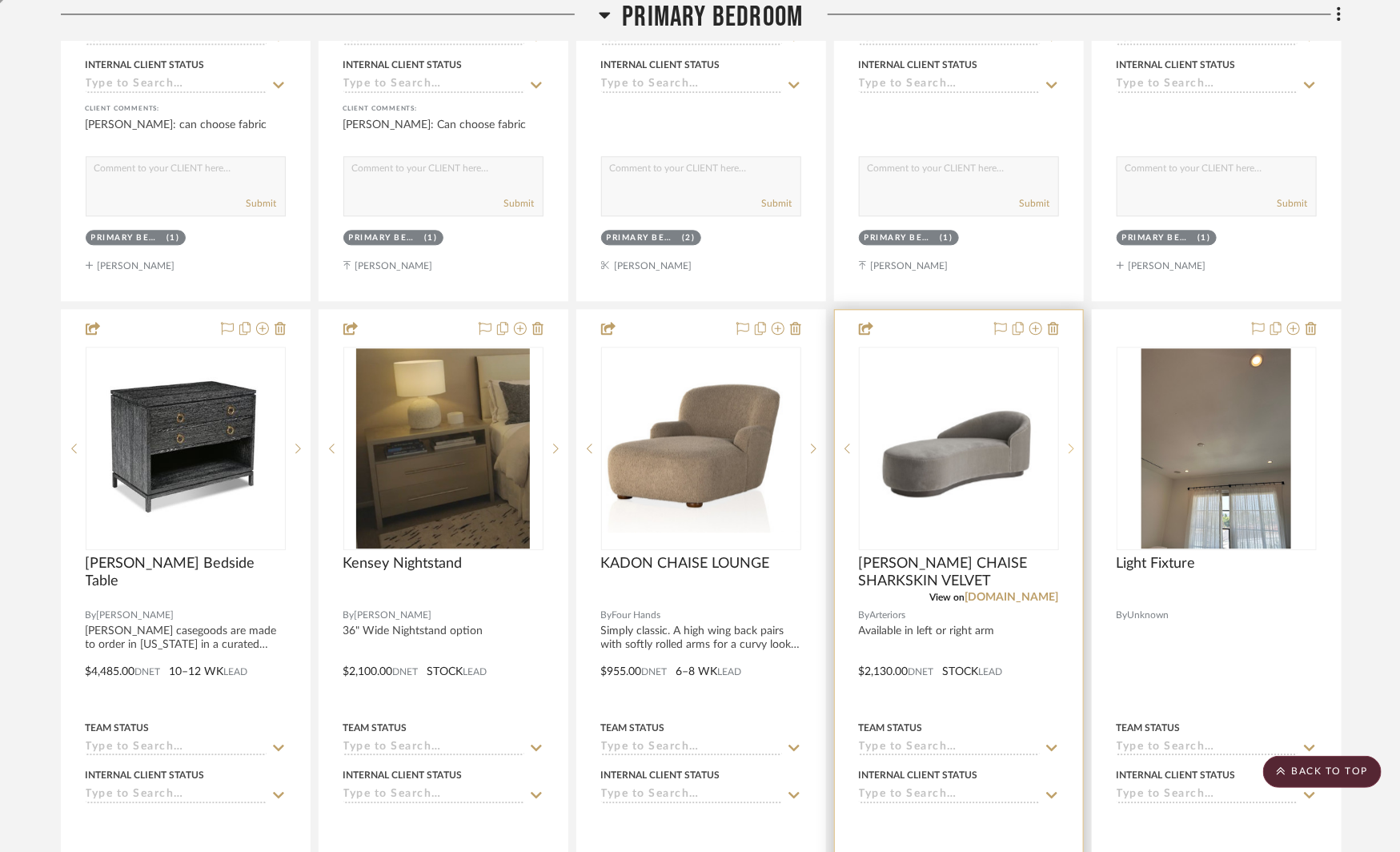
click at [1066, 443] on sr-next-btn at bounding box center [1071, 448] width 24 height 11
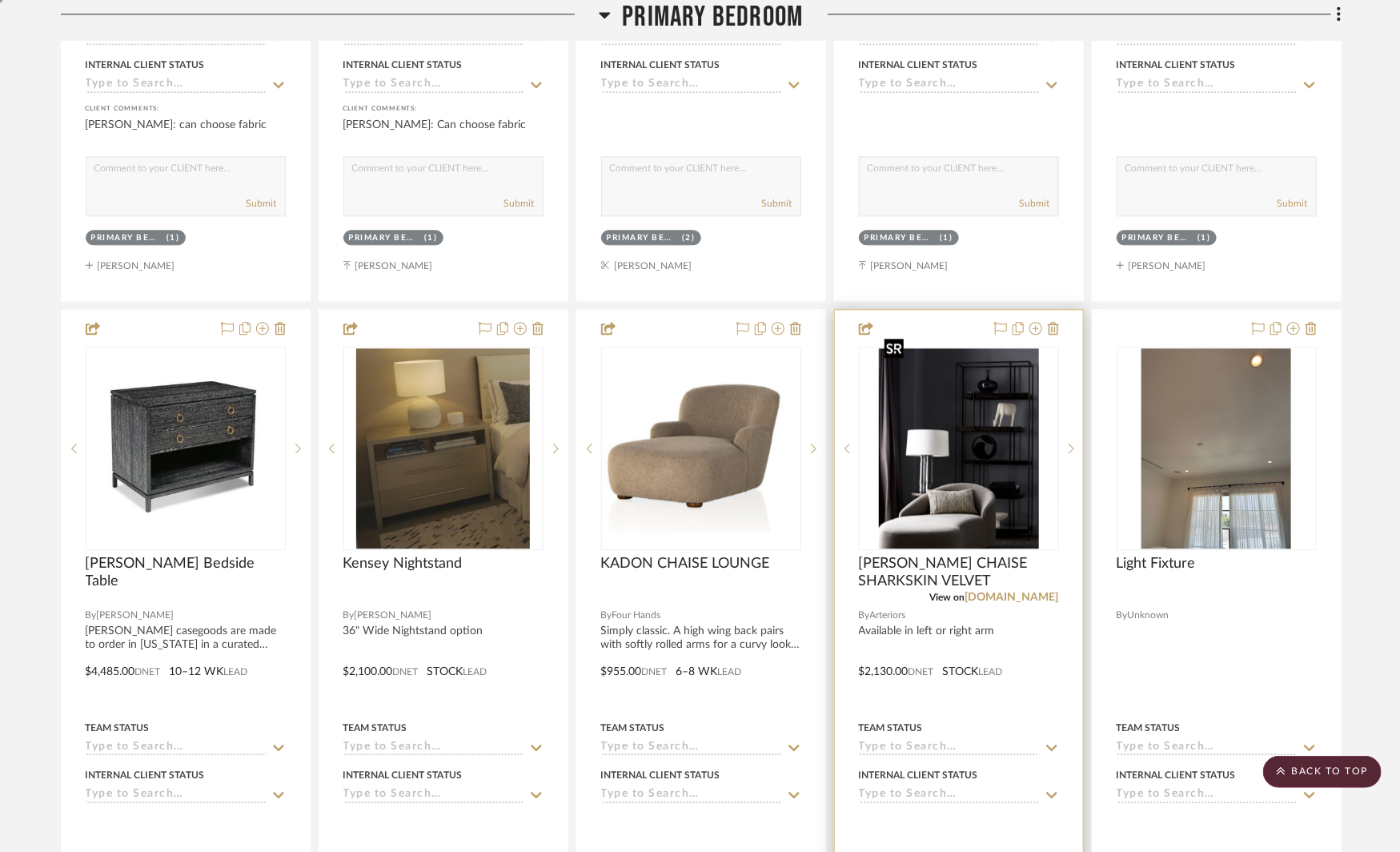
click at [995, 452] on img "1" at bounding box center [958, 448] width 160 height 200
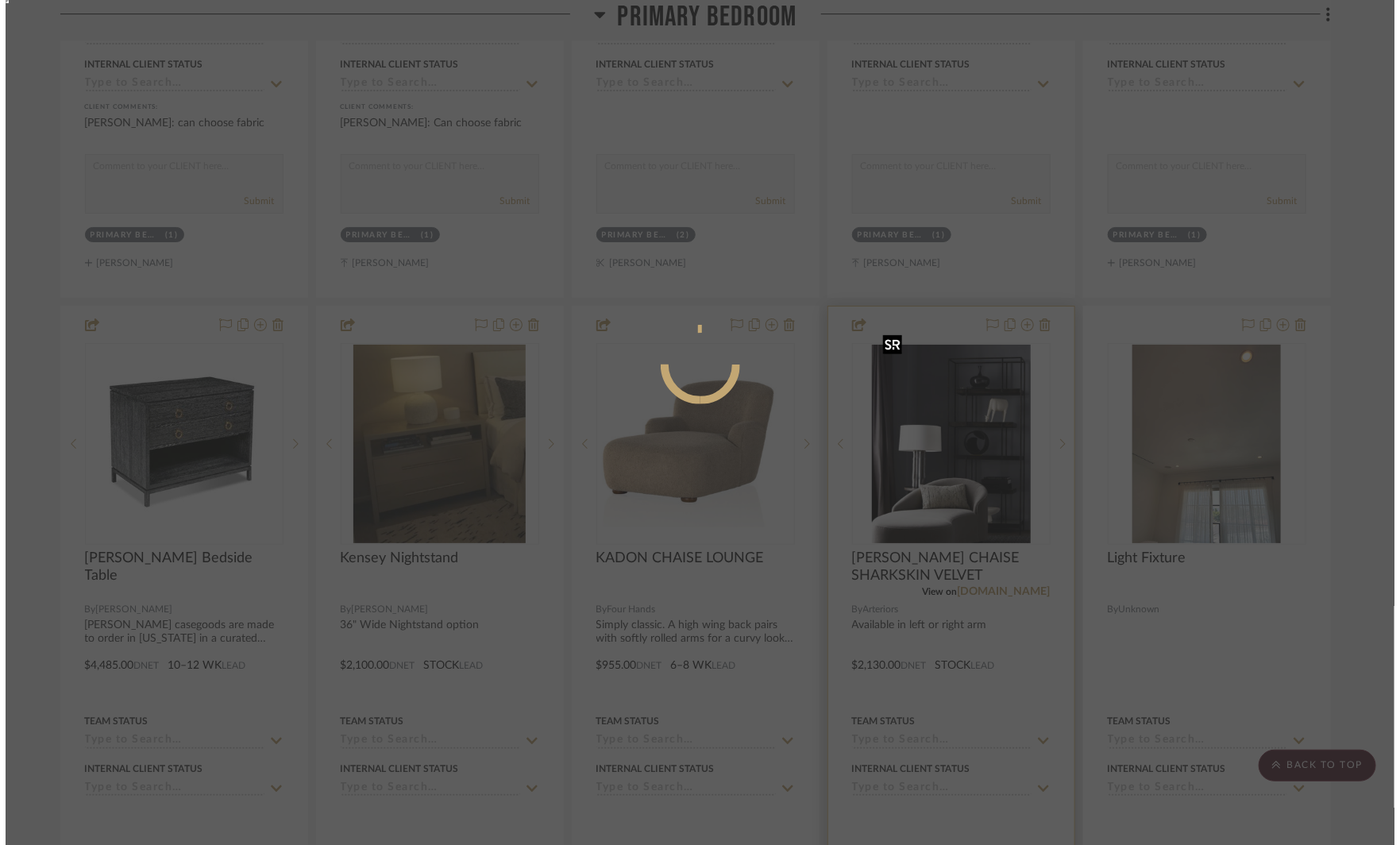
scroll to position [0, 0]
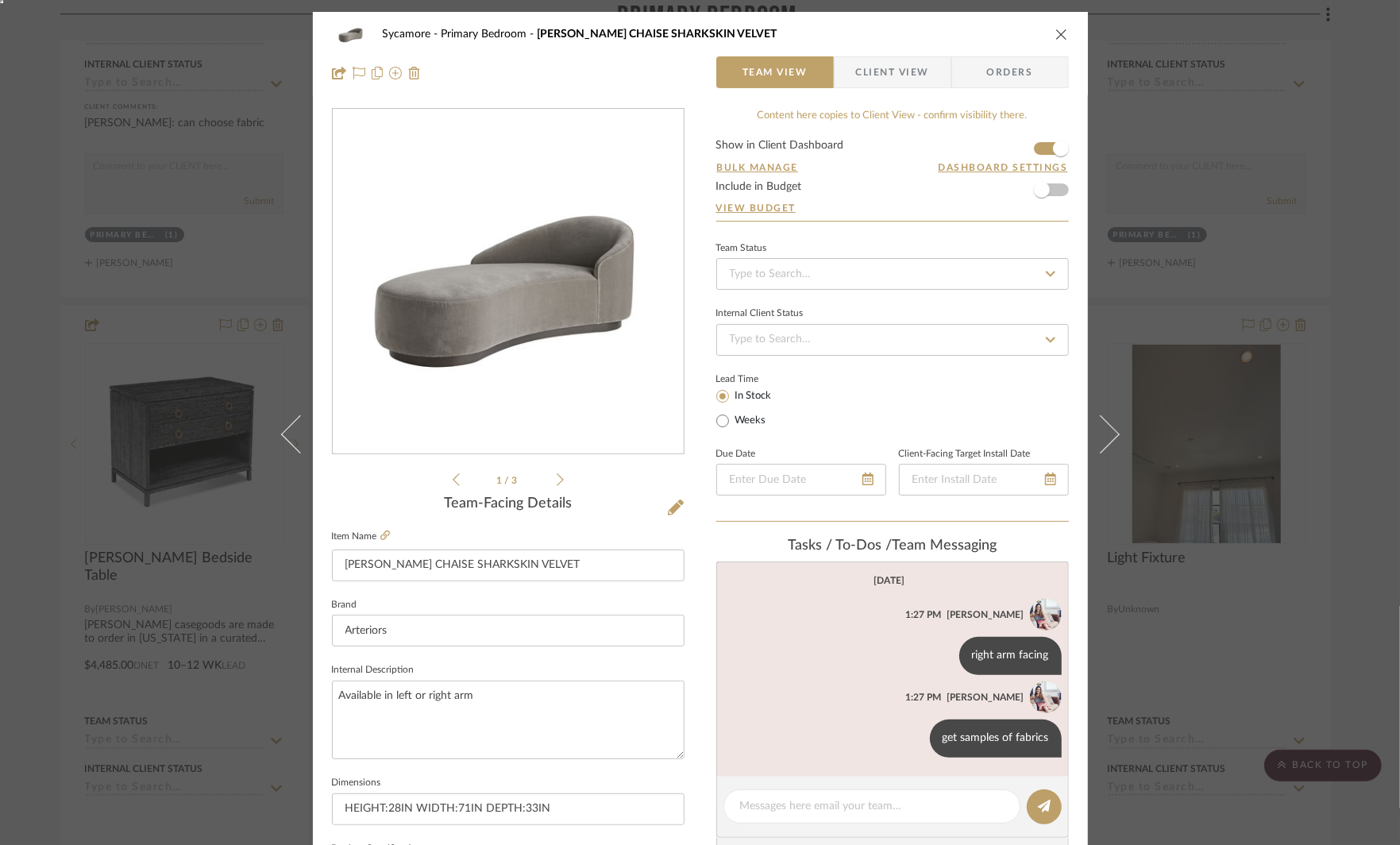
click at [557, 477] on icon at bounding box center [561, 479] width 7 height 14
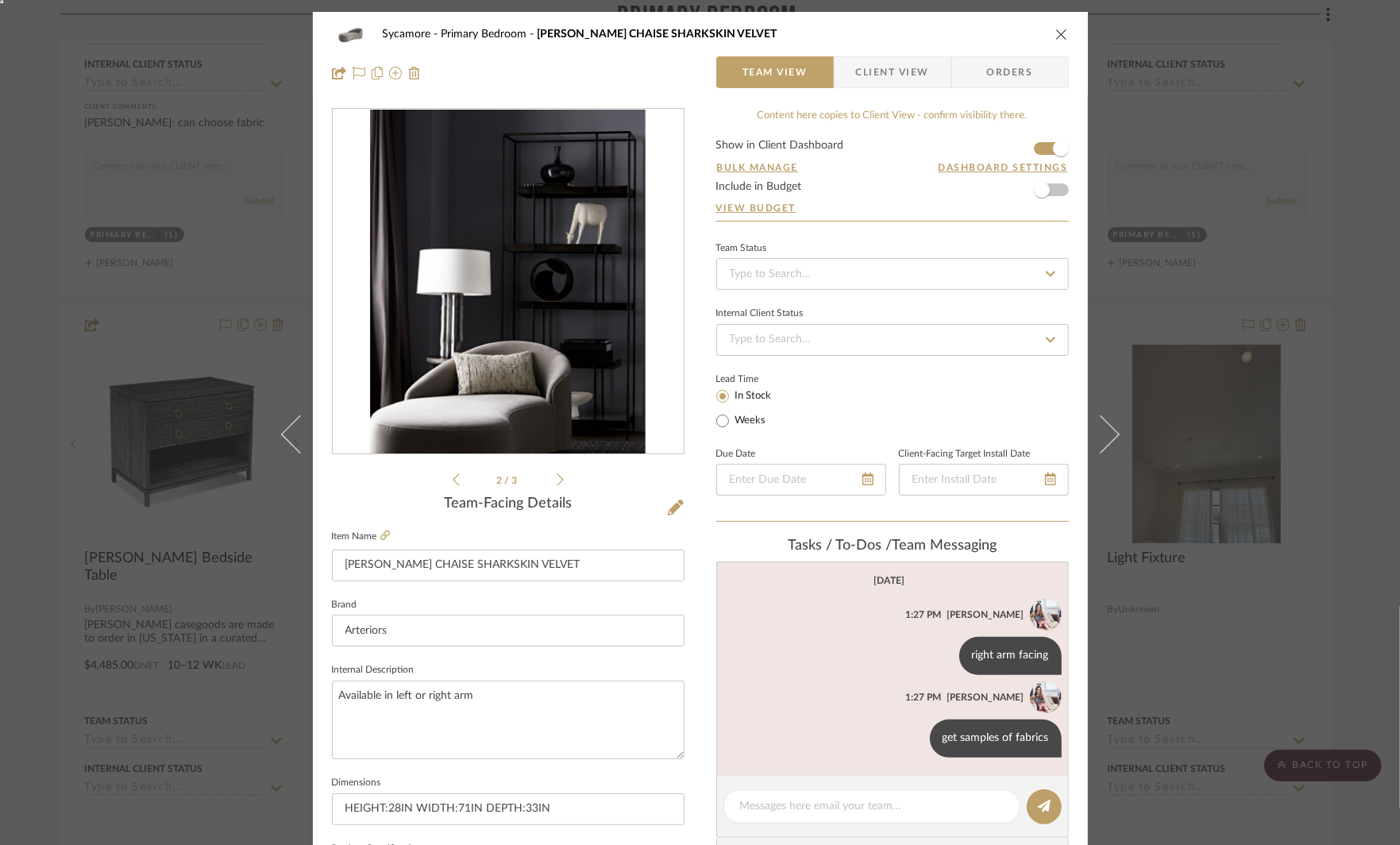
click at [557, 477] on icon at bounding box center [561, 479] width 7 height 14
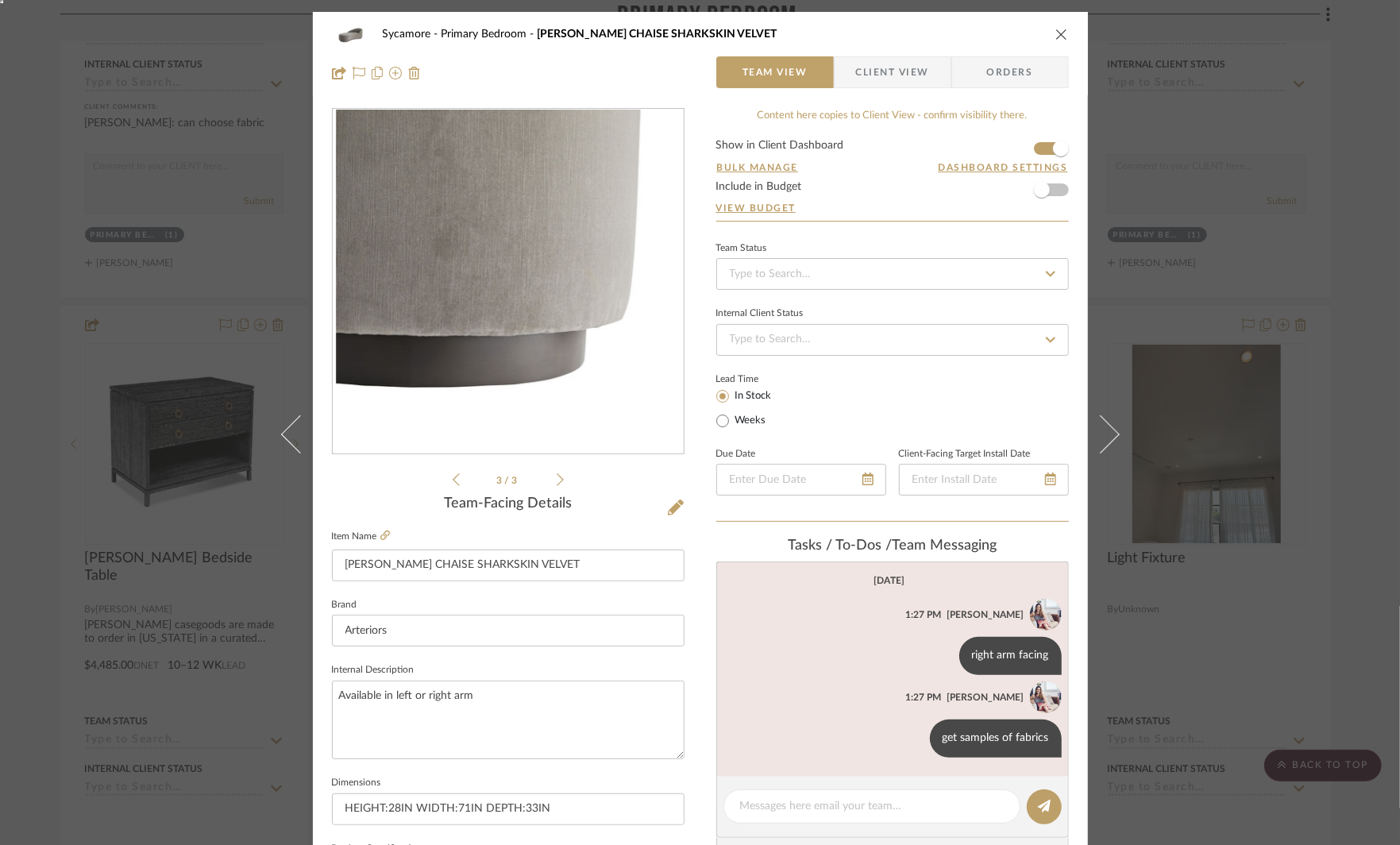
click at [557, 475] on icon at bounding box center [561, 479] width 7 height 14
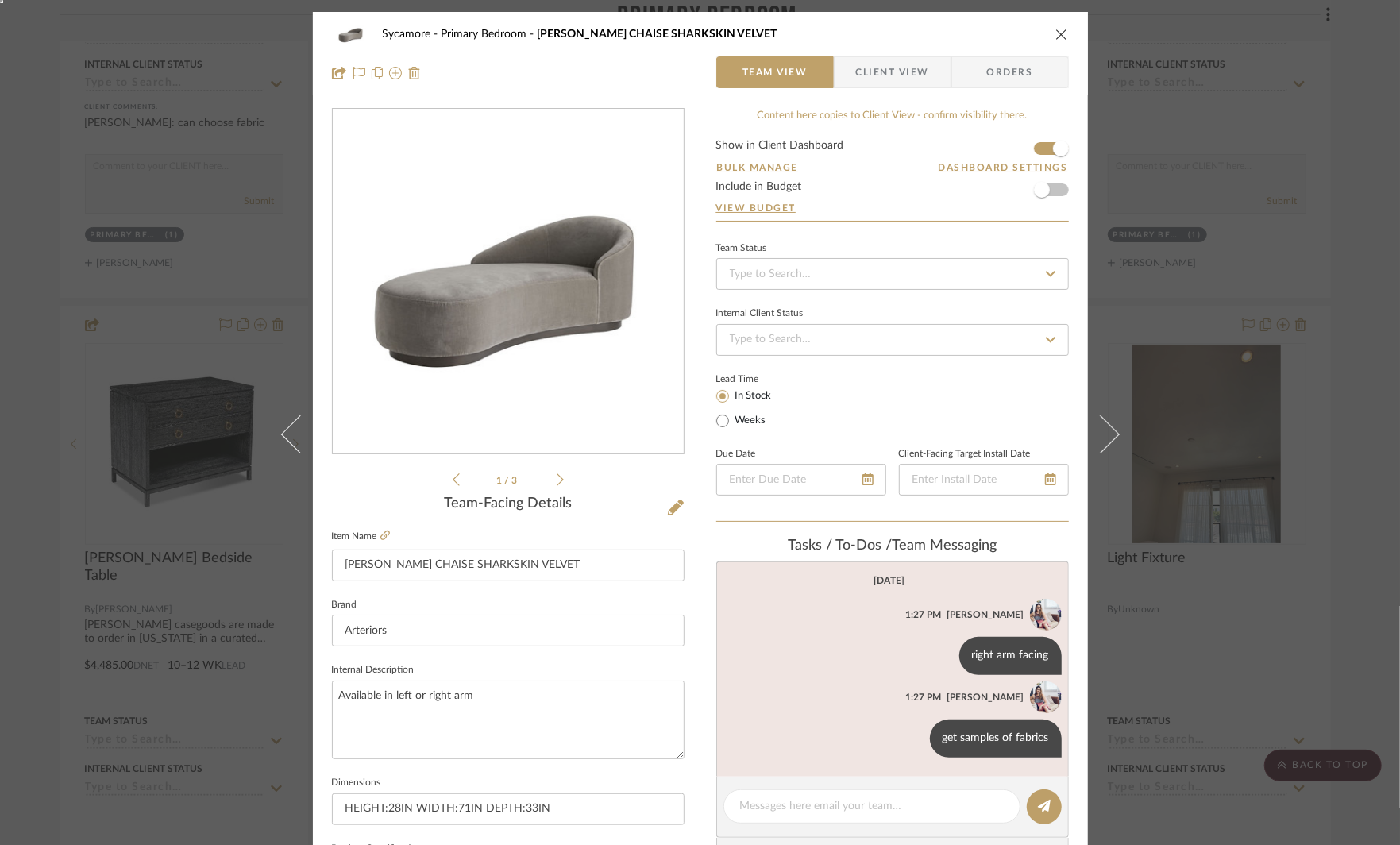
click at [1277, 359] on div "Sycamore Primary Bedroom [PERSON_NAME] CHAISE SHARKSKIN VELVET Team View Client…" at bounding box center [700, 422] width 1400 height 845
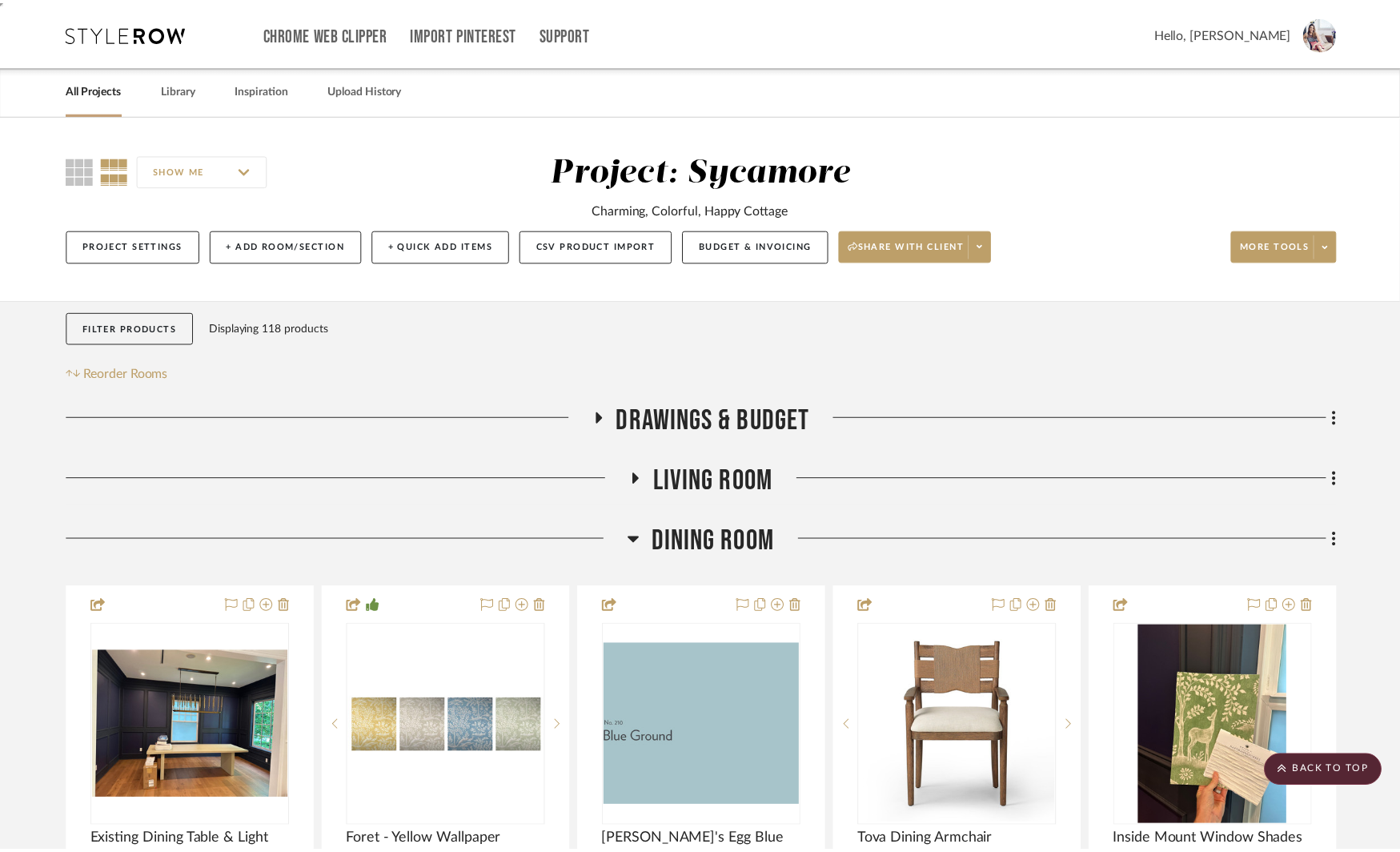
scroll to position [5070, 0]
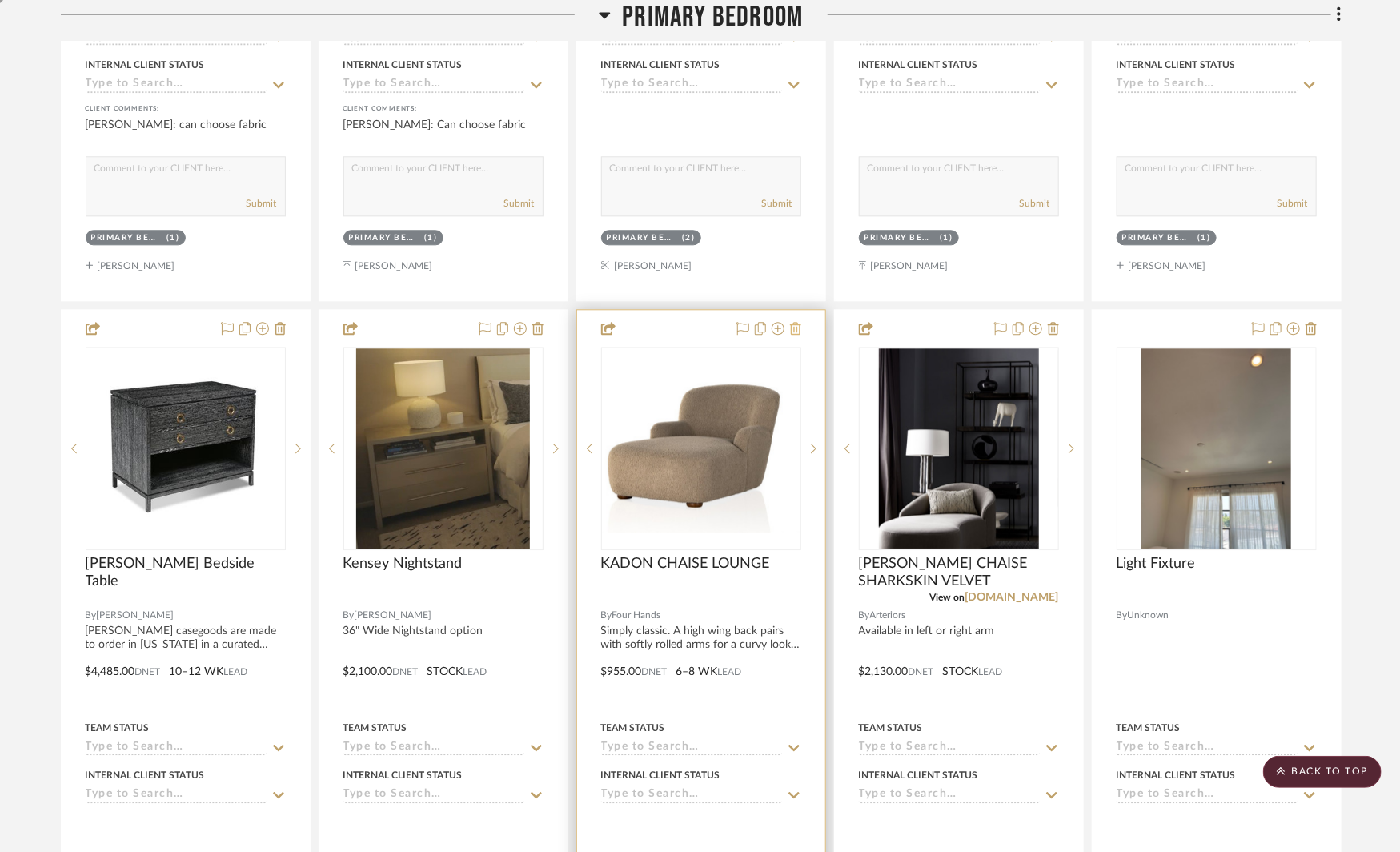
click at [797, 322] on icon at bounding box center [796, 329] width 11 height 13
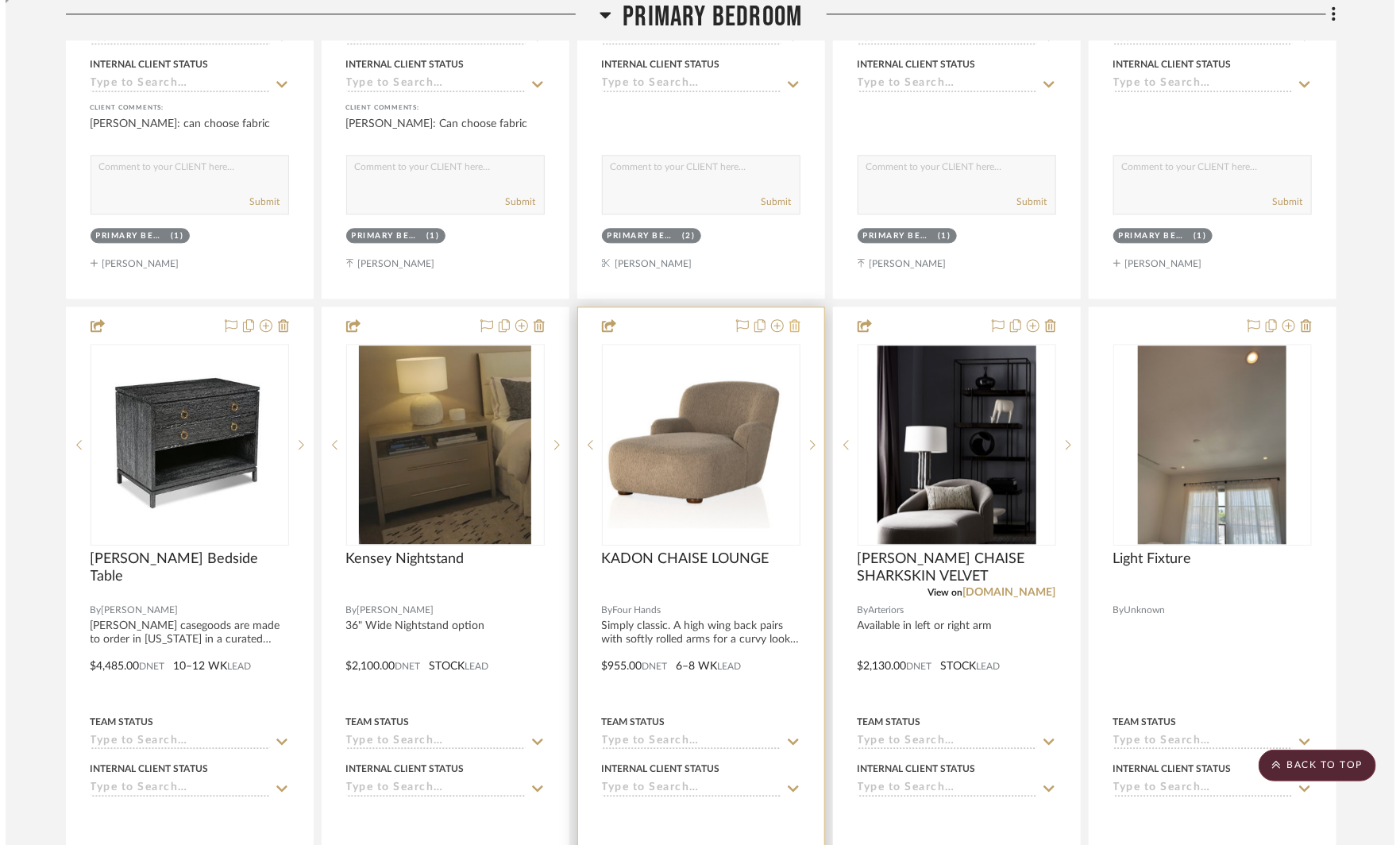
scroll to position [0, 0]
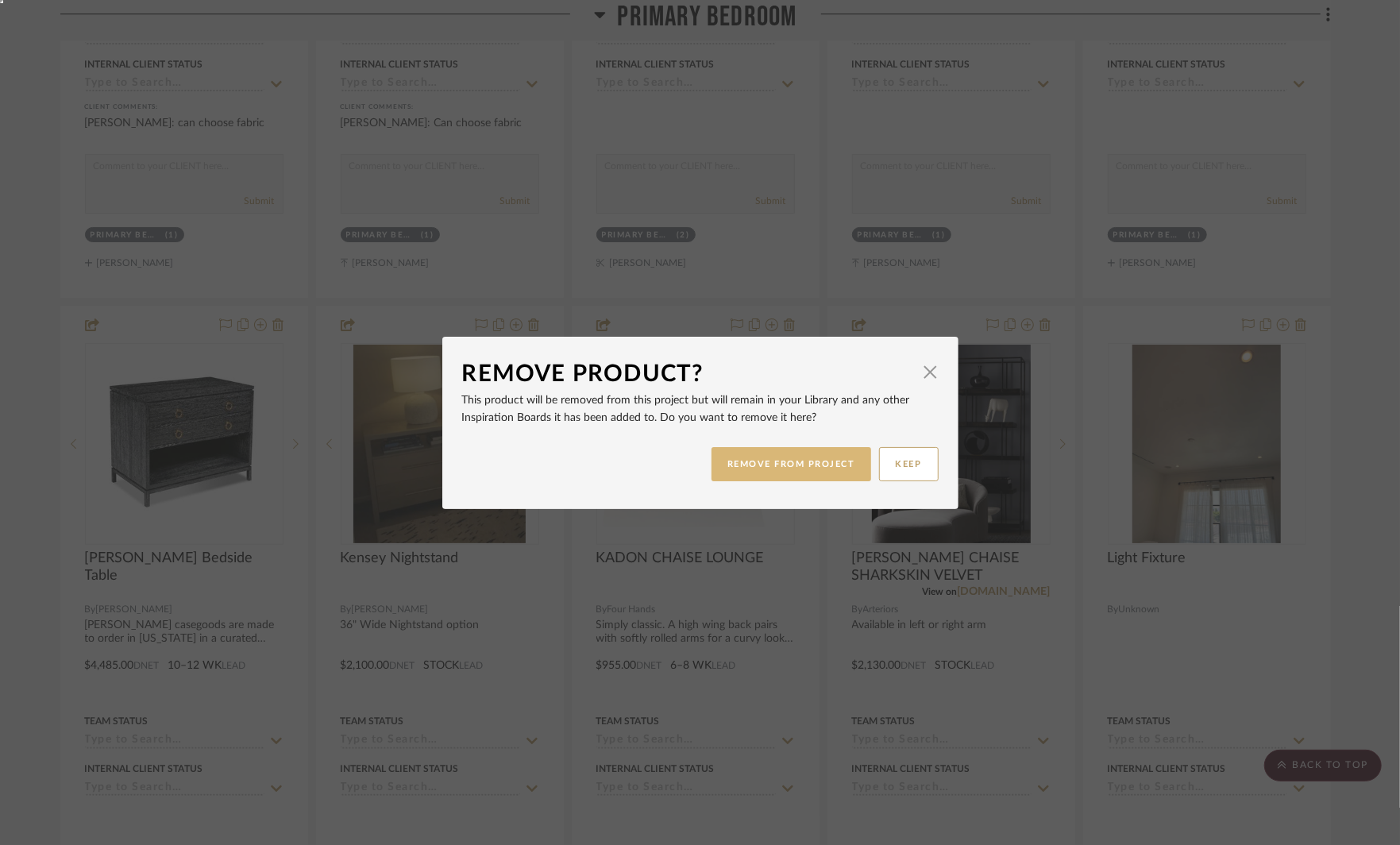
click at [806, 462] on button "REMOVE FROM PROJECT" at bounding box center [791, 464] width 159 height 34
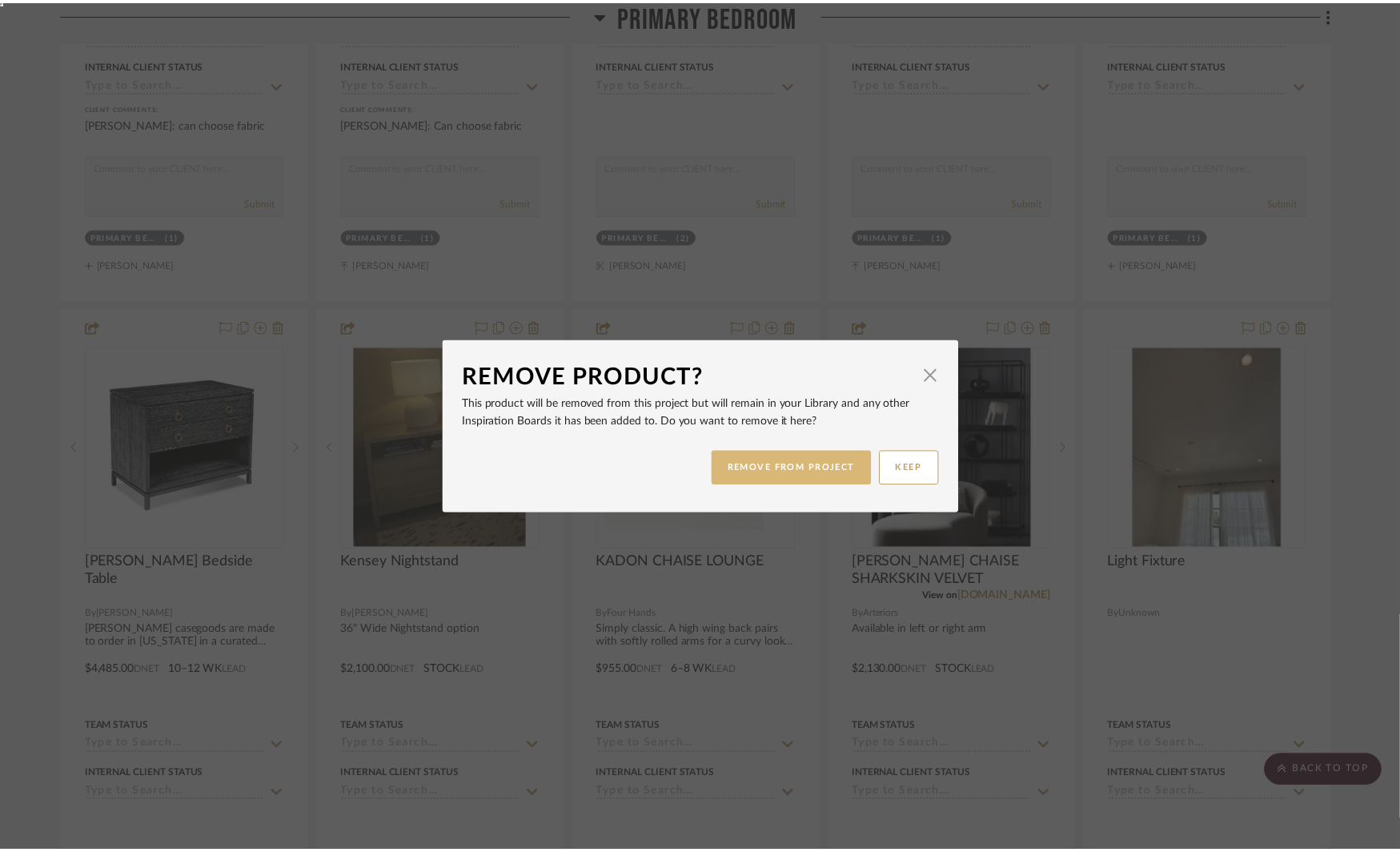
scroll to position [5070, 0]
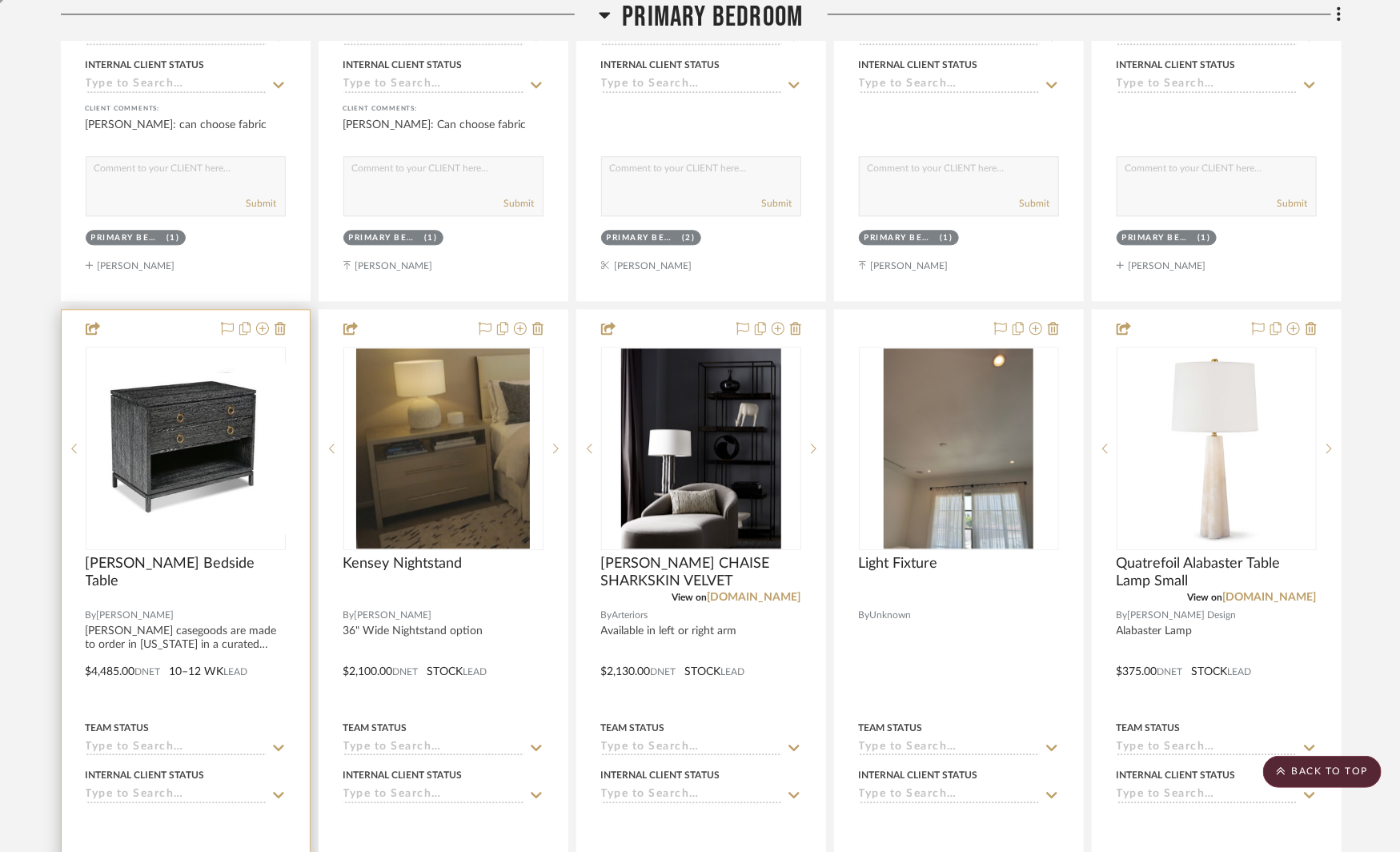
click at [296, 443] on icon at bounding box center [298, 448] width 6 height 11
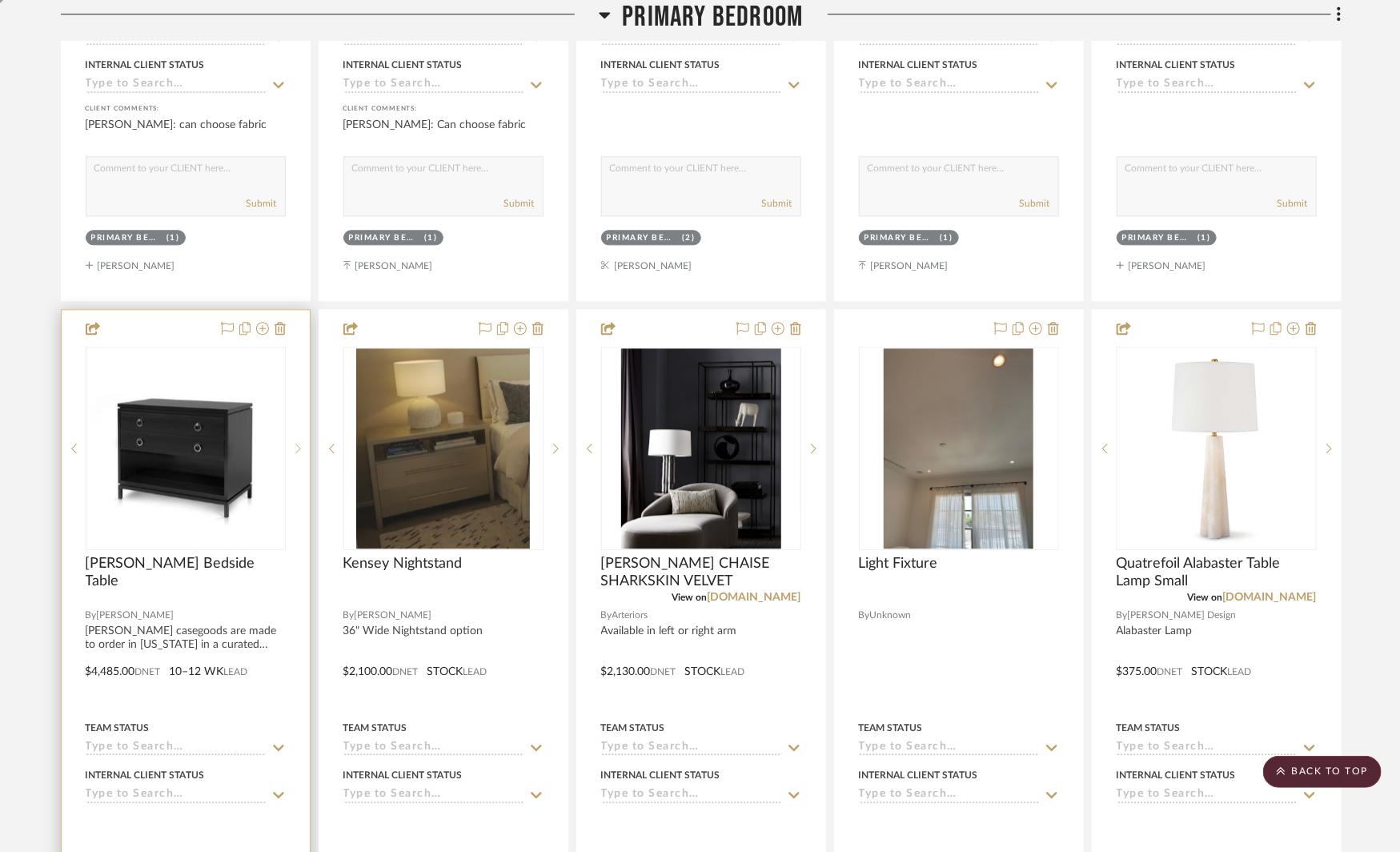
click at [296, 443] on icon at bounding box center [298, 448] width 6 height 11
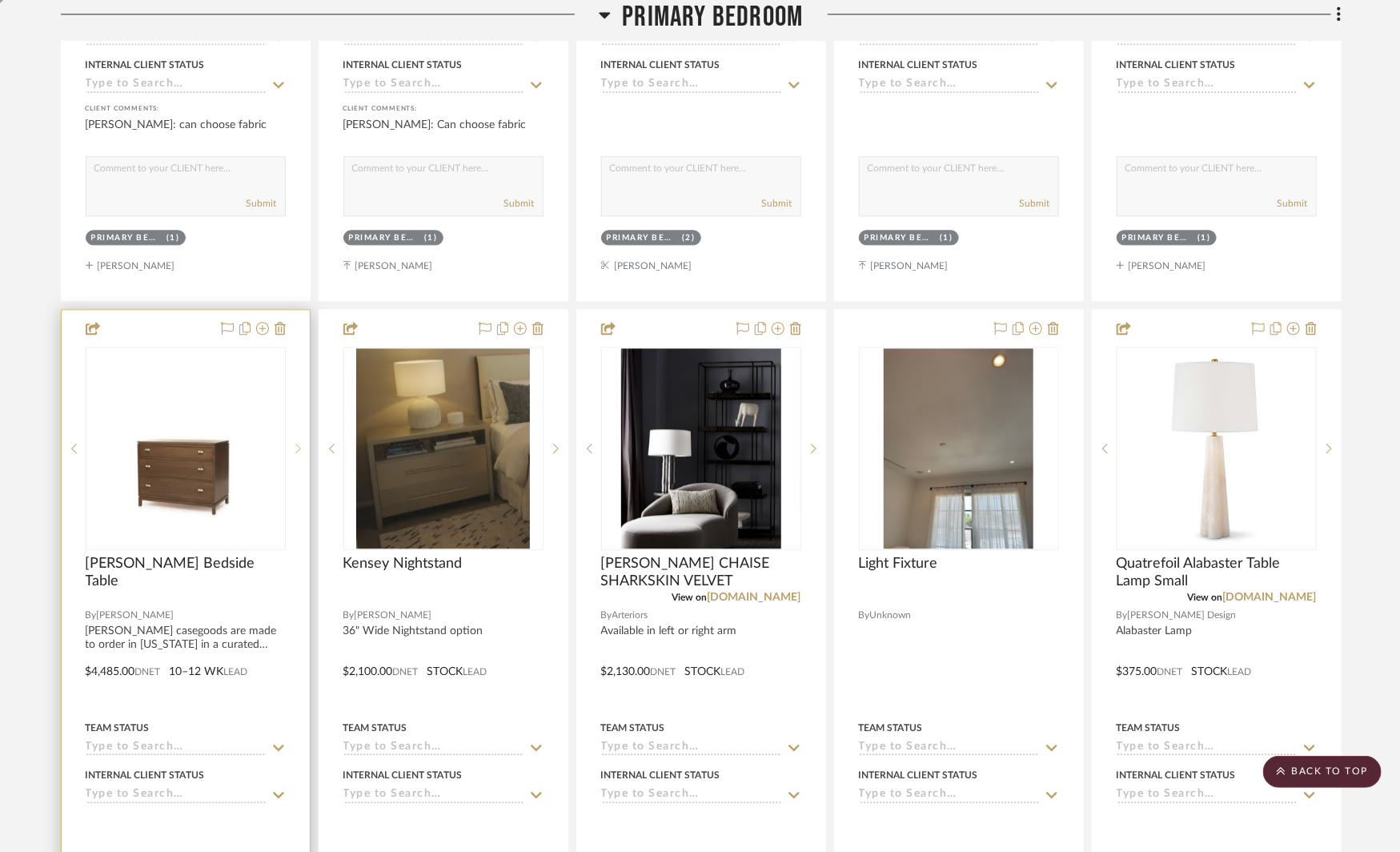
click at [296, 443] on icon at bounding box center [298, 448] width 6 height 11
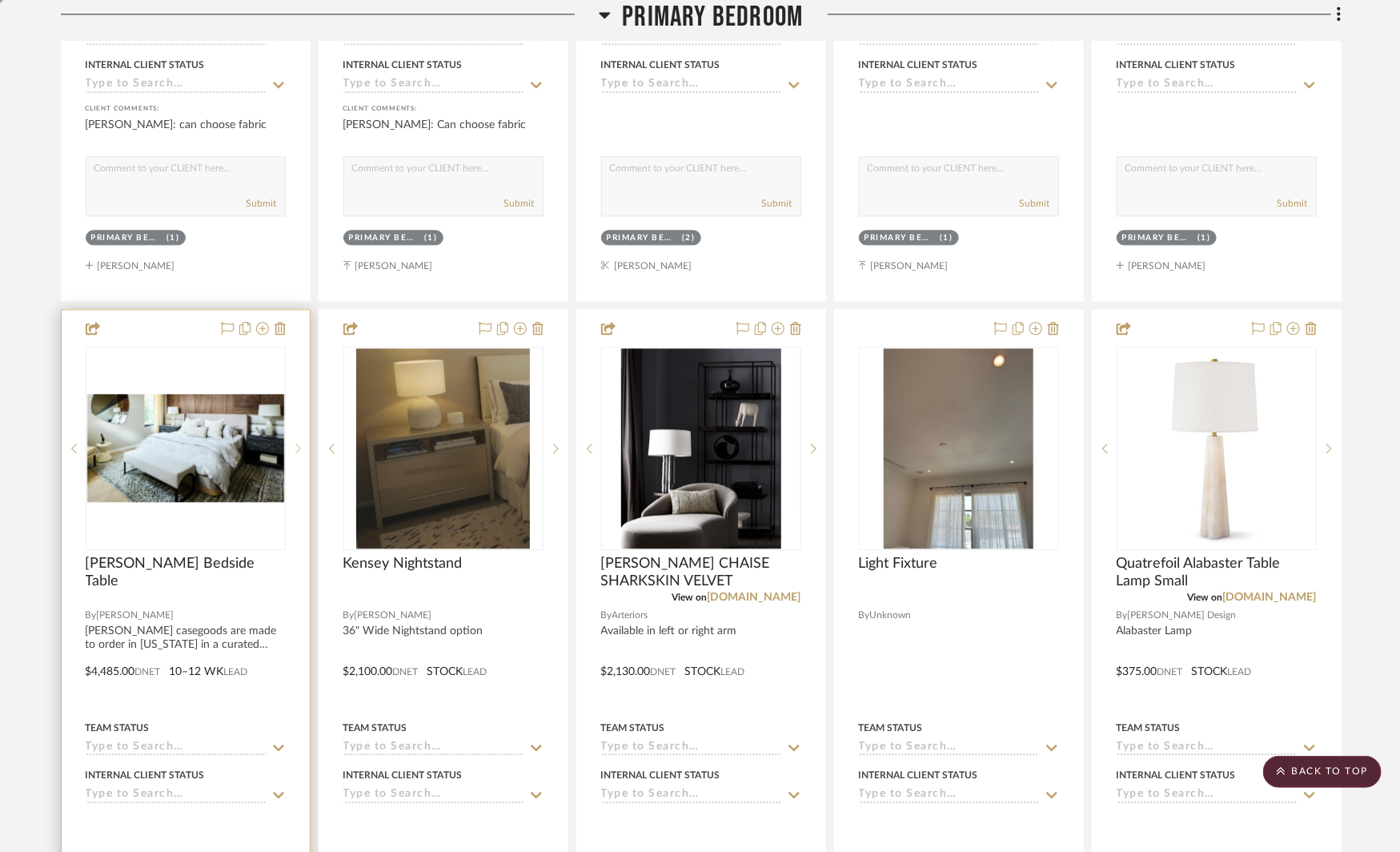
click at [296, 443] on icon at bounding box center [298, 448] width 6 height 11
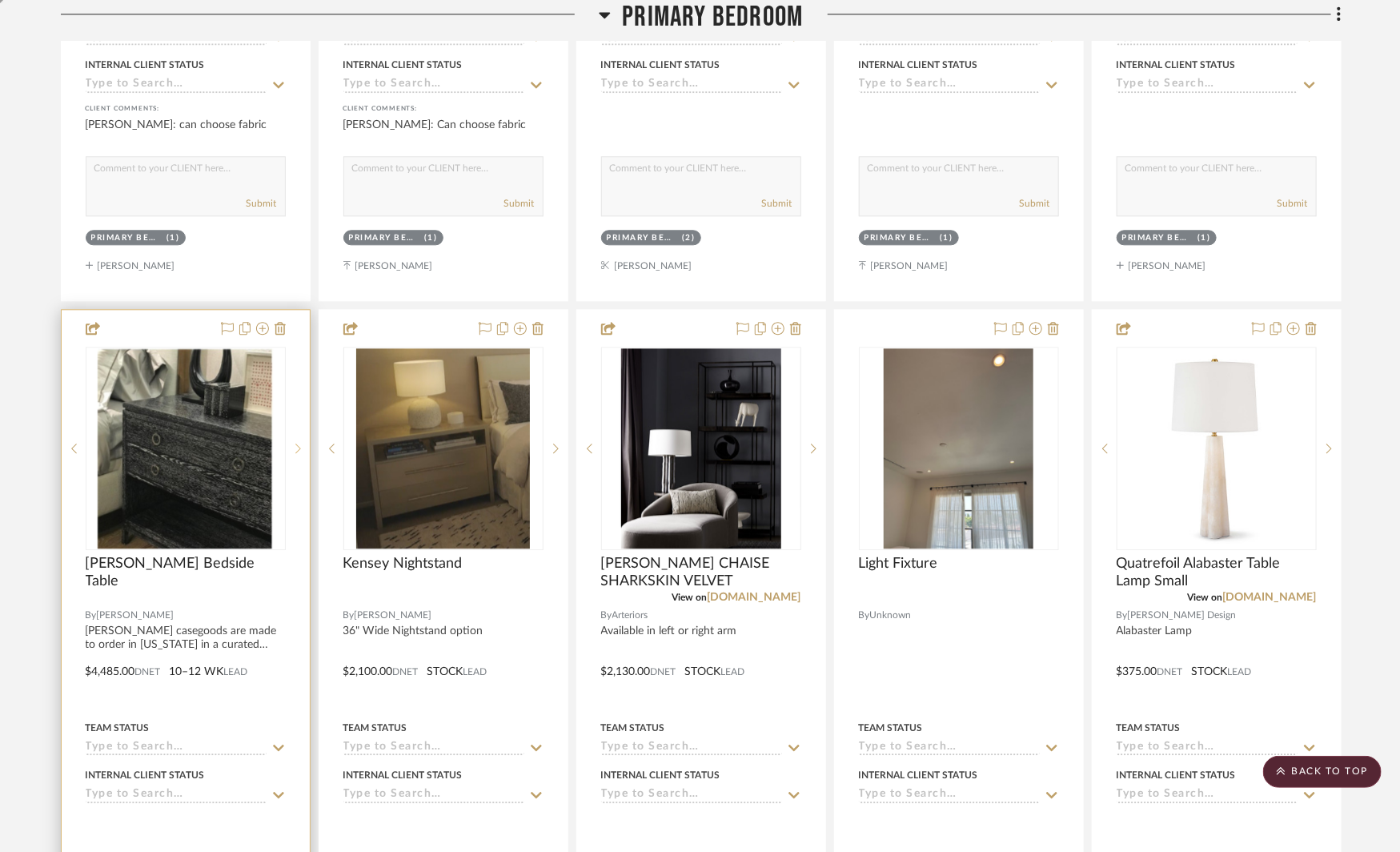
click at [296, 443] on icon at bounding box center [298, 448] width 6 height 11
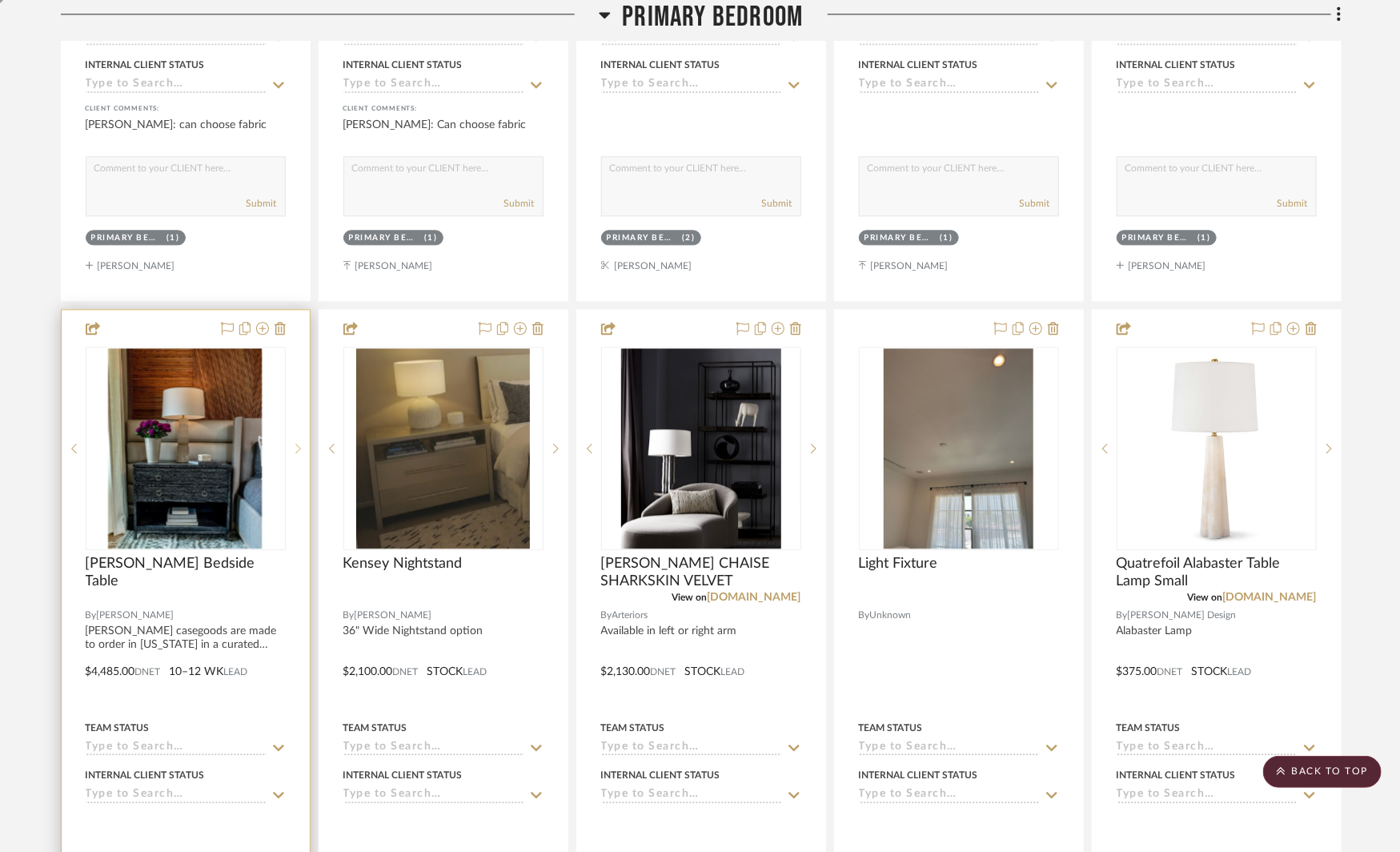
click at [296, 443] on icon at bounding box center [298, 448] width 6 height 11
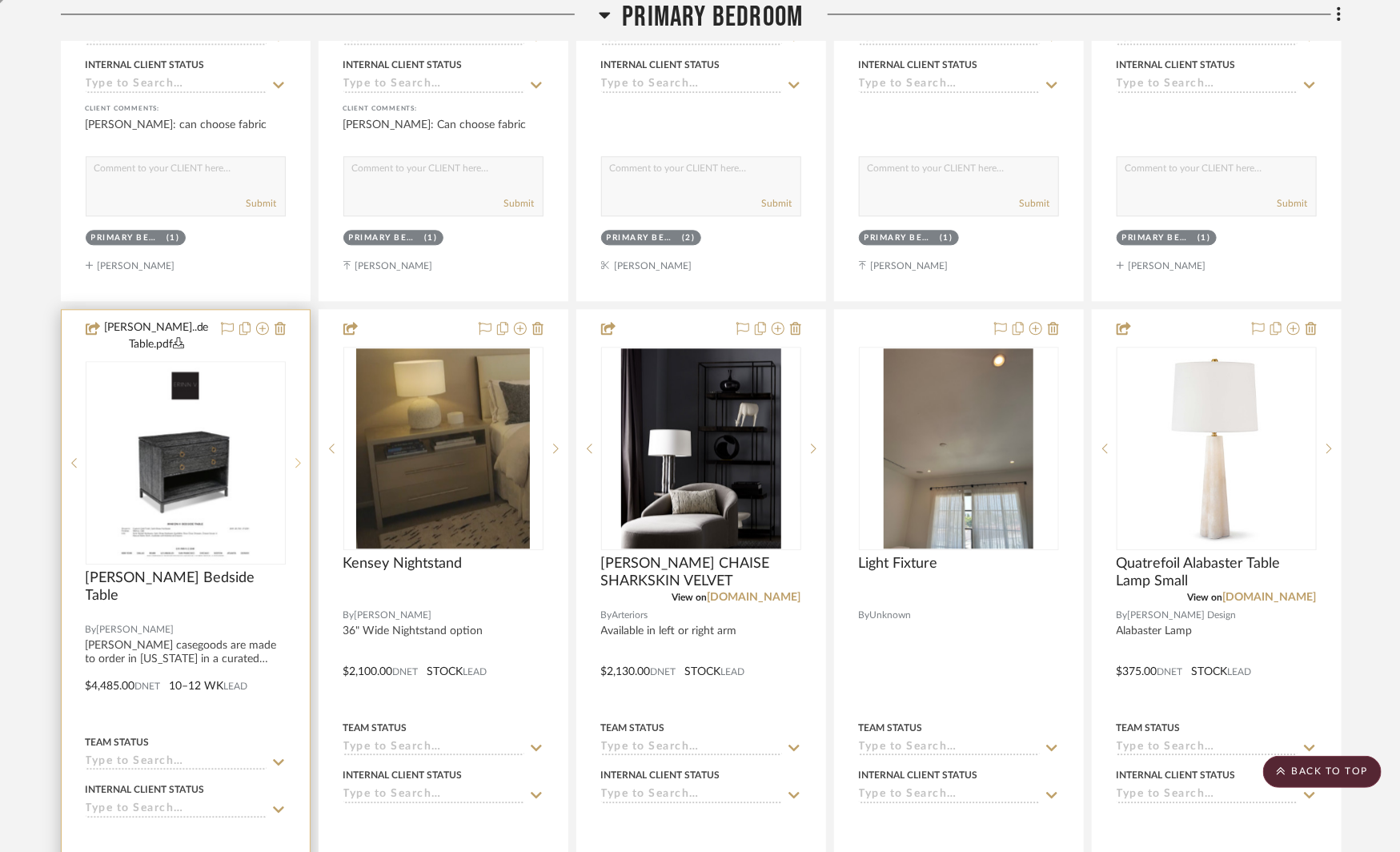
click at [303, 457] on sr-next-btn at bounding box center [298, 462] width 24 height 11
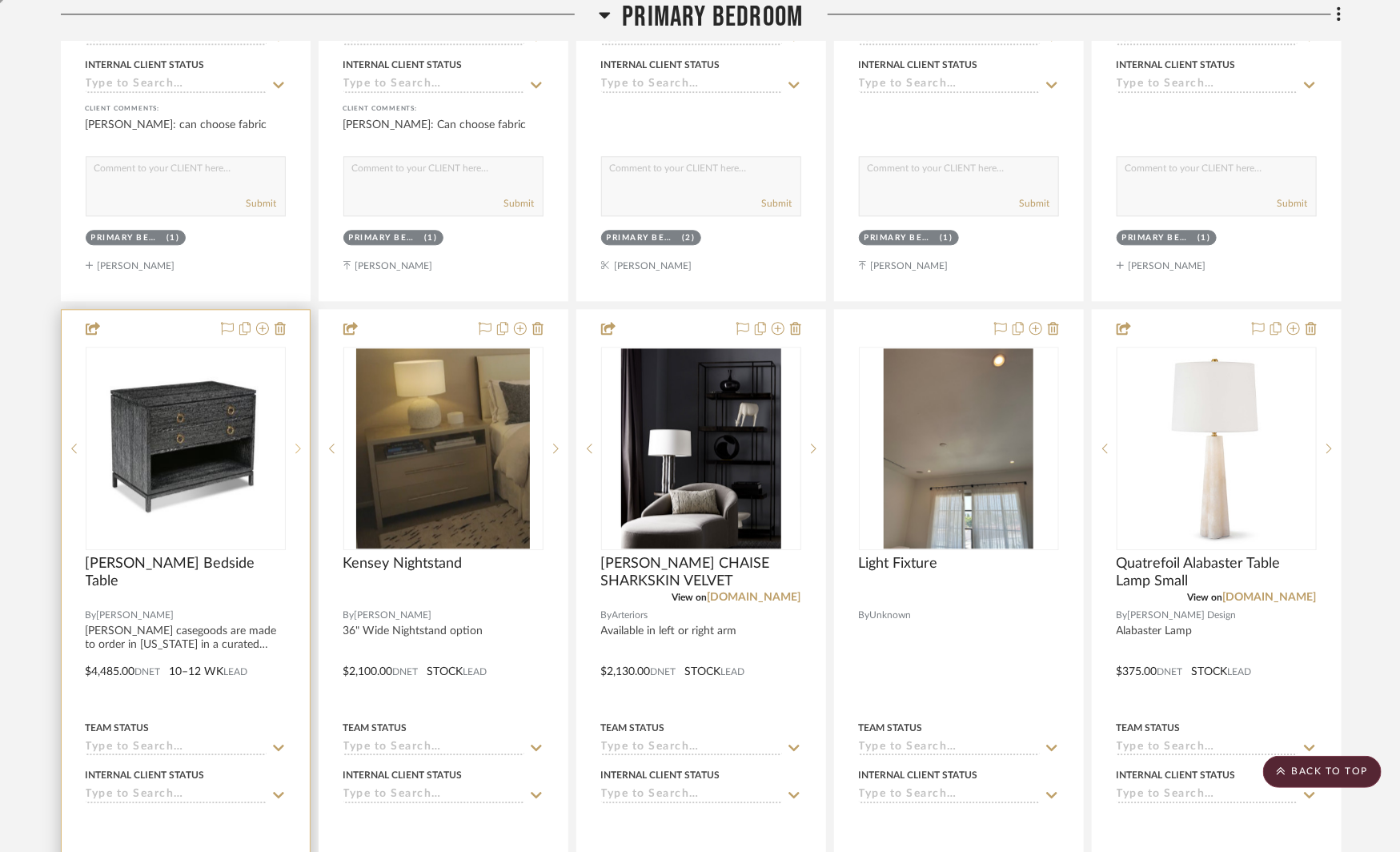
click at [303, 445] on div at bounding box center [298, 448] width 24 height 204
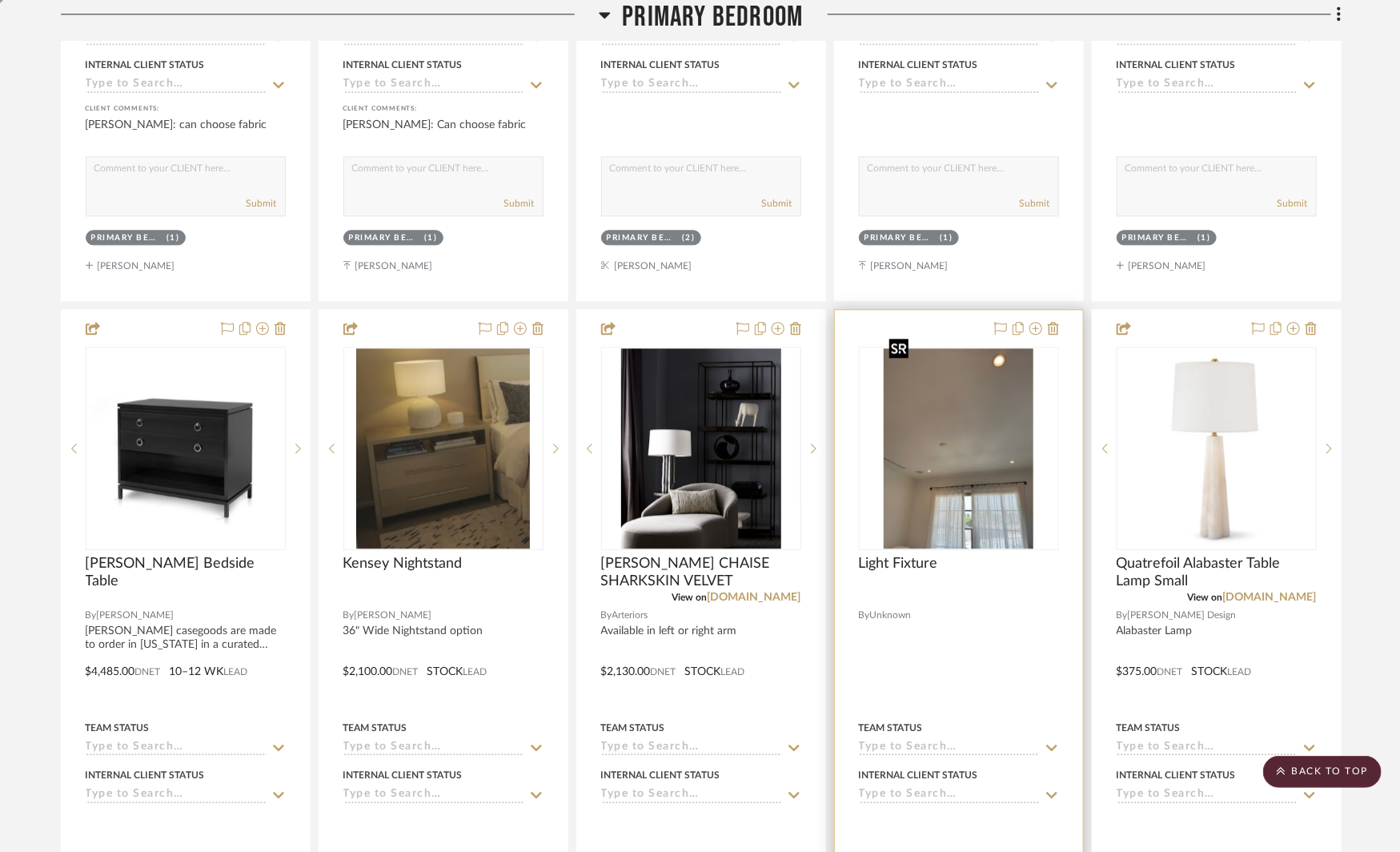
click at [953, 475] on img "0" at bounding box center [958, 448] width 150 height 200
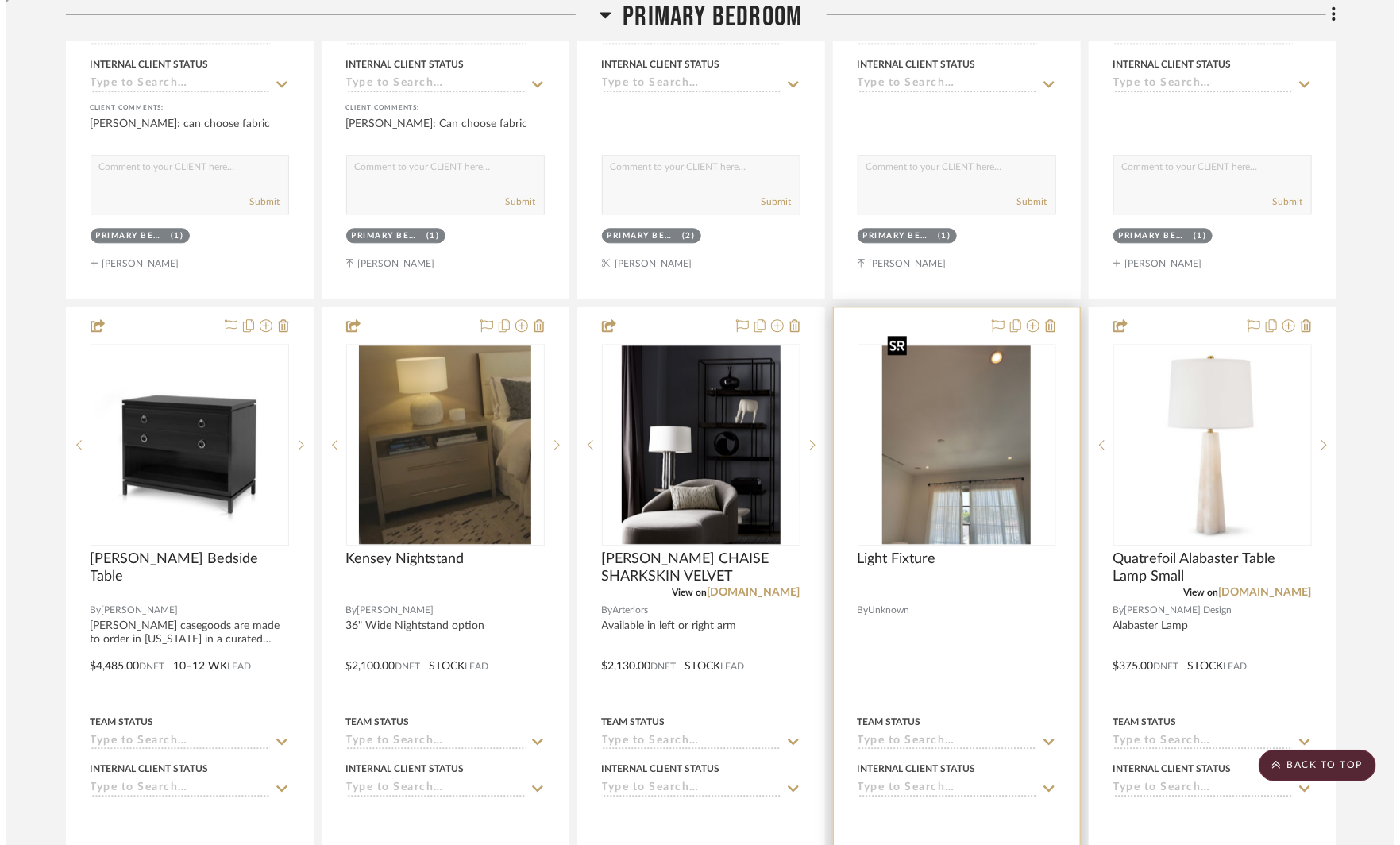
scroll to position [0, 0]
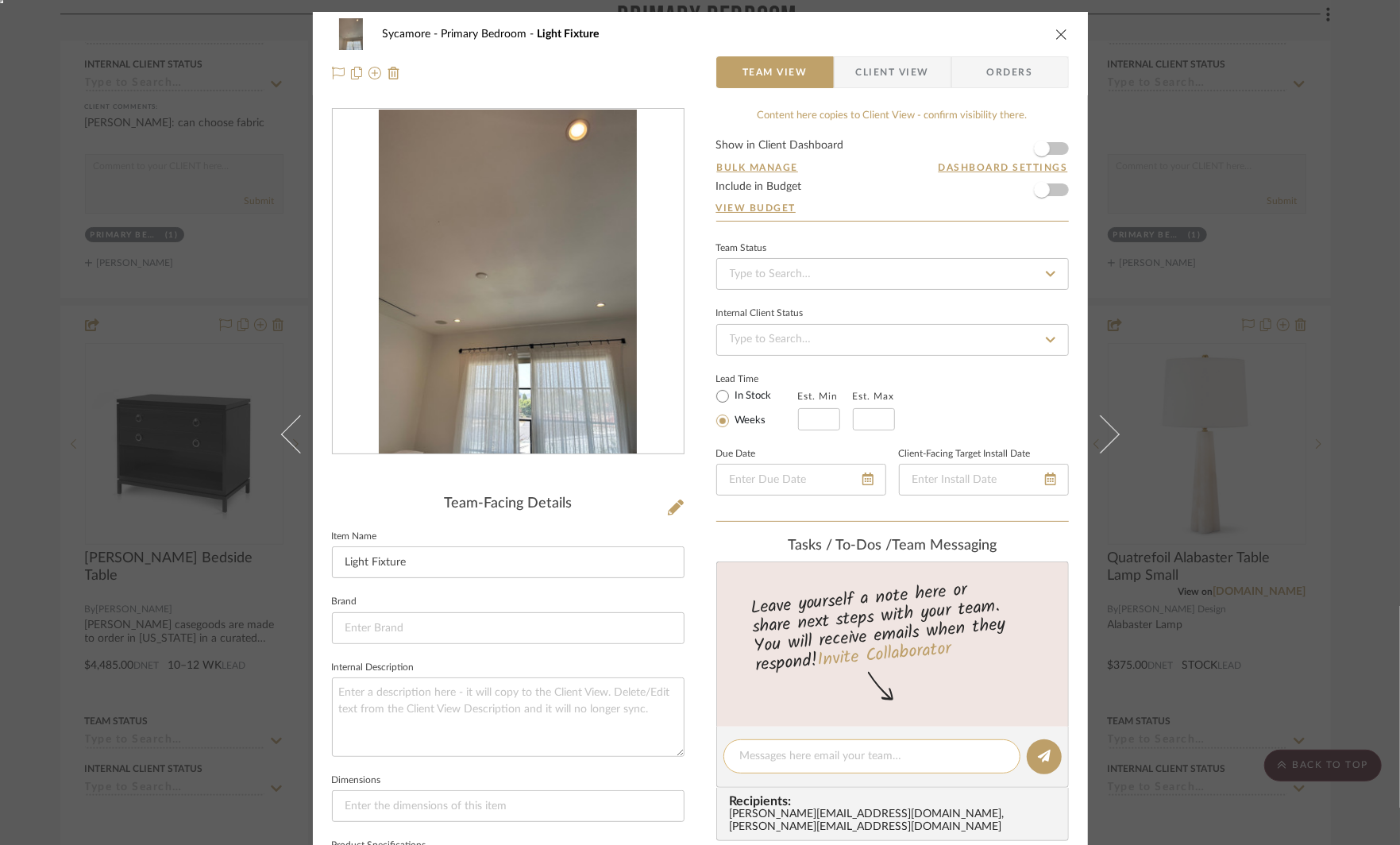
click at [764, 757] on textarea at bounding box center [872, 756] width 264 height 17
type textarea "use LR fixture"
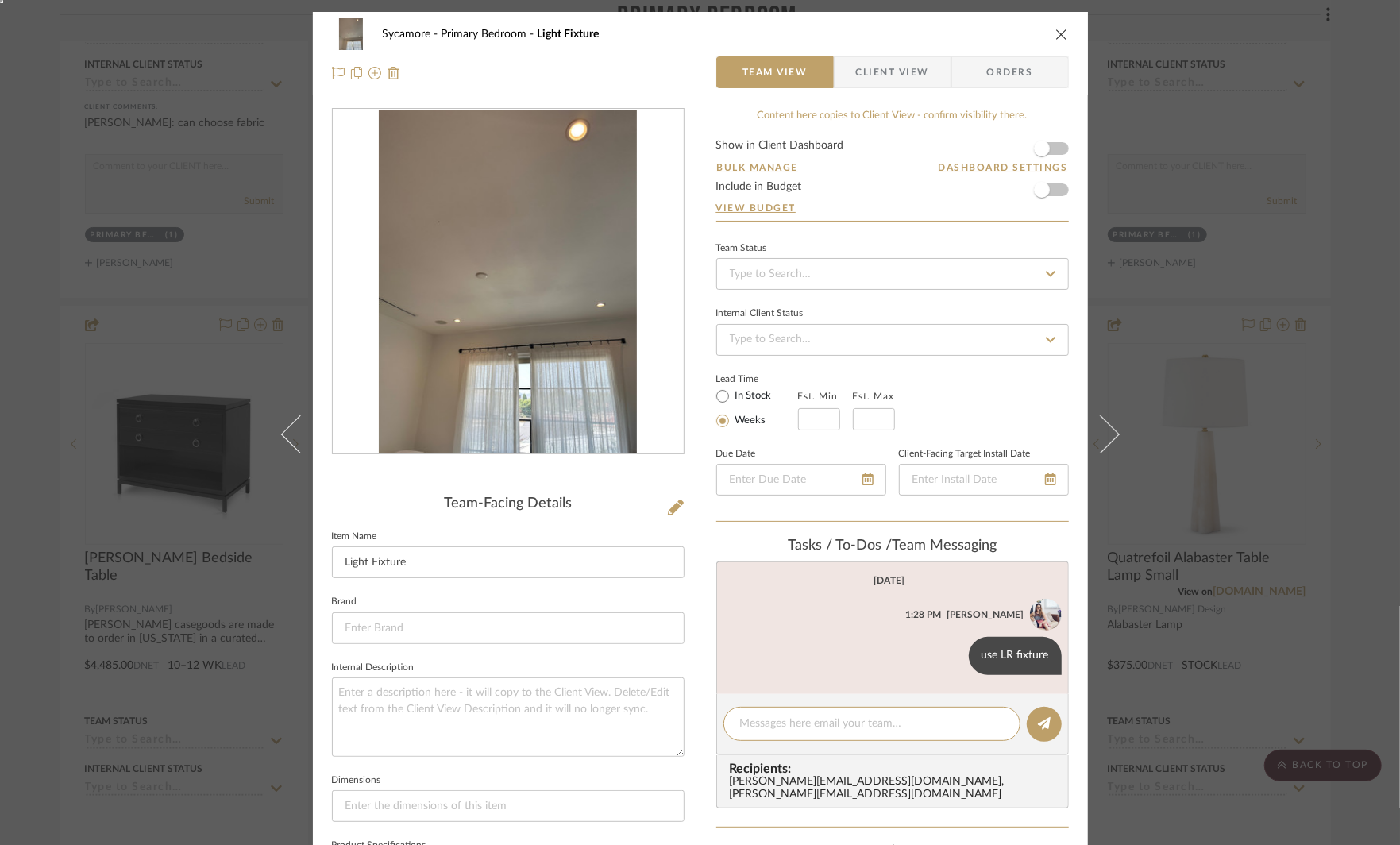
click at [1326, 385] on div "Sycamore Primary Bedroom Light Fixture Team View Client View Orders Team-Facing…" at bounding box center [700, 422] width 1400 height 845
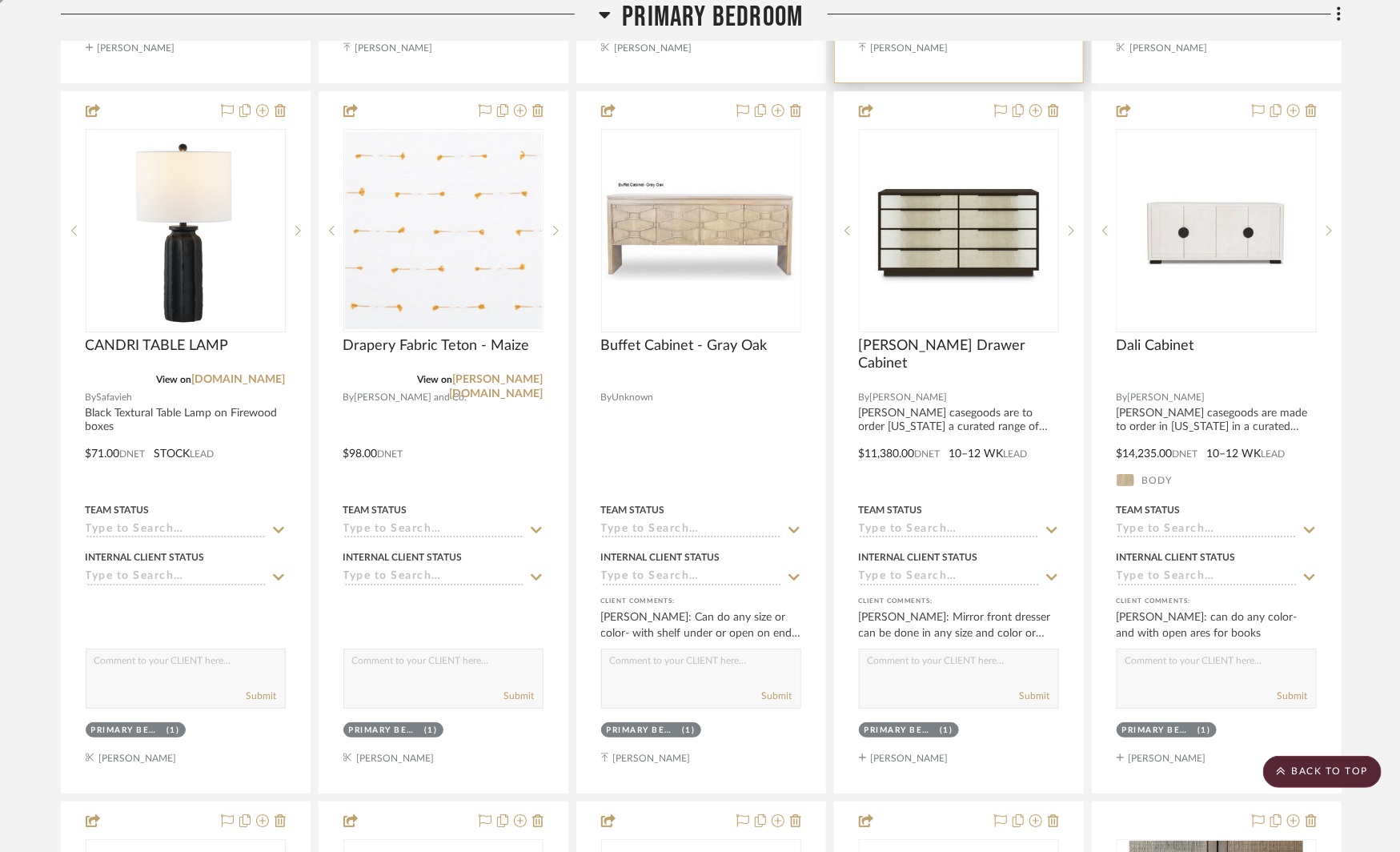
scroll to position [5999, 0]
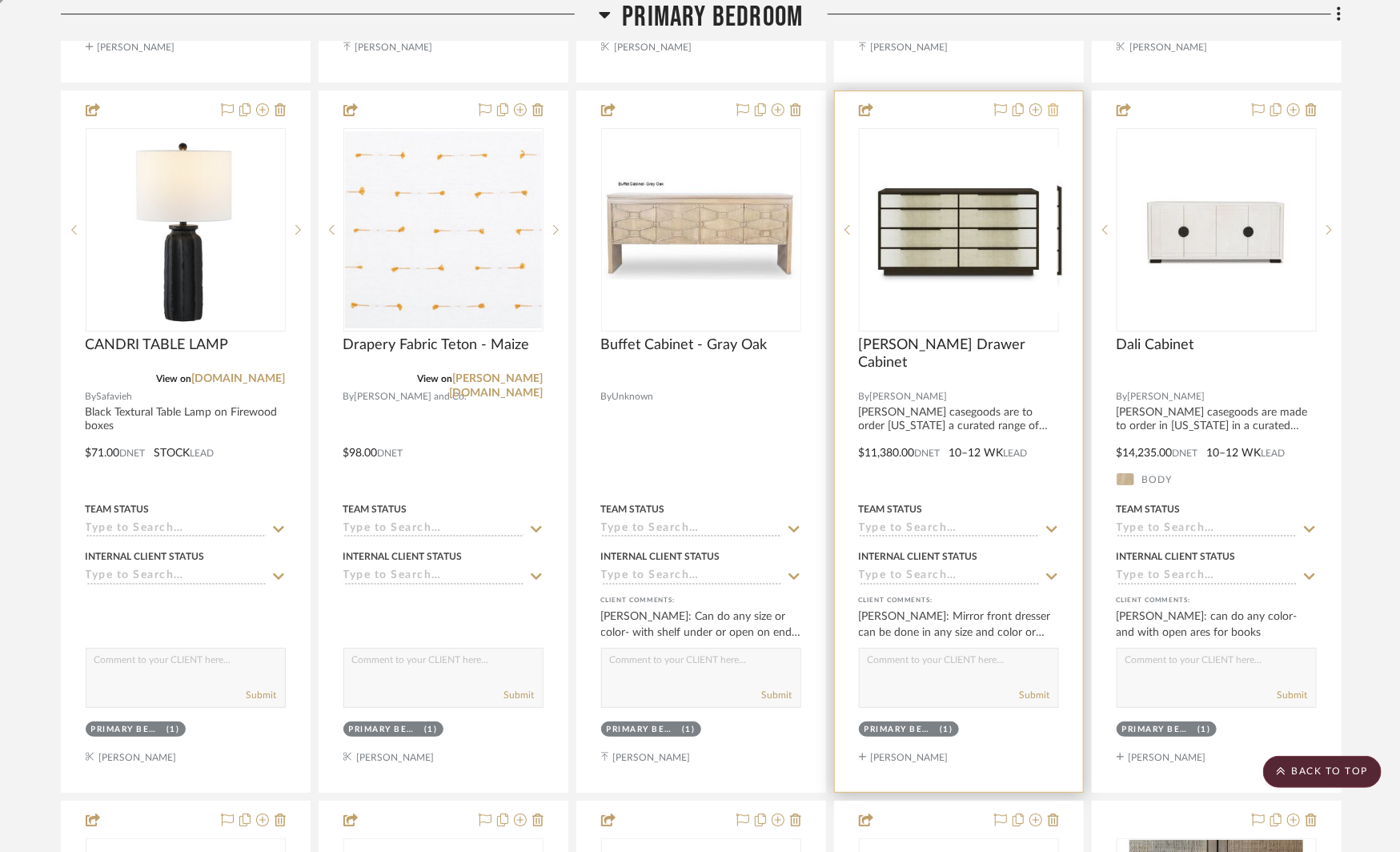
click at [1058, 104] on icon at bounding box center [1054, 110] width 11 height 13
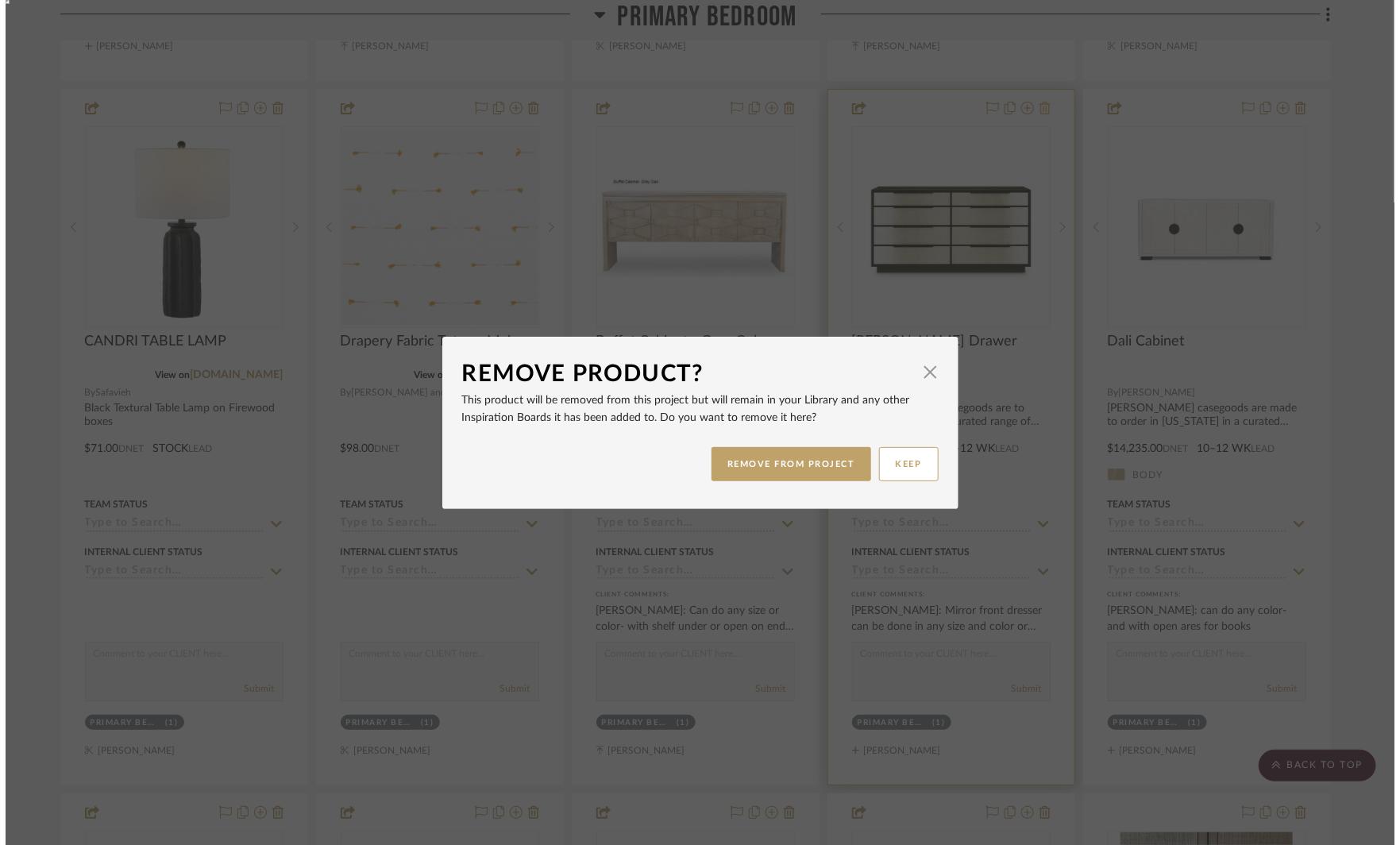
scroll to position [0, 0]
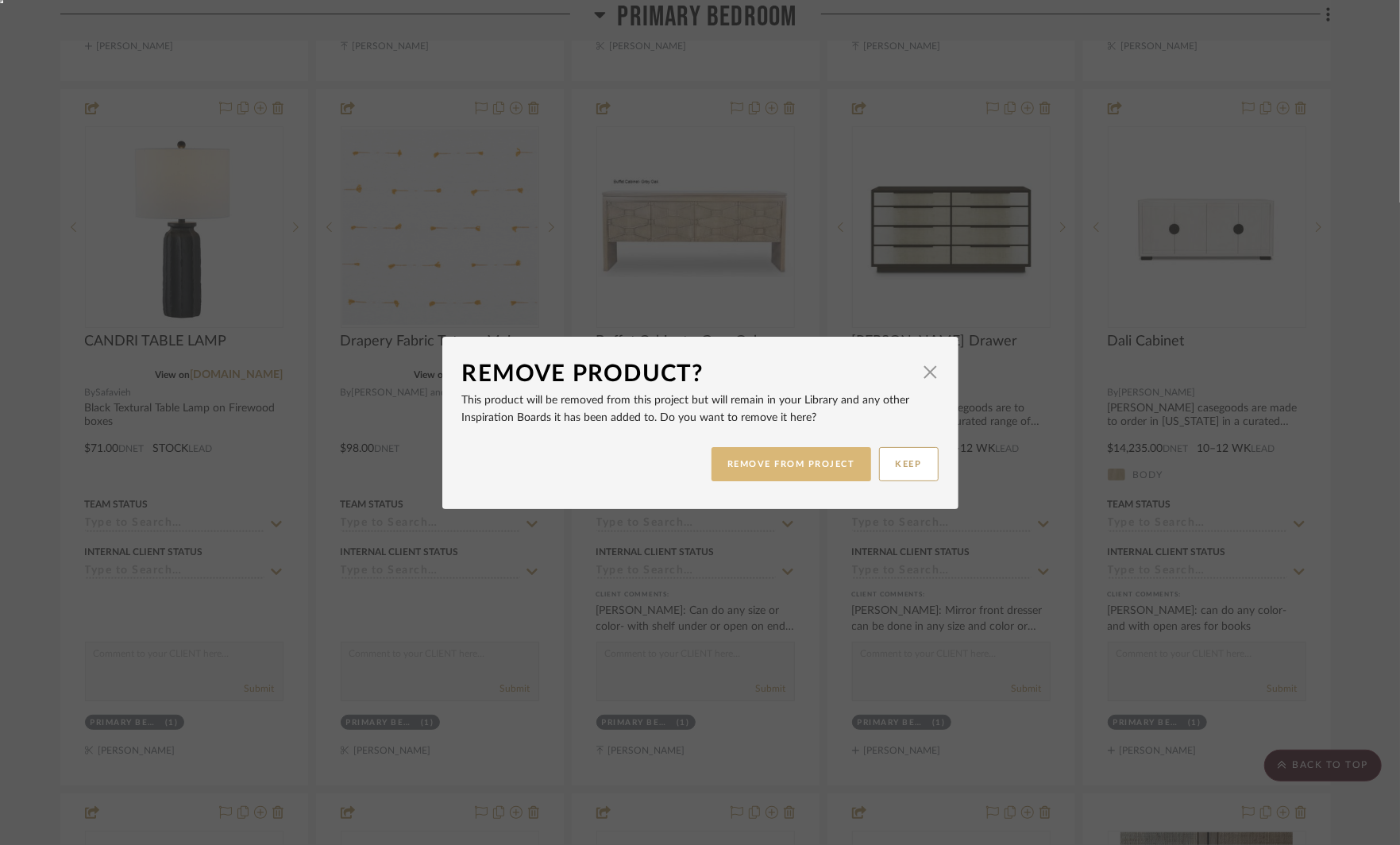
click at [805, 467] on button "REMOVE FROM PROJECT" at bounding box center [791, 464] width 159 height 34
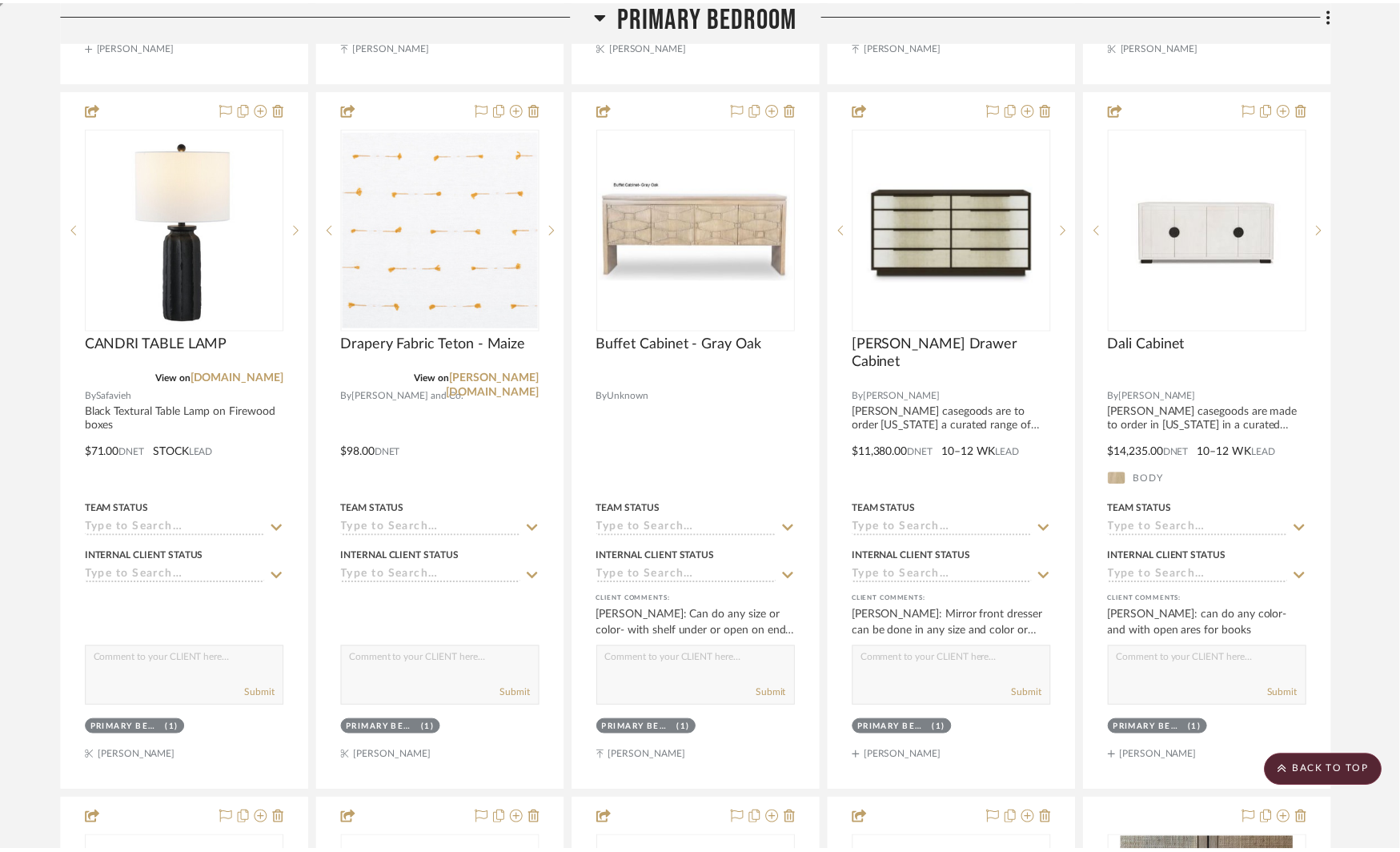
scroll to position [5999, 0]
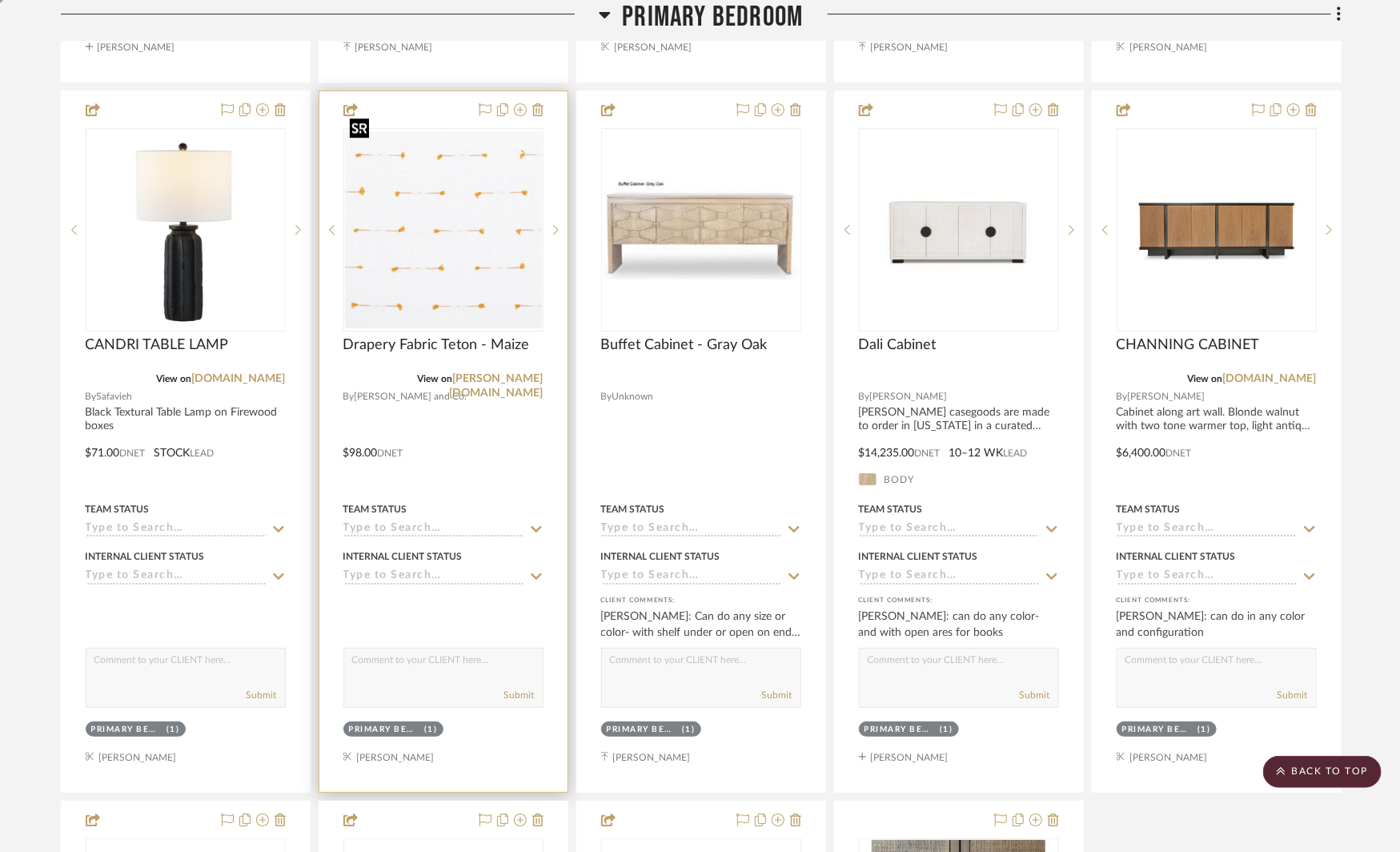
click at [459, 282] on img "0" at bounding box center [443, 230] width 197 height 197
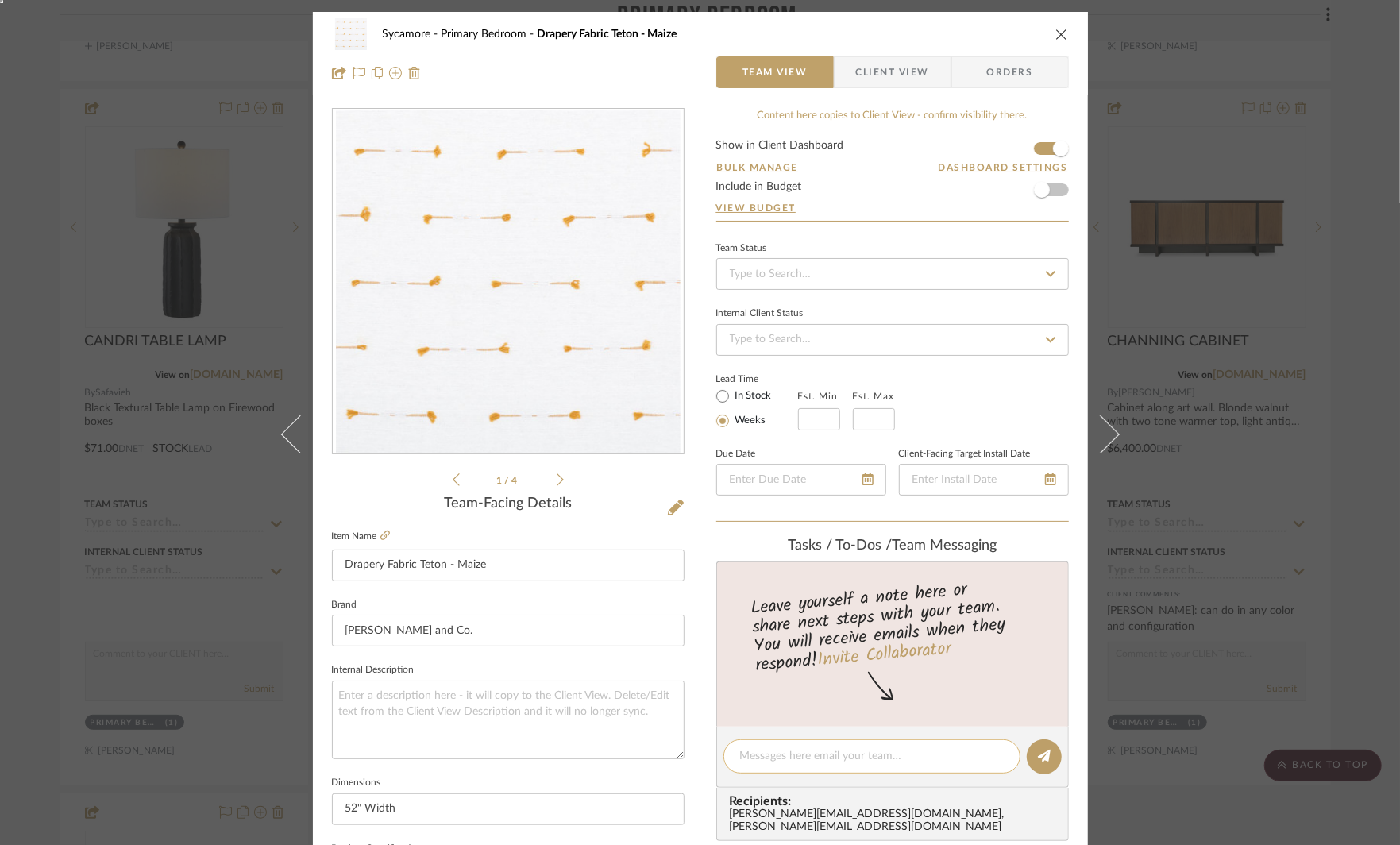
click at [781, 759] on textarea at bounding box center [872, 756] width 264 height 17
type textarea "can we afford for the blackout drapery on doors?"
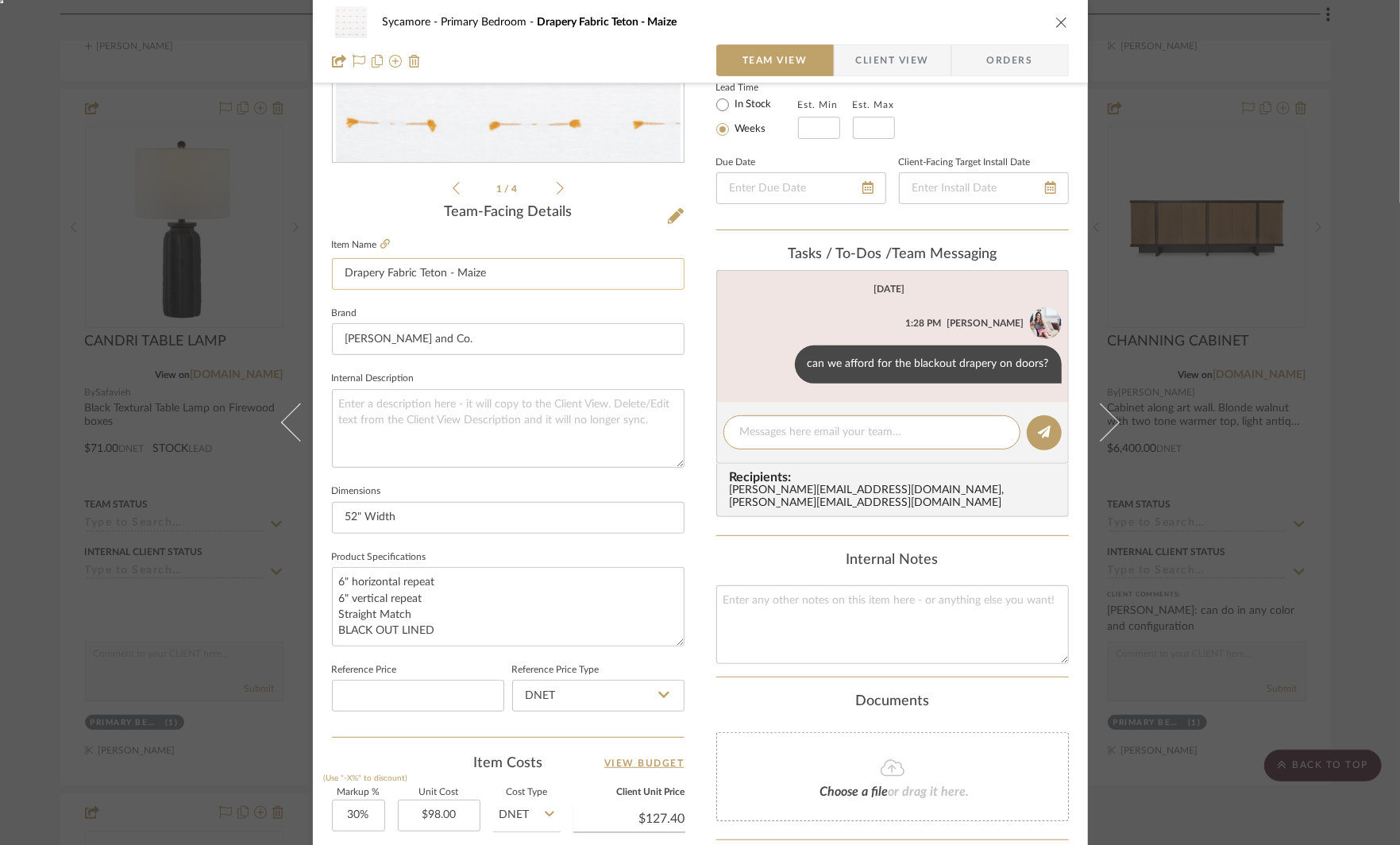
scroll to position [303, 0]
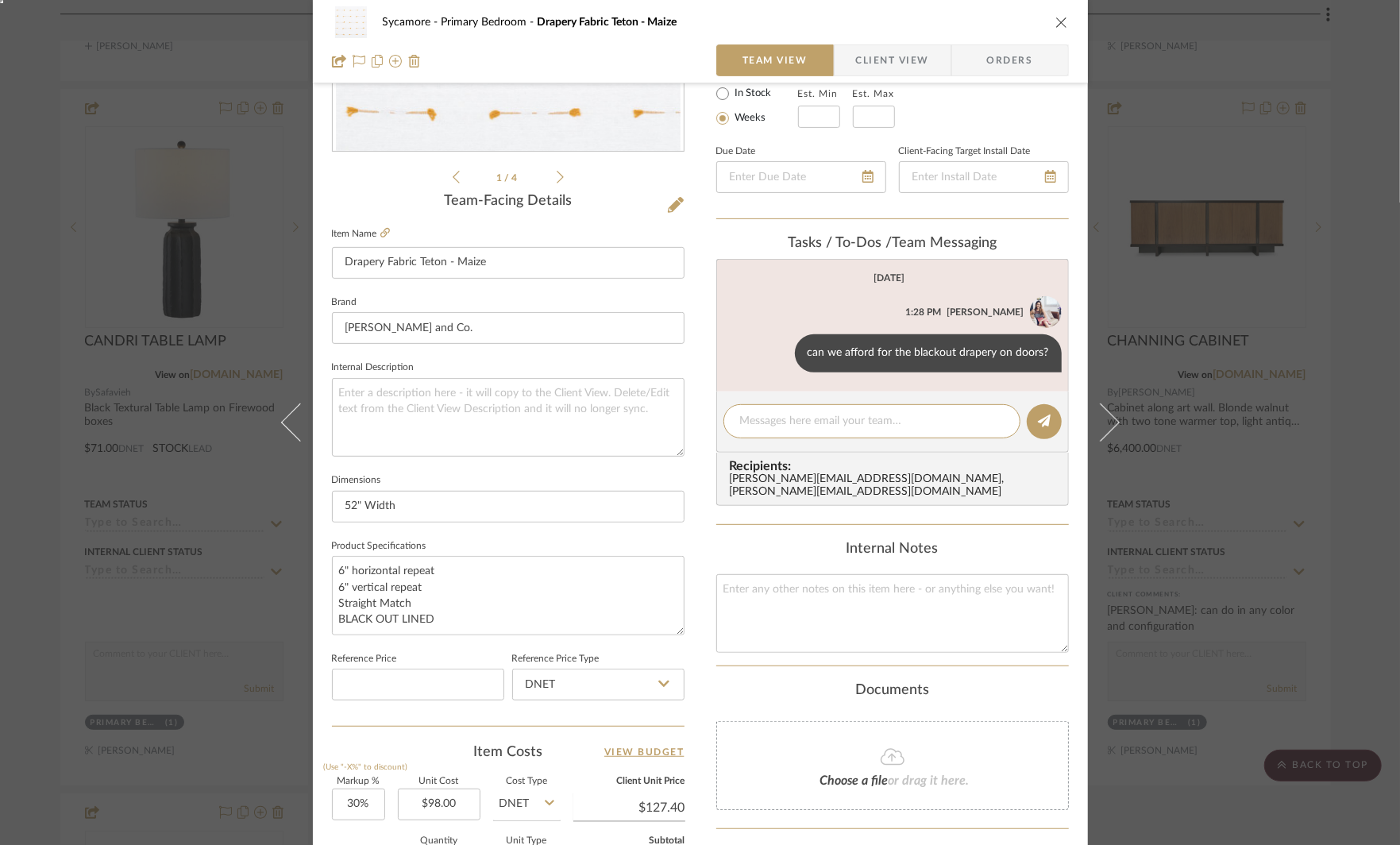
click at [1288, 433] on div "Sycamore Primary Bedroom Drapery Fabric Teton - Maize Team View Client View Ord…" at bounding box center [700, 422] width 1400 height 845
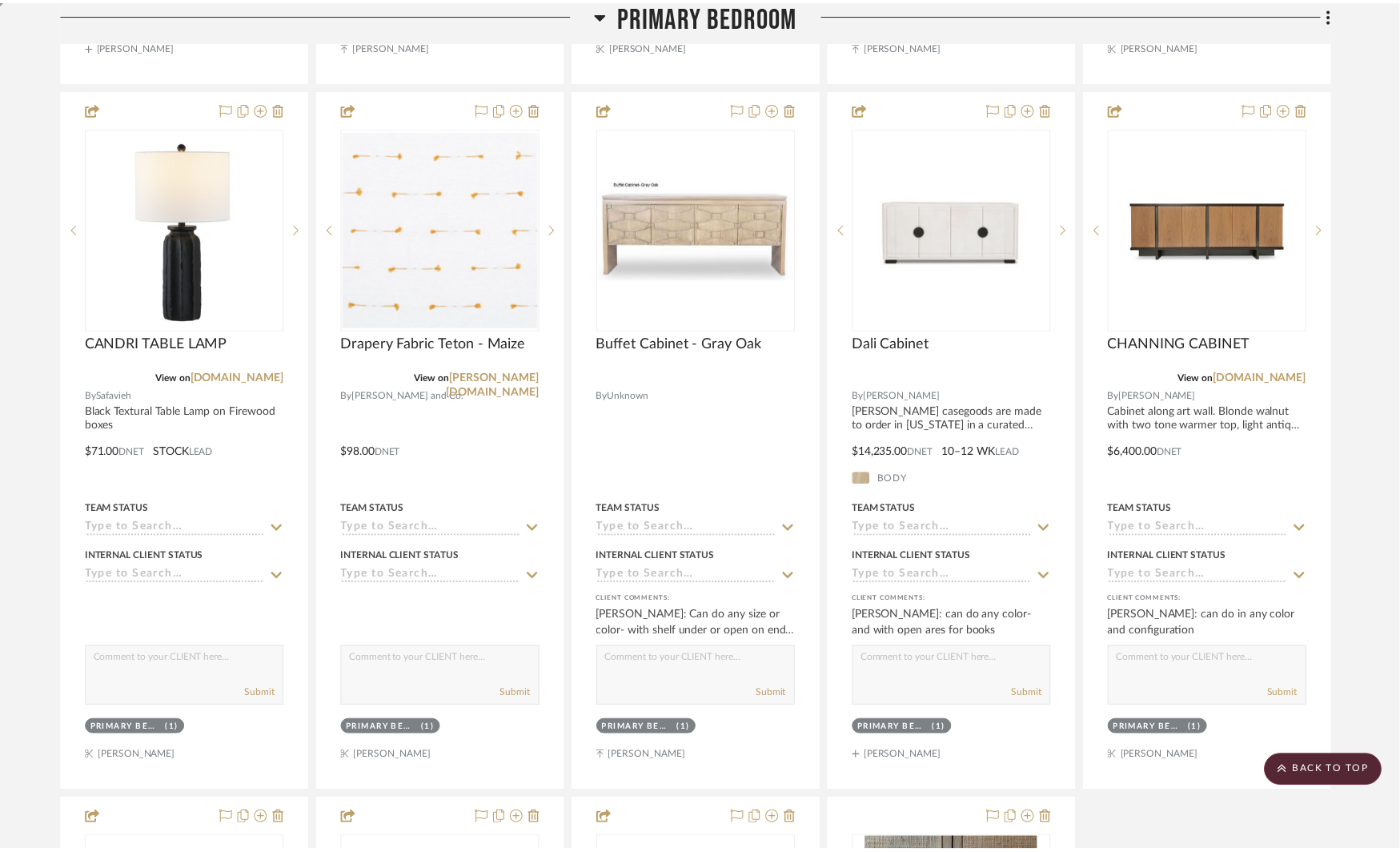
scroll to position [5999, 0]
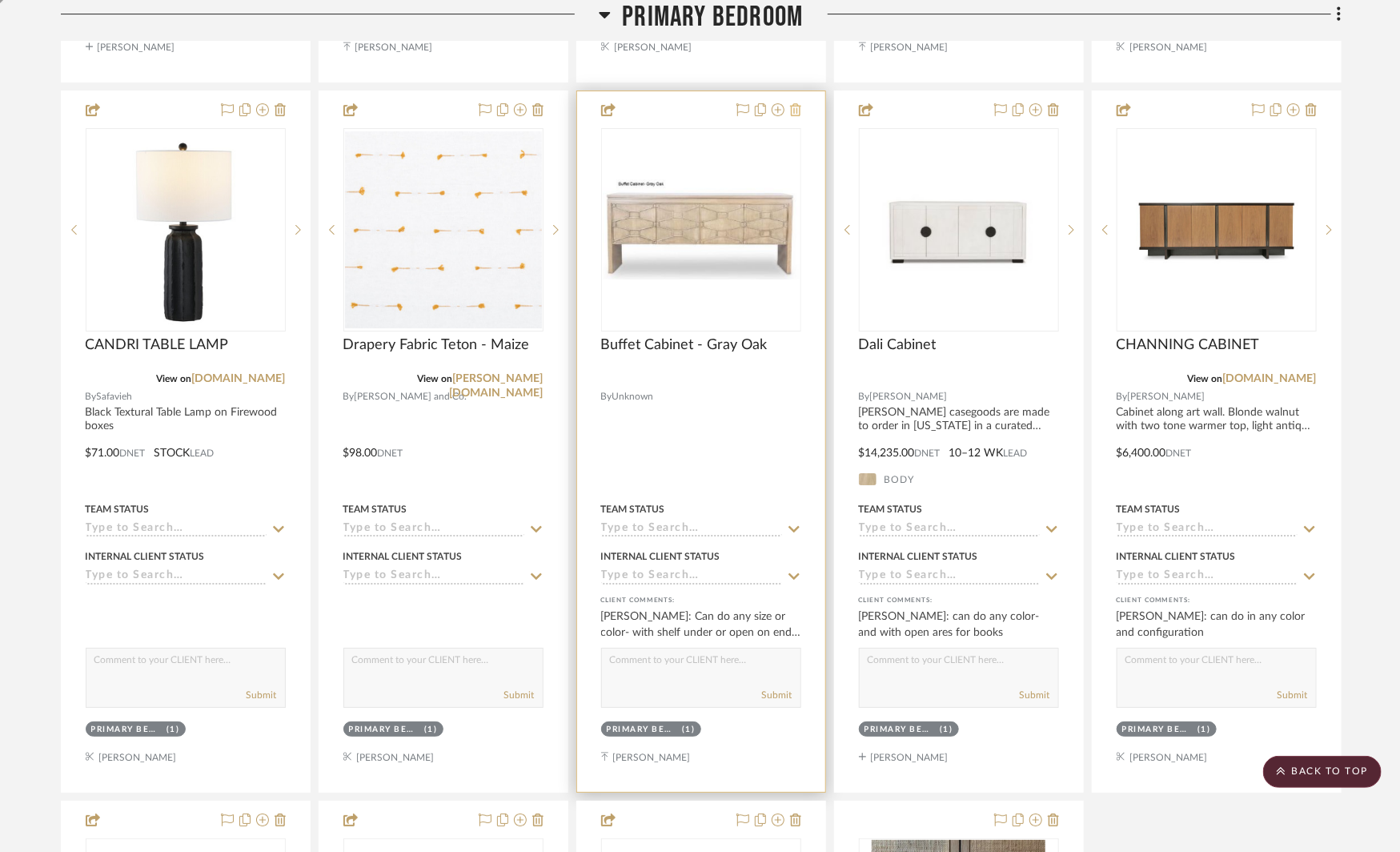
click at [799, 104] on icon at bounding box center [796, 110] width 11 height 13
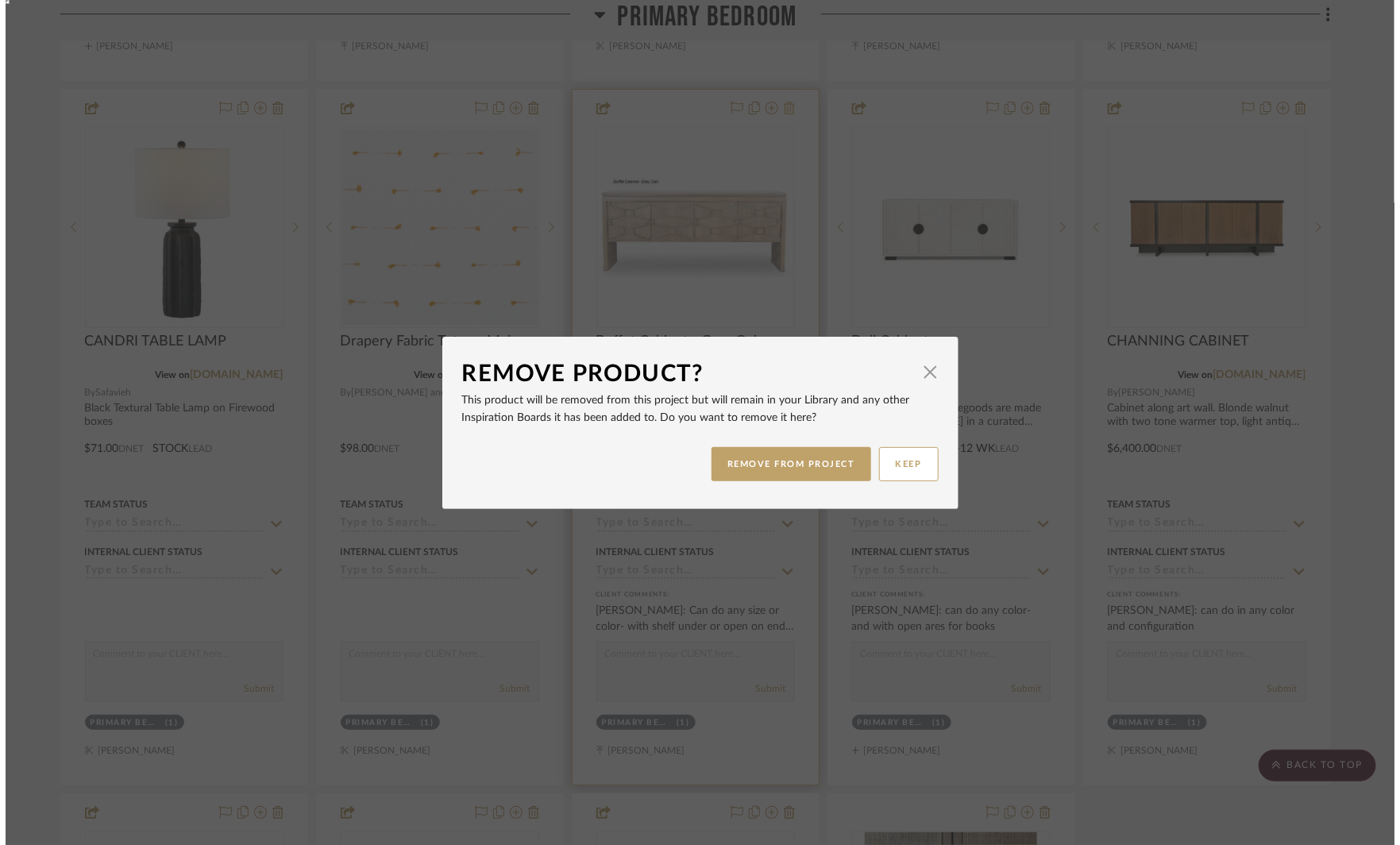
scroll to position [0, 0]
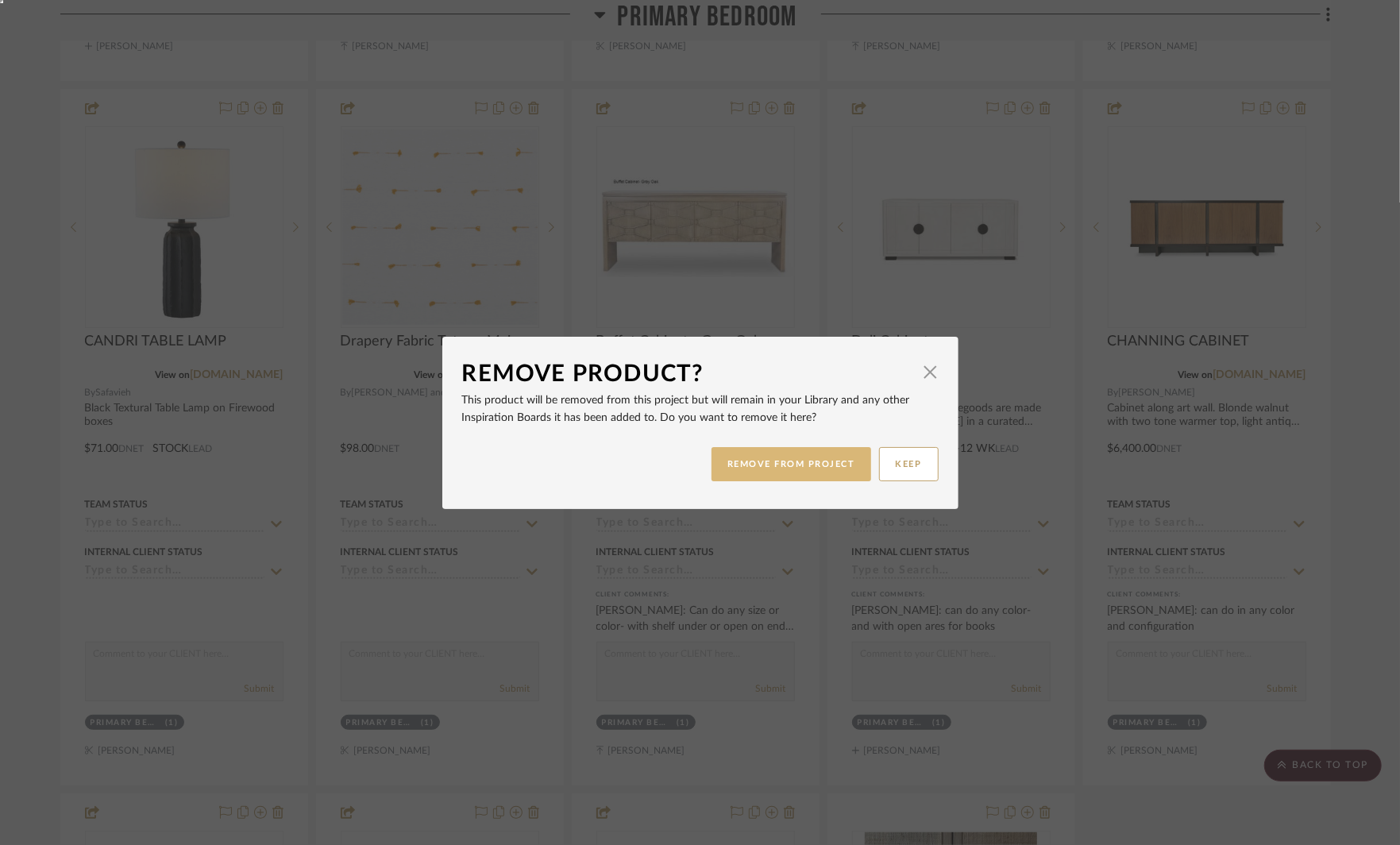
click at [754, 463] on button "REMOVE FROM PROJECT" at bounding box center [791, 464] width 159 height 34
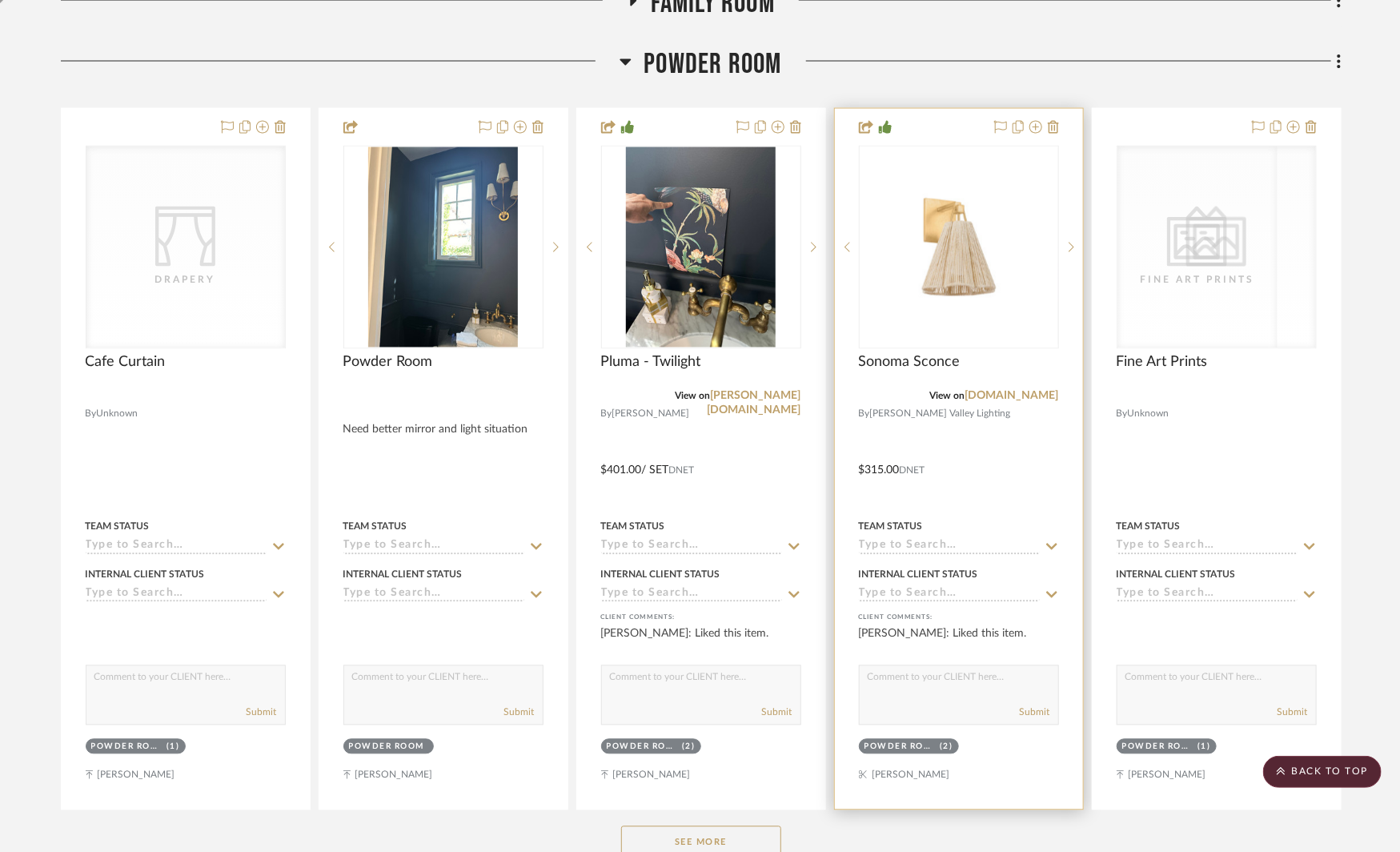
scroll to position [1431, 0]
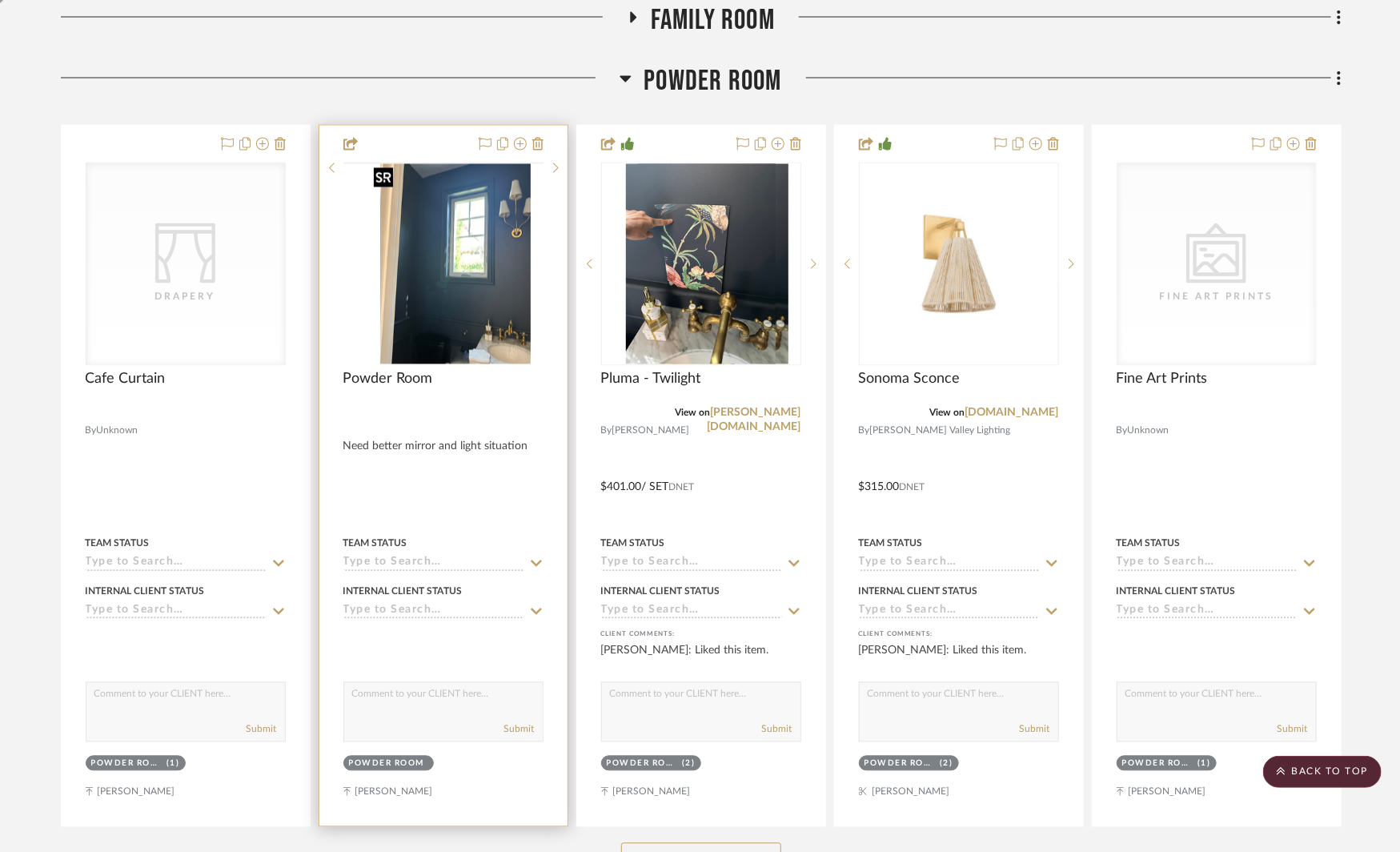
click at [0, 0] on img at bounding box center [0, 0] width 0 height 0
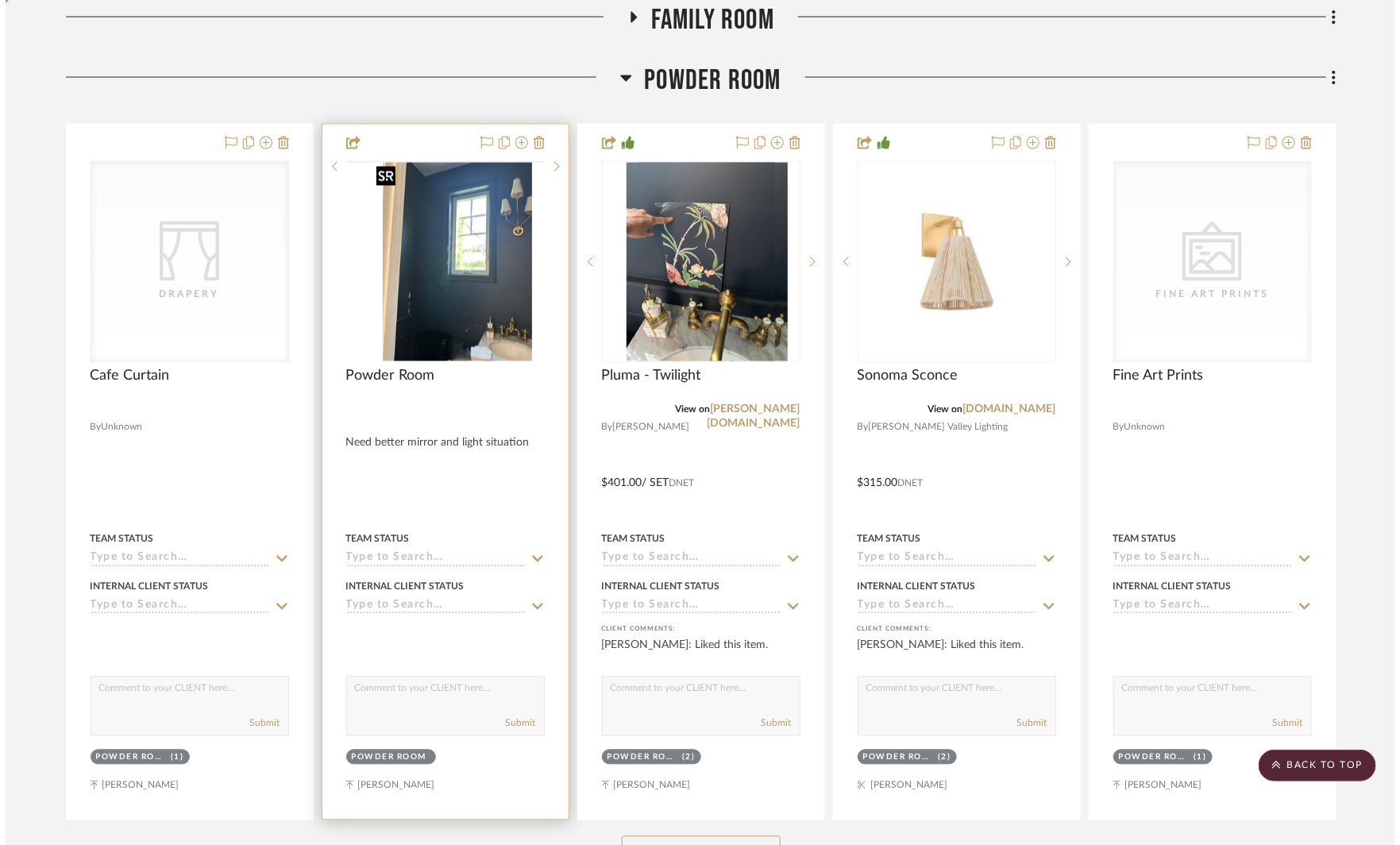
scroll to position [0, 0]
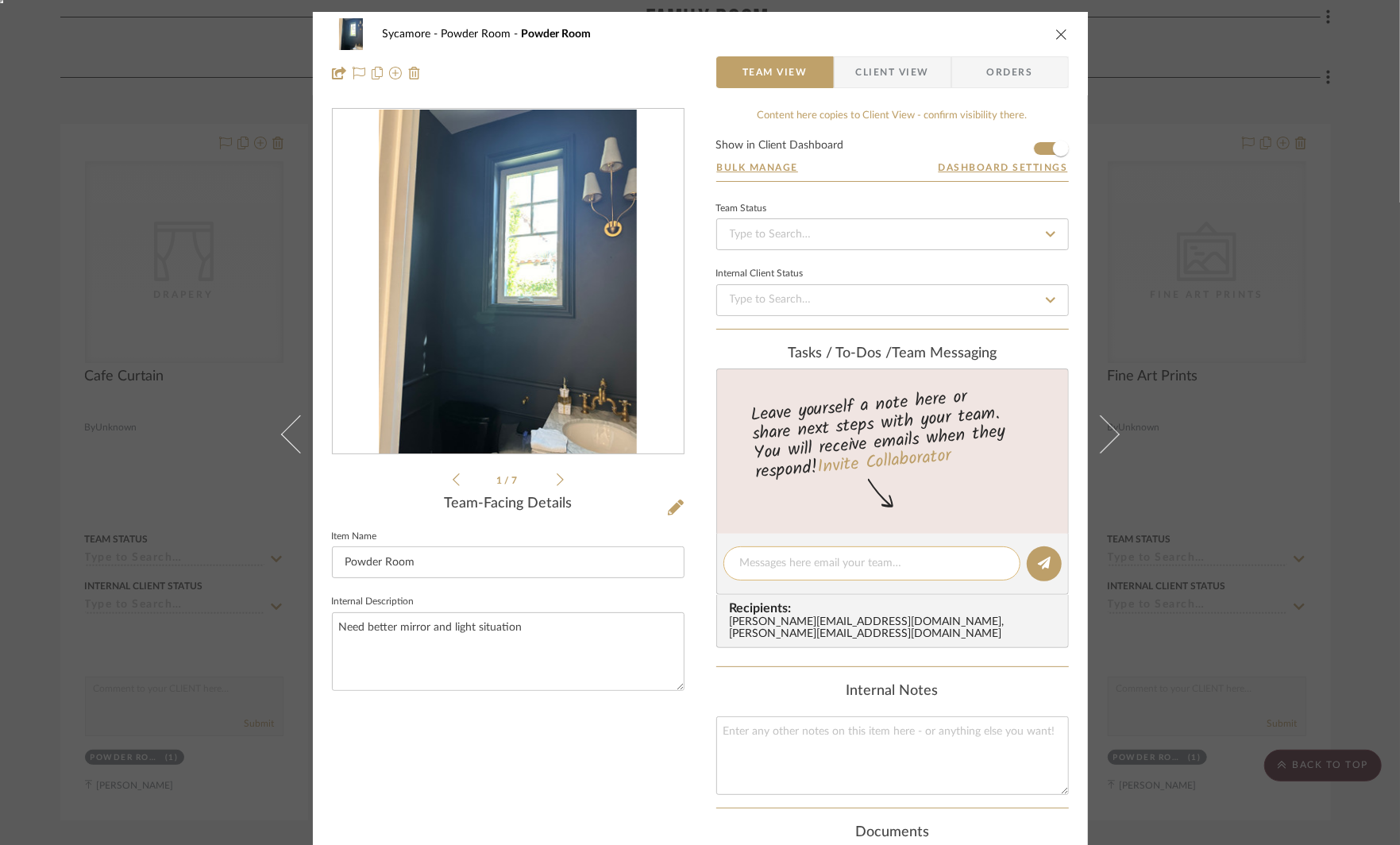
click at [759, 551] on div at bounding box center [872, 563] width 297 height 34
click at [753, 561] on textarea at bounding box center [872, 563] width 264 height 17
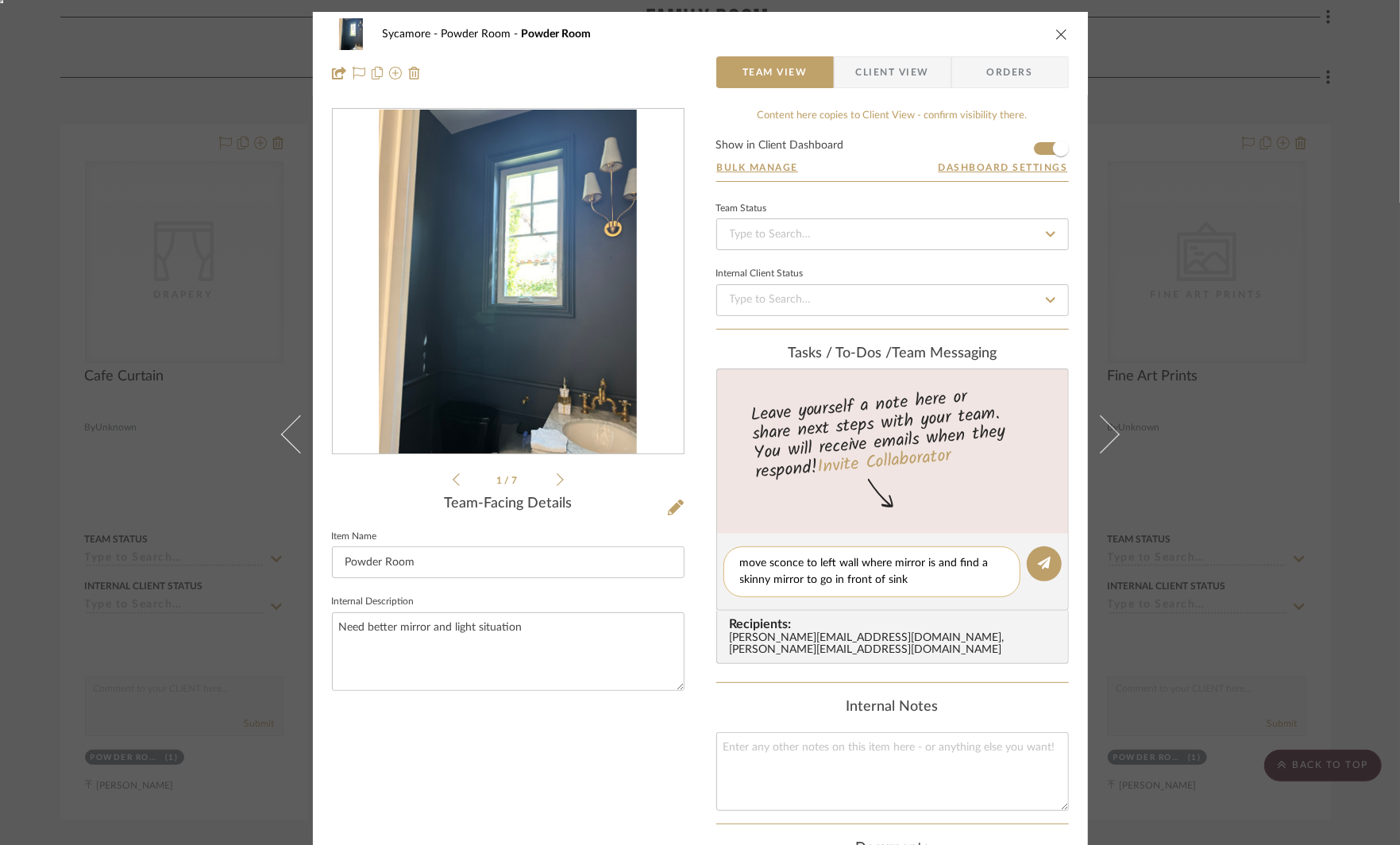
click at [836, 580] on textarea "move sconce to left wall where mirror is and find a skinny mirror to go in fron…" at bounding box center [872, 572] width 264 height 33
type textarea "move sconce to left wall where mirror is and find a skinny mirror to go over si…"
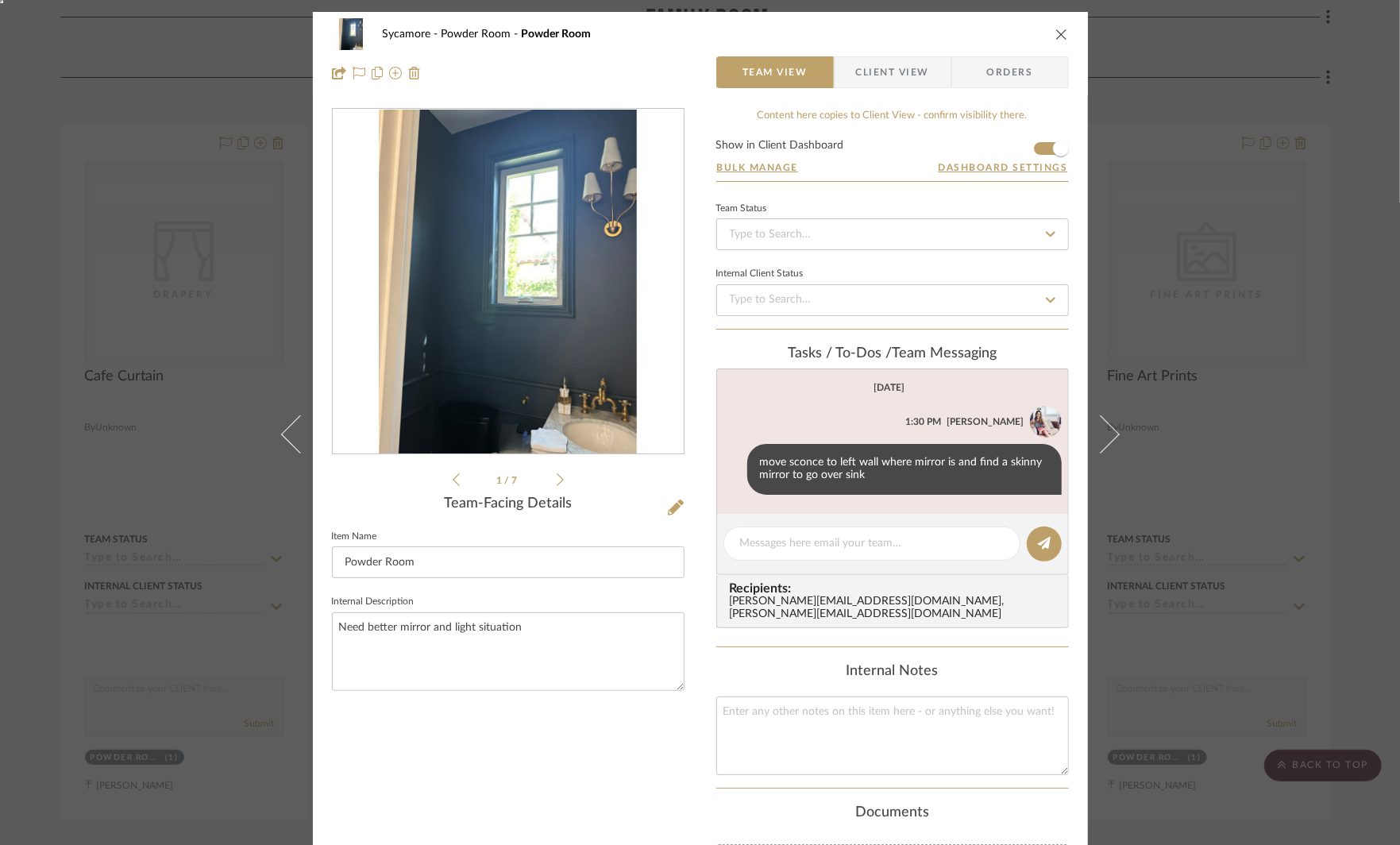
click at [1175, 490] on div "Sycamore Powder Room Powder Room Team View Client View Orders 1 / 7 Team-Facing…" at bounding box center [700, 422] width 1400 height 845
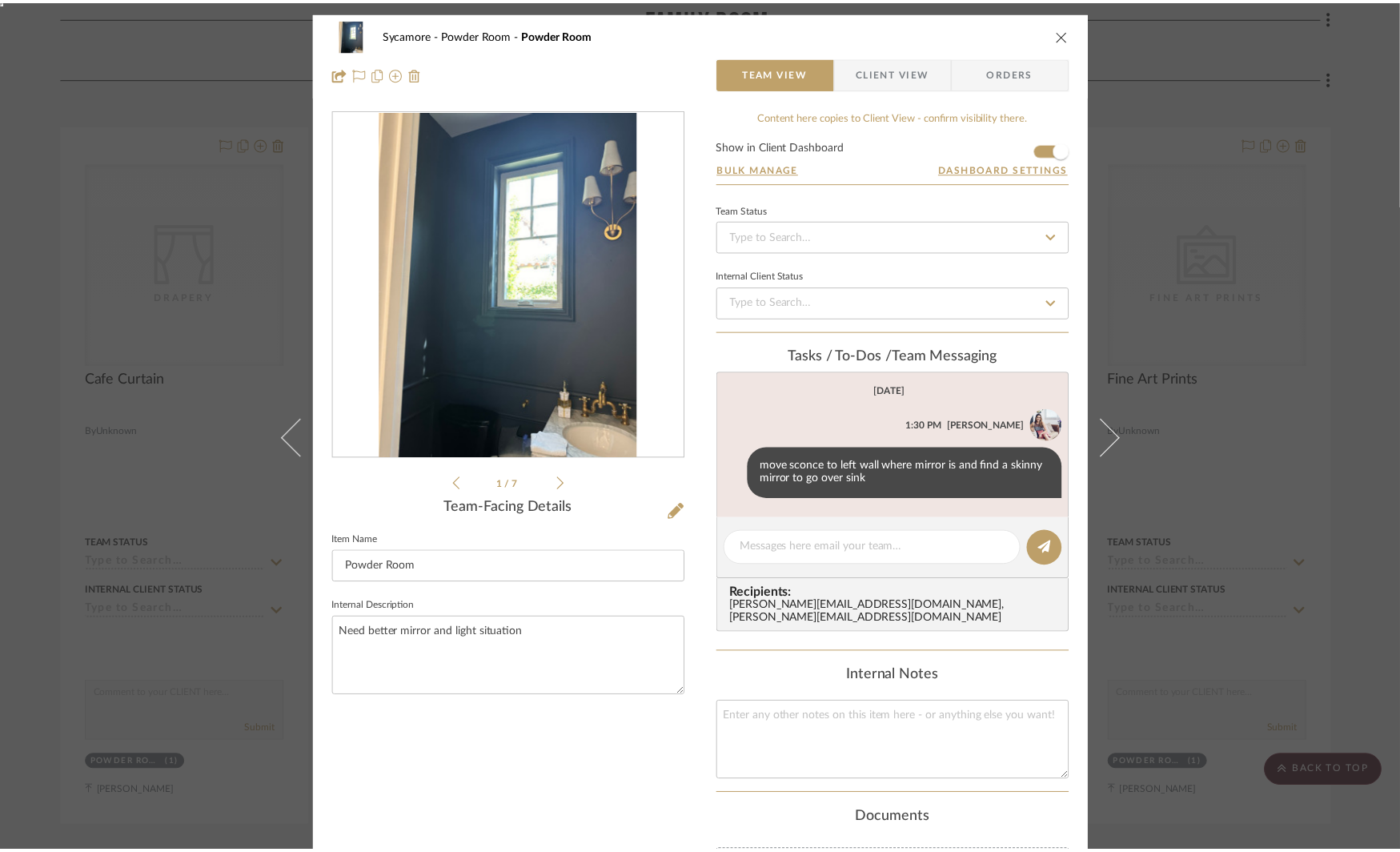
scroll to position [1431, 0]
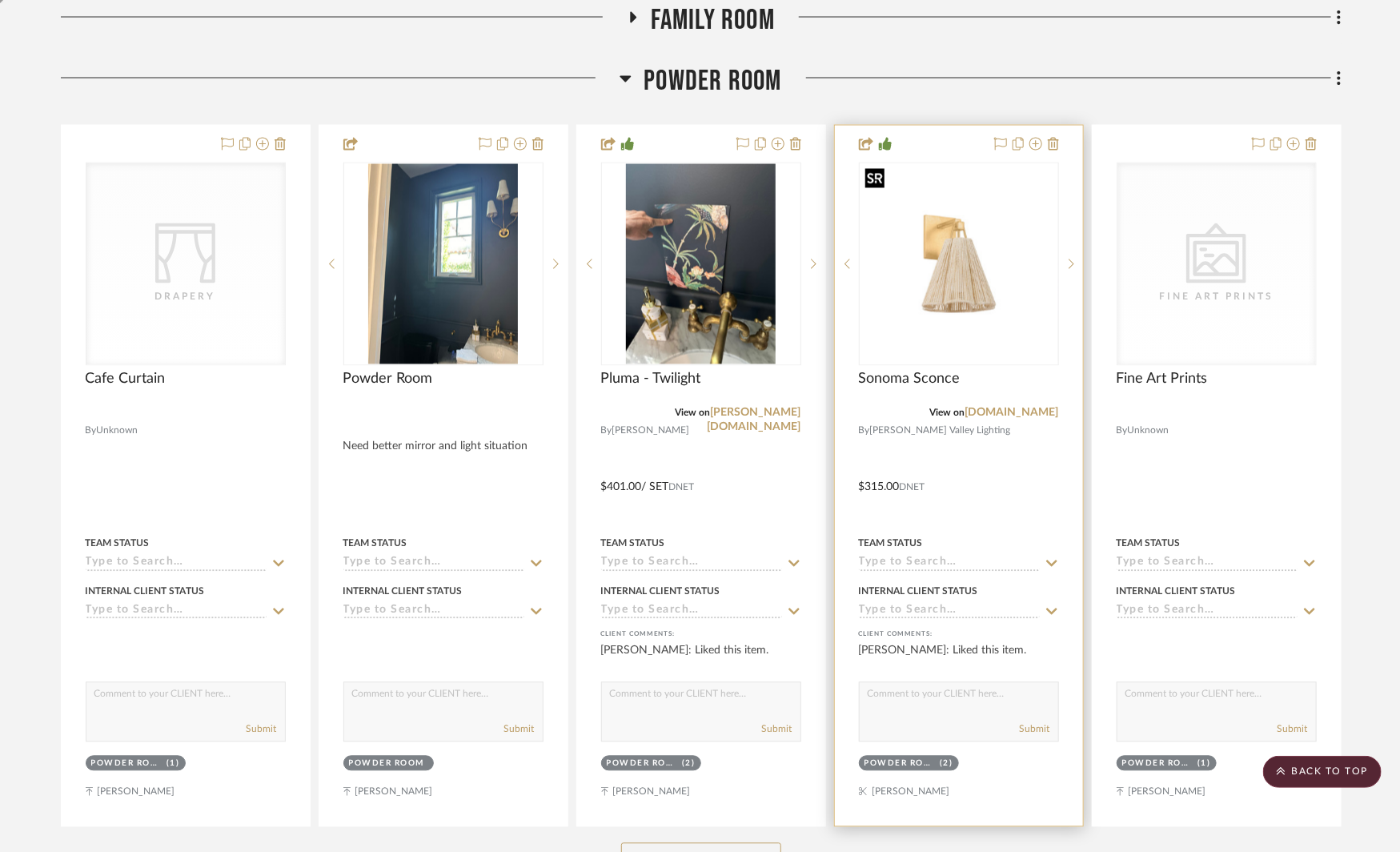
click at [979, 270] on img "0" at bounding box center [959, 263] width 197 height 197
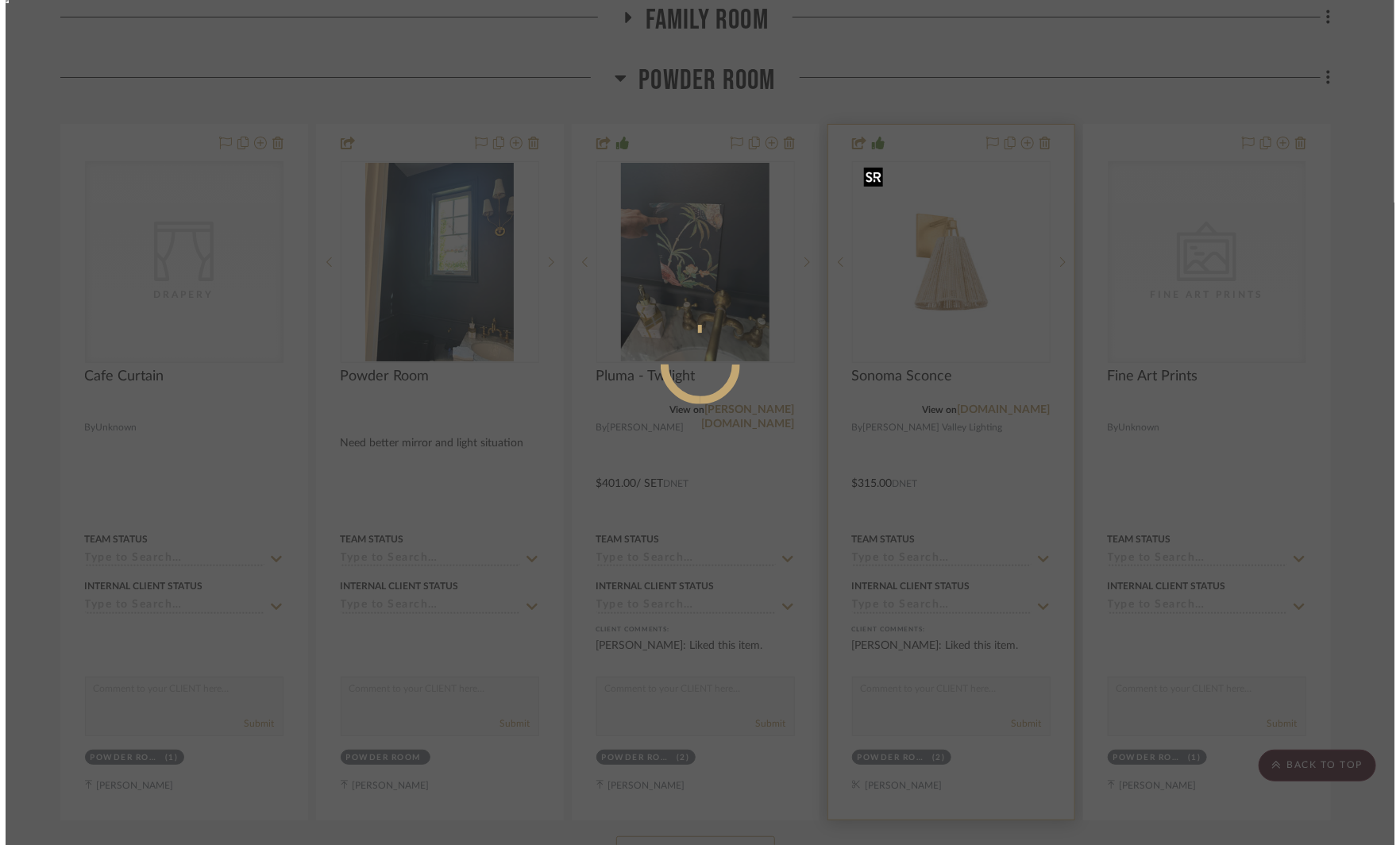
scroll to position [0, 0]
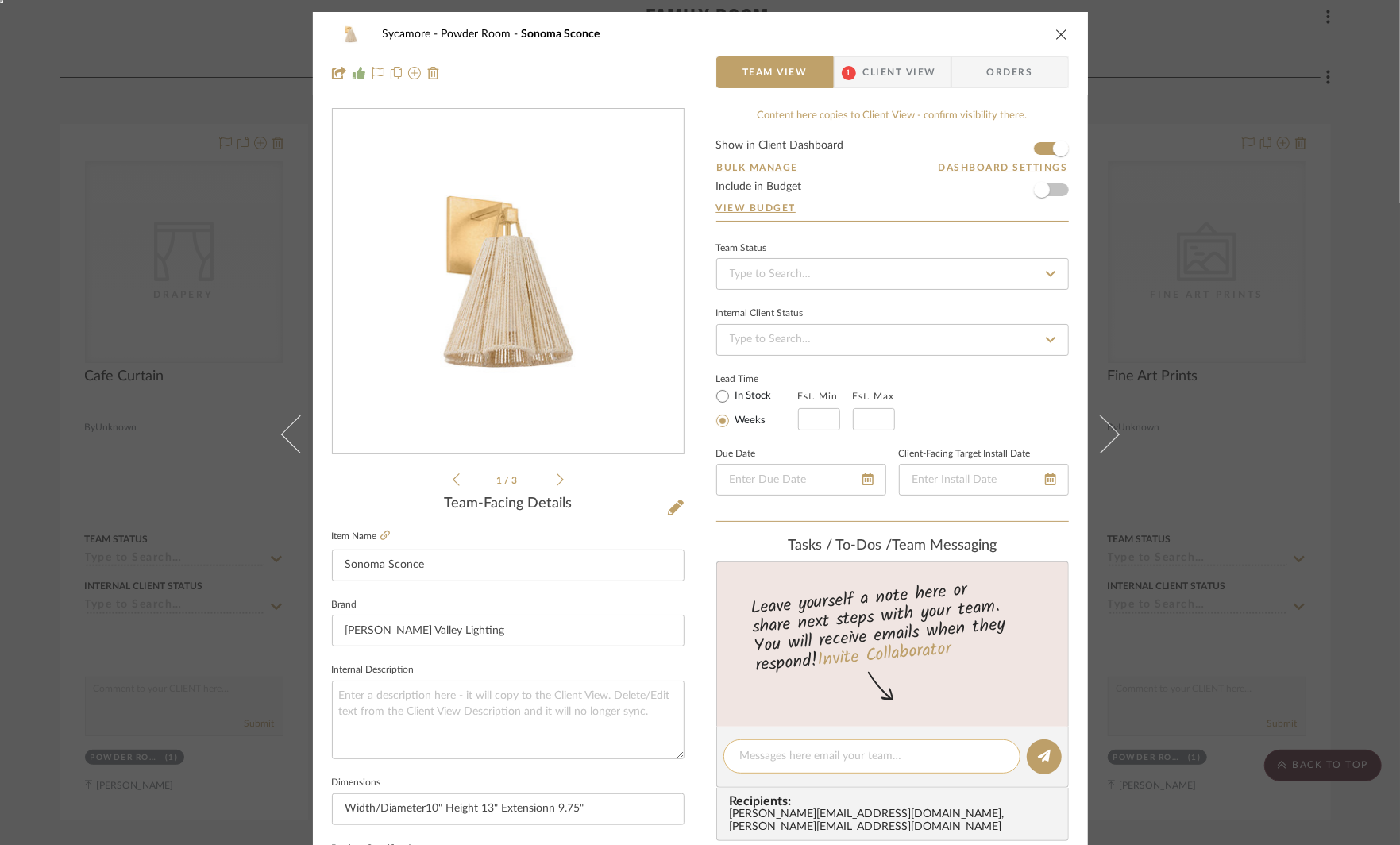
click at [773, 748] on textarea at bounding box center [872, 756] width 264 height 17
click at [240, 386] on div "Sycamore Powder Room Sonoma Sconce Team View 1 Client View Orders 1 / 3 Team-Fa…" at bounding box center [700, 422] width 1400 height 845
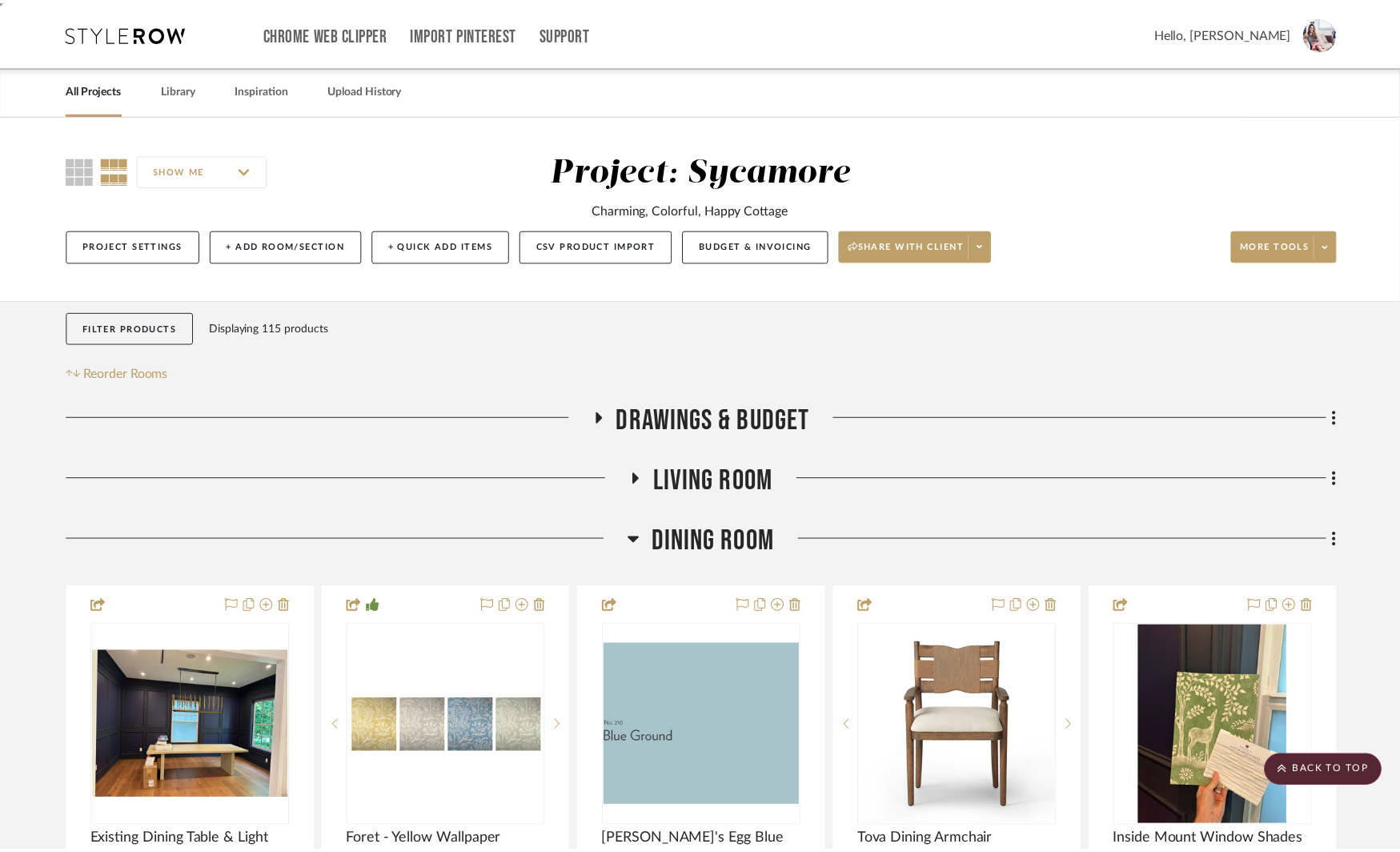
scroll to position [1431, 0]
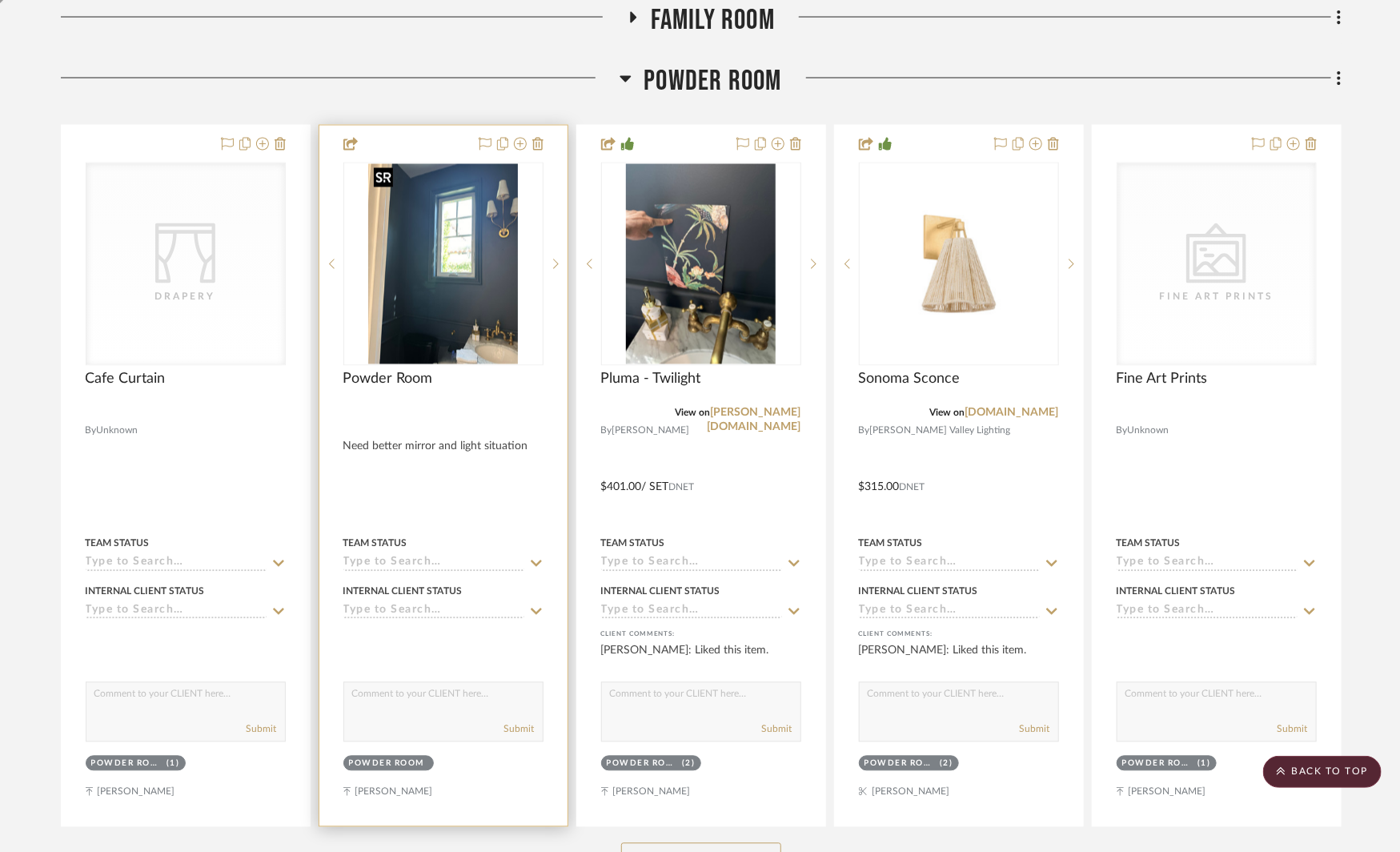
click at [502, 214] on img "0" at bounding box center [443, 264] width 150 height 200
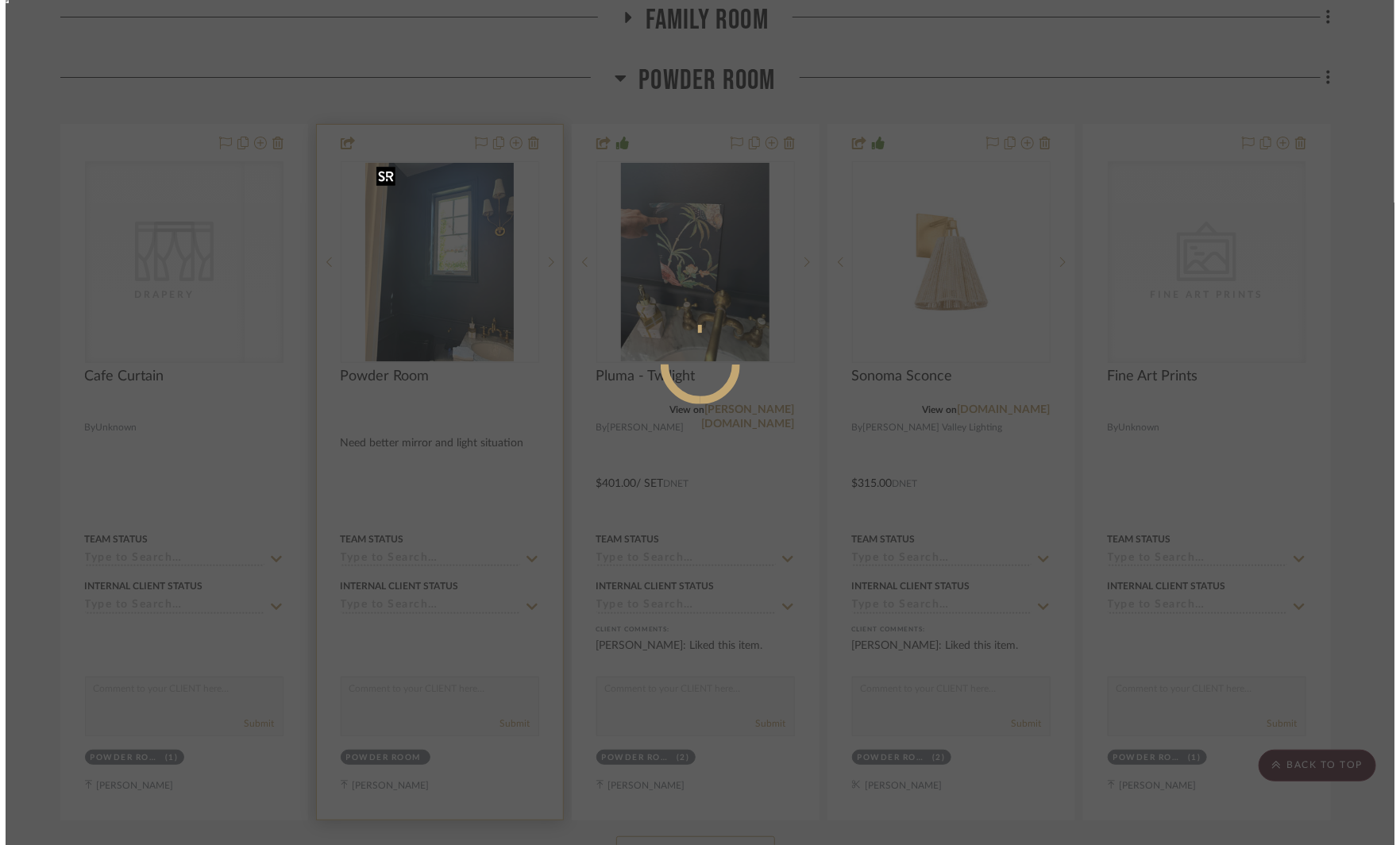
scroll to position [0, 0]
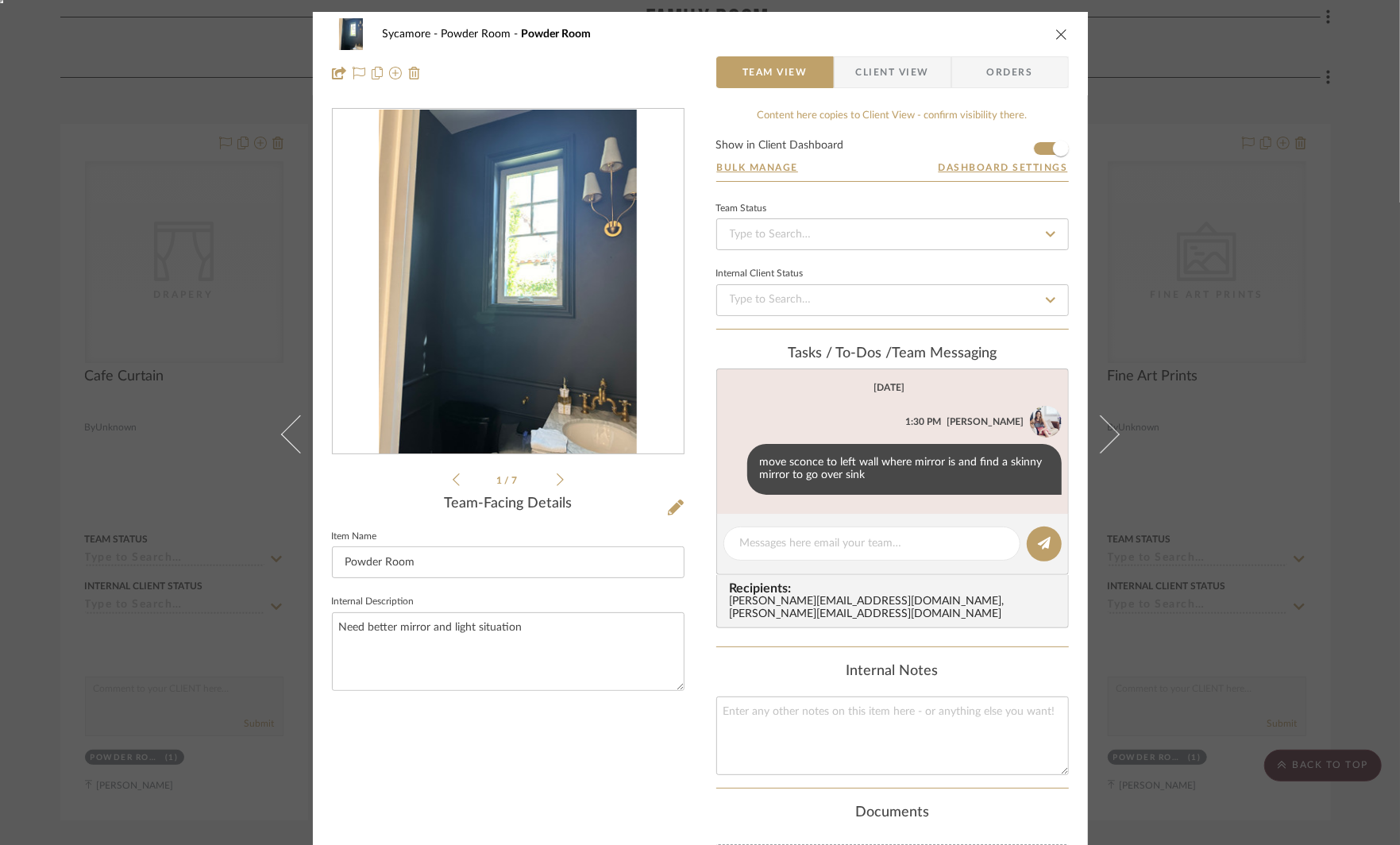
click at [1175, 242] on div "Sycamore Powder Room Powder Room Team View Client View Orders 1 / 7 Team-Facing…" at bounding box center [700, 422] width 1400 height 845
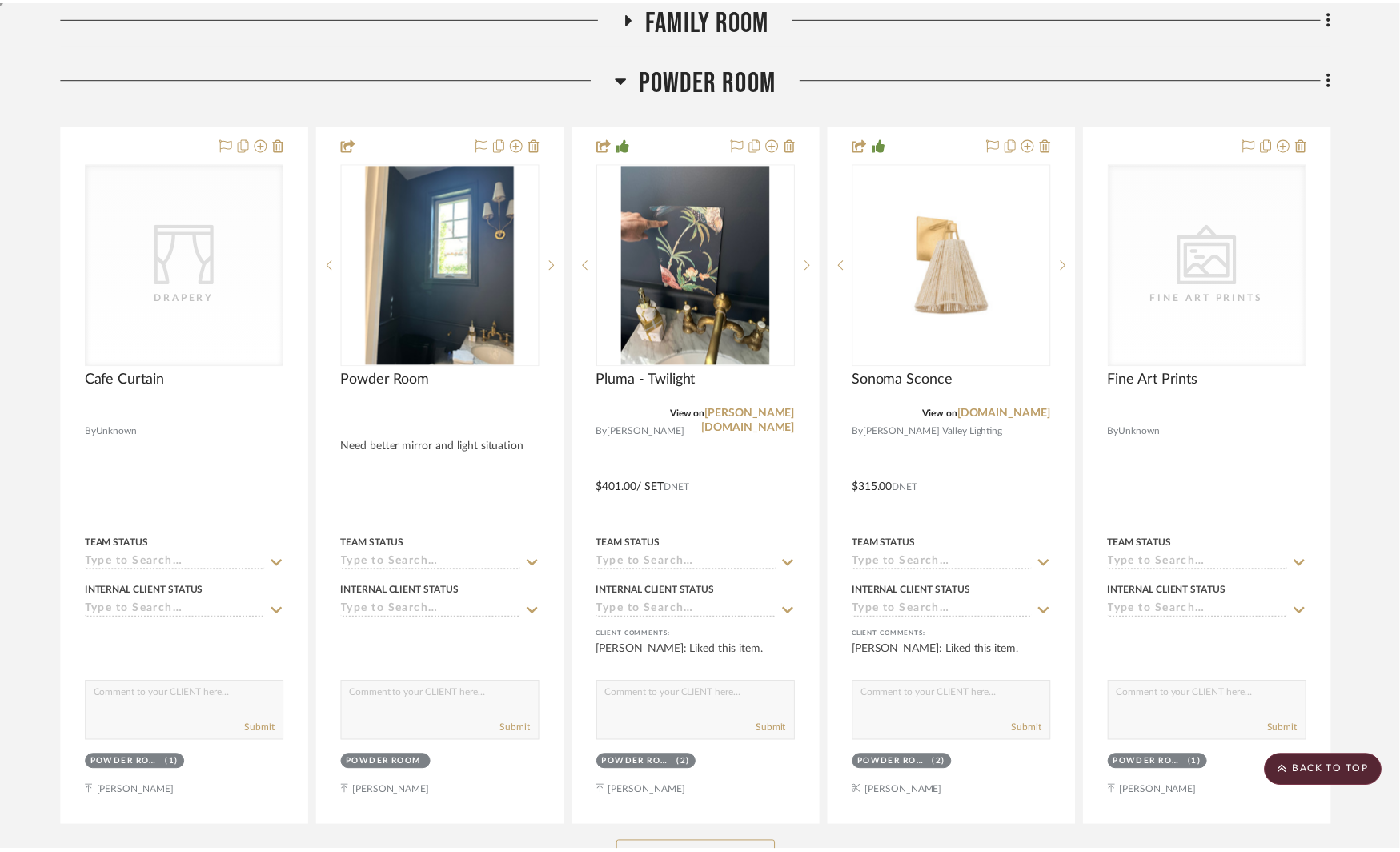
scroll to position [1431, 0]
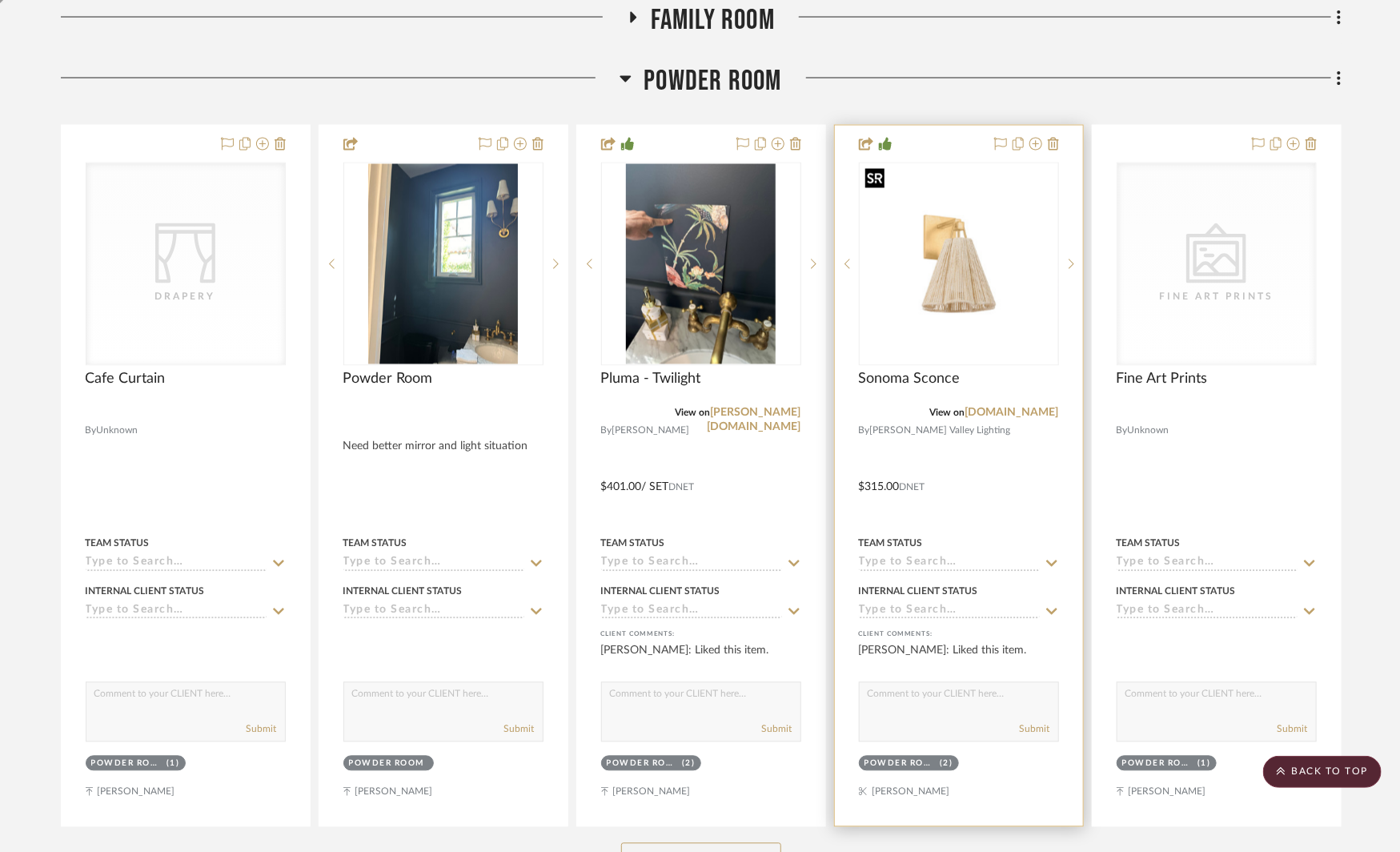
click at [964, 233] on img "0" at bounding box center [959, 263] width 197 height 197
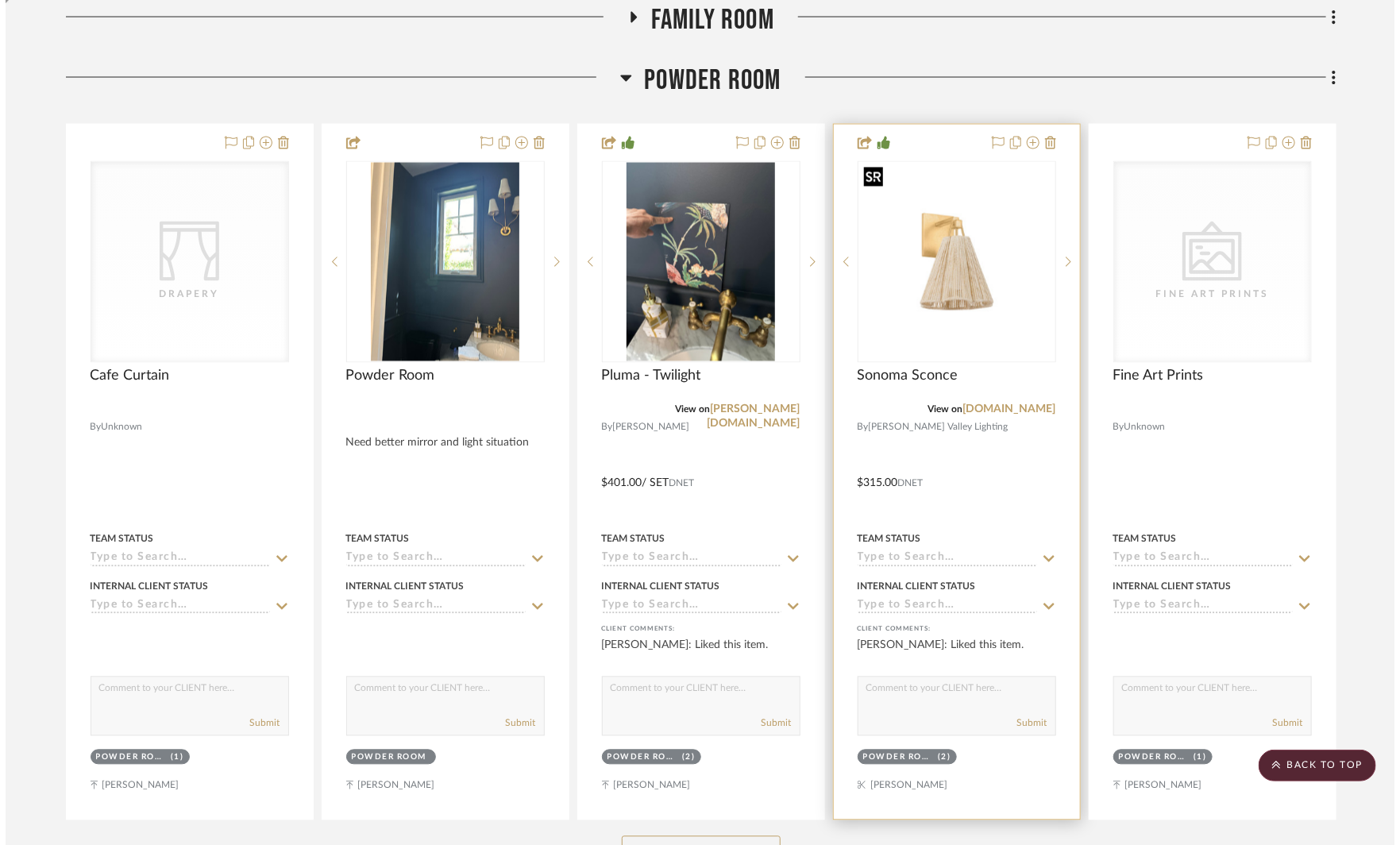
scroll to position [0, 0]
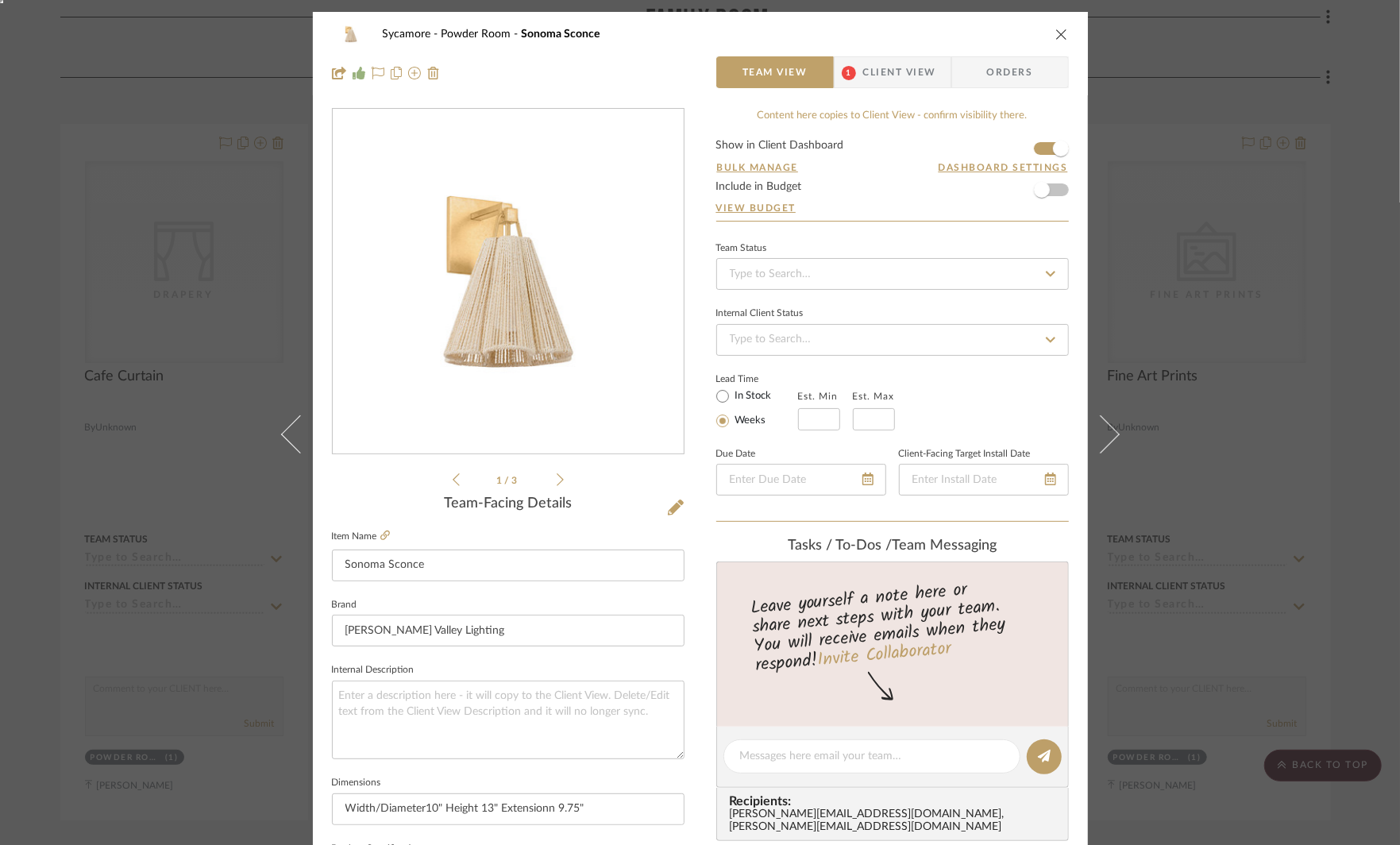
click at [557, 479] on icon at bounding box center [561, 479] width 7 height 14
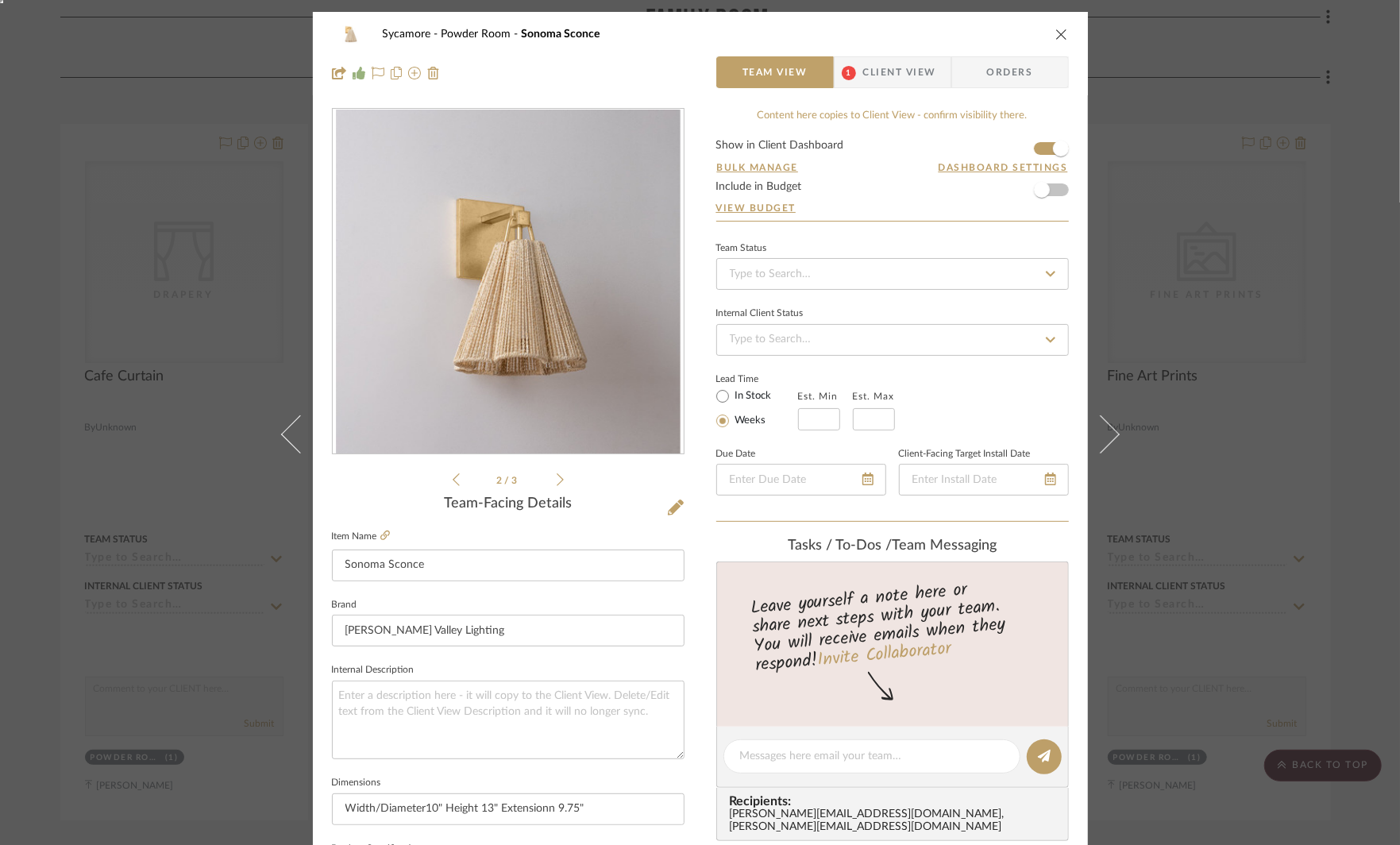
click at [557, 479] on icon at bounding box center [561, 479] width 7 height 14
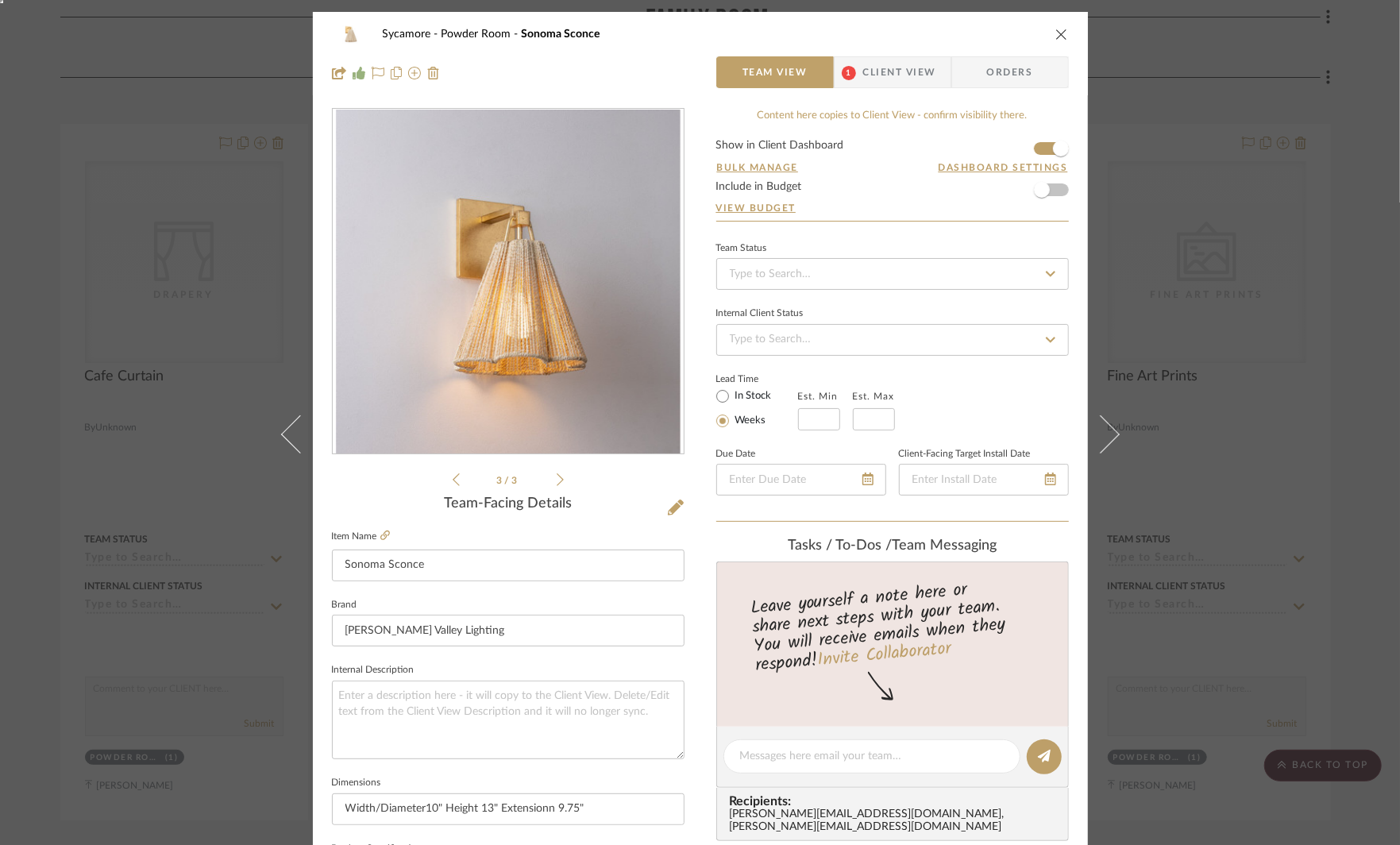
click at [886, 73] on span "Client View" at bounding box center [900, 72] width 73 height 32
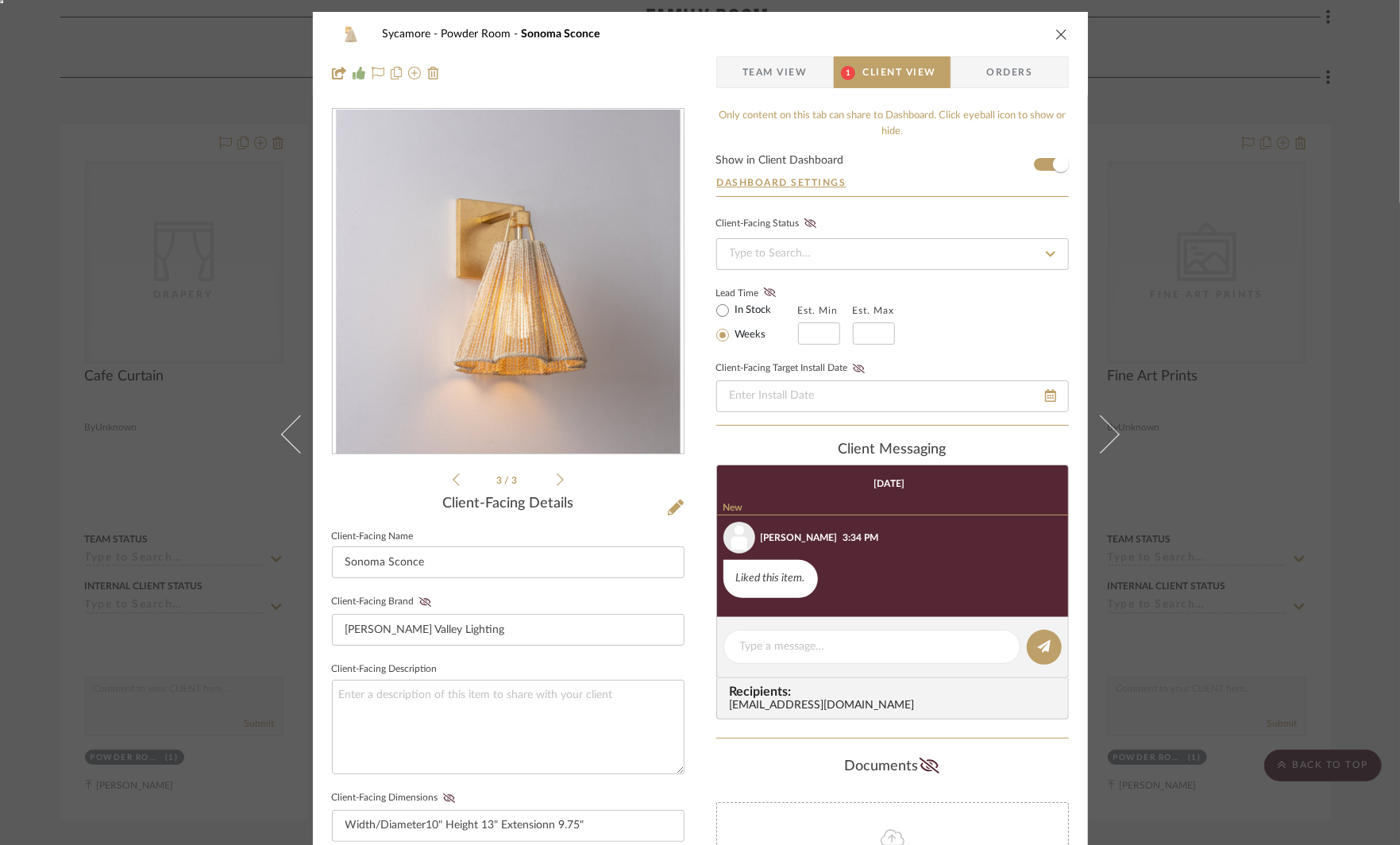
click at [773, 75] on span "Team View" at bounding box center [775, 72] width 65 height 32
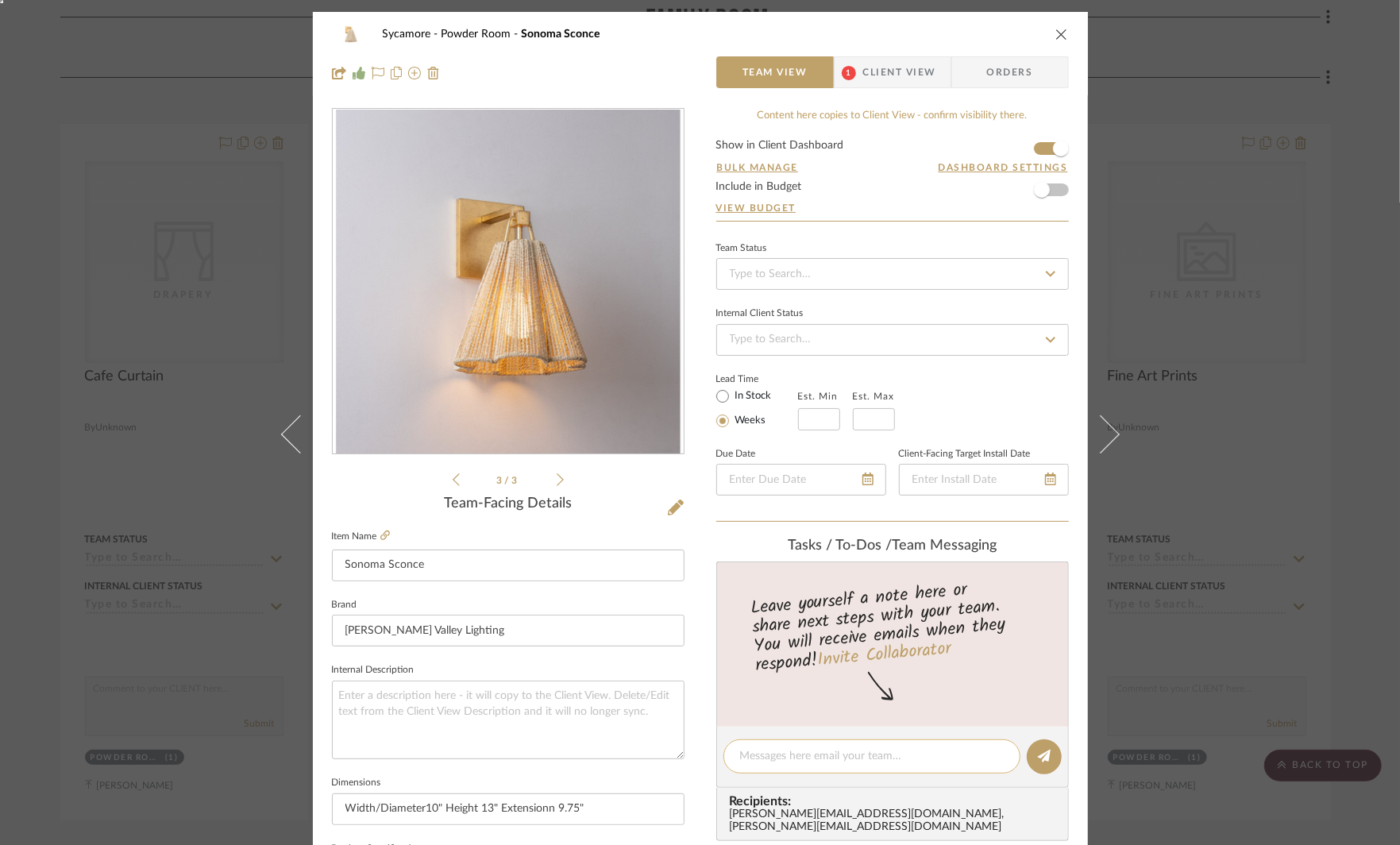
click at [814, 752] on textarea at bounding box center [872, 756] width 264 height 17
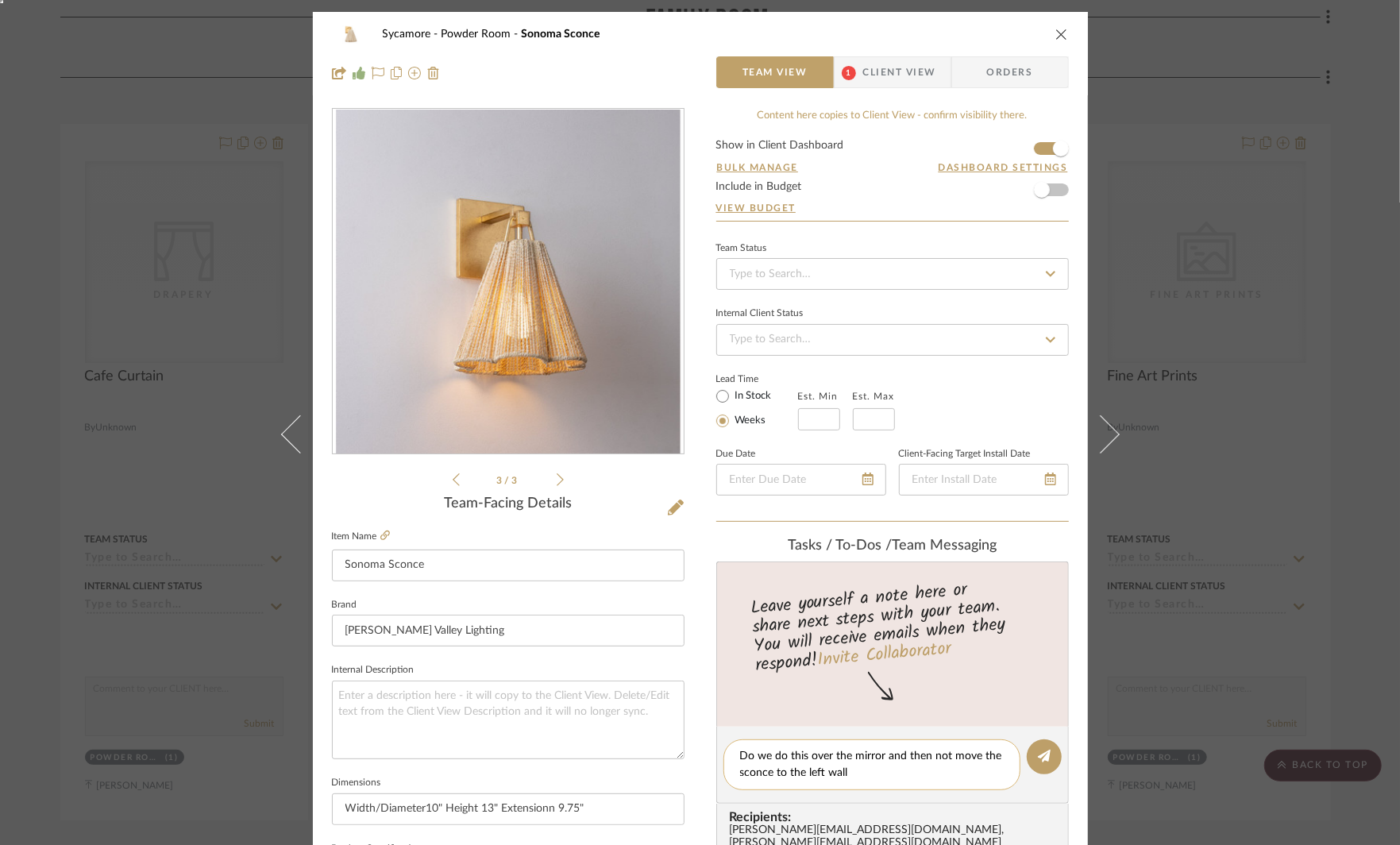
type textarea "Do we do this over the mirror and then not move the sconce to the left wall?"
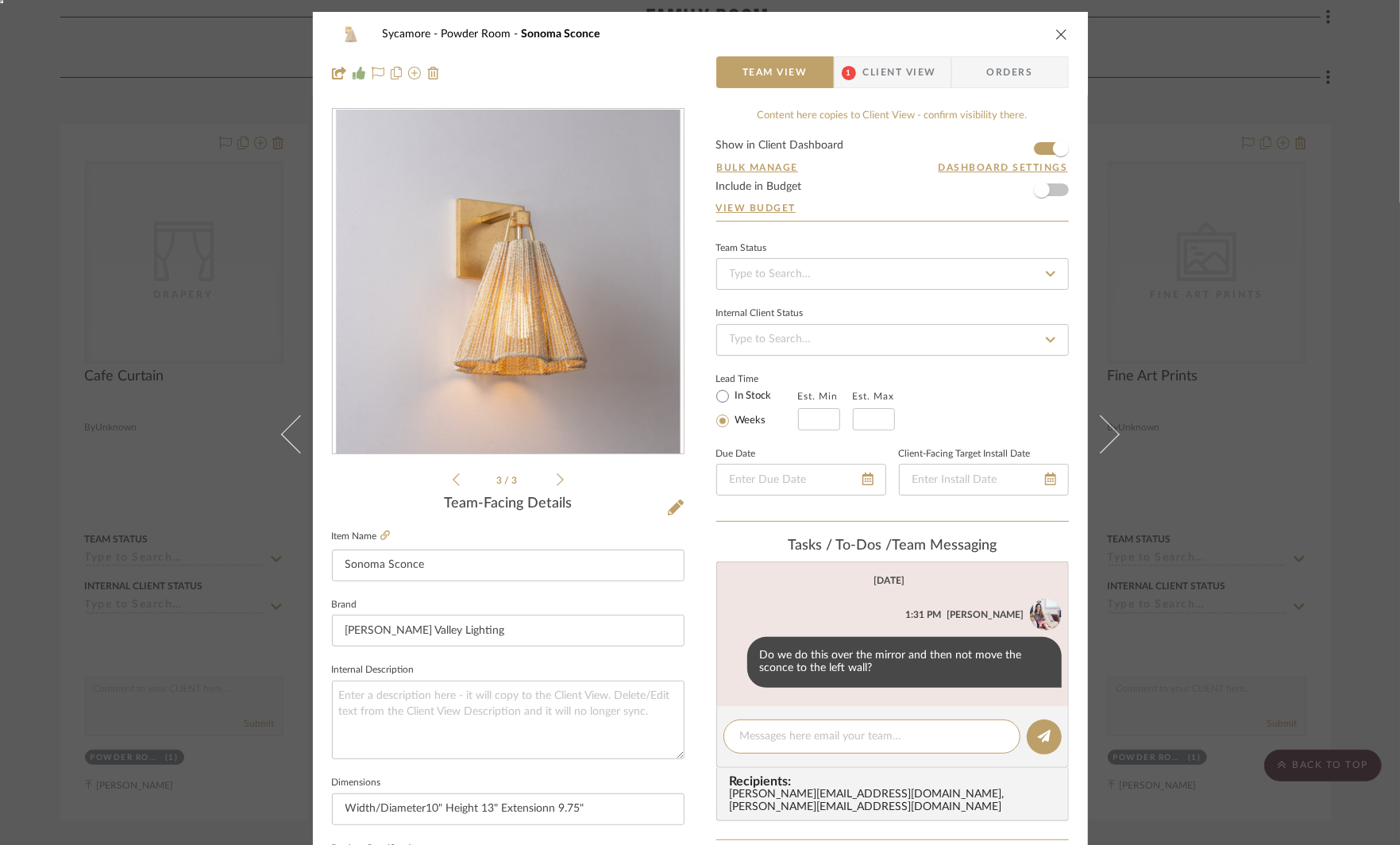
click at [1227, 531] on div "Sycamore Powder Room Sonoma Sconce Team View 1 Client View Orders 3 / 3 Team-Fa…" at bounding box center [700, 422] width 1400 height 845
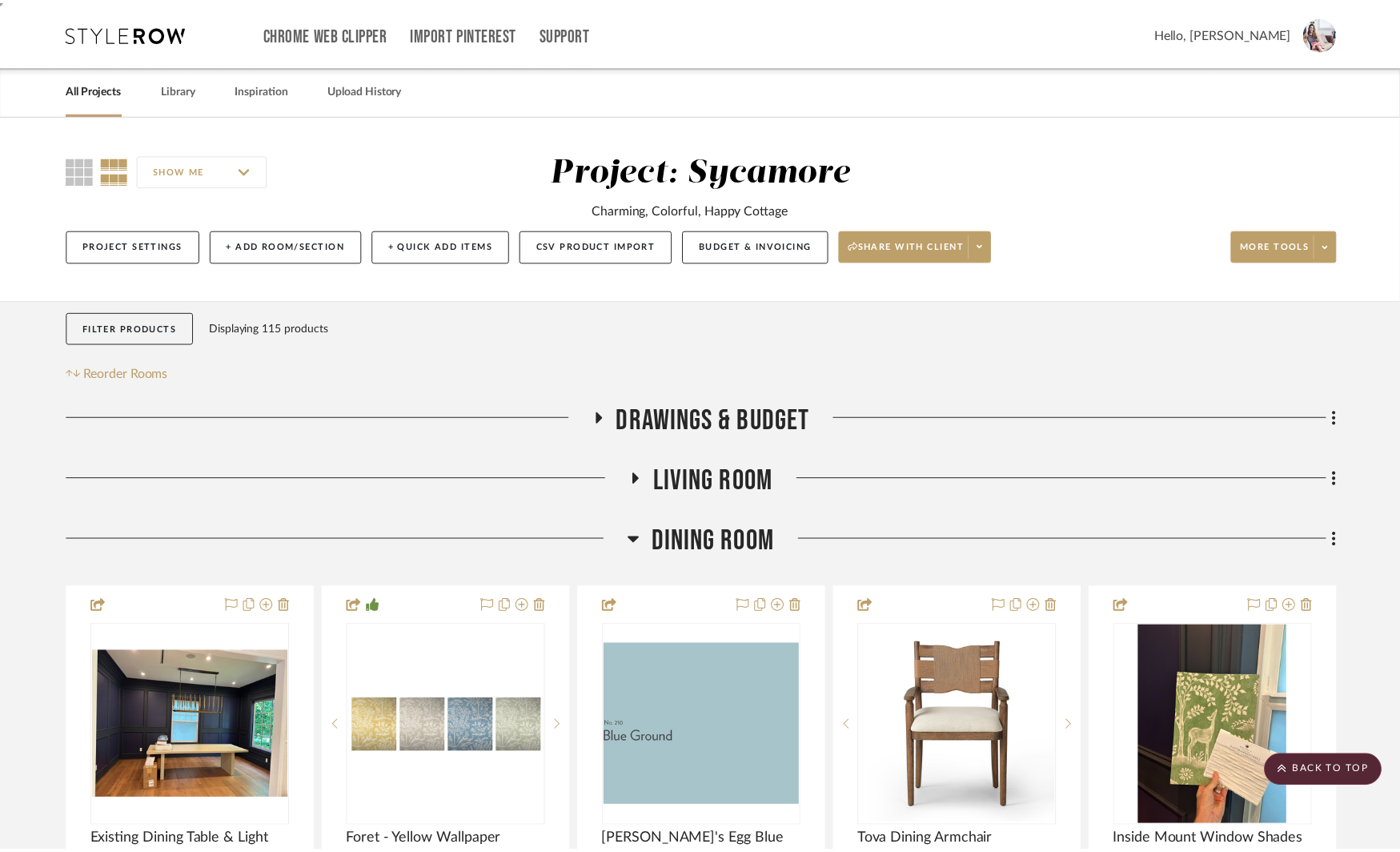
scroll to position [1431, 0]
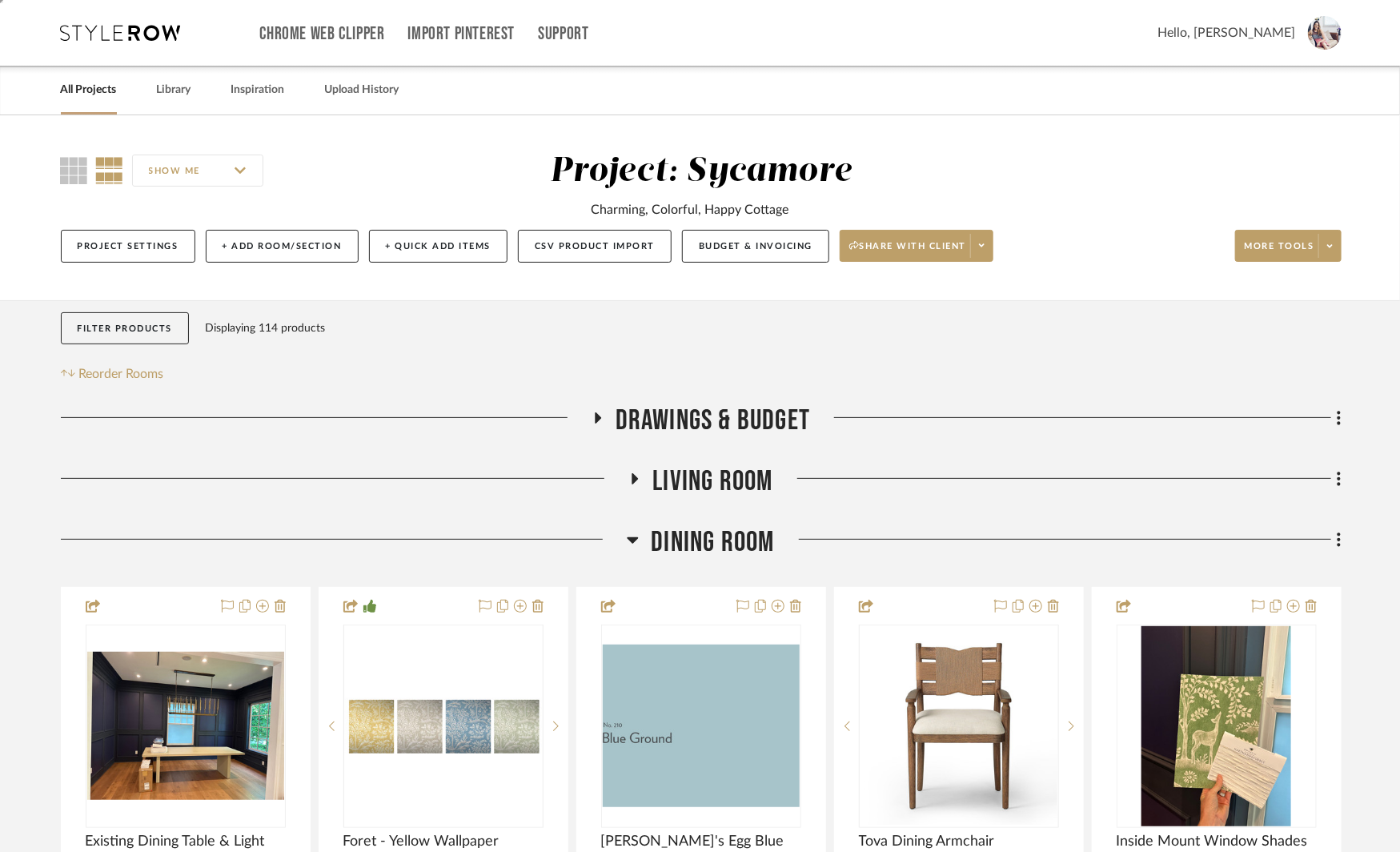
click at [638, 537] on icon at bounding box center [632, 539] width 12 height 20
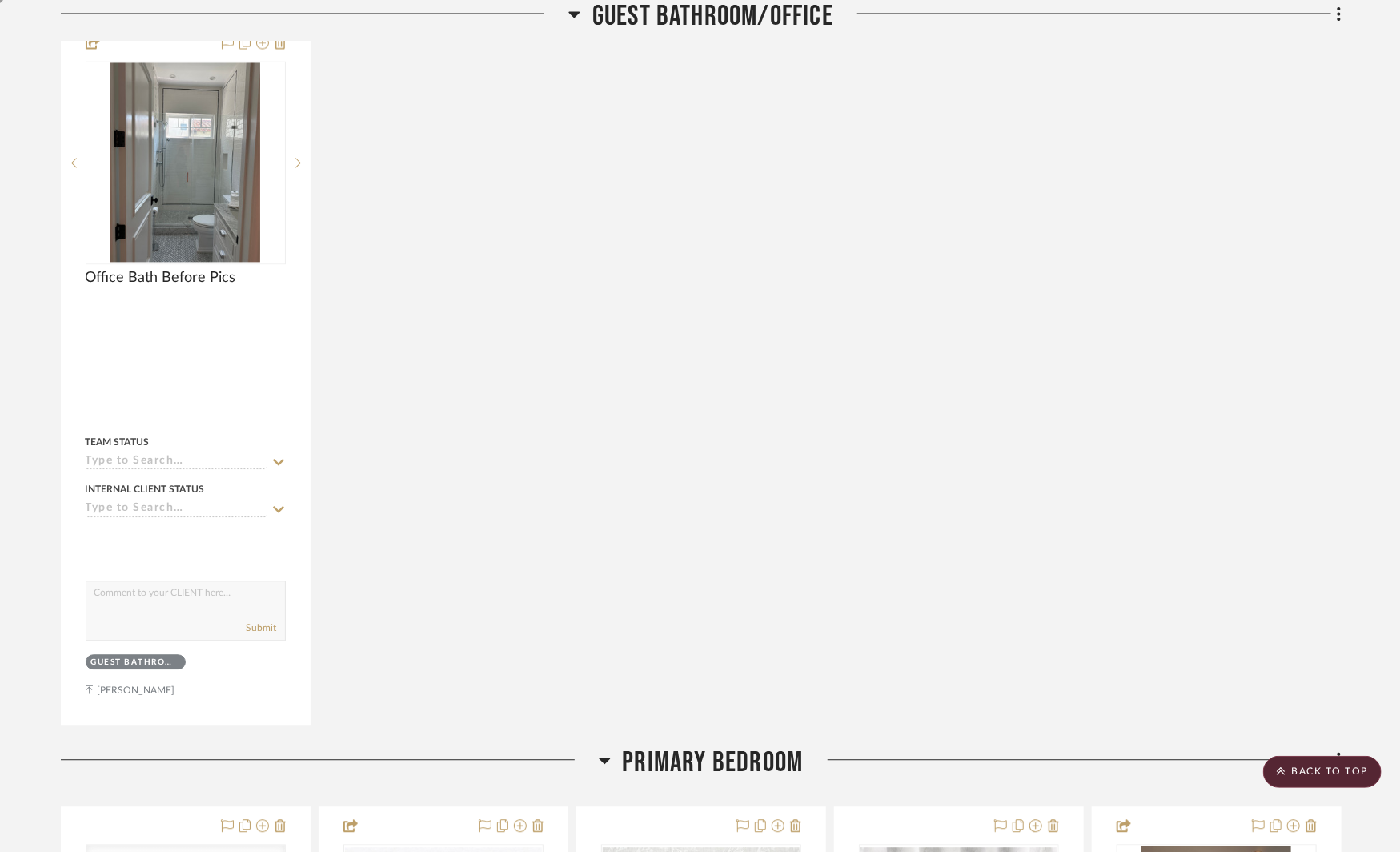
scroll to position [1669, 0]
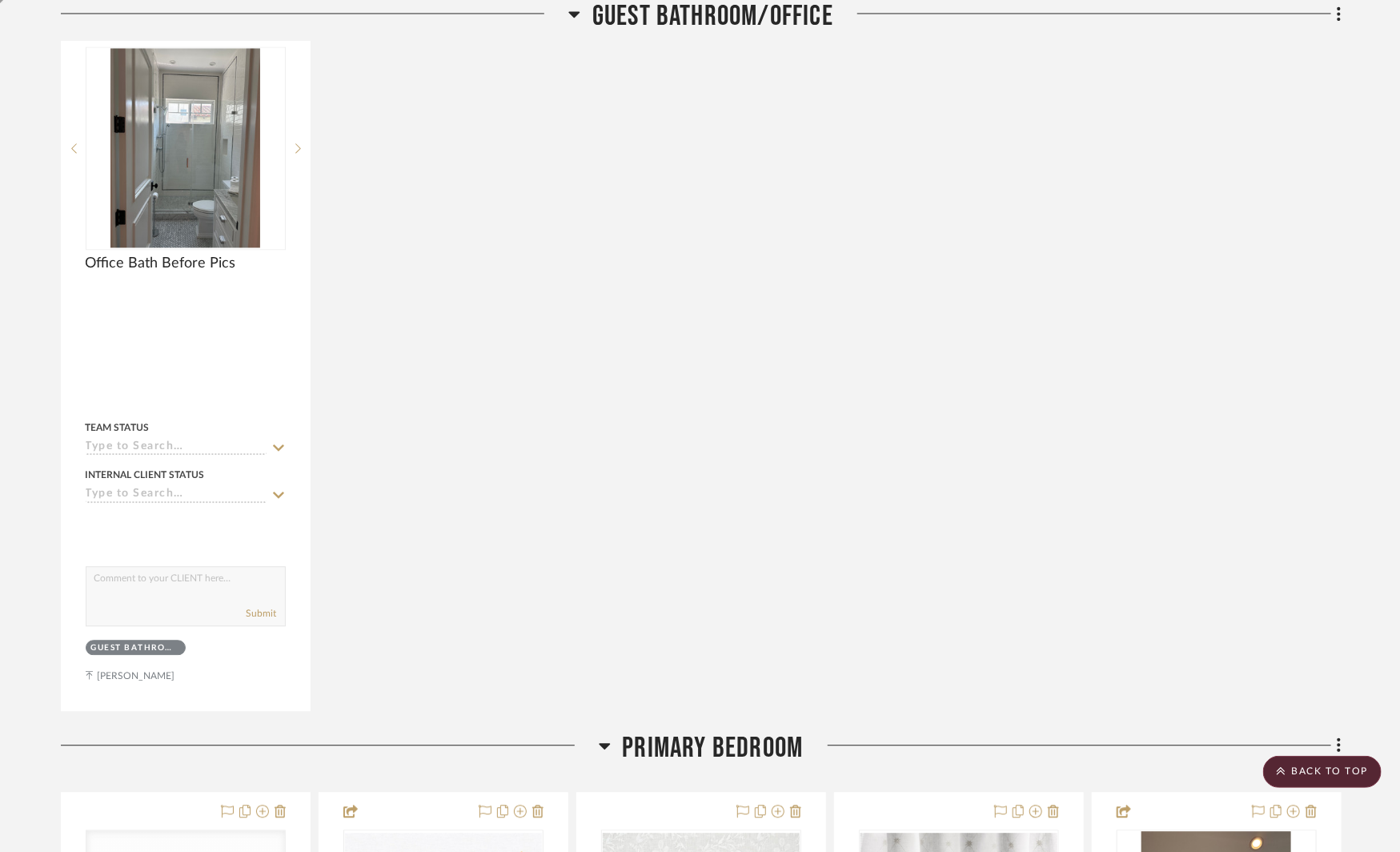
click at [569, 18] on icon at bounding box center [574, 14] width 12 height 20
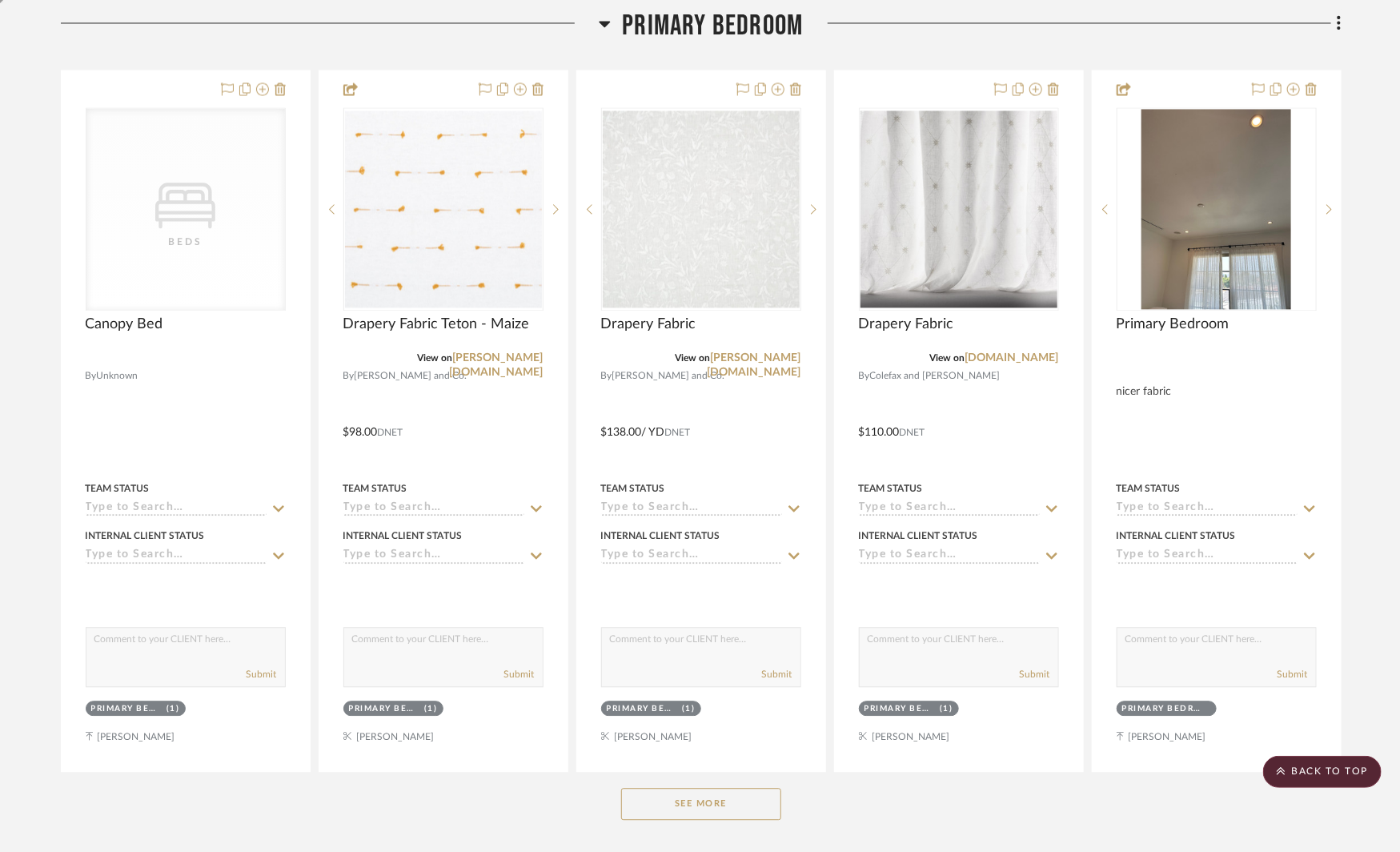
click at [698, 788] on button "See More" at bounding box center [700, 804] width 160 height 32
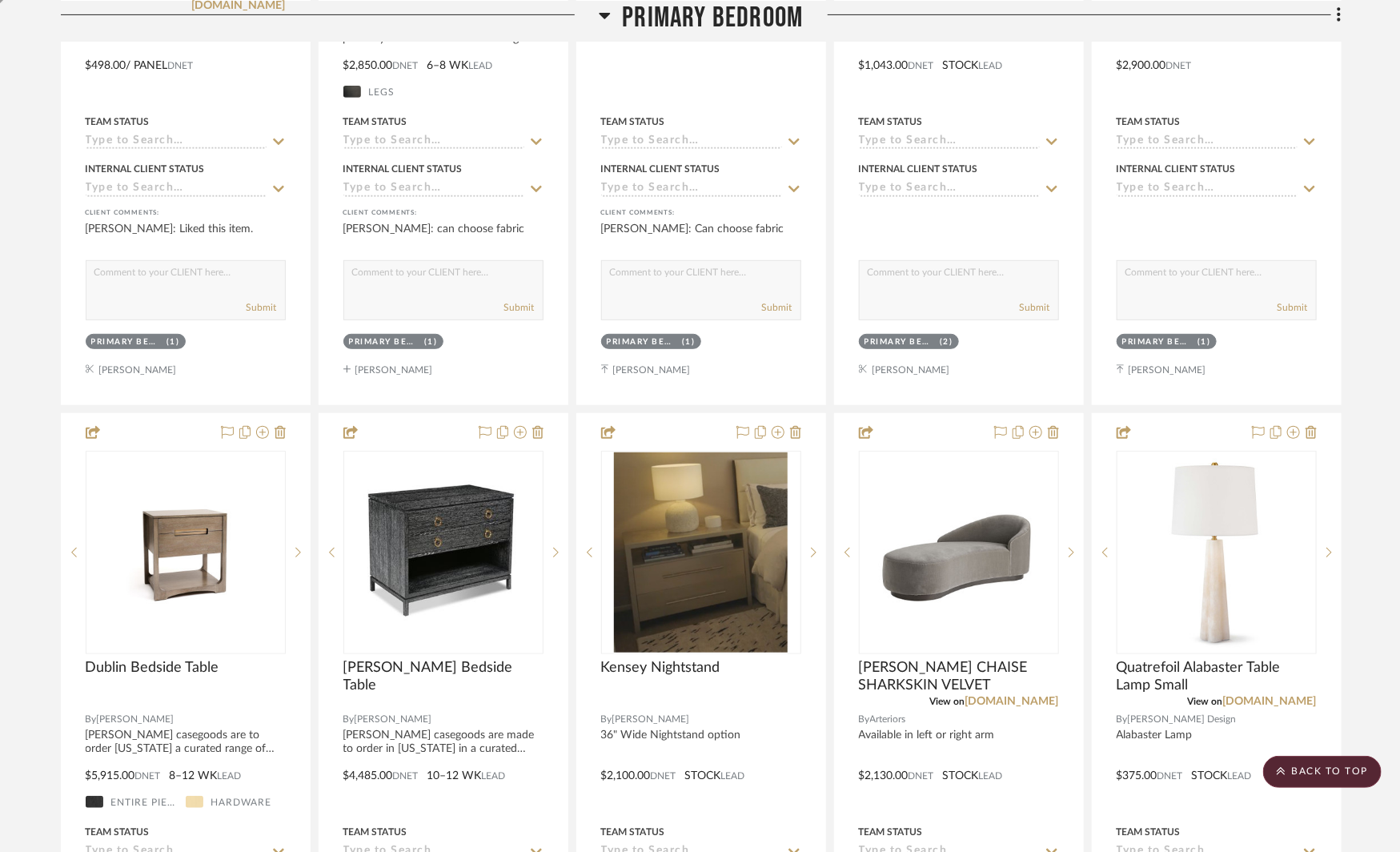
scroll to position [3475, 0]
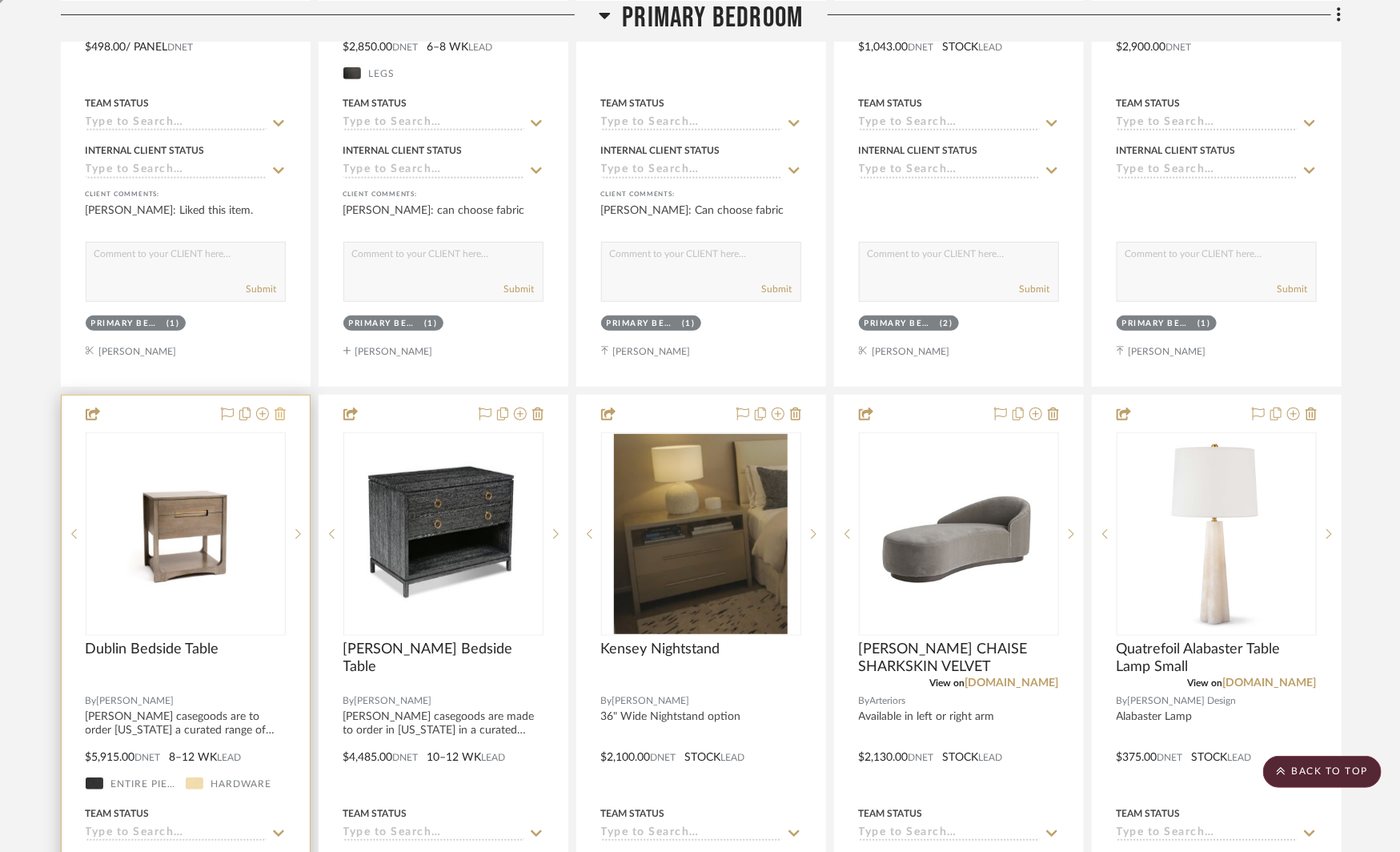
click at [280, 407] on icon at bounding box center [280, 414] width 11 height 13
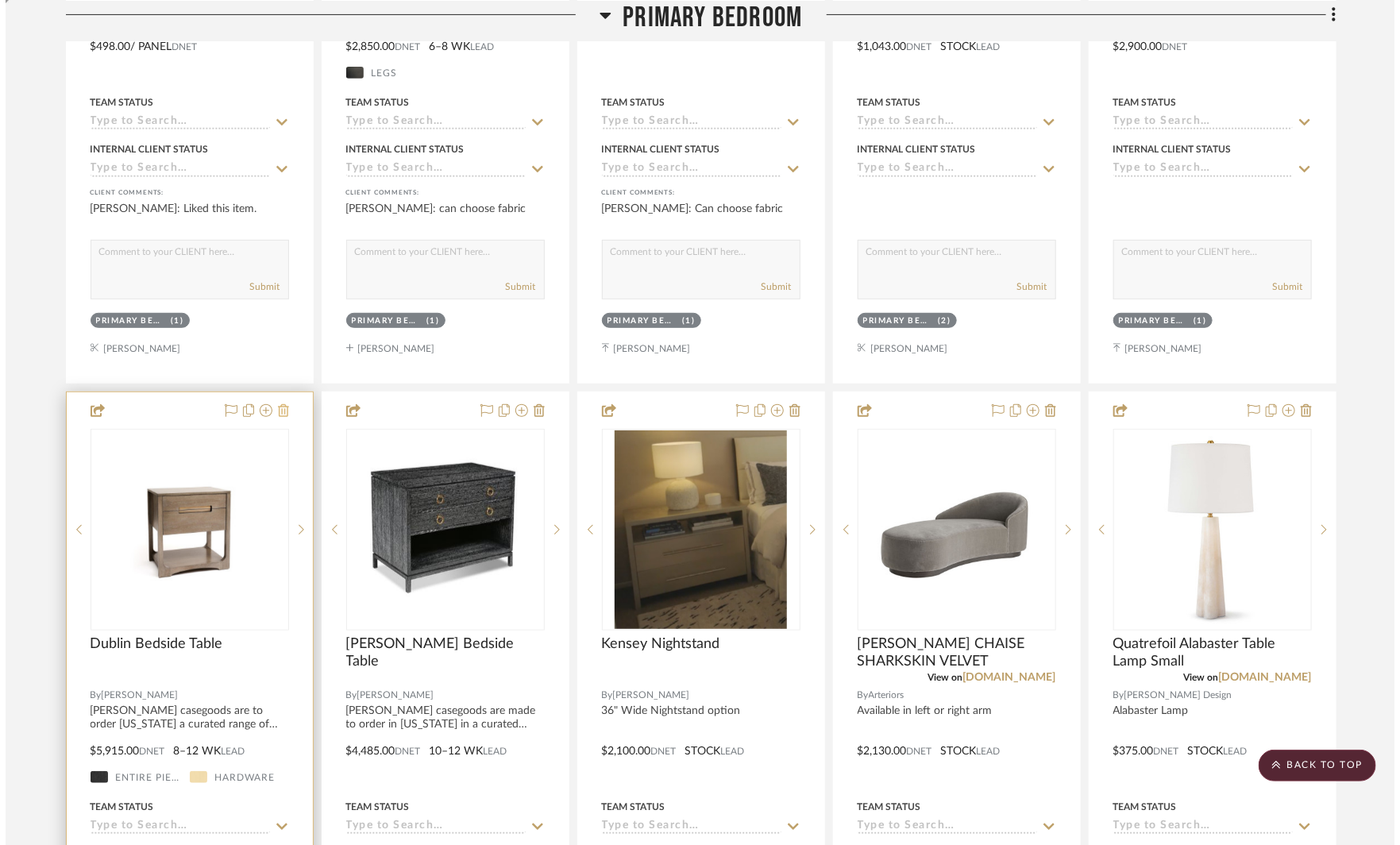
scroll to position [0, 0]
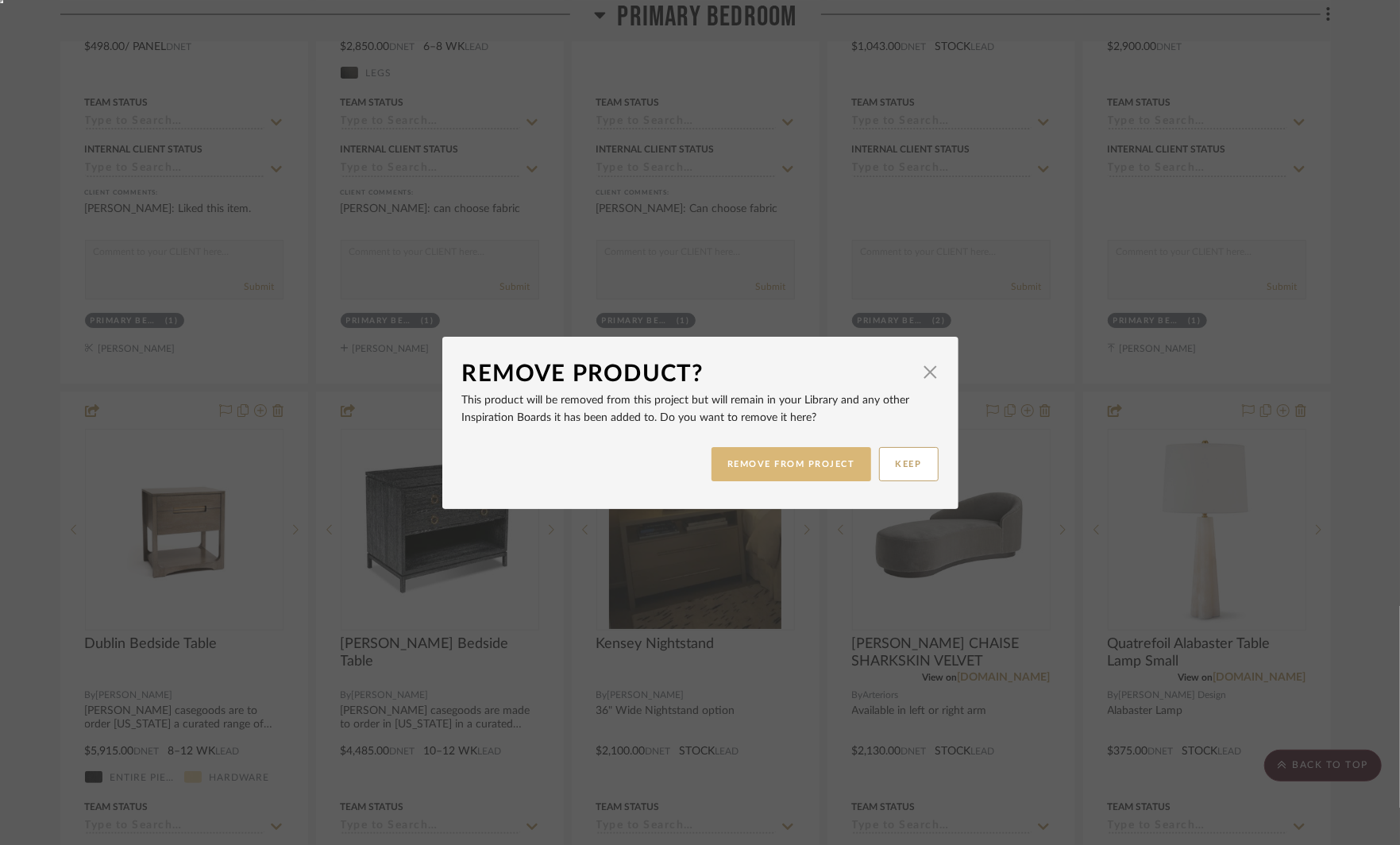
click at [744, 463] on button "REMOVE FROM PROJECT" at bounding box center [791, 464] width 159 height 34
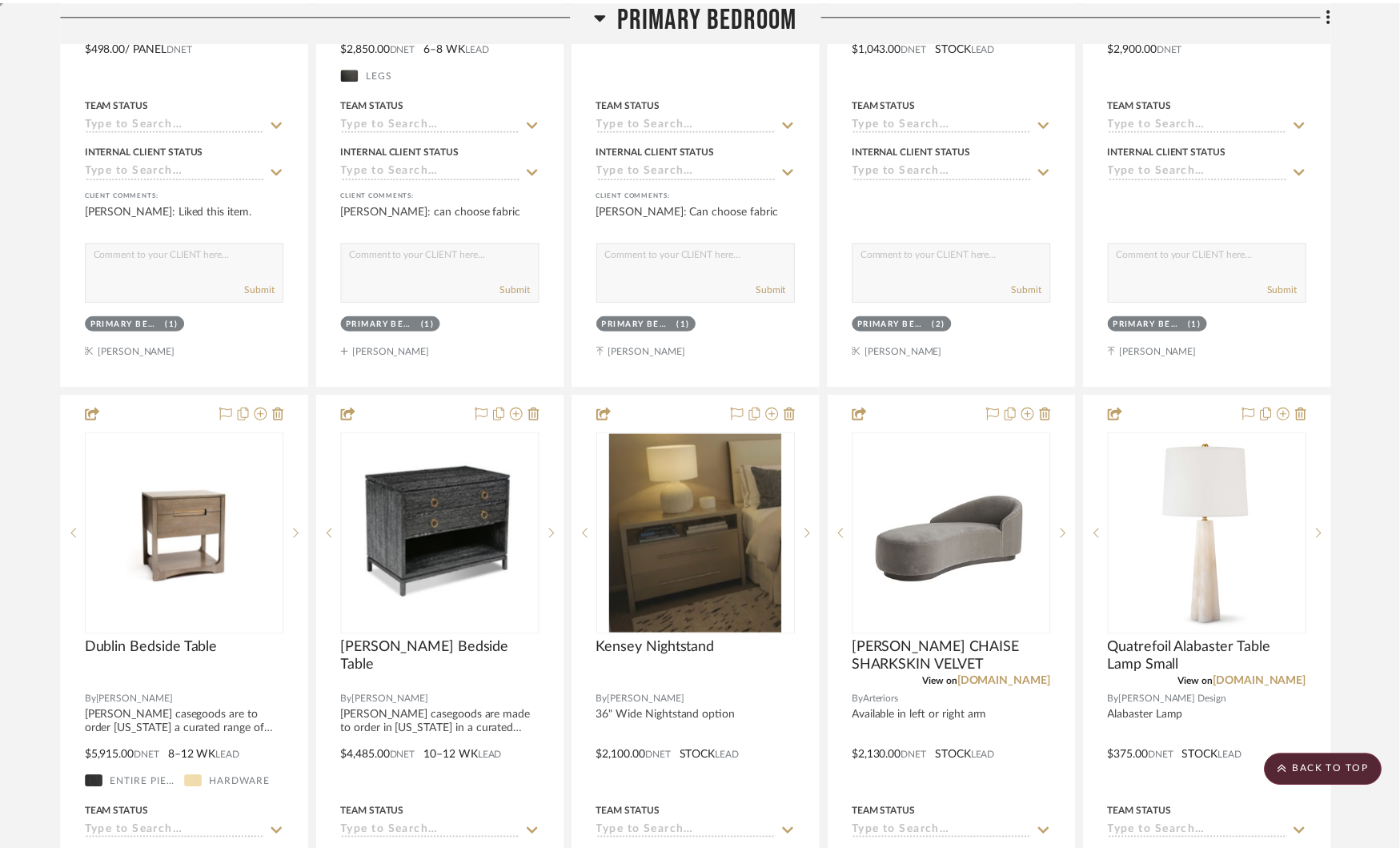
scroll to position [3475, 0]
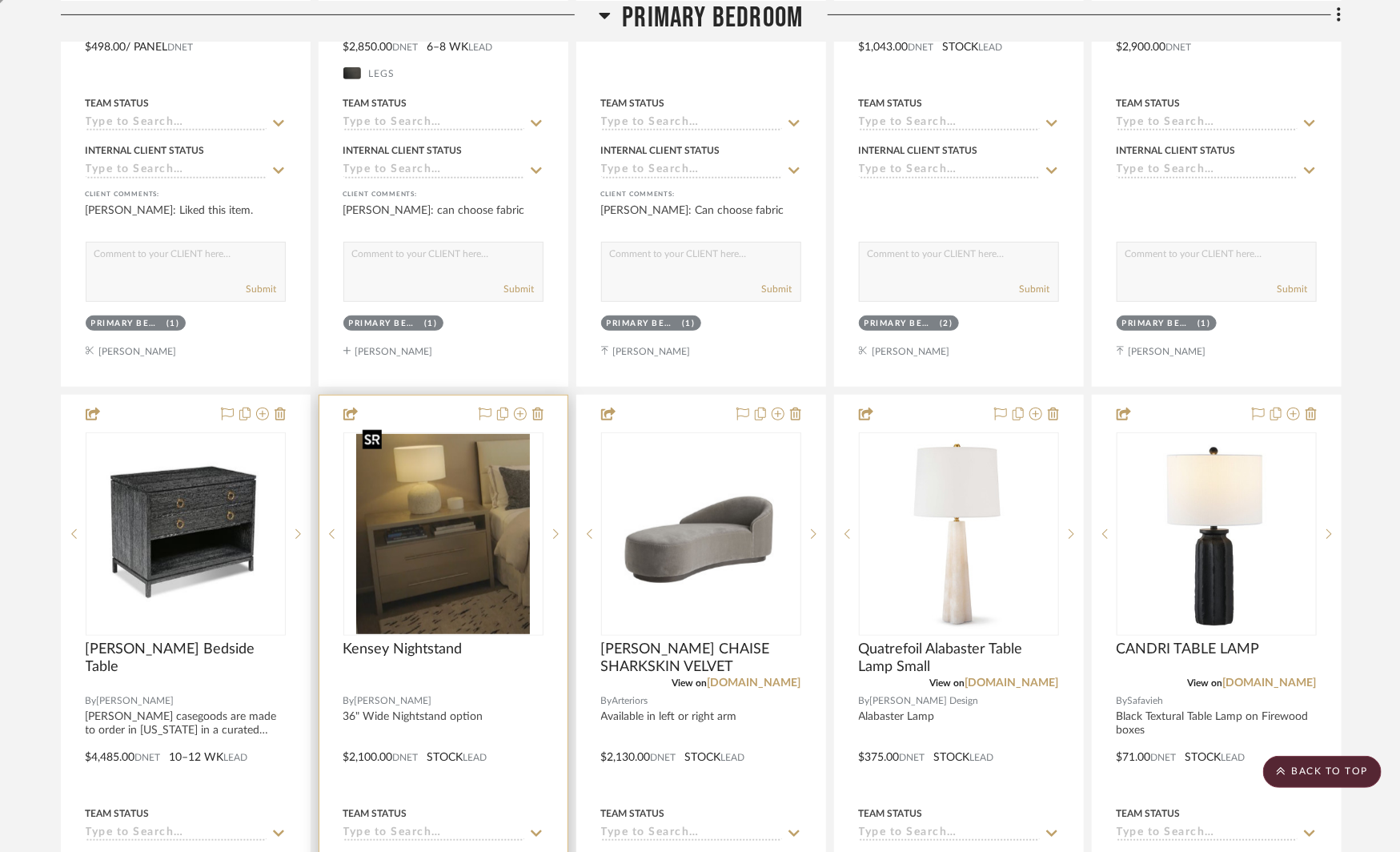
click at [479, 507] on img "0" at bounding box center [443, 534] width 174 height 200
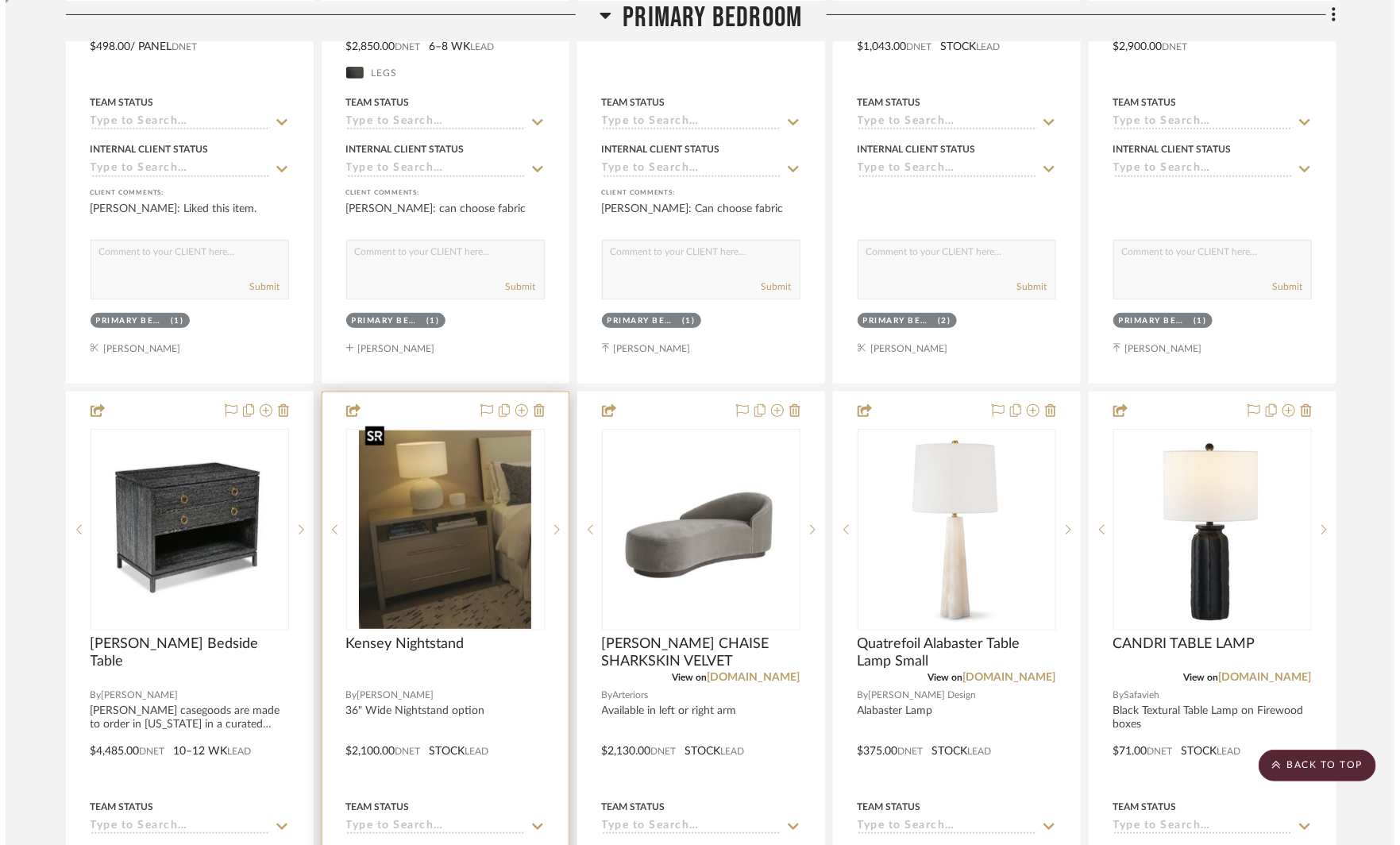
scroll to position [0, 0]
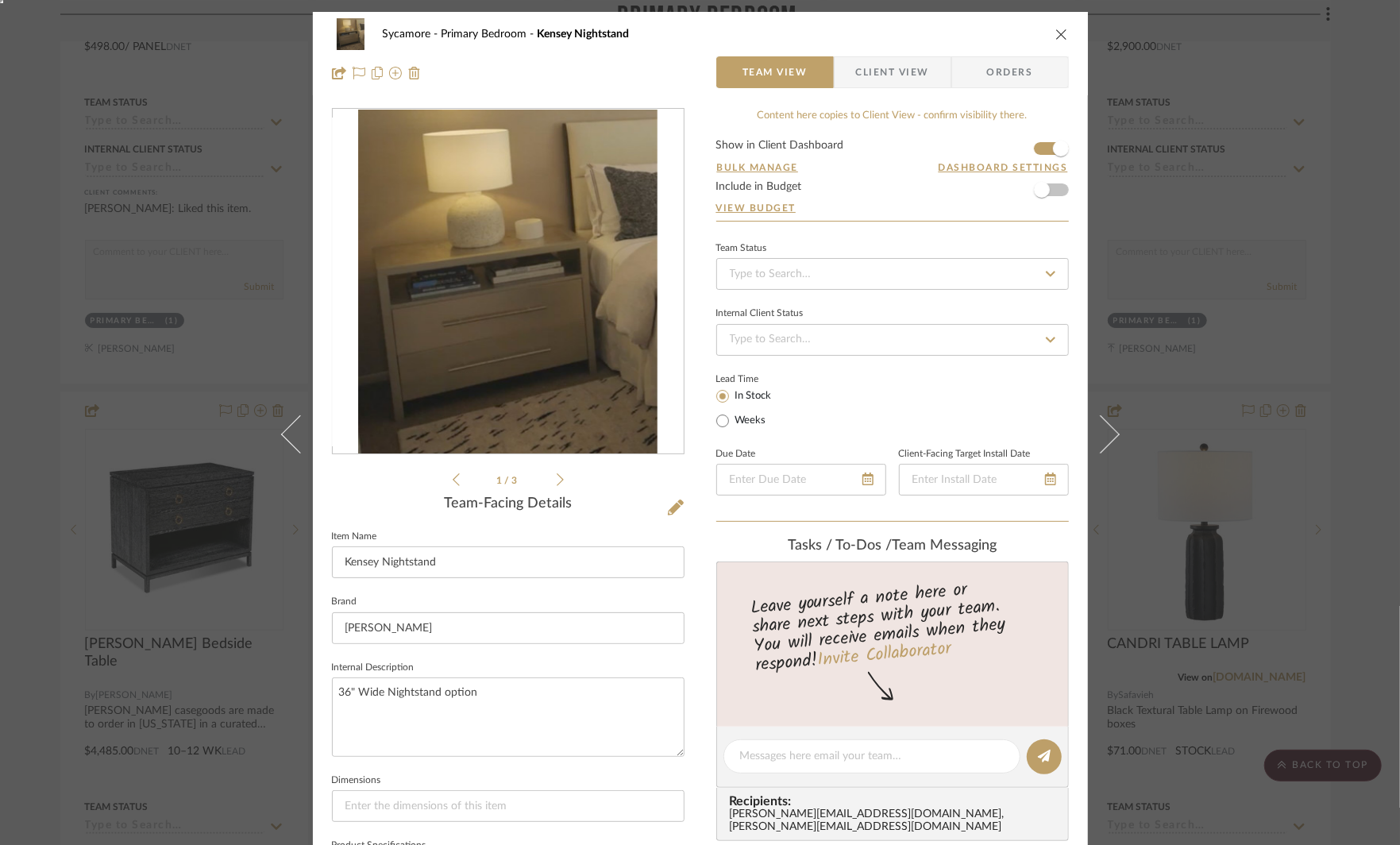
click at [557, 478] on icon at bounding box center [561, 479] width 7 height 14
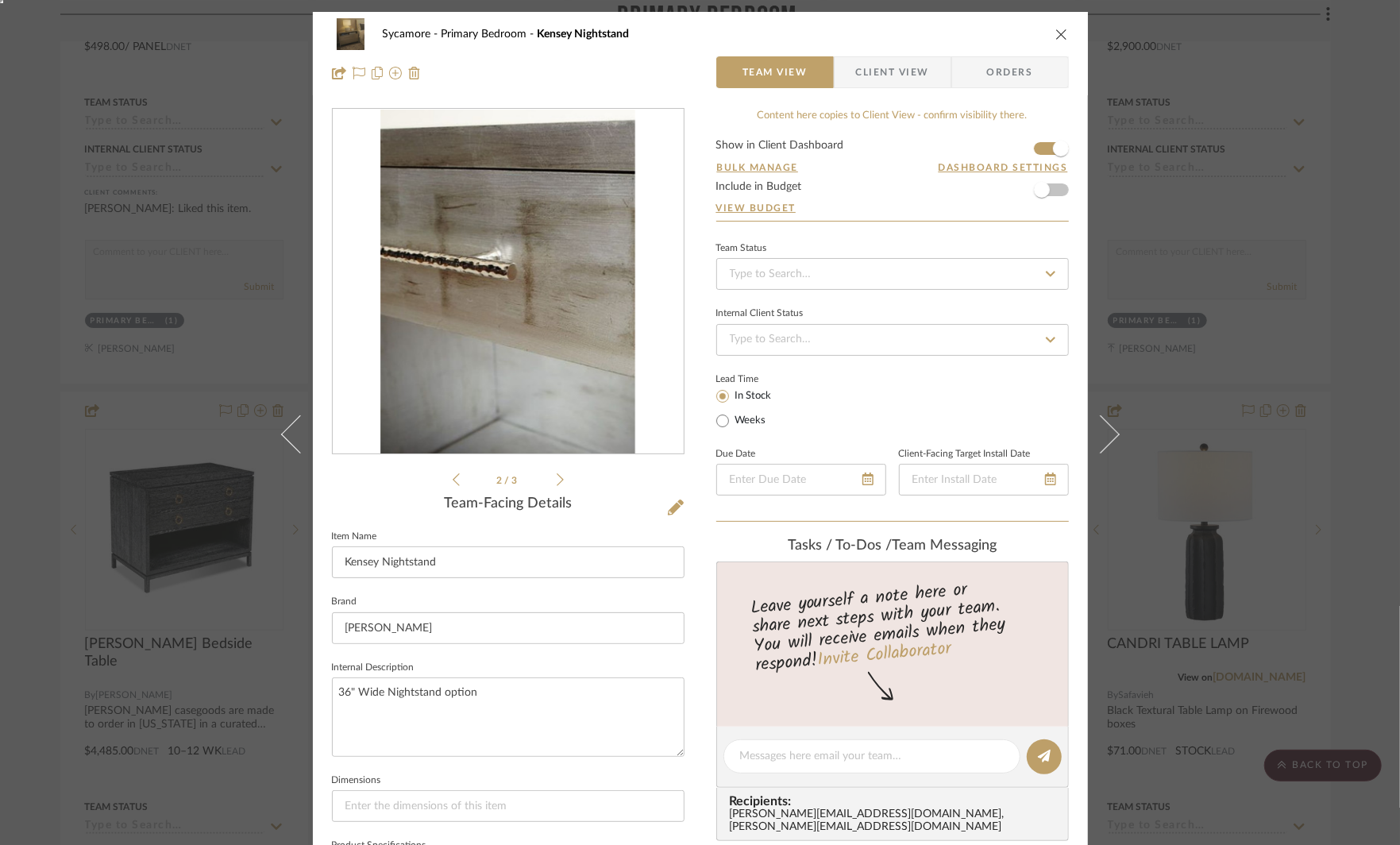
click at [557, 478] on icon at bounding box center [561, 479] width 7 height 14
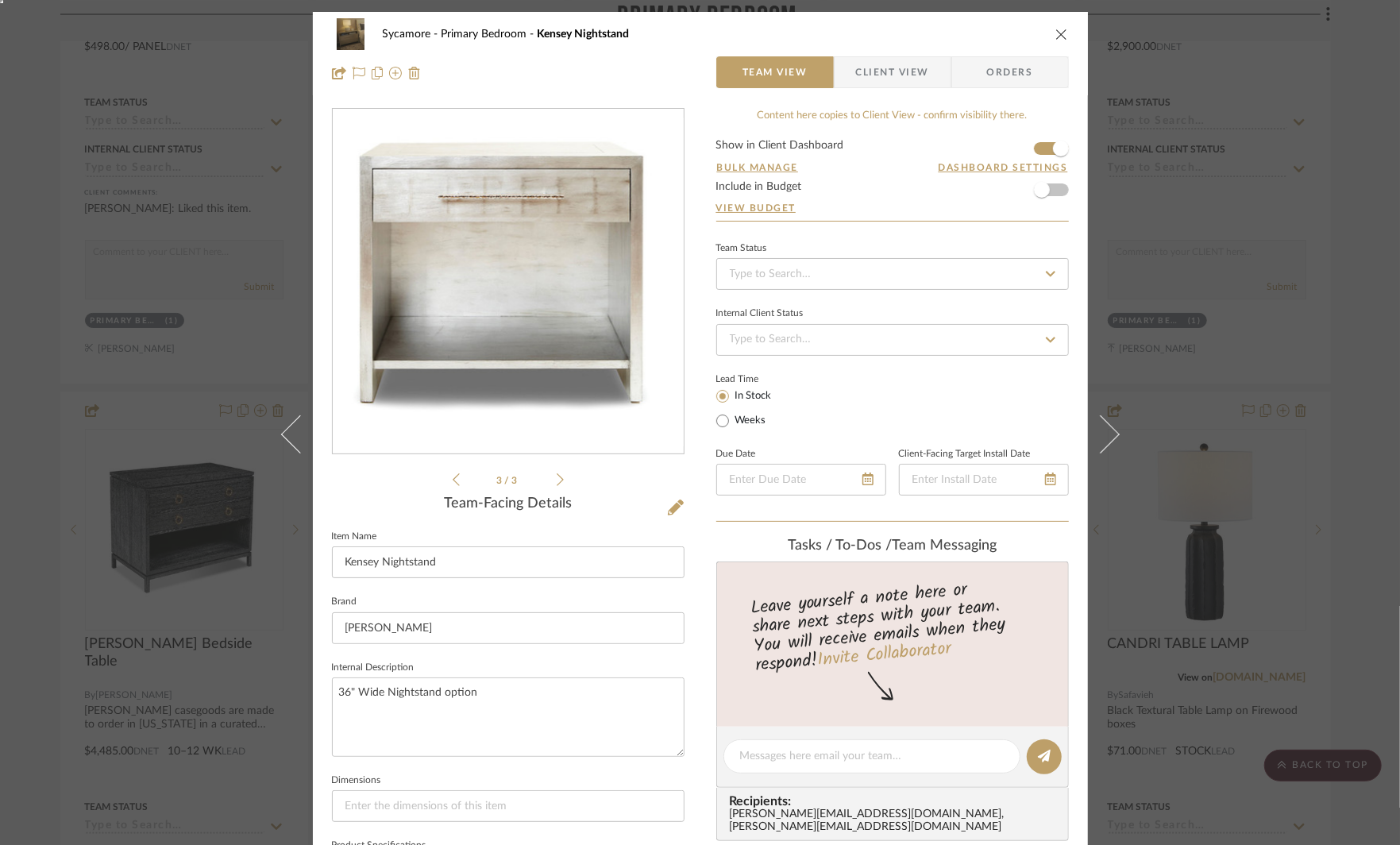
click at [557, 478] on icon at bounding box center [561, 479] width 7 height 14
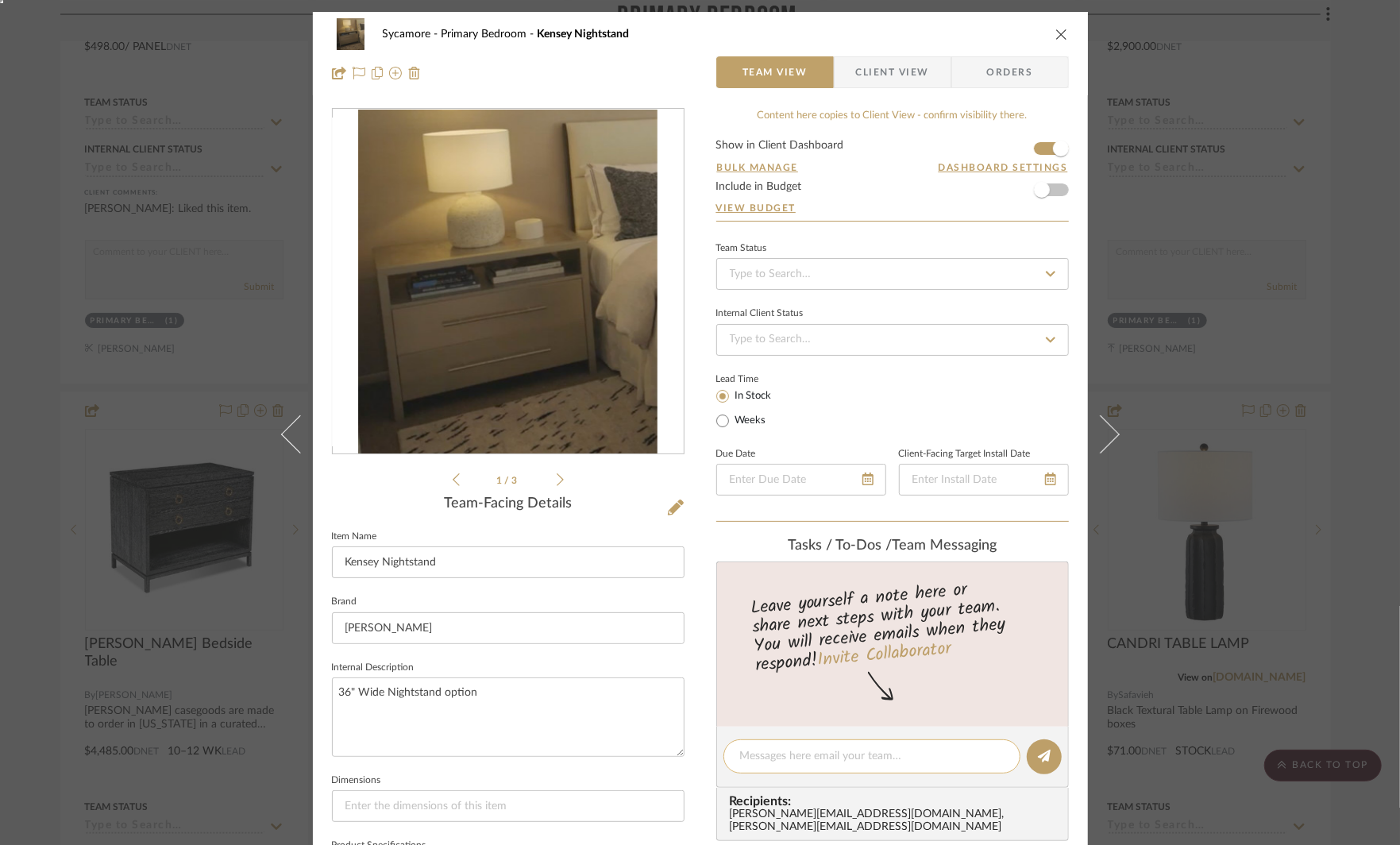
click at [790, 762] on div at bounding box center [872, 756] width 297 height 34
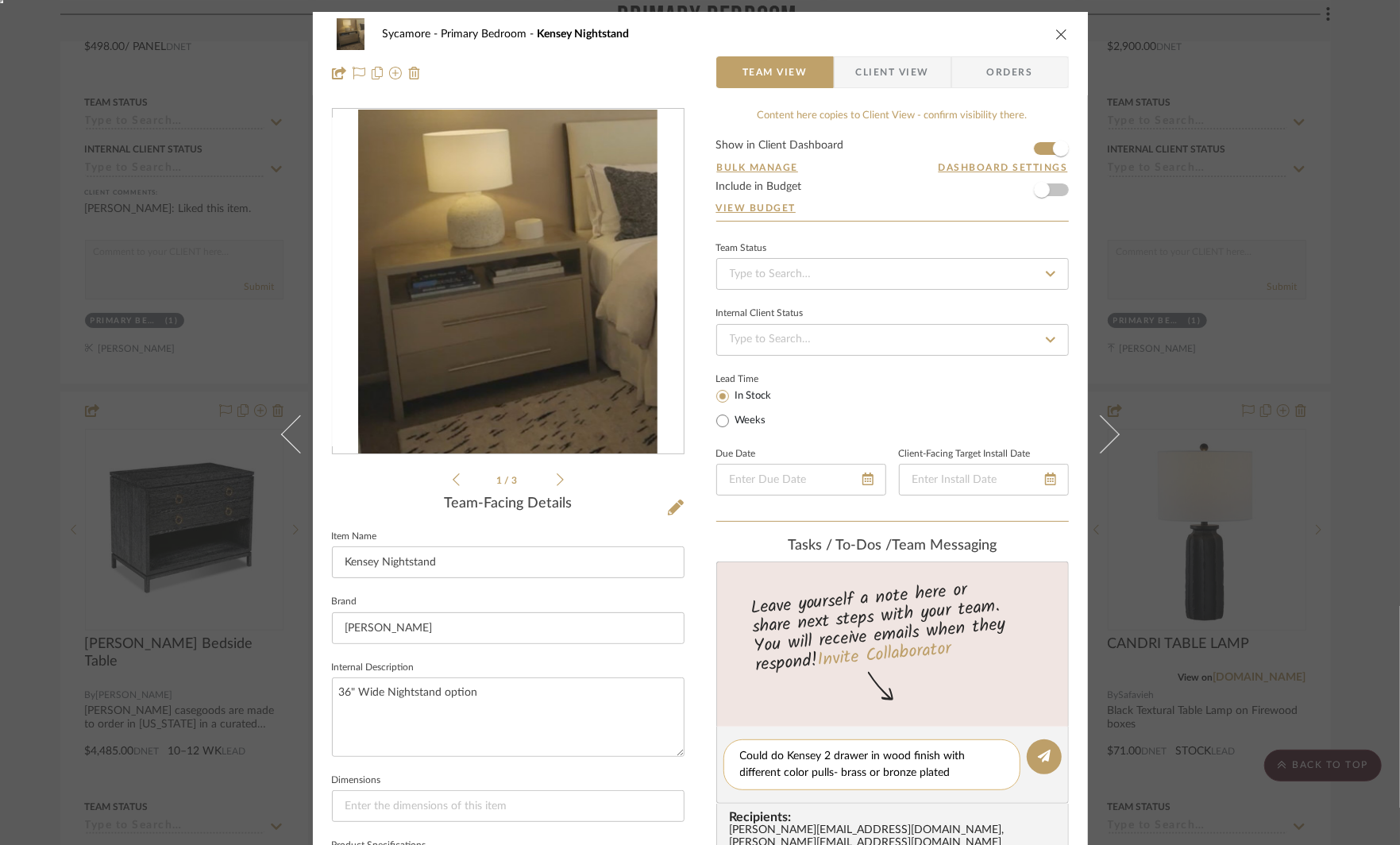
type textarea "Could do Kensey 2 drawer in wood finish with different color pulls- brass or br…"
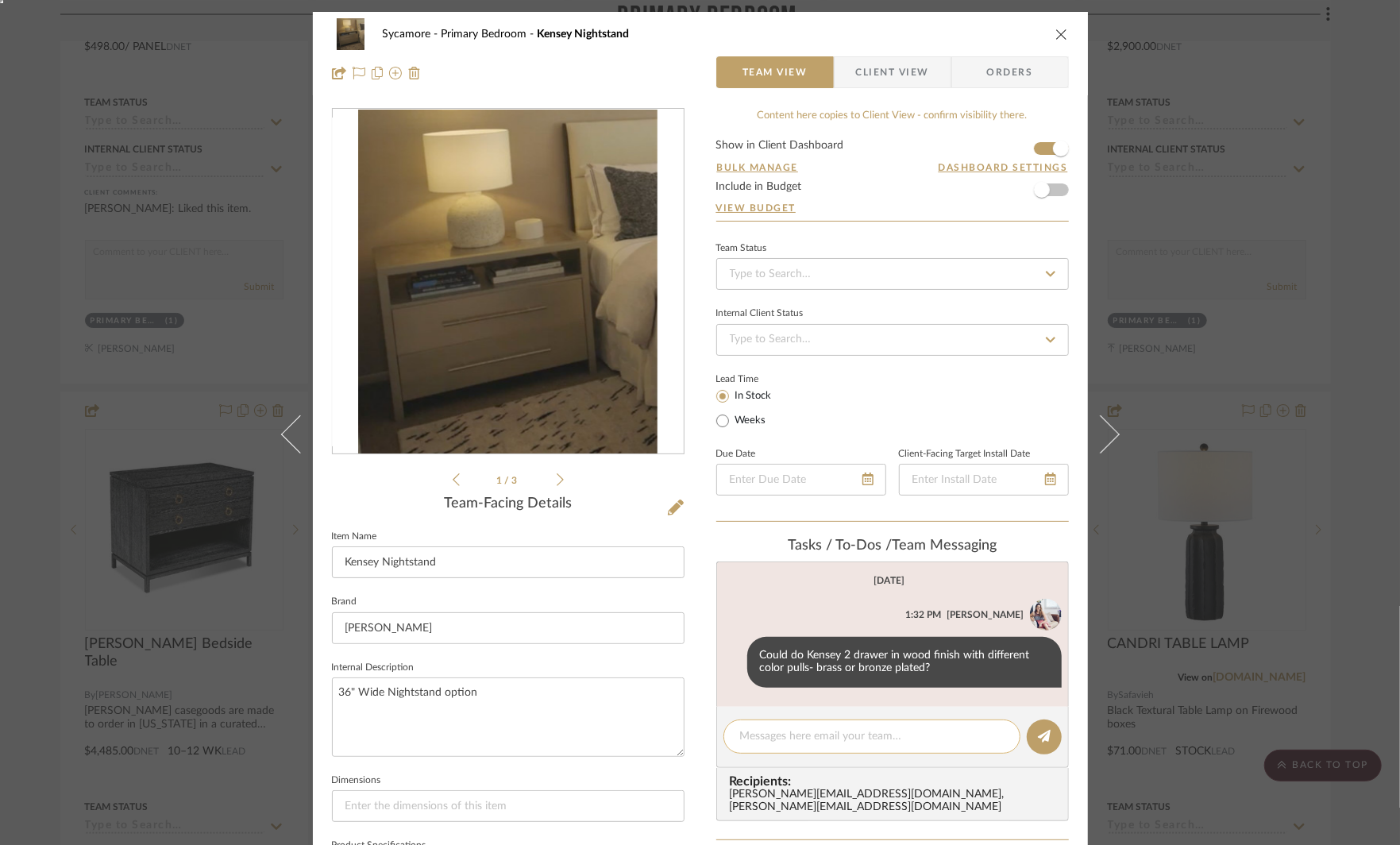
paste textarea "https://erinnv.com/collection/accent-bedside-tables/aspen-bedside-table"
type textarea "https://erinnv.com/collection/accent-bedside-tables/aspen-bedside-table"
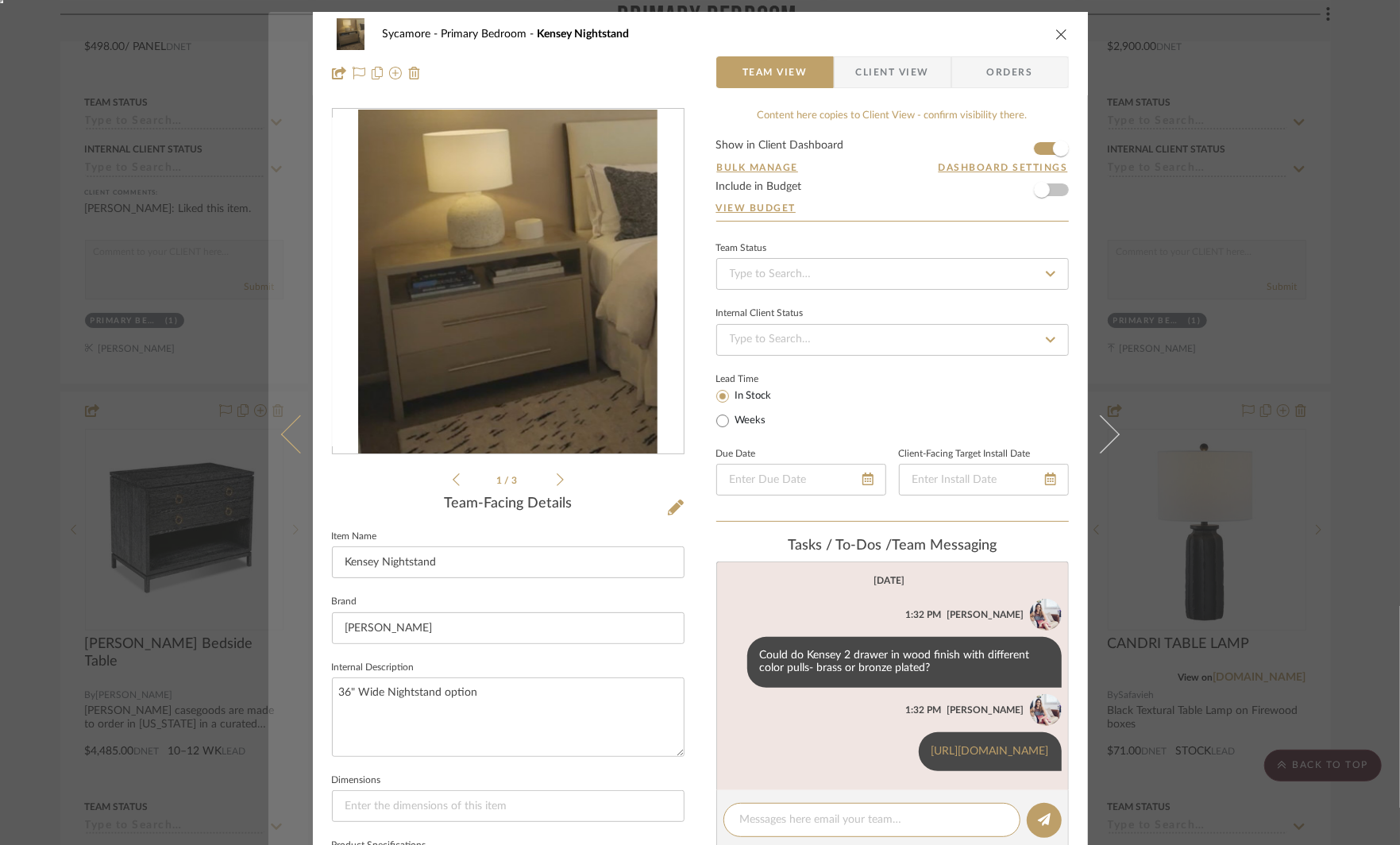
click at [284, 592] on button at bounding box center [291, 435] width 44 height 845
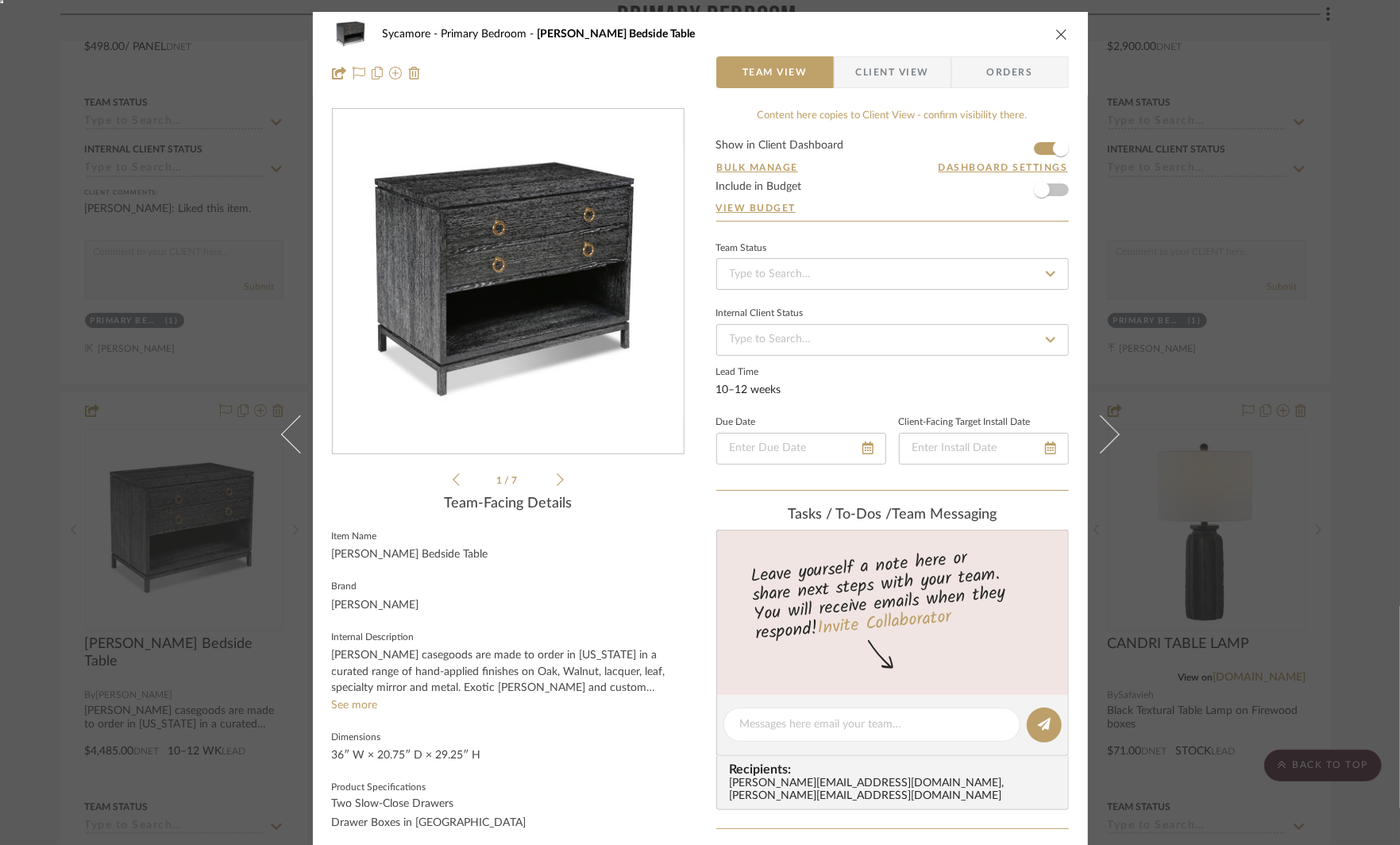
click at [1249, 481] on div "Sycamore Primary Bedroom Maron II Bedside Table Team View Client View Orders Ma…" at bounding box center [700, 422] width 1400 height 845
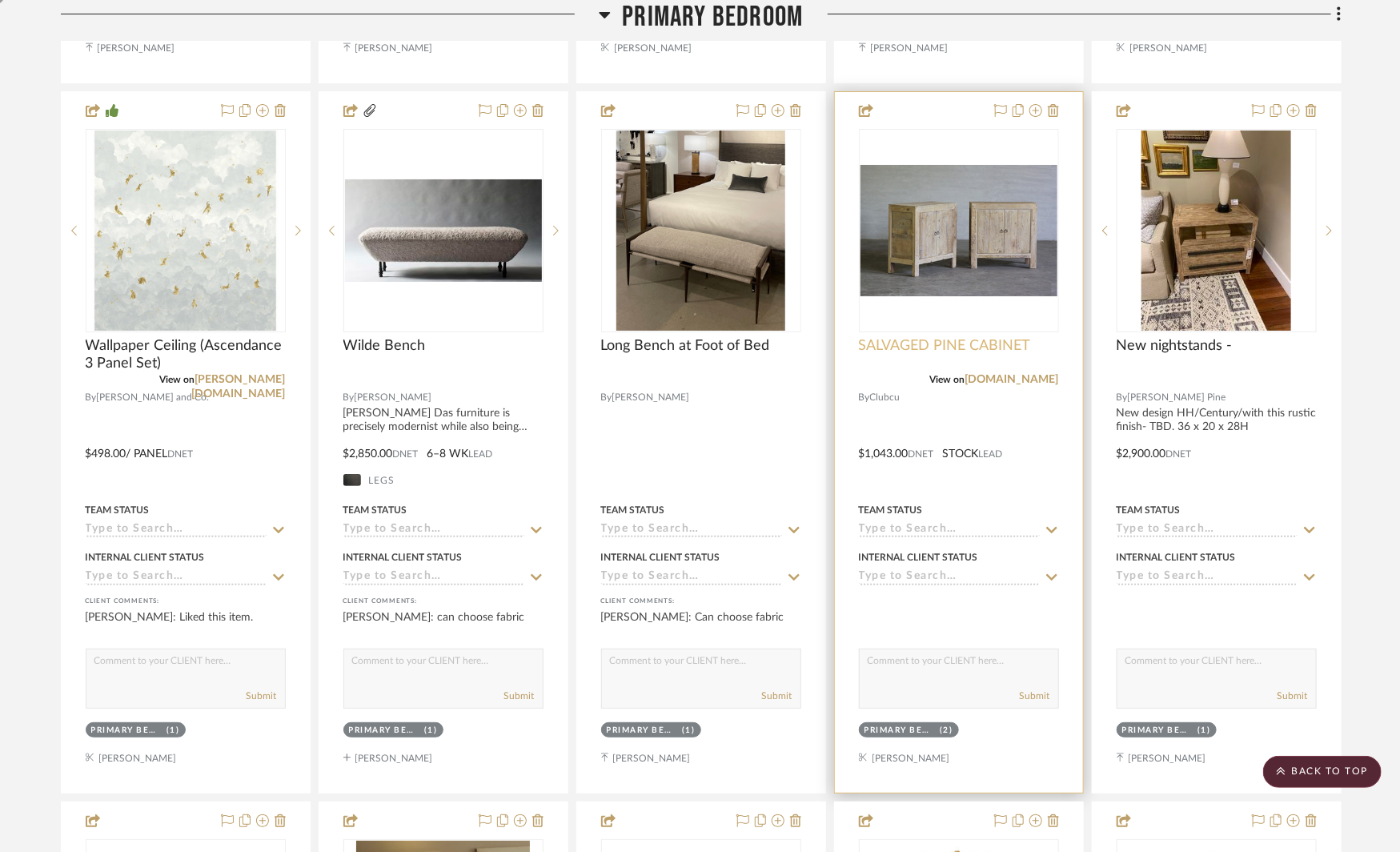
scroll to position [3061, 0]
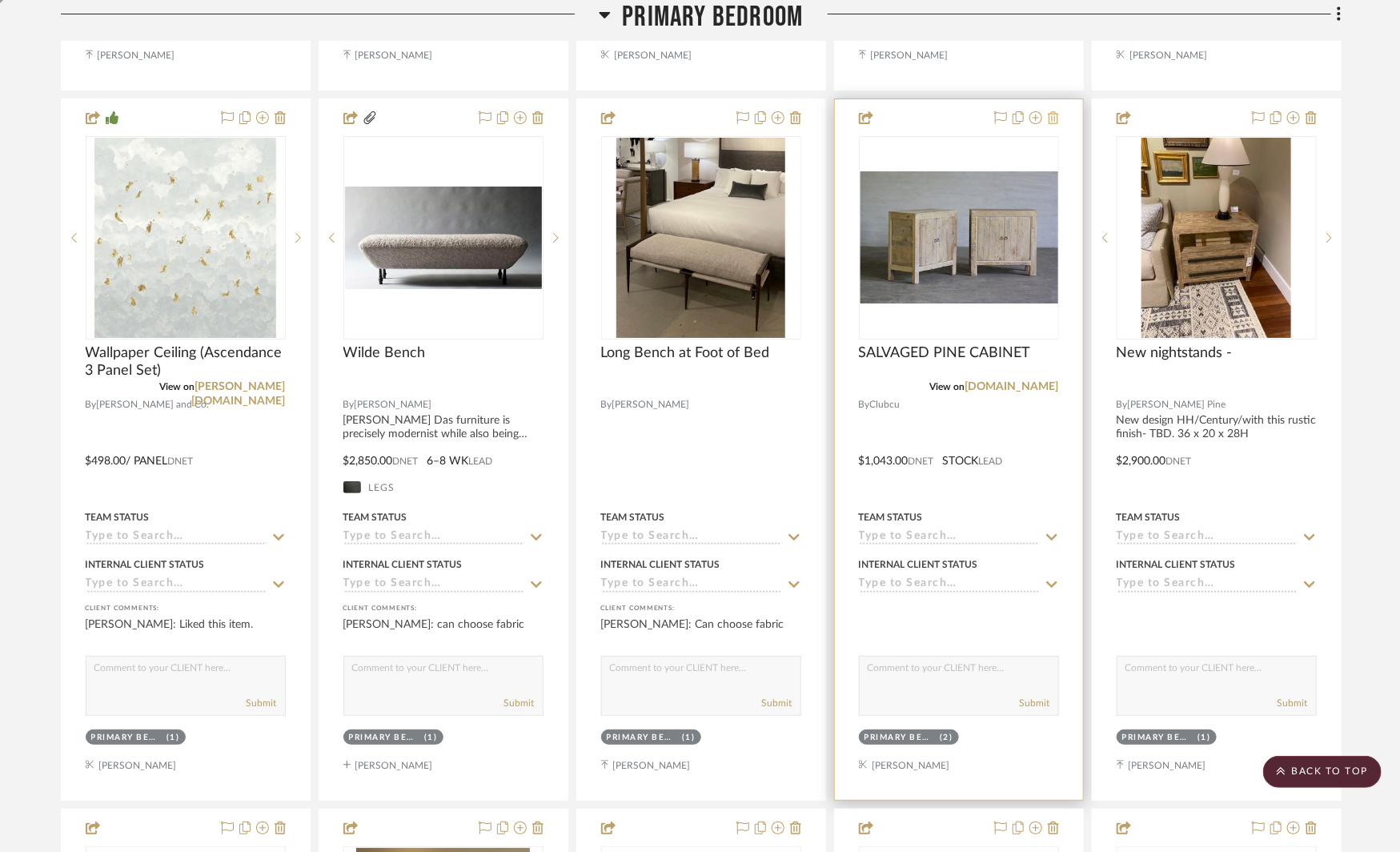
click at [1058, 113] on icon at bounding box center [1054, 118] width 11 height 13
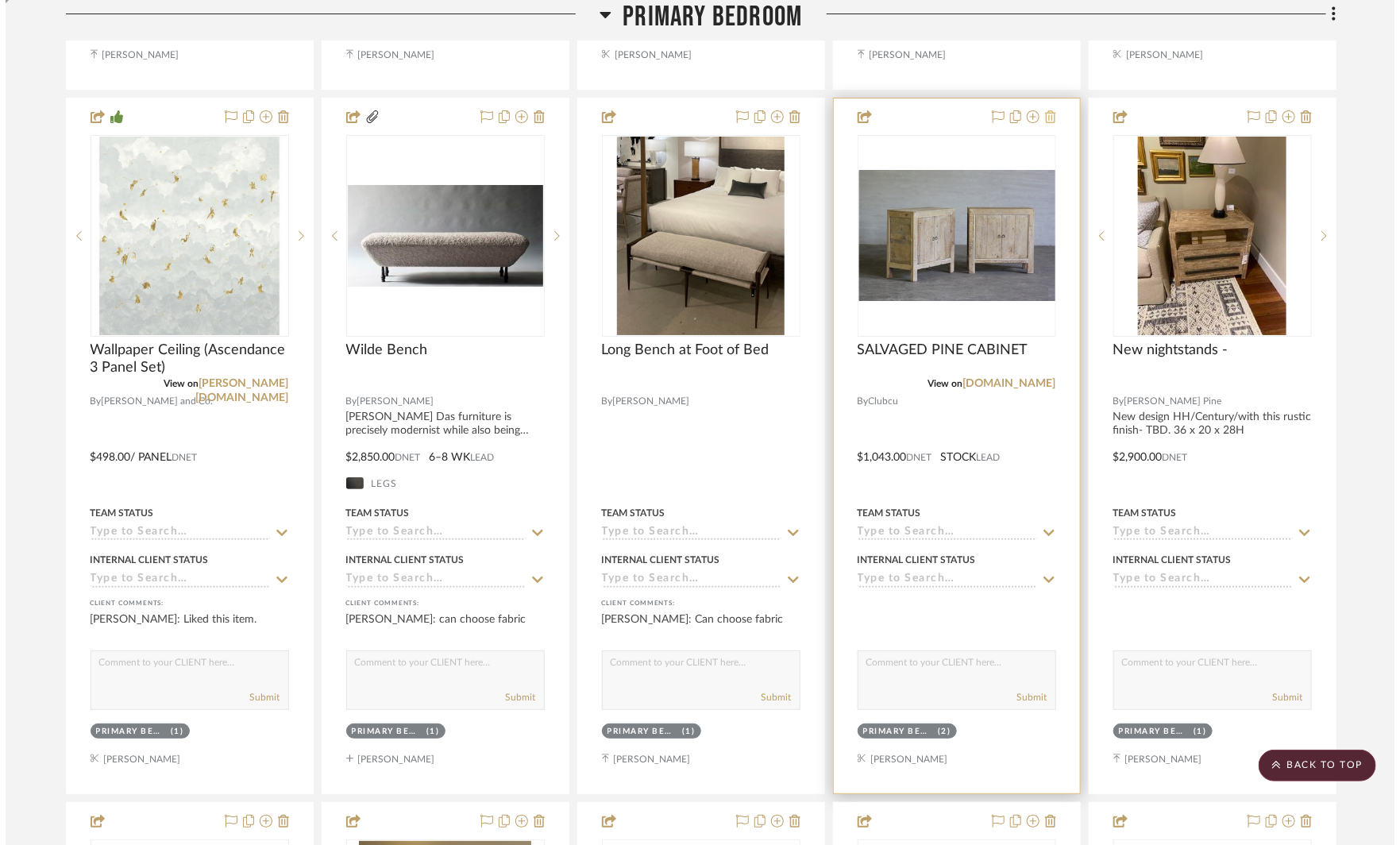
scroll to position [0, 0]
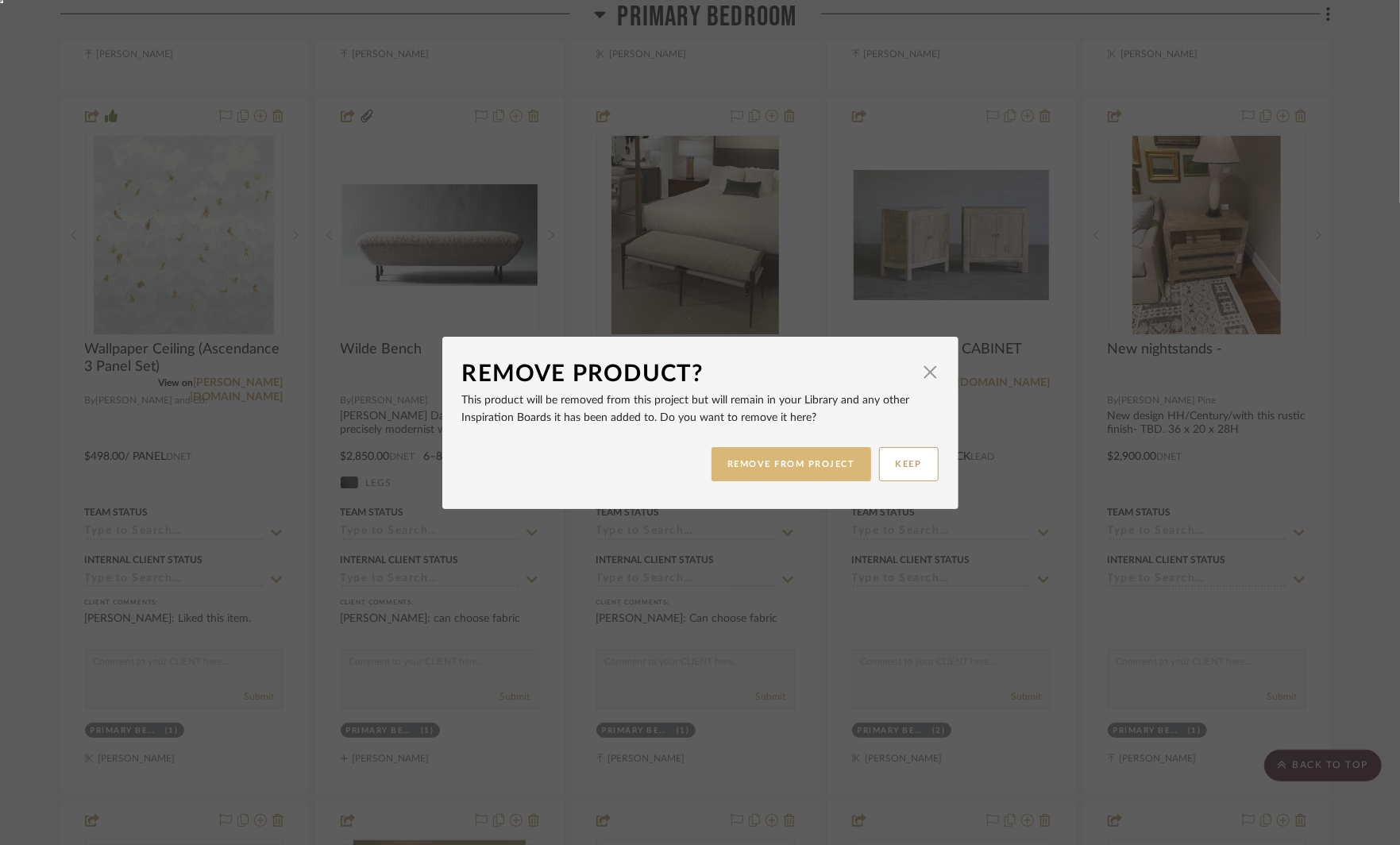
click at [810, 458] on button "REMOVE FROM PROJECT" at bounding box center [791, 464] width 159 height 34
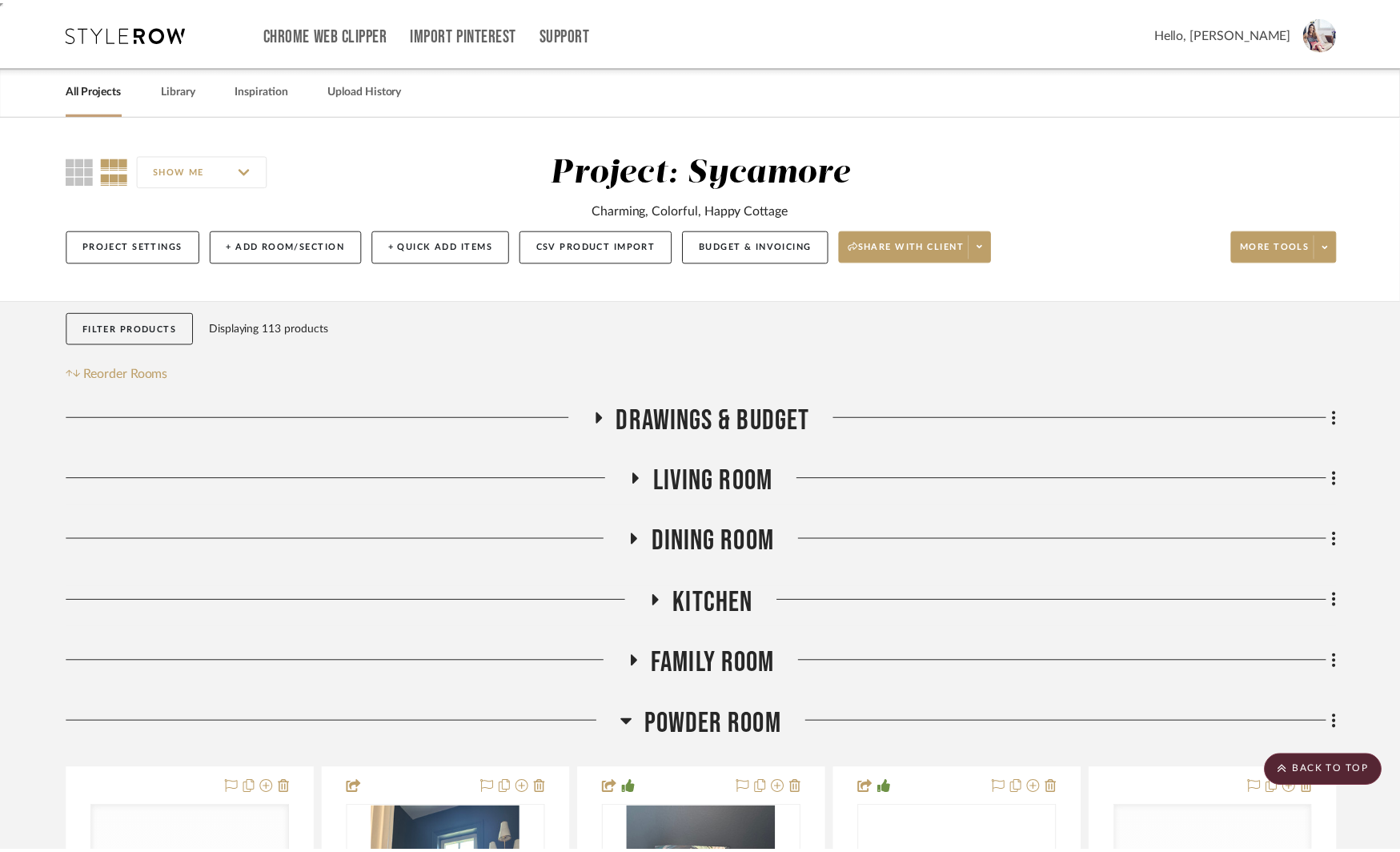
scroll to position [3061, 0]
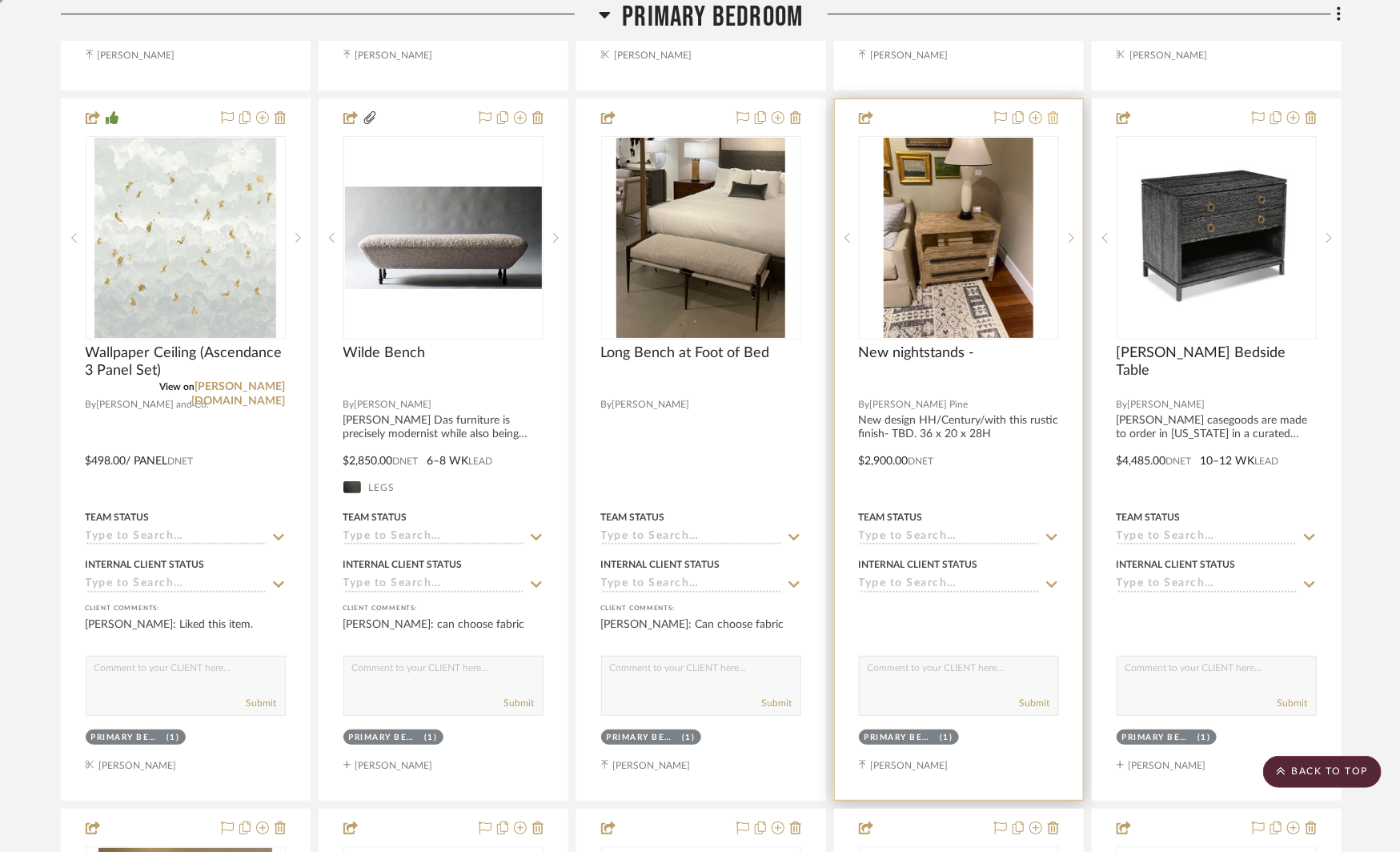
click at [1053, 111] on icon at bounding box center [1054, 118] width 11 height 13
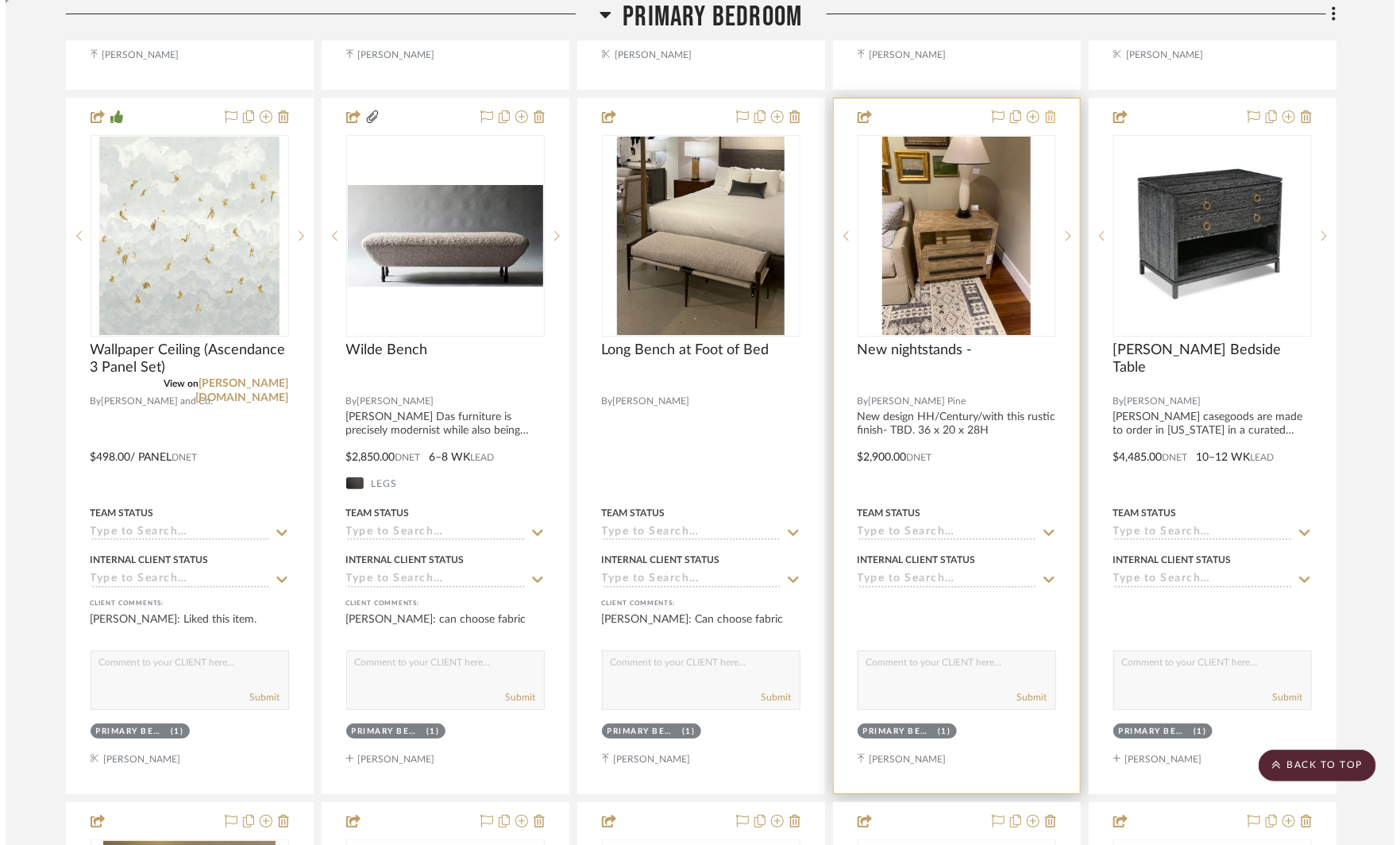
scroll to position [0, 0]
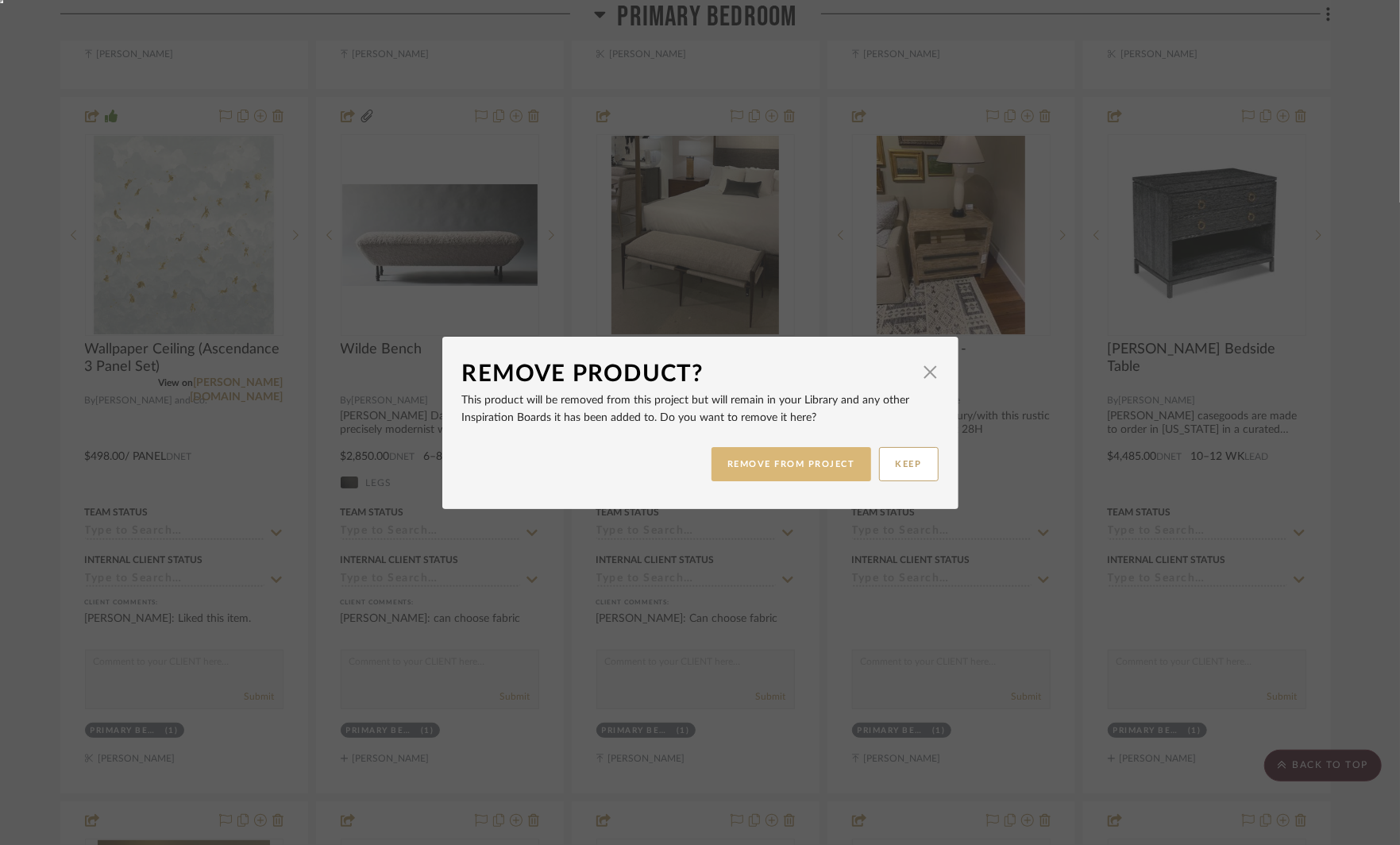
click at [782, 462] on button "REMOVE FROM PROJECT" at bounding box center [791, 464] width 159 height 34
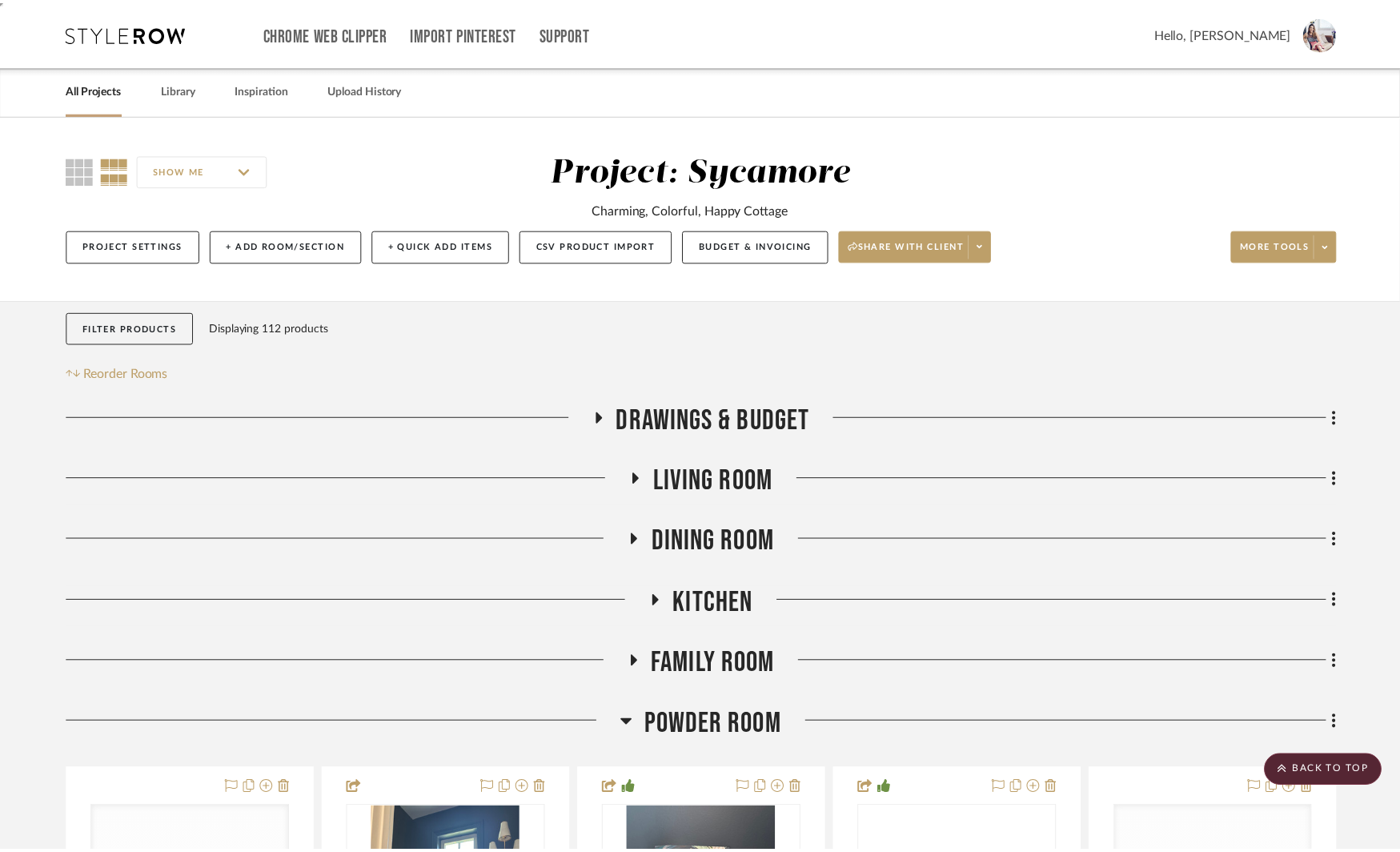
scroll to position [3061, 0]
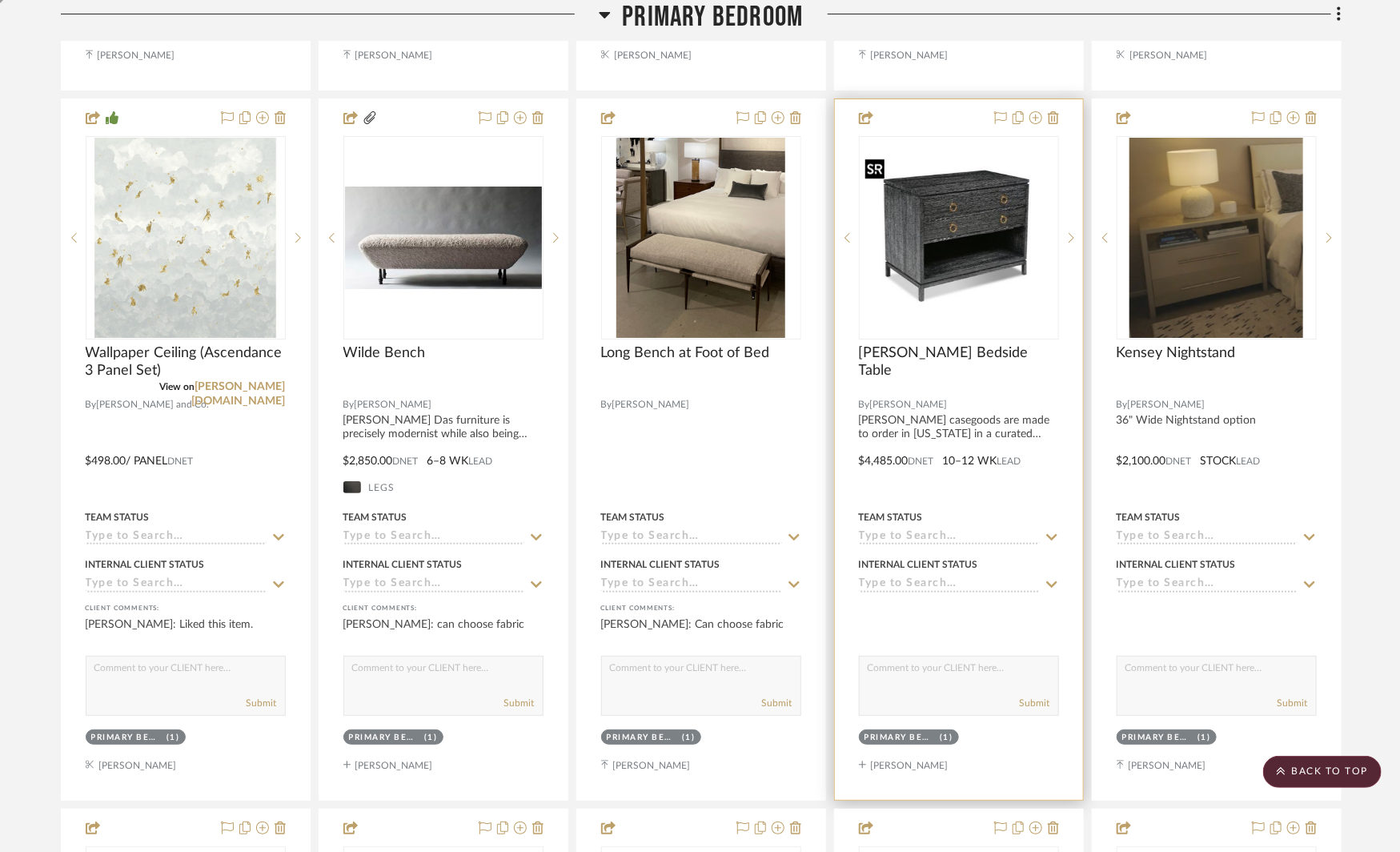
click at [967, 235] on img "0" at bounding box center [959, 237] width 197 height 152
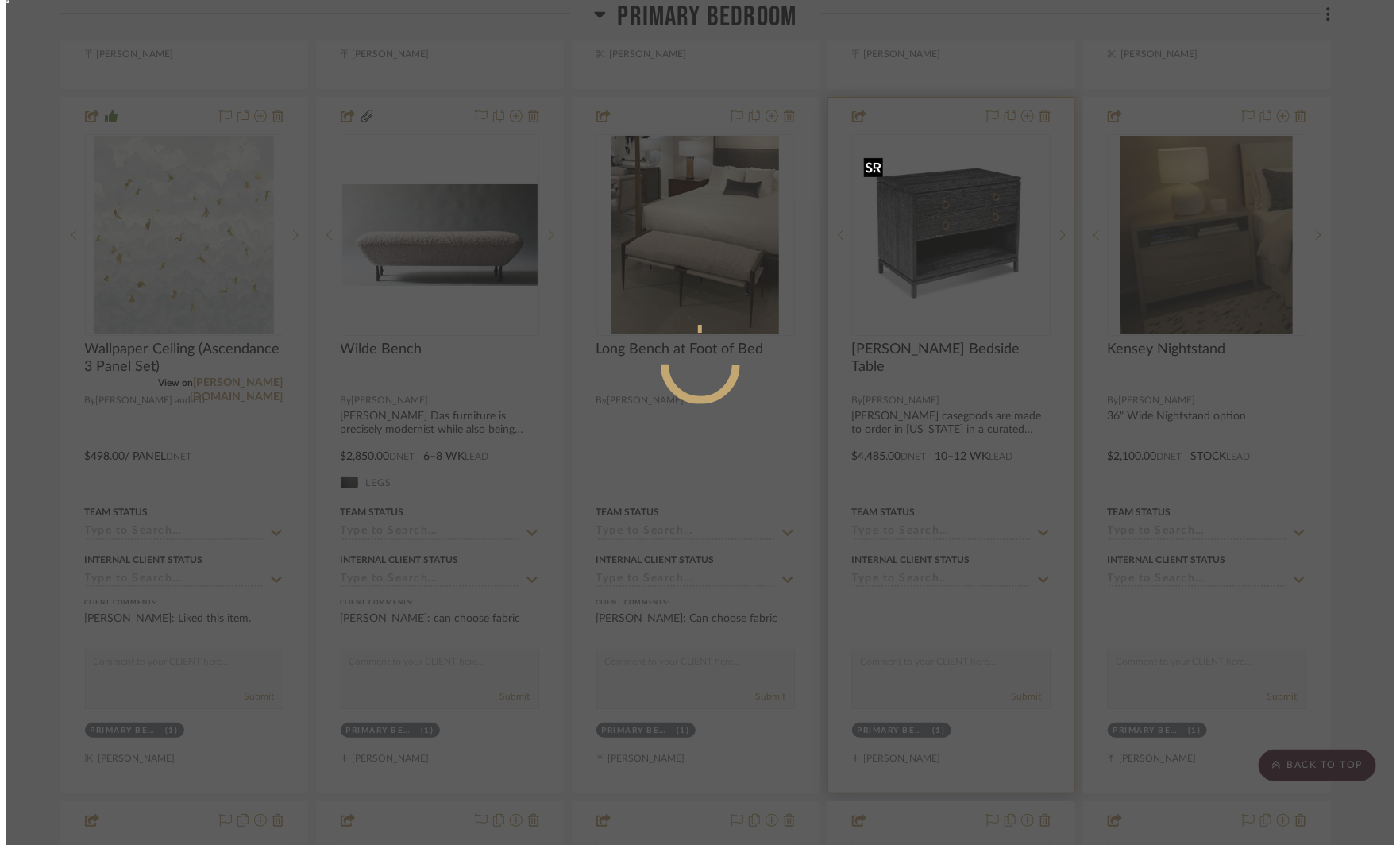
scroll to position [0, 0]
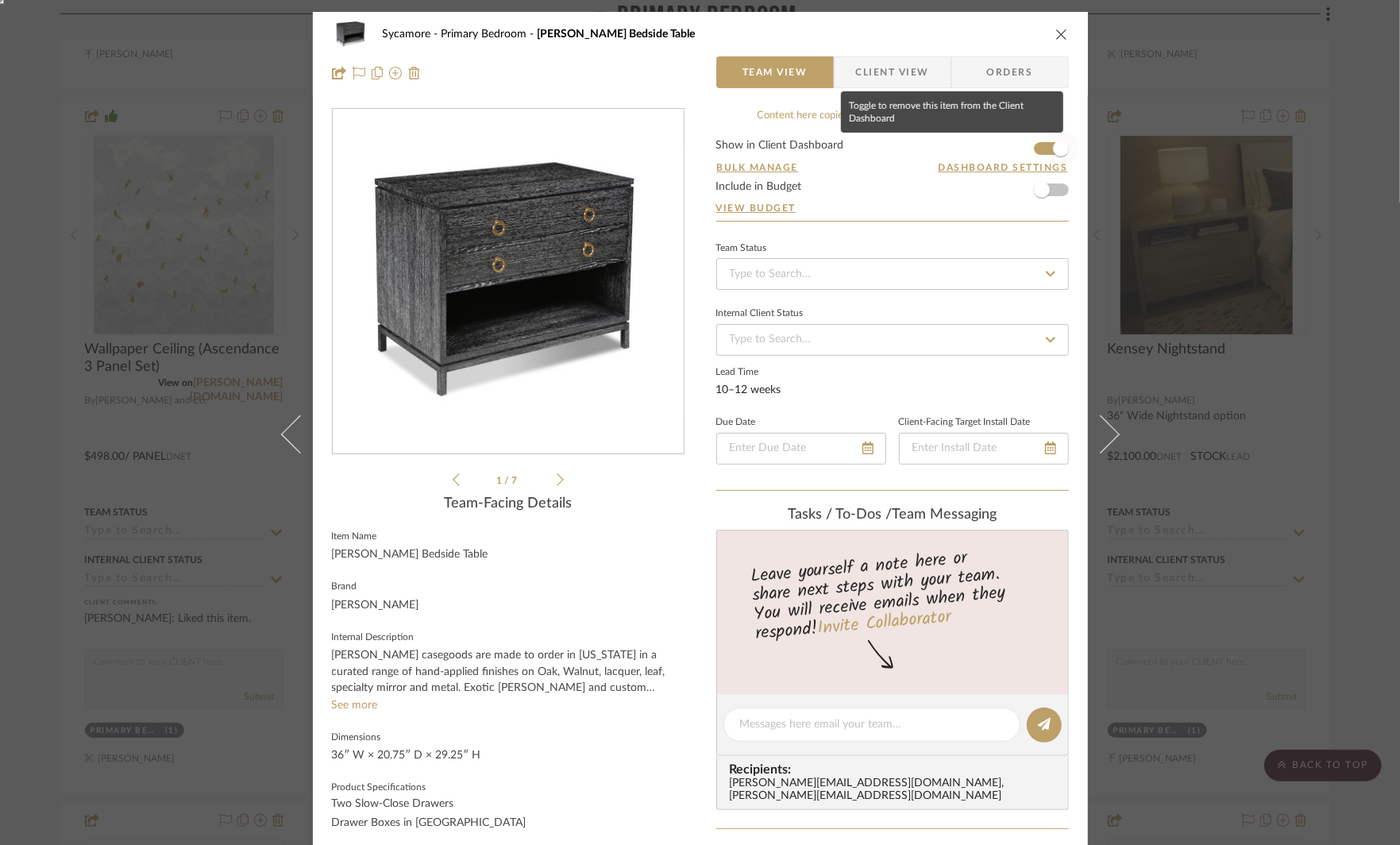
click at [1044, 145] on span "button" at bounding box center [1061, 148] width 35 height 35
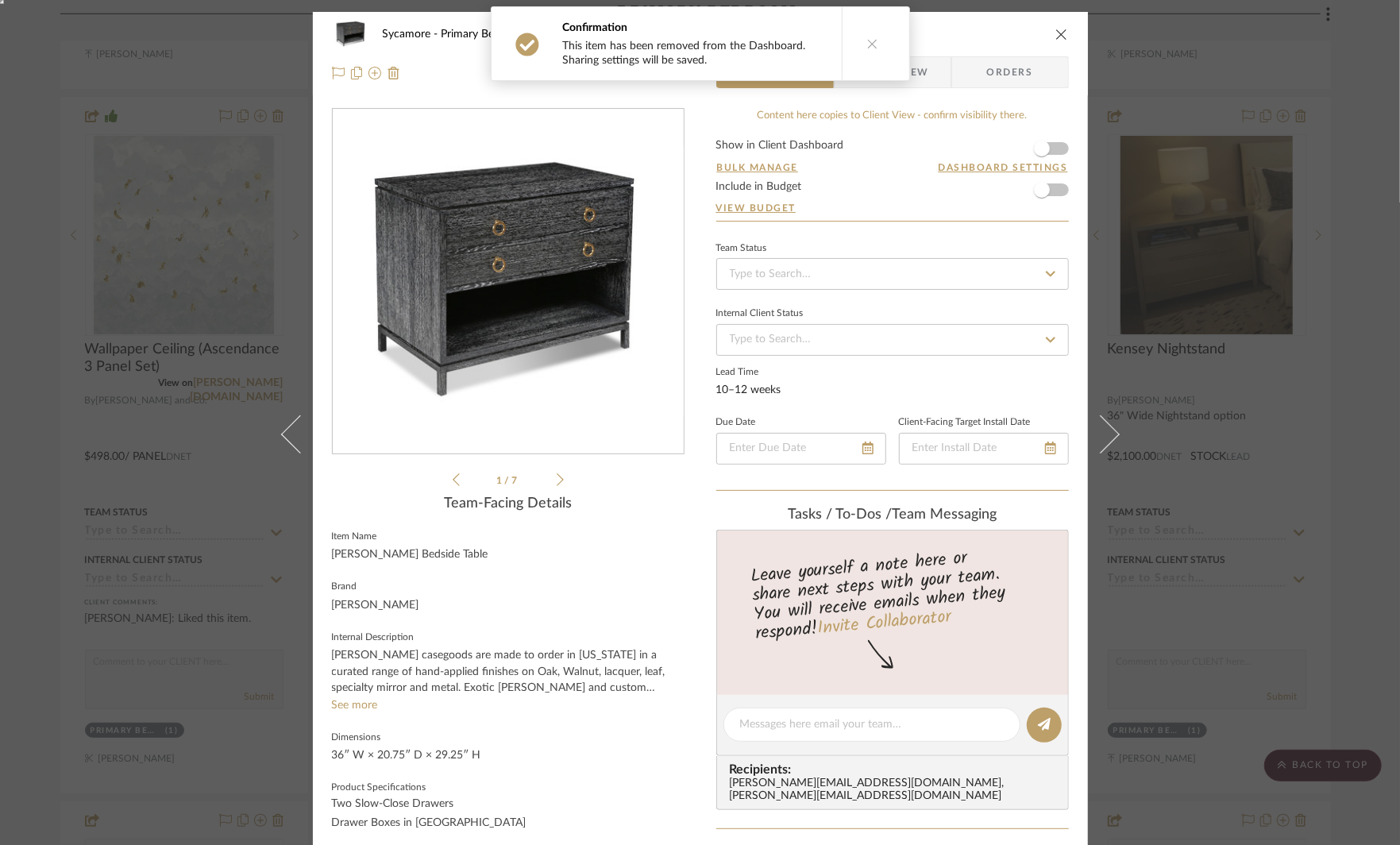
click at [1153, 139] on div "Sycamore Primary Bedroom Maron II Bedside Table Team View Client View Orders Ma…" at bounding box center [700, 422] width 1400 height 845
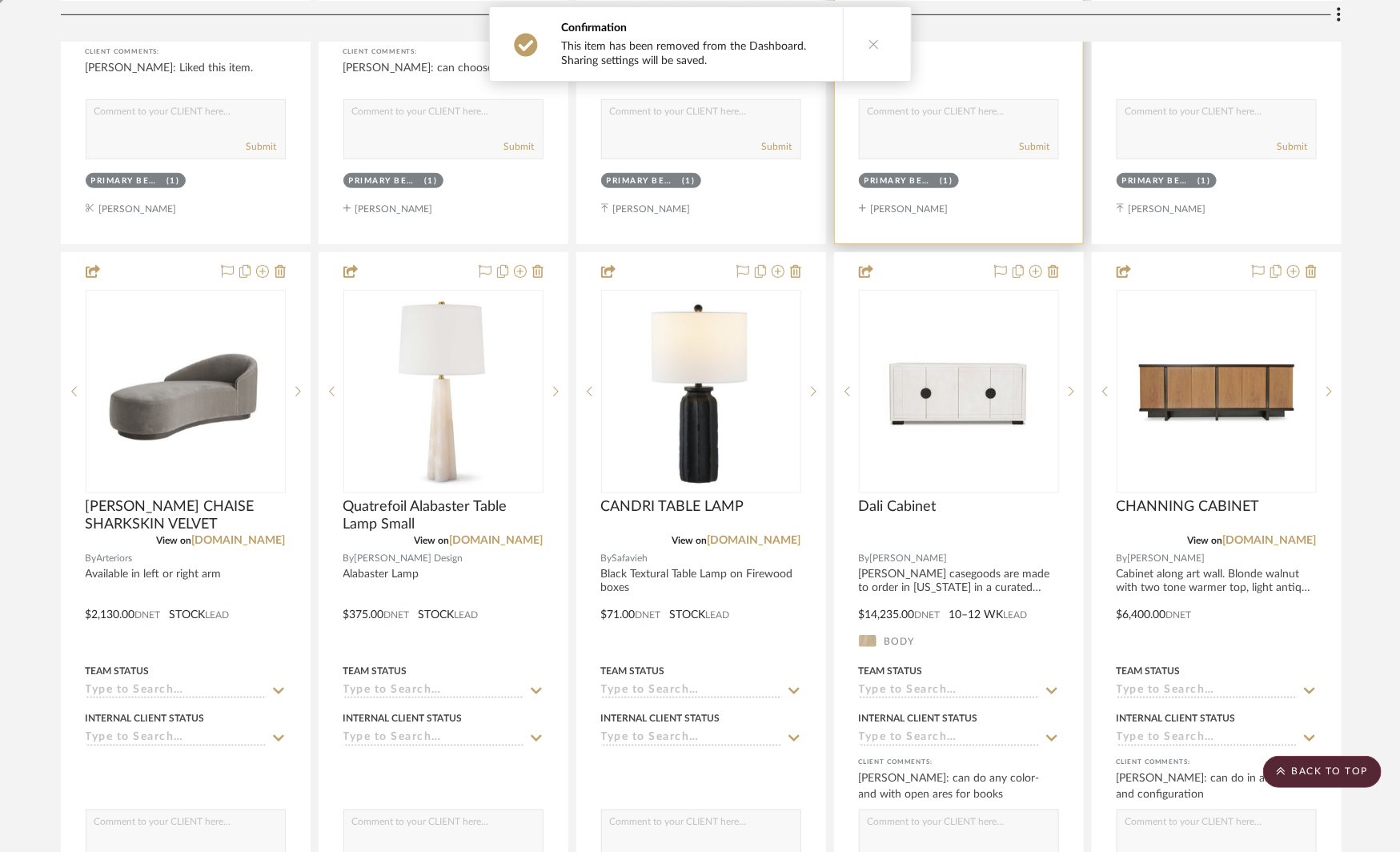
scroll to position [3629, 0]
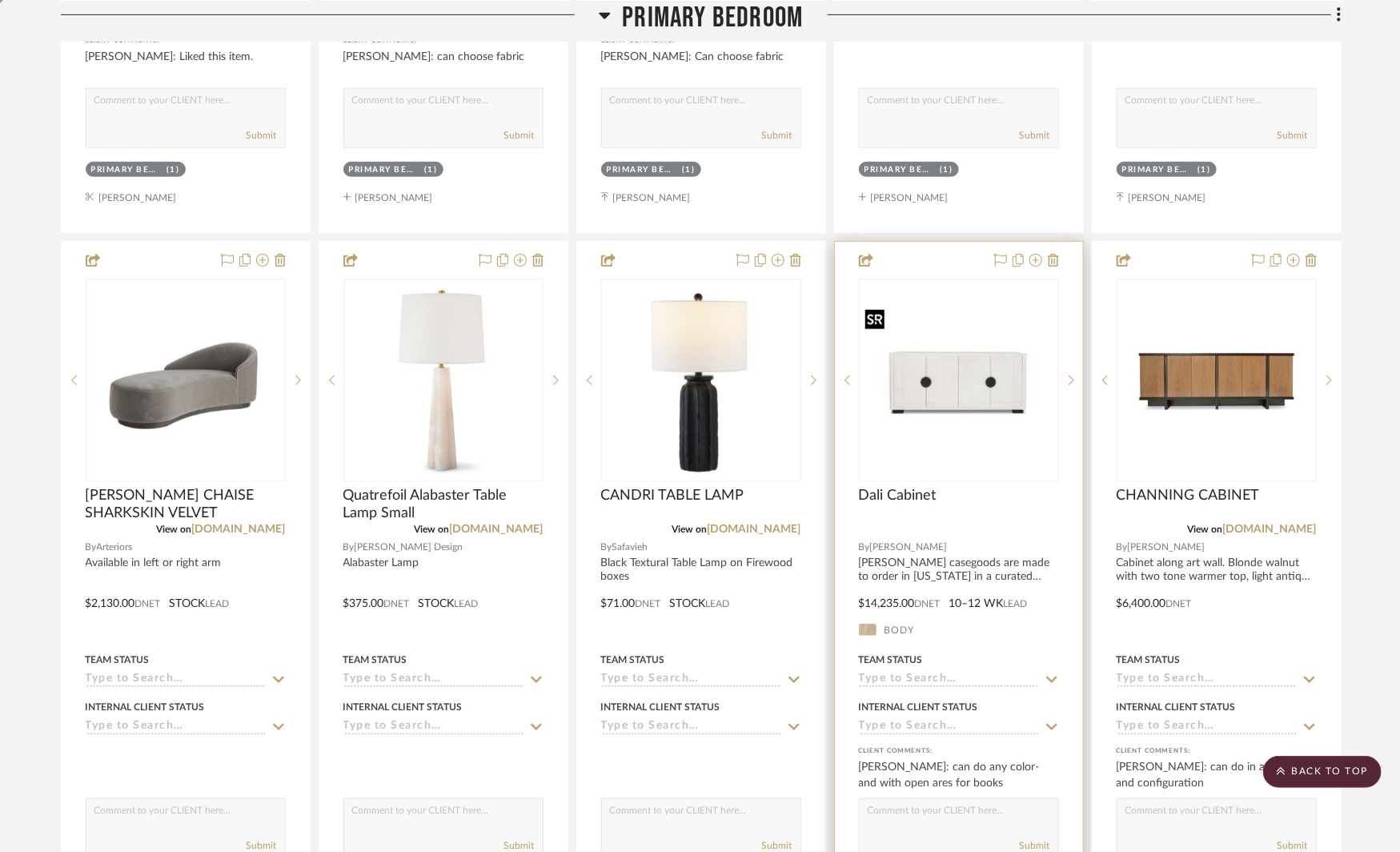
click at [958, 374] on img "0" at bounding box center [959, 380] width 197 height 132
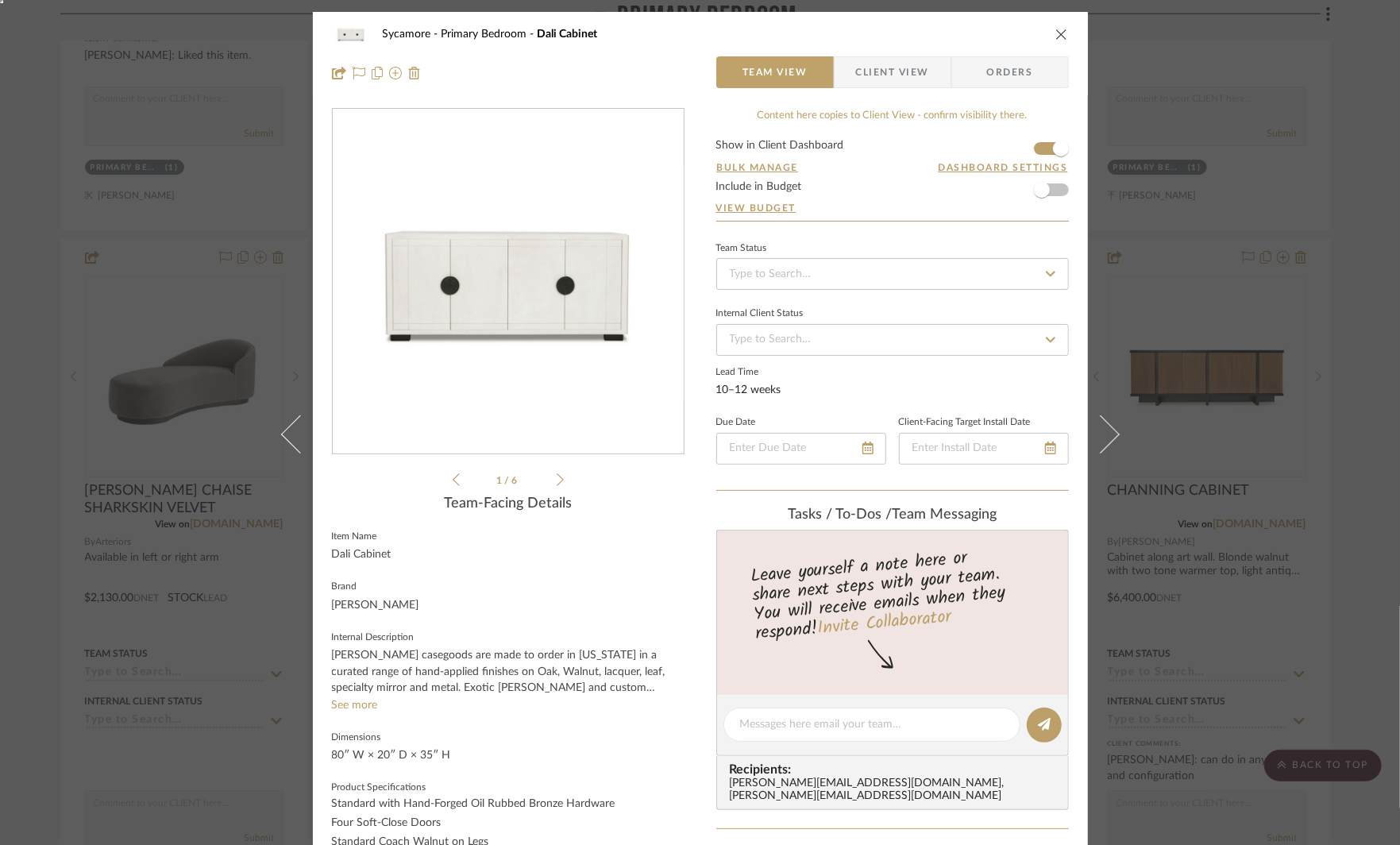
click at [557, 477] on icon at bounding box center [561, 480] width 7 height 13
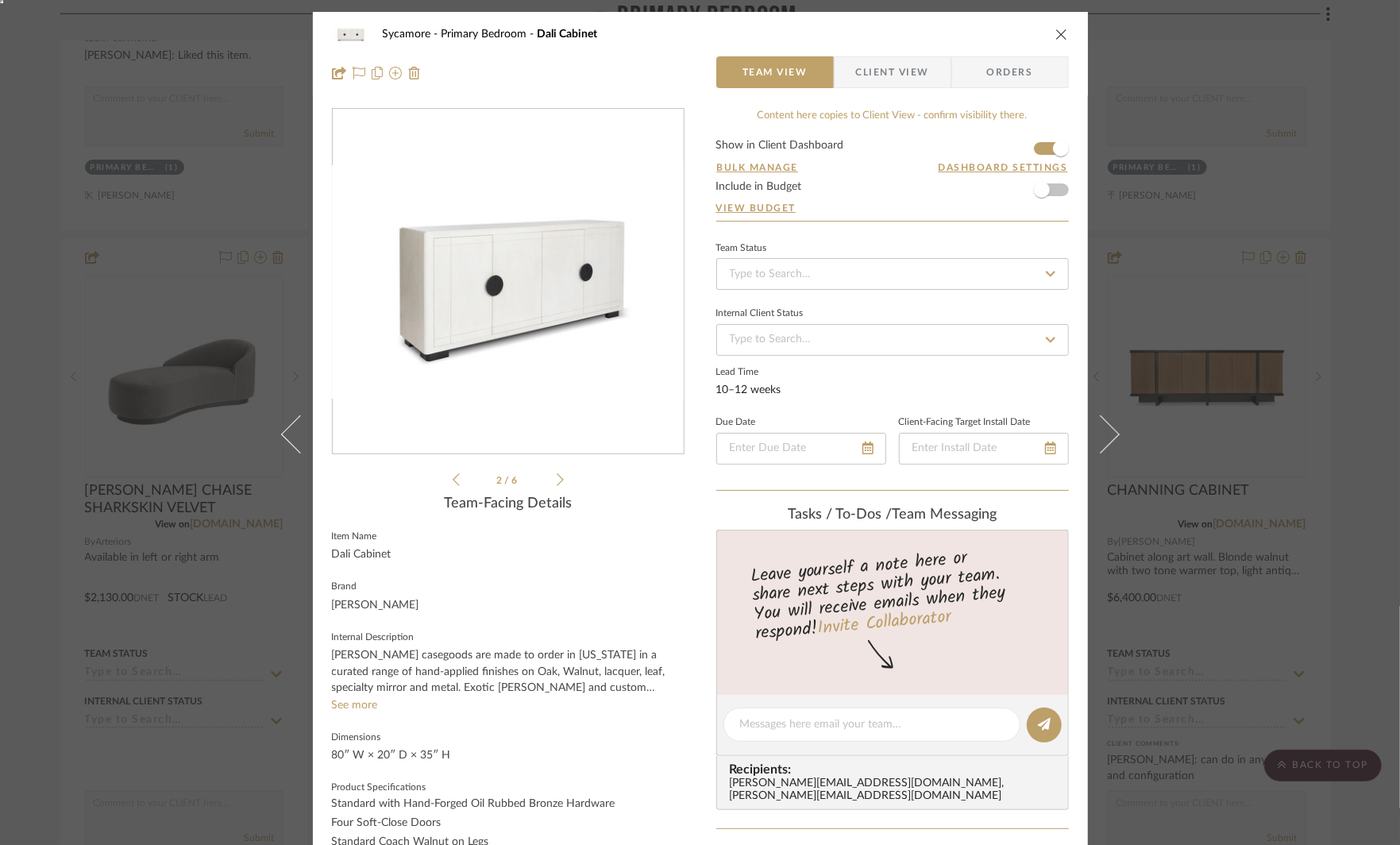
click at [557, 477] on icon at bounding box center [561, 480] width 7 height 13
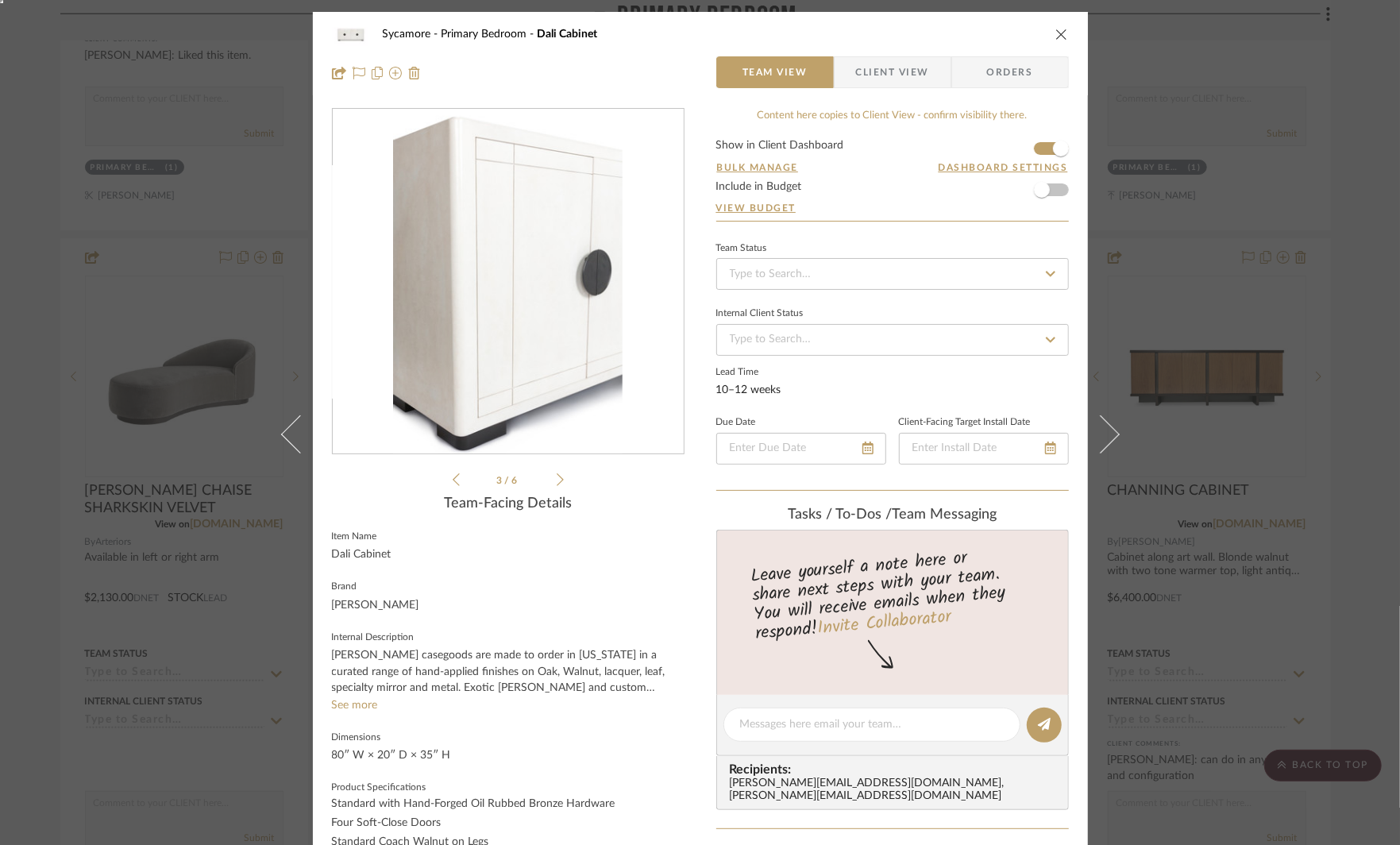
click at [557, 477] on icon at bounding box center [561, 479] width 7 height 14
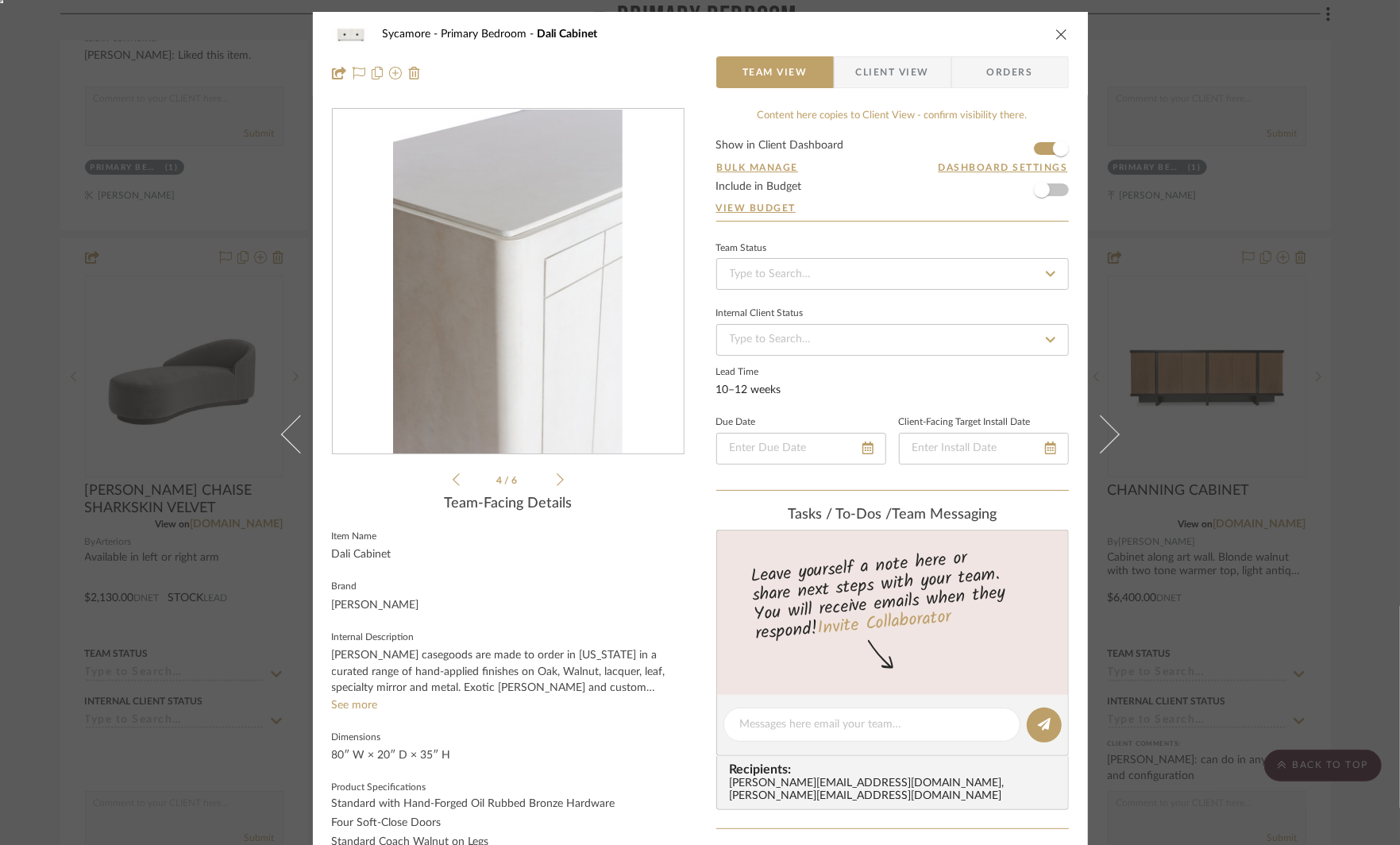
click at [557, 478] on icon at bounding box center [561, 479] width 7 height 14
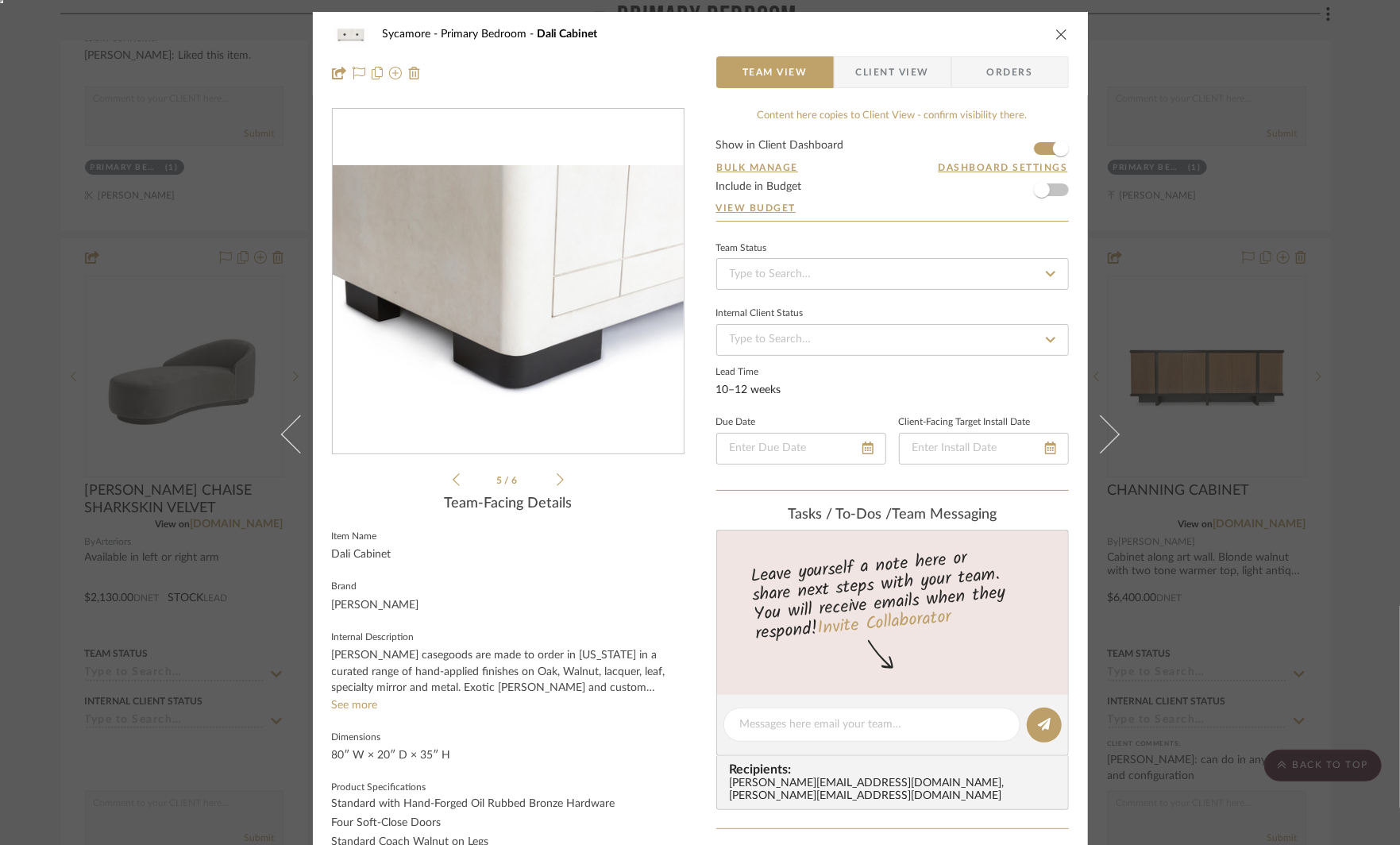
click at [557, 478] on icon at bounding box center [561, 479] width 7 height 14
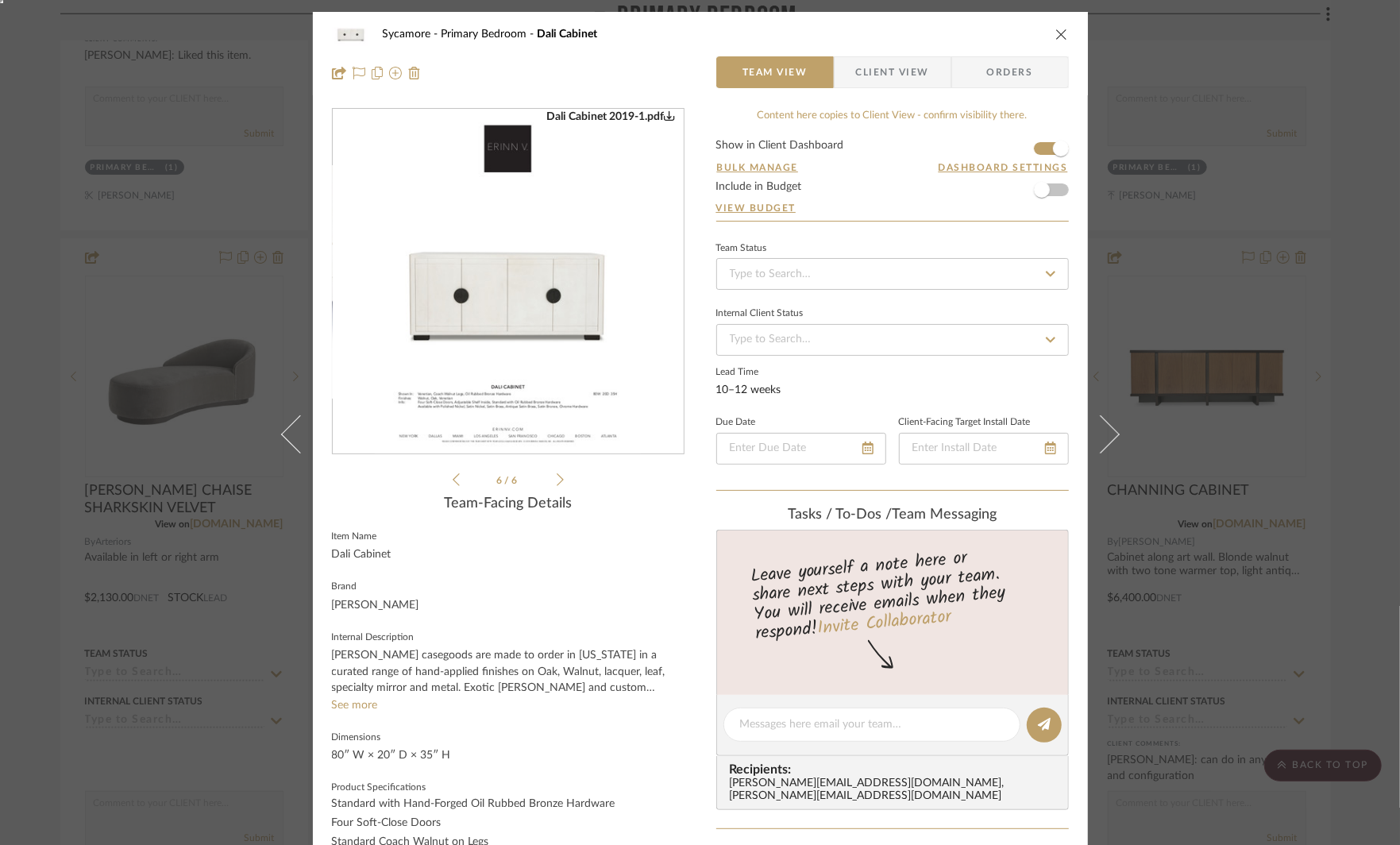
click at [1255, 264] on div "Sycamore Primary Bedroom Dali Cabinet Team View Client View Orders Dali Cabinet…" at bounding box center [700, 422] width 1400 height 845
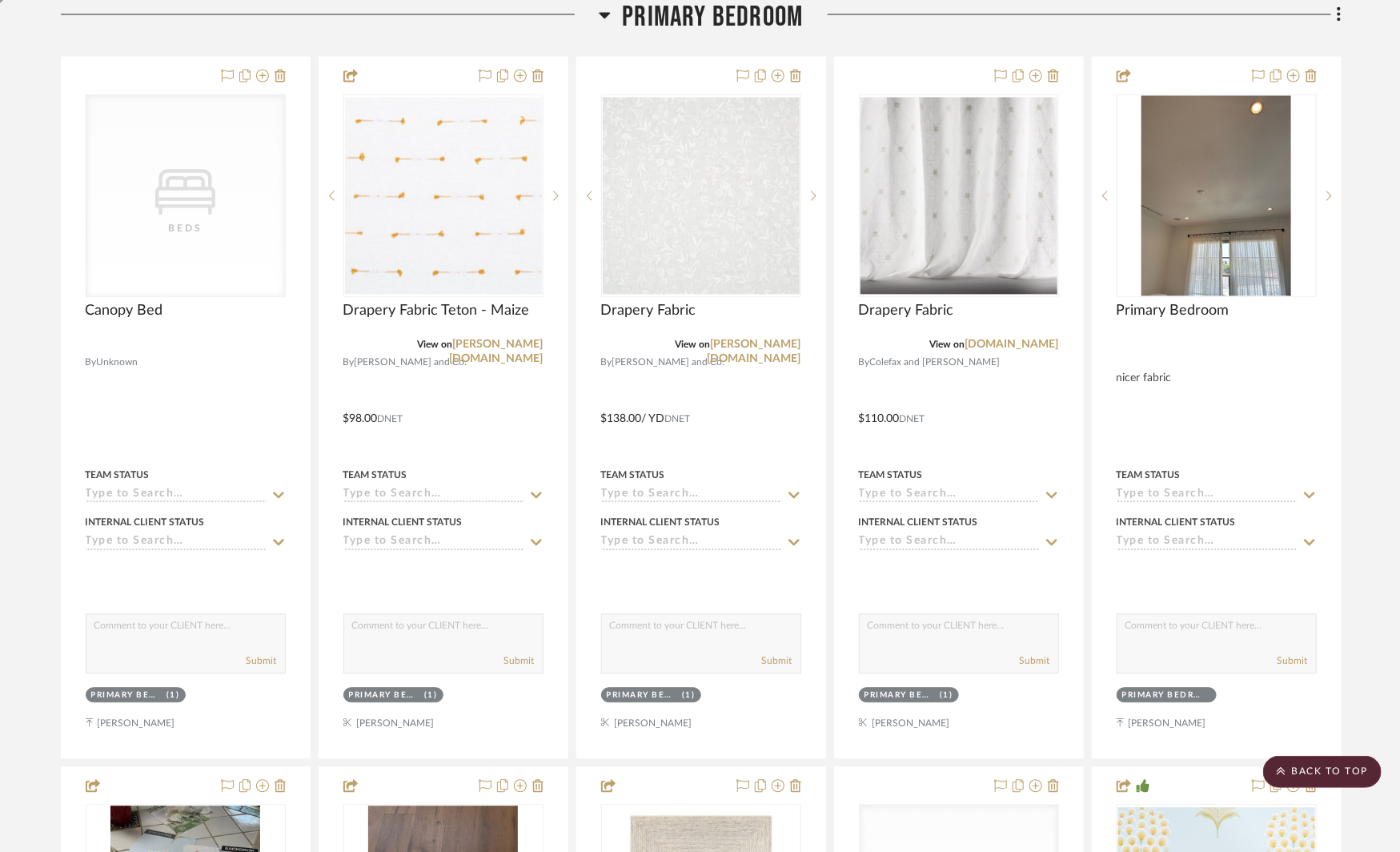
scroll to position [1670, 0]
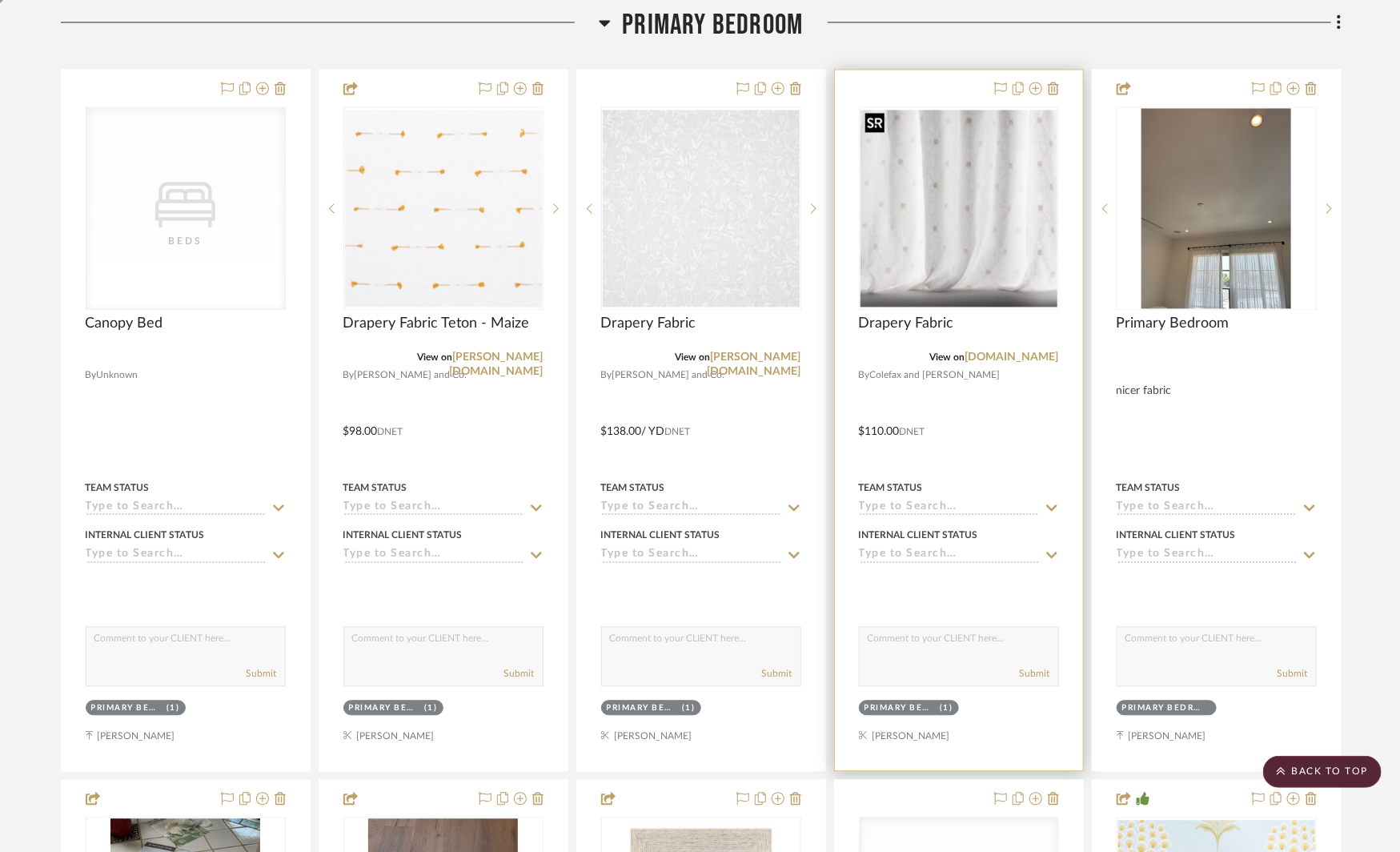
click at [0, 0] on img at bounding box center [0, 0] width 0 height 0
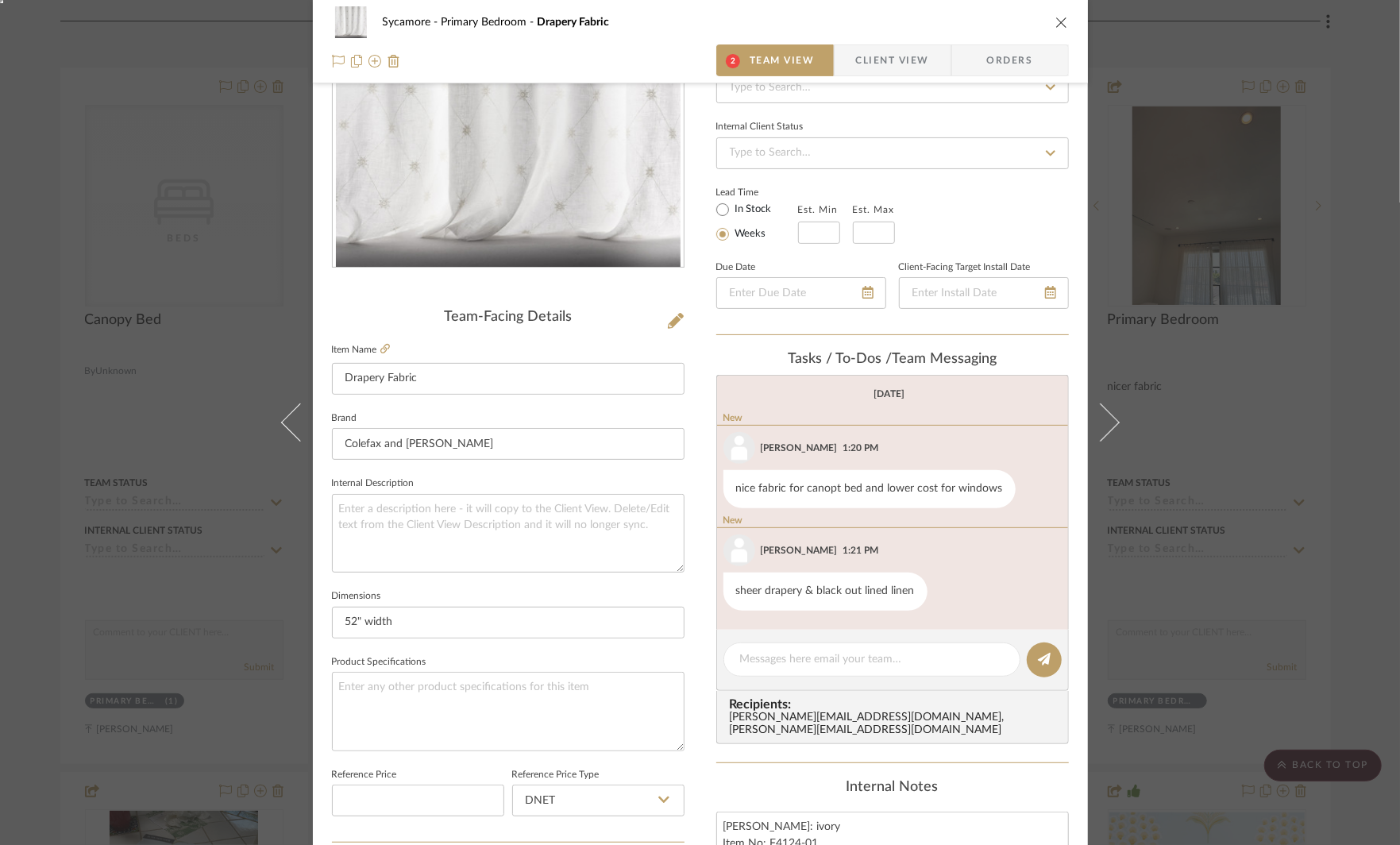
scroll to position [188, 0]
click at [801, 659] on textarea at bounding box center [872, 658] width 264 height 17
type textarea "c"
click at [1239, 487] on div "Sycamore Primary Bedroom Drapery Fabric 2 Team View Client View Orders Team-Fac…" at bounding box center [700, 422] width 1400 height 845
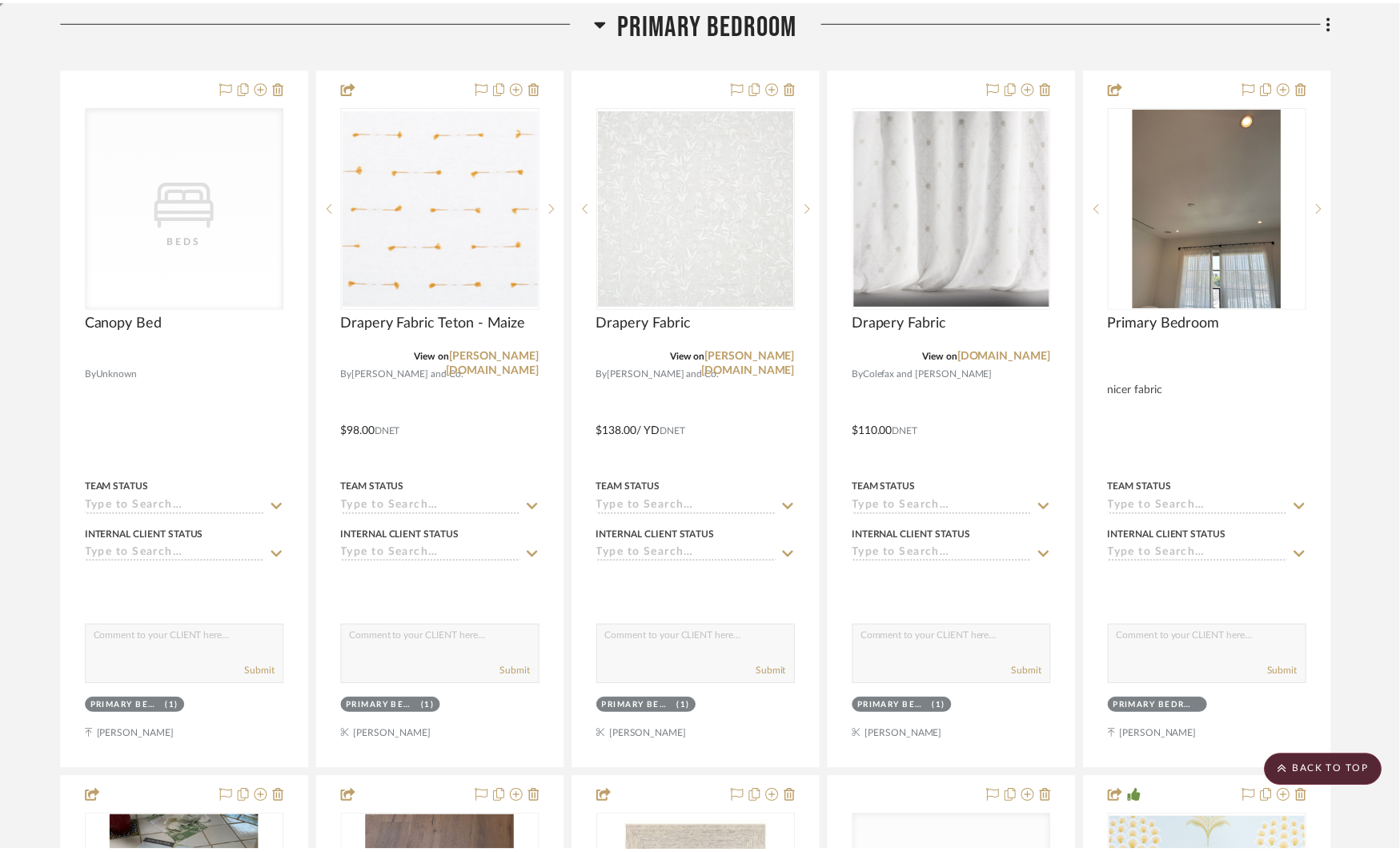
scroll to position [1670, 0]
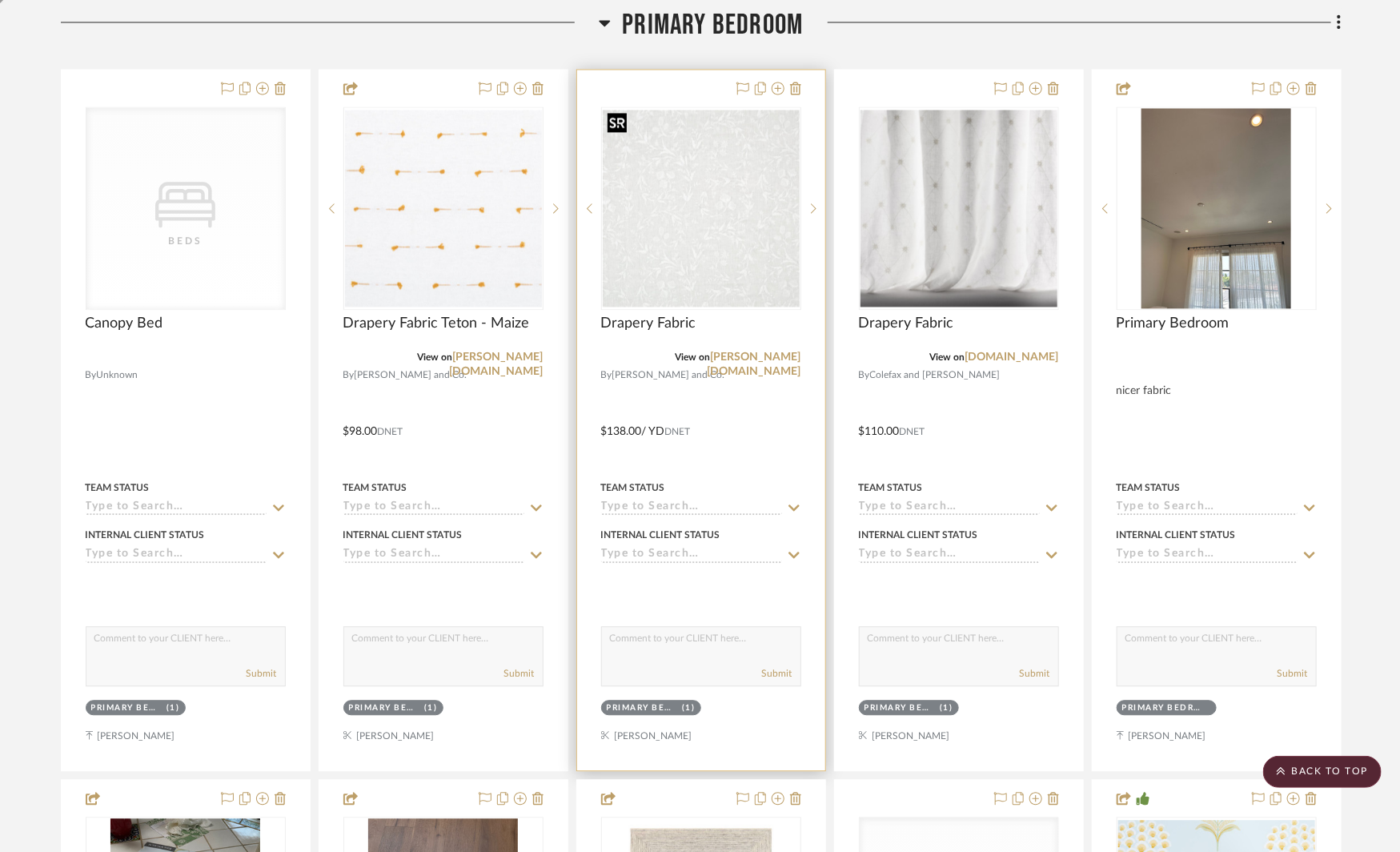
click at [733, 245] on img "0" at bounding box center [700, 207] width 197 height 197
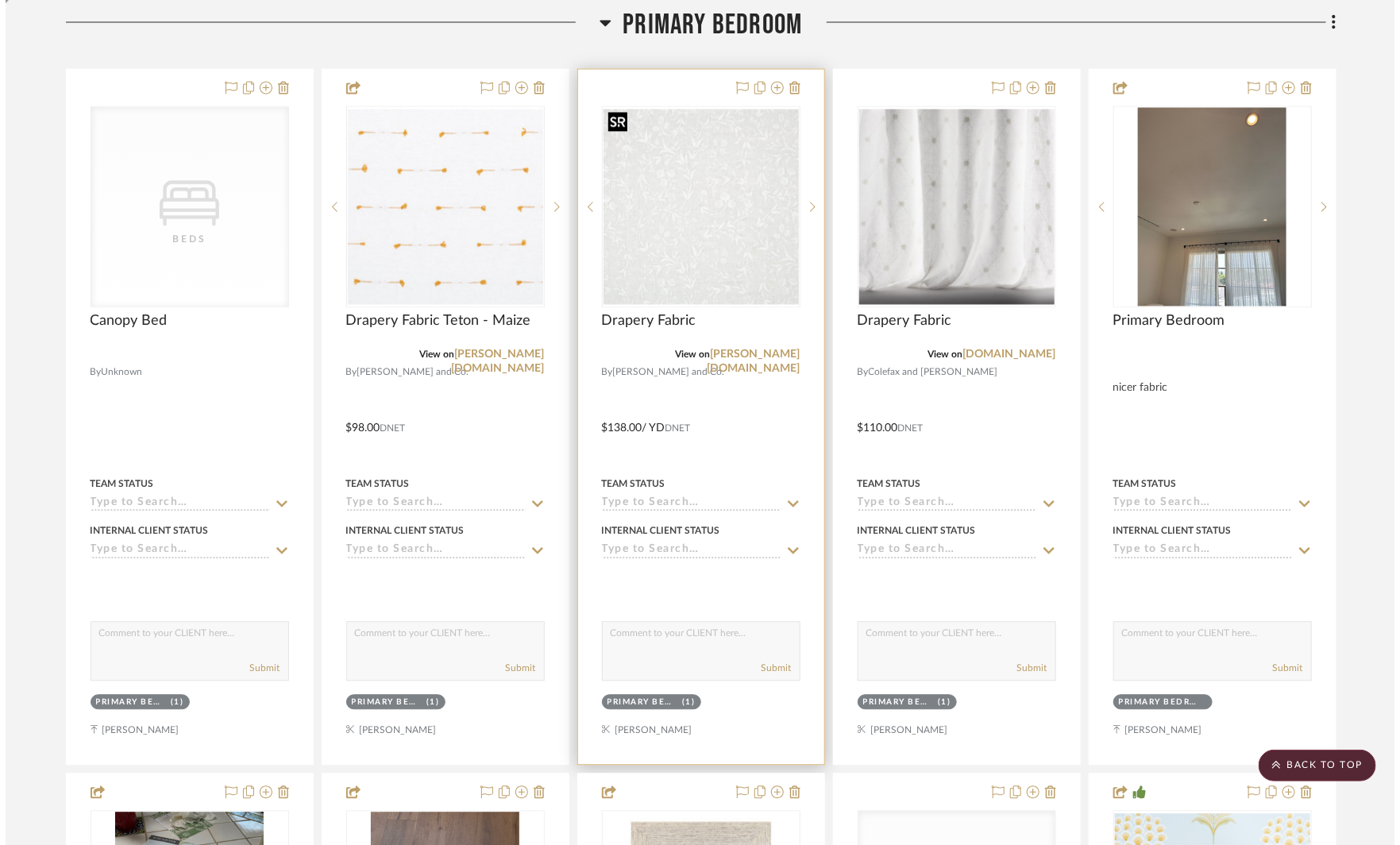
scroll to position [0, 0]
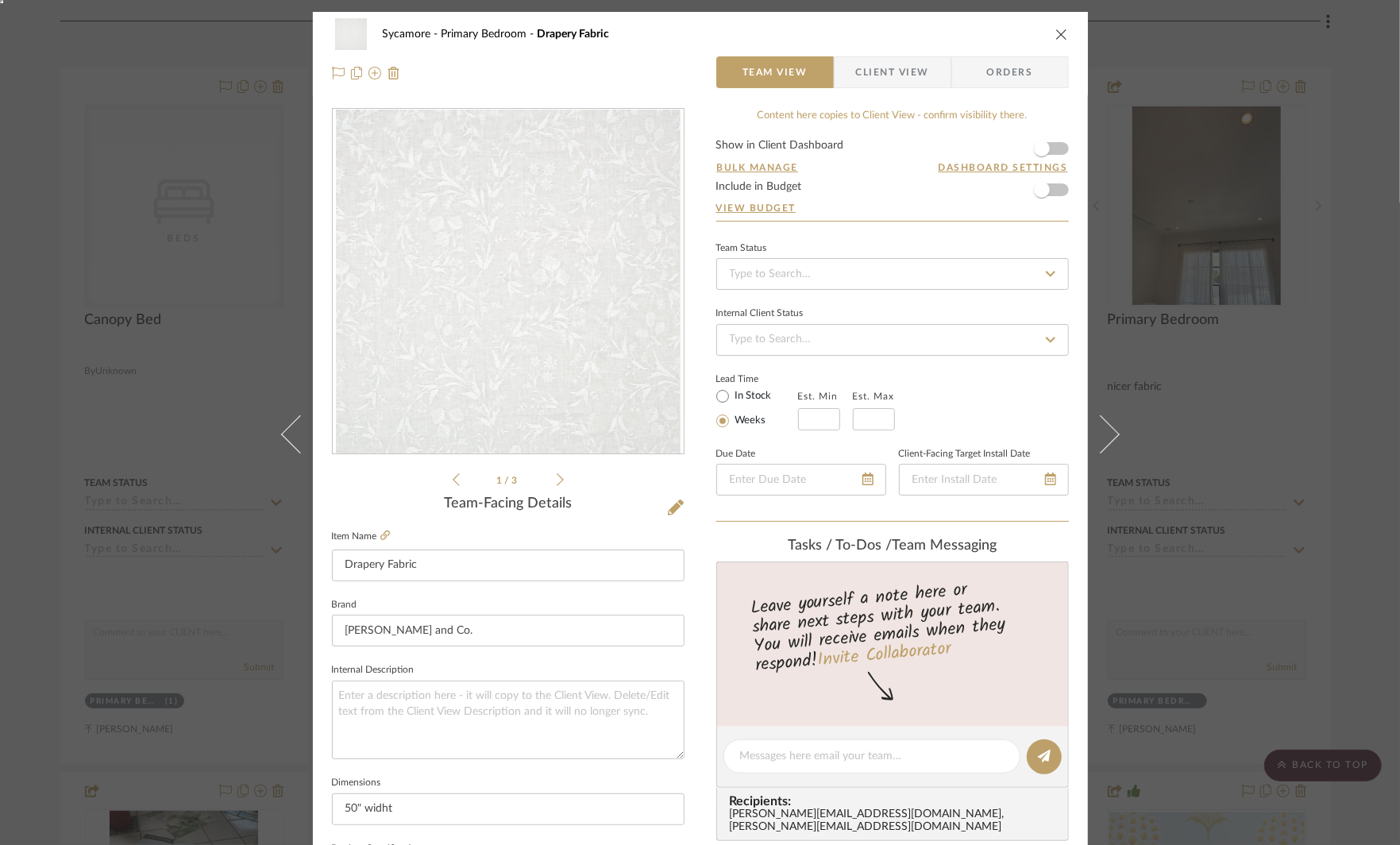
click at [1055, 29] on icon "close" at bounding box center [1062, 34] width 13 height 13
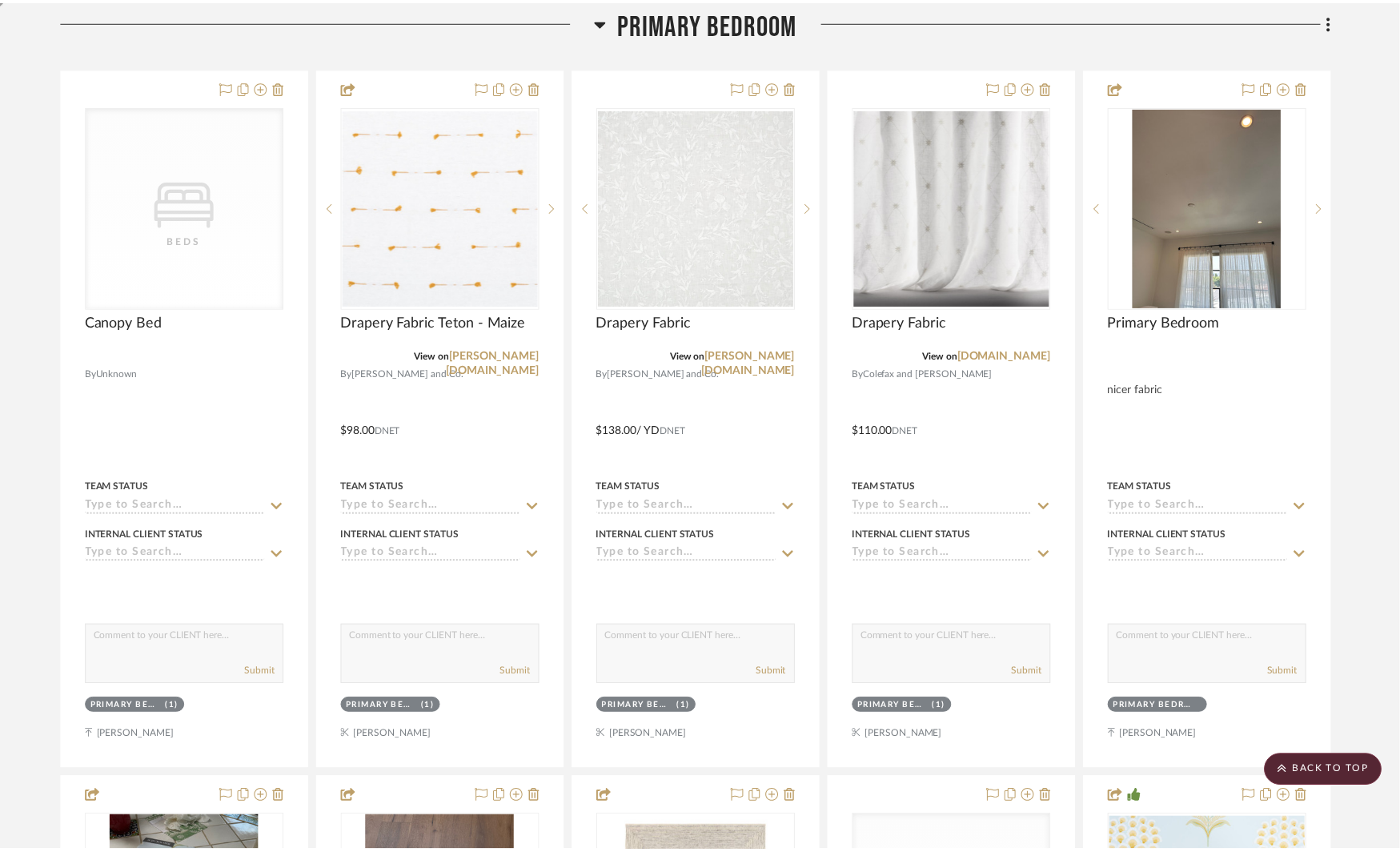
scroll to position [1670, 0]
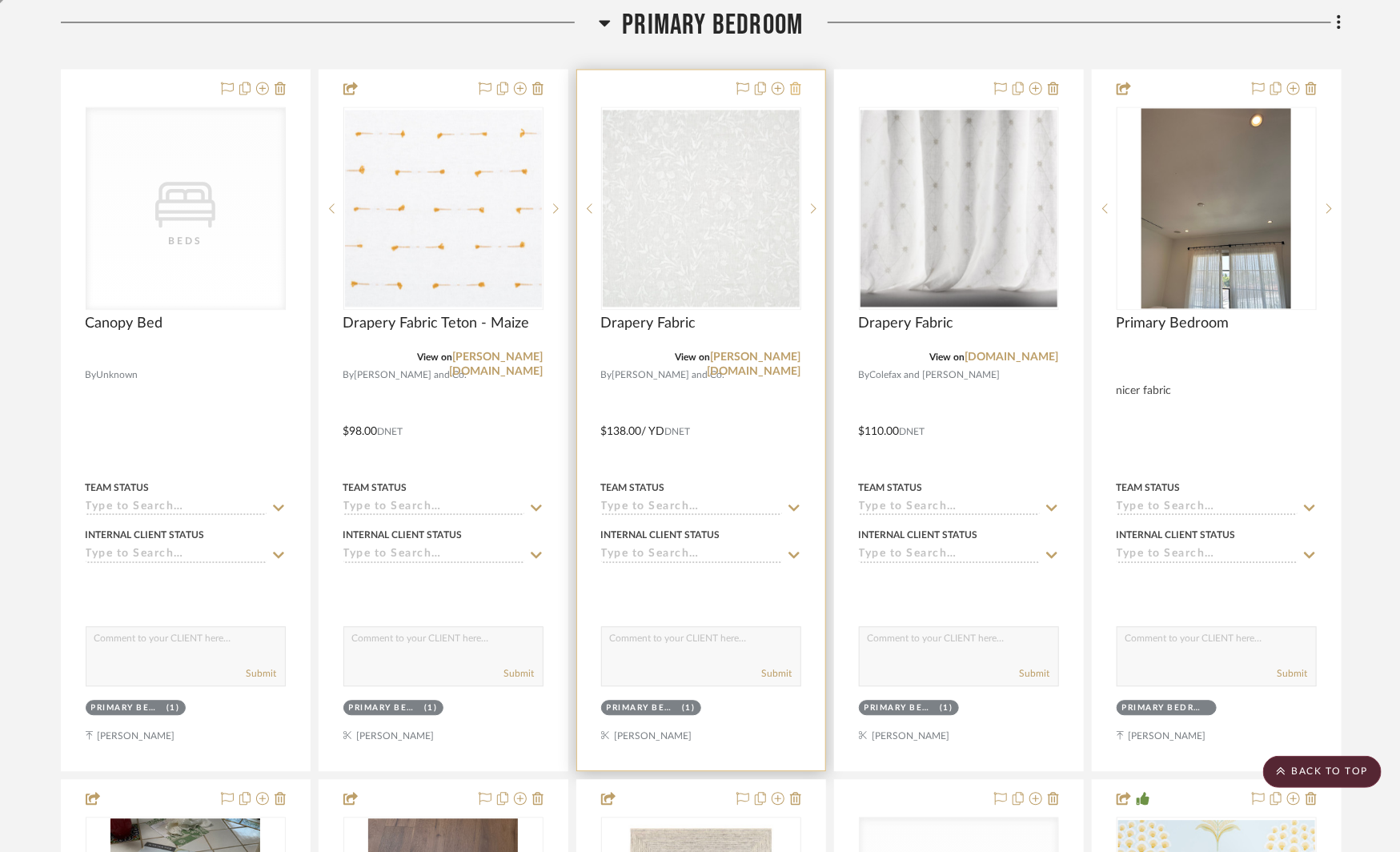
click at [799, 82] on icon at bounding box center [796, 88] width 11 height 13
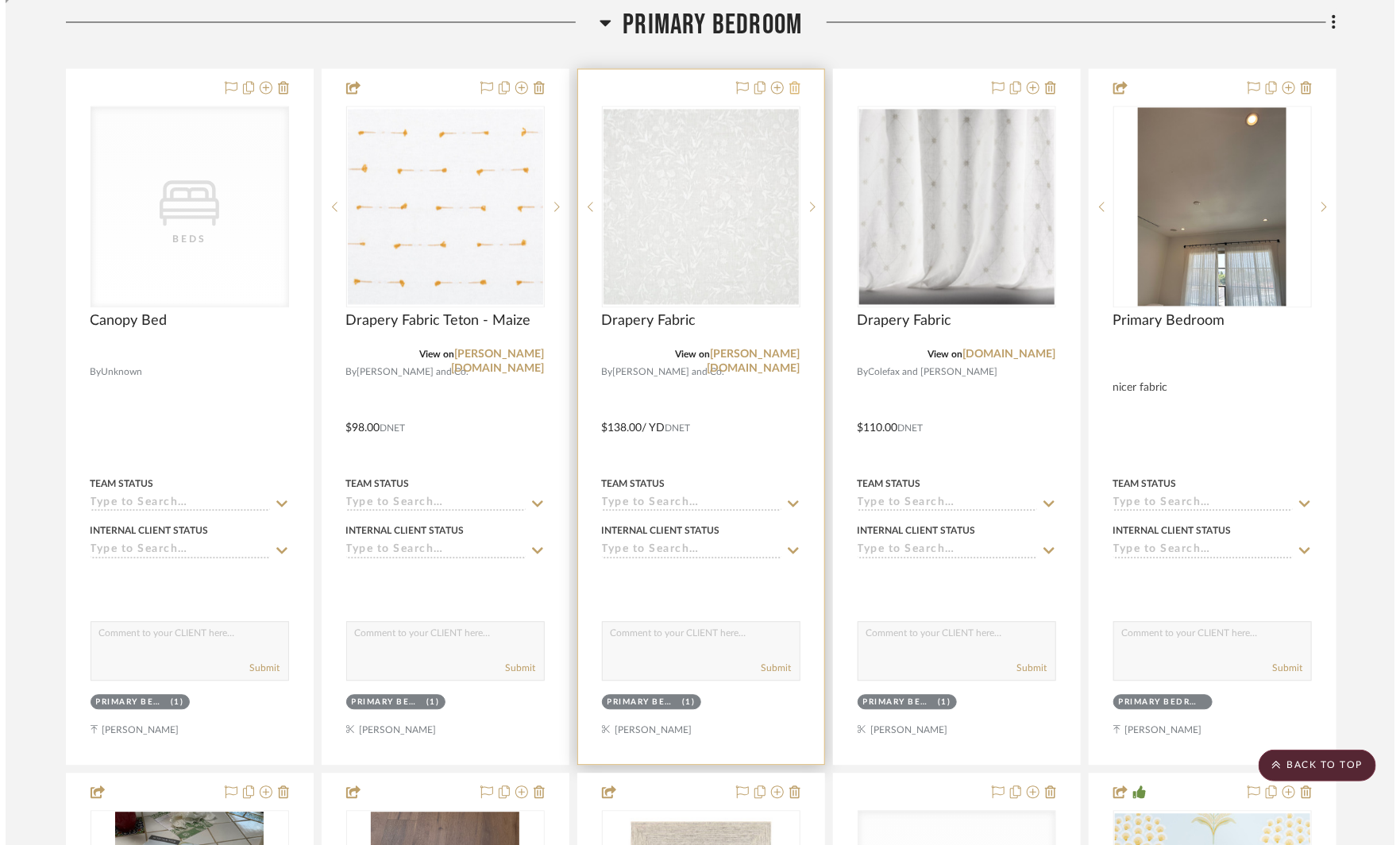
scroll to position [0, 0]
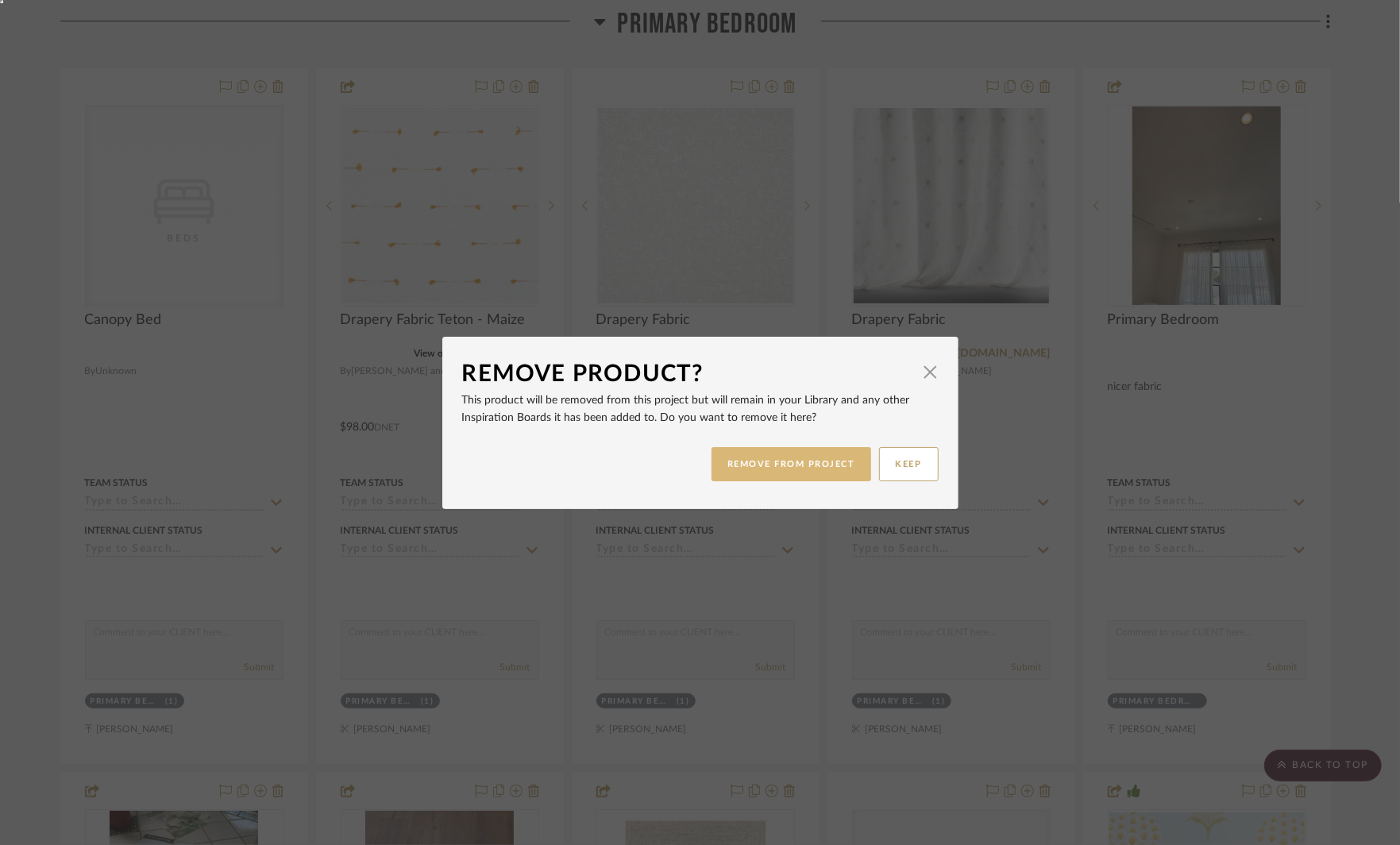
click at [754, 470] on button "REMOVE FROM PROJECT" at bounding box center [791, 464] width 159 height 34
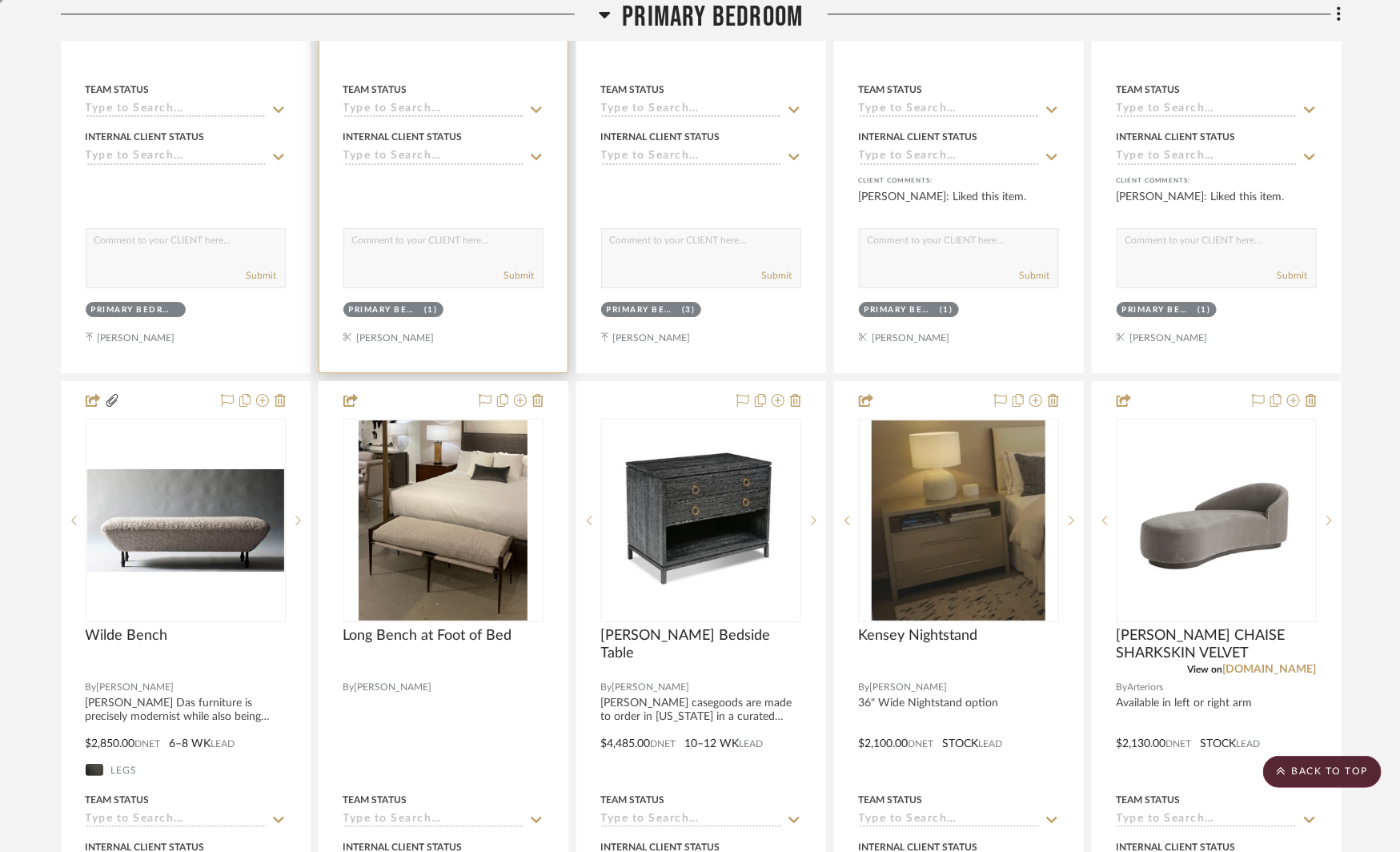
scroll to position [3028, 0]
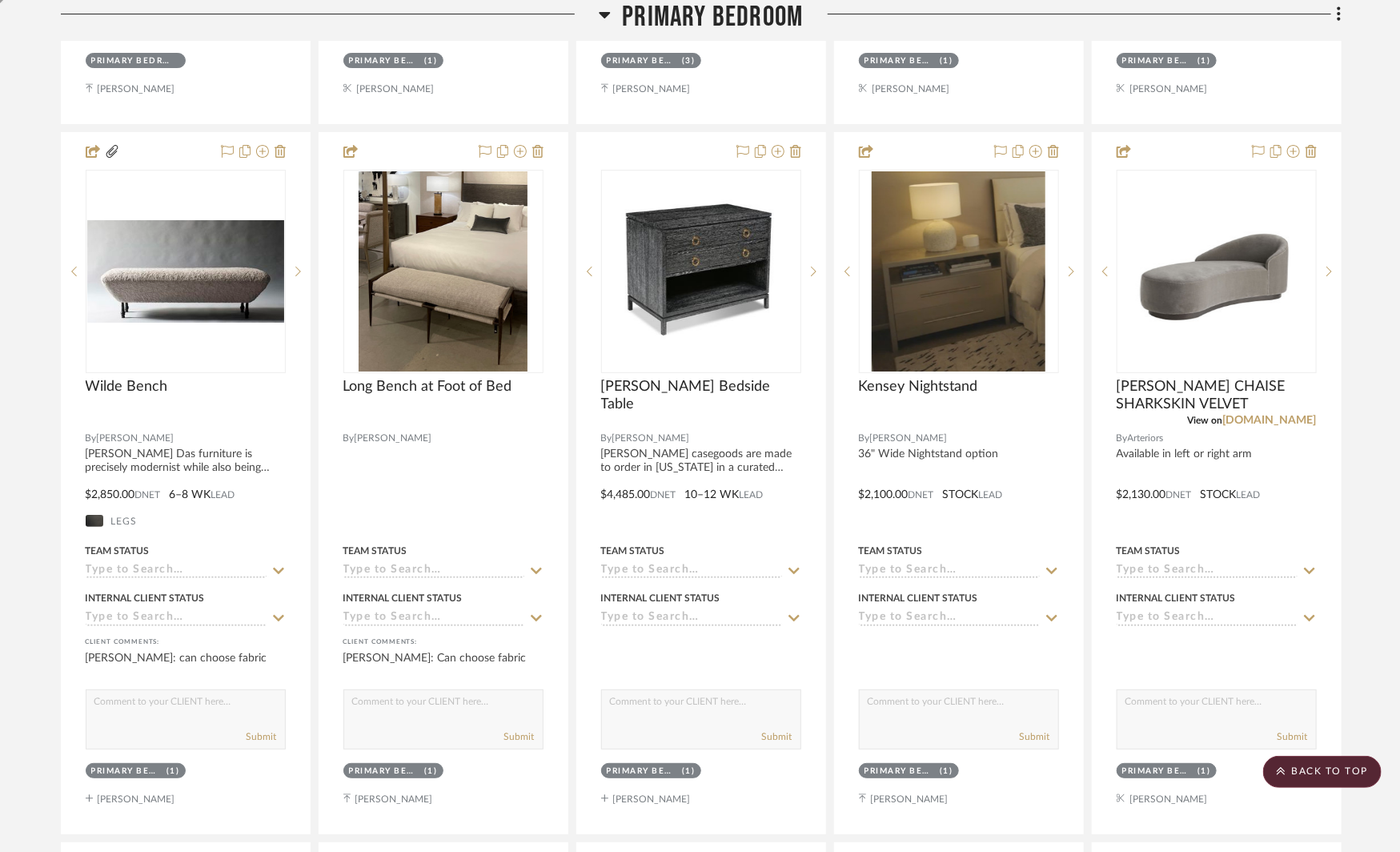
drag, startPoint x: 1222, startPoint y: 238, endPoint x: 1404, endPoint y: 174, distance: 192.9
